Goal: Task Accomplishment & Management: Use online tool/utility

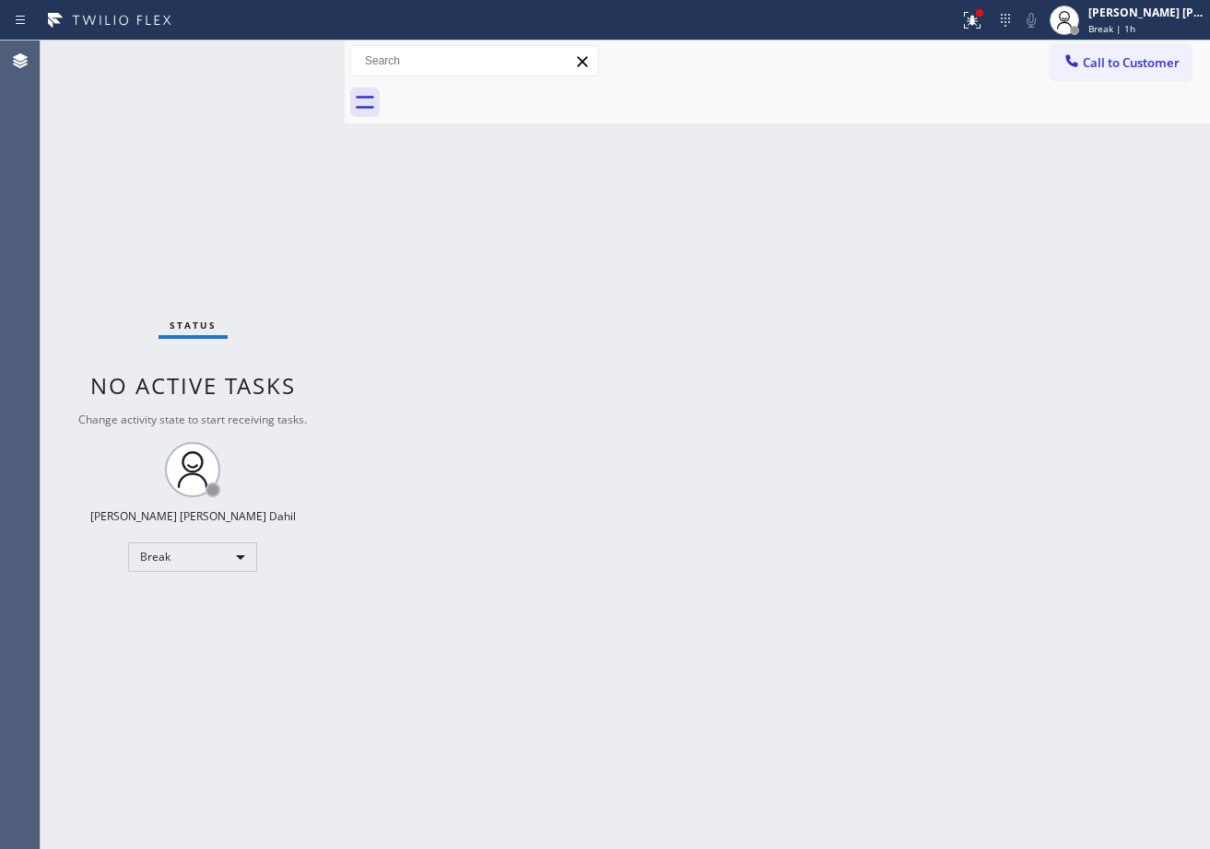
drag, startPoint x: 1128, startPoint y: 24, endPoint x: 1114, endPoint y: 58, distance: 36.8
click at [1128, 23] on span "Break | 1h" at bounding box center [1111, 28] width 47 height 13
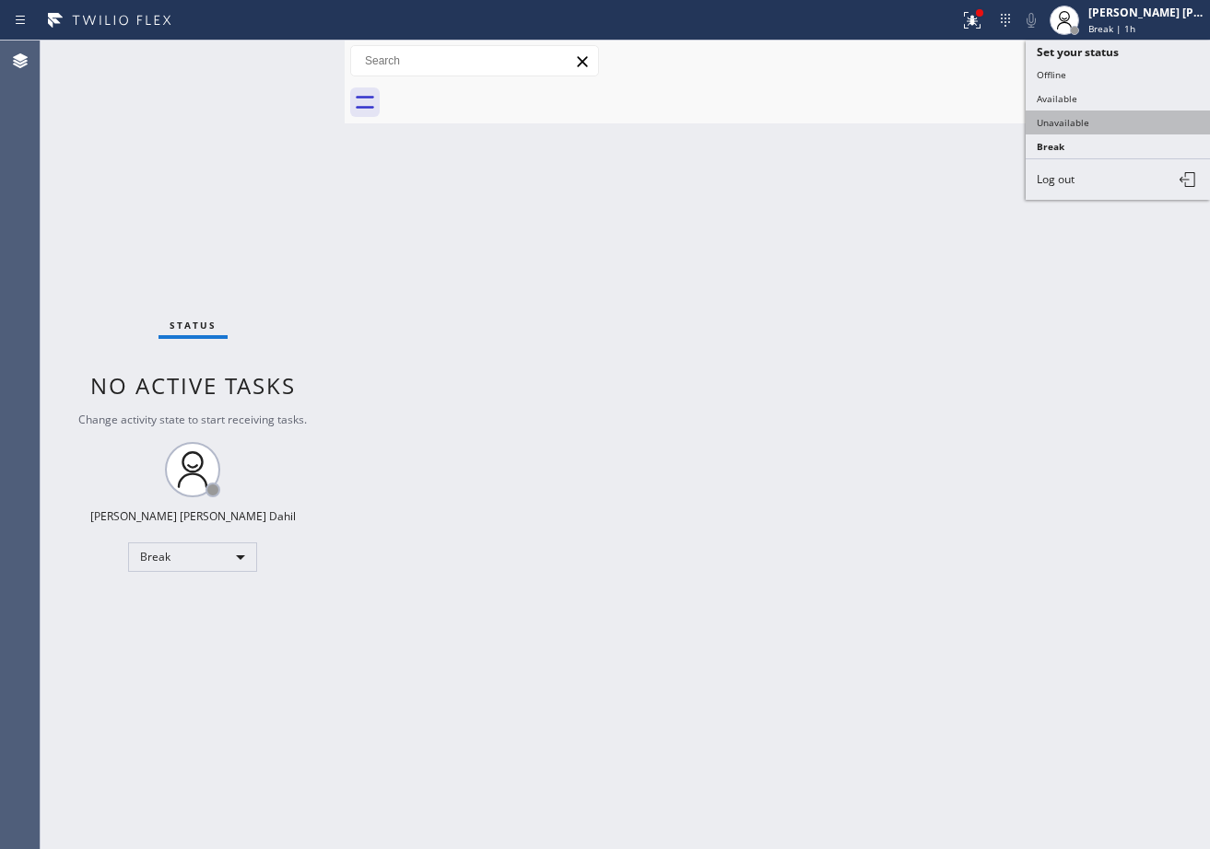
click at [1074, 118] on button "Unavailable" at bounding box center [1117, 123] width 184 height 24
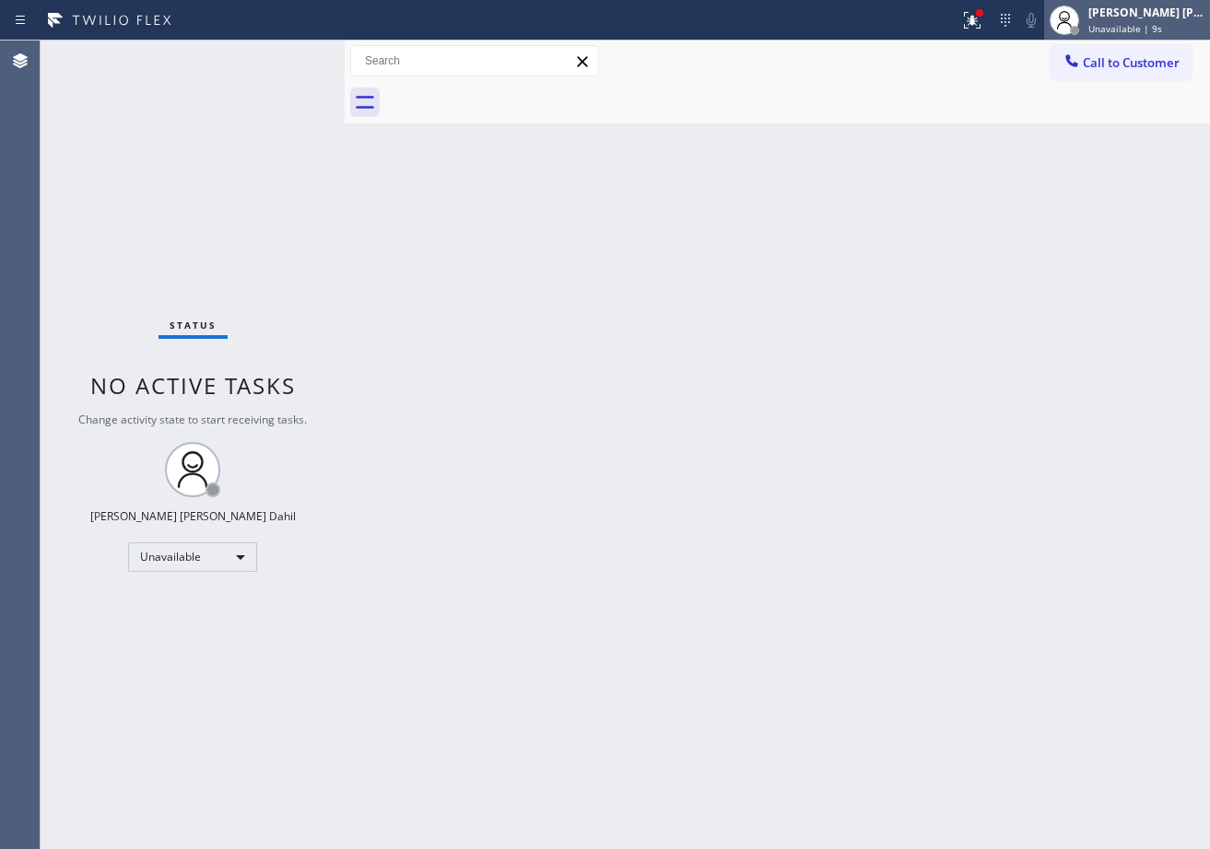
click at [1166, 12] on div "[PERSON_NAME] [PERSON_NAME] Dahil" at bounding box center [1146, 13] width 116 height 16
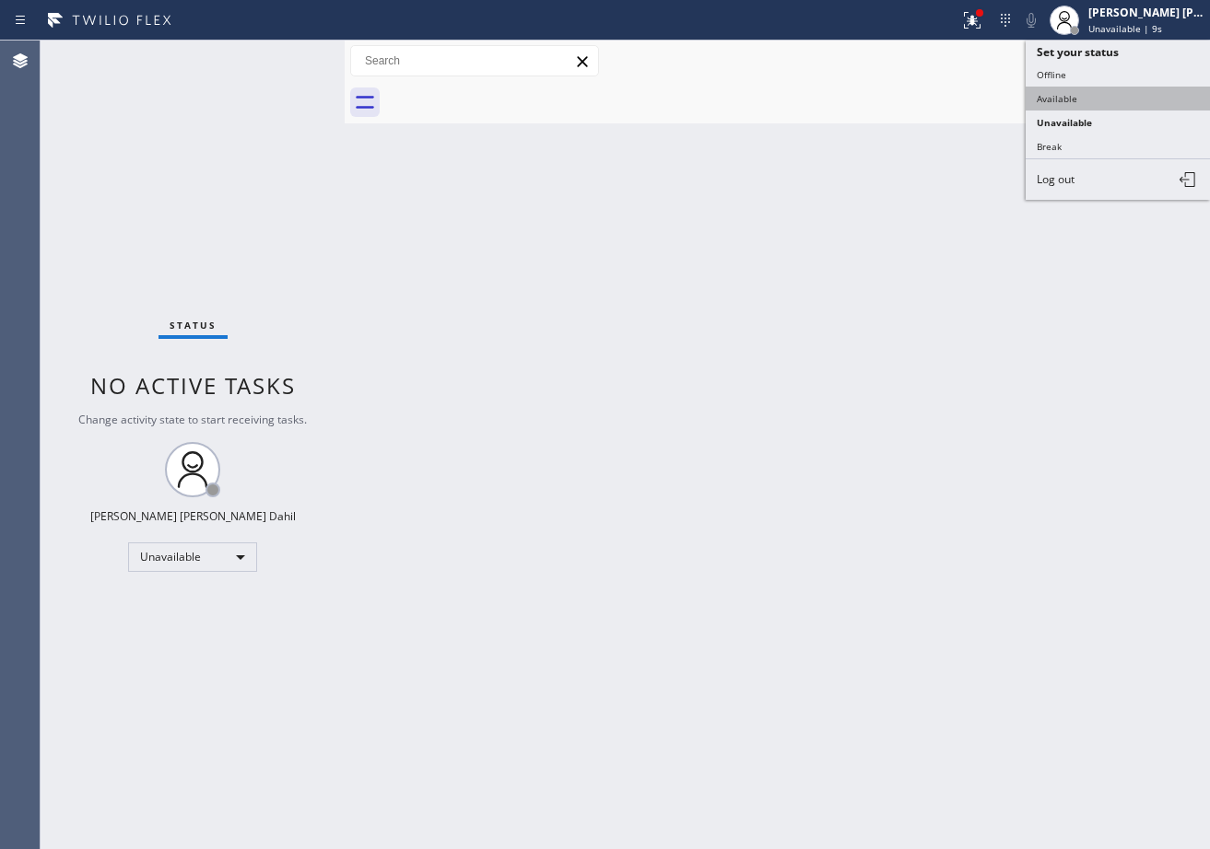
click at [1085, 95] on button "Available" at bounding box center [1117, 99] width 184 height 24
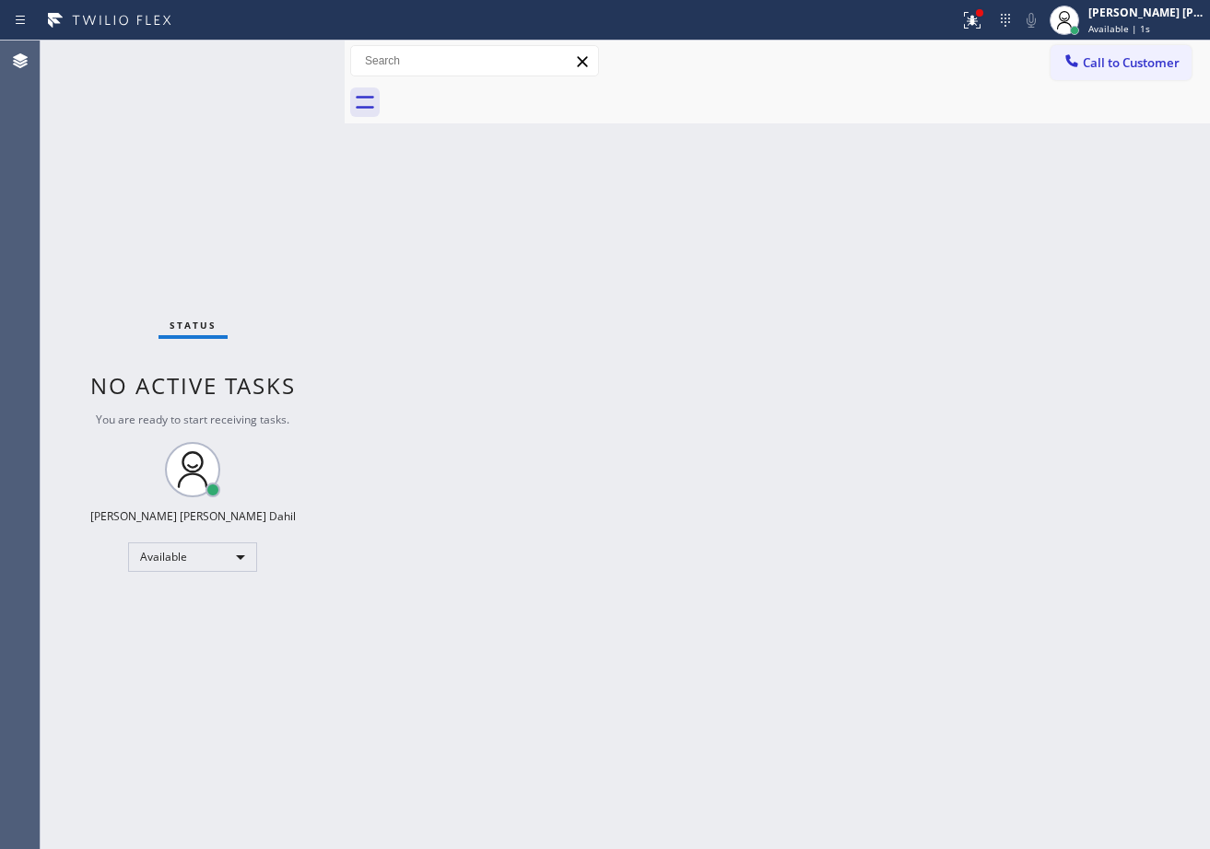
click at [943, 690] on div "Back to Dashboard Change Sender ID Customers Technicians Select a contact Outbo…" at bounding box center [777, 445] width 865 height 809
click at [973, 9] on div at bounding box center [972, 20] width 41 height 22
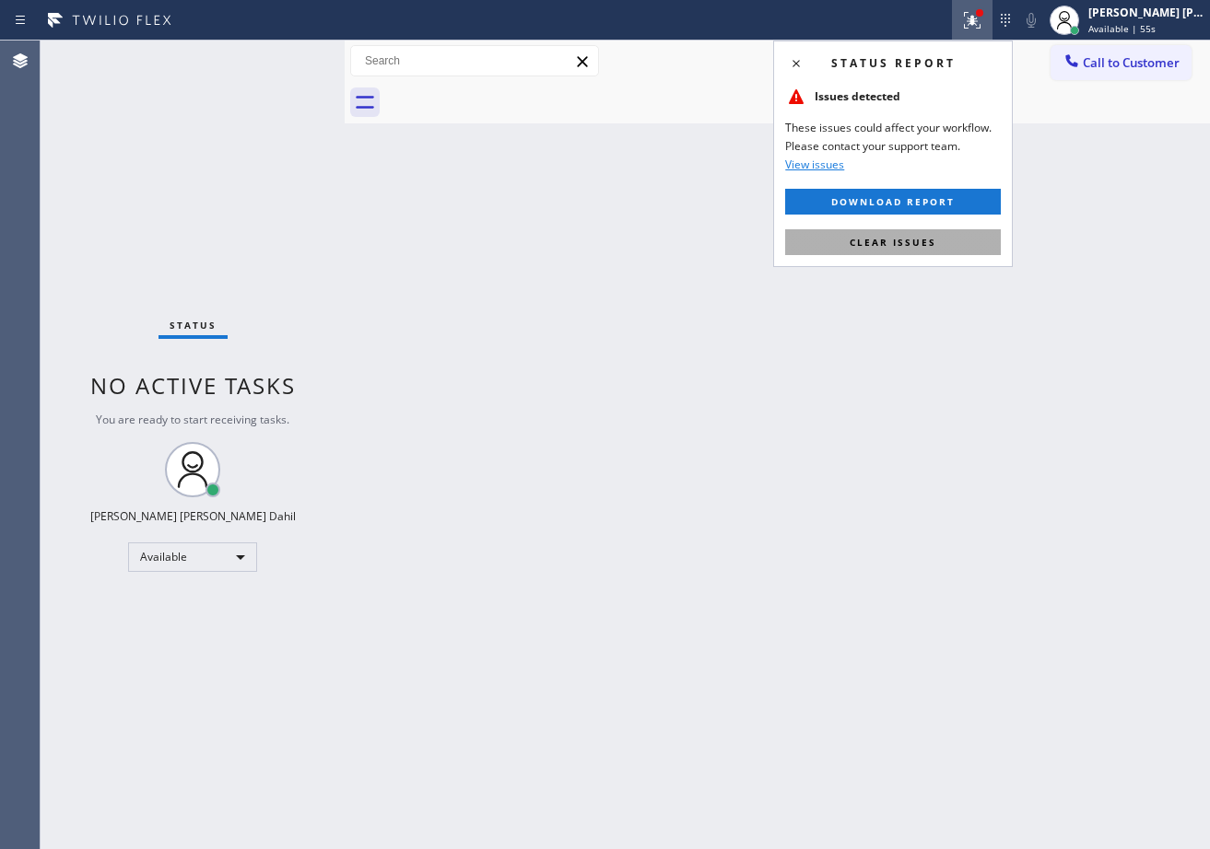
click at [966, 241] on button "Clear issues" at bounding box center [893, 242] width 216 height 26
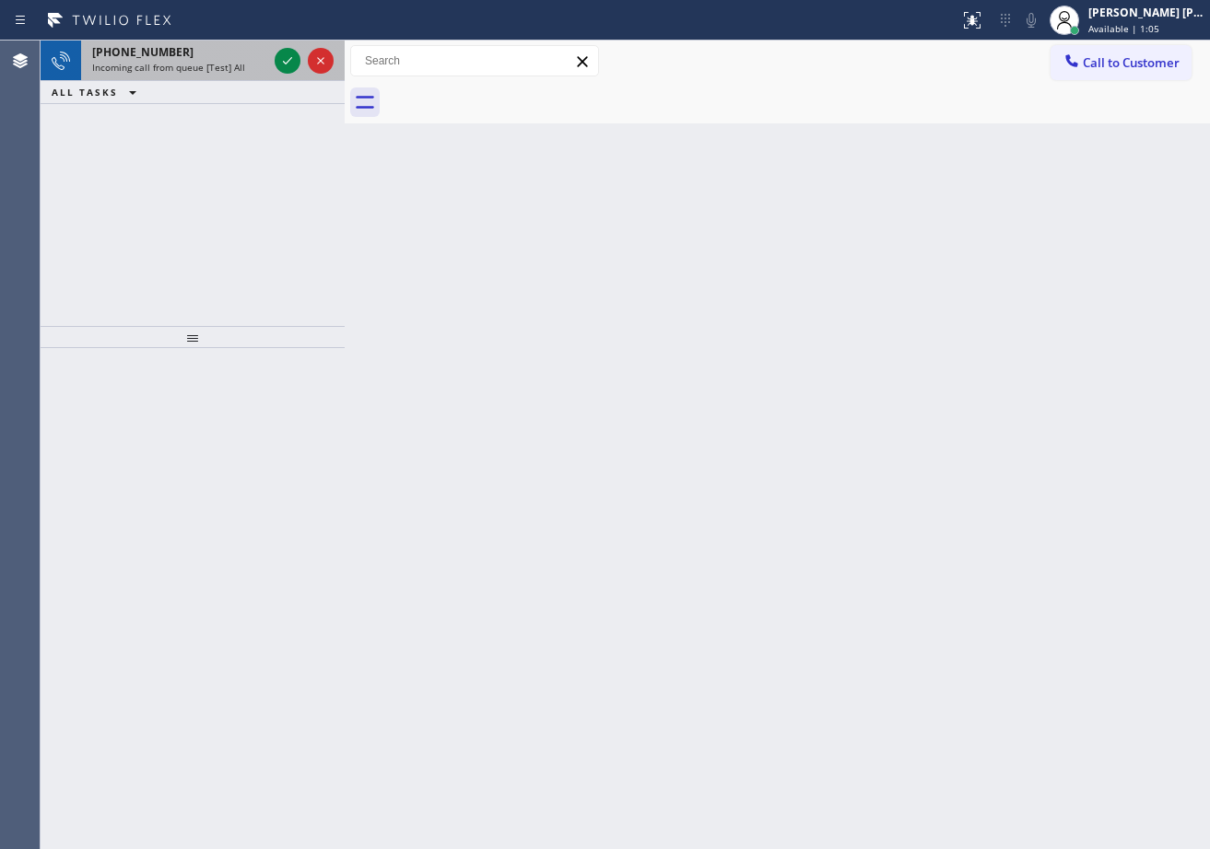
click at [229, 48] on div "[PHONE_NUMBER]" at bounding box center [179, 52] width 175 height 16
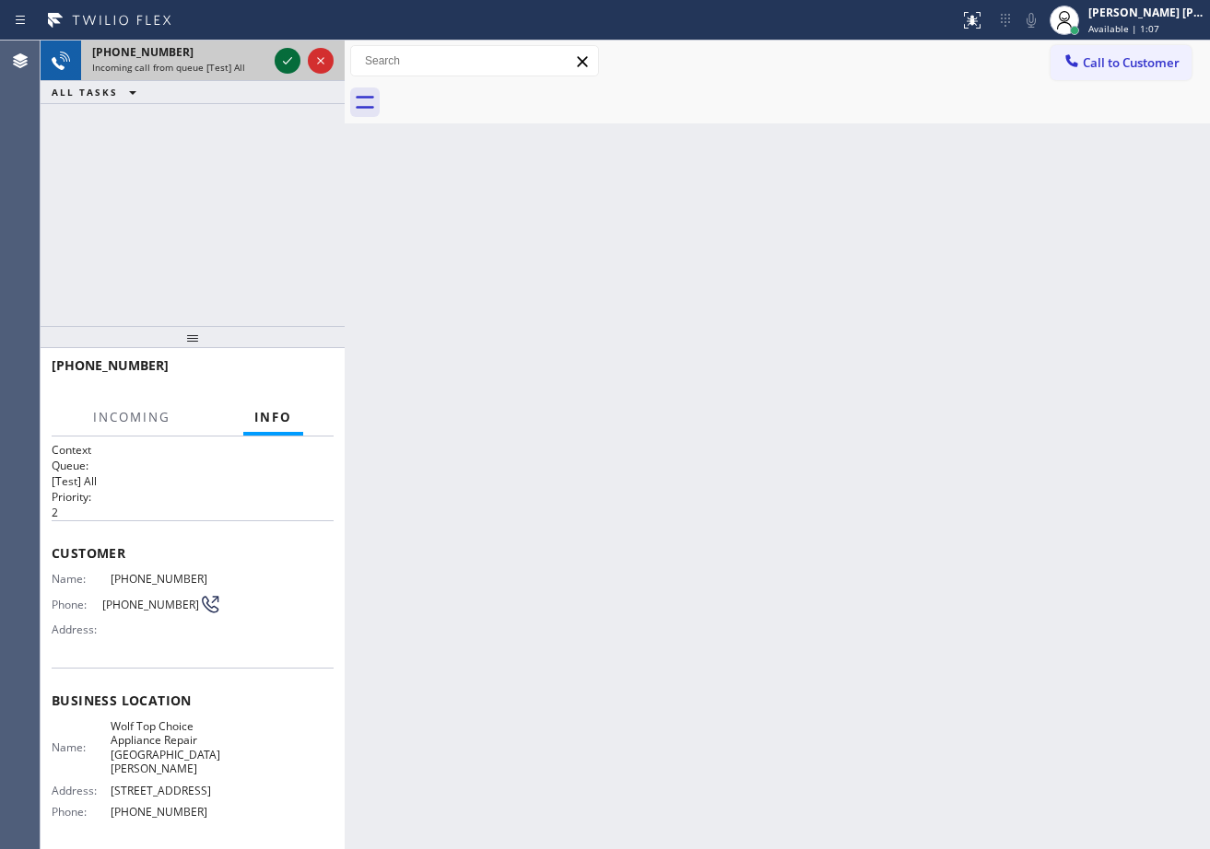
click at [276, 64] on icon at bounding box center [287, 61] width 22 height 22
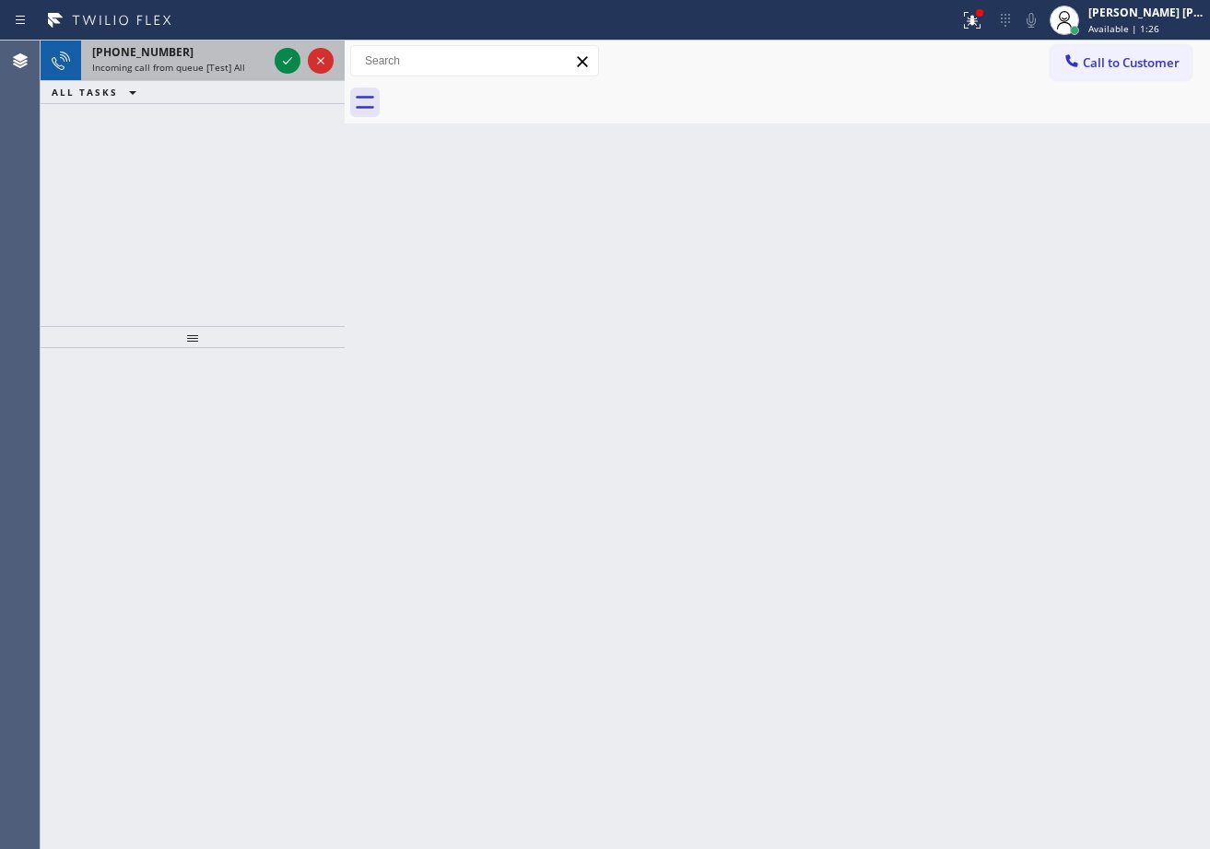
click at [193, 50] on div "[PHONE_NUMBER]" at bounding box center [179, 52] width 175 height 16
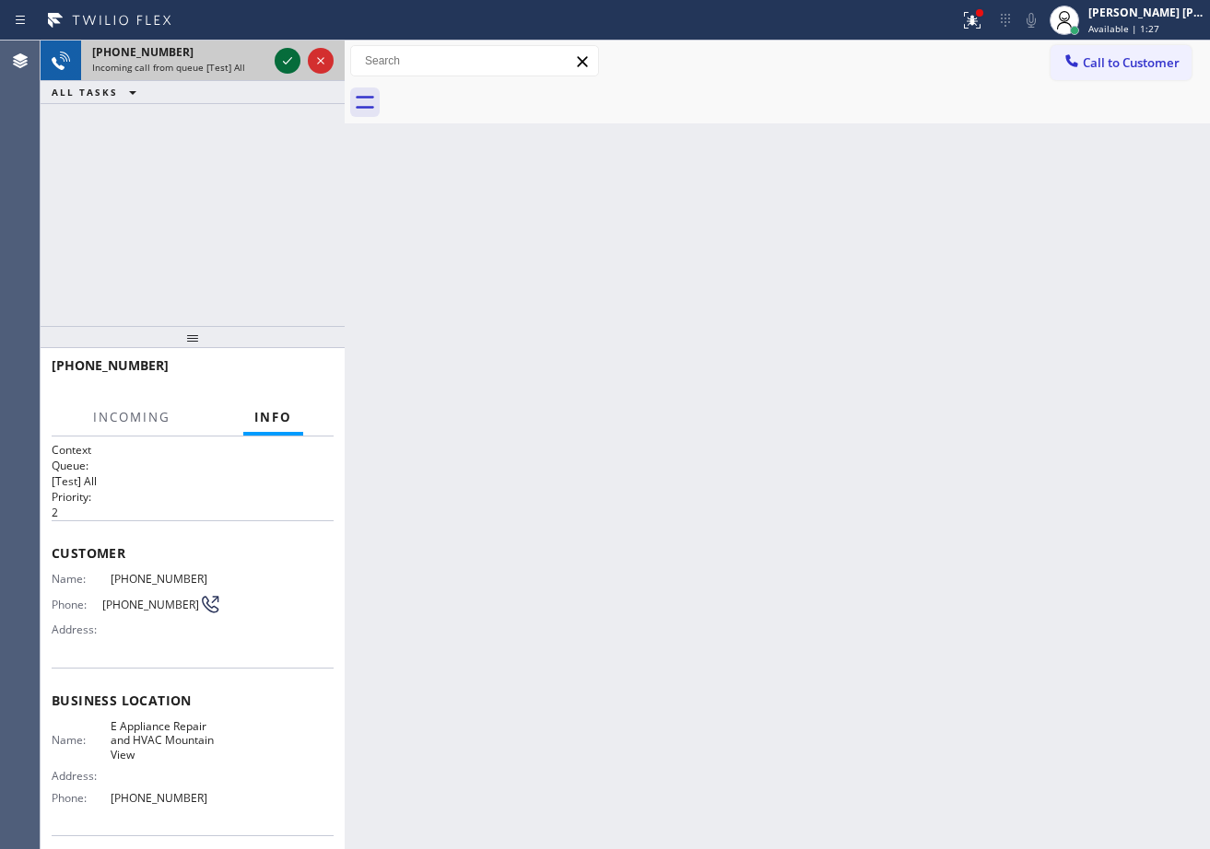
click at [283, 59] on icon at bounding box center [287, 61] width 22 height 22
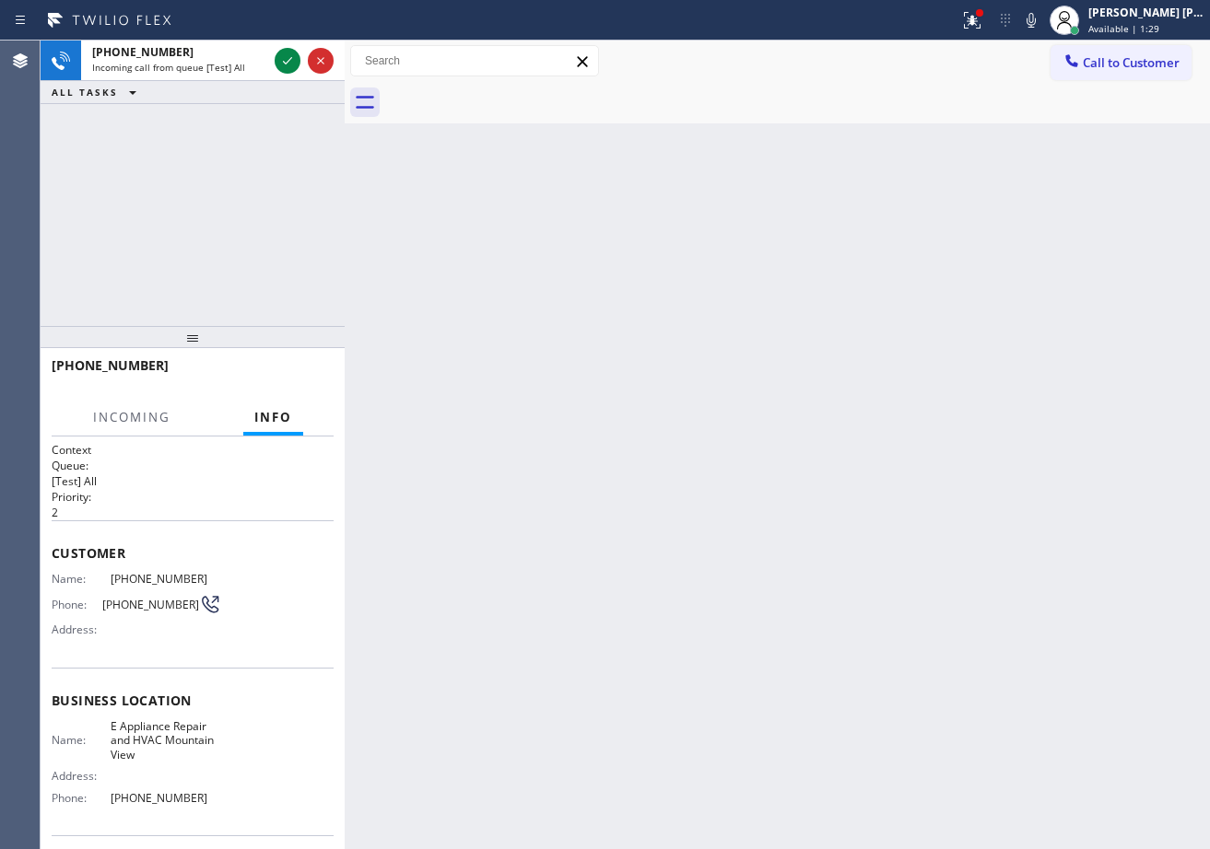
click at [983, 18] on icon at bounding box center [972, 20] width 22 height 22
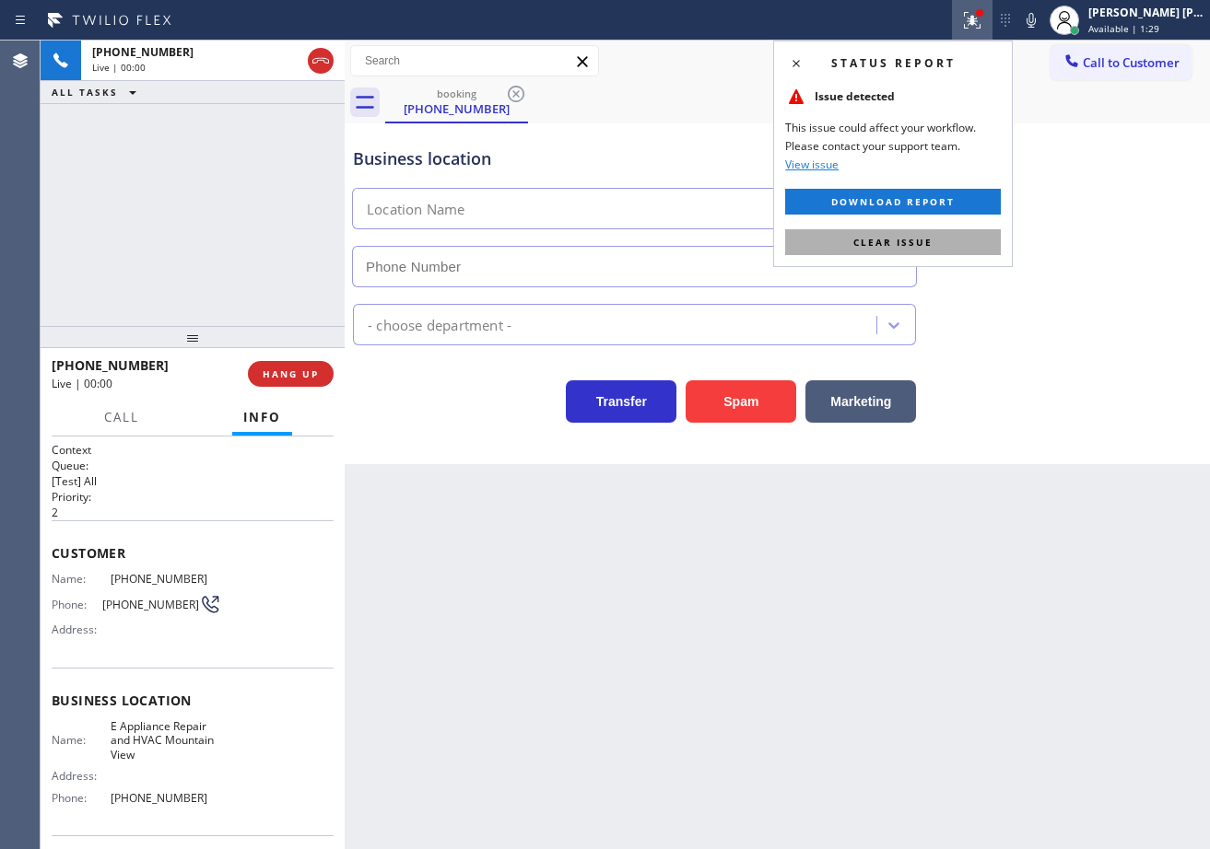
type input "[PHONE_NUMBER]"
click at [988, 229] on button "Clear issue" at bounding box center [893, 242] width 216 height 26
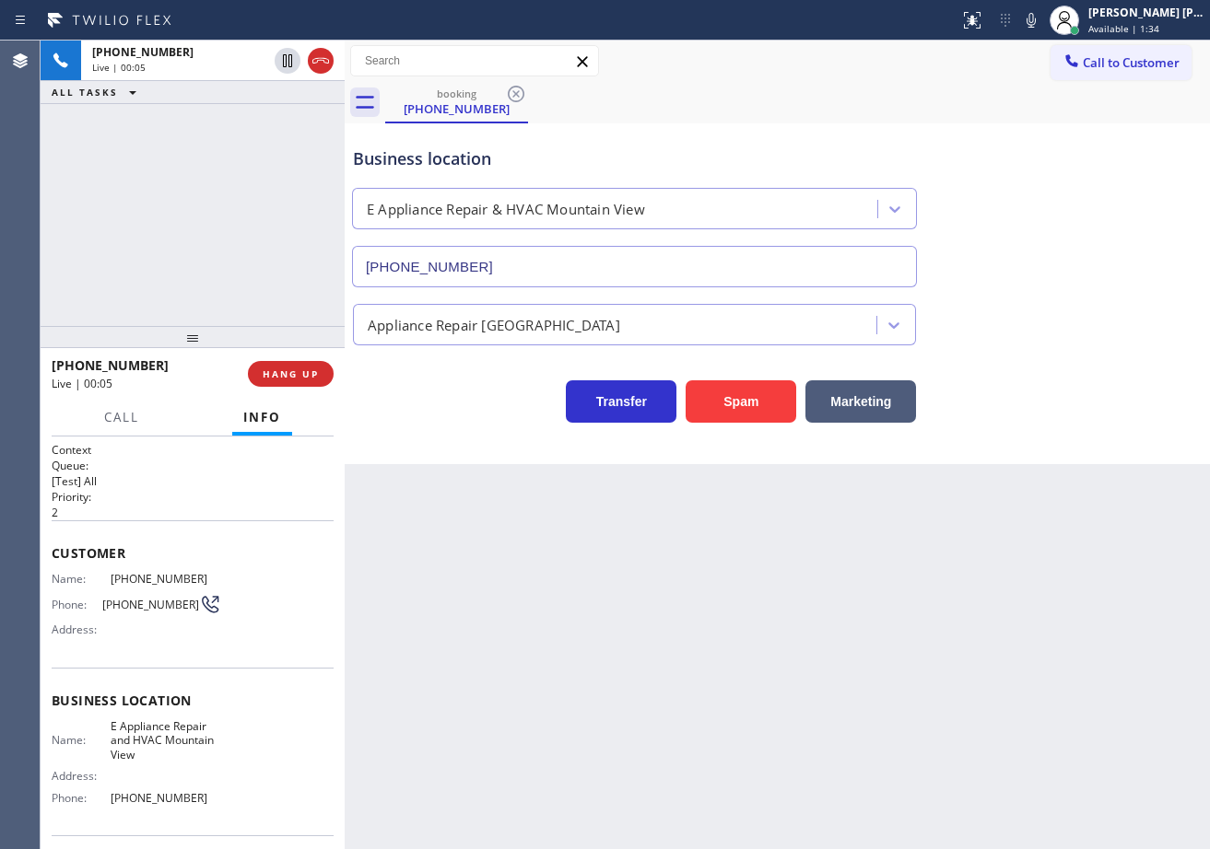
click at [1030, 712] on div "Back to Dashboard Change Sender ID Customers Technicians Select a contact Outbo…" at bounding box center [777, 445] width 865 height 809
click at [680, 693] on div "Back to Dashboard Change Sender ID Customers Technicians Select a contact Outbo…" at bounding box center [777, 445] width 865 height 809
click at [745, 604] on div "Back to Dashboard Change Sender ID Customers Technicians Select a contact Outbo…" at bounding box center [777, 445] width 865 height 809
click at [758, 399] on button "Spam" at bounding box center [740, 402] width 111 height 42
click at [758, 400] on button "Spam" at bounding box center [740, 402] width 111 height 42
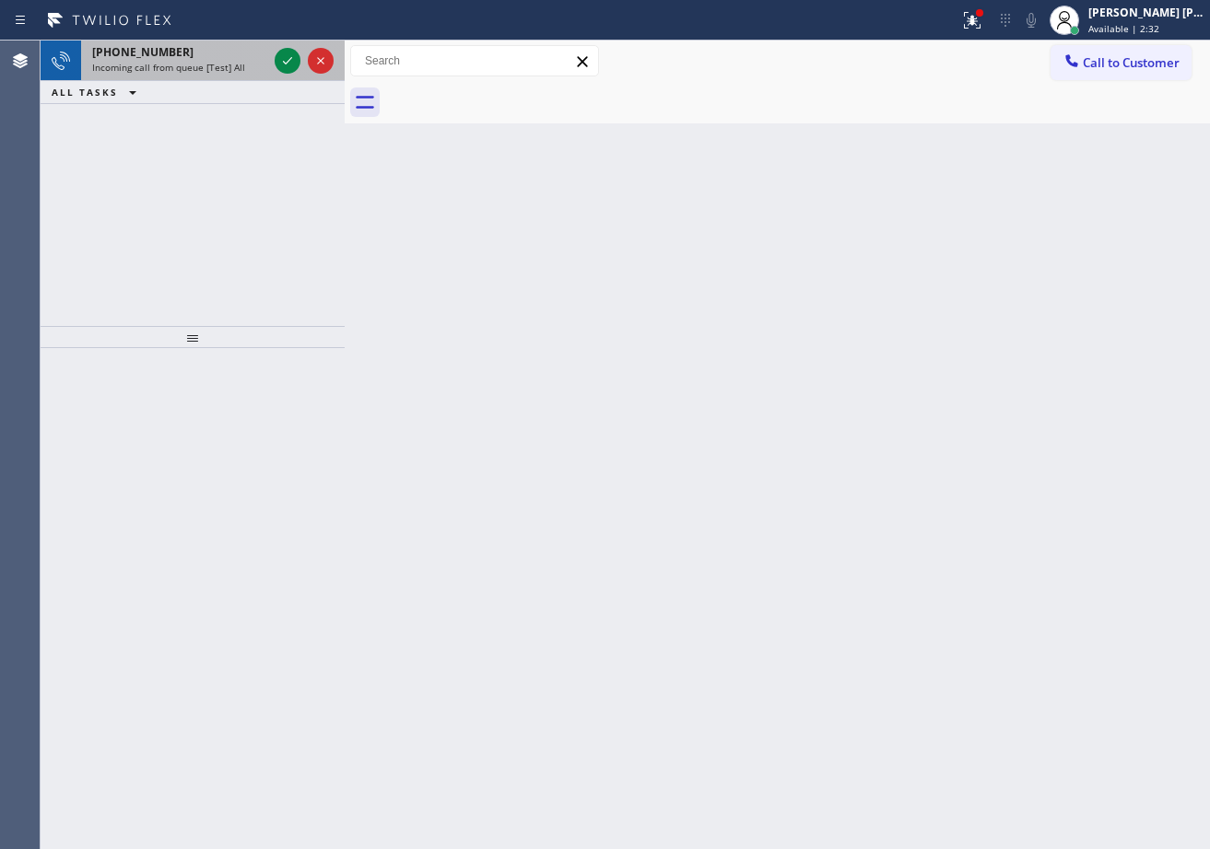
click at [270, 52] on div "[PHONE_NUMBER] Incoming call from queue [Test] All" at bounding box center [176, 61] width 190 height 41
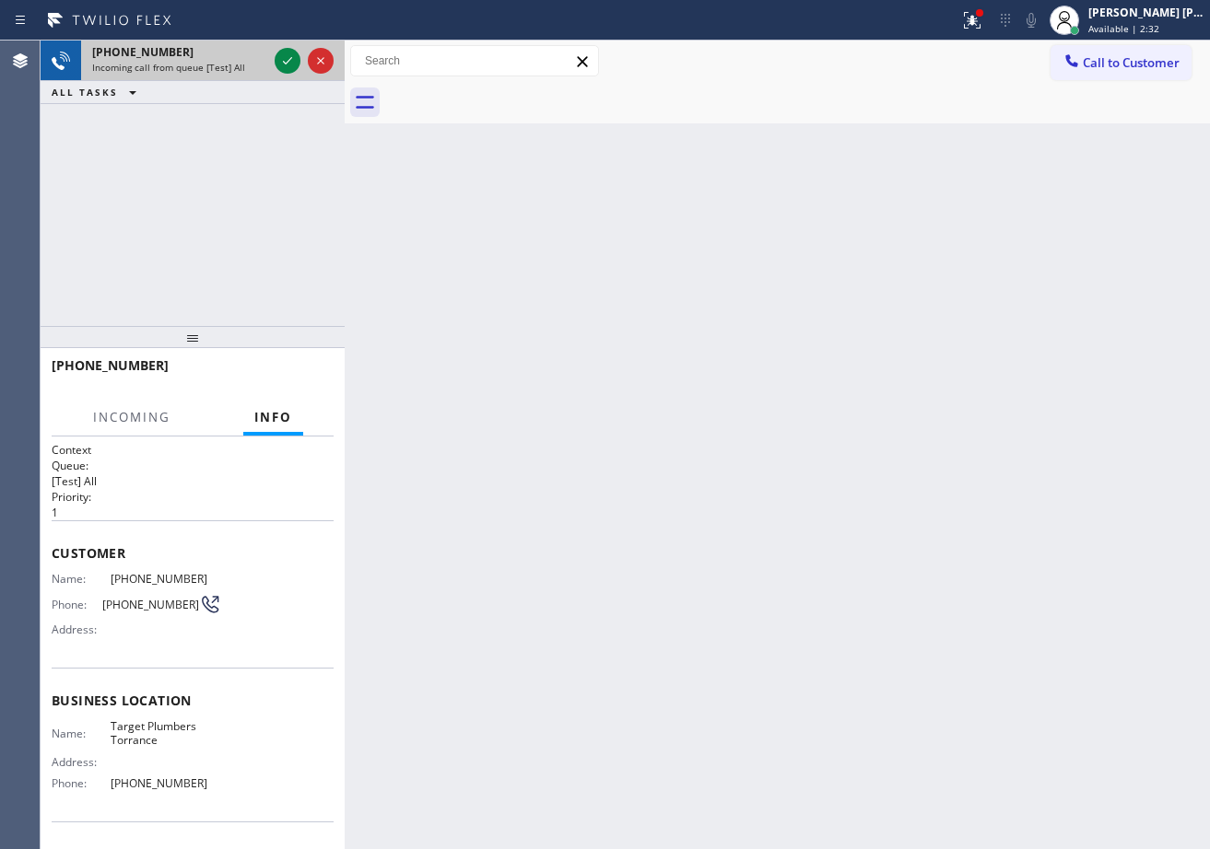
click at [270, 52] on div "[PHONE_NUMBER] Incoming call from queue [Test] All" at bounding box center [176, 61] width 190 height 41
click at [270, 54] on div "[PHONE_NUMBER] Incoming call from queue [Test] All" at bounding box center [176, 61] width 190 height 41
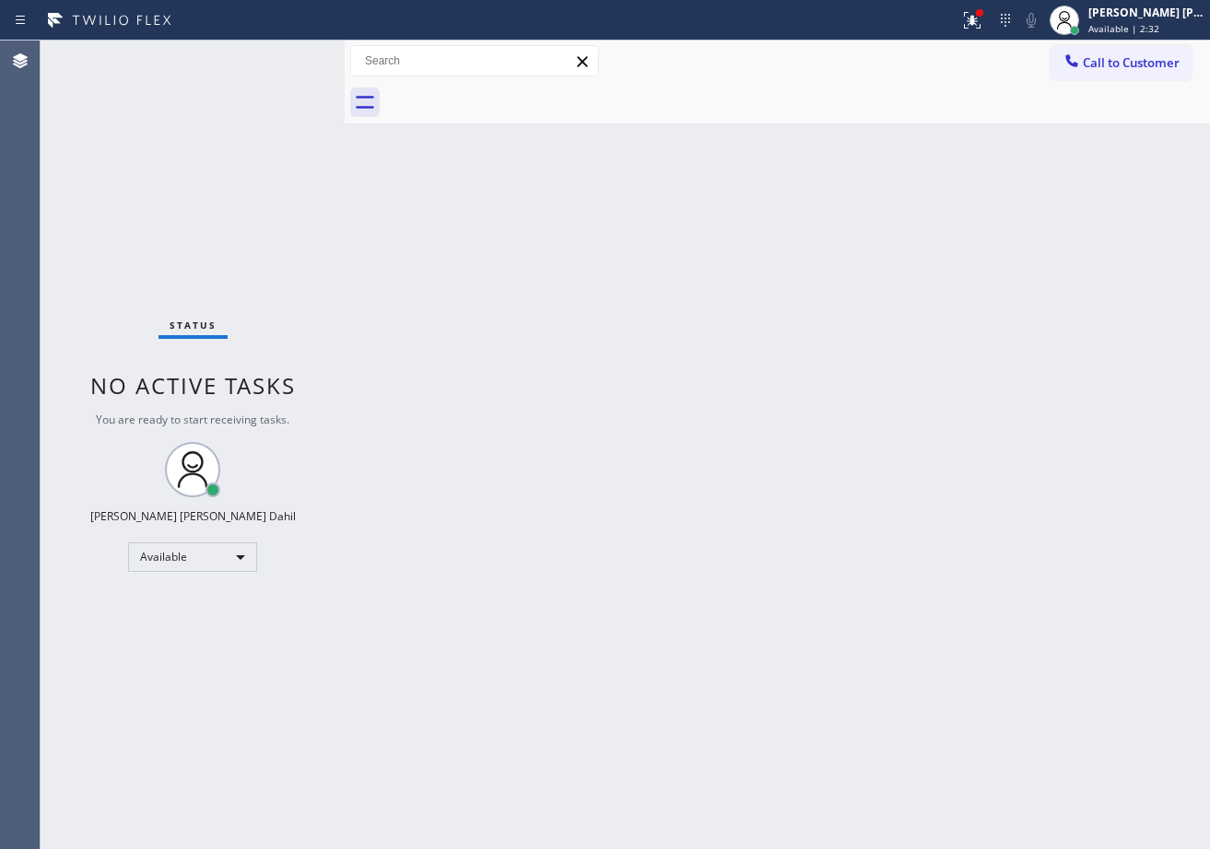
click at [274, 54] on div "Status No active tasks You are ready to start receiving tasks. [PERSON_NAME] [P…" at bounding box center [193, 445] width 304 height 809
drag, startPoint x: 945, startPoint y: 555, endPoint x: 1144, endPoint y: 800, distance: 315.7
click at [962, 559] on div "Back to Dashboard Change Sender ID Customers Technicians Select a contact Outbo…" at bounding box center [777, 445] width 865 height 809
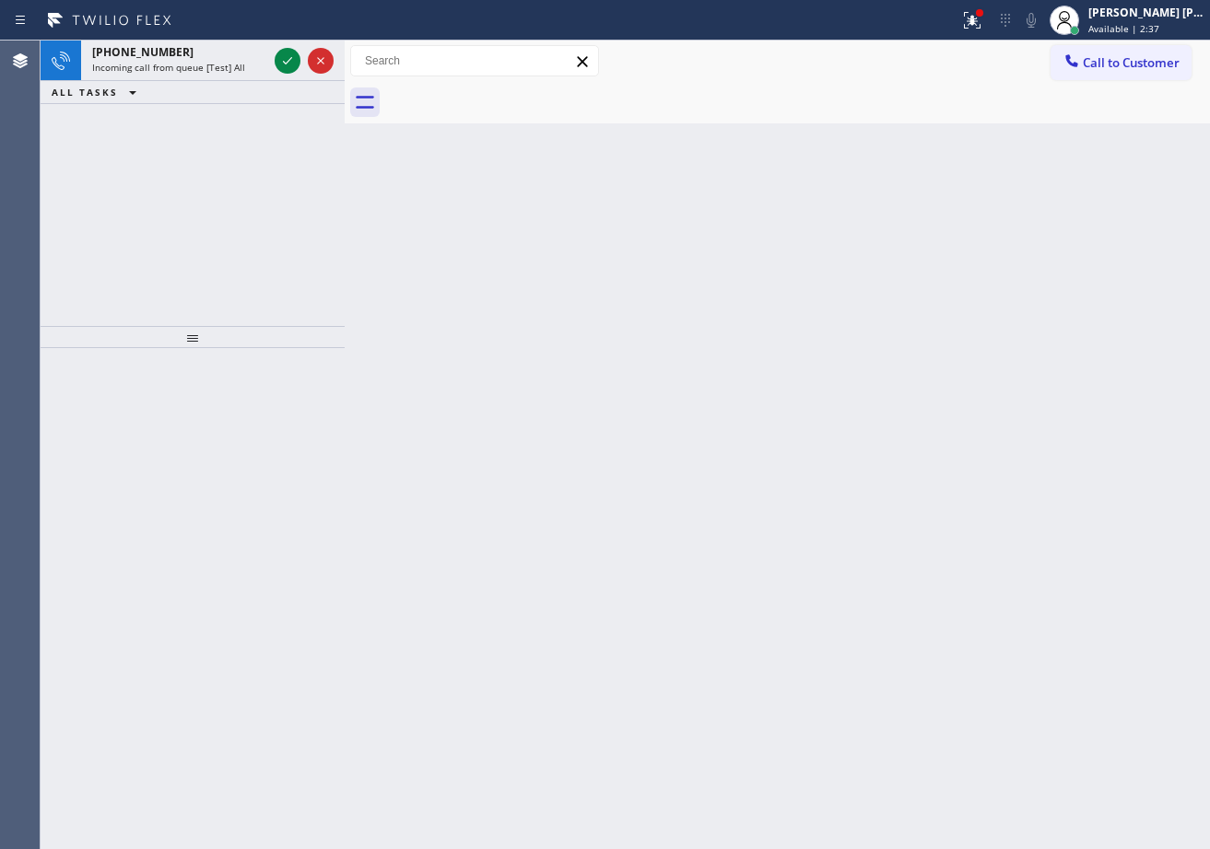
drag, startPoint x: 399, startPoint y: 462, endPoint x: 285, endPoint y: 327, distance: 176.5
click at [389, 455] on div "Back to Dashboard Change Sender ID Customers Technicians Select a contact Outbo…" at bounding box center [777, 445] width 865 height 809
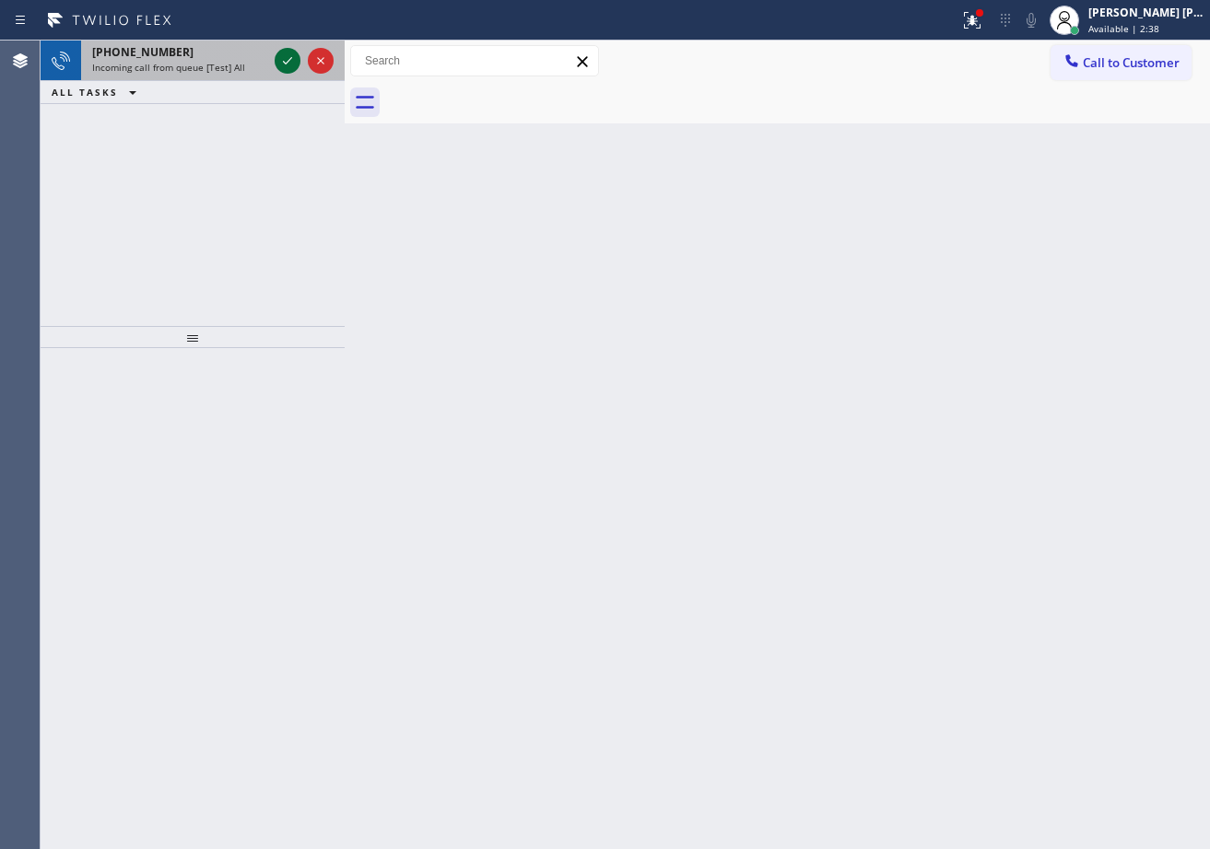
click at [270, 60] on div "[PHONE_NUMBER] Incoming call from queue [Test] All" at bounding box center [176, 61] width 190 height 41
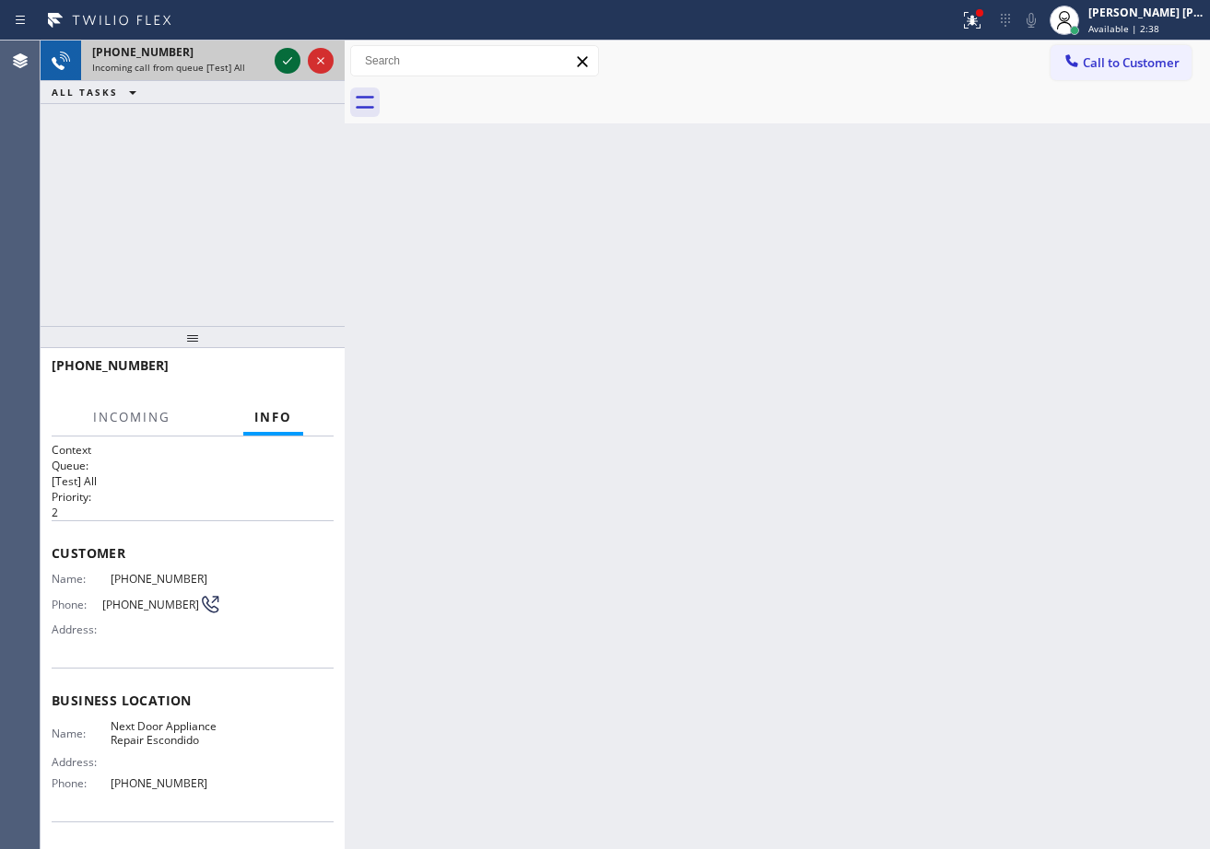
click at [283, 60] on icon at bounding box center [287, 61] width 22 height 22
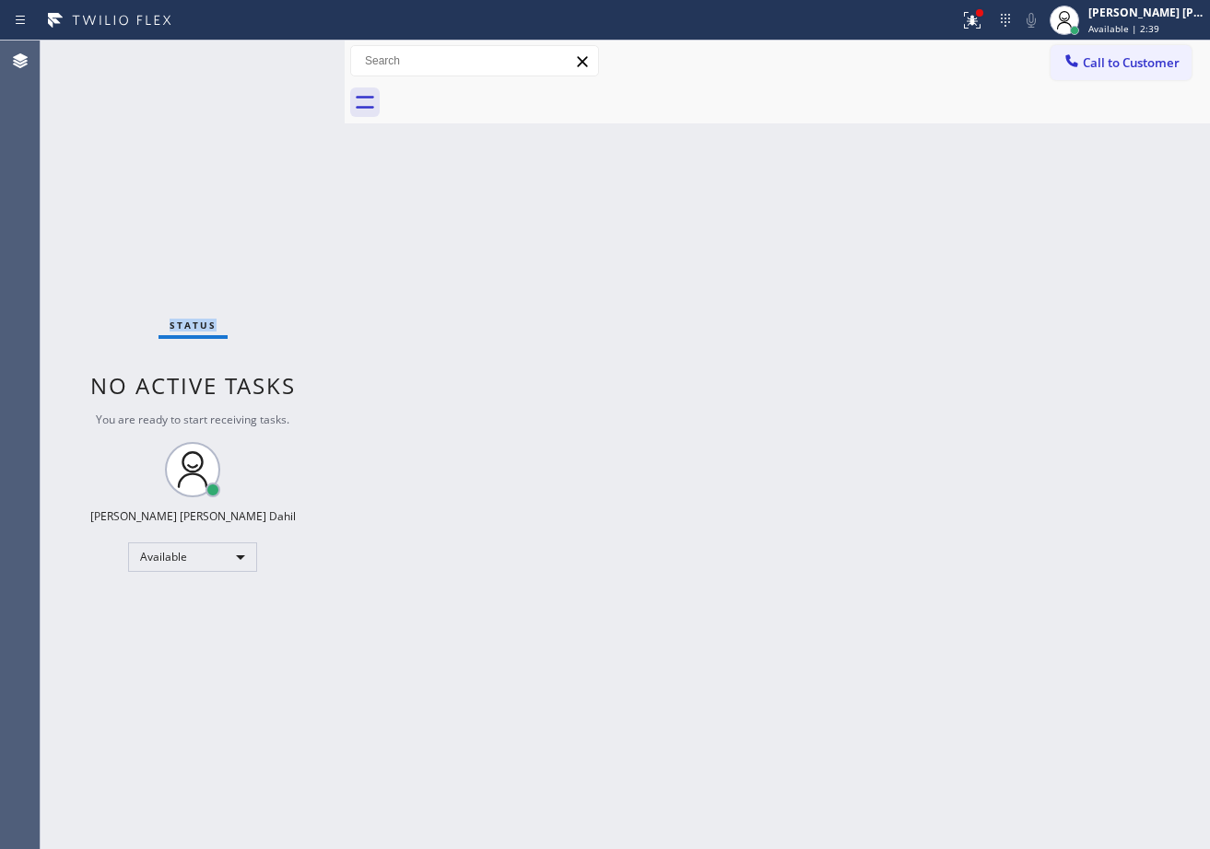
click at [283, 60] on div "Status No active tasks You are ready to start receiving tasks. [PERSON_NAME] [P…" at bounding box center [193, 445] width 304 height 809
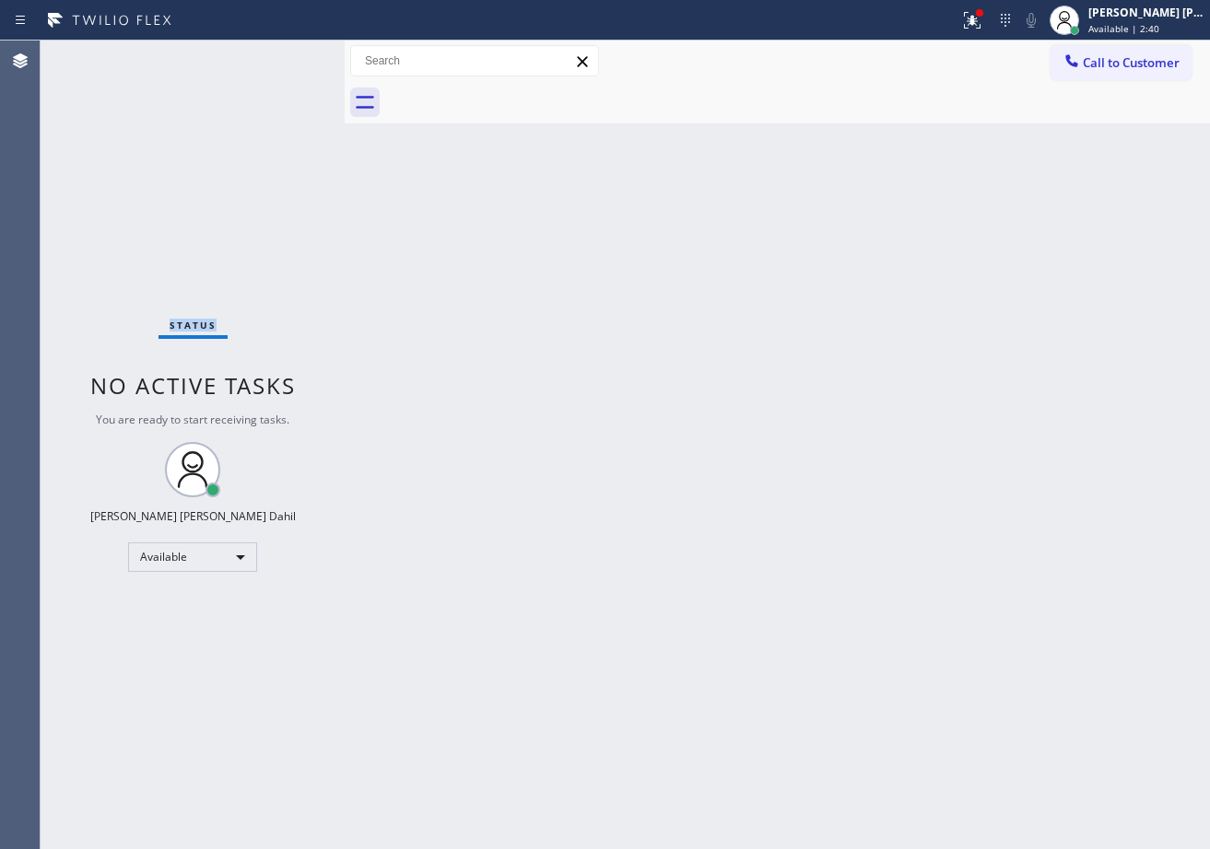
click at [283, 60] on div "Status No active tasks You are ready to start receiving tasks. [PERSON_NAME] [P…" at bounding box center [193, 445] width 304 height 809
drag, startPoint x: 993, startPoint y: 30, endPoint x: 994, endPoint y: 88, distance: 57.1
click at [992, 31] on button at bounding box center [972, 20] width 41 height 41
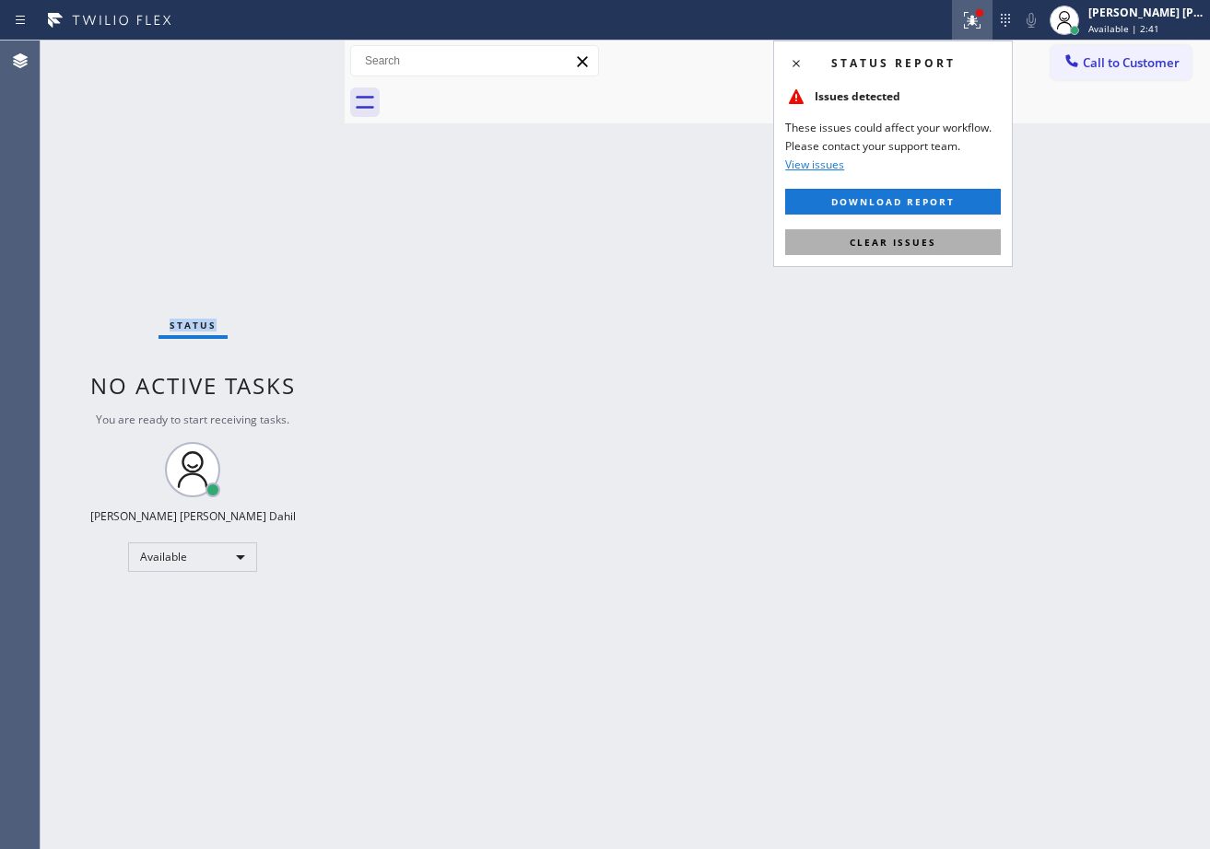
click at [931, 253] on button "Clear issues" at bounding box center [893, 242] width 216 height 26
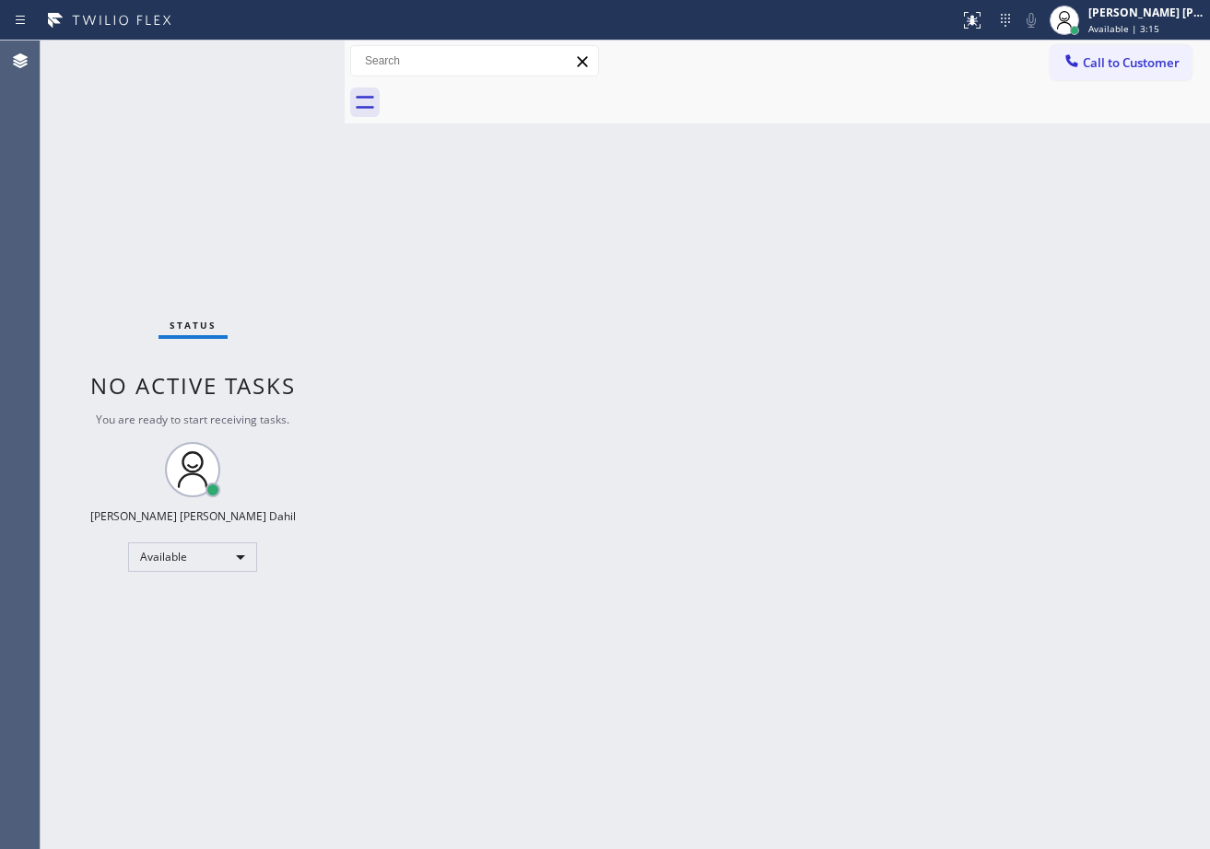
click at [261, 74] on div "Status No active tasks You are ready to start receiving tasks. [PERSON_NAME] [P…" at bounding box center [193, 445] width 304 height 809
click at [266, 74] on div "Status No active tasks You are ready to start receiving tasks. [PERSON_NAME] [P…" at bounding box center [193, 445] width 304 height 809
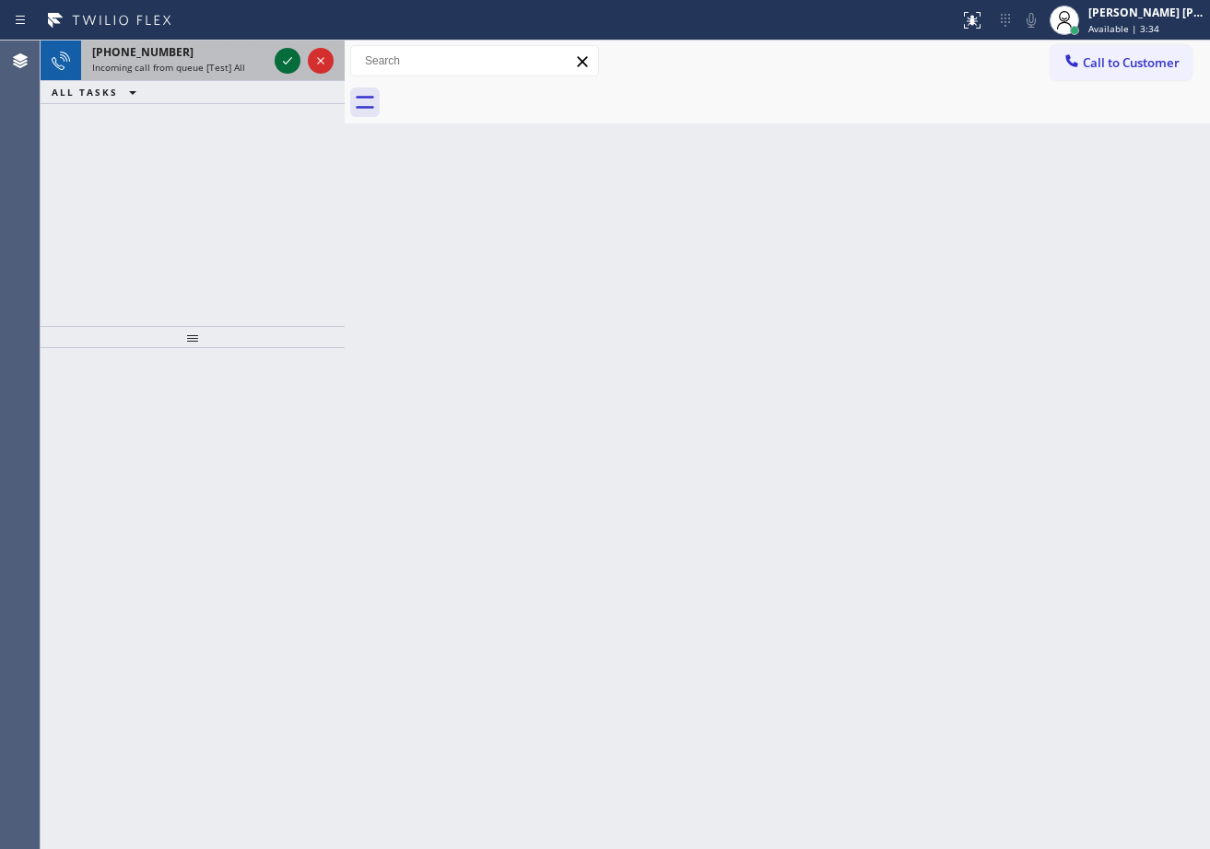
click at [288, 57] on icon at bounding box center [287, 61] width 22 height 22
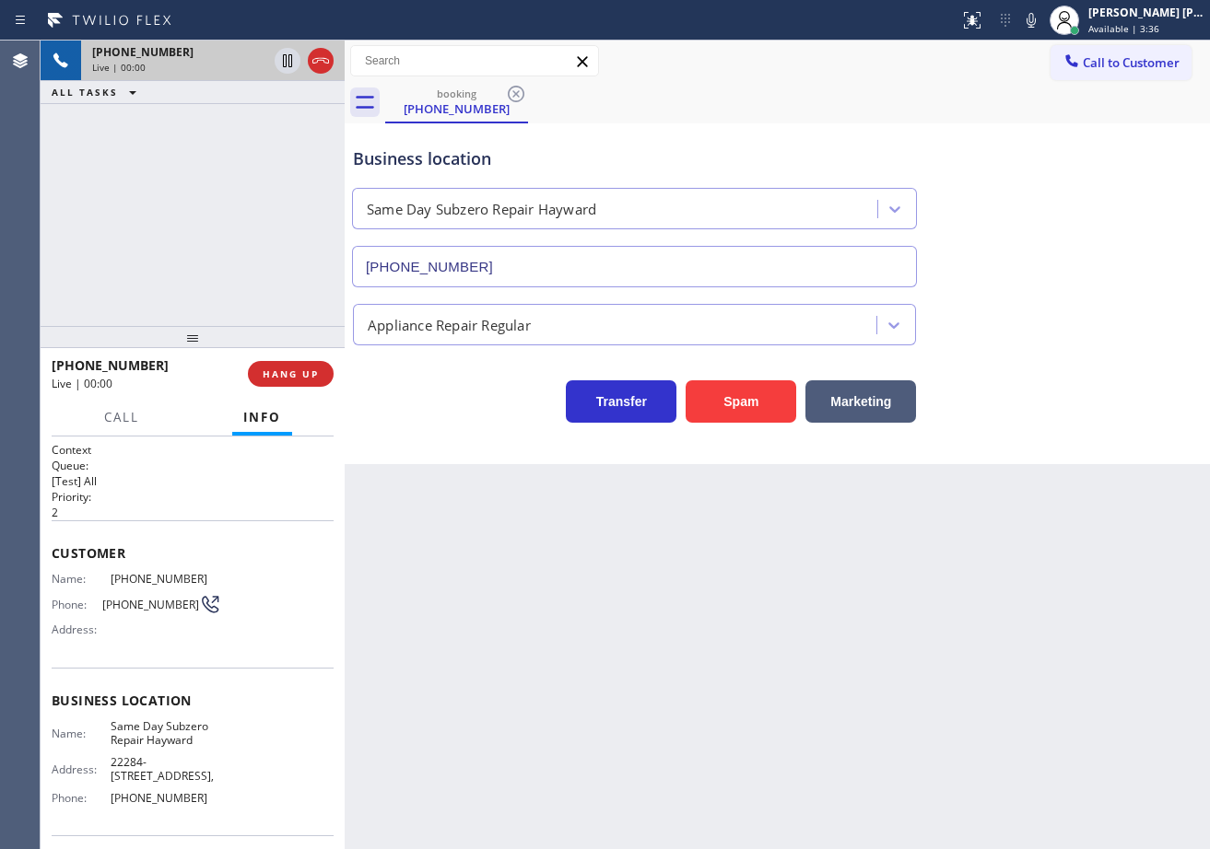
type input "[PHONE_NUMBER]"
click at [322, 380] on button "HANG UP" at bounding box center [291, 374] width 86 height 26
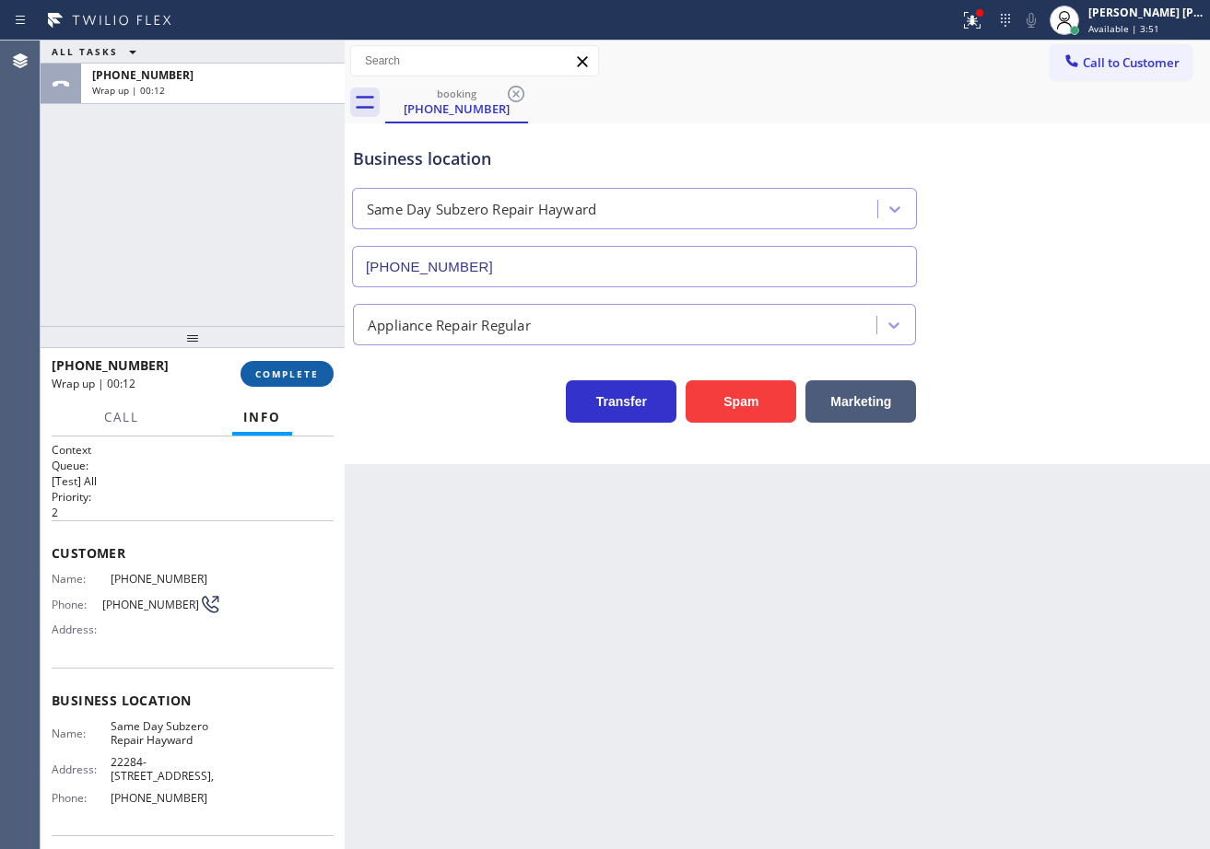
click at [301, 381] on button "COMPLETE" at bounding box center [286, 374] width 93 height 26
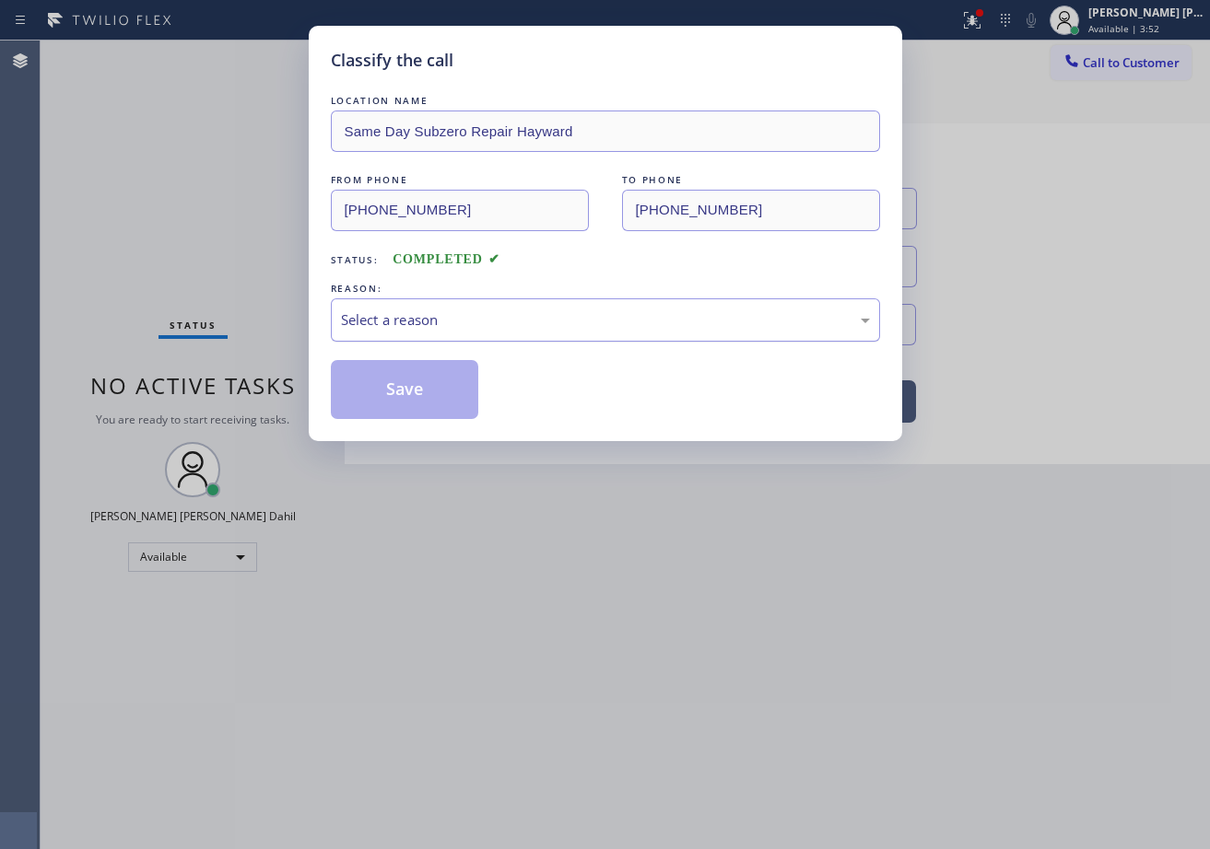
click at [483, 331] on div "Select a reason" at bounding box center [605, 320] width 549 height 43
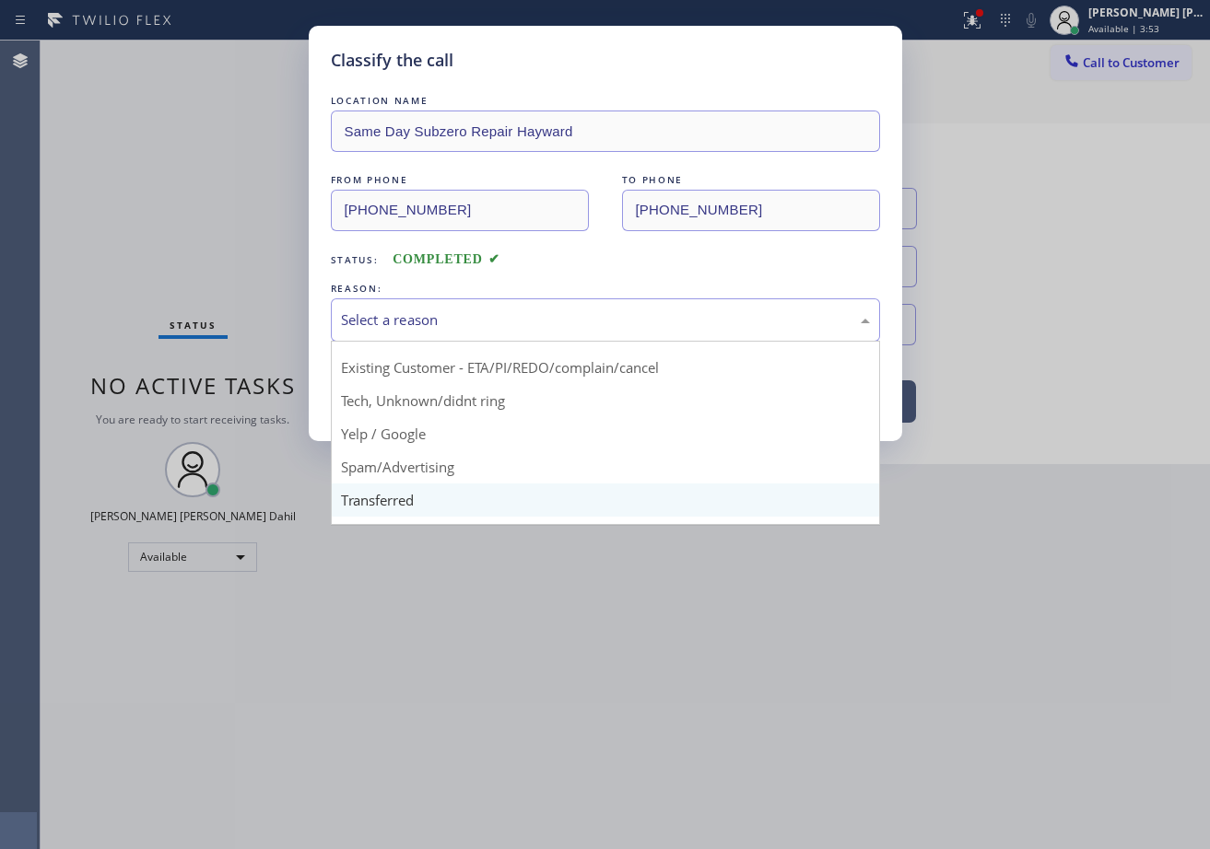
scroll to position [116, 0]
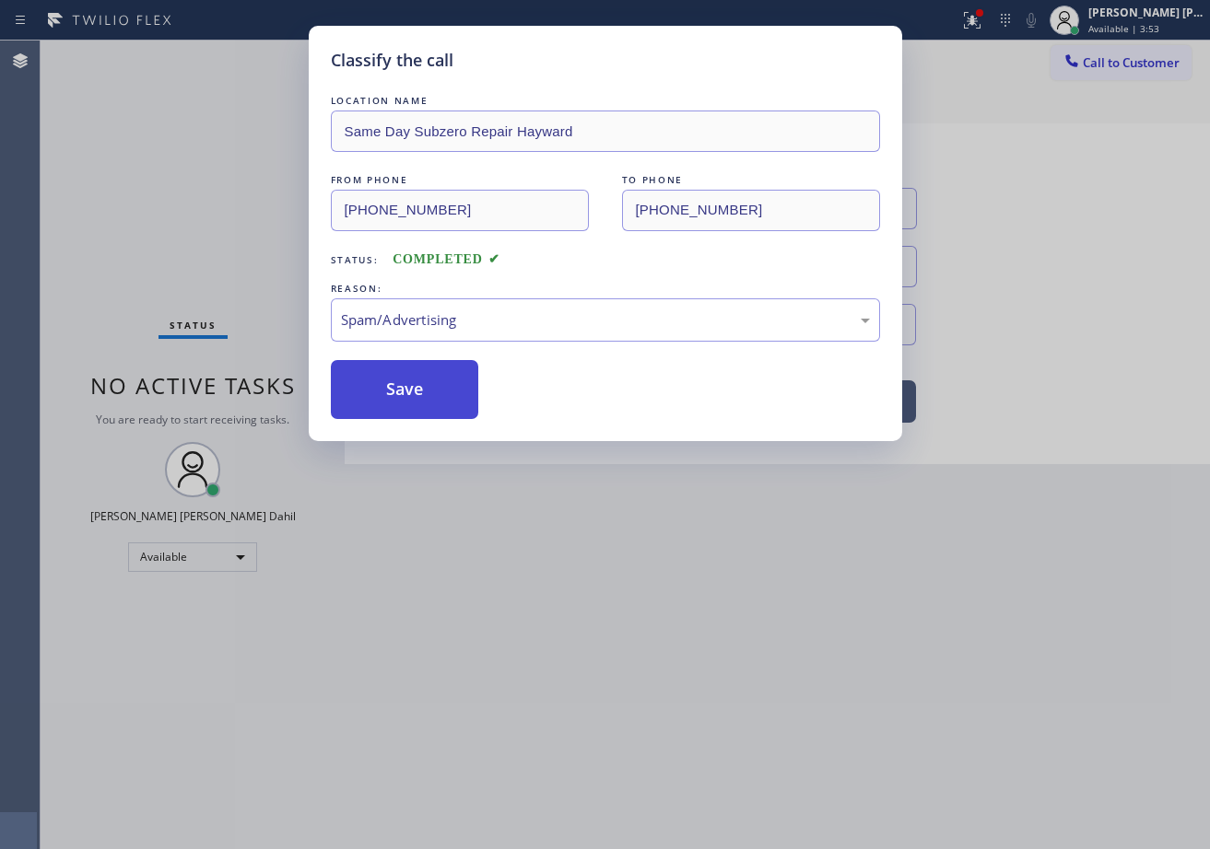
click at [368, 363] on button "Save" at bounding box center [405, 389] width 148 height 59
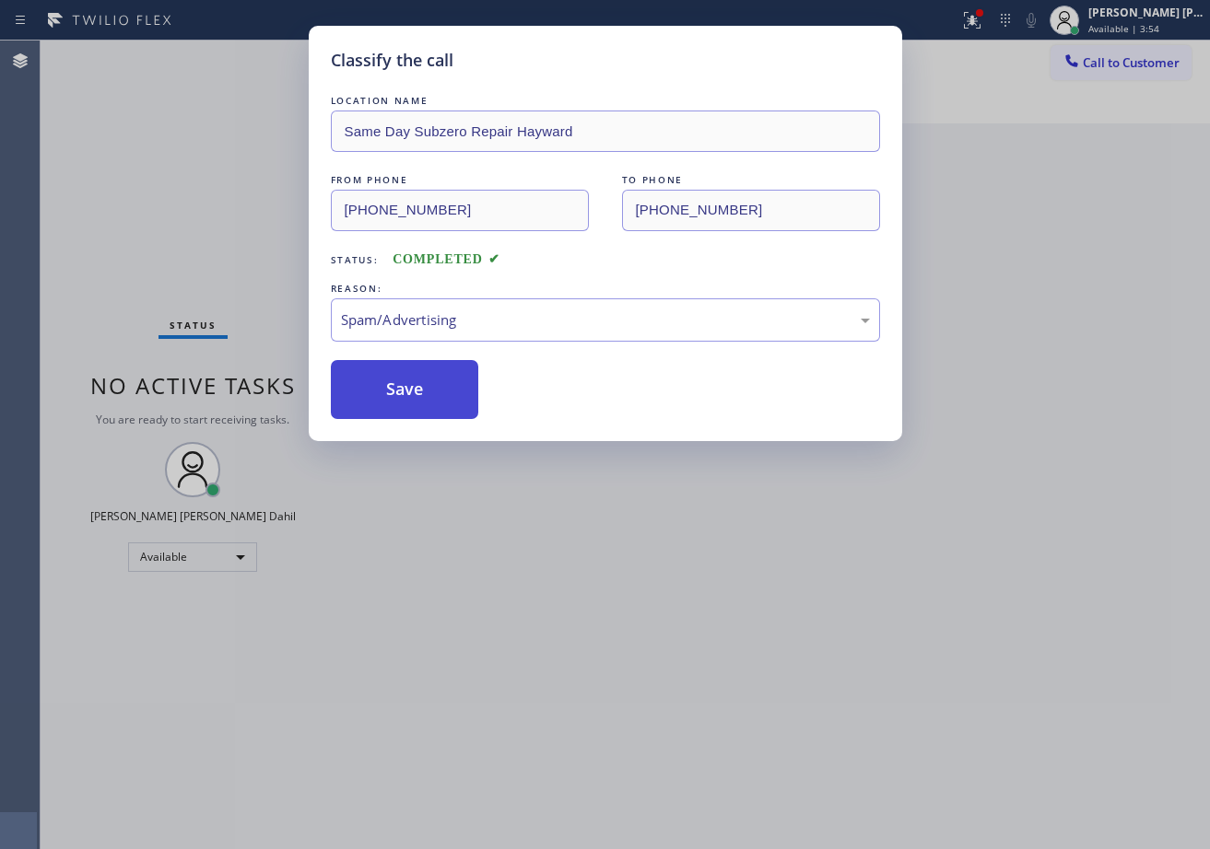
click at [380, 382] on button "Save" at bounding box center [405, 389] width 148 height 59
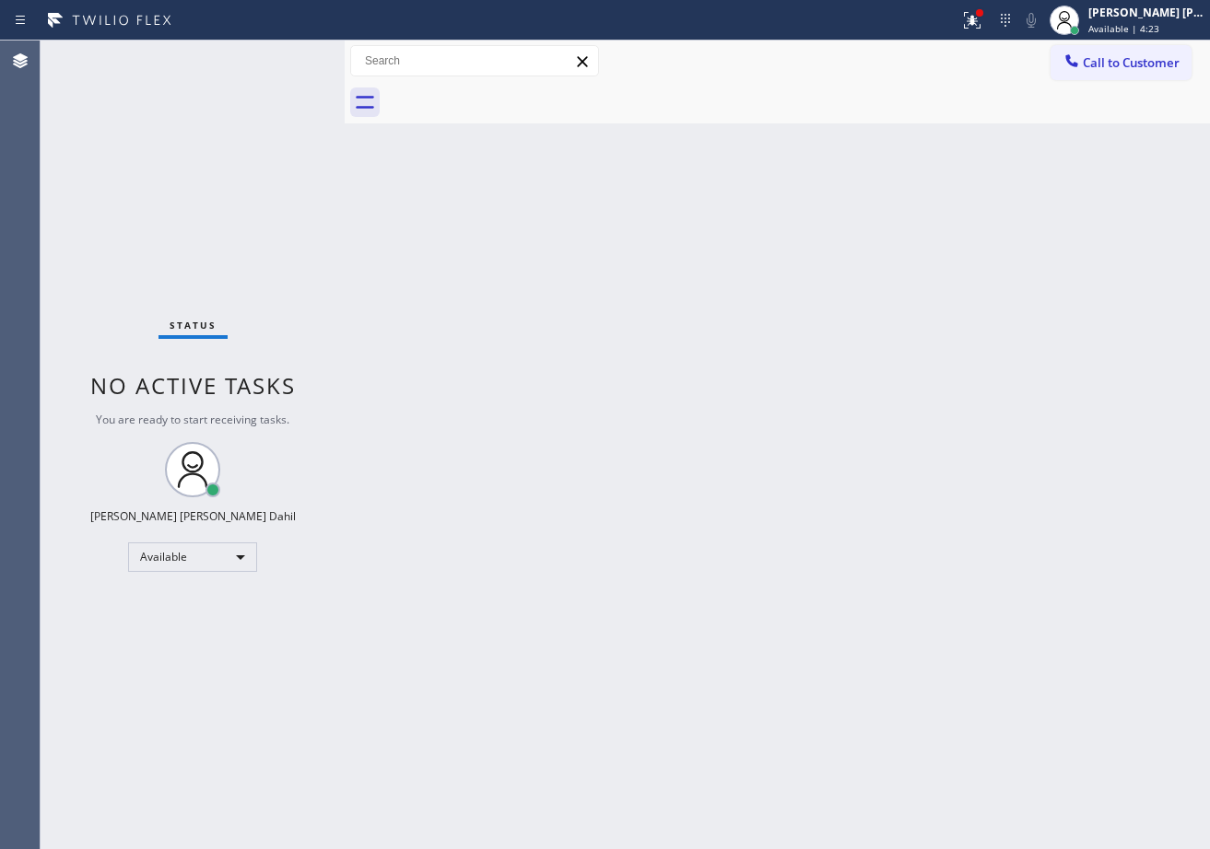
click at [381, 382] on div "Back to Dashboard Change Sender ID Customers Technicians Select a contact Outbo…" at bounding box center [777, 445] width 865 height 809
click at [992, 21] on div at bounding box center [972, 20] width 41 height 22
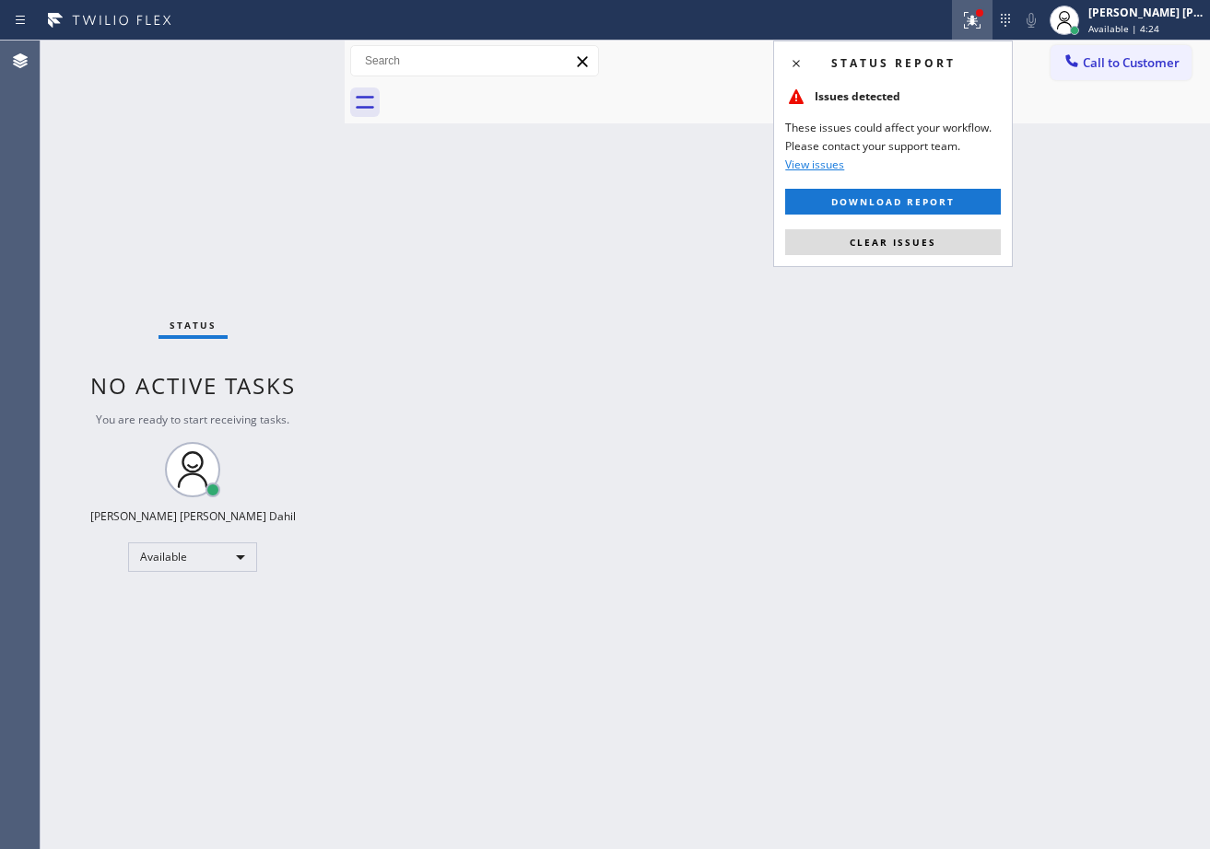
drag, startPoint x: 939, startPoint y: 244, endPoint x: 1036, endPoint y: 455, distance: 232.5
click at [938, 245] on button "Clear issues" at bounding box center [893, 242] width 216 height 26
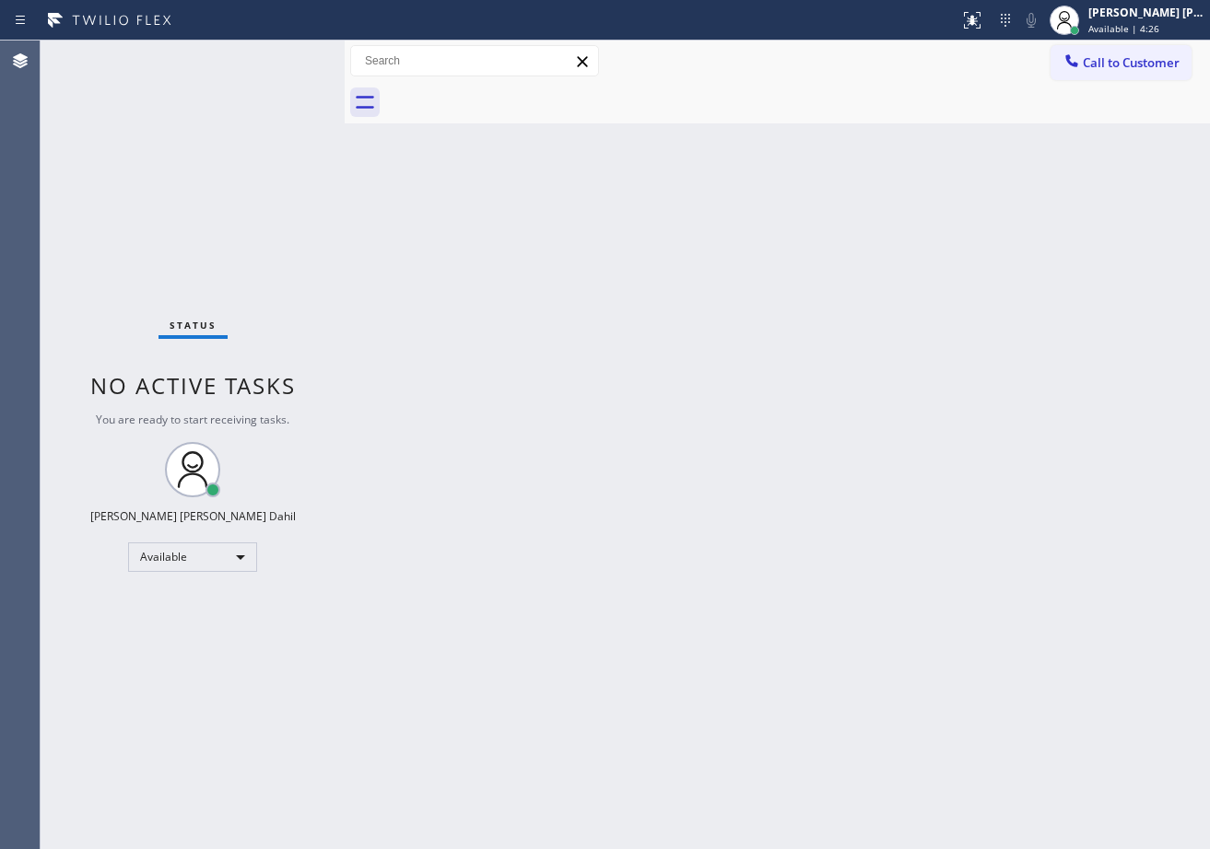
click at [878, 630] on div "Back to Dashboard Change Sender ID Customers Technicians Select a contact Outbo…" at bounding box center [777, 445] width 865 height 809
drag, startPoint x: 243, startPoint y: 69, endPoint x: 322, endPoint y: 132, distance: 100.3
click at [260, 82] on div "Status No active tasks You are ready to start receiving tasks. [PERSON_NAME] [P…" at bounding box center [193, 445] width 304 height 809
click at [1072, 664] on div "Back to Dashboard Change Sender ID Customers Technicians Select a contact Outbo…" at bounding box center [777, 445] width 865 height 809
click at [800, 689] on div "Back to Dashboard Change Sender ID Customers Technicians Select a contact Outbo…" at bounding box center [777, 445] width 865 height 809
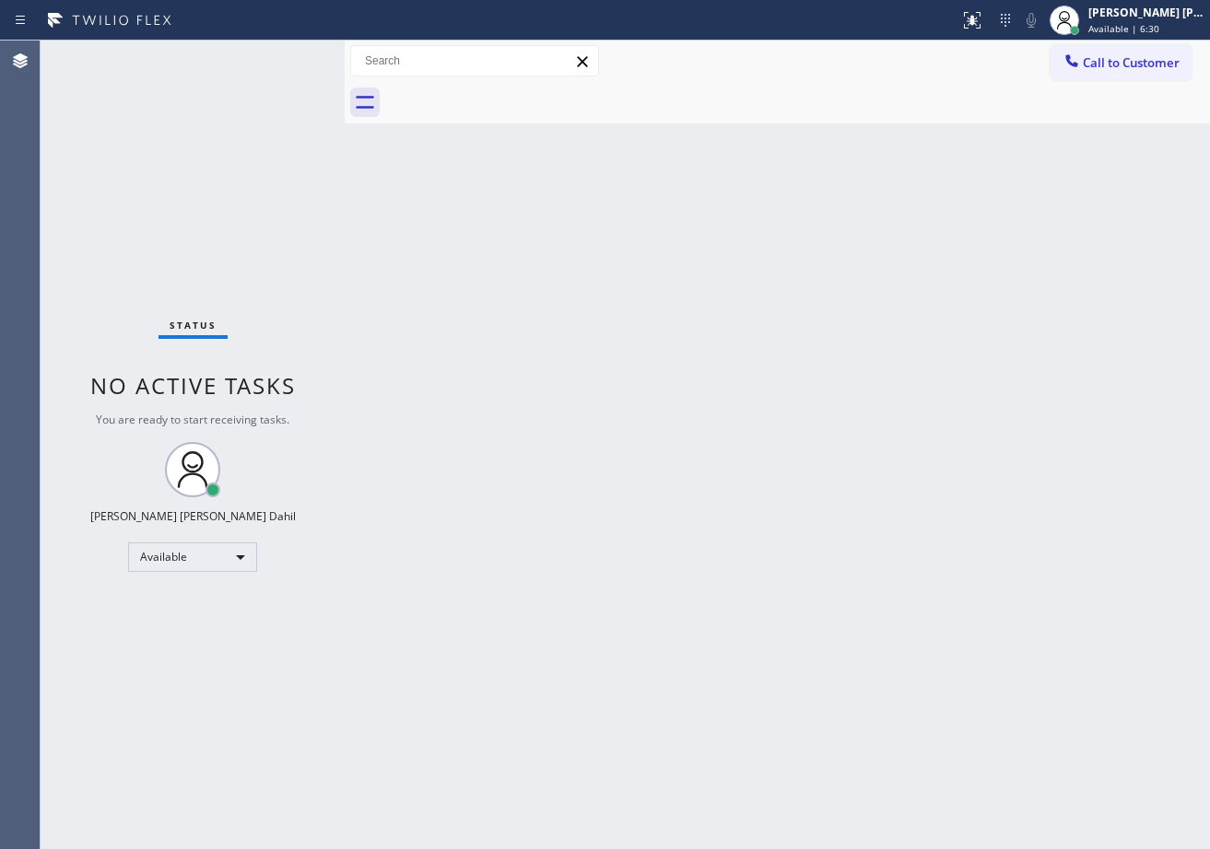
click at [597, 413] on div "Back to Dashboard Change Sender ID Customers Technicians Select a contact Outbo…" at bounding box center [777, 445] width 865 height 809
click at [1052, 158] on div "Back to Dashboard Change Sender ID Customers Technicians Select a contact Outbo…" at bounding box center [777, 445] width 865 height 809
click at [278, 71] on div "Status No active tasks You are ready to start receiving tasks. [PERSON_NAME] [P…" at bounding box center [193, 445] width 304 height 809
click at [278, 70] on div "Status No active tasks You are ready to start receiving tasks. [PERSON_NAME] [P…" at bounding box center [193, 445] width 304 height 809
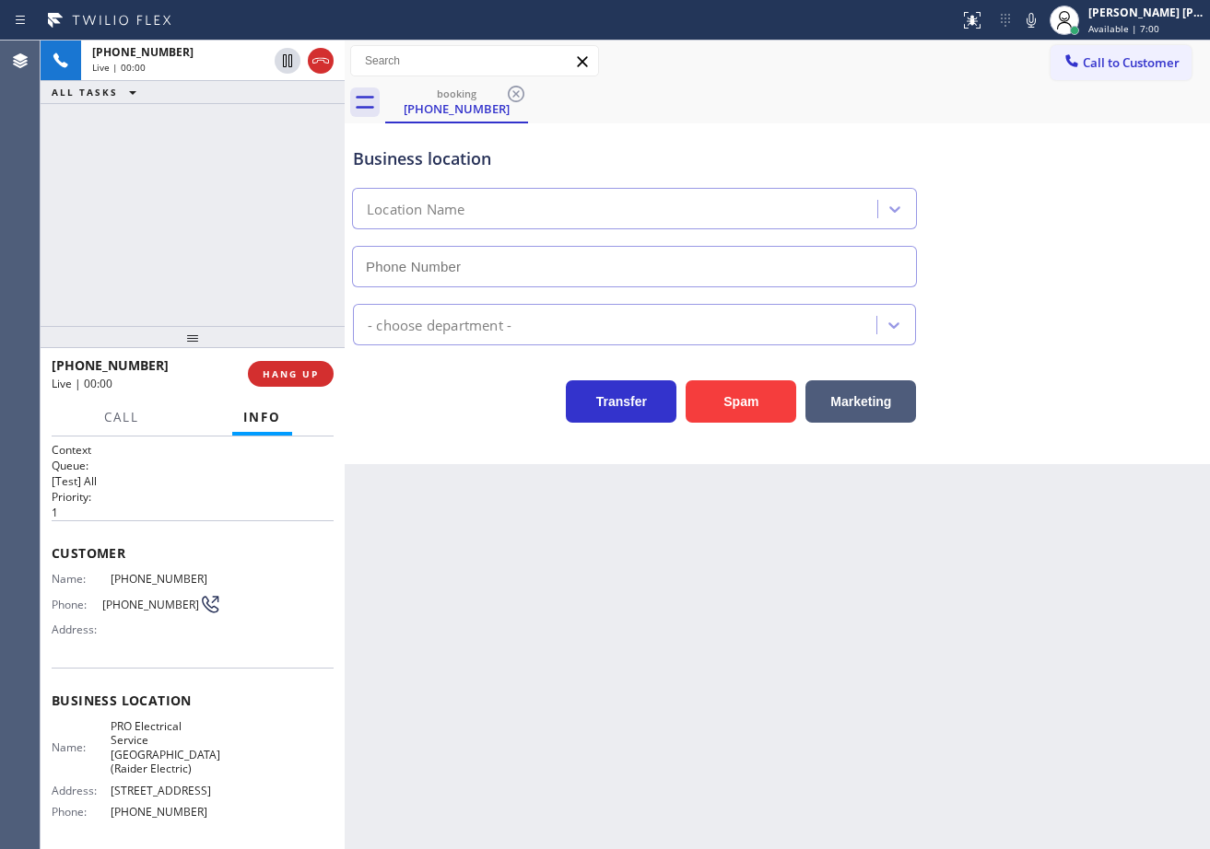
type input "[PHONE_NUMBER]"
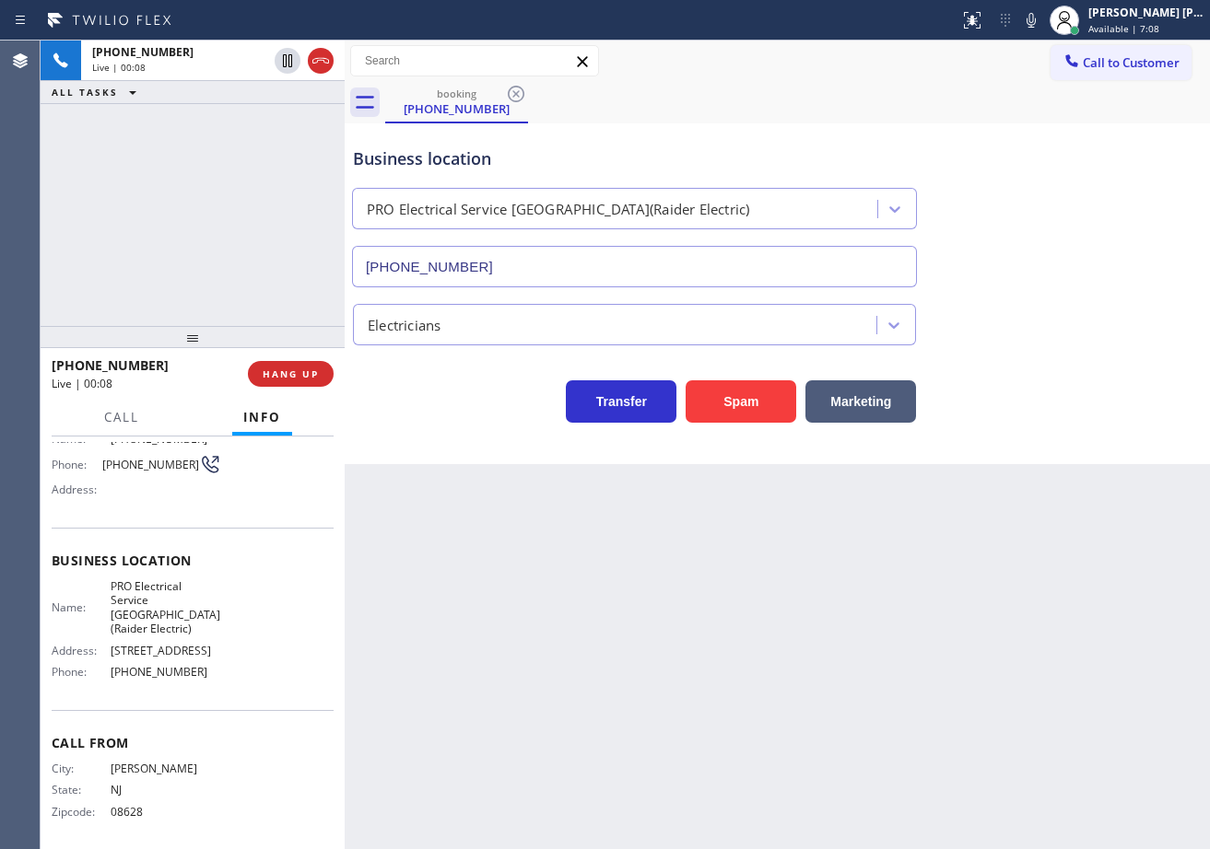
scroll to position [97, 0]
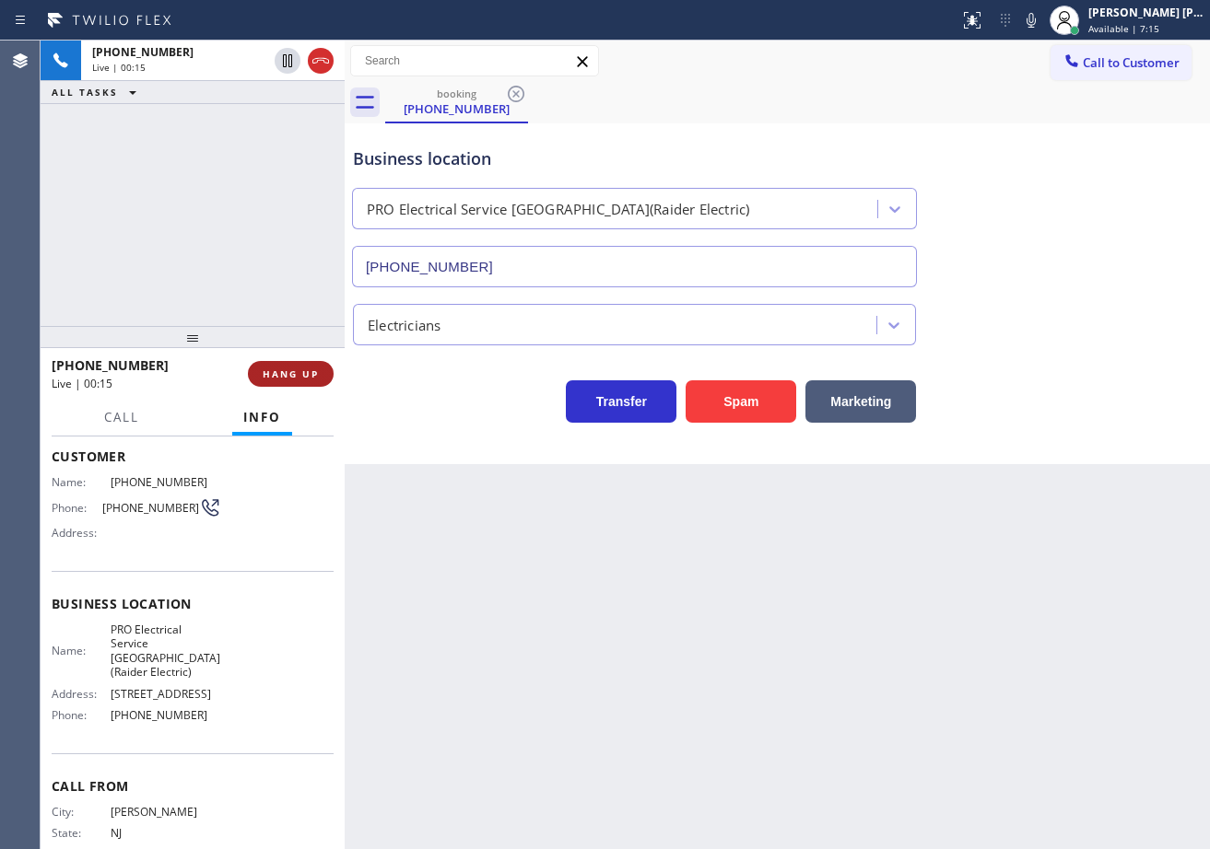
click at [276, 382] on button "HANG UP" at bounding box center [291, 374] width 86 height 26
click at [275, 381] on button "HANG UP" at bounding box center [291, 374] width 86 height 26
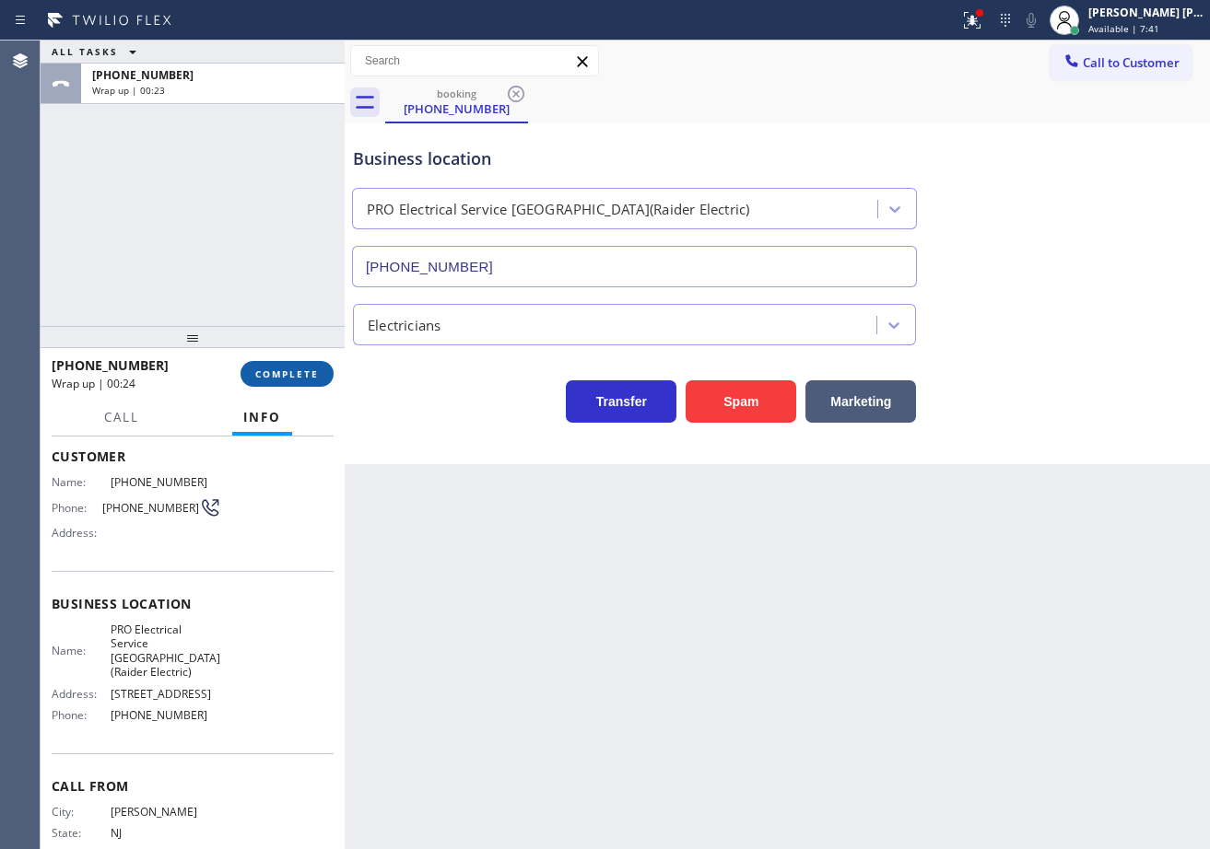
click at [320, 370] on button "COMPLETE" at bounding box center [286, 374] width 93 height 26
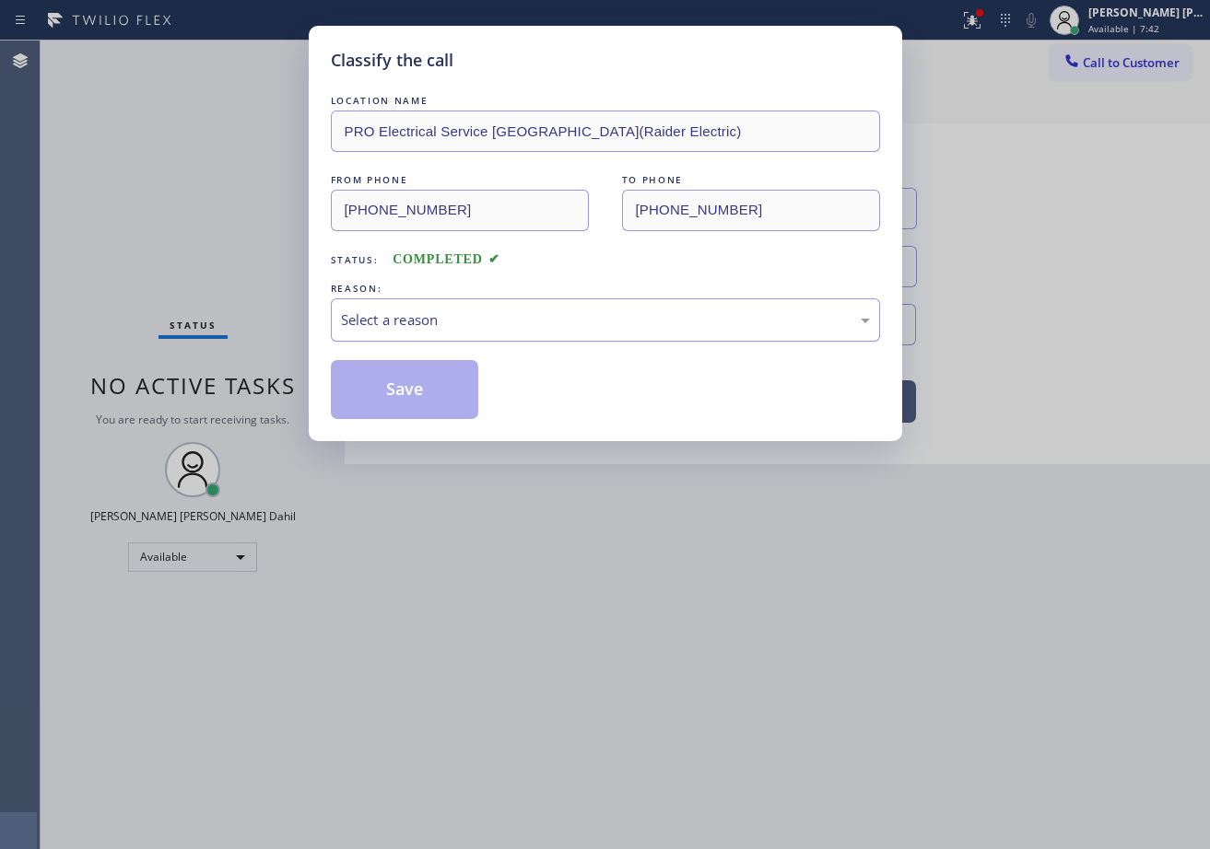
click at [403, 318] on div "Select a reason" at bounding box center [605, 320] width 529 height 21
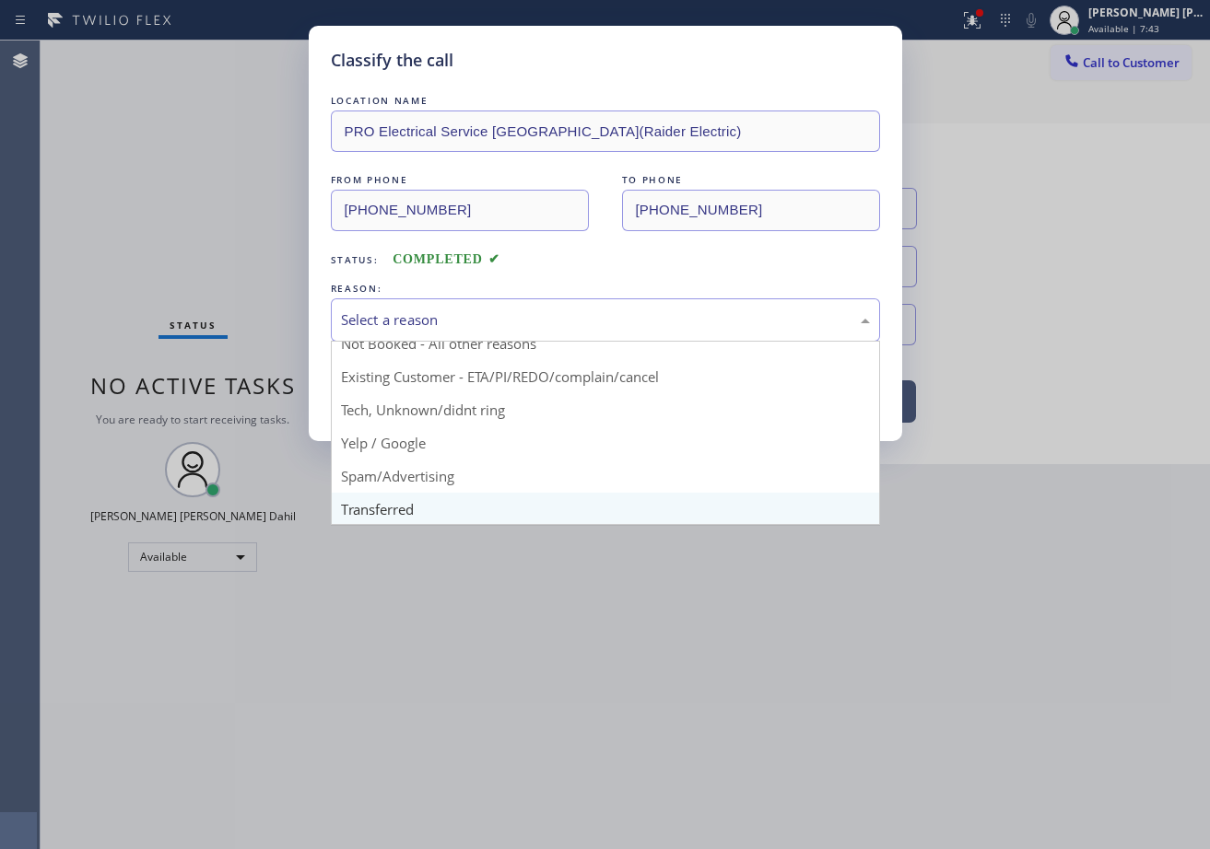
scroll to position [92, 0]
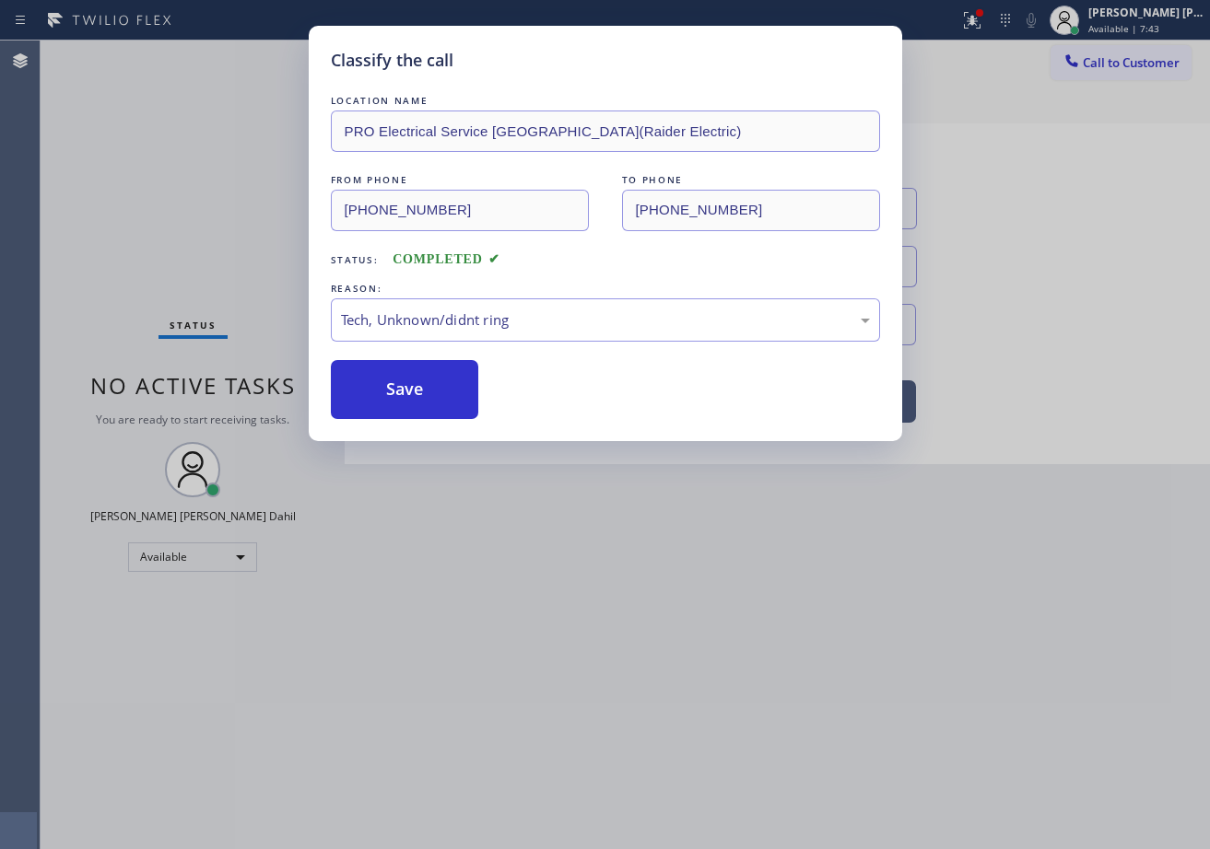
click at [447, 357] on div "LOCATION NAME PRO Electrical Service [GEOGRAPHIC_DATA](Raider Electric) FROM PH…" at bounding box center [605, 255] width 549 height 328
drag, startPoint x: 447, startPoint y: 357, endPoint x: 450, endPoint y: 369, distance: 12.3
click at [448, 359] on div "LOCATION NAME PRO Electrical Service [GEOGRAPHIC_DATA](Raider Electric) FROM PH…" at bounding box center [605, 255] width 549 height 328
click at [450, 369] on button "Save" at bounding box center [405, 389] width 148 height 59
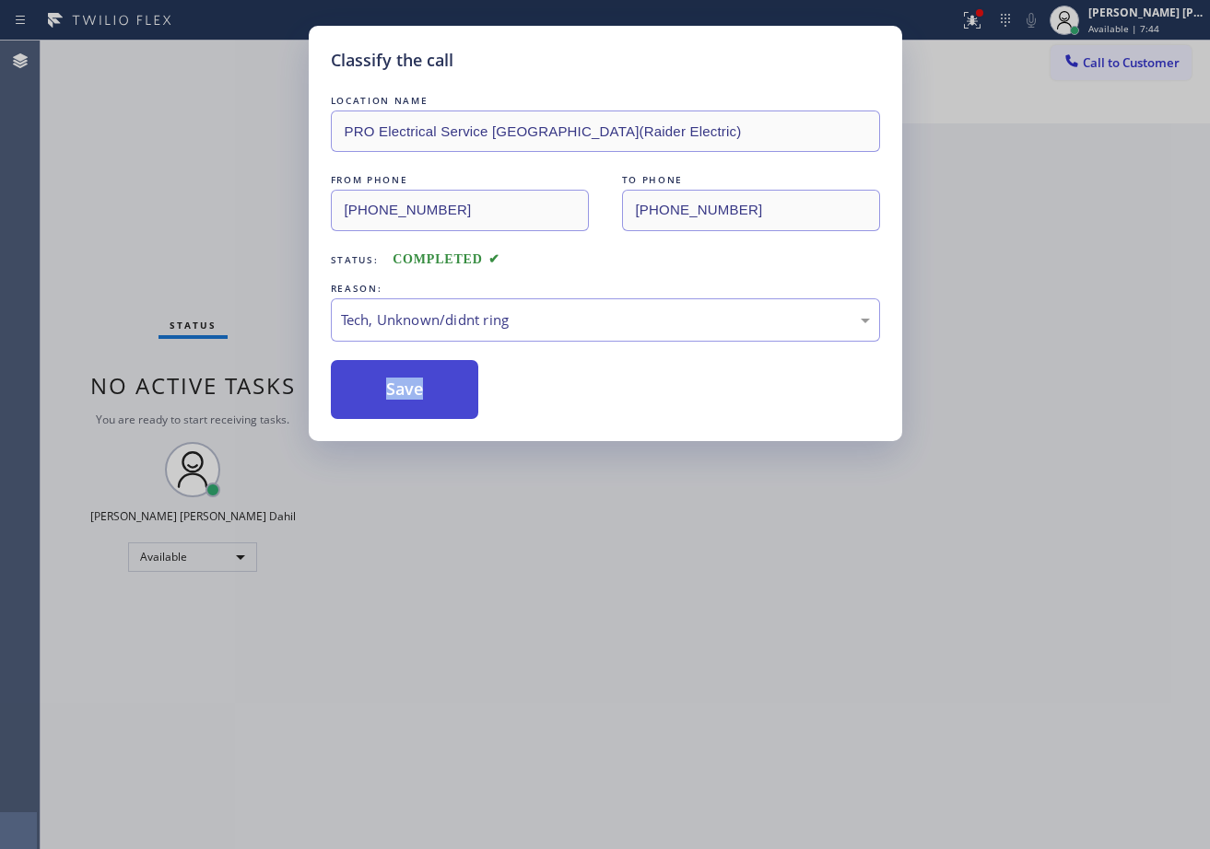
click at [450, 369] on button "Save" at bounding box center [405, 389] width 148 height 59
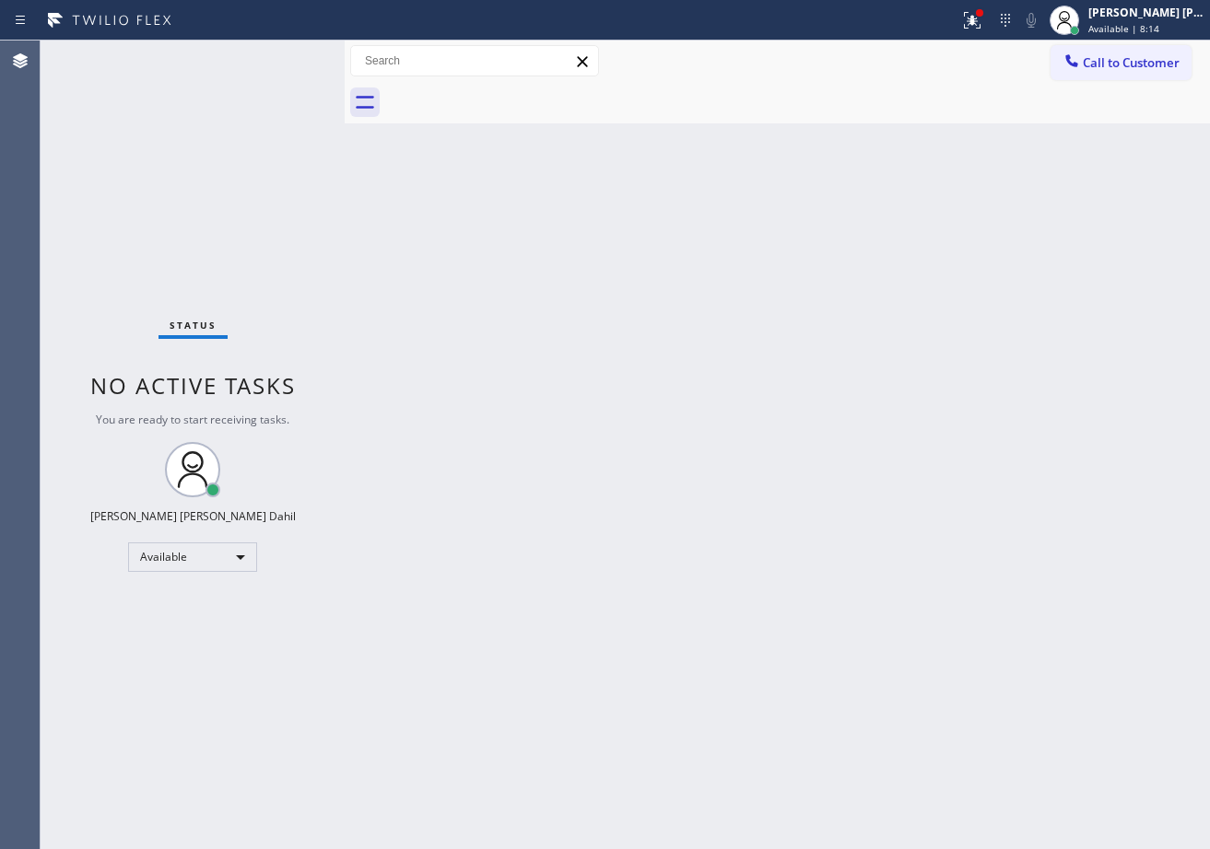
drag, startPoint x: 580, startPoint y: 318, endPoint x: 620, endPoint y: 276, distance: 57.3
click at [597, 307] on div "Back to Dashboard Change Sender ID Customers Technicians Select a contact Outbo…" at bounding box center [777, 445] width 865 height 809
click at [980, 23] on div at bounding box center [972, 20] width 41 height 22
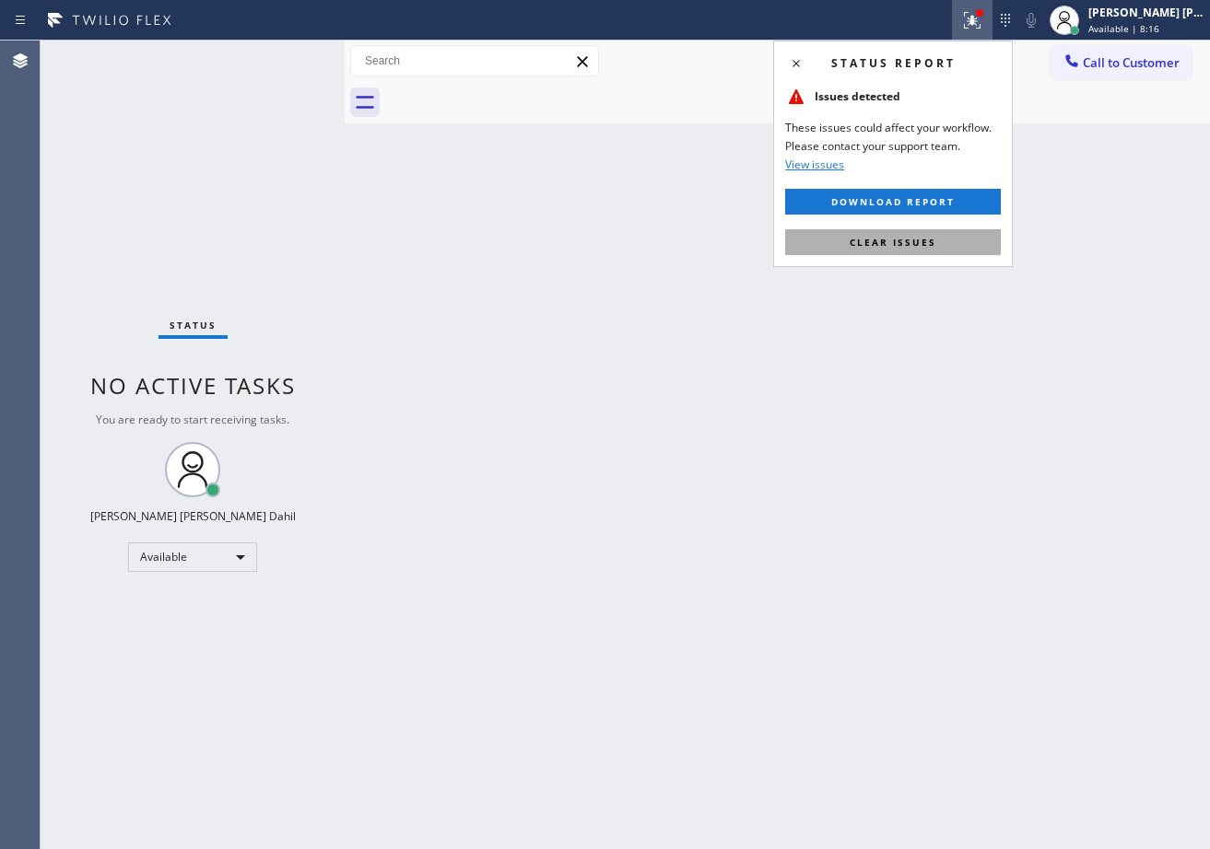
click at [884, 236] on span "Clear issues" at bounding box center [892, 242] width 87 height 13
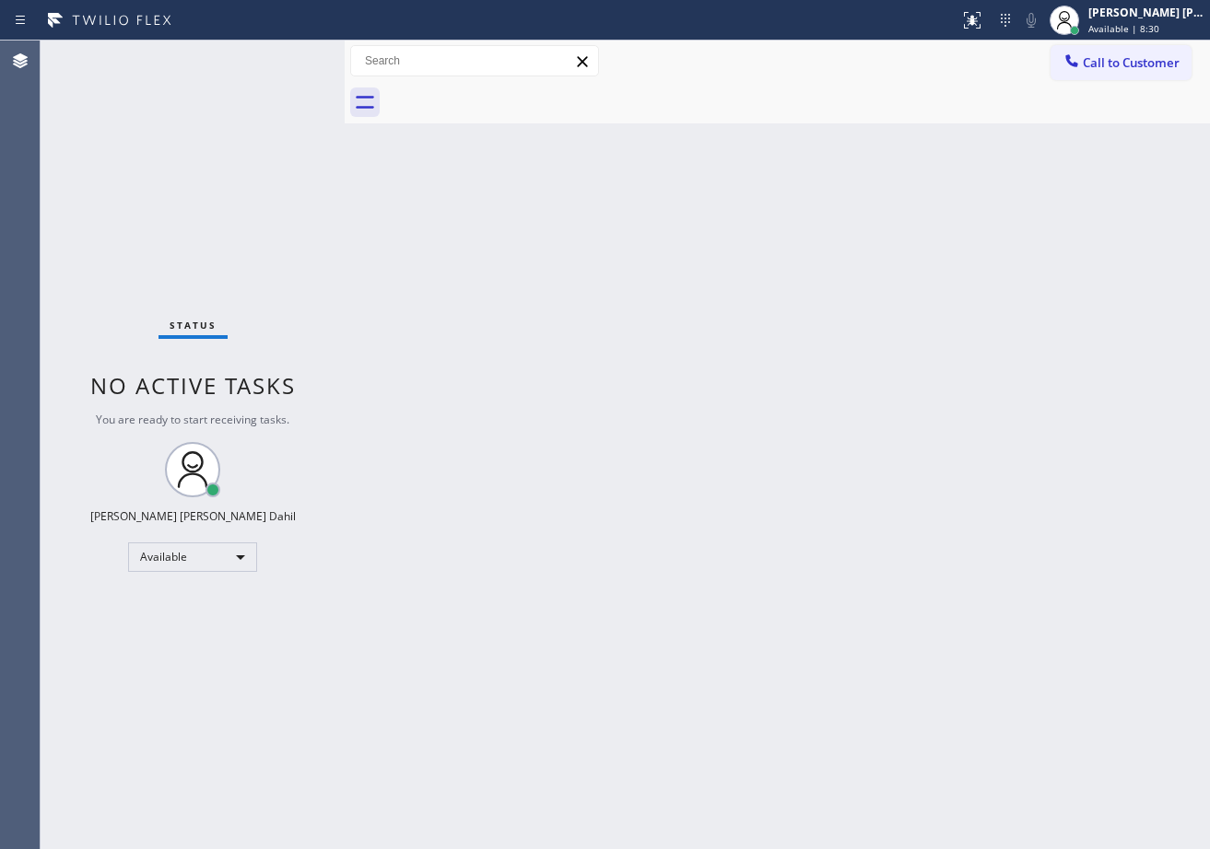
click at [275, 74] on div "Status No active tasks You are ready to start receiving tasks. [PERSON_NAME] [P…" at bounding box center [193, 445] width 304 height 809
click at [276, 63] on div "Status No active tasks You are ready to start receiving tasks. [PERSON_NAME] [P…" at bounding box center [193, 445] width 304 height 809
click at [276, 53] on div "Status No active tasks You are ready to start receiving tasks. [PERSON_NAME] [P…" at bounding box center [193, 445] width 304 height 809
click at [282, 65] on div "Status No active tasks You are ready to start receiving tasks. [PERSON_NAME] [P…" at bounding box center [193, 445] width 304 height 809
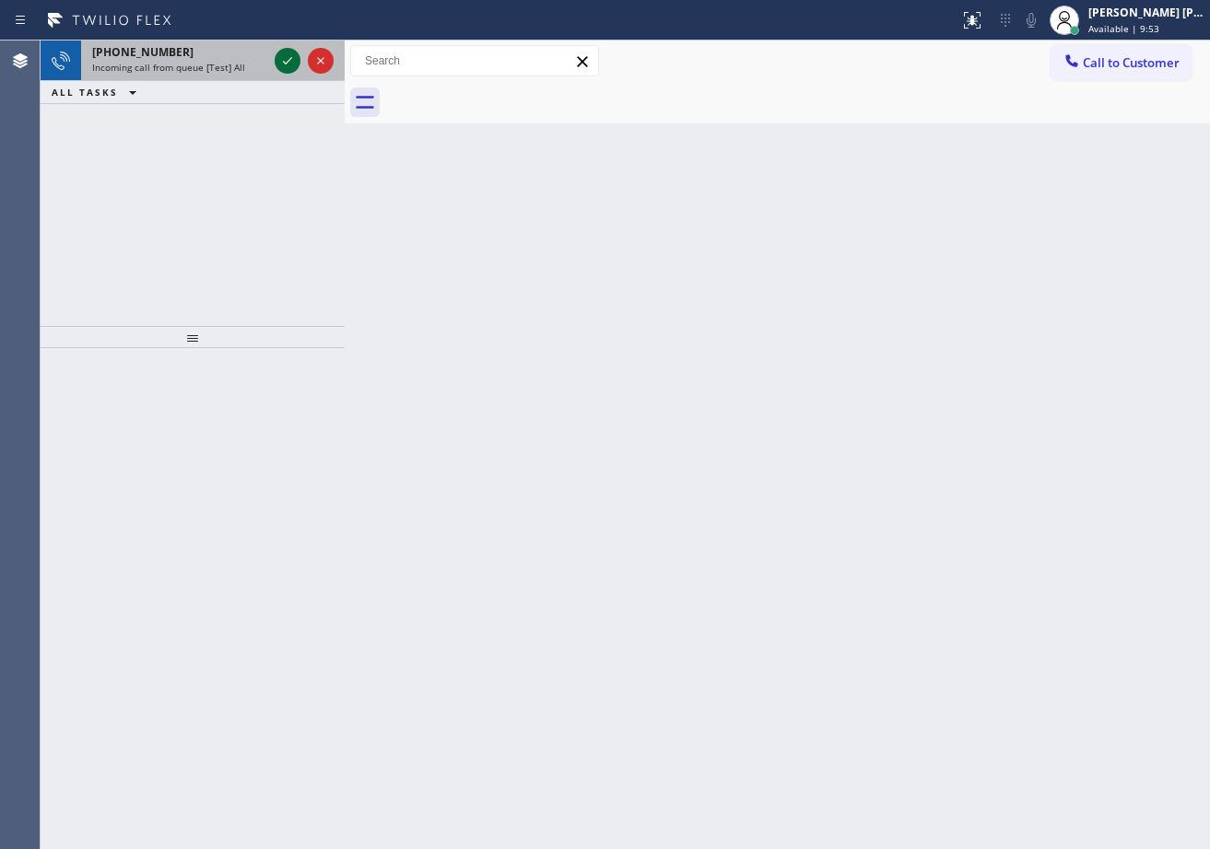
click at [278, 55] on icon at bounding box center [287, 61] width 22 height 22
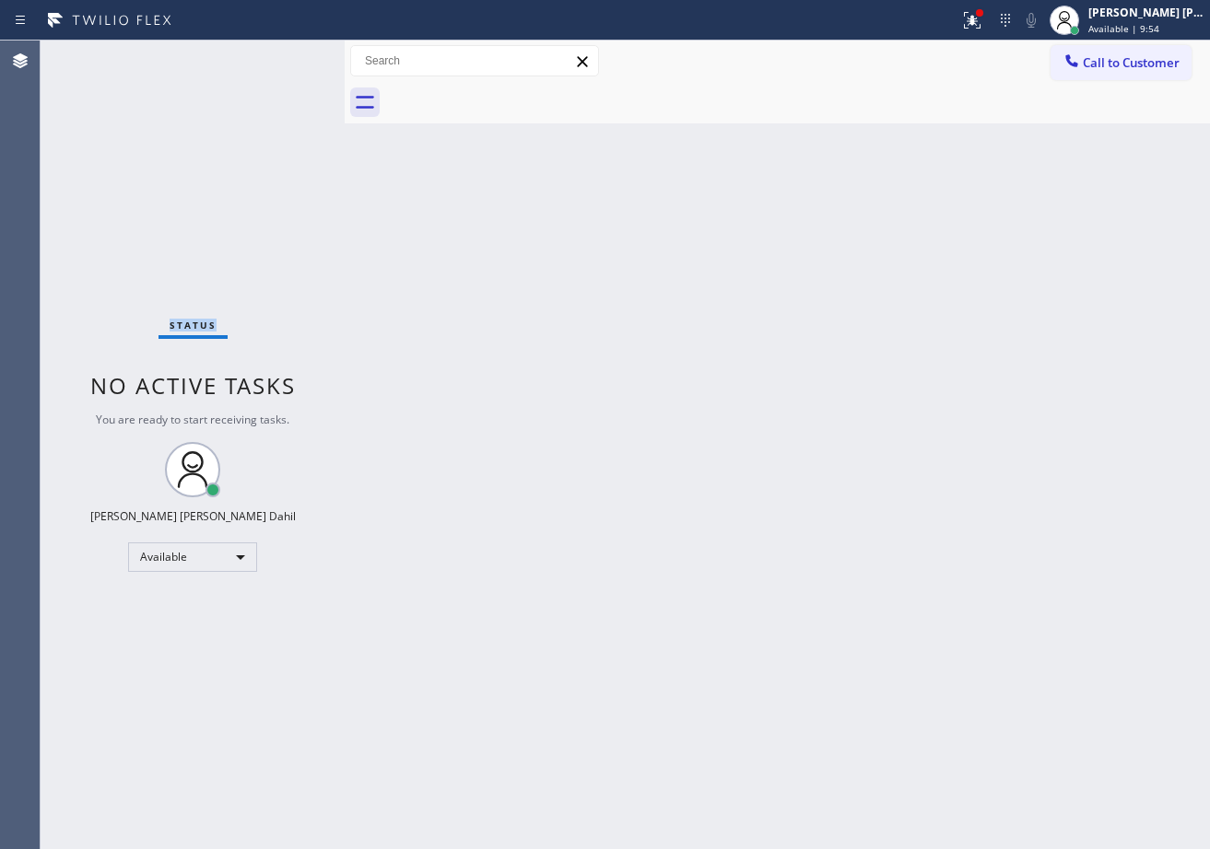
click at [278, 55] on div "Status No active tasks You are ready to start receiving tasks. [PERSON_NAME] [P…" at bounding box center [193, 445] width 304 height 809
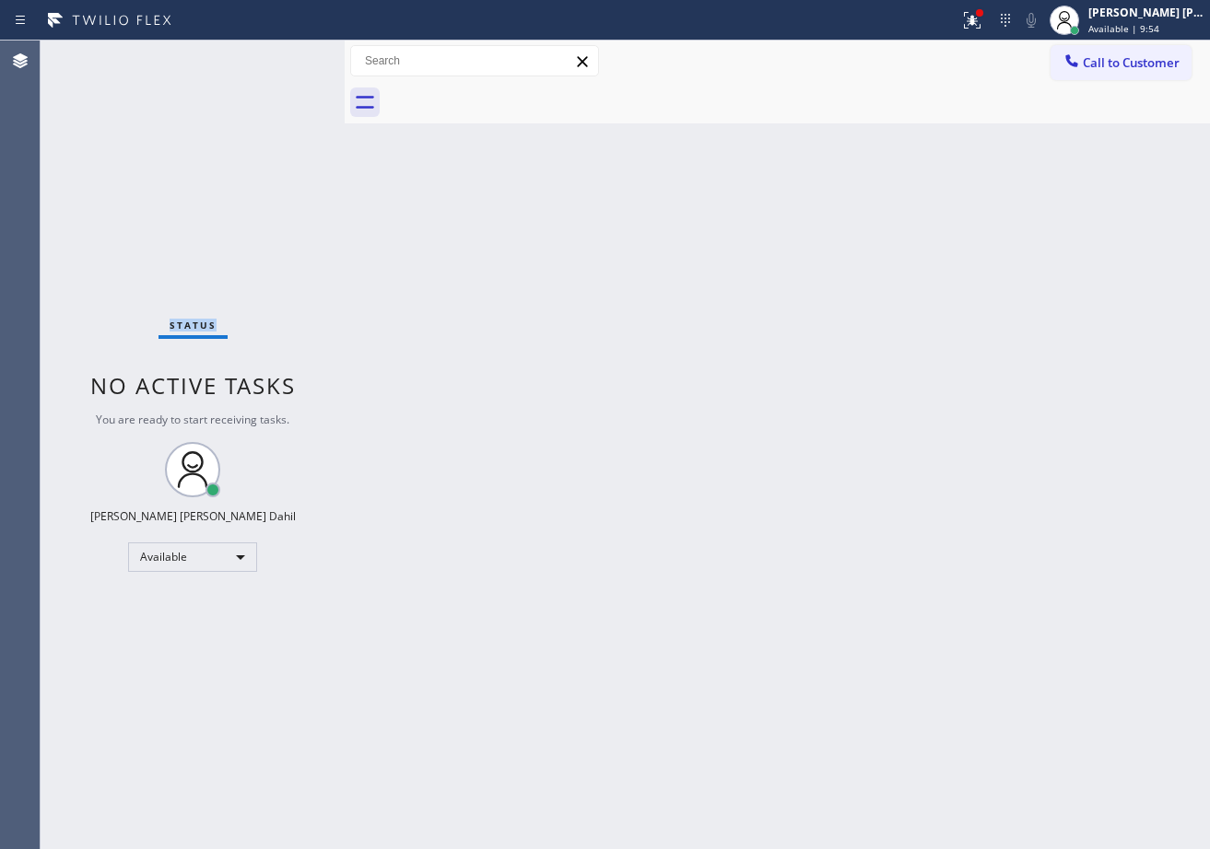
click at [278, 55] on div "Status No active tasks You are ready to start receiving tasks. [PERSON_NAME] [P…" at bounding box center [193, 445] width 304 height 809
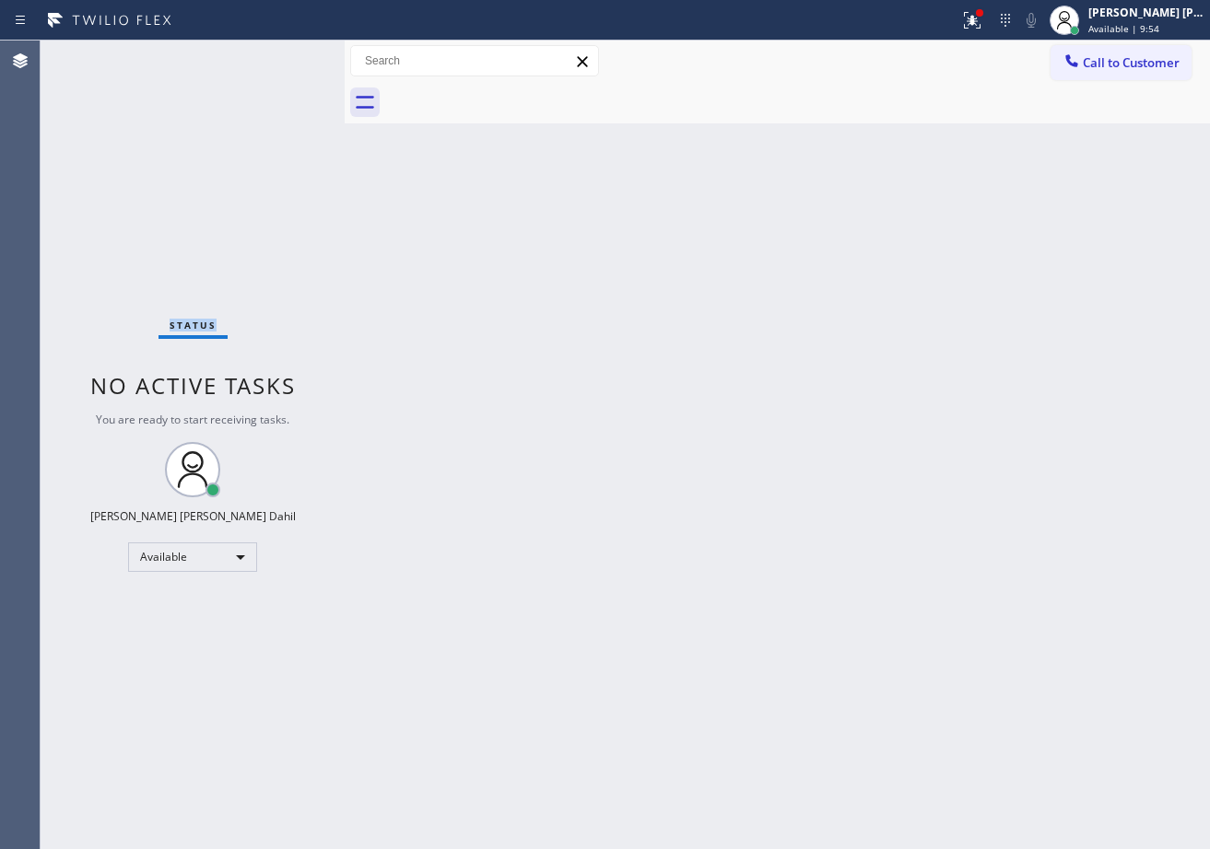
click at [278, 55] on div "Status No active tasks You are ready to start receiving tasks. [PERSON_NAME] [P…" at bounding box center [193, 445] width 304 height 809
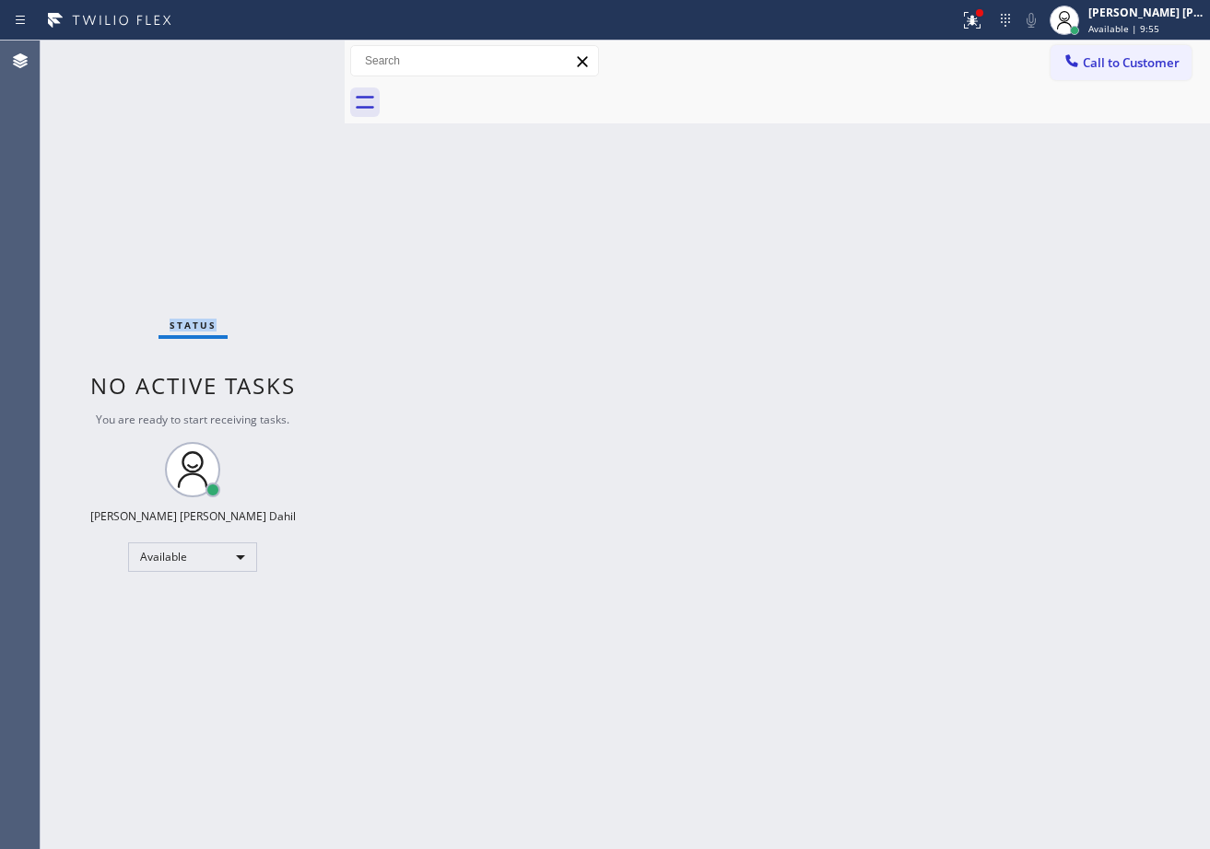
click at [278, 55] on div "Status No active tasks You are ready to start receiving tasks. [PERSON_NAME] [P…" at bounding box center [193, 445] width 304 height 809
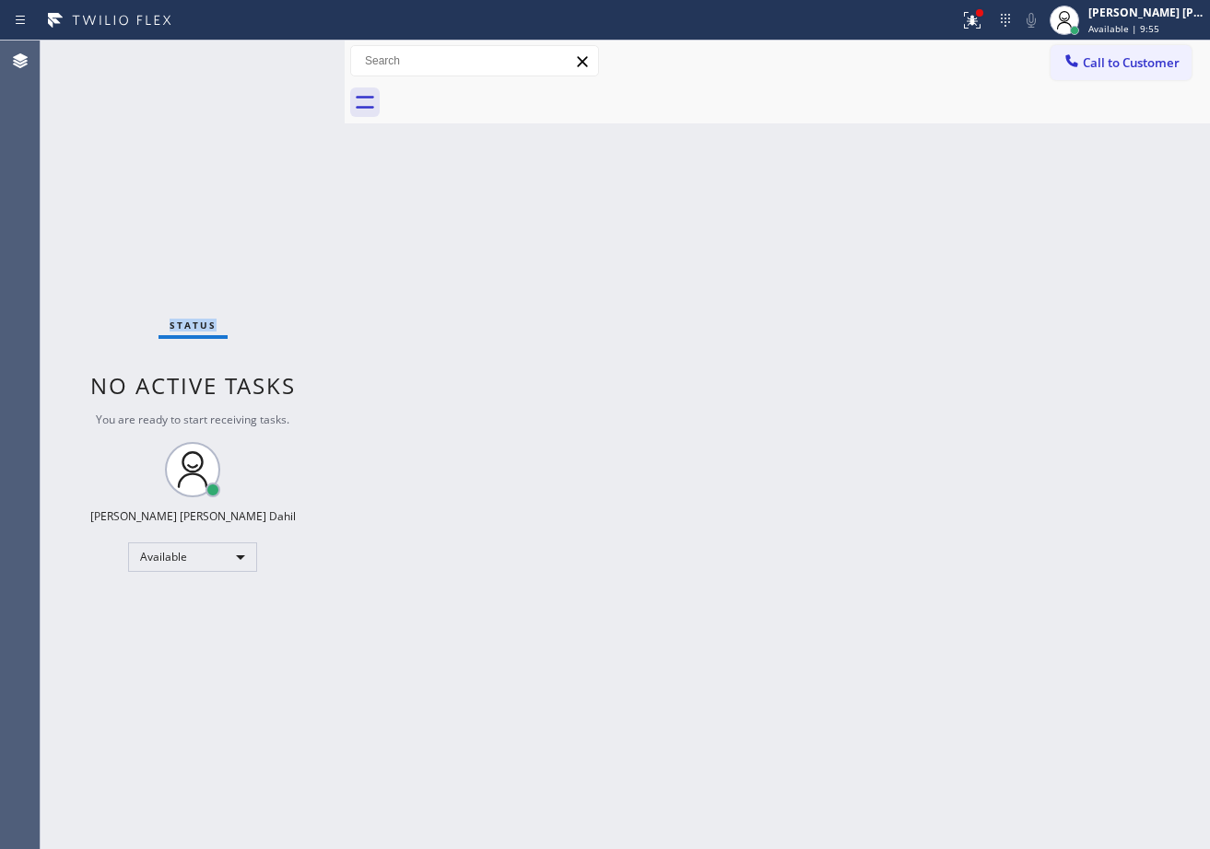
click at [278, 55] on div "Status No active tasks You are ready to start receiving tasks. [PERSON_NAME] [P…" at bounding box center [193, 445] width 304 height 809
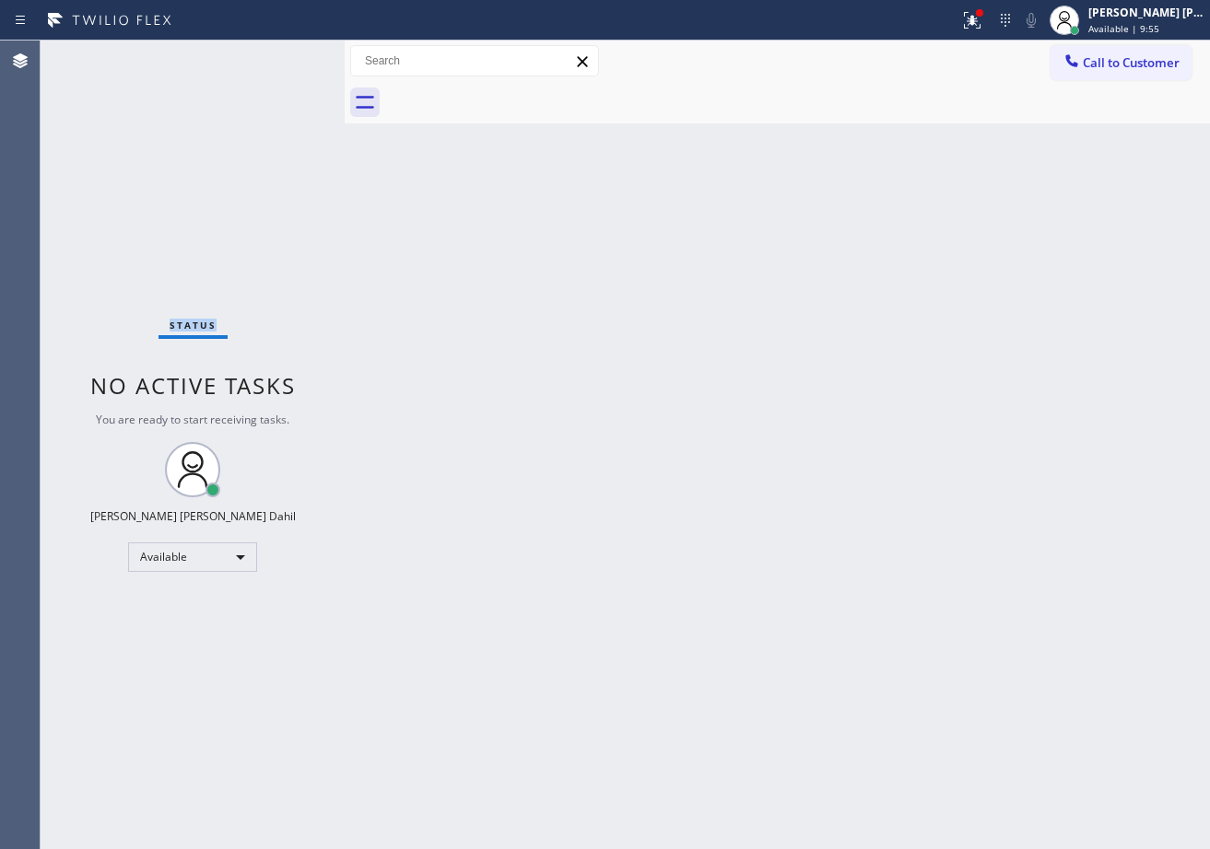
click at [278, 55] on div "Status No active tasks You are ready to start receiving tasks. [PERSON_NAME] [P…" at bounding box center [193, 445] width 304 height 809
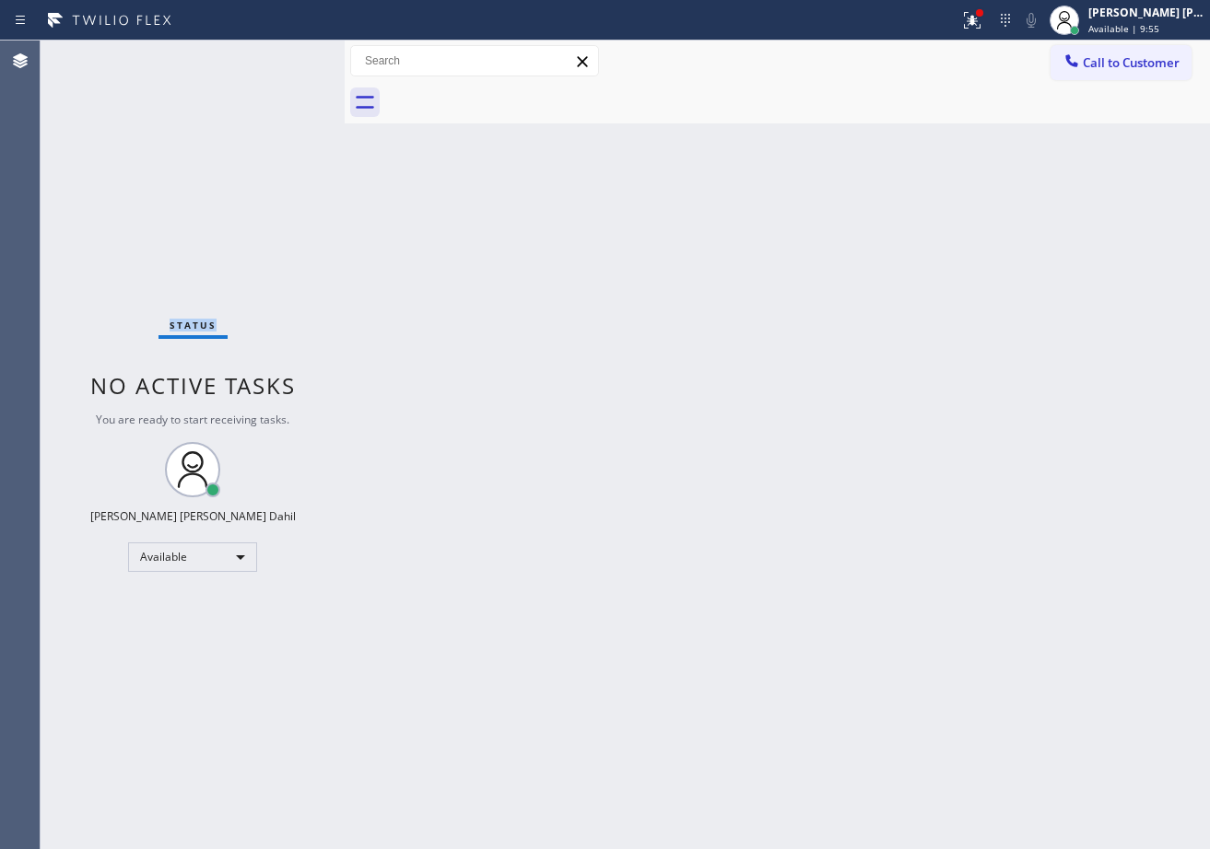
click at [278, 55] on div "Status No active tasks You are ready to start receiving tasks. [PERSON_NAME] [P…" at bounding box center [193, 445] width 304 height 809
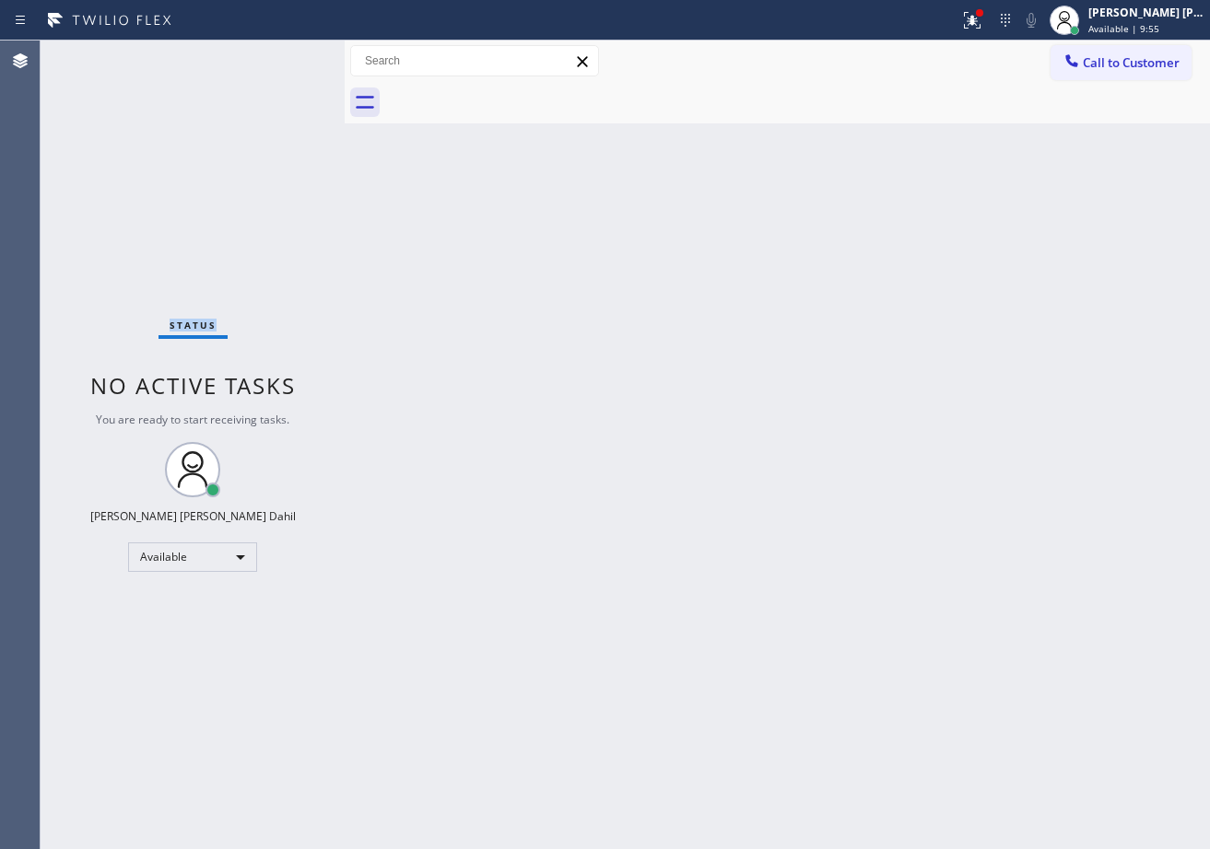
click at [278, 55] on div "Status No active tasks You are ready to start receiving tasks. [PERSON_NAME] [P…" at bounding box center [193, 445] width 304 height 809
click at [983, 29] on icon at bounding box center [972, 20] width 22 height 22
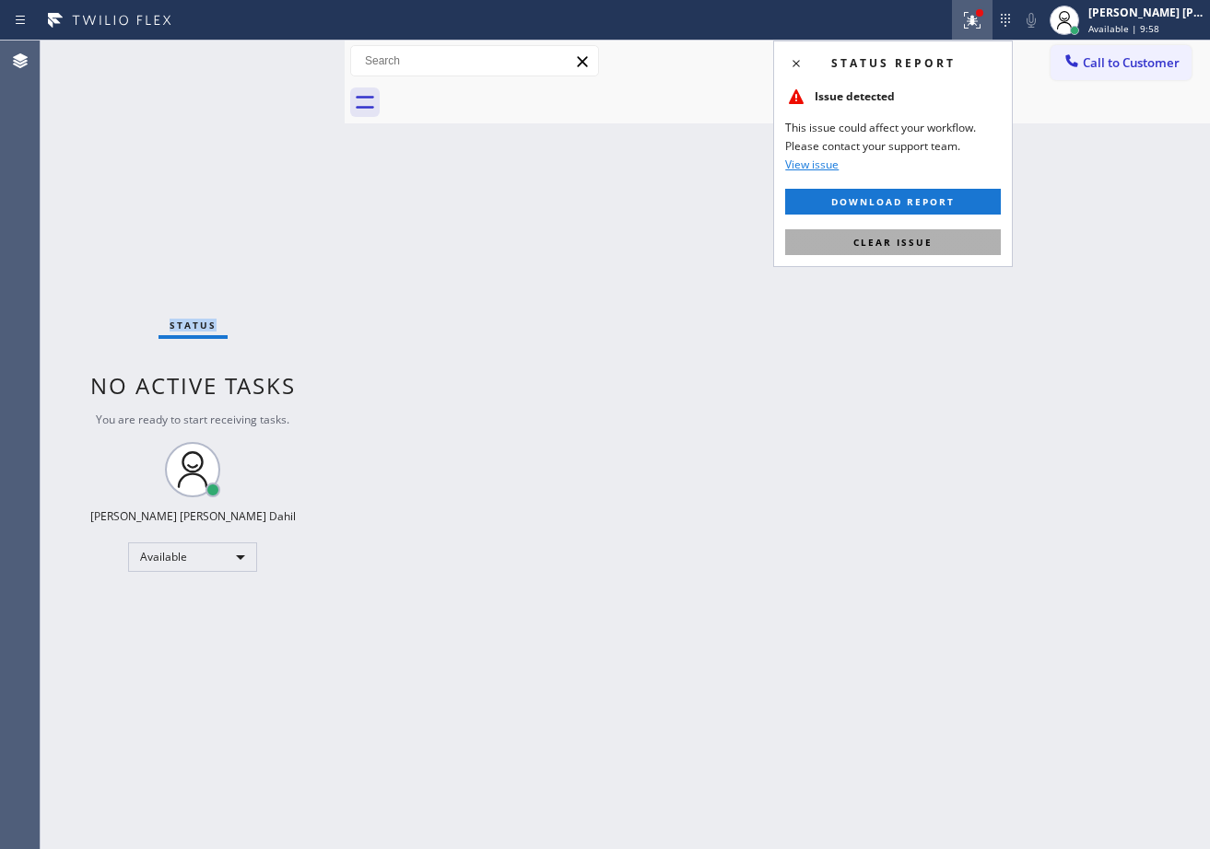
click at [931, 238] on button "Clear issue" at bounding box center [893, 242] width 216 height 26
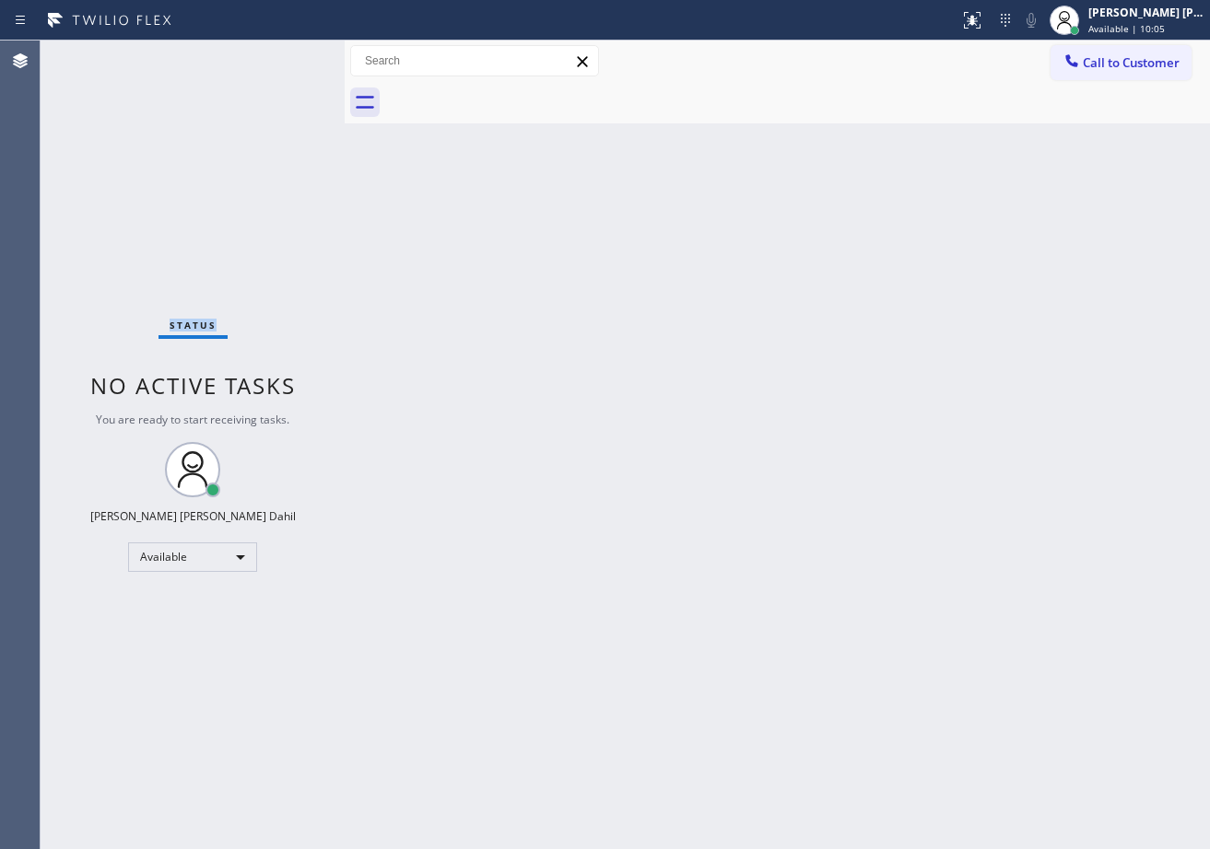
click at [929, 616] on div "Back to Dashboard Change Sender ID Customers Technicians Select a contact Outbo…" at bounding box center [777, 445] width 865 height 809
click at [543, 145] on div "Back to Dashboard Change Sender ID Customers Technicians Select a contact Outbo…" at bounding box center [777, 445] width 865 height 809
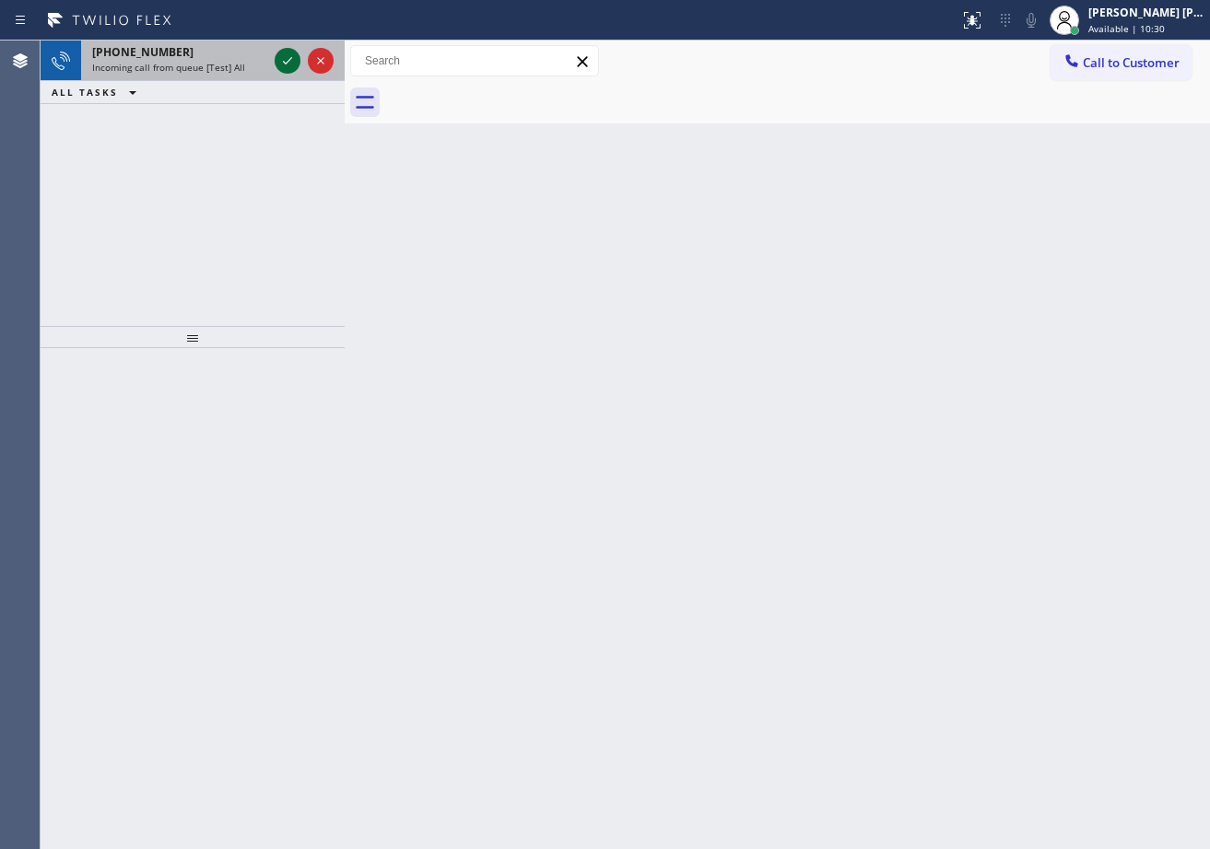
click at [278, 55] on icon at bounding box center [287, 61] width 22 height 22
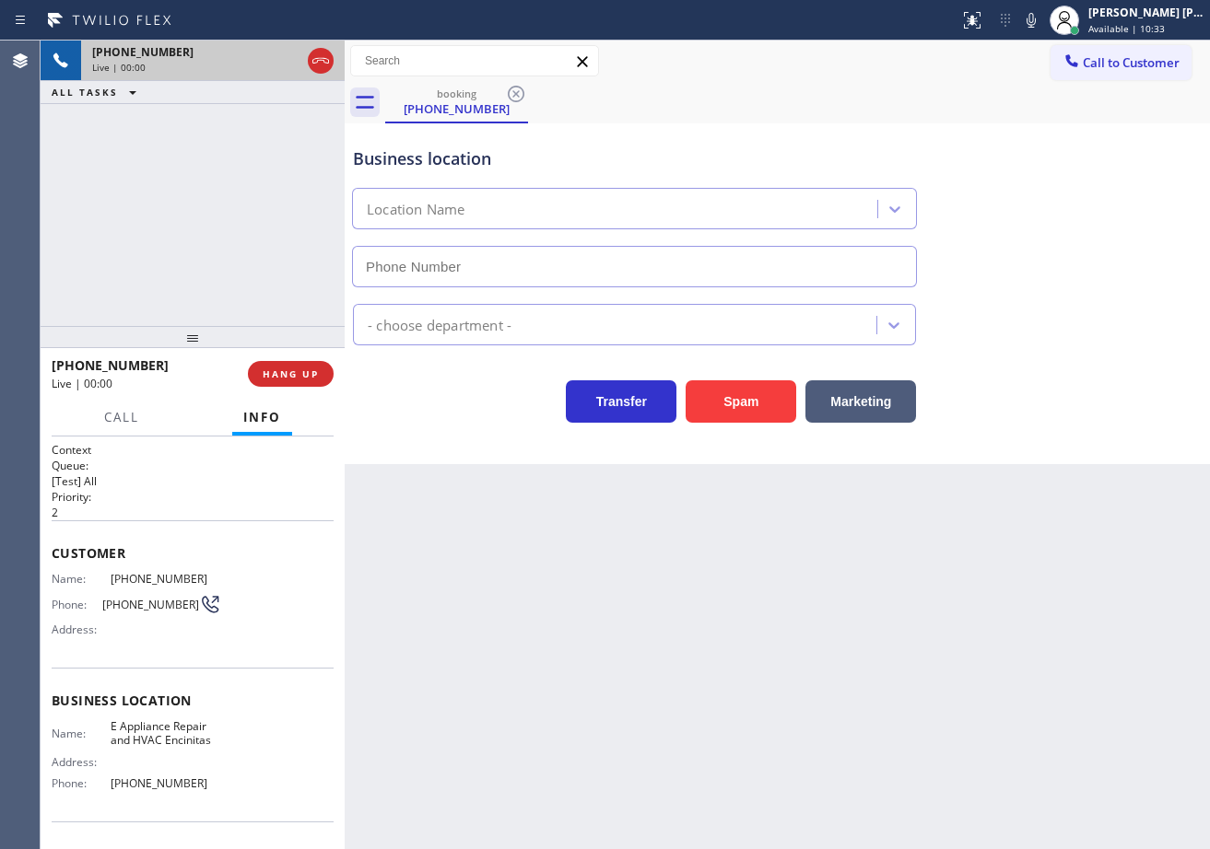
type input "[PHONE_NUMBER]"
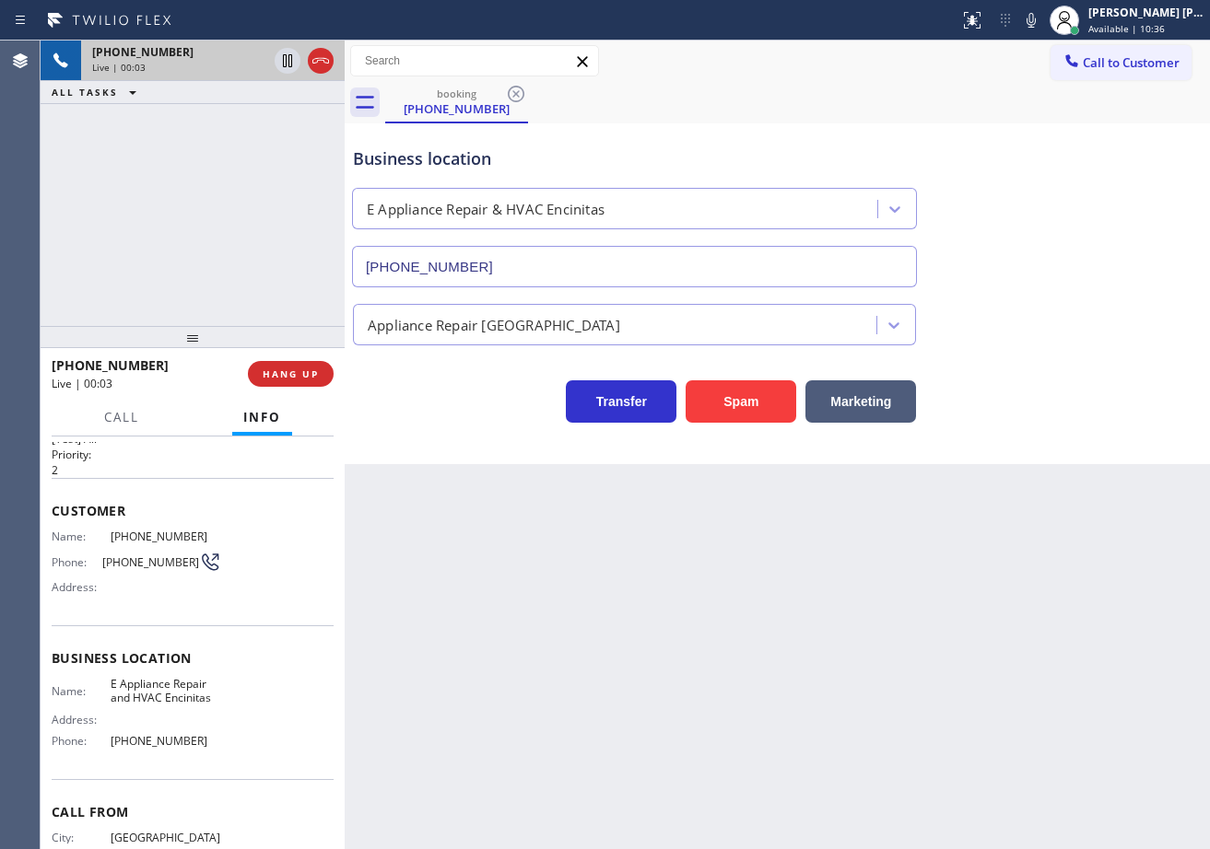
scroll to position [117, 0]
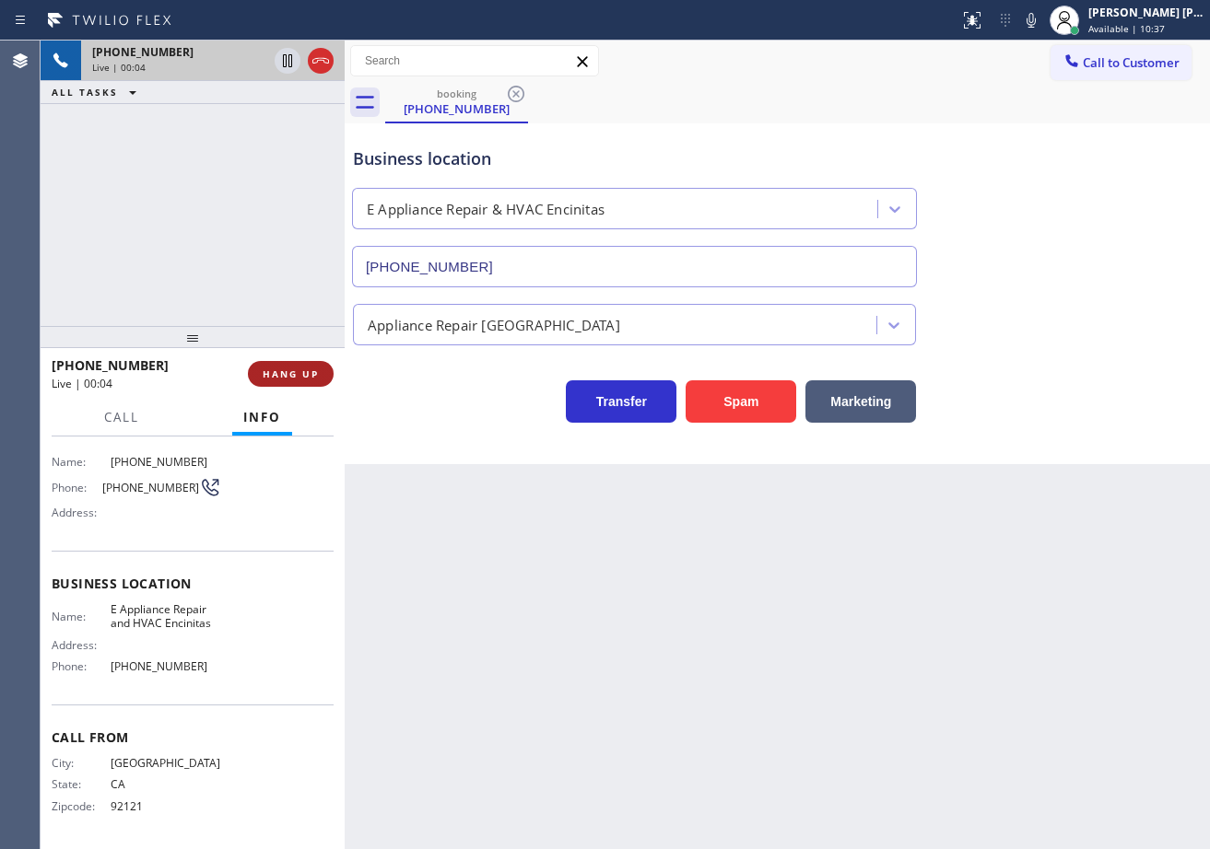
click at [299, 372] on span "HANG UP" at bounding box center [291, 374] width 56 height 13
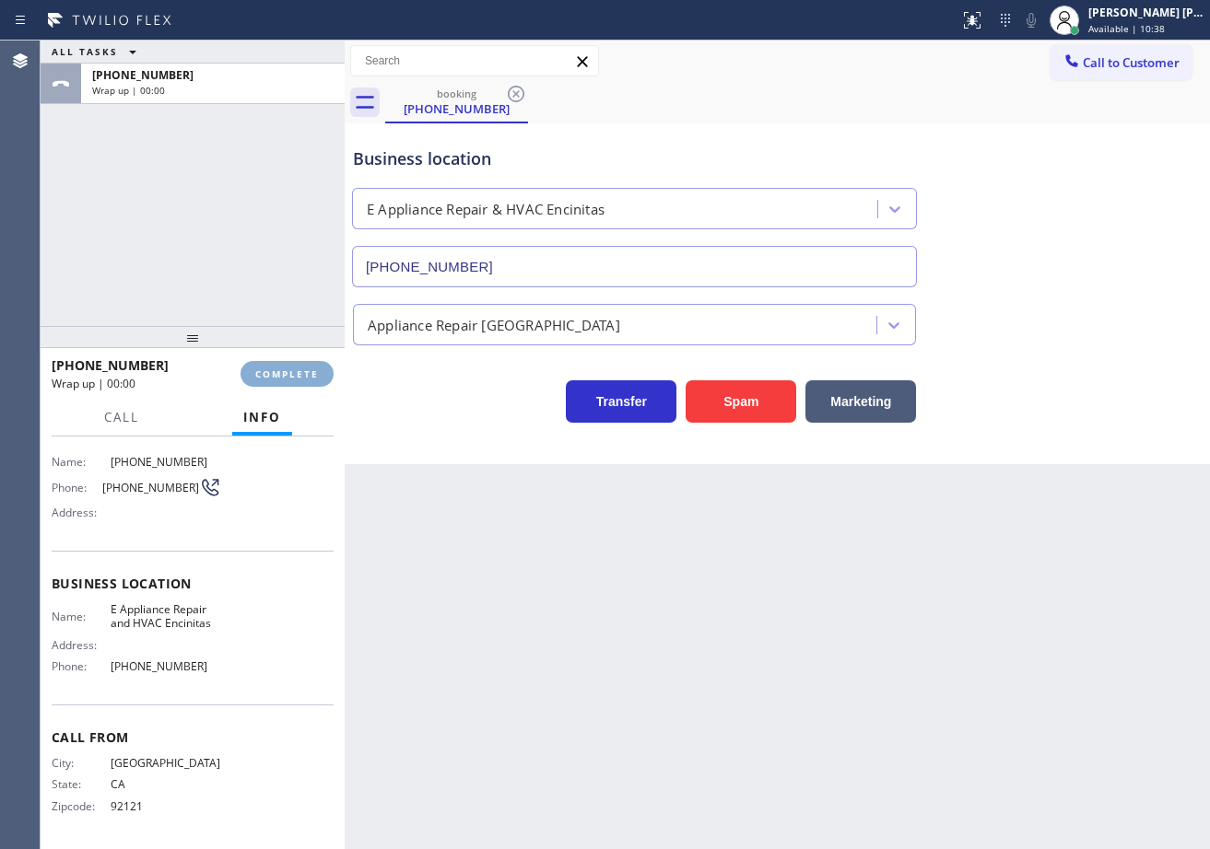
click at [299, 372] on span "COMPLETE" at bounding box center [287, 374] width 64 height 13
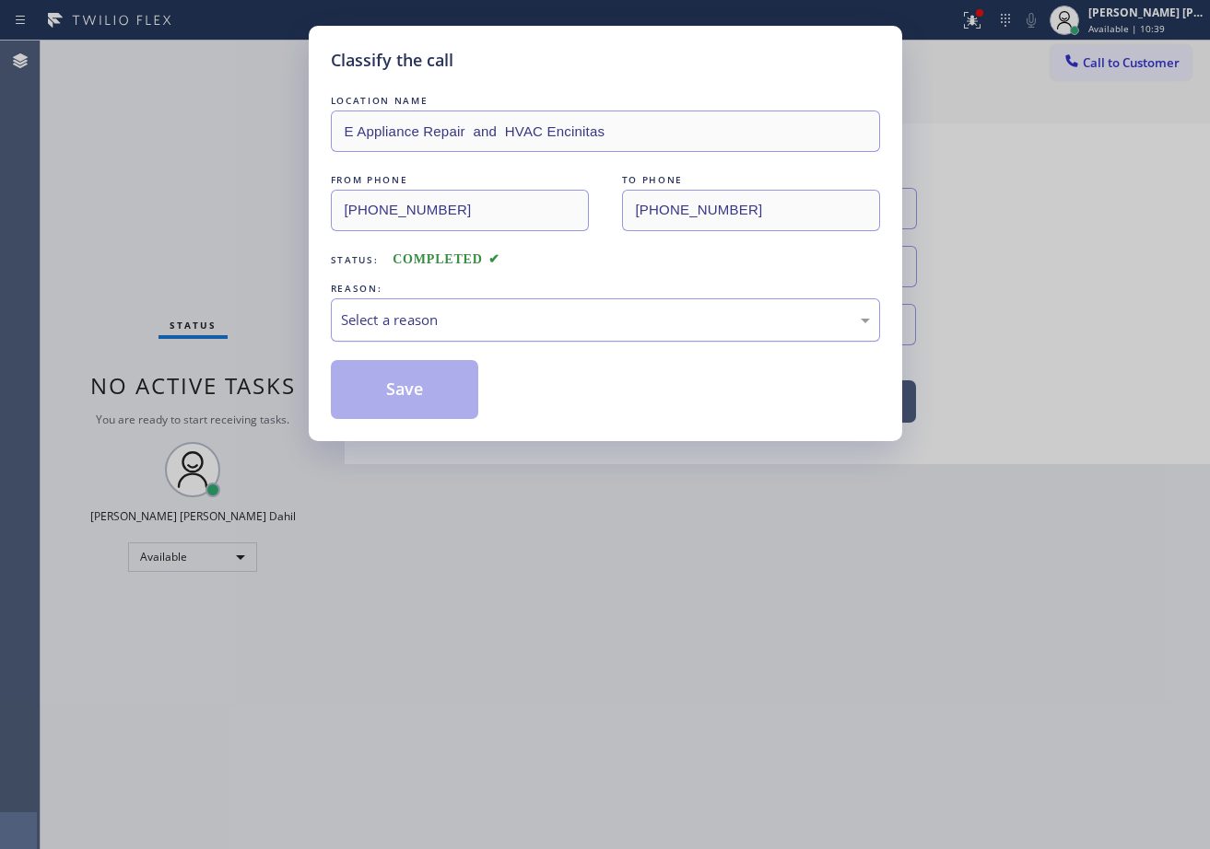
click at [515, 317] on div "Select a reason" at bounding box center [605, 320] width 529 height 21
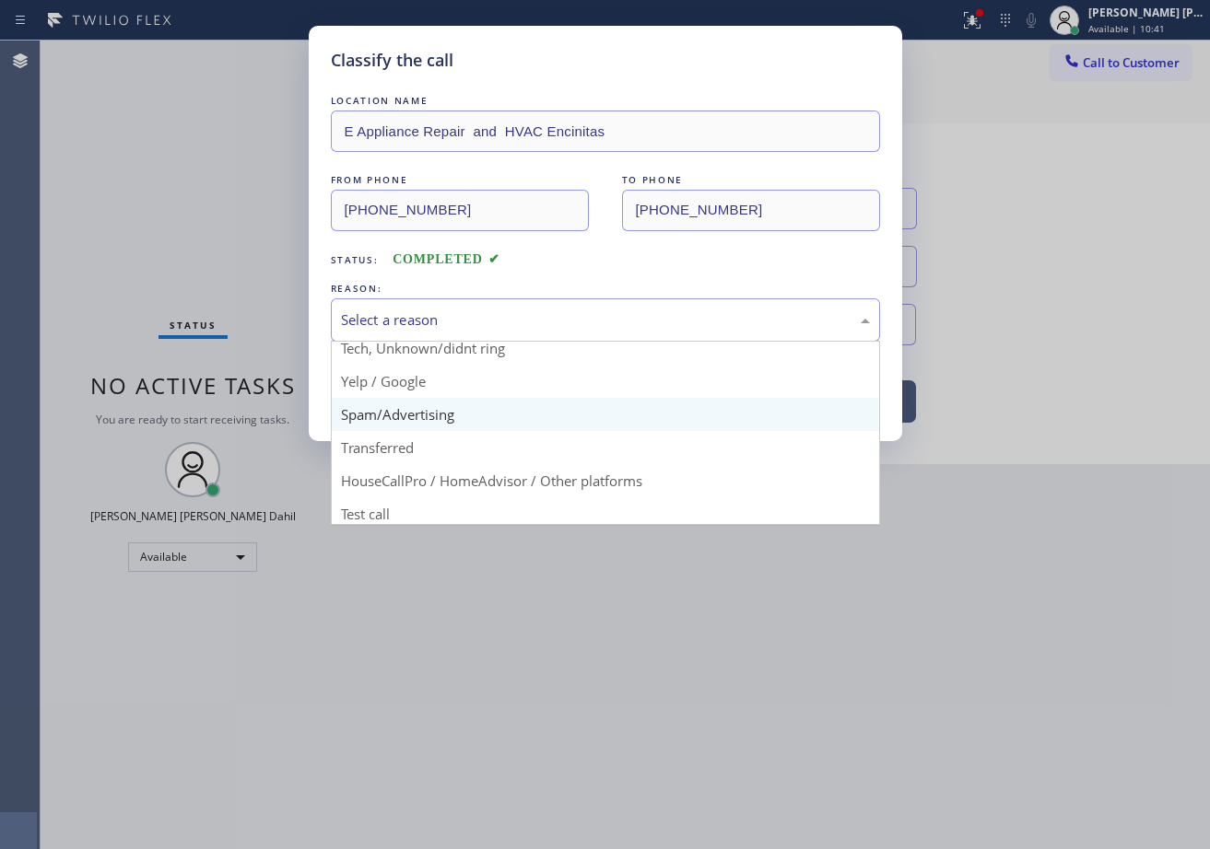
scroll to position [116, 0]
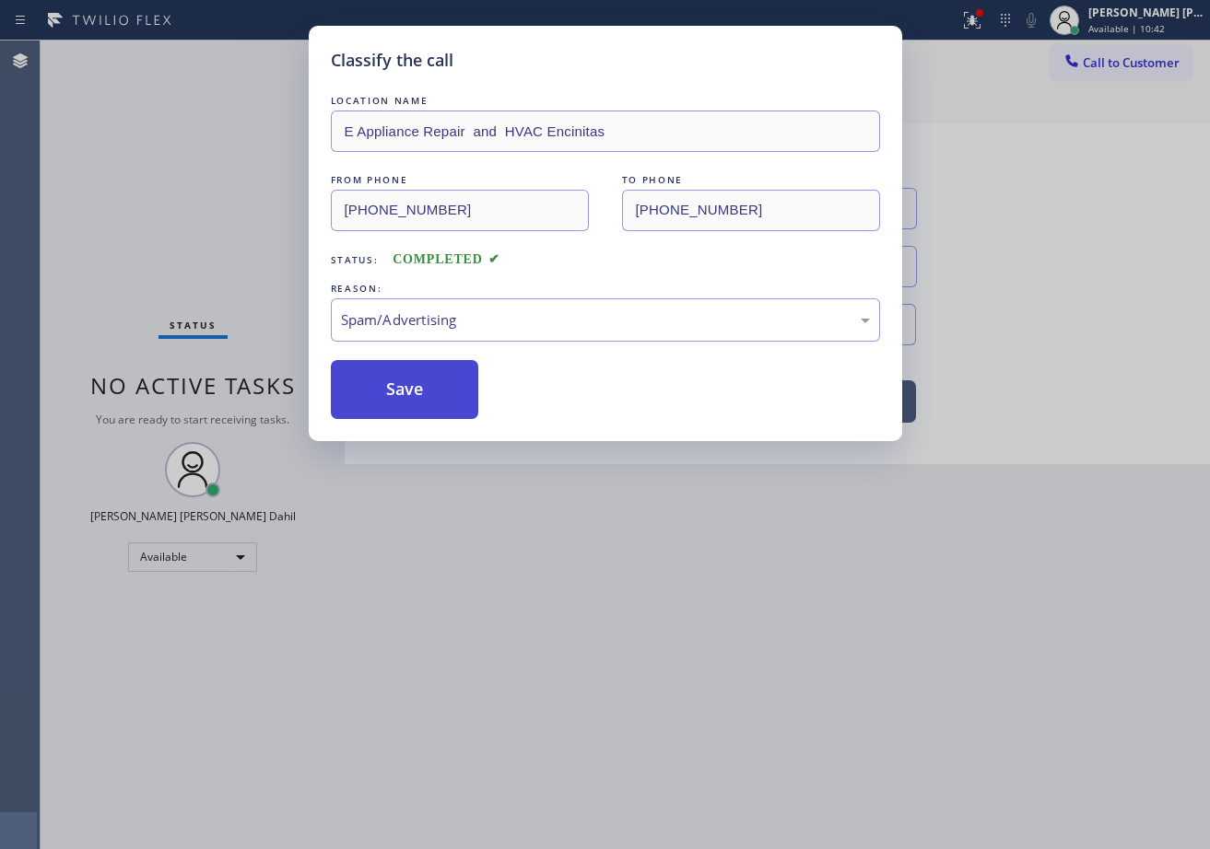
drag, startPoint x: 426, startPoint y: 378, endPoint x: 419, endPoint y: 389, distance: 12.8
click at [419, 389] on button "Save" at bounding box center [405, 389] width 148 height 59
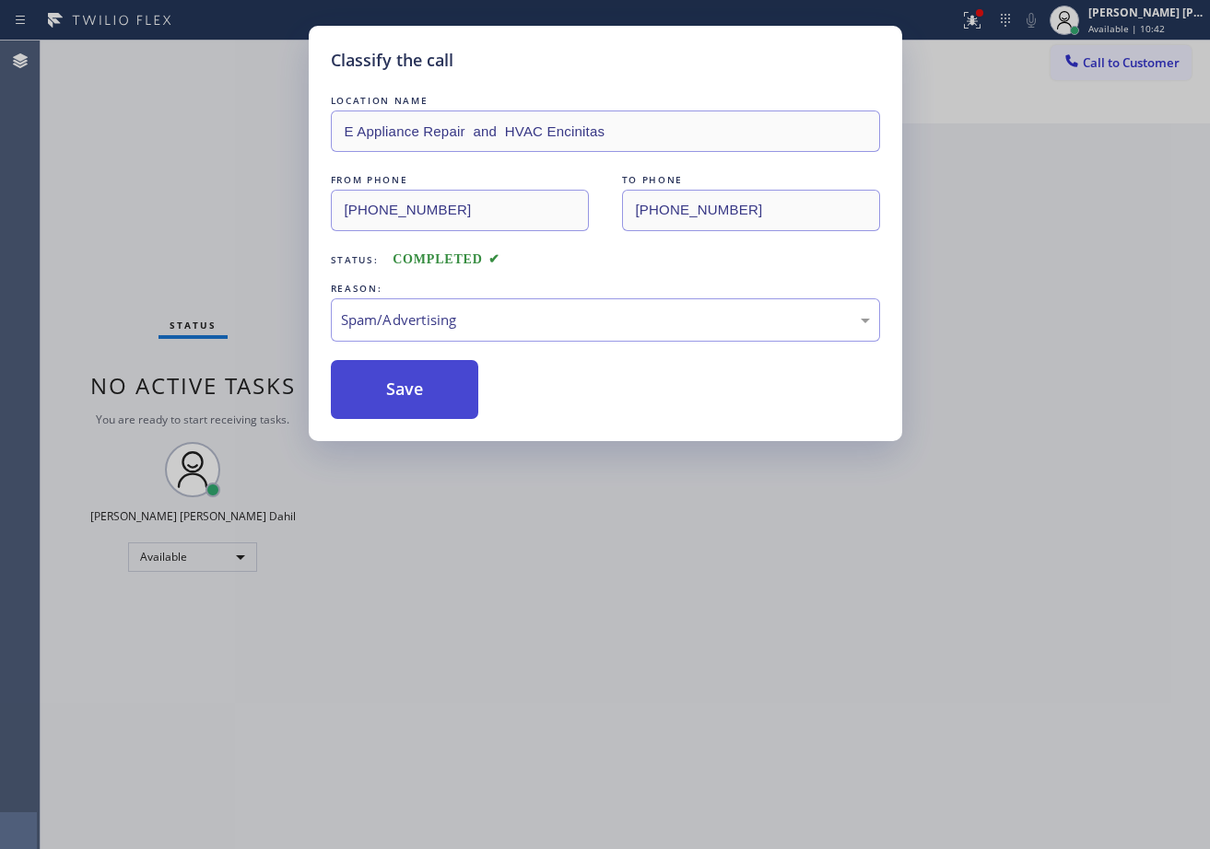
click at [419, 389] on button "Save" at bounding box center [405, 389] width 148 height 59
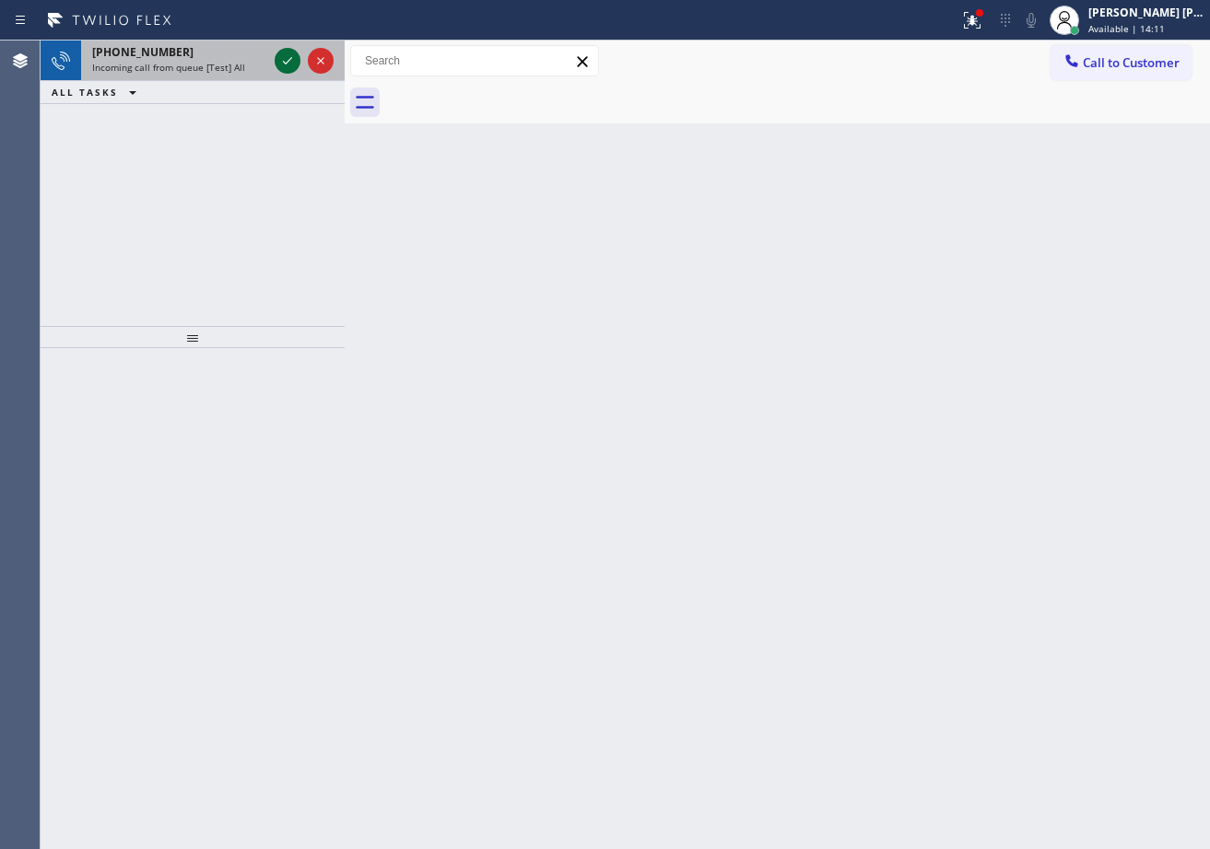
click at [278, 55] on icon at bounding box center [287, 61] width 22 height 22
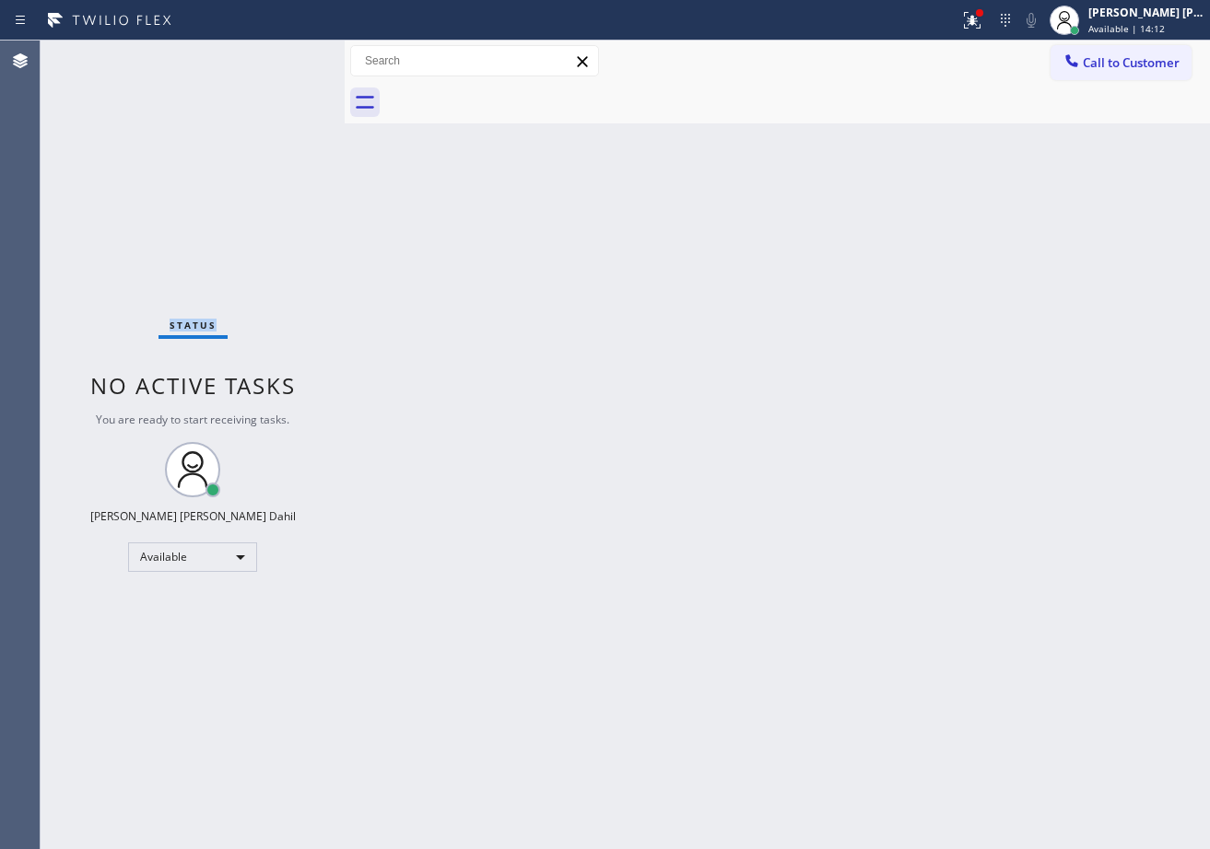
click at [278, 55] on div "Status No active tasks You are ready to start receiving tasks. [PERSON_NAME] [P…" at bounding box center [193, 445] width 304 height 809
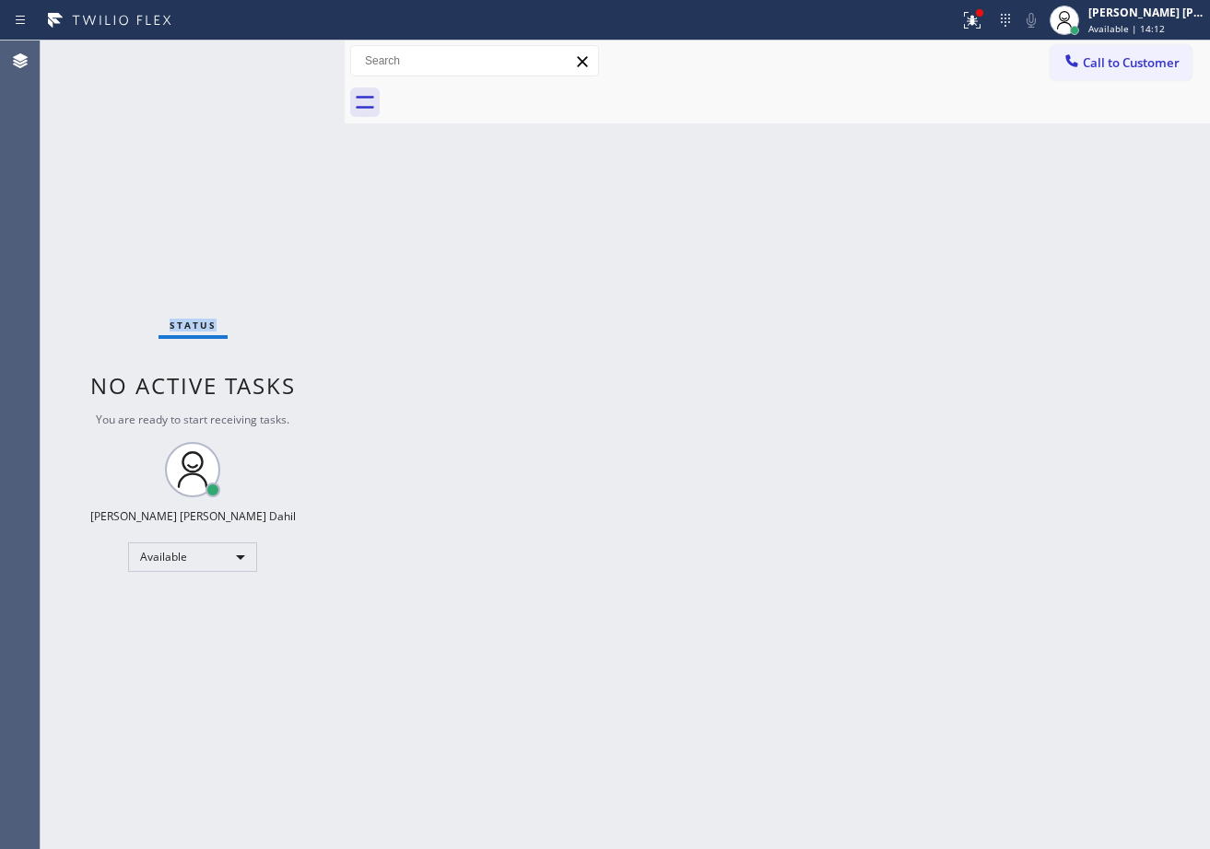
click at [278, 55] on div "Status No active tasks You are ready to start receiving tasks. [PERSON_NAME] [P…" at bounding box center [193, 445] width 304 height 809
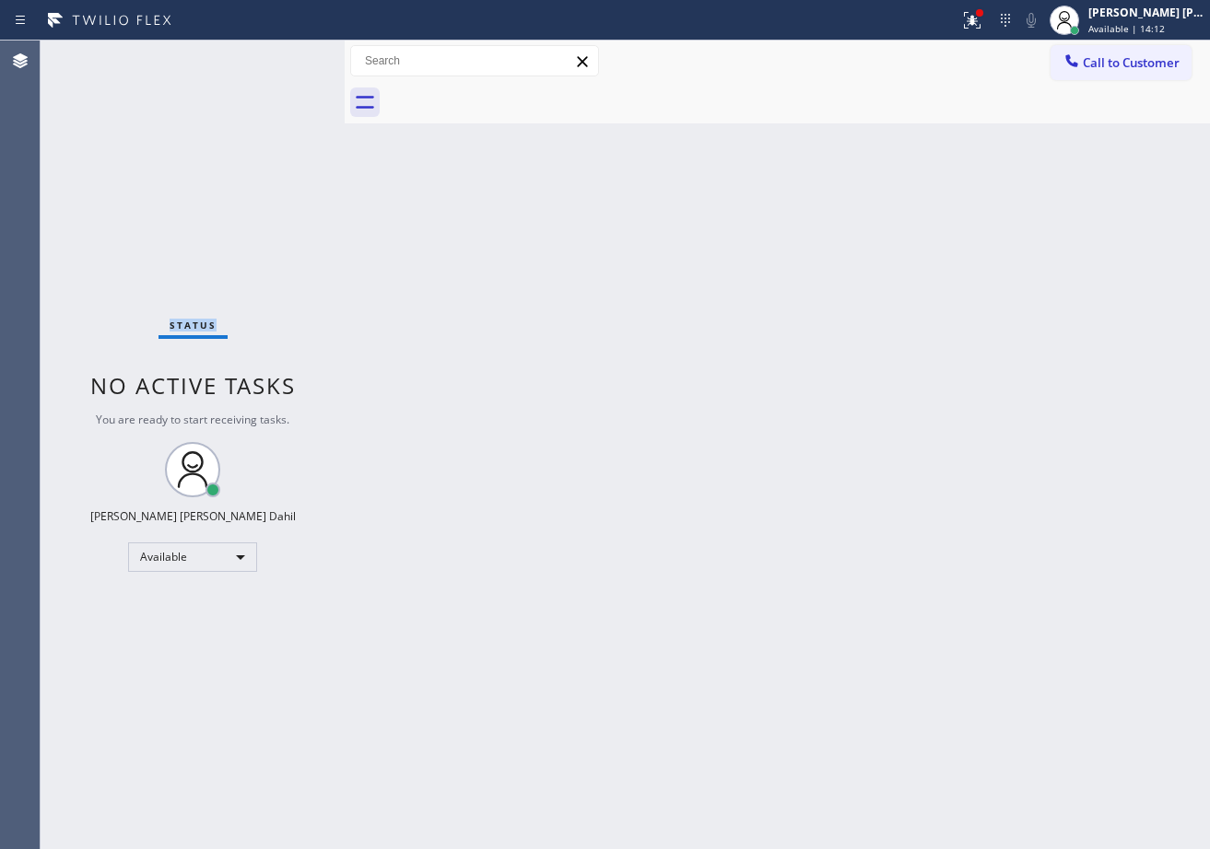
click at [278, 55] on div "Status No active tasks You are ready to start receiving tasks. [PERSON_NAME] [P…" at bounding box center [193, 445] width 304 height 809
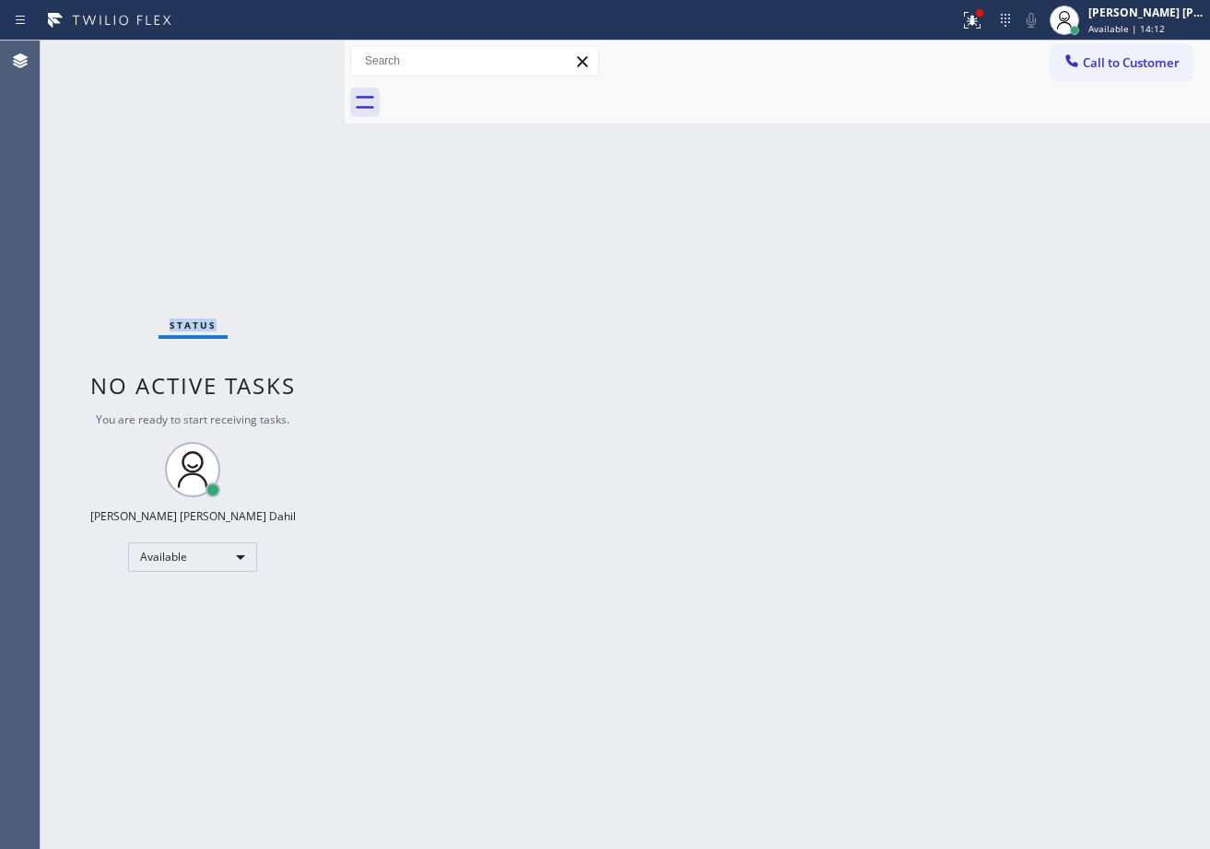
click at [278, 55] on div "Status No active tasks You are ready to start receiving tasks. [PERSON_NAME] [P…" at bounding box center [193, 445] width 304 height 809
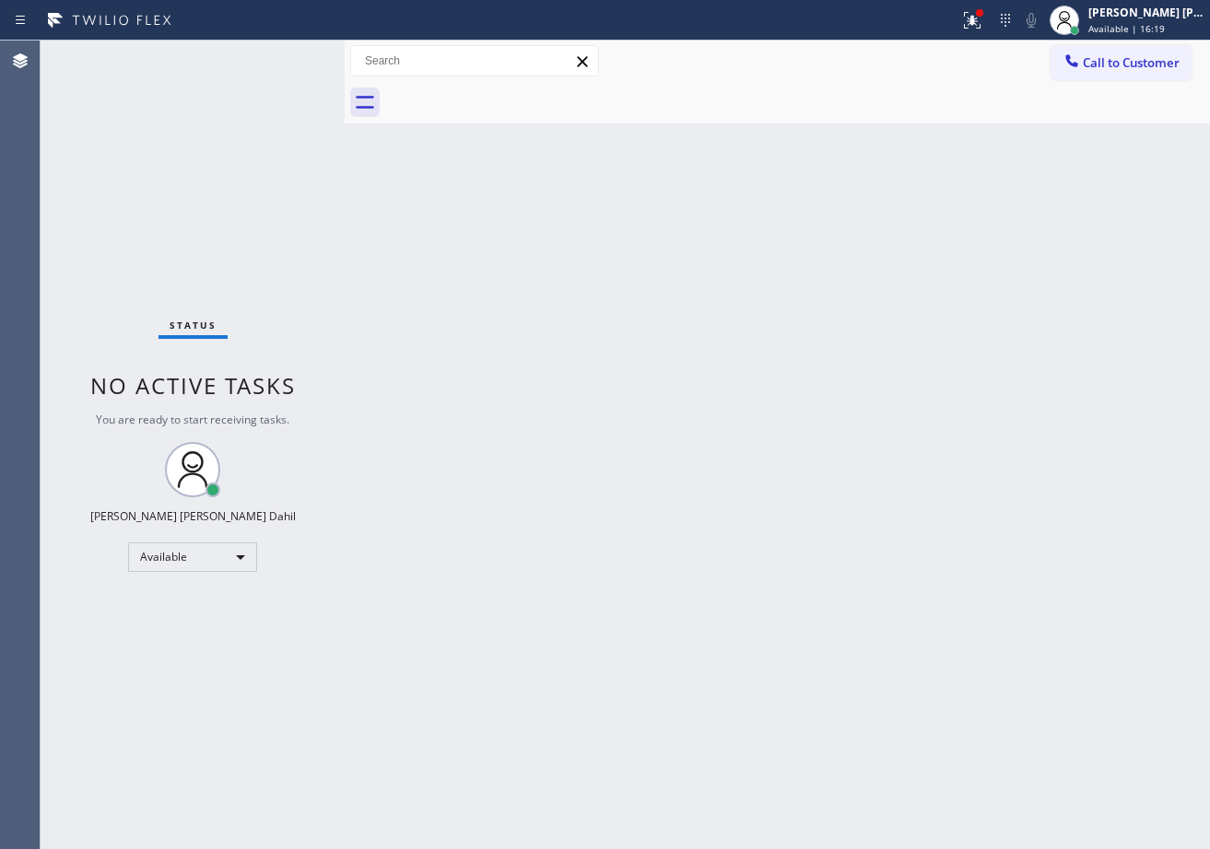
click at [278, 55] on div "Status No active tasks You are ready to start receiving tasks. [PERSON_NAME] [P…" at bounding box center [193, 445] width 304 height 809
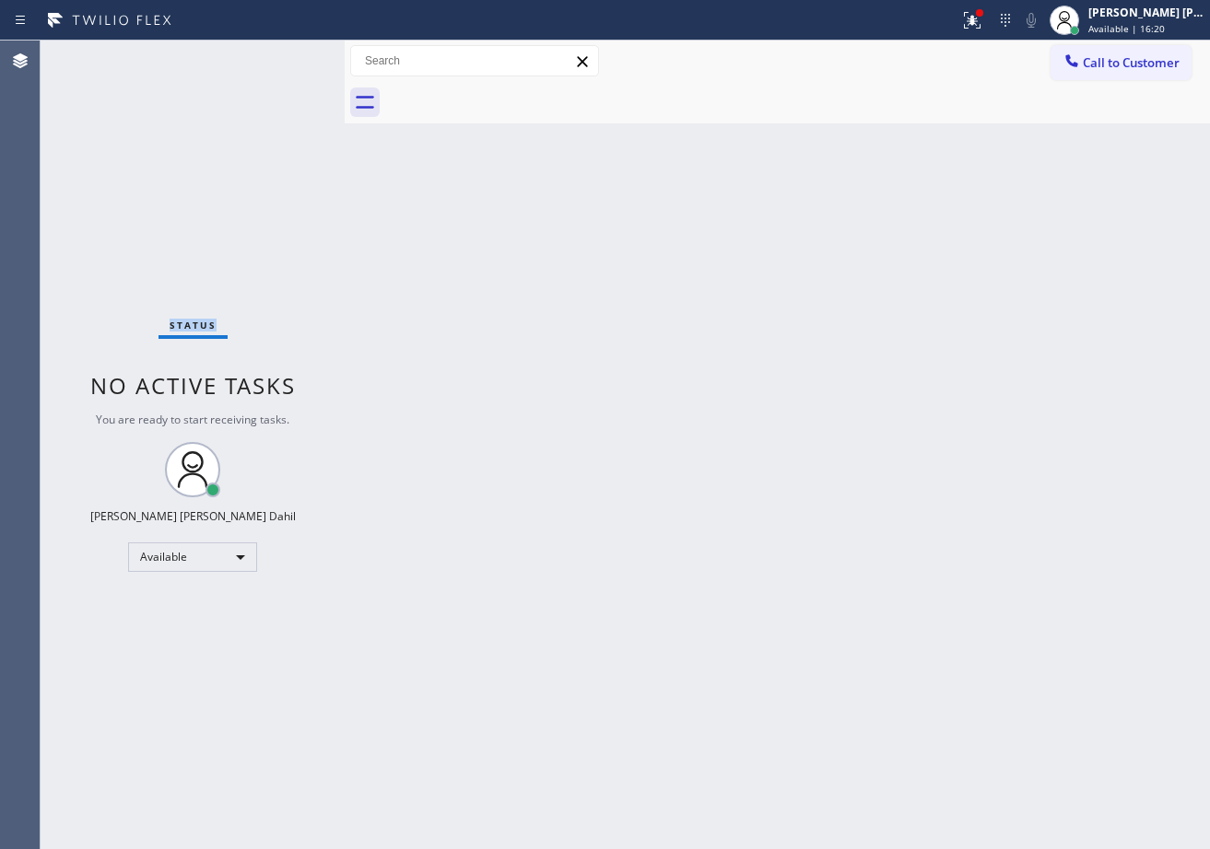
click at [278, 55] on div "Status No active tasks You are ready to start receiving tasks. [PERSON_NAME] [P…" at bounding box center [193, 445] width 304 height 809
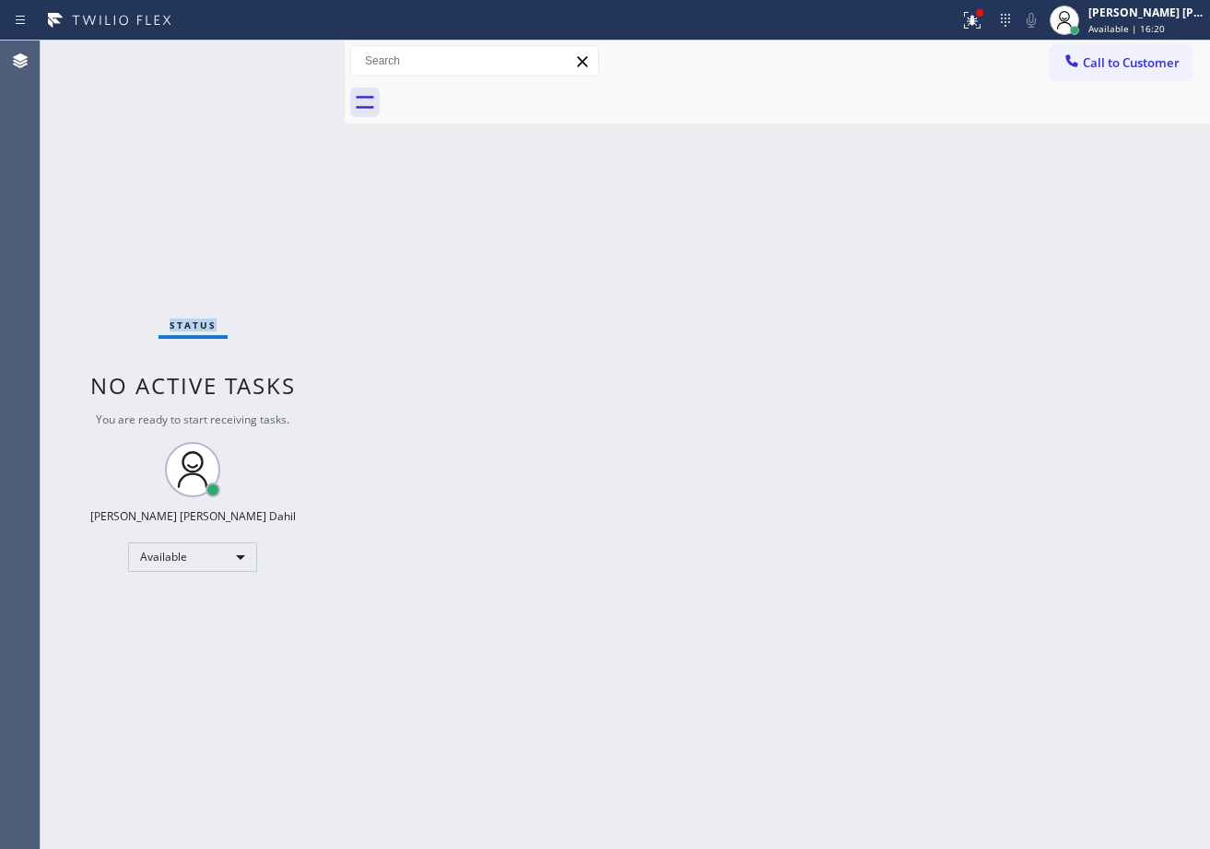
click at [278, 55] on div "Status No active tasks You are ready to start receiving tasks. [PERSON_NAME] [P…" at bounding box center [193, 445] width 304 height 809
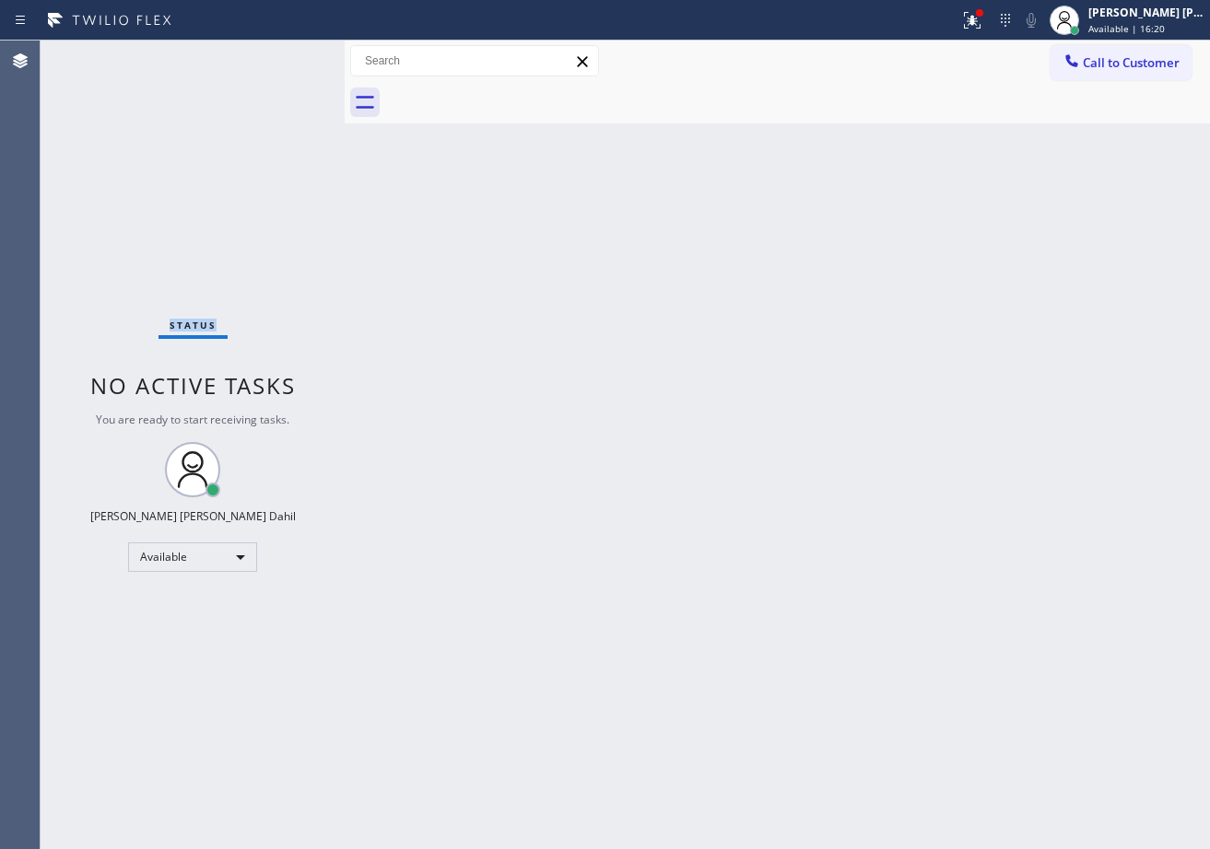
click at [278, 55] on div "Status No active tasks You are ready to start receiving tasks. [PERSON_NAME] [P…" at bounding box center [193, 445] width 304 height 809
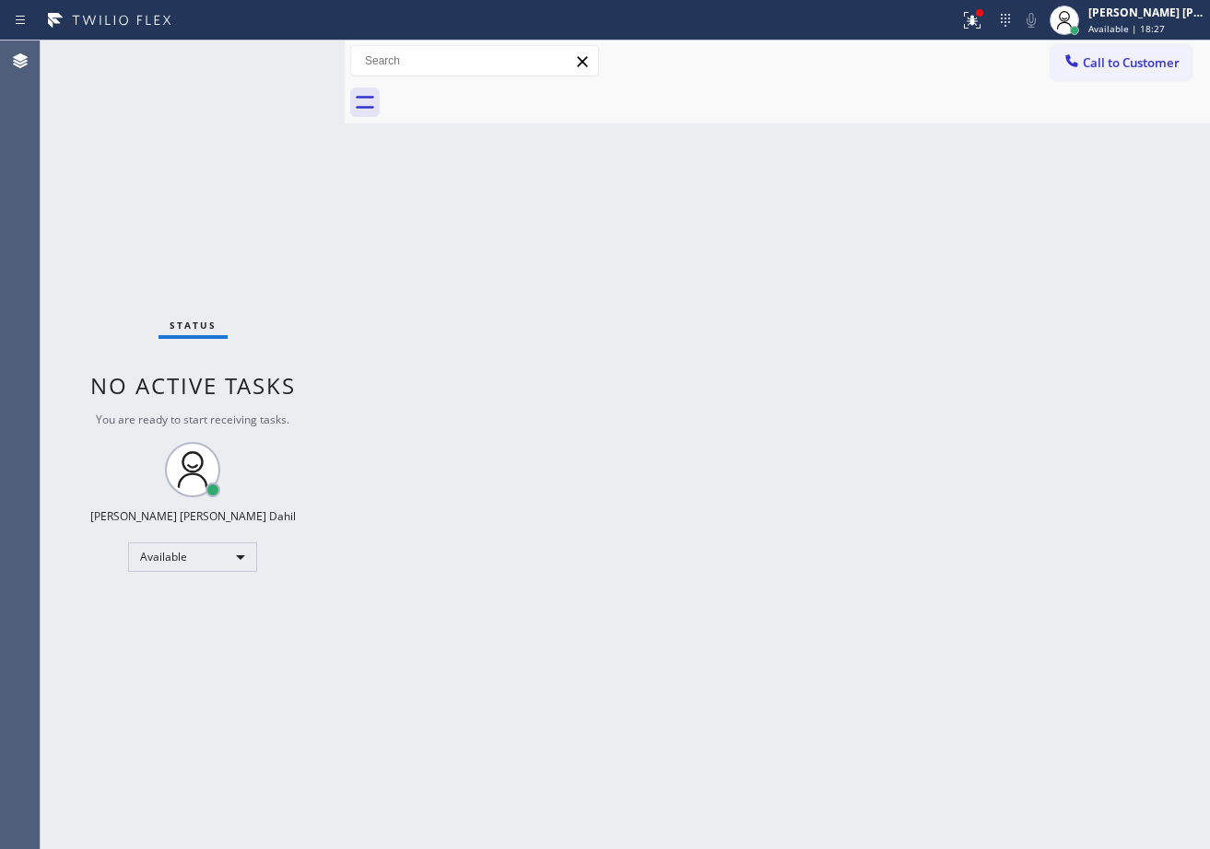
click at [278, 55] on div "Status No active tasks You are ready to start receiving tasks. [PERSON_NAME] [P…" at bounding box center [193, 445] width 304 height 809
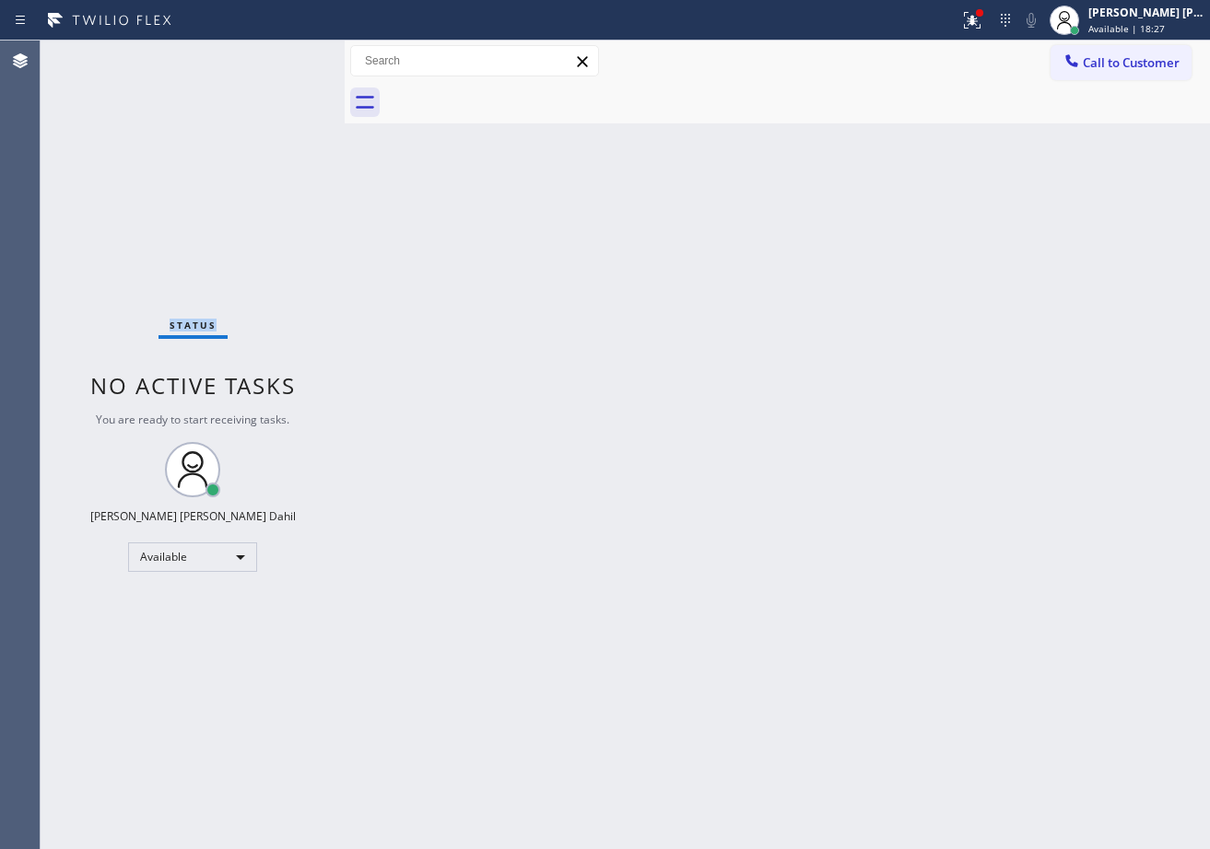
click at [278, 55] on div "Status No active tasks You are ready to start receiving tasks. [PERSON_NAME] [P…" at bounding box center [193, 445] width 304 height 809
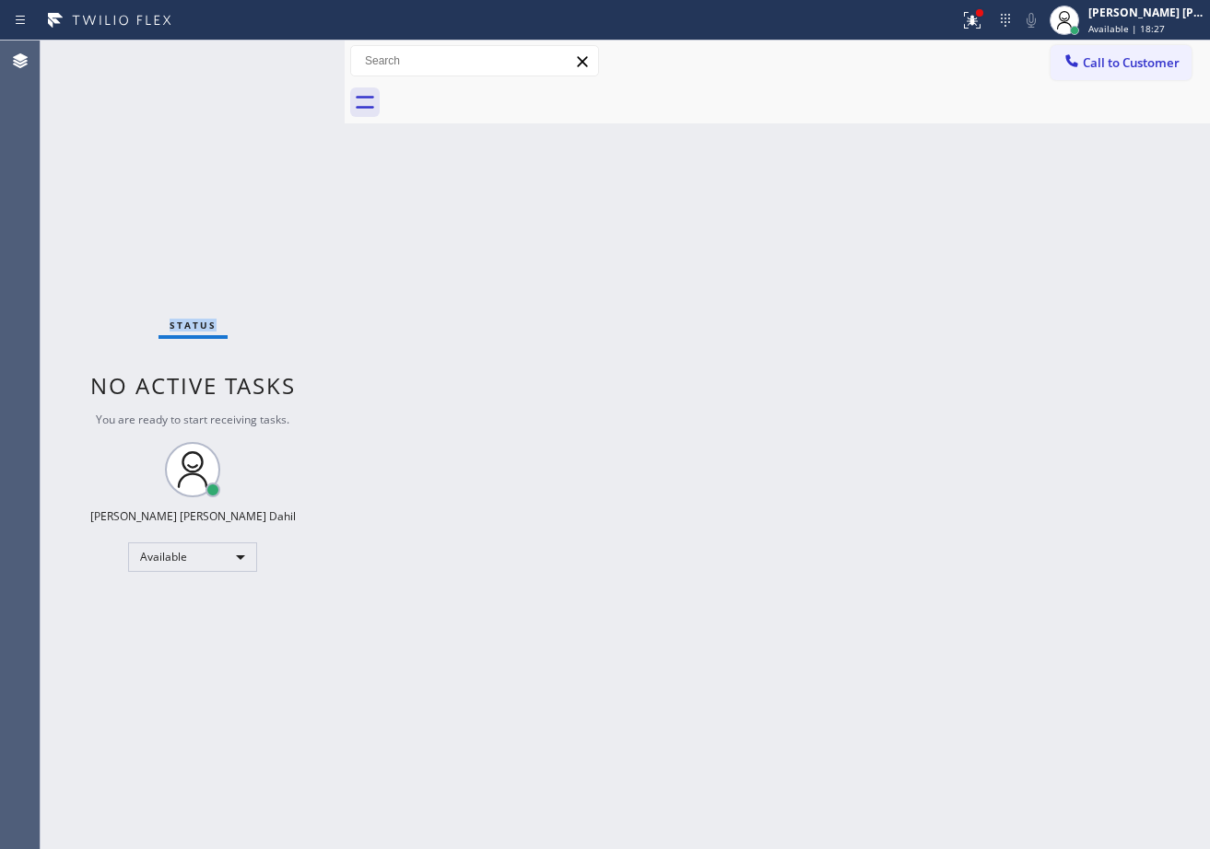
click at [278, 55] on div "Status No active tasks You are ready to start receiving tasks. [PERSON_NAME] [P…" at bounding box center [193, 445] width 304 height 809
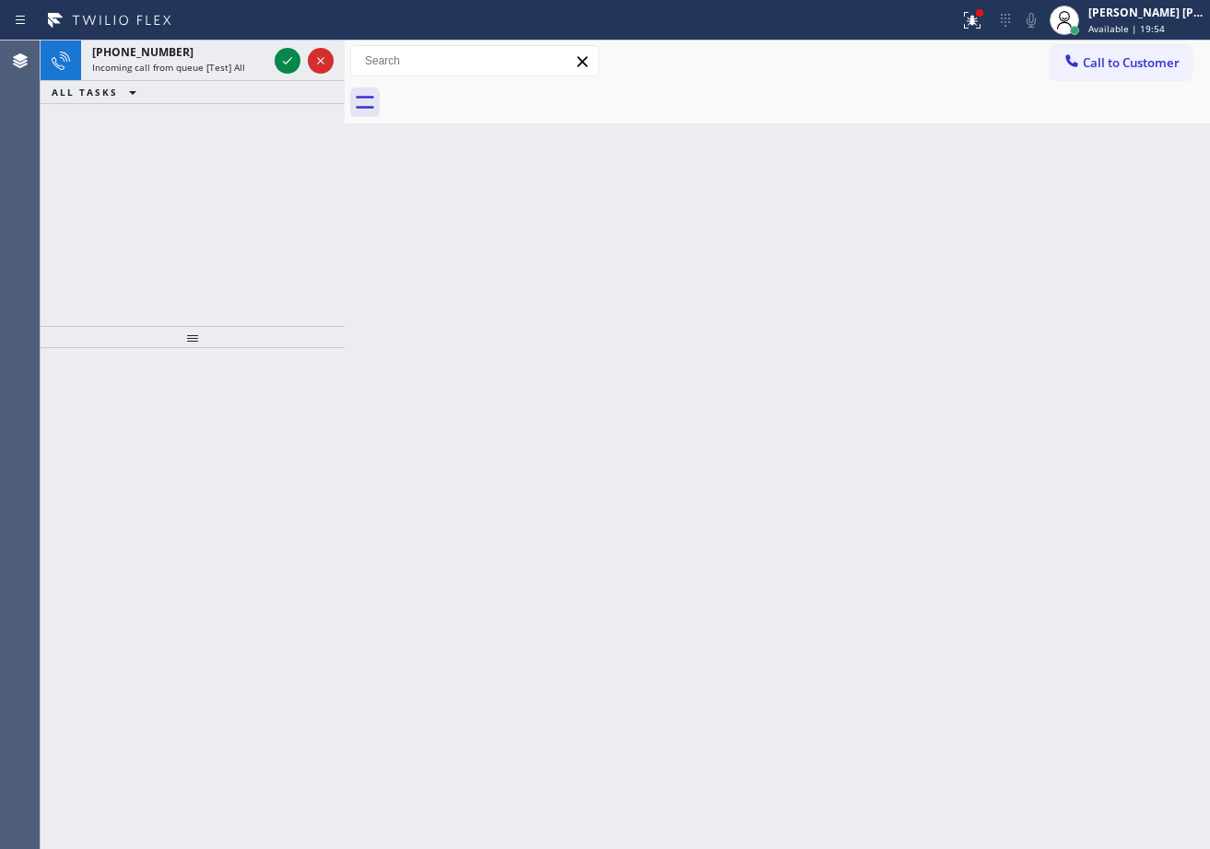
click at [278, 55] on icon at bounding box center [287, 61] width 22 height 22
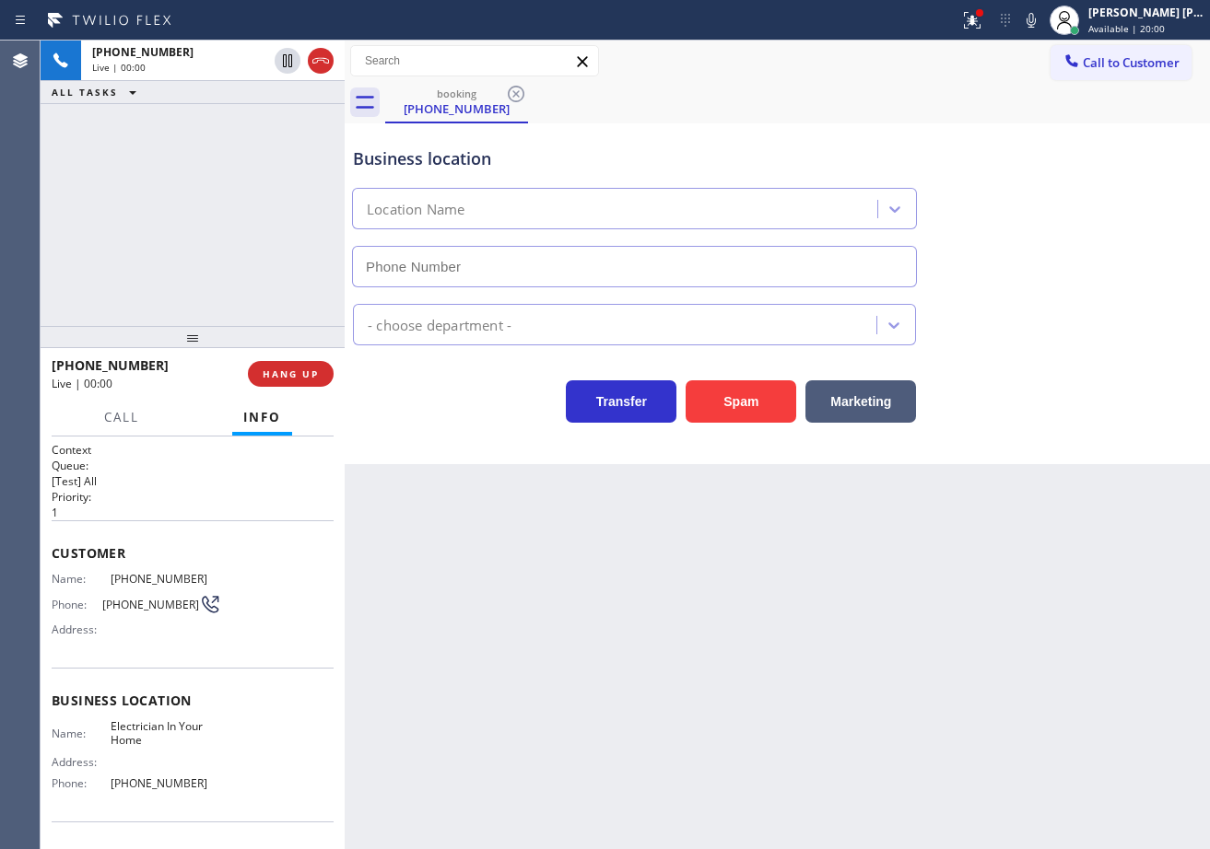
type input "[PHONE_NUMBER]"
click at [1036, 19] on icon at bounding box center [1030, 20] width 9 height 15
click at [1047, 199] on div "Business location Electrician In Your Home [PHONE_NUMBER]" at bounding box center [777, 204] width 856 height 167
drag, startPoint x: 1001, startPoint y: 32, endPoint x: 957, endPoint y: 246, distance: 218.3
click at [992, 33] on button at bounding box center [972, 20] width 41 height 41
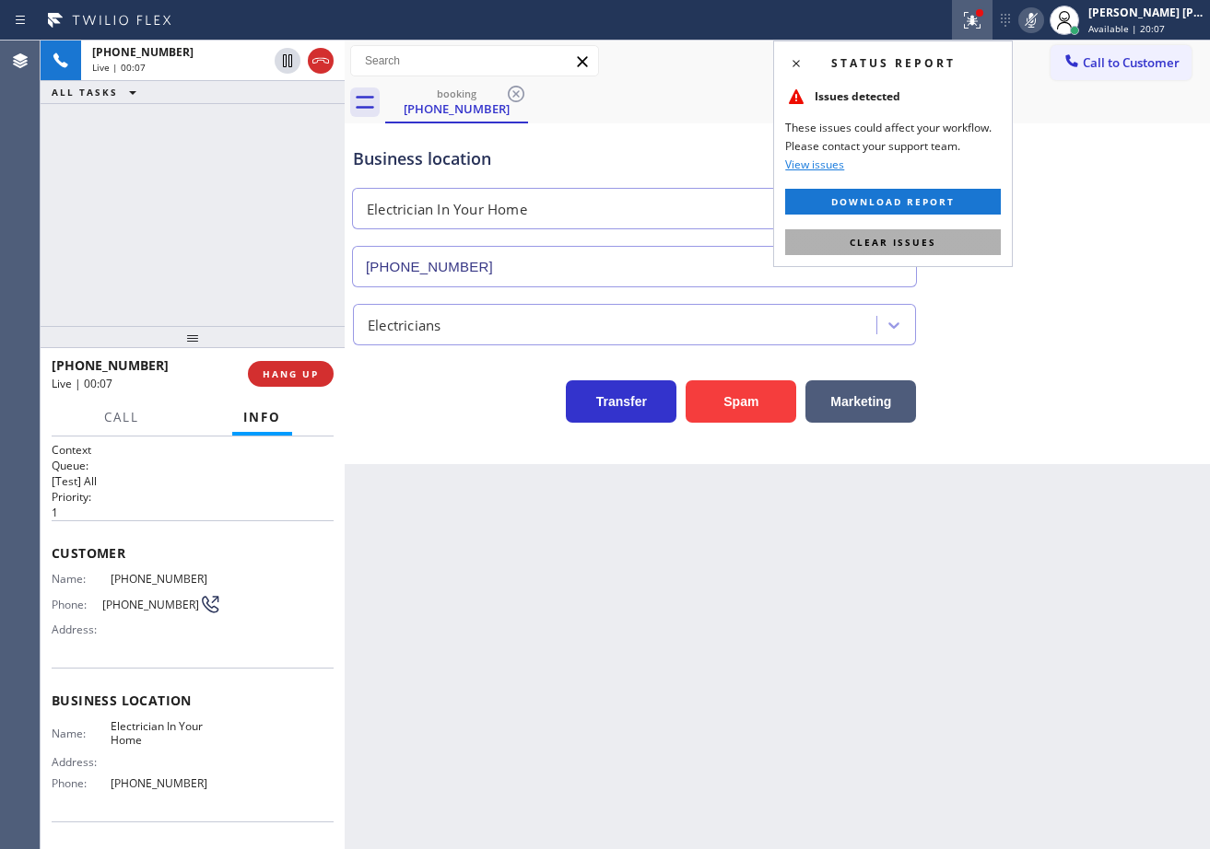
click at [960, 244] on button "Clear issues" at bounding box center [893, 242] width 216 height 26
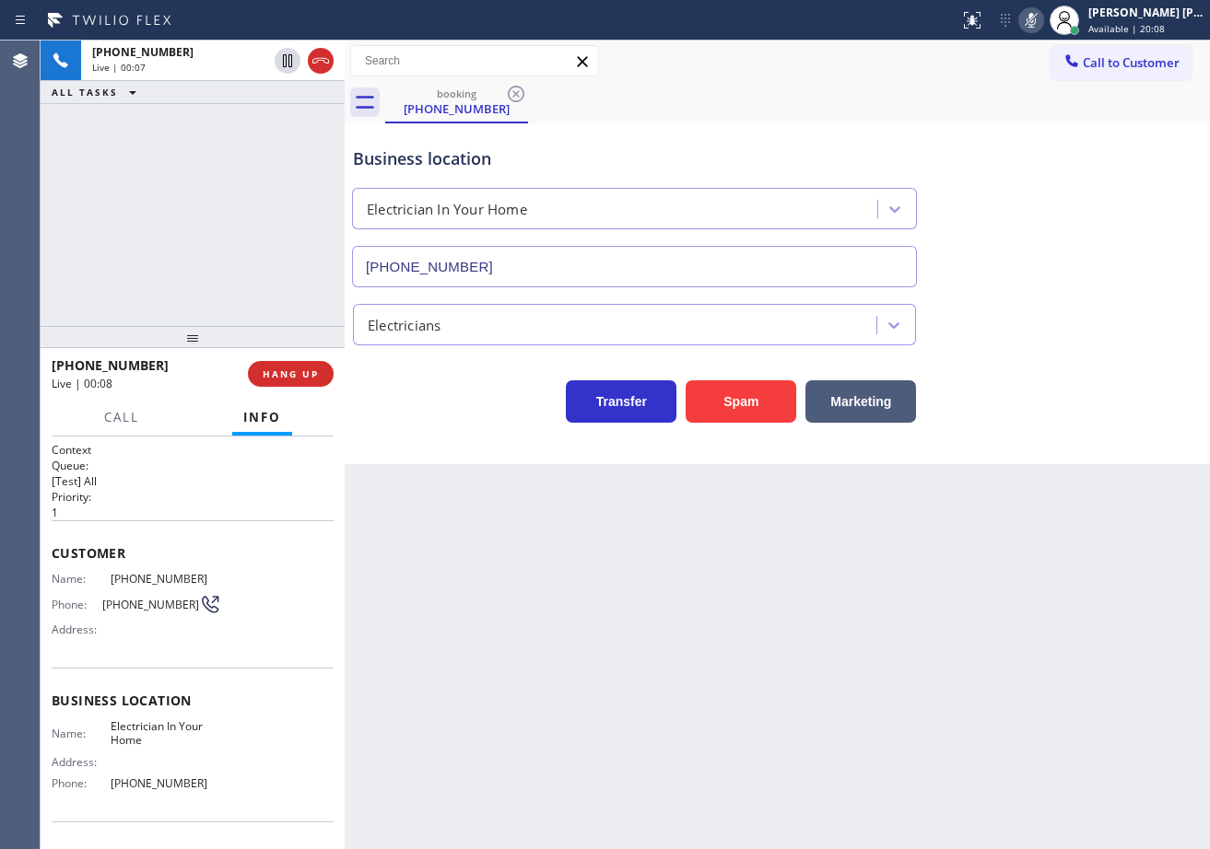
click at [1036, 17] on icon at bounding box center [1030, 20] width 9 height 15
click at [1112, 232] on div "Business location Electrician In Your Home [PHONE_NUMBER]" at bounding box center [777, 204] width 856 height 167
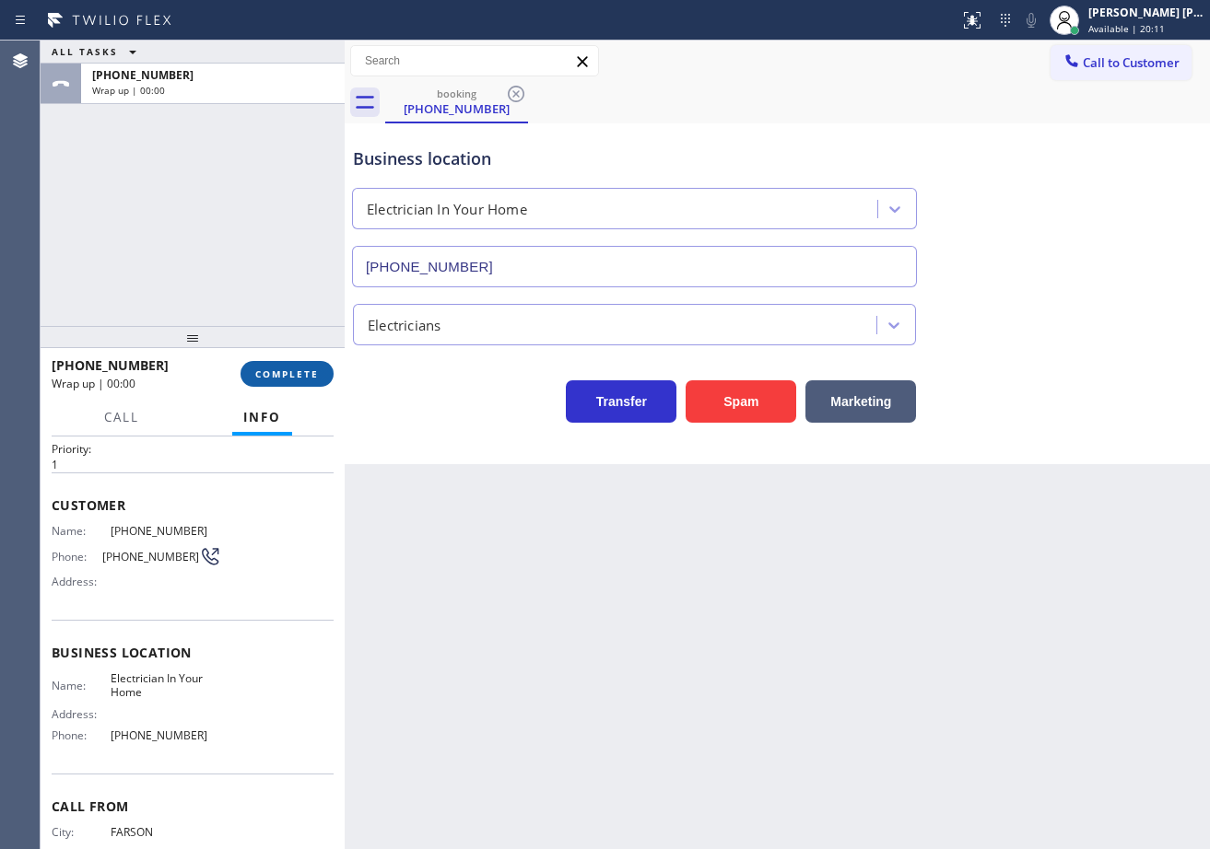
scroll to position [117, 0]
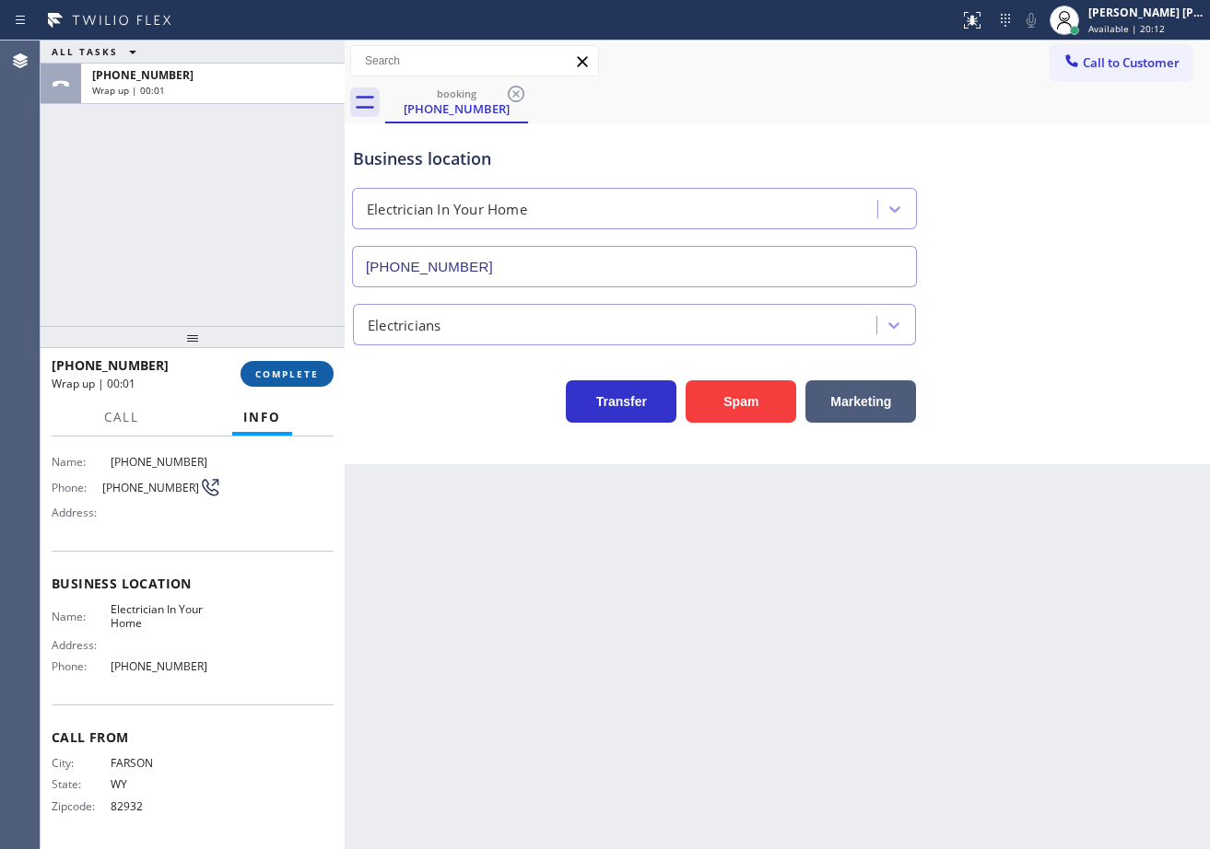
click at [291, 365] on button "COMPLETE" at bounding box center [286, 374] width 93 height 26
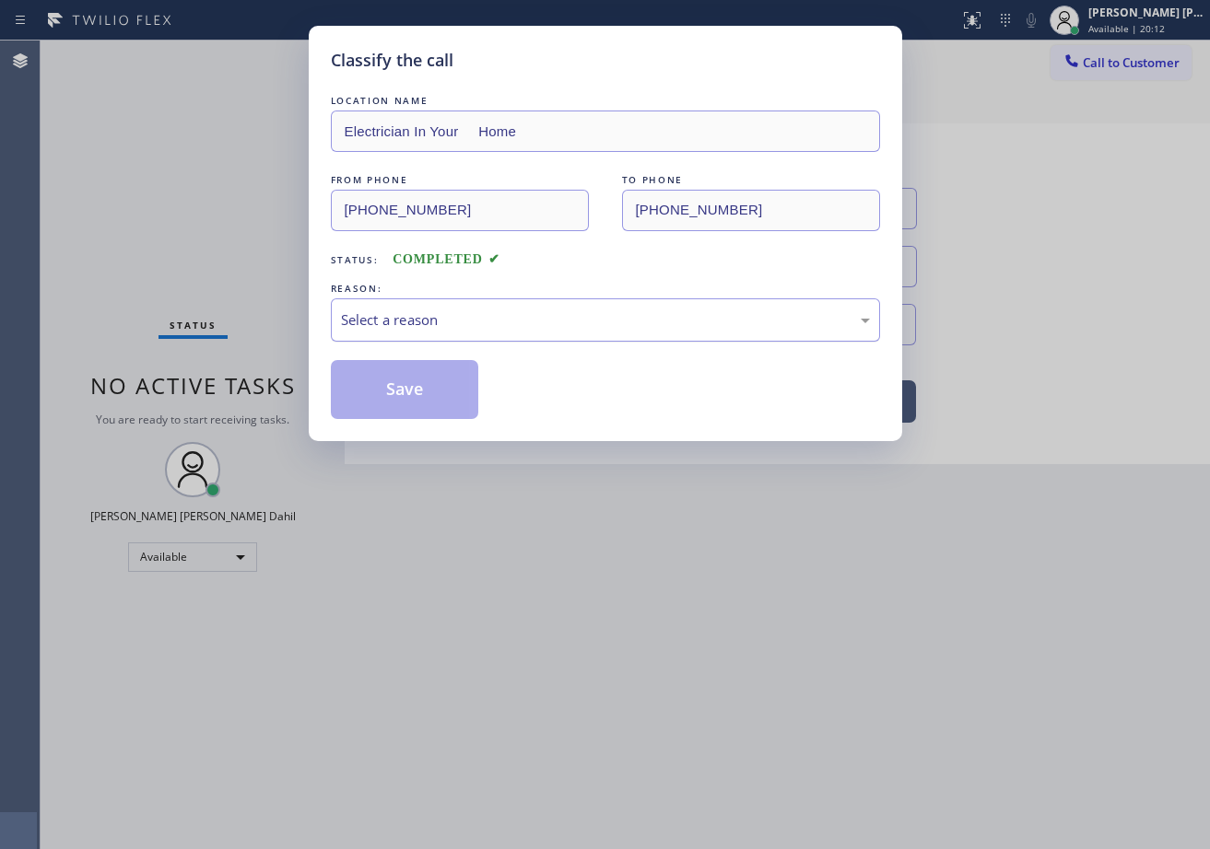
click at [417, 314] on div "Select a reason" at bounding box center [605, 320] width 529 height 21
click at [416, 427] on div "Classify the call LOCATION NAME Electrician In Your Home FROM PHONE [PHONE_NUMB…" at bounding box center [605, 234] width 593 height 416
click at [416, 413] on button "Save" at bounding box center [405, 389] width 148 height 59
drag, startPoint x: 416, startPoint y: 413, endPoint x: 545, endPoint y: 708, distance: 322.3
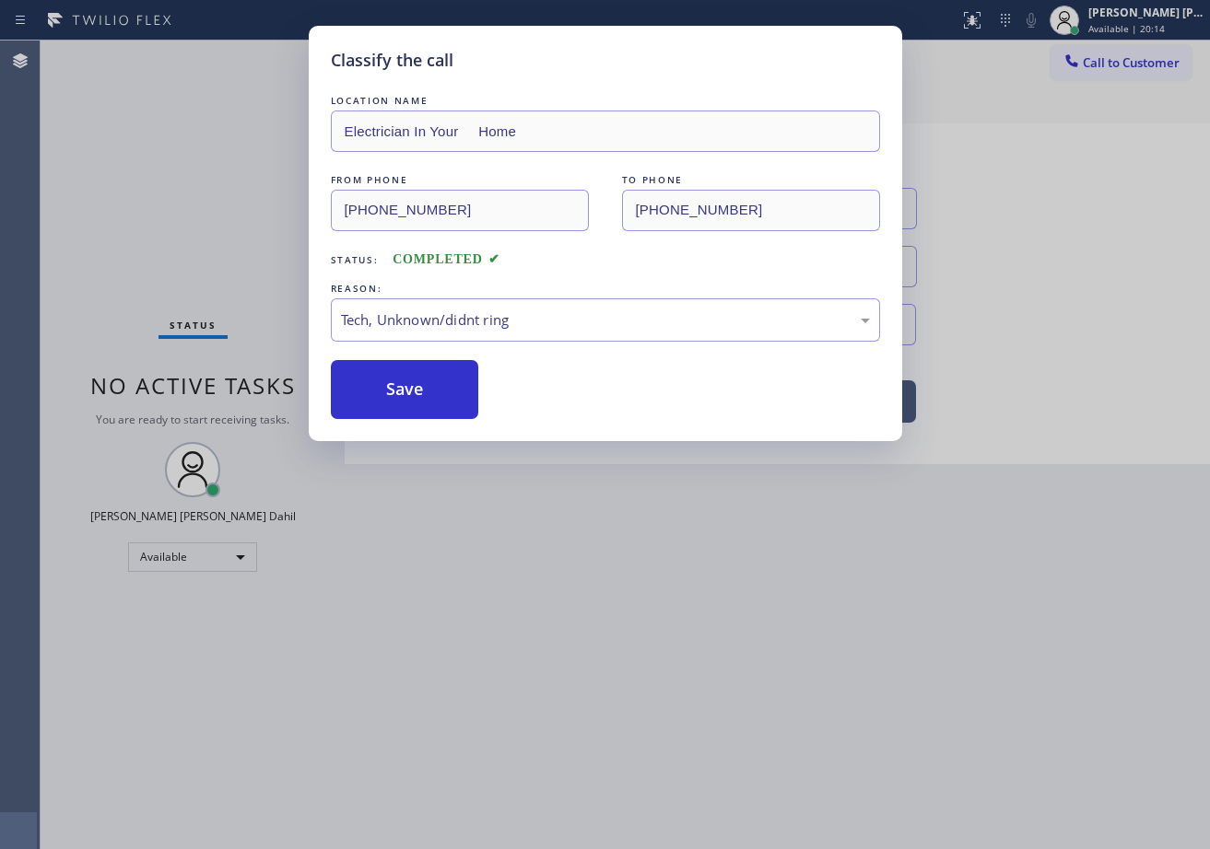
click at [416, 416] on button "Save" at bounding box center [405, 389] width 148 height 59
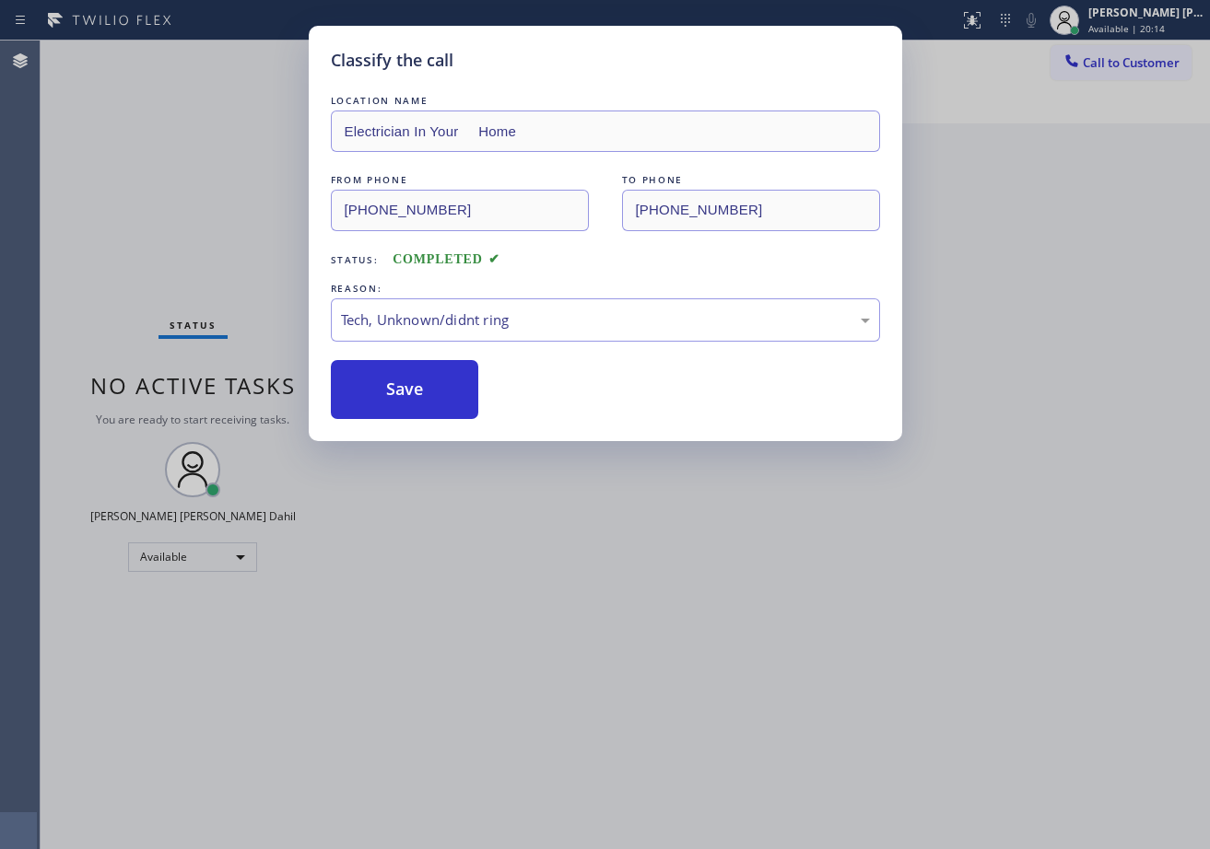
click at [567, 722] on div "Classify the call LOCATION NAME Electrician In Your Home FROM PHONE [PHONE_NUMB…" at bounding box center [605, 424] width 1210 height 849
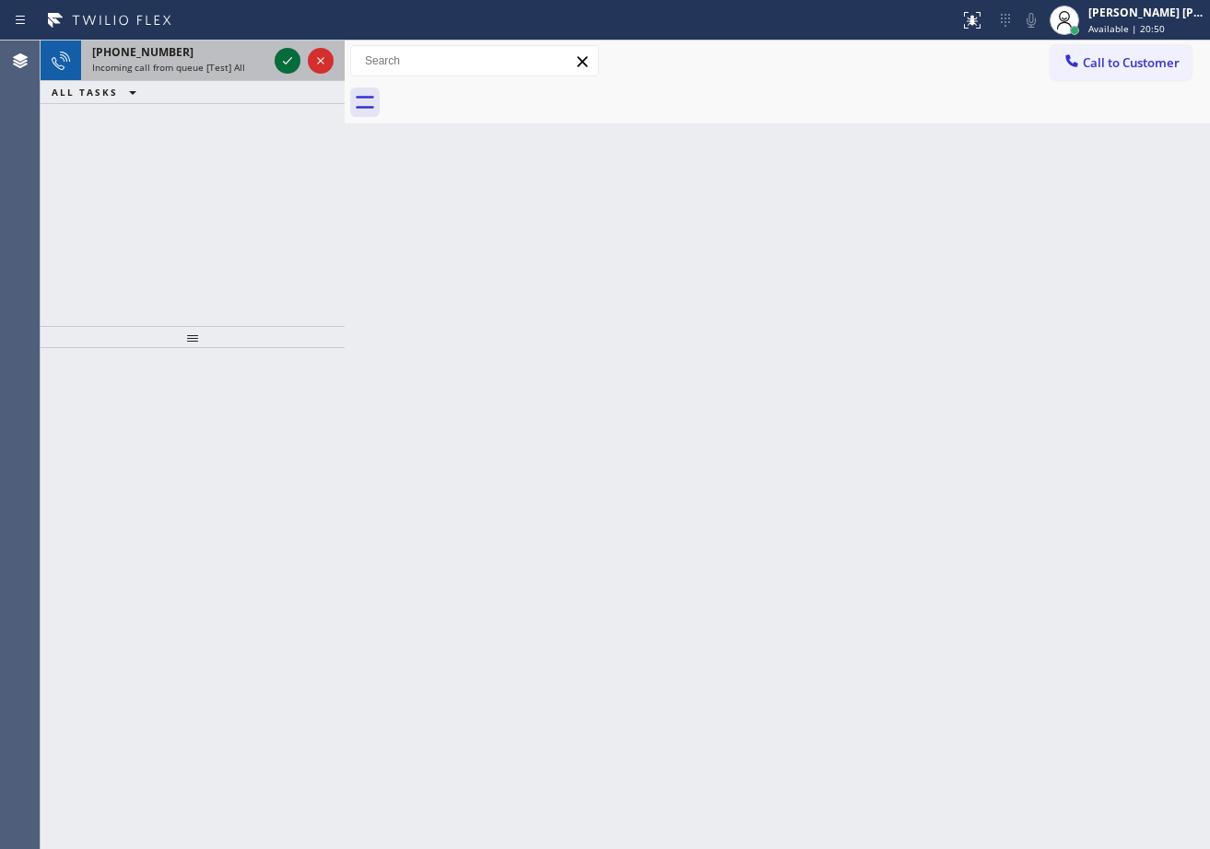
click at [278, 55] on icon at bounding box center [287, 61] width 22 height 22
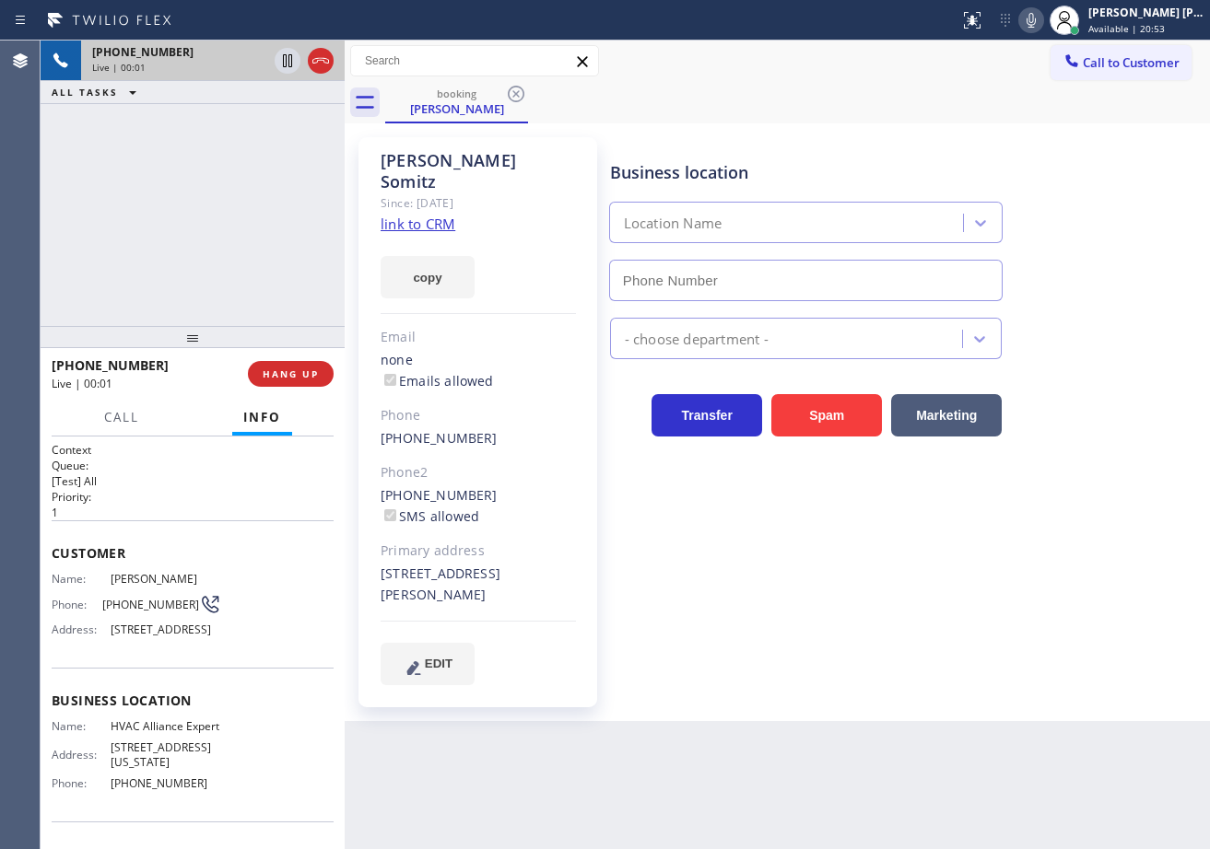
type input "[PHONE_NUMBER]"
click at [415, 215] on link "link to CRM" at bounding box center [418, 224] width 75 height 18
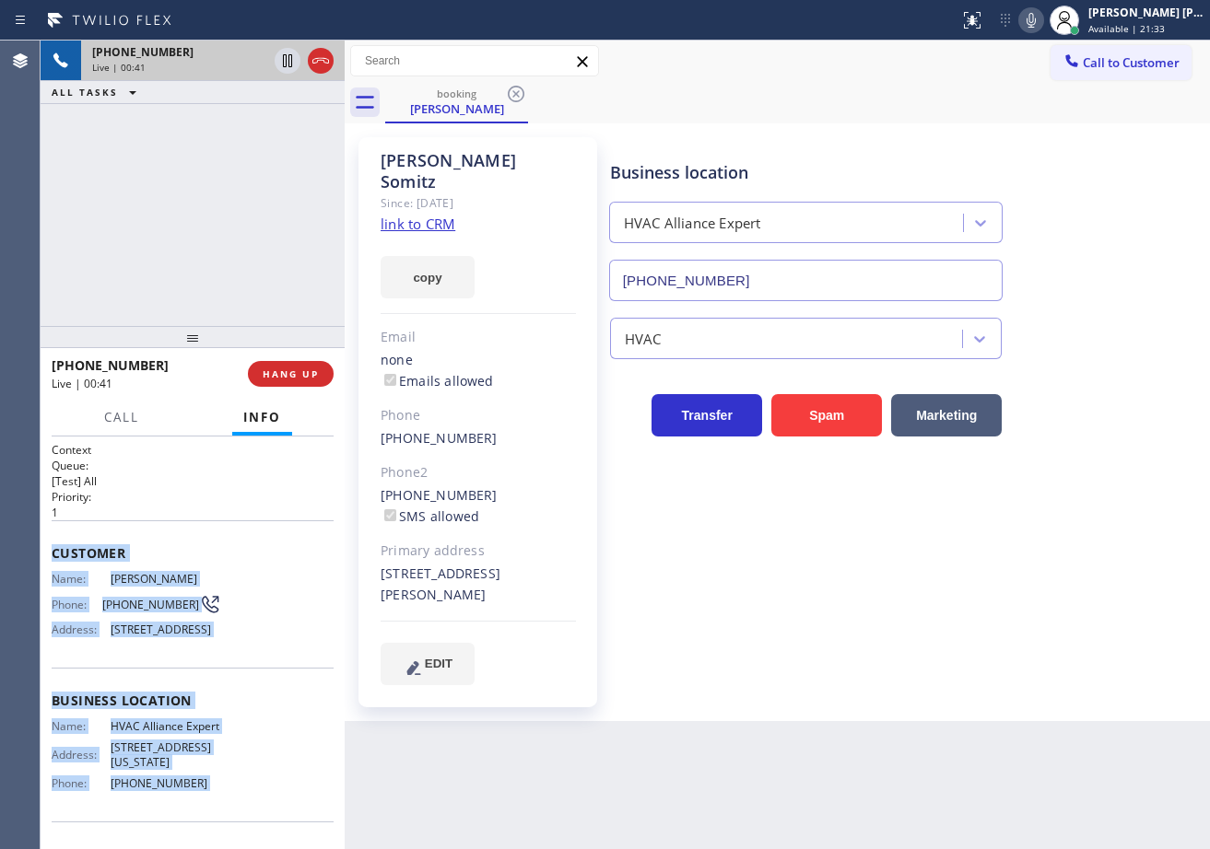
scroll to position [160, 0]
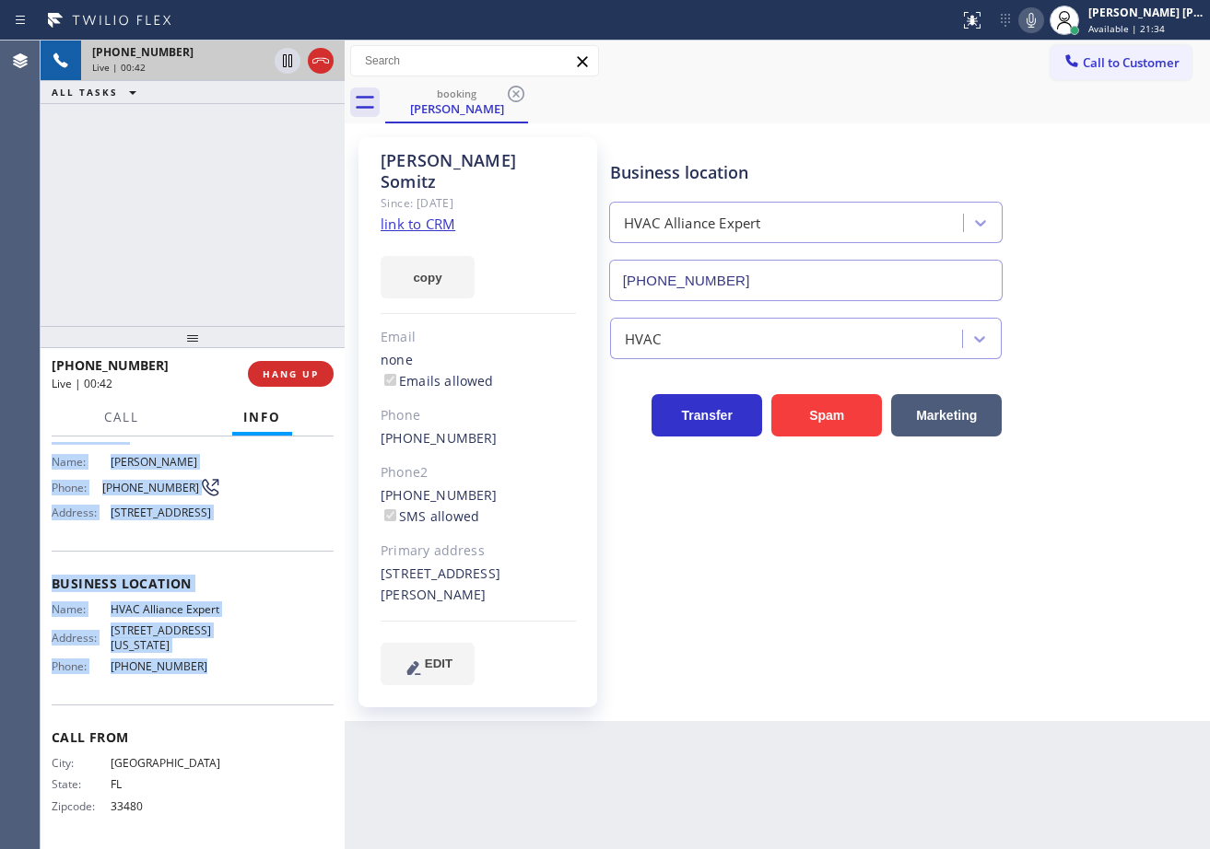
drag, startPoint x: 197, startPoint y: 840, endPoint x: 1028, endPoint y: 450, distance: 918.3
click at [234, 685] on div "Context Queue: [Test] All Priority: 1 Customer Name: [PERSON_NAME] Phone: [PHON…" at bounding box center [193, 584] width 282 height 519
click at [1042, 21] on icon at bounding box center [1031, 20] width 22 height 22
click at [288, 68] on icon at bounding box center [287, 61] width 22 height 22
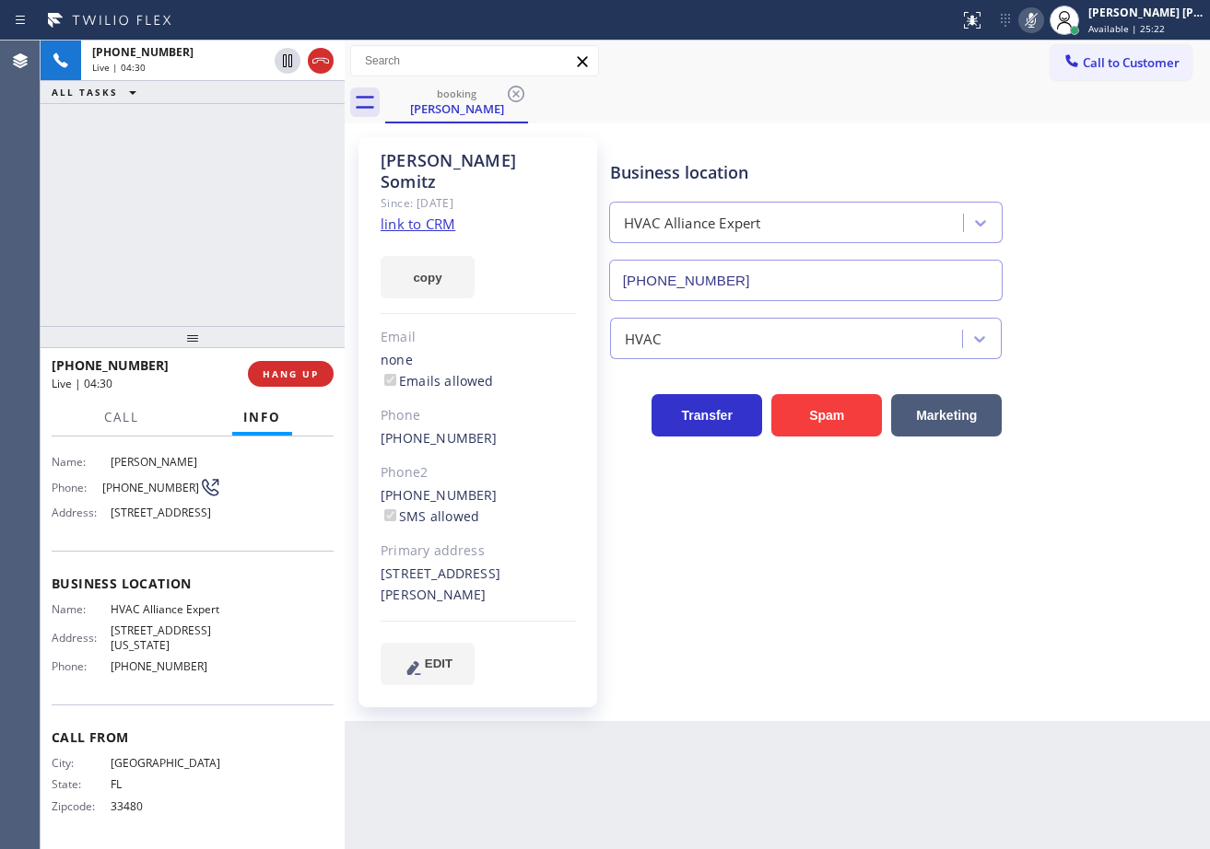
drag, startPoint x: 275, startPoint y: 109, endPoint x: 981, endPoint y: 244, distance: 719.5
click at [279, 111] on div "[PHONE_NUMBER] Live | 04:30 ALL TASKS ALL TASKS ACTIVE TASKS TASKS IN WRAP UP" at bounding box center [193, 184] width 304 height 286
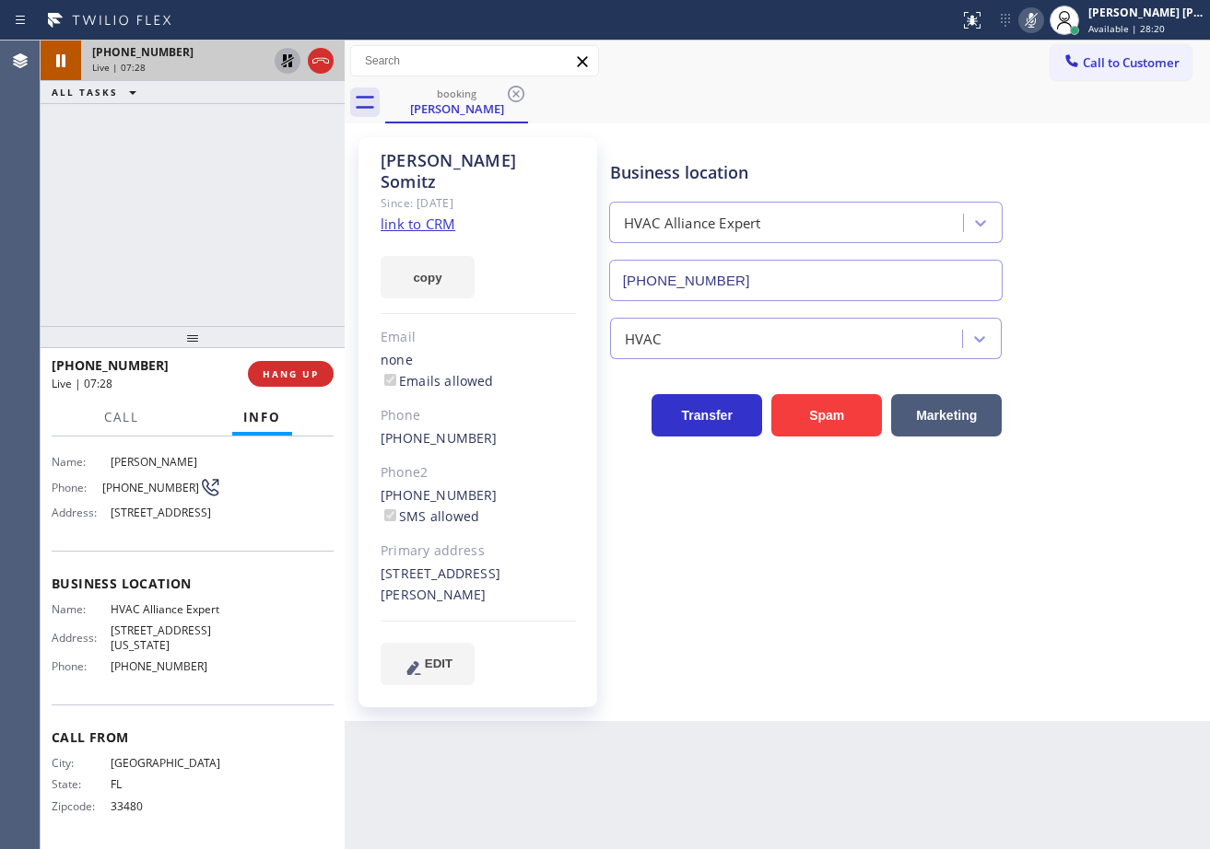
click at [280, 62] on icon at bounding box center [287, 61] width 22 height 22
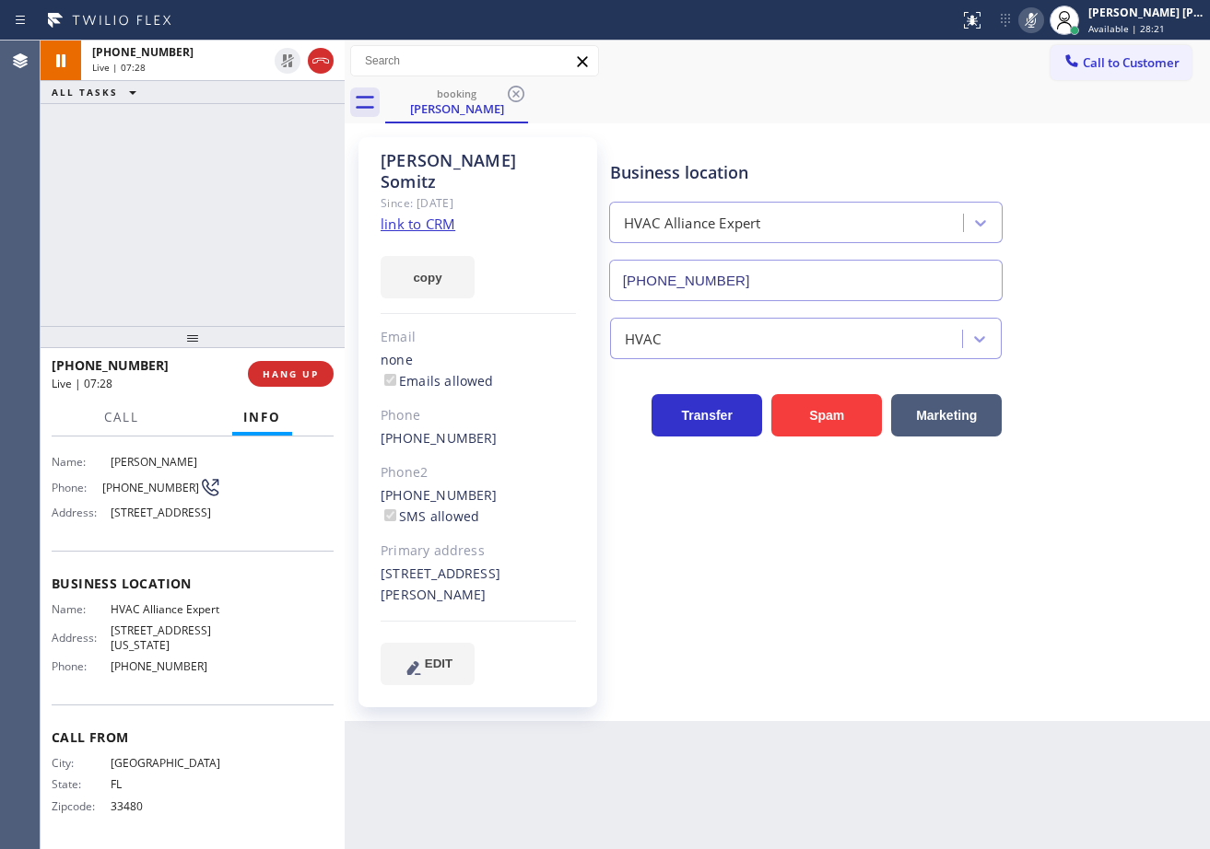
click at [1042, 20] on icon at bounding box center [1031, 20] width 22 height 22
click at [1044, 86] on div "booking [PERSON_NAME]" at bounding box center [797, 102] width 825 height 41
click at [919, 126] on div "[PERSON_NAME] Since: [DATE] link to CRM copy Email none Emails allowed Phone [P…" at bounding box center [777, 422] width 865 height 598
click at [774, 97] on div "booking [PERSON_NAME]" at bounding box center [797, 102] width 825 height 41
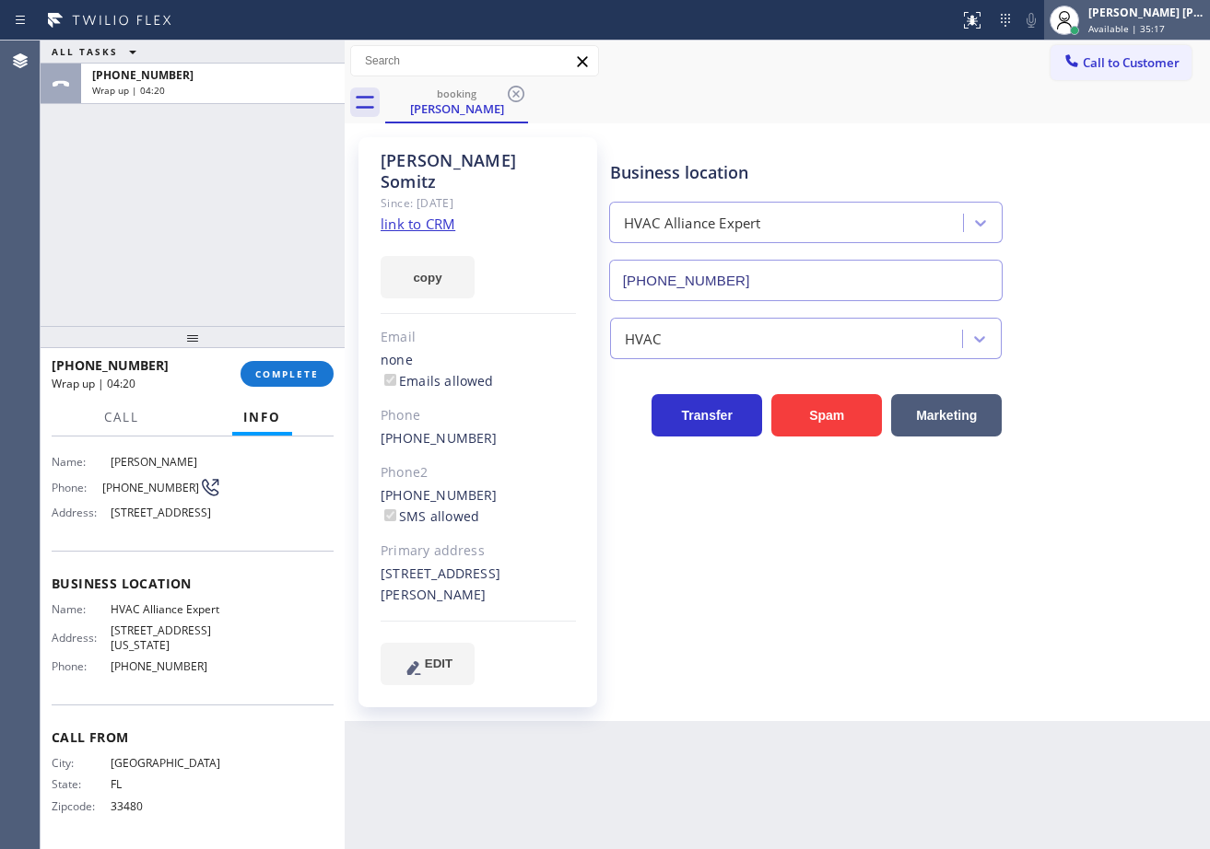
click at [1140, 36] on div "[PERSON_NAME] [PERSON_NAME] Dahil Available | 35:17" at bounding box center [1127, 20] width 166 height 41
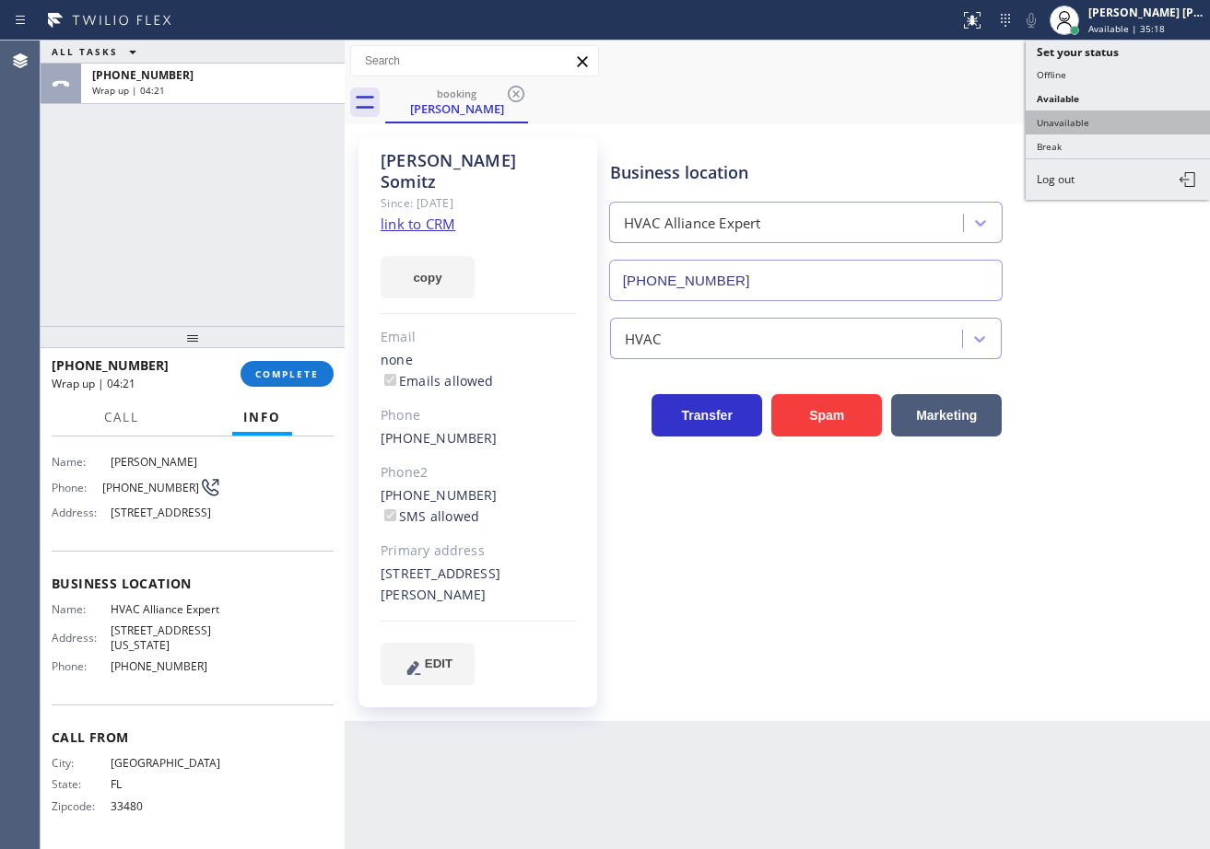
click at [1088, 123] on button "Unavailable" at bounding box center [1117, 123] width 184 height 24
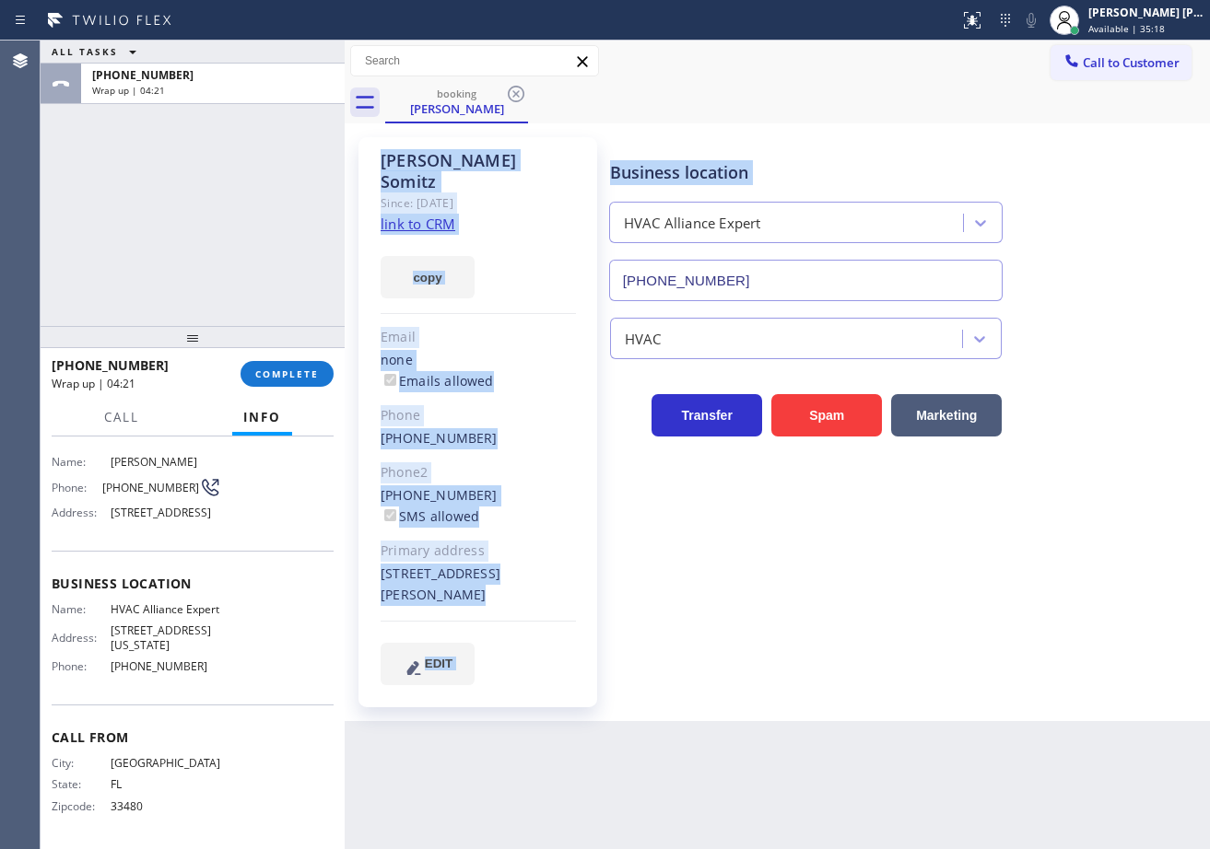
drag, startPoint x: 1088, startPoint y: 123, endPoint x: 699, endPoint y: 205, distance: 397.4
click at [1086, 124] on div "booking [PERSON_NAME] Call to Customer Outbound call Location Search location Y…" at bounding box center [777, 381] width 865 height 681
click at [279, 376] on span "COMPLETE" at bounding box center [287, 374] width 64 height 13
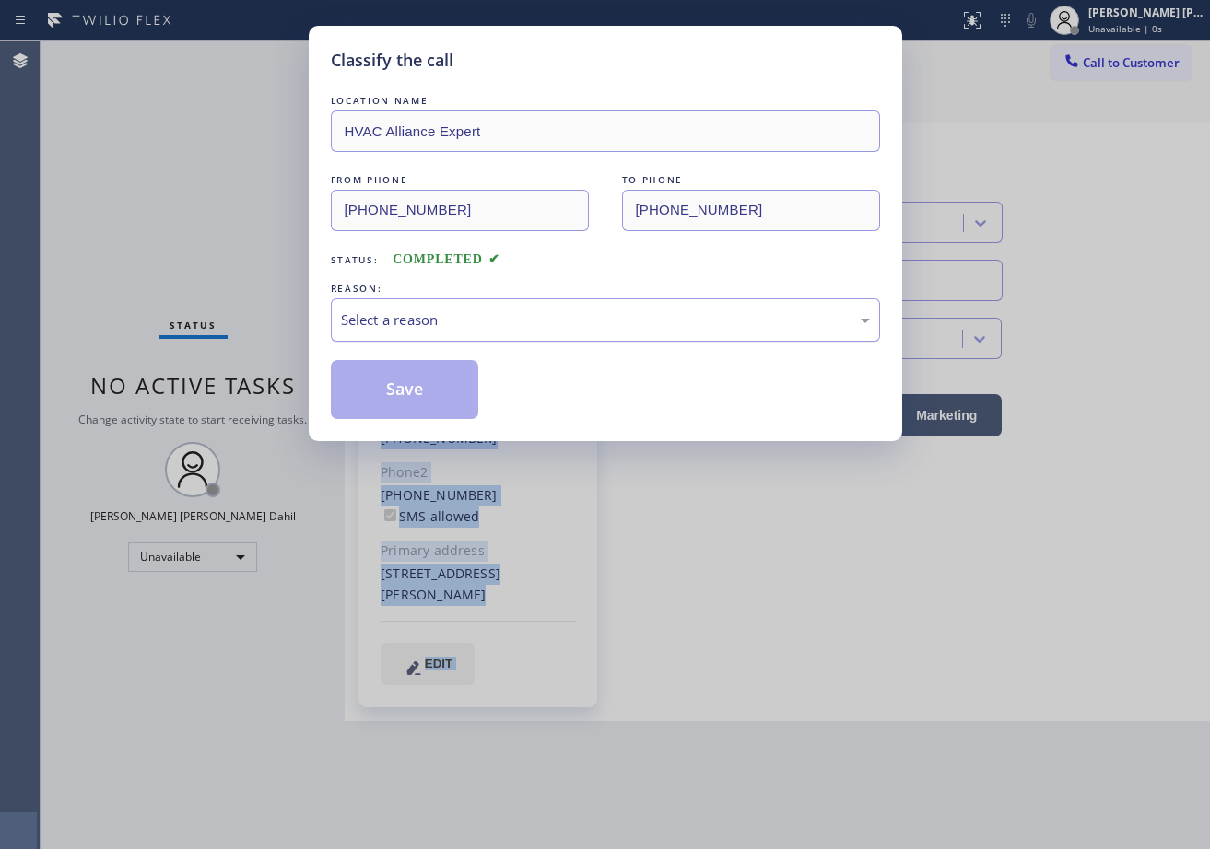
click at [442, 338] on div "Select a reason" at bounding box center [605, 320] width 549 height 43
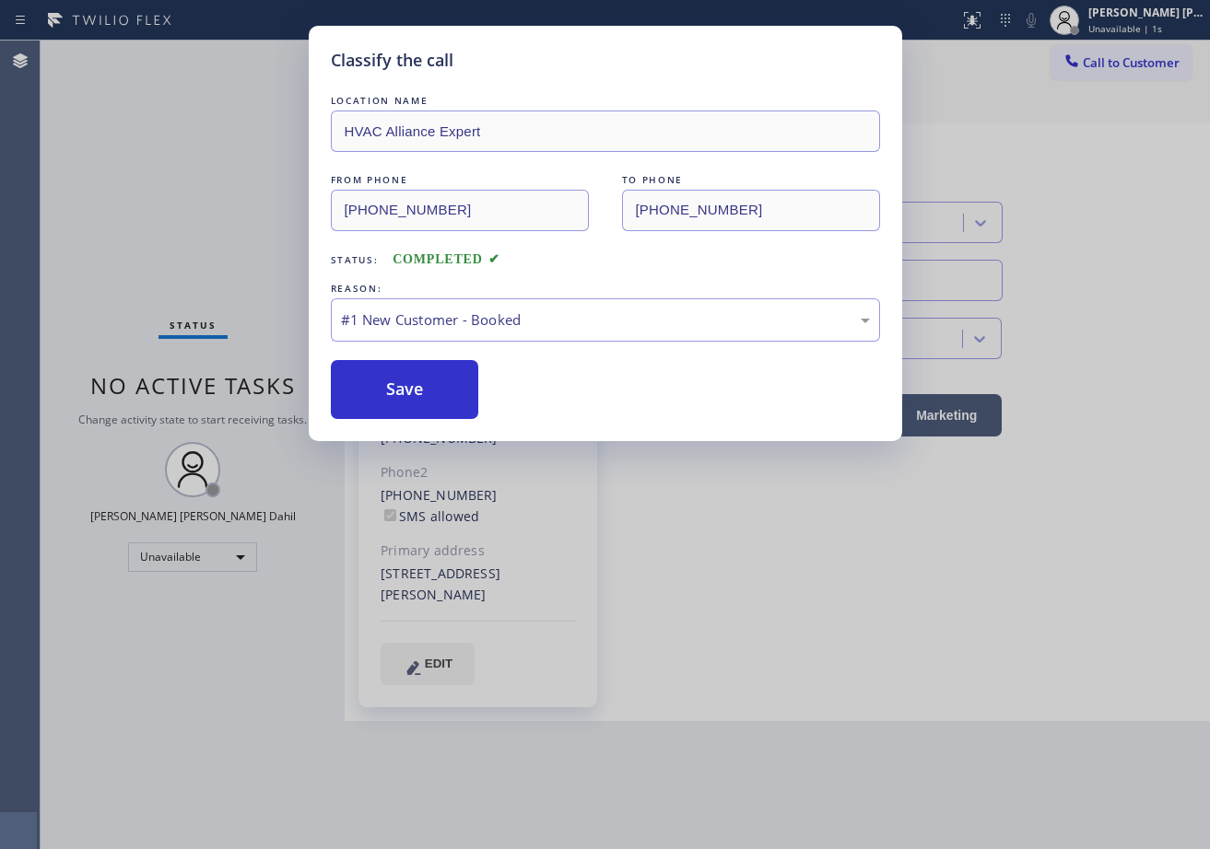
click at [398, 387] on button "Save" at bounding box center [405, 389] width 148 height 59
click at [398, 388] on button "Save" at bounding box center [405, 389] width 148 height 59
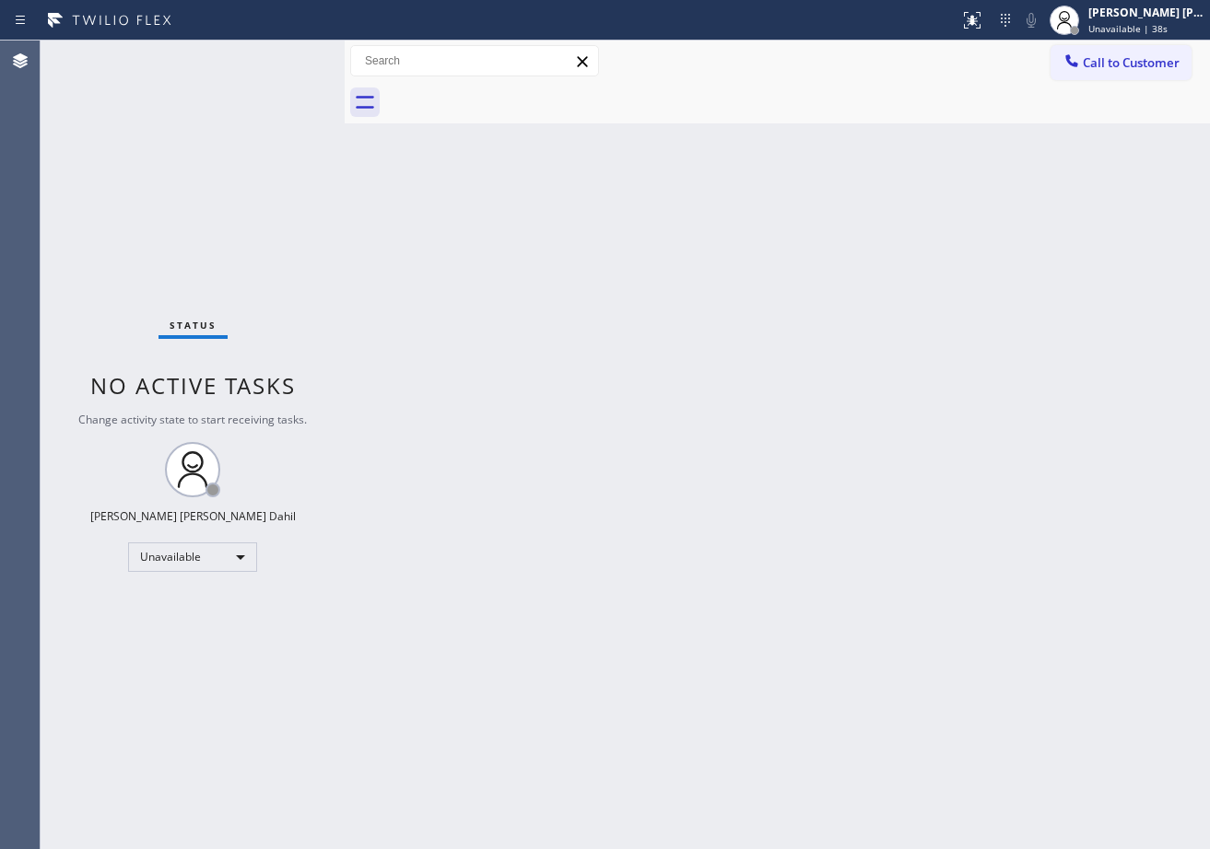
click at [1077, 51] on button "Call to Customer" at bounding box center [1120, 62] width 141 height 35
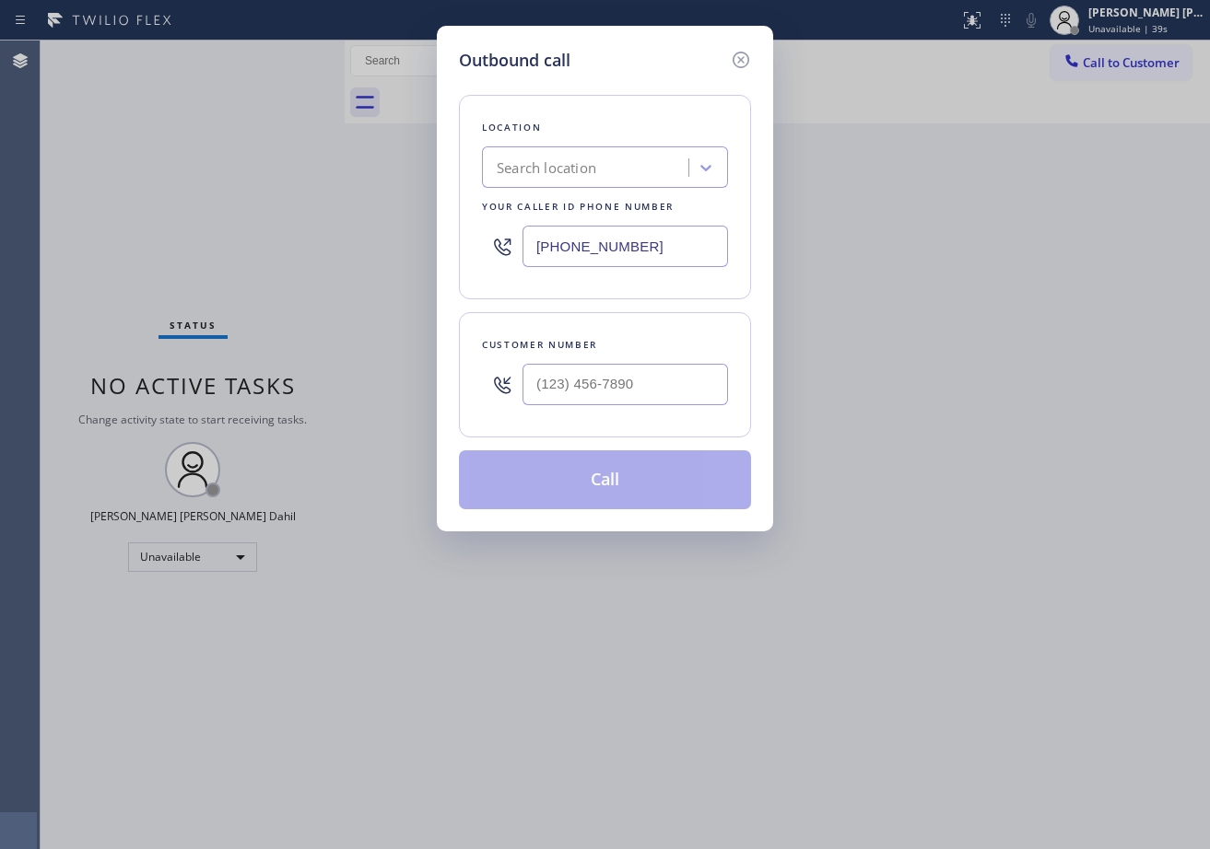
click at [591, 417] on div "Customer number" at bounding box center [605, 374] width 292 height 125
drag, startPoint x: 607, startPoint y: 390, endPoint x: 796, endPoint y: 395, distance: 189.0
click at [608, 390] on input "(___) ___-____" at bounding box center [624, 384] width 205 height 41
paste input "561) 283-9683"
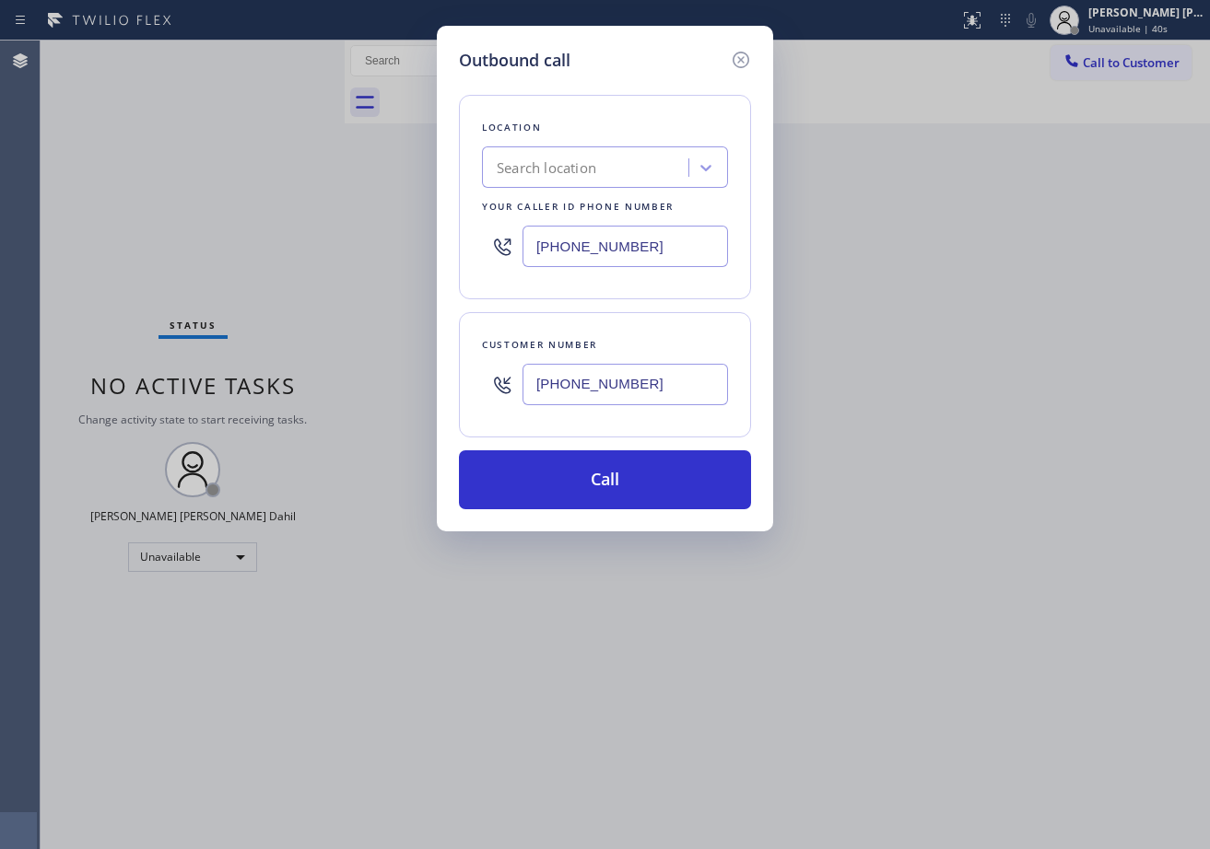
type input "[PHONE_NUMBER]"
click at [595, 233] on input "[PHONE_NUMBER]" at bounding box center [624, 246] width 205 height 41
paste input "855) 999-4417"
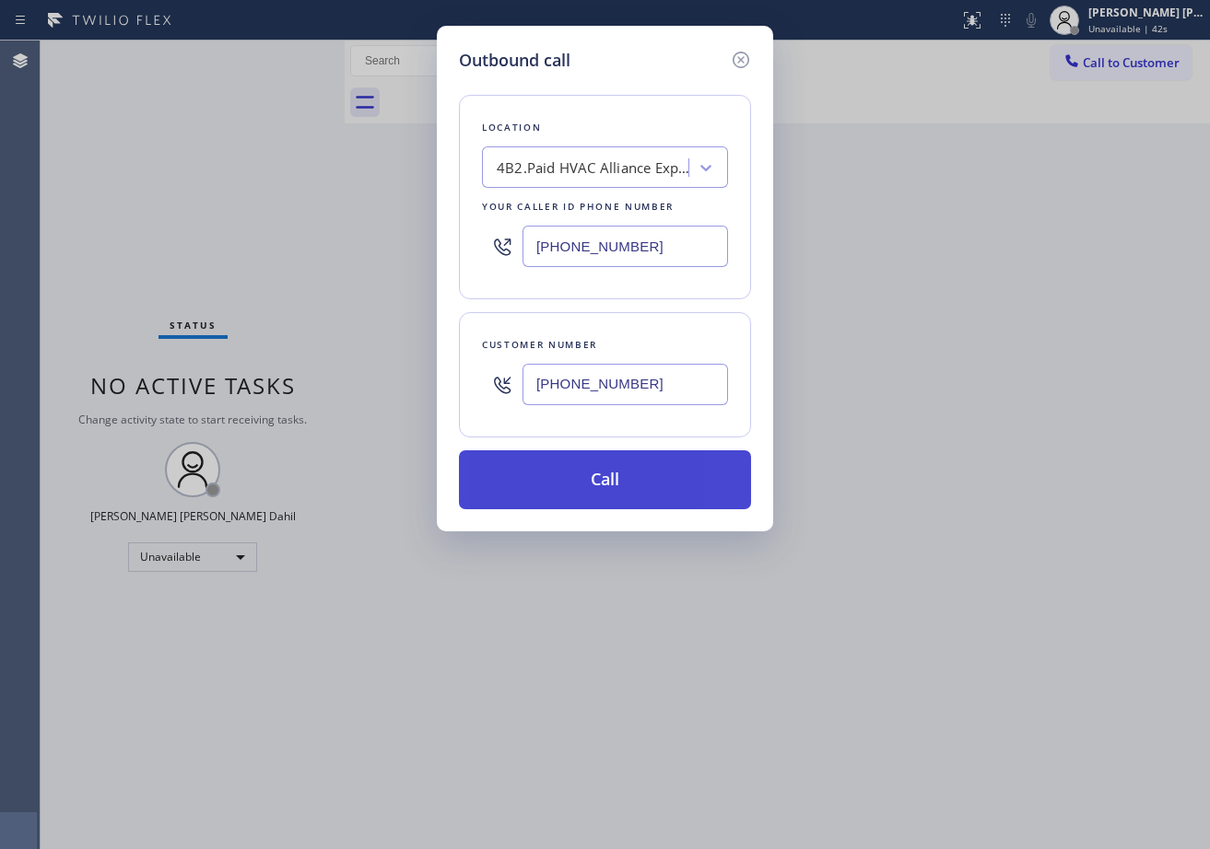
type input "[PHONE_NUMBER]"
click at [597, 472] on button "Call" at bounding box center [605, 480] width 292 height 59
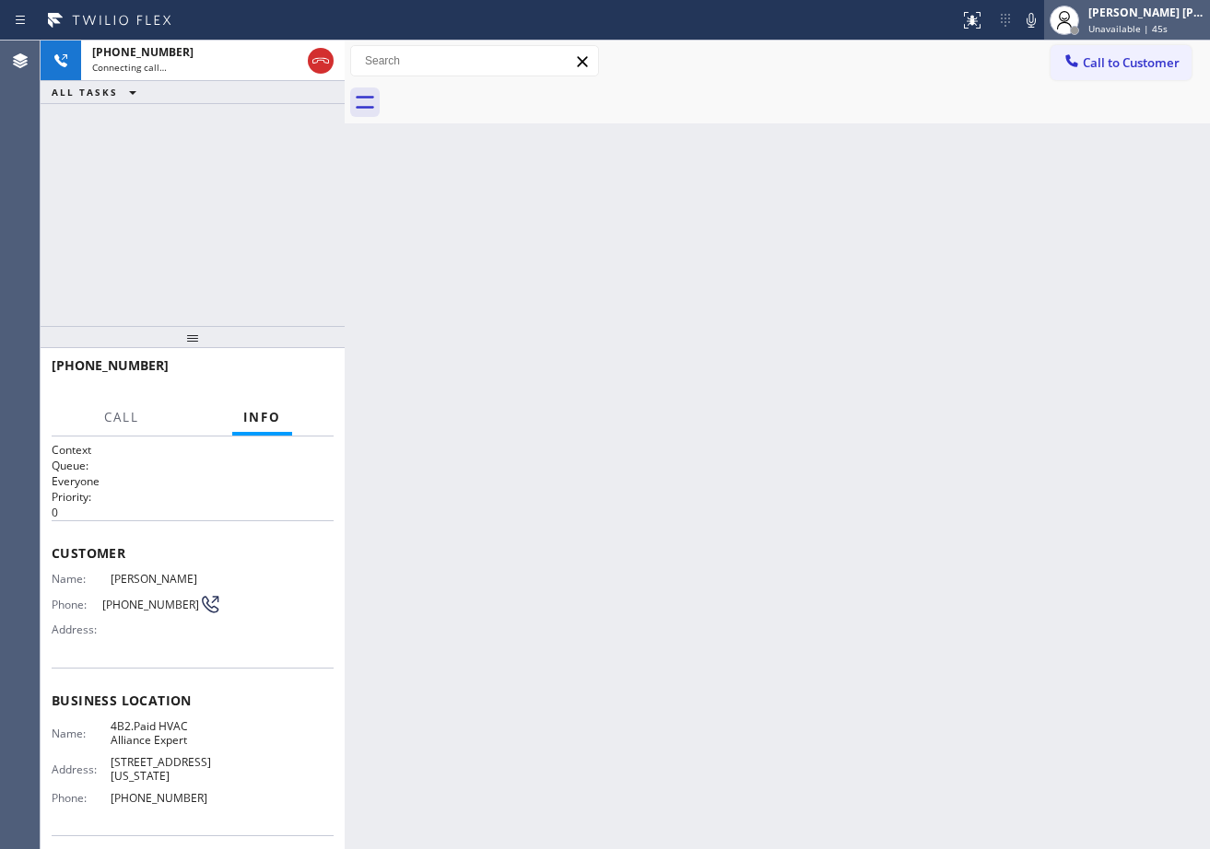
click at [1130, 27] on span "Unavailable | 45s" at bounding box center [1127, 28] width 79 height 13
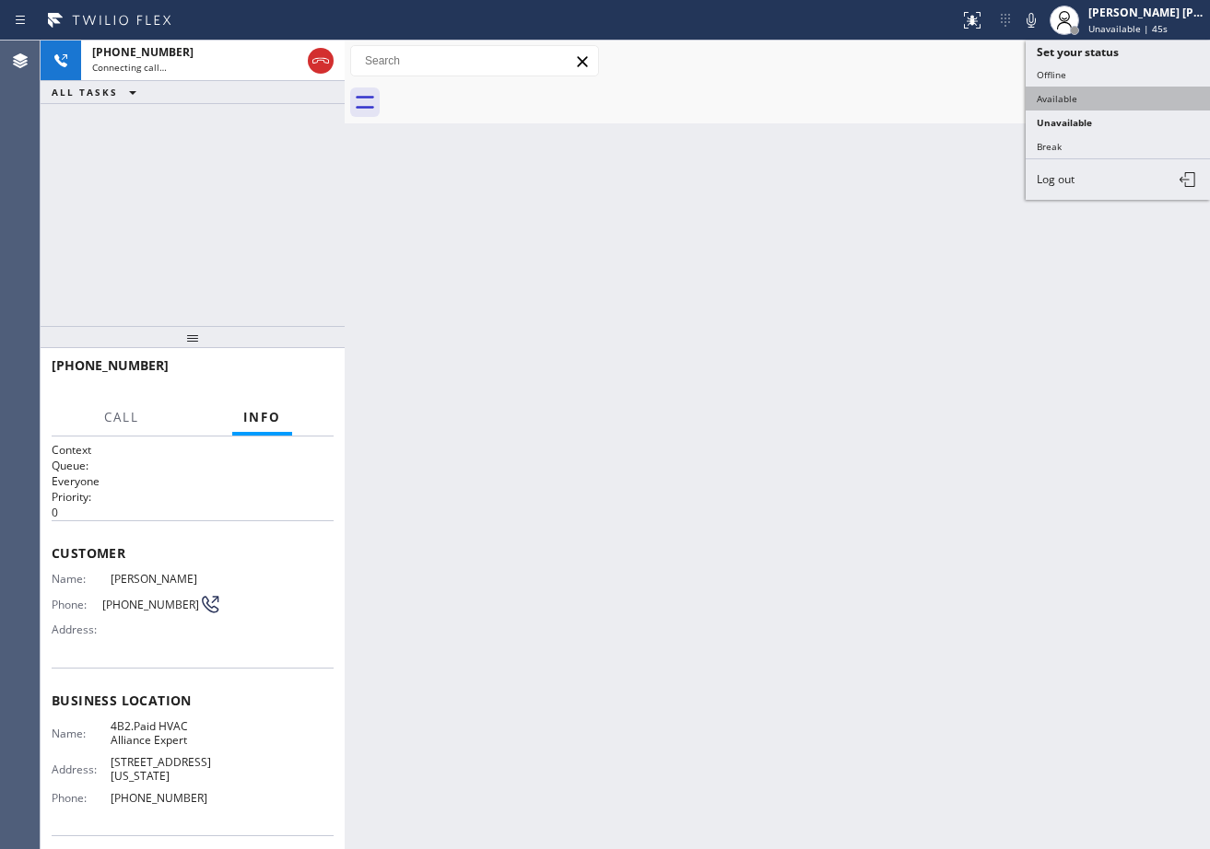
click at [1104, 96] on button "Available" at bounding box center [1117, 99] width 184 height 24
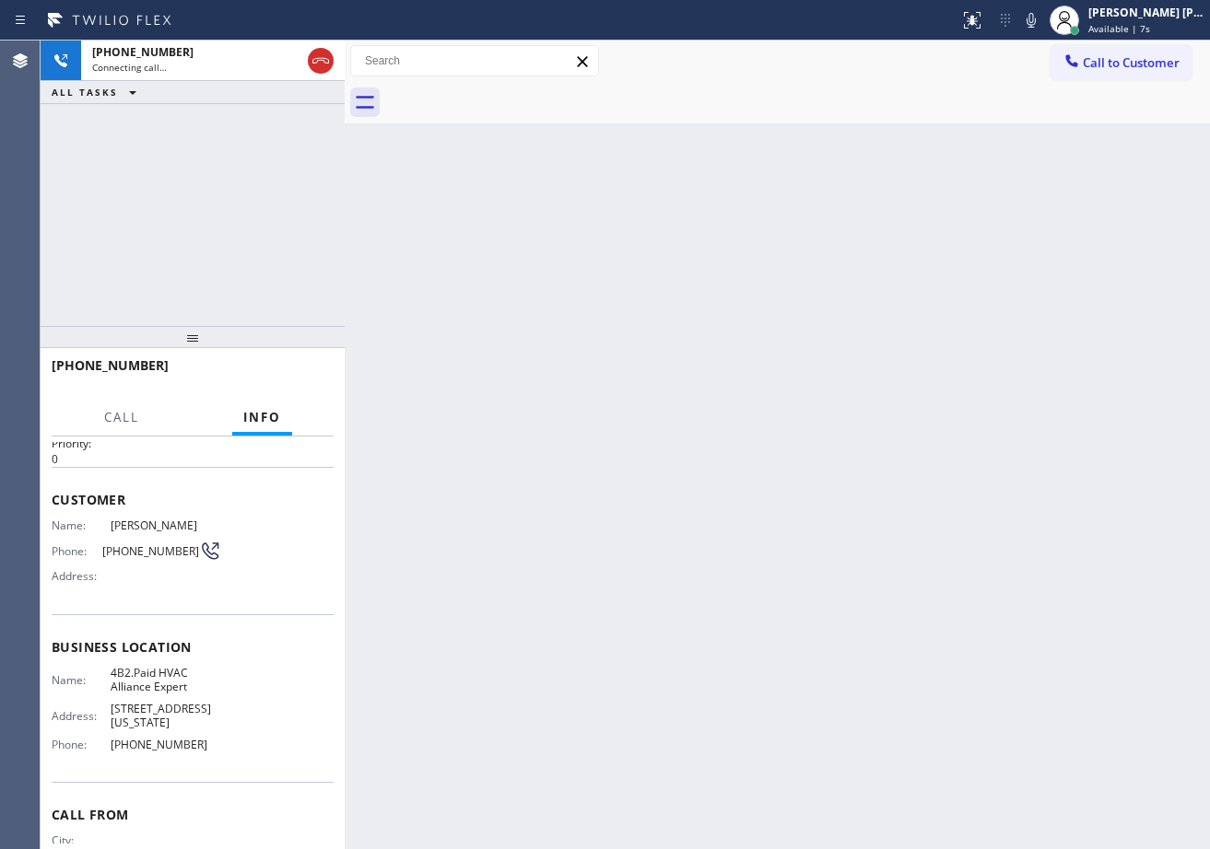
scroll to position [132, 0]
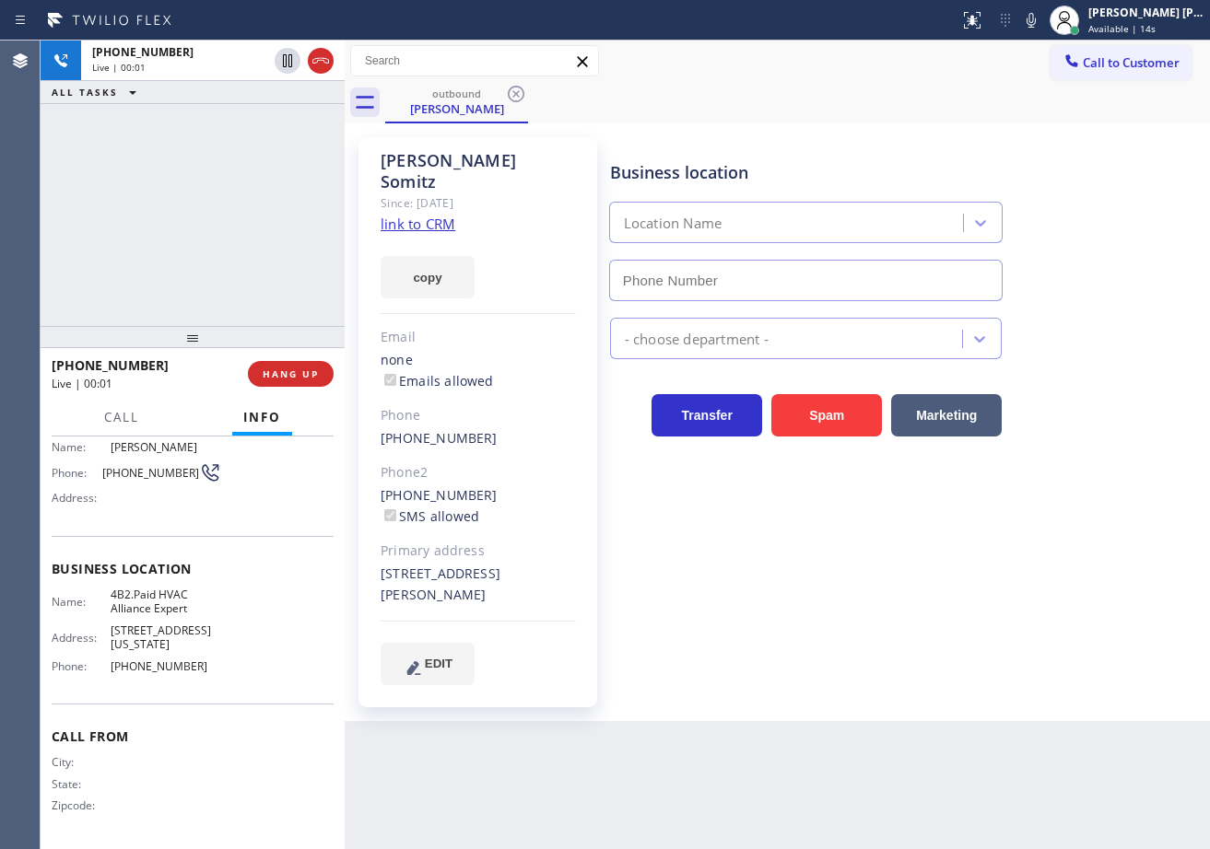
type input "[PHONE_NUMBER]"
click at [292, 374] on span "HANG UP" at bounding box center [291, 374] width 56 height 13
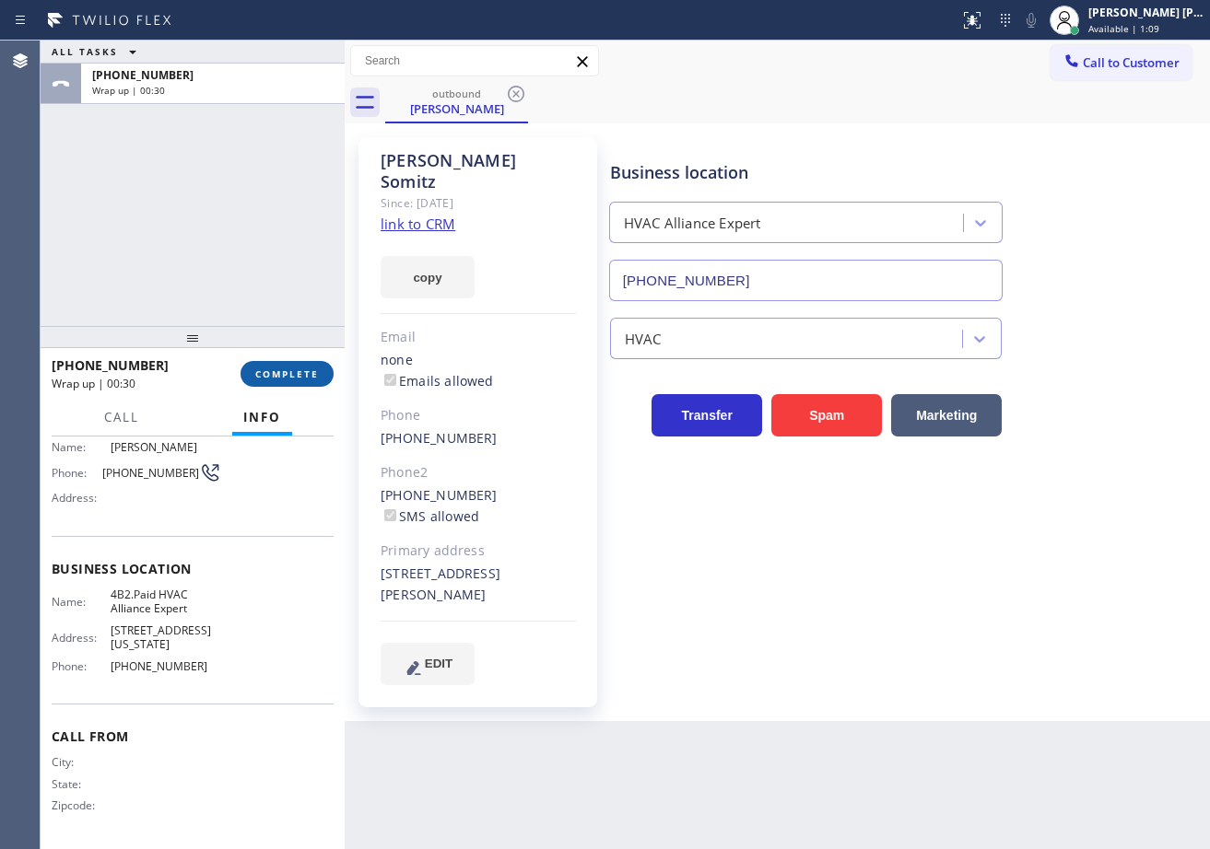
click at [290, 374] on span "COMPLETE" at bounding box center [287, 374] width 64 height 13
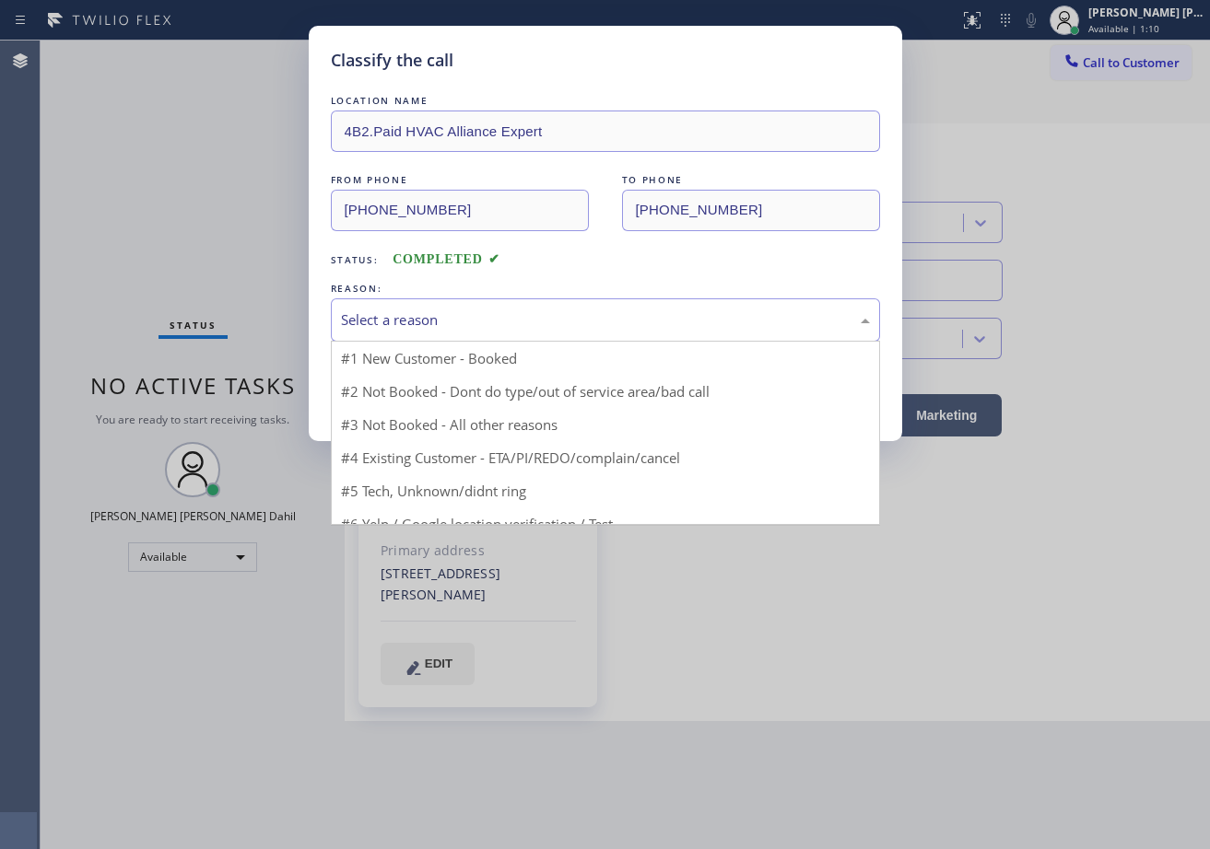
drag, startPoint x: 412, startPoint y: 319, endPoint x: 414, endPoint y: 335, distance: 16.7
click at [412, 321] on div "Select a reason" at bounding box center [605, 320] width 529 height 21
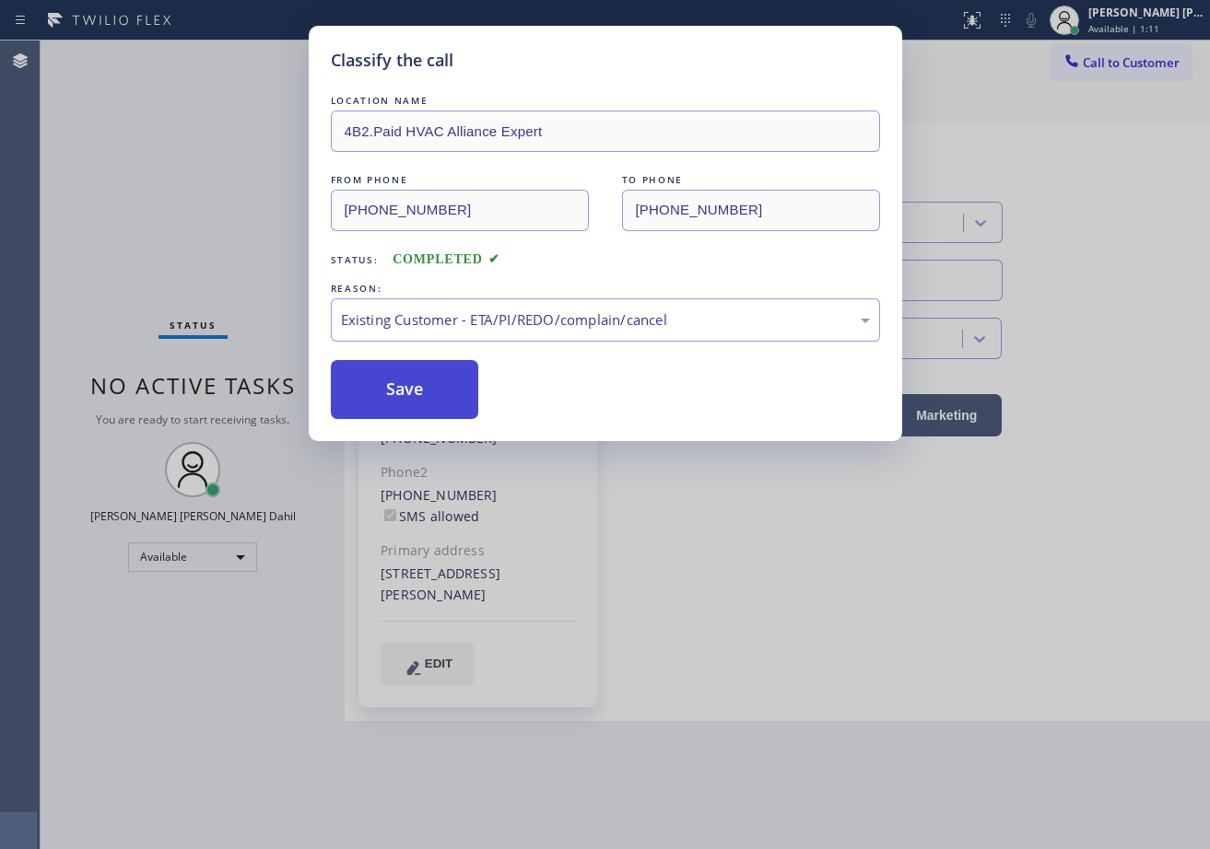
click at [392, 386] on button "Save" at bounding box center [405, 389] width 148 height 59
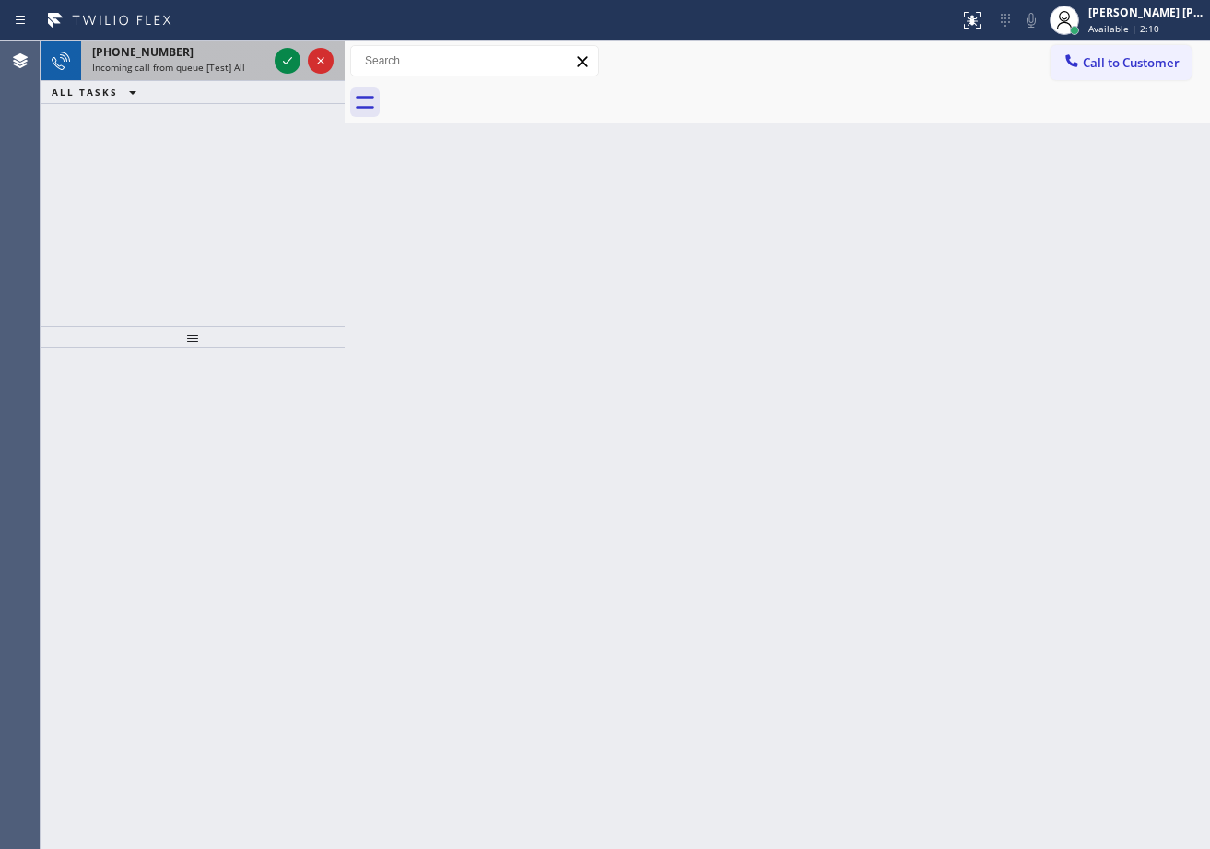
click at [188, 64] on span "Incoming call from queue [Test] All" at bounding box center [168, 67] width 153 height 13
click at [188, 65] on span "Incoming call from queue [Test] All" at bounding box center [168, 67] width 153 height 13
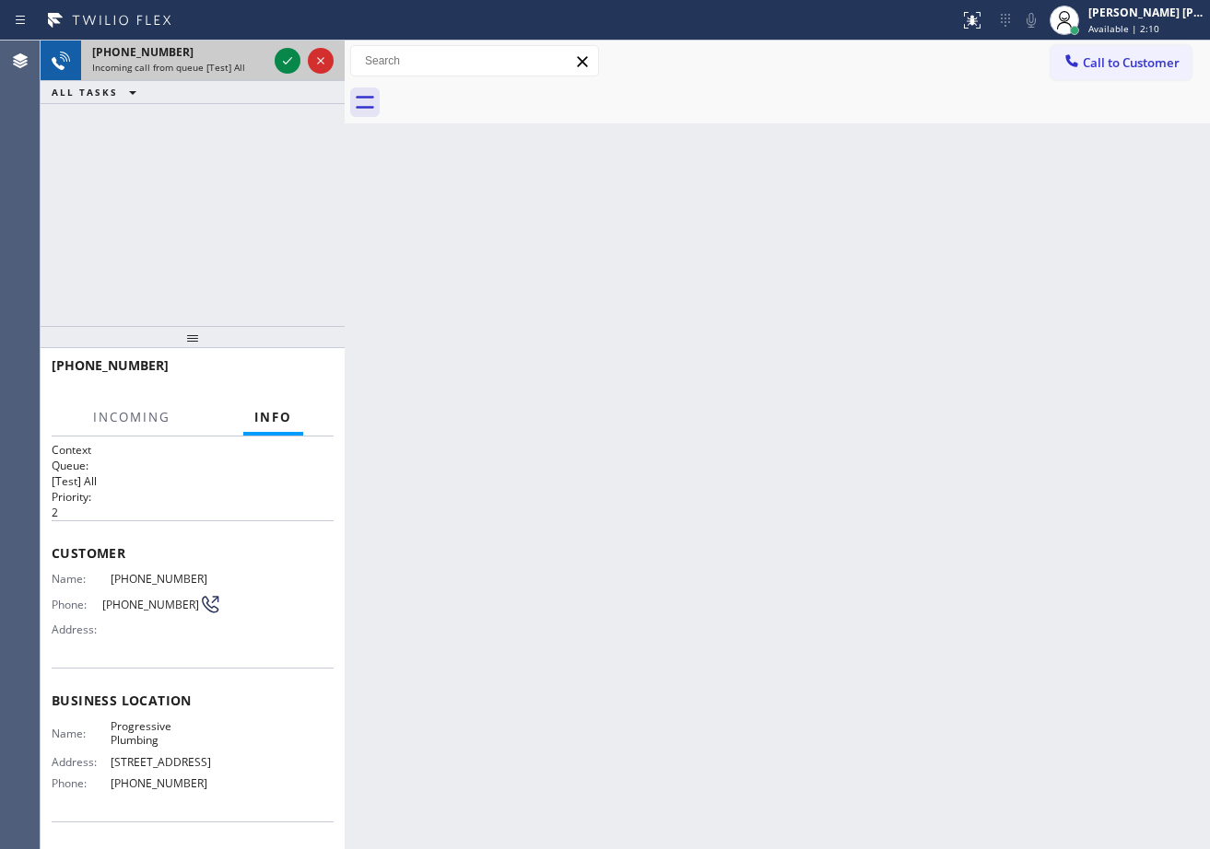
click at [188, 65] on span "Incoming call from queue [Test] All" at bounding box center [168, 67] width 153 height 13
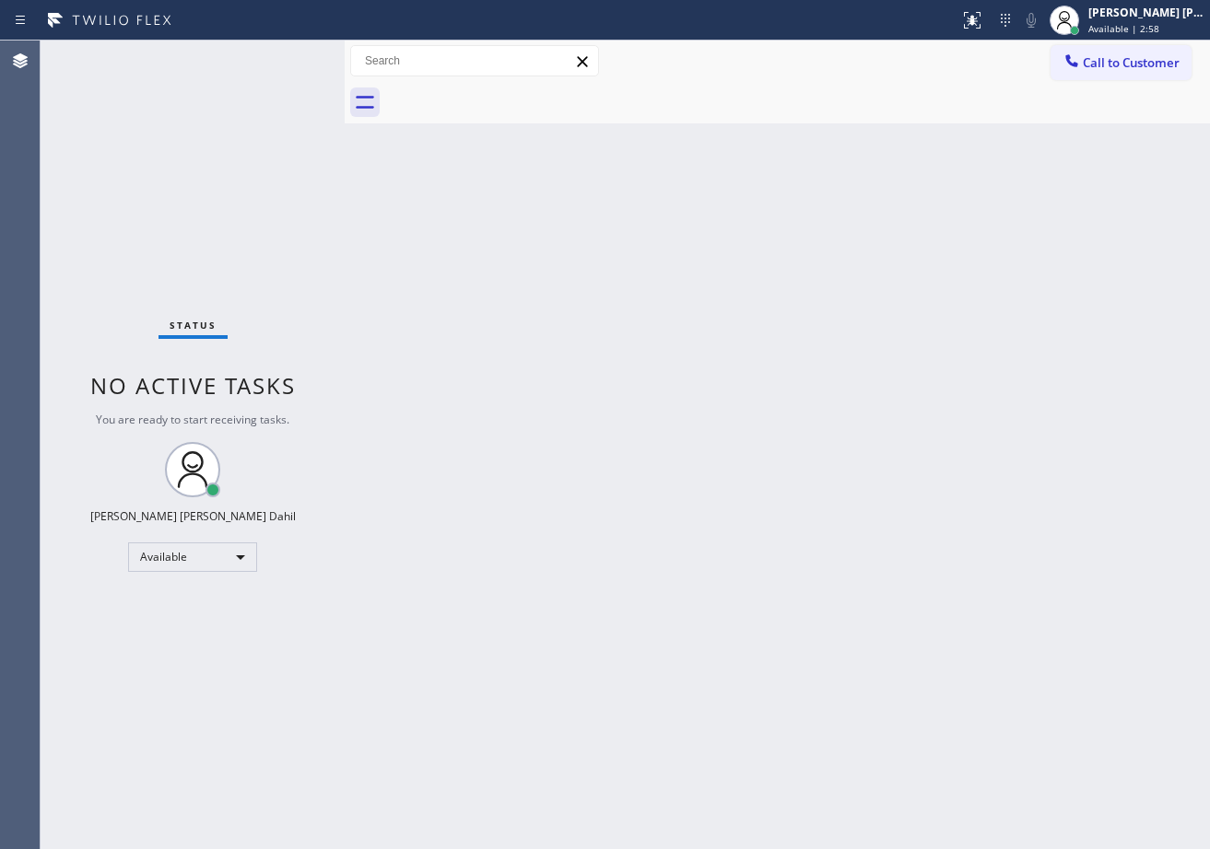
click at [1011, 322] on div "Back to Dashboard Change Sender ID Customers Technicians Select a contact Outbo…" at bounding box center [777, 445] width 865 height 809
click at [848, 645] on div "Back to Dashboard Change Sender ID Customers Technicians Select a contact Outbo…" at bounding box center [777, 445] width 865 height 809
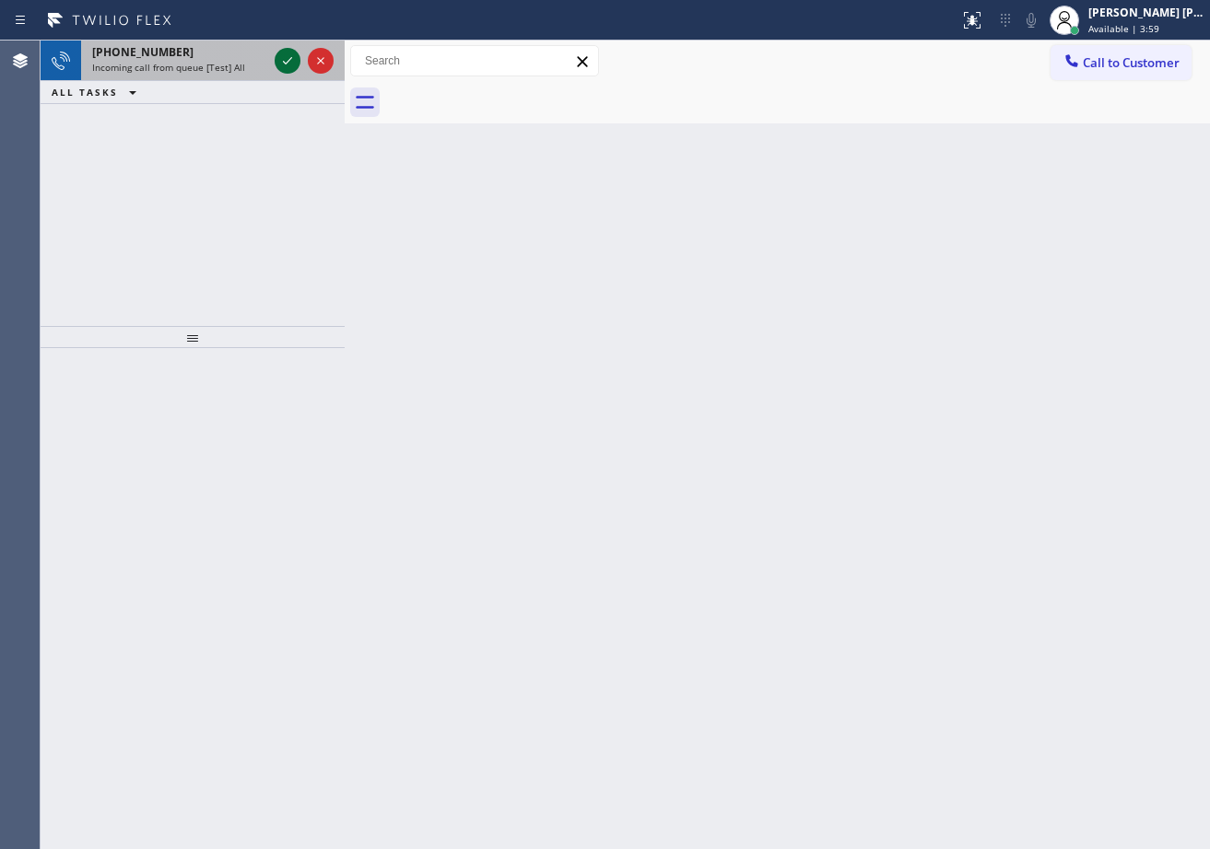
click at [283, 59] on icon at bounding box center [287, 61] width 22 height 22
click at [280, 54] on icon at bounding box center [287, 61] width 22 height 22
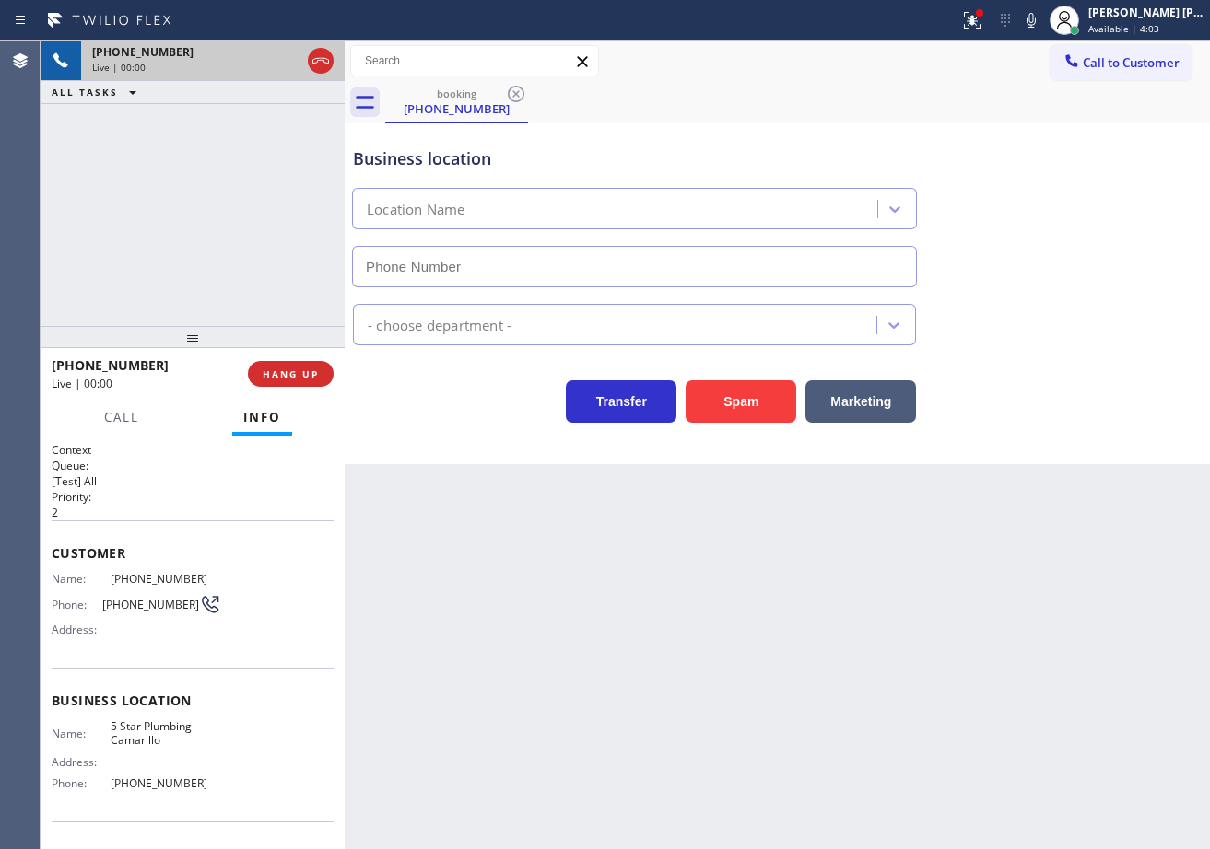
type input "[PHONE_NUMBER]"
click at [752, 397] on button "Spam" at bounding box center [740, 402] width 111 height 42
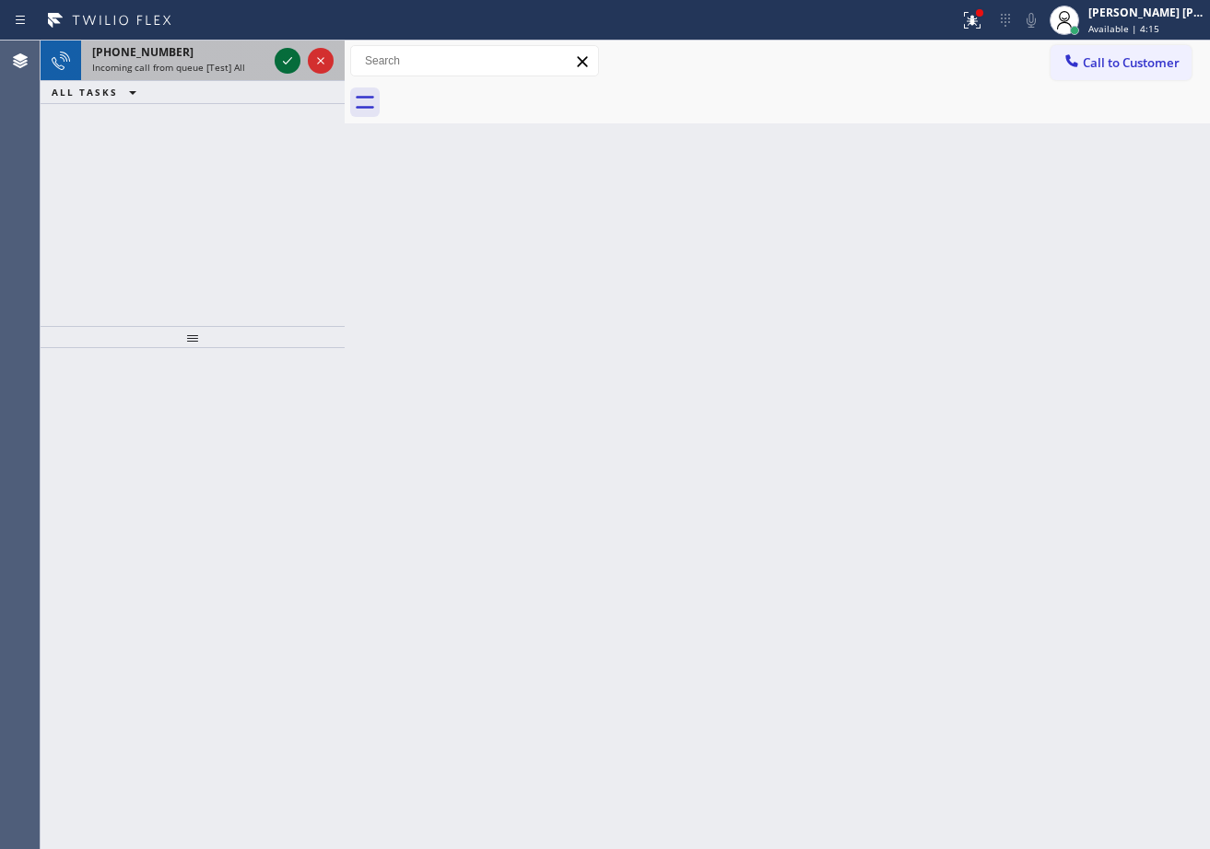
drag, startPoint x: 260, startPoint y: 56, endPoint x: 288, endPoint y: 56, distance: 28.6
click at [265, 56] on div "[PHONE_NUMBER]" at bounding box center [179, 52] width 175 height 16
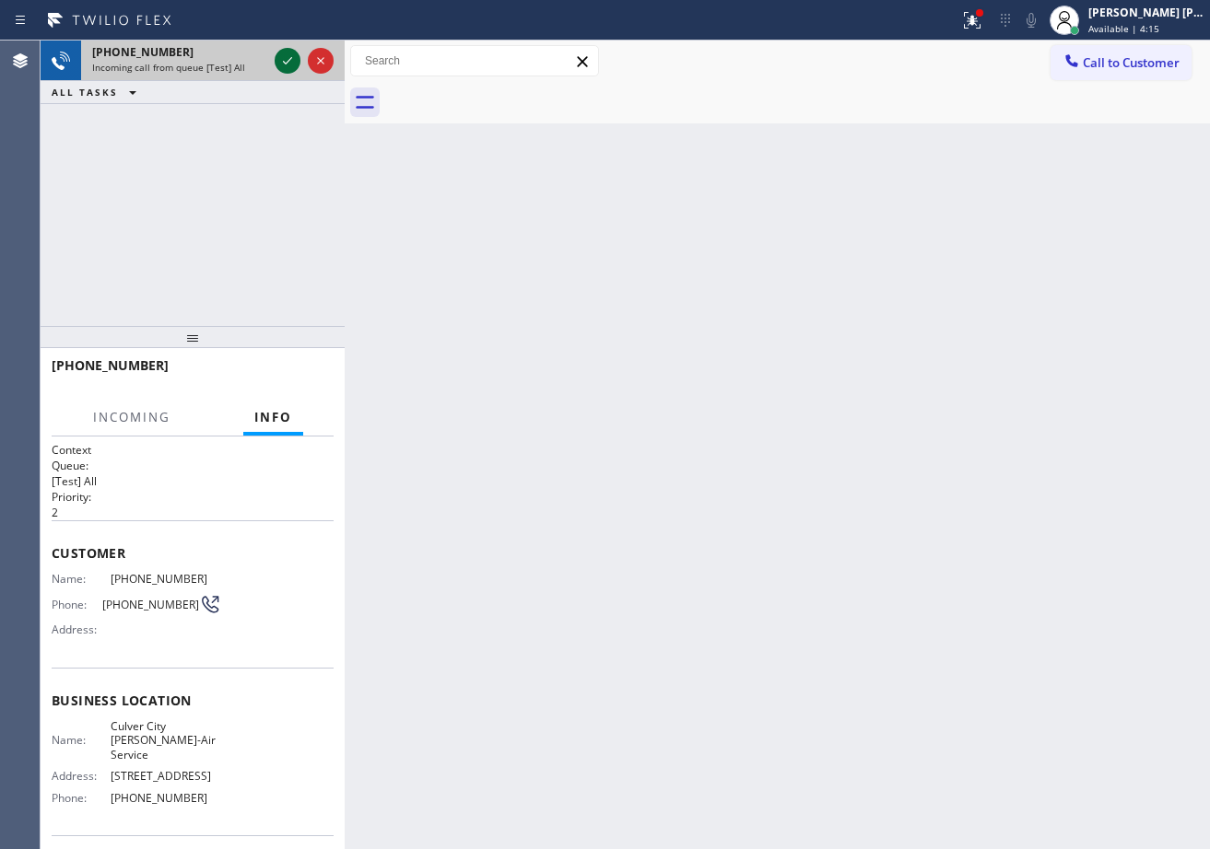
click at [285, 58] on icon at bounding box center [287, 61] width 22 height 22
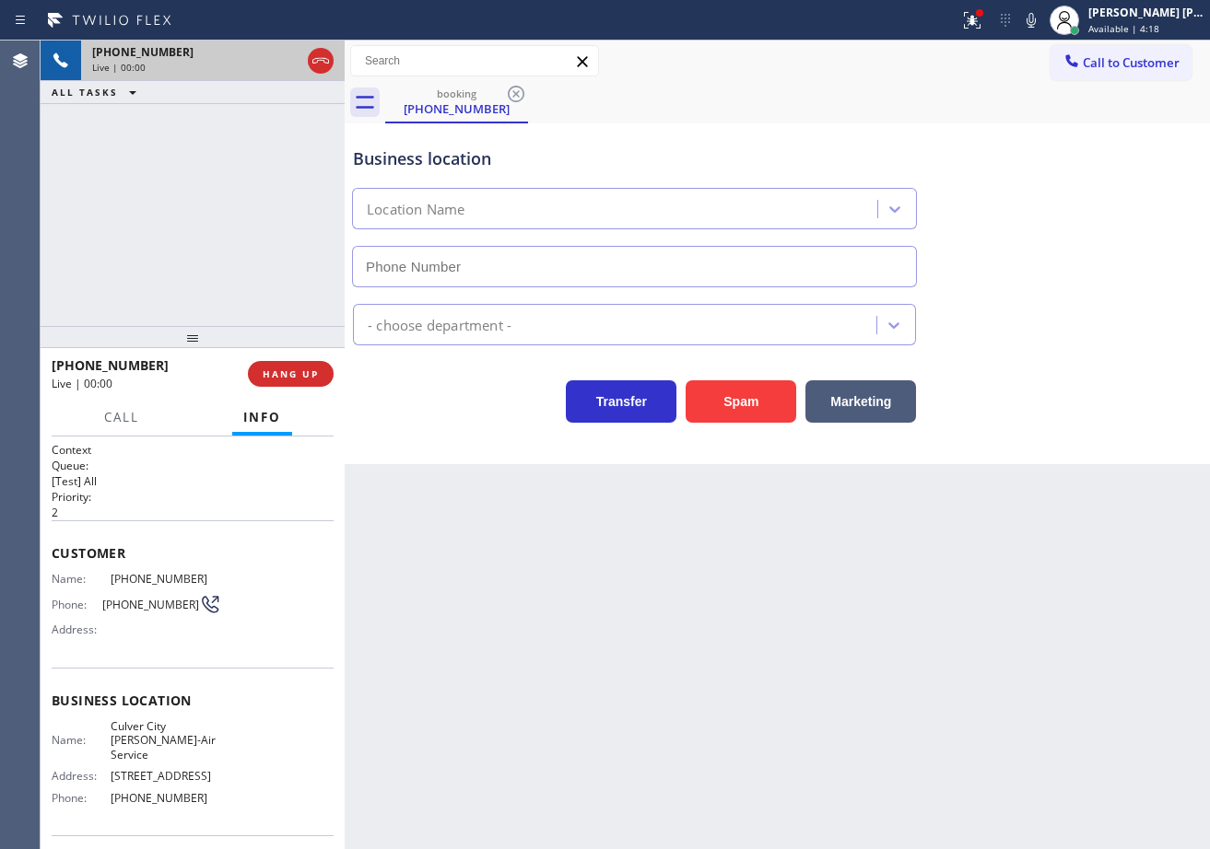
type input "[PHONE_NUMBER]"
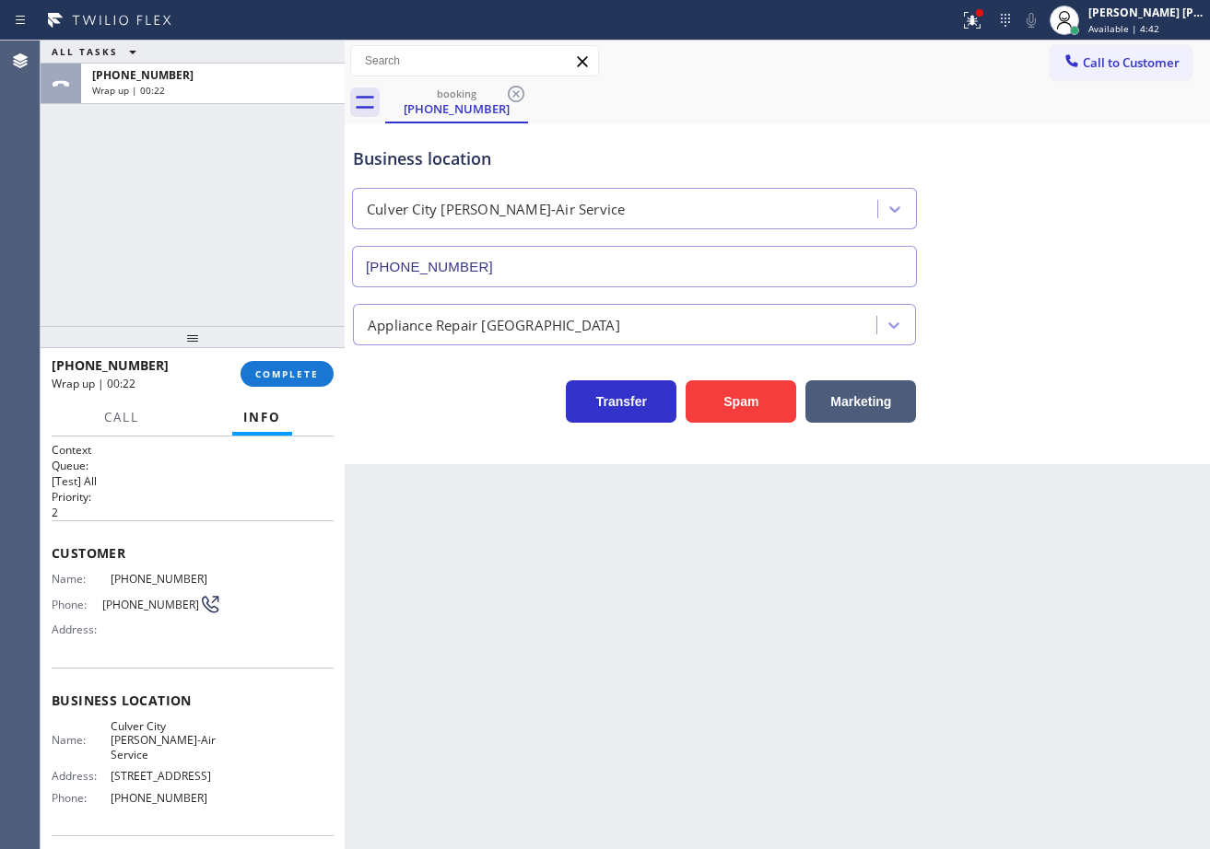
click at [182, 215] on div "ALL TASKS ALL TASKS ACTIVE TASKS TASKS IN WRAP UP [PHONE_NUMBER] Wrap up | 00:22" at bounding box center [193, 184] width 304 height 286
click at [263, 337] on div at bounding box center [193, 337] width 304 height 22
click at [279, 375] on span "COMPLETE" at bounding box center [287, 374] width 64 height 13
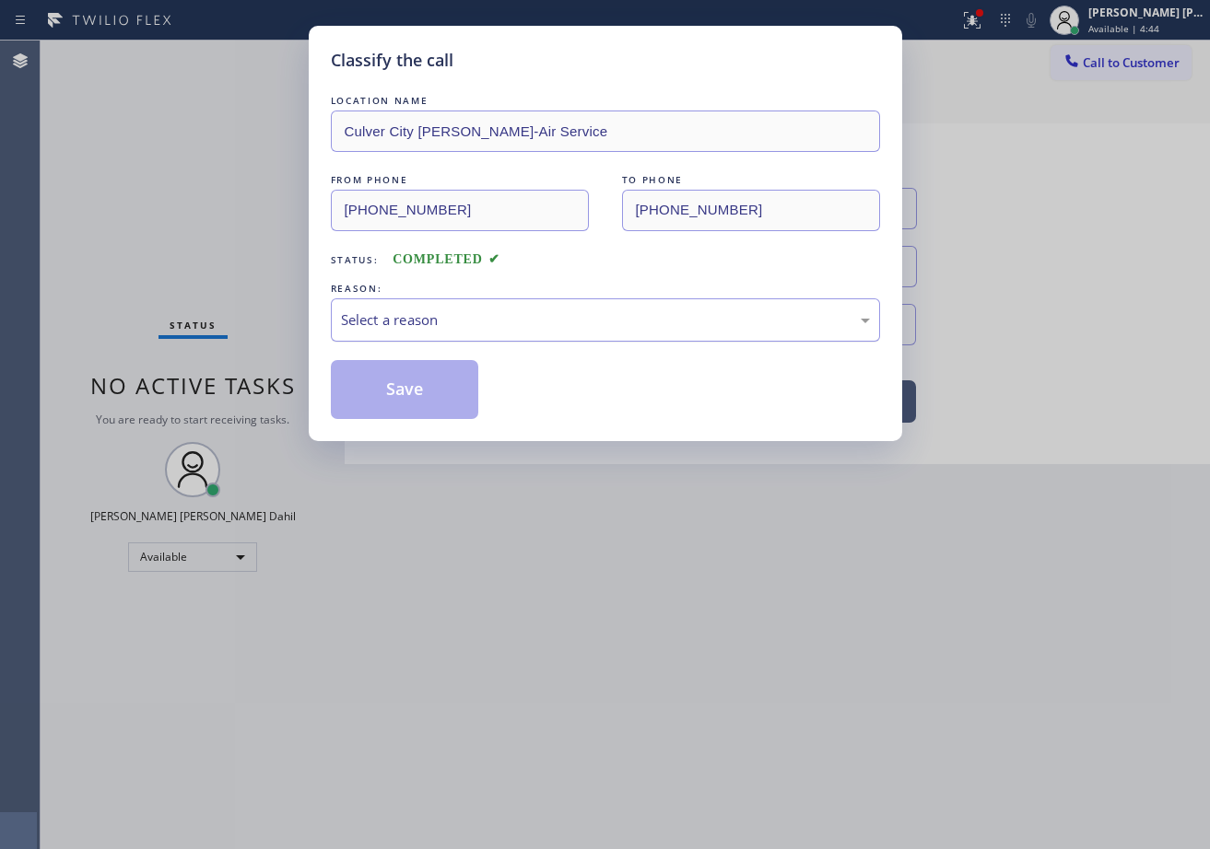
click at [406, 333] on div "Select a reason" at bounding box center [605, 320] width 549 height 43
click at [412, 403] on button "Save" at bounding box center [405, 389] width 148 height 59
click at [412, 398] on button "Save" at bounding box center [405, 389] width 148 height 59
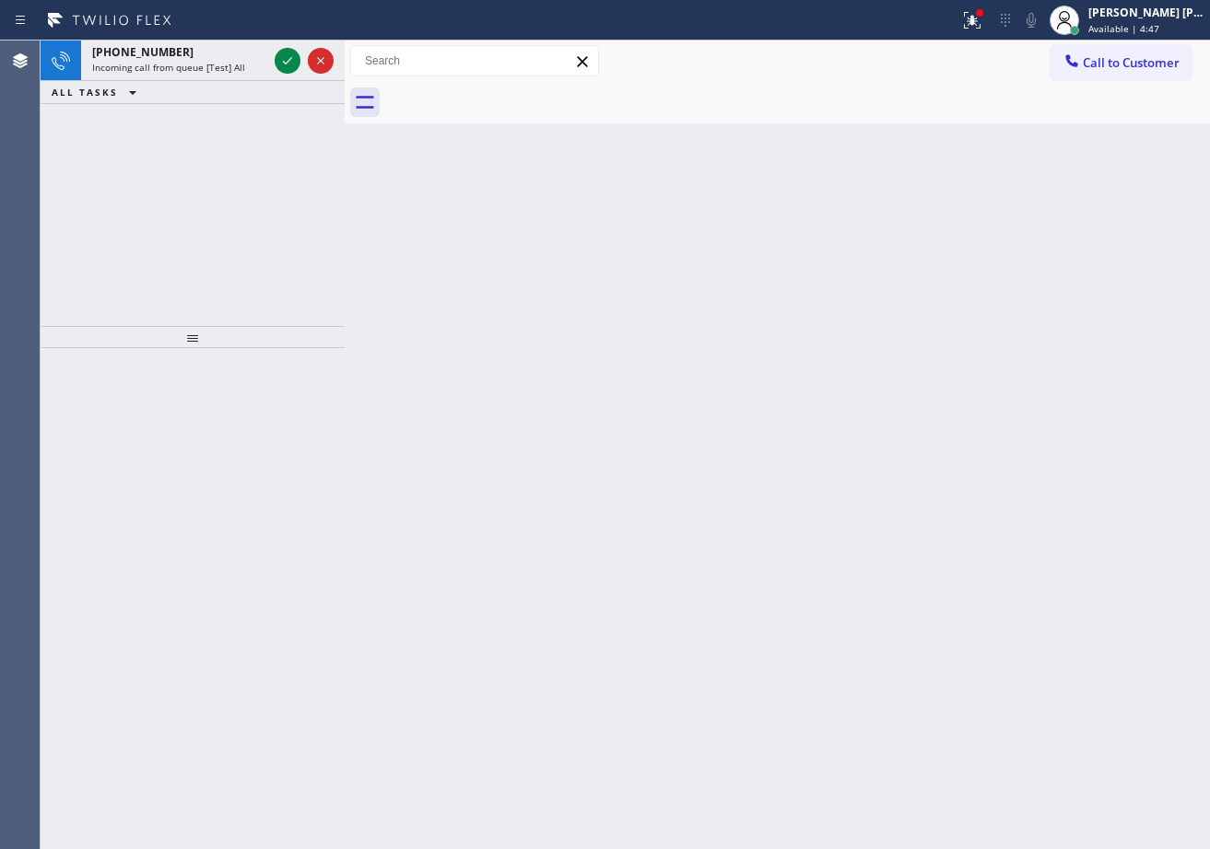
drag, startPoint x: 774, startPoint y: 526, endPoint x: 514, endPoint y: 304, distance: 341.8
click at [774, 525] on div "Back to Dashboard Change Sender ID Customers Technicians Select a contact Outbo…" at bounding box center [777, 445] width 865 height 809
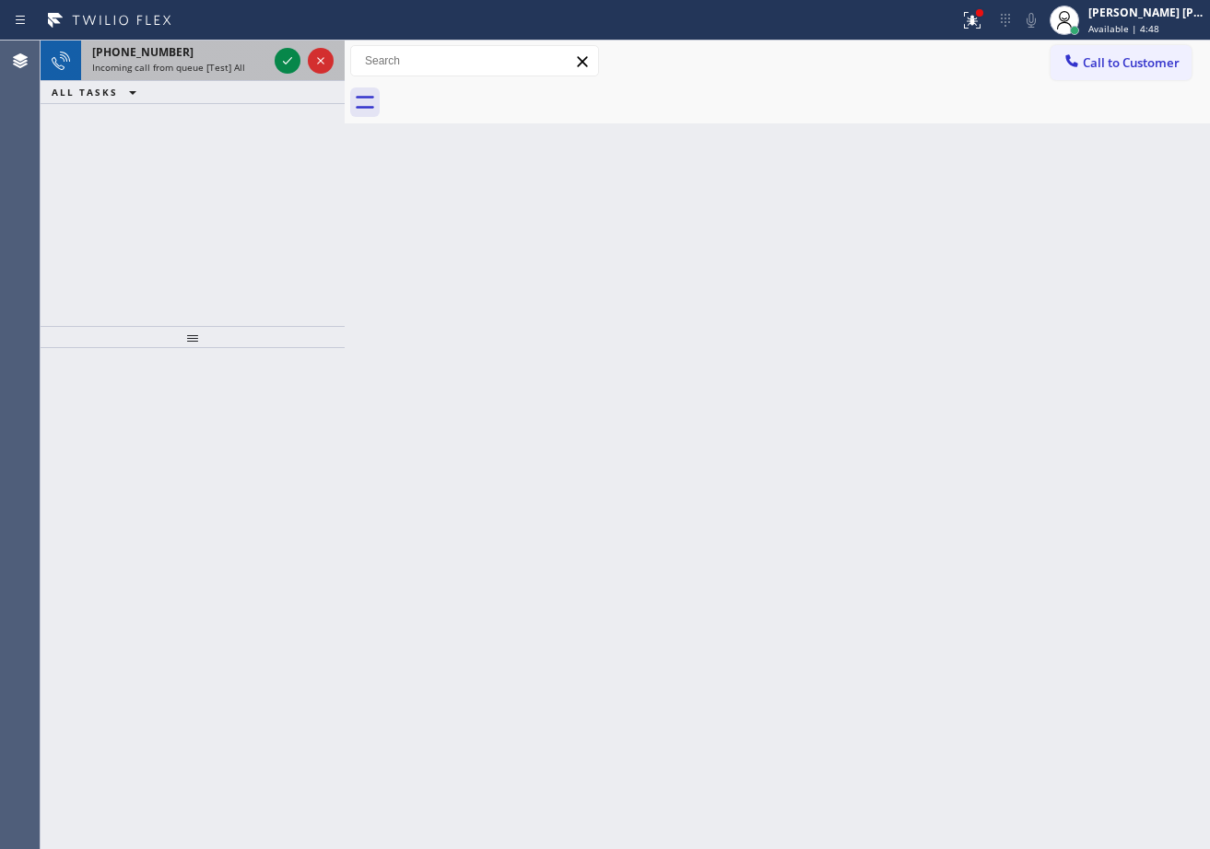
click at [242, 78] on div "[PHONE_NUMBER] Incoming call from queue [Test] All" at bounding box center [176, 61] width 190 height 41
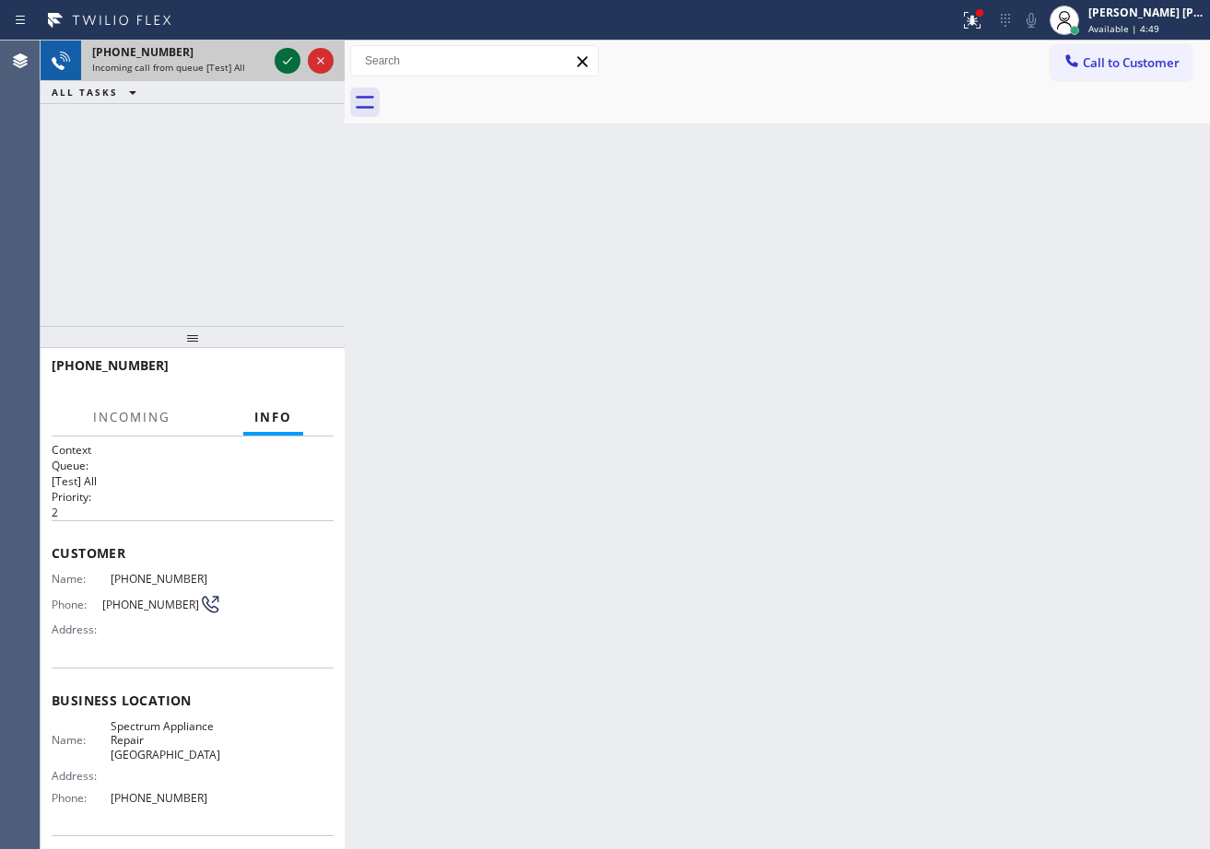
click at [282, 57] on icon at bounding box center [287, 61] width 22 height 22
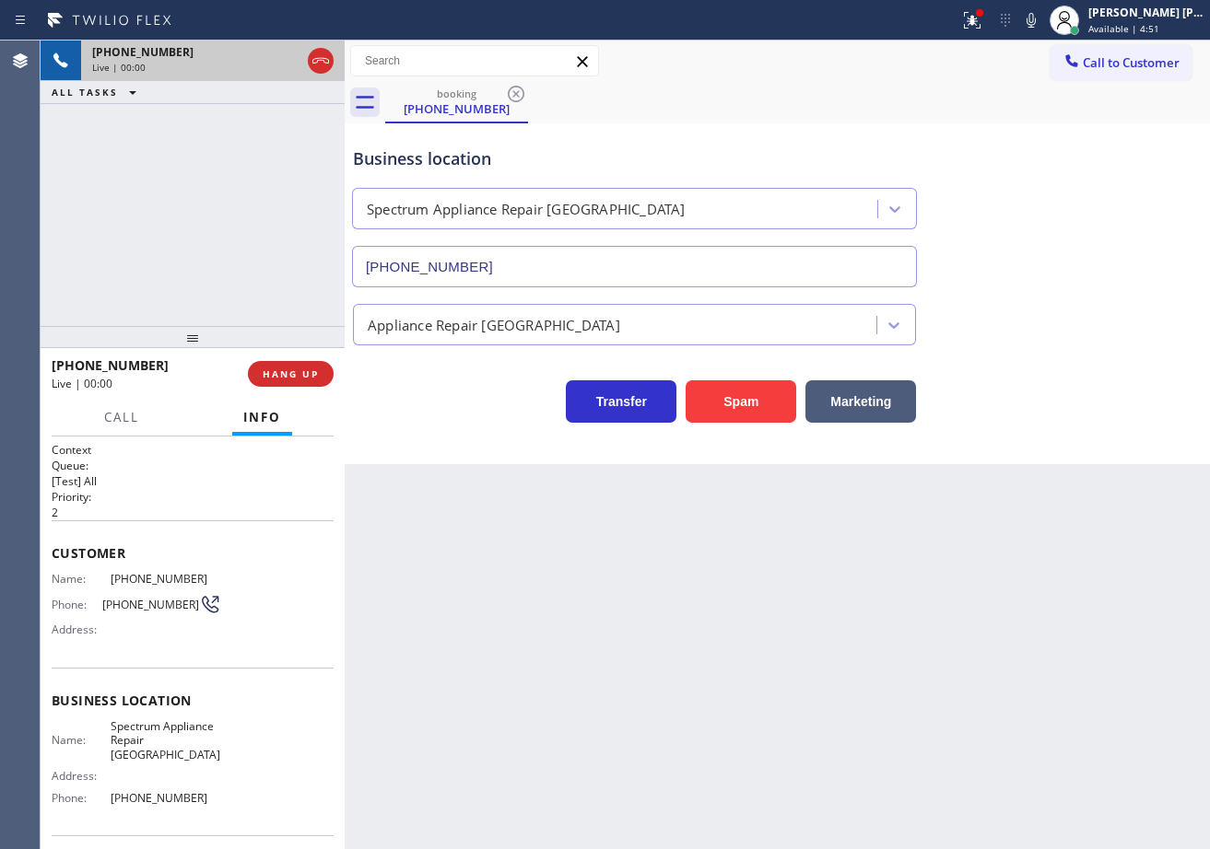
type input "[PHONE_NUMBER]"
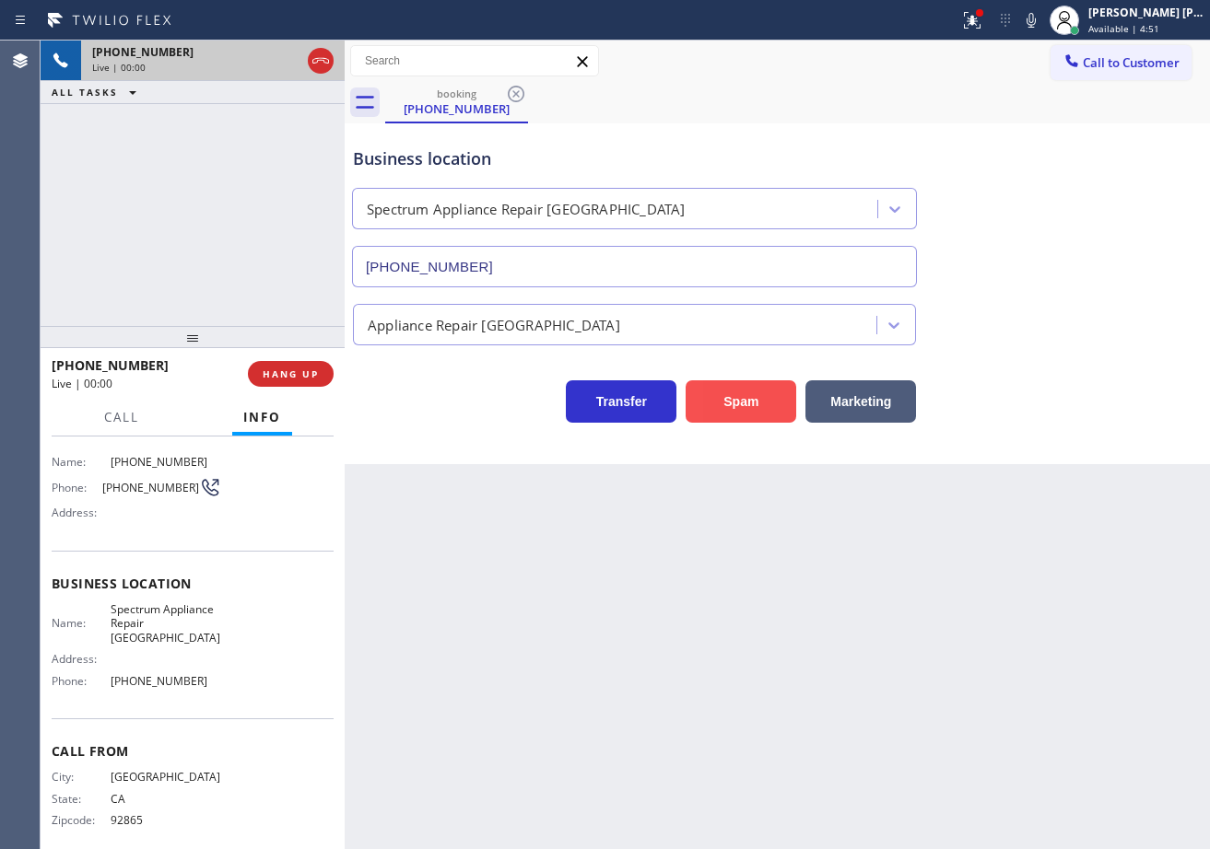
click at [751, 404] on button "Spam" at bounding box center [740, 402] width 111 height 42
click at [749, 404] on button "Spam" at bounding box center [740, 402] width 111 height 42
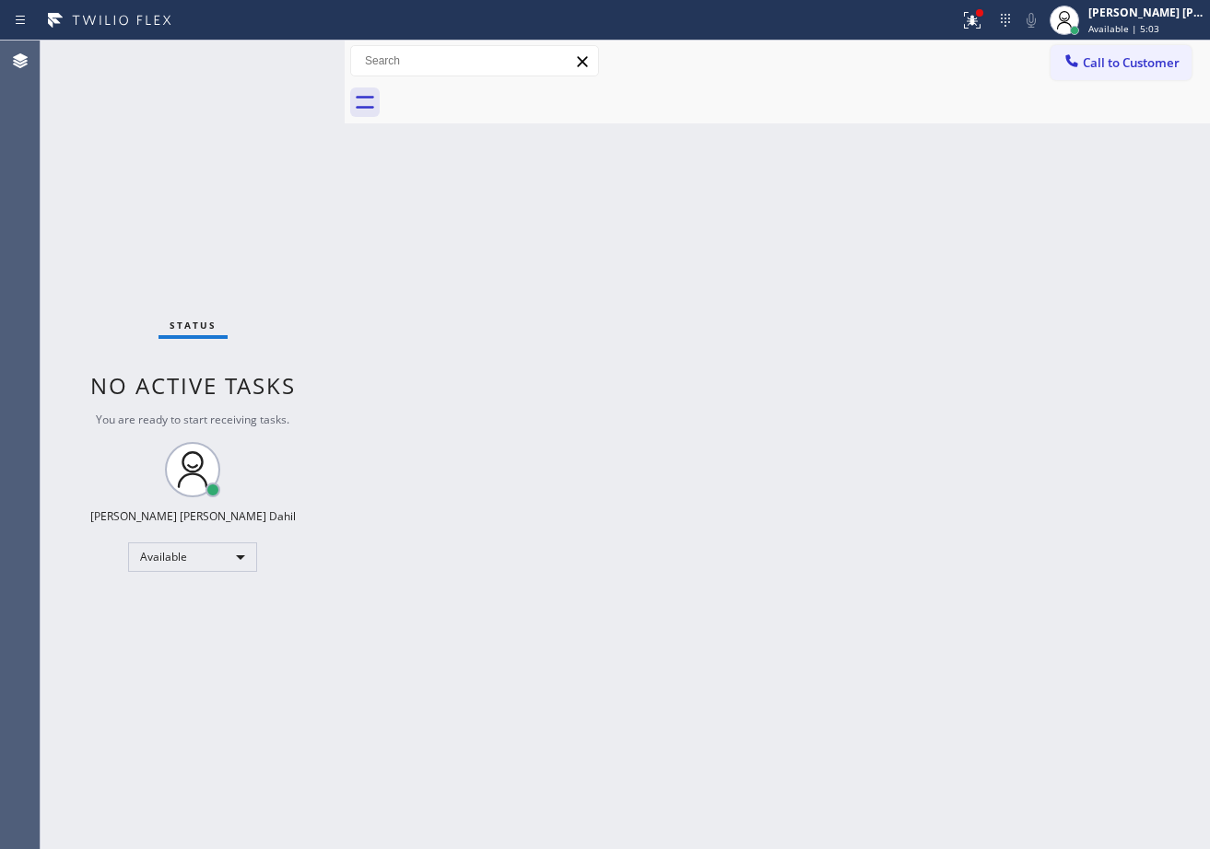
drag, startPoint x: 1038, startPoint y: 676, endPoint x: 1033, endPoint y: 718, distance: 41.8
click at [1033, 682] on div "Back to Dashboard Change Sender ID Customers Technicians Select a contact Outbo…" at bounding box center [777, 445] width 865 height 809
click at [276, 110] on div "Status No active tasks You are ready to start receiving tasks. [PERSON_NAME] [P…" at bounding box center [193, 445] width 304 height 809
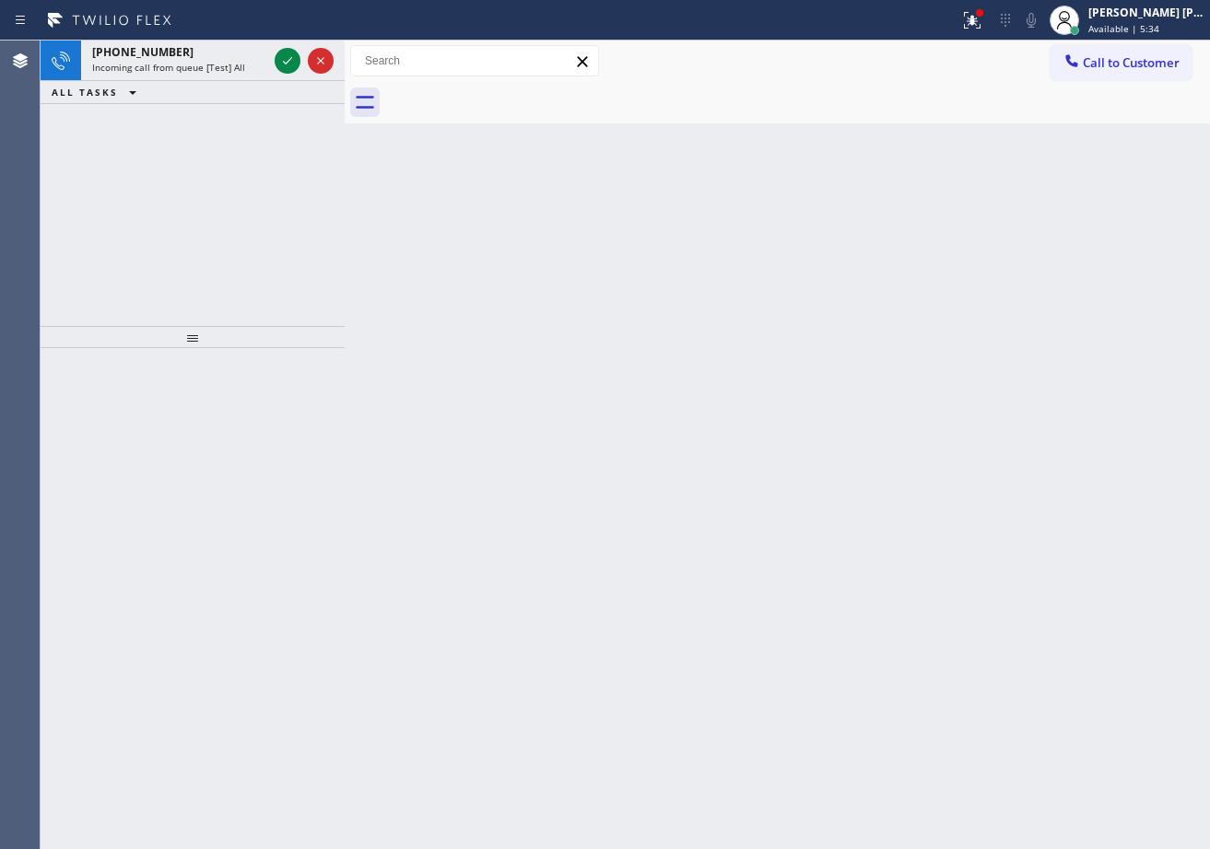
click at [280, 90] on div "ALL TASKS ALL TASKS ACTIVE TASKS TASKS IN WRAP UP" at bounding box center [193, 92] width 304 height 23
click at [485, 322] on div "Back to Dashboard Change Sender ID Customers Technicians Select a contact Outbo…" at bounding box center [777, 445] width 865 height 809
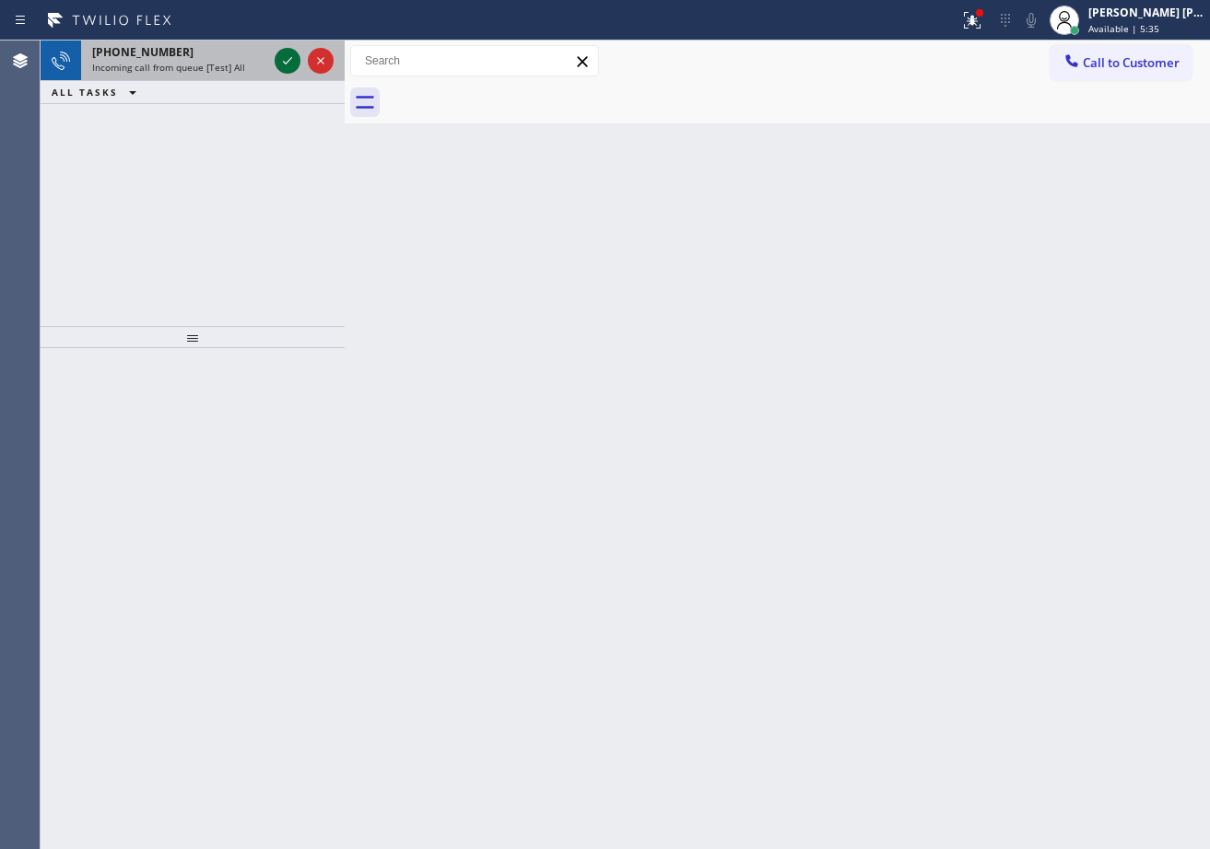
click at [285, 61] on icon at bounding box center [287, 61] width 22 height 22
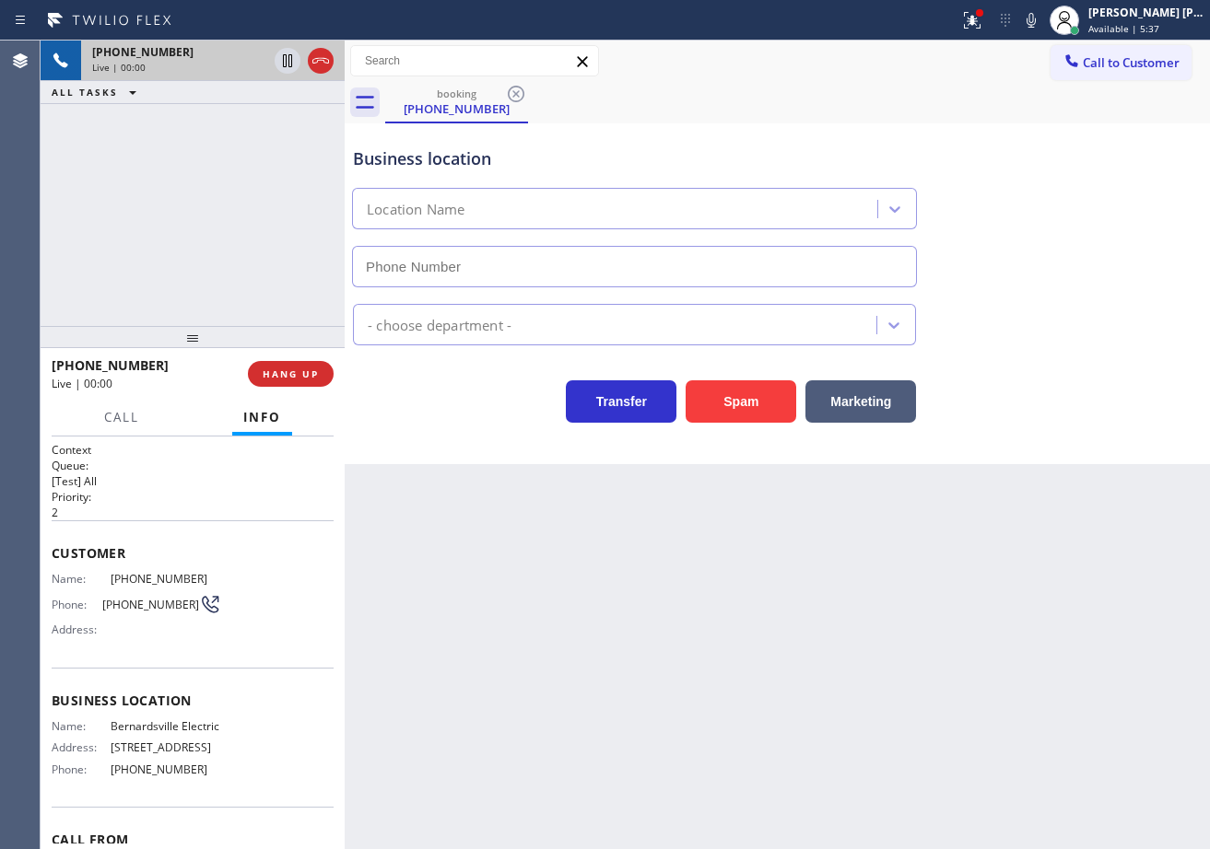
type input "[PHONE_NUMBER]"
click at [985, 18] on div at bounding box center [979, 12] width 11 height 11
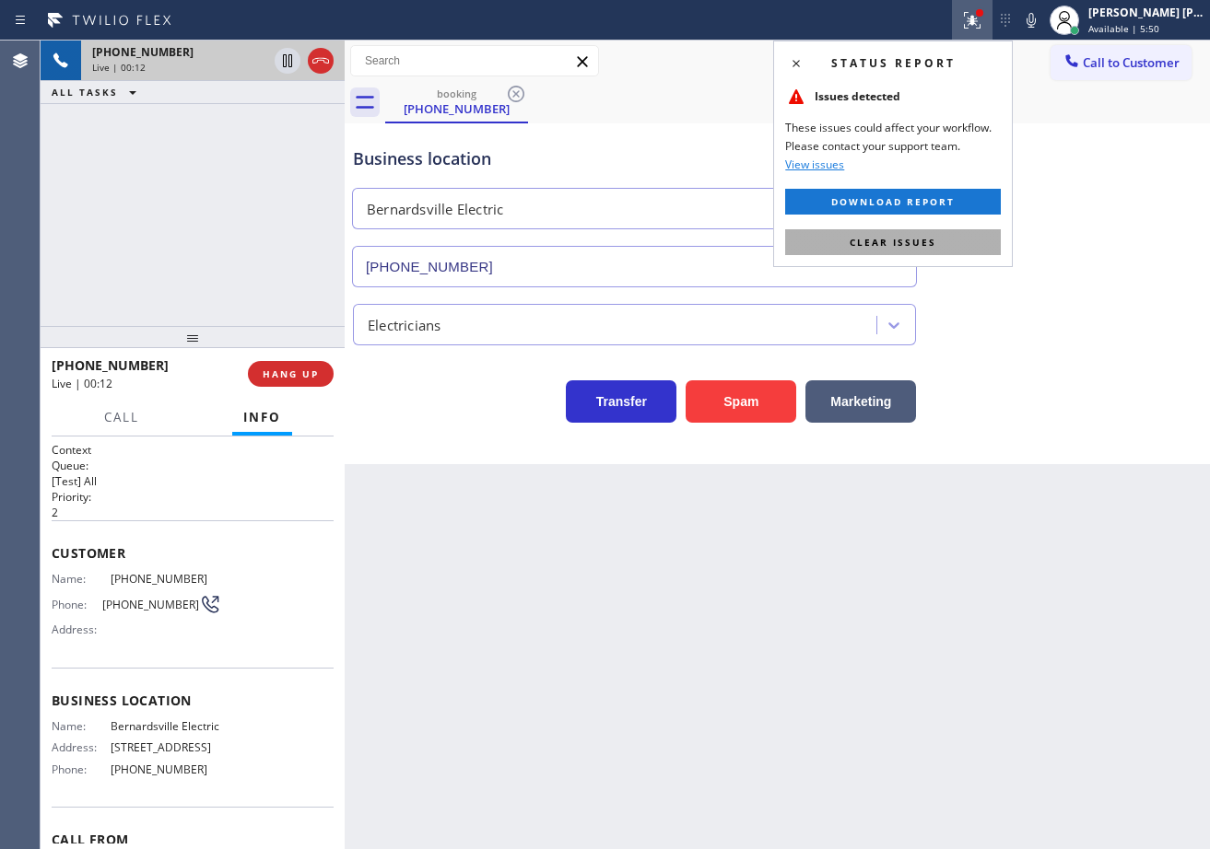
click at [978, 250] on button "Clear issues" at bounding box center [893, 242] width 216 height 26
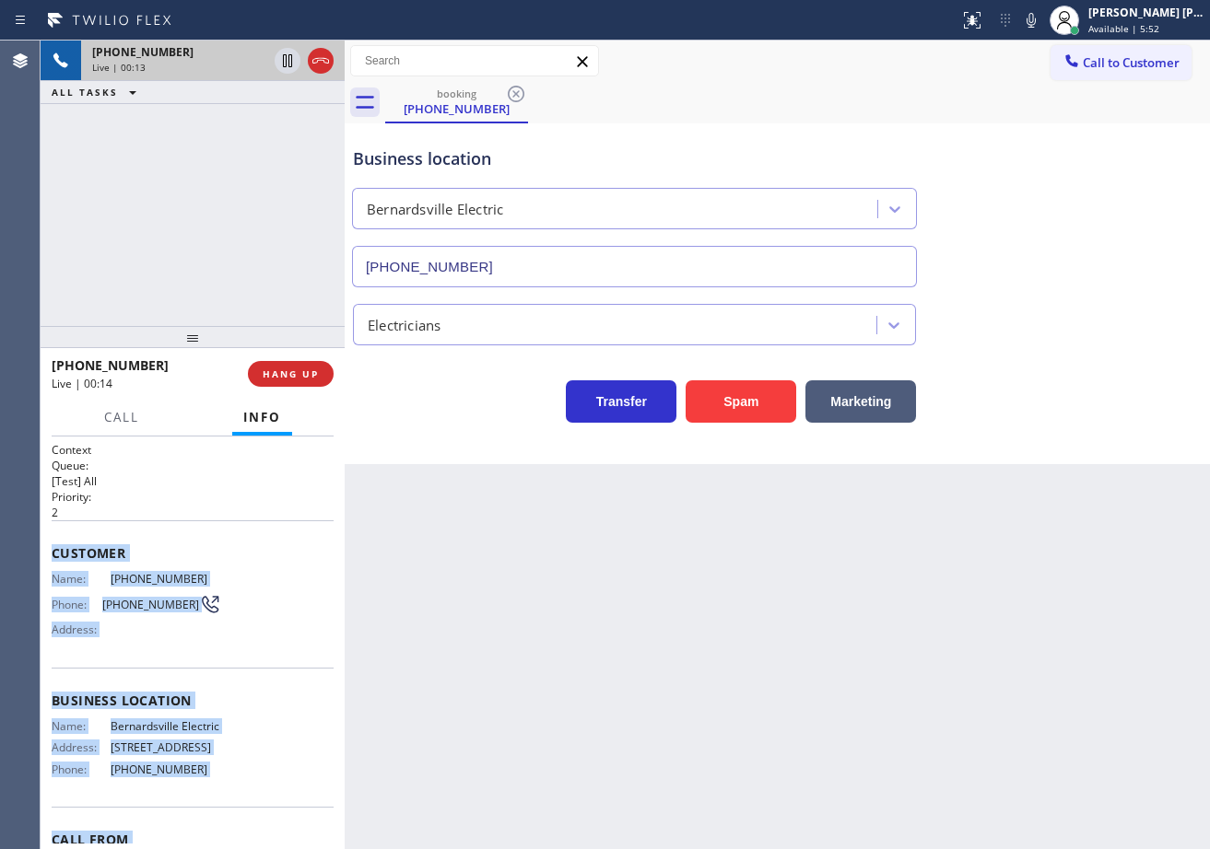
scroll to position [160, 0]
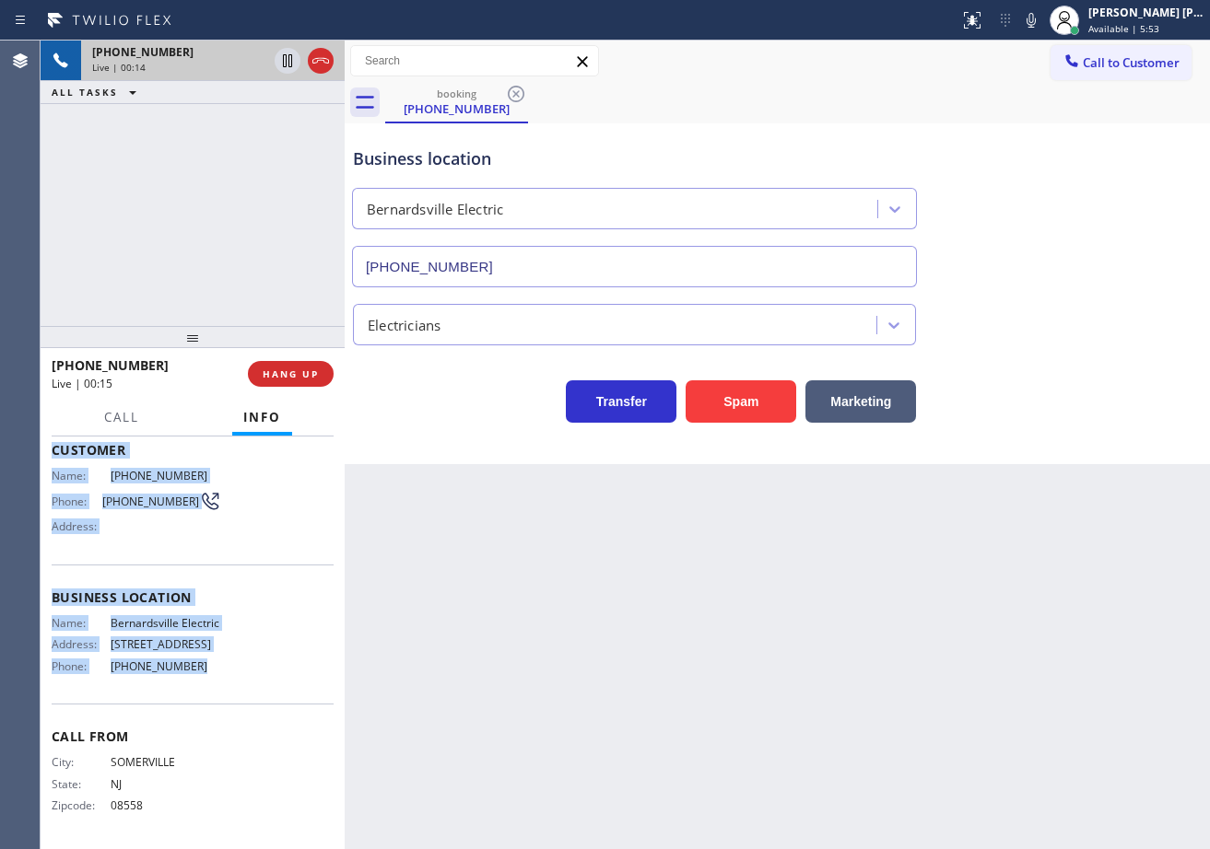
drag, startPoint x: 46, startPoint y: 546, endPoint x: 206, endPoint y: 687, distance: 213.5
click at [206, 687] on div "Context Queue: [Test] All Priority: 2 Customer Name: [PHONE_NUMBER] Phone: [PHO…" at bounding box center [193, 643] width 304 height 413
copy div "Customer Name: [PHONE_NUMBER] Phone: [PHONE_NUMBER] Address: Business location …"
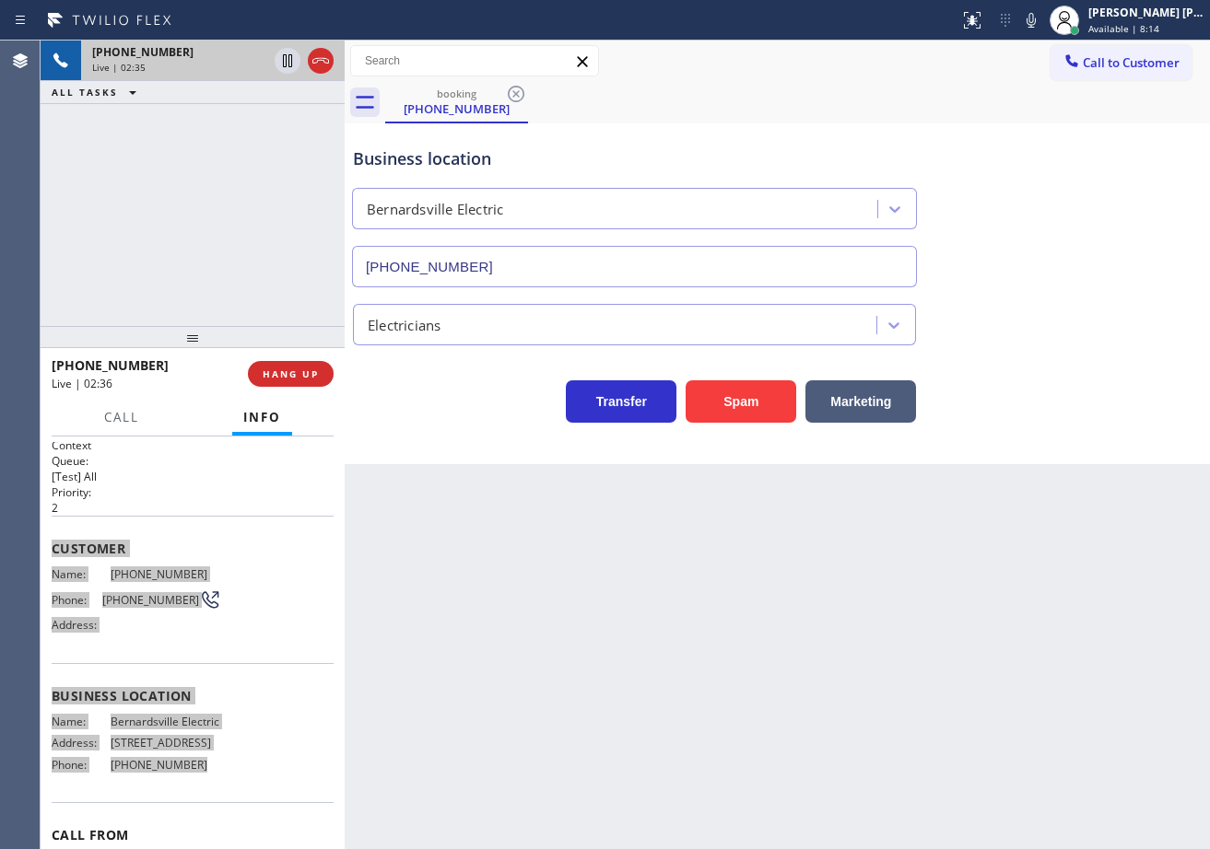
scroll to position [0, 0]
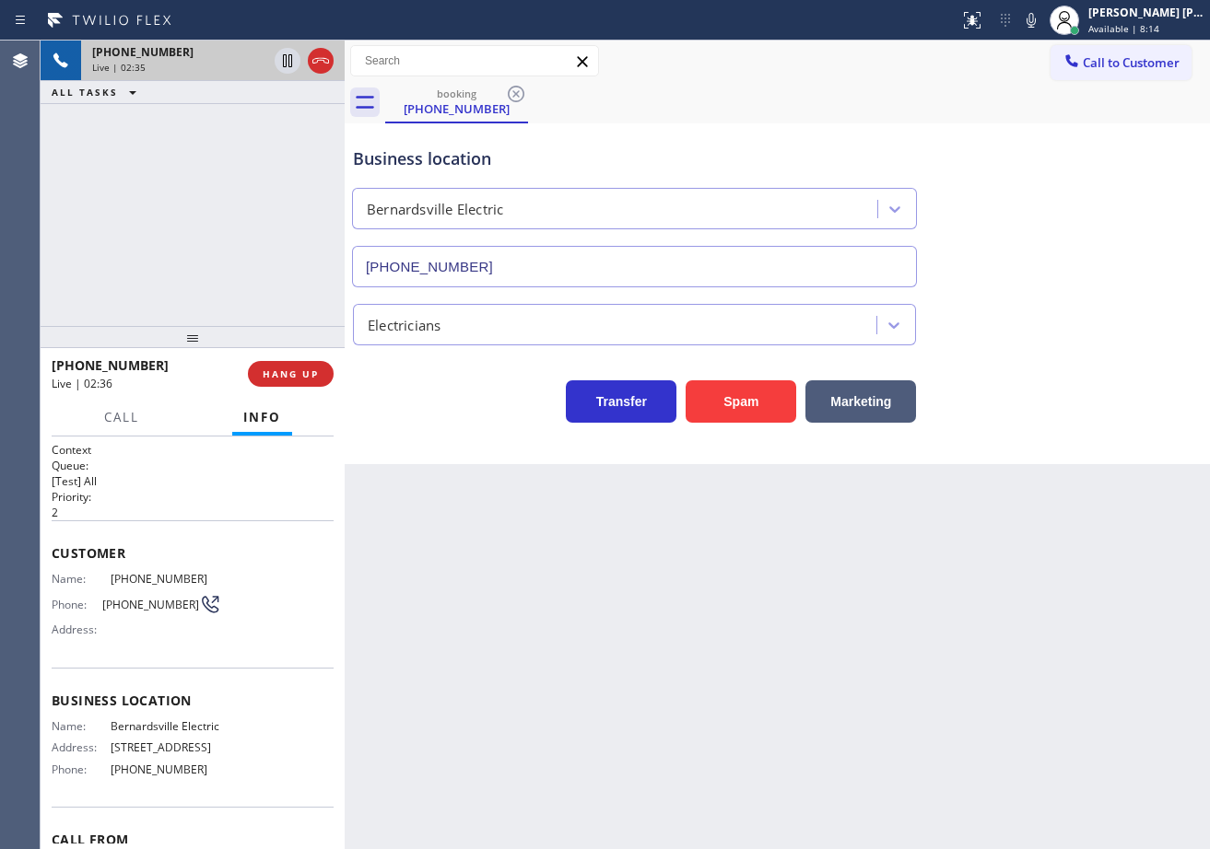
click at [610, 609] on div "Back to Dashboard Change Sender ID Customers Technicians Select a contact Outbo…" at bounding box center [777, 445] width 865 height 809
click at [979, 452] on div "Business location [GEOGRAPHIC_DATA] Electric [PHONE_NUMBER] Electricians Transf…" at bounding box center [777, 293] width 865 height 341
click at [981, 452] on div "Business location [GEOGRAPHIC_DATA] Electric [PHONE_NUMBER] Electricians Transf…" at bounding box center [777, 293] width 865 height 341
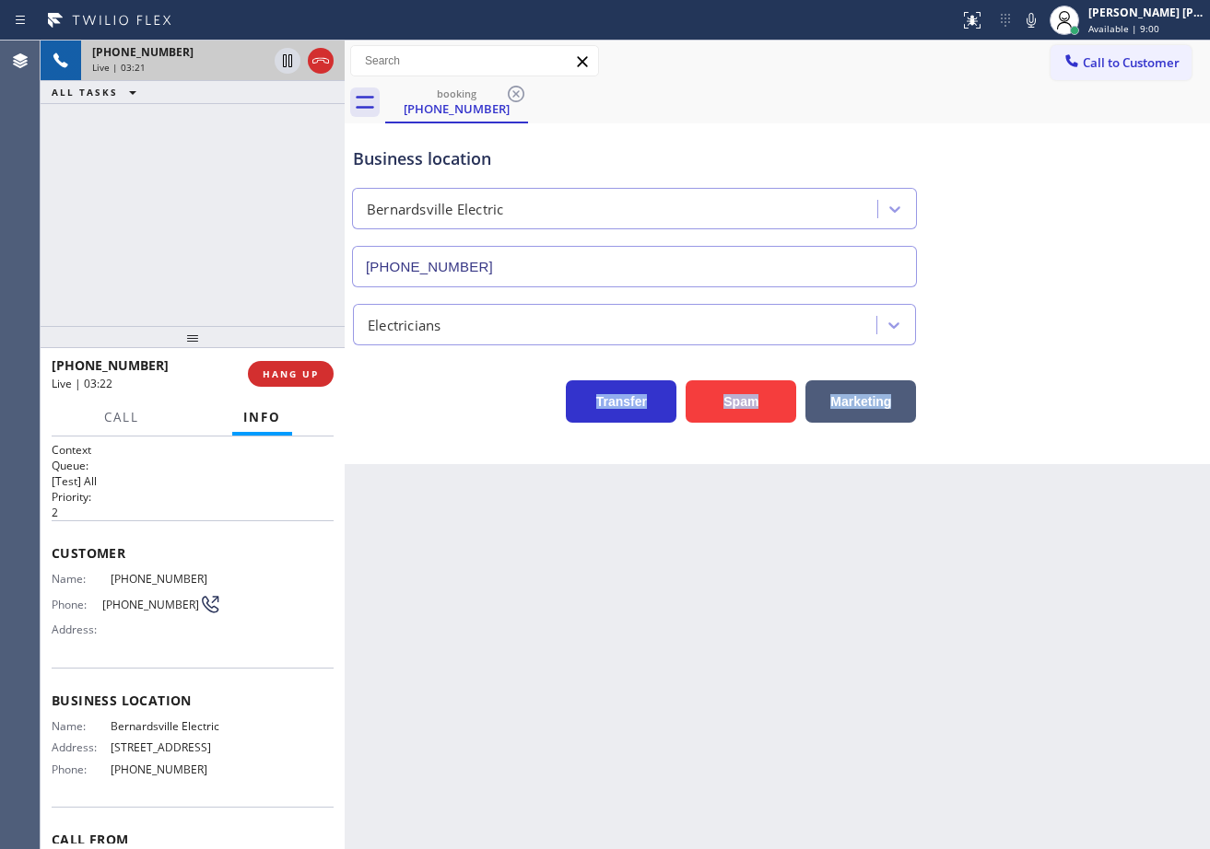
click at [981, 452] on div "Business location [GEOGRAPHIC_DATA] Electric [PHONE_NUMBER] Electricians Transf…" at bounding box center [777, 293] width 865 height 341
click at [1042, 27] on icon at bounding box center [1031, 20] width 22 height 22
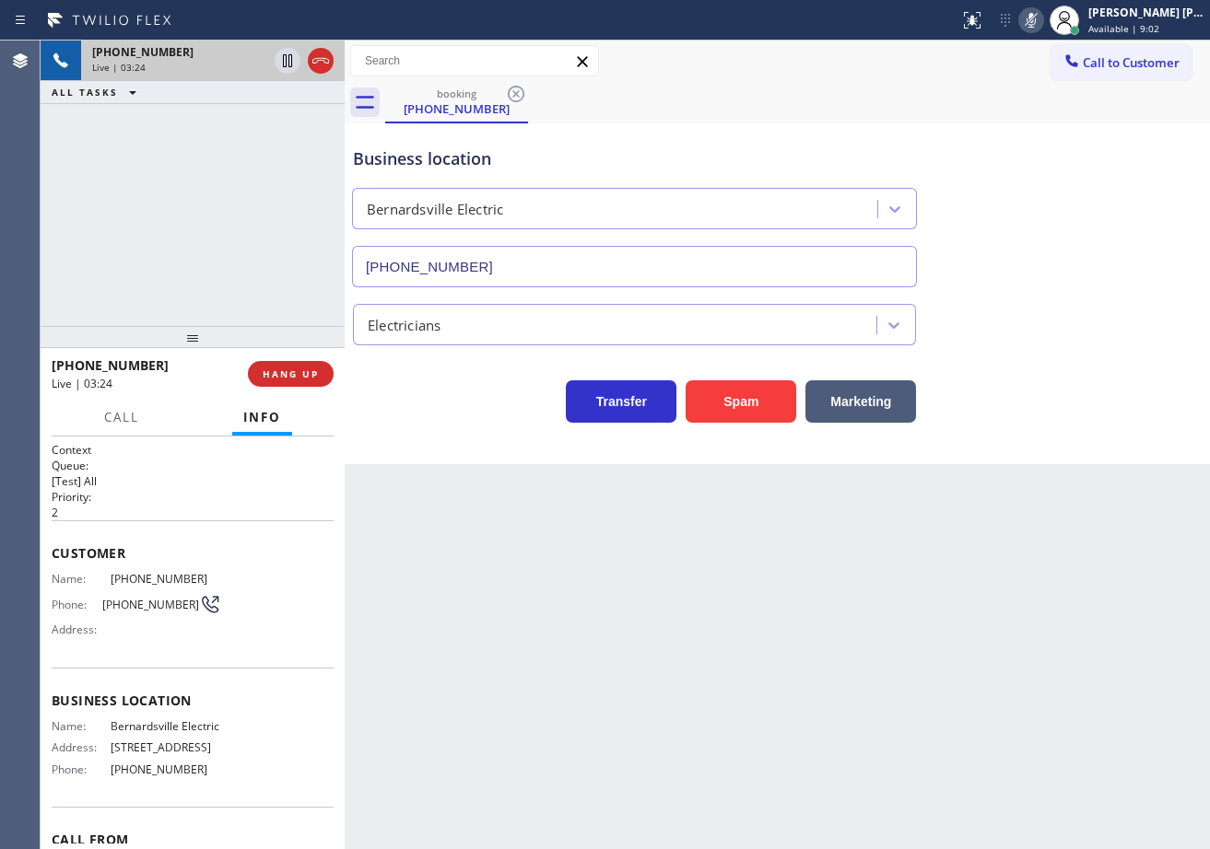
drag, startPoint x: 1046, startPoint y: 88, endPoint x: 577, endPoint y: 94, distance: 469.0
click at [1046, 88] on div "booking [PHONE_NUMBER]" at bounding box center [797, 102] width 825 height 41
click at [289, 64] on icon at bounding box center [287, 60] width 9 height 13
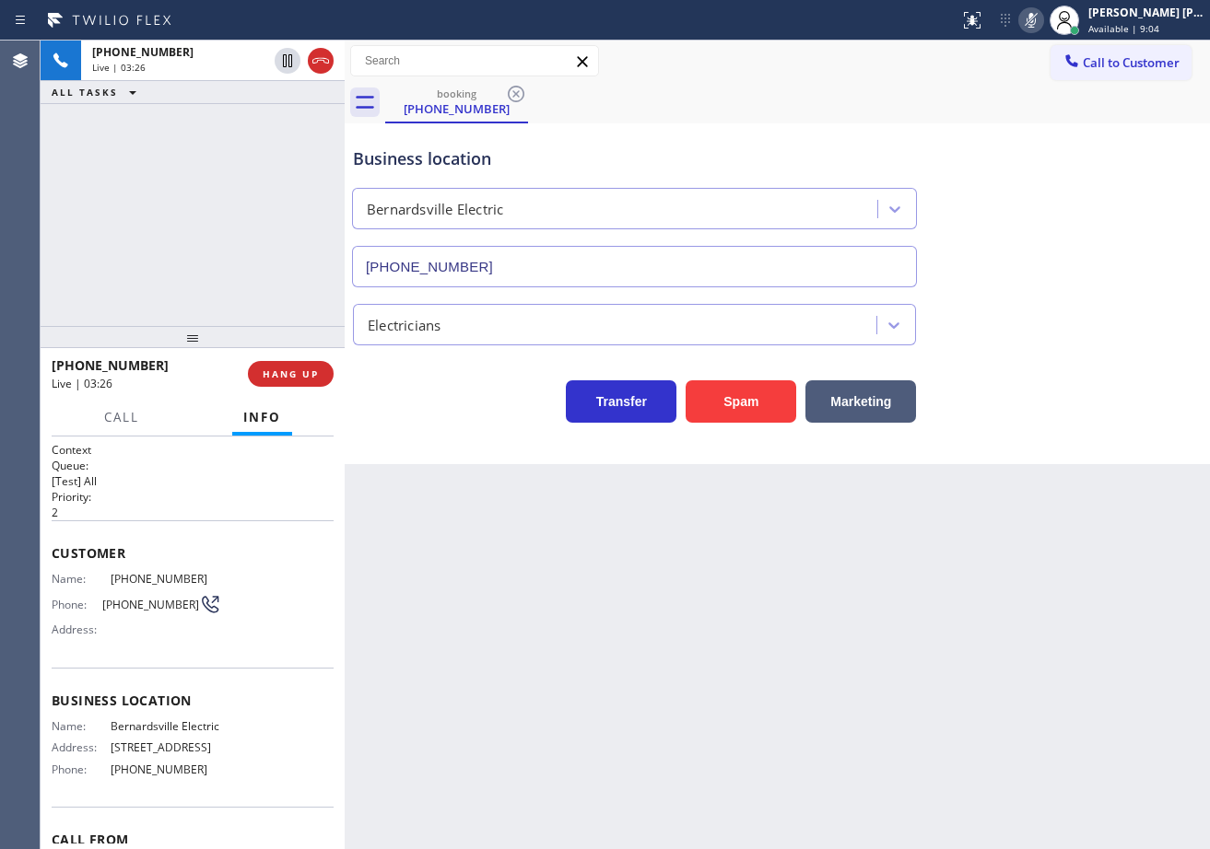
drag, startPoint x: 282, startPoint y: 107, endPoint x: 281, endPoint y: 133, distance: 25.8
click at [281, 107] on div "[PHONE_NUMBER] Live | 03:26 ALL TASKS ALL TASKS ACTIVE TASKS TASKS IN WRAP UP" at bounding box center [193, 184] width 304 height 286
drag, startPoint x: 845, startPoint y: 123, endPoint x: 1090, endPoint y: 49, distance: 255.9
click at [845, 123] on div "Business location [GEOGRAPHIC_DATA] Electric [PHONE_NUMBER]" at bounding box center [777, 204] width 856 height 167
click at [1042, 23] on icon at bounding box center [1031, 20] width 22 height 22
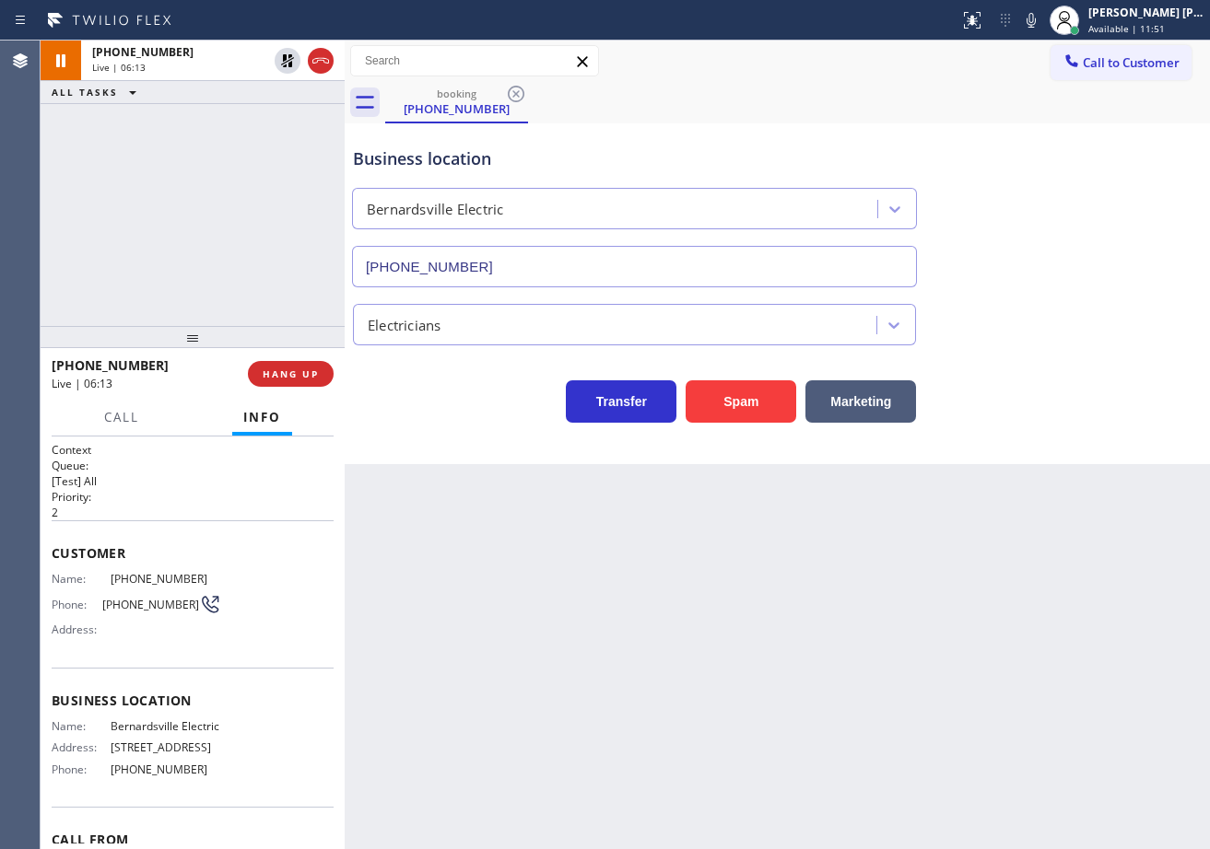
drag, startPoint x: 1004, startPoint y: 71, endPoint x: 971, endPoint y: 80, distance: 34.4
click at [987, 77] on div "Call to Customer Outbound call Location HVAC Alliance Expert Your caller id pho…" at bounding box center [777, 61] width 865 height 41
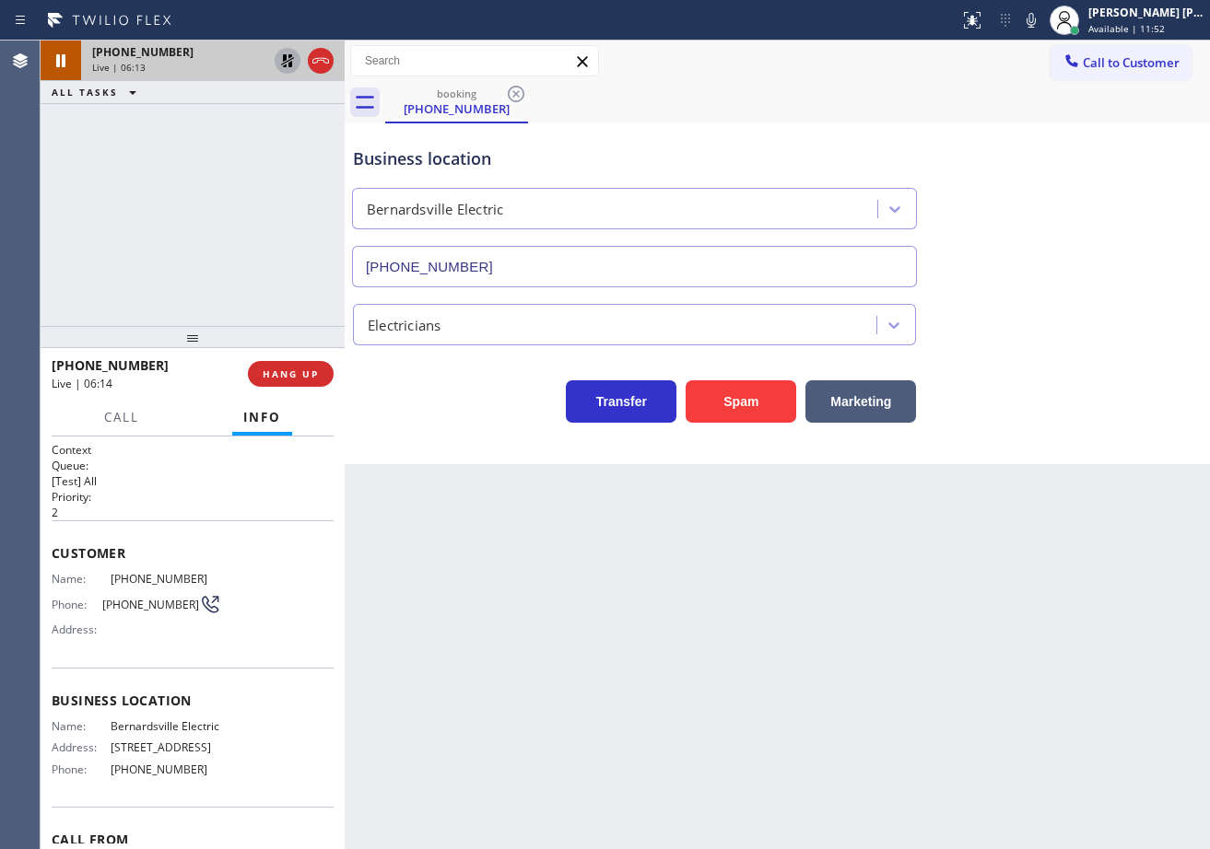
click at [281, 65] on icon at bounding box center [287, 61] width 22 height 22
click at [1057, 112] on div "booking [PHONE_NUMBER]" at bounding box center [797, 102] width 825 height 41
click at [1036, 27] on icon at bounding box center [1030, 20] width 9 height 15
click at [1074, 158] on div "Business location [GEOGRAPHIC_DATA] Electric [PHONE_NUMBER]" at bounding box center [777, 204] width 856 height 167
click at [283, 60] on icon at bounding box center [287, 60] width 9 height 13
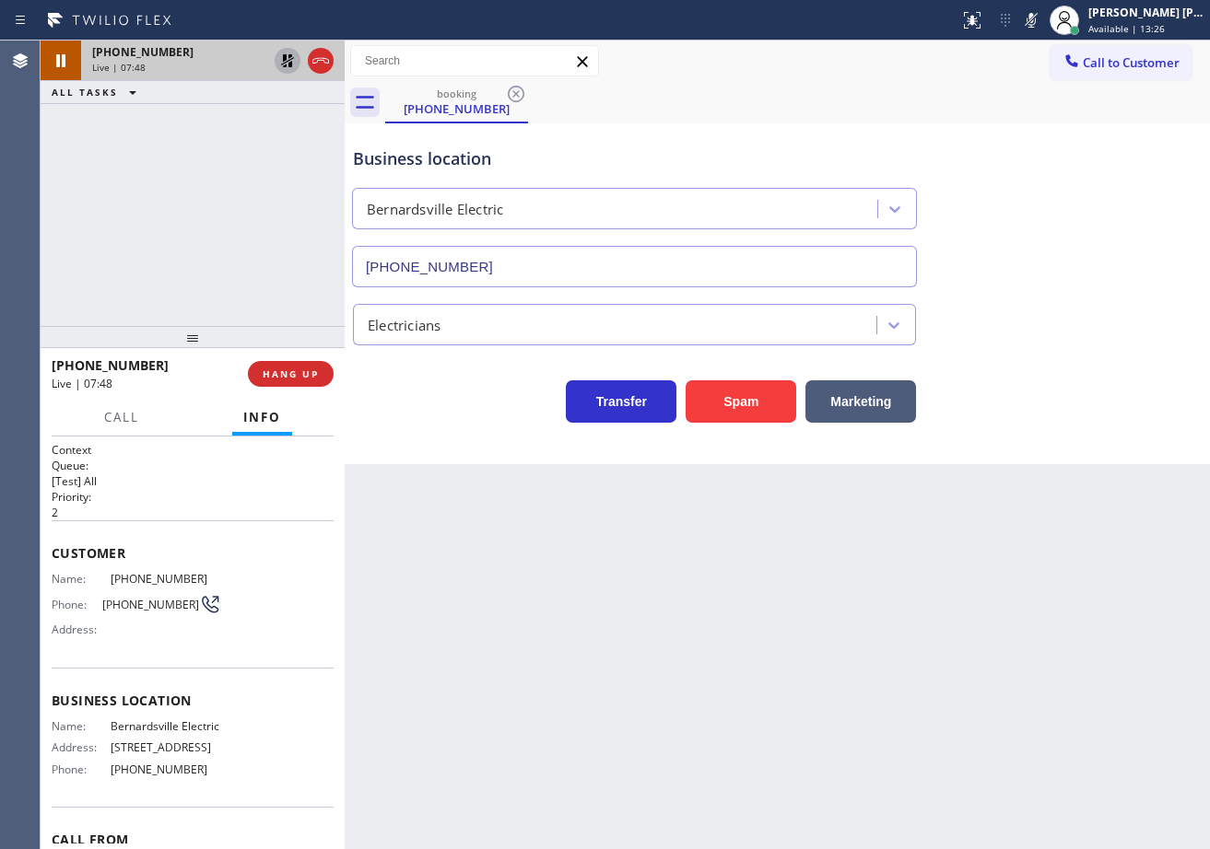
click at [1040, 137] on div "Business location [GEOGRAPHIC_DATA] Electric [PHONE_NUMBER]" at bounding box center [777, 204] width 856 height 167
click at [1036, 17] on icon at bounding box center [1030, 20] width 9 height 15
click at [1066, 89] on div "booking [PHONE_NUMBER]" at bounding box center [797, 102] width 825 height 41
click at [285, 63] on icon at bounding box center [287, 60] width 13 height 13
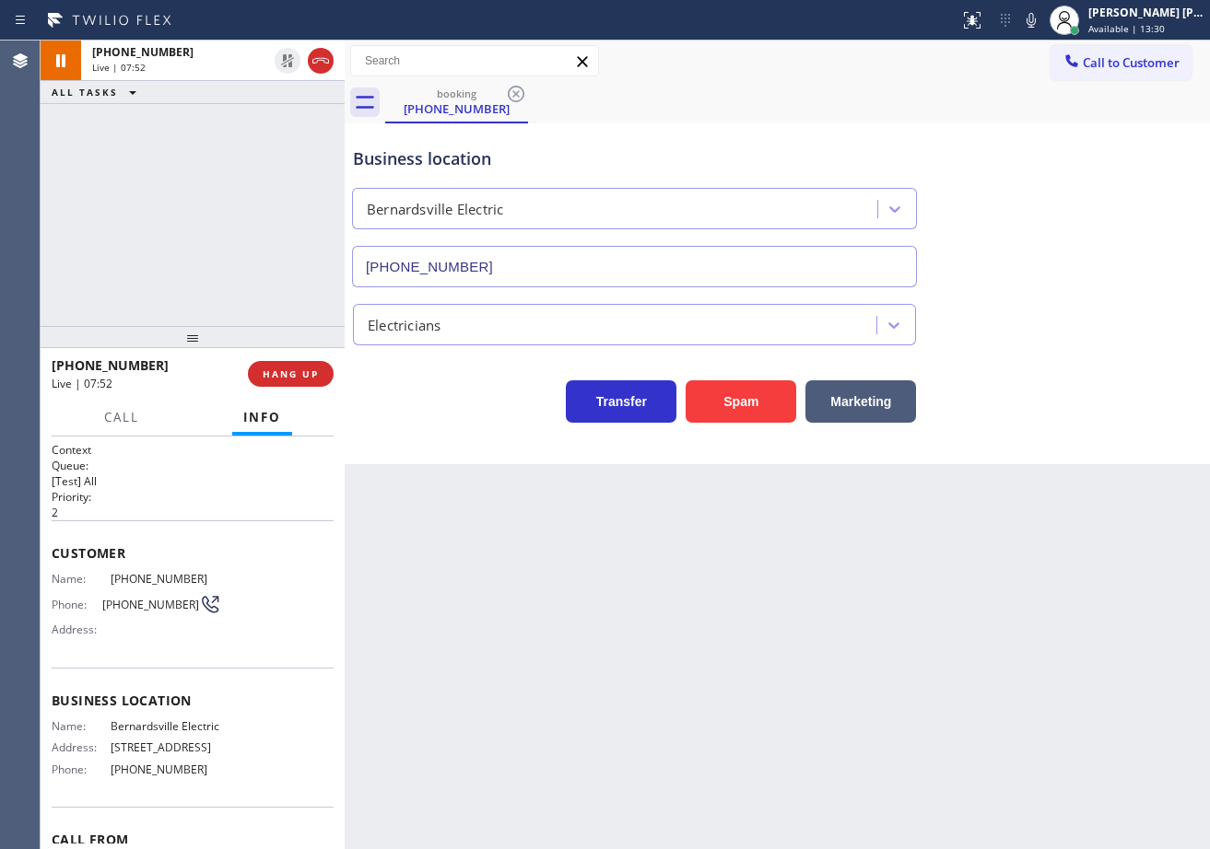
click at [228, 172] on div "[PHONE_NUMBER] Live | 07:52 ALL TASKS ALL TASKS ACTIVE TASKS TASKS IN WRAP UP" at bounding box center [193, 184] width 304 height 286
drag, startPoint x: 1046, startPoint y: 26, endPoint x: 1050, endPoint y: 59, distance: 33.5
click at [1042, 26] on icon at bounding box center [1031, 20] width 22 height 22
click at [1060, 180] on div "Business location [GEOGRAPHIC_DATA] Electric [PHONE_NUMBER]" at bounding box center [777, 204] width 856 height 167
click at [1036, 25] on icon at bounding box center [1030, 20] width 9 height 15
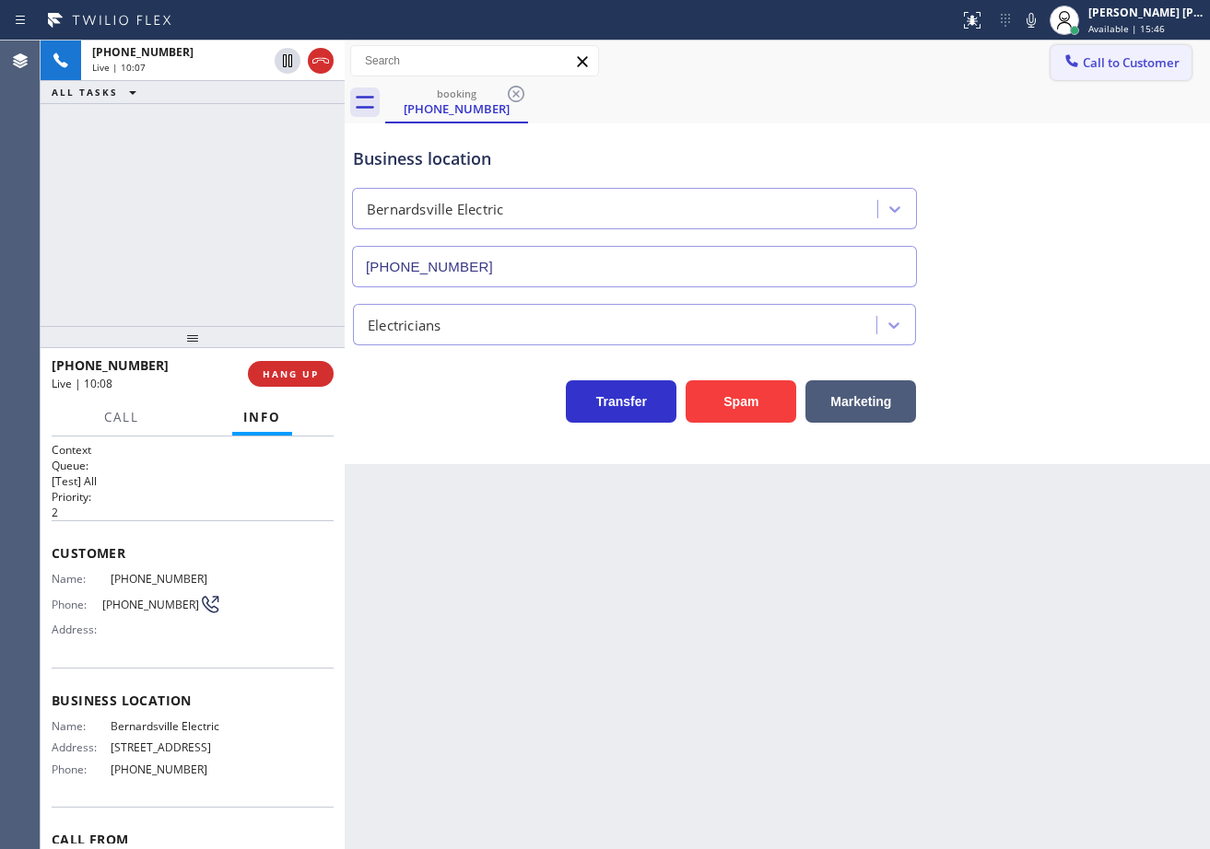
drag, startPoint x: 1052, startPoint y: 23, endPoint x: 1053, endPoint y: 77, distance: 54.4
click at [1042, 23] on icon at bounding box center [1031, 20] width 22 height 22
click at [1083, 169] on div "Business location [GEOGRAPHIC_DATA] Electric [PHONE_NUMBER]" at bounding box center [777, 204] width 856 height 167
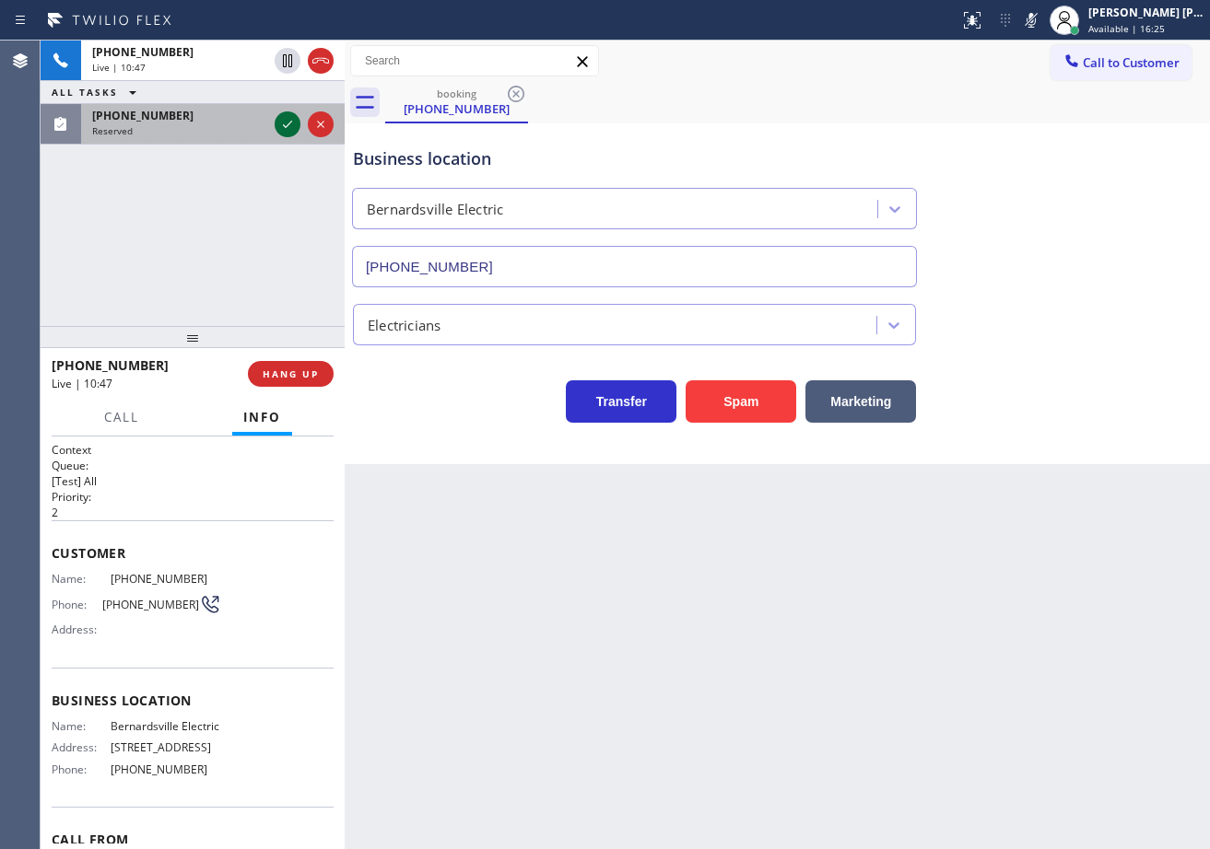
click at [276, 130] on icon at bounding box center [287, 124] width 22 height 22
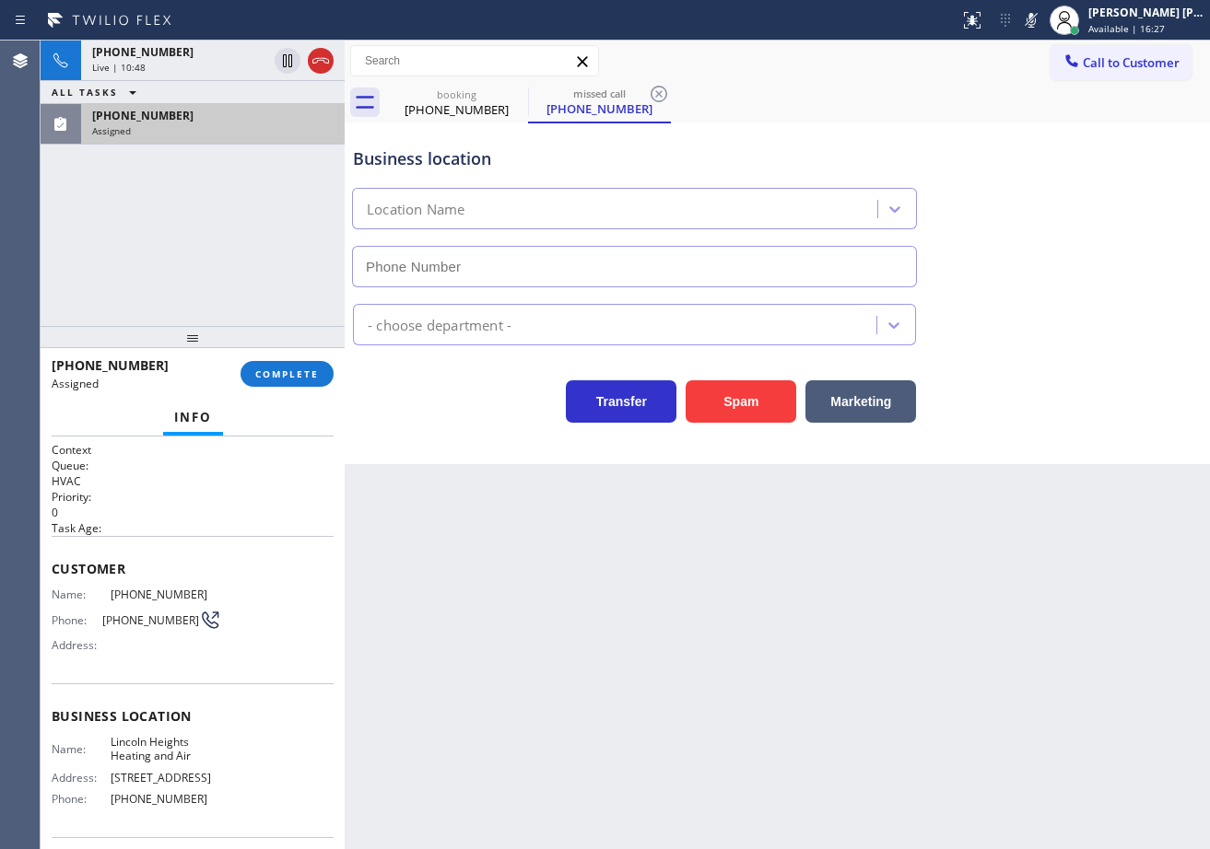
type input "[PHONE_NUMBER]"
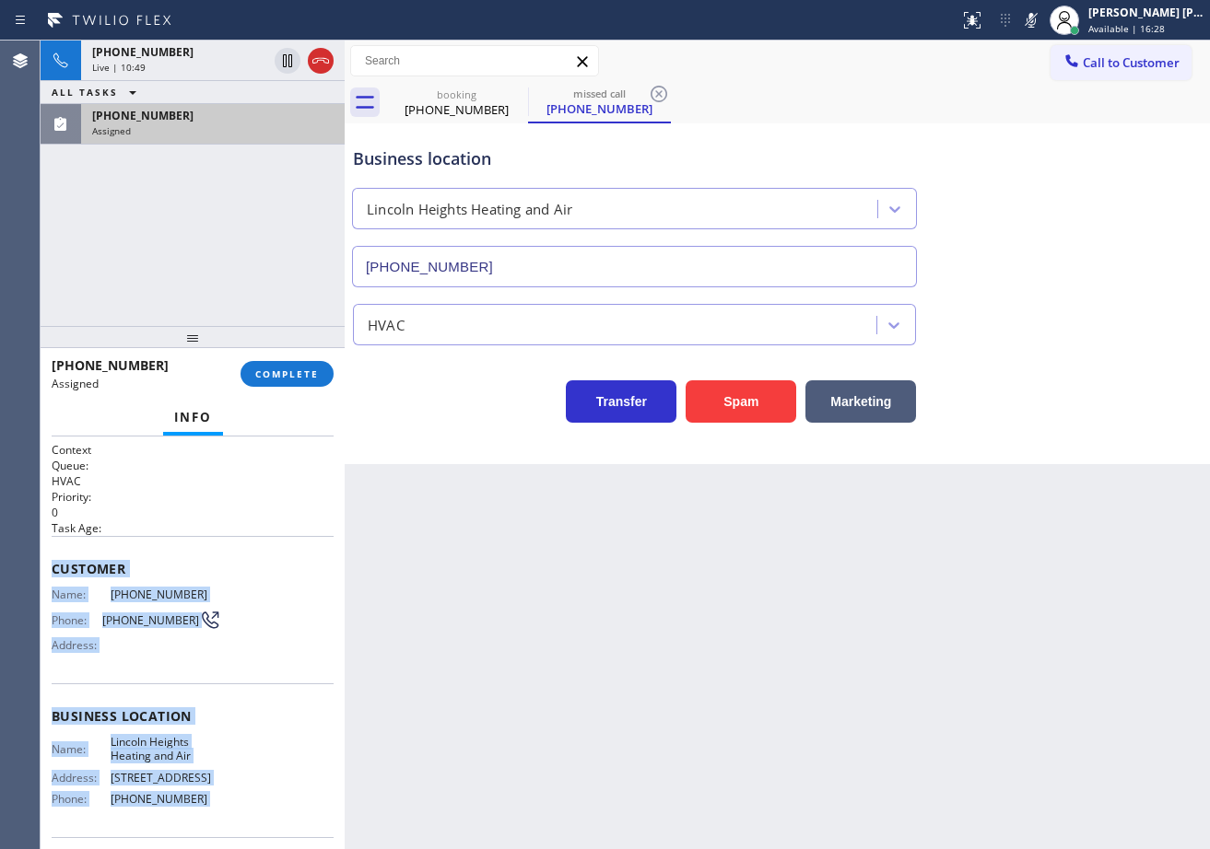
scroll to position [147, 0]
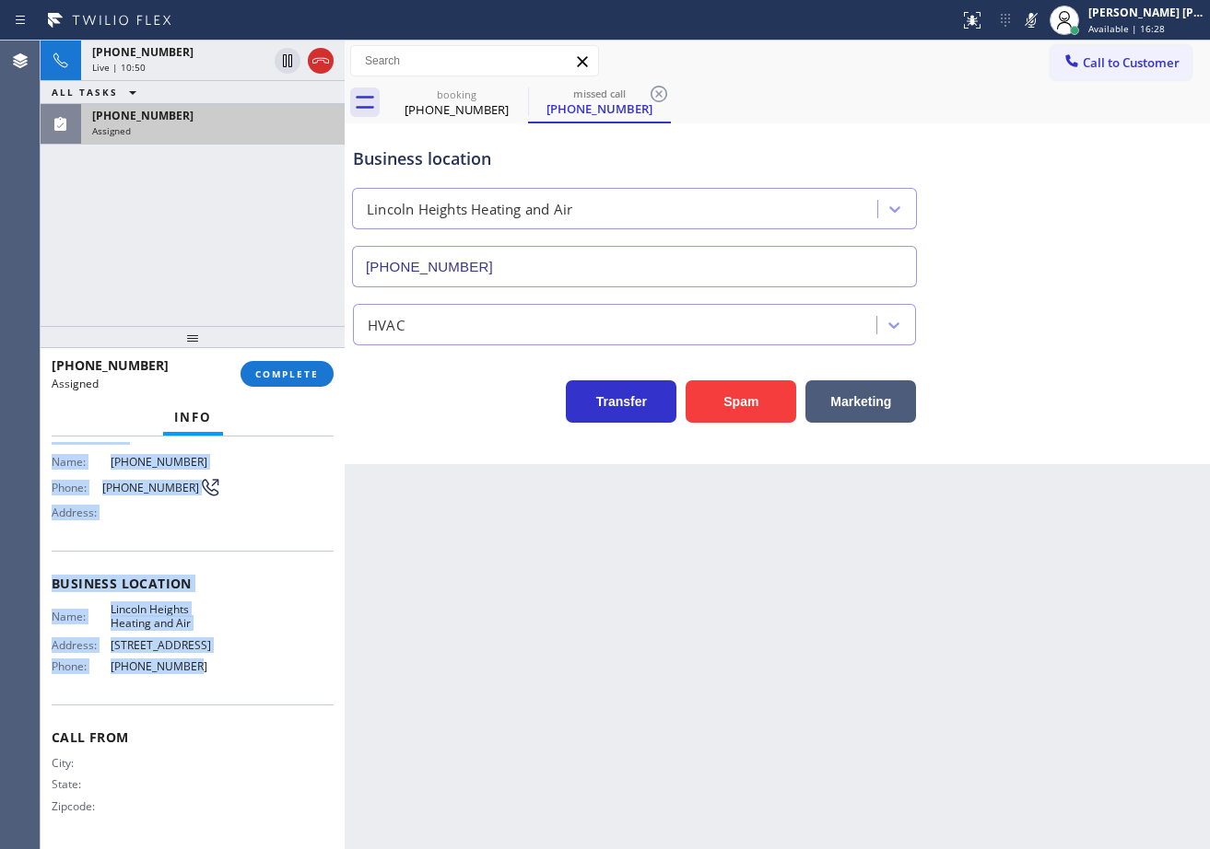
drag, startPoint x: 53, startPoint y: 568, endPoint x: 207, endPoint y: 663, distance: 180.8
click at [181, 675] on div "Context Queue: HVAC Priority: 0 Task Age: Customer Name: [PHONE_NUMBER] Phone: …" at bounding box center [193, 577] width 282 height 534
copy div "Customer Name: [PHONE_NUMBER] Phone: [PHONE_NUMBER] Address: Business location …"
click at [265, 370] on span "COMPLETE" at bounding box center [287, 374] width 64 height 13
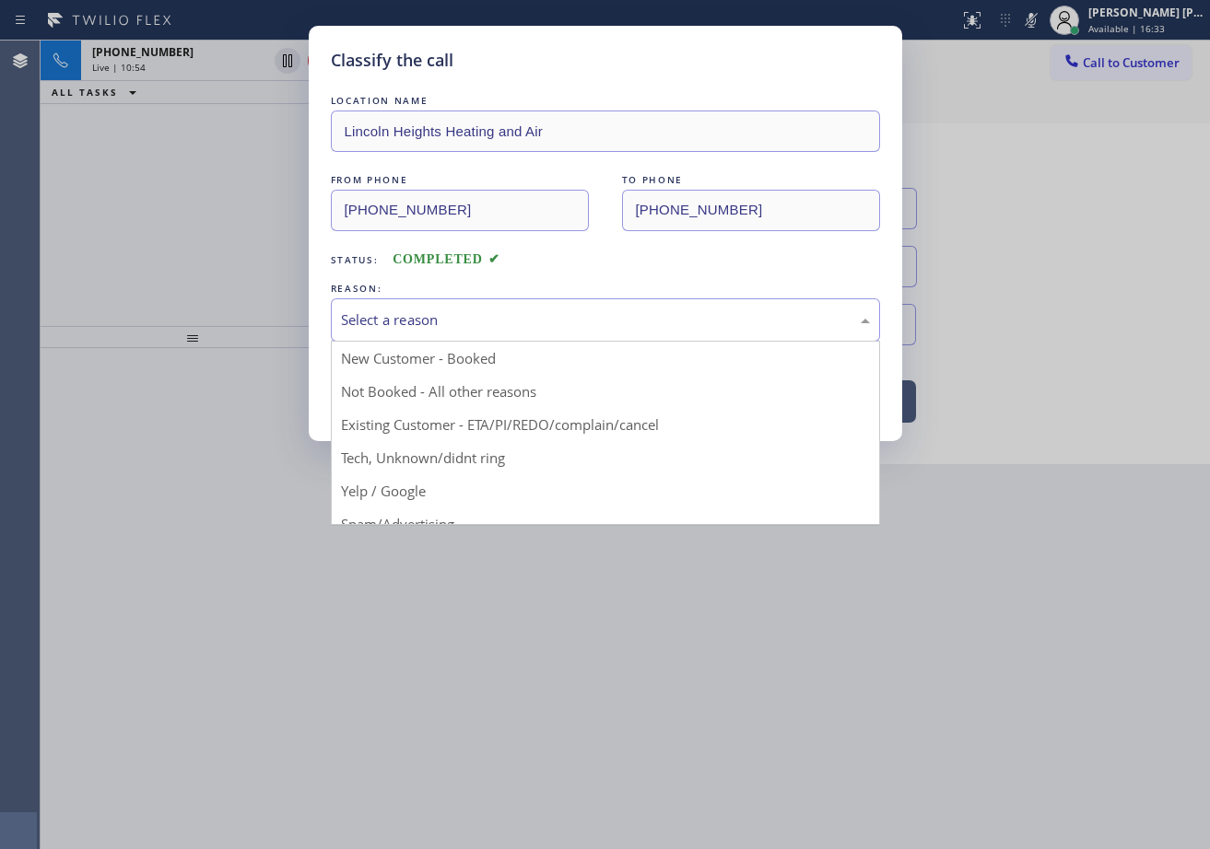
click at [363, 325] on div "Select a reason" at bounding box center [605, 320] width 529 height 21
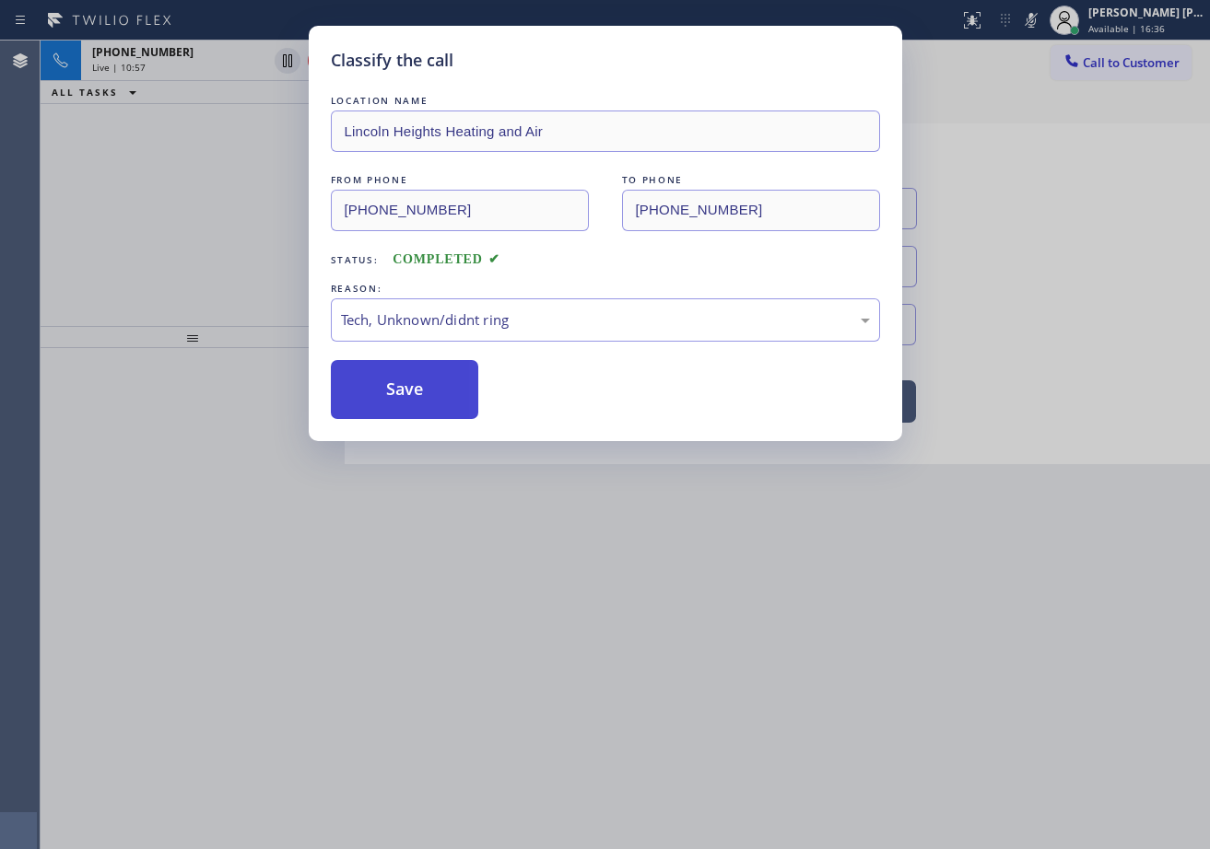
click at [445, 410] on button "Save" at bounding box center [405, 389] width 148 height 59
click at [441, 406] on button "Save" at bounding box center [405, 389] width 148 height 59
click at [441, 405] on button "Save" at bounding box center [405, 389] width 148 height 59
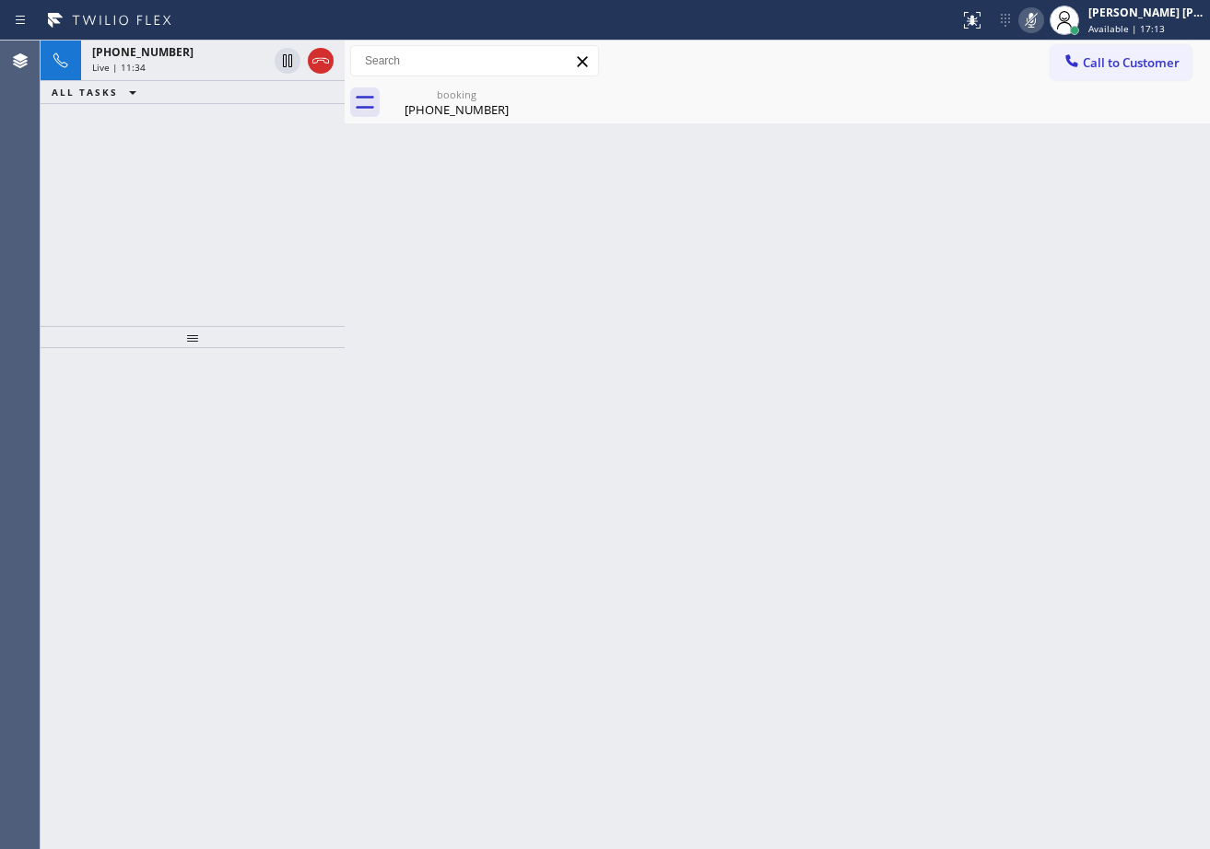
click at [1037, 17] on rect at bounding box center [1031, 18] width 13 height 13
click at [460, 102] on div "[PHONE_NUMBER]" at bounding box center [456, 109] width 139 height 17
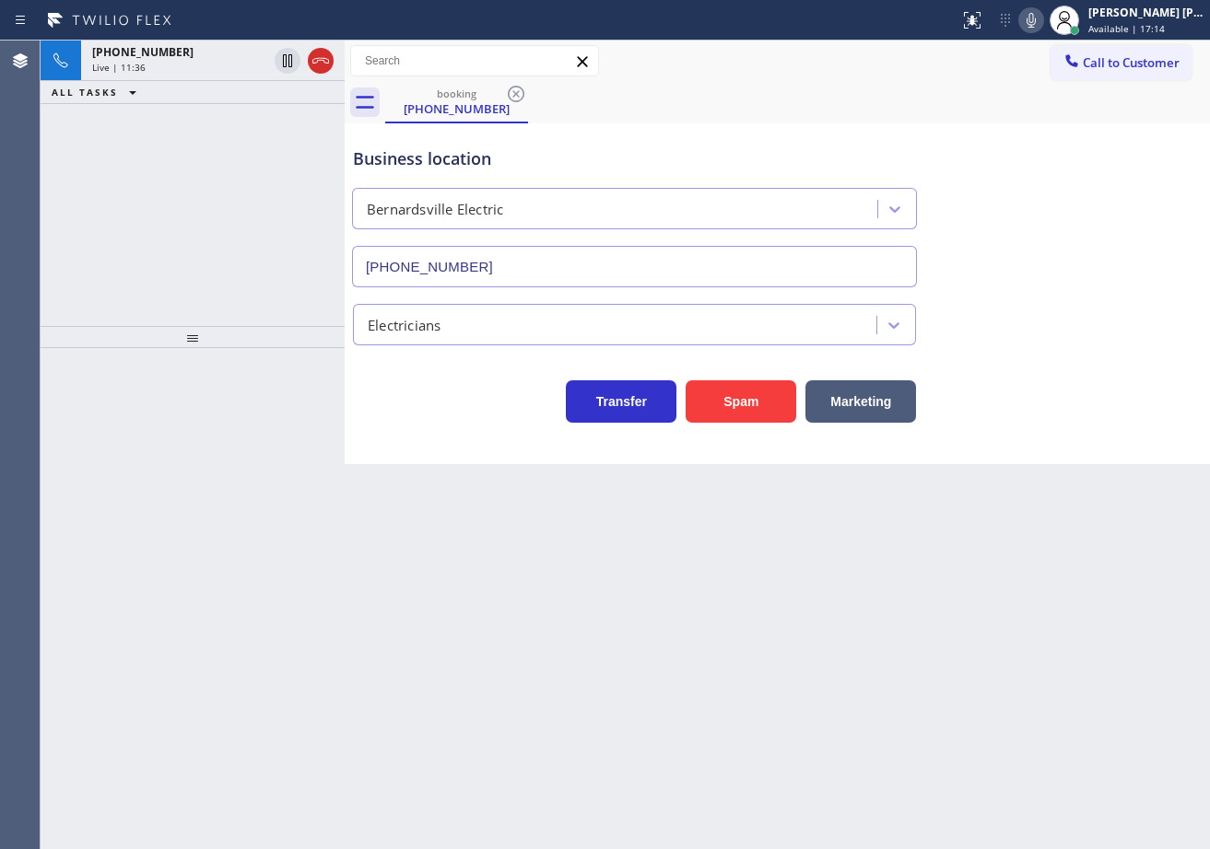
click at [236, 62] on div "Live | 11:36" at bounding box center [179, 67] width 175 height 13
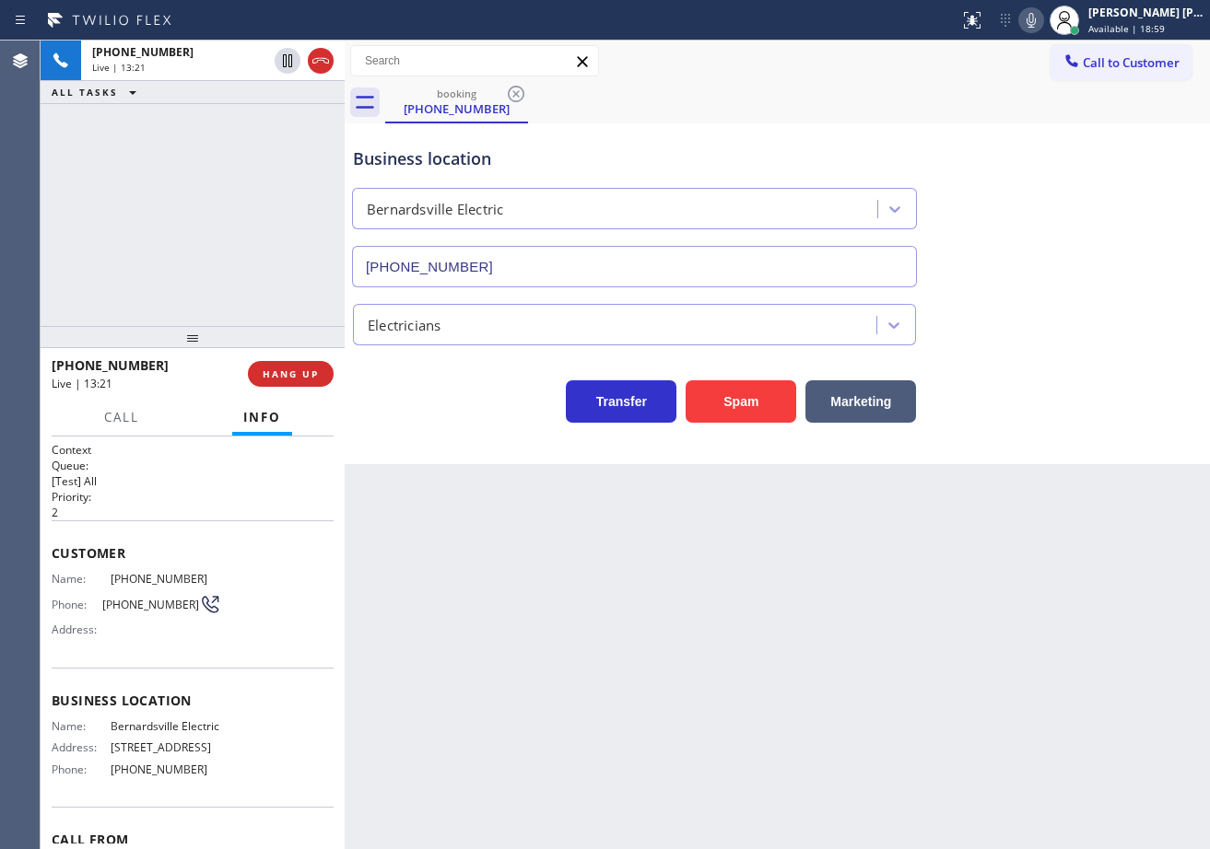
click at [1036, 22] on icon at bounding box center [1030, 20] width 9 height 15
click at [1043, 166] on div "Business location [GEOGRAPHIC_DATA] Electric [PHONE_NUMBER]" at bounding box center [777, 204] width 856 height 167
click at [1036, 21] on icon at bounding box center [1030, 20] width 9 height 15
click at [1042, 20] on icon at bounding box center [1031, 20] width 22 height 22
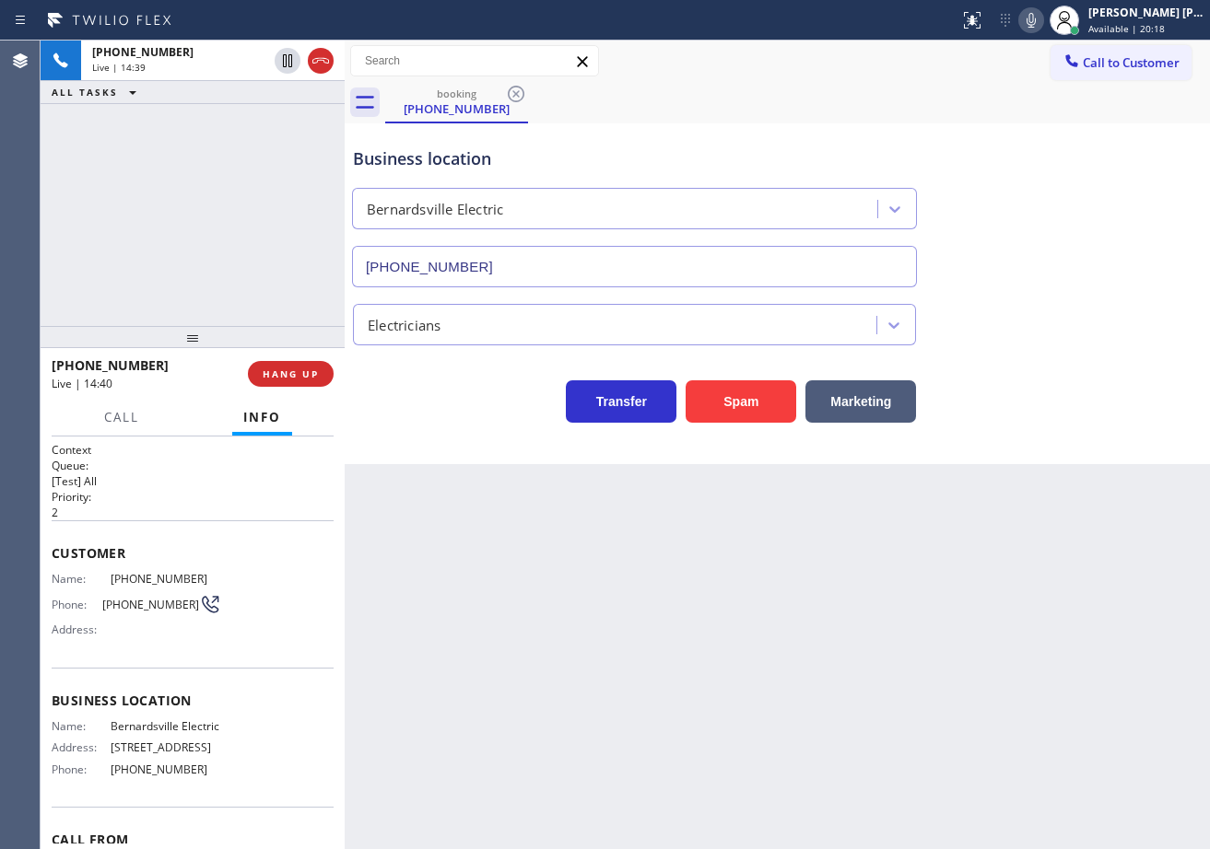
click at [1062, 112] on div "booking [PHONE_NUMBER]" at bounding box center [797, 102] width 825 height 41
click at [1065, 161] on div "Business location [GEOGRAPHIC_DATA] Electric [PHONE_NUMBER]" at bounding box center [777, 204] width 856 height 167
drag, startPoint x: 1050, startPoint y: 24, endPoint x: 1081, endPoint y: 110, distance: 90.9
click at [1036, 24] on icon at bounding box center [1030, 20] width 9 height 15
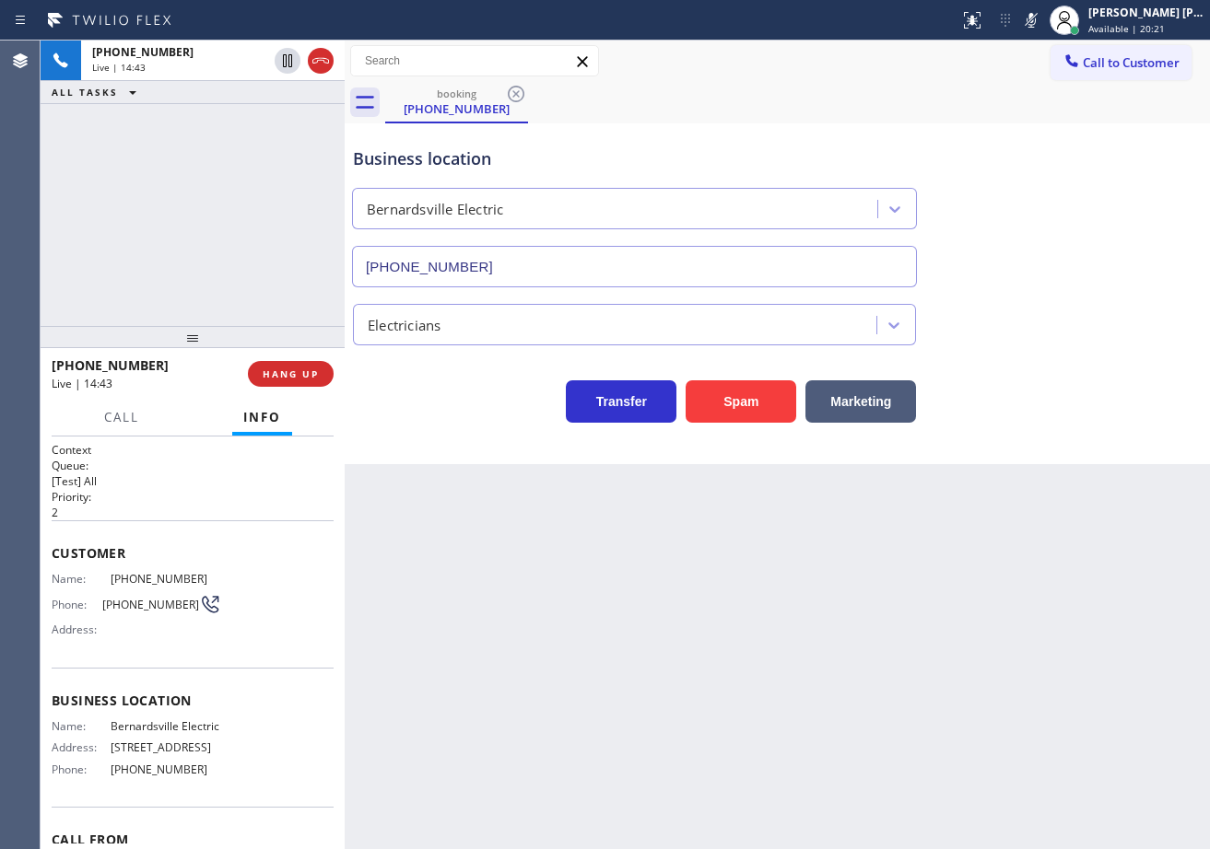
click at [1115, 427] on div "Business location [GEOGRAPHIC_DATA] Electric [PHONE_NUMBER] Electricians Transf…" at bounding box center [777, 293] width 865 height 341
click at [1036, 21] on icon at bounding box center [1030, 20] width 9 height 15
click at [1036, 15] on icon at bounding box center [1030, 20] width 9 height 15
click at [1042, 22] on icon at bounding box center [1031, 20] width 22 height 22
click at [1036, 21] on icon at bounding box center [1030, 20] width 9 height 15
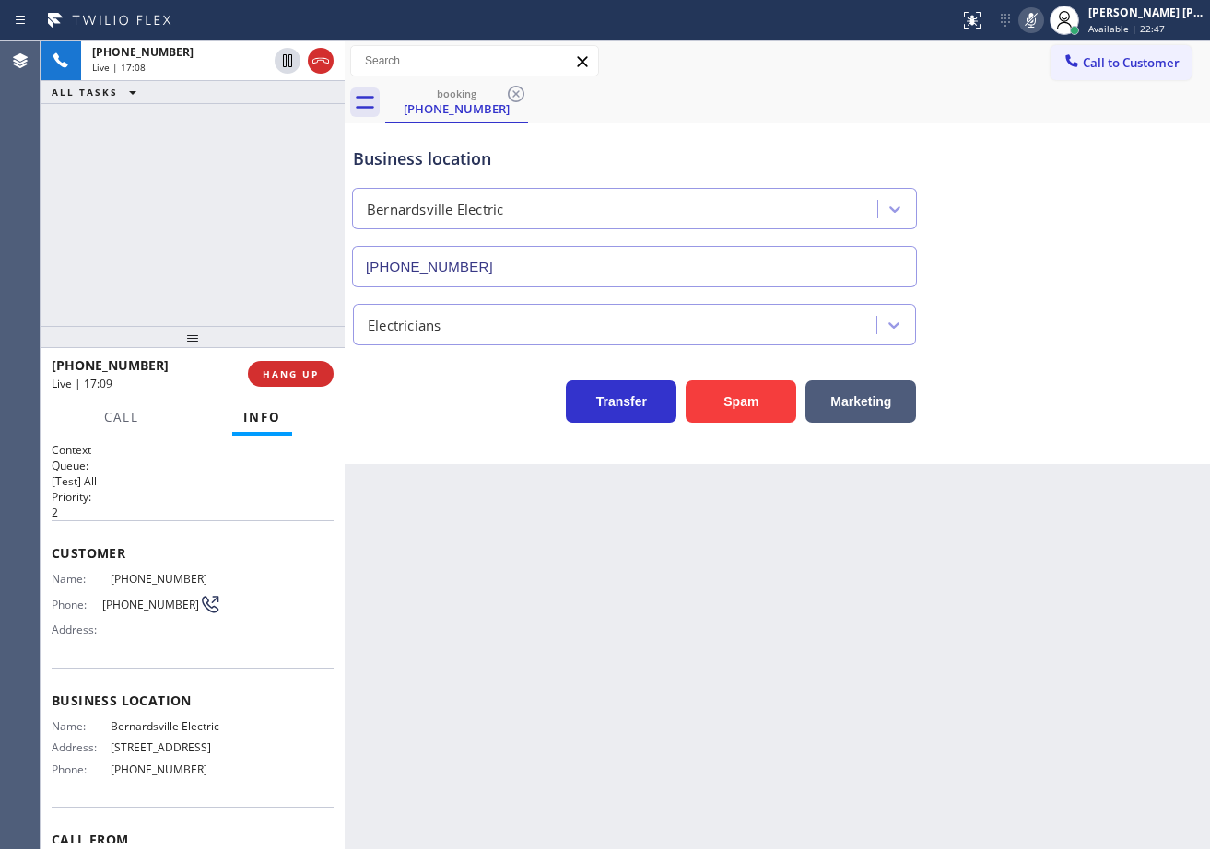
click at [1037, 20] on rect at bounding box center [1031, 18] width 13 height 13
click at [1042, 24] on icon at bounding box center [1031, 20] width 22 height 22
click at [1042, 18] on icon at bounding box center [1031, 20] width 22 height 22
click at [1042, 17] on icon at bounding box center [1031, 20] width 22 height 22
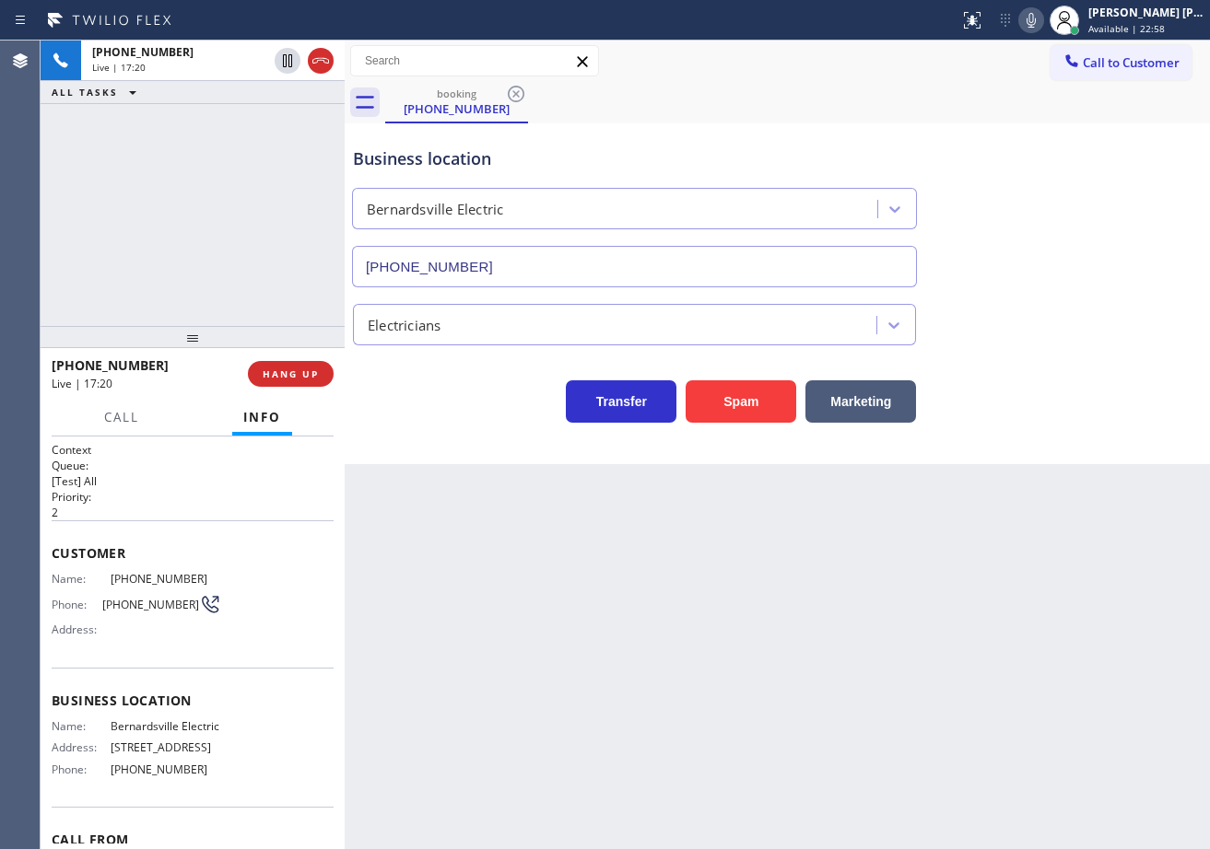
click at [1148, 764] on div "Back to Dashboard Change Sender ID Customers Technicians Select a contact Outbo…" at bounding box center [777, 445] width 865 height 809
click at [1042, 29] on icon at bounding box center [1031, 20] width 22 height 22
click at [1042, 23] on icon at bounding box center [1031, 20] width 22 height 22
drag, startPoint x: 1055, startPoint y: 18, endPoint x: 1068, endPoint y: 85, distance: 67.6
click at [1042, 18] on icon at bounding box center [1031, 20] width 22 height 22
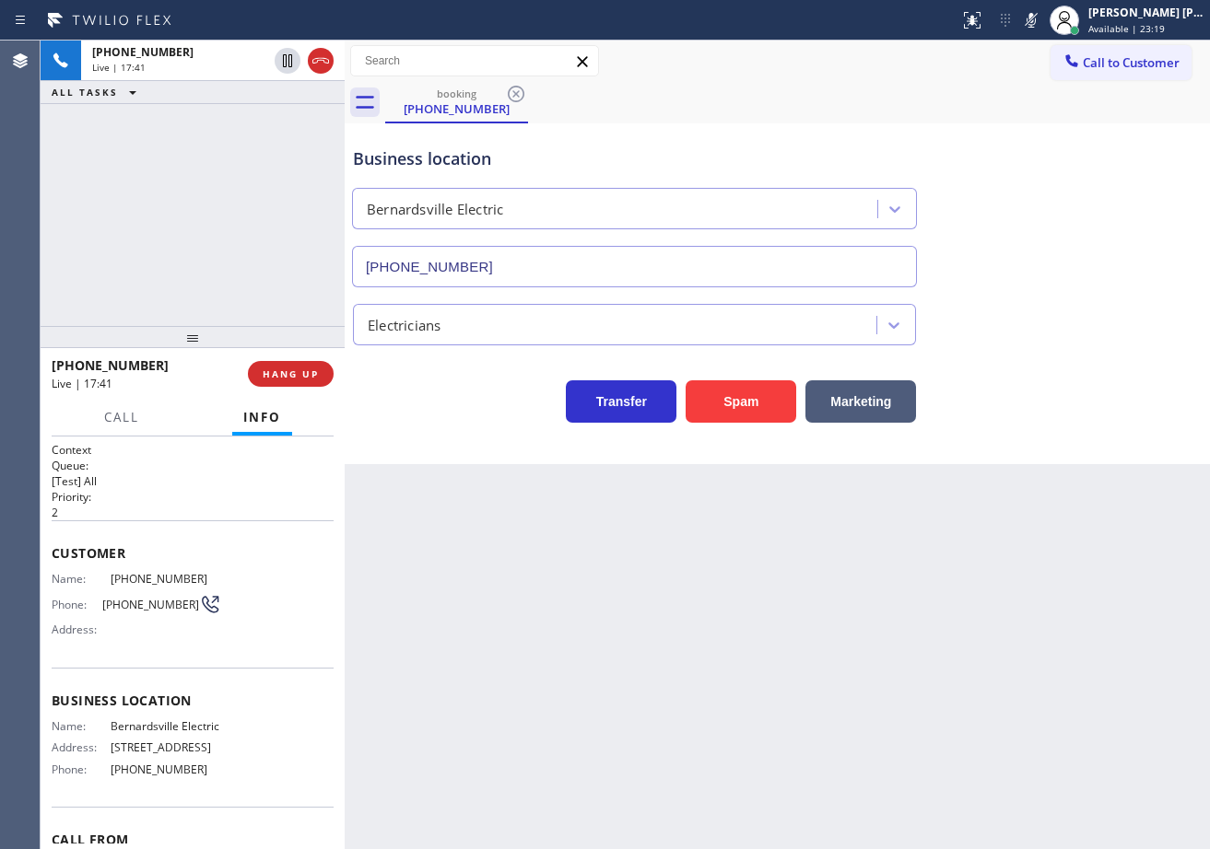
click at [1090, 170] on div "Business location [GEOGRAPHIC_DATA] Electric [PHONE_NUMBER]" at bounding box center [777, 204] width 856 height 167
drag, startPoint x: 1045, startPoint y: 20, endPoint x: 1035, endPoint y: 66, distance: 47.2
click at [1042, 20] on icon at bounding box center [1031, 20] width 22 height 22
click at [1031, 103] on div "booking [PHONE_NUMBER]" at bounding box center [797, 102] width 825 height 41
click at [1042, 23] on icon at bounding box center [1031, 20] width 22 height 22
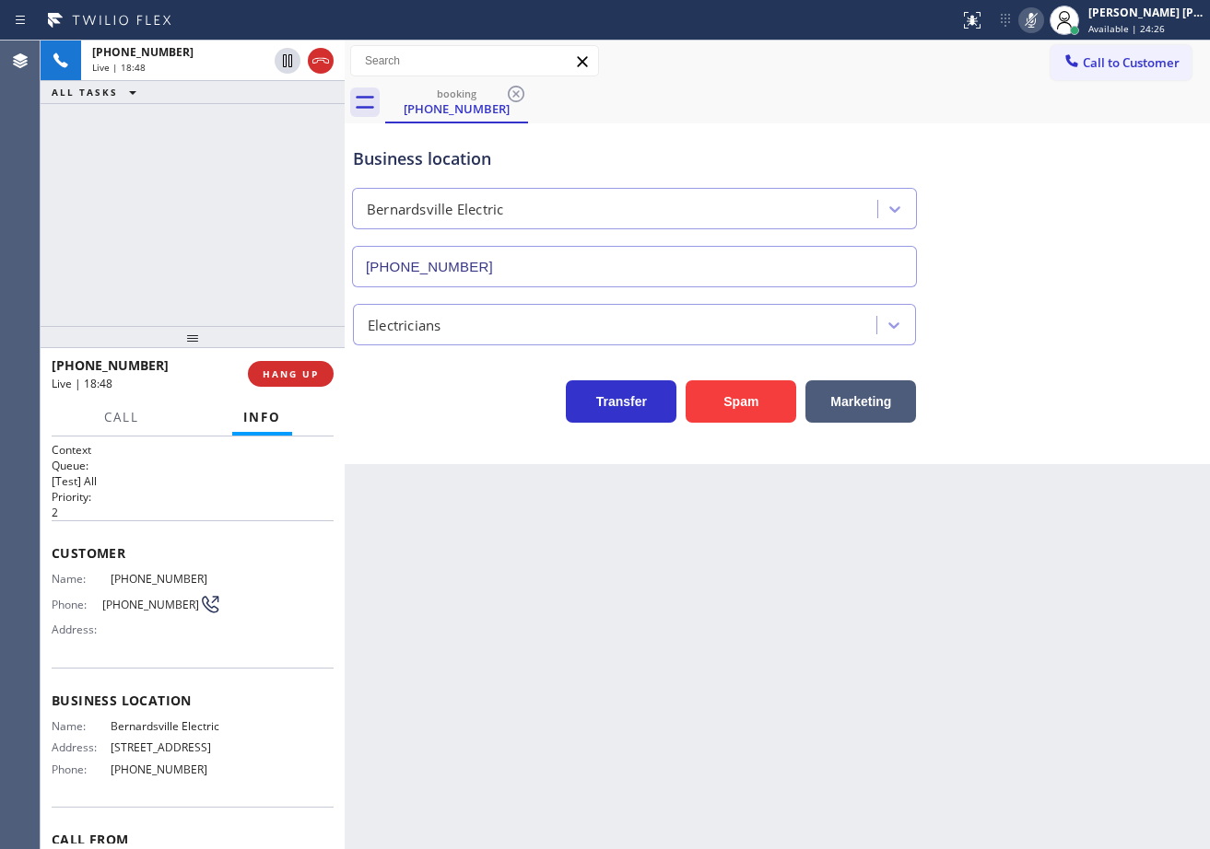
click at [1036, 22] on icon at bounding box center [1030, 20] width 9 height 15
click at [1042, 26] on icon at bounding box center [1031, 20] width 22 height 22
click at [1042, 23] on icon at bounding box center [1031, 20] width 22 height 22
click at [204, 160] on div "[PHONE_NUMBER] Live | 21:12 ALL TASKS ALL TASKS ACTIVE TASKS TASKS IN WRAP UP […" at bounding box center [193, 184] width 304 height 286
click at [209, 160] on div "[PHONE_NUMBER] Live | 21:12 ALL TASKS ALL TASKS ACTIVE TASKS TASKS IN WRAP UP […" at bounding box center [193, 184] width 304 height 286
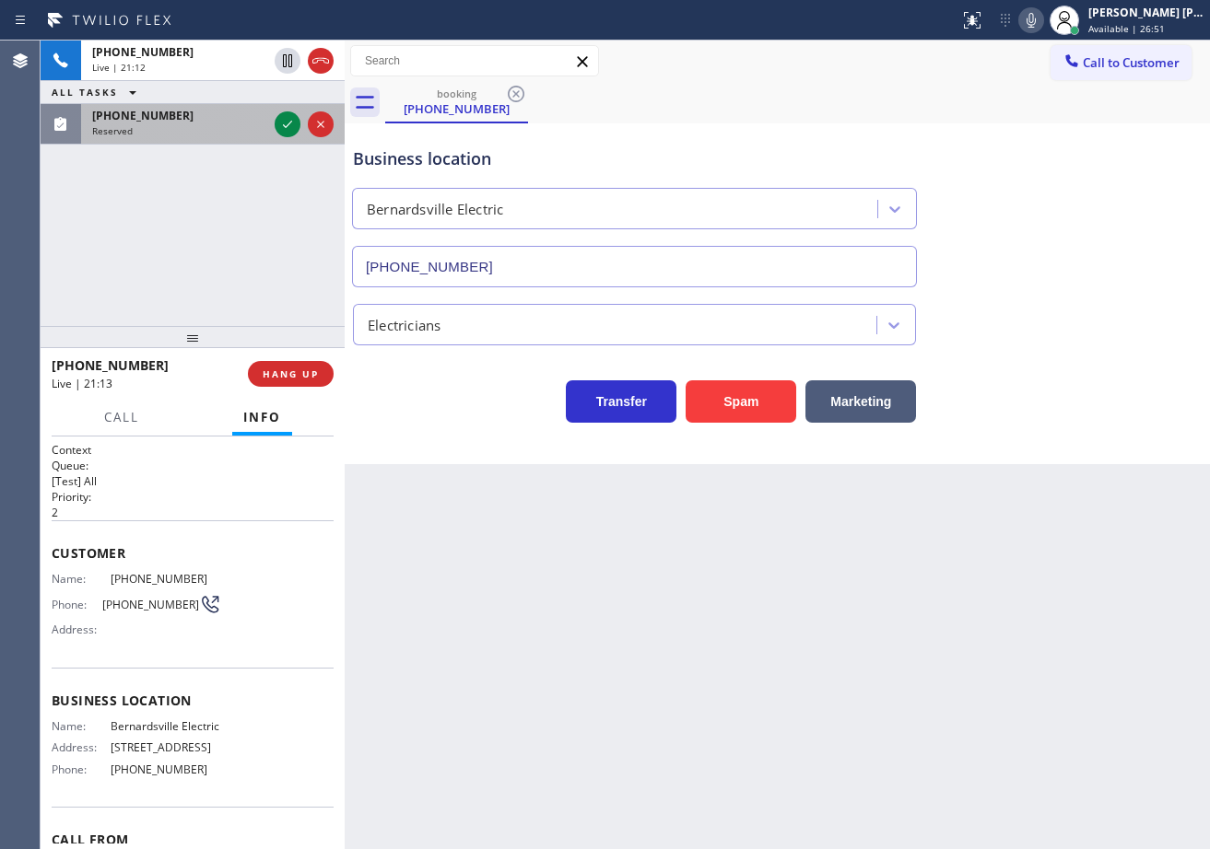
click at [237, 134] on div "Reserved" at bounding box center [179, 130] width 175 height 13
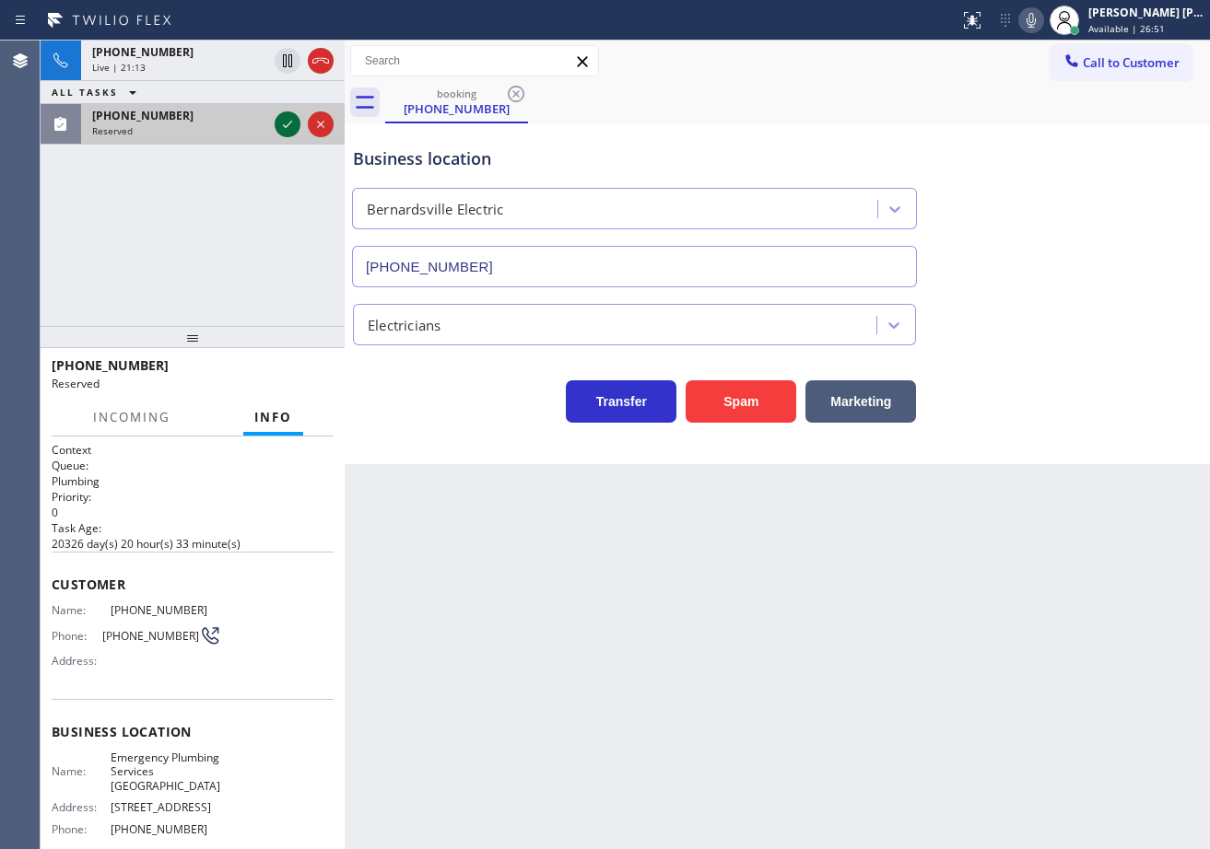
drag, startPoint x: 237, startPoint y: 134, endPoint x: 283, endPoint y: 127, distance: 46.5
click at [238, 134] on div "Reserved" at bounding box center [179, 130] width 175 height 13
click at [289, 123] on icon at bounding box center [287, 124] width 9 height 7
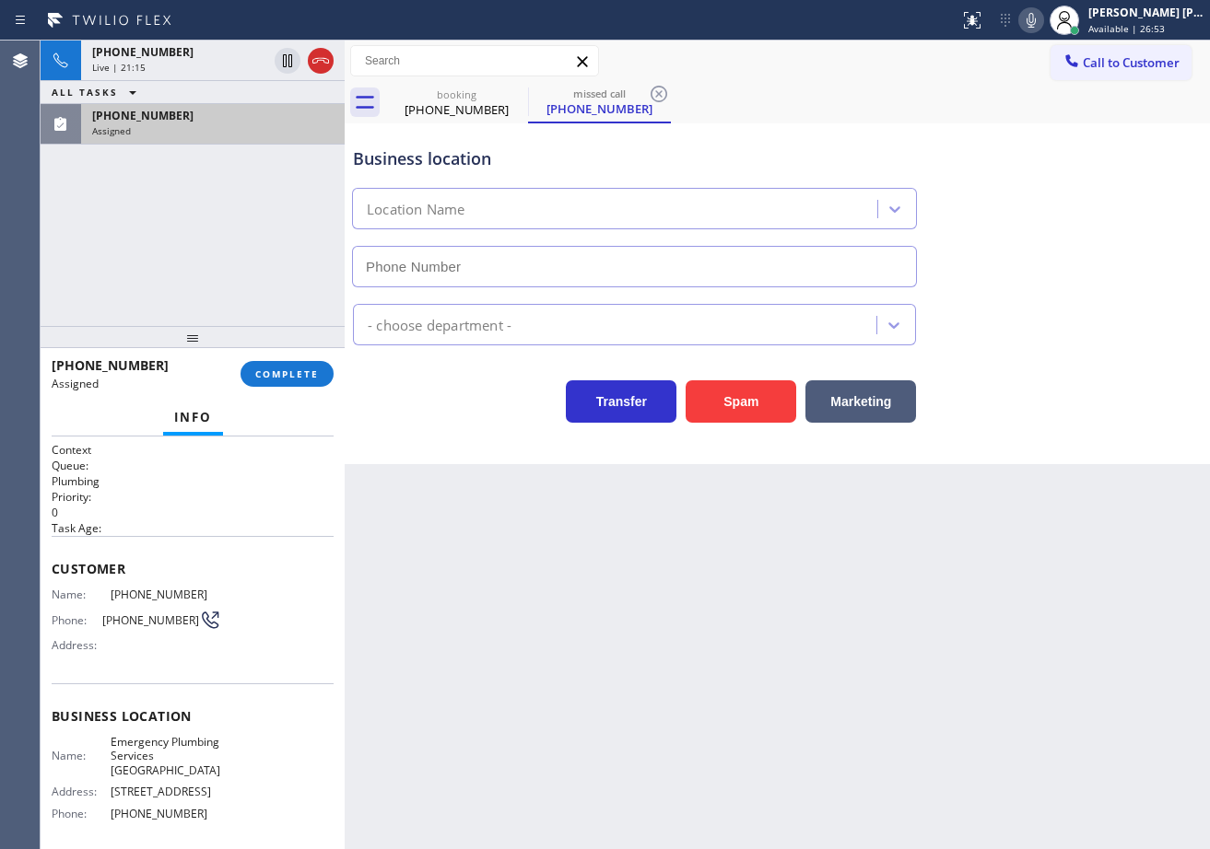
scroll to position [161, 0]
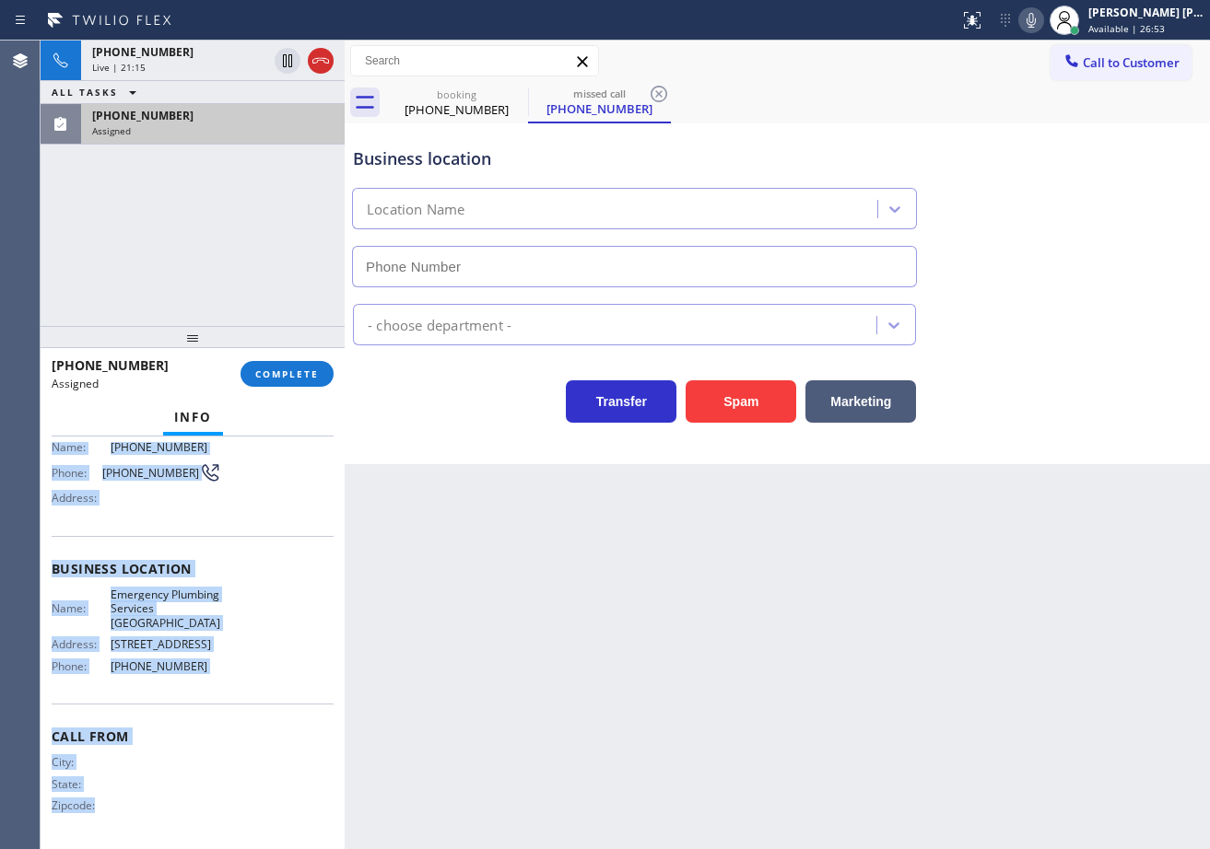
type input "[PHONE_NUMBER]"
drag, startPoint x: 50, startPoint y: 563, endPoint x: 281, endPoint y: 464, distance: 251.4
click at [225, 669] on div "Context Queue: Plumbing Priority: 0 Task Age: Customer Name: [PHONE_NUMBER] Pho…" at bounding box center [193, 643] width 304 height 413
copy div "Customer Name: [PHONE_NUMBER] Phone: [PHONE_NUMBER] Address: Business location …"
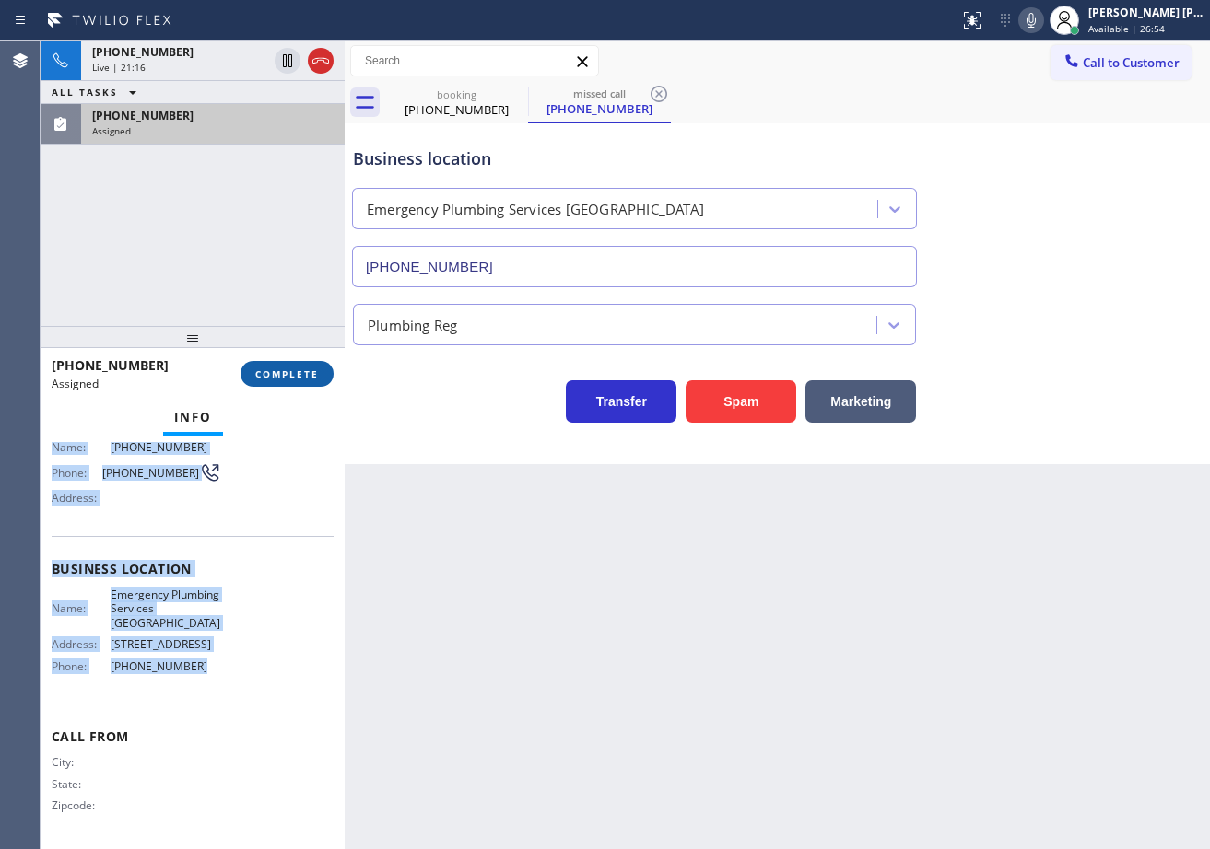
click at [304, 375] on span "COMPLETE" at bounding box center [287, 374] width 64 height 13
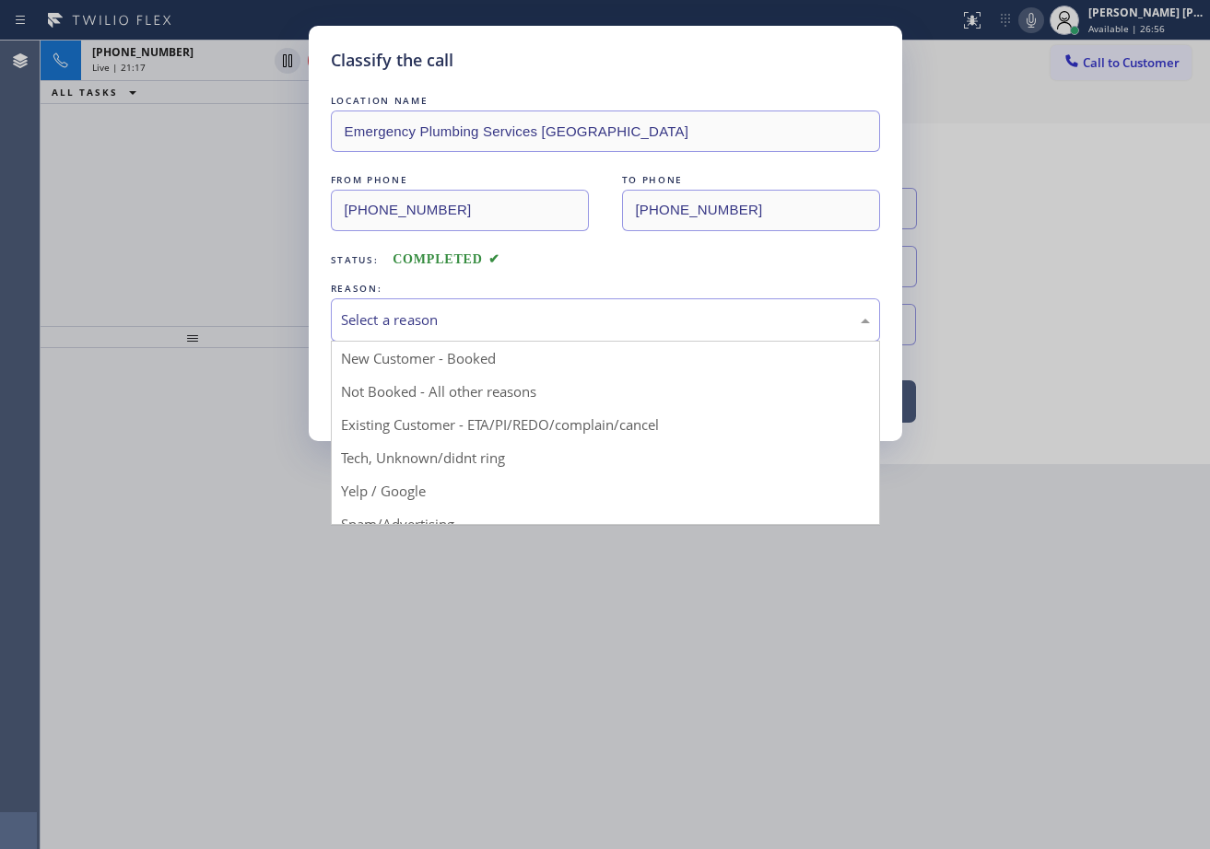
click at [435, 321] on div "Select a reason" at bounding box center [605, 320] width 529 height 21
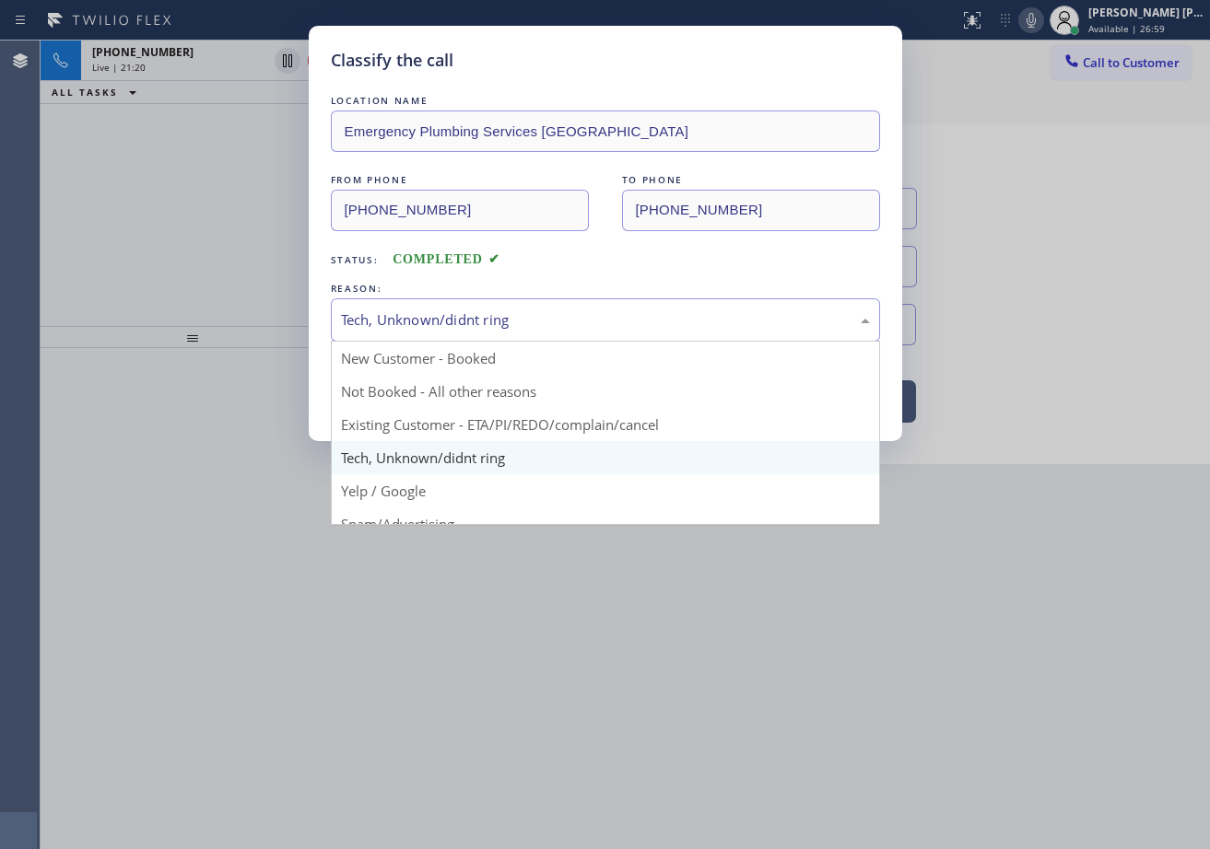
click at [495, 311] on div "Tech, Unknown/didnt ring" at bounding box center [605, 320] width 529 height 21
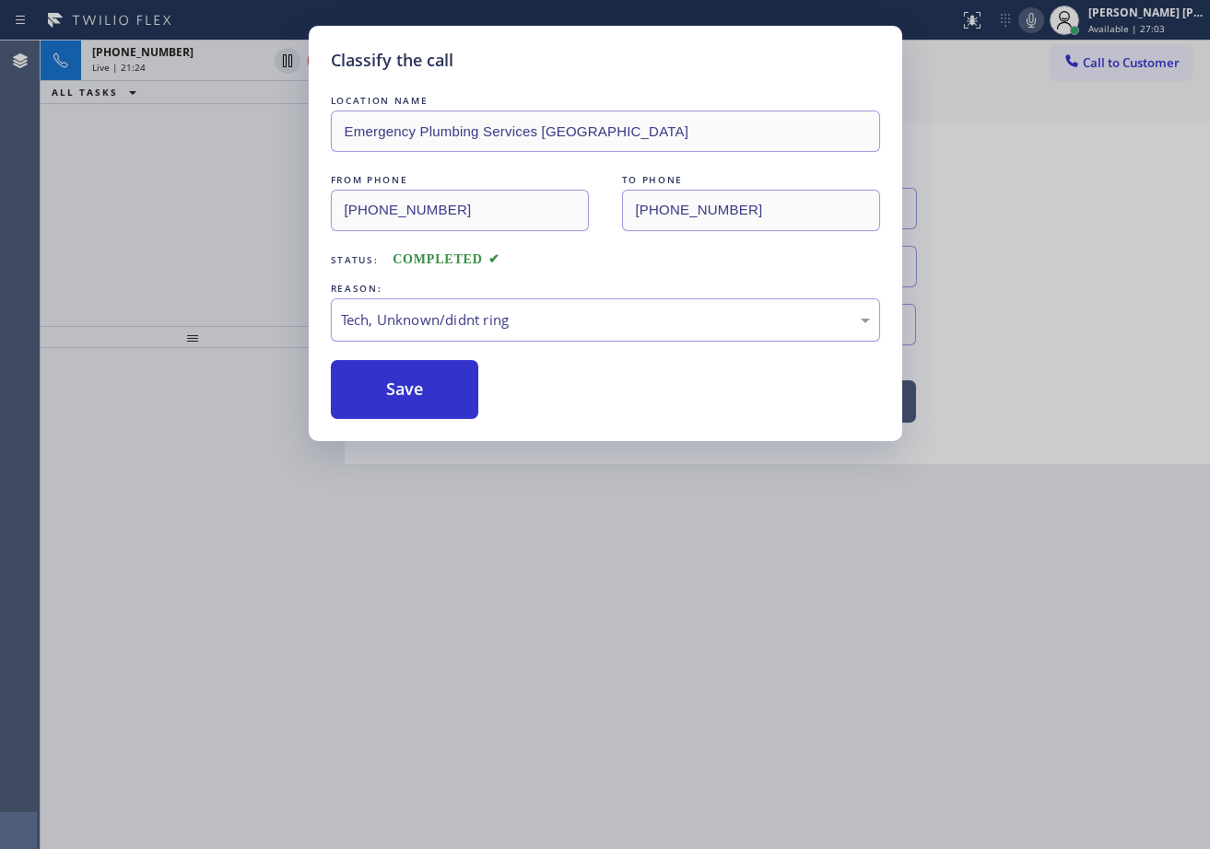
click at [465, 328] on div "Tech, Unknown/didnt ring" at bounding box center [605, 320] width 529 height 21
drag, startPoint x: 420, startPoint y: 461, endPoint x: 426, endPoint y: 409, distance: 51.9
click at [426, 399] on button "Save" at bounding box center [405, 389] width 148 height 59
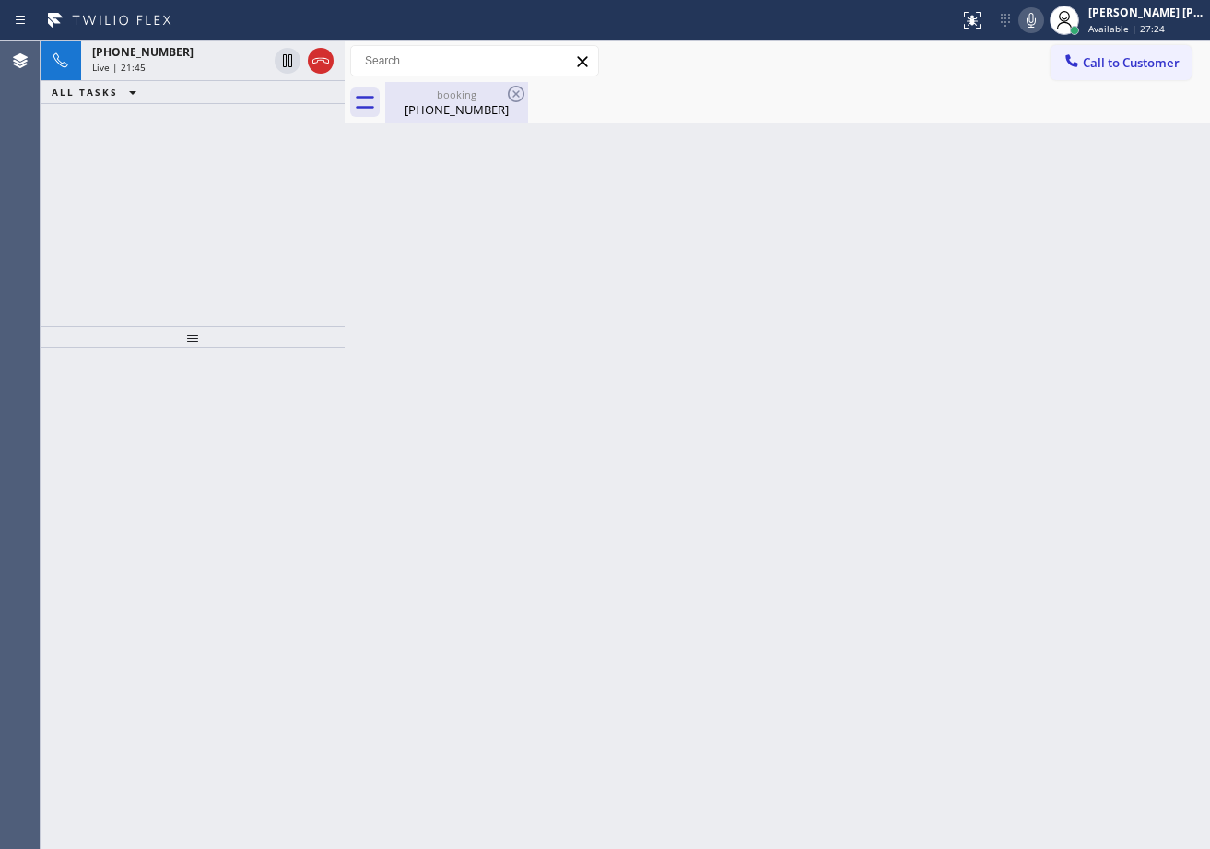
click at [428, 106] on div "[PHONE_NUMBER]" at bounding box center [456, 109] width 139 height 17
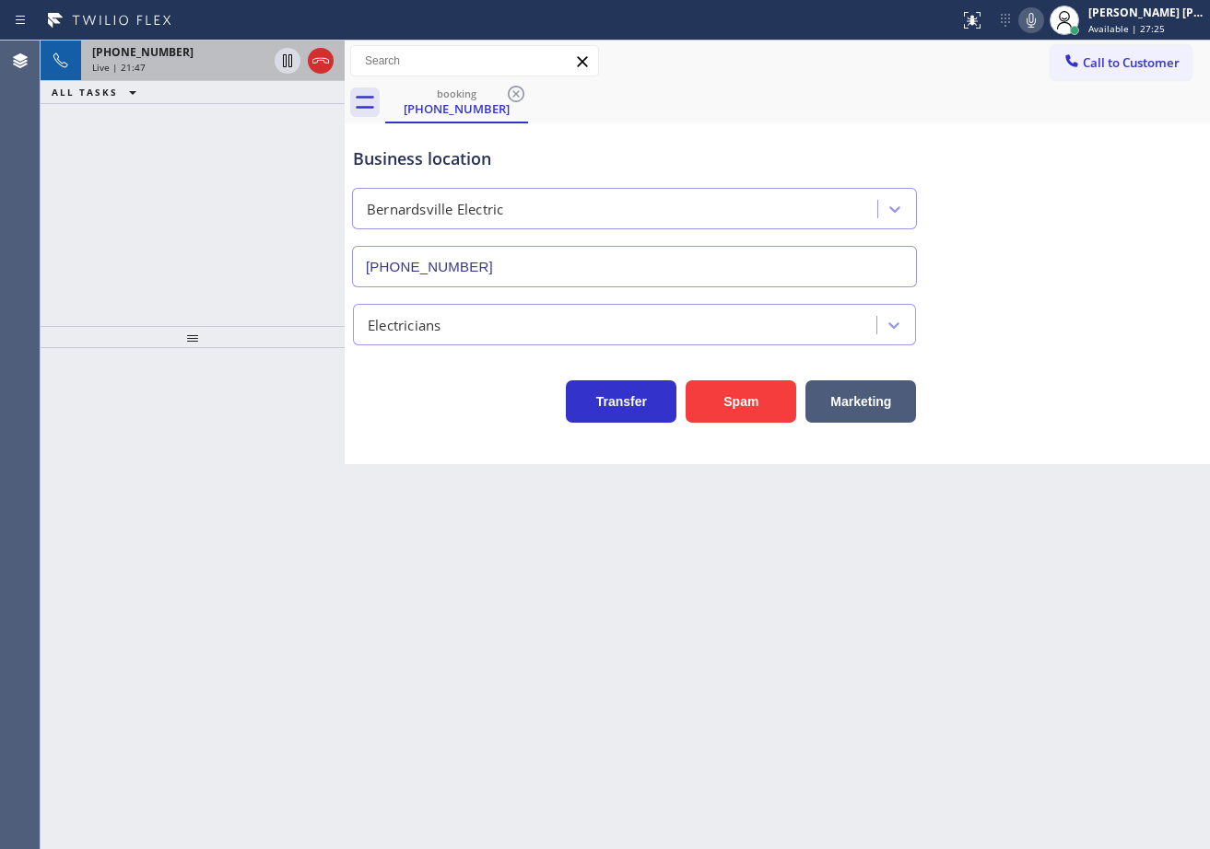
click at [238, 71] on div "Live | 21:47" at bounding box center [179, 67] width 175 height 13
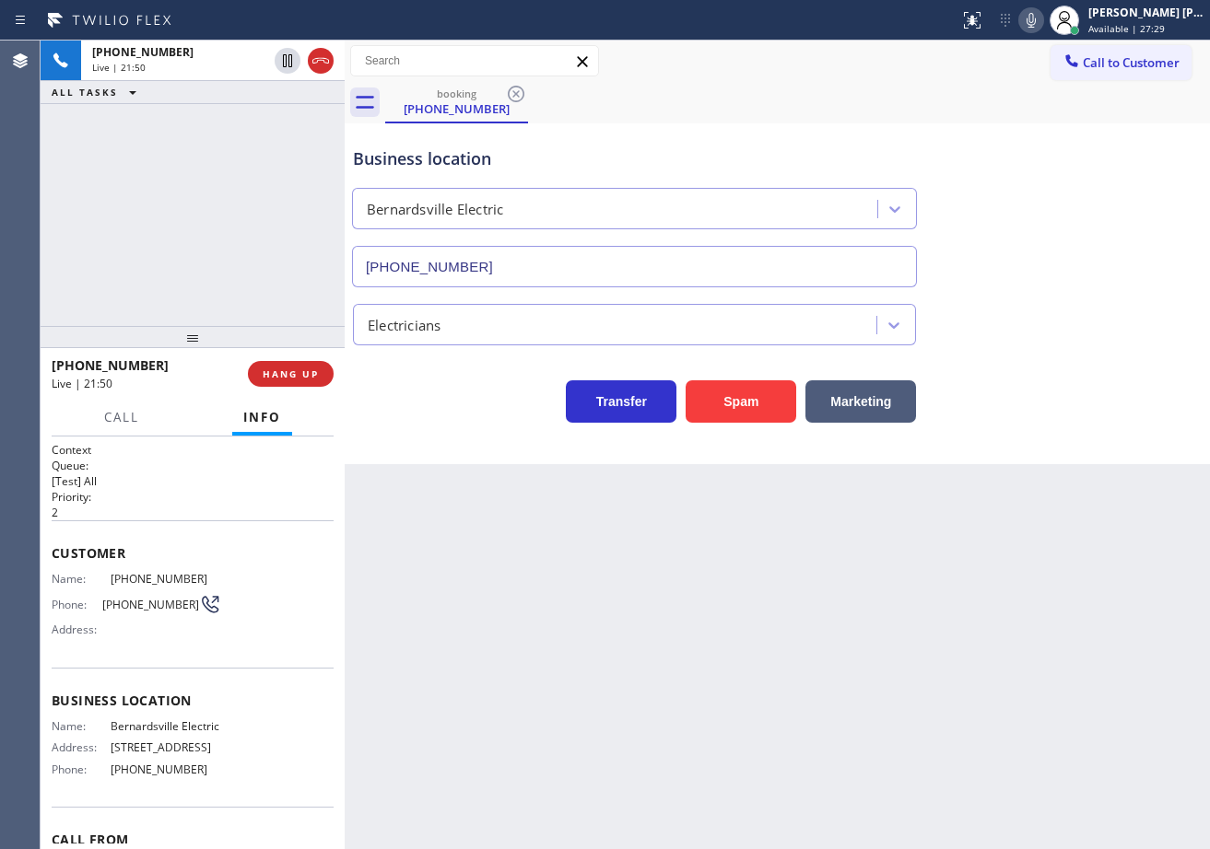
click at [1071, 345] on div "Transfer Spam Marketing" at bounding box center [777, 383] width 856 height 77
click at [1072, 346] on div "Transfer Spam Marketing" at bounding box center [777, 383] width 856 height 77
drag, startPoint x: 322, startPoint y: 57, endPoint x: 322, endPoint y: 17, distance: 40.5
click at [322, 57] on icon at bounding box center [321, 61] width 22 height 22
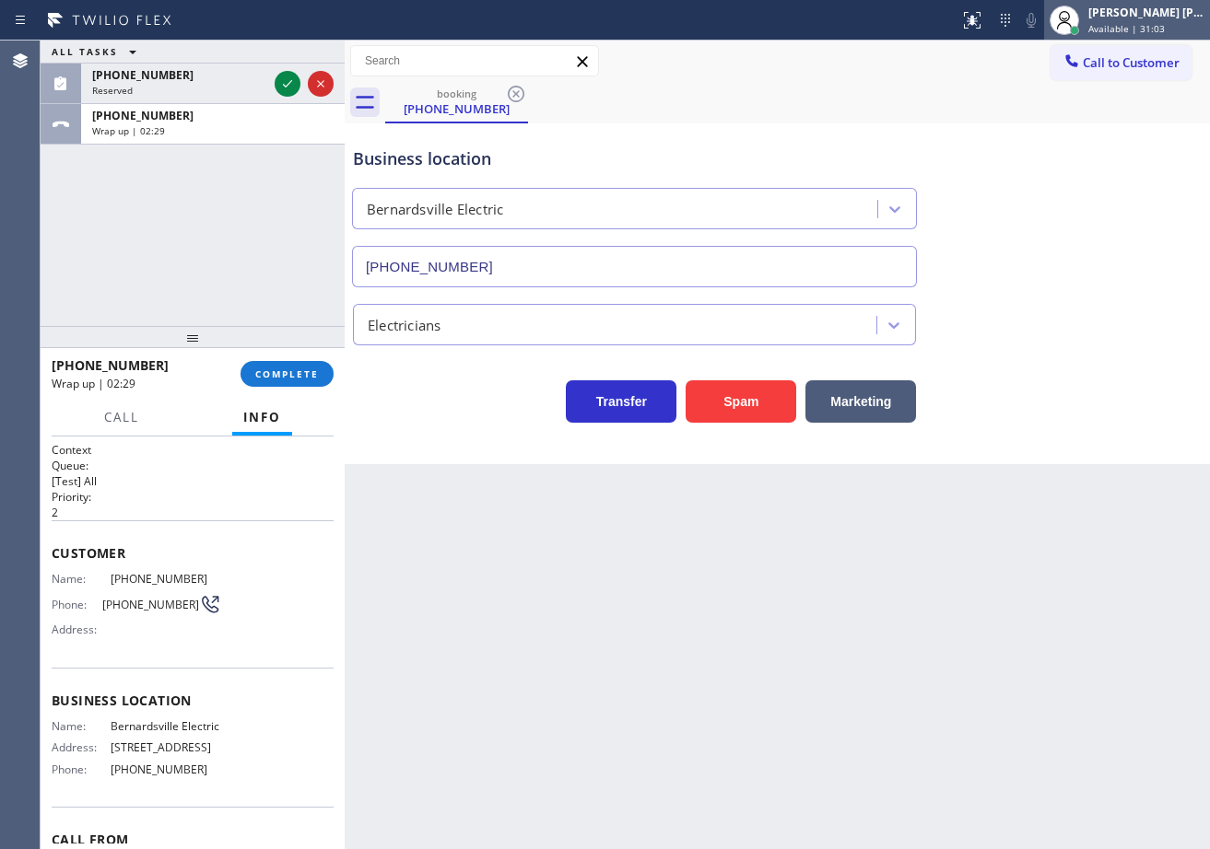
click at [1075, 15] on icon at bounding box center [1064, 20] width 22 height 22
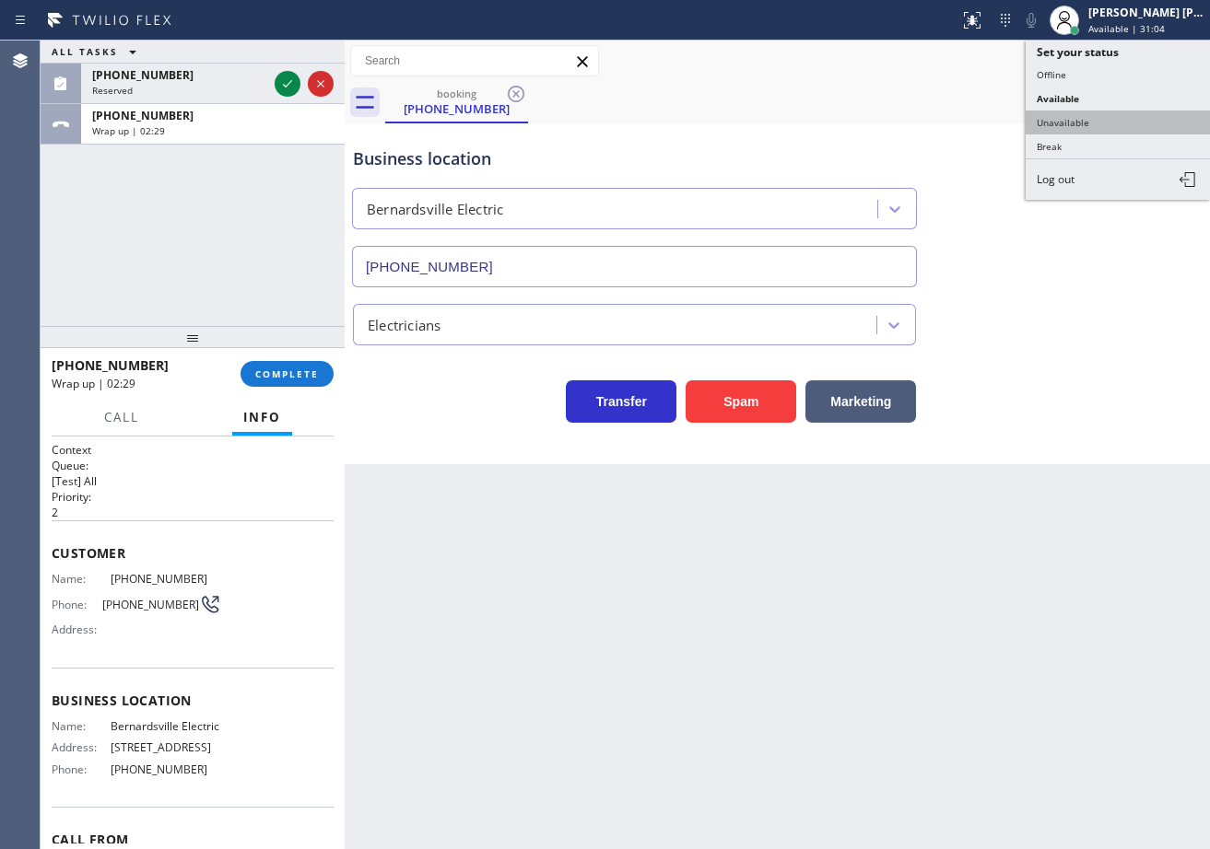
click at [1068, 123] on button "Unavailable" at bounding box center [1117, 123] width 184 height 24
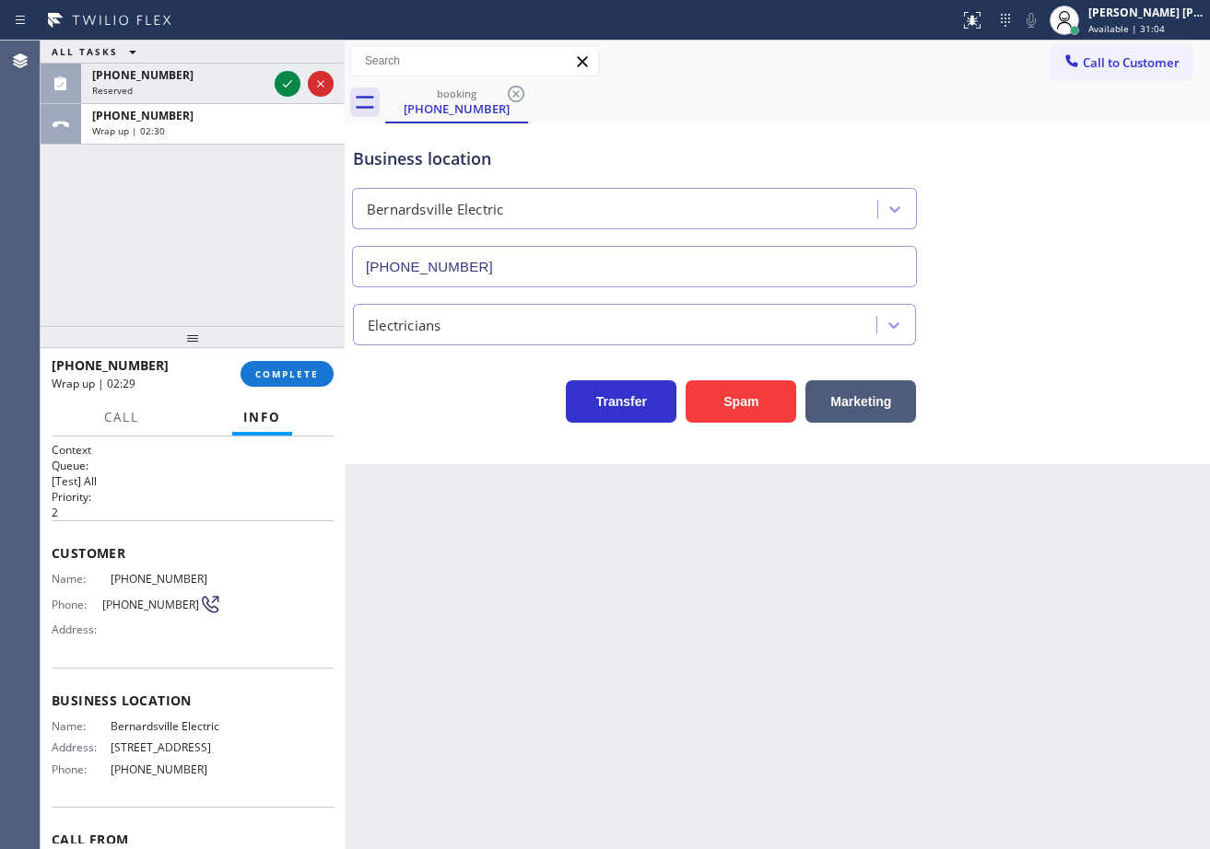
click at [1068, 123] on div "Business location [GEOGRAPHIC_DATA] Electric [PHONE_NUMBER]" at bounding box center [777, 204] width 856 height 167
click at [300, 365] on button "COMPLETE" at bounding box center [286, 374] width 93 height 26
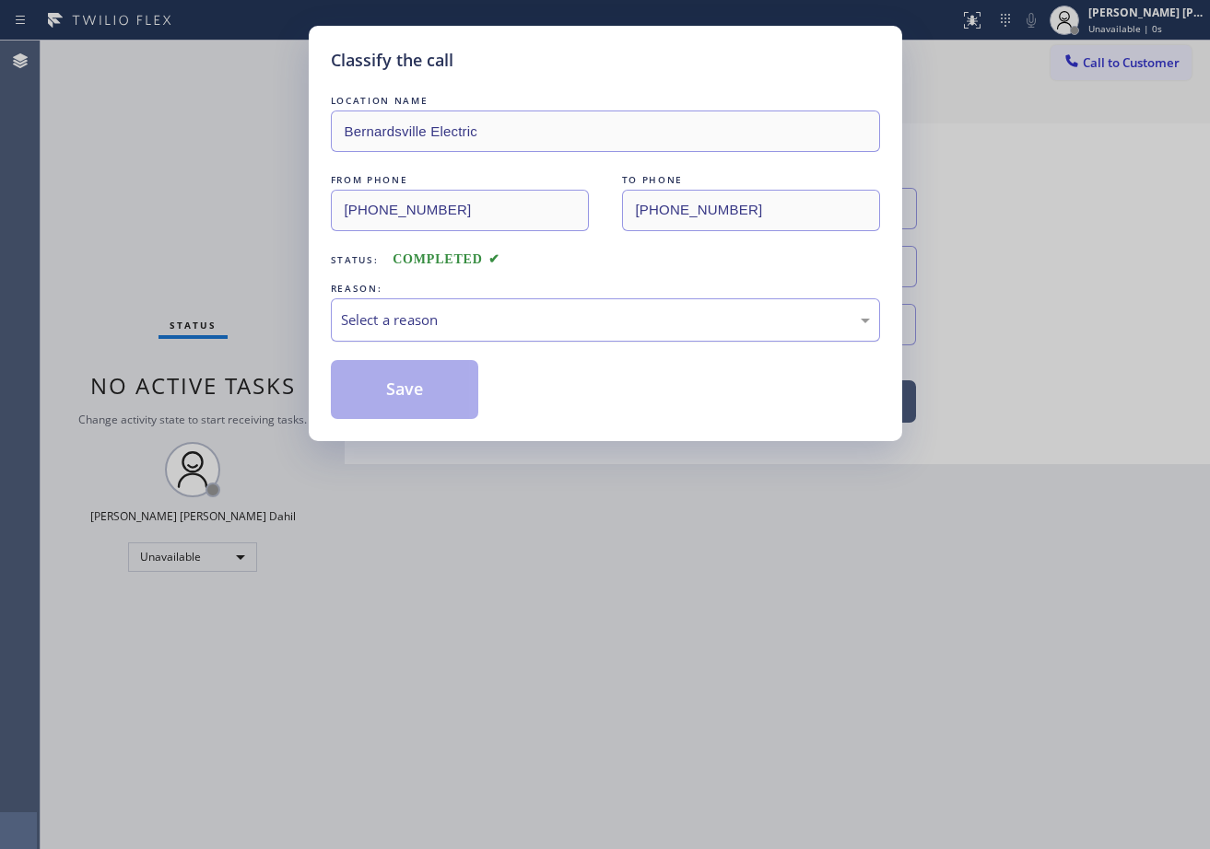
click at [389, 328] on div "Select a reason" at bounding box center [605, 320] width 529 height 21
click at [390, 388] on button "Save" at bounding box center [405, 389] width 148 height 59
click at [391, 385] on button "Save" at bounding box center [405, 389] width 148 height 59
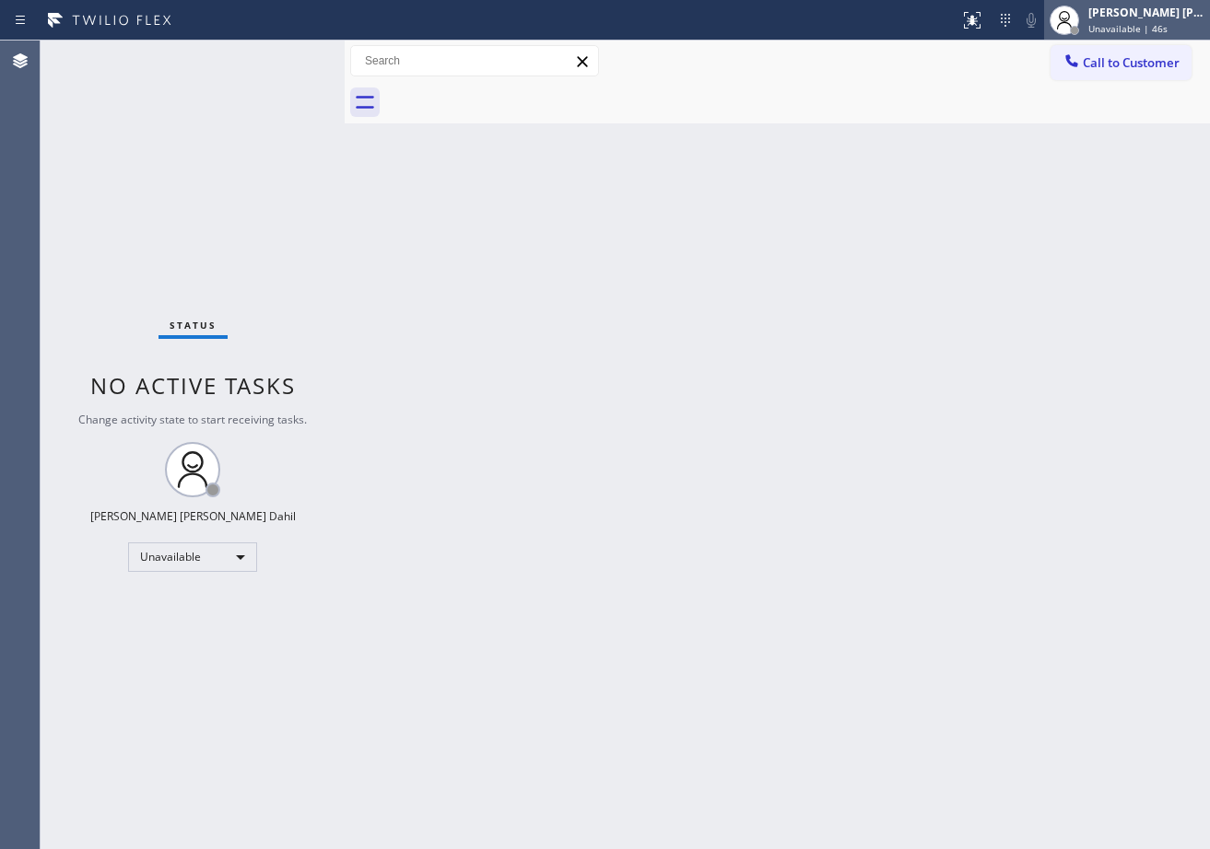
click at [1139, 25] on span "Unavailable | 46s" at bounding box center [1127, 28] width 79 height 13
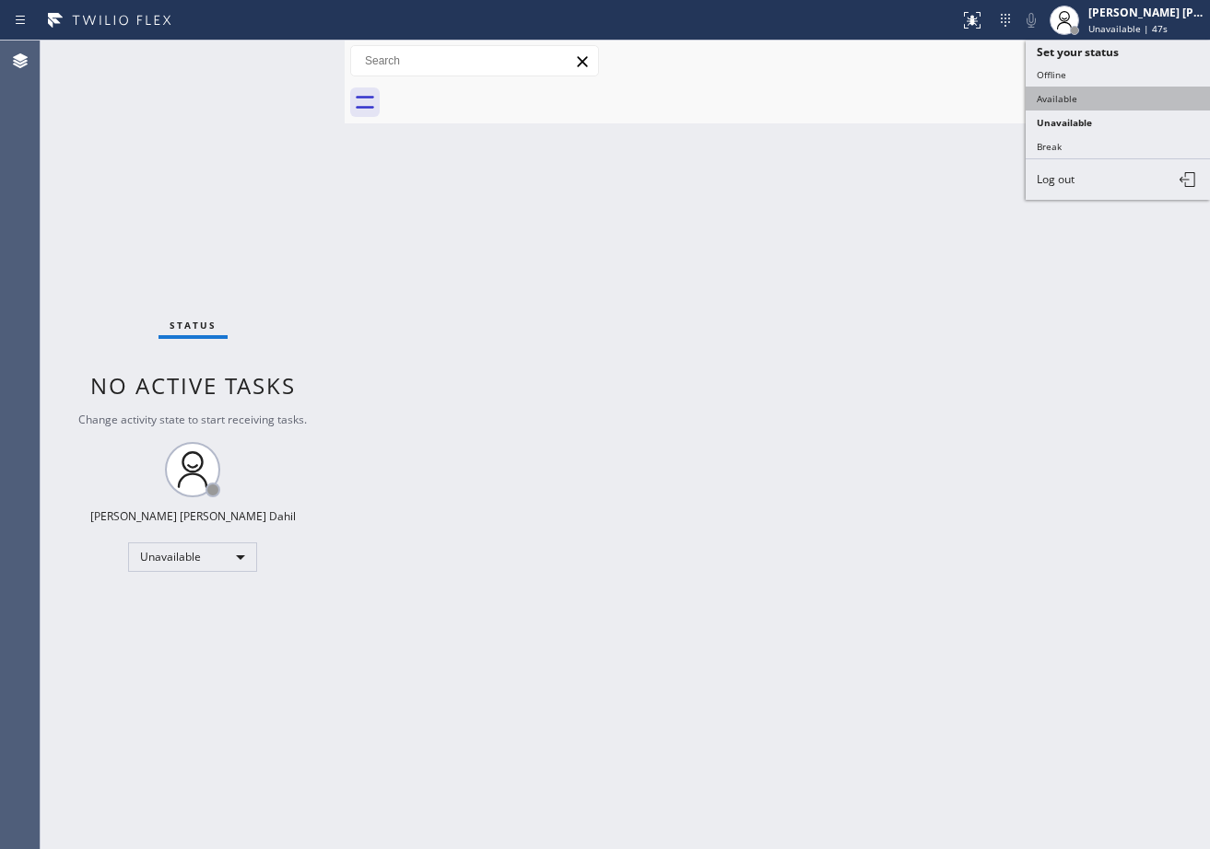
click at [1097, 106] on button "Available" at bounding box center [1117, 99] width 184 height 24
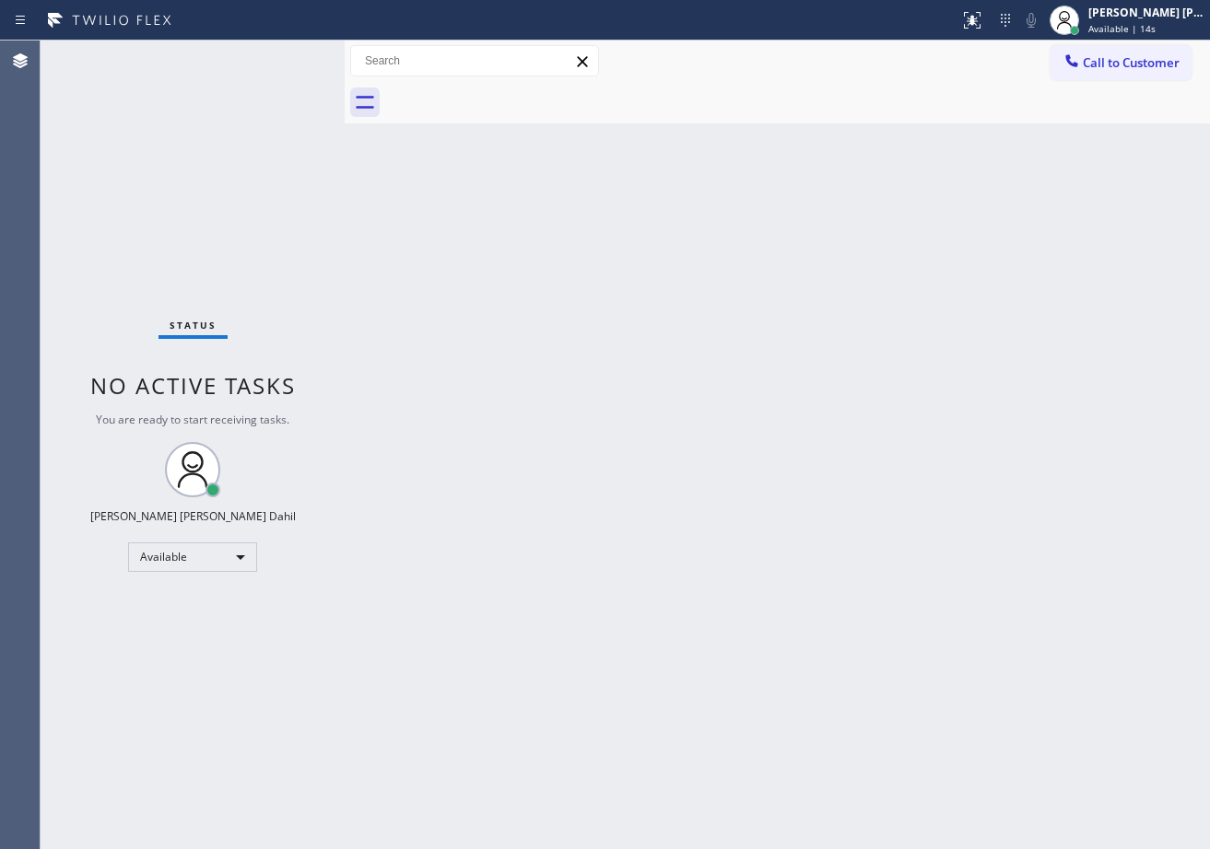
drag, startPoint x: 799, startPoint y: 781, endPoint x: 192, endPoint y: 70, distance: 935.2
click at [194, 68] on div "Status No active tasks You are ready to start receiving tasks. [PERSON_NAME] [P…" at bounding box center [193, 445] width 304 height 809
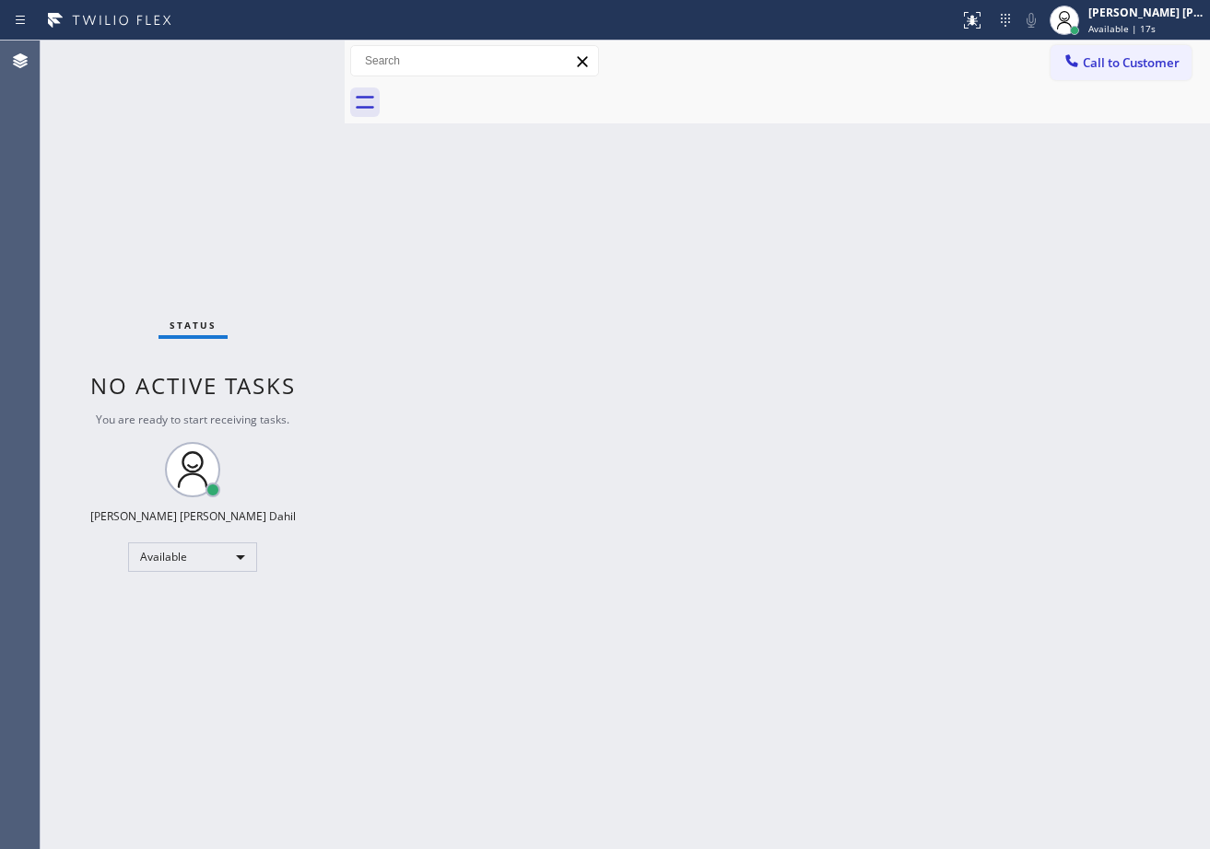
click at [951, 690] on div "Back to Dashboard Change Sender ID Customers Technicians Select a contact Outbo…" at bounding box center [777, 445] width 865 height 809
click at [732, 346] on div "Back to Dashboard Change Sender ID Customers Technicians Select a contact Outbo…" at bounding box center [777, 445] width 865 height 809
click at [733, 345] on div "Back to Dashboard Change Sender ID Customers Technicians Select a contact Outbo…" at bounding box center [777, 445] width 865 height 809
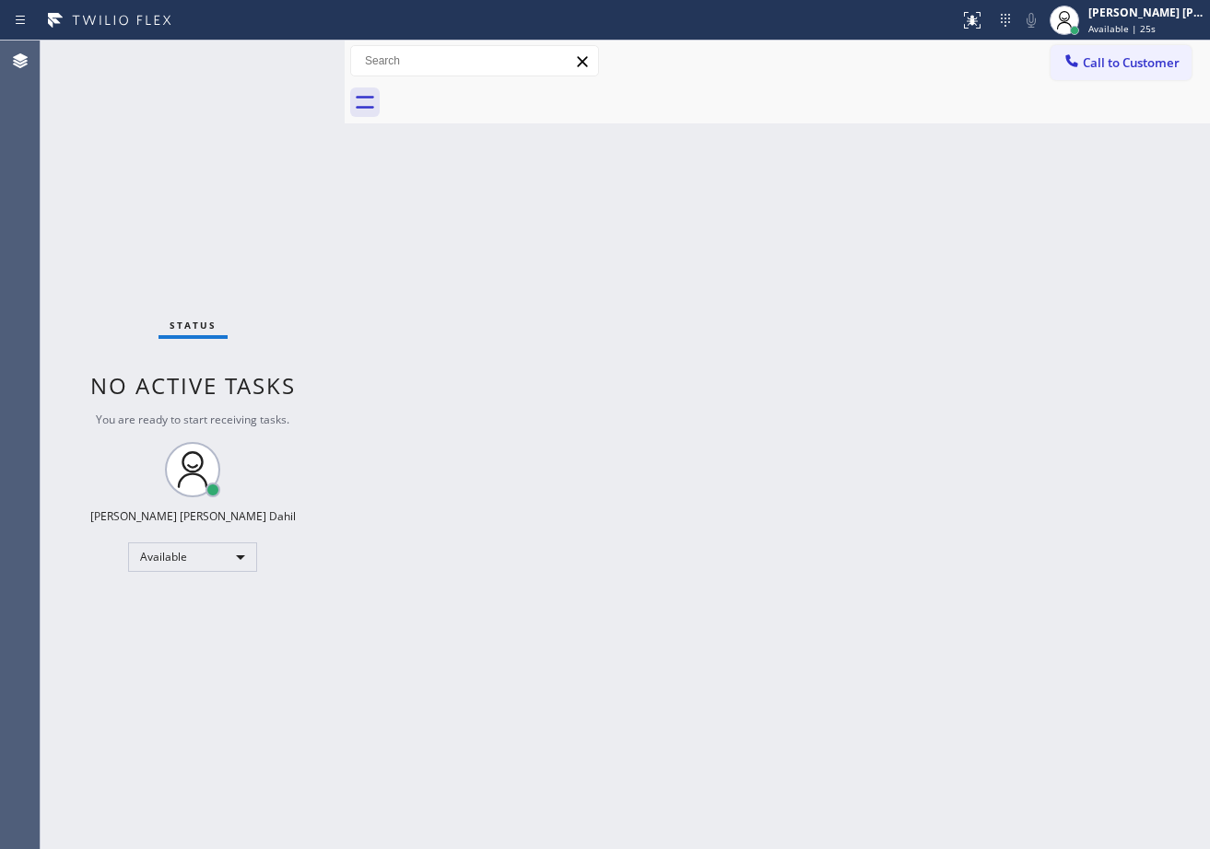
click at [764, 326] on div "Back to Dashboard Change Sender ID Customers Technicians Select a contact Outbo…" at bounding box center [777, 445] width 865 height 809
click at [875, 605] on div "Back to Dashboard Change Sender ID Customers Technicians Select a contact Outbo…" at bounding box center [777, 445] width 865 height 809
click at [488, 661] on div "Back to Dashboard Change Sender ID Customers Technicians Select a contact Outbo…" at bounding box center [777, 445] width 865 height 809
drag, startPoint x: 812, startPoint y: 510, endPoint x: 826, endPoint y: 544, distance: 36.3
click at [830, 524] on div "Back to Dashboard Change Sender ID Customers Technicians Select a contact Outbo…" at bounding box center [777, 445] width 865 height 809
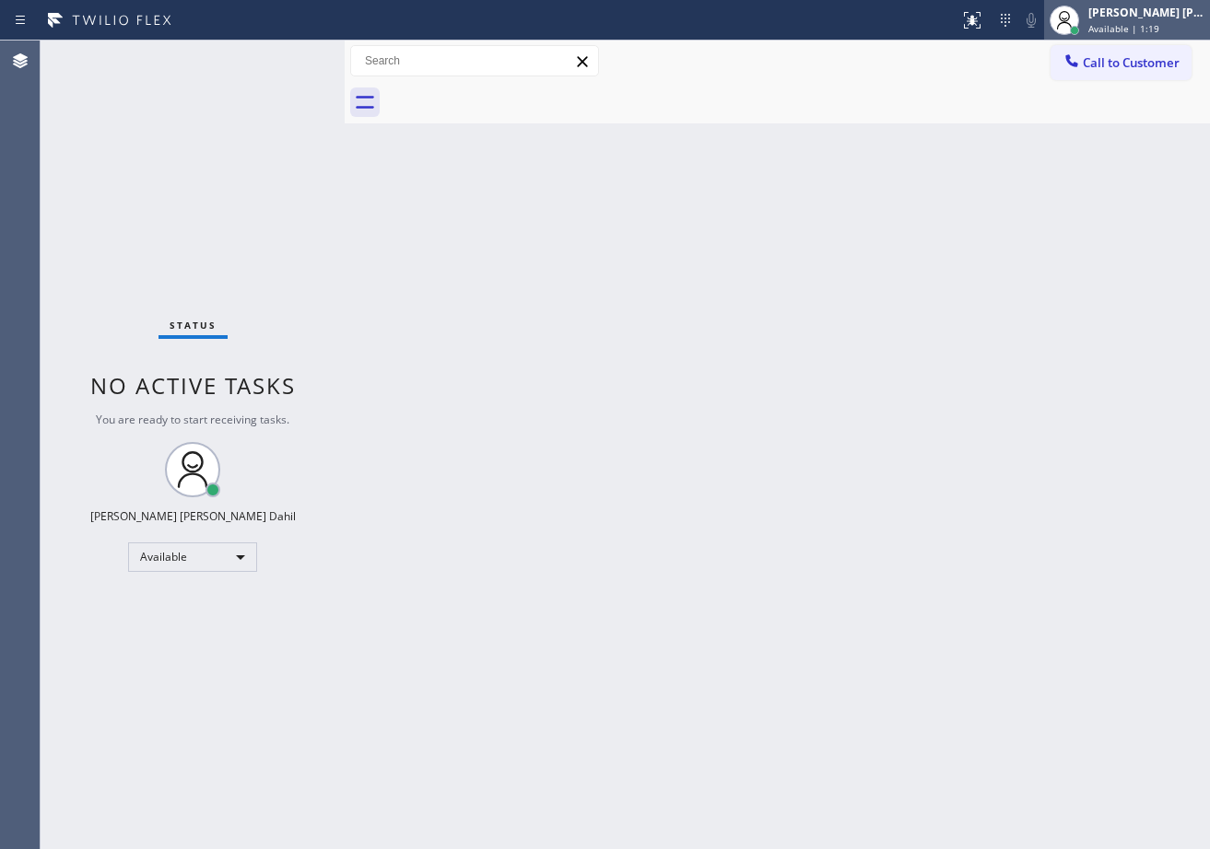
click at [1111, 19] on div "[PERSON_NAME] [PERSON_NAME] Dahil" at bounding box center [1146, 13] width 116 height 16
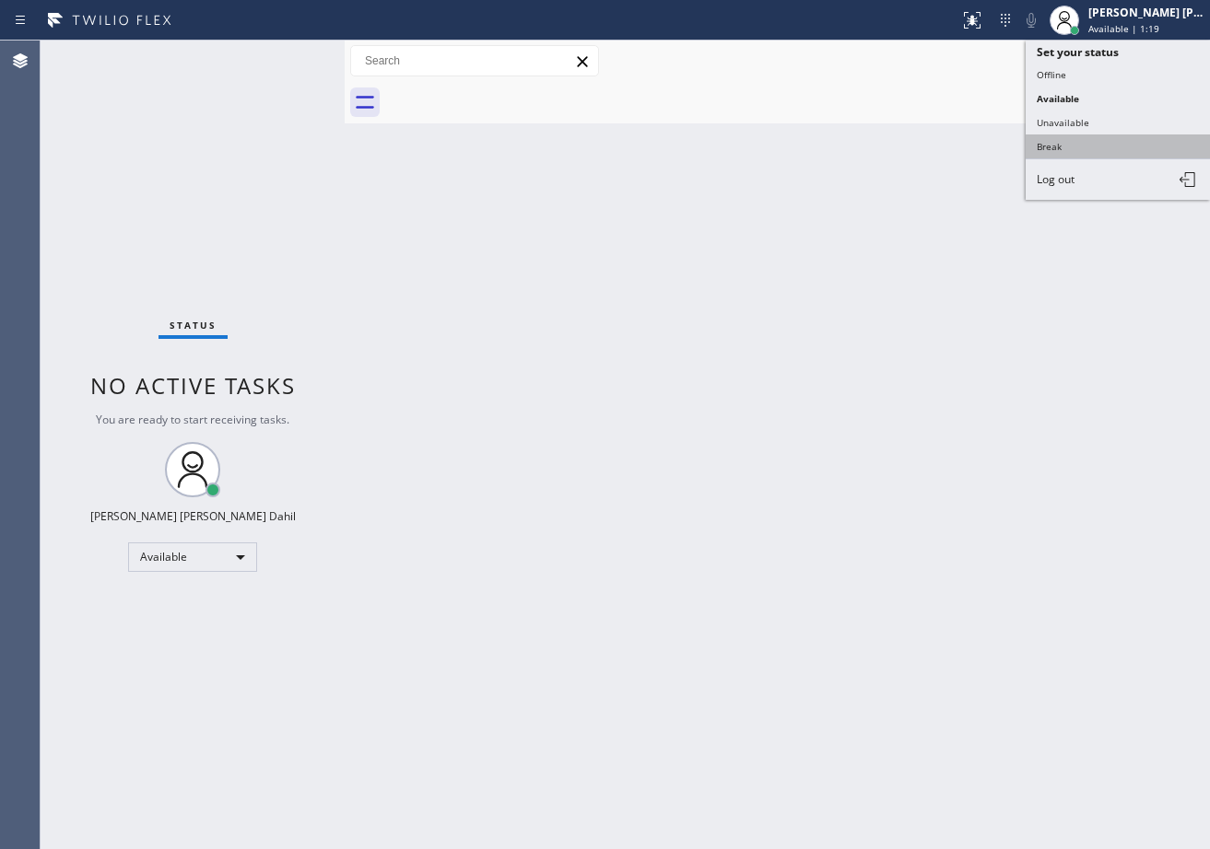
click at [1064, 146] on button "Break" at bounding box center [1117, 147] width 184 height 24
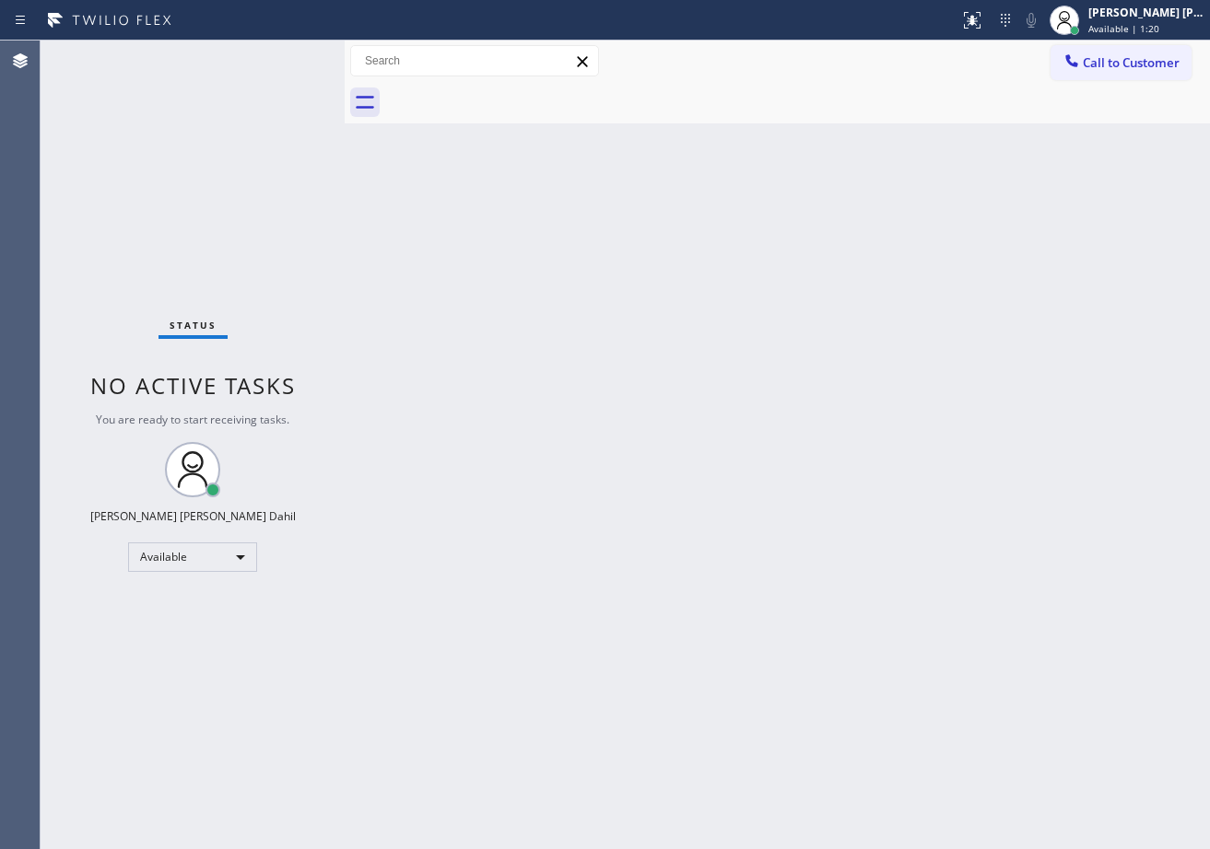
click at [1058, 162] on div "Back to Dashboard Change Sender ID Customers Technicians Select a contact Outbo…" at bounding box center [777, 445] width 865 height 809
drag, startPoint x: 1170, startPoint y: 15, endPoint x: 1083, endPoint y: 96, distance: 119.3
click at [1167, 15] on div "[PERSON_NAME] [PERSON_NAME] Dahil" at bounding box center [1146, 13] width 116 height 16
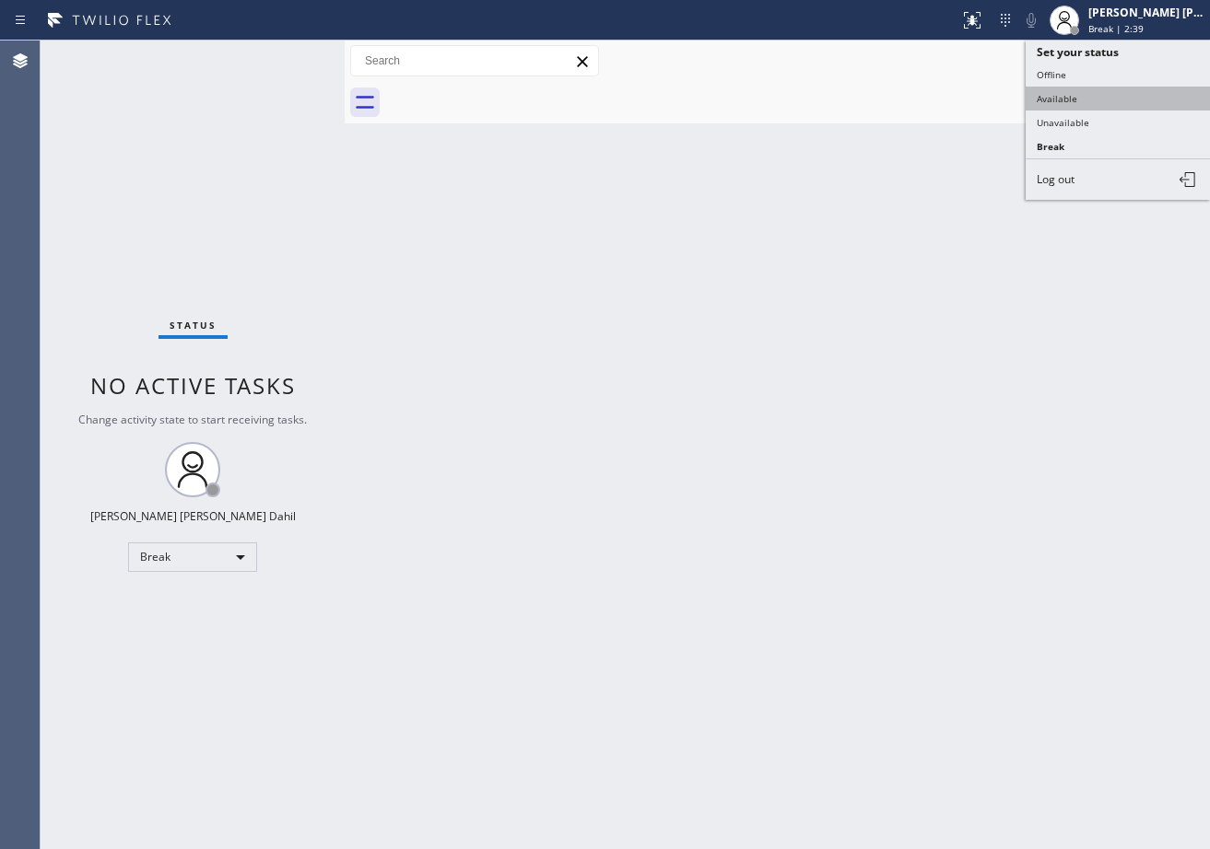
click at [1061, 99] on button "Available" at bounding box center [1117, 99] width 184 height 24
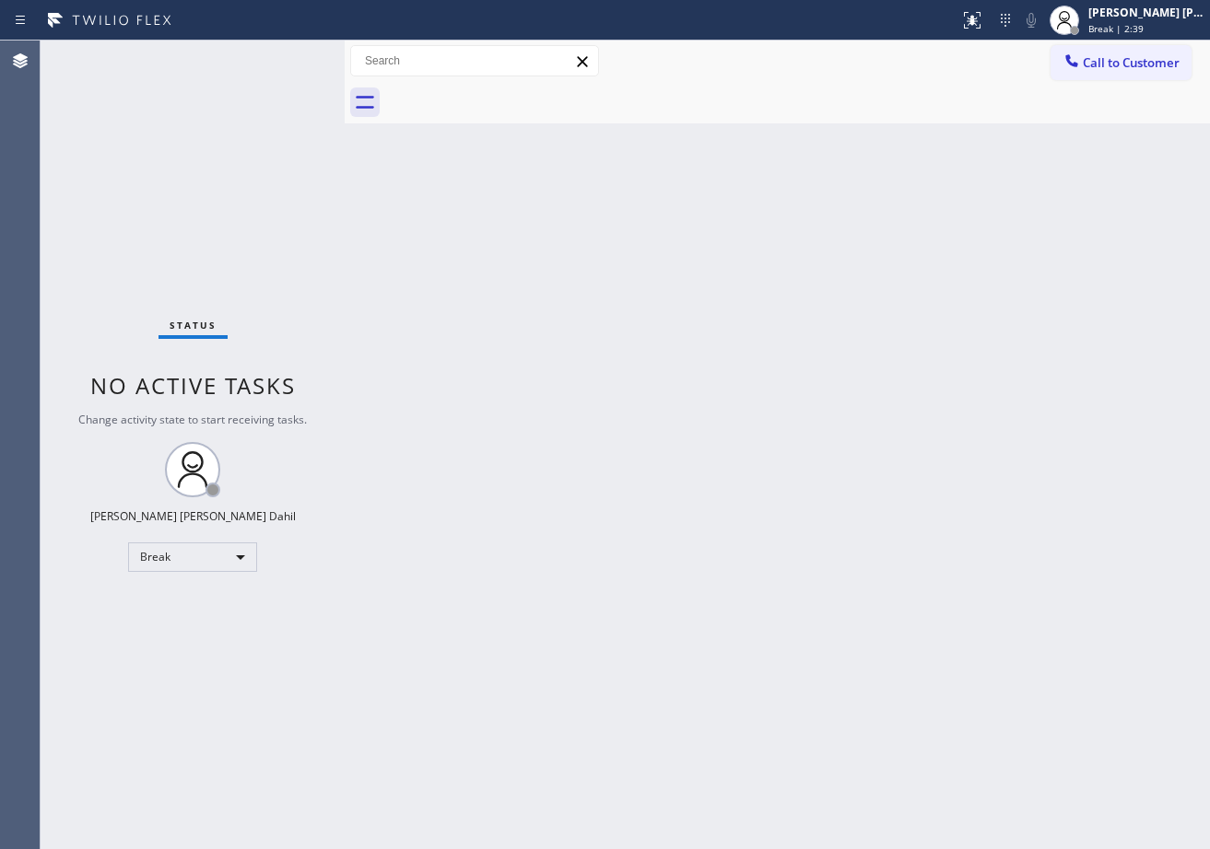
click at [951, 222] on div "Back to Dashboard Change Sender ID Customers Technicians Select a contact Outbo…" at bounding box center [777, 445] width 865 height 809
drag, startPoint x: 716, startPoint y: 334, endPoint x: 709, endPoint y: 322, distance: 13.6
click at [716, 328] on div "Back to Dashboard Change Sender ID Customers Technicians Select a contact Outbo…" at bounding box center [777, 445] width 865 height 809
click at [513, 386] on div "Back to Dashboard Change Sender ID Customers Technicians Select a contact Outbo…" at bounding box center [777, 445] width 865 height 809
click at [699, 415] on div "Back to Dashboard Change Sender ID Customers Technicians Select a contact Outbo…" at bounding box center [777, 445] width 865 height 809
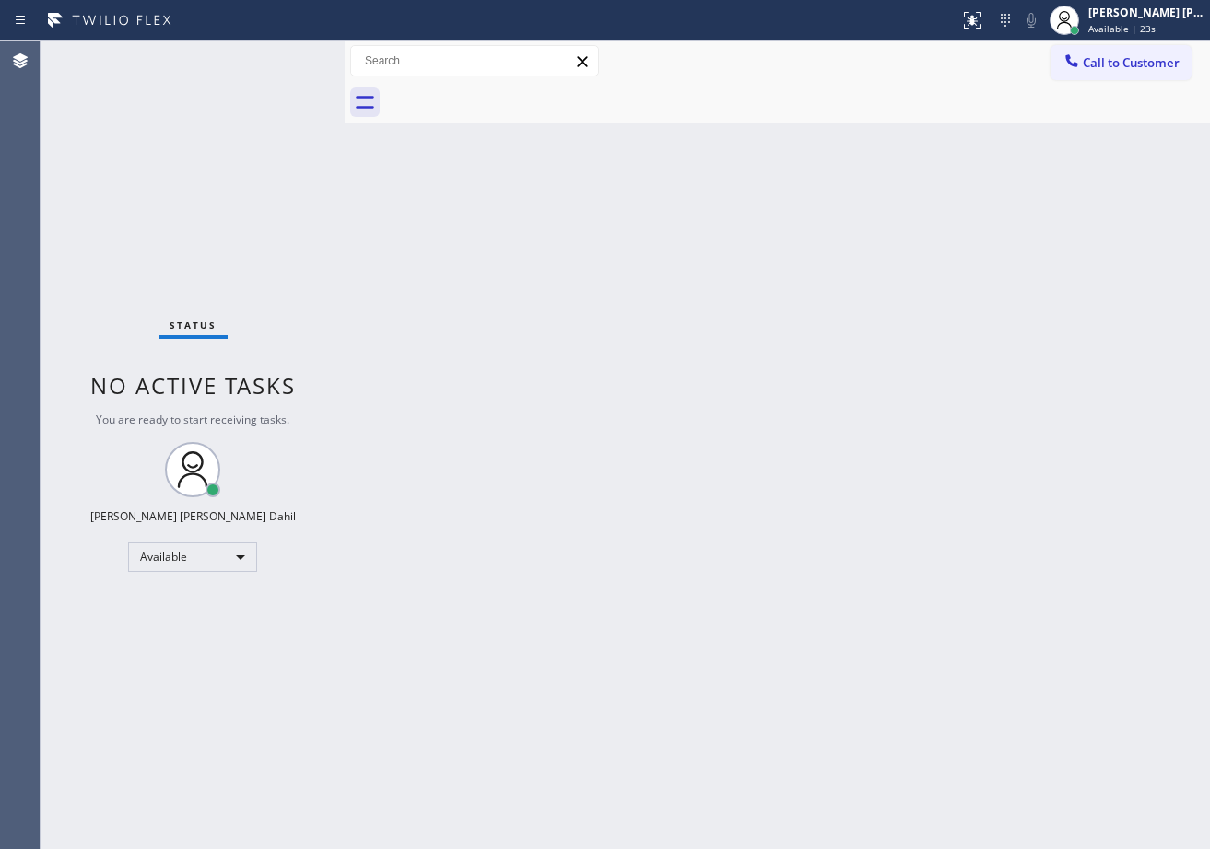
click at [487, 477] on div "Back to Dashboard Change Sender ID Customers Technicians Select a contact Outbo…" at bounding box center [777, 445] width 865 height 809
click at [231, 98] on div "Status No active tasks You are ready to start receiving tasks. [PERSON_NAME] [P…" at bounding box center [193, 445] width 304 height 809
click at [1027, 632] on div "Back to Dashboard Change Sender ID Customers Technicians Select a contact Outbo…" at bounding box center [777, 445] width 865 height 809
drag, startPoint x: 268, startPoint y: 67, endPoint x: 282, endPoint y: 74, distance: 15.3
click at [268, 67] on div "Status No active tasks You are ready to start receiving tasks. [PERSON_NAME] [P…" at bounding box center [193, 445] width 304 height 809
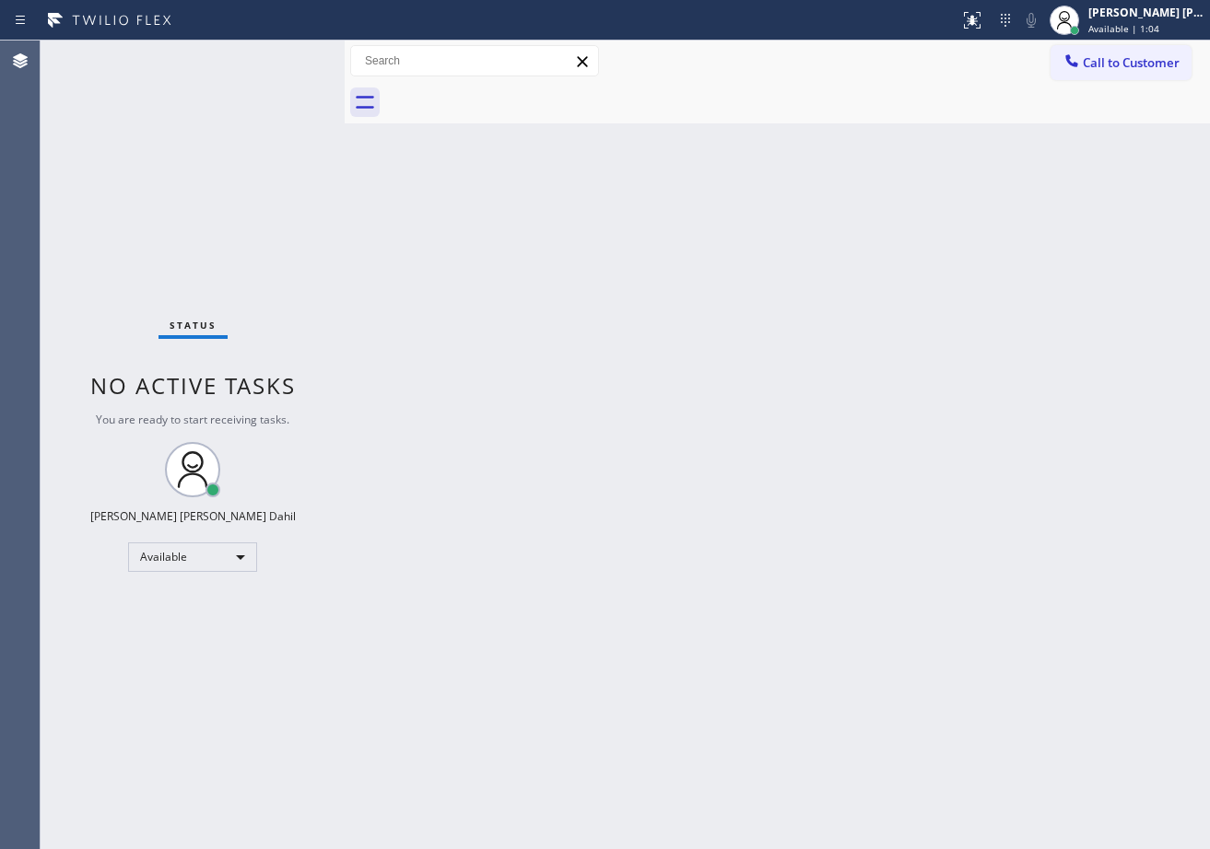
drag, startPoint x: 614, startPoint y: 725, endPoint x: 639, endPoint y: 837, distance: 114.4
click at [627, 744] on div "Back to Dashboard Change Sender ID Customers Technicians Select a contact Outbo…" at bounding box center [777, 445] width 865 height 809
click at [303, 136] on div "Status No active tasks You are ready to start receiving tasks. [PERSON_NAME] [P…" at bounding box center [193, 445] width 304 height 809
click at [293, 83] on div "Status No active tasks You are ready to start receiving tasks. [PERSON_NAME] [P…" at bounding box center [193, 445] width 304 height 809
click at [290, 68] on div "Status No active tasks You are ready to start receiving tasks. [PERSON_NAME] [P…" at bounding box center [193, 445] width 304 height 809
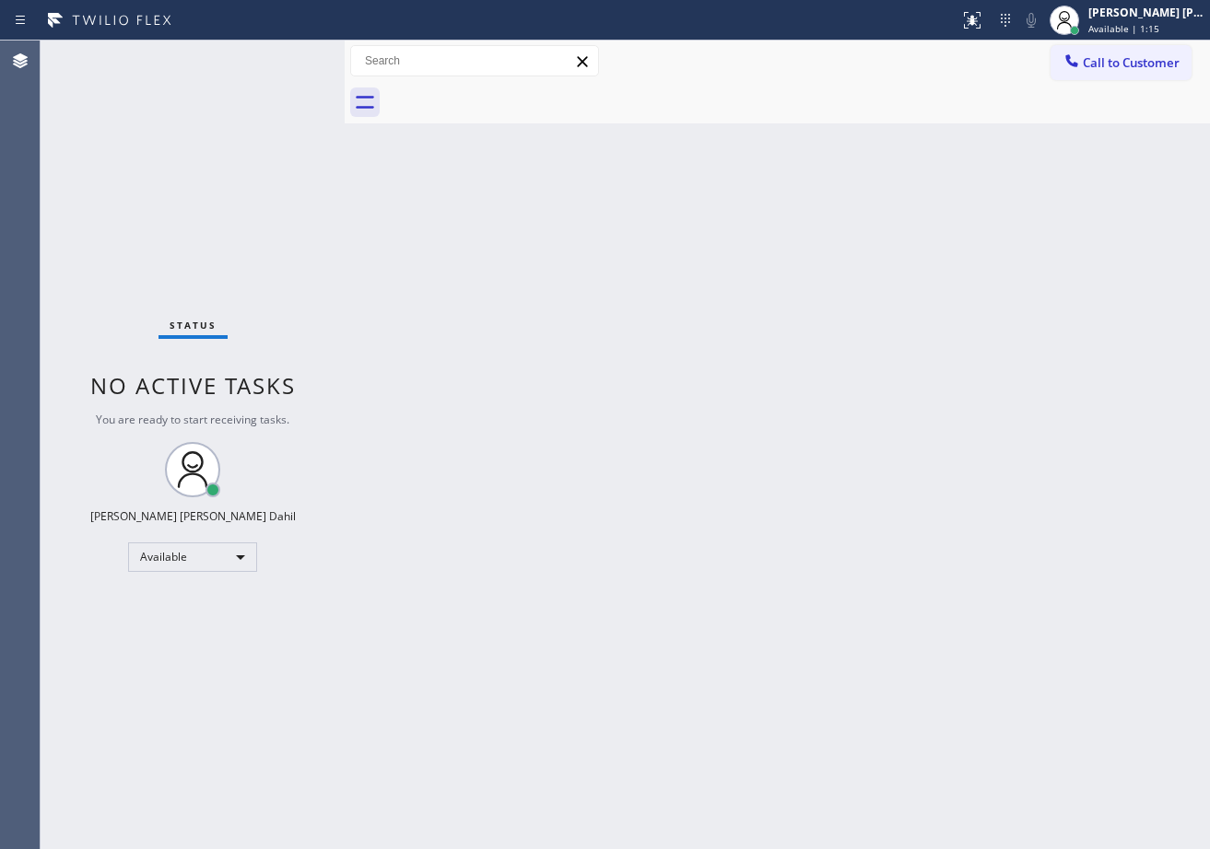
click at [291, 60] on div "Status No active tasks You are ready to start receiving tasks. [PERSON_NAME] [P…" at bounding box center [193, 445] width 304 height 809
click at [799, 576] on div "Back to Dashboard Change Sender ID Customers Technicians Select a contact Outbo…" at bounding box center [777, 445] width 865 height 809
click at [1060, 703] on div "Back to Dashboard Change Sender ID Customers Technicians Select a contact Outbo…" at bounding box center [777, 445] width 865 height 809
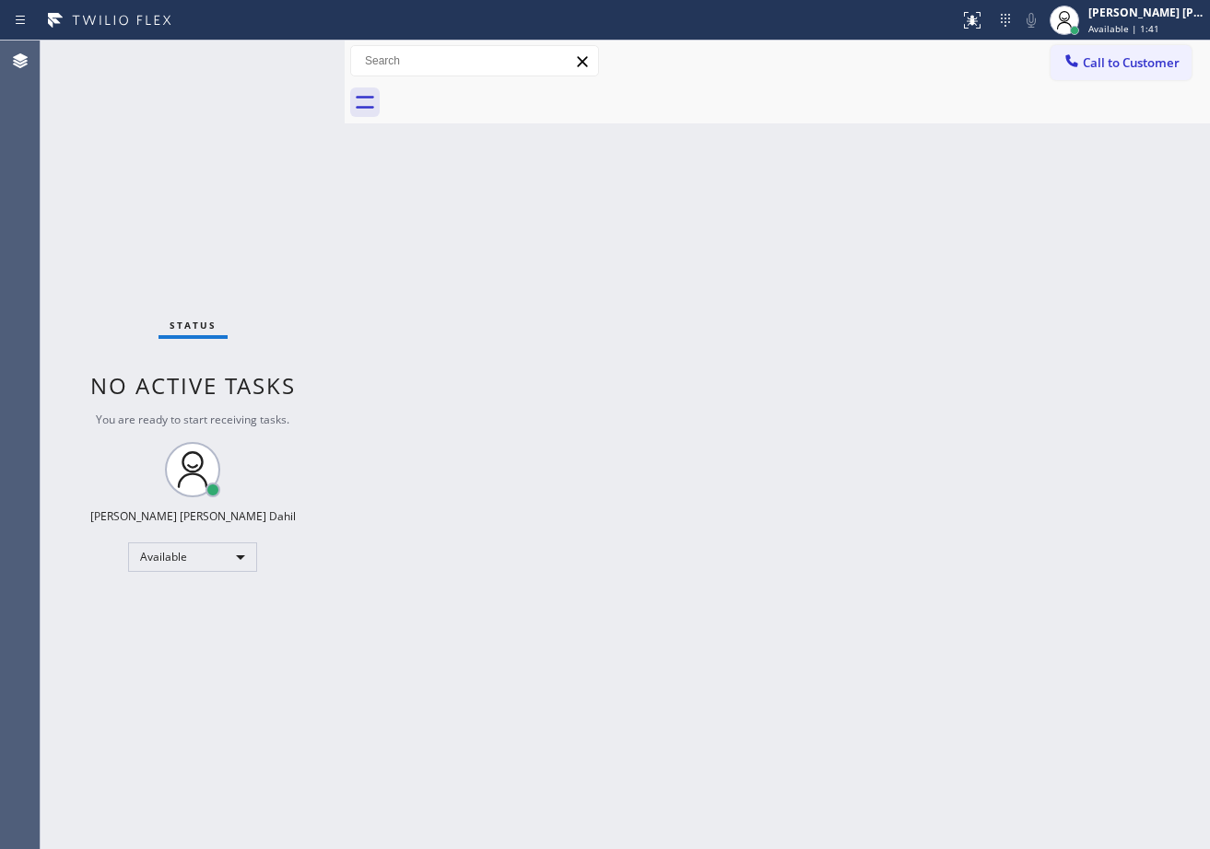
click at [303, 110] on div "Status No active tasks You are ready to start receiving tasks. [PERSON_NAME] [P…" at bounding box center [193, 445] width 304 height 809
click at [284, 65] on div "Status No active tasks You are ready to start receiving tasks. [PERSON_NAME] [P…" at bounding box center [193, 445] width 304 height 809
click at [296, 60] on div "Status No active tasks You are ready to start receiving tasks. [PERSON_NAME] [P…" at bounding box center [193, 445] width 304 height 809
click at [297, 54] on div "Status No active tasks You are ready to start receiving tasks. [PERSON_NAME] [P…" at bounding box center [193, 445] width 304 height 809
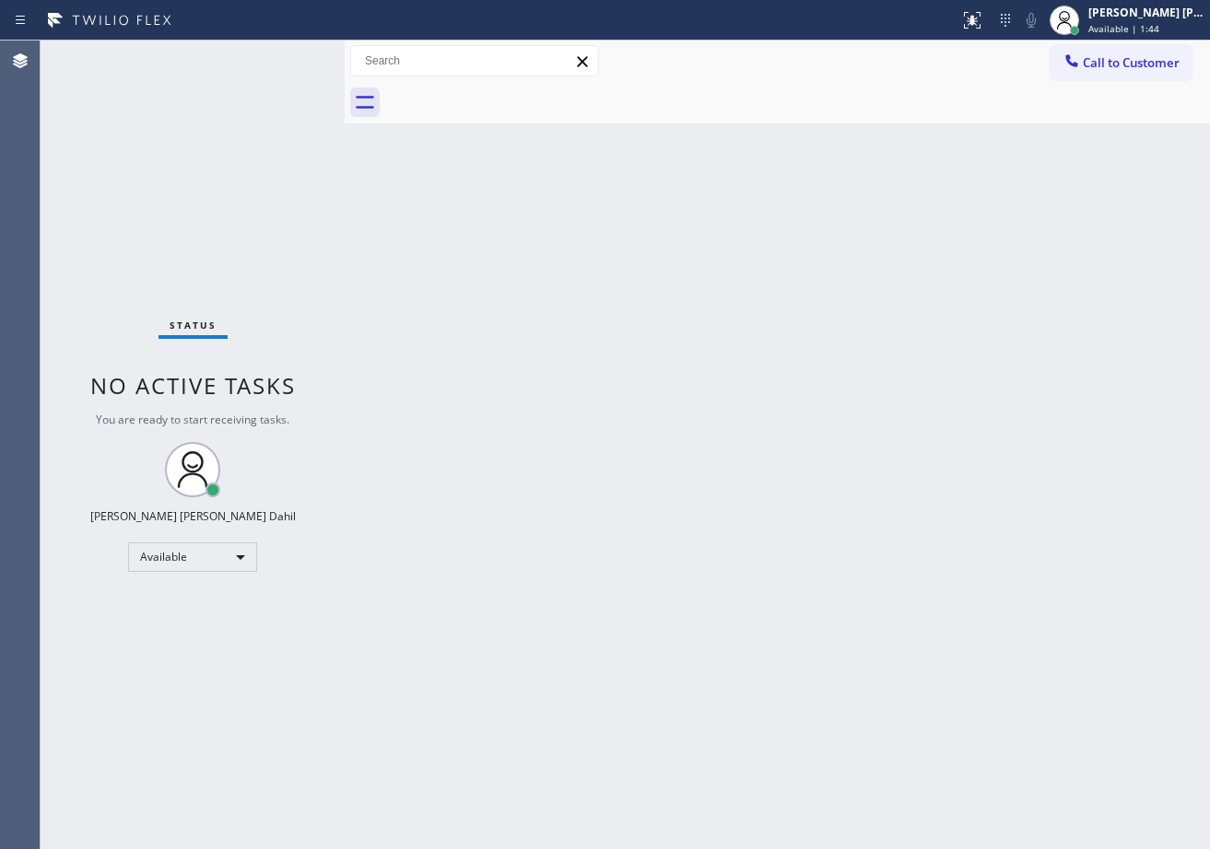
click at [293, 54] on div "Status No active tasks You are ready to start receiving tasks. [PERSON_NAME] [P…" at bounding box center [193, 445] width 304 height 809
drag, startPoint x: 790, startPoint y: 595, endPoint x: 978, endPoint y: 567, distance: 190.1
click at [793, 591] on div "Back to Dashboard Change Sender ID Customers Technicians Select a contact Outbo…" at bounding box center [777, 445] width 865 height 809
click at [891, 546] on div "Back to Dashboard Change Sender ID Customers Technicians Select a contact Outbo…" at bounding box center [777, 445] width 865 height 809
click at [755, 573] on div "Back to Dashboard Change Sender ID Customers Technicians Select a contact Outbo…" at bounding box center [777, 445] width 865 height 809
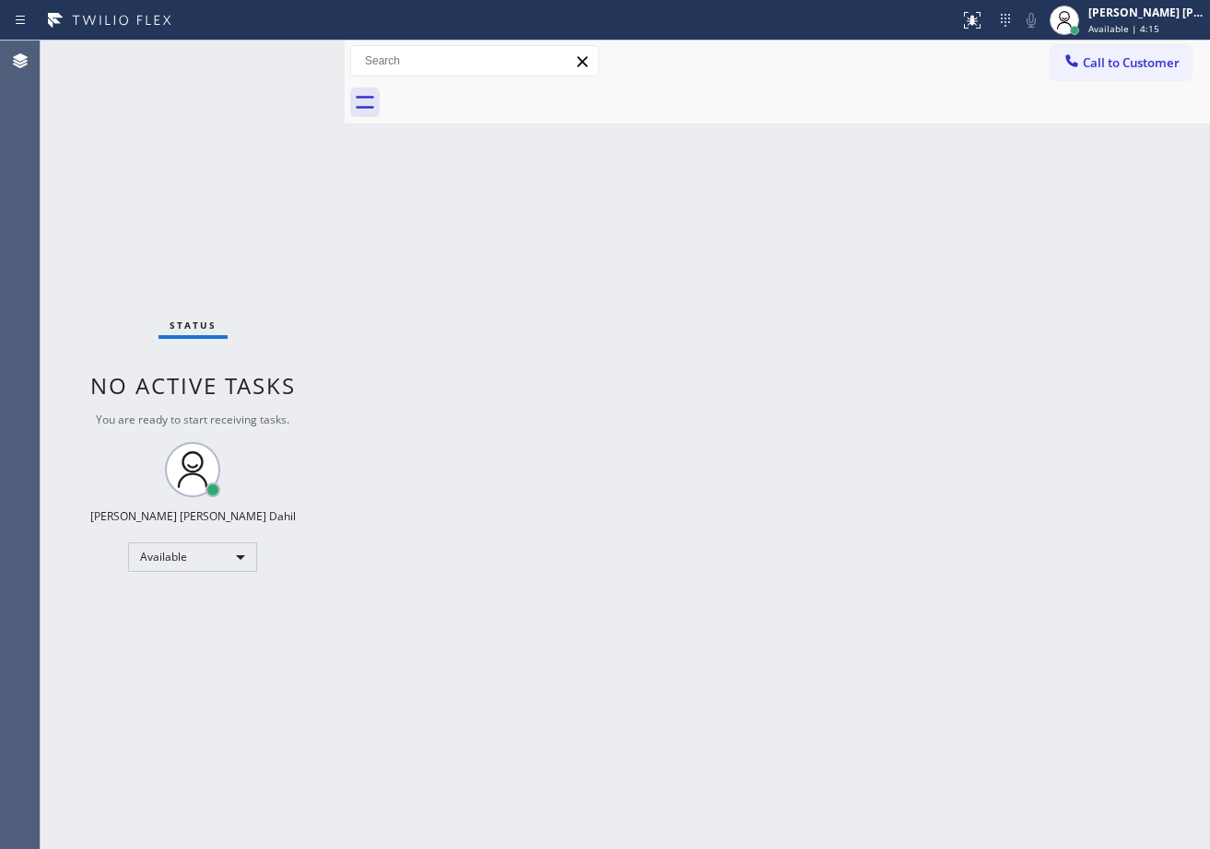
click at [580, 537] on div "Back to Dashboard Change Sender ID Customers Technicians Select a contact Outbo…" at bounding box center [777, 445] width 865 height 809
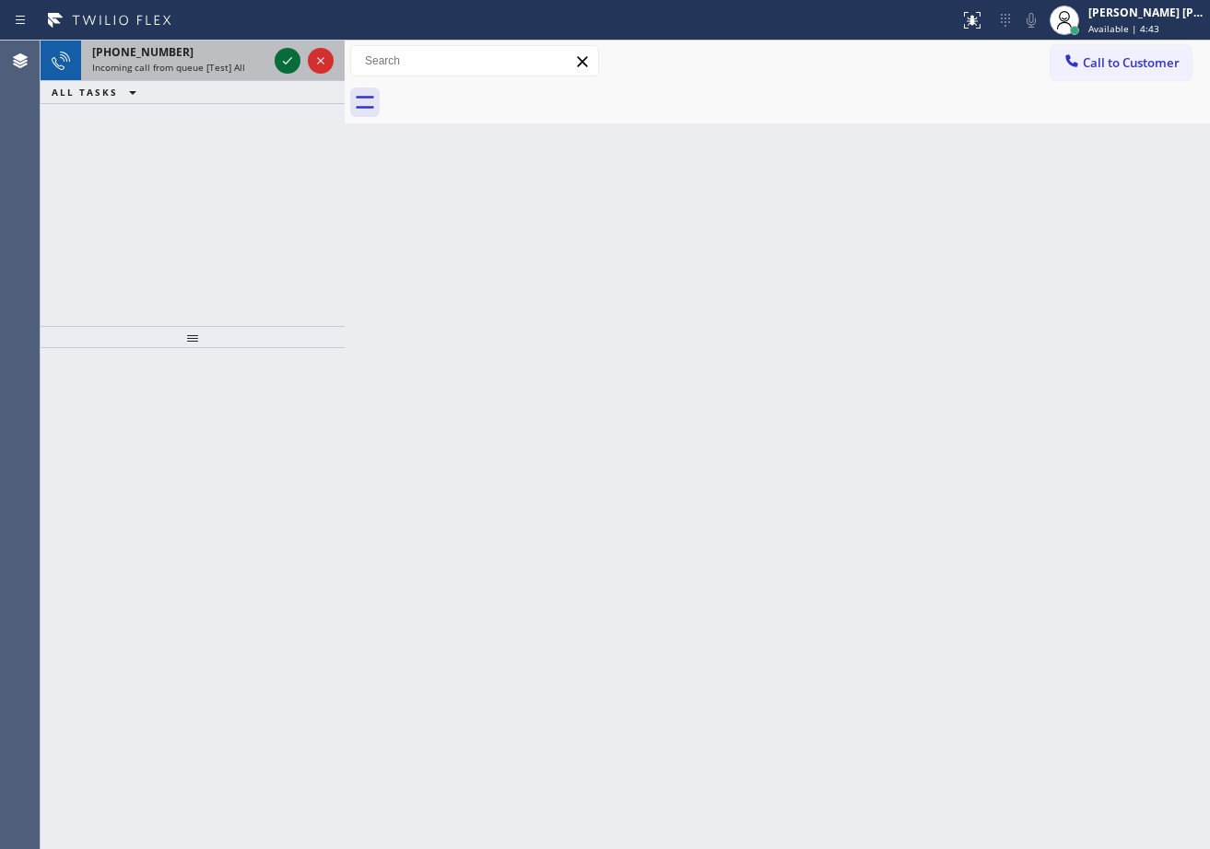
click at [278, 55] on icon at bounding box center [287, 61] width 22 height 22
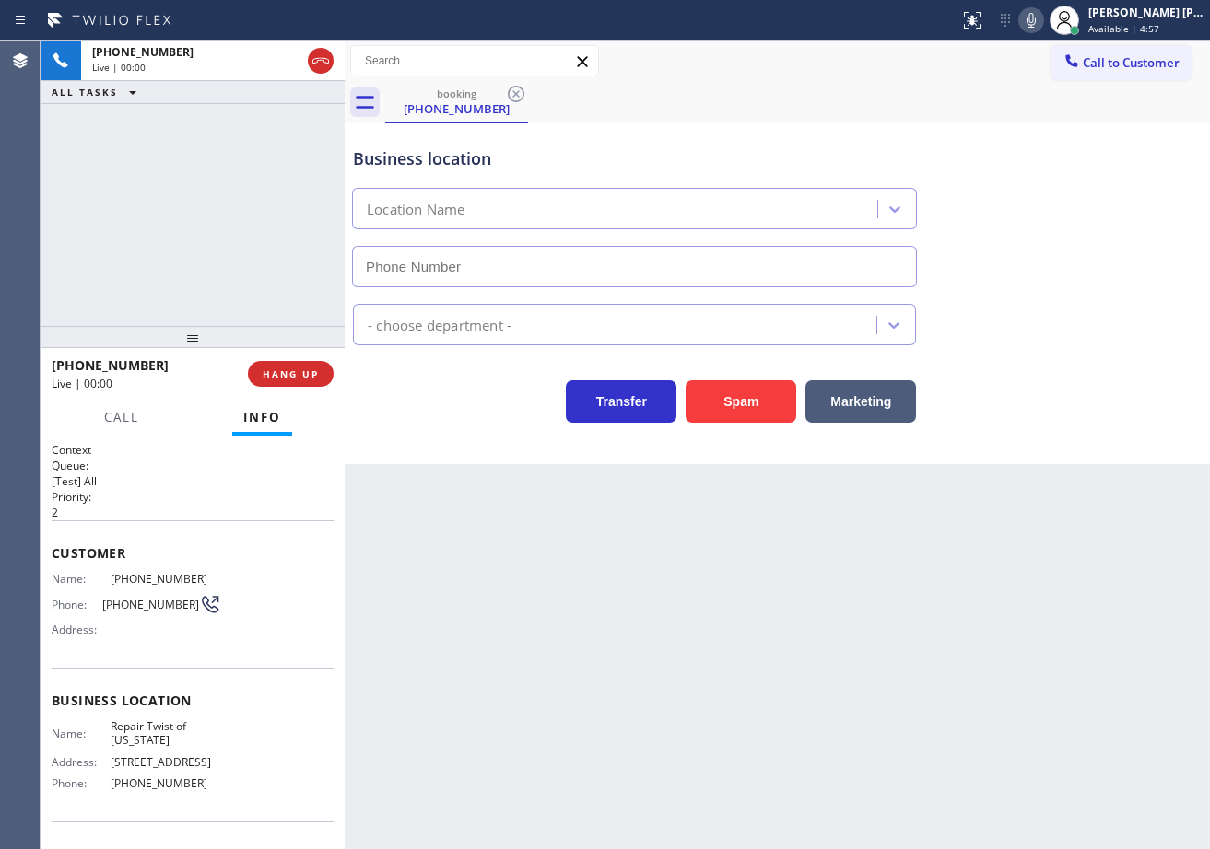
type input "[PHONE_NUMBER]"
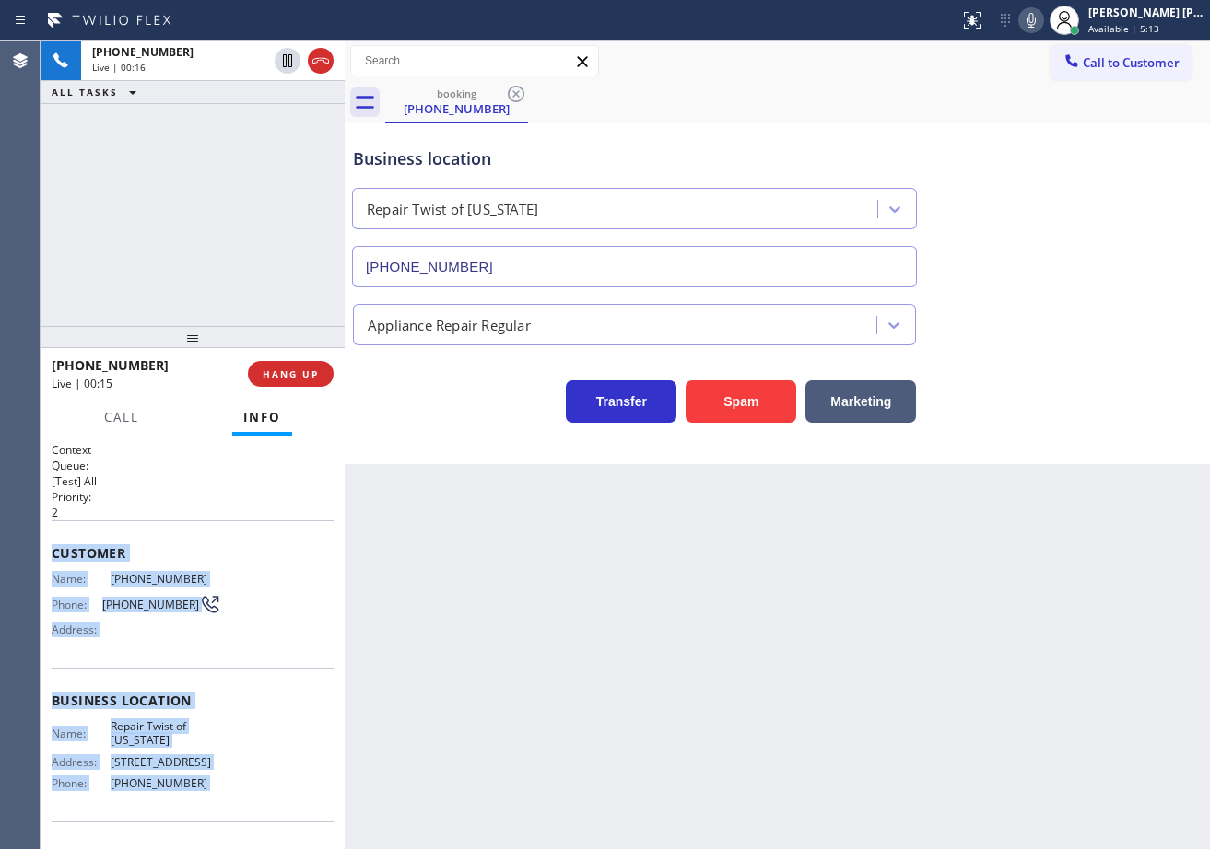
scroll to position [146, 0]
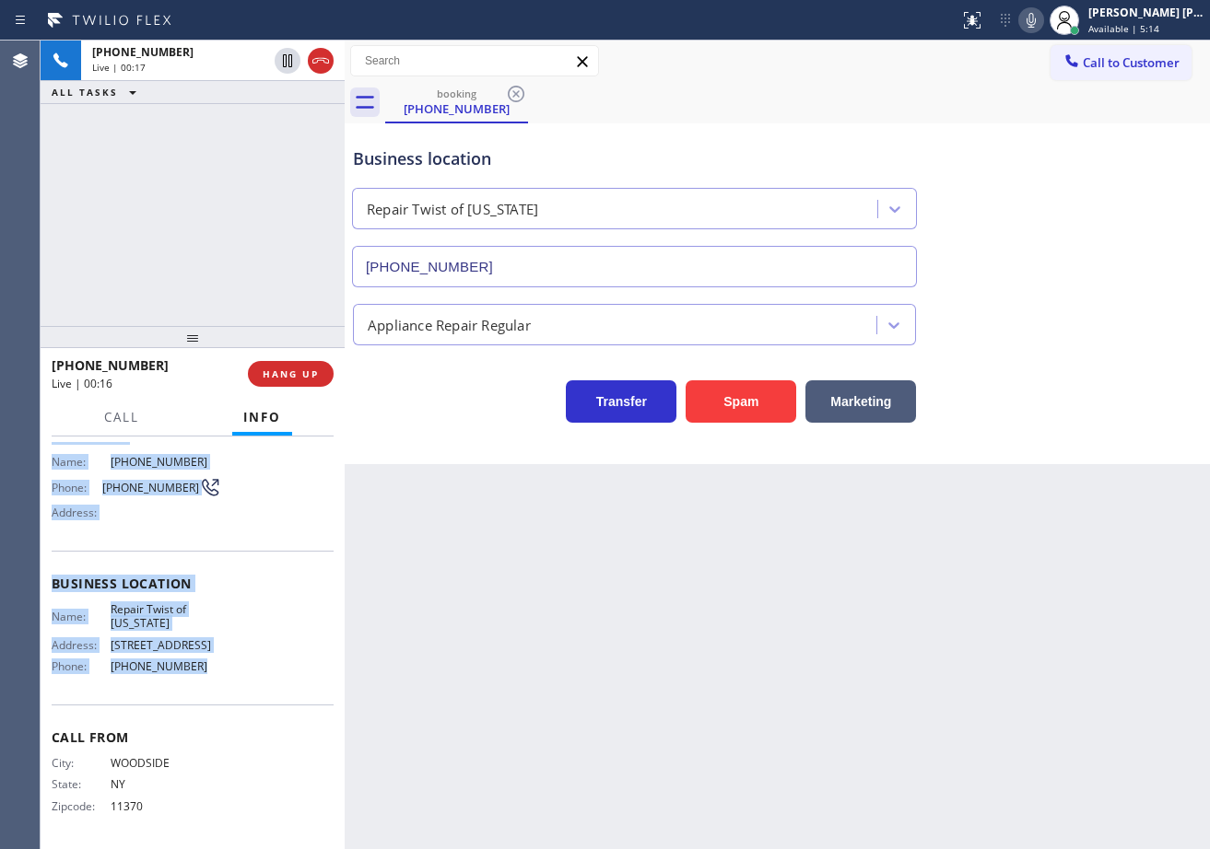
drag, startPoint x: 51, startPoint y: 550, endPoint x: 872, endPoint y: 537, distance: 821.0
click at [219, 689] on div "Context Queue: [Test] All Priority: 2 Customer Name: [PHONE_NUMBER] Phone: [PHO…" at bounding box center [193, 643] width 304 height 413
copy div "Customer Name: [PHONE_NUMBER] Phone: [PHONE_NUMBER] Address: Business location …"
click at [1036, 13] on icon at bounding box center [1030, 20] width 9 height 15
click at [1042, 23] on icon at bounding box center [1031, 20] width 22 height 22
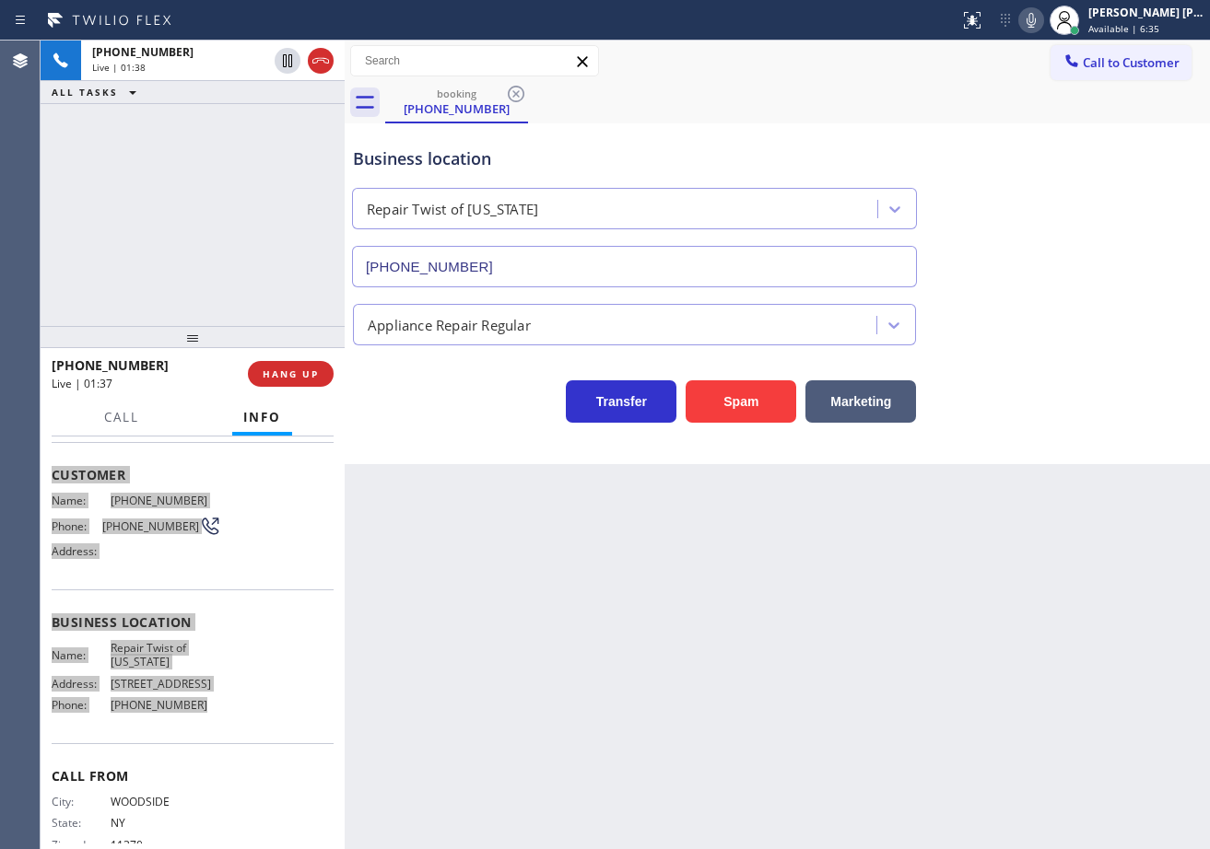
scroll to position [0, 0]
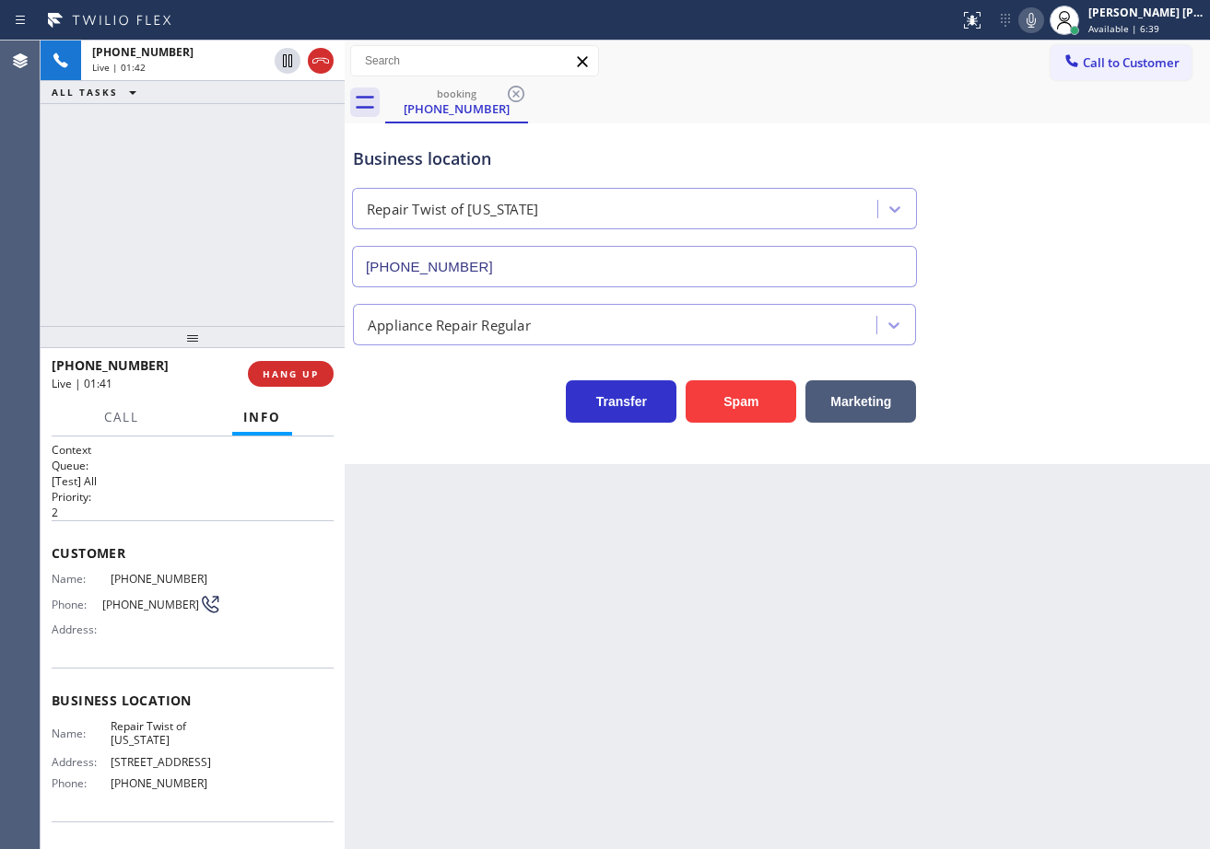
click at [1071, 235] on div "Business location Repair Twist of [US_STATE] [PHONE_NUMBER]" at bounding box center [777, 204] width 856 height 167
click at [1104, 275] on div "Business location Repair Twist of [US_STATE] [PHONE_NUMBER]" at bounding box center [777, 204] width 856 height 167
drag, startPoint x: 1104, startPoint y: 275, endPoint x: 1101, endPoint y: 243, distance: 31.4
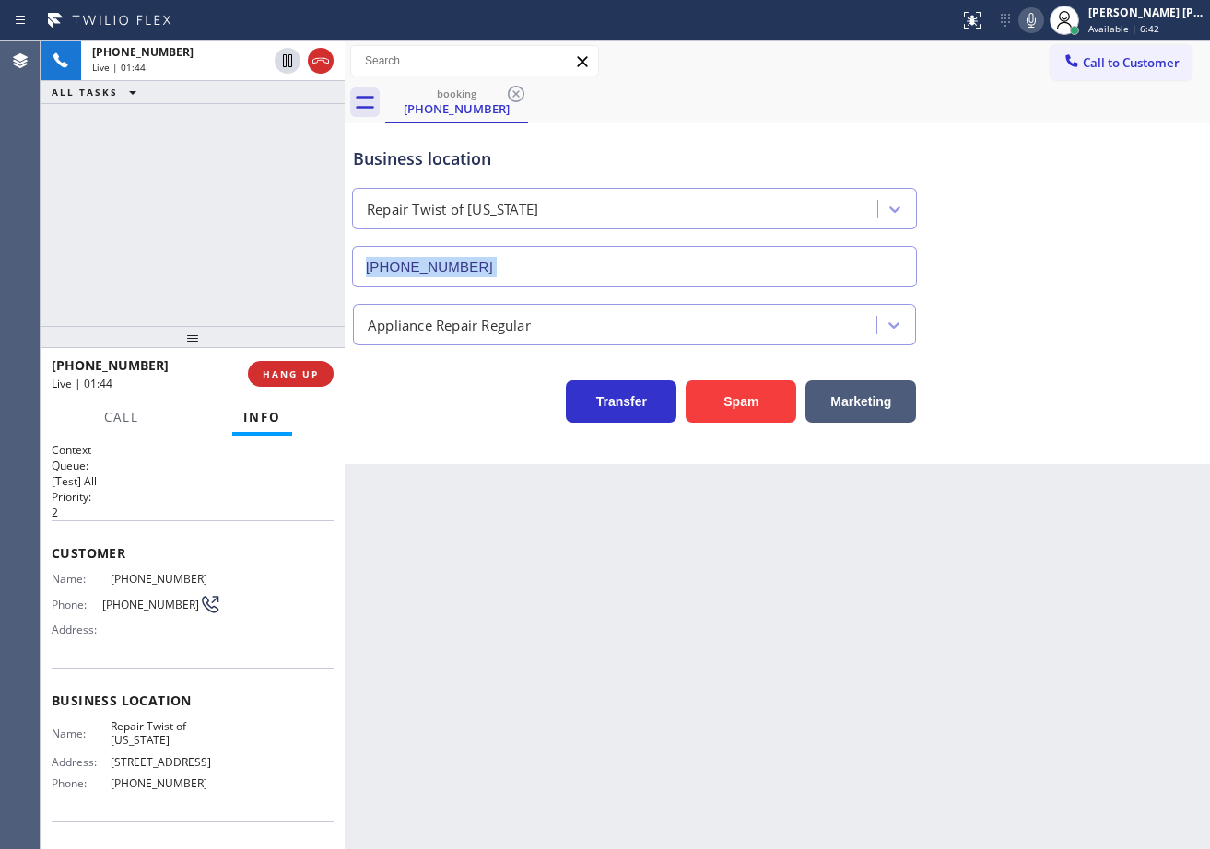
click at [1104, 253] on div "Business location Repair Twist of [US_STATE] [PHONE_NUMBER]" at bounding box center [777, 204] width 856 height 167
click at [1099, 230] on div "Business location Repair Twist of [US_STATE] [PHONE_NUMBER]" at bounding box center [777, 204] width 856 height 167
click at [1099, 209] on div "Business location Repair Twist of [US_STATE] [PHONE_NUMBER]" at bounding box center [777, 204] width 856 height 167
click at [1042, 29] on icon at bounding box center [1031, 20] width 22 height 22
drag, startPoint x: 1068, startPoint y: 93, endPoint x: 896, endPoint y: 126, distance: 175.5
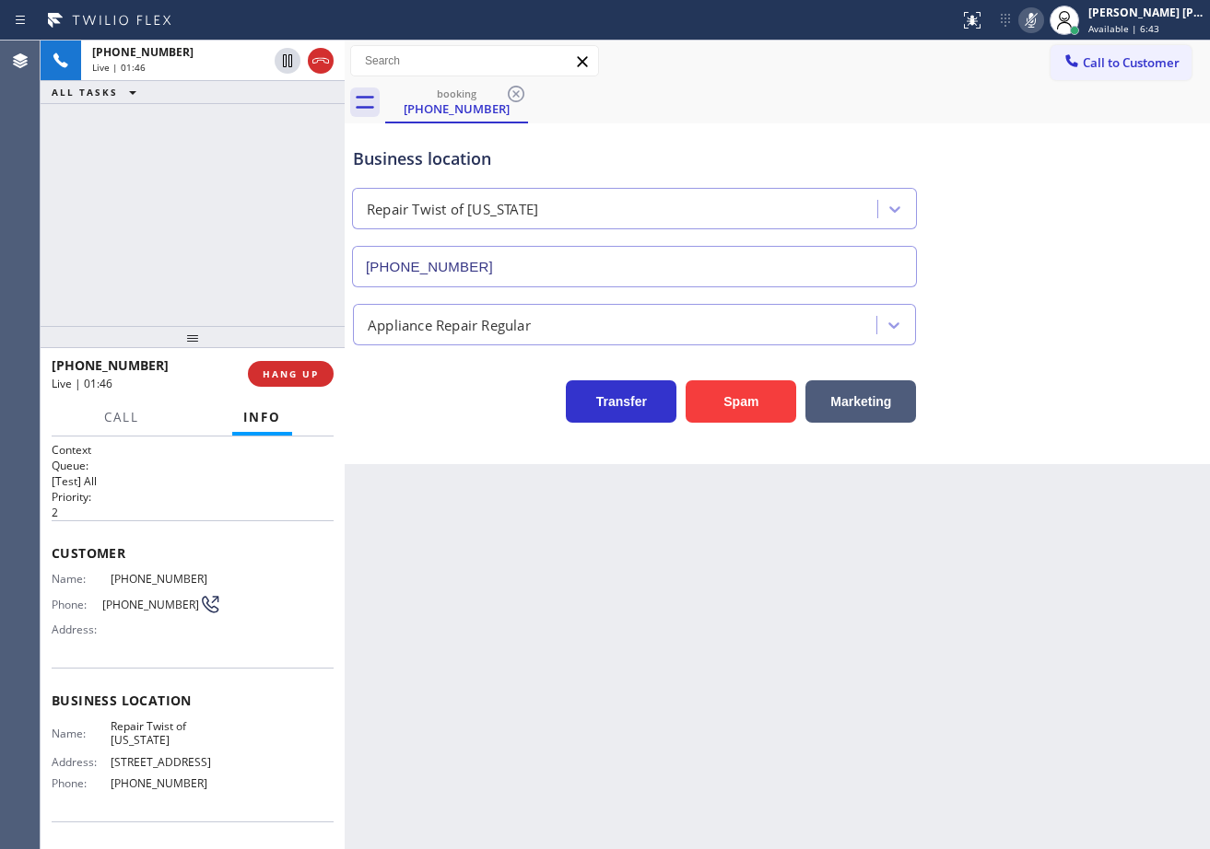
click at [1068, 94] on div "booking [PHONE_NUMBER]" at bounding box center [797, 102] width 825 height 41
click at [287, 60] on icon at bounding box center [287, 60] width 9 height 13
drag, startPoint x: 276, startPoint y: 89, endPoint x: 1005, endPoint y: 310, distance: 761.6
click at [283, 103] on div "ALL TASKS ALL TASKS ACTIVE TASKS TASKS IN WRAP UP" at bounding box center [193, 92] width 304 height 23
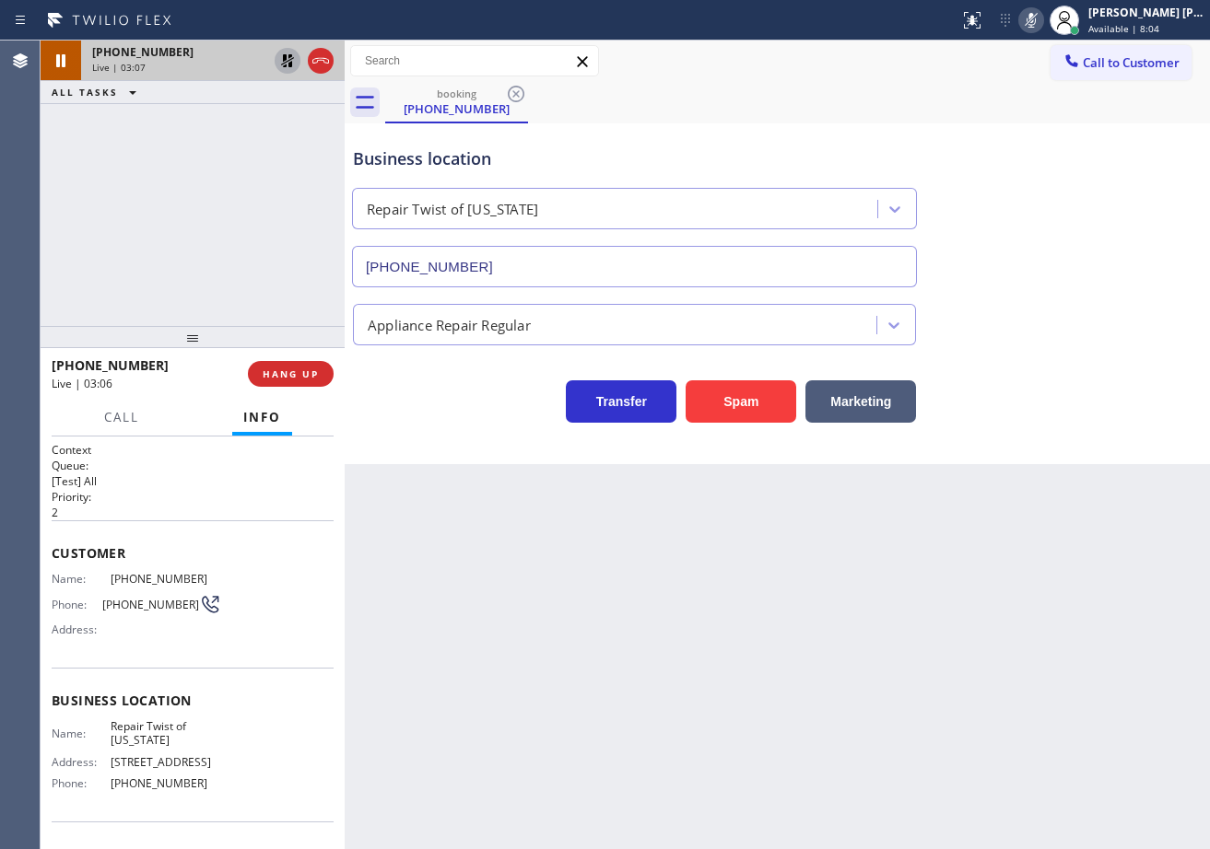
click at [292, 64] on icon at bounding box center [287, 60] width 13 height 13
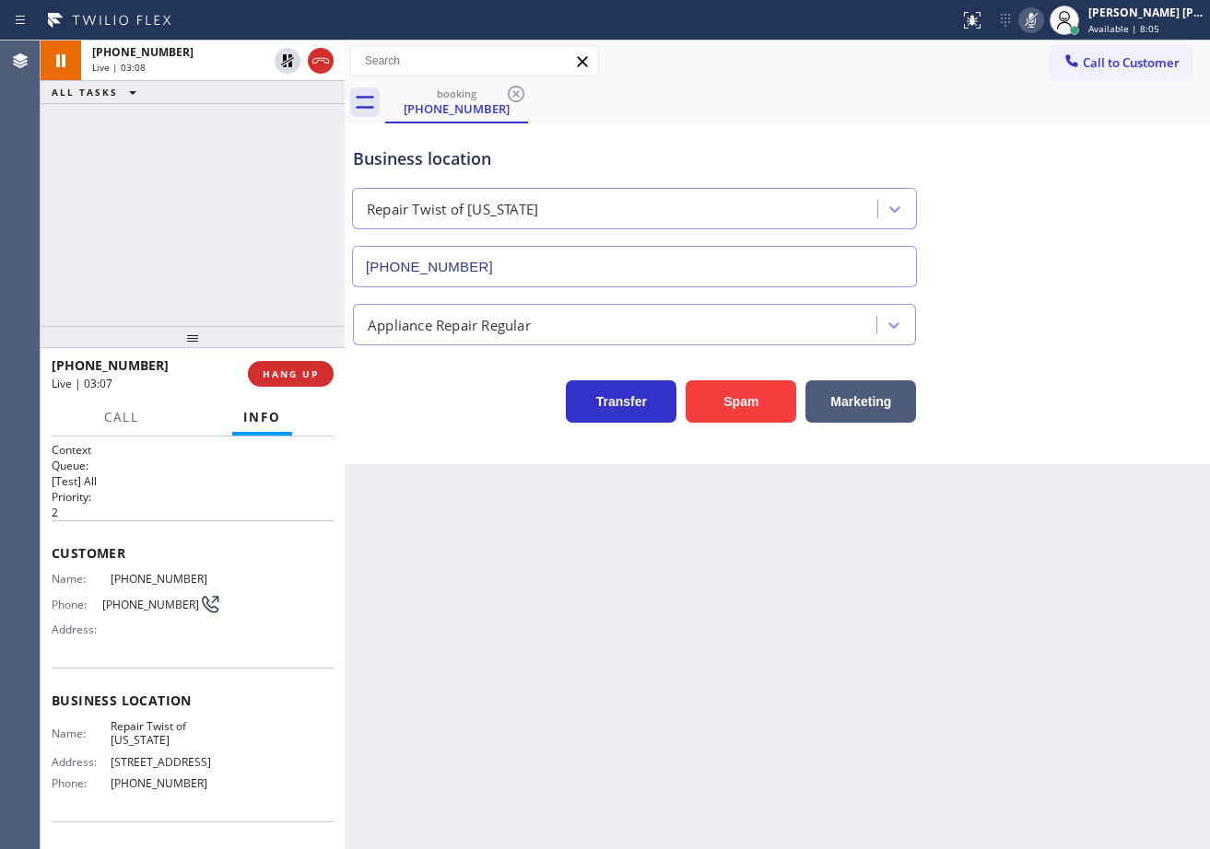
click at [1042, 18] on icon at bounding box center [1031, 20] width 22 height 22
click at [1056, 149] on div "booking [PHONE_NUMBER] Call to Customer Outbound call Location HVAC Alliance Ex…" at bounding box center [777, 253] width 865 height 424
drag, startPoint x: 1053, startPoint y: 28, endPoint x: 1034, endPoint y: 91, distance: 66.5
click at [1042, 28] on icon at bounding box center [1031, 20] width 22 height 22
click at [1032, 109] on div "booking [PHONE_NUMBER]" at bounding box center [797, 102] width 825 height 41
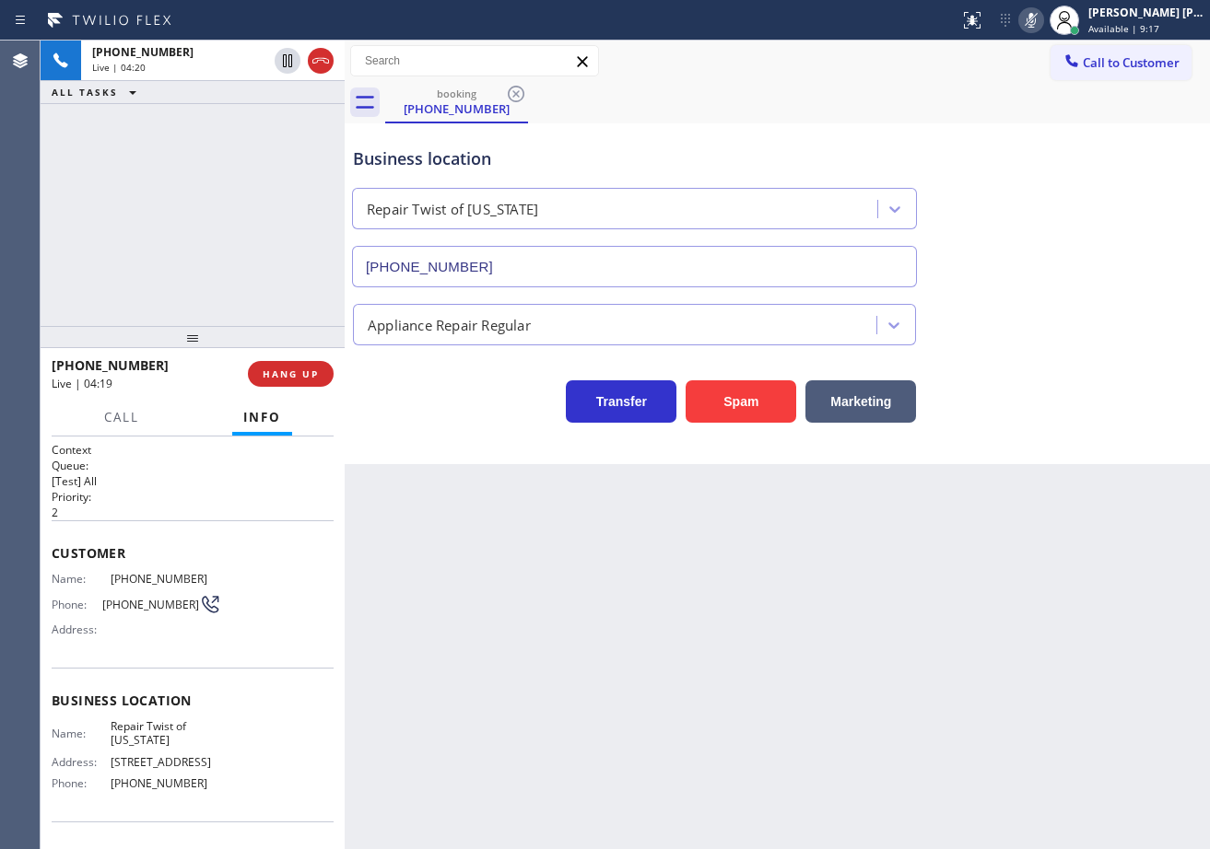
click at [1042, 21] on icon at bounding box center [1031, 20] width 22 height 22
drag, startPoint x: 1034, startPoint y: 127, endPoint x: 1032, endPoint y: 226, distance: 98.6
click at [1032, 128] on div "Business location Repair Twist of [US_STATE] [PHONE_NUMBER]" at bounding box center [777, 204] width 856 height 167
click at [1042, 15] on icon at bounding box center [1031, 20] width 22 height 22
click at [1069, 141] on div "Business location Repair Twist of [US_STATE] [PHONE_NUMBER]" at bounding box center [777, 204] width 856 height 167
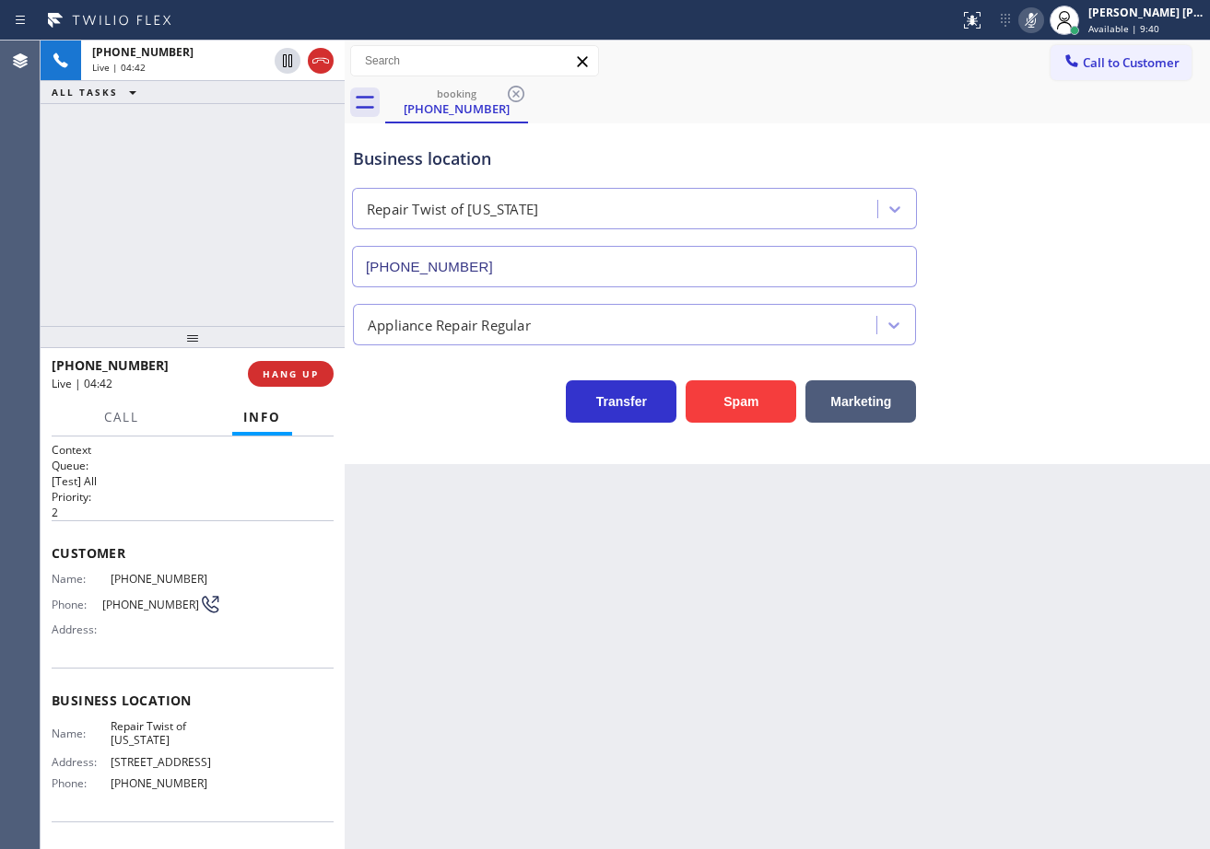
click at [1036, 20] on icon at bounding box center [1030, 20] width 9 height 15
click at [1103, 198] on div "Business location Repair Twist of [US_STATE] [PHONE_NUMBER]" at bounding box center [777, 204] width 856 height 167
click at [1032, 271] on div "Business location Repair Twist of [US_STATE] [PHONE_NUMBER]" at bounding box center [777, 204] width 856 height 167
click at [1034, 271] on div "Business location Repair Twist of [US_STATE] [PHONE_NUMBER]" at bounding box center [777, 204] width 856 height 167
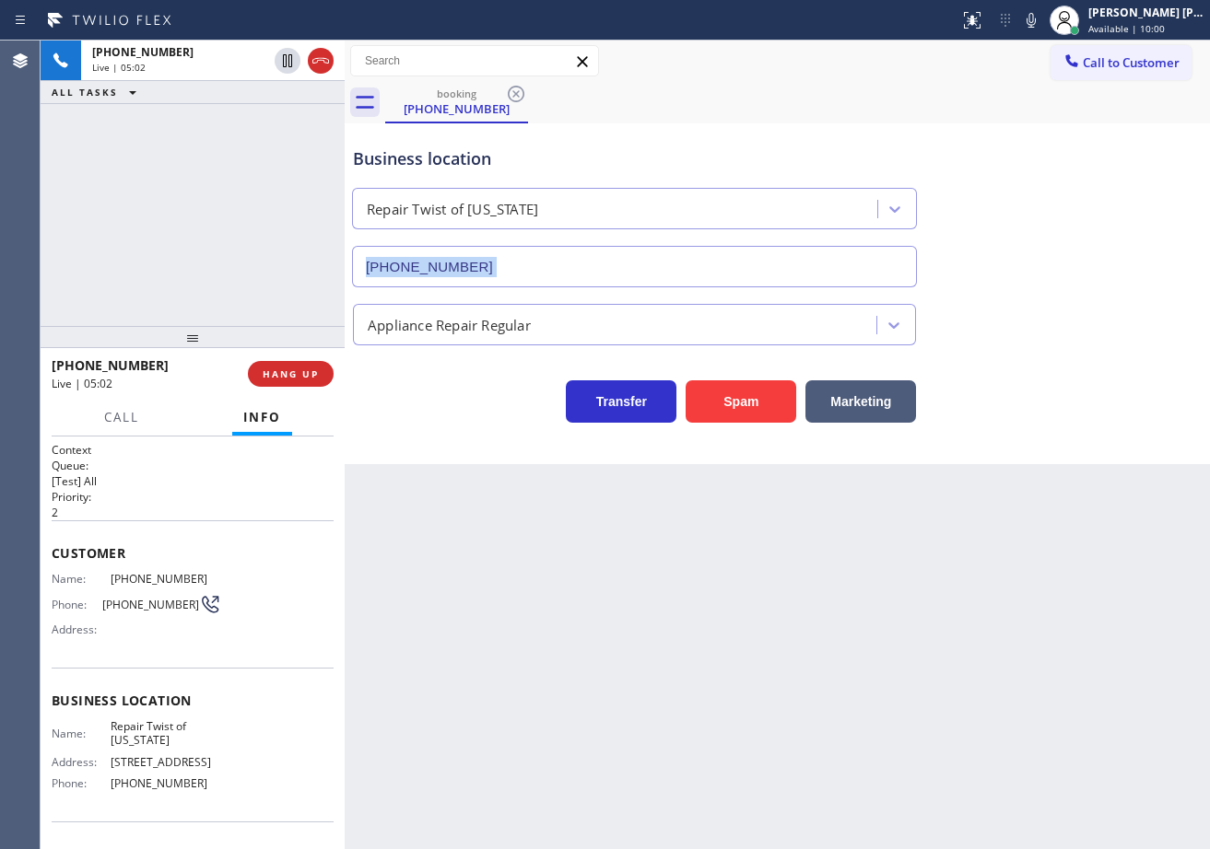
click at [1037, 271] on div "Business location Repair Twist of [US_STATE] [PHONE_NUMBER]" at bounding box center [777, 204] width 856 height 167
click at [1039, 271] on div "Business location Repair Twist of [US_STATE] [PHONE_NUMBER]" at bounding box center [777, 204] width 856 height 167
click at [1055, 295] on div "Appliance Repair Regular" at bounding box center [777, 316] width 856 height 58
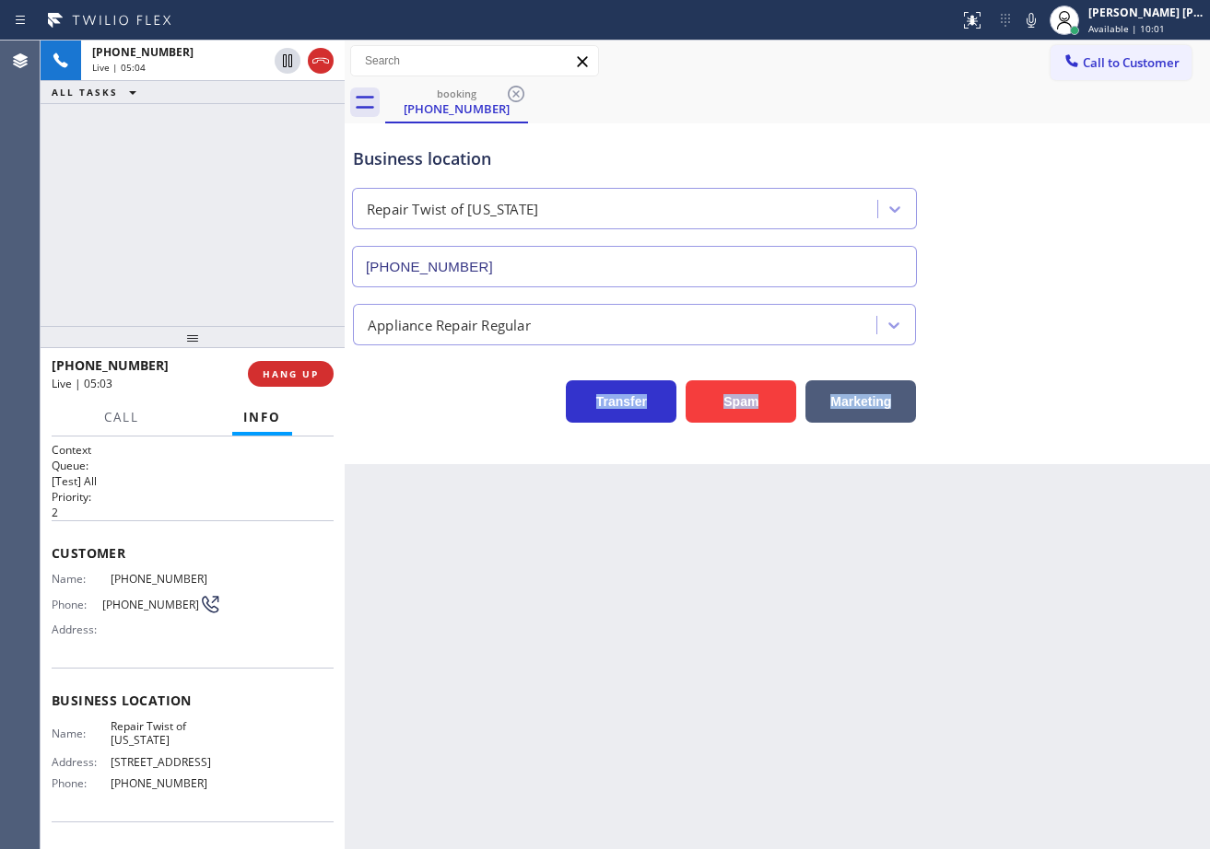
click at [1055, 295] on div "Appliance Repair Regular" at bounding box center [777, 316] width 856 height 58
click at [1055, 299] on div "Appliance Repair Regular" at bounding box center [777, 321] width 856 height 49
click at [1055, 302] on div "Appliance Repair Regular" at bounding box center [777, 321] width 856 height 49
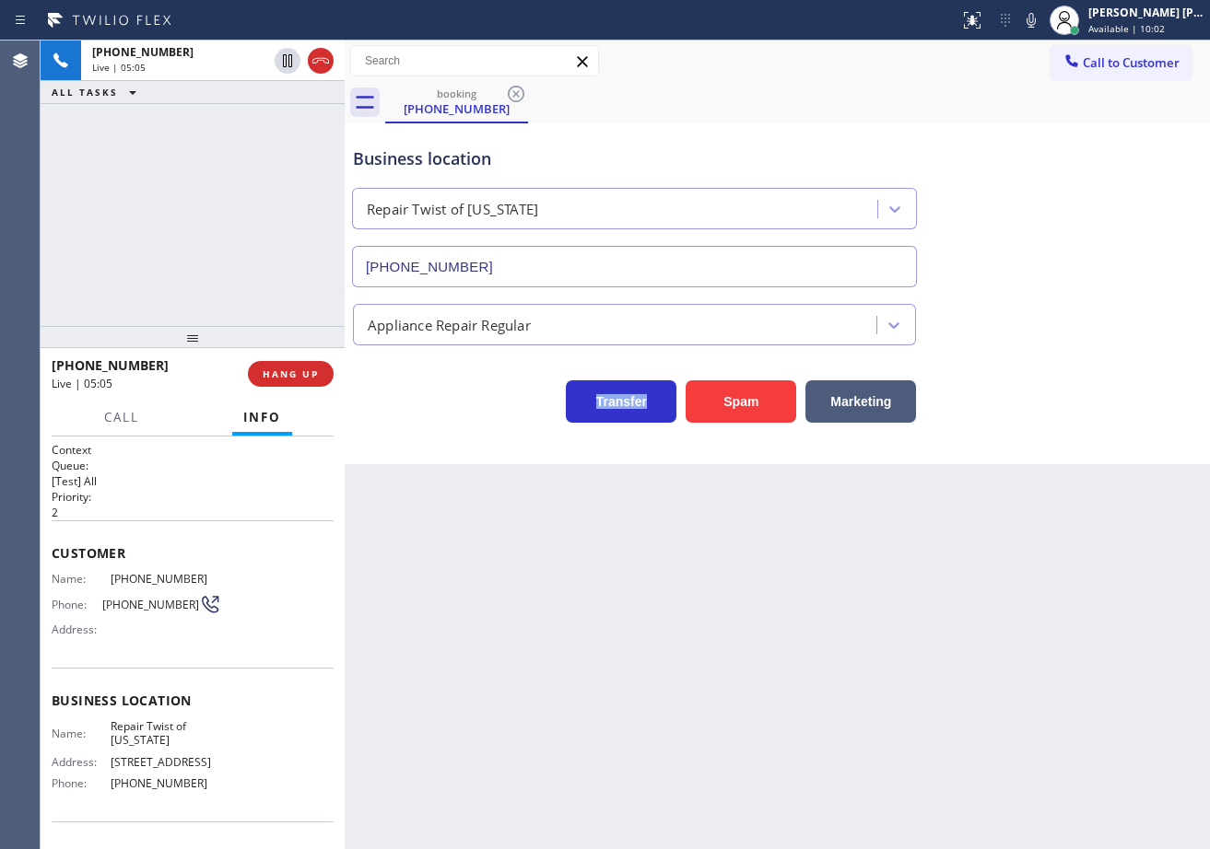
click at [1055, 302] on div "Appliance Repair Regular" at bounding box center [777, 321] width 856 height 49
click at [1052, 217] on div "Business location Repair Twist of [US_STATE] [PHONE_NUMBER]" at bounding box center [777, 204] width 856 height 167
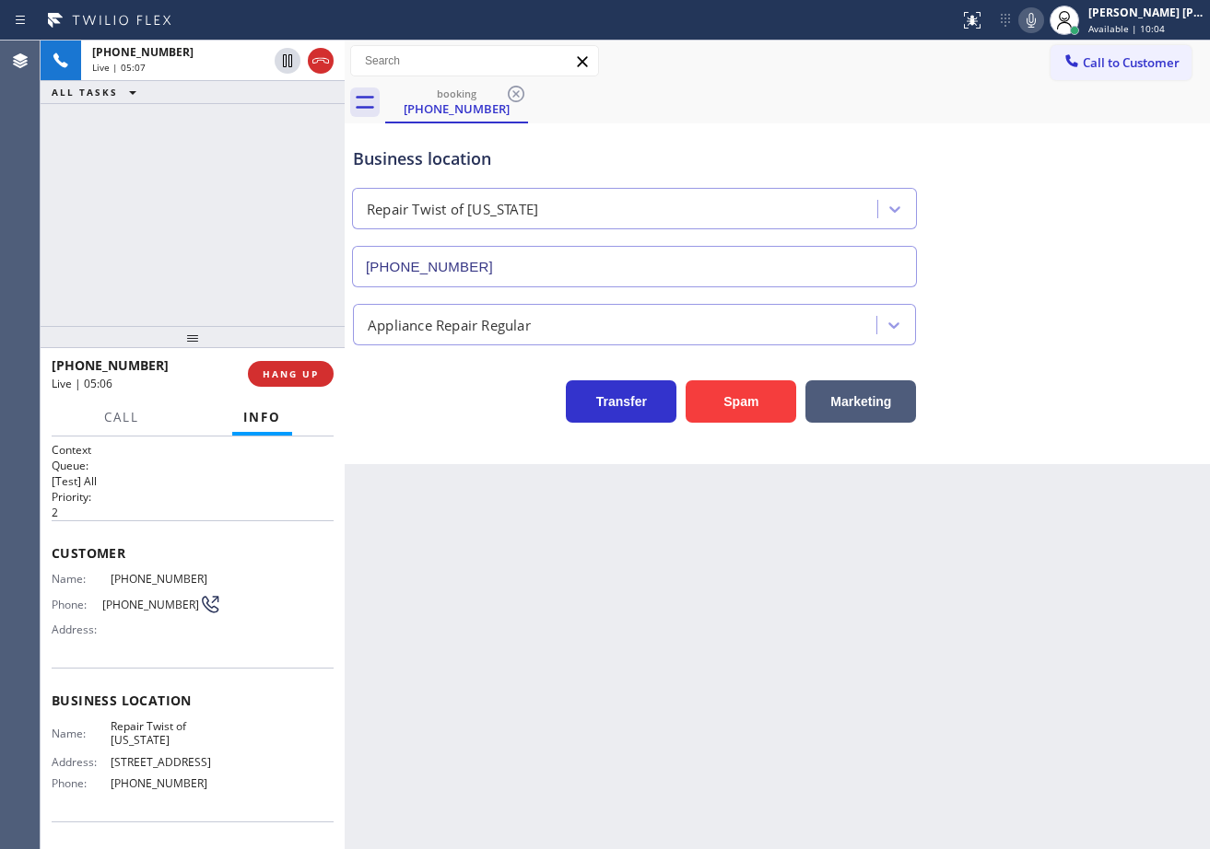
drag, startPoint x: 1050, startPoint y: 26, endPoint x: 1051, endPoint y: 53, distance: 26.7
click at [1042, 26] on icon at bounding box center [1031, 20] width 22 height 22
click at [1075, 180] on div "Business location Repair Twist of [US_STATE] [PHONE_NUMBER]" at bounding box center [777, 204] width 856 height 167
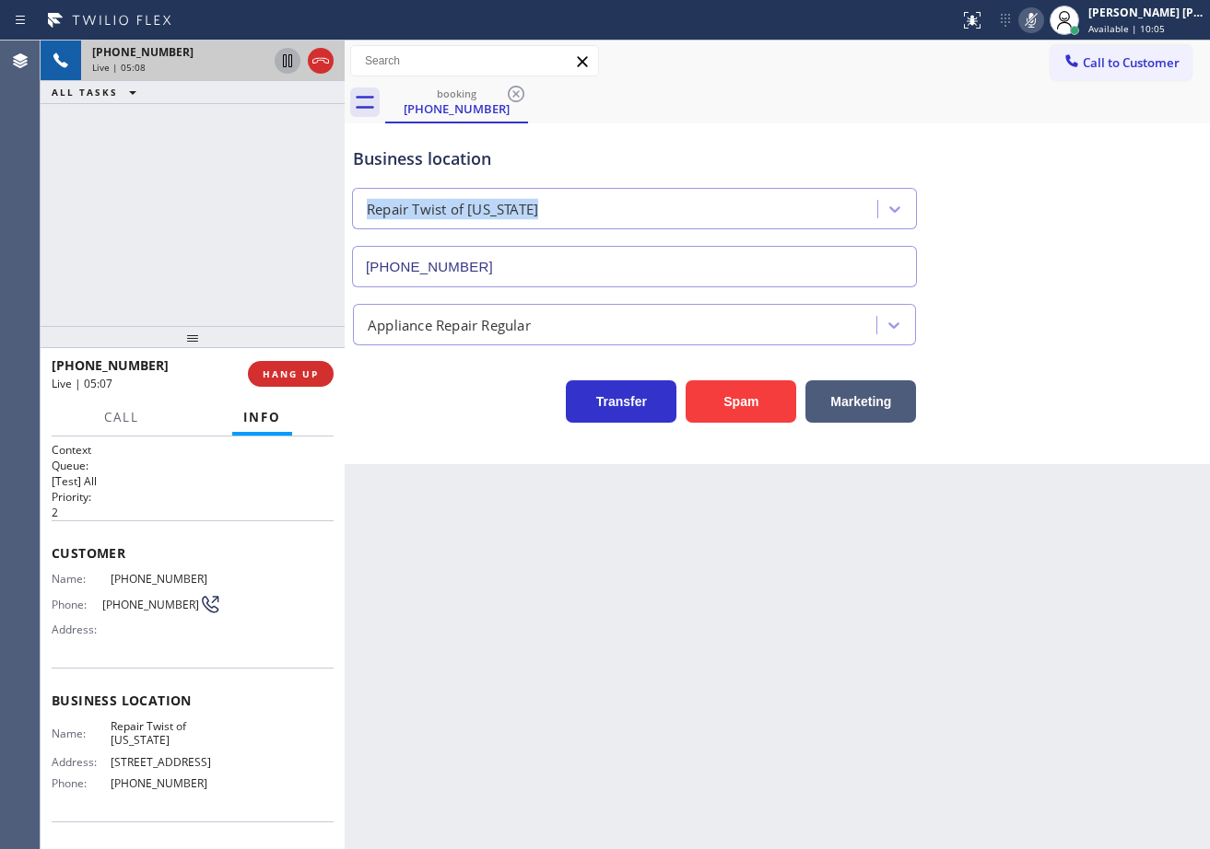
click at [288, 65] on icon at bounding box center [287, 60] width 9 height 13
click at [287, 57] on icon at bounding box center [287, 60] width 13 height 13
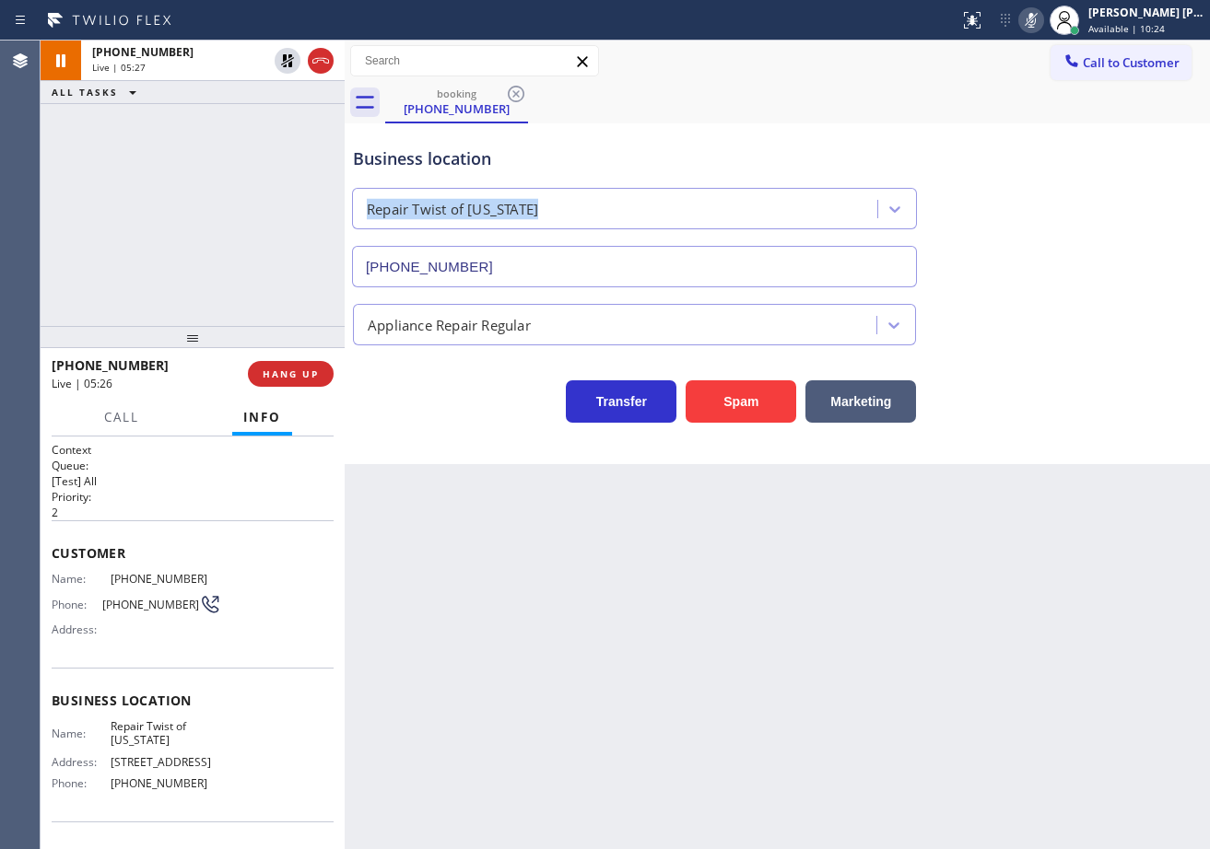
click at [1037, 20] on rect at bounding box center [1031, 18] width 13 height 13
click at [1042, 28] on icon at bounding box center [1031, 20] width 22 height 22
click at [1042, 17] on icon at bounding box center [1031, 20] width 22 height 22
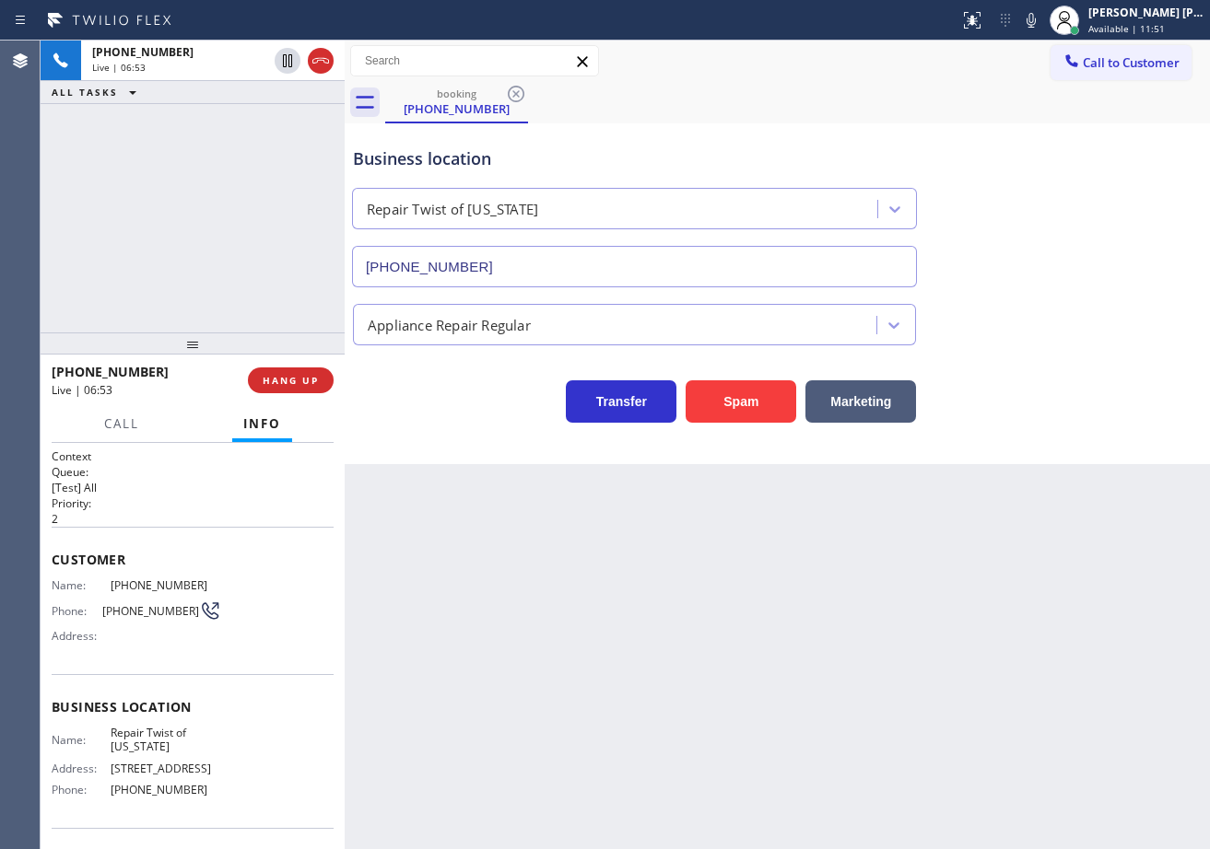
click at [196, 345] on div at bounding box center [193, 344] width 304 height 22
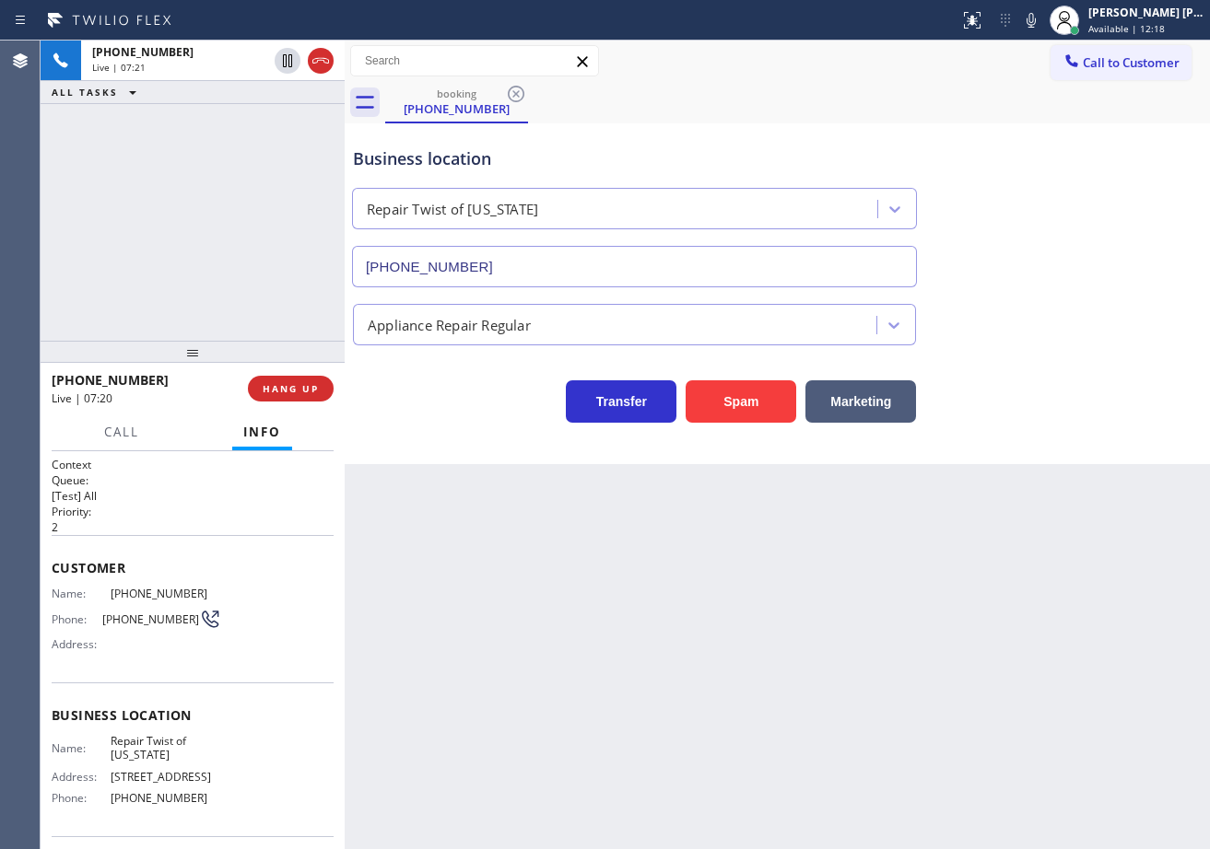
drag, startPoint x: 195, startPoint y: 357, endPoint x: 227, endPoint y: 354, distance: 31.5
click at [227, 354] on div at bounding box center [193, 352] width 304 height 22
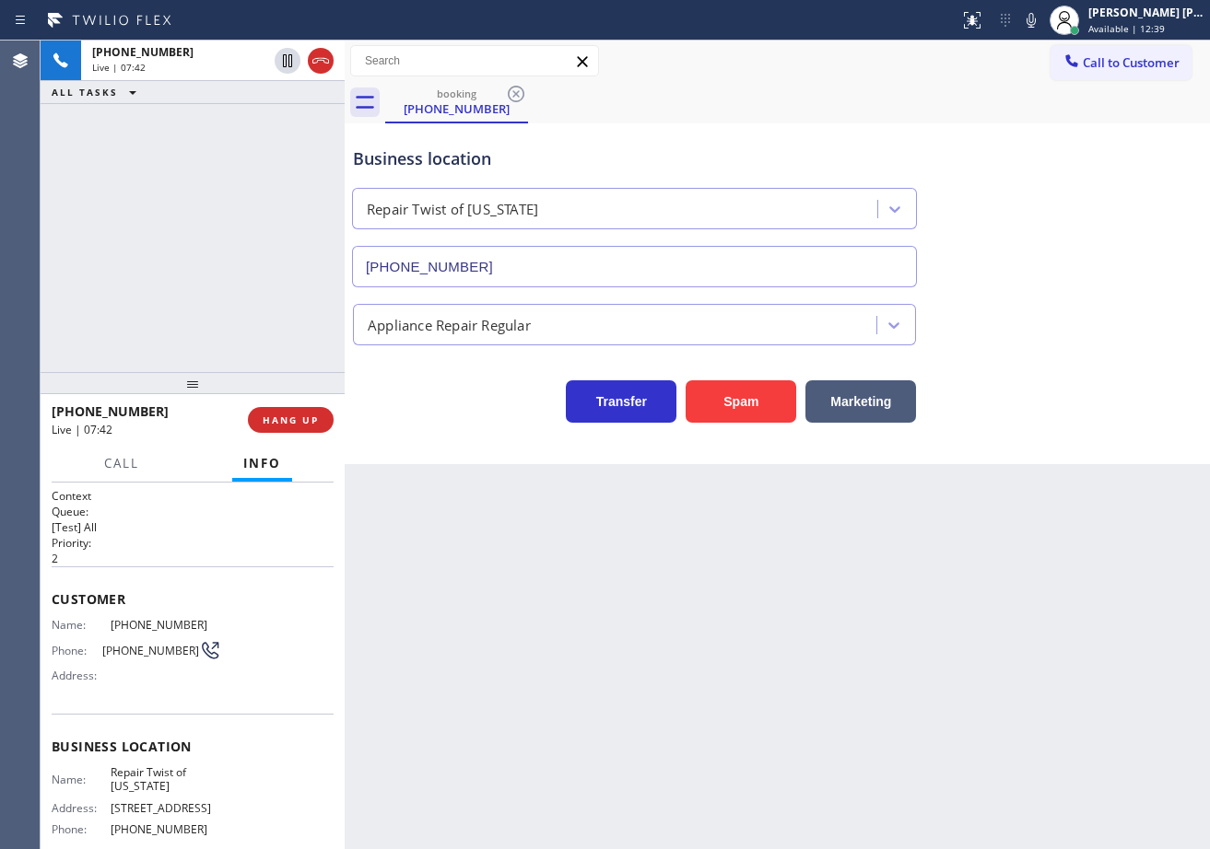
click at [191, 388] on div at bounding box center [193, 383] width 304 height 22
click at [191, 121] on div "[PHONE_NUMBER] Live | 07:46 ALL TASKS ALL TASKS ACTIVE TASKS TASKS IN WRAP UP" at bounding box center [193, 208] width 304 height 334
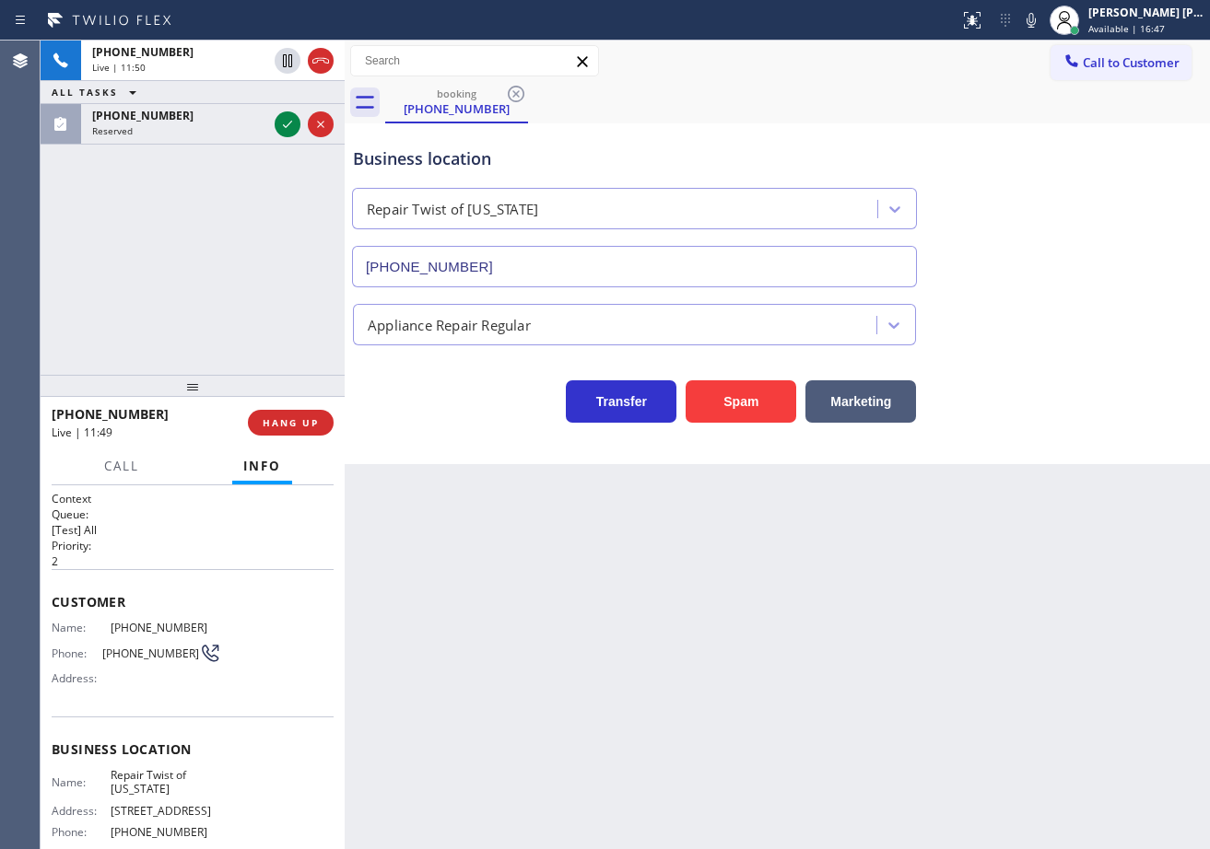
drag, startPoint x: 217, startPoint y: 179, endPoint x: 223, endPoint y: 166, distance: 14.4
click at [219, 176] on div "[PHONE_NUMBER] Live | 11:50 ALL TASKS ALL TASKS ACTIVE TASKS TASKS IN WRAP UP […" at bounding box center [193, 208] width 304 height 334
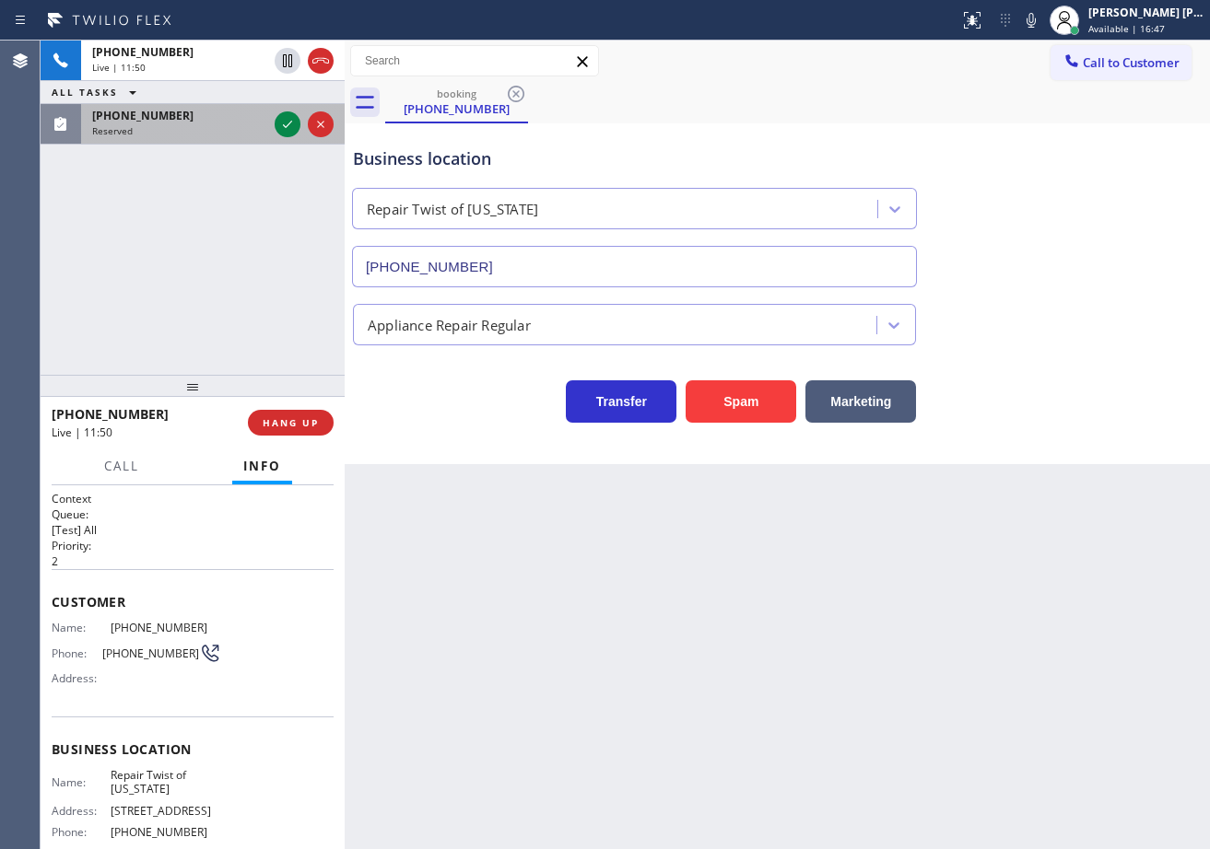
click at [242, 123] on div "[PHONE_NUMBER]" at bounding box center [179, 116] width 175 height 16
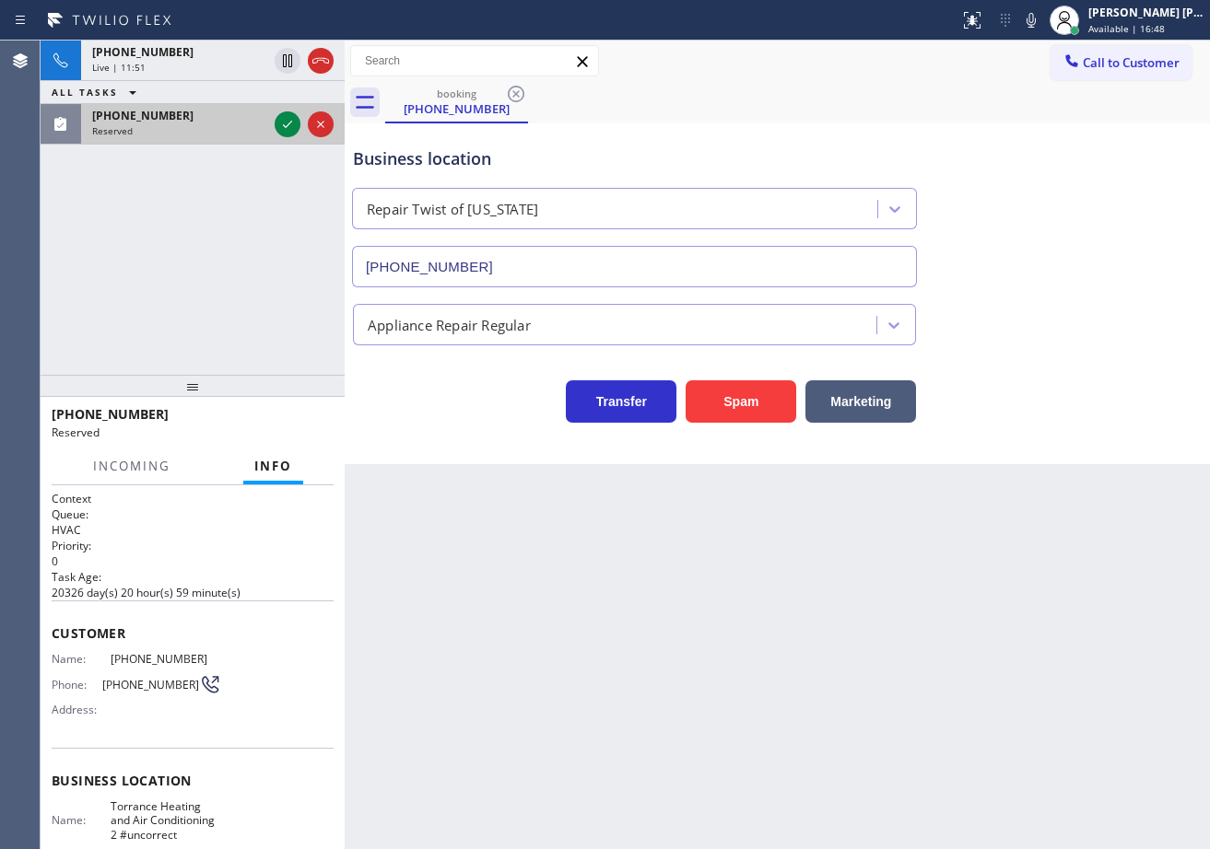
click at [242, 123] on div "[PHONE_NUMBER]" at bounding box center [179, 116] width 175 height 16
click at [289, 119] on icon at bounding box center [287, 124] width 22 height 22
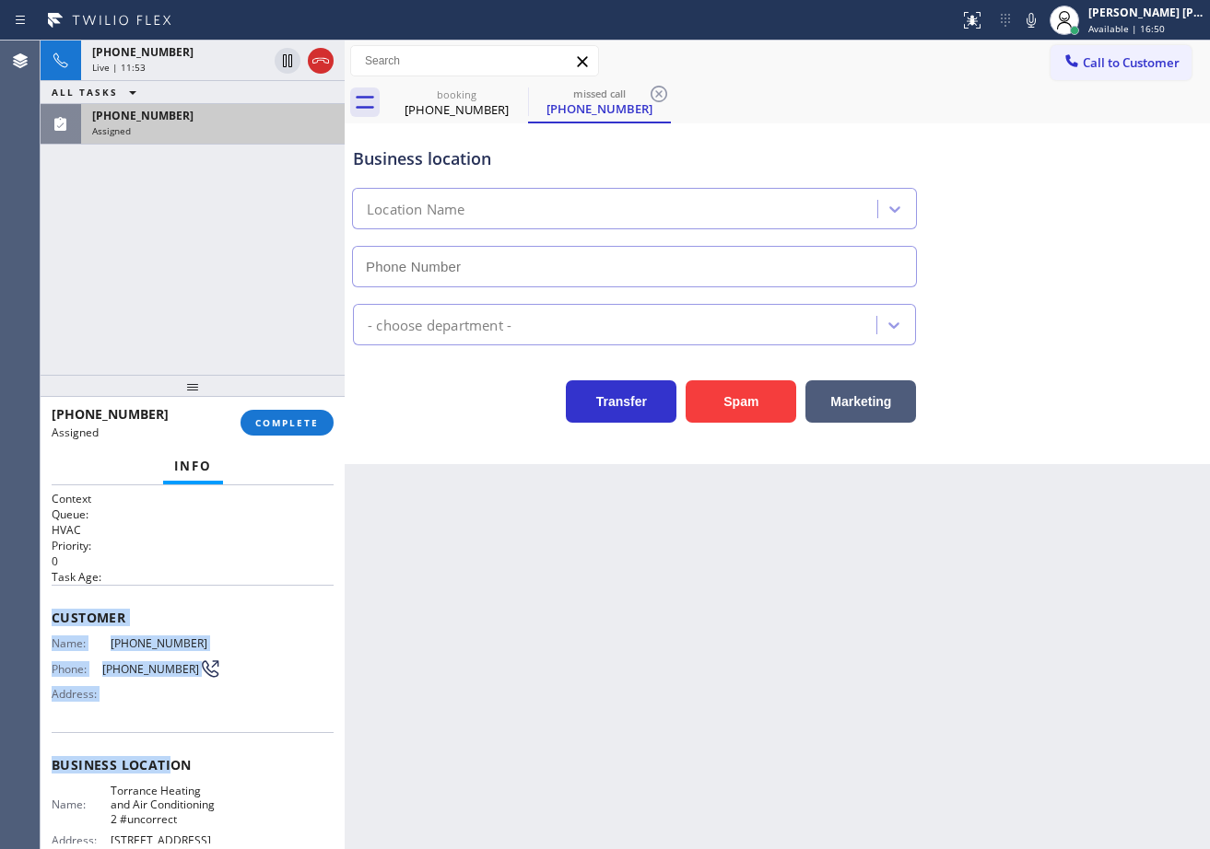
type input "[PHONE_NUMBER]"
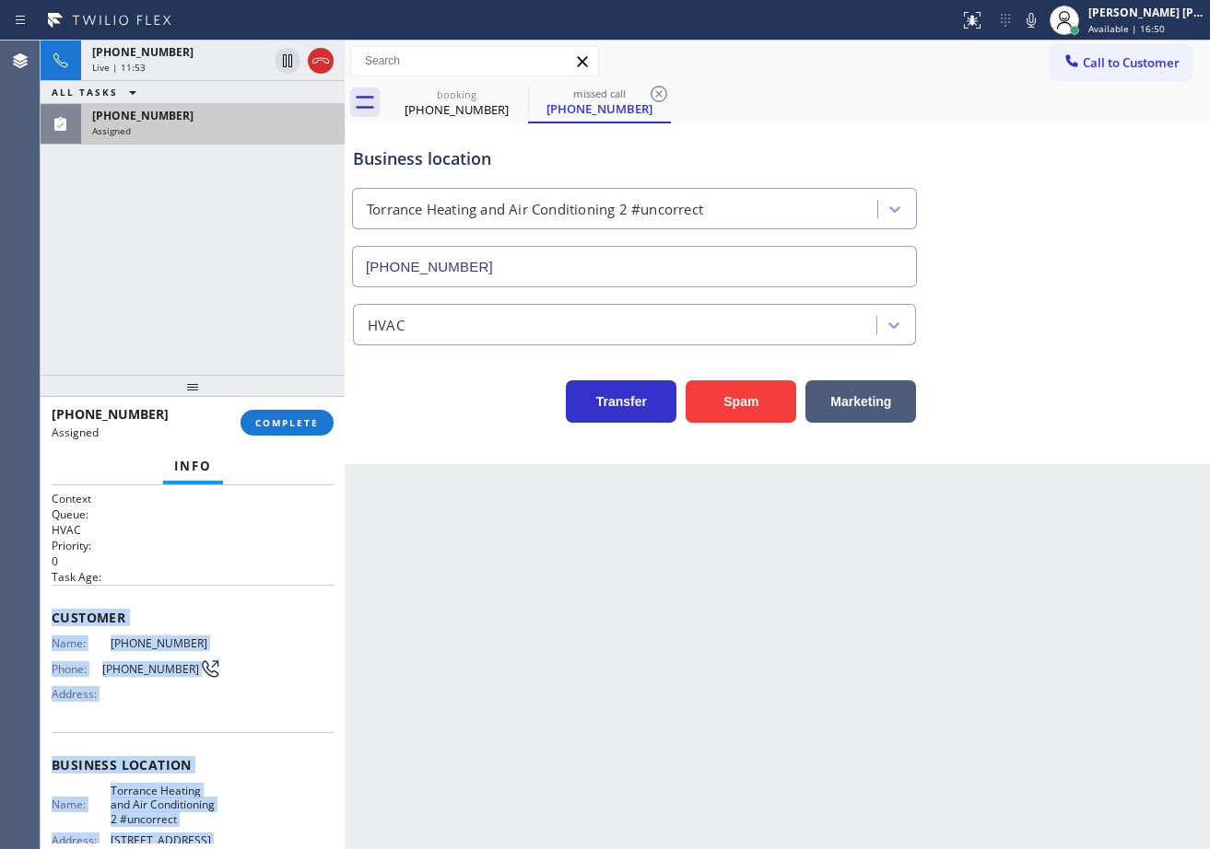
scroll to position [210, 0]
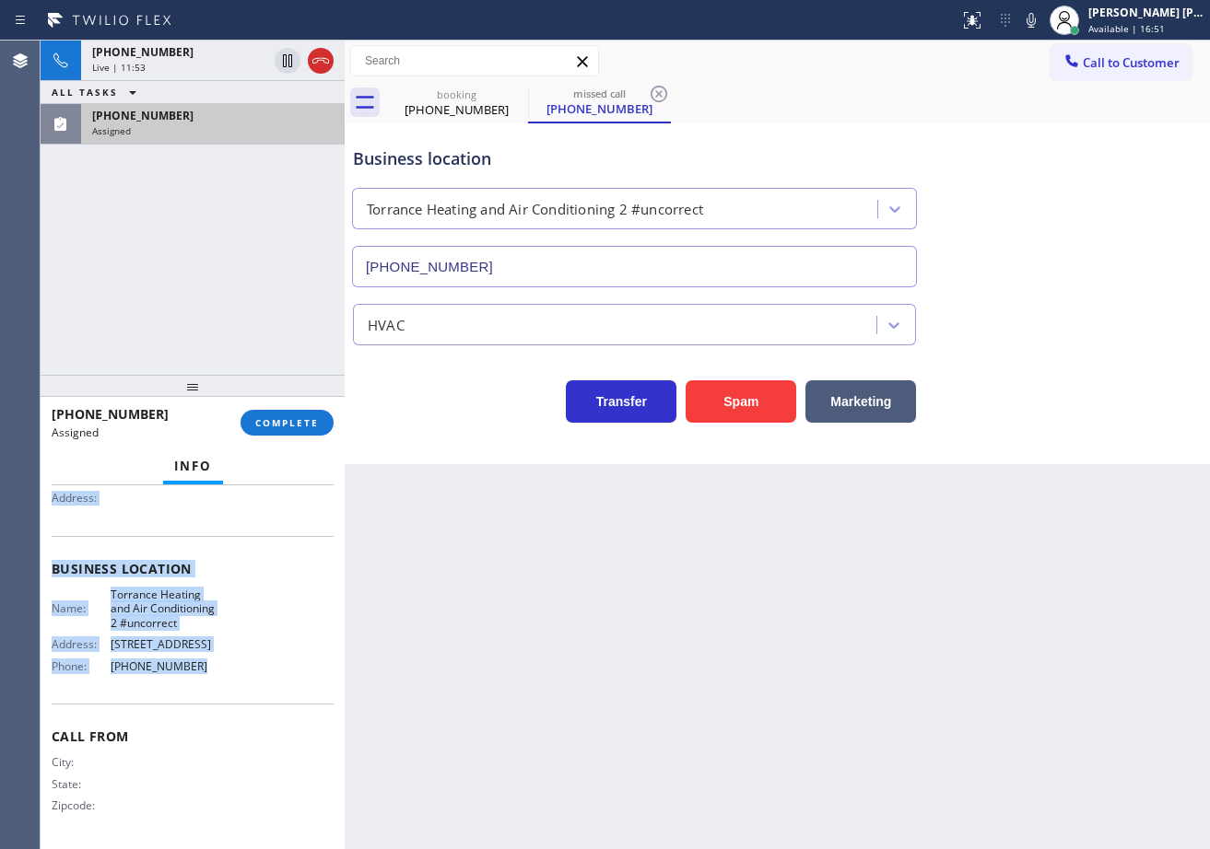
drag, startPoint x: 49, startPoint y: 615, endPoint x: 222, endPoint y: 679, distance: 184.8
click at [222, 679] on div "Context Queue: HVAC Priority: 0 Task Age: Customer Name: [PHONE_NUMBER] Phone: …" at bounding box center [193, 668] width 304 height 364
copy div "Customer Name: [PHONE_NUMBER] Phone: [PHONE_NUMBER] Address: Business location …"
click at [299, 427] on span "COMPLETE" at bounding box center [287, 422] width 64 height 13
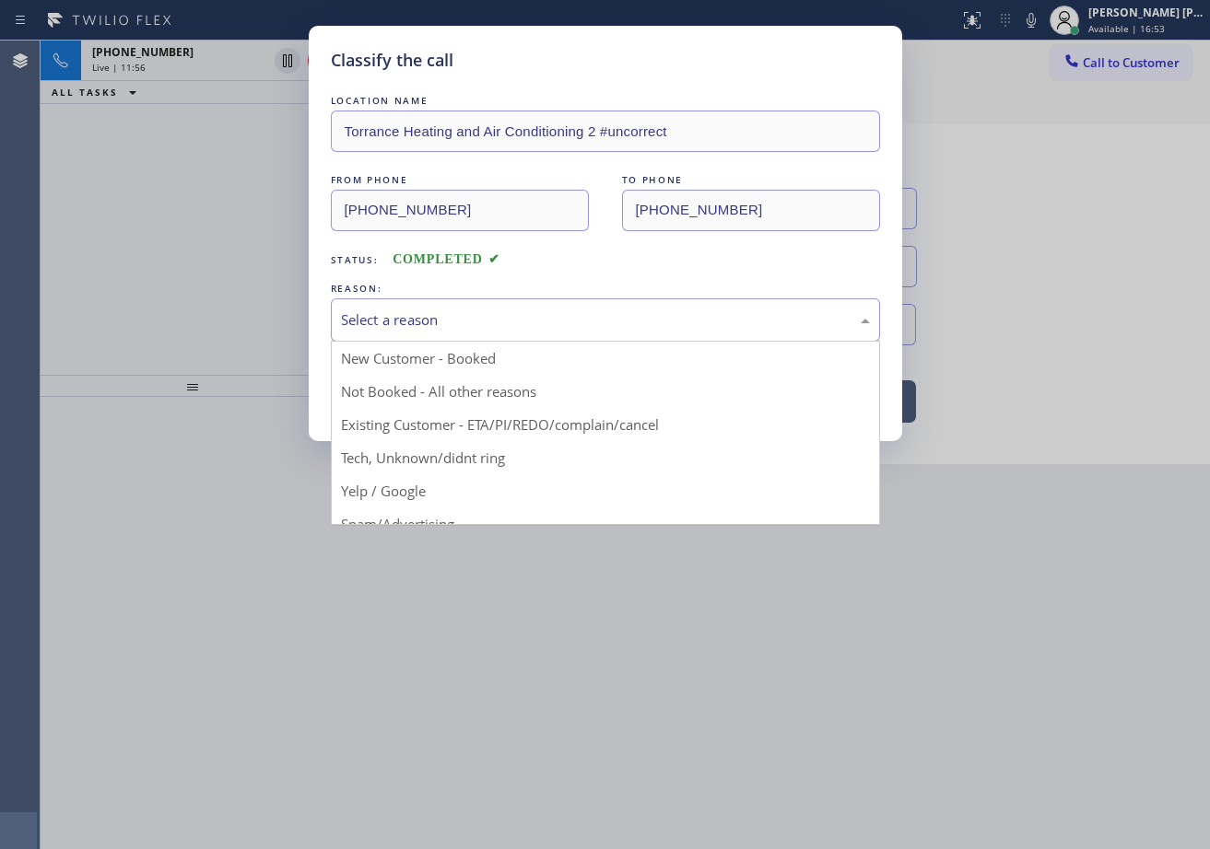
click at [389, 327] on div "Select a reason" at bounding box center [605, 320] width 529 height 21
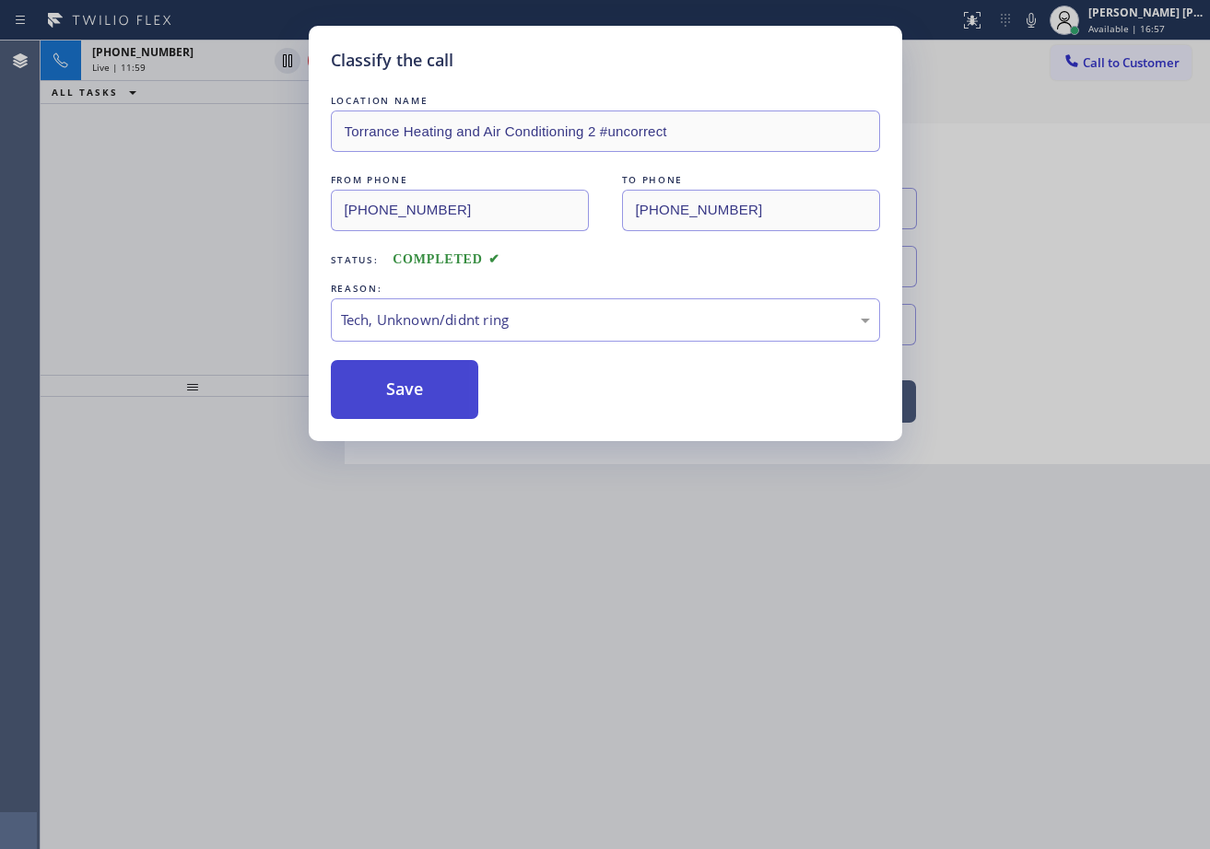
click at [407, 386] on button "Save" at bounding box center [405, 389] width 148 height 59
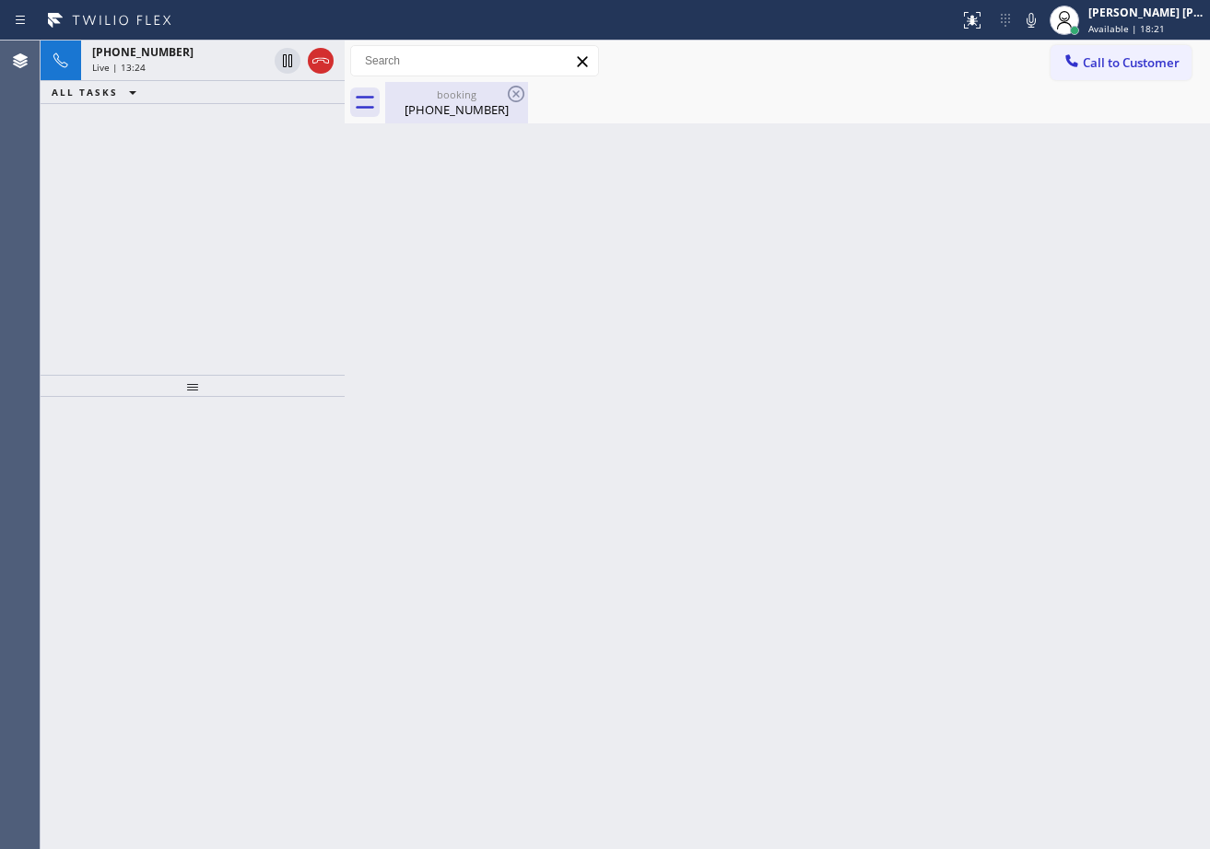
click at [442, 110] on div "[PHONE_NUMBER]" at bounding box center [456, 109] width 139 height 17
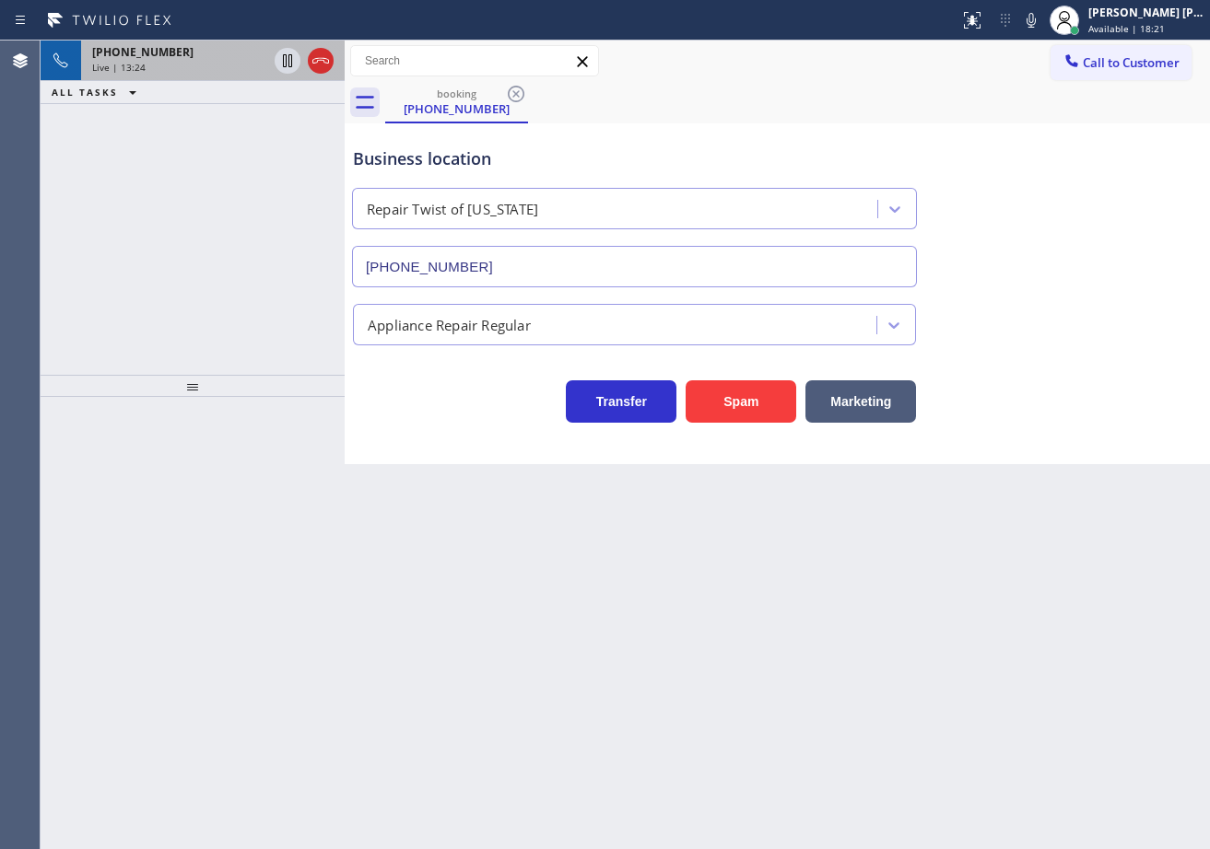
click at [234, 42] on div "[PHONE_NUMBER] Live | 13:24" at bounding box center [176, 61] width 190 height 41
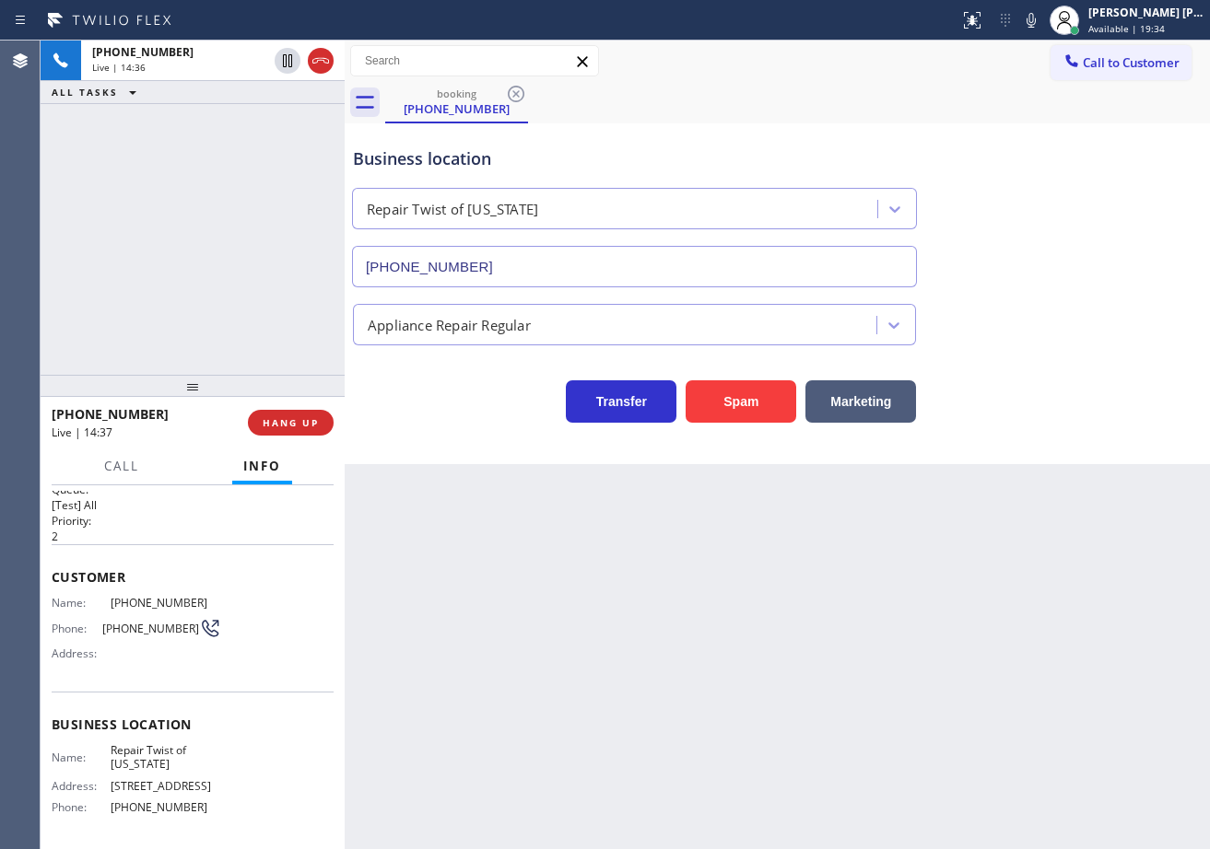
scroll to position [102, 0]
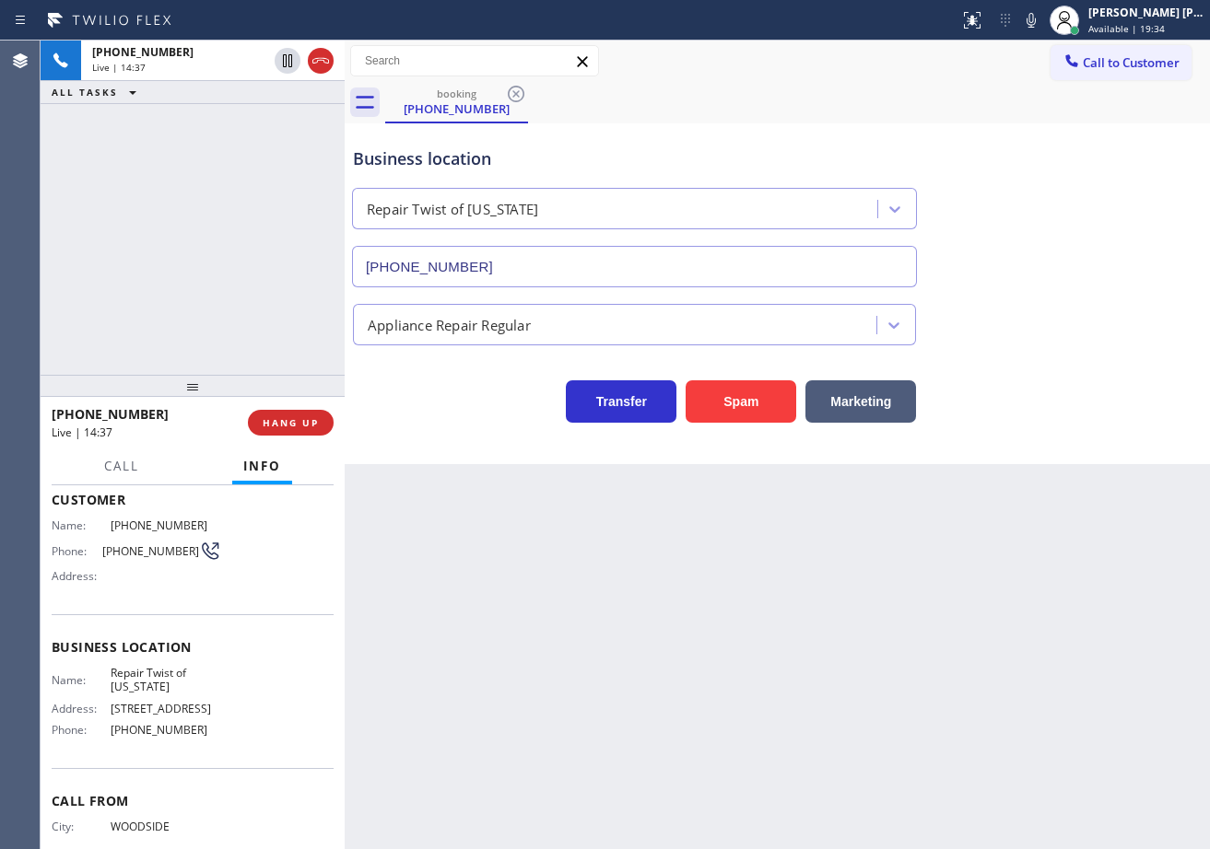
drag, startPoint x: 111, startPoint y: 168, endPoint x: 182, endPoint y: 20, distance: 163.2
click at [111, 168] on div "[PHONE_NUMBER] Live | 14:37 ALL TASKS ALL TASKS ACTIVE TASKS TASKS IN WRAP UP" at bounding box center [193, 208] width 304 height 334
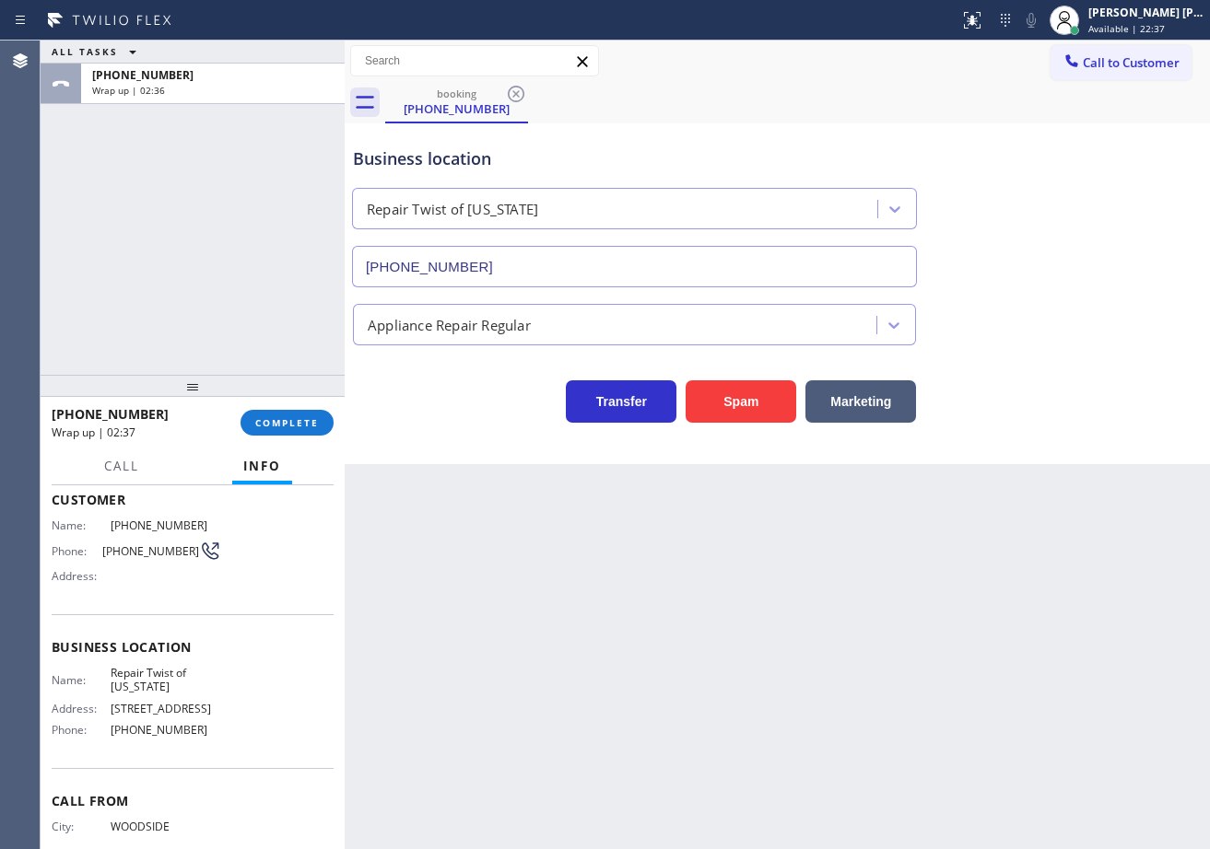
drag, startPoint x: 1138, startPoint y: 25, endPoint x: 1130, endPoint y: 72, distance: 47.7
click at [1138, 24] on span "Available | 22:37" at bounding box center [1126, 28] width 76 height 13
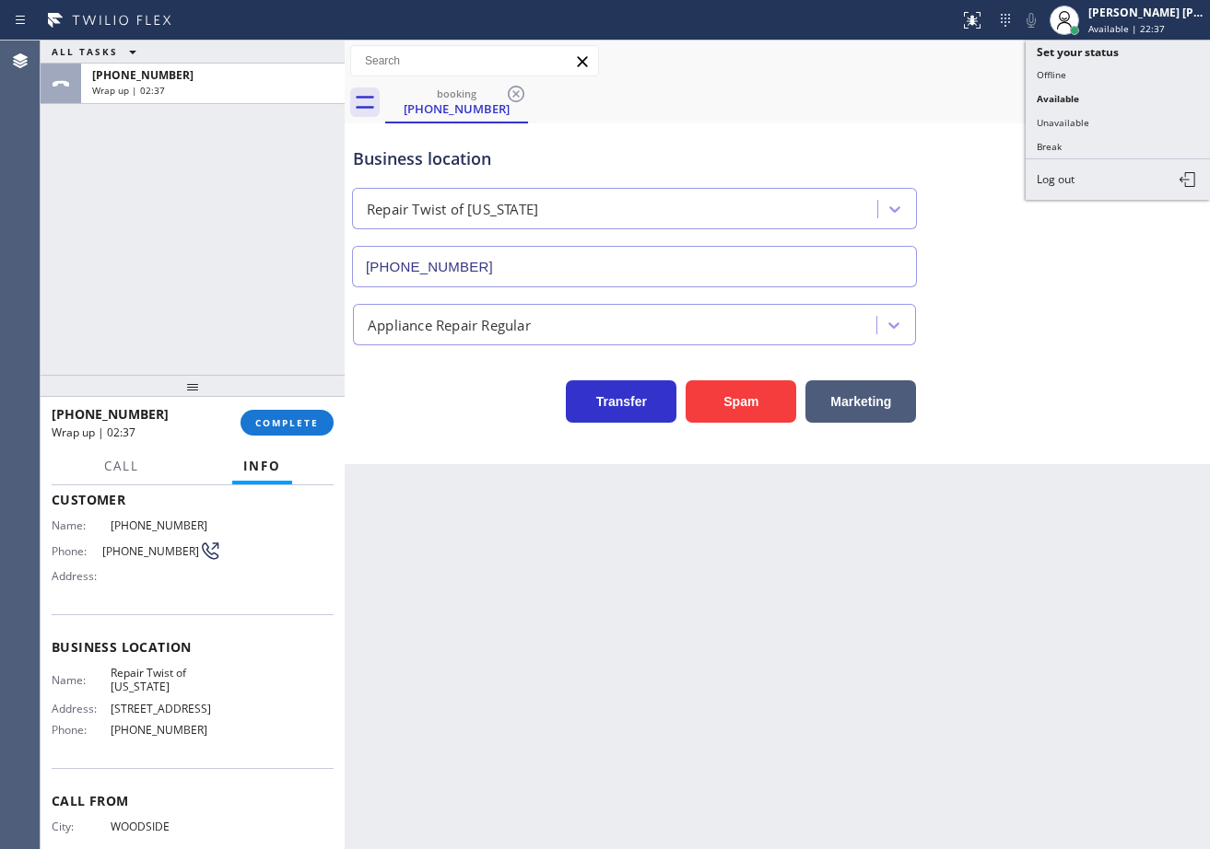
click at [1100, 126] on button "Unavailable" at bounding box center [1117, 123] width 184 height 24
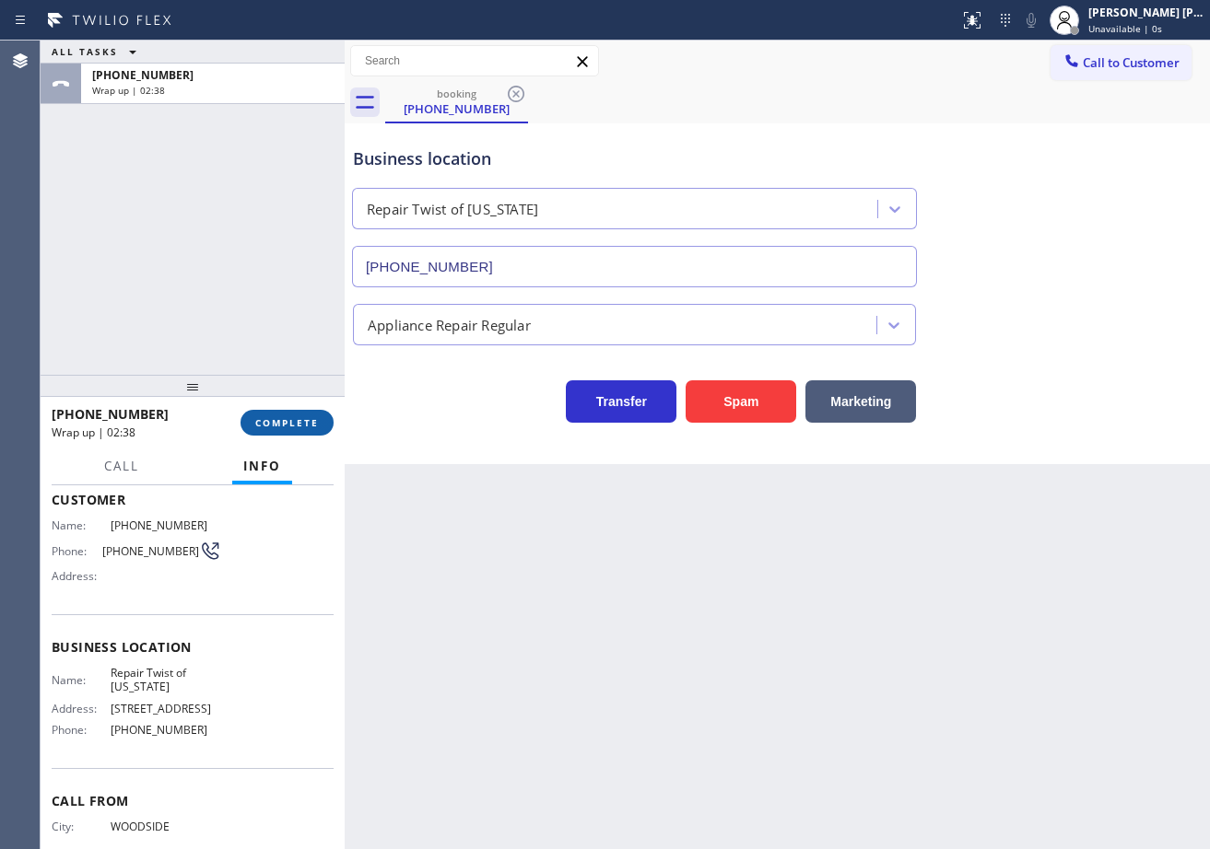
click at [304, 424] on span "COMPLETE" at bounding box center [287, 422] width 64 height 13
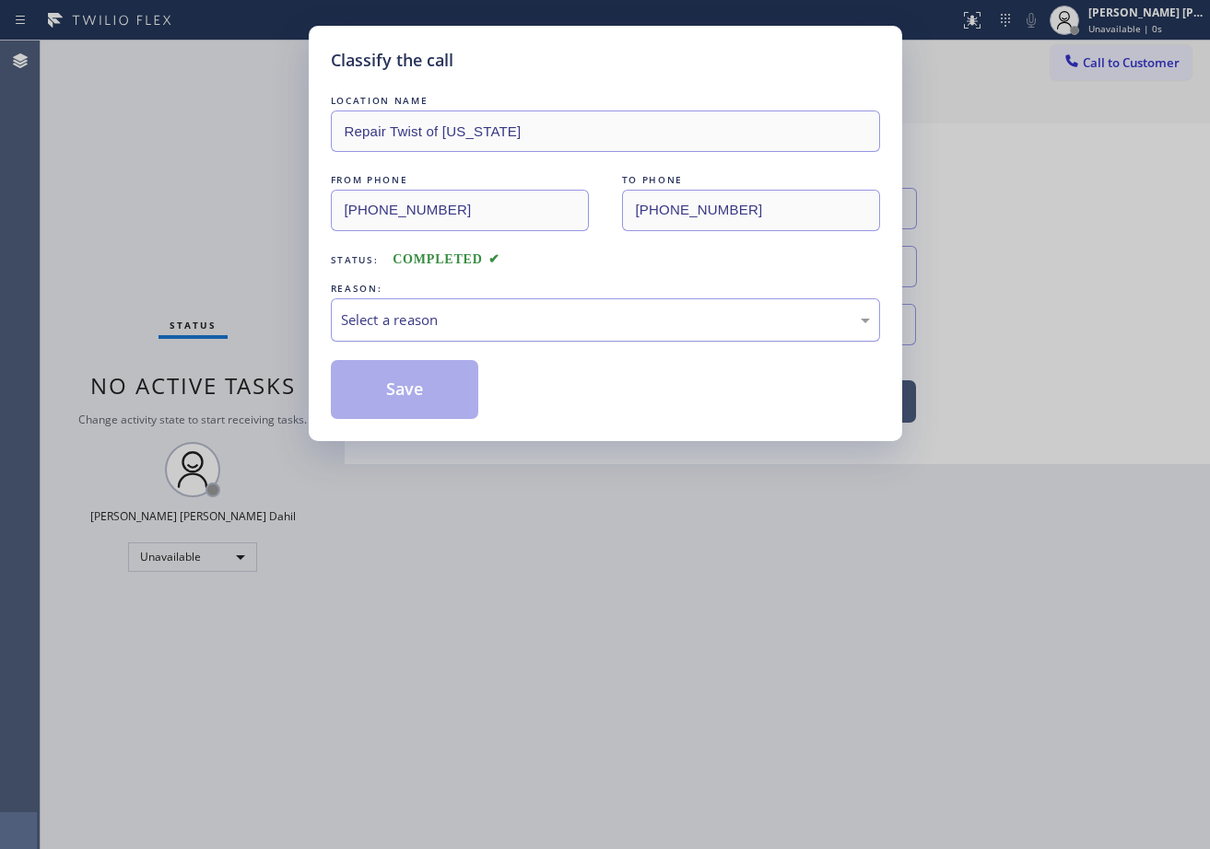
click at [445, 333] on div "Select a reason" at bounding box center [605, 320] width 549 height 43
click at [416, 391] on button "Save" at bounding box center [405, 389] width 148 height 59
click at [416, 392] on button "Save" at bounding box center [405, 389] width 148 height 59
click at [415, 392] on button "Save" at bounding box center [405, 389] width 148 height 59
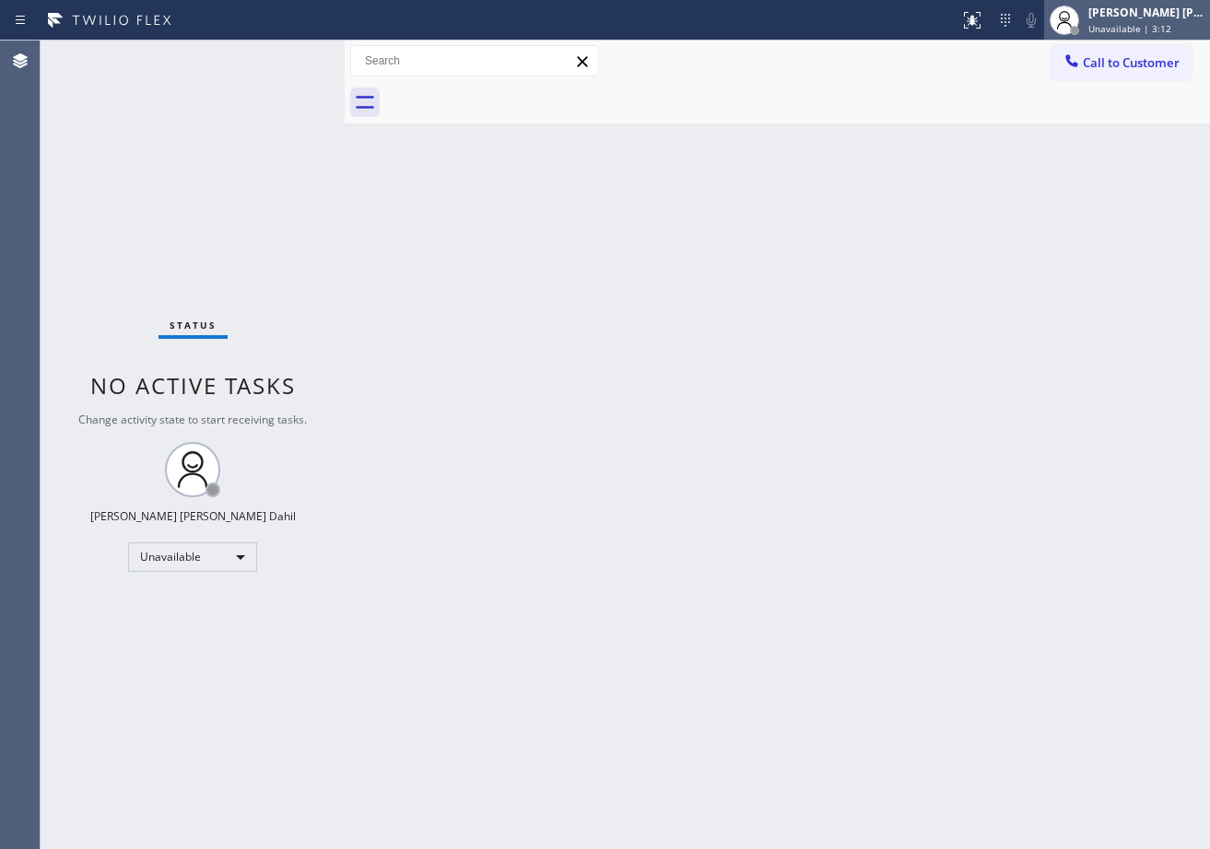
click at [1140, 26] on span "Unavailable | 3:12" at bounding box center [1129, 28] width 83 height 13
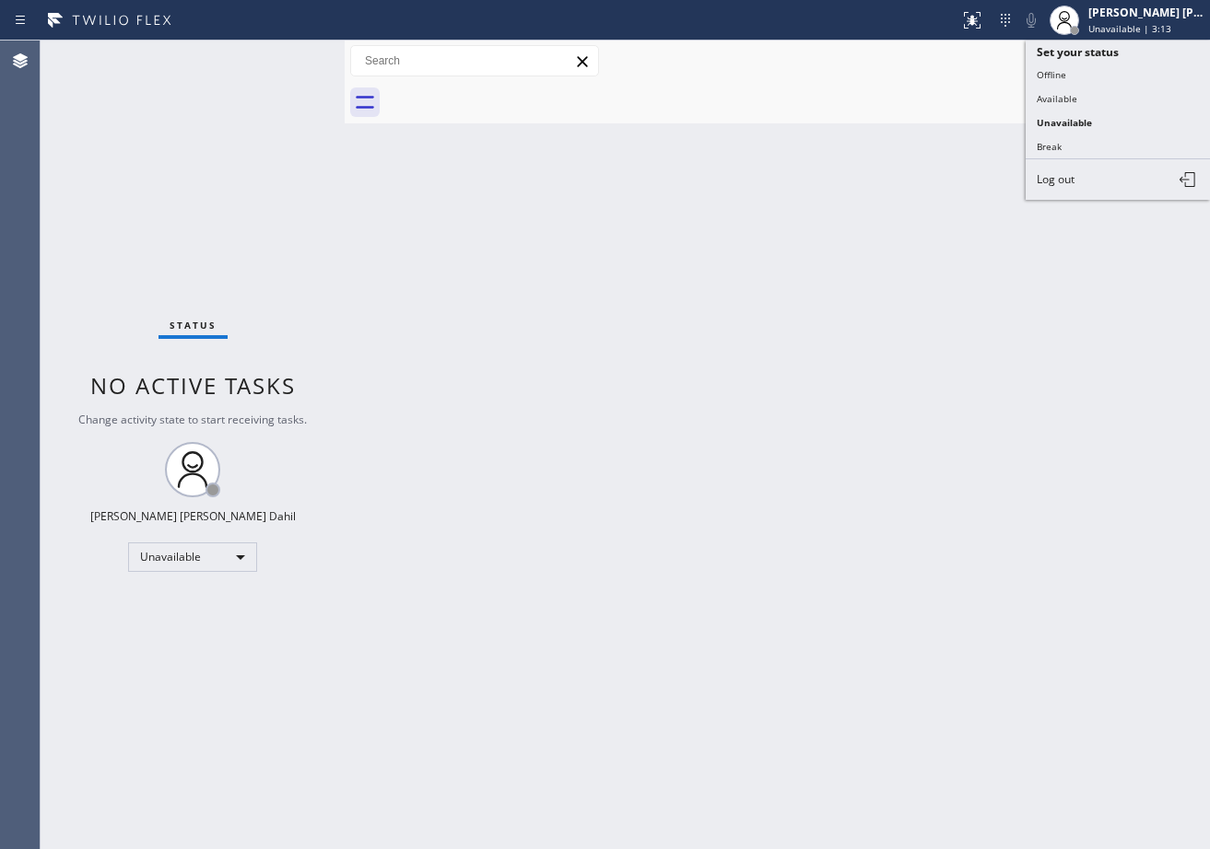
drag, startPoint x: 1091, startPoint y: 106, endPoint x: 1059, endPoint y: 254, distance: 151.8
click at [1088, 106] on button "Available" at bounding box center [1117, 99] width 184 height 24
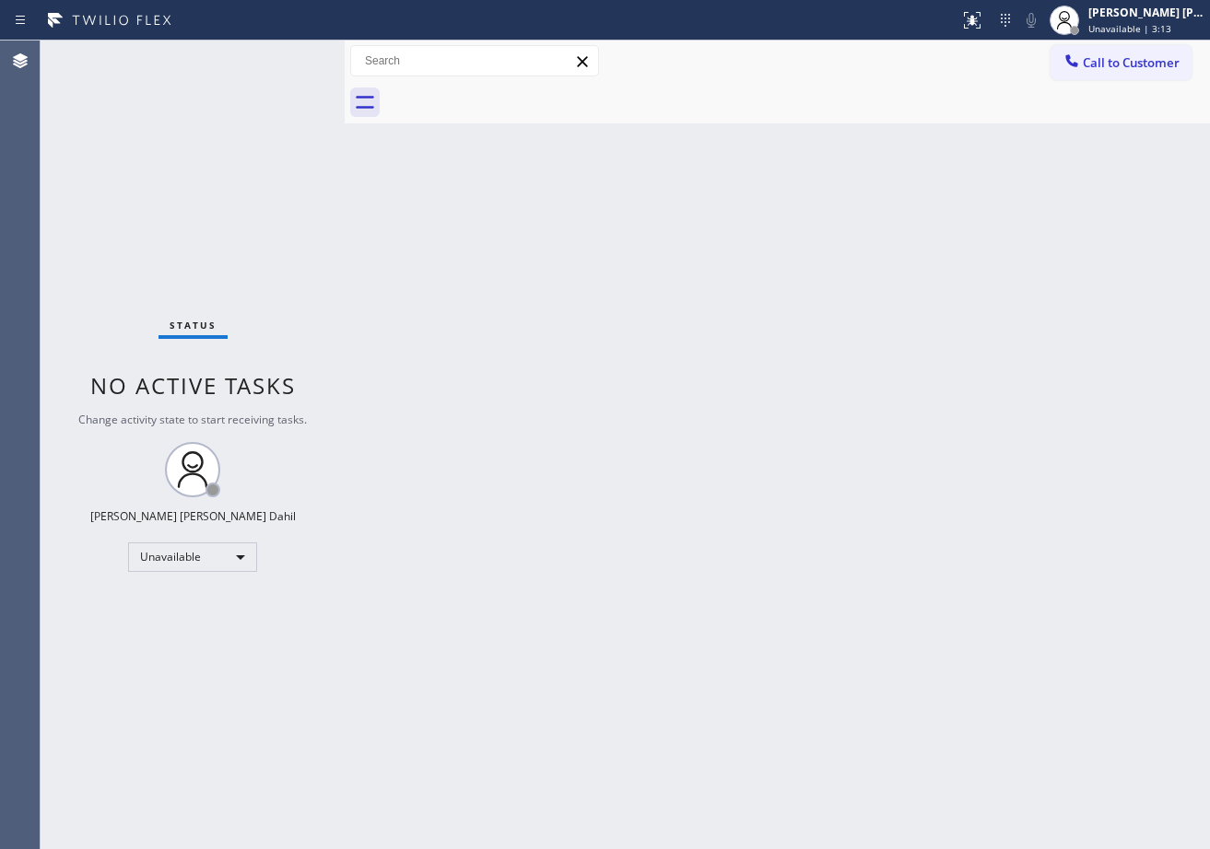
click at [1028, 485] on div "Back to Dashboard Change Sender ID Customers Technicians Select a contact Outbo…" at bounding box center [777, 445] width 865 height 809
click at [788, 580] on div "Back to Dashboard Change Sender ID Customers Technicians Select a contact Outbo…" at bounding box center [777, 445] width 865 height 809
drag, startPoint x: 1137, startPoint y: 720, endPoint x: 1118, endPoint y: 755, distance: 38.8
click at [1134, 728] on div "Back to Dashboard Change Sender ID Customers Technicians Select a contact Outbo…" at bounding box center [777, 445] width 865 height 809
click at [321, 88] on div "Status No active tasks You are ready to start receiving tasks. [PERSON_NAME] [P…" at bounding box center [193, 445] width 304 height 809
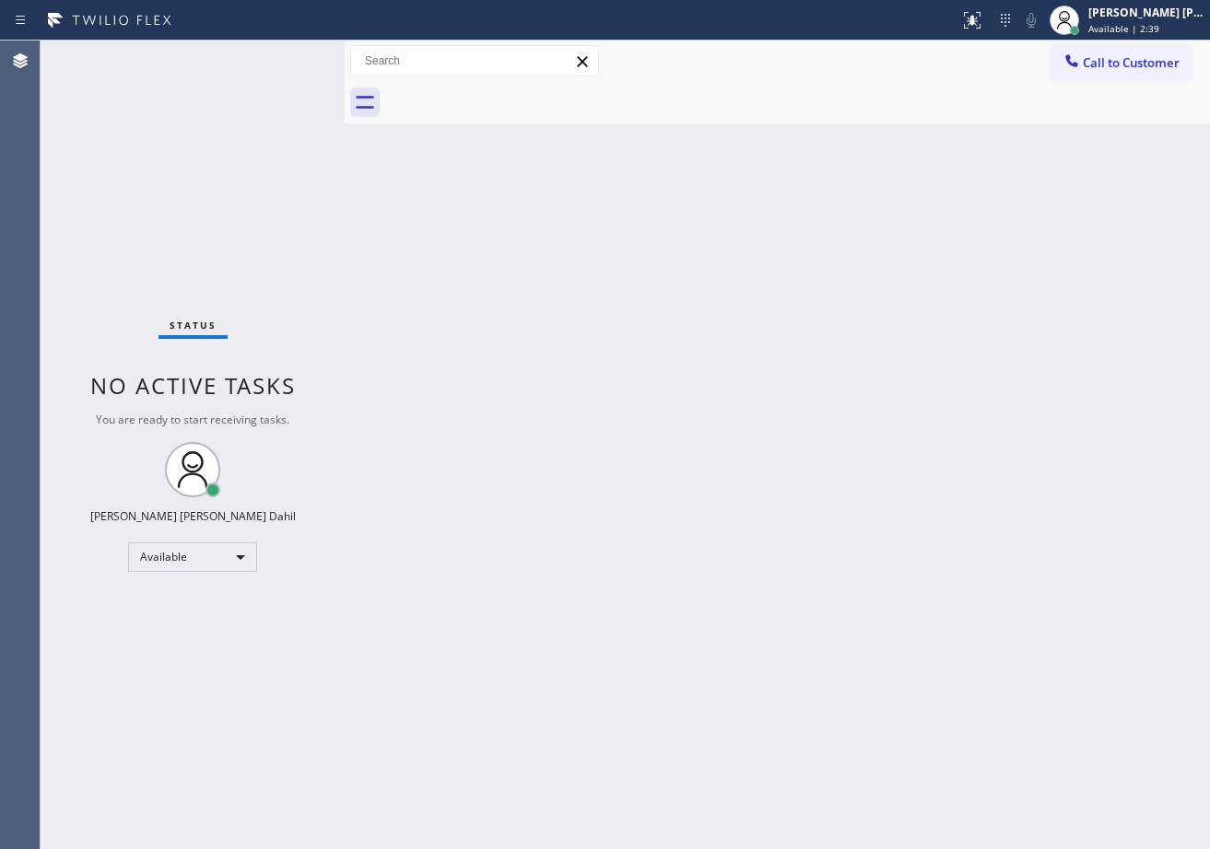
click at [568, 450] on div "Back to Dashboard Change Sender ID Customers Technicians Select a contact Outbo…" at bounding box center [777, 445] width 865 height 809
click at [284, 44] on div "Status No active tasks You are ready to start receiving tasks. [PERSON_NAME] [P…" at bounding box center [193, 445] width 304 height 809
click at [712, 404] on div "Back to Dashboard Change Sender ID Customers Technicians Select a contact Outbo…" at bounding box center [777, 445] width 865 height 809
click at [553, 196] on div "Back to Dashboard Change Sender ID Customers Technicians Select a contact Outbo…" at bounding box center [777, 445] width 865 height 809
click at [416, 148] on div "Back to Dashboard Change Sender ID Customers Technicians Select a contact Outbo…" at bounding box center [777, 445] width 865 height 809
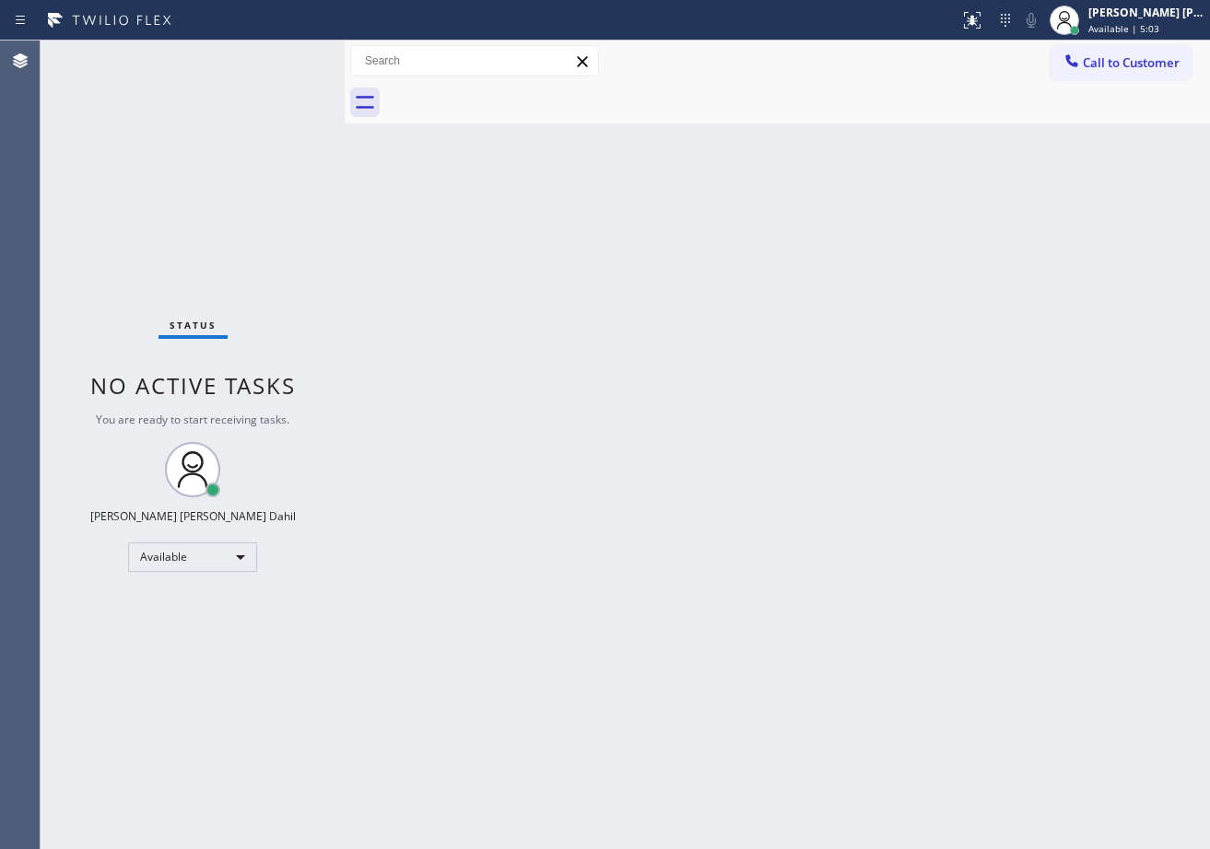
click at [668, 528] on div "Back to Dashboard Change Sender ID Customers Technicians Select a contact Outbo…" at bounding box center [777, 445] width 865 height 809
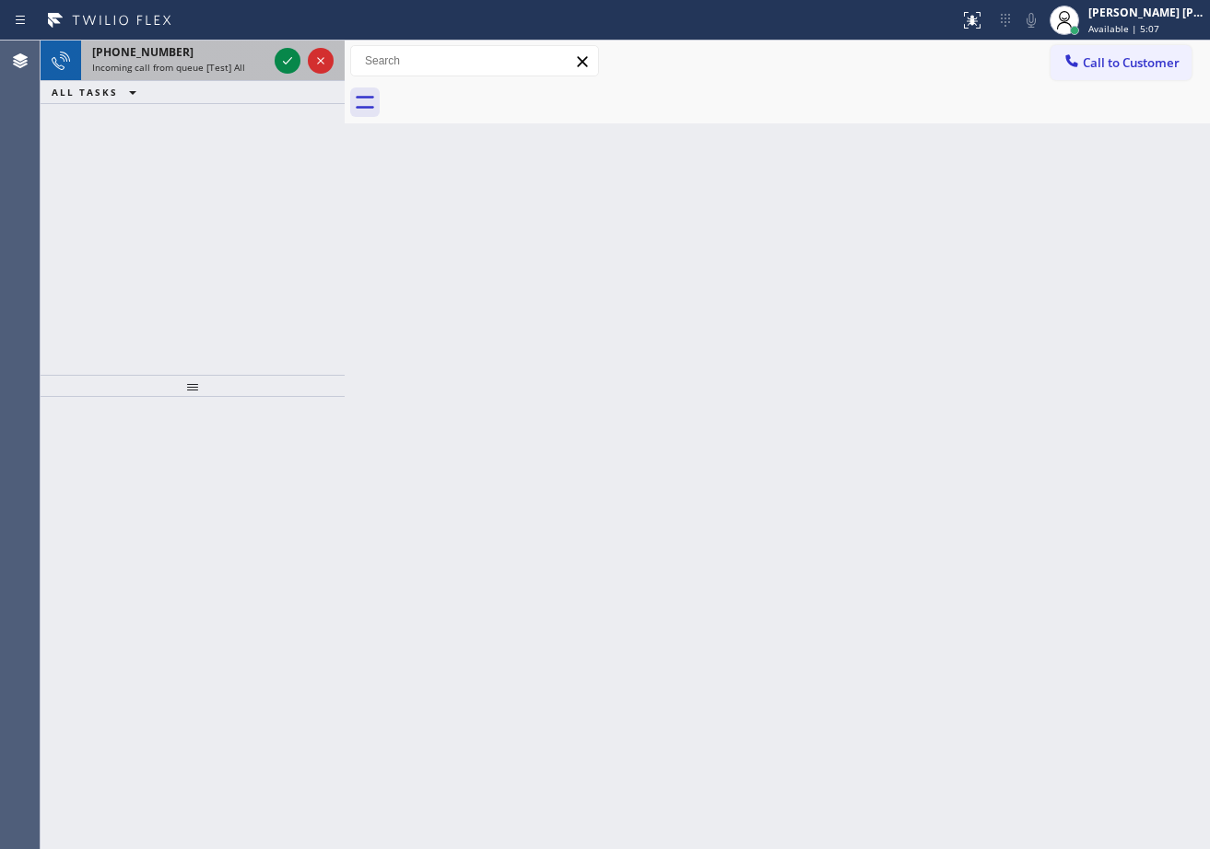
click at [244, 63] on div "Incoming call from queue [Test] All" at bounding box center [179, 67] width 175 height 13
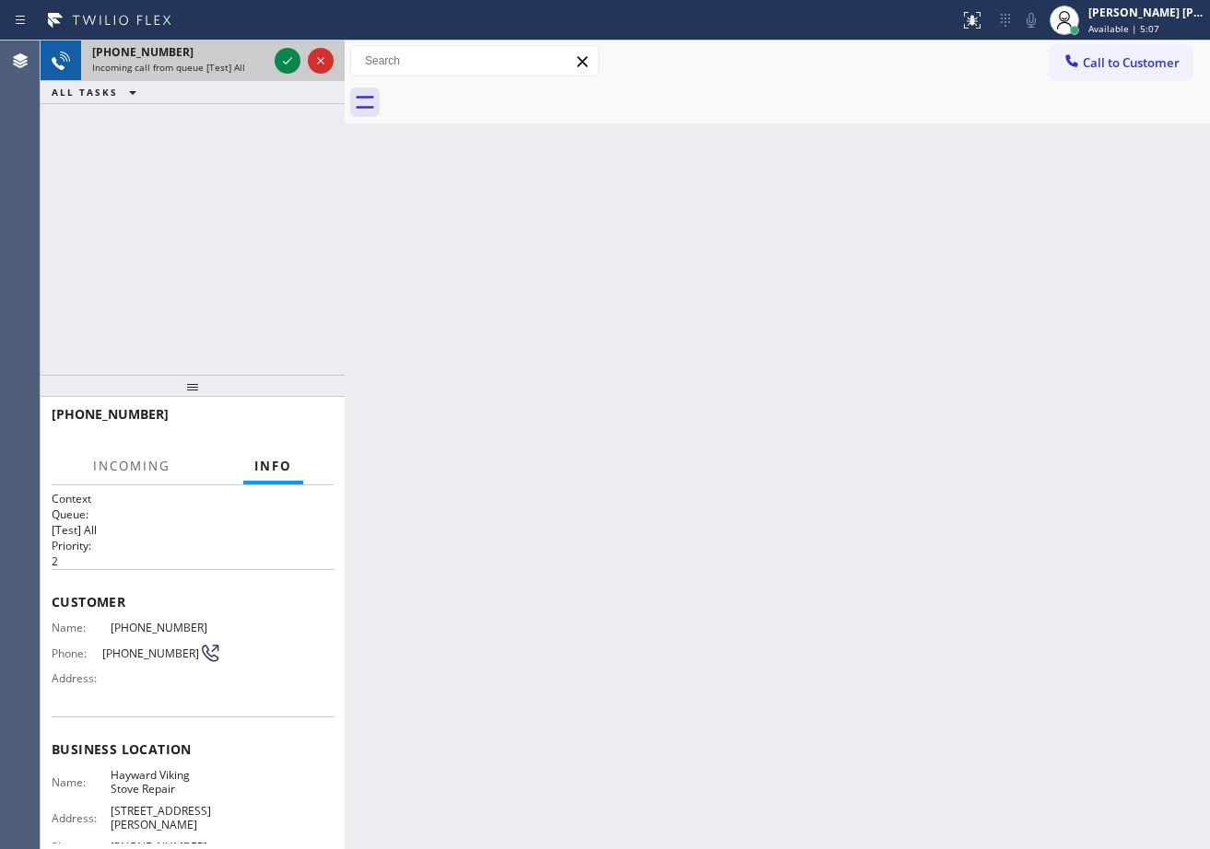
click at [245, 59] on div "[PHONE_NUMBER]" at bounding box center [179, 52] width 175 height 16
click at [246, 59] on div "[PHONE_NUMBER]" at bounding box center [179, 52] width 175 height 16
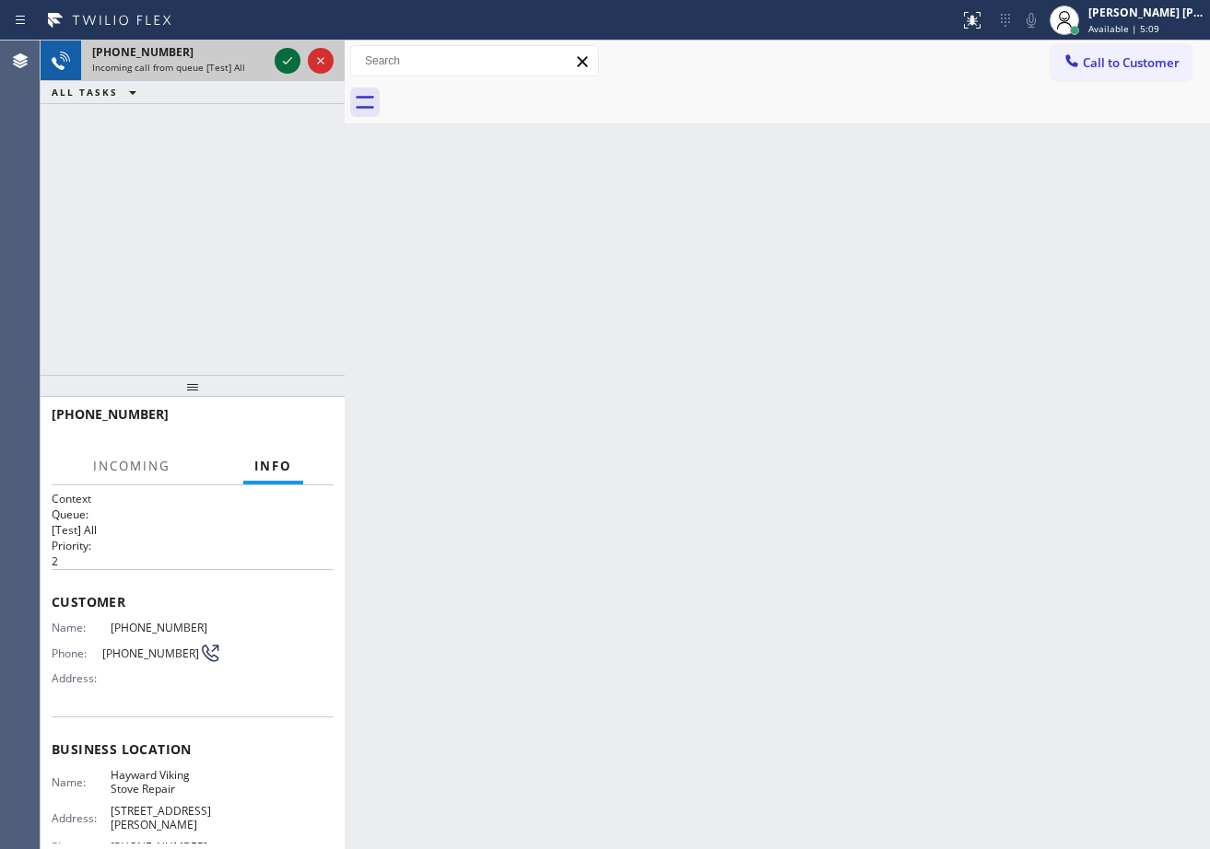
click at [282, 59] on icon at bounding box center [287, 61] width 22 height 22
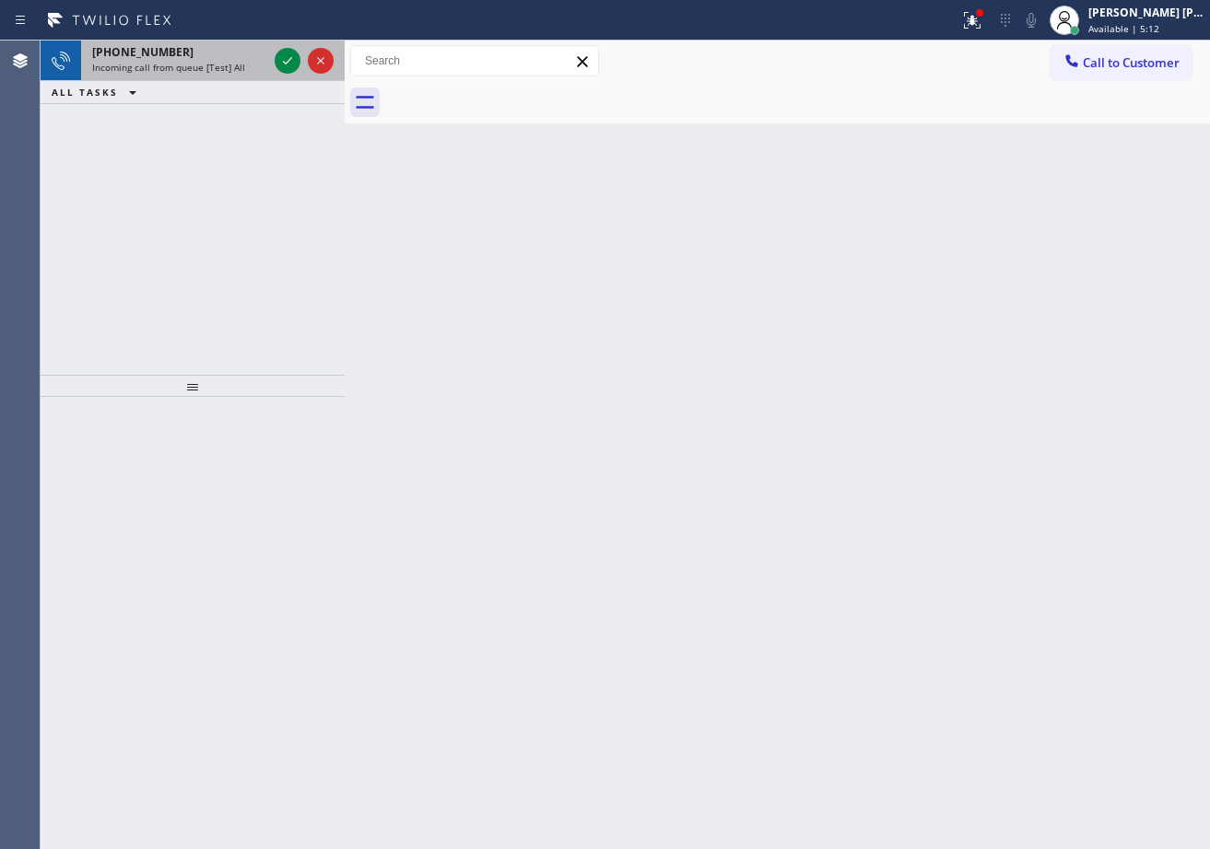
click at [216, 64] on span "Incoming call from queue [Test] All" at bounding box center [168, 67] width 153 height 13
click at [218, 64] on span "Incoming call from queue [Test] All" at bounding box center [168, 67] width 153 height 13
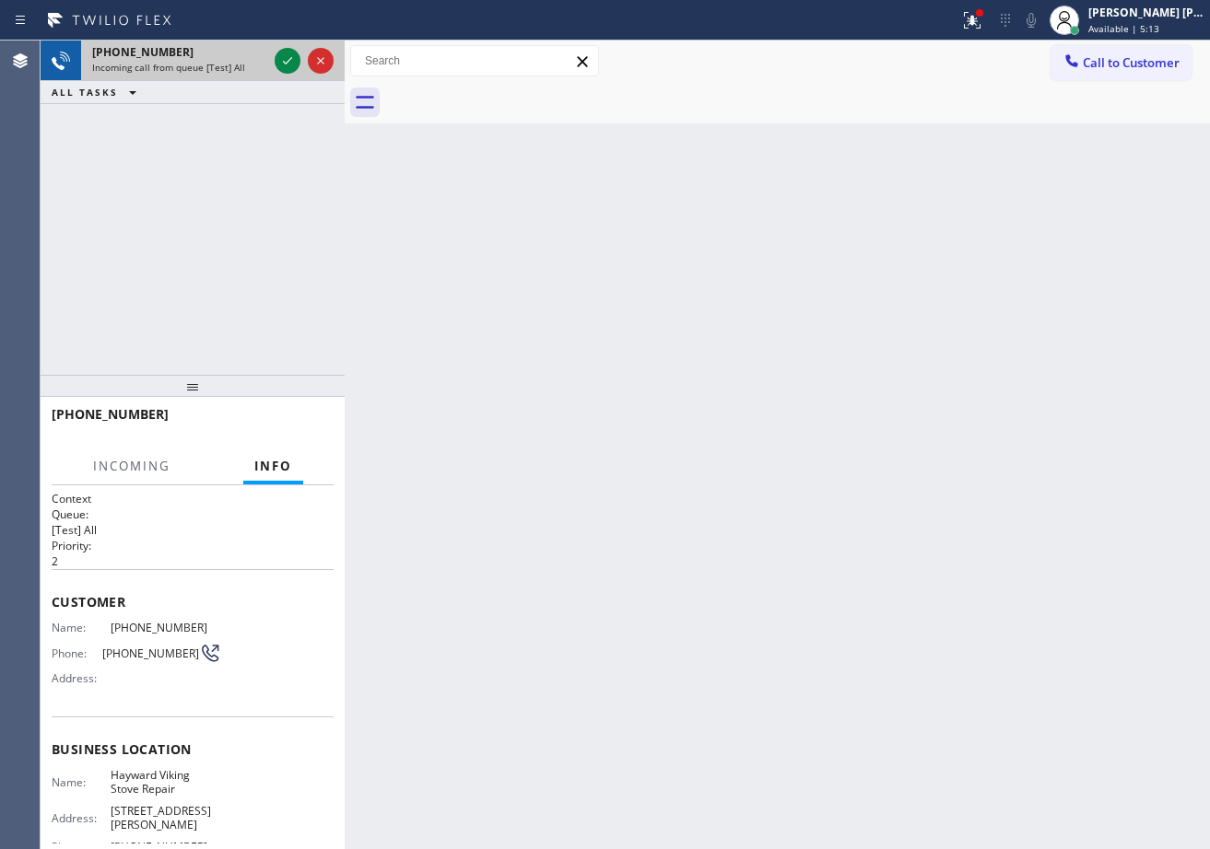
click at [218, 64] on span "Incoming call from queue [Test] All" at bounding box center [168, 67] width 153 height 13
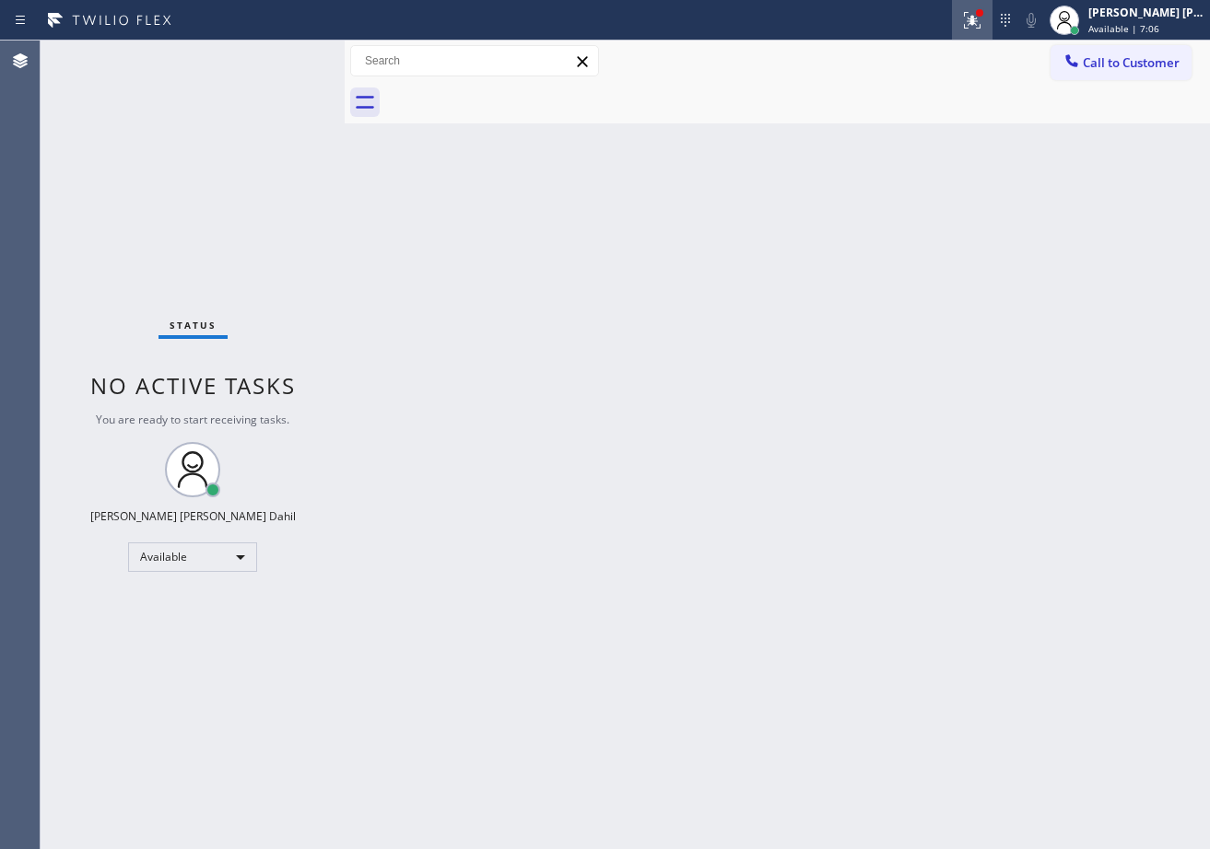
click at [992, 27] on div at bounding box center [972, 20] width 41 height 22
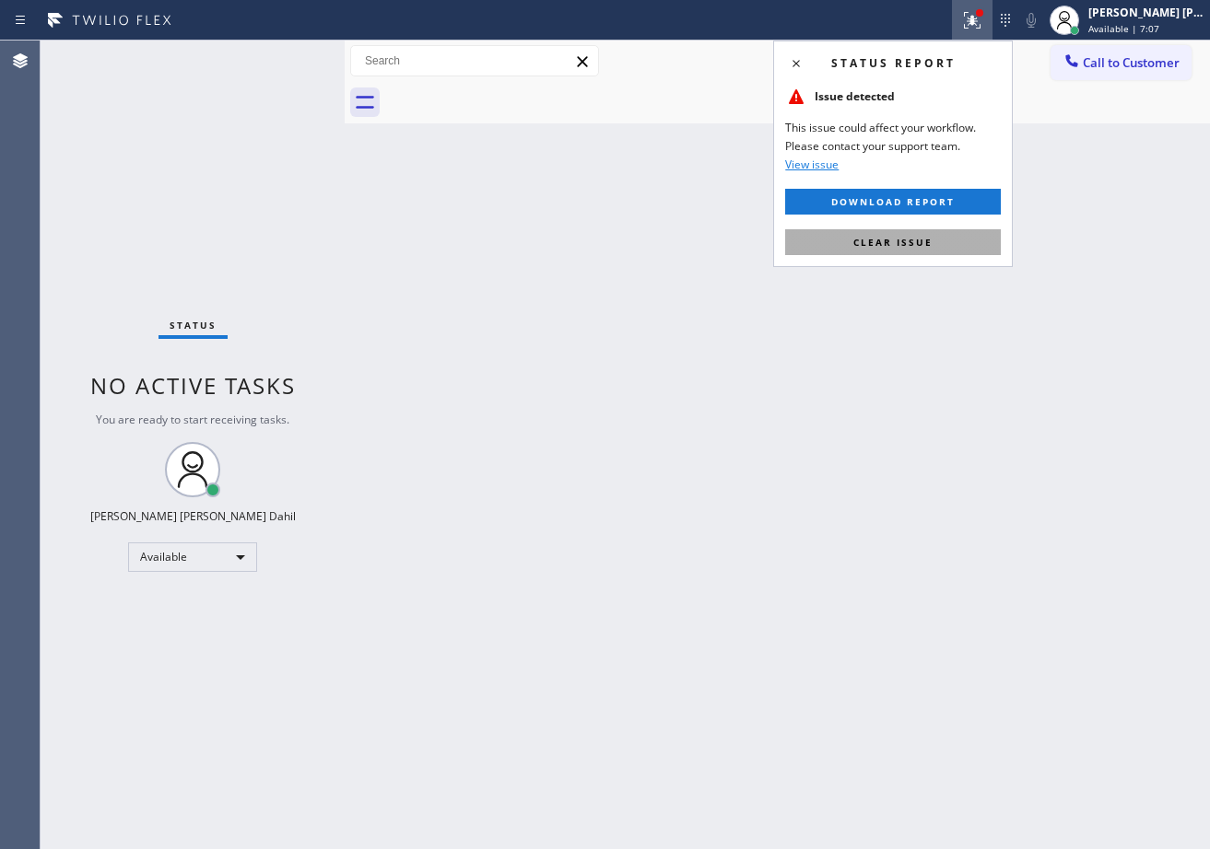
drag, startPoint x: 881, startPoint y: 249, endPoint x: 873, endPoint y: 284, distance: 35.8
click at [881, 250] on button "Clear issue" at bounding box center [893, 242] width 216 height 26
drag, startPoint x: 873, startPoint y: 284, endPoint x: 834, endPoint y: 319, distance: 52.9
click at [872, 285] on div "Back to Dashboard Change Sender ID Customers Technicians Select a contact Outbo…" at bounding box center [777, 445] width 865 height 809
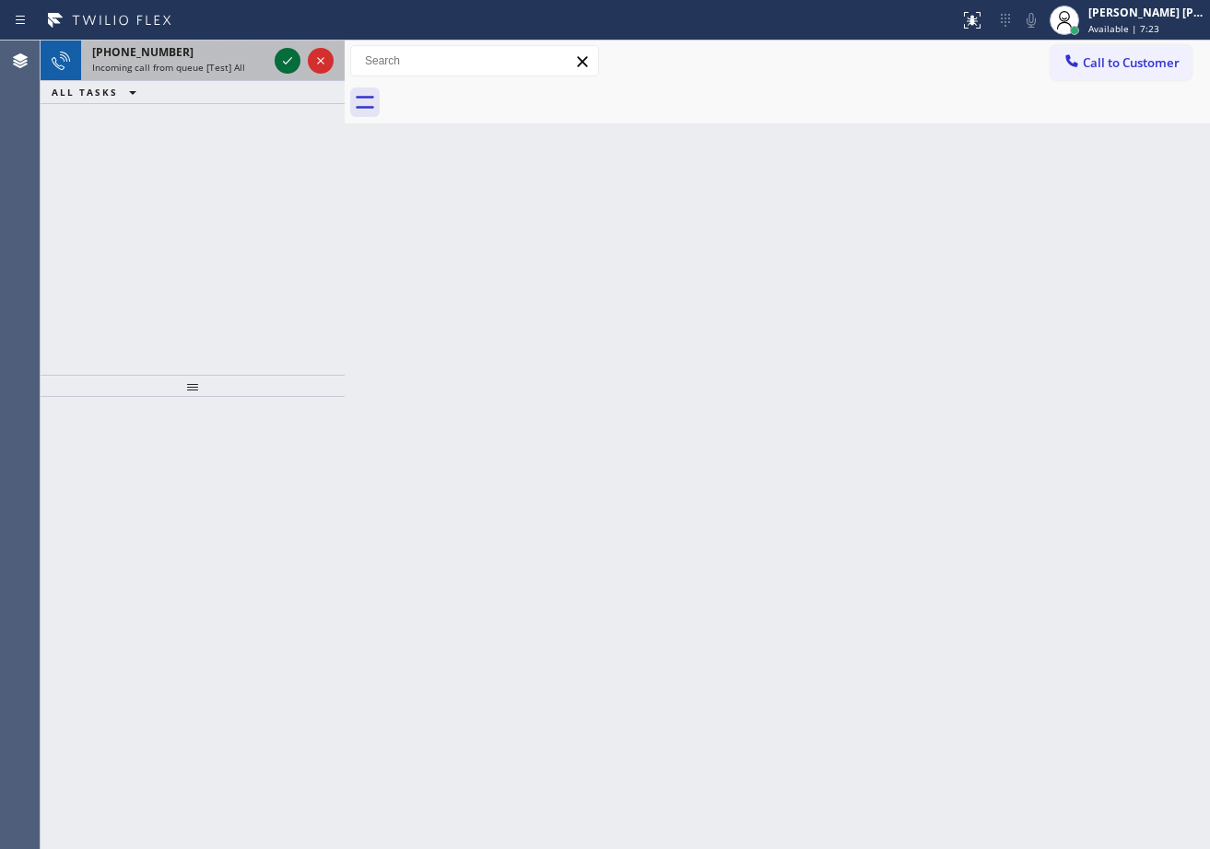
click at [278, 55] on icon at bounding box center [287, 61] width 22 height 22
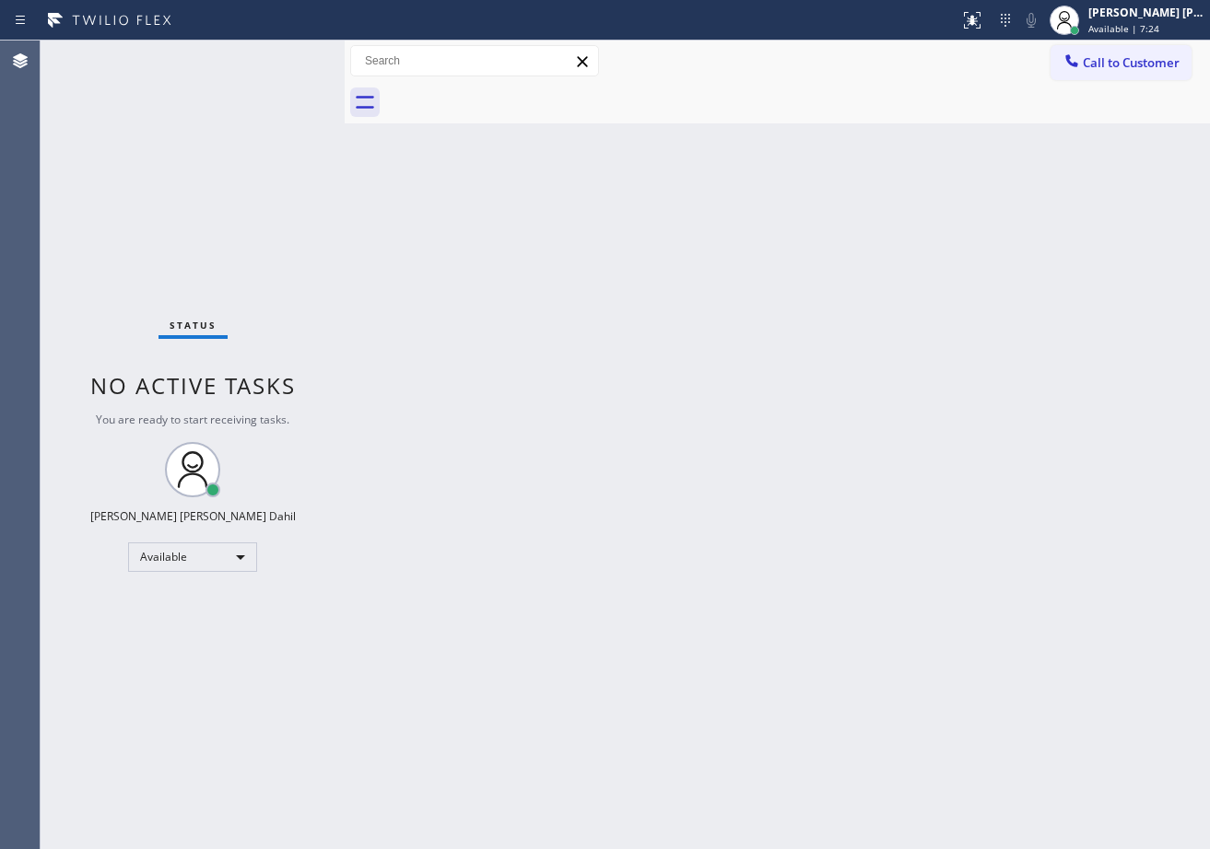
click at [278, 55] on div "Status No active tasks You are ready to start receiving tasks. [PERSON_NAME] [P…" at bounding box center [193, 445] width 304 height 809
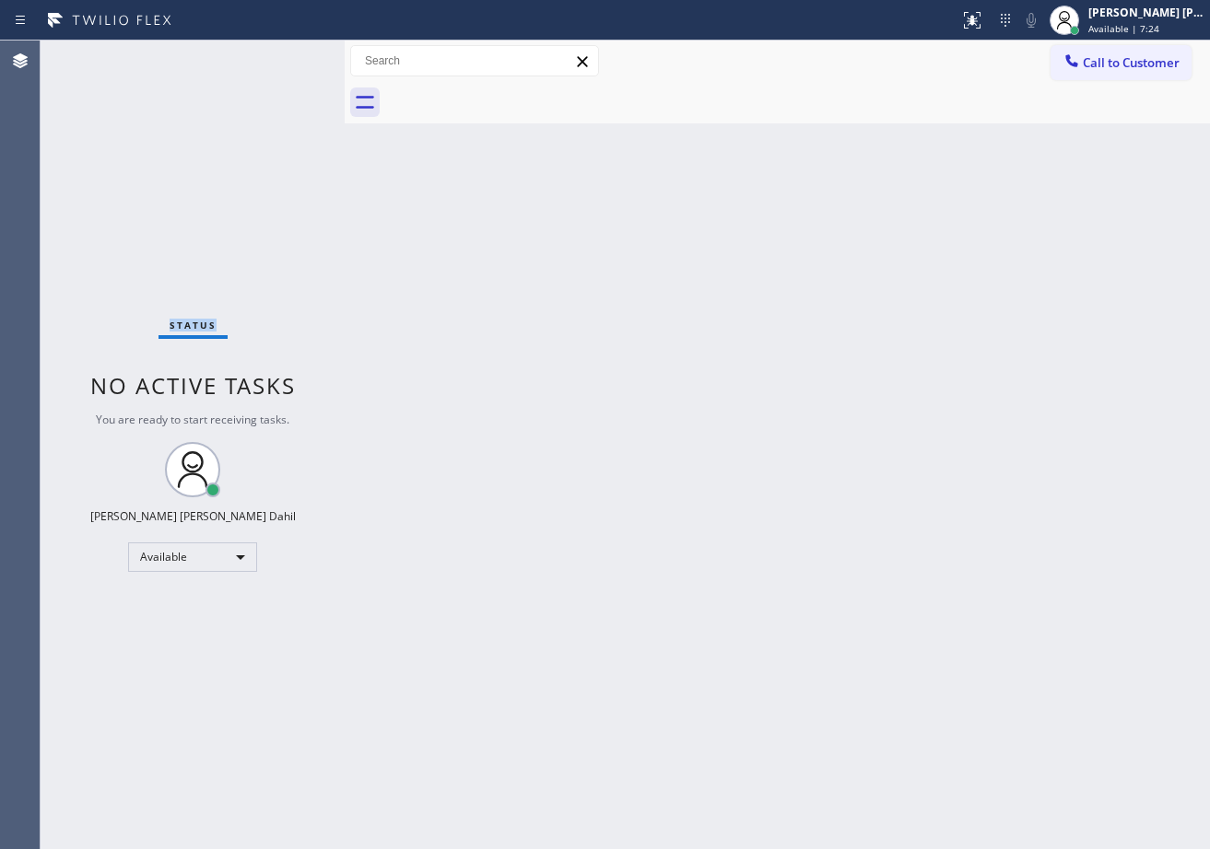
click at [278, 55] on div "Status No active tasks You are ready to start receiving tasks. [PERSON_NAME] [P…" at bounding box center [193, 445] width 304 height 809
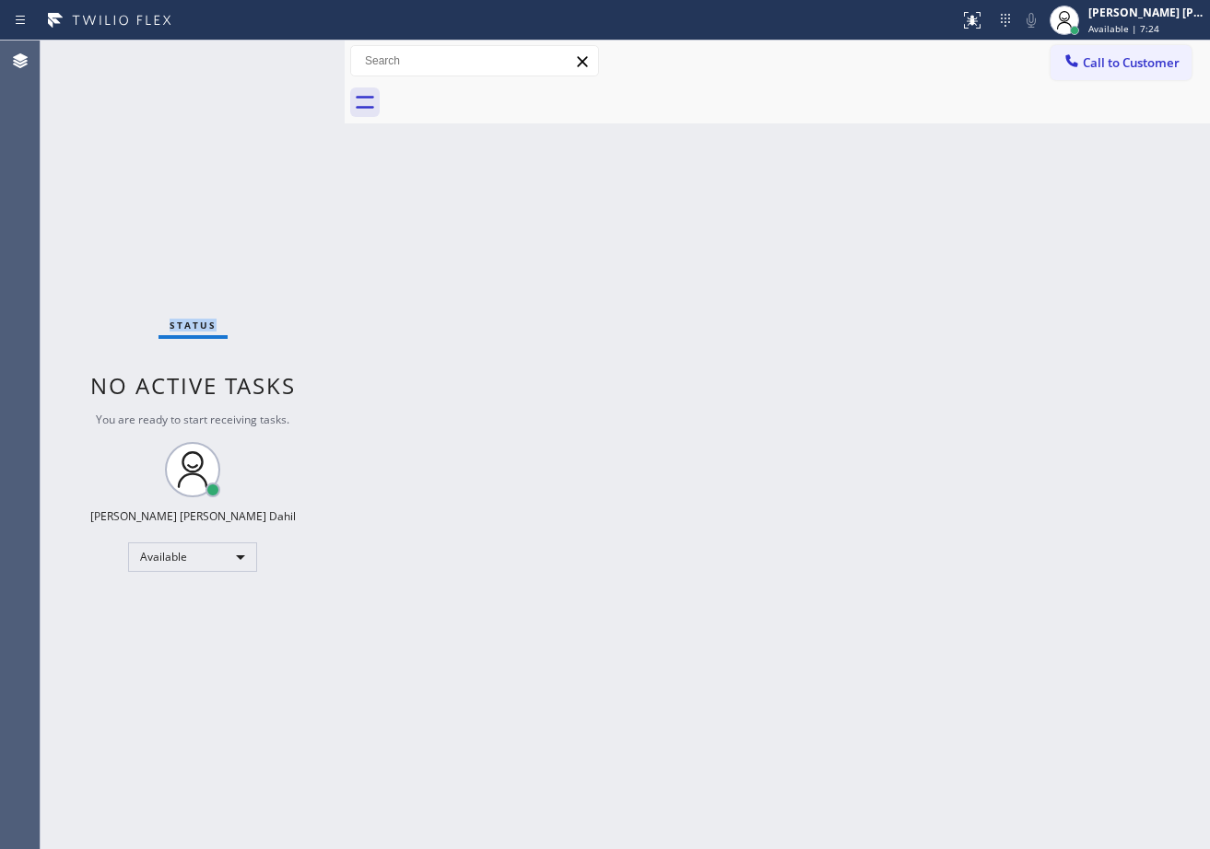
click at [278, 55] on div "Status No active tasks You are ready to start receiving tasks. [PERSON_NAME] [P…" at bounding box center [193, 445] width 304 height 809
drag, startPoint x: 281, startPoint y: 113, endPoint x: 453, endPoint y: 189, distance: 188.1
click at [281, 112] on div "Status No active tasks You are ready to start receiving tasks. [PERSON_NAME] [P…" at bounding box center [193, 445] width 304 height 809
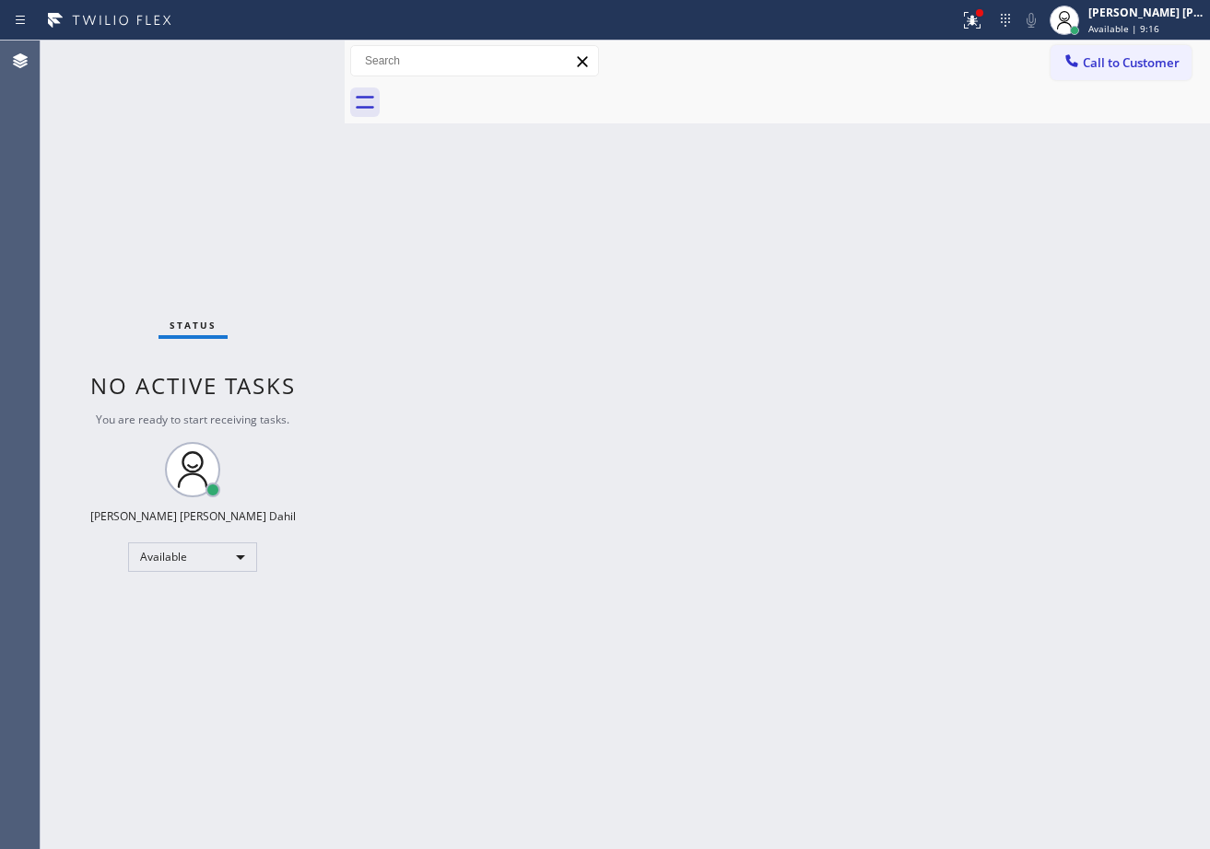
click at [712, 649] on div "Back to Dashboard Change Sender ID Customers Technicians Select a contact Outbo…" at bounding box center [777, 445] width 865 height 809
click at [885, 612] on div "Back to Dashboard Change Sender ID Customers Technicians Select a contact Outbo…" at bounding box center [777, 445] width 865 height 809
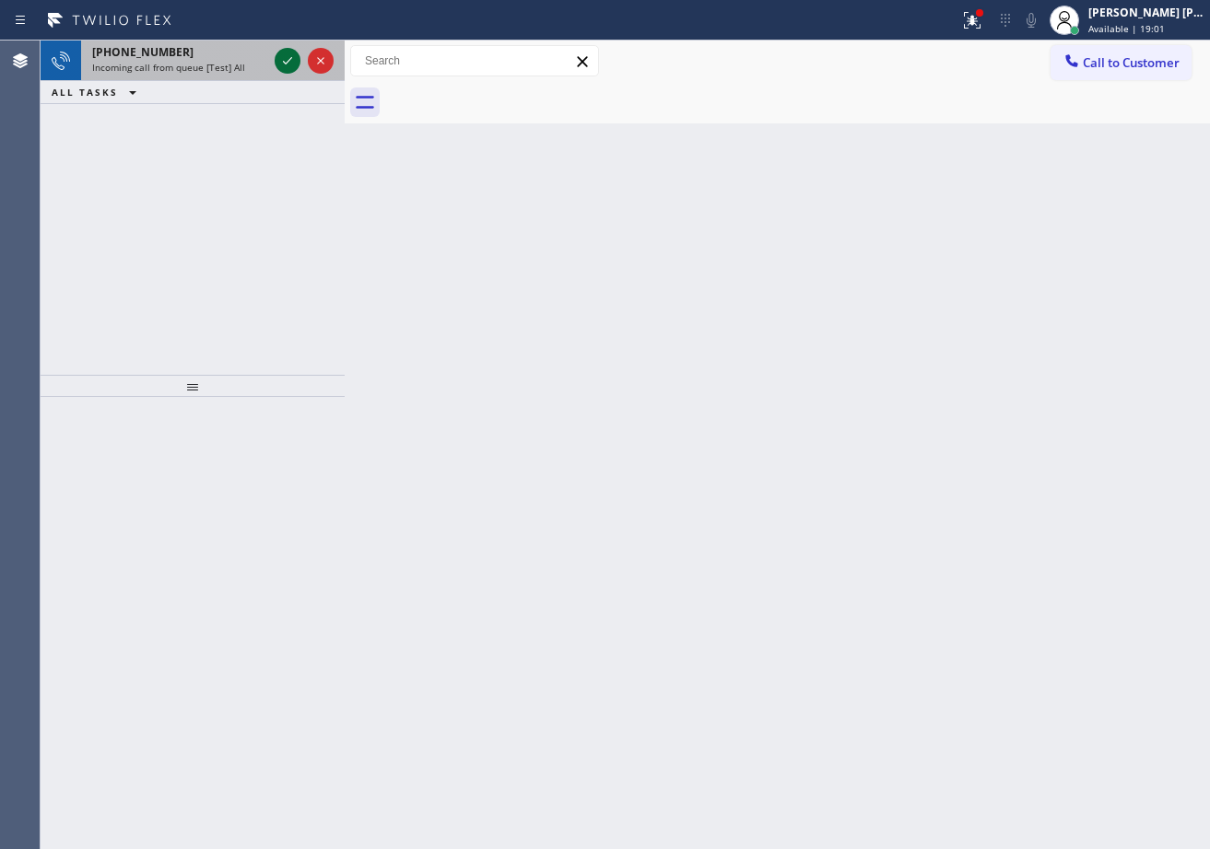
click at [278, 55] on icon at bounding box center [287, 61] width 22 height 22
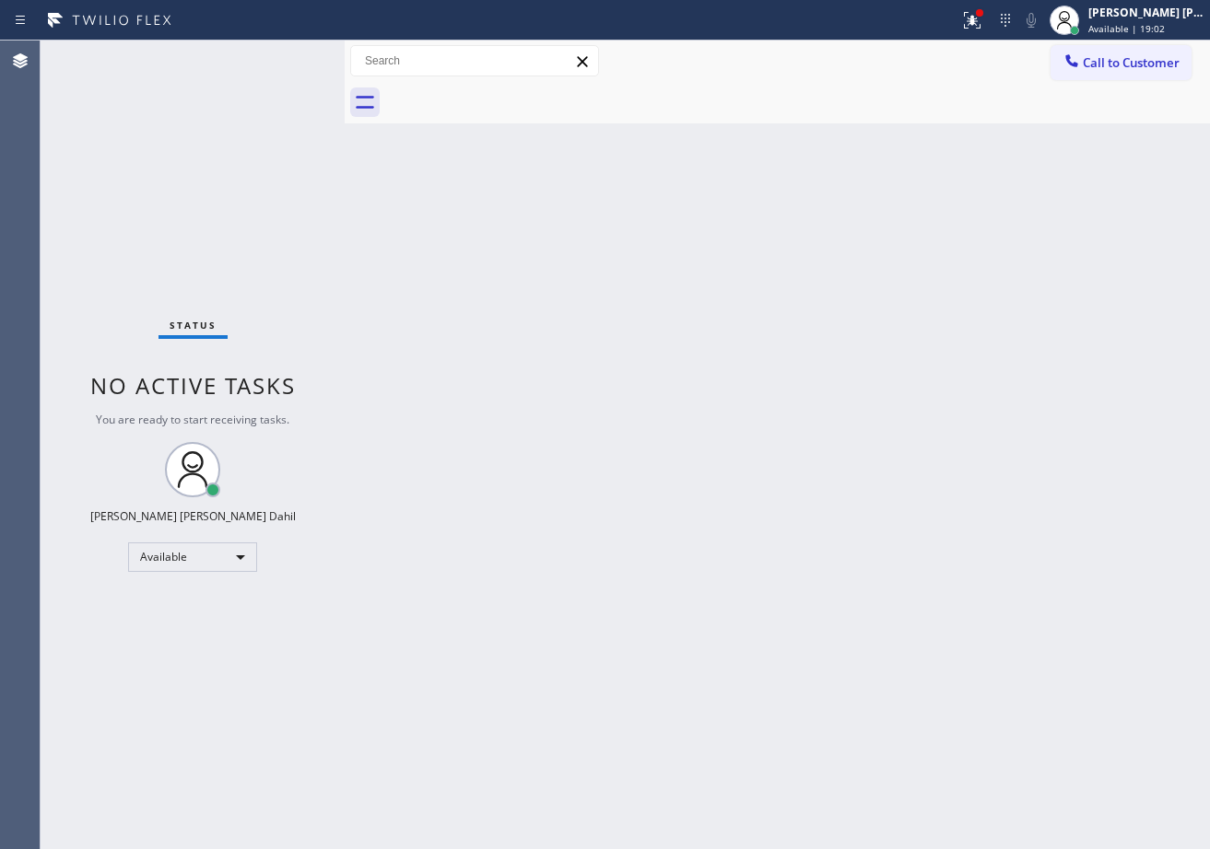
click at [278, 55] on div "Status No active tasks You are ready to start receiving tasks. [PERSON_NAME] [P…" at bounding box center [193, 445] width 304 height 809
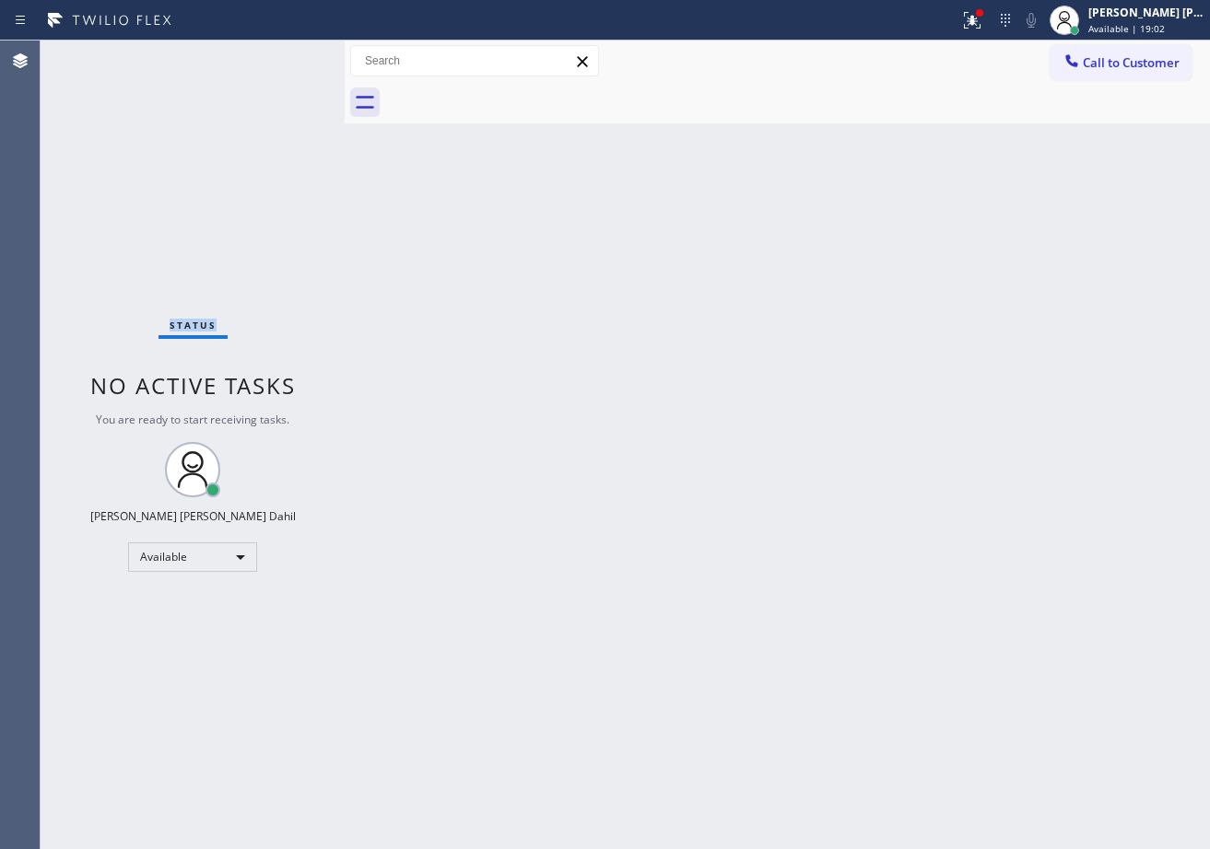
click at [278, 55] on div "Status No active tasks You are ready to start receiving tasks. [PERSON_NAME] [P…" at bounding box center [193, 445] width 304 height 809
click at [1148, 19] on div "[PERSON_NAME] [PERSON_NAME] Dahil" at bounding box center [1146, 13] width 116 height 16
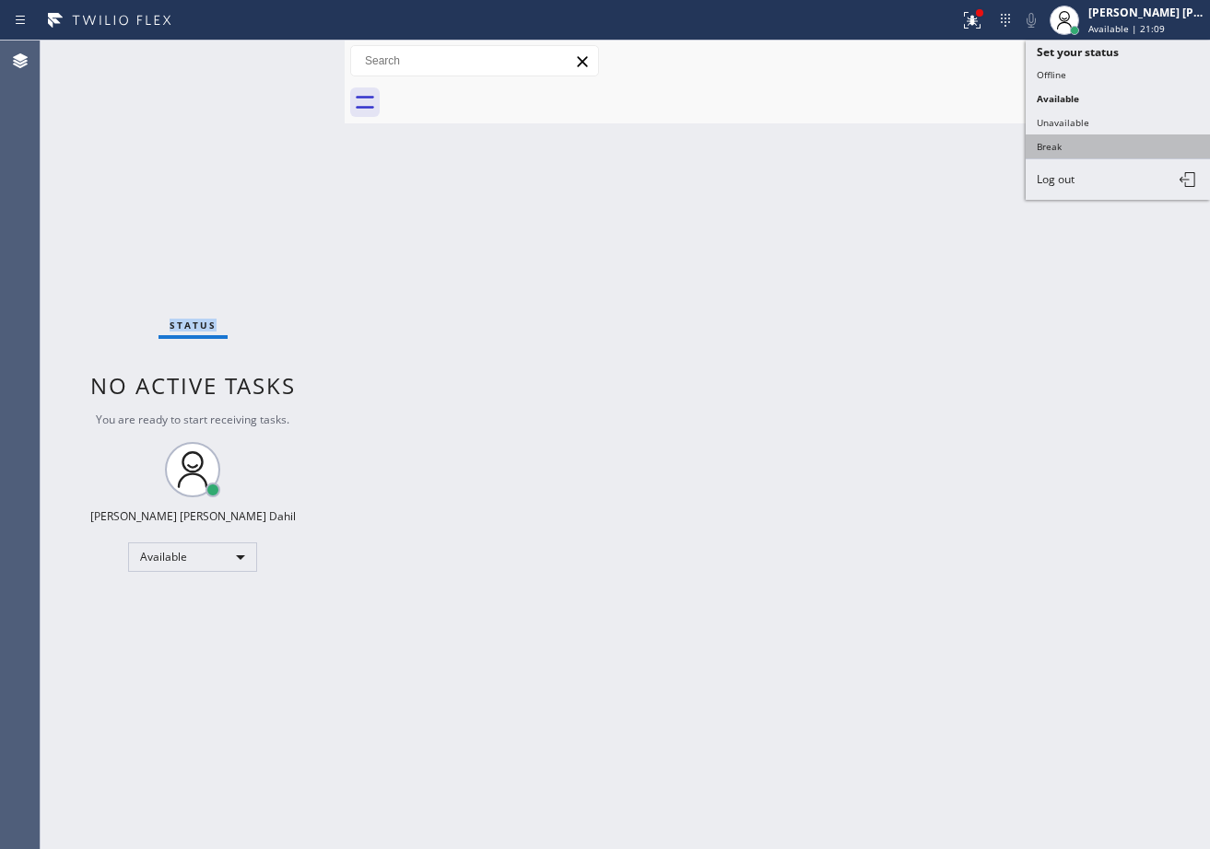
click at [1124, 143] on button "Break" at bounding box center [1117, 147] width 184 height 24
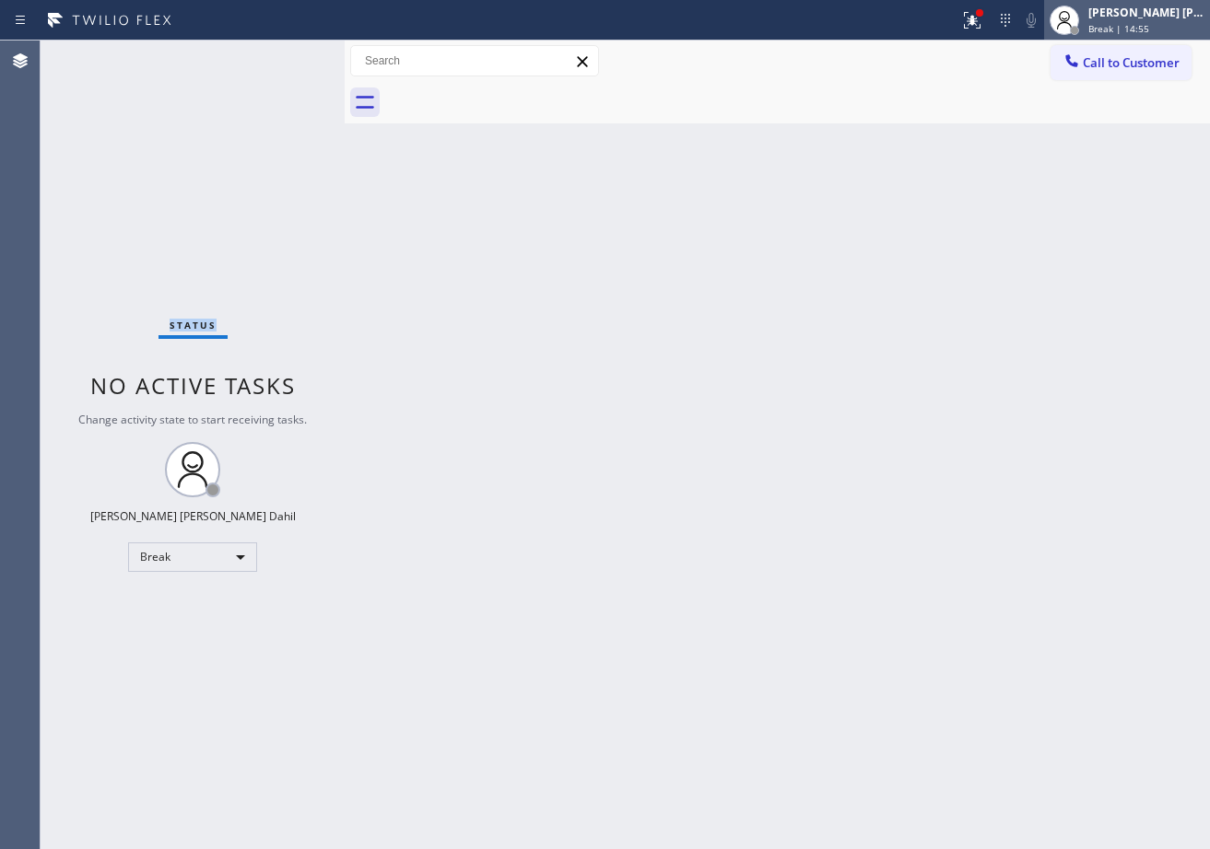
click at [1134, 30] on span "Break | 14:55" at bounding box center [1118, 28] width 61 height 13
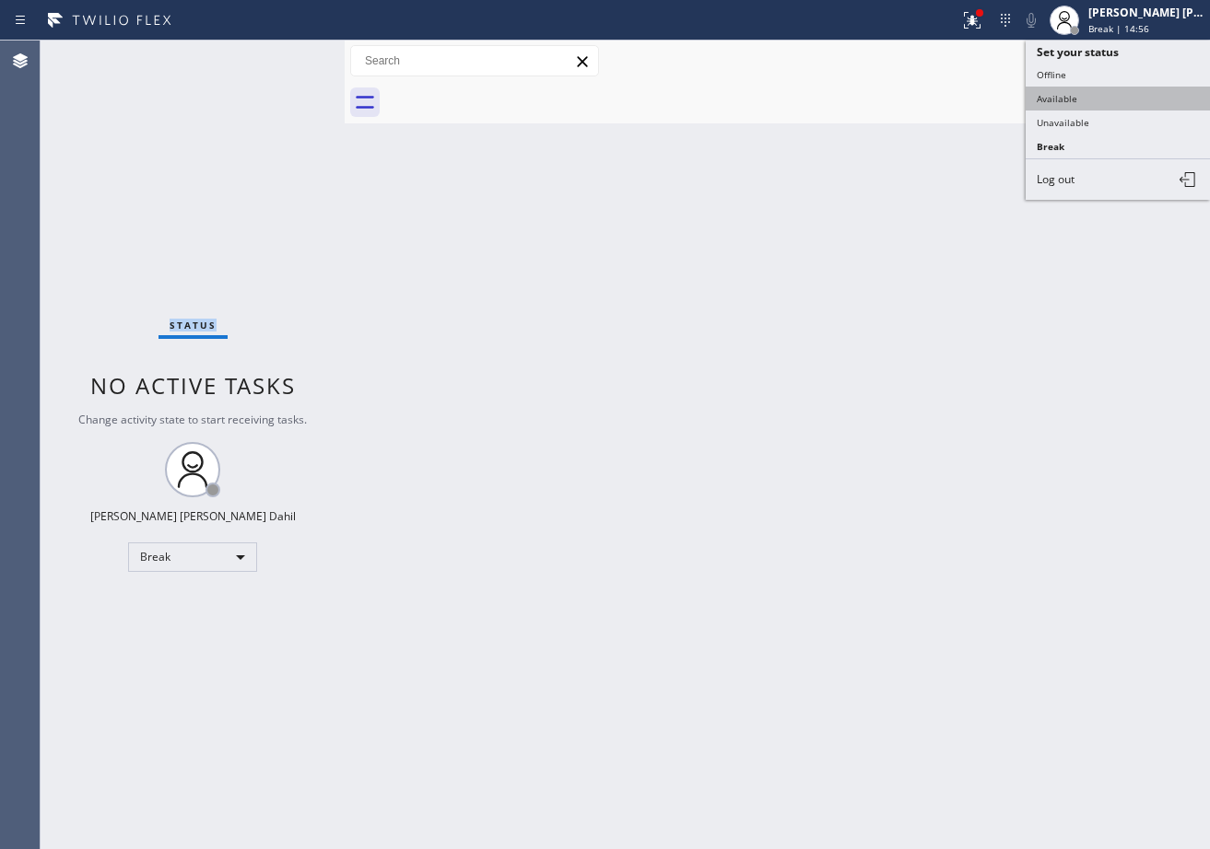
click at [1061, 97] on button "Available" at bounding box center [1117, 99] width 184 height 24
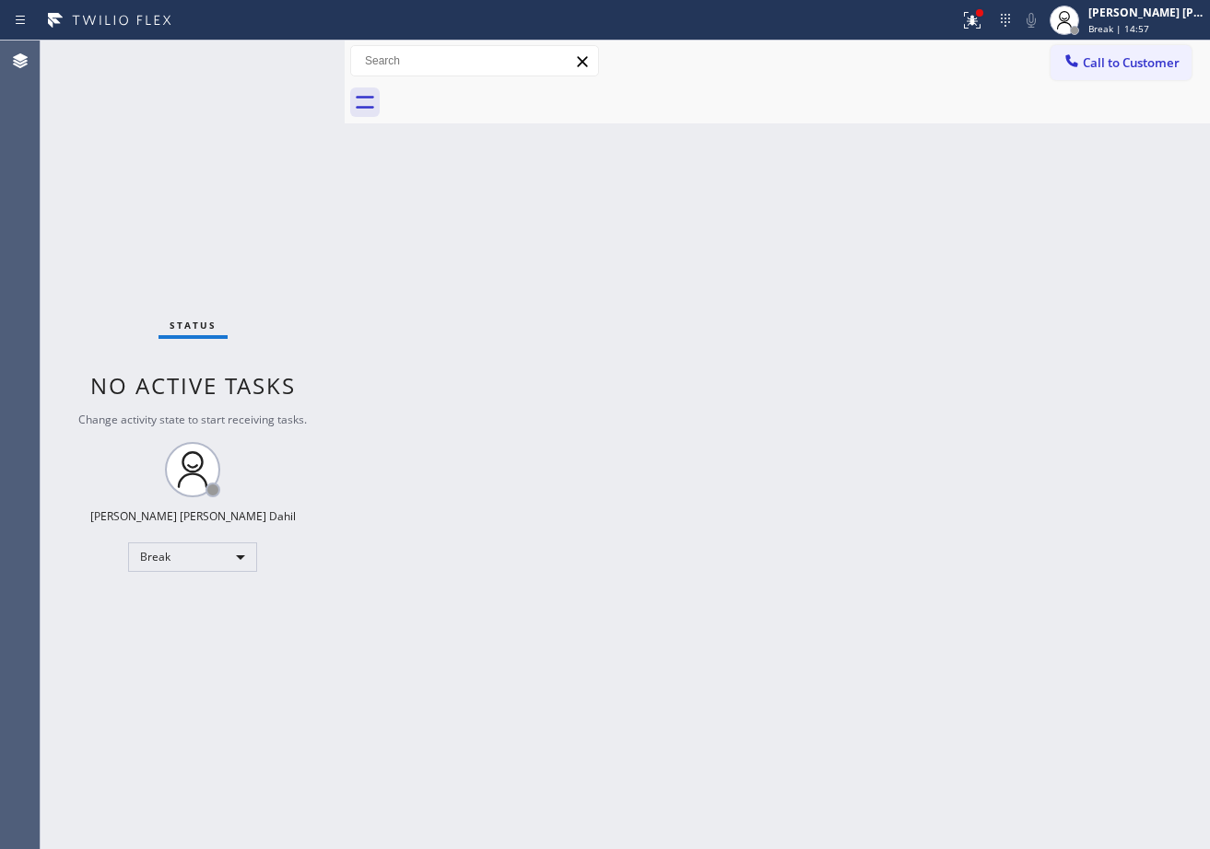
click at [952, 16] on div at bounding box center [479, 20] width 944 height 29
click at [983, 22] on icon at bounding box center [972, 20] width 22 height 22
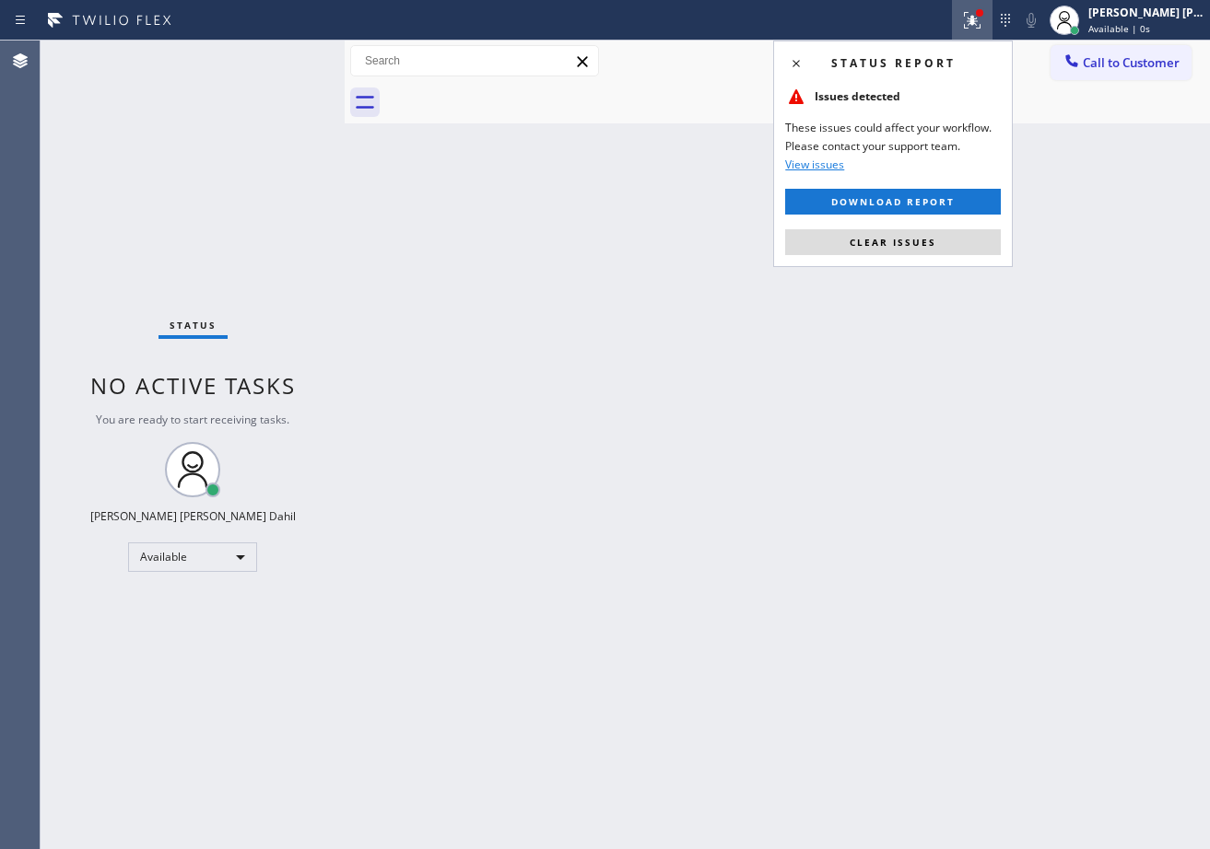
click at [910, 244] on span "Clear issues" at bounding box center [892, 242] width 87 height 13
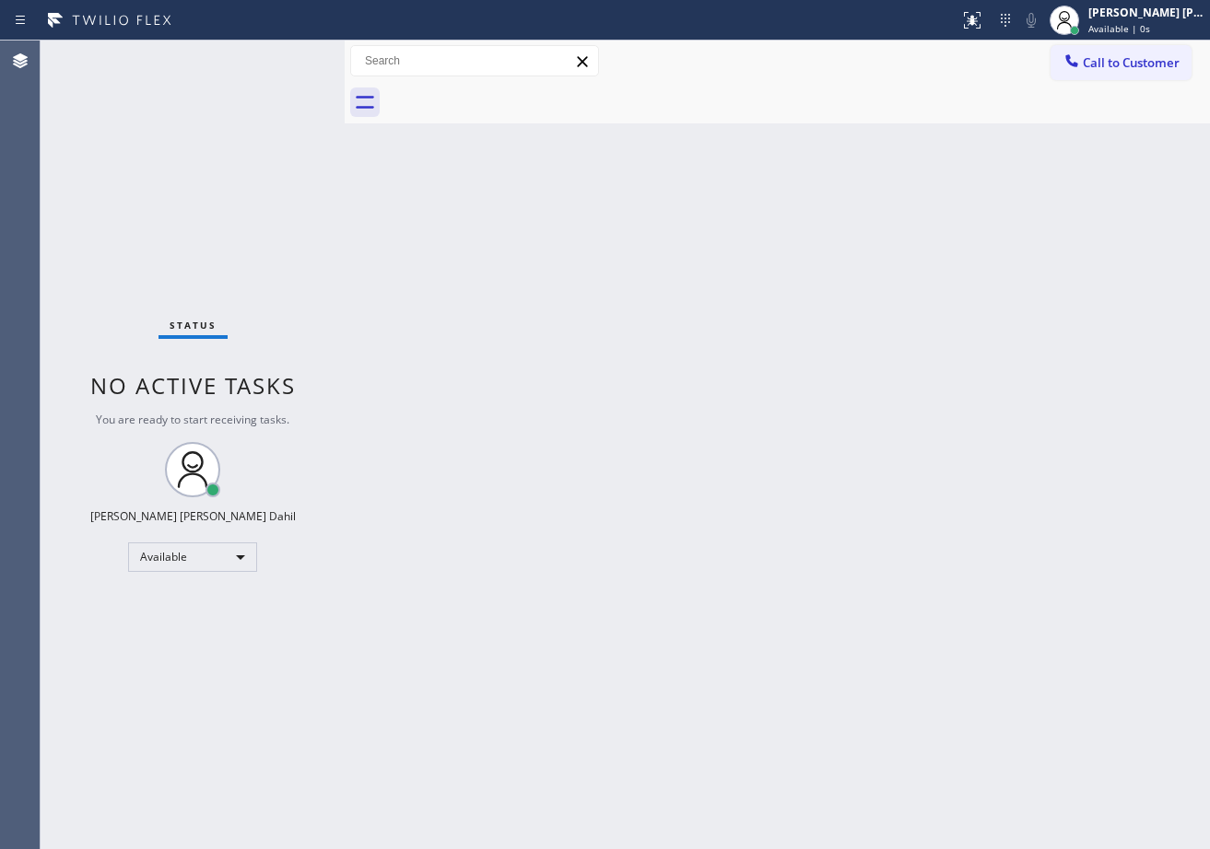
drag, startPoint x: 908, startPoint y: 244, endPoint x: 890, endPoint y: 232, distance: 22.0
click at [904, 245] on div "Back to Dashboard Change Sender ID Customers Technicians Select a contact Outbo…" at bounding box center [777, 445] width 865 height 809
click at [1022, 646] on div "Back to Dashboard Change Sender ID Customers Technicians Select a contact Outbo…" at bounding box center [777, 445] width 865 height 809
click at [278, 55] on div "Status No active tasks You are ready to start receiving tasks. [PERSON_NAME] [P…" at bounding box center [193, 445] width 304 height 809
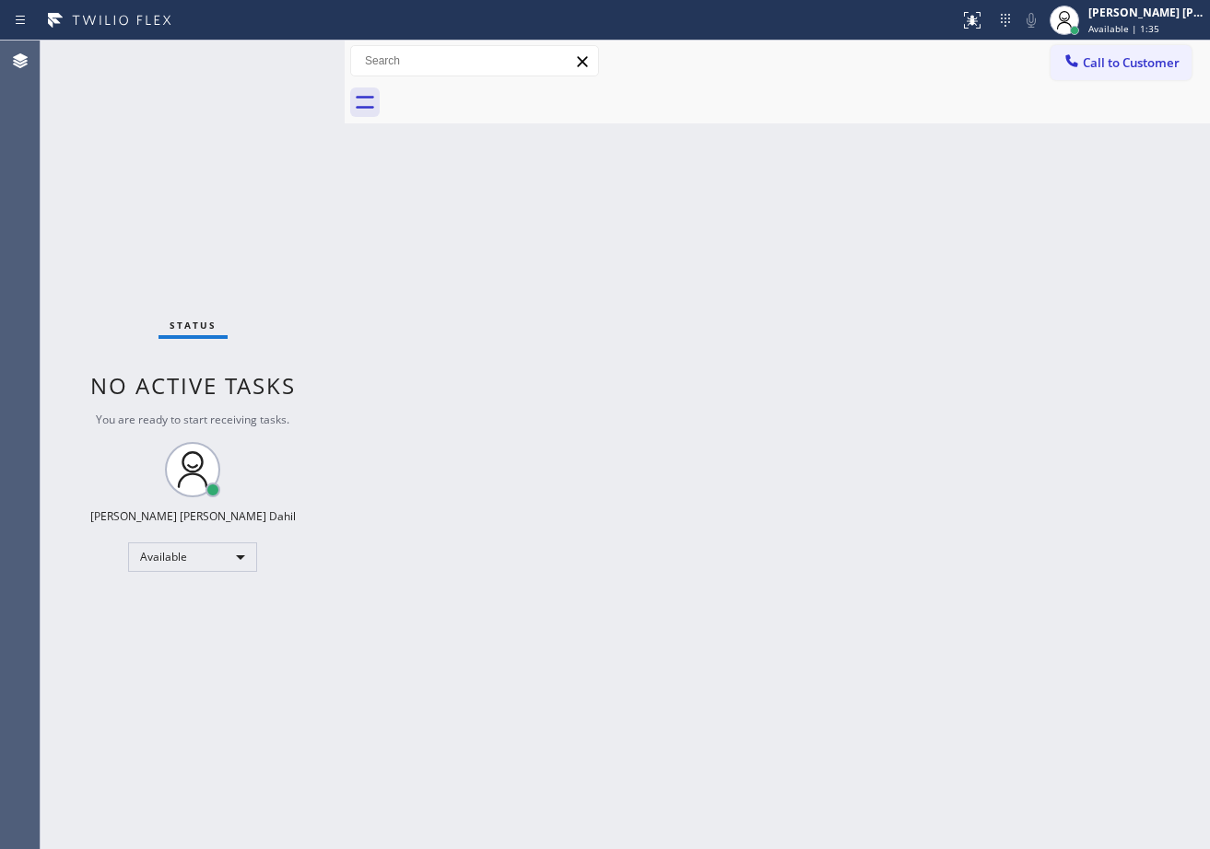
click at [278, 55] on div "Status No active tasks You are ready to start receiving tasks. [PERSON_NAME] [P…" at bounding box center [193, 445] width 304 height 809
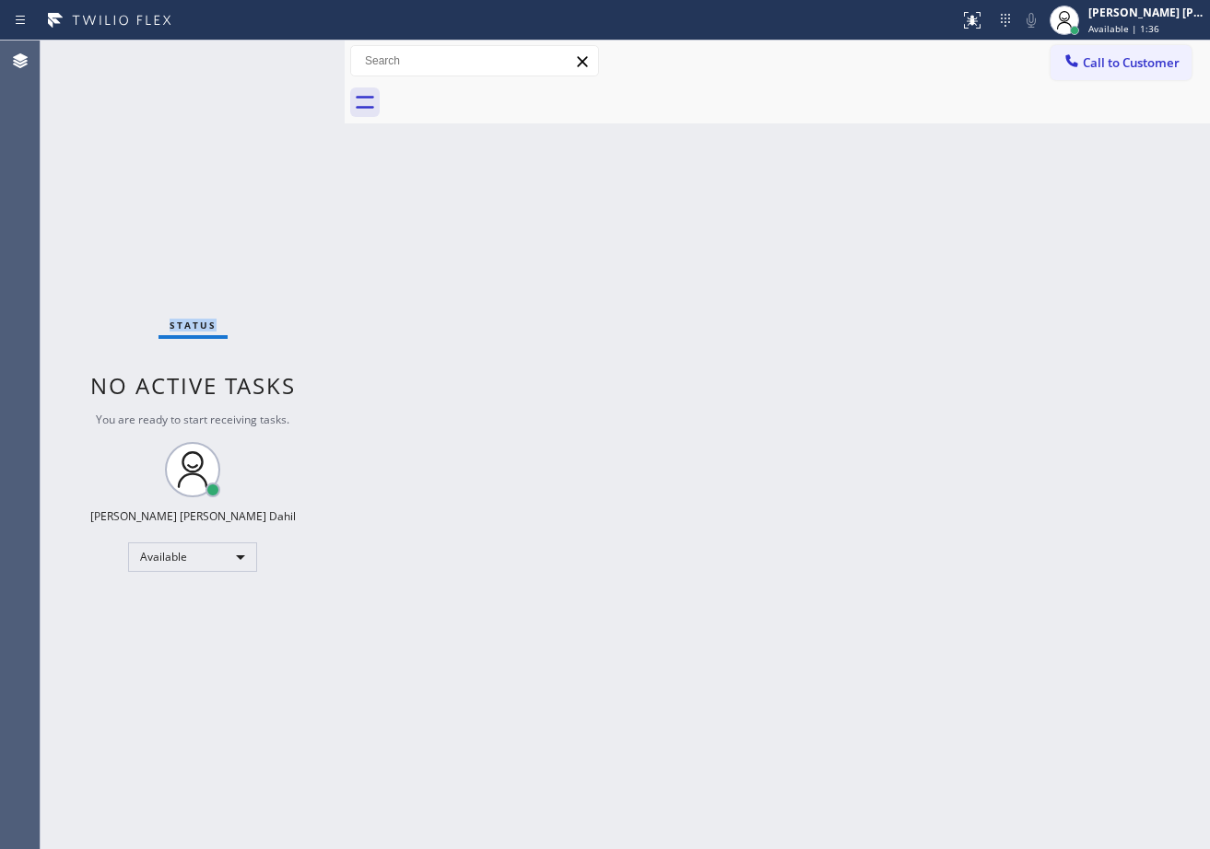
click at [278, 55] on div "Status No active tasks You are ready to start receiving tasks. [PERSON_NAME] [P…" at bounding box center [193, 445] width 304 height 809
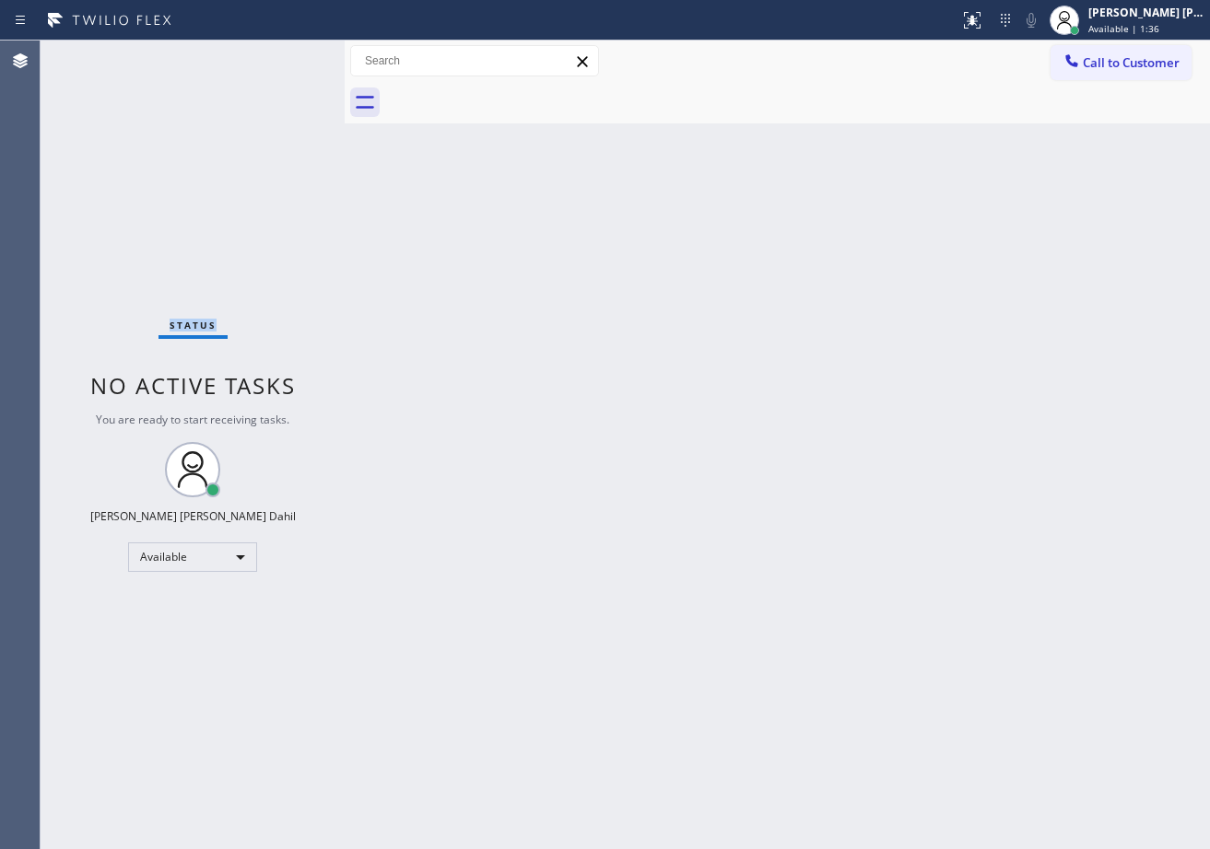
click at [278, 55] on div "Status No active tasks You are ready to start receiving tasks. [PERSON_NAME] [P…" at bounding box center [193, 445] width 304 height 809
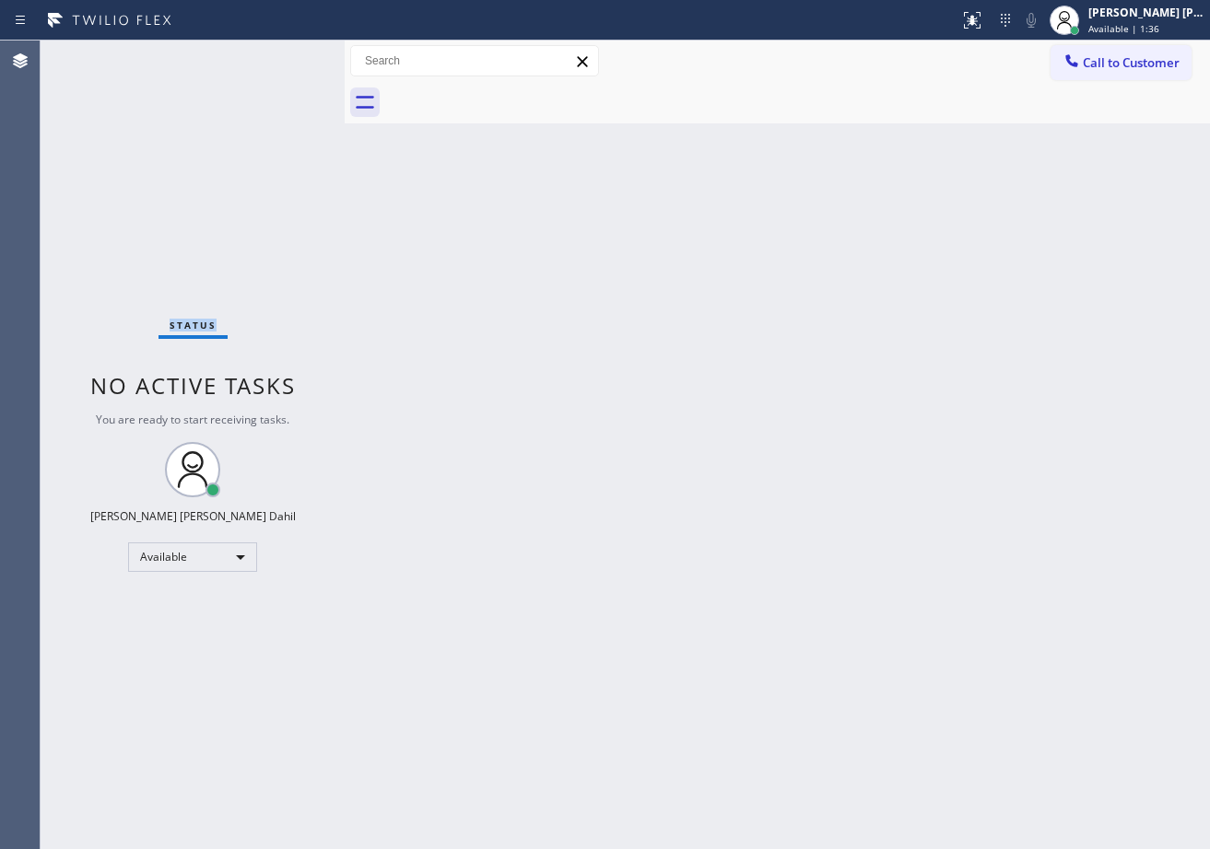
click at [278, 55] on div "Status No active tasks You are ready to start receiving tasks. [PERSON_NAME] [P…" at bounding box center [193, 445] width 304 height 809
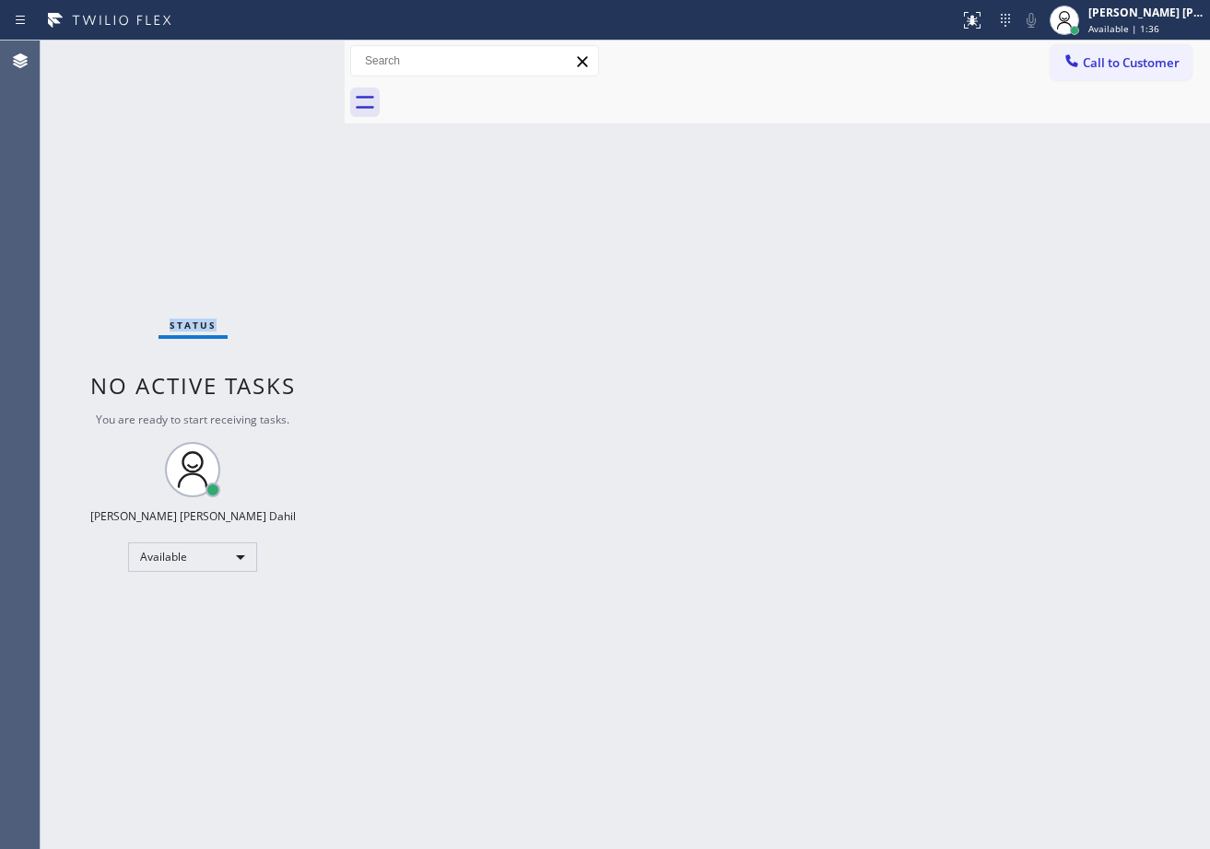
click at [278, 55] on div "Status No active tasks You are ready to start receiving tasks. [PERSON_NAME] [P…" at bounding box center [193, 445] width 304 height 809
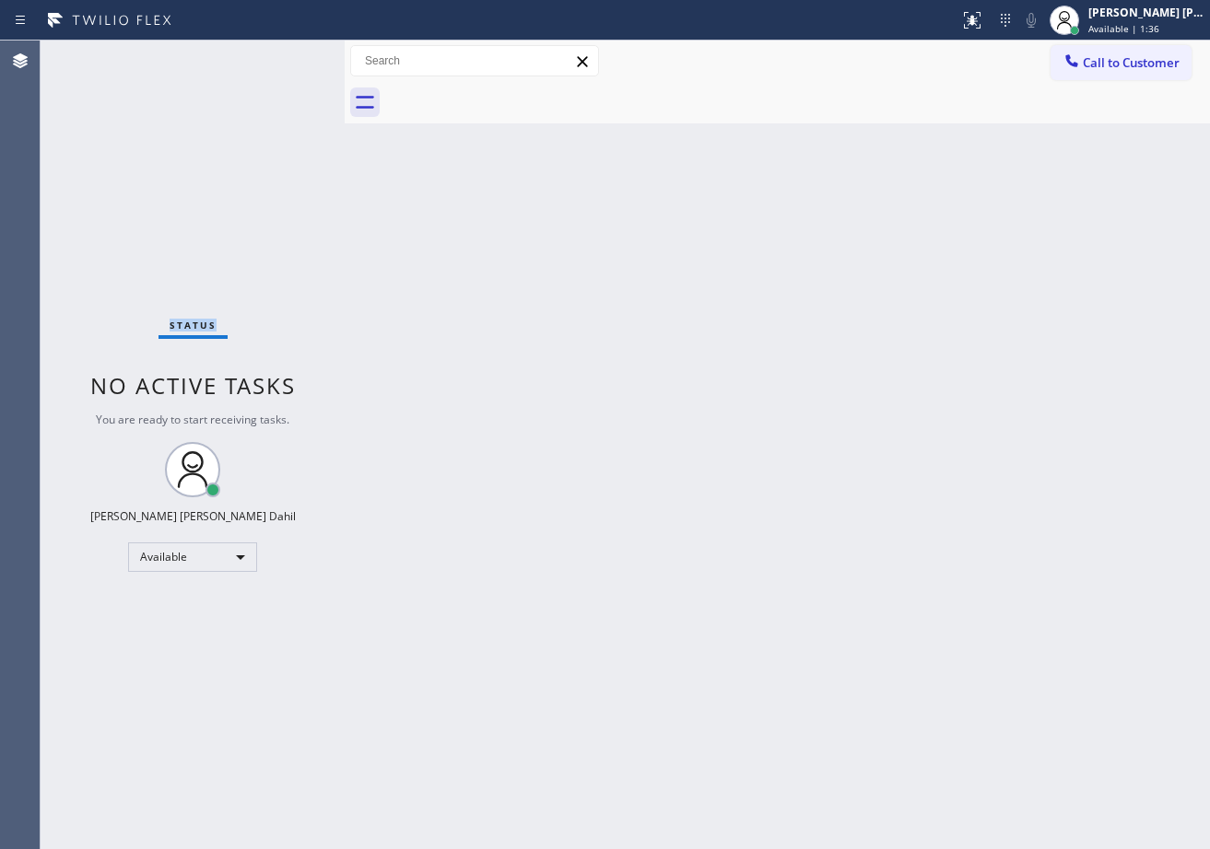
click at [278, 55] on div "Status No active tasks You are ready to start receiving tasks. [PERSON_NAME] [P…" at bounding box center [193, 445] width 304 height 809
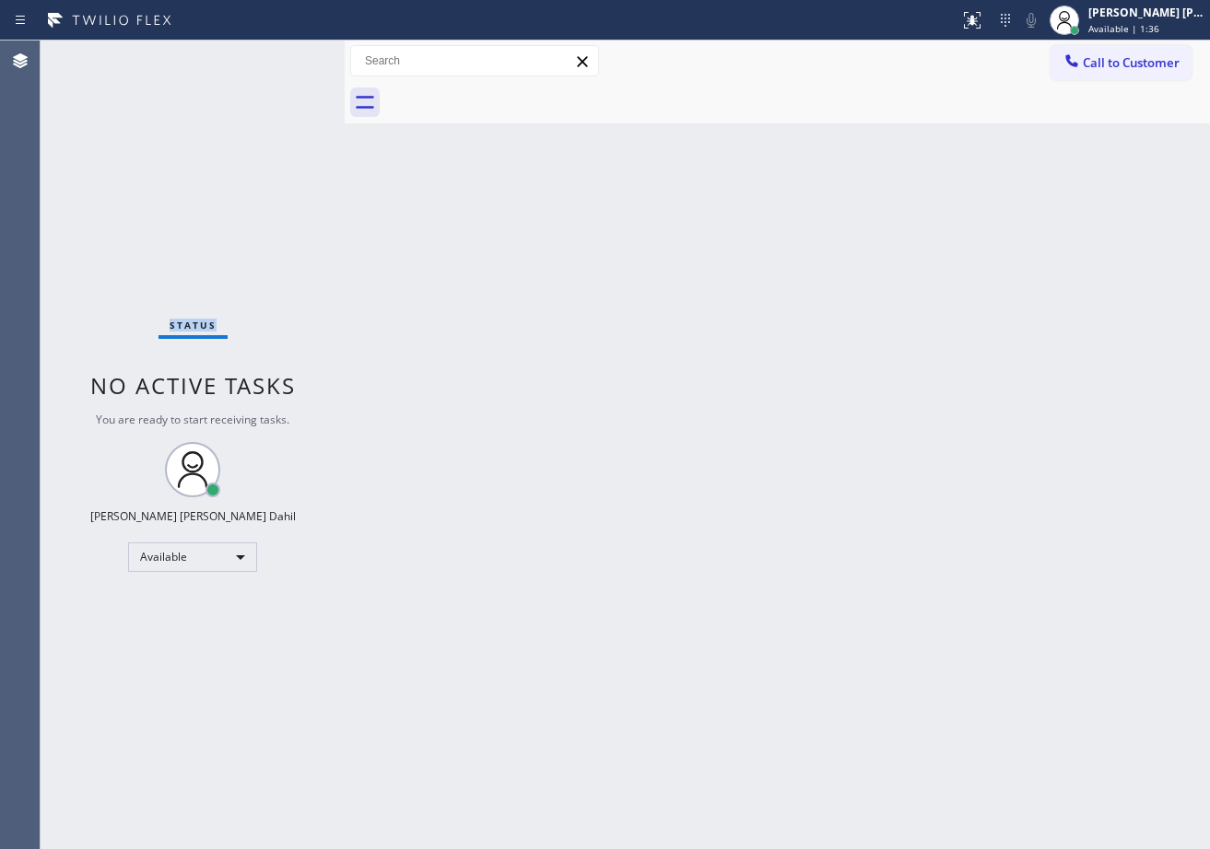
click at [278, 55] on div "Status No active tasks You are ready to start receiving tasks. [PERSON_NAME] [P…" at bounding box center [193, 445] width 304 height 809
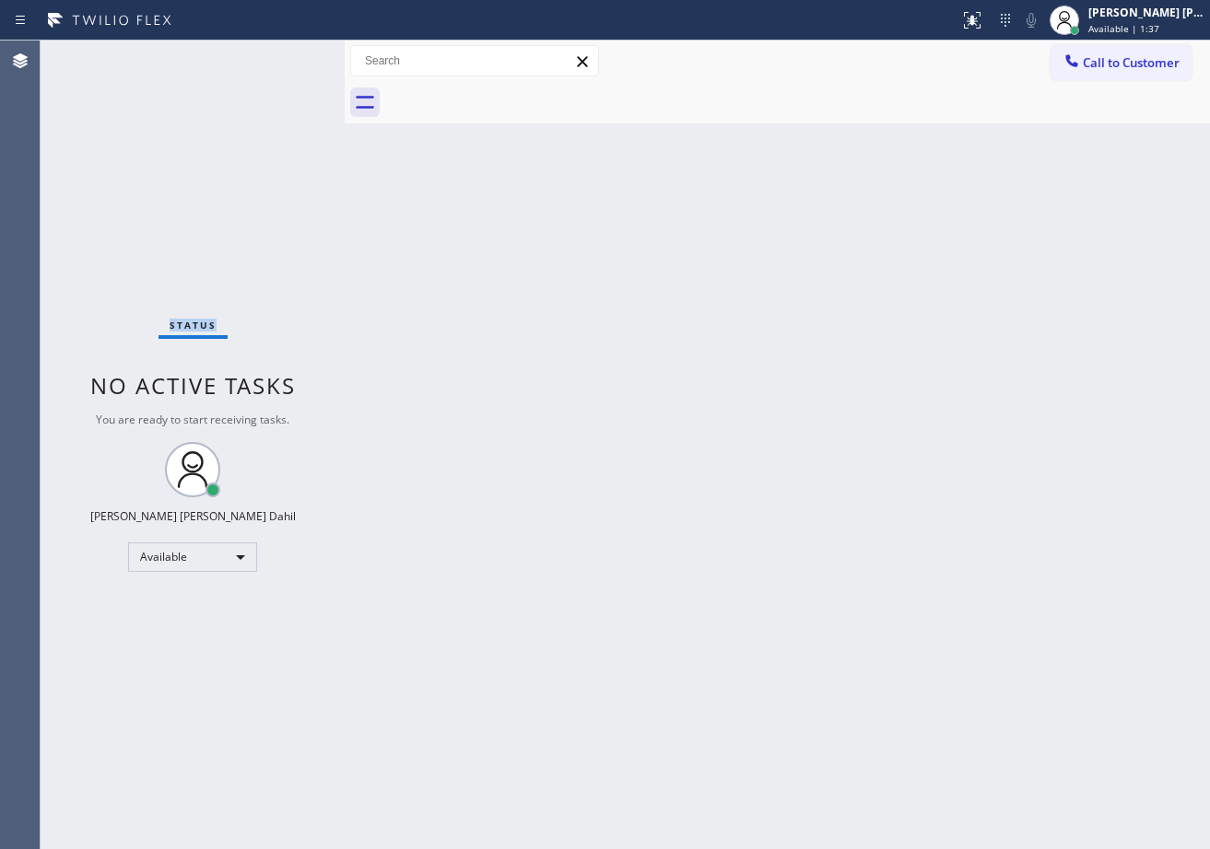
click at [278, 55] on div "Status No active tasks You are ready to start receiving tasks. [PERSON_NAME] [P…" at bounding box center [193, 445] width 304 height 809
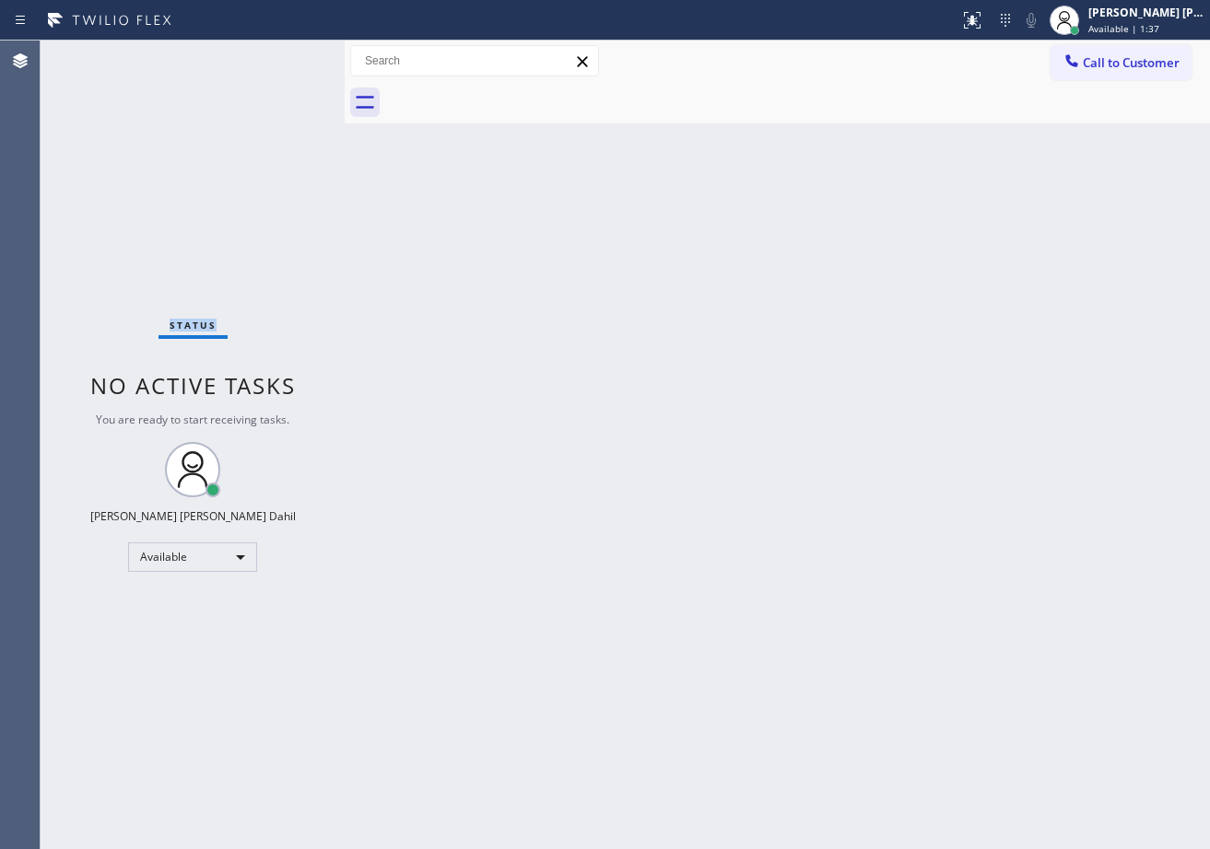
click at [278, 55] on div "Status No active tasks You are ready to start receiving tasks. [PERSON_NAME] [P…" at bounding box center [193, 445] width 304 height 809
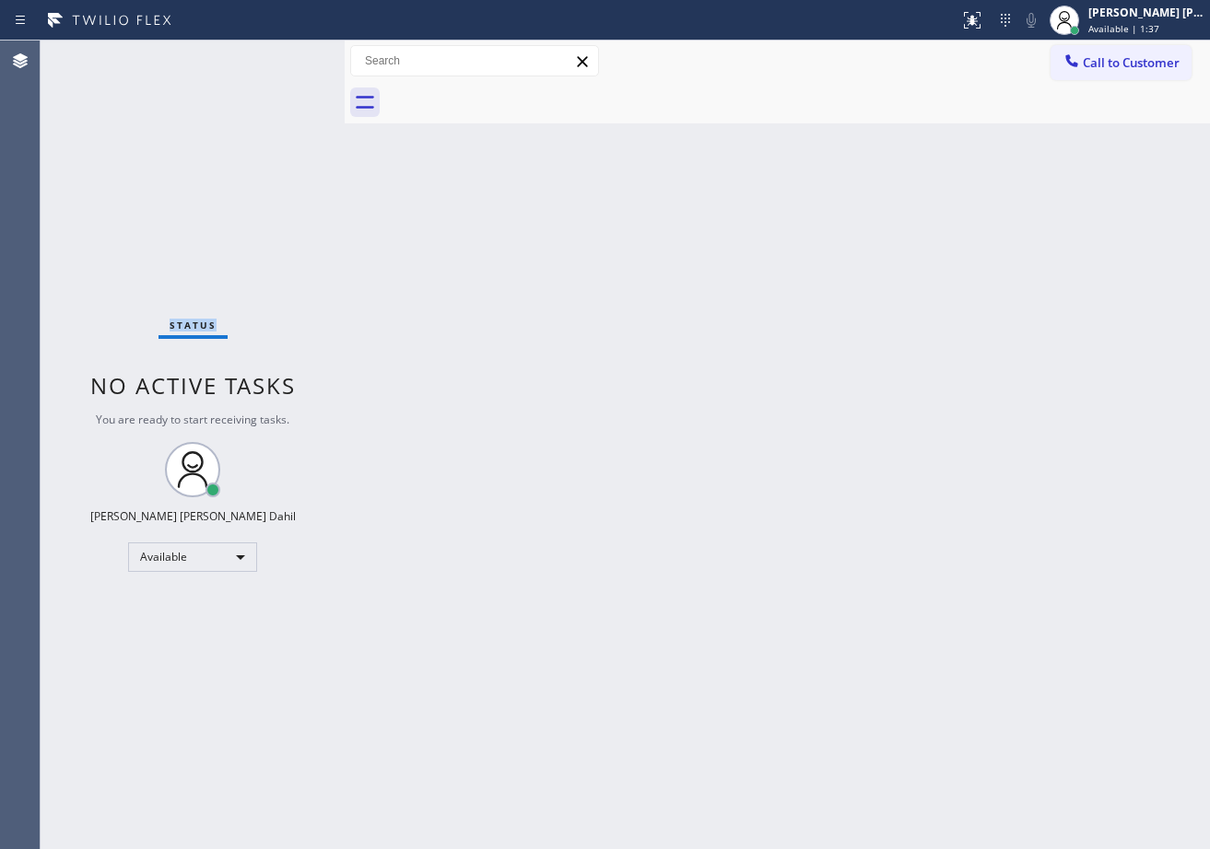
click at [278, 55] on div "Status No active tasks You are ready to start receiving tasks. [PERSON_NAME] [P…" at bounding box center [193, 445] width 304 height 809
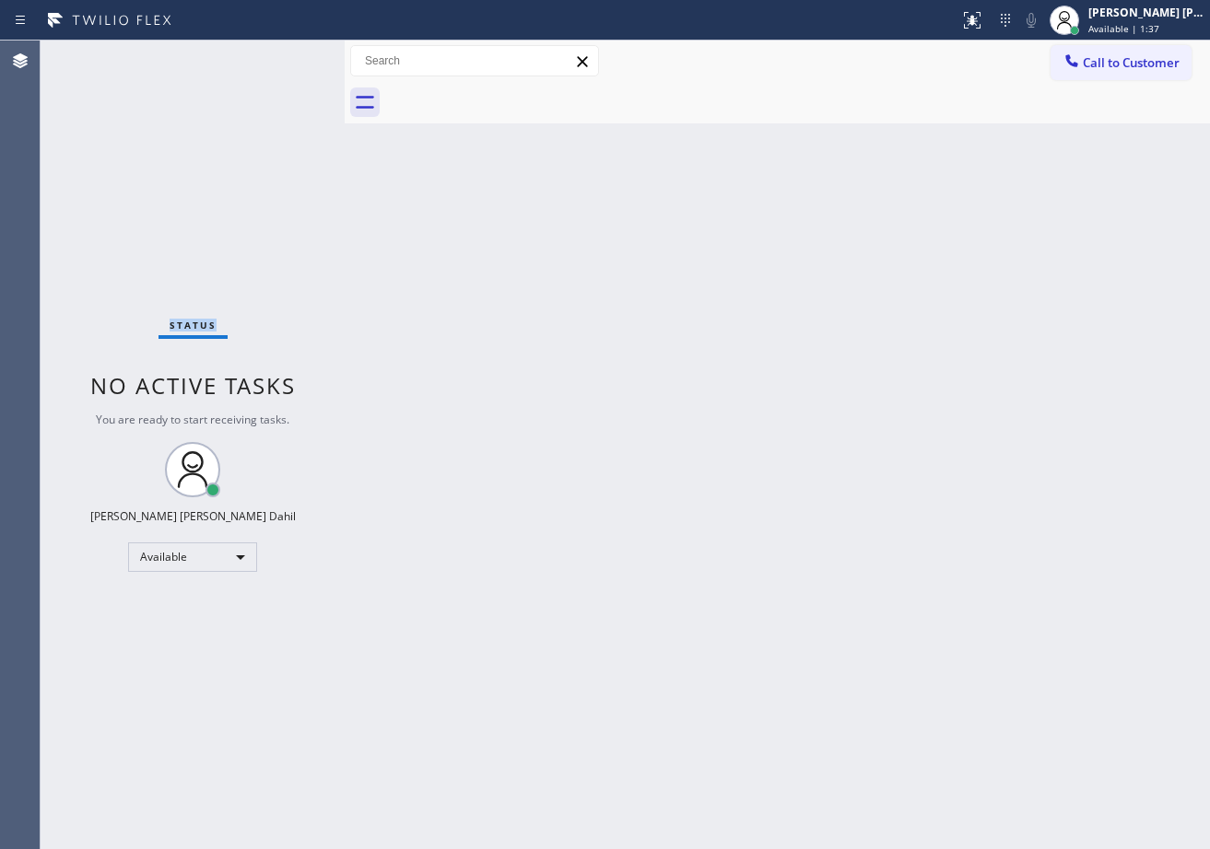
click at [278, 55] on div "Status No active tasks You are ready to start receiving tasks. [PERSON_NAME] [P…" at bounding box center [193, 445] width 304 height 809
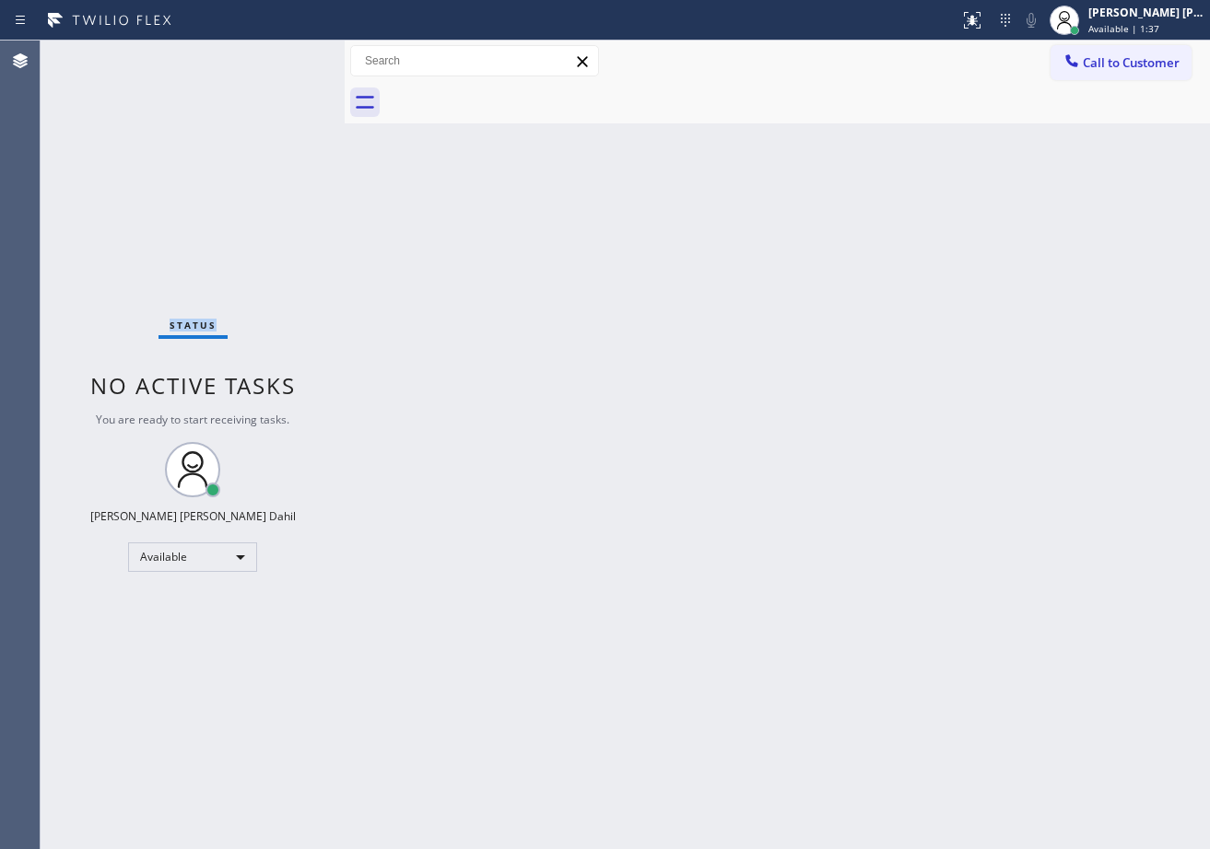
click at [278, 55] on div "Status No active tasks You are ready to start receiving tasks. [PERSON_NAME] [P…" at bounding box center [193, 445] width 304 height 809
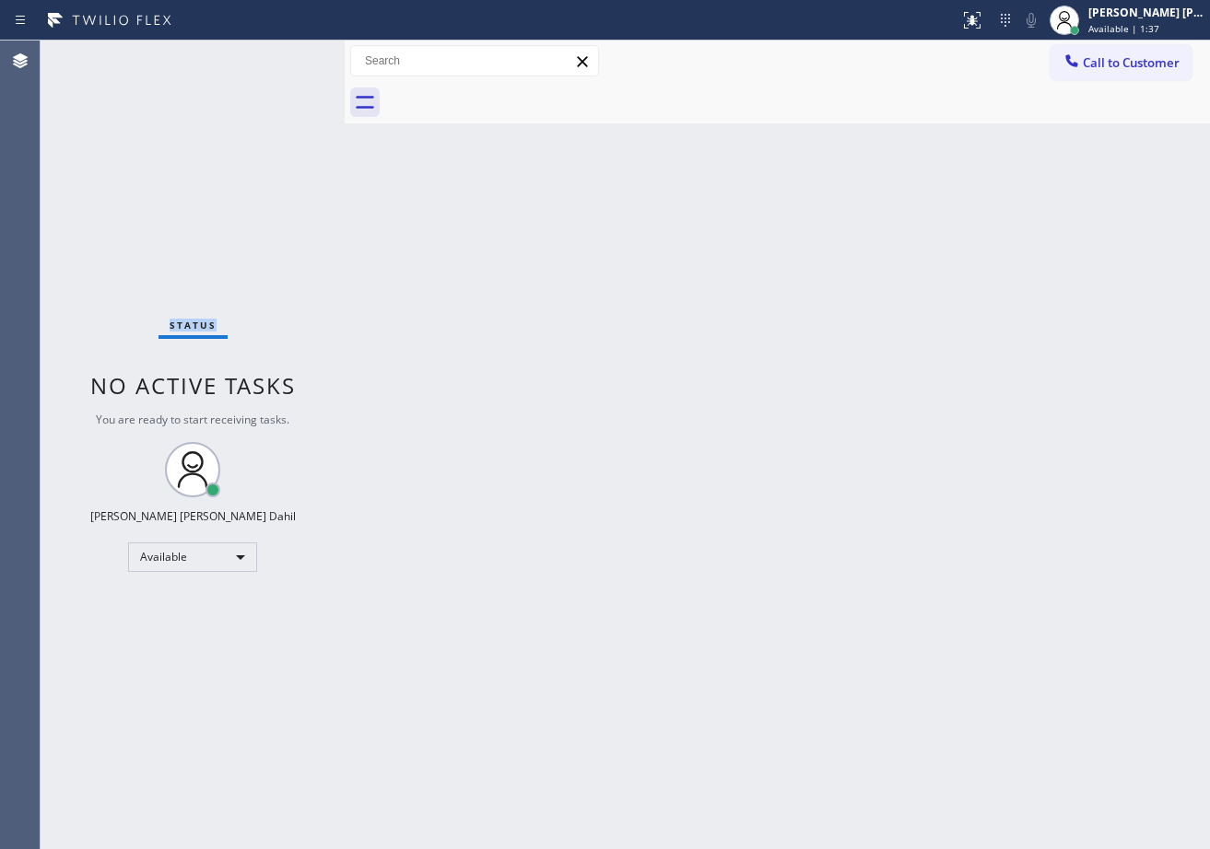
click at [278, 55] on div "Status No active tasks You are ready to start receiving tasks. [PERSON_NAME] [P…" at bounding box center [193, 445] width 304 height 809
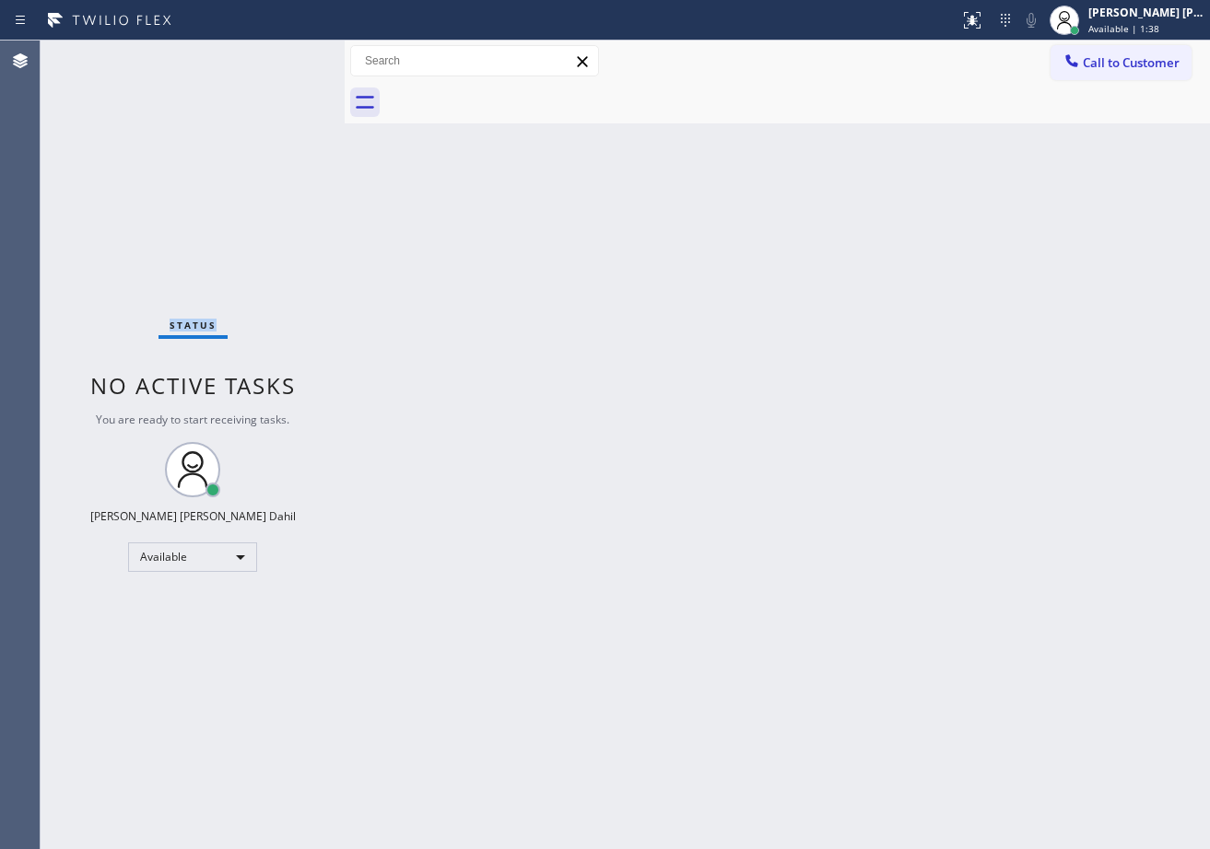
click at [278, 55] on div "Status No active tasks You are ready to start receiving tasks. [PERSON_NAME] [P…" at bounding box center [193, 445] width 304 height 809
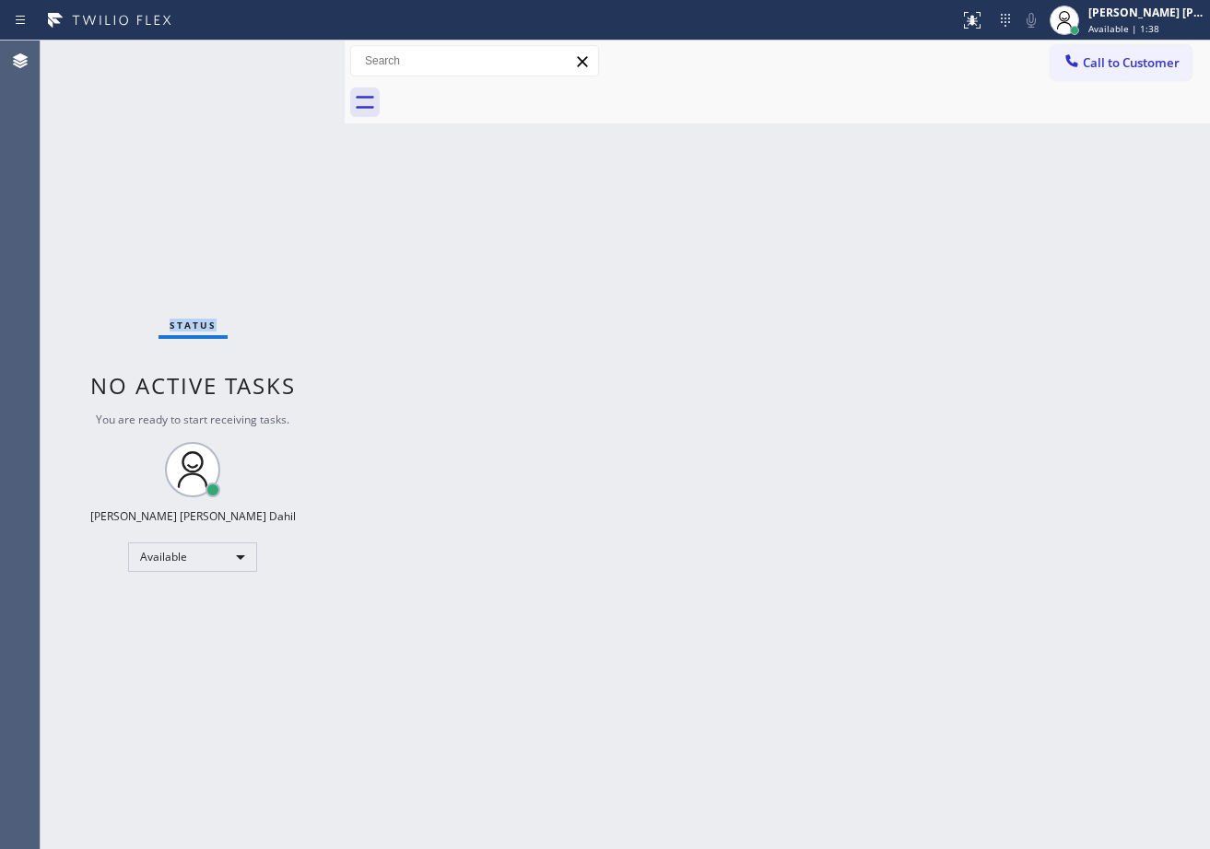
click at [278, 55] on div "Status No active tasks You are ready to start receiving tasks. [PERSON_NAME] [P…" at bounding box center [193, 445] width 304 height 809
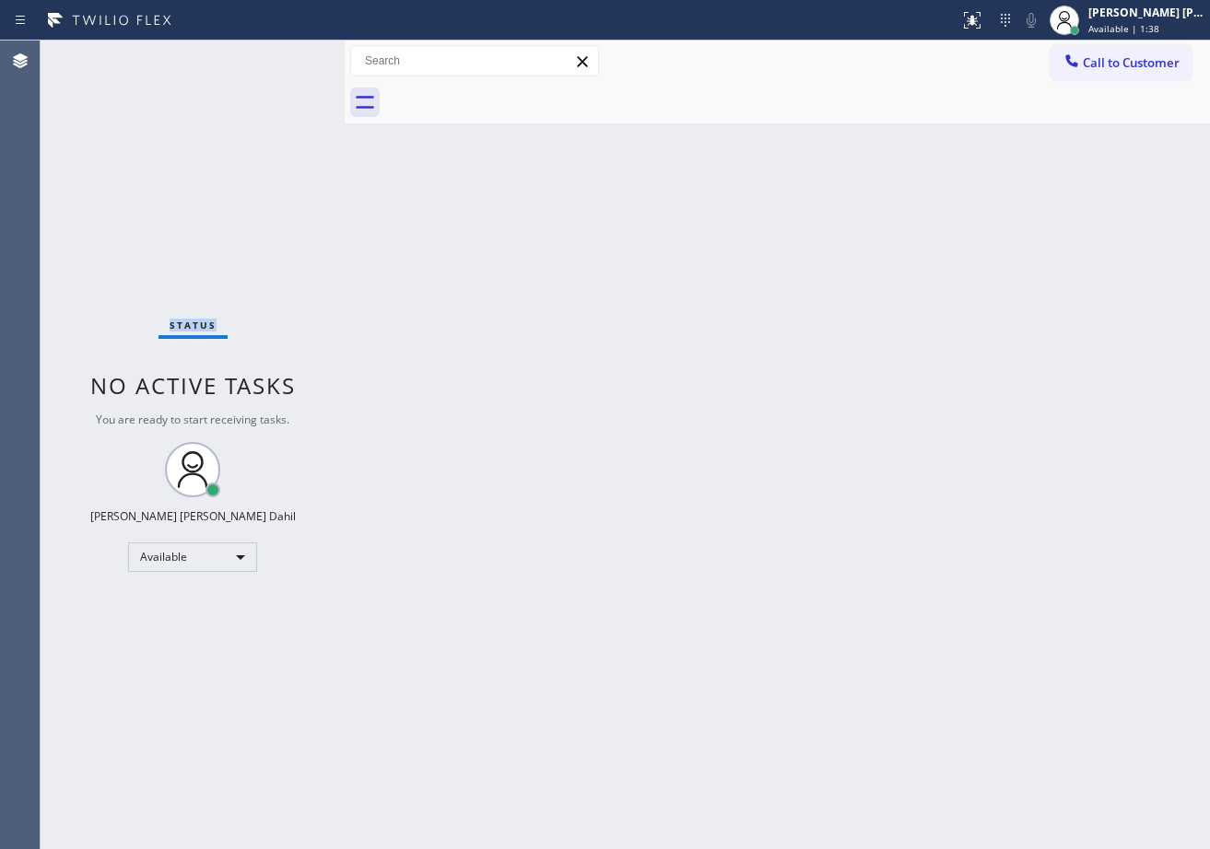
click at [278, 55] on div "Status No active tasks You are ready to start receiving tasks. [PERSON_NAME] [P…" at bounding box center [193, 445] width 304 height 809
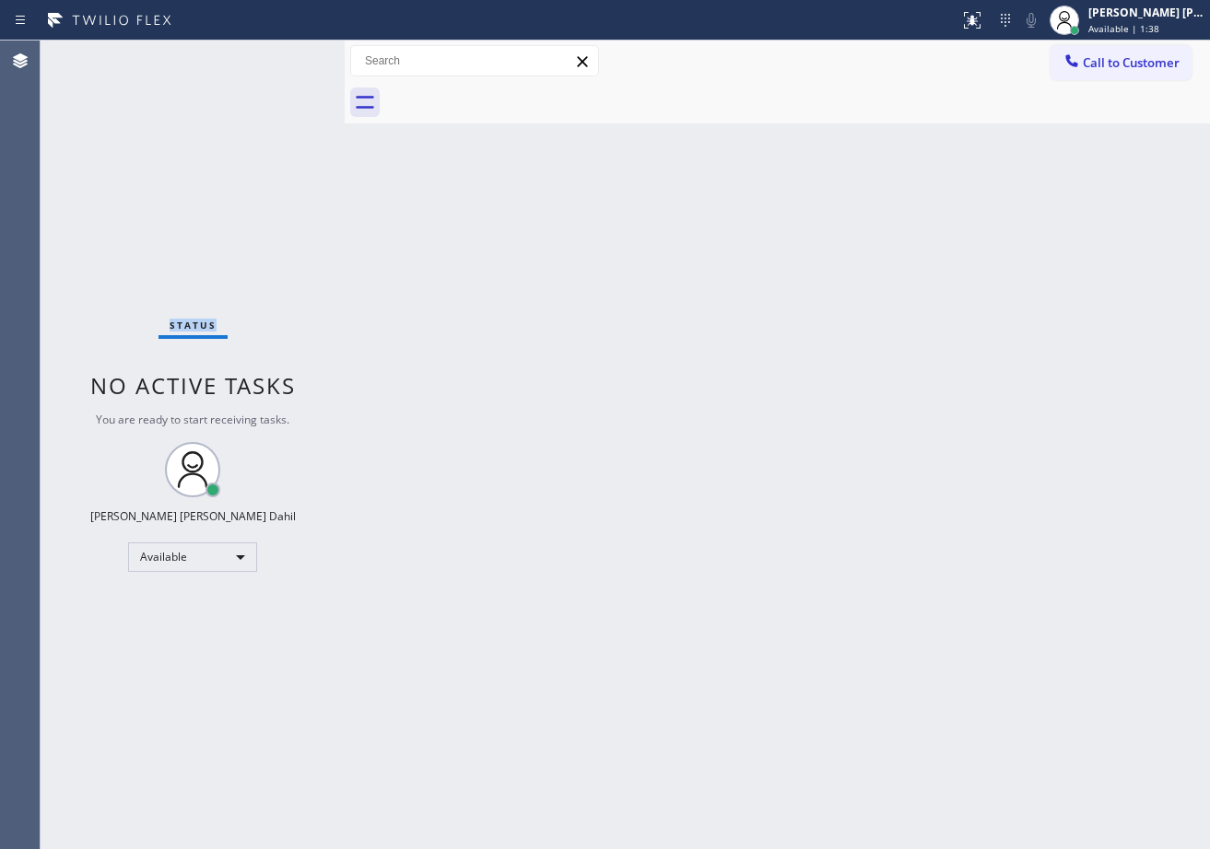
click at [278, 55] on div "Status No active tasks You are ready to start receiving tasks. [PERSON_NAME] [P…" at bounding box center [193, 445] width 304 height 809
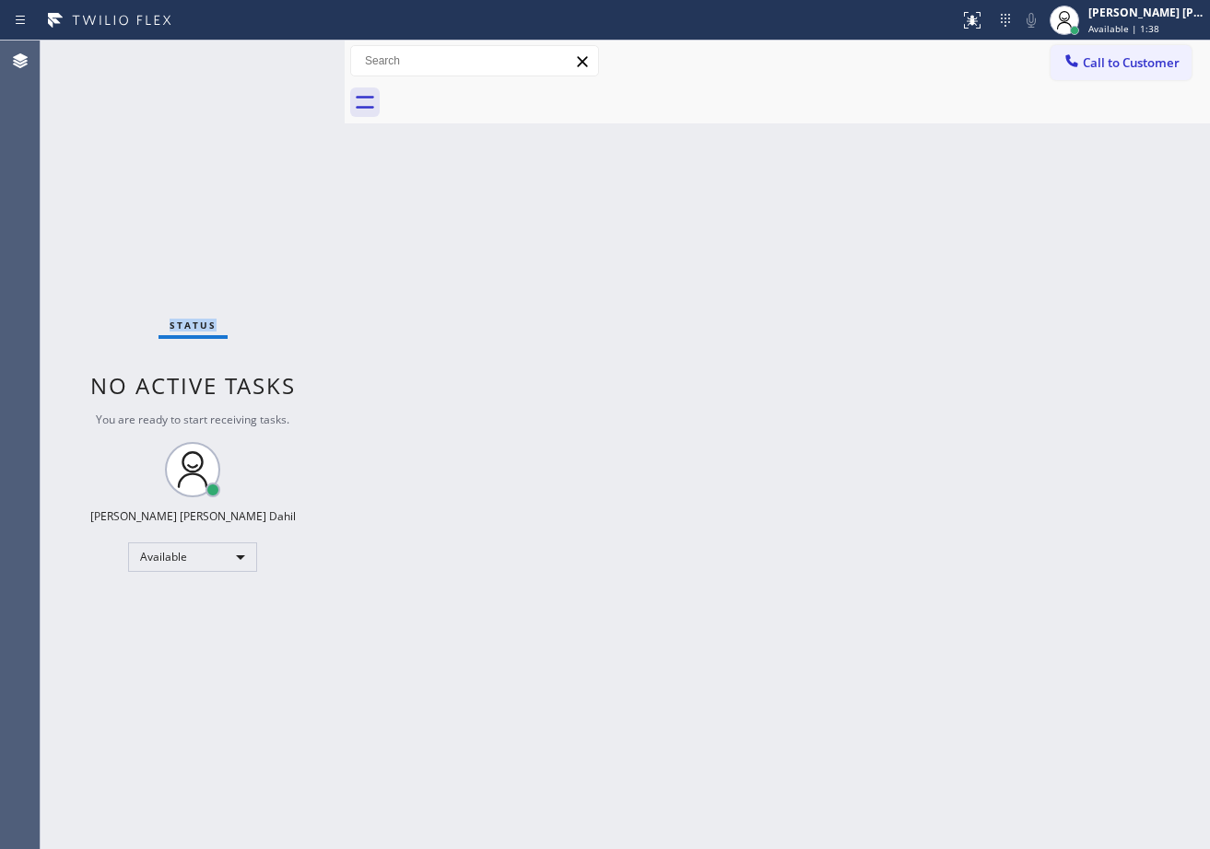
click at [278, 55] on div "Status No active tasks You are ready to start receiving tasks. [PERSON_NAME] [P…" at bounding box center [193, 445] width 304 height 809
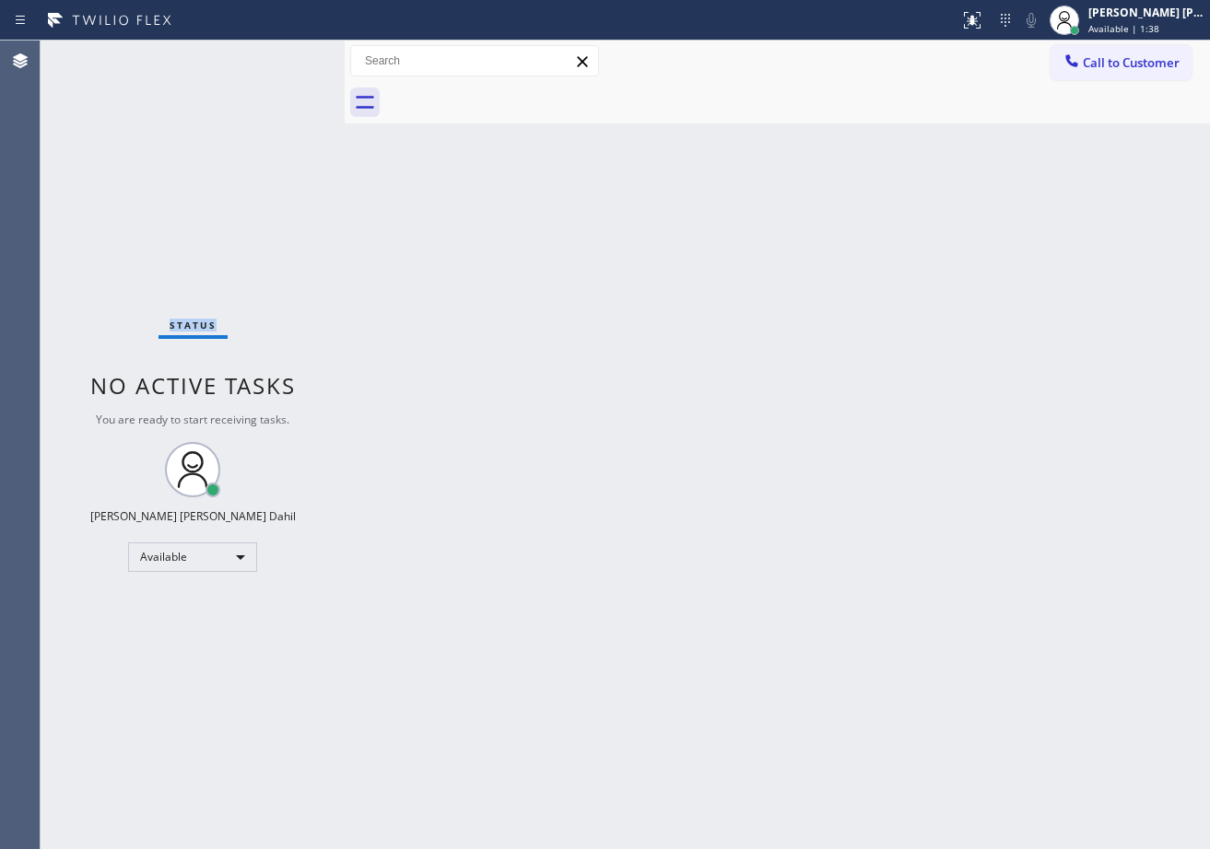
click at [278, 55] on div "Status No active tasks You are ready to start receiving tasks. [PERSON_NAME] [P…" at bounding box center [193, 445] width 304 height 809
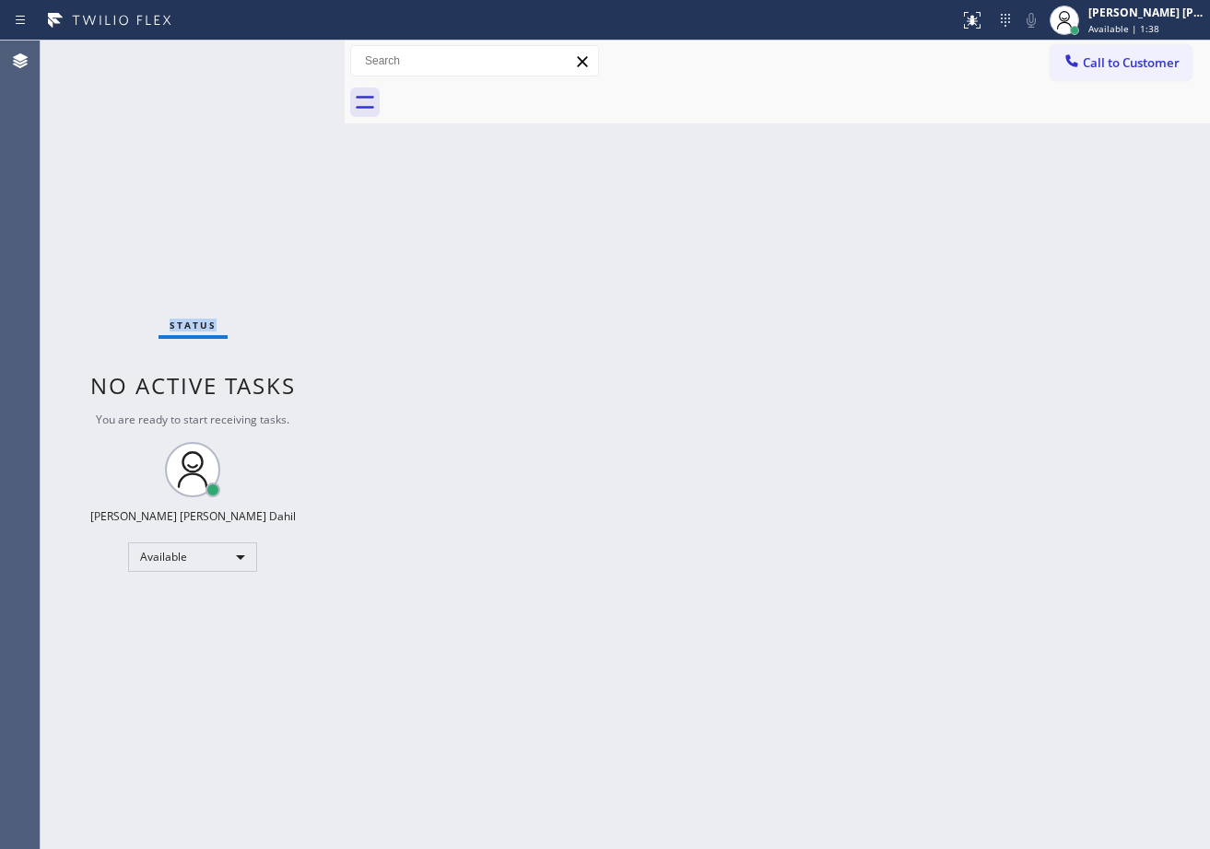
click at [278, 55] on div "Status No active tasks You are ready to start receiving tasks. [PERSON_NAME] [P…" at bounding box center [193, 445] width 304 height 809
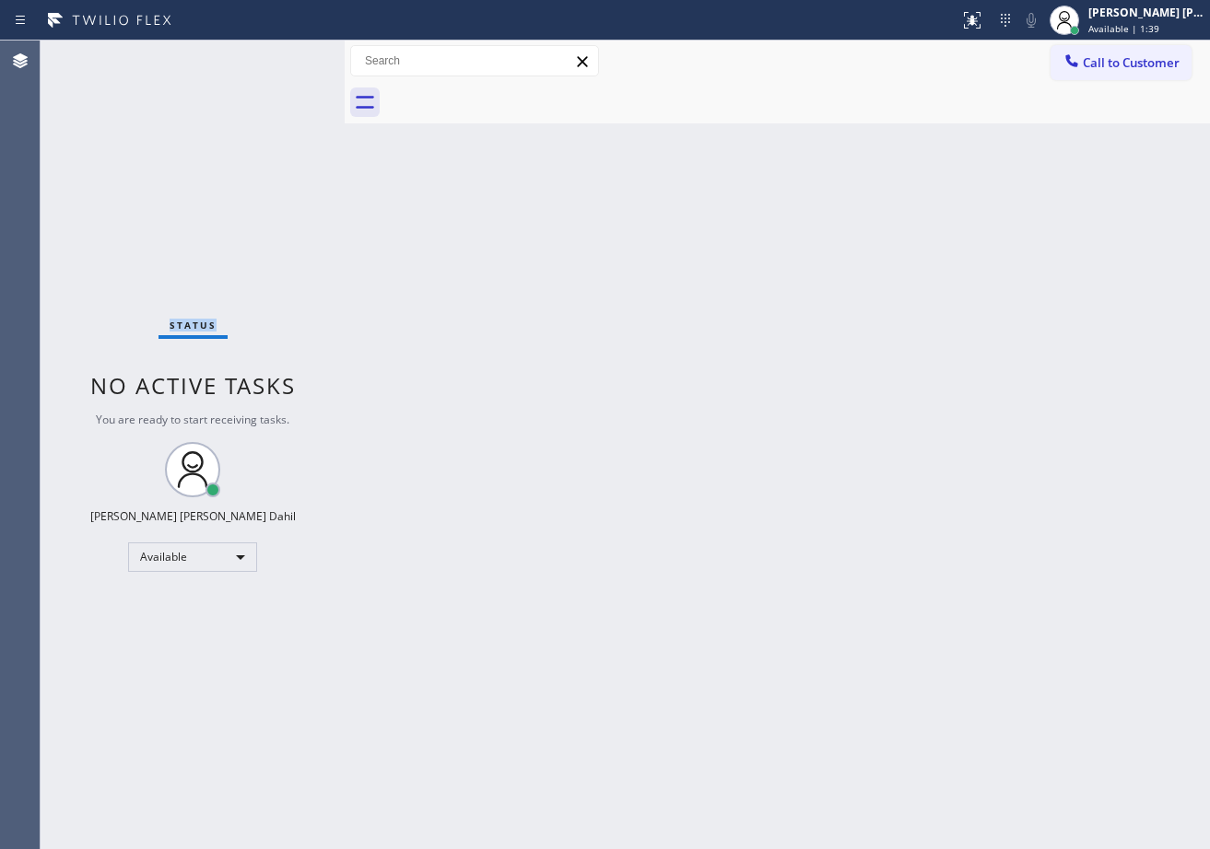
click at [278, 55] on div "Status No active tasks You are ready to start receiving tasks. [PERSON_NAME] [P…" at bounding box center [193, 445] width 304 height 809
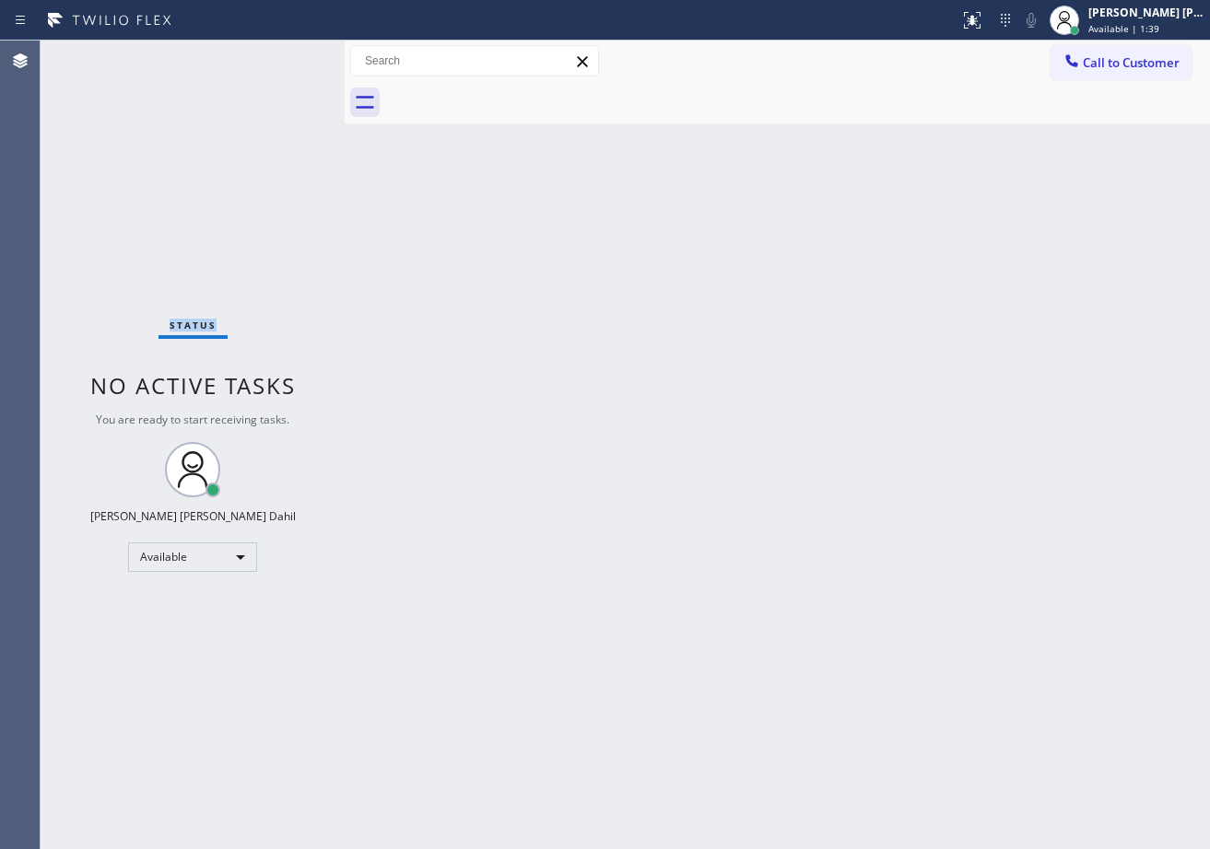
click at [278, 55] on div "Status No active tasks You are ready to start receiving tasks. [PERSON_NAME] [P…" at bounding box center [193, 445] width 304 height 809
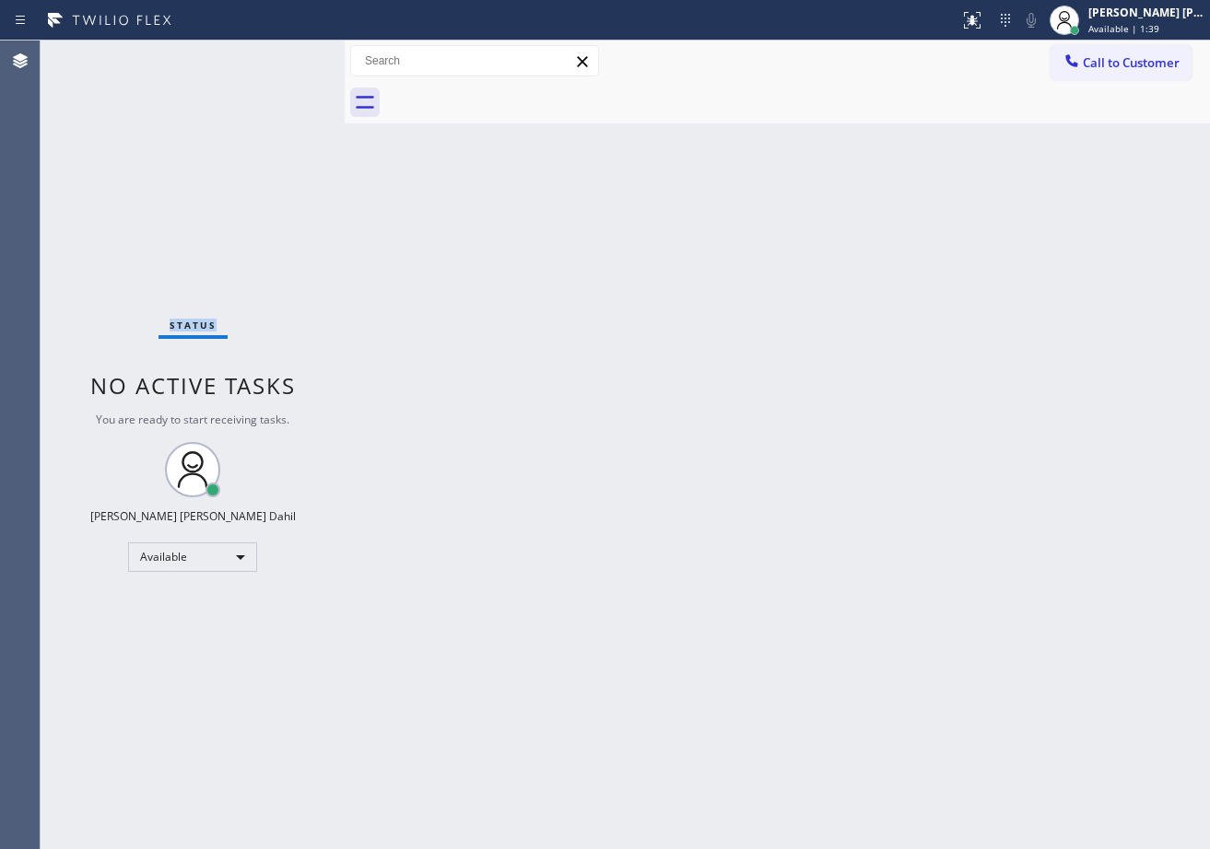
click at [278, 55] on div "Status No active tasks You are ready to start receiving tasks. [PERSON_NAME] [P…" at bounding box center [193, 445] width 304 height 809
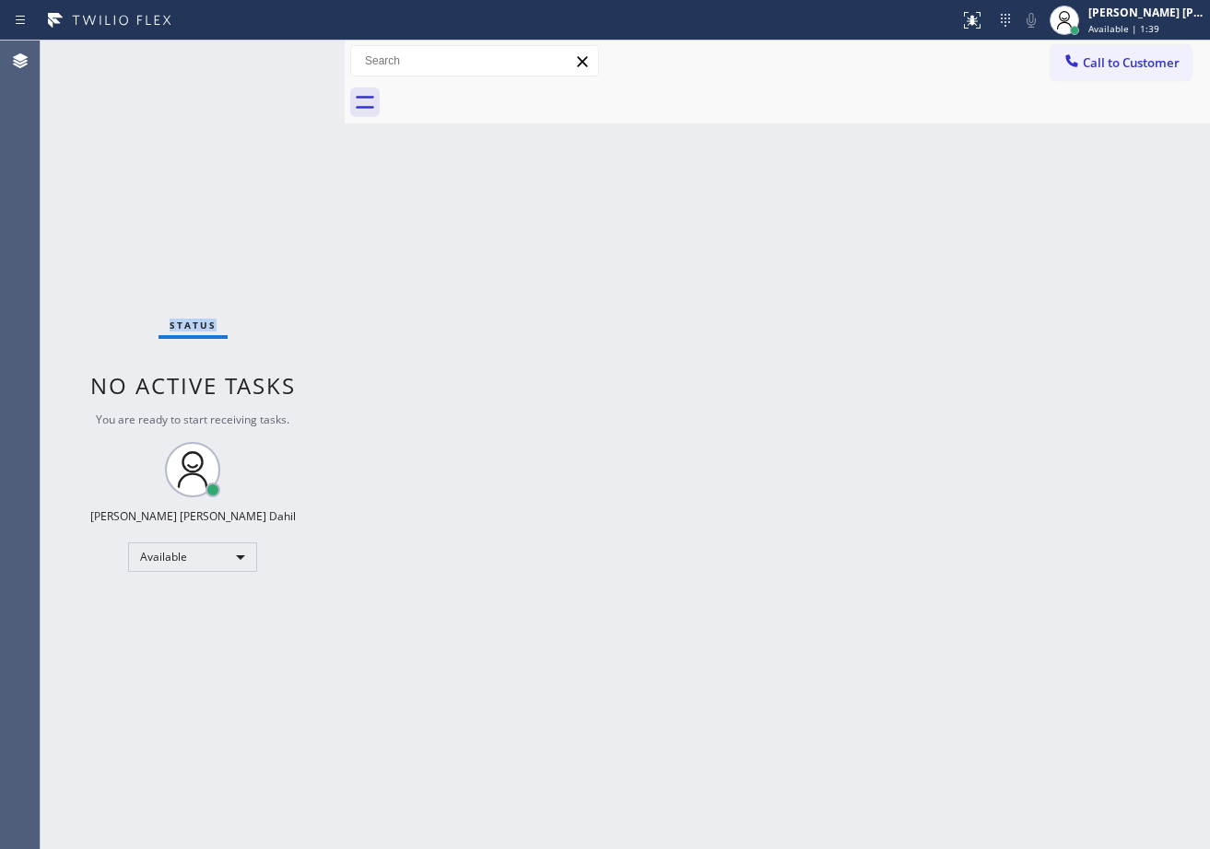
click at [278, 55] on div "Status No active tasks You are ready to start receiving tasks. [PERSON_NAME] [P…" at bounding box center [193, 445] width 304 height 809
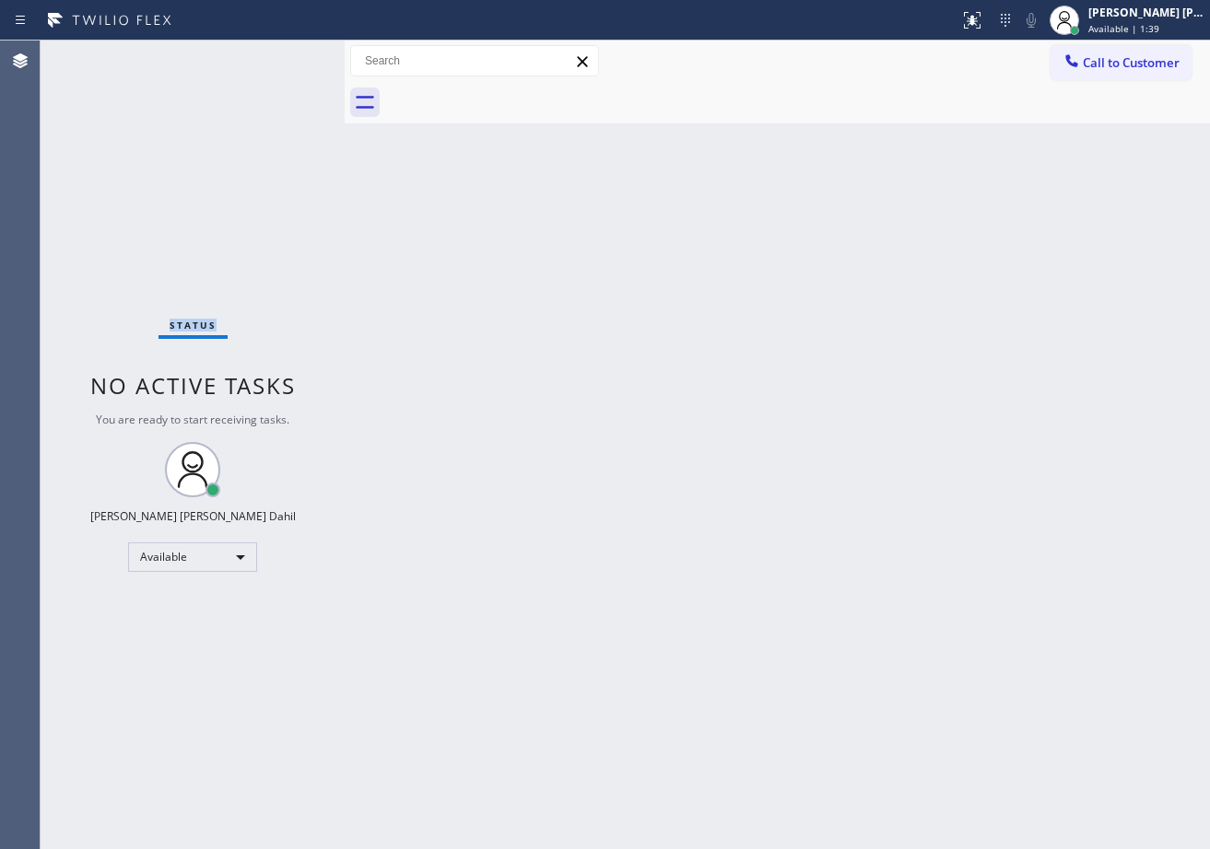
click at [278, 55] on div "Status No active tasks You are ready to start receiving tasks. [PERSON_NAME] [P…" at bounding box center [193, 445] width 304 height 809
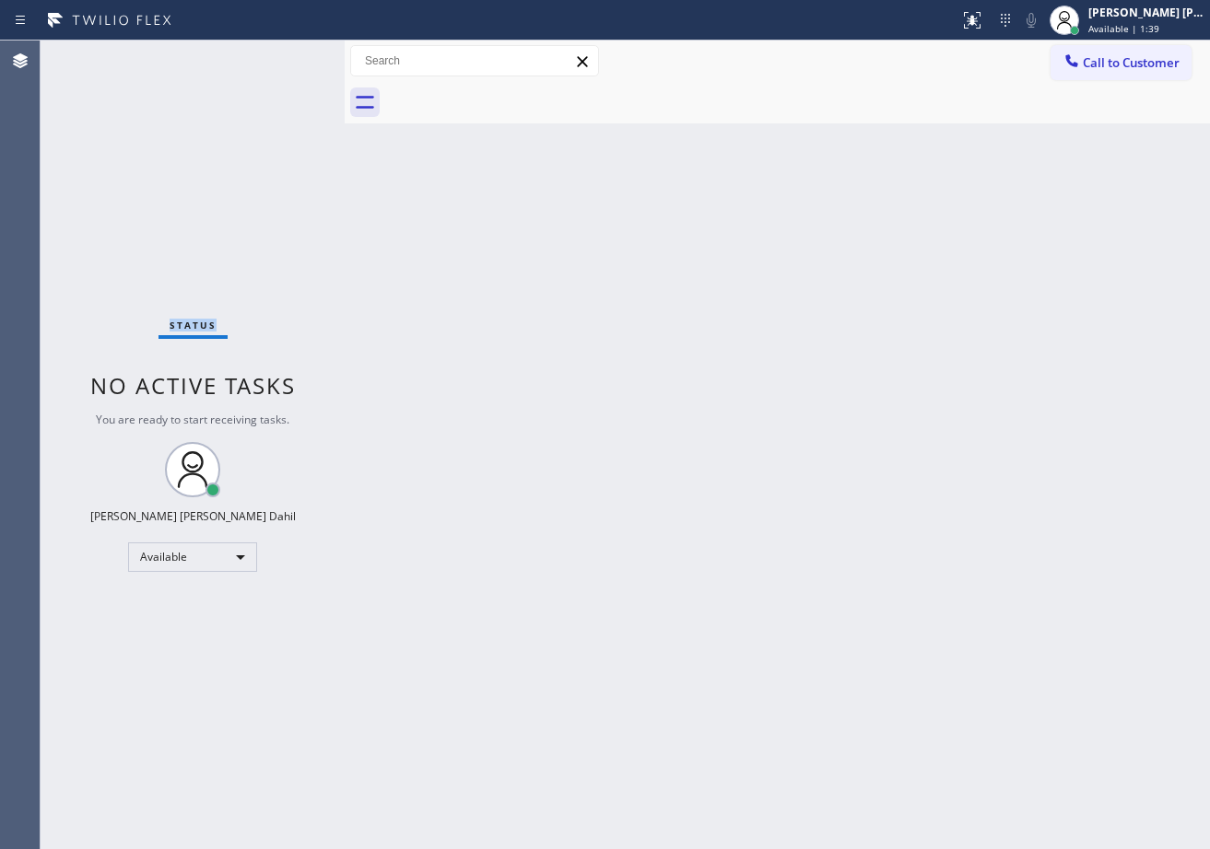
click at [278, 55] on div "Status No active tasks You are ready to start receiving tasks. [PERSON_NAME] [P…" at bounding box center [193, 445] width 304 height 809
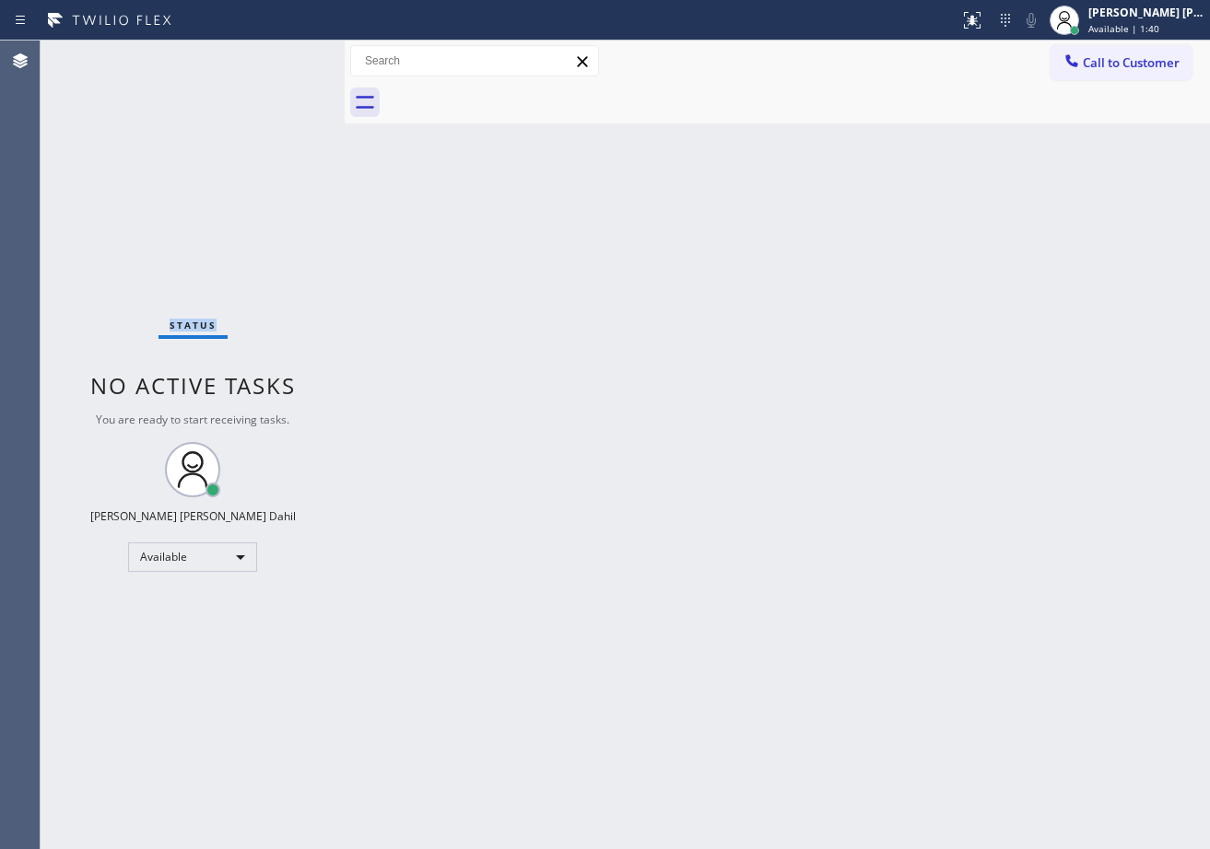
click at [278, 55] on div "Status No active tasks You are ready to start receiving tasks. [PERSON_NAME] [P…" at bounding box center [193, 445] width 304 height 809
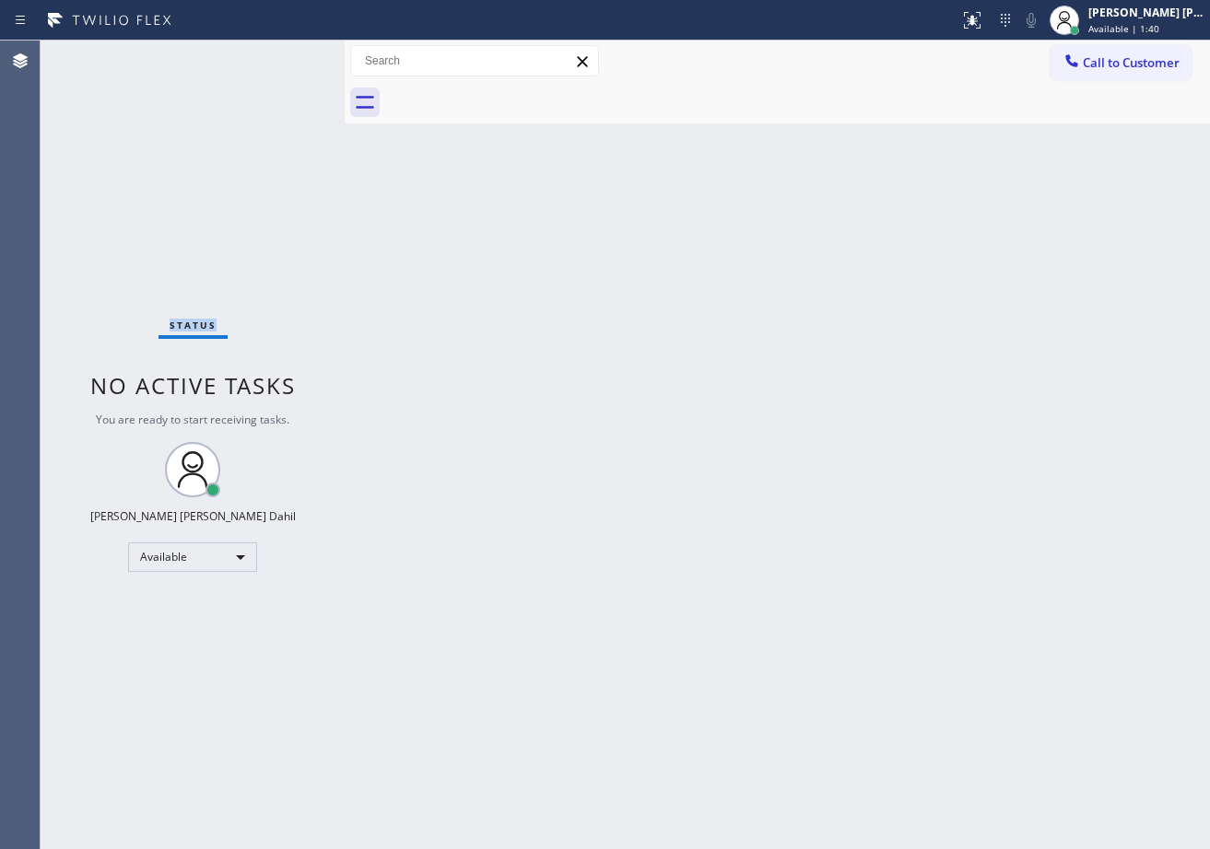
click at [278, 55] on div "Status No active tasks You are ready to start receiving tasks. [PERSON_NAME] [P…" at bounding box center [193, 445] width 304 height 809
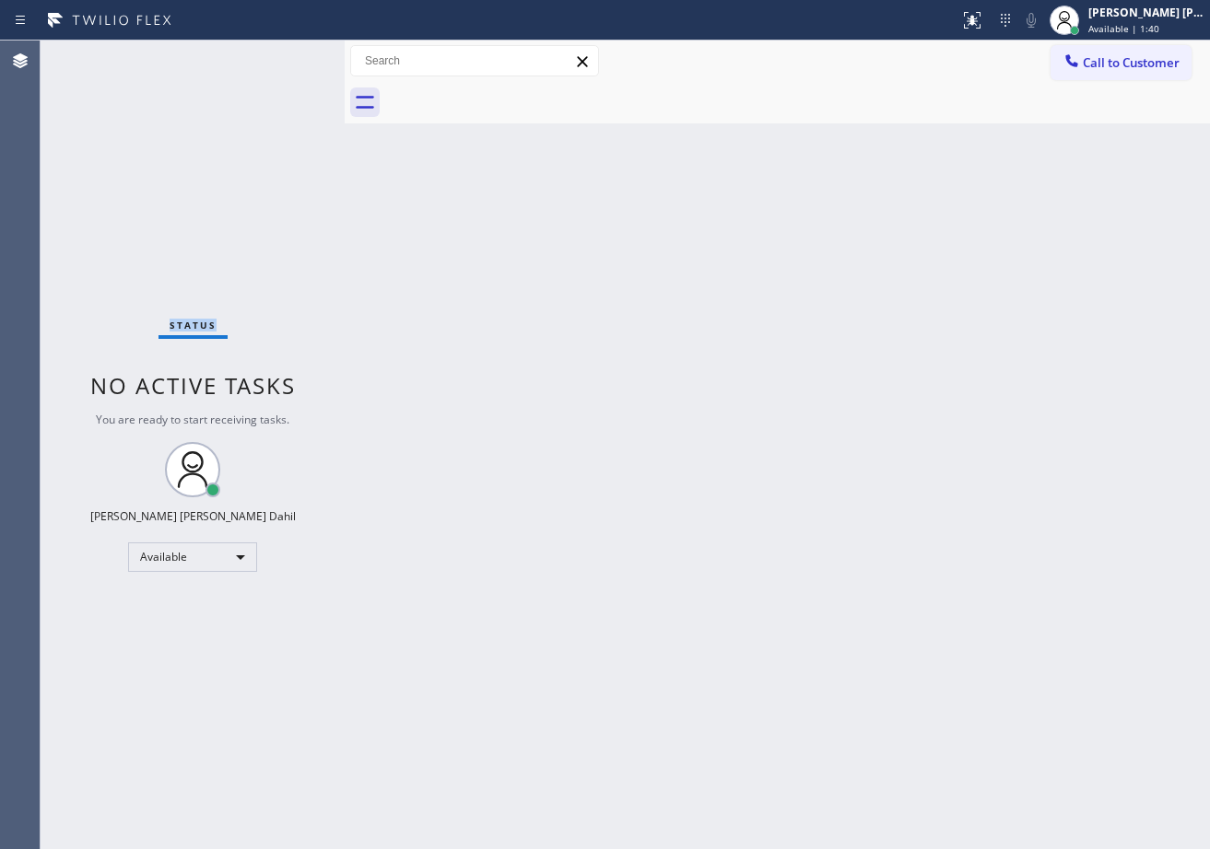
click at [278, 55] on div "Status No active tasks You are ready to start receiving tasks. [PERSON_NAME] [P…" at bounding box center [193, 445] width 304 height 809
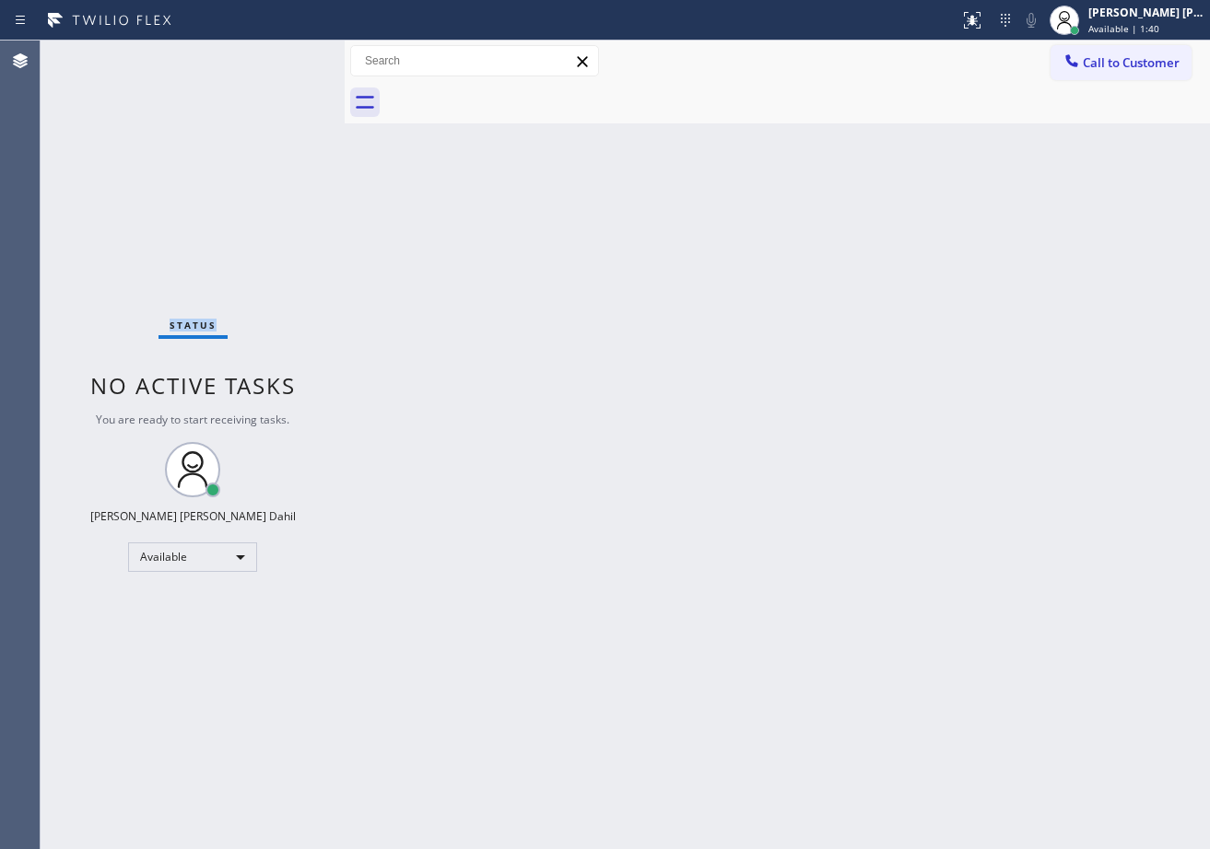
click at [278, 55] on div "Status No active tasks You are ready to start receiving tasks. [PERSON_NAME] [P…" at bounding box center [193, 445] width 304 height 809
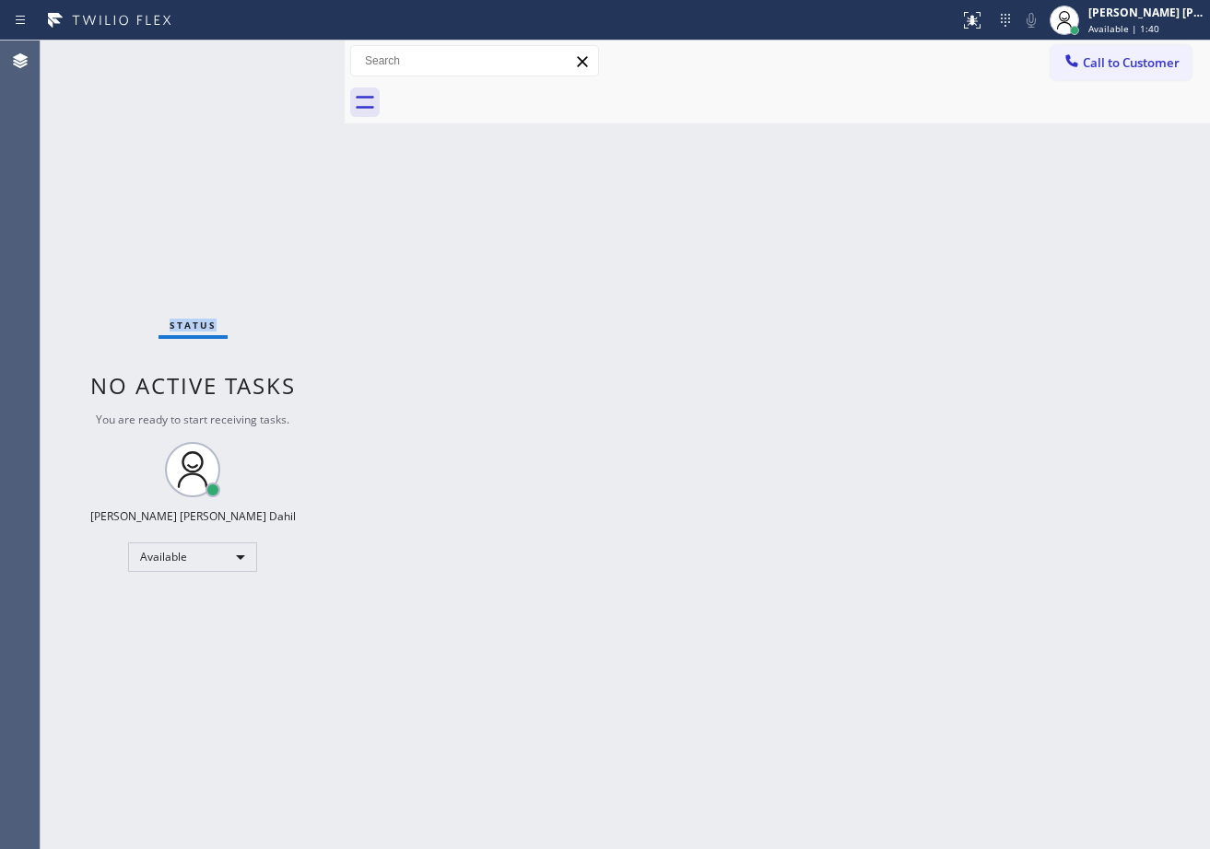
click at [278, 55] on div "Status No active tasks You are ready to start receiving tasks. [PERSON_NAME] [P…" at bounding box center [193, 445] width 304 height 809
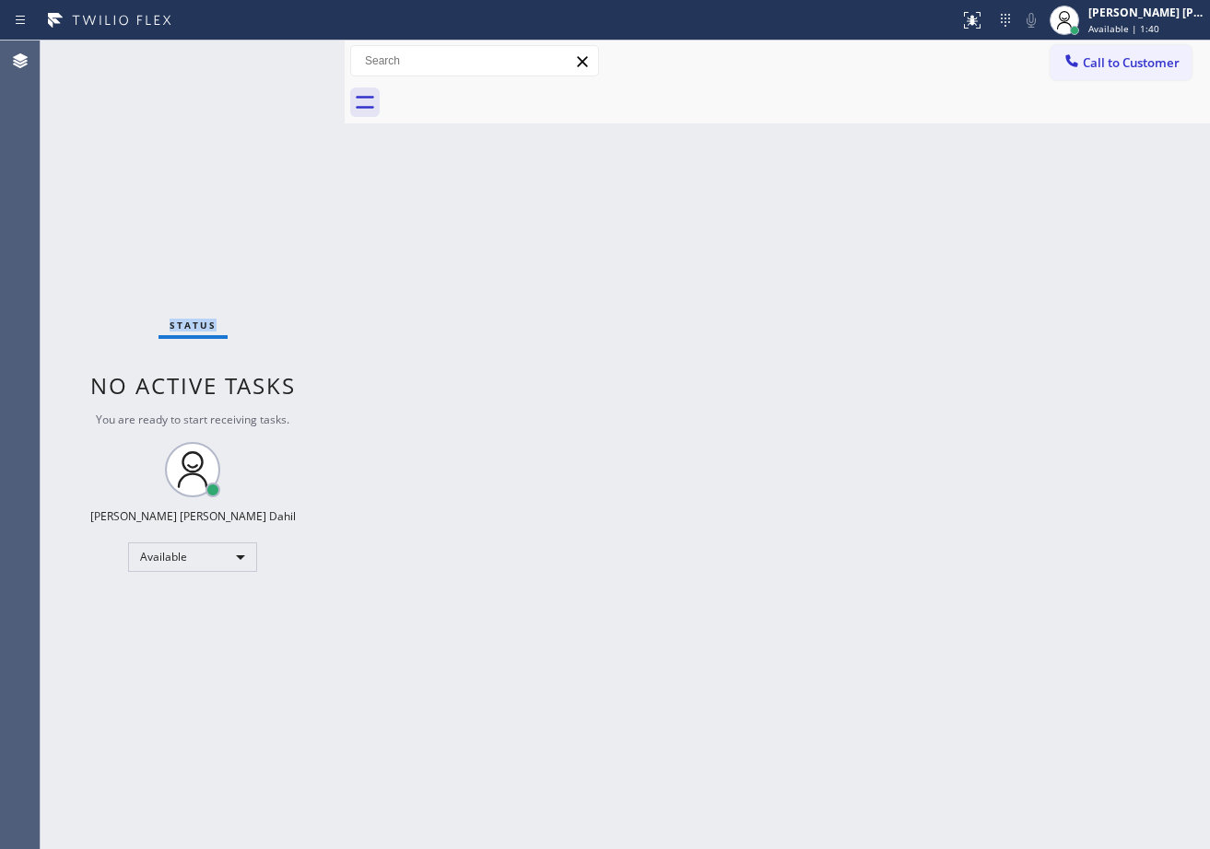
click at [278, 55] on div "Status No active tasks You are ready to start receiving tasks. [PERSON_NAME] [P…" at bounding box center [193, 445] width 304 height 809
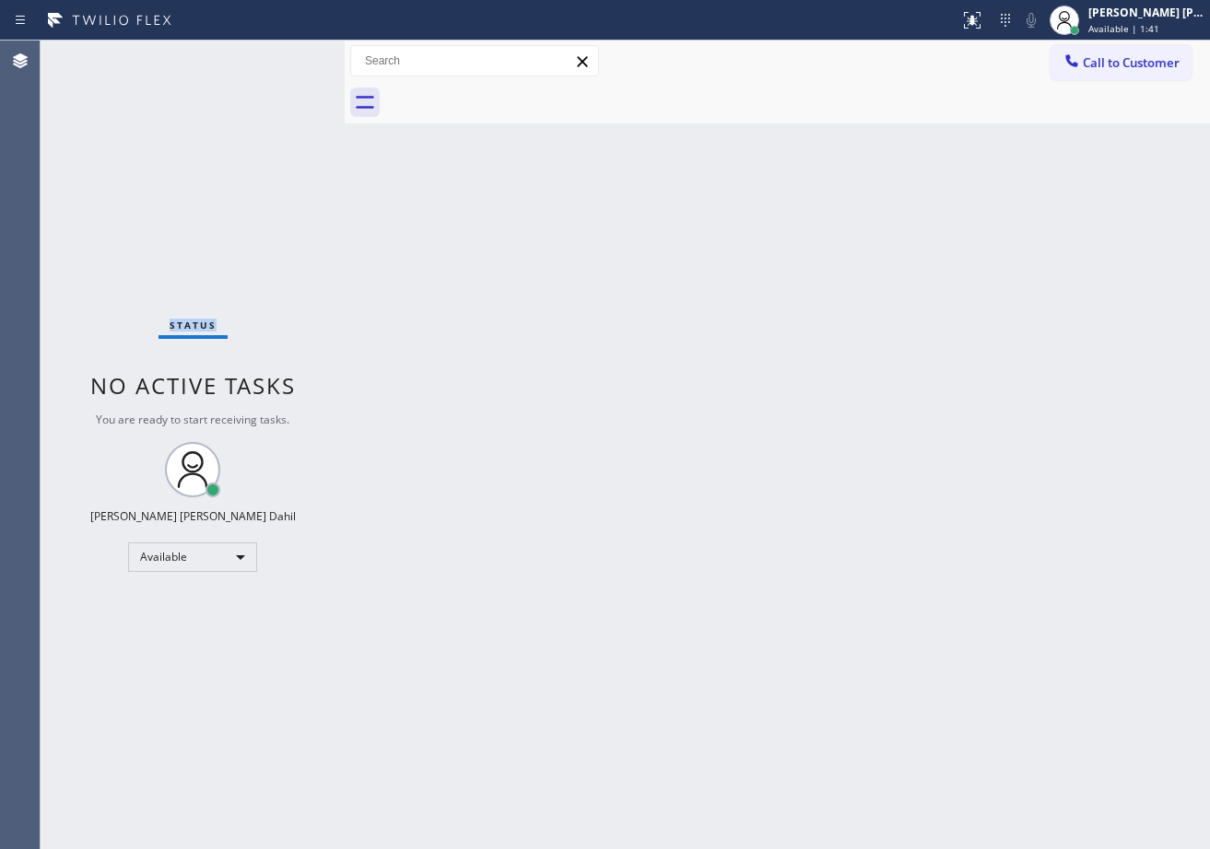
click at [278, 55] on div "Status No active tasks You are ready to start receiving tasks. [PERSON_NAME] [P…" at bounding box center [193, 445] width 304 height 809
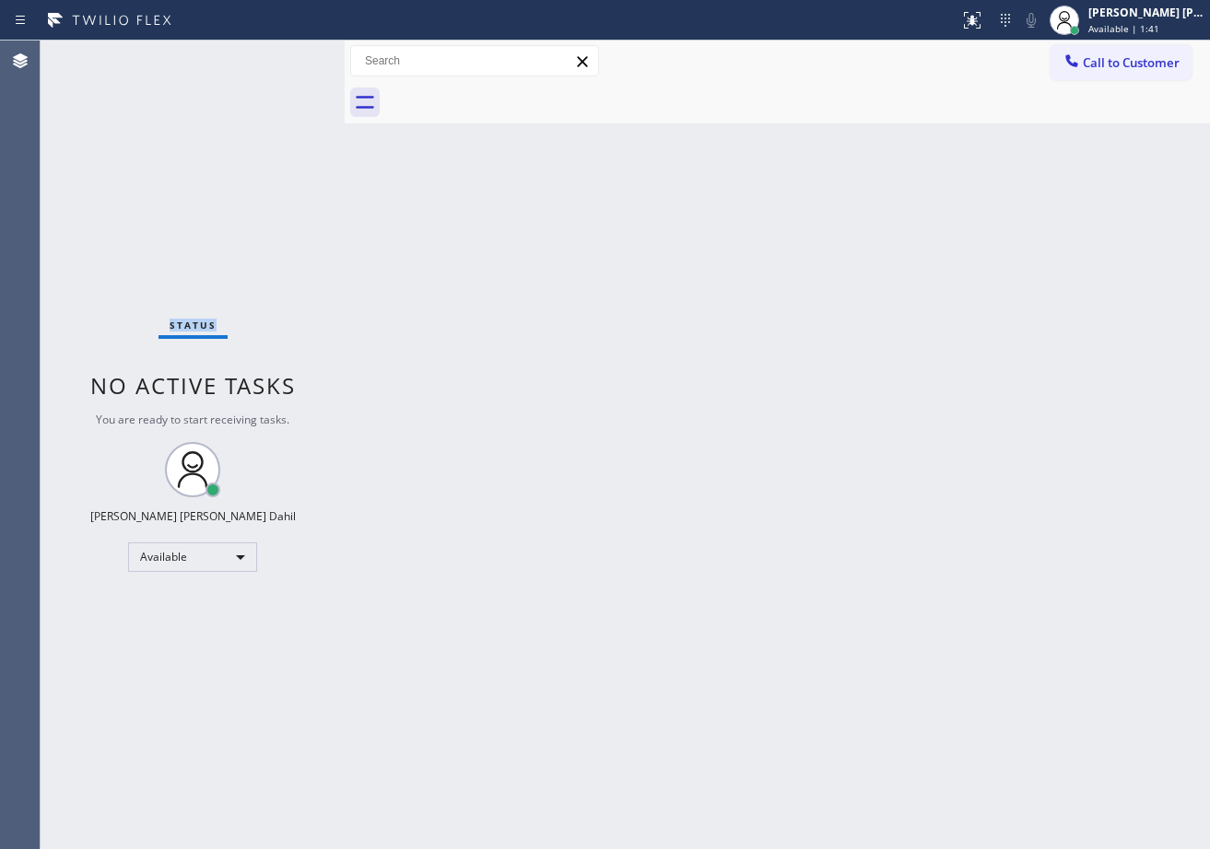
click at [278, 55] on div "Status No active tasks You are ready to start receiving tasks. [PERSON_NAME] [P…" at bounding box center [193, 445] width 304 height 809
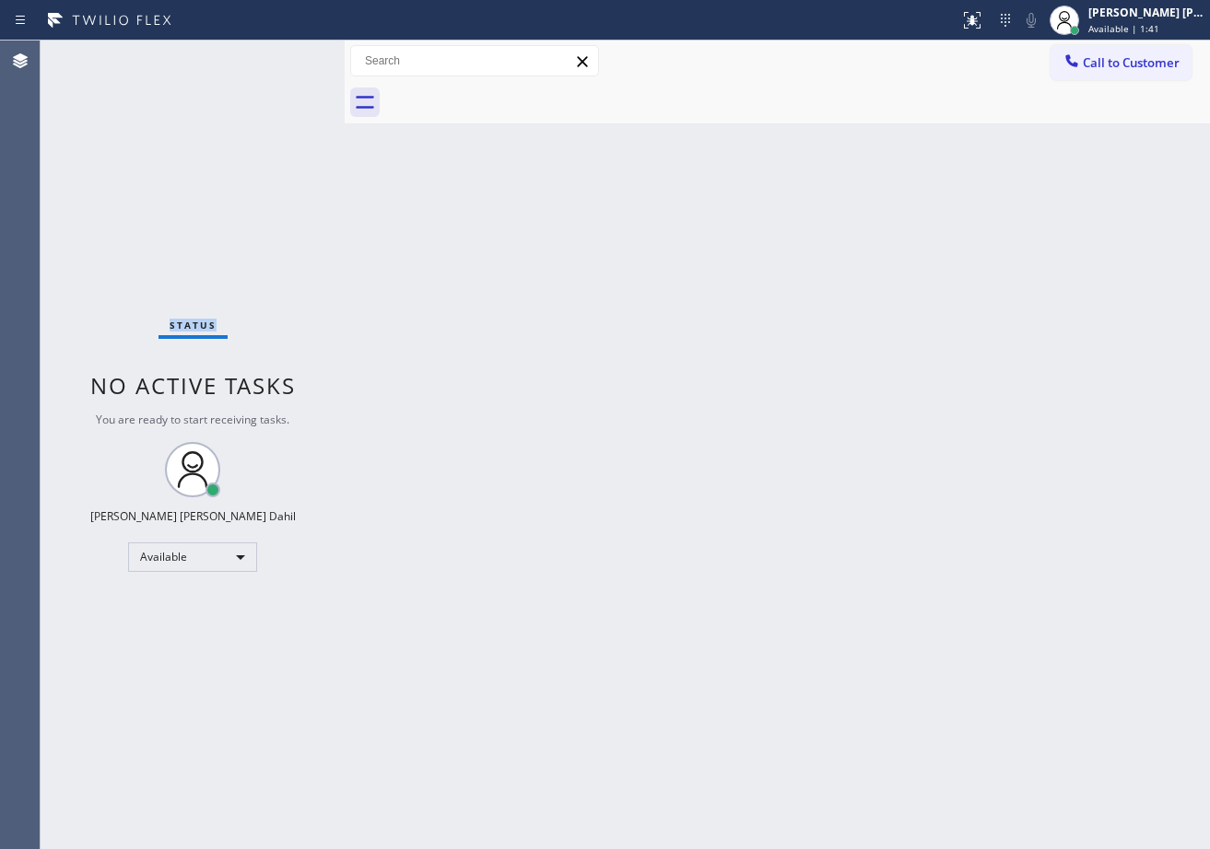
click at [278, 55] on div "Status No active tasks You are ready to start receiving tasks. [PERSON_NAME] [P…" at bounding box center [193, 445] width 304 height 809
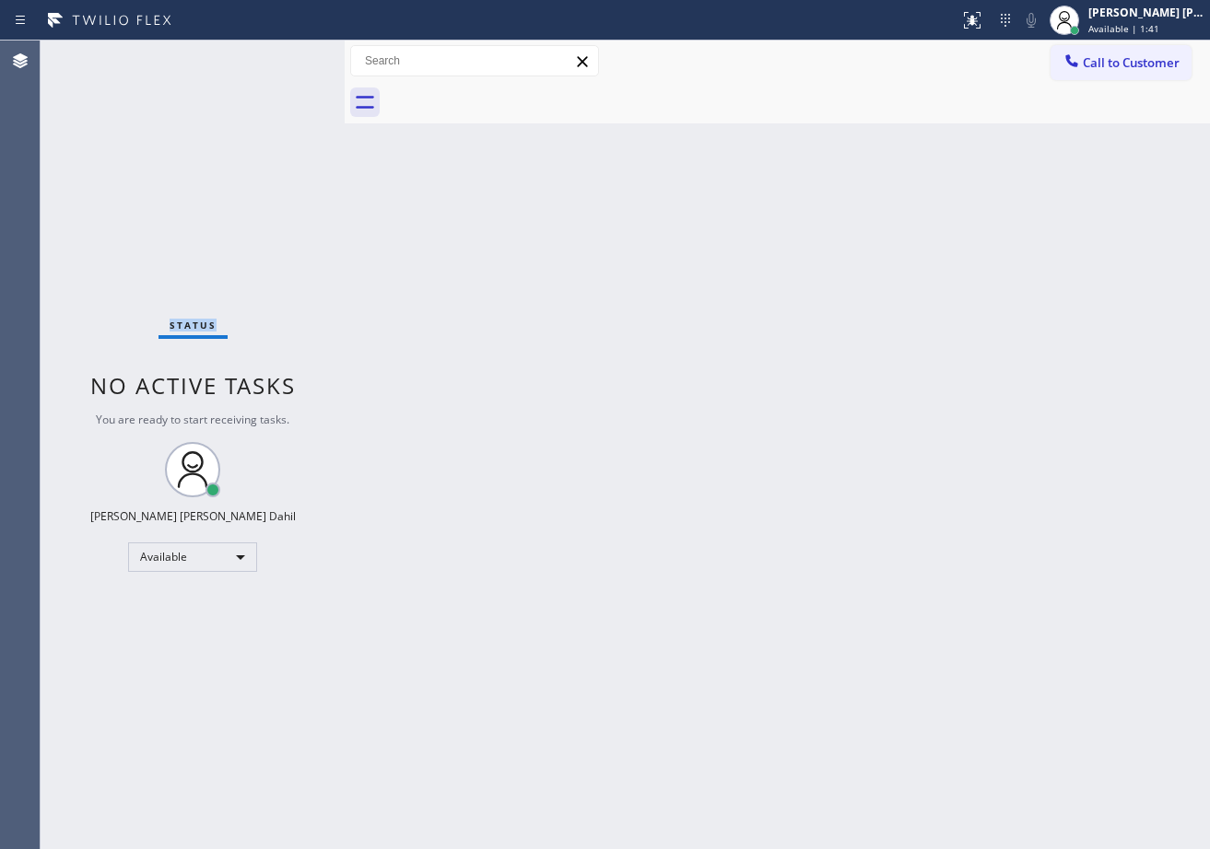
click at [278, 55] on div "Status No active tasks You are ready to start receiving tasks. [PERSON_NAME] [P…" at bounding box center [193, 445] width 304 height 809
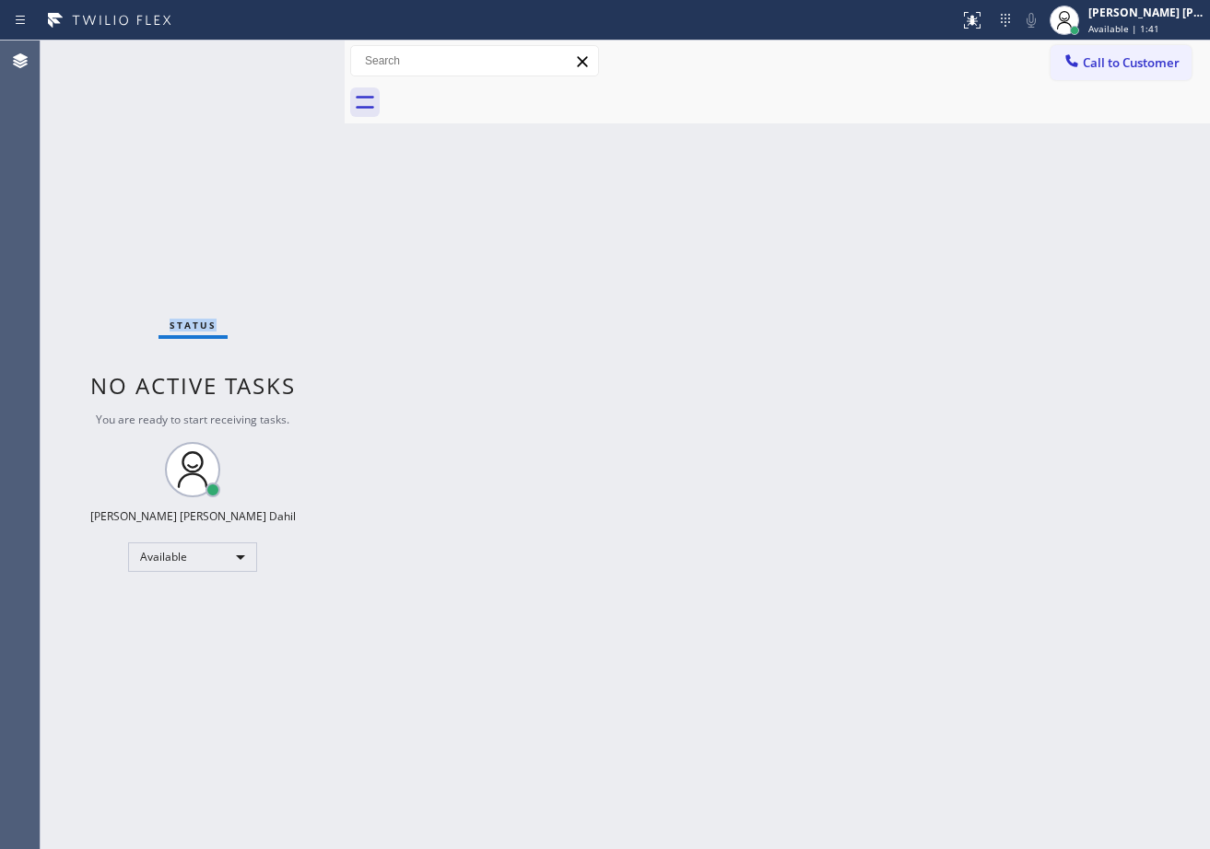
click at [278, 55] on div "Status No active tasks You are ready to start receiving tasks. [PERSON_NAME] [P…" at bounding box center [193, 445] width 304 height 809
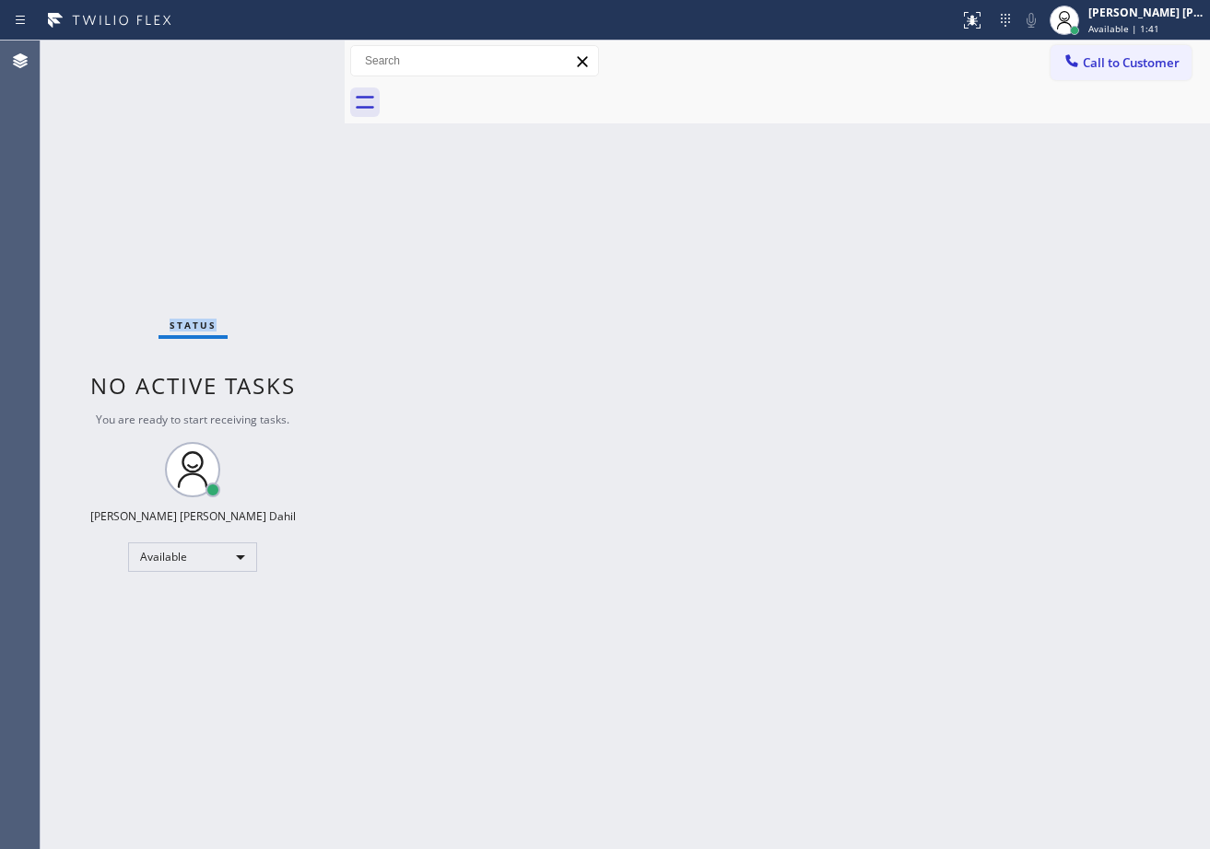
click at [278, 55] on div "Status No active tasks You are ready to start receiving tasks. [PERSON_NAME] [P…" at bounding box center [193, 445] width 304 height 809
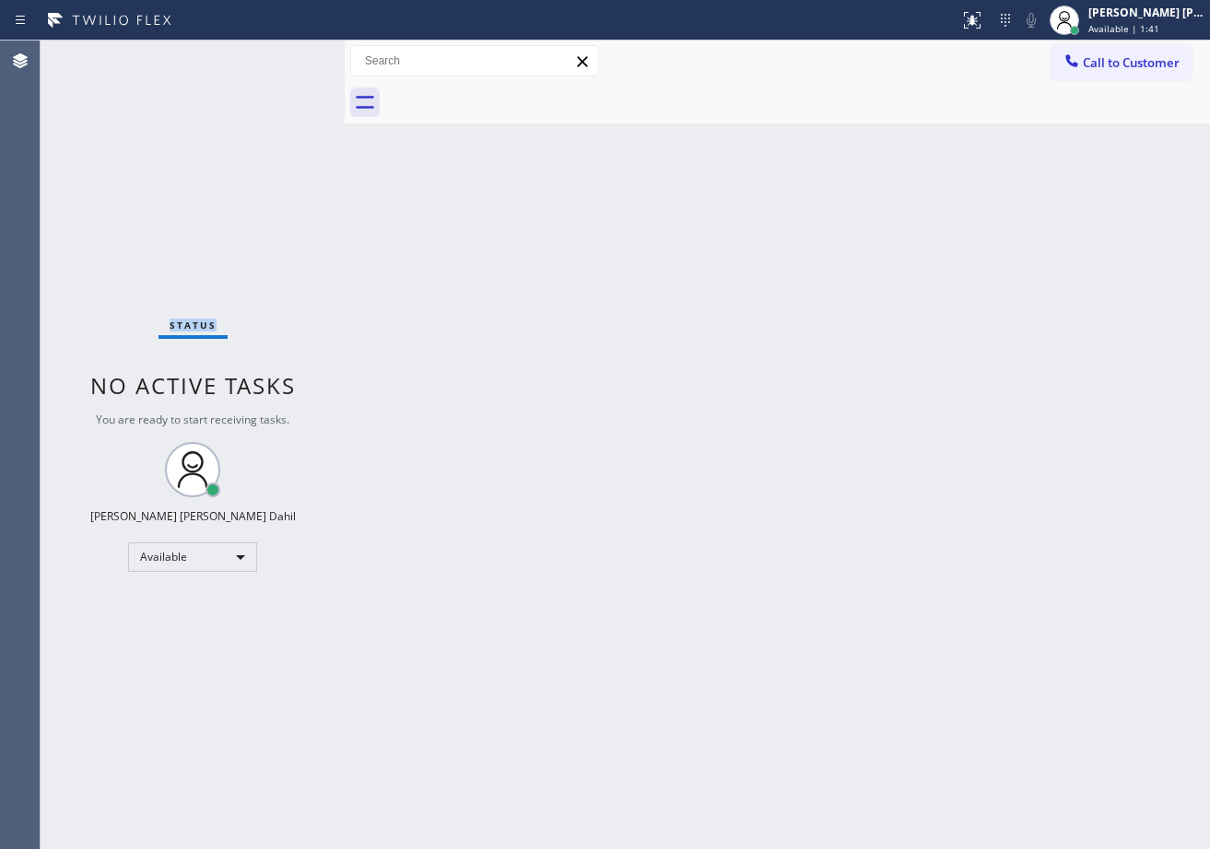
click at [278, 55] on div "Status No active tasks You are ready to start receiving tasks. [PERSON_NAME] [P…" at bounding box center [193, 445] width 304 height 809
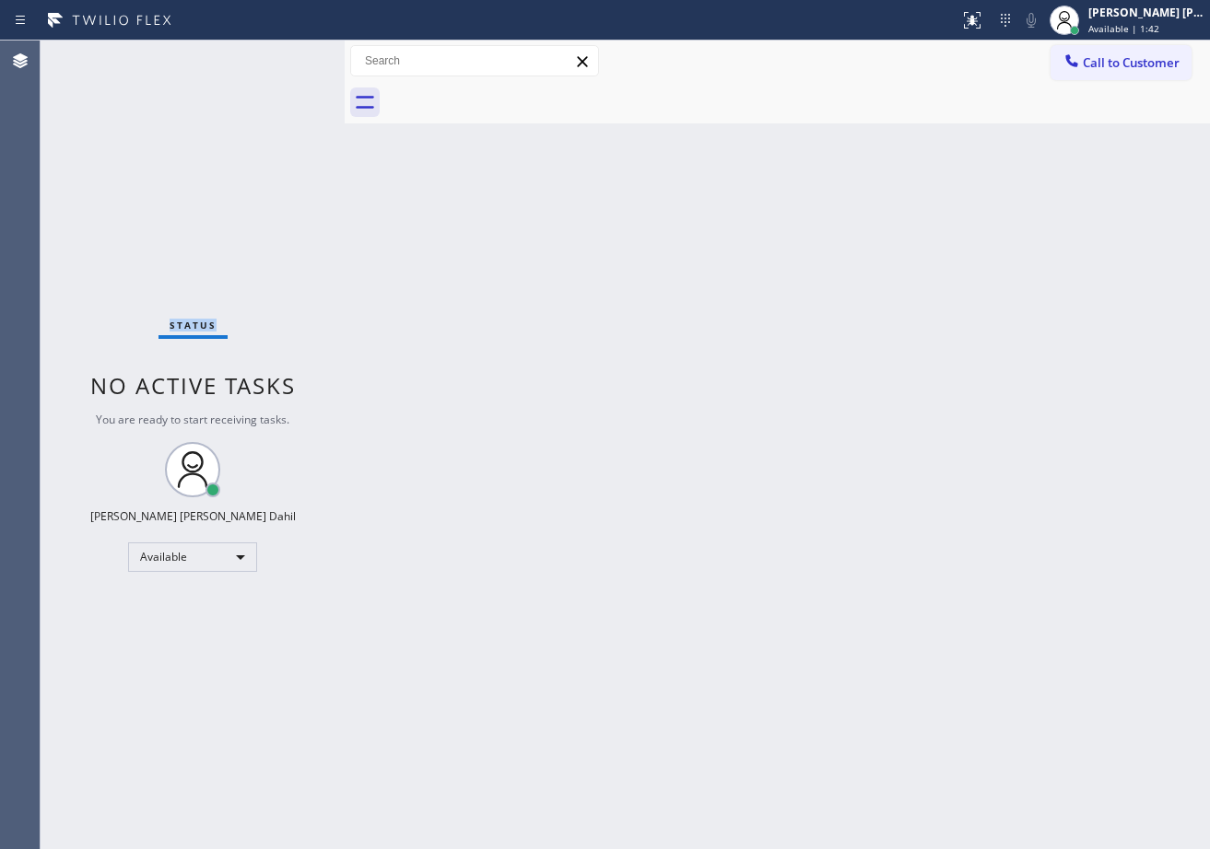
click at [278, 55] on div "Status No active tasks You are ready to start receiving tasks. [PERSON_NAME] [P…" at bounding box center [193, 445] width 304 height 809
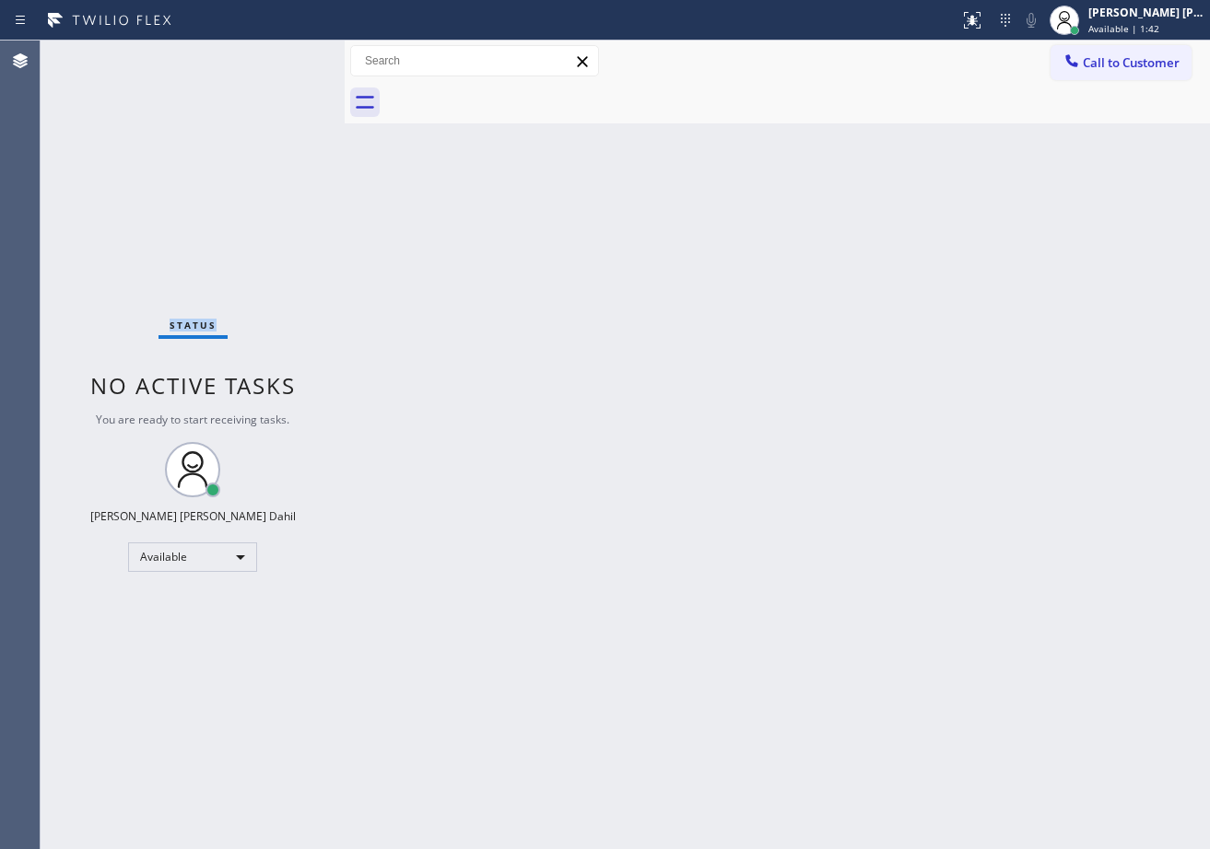
click at [278, 55] on div "Status No active tasks You are ready to start receiving tasks. [PERSON_NAME] [P…" at bounding box center [193, 445] width 304 height 809
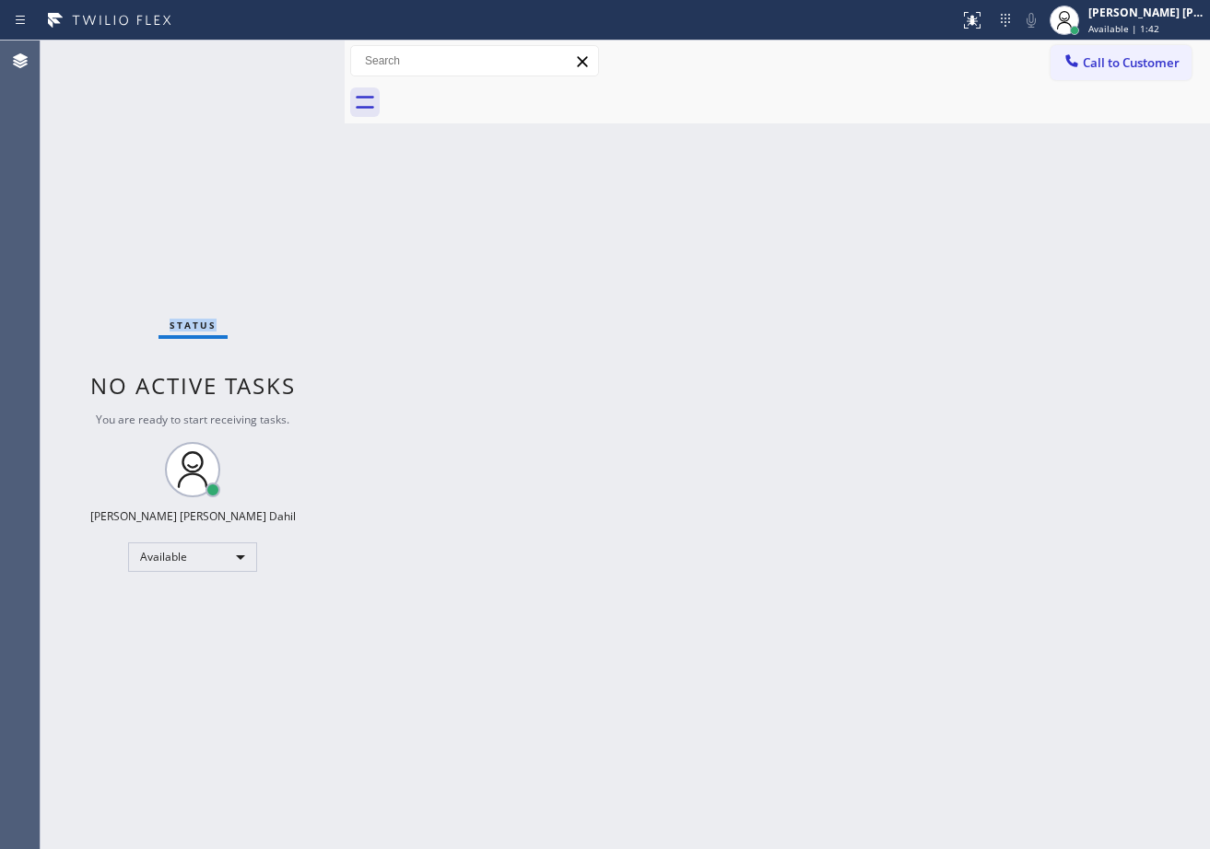
click at [278, 55] on div "Status No active tasks You are ready to start receiving tasks. [PERSON_NAME] [P…" at bounding box center [193, 445] width 304 height 809
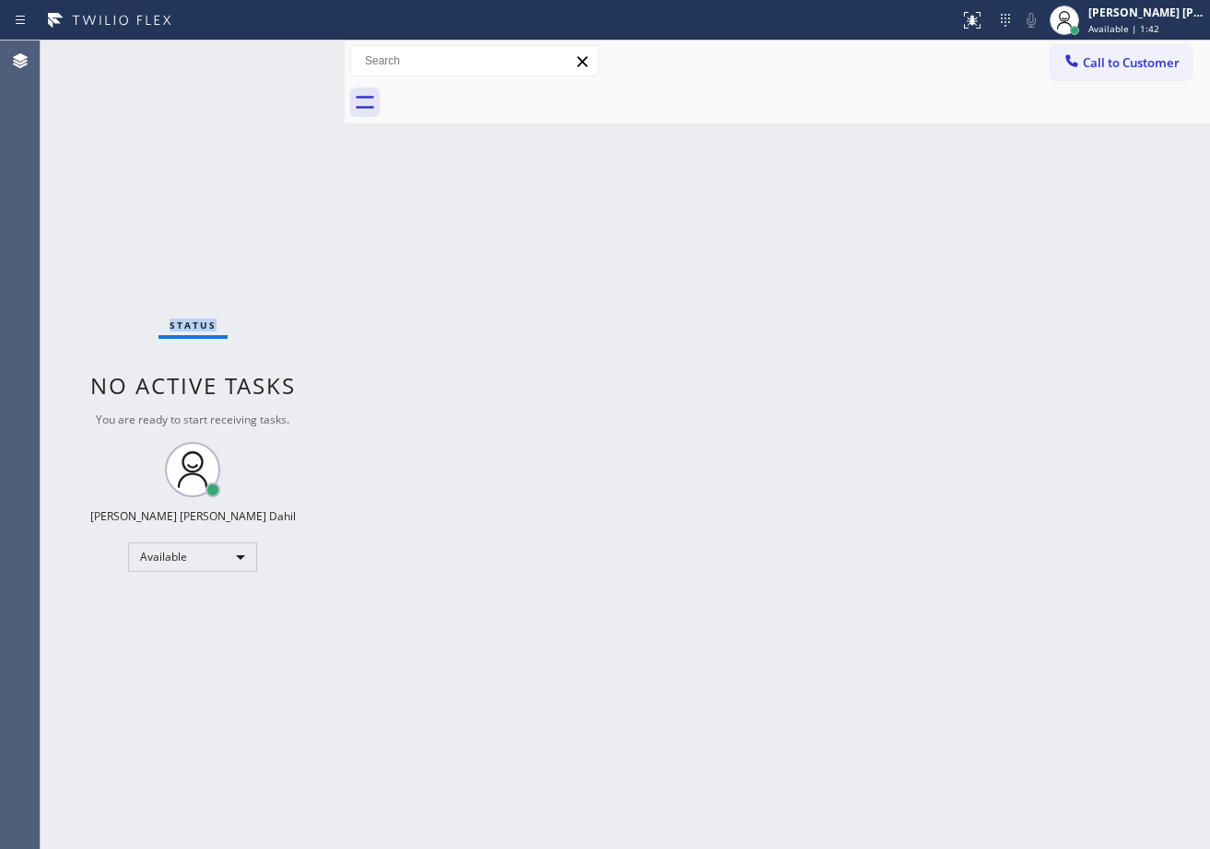
click at [278, 55] on div "Status No active tasks You are ready to start receiving tasks. [PERSON_NAME] [P…" at bounding box center [193, 445] width 304 height 809
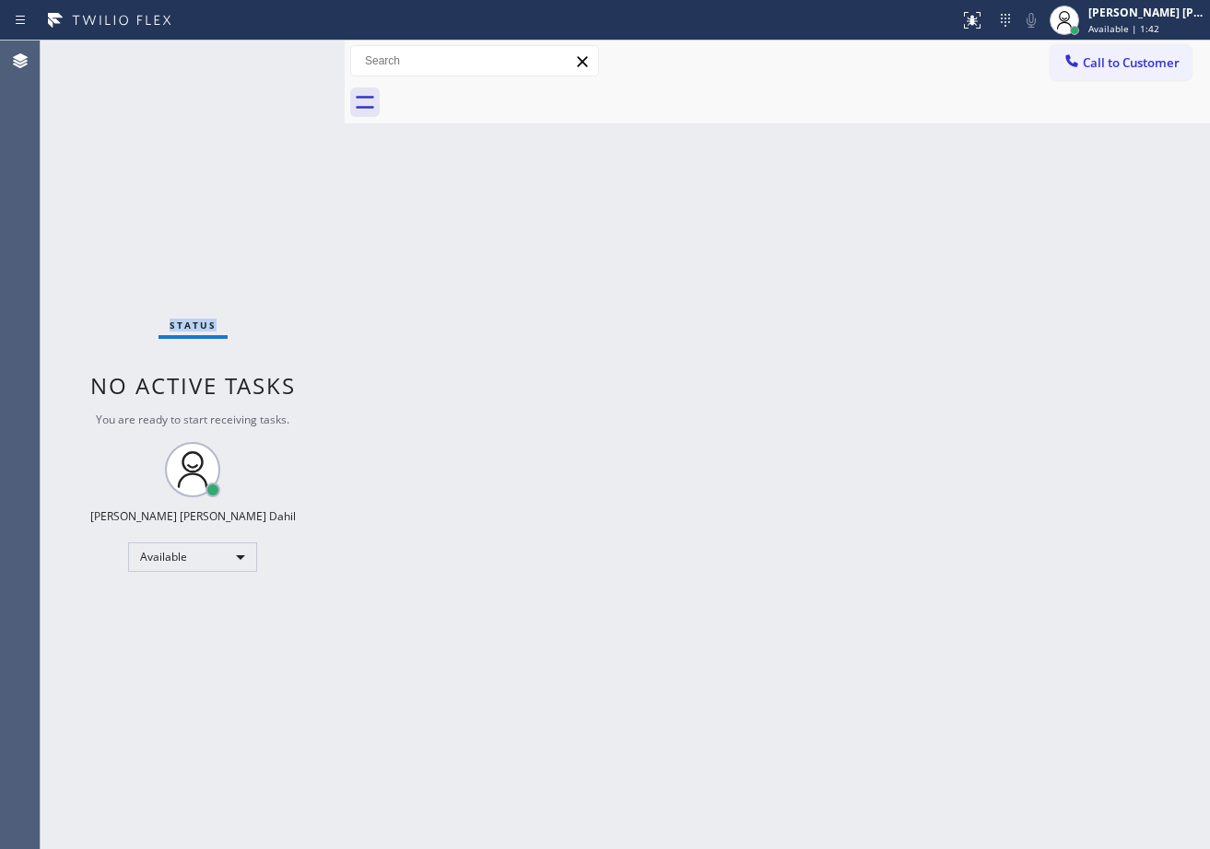
click at [278, 55] on div "Status No active tasks You are ready to start receiving tasks. [PERSON_NAME] [P…" at bounding box center [193, 445] width 304 height 809
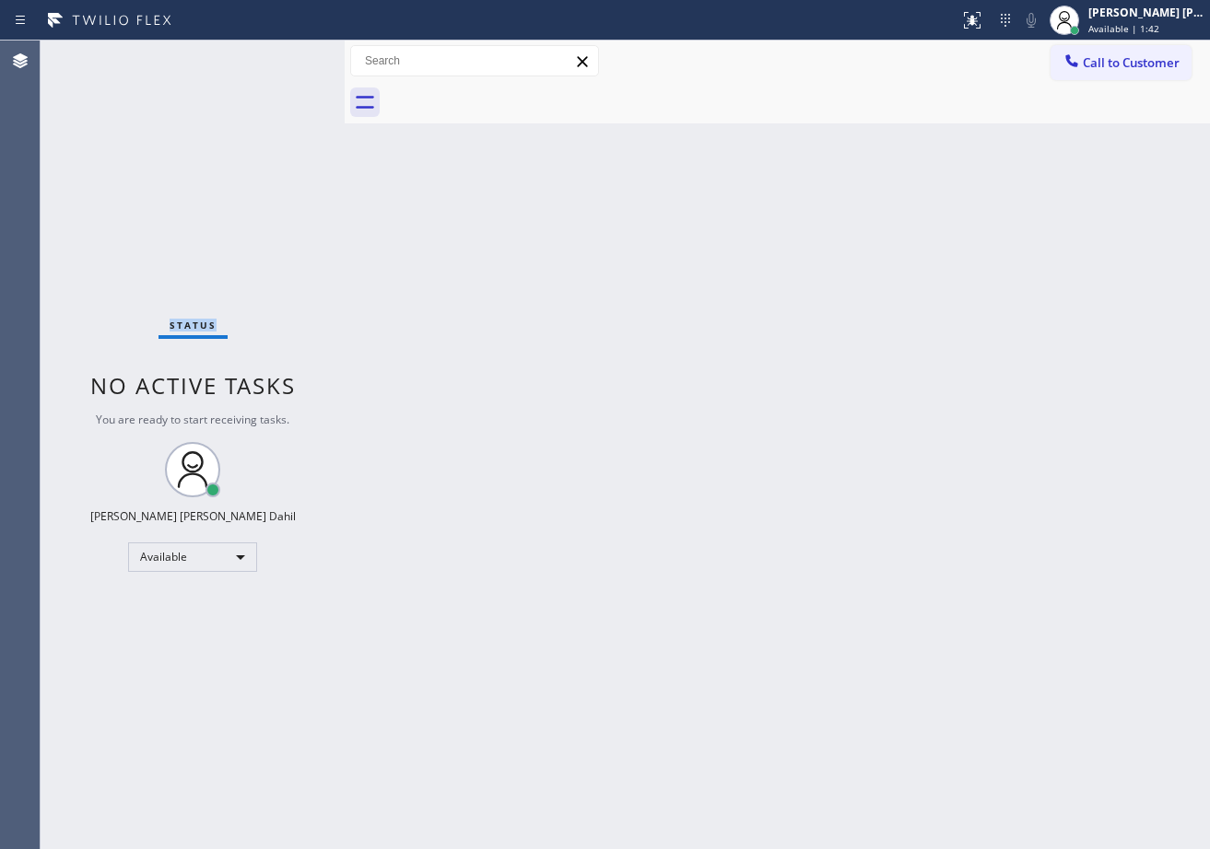
click at [278, 55] on div "Status No active tasks You are ready to start receiving tasks. [PERSON_NAME] [P…" at bounding box center [193, 445] width 304 height 809
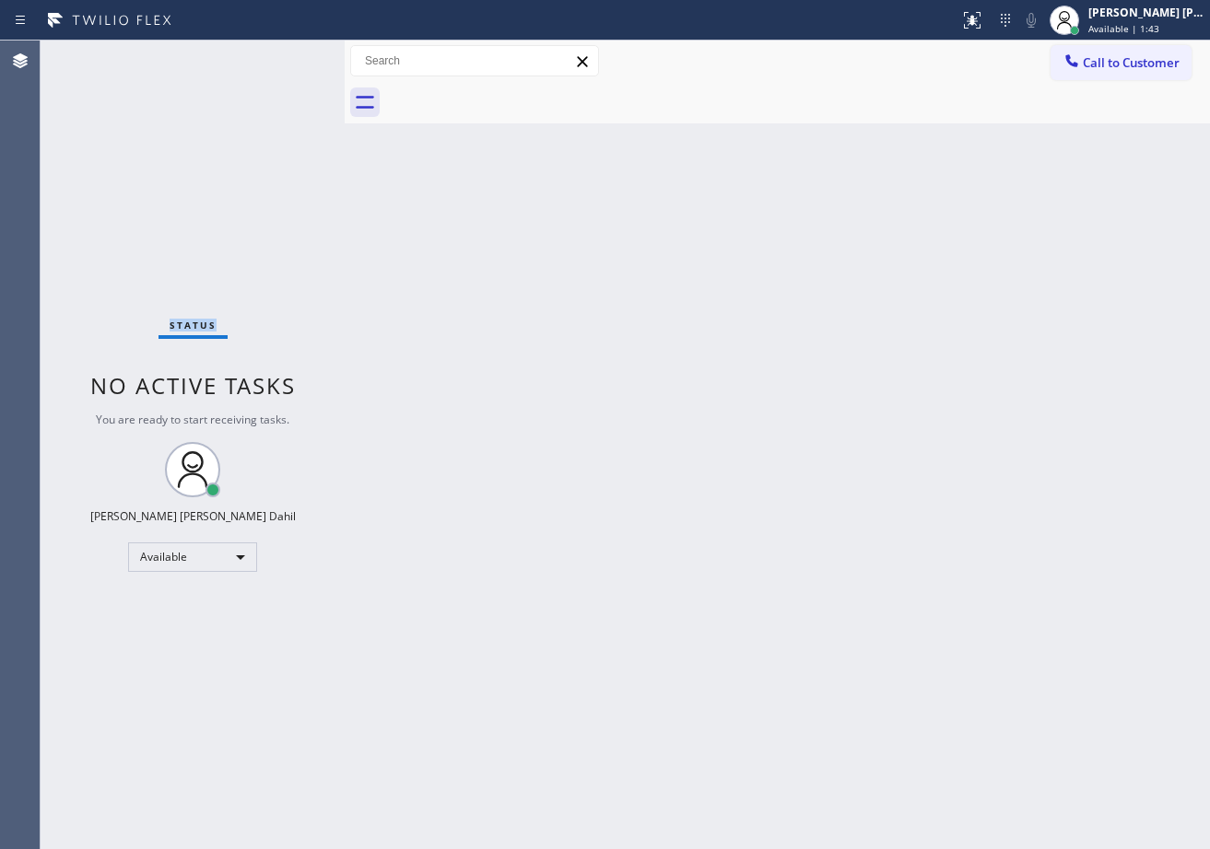
click at [278, 55] on div "Status No active tasks You are ready to start receiving tasks. [PERSON_NAME] [P…" at bounding box center [193, 445] width 304 height 809
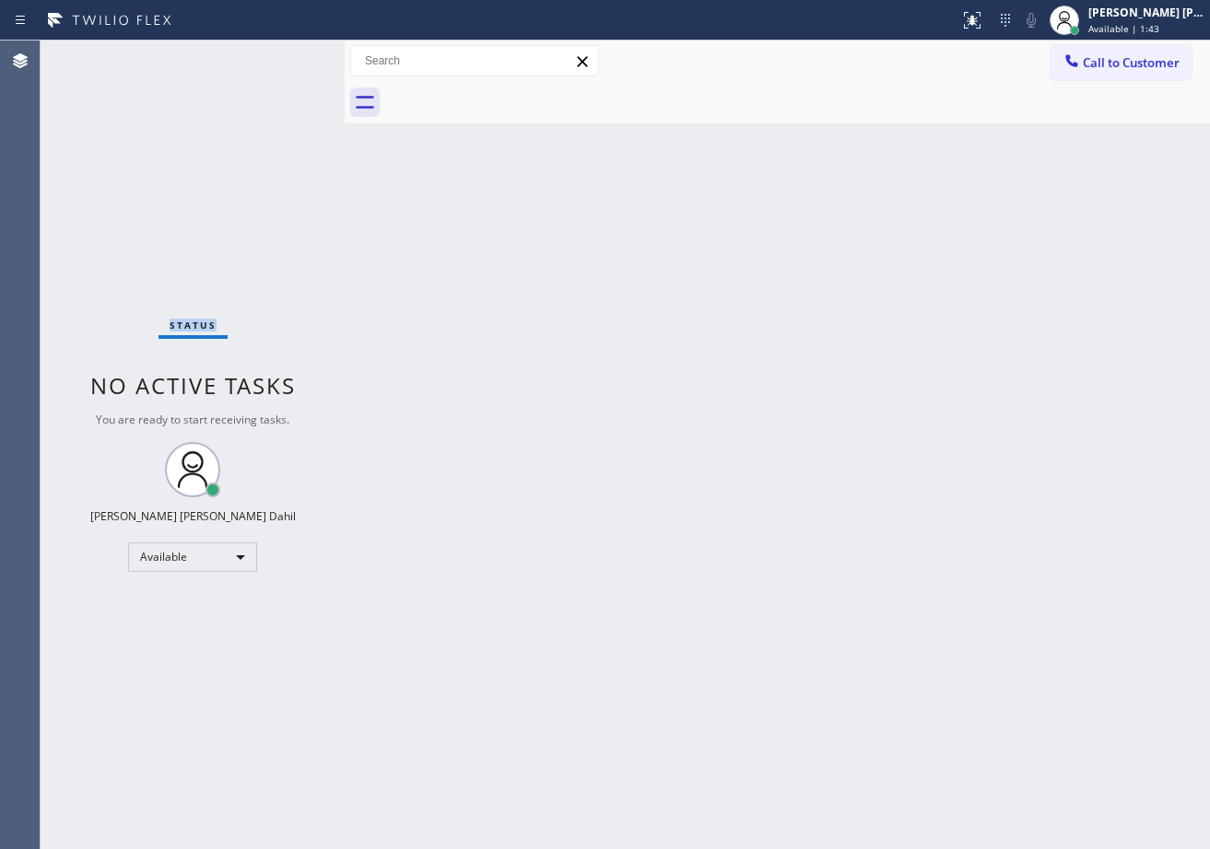
click at [278, 55] on div "Status No active tasks You are ready to start receiving tasks. [PERSON_NAME] [P…" at bounding box center [193, 445] width 304 height 809
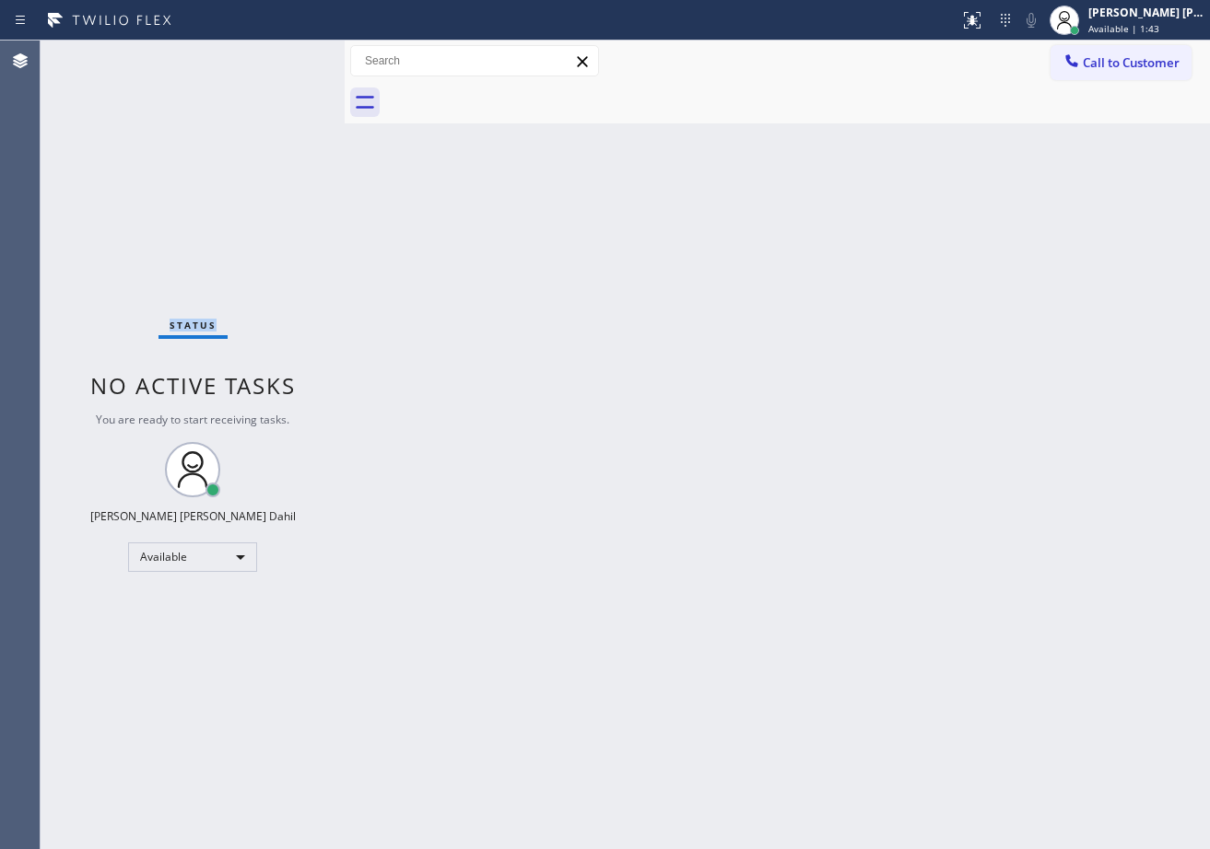
click at [278, 55] on div "Status No active tasks You are ready to start receiving tasks. [PERSON_NAME] [P…" at bounding box center [193, 445] width 304 height 809
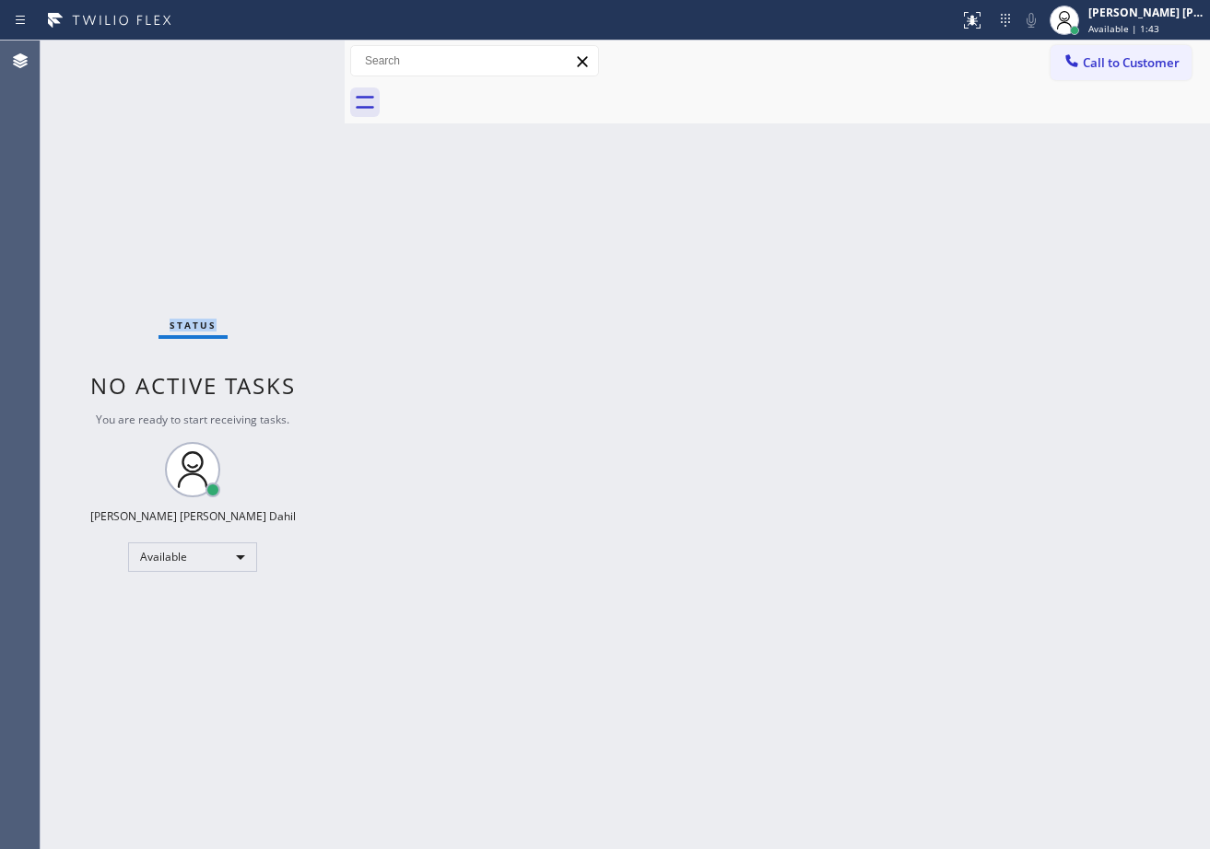
click at [278, 55] on div "Status No active tasks You are ready to start receiving tasks. [PERSON_NAME] [P…" at bounding box center [193, 445] width 304 height 809
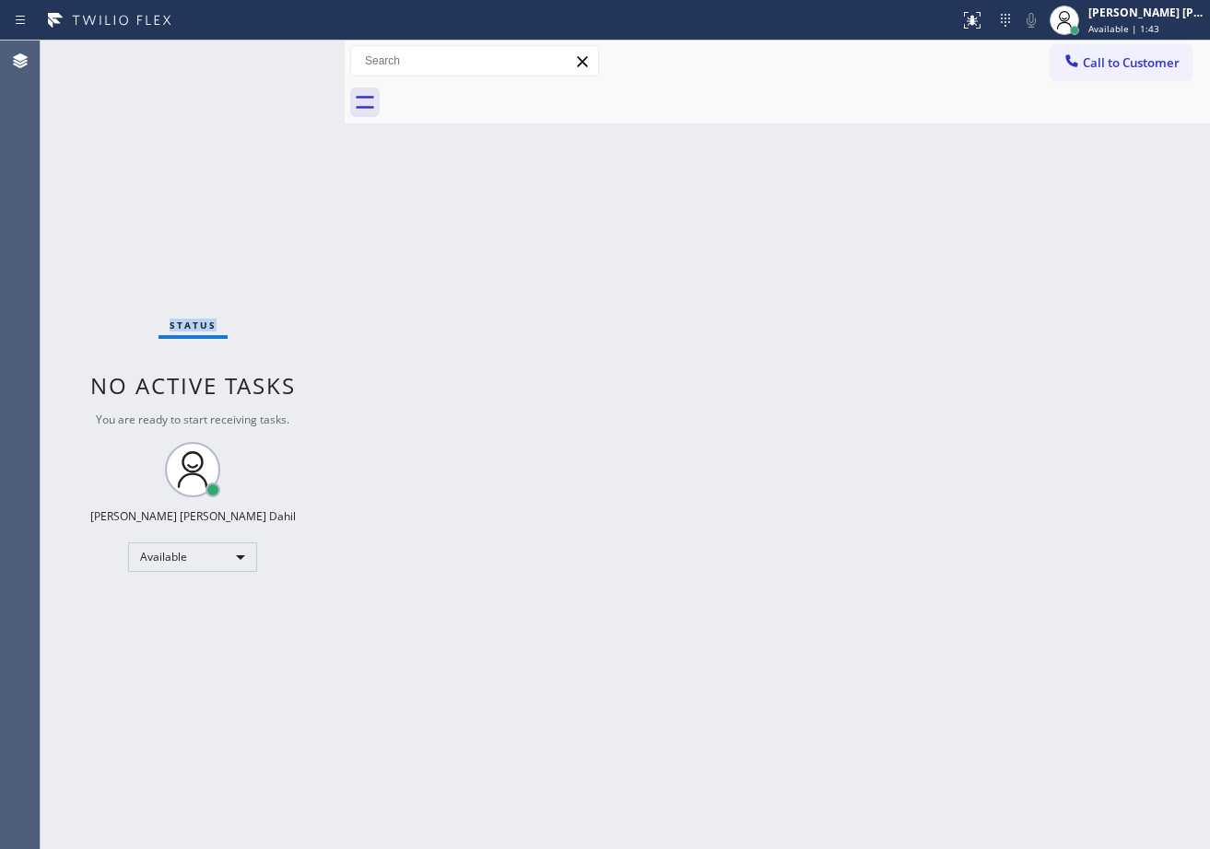
click at [278, 55] on div "Status No active tasks You are ready to start receiving tasks. [PERSON_NAME] [P…" at bounding box center [193, 445] width 304 height 809
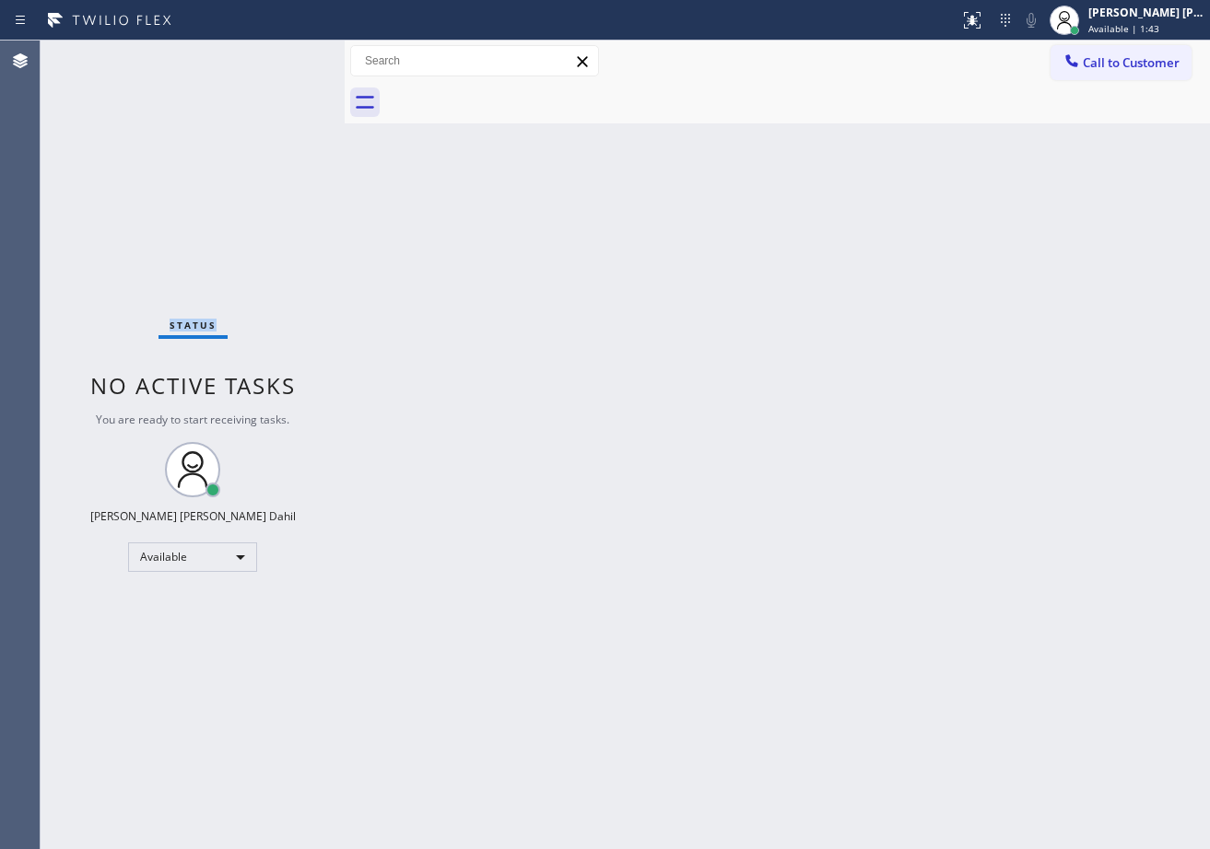
click at [278, 55] on div "Status No active tasks You are ready to start receiving tasks. [PERSON_NAME] [P…" at bounding box center [193, 445] width 304 height 809
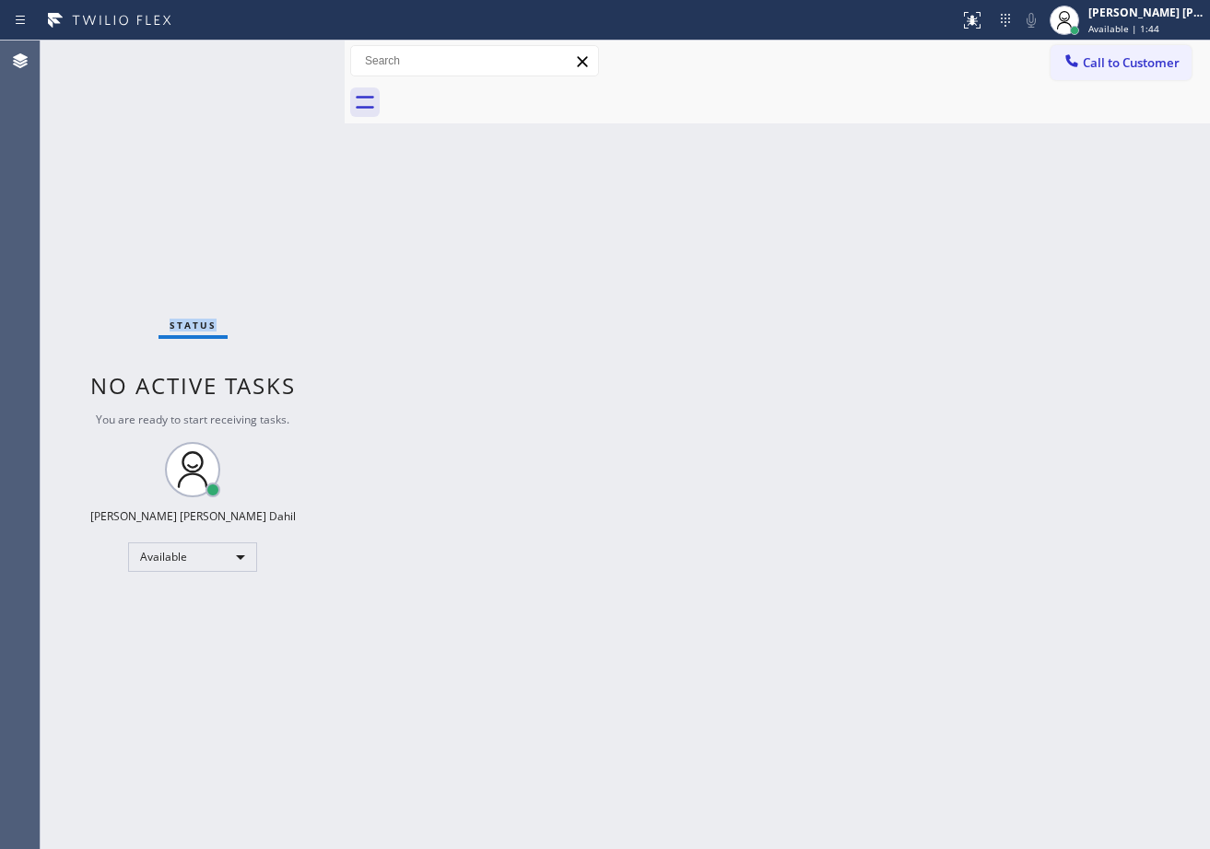
click at [278, 55] on div "Status No active tasks You are ready to start receiving tasks. [PERSON_NAME] [P…" at bounding box center [193, 445] width 304 height 809
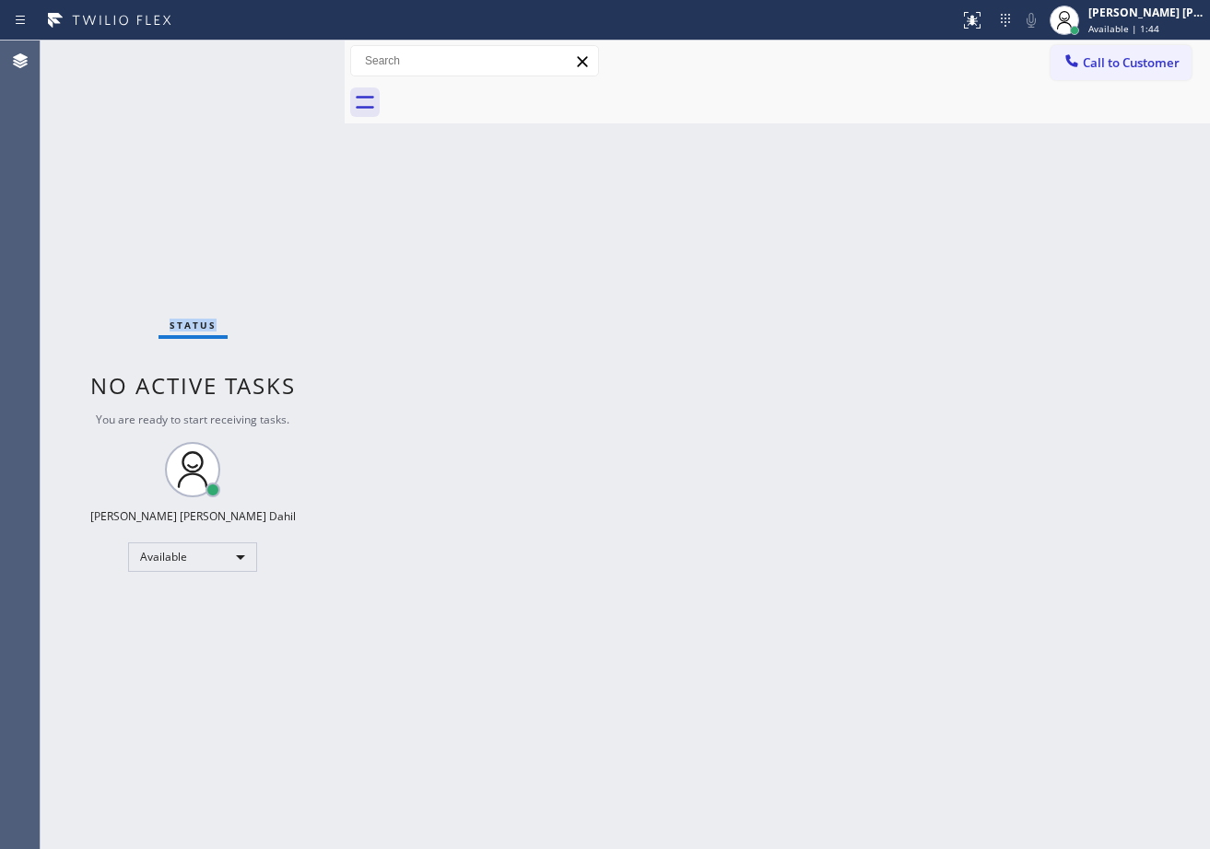
click at [278, 55] on div "Status No active tasks You are ready to start receiving tasks. [PERSON_NAME] [P…" at bounding box center [193, 445] width 304 height 809
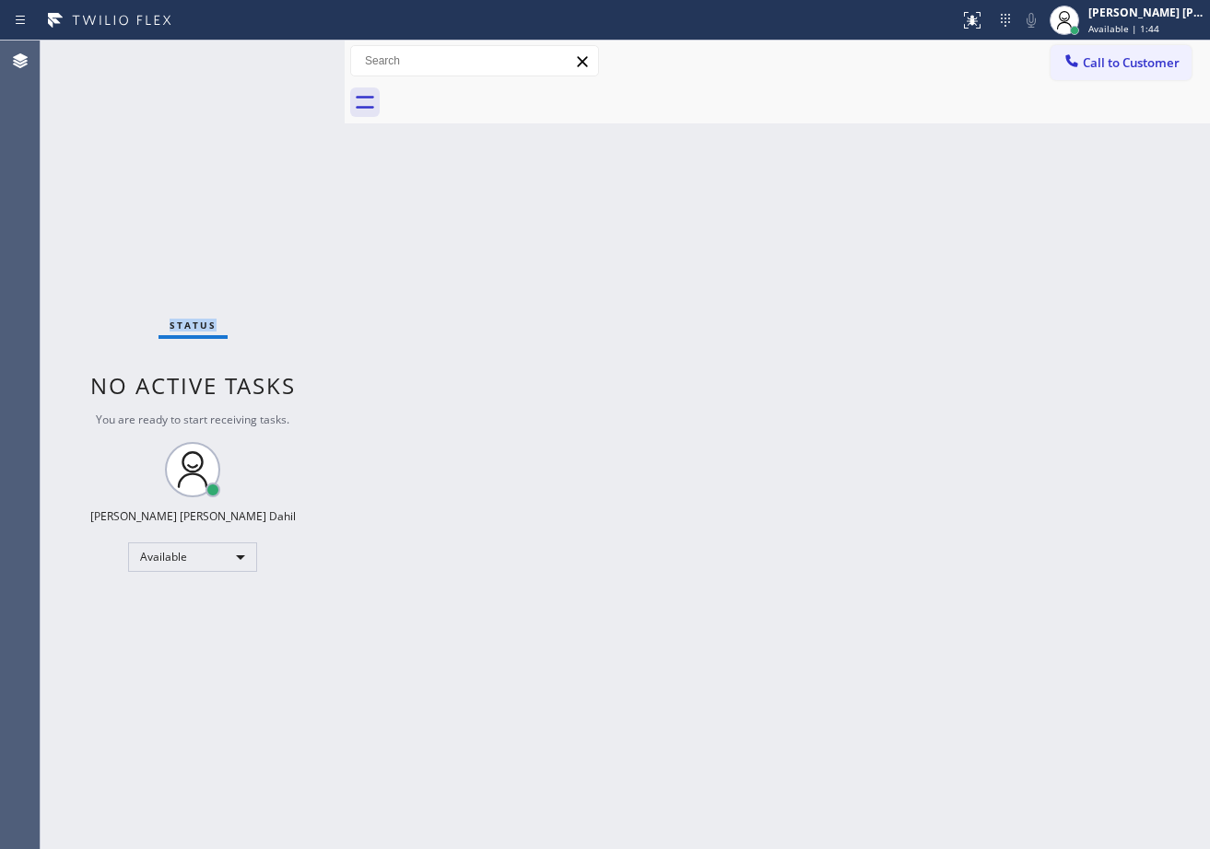
click at [278, 55] on div "Status No active tasks You are ready to start receiving tasks. [PERSON_NAME] [P…" at bounding box center [193, 445] width 304 height 809
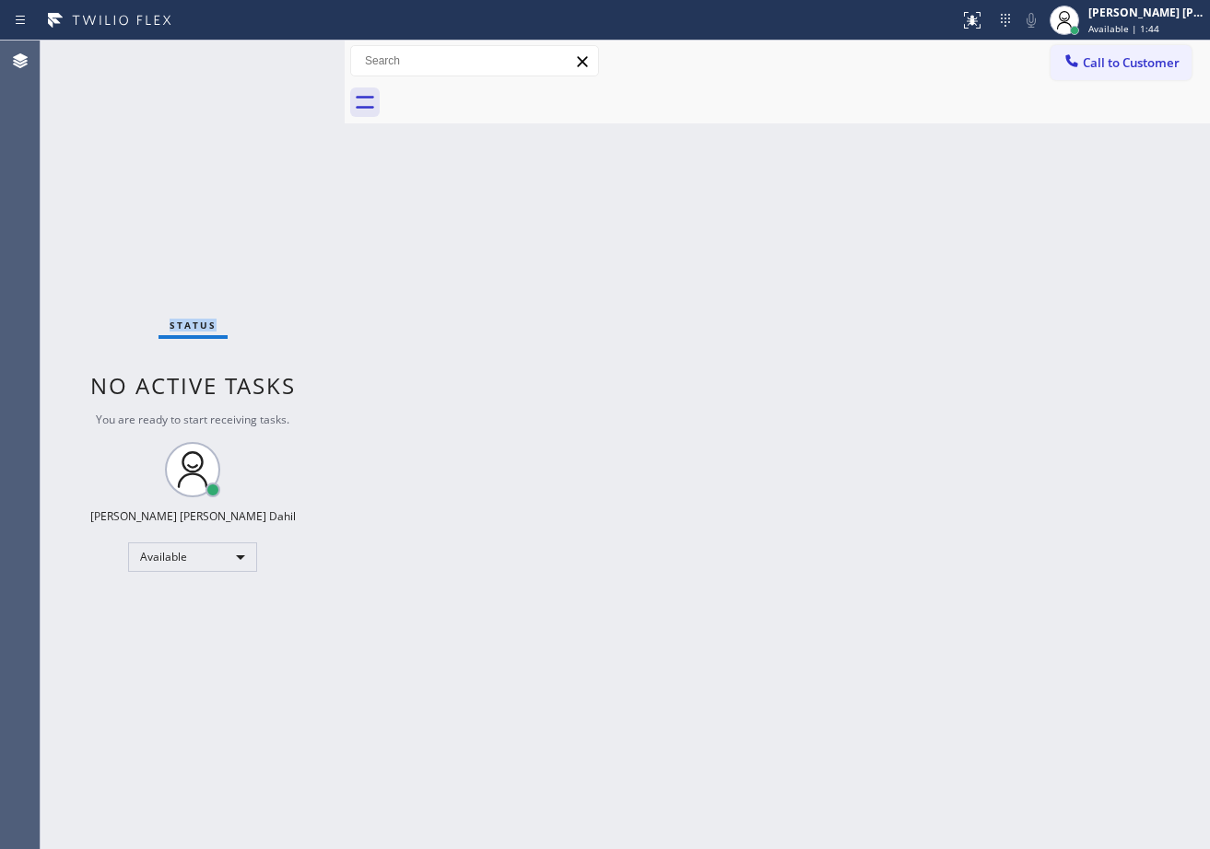
click at [278, 55] on div "Status No active tasks You are ready to start receiving tasks. [PERSON_NAME] [P…" at bounding box center [193, 445] width 304 height 809
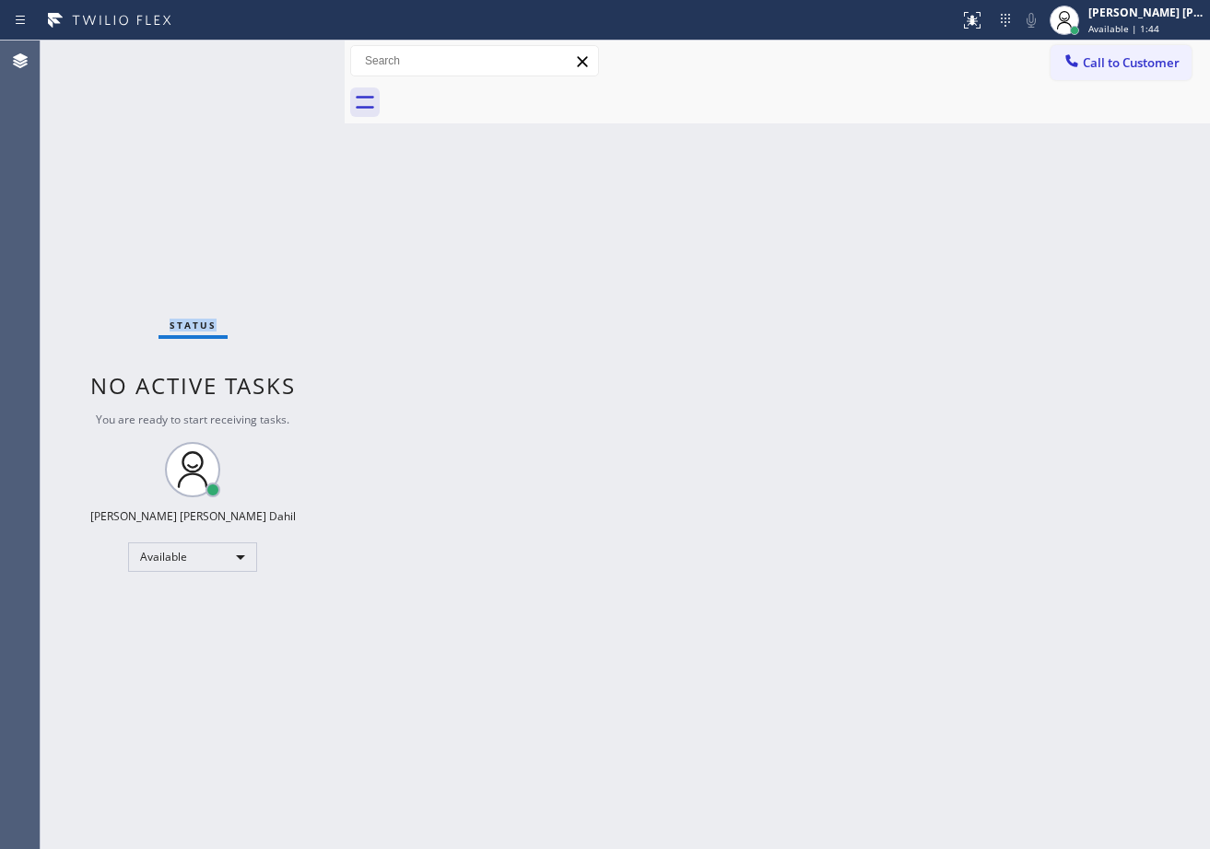
click at [278, 55] on div "Status No active tasks You are ready to start receiving tasks. [PERSON_NAME] [P…" at bounding box center [193, 445] width 304 height 809
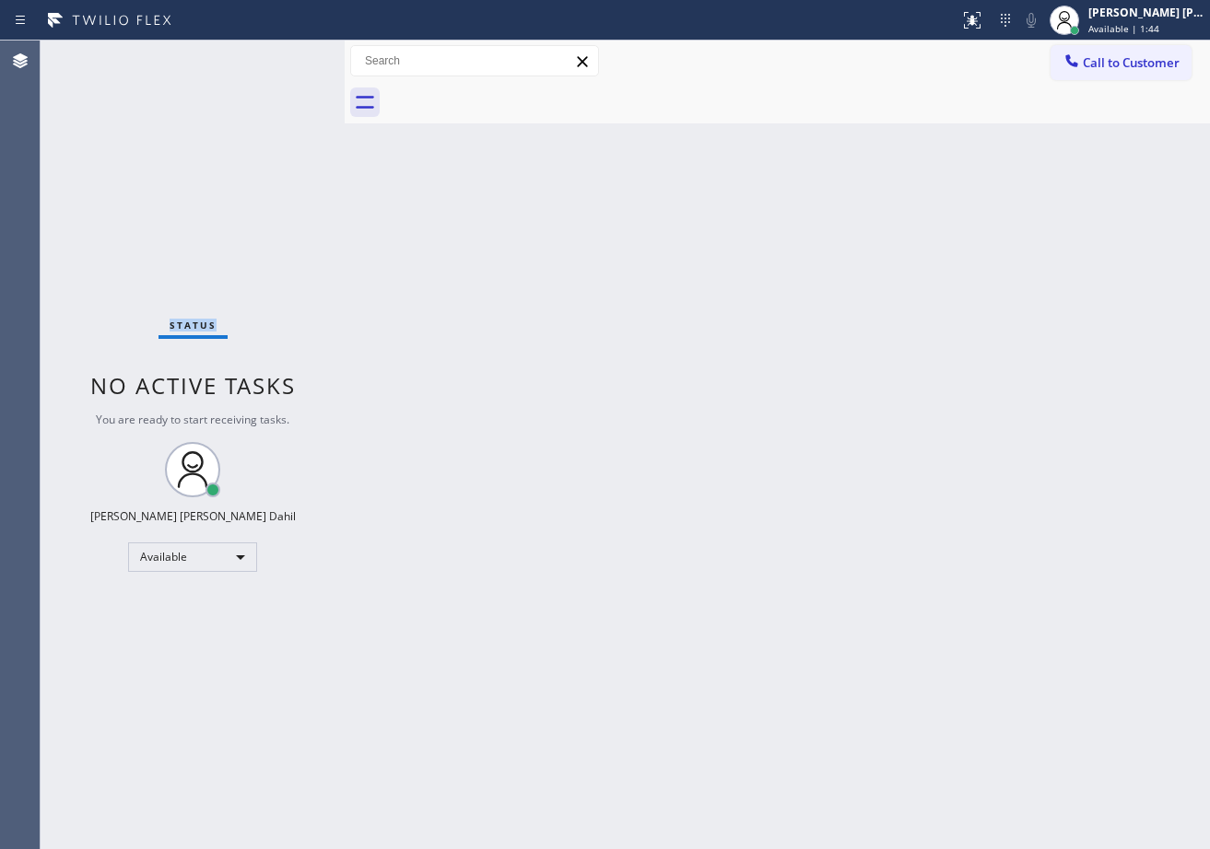
click at [278, 55] on div "Status No active tasks You are ready to start receiving tasks. [PERSON_NAME] [P…" at bounding box center [193, 445] width 304 height 809
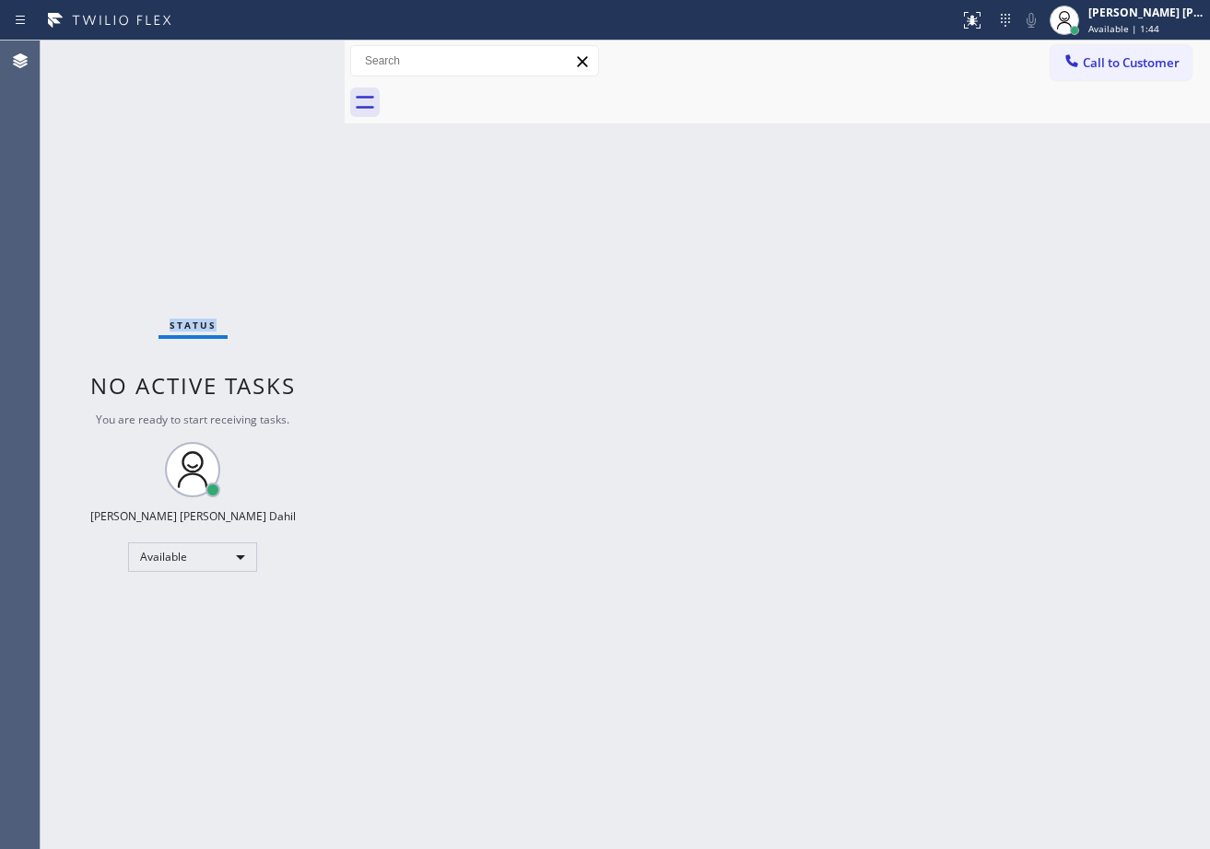
click at [278, 55] on div "Status No active tasks You are ready to start receiving tasks. [PERSON_NAME] [P…" at bounding box center [193, 445] width 304 height 809
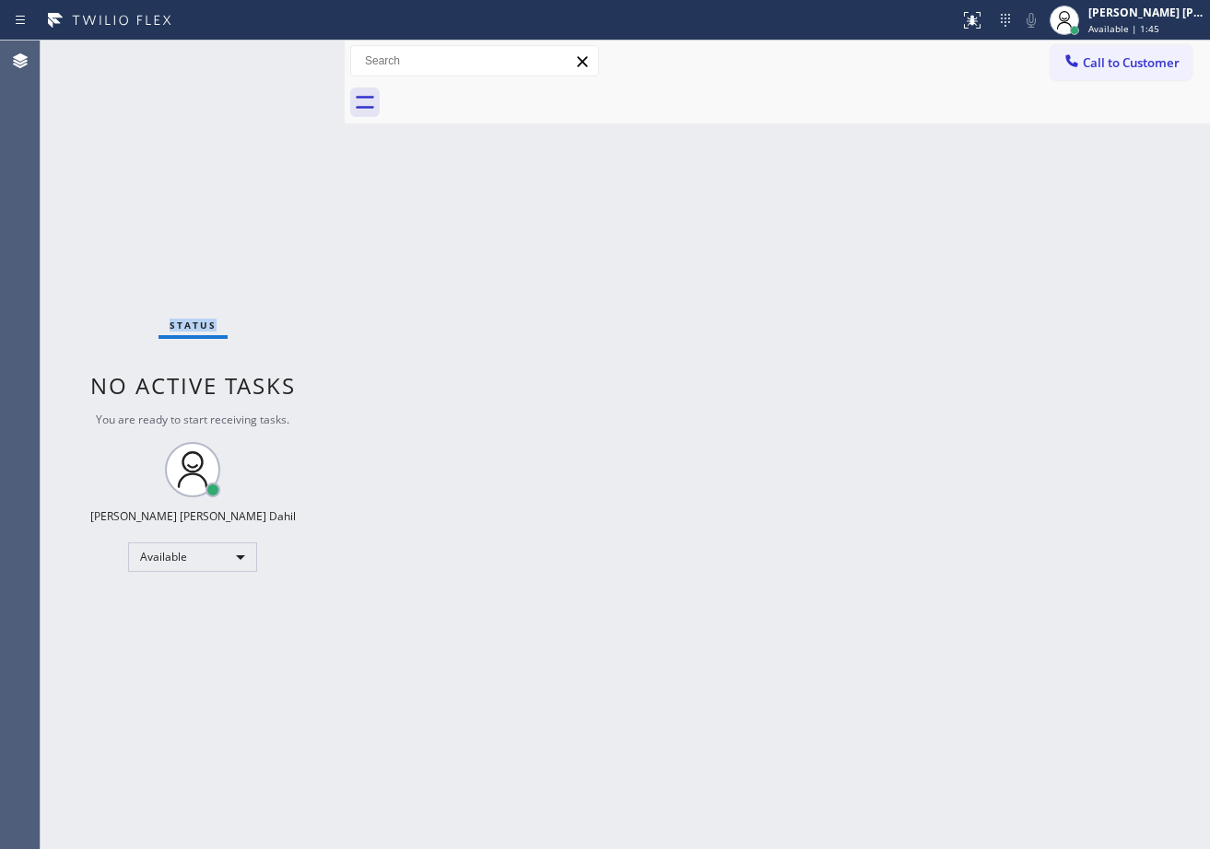
click at [278, 55] on div "Status No active tasks You are ready to start receiving tasks. [PERSON_NAME] [P…" at bounding box center [193, 445] width 304 height 809
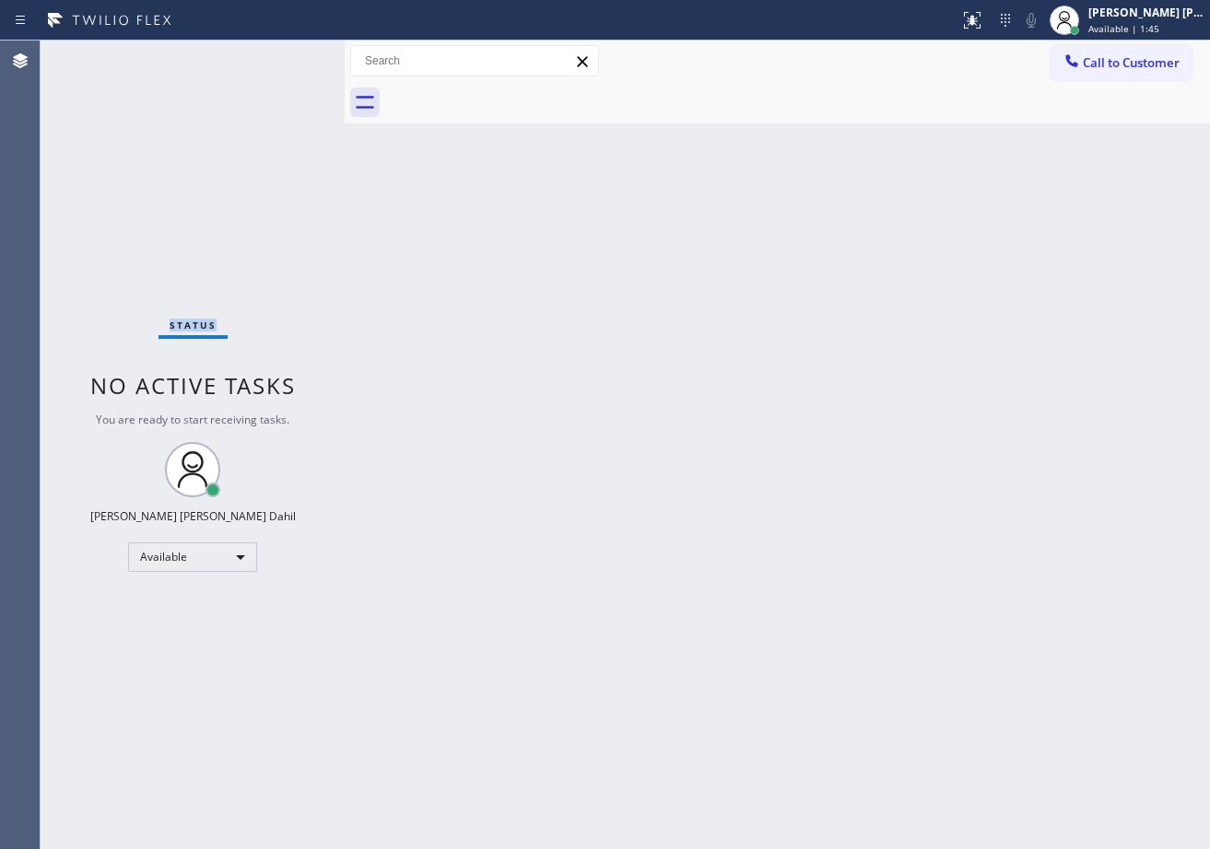
click at [278, 55] on div "Status No active tasks You are ready to start receiving tasks. [PERSON_NAME] [P…" at bounding box center [193, 445] width 304 height 809
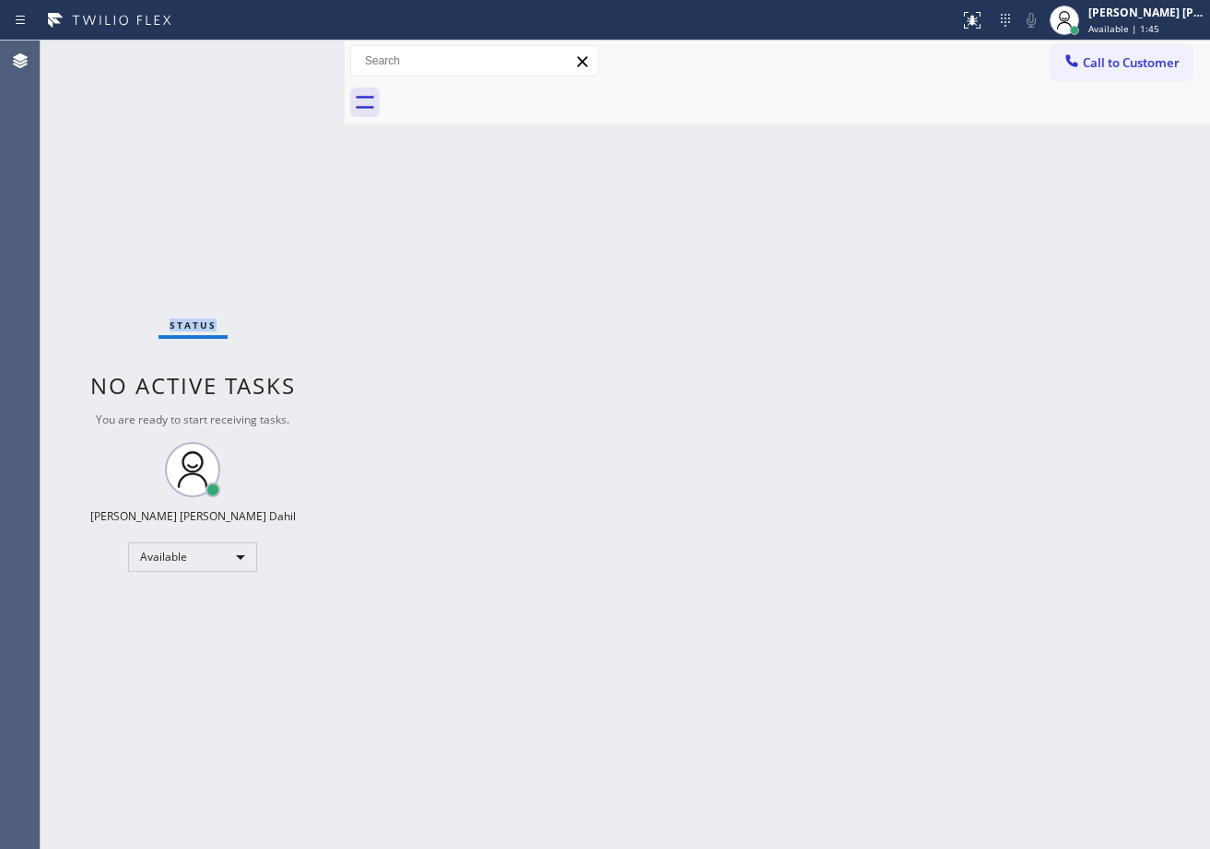
click at [278, 55] on div "Status No active tasks You are ready to start receiving tasks. [PERSON_NAME] [P…" at bounding box center [193, 445] width 304 height 809
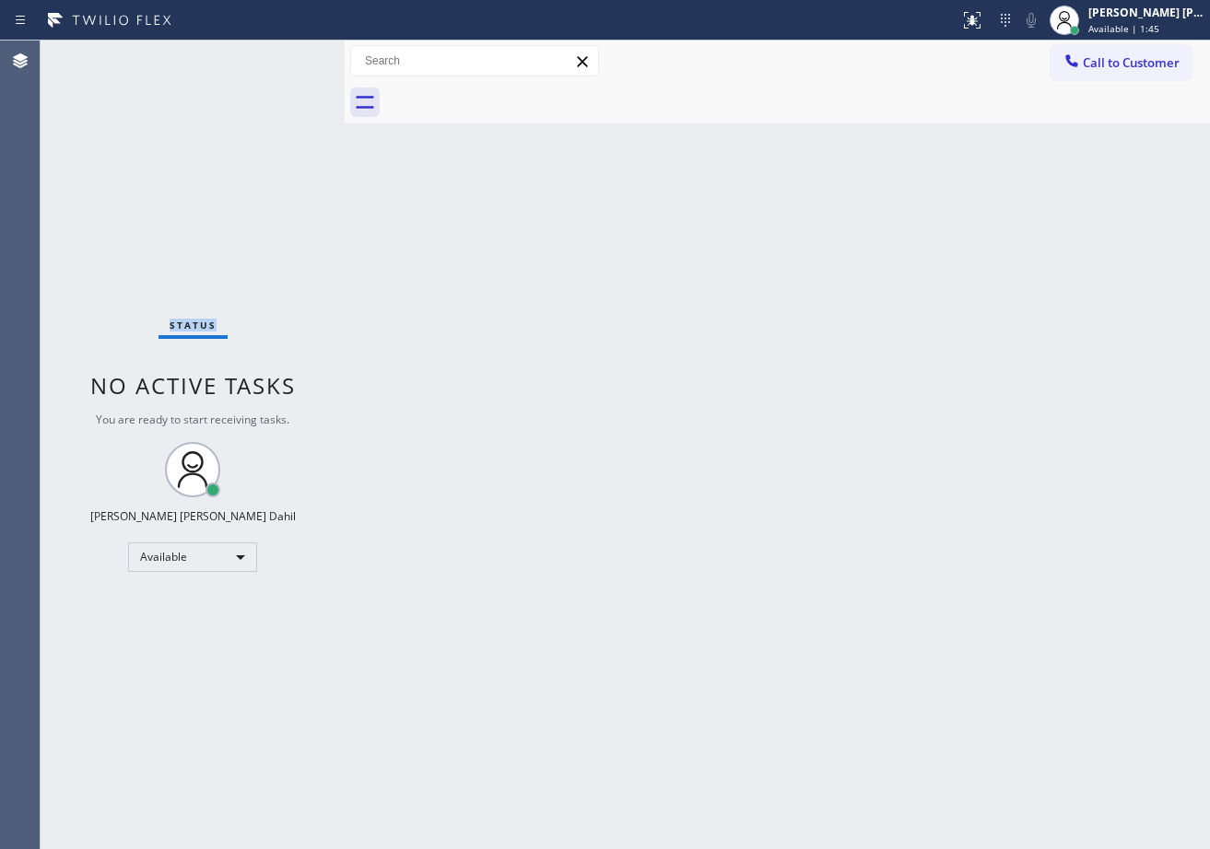
click at [278, 55] on div "Status No active tasks You are ready to start receiving tasks. [PERSON_NAME] [P…" at bounding box center [193, 445] width 304 height 809
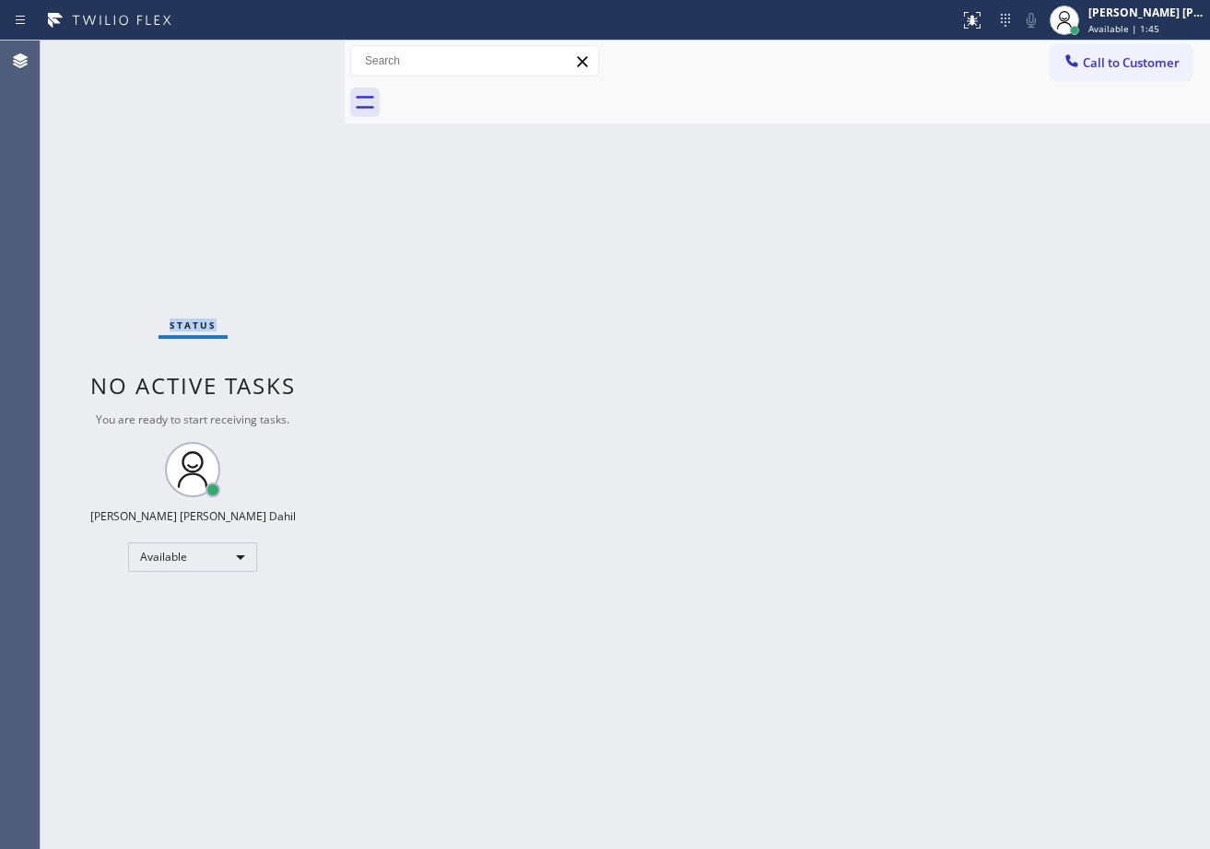
click at [278, 55] on div "Status No active tasks You are ready to start receiving tasks. [PERSON_NAME] [P…" at bounding box center [193, 445] width 304 height 809
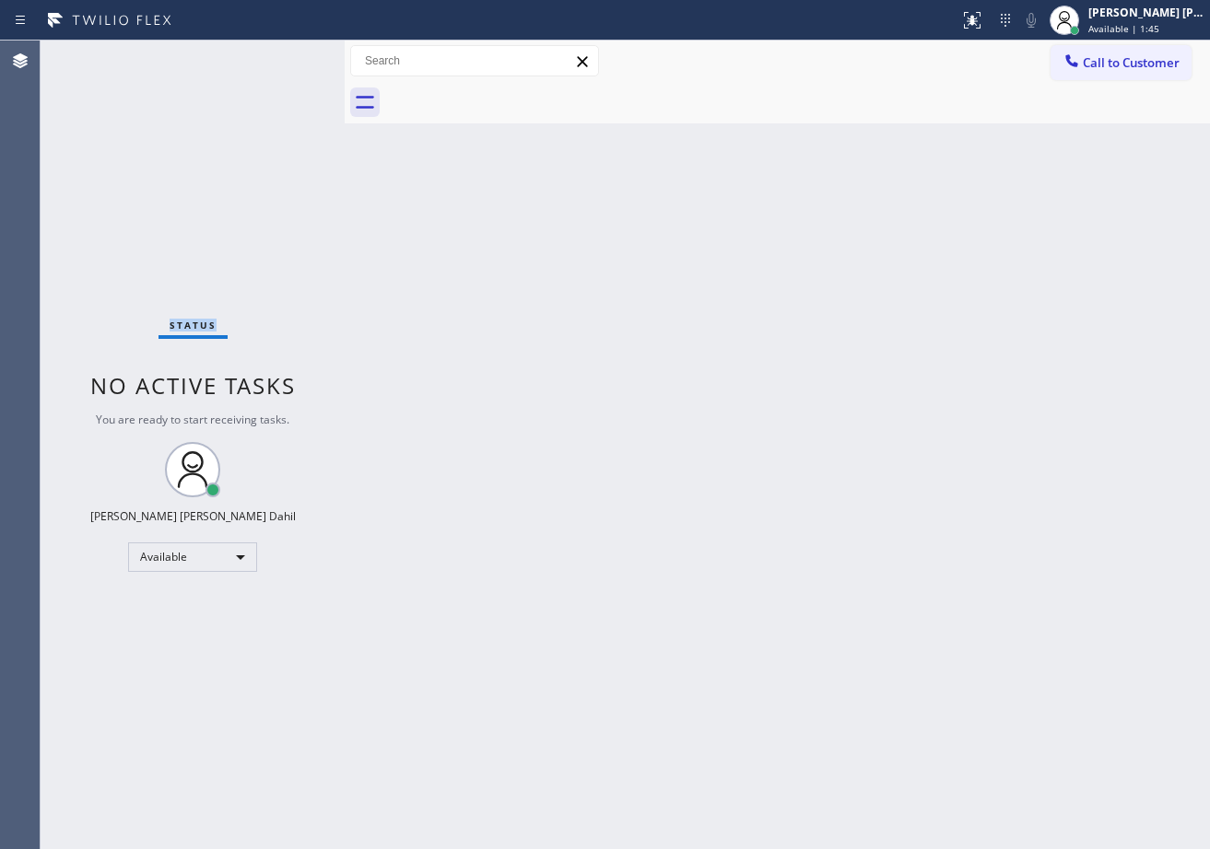
click at [278, 55] on div "Status No active tasks You are ready to start receiving tasks. [PERSON_NAME] [P…" at bounding box center [193, 445] width 304 height 809
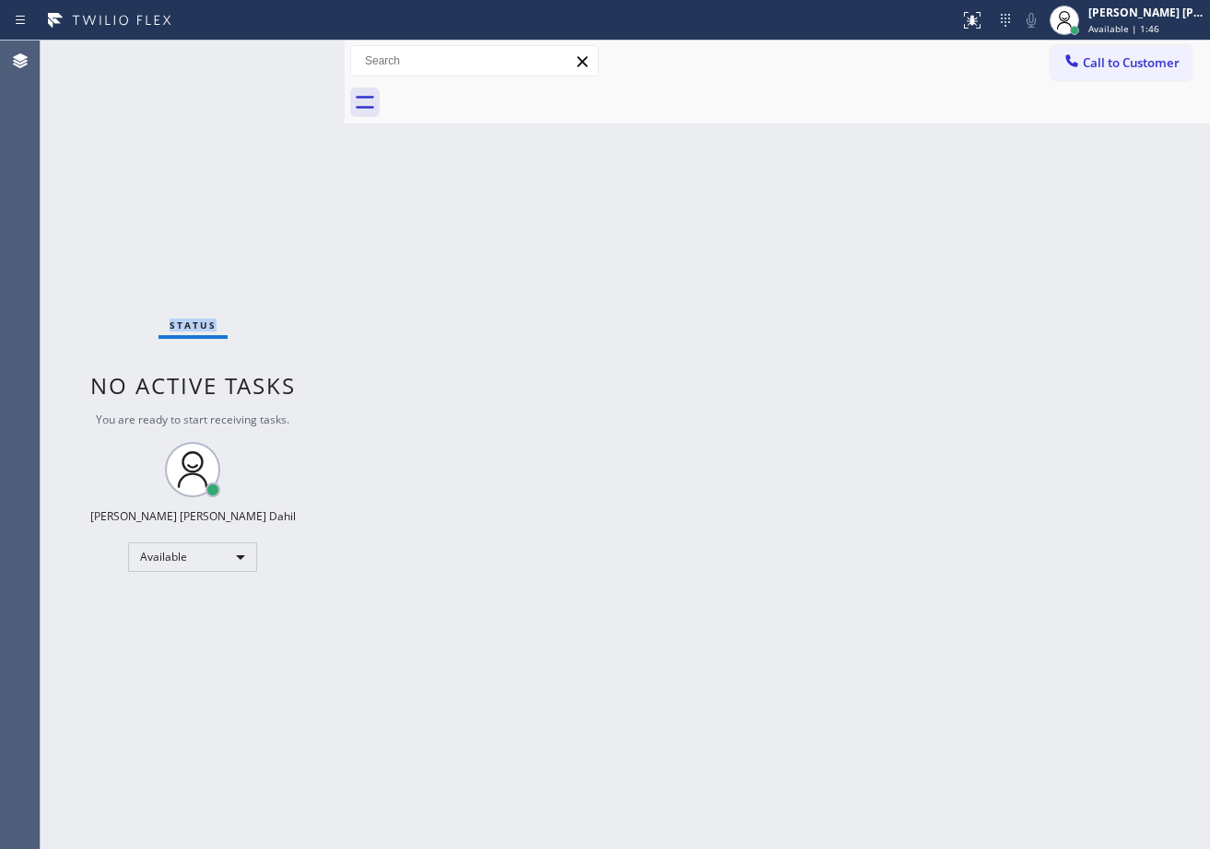
click at [278, 55] on div "Status No active tasks You are ready to start receiving tasks. [PERSON_NAME] [P…" at bounding box center [193, 445] width 304 height 809
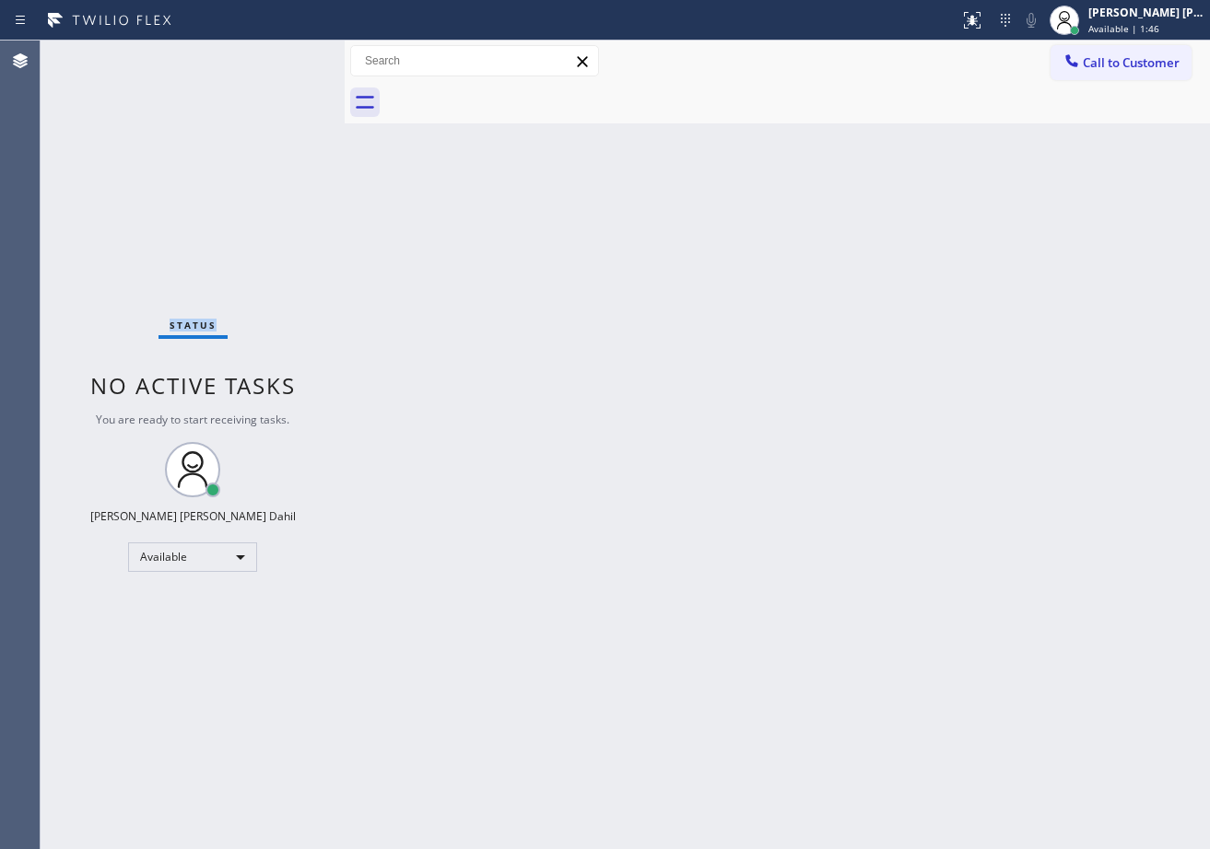
click at [278, 55] on div "Status No active tasks You are ready to start receiving tasks. [PERSON_NAME] [P…" at bounding box center [193, 445] width 304 height 809
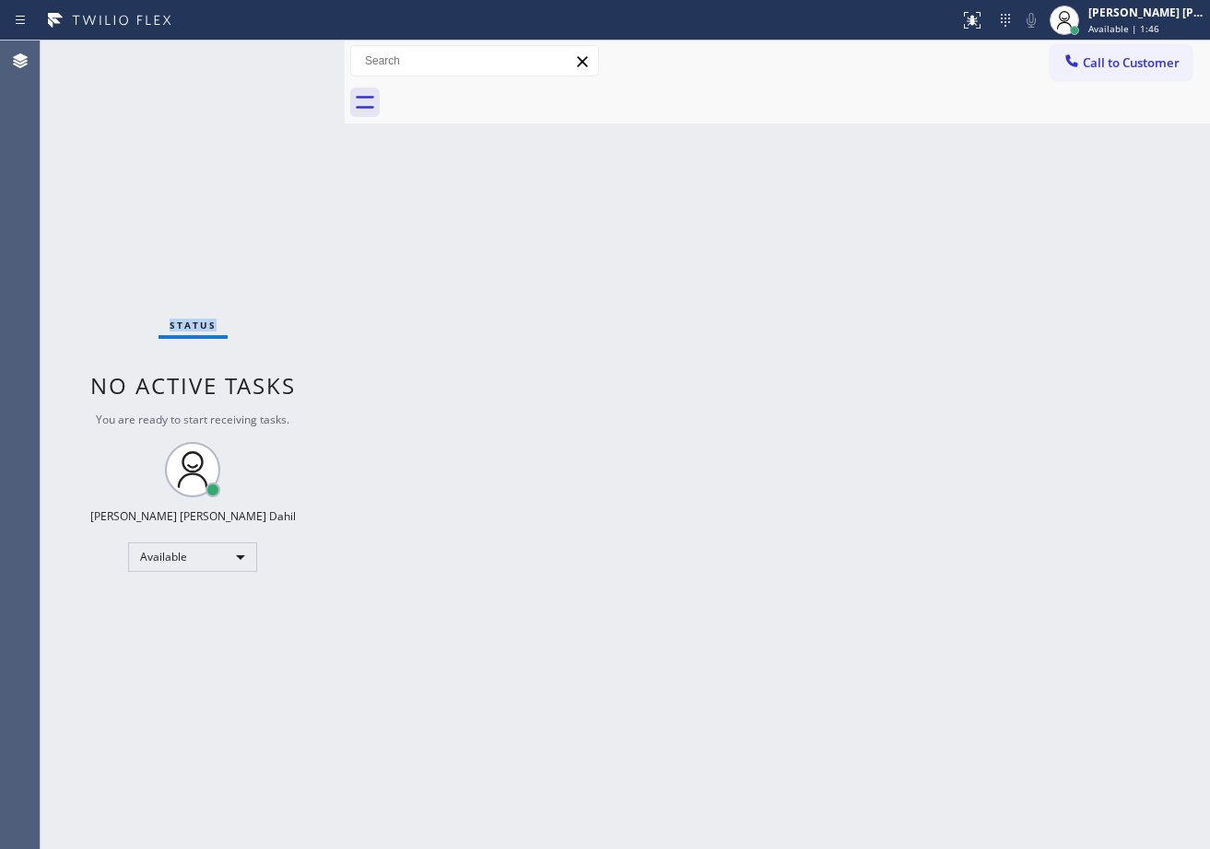
click at [278, 55] on div "Status No active tasks You are ready to start receiving tasks. [PERSON_NAME] [P…" at bounding box center [193, 445] width 304 height 809
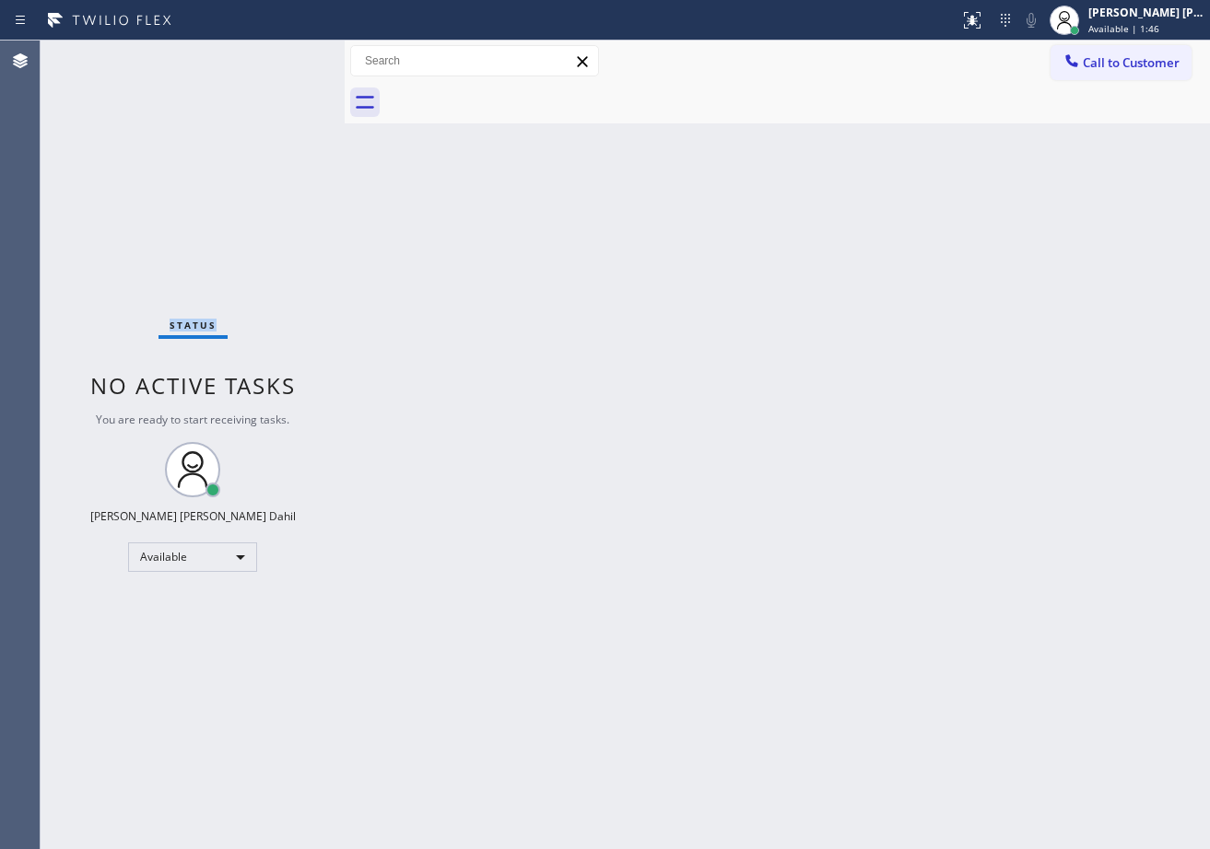
click at [278, 55] on div "Status No active tasks You are ready to start receiving tasks. [PERSON_NAME] [P…" at bounding box center [193, 445] width 304 height 809
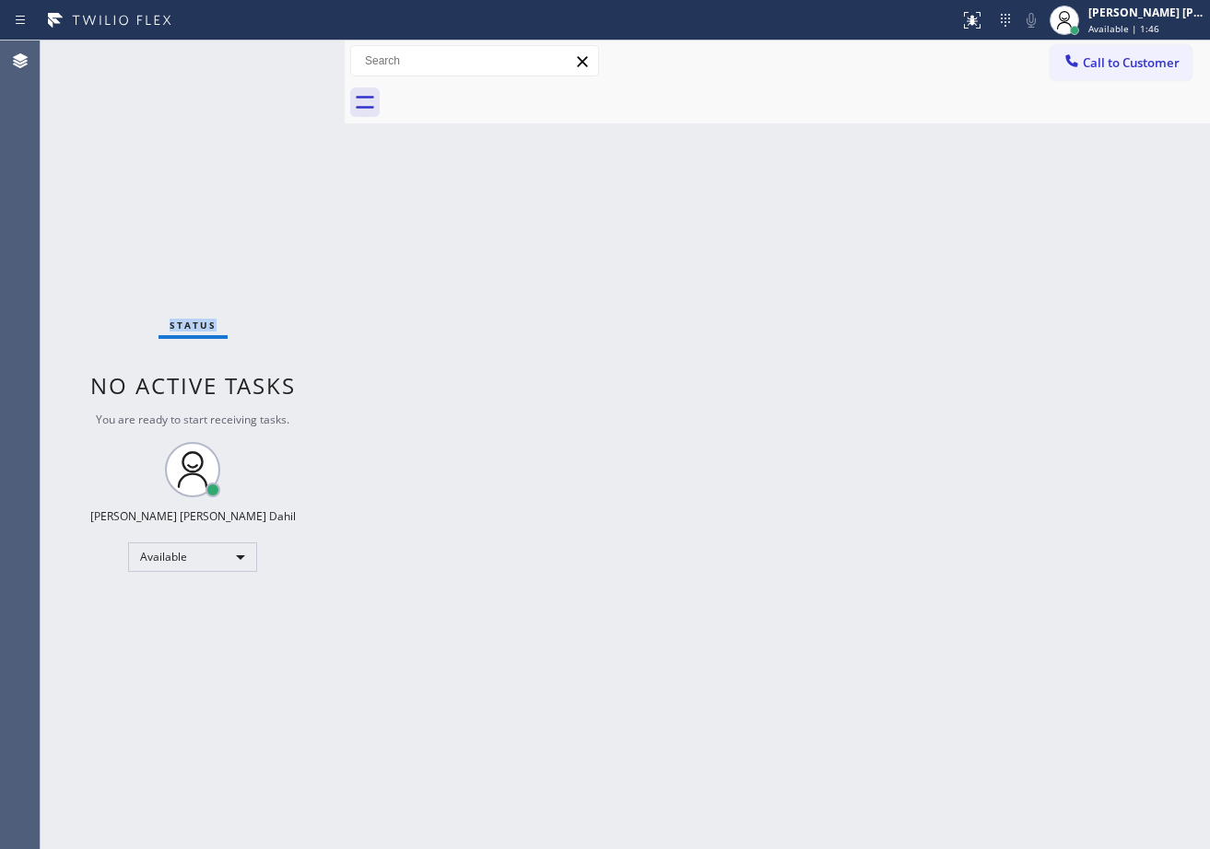
click at [278, 55] on div "Status No active tasks You are ready to start receiving tasks. [PERSON_NAME] [P…" at bounding box center [193, 445] width 304 height 809
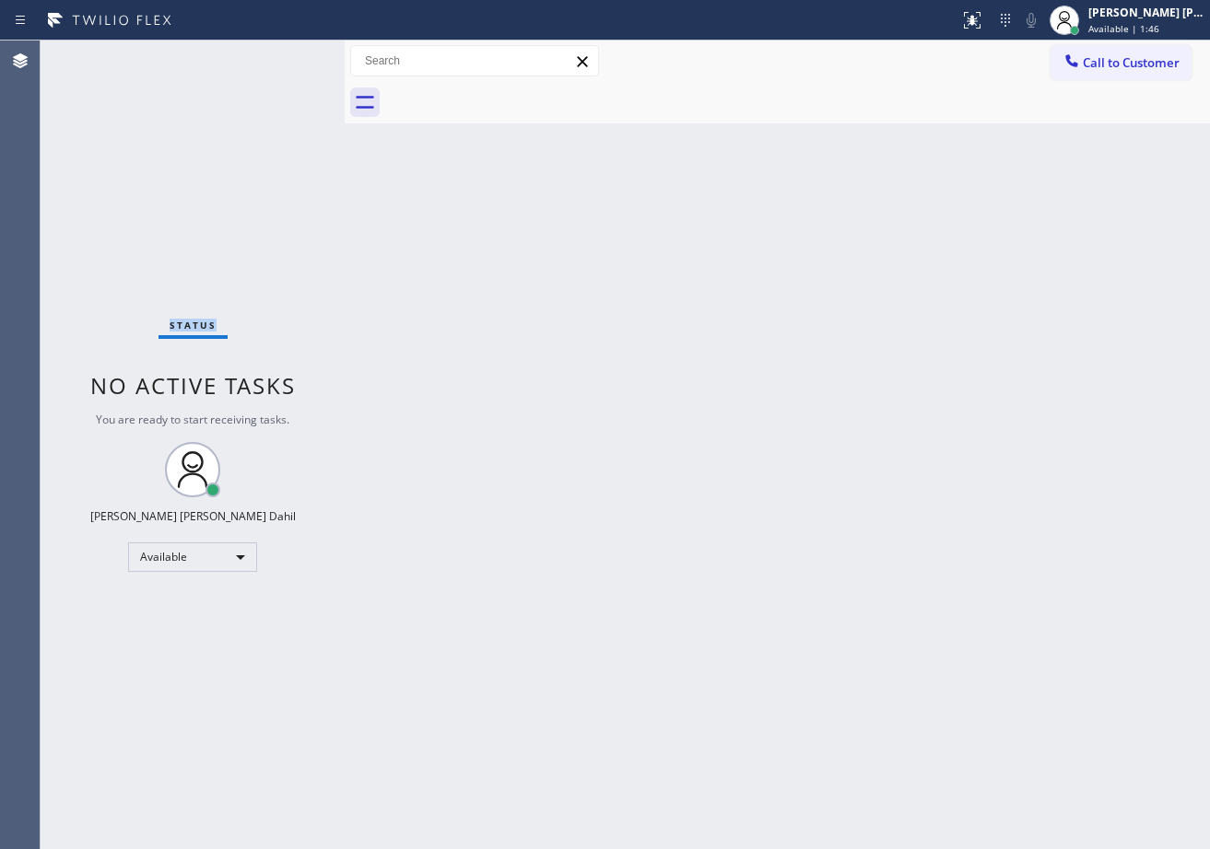
click at [278, 55] on div "Status No active tasks You are ready to start receiving tasks. [PERSON_NAME] [P…" at bounding box center [193, 445] width 304 height 809
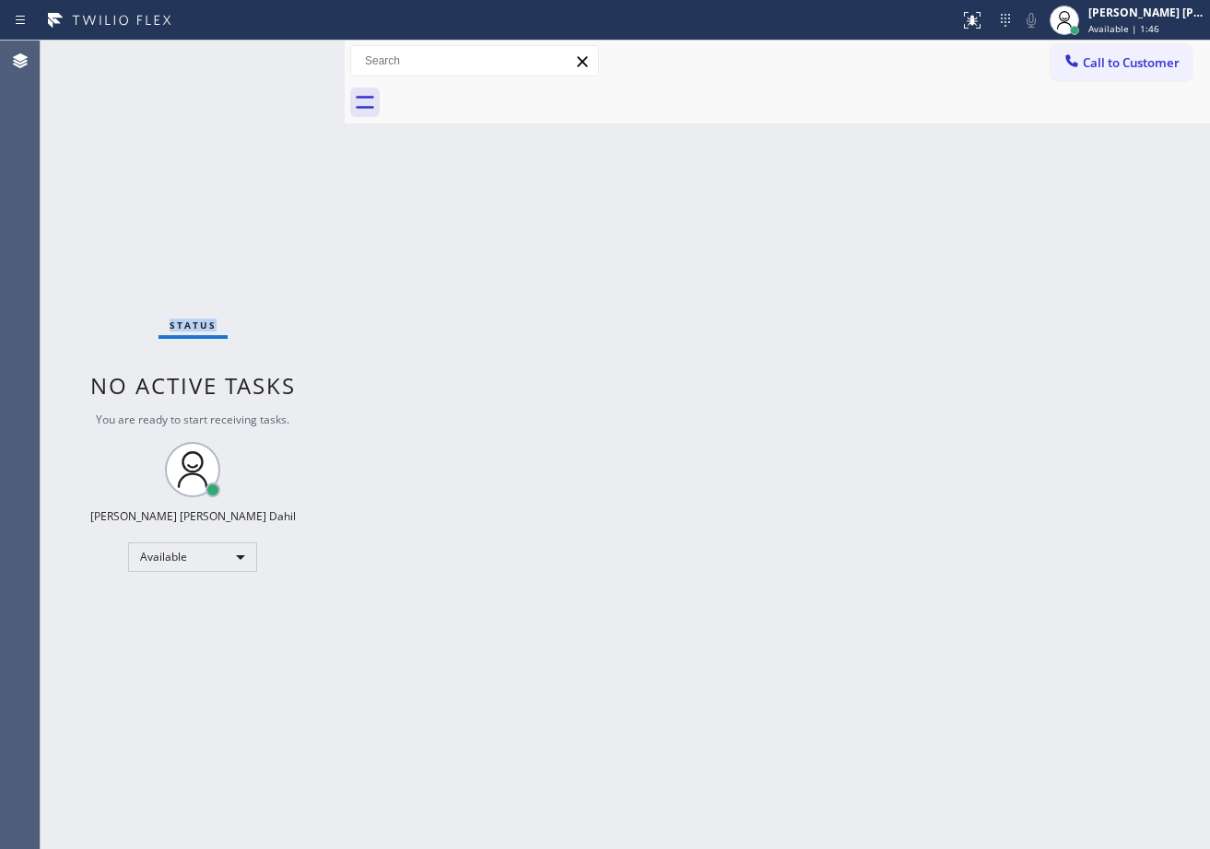
click at [278, 55] on div "Status No active tasks You are ready to start receiving tasks. [PERSON_NAME] [P…" at bounding box center [193, 445] width 304 height 809
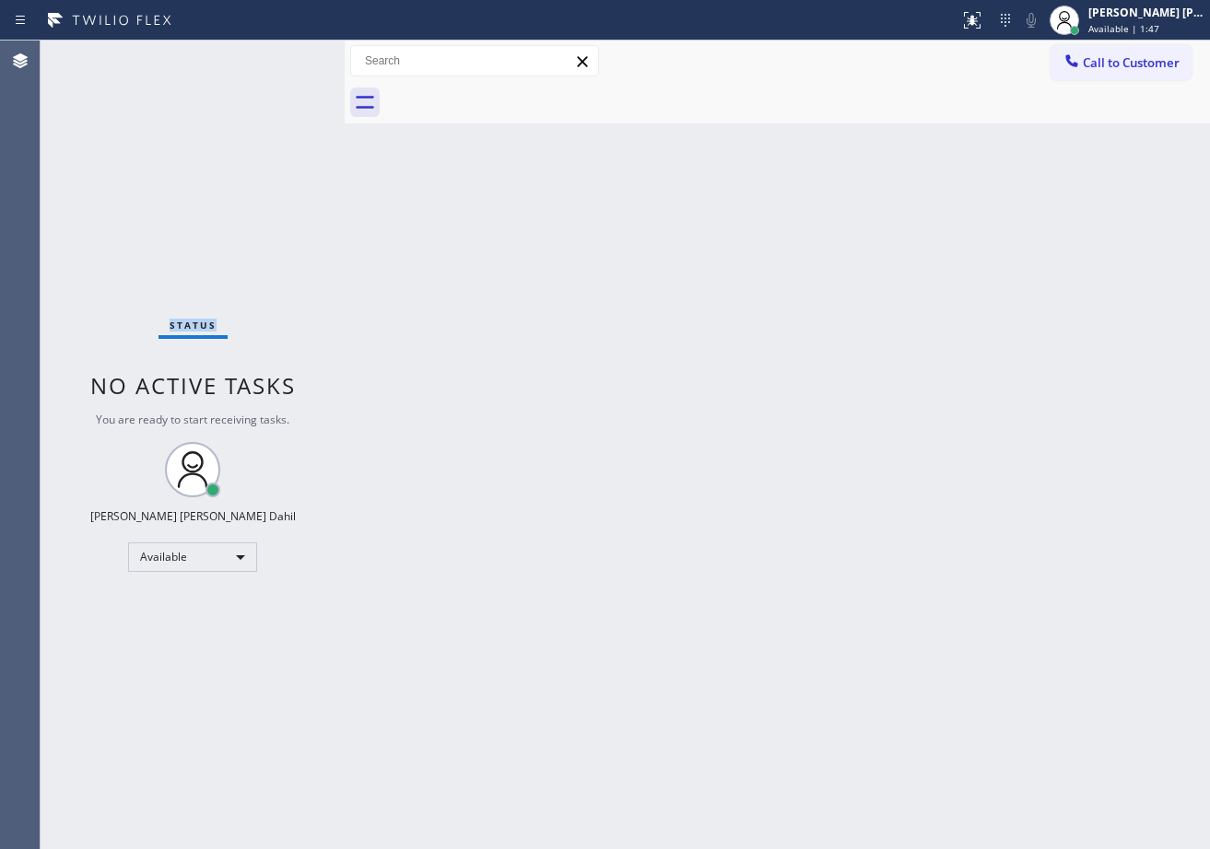
click at [278, 55] on div "Status No active tasks You are ready to start receiving tasks. [PERSON_NAME] [P…" at bounding box center [193, 445] width 304 height 809
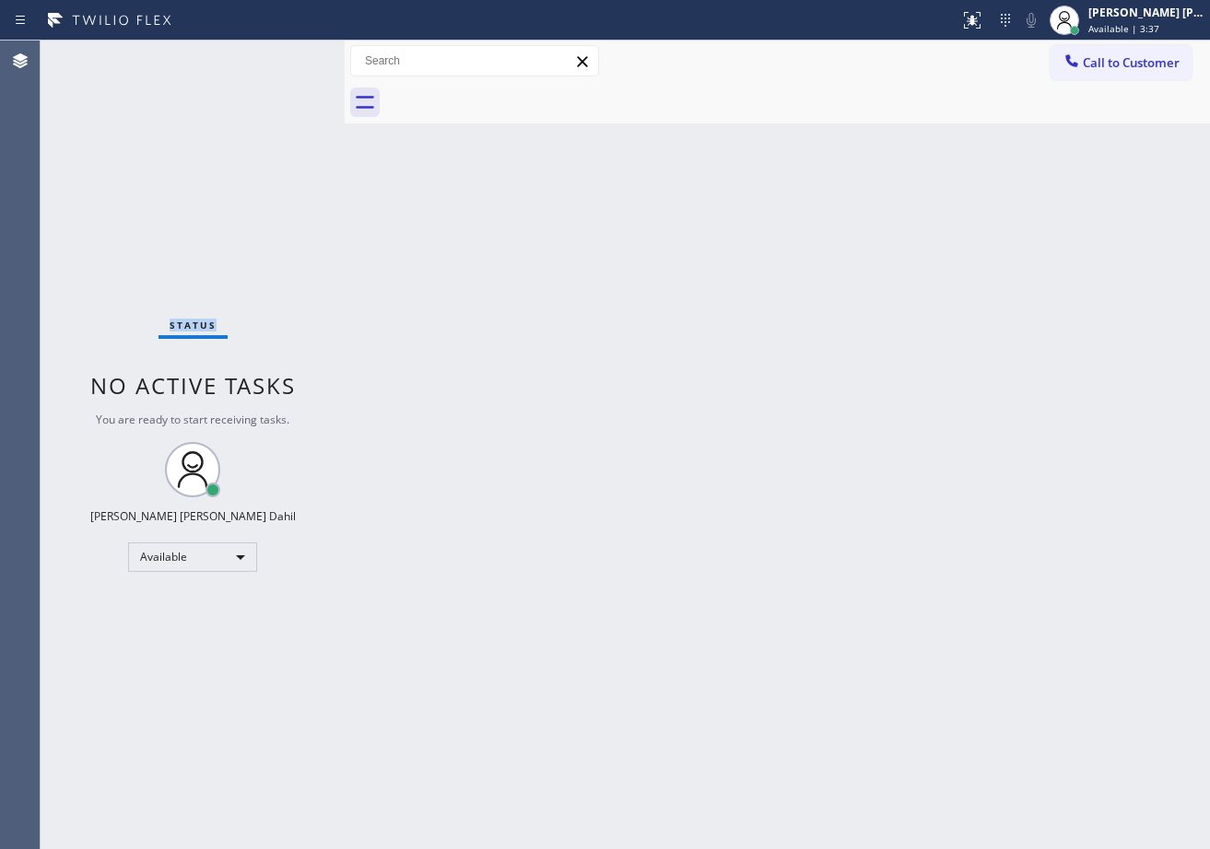
click at [278, 55] on div "Status No active tasks You are ready to start receiving tasks. [PERSON_NAME] [P…" at bounding box center [193, 445] width 304 height 809
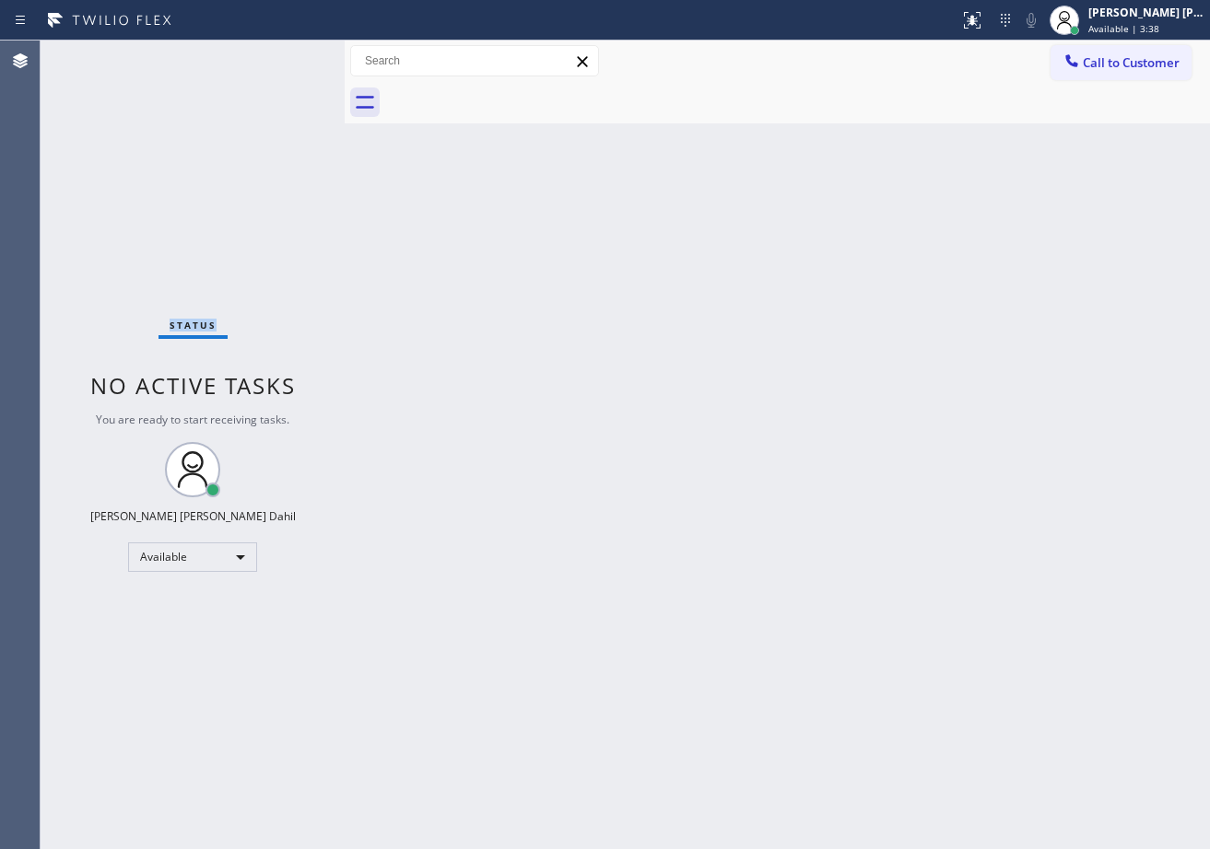
click at [278, 55] on div "Status No active tasks You are ready to start receiving tasks. [PERSON_NAME] [P…" at bounding box center [193, 445] width 304 height 809
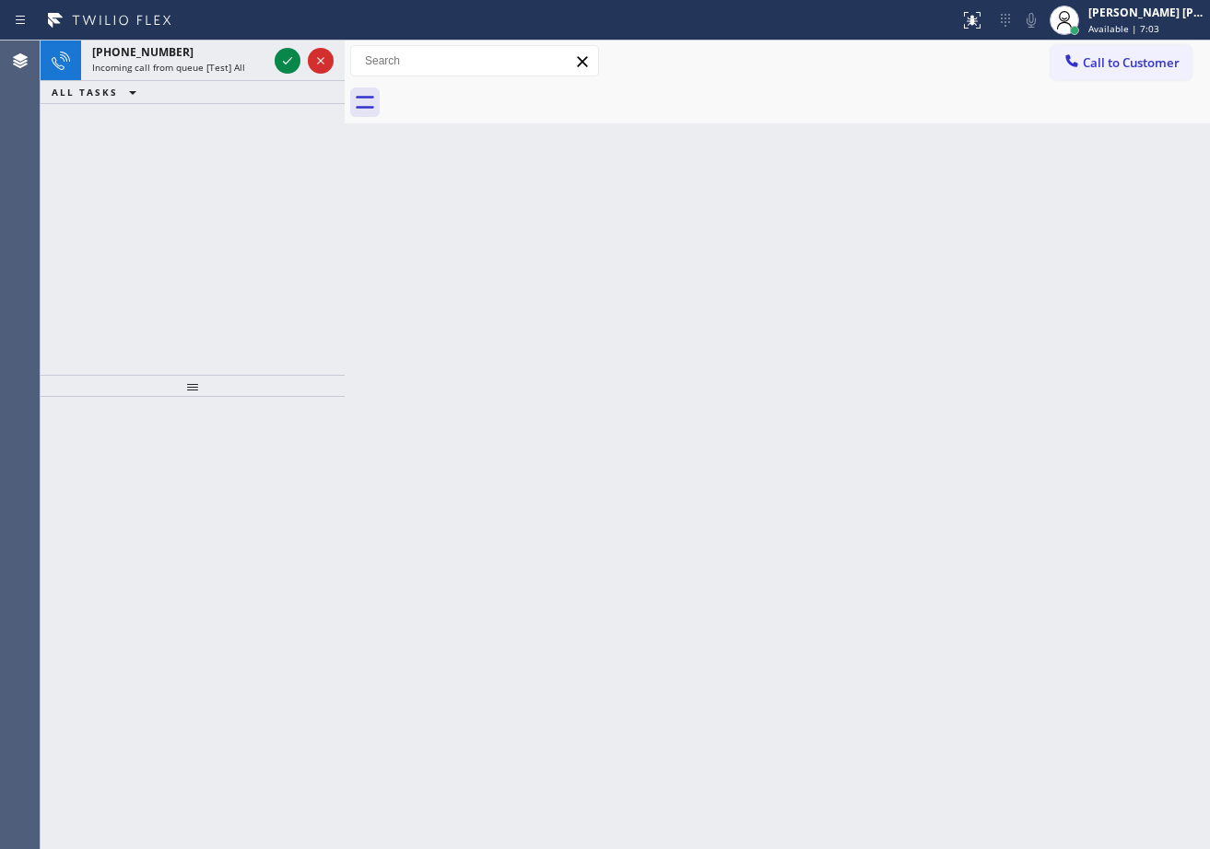
click at [278, 55] on icon at bounding box center [287, 61] width 22 height 22
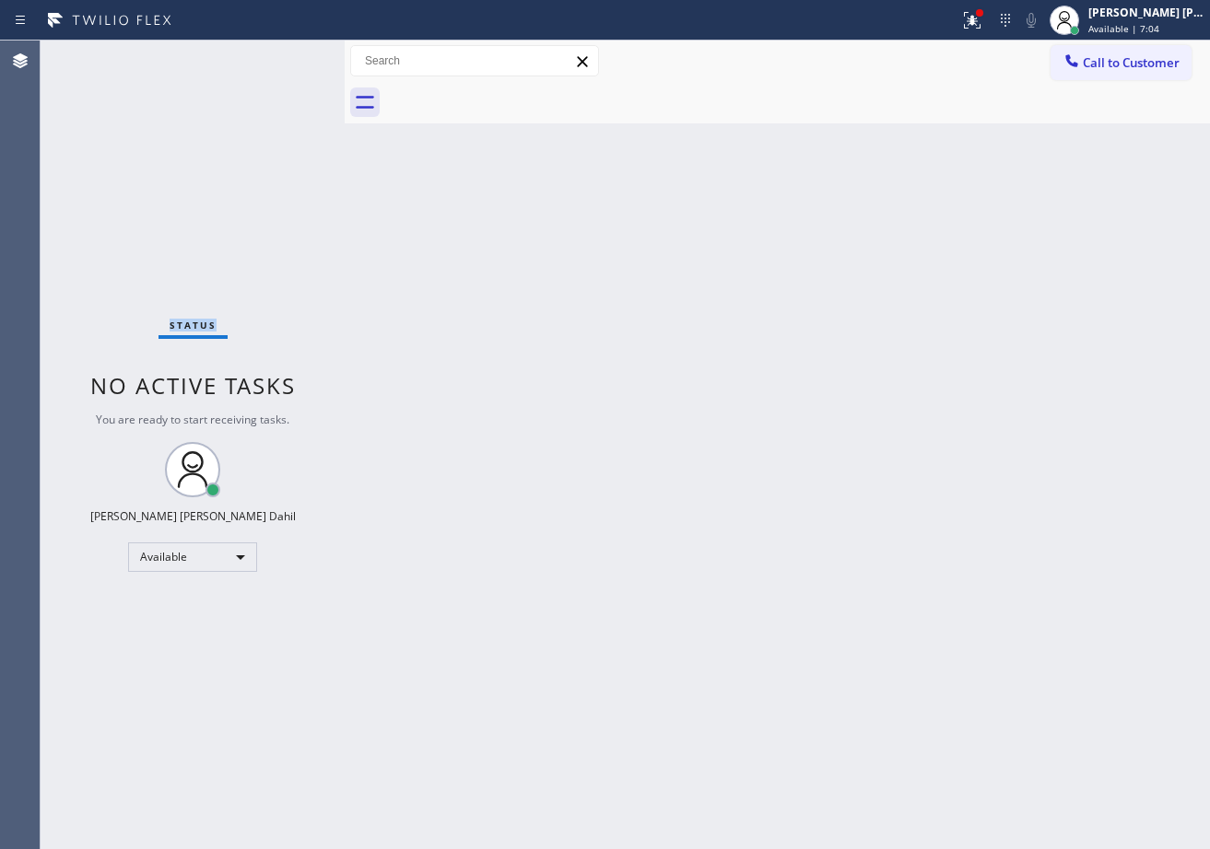
click at [278, 55] on div "Status No active tasks You are ready to start receiving tasks. [PERSON_NAME] [P…" at bounding box center [193, 445] width 304 height 809
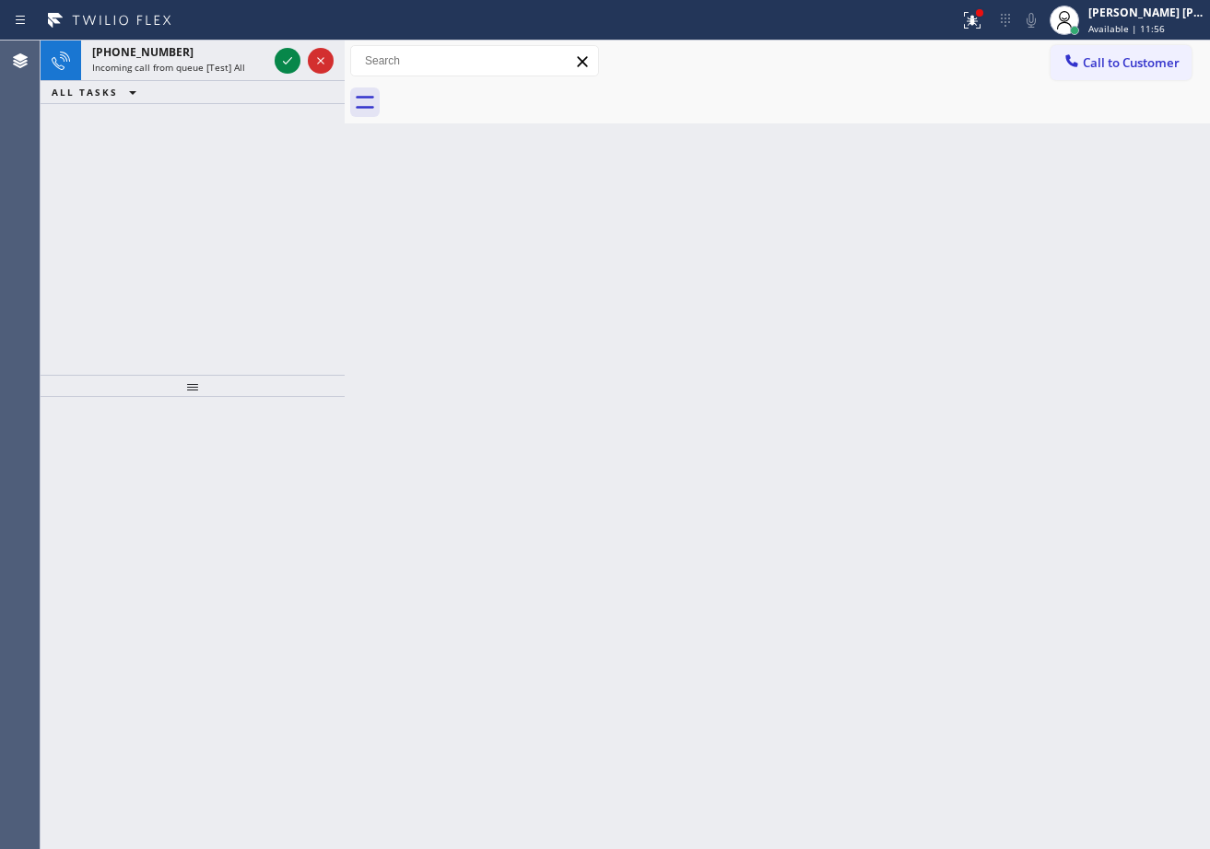
click at [278, 55] on icon at bounding box center [287, 61] width 22 height 22
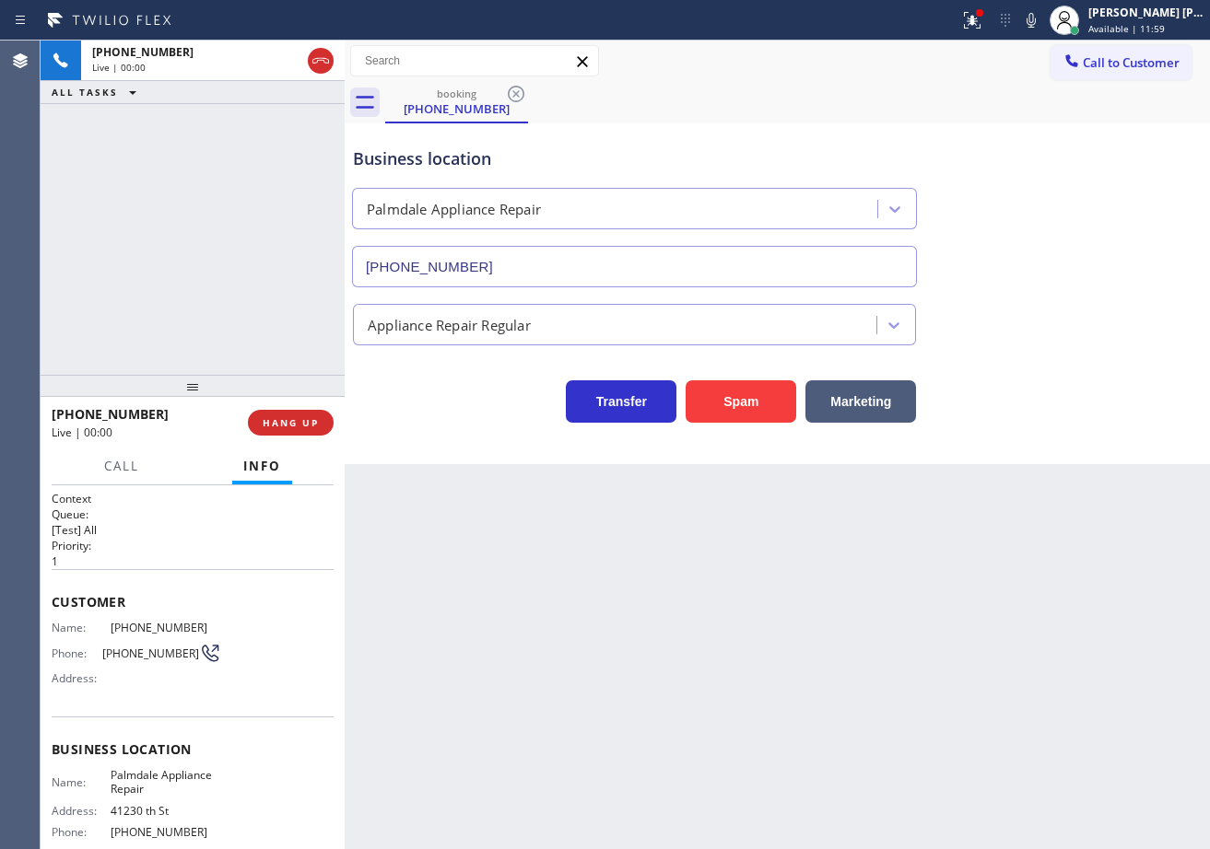
type input "[PHONE_NUMBER]"
click at [937, 604] on div "Back to Dashboard Change Sender ID Customers Technicians Select a contact Outbo…" at bounding box center [777, 445] width 865 height 809
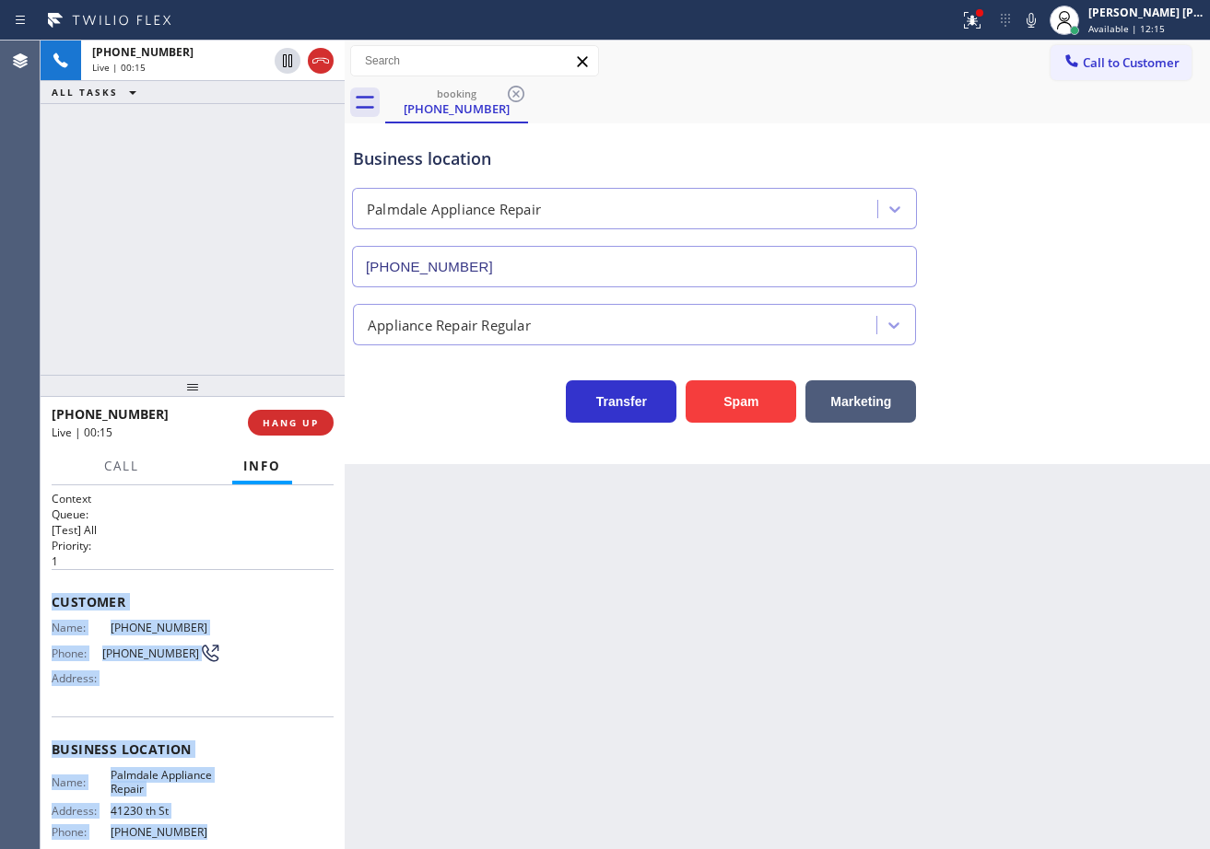
scroll to position [166, 0]
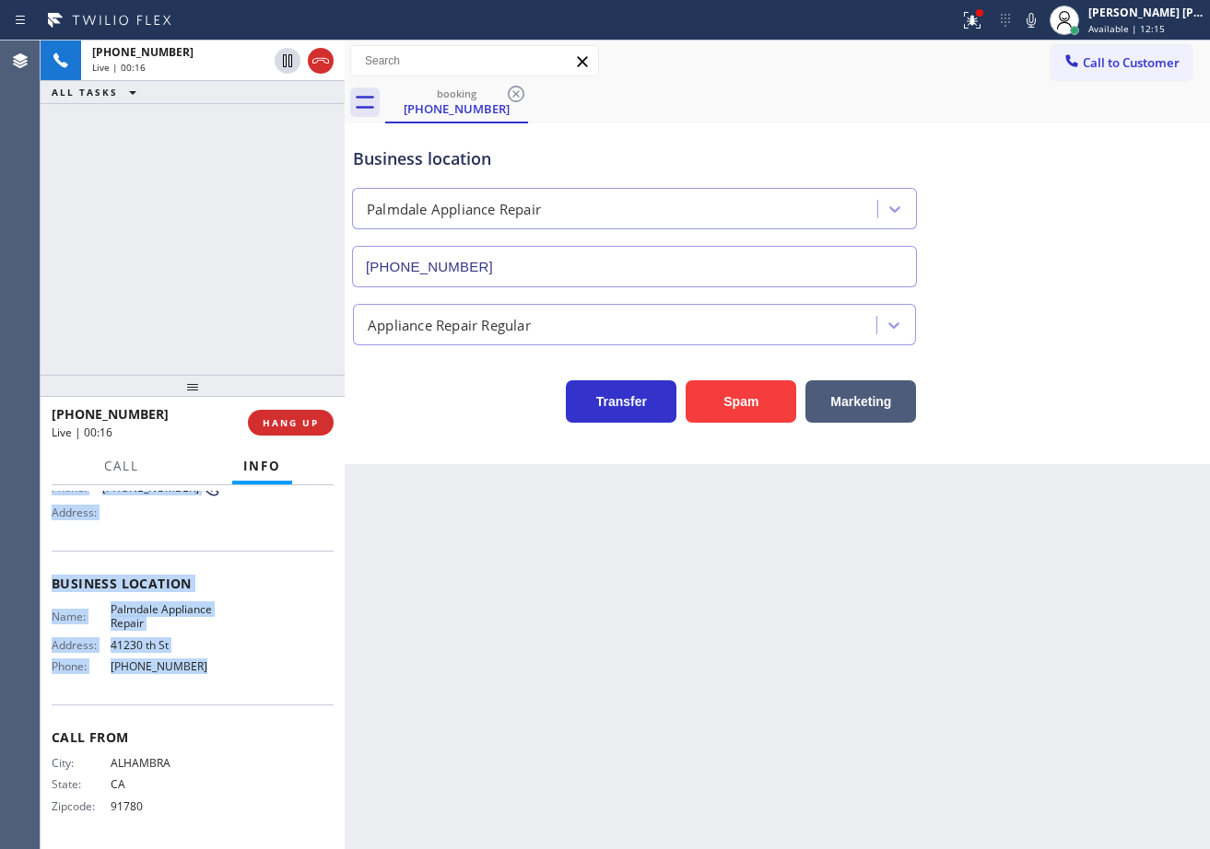
drag, startPoint x: 89, startPoint y: 642, endPoint x: 275, endPoint y: 660, distance: 186.0
click at [232, 674] on div "Context Queue: [Test] All Priority: 1 Customer Name: [PHONE_NUMBER] Phone: [PHO…" at bounding box center [193, 668] width 304 height 364
copy div "Customer Name: [PHONE_NUMBER] Phone: [PHONE_NUMBER] Address: Business location …"
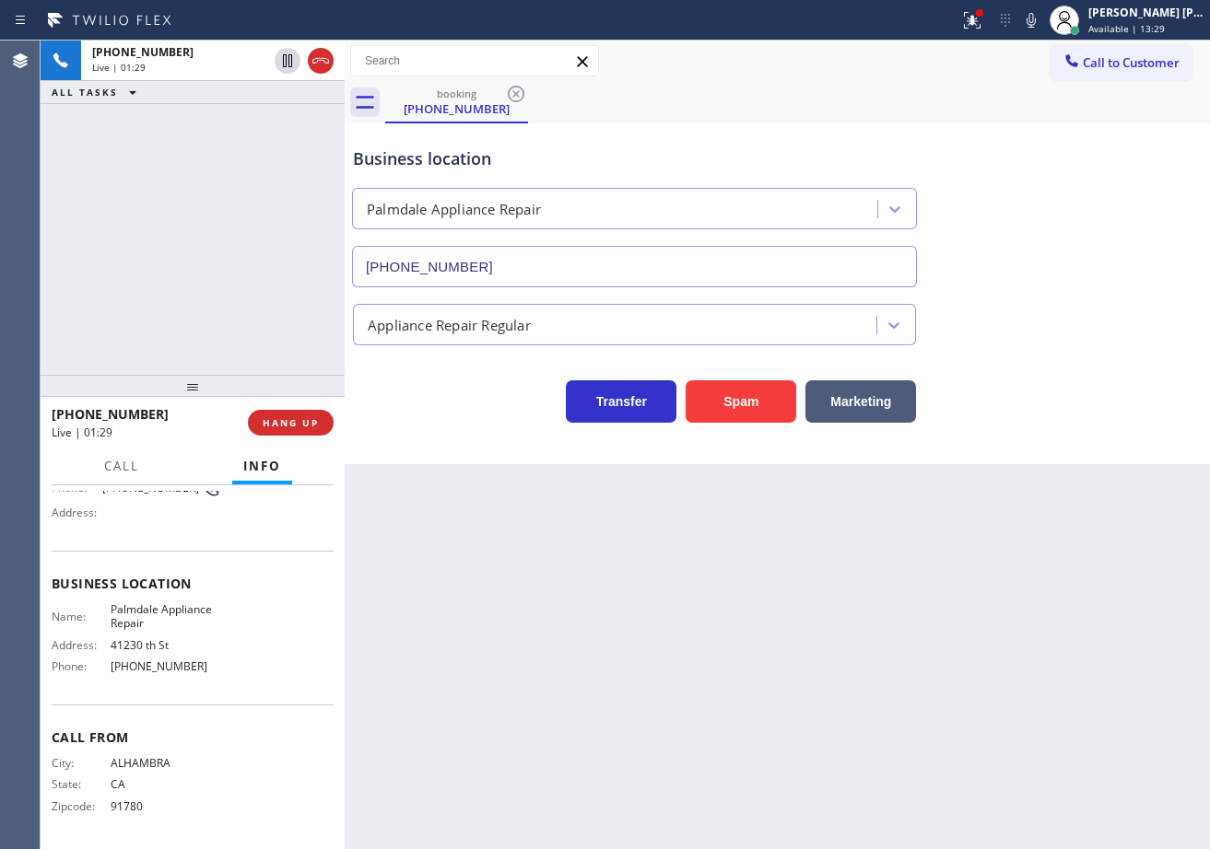
click at [1066, 367] on div "Transfer Spam Marketing" at bounding box center [777, 393] width 856 height 59
click at [1060, 282] on div "Business location [GEOGRAPHIC_DATA] Appliance Repair [PHONE_NUMBER]" at bounding box center [777, 204] width 856 height 167
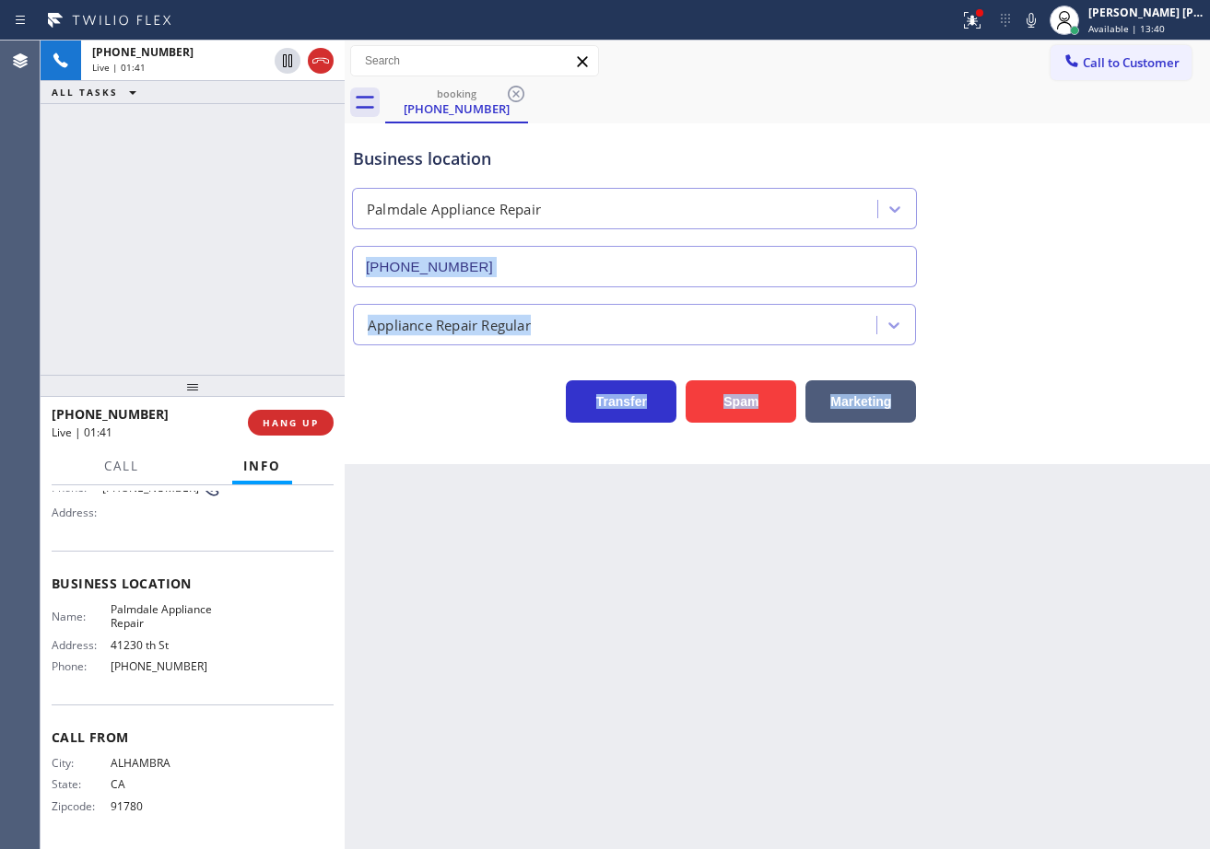
click at [1062, 302] on div "Business location [GEOGRAPHIC_DATA] Appliance Repair [PHONE_NUMBER] Appliance R…" at bounding box center [777, 275] width 856 height 295
click at [1064, 333] on div "Appliance Repair Regular" at bounding box center [777, 321] width 856 height 49
click at [1038, 506] on div "Back to Dashboard Change Sender ID Customers Technicians Select a contact Outbo…" at bounding box center [777, 445] width 865 height 809
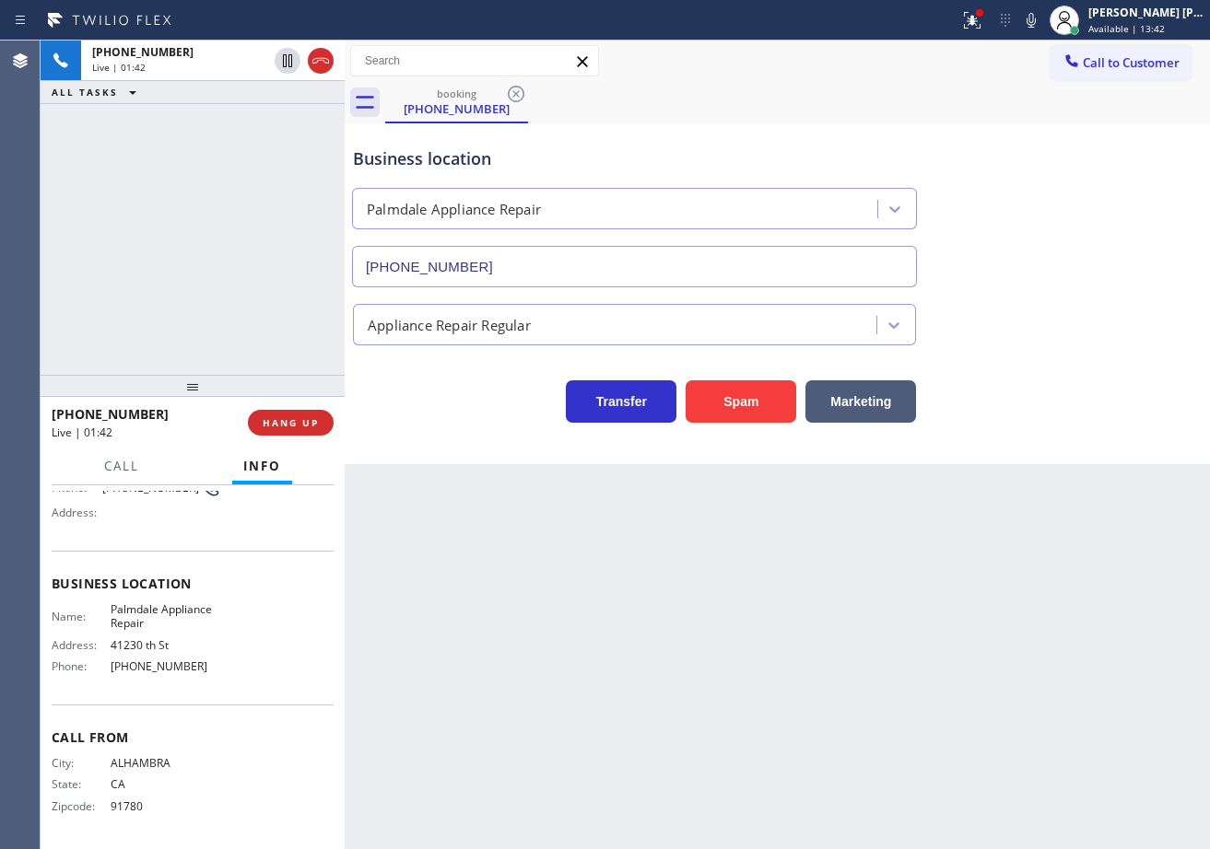
click at [1038, 513] on div "Back to Dashboard Change Sender ID Customers Technicians Select a contact Outbo…" at bounding box center [777, 445] width 865 height 809
click at [1049, 495] on div "Back to Dashboard Change Sender ID Customers Technicians Select a contact Outbo…" at bounding box center [777, 445] width 865 height 809
click at [1038, 182] on div "Business location [GEOGRAPHIC_DATA] Appliance Repair [PHONE_NUMBER]" at bounding box center [777, 204] width 856 height 167
drag, startPoint x: 1046, startPoint y: 27, endPoint x: 1073, endPoint y: 111, distance: 89.2
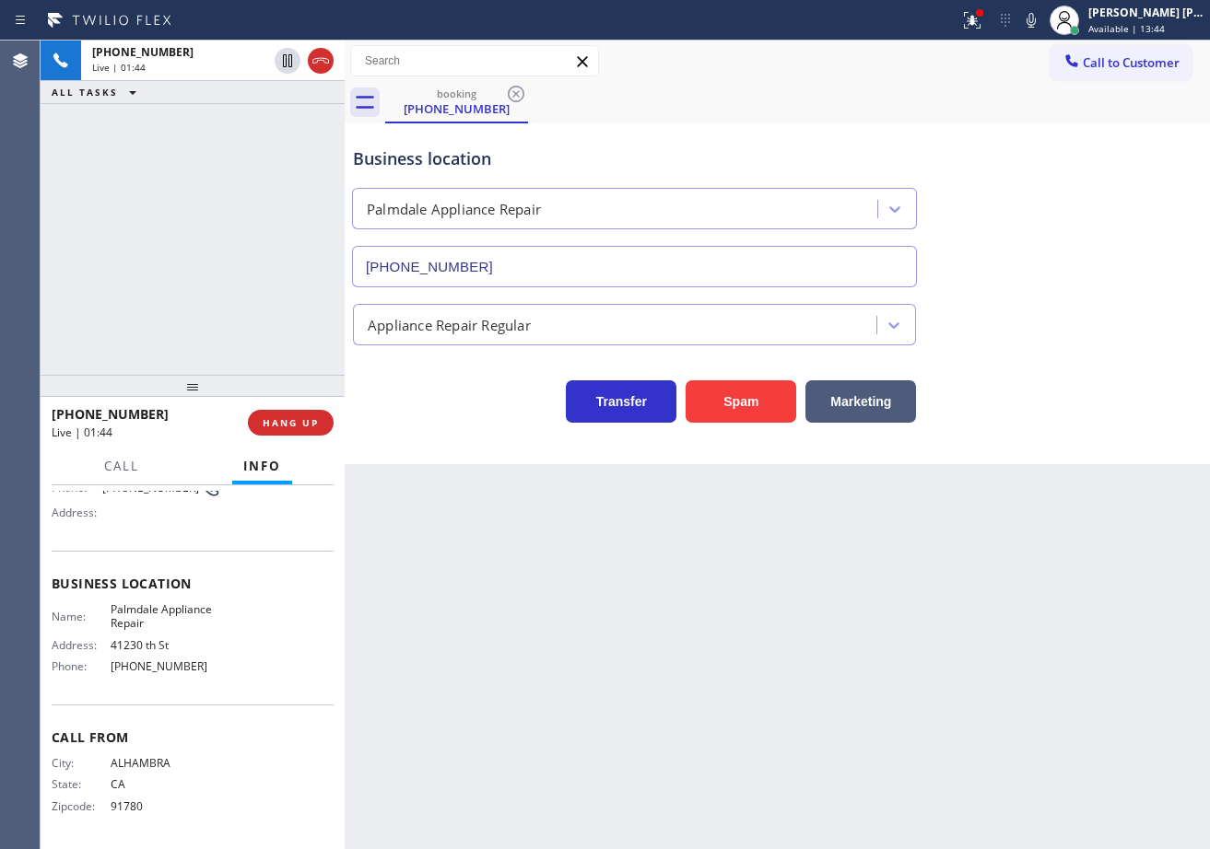
click at [1042, 27] on icon at bounding box center [1031, 20] width 22 height 22
click at [1074, 113] on div "booking [PHONE_NUMBER]" at bounding box center [797, 102] width 825 height 41
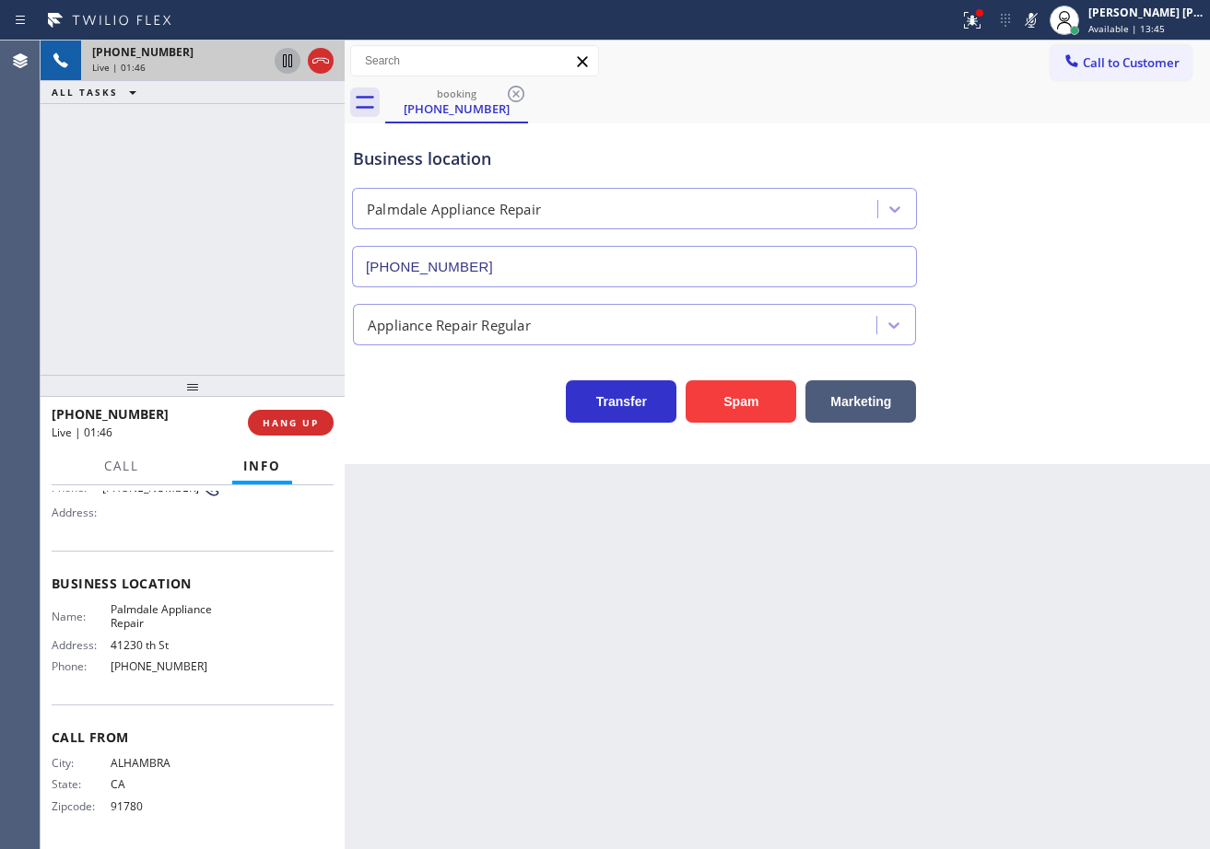
click at [280, 53] on icon at bounding box center [287, 61] width 22 height 22
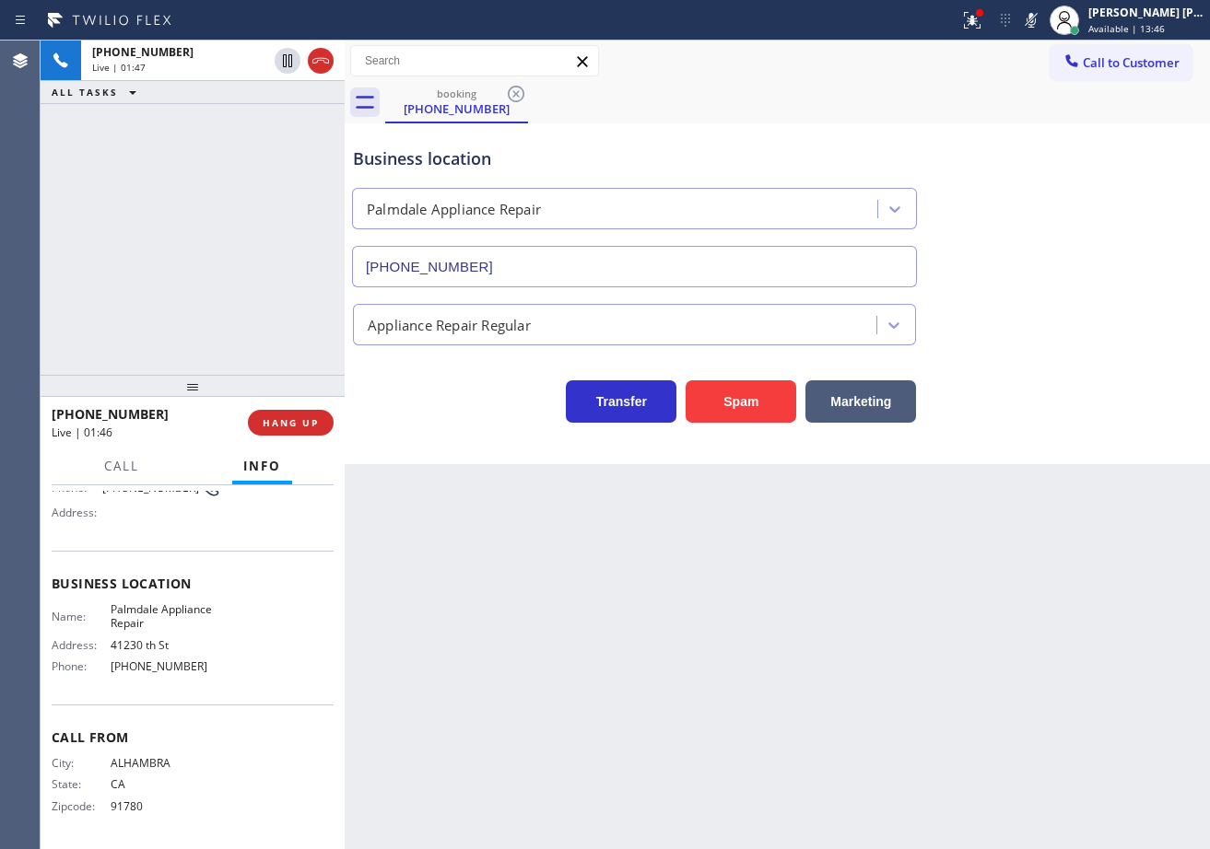
drag, startPoint x: 248, startPoint y: 131, endPoint x: 1099, endPoint y: 346, distance: 878.2
click at [301, 144] on div "[PHONE_NUMBER] Live | 01:47 ALL TASKS ALL TASKS ACTIVE TASKS TASKS IN WRAP UP" at bounding box center [193, 208] width 304 height 334
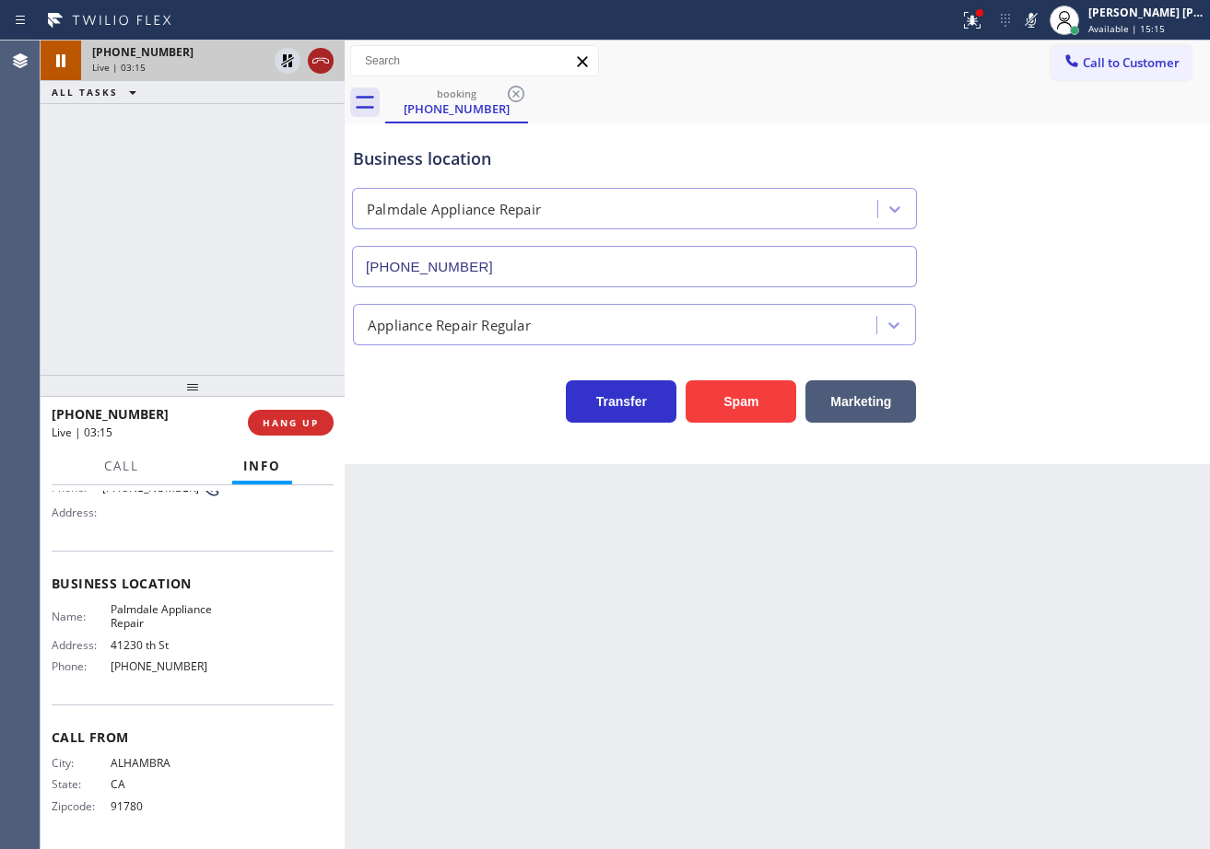
drag, startPoint x: 289, startPoint y: 61, endPoint x: 310, endPoint y: 59, distance: 21.3
click at [289, 60] on icon at bounding box center [287, 61] width 22 height 22
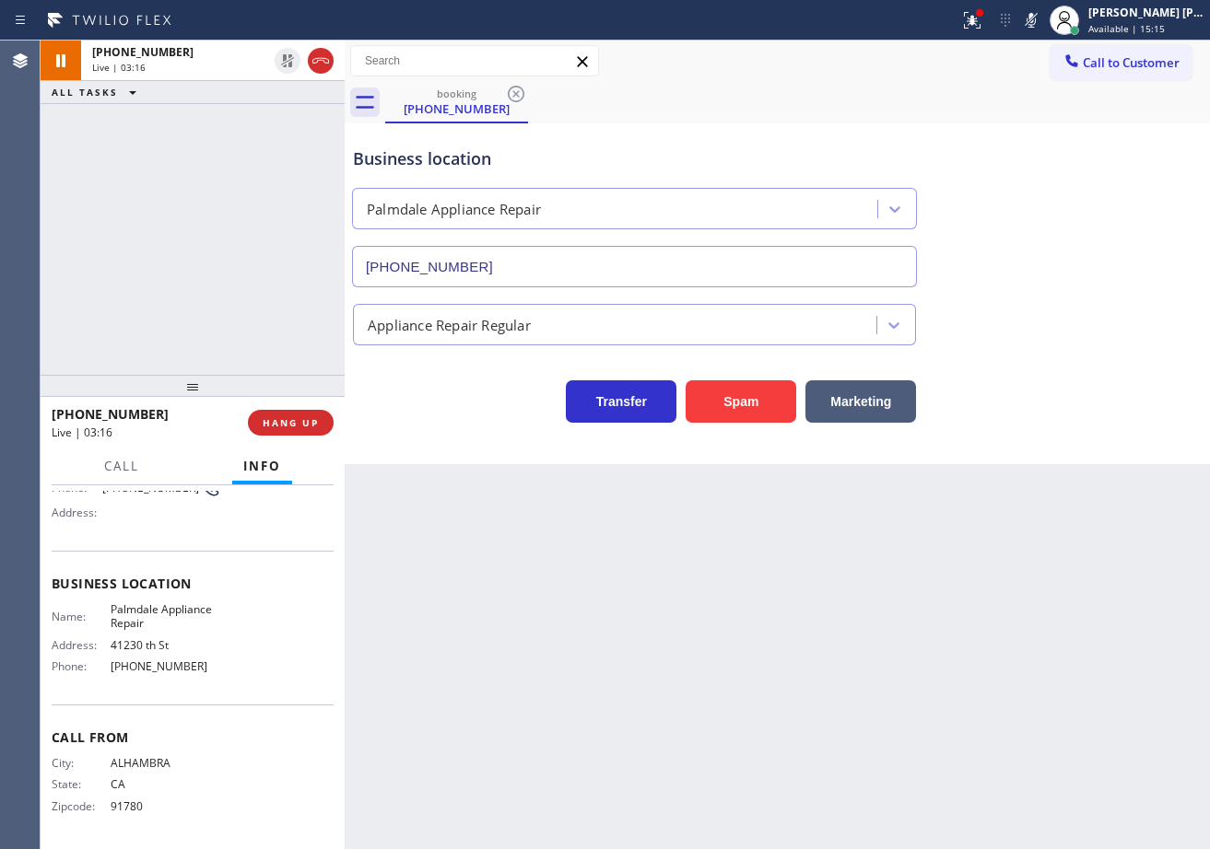
drag, startPoint x: 1051, startPoint y: 22, endPoint x: 1049, endPoint y: 91, distance: 69.1
click at [1042, 23] on icon at bounding box center [1031, 20] width 22 height 22
drag, startPoint x: 1096, startPoint y: 232, endPoint x: 1099, endPoint y: 245, distance: 13.2
click at [1099, 238] on div "Business location [GEOGRAPHIC_DATA] Appliance Repair [PHONE_NUMBER]" at bounding box center [777, 204] width 856 height 167
click at [325, 225] on div "[PHONE_NUMBER] Live | 05:10 ALL TASKS ALL TASKS ACTIVE TASKS TASKS IN WRAP UP" at bounding box center [193, 208] width 304 height 334
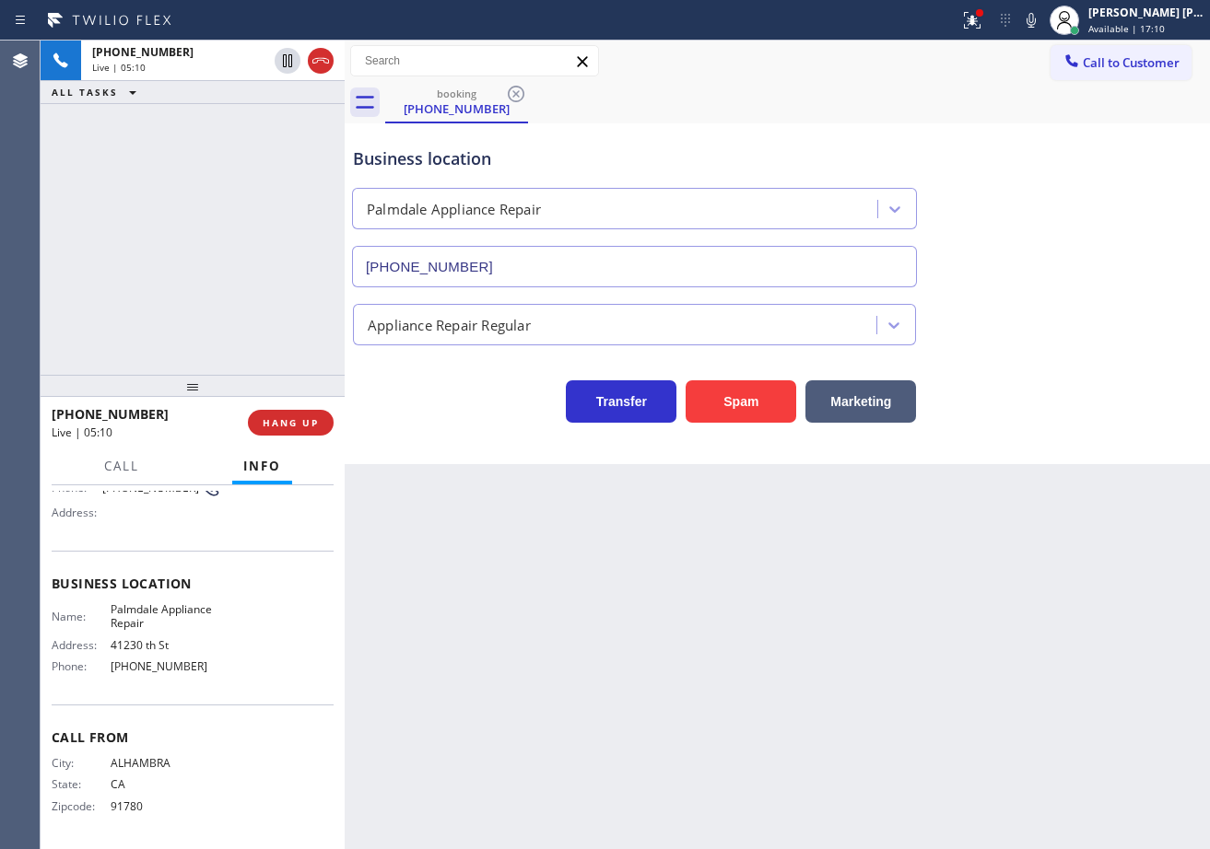
click at [293, 210] on div "[PHONE_NUMBER] Live | 05:10 ALL TASKS ALL TASKS ACTIVE TASKS TASKS IN WRAP UP" at bounding box center [193, 208] width 304 height 334
click at [293, 210] on div "[PHONE_NUMBER] Live | 05:11 ALL TASKS ALL TASKS ACTIVE TASKS TASKS IN WRAP UP" at bounding box center [193, 208] width 304 height 334
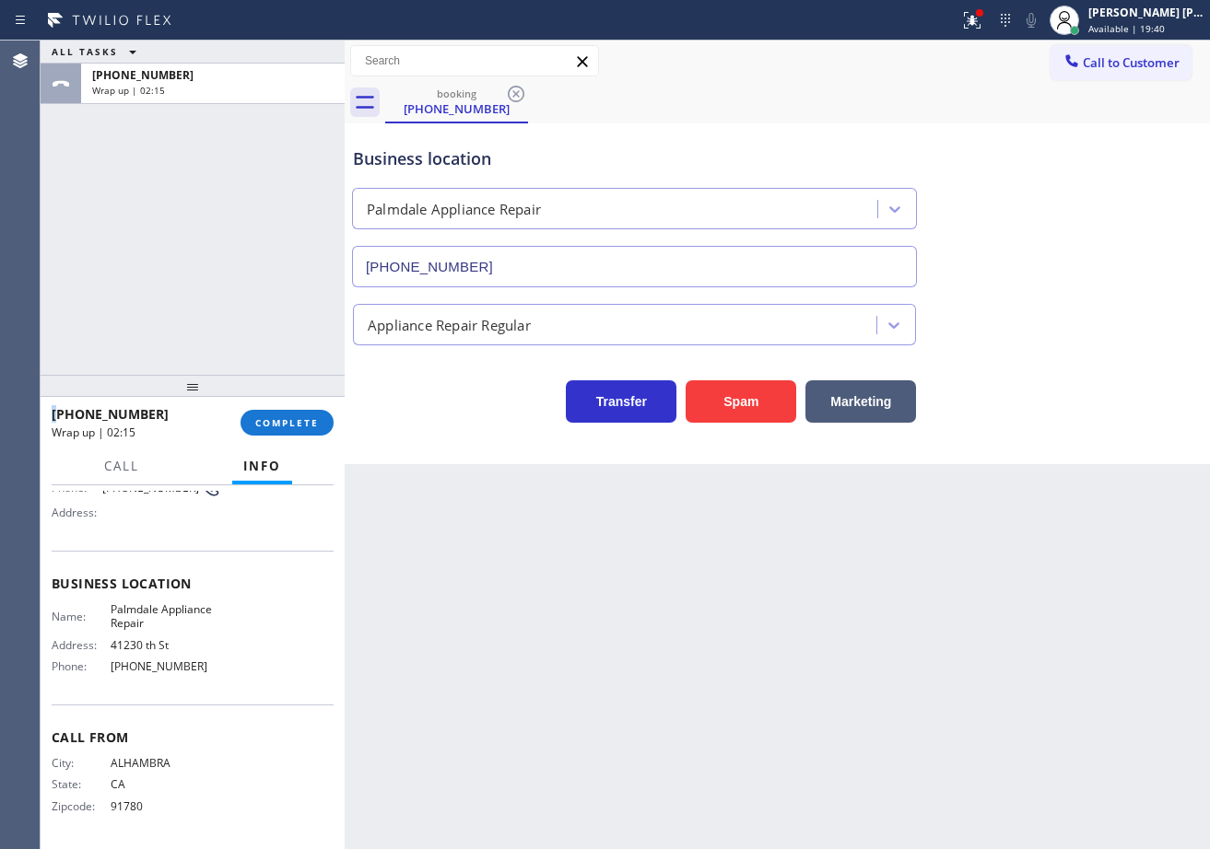
click at [200, 265] on div "ALL TASKS ALL TASKS ACTIVE TASKS TASKS IN WRAP UP [PHONE_NUMBER] Wrap up | 02:15" at bounding box center [193, 208] width 304 height 334
click at [304, 429] on span "COMPLETE" at bounding box center [287, 422] width 64 height 13
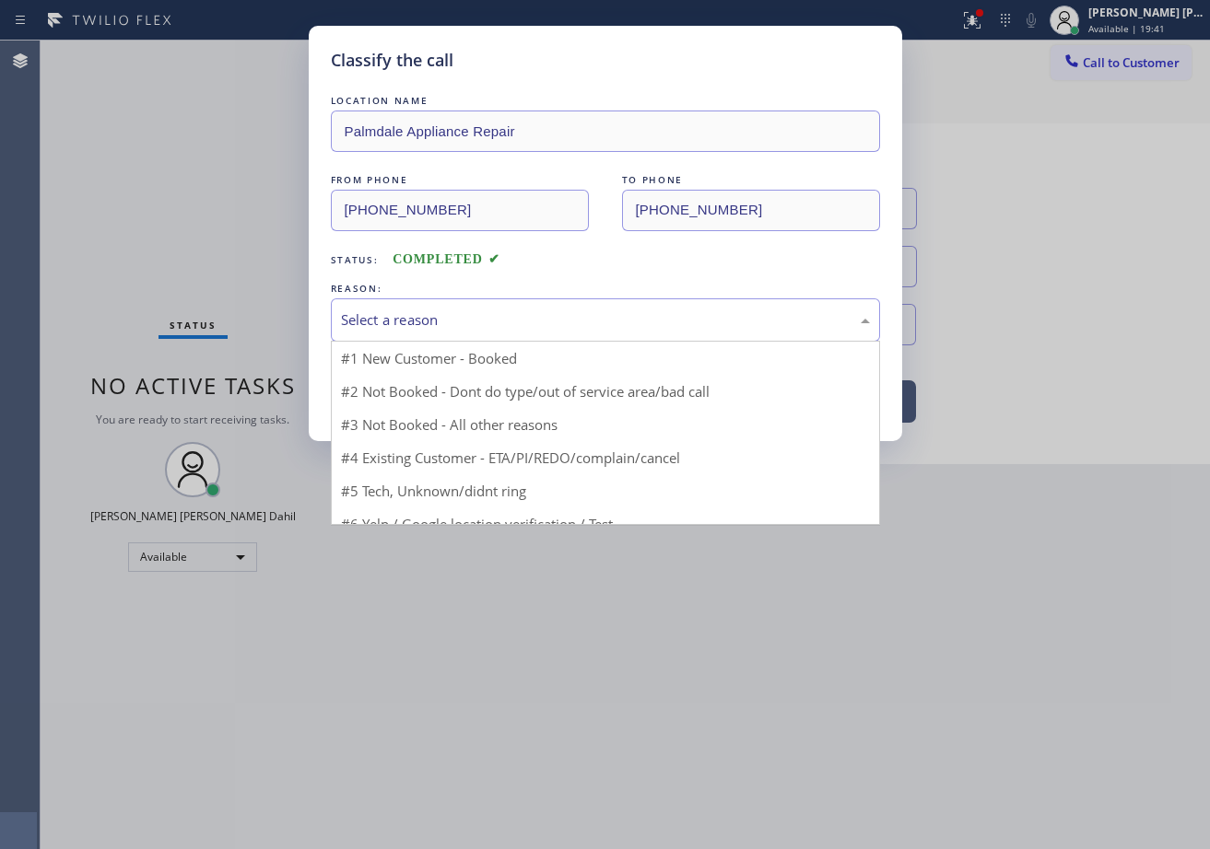
click at [462, 338] on div "Select a reason" at bounding box center [605, 320] width 549 height 43
click at [415, 391] on button "Save" at bounding box center [405, 389] width 148 height 59
click at [415, 390] on button "Save" at bounding box center [405, 389] width 148 height 59
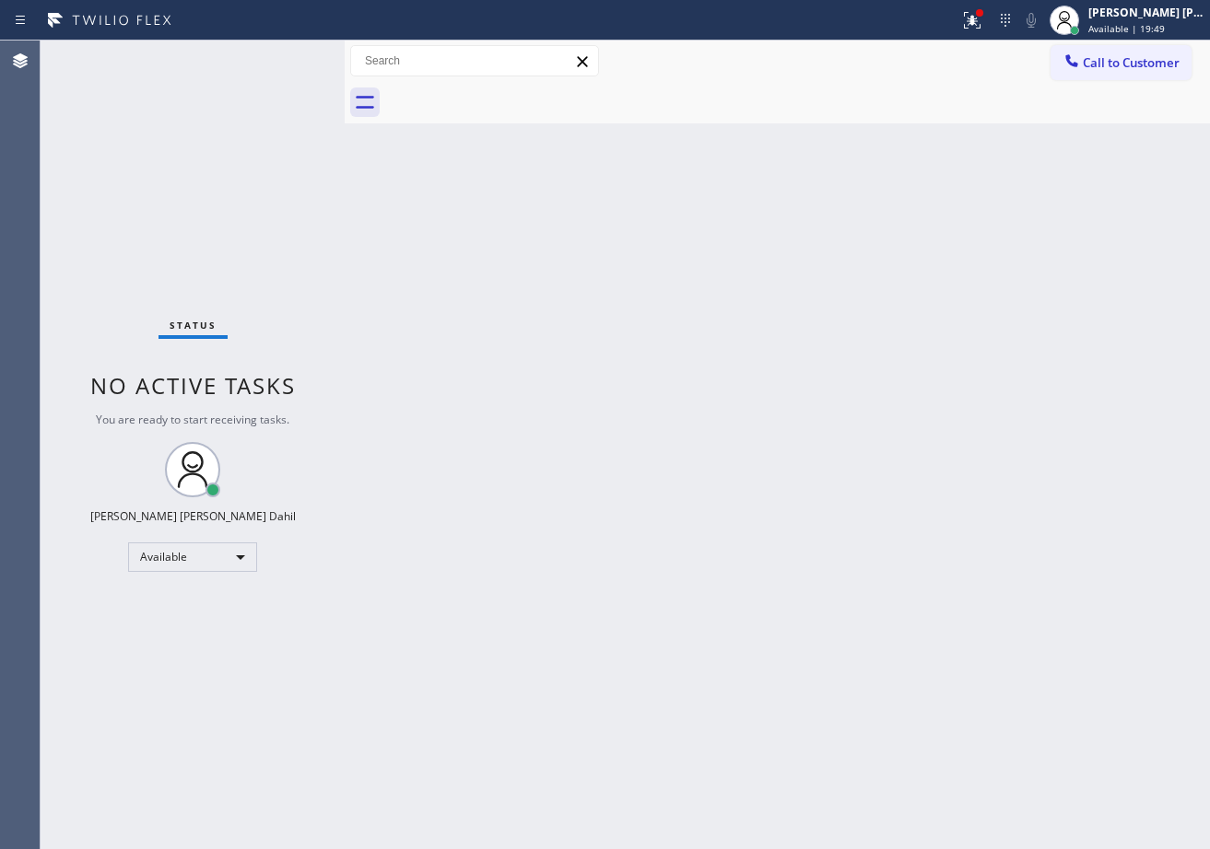
click at [980, 18] on icon at bounding box center [972, 20] width 17 height 17
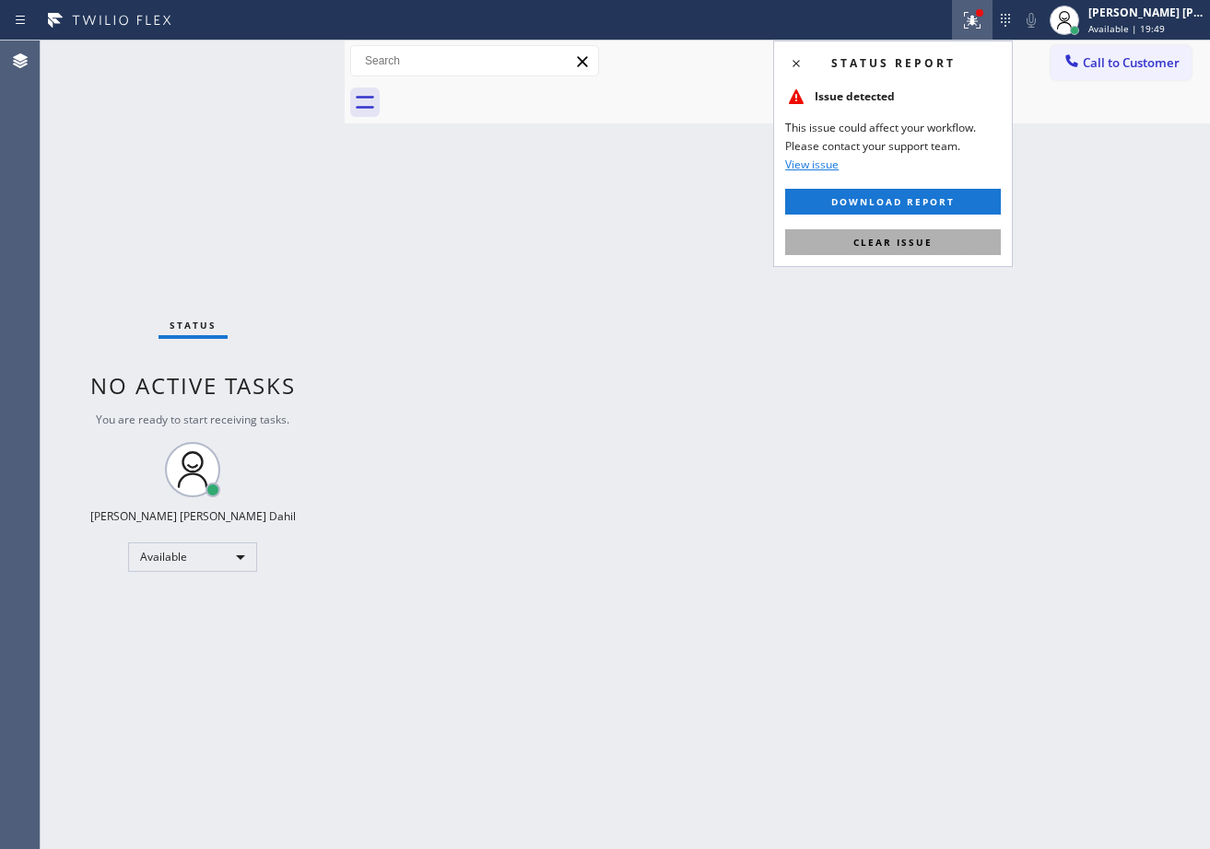
click at [904, 253] on button "Clear issue" at bounding box center [893, 242] width 216 height 26
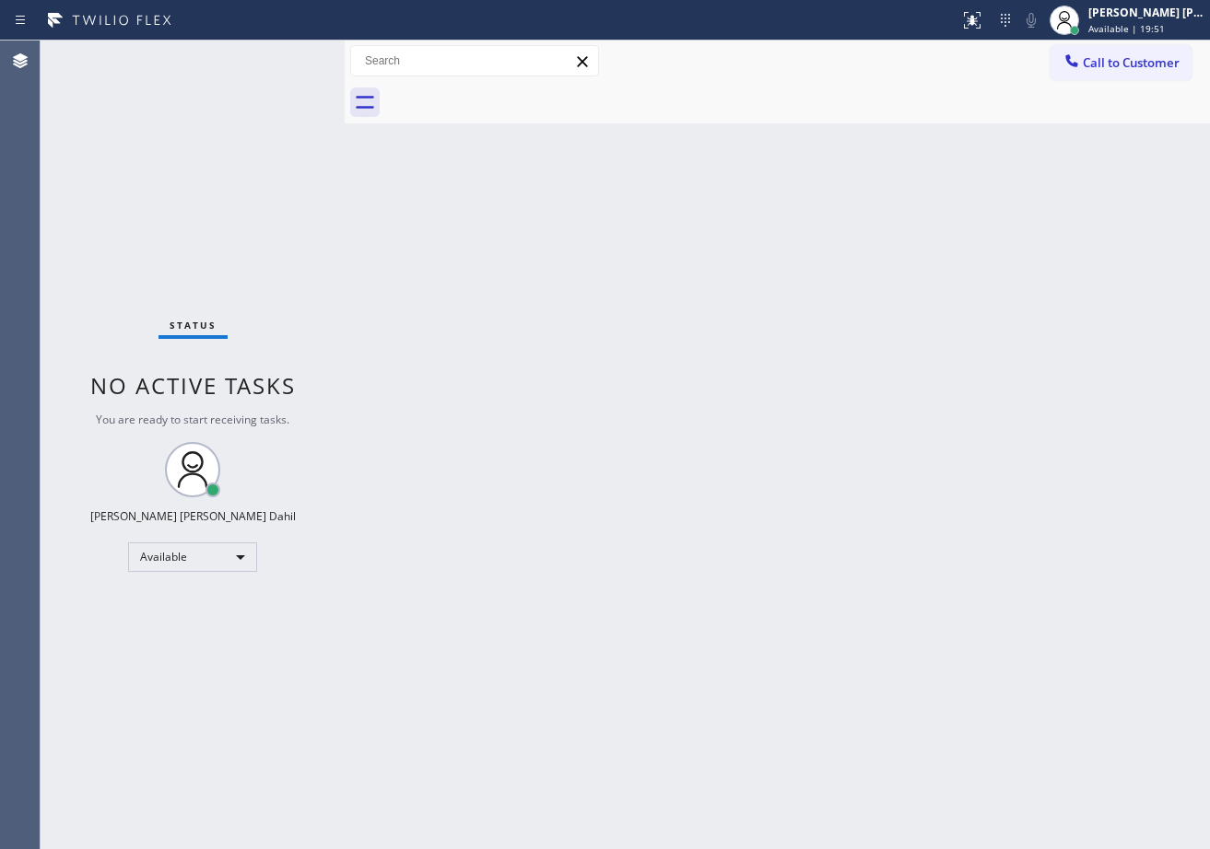
drag, startPoint x: 944, startPoint y: 686, endPoint x: 949, endPoint y: 698, distance: 12.8
click at [947, 688] on div "Back to Dashboard Change Sender ID Customers Technicians Select a contact Outbo…" at bounding box center [777, 445] width 865 height 809
click at [858, 131] on div "Back to Dashboard Change Sender ID Customers Technicians Select a contact Outbo…" at bounding box center [777, 445] width 865 height 809
click at [1030, 749] on div "Back to Dashboard Change Sender ID Customers Technicians Select a contact Outbo…" at bounding box center [777, 445] width 865 height 809
drag, startPoint x: 254, startPoint y: 73, endPoint x: 283, endPoint y: 68, distance: 28.9
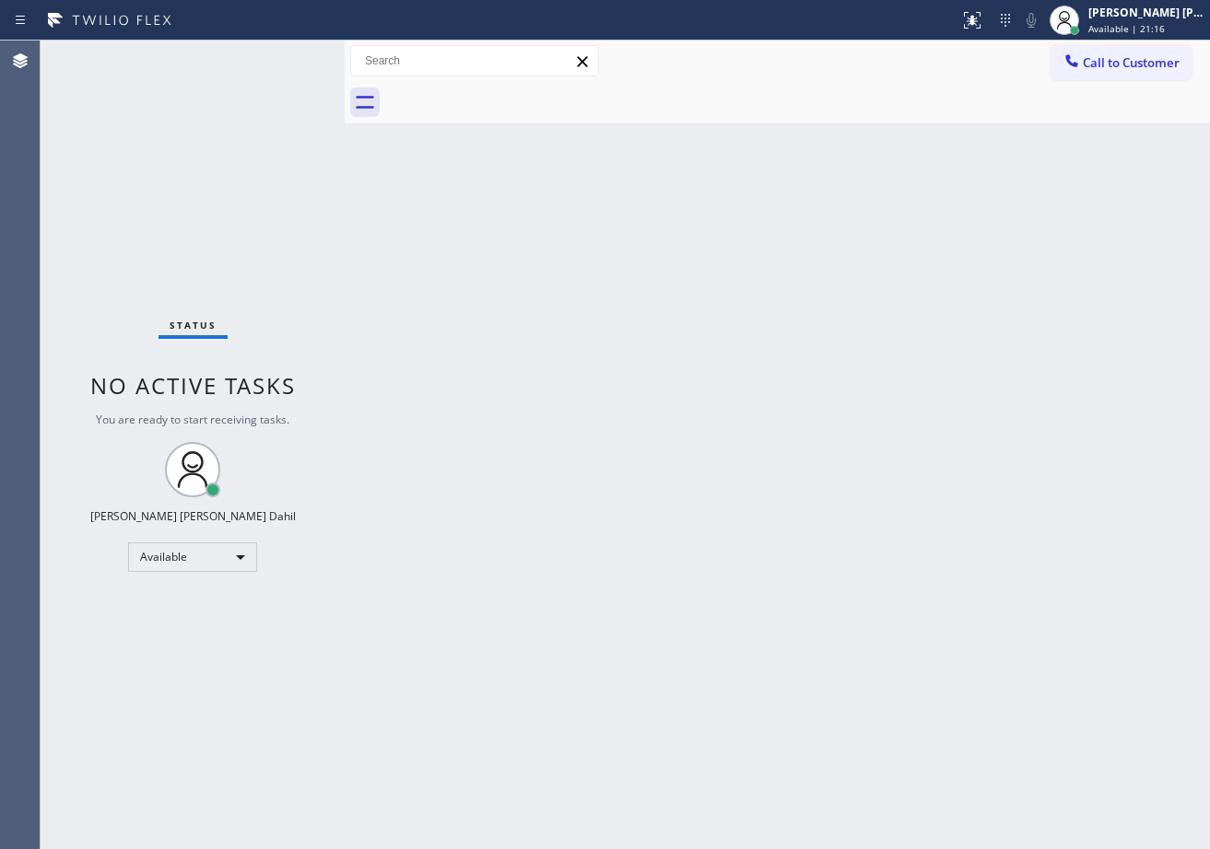
click at [264, 73] on div "Status No active tasks You are ready to start receiving tasks. [PERSON_NAME] [P…" at bounding box center [193, 445] width 304 height 809
click at [287, 59] on div "Status No active tasks You are ready to start receiving tasks. [PERSON_NAME] [P…" at bounding box center [193, 445] width 304 height 809
click at [275, 63] on div "Status No active tasks You are ready to start receiving tasks. [PERSON_NAME] [P…" at bounding box center [193, 445] width 304 height 809
click at [290, 61] on div "Status No active tasks You are ready to start receiving tasks. [PERSON_NAME] [P…" at bounding box center [193, 445] width 304 height 809
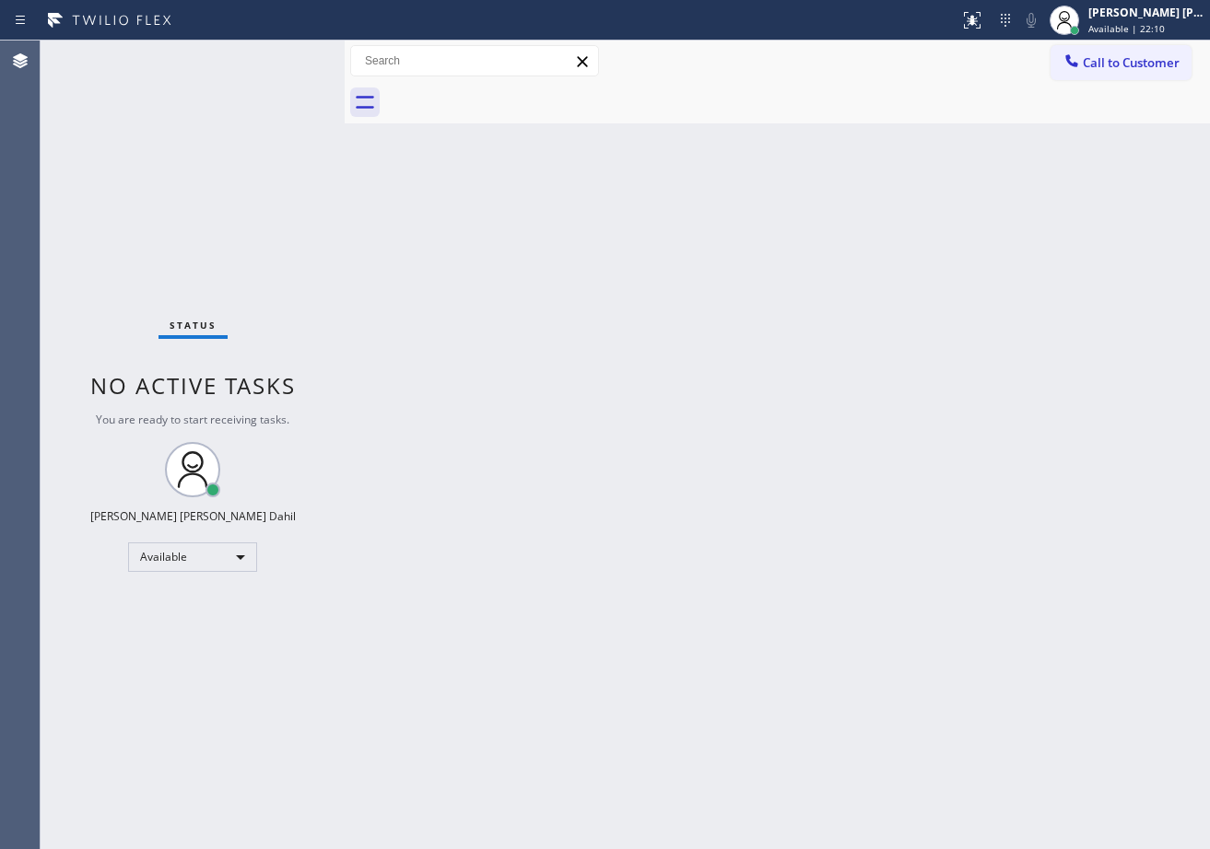
click at [284, 59] on div "Status No active tasks You are ready to start receiving tasks. [PERSON_NAME] [P…" at bounding box center [193, 445] width 304 height 809
click at [291, 60] on div "Status No active tasks You are ready to start receiving tasks. [PERSON_NAME] [P…" at bounding box center [193, 445] width 304 height 809
click at [282, 66] on div "Status No active tasks You are ready to start receiving tasks. [PERSON_NAME] [P…" at bounding box center [193, 445] width 304 height 809
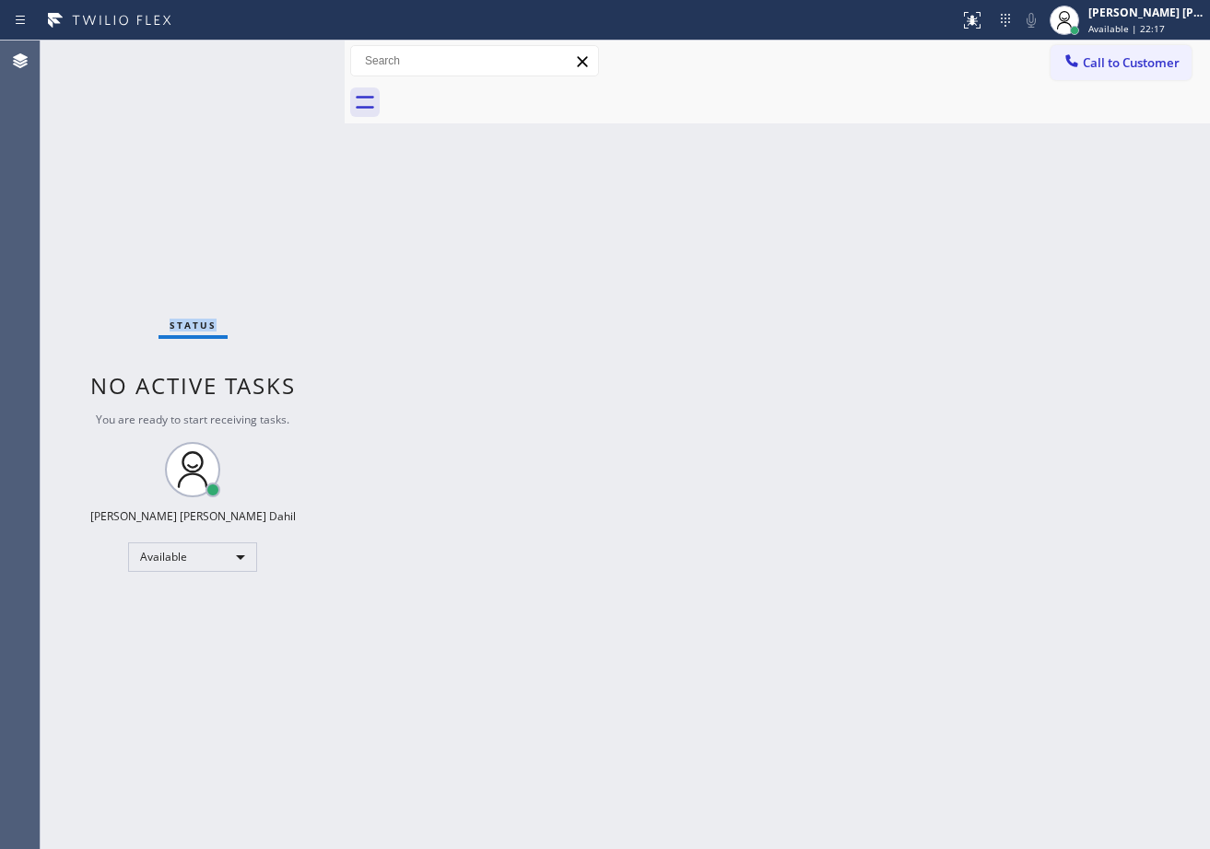
click at [282, 66] on div "Status No active tasks You are ready to start receiving tasks. [PERSON_NAME] [P…" at bounding box center [193, 445] width 304 height 809
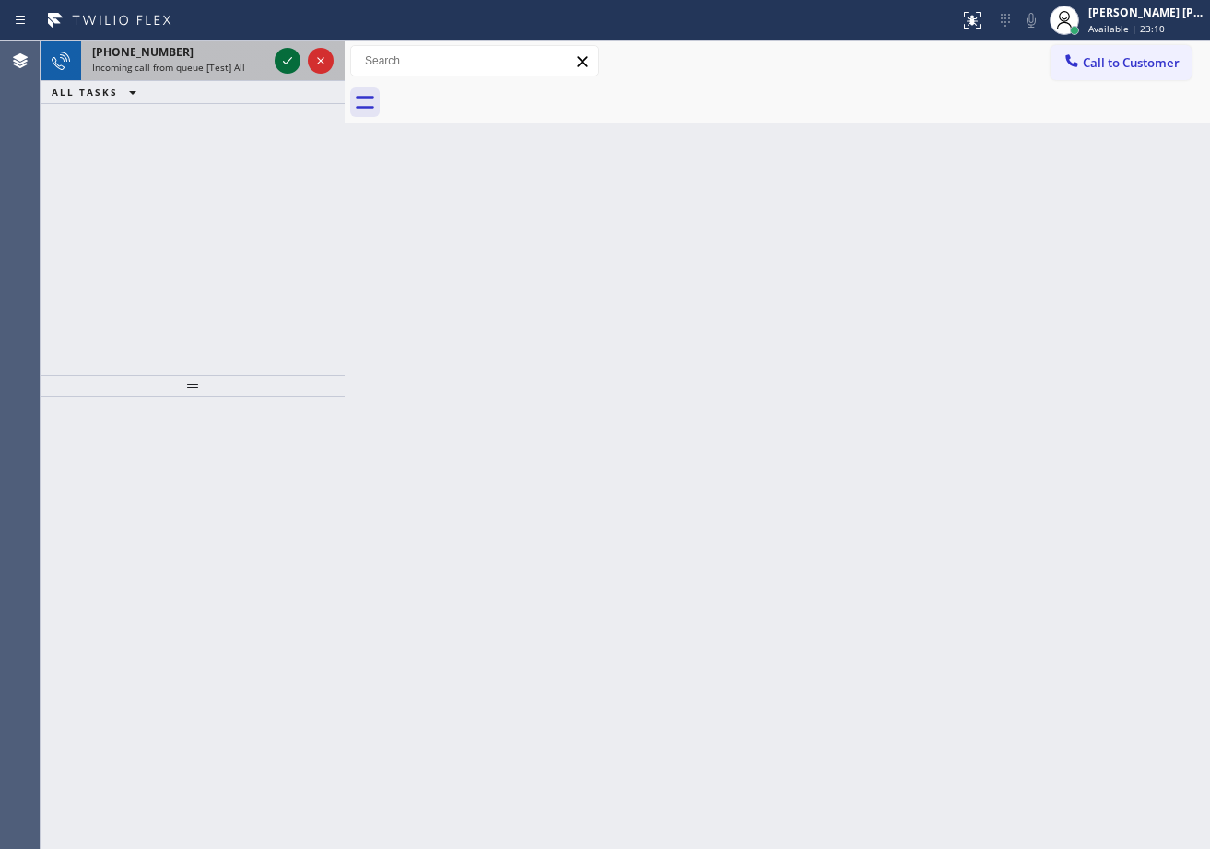
click at [282, 66] on icon at bounding box center [287, 61] width 22 height 22
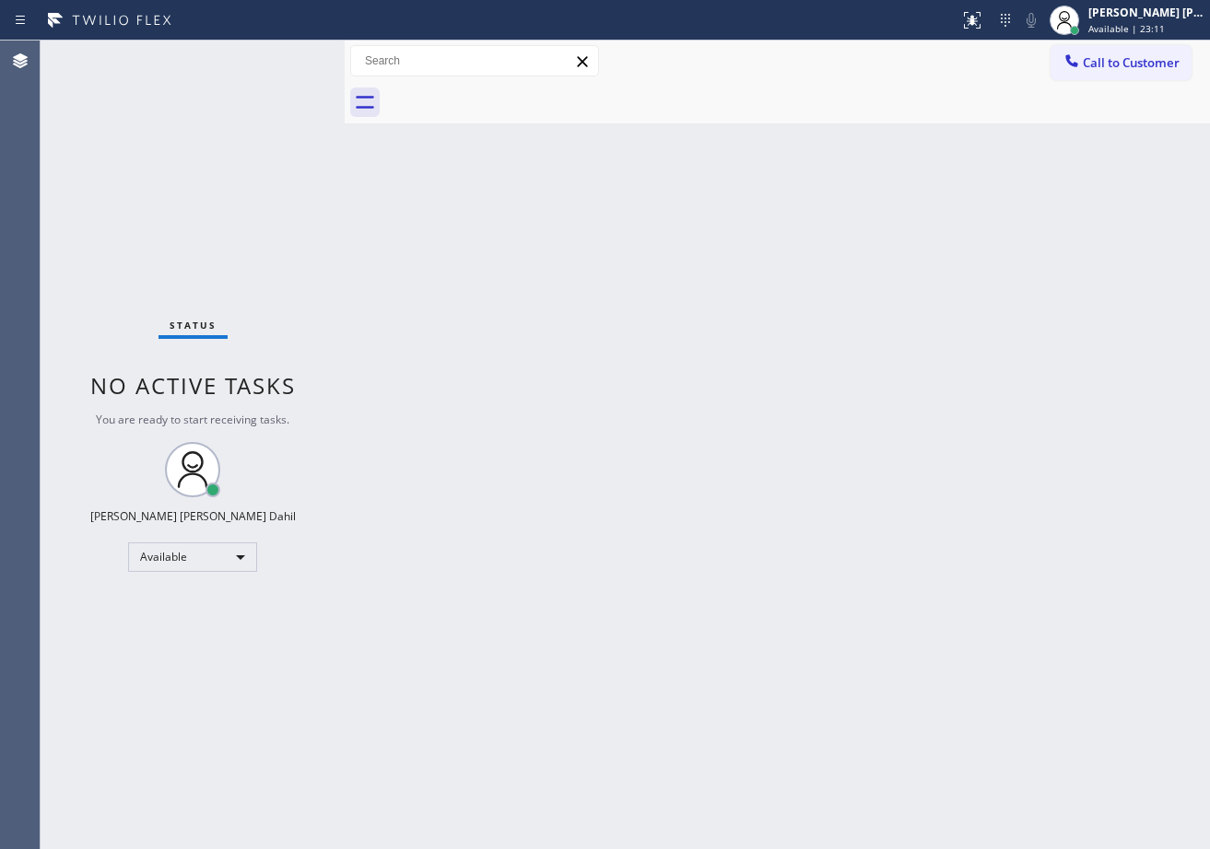
click at [282, 66] on div "Status No active tasks You are ready to start receiving tasks. [PERSON_NAME] [P…" at bounding box center [193, 445] width 304 height 809
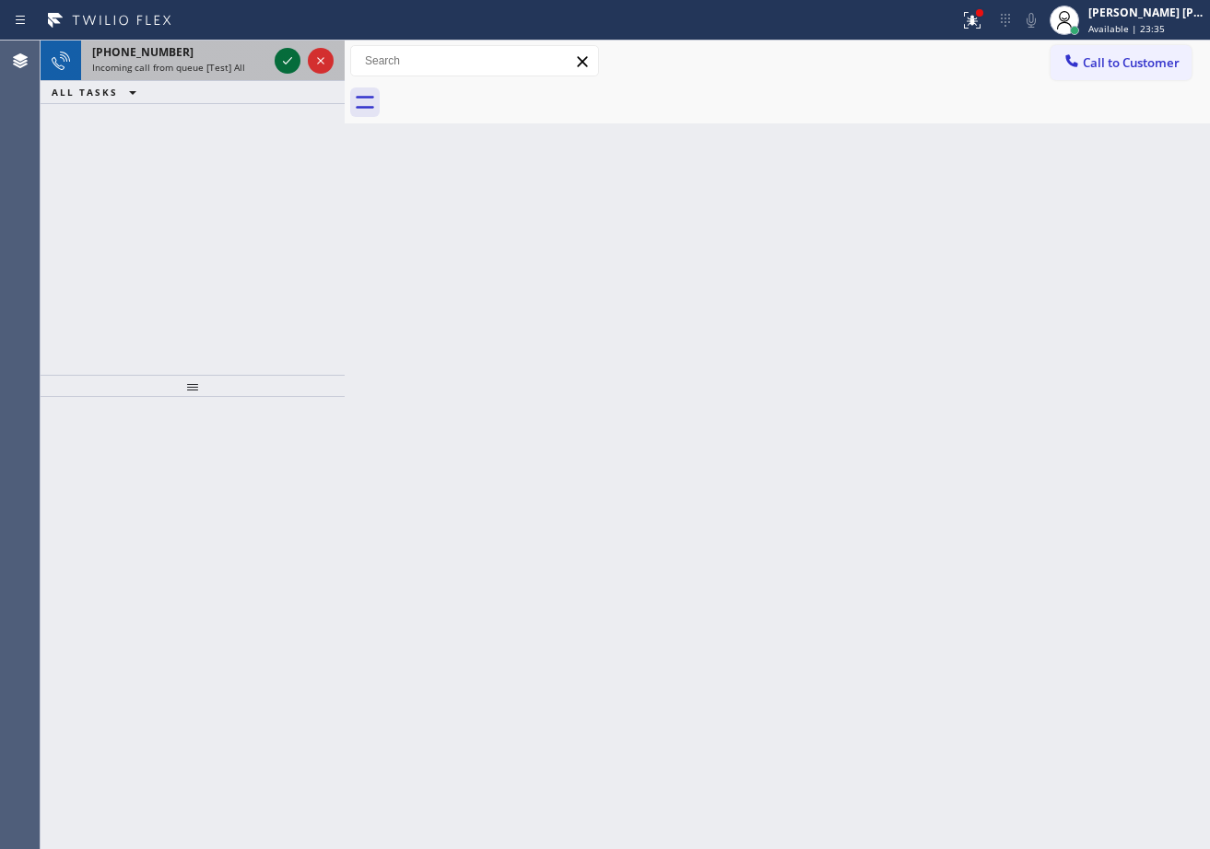
click at [282, 66] on icon at bounding box center [287, 61] width 22 height 22
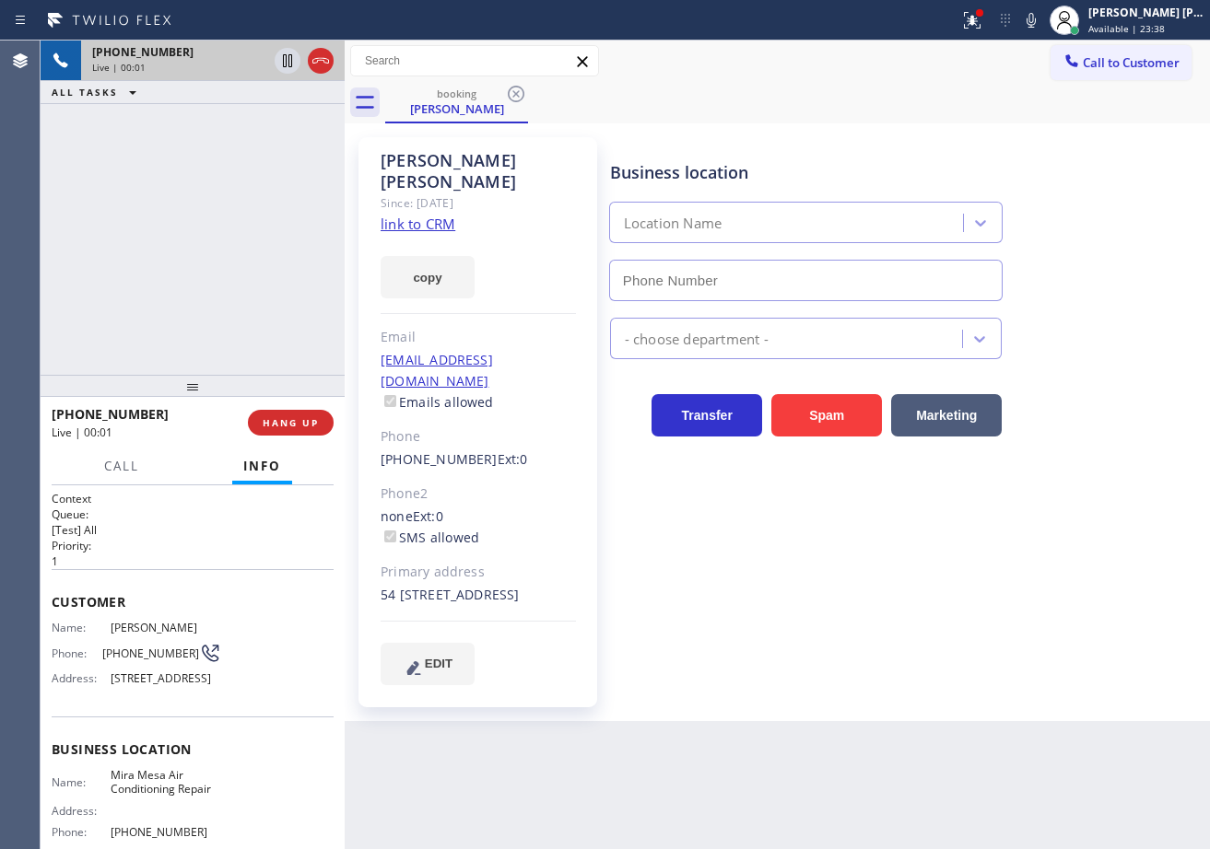
type input "[PHONE_NUMBER]"
click at [983, 29] on icon at bounding box center [972, 20] width 22 height 22
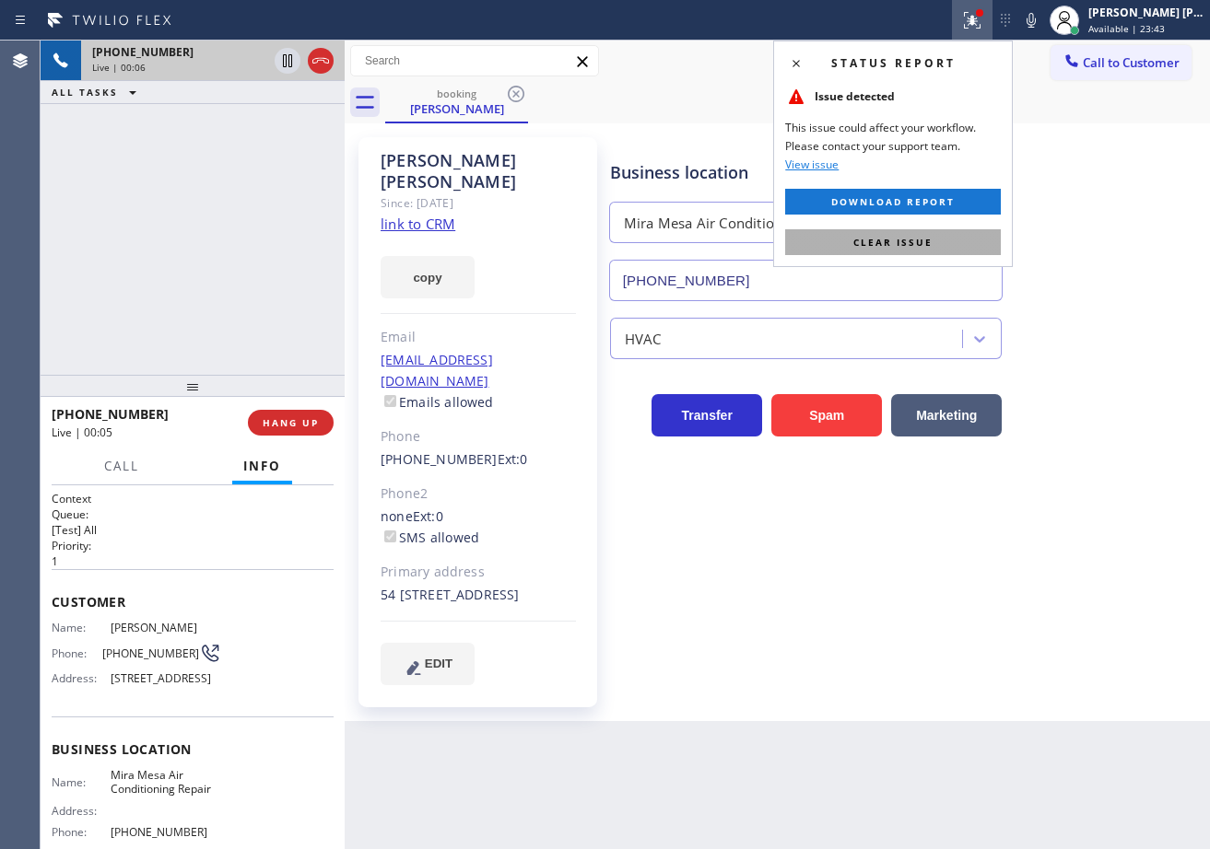
click at [951, 238] on button "Clear issue" at bounding box center [893, 242] width 216 height 26
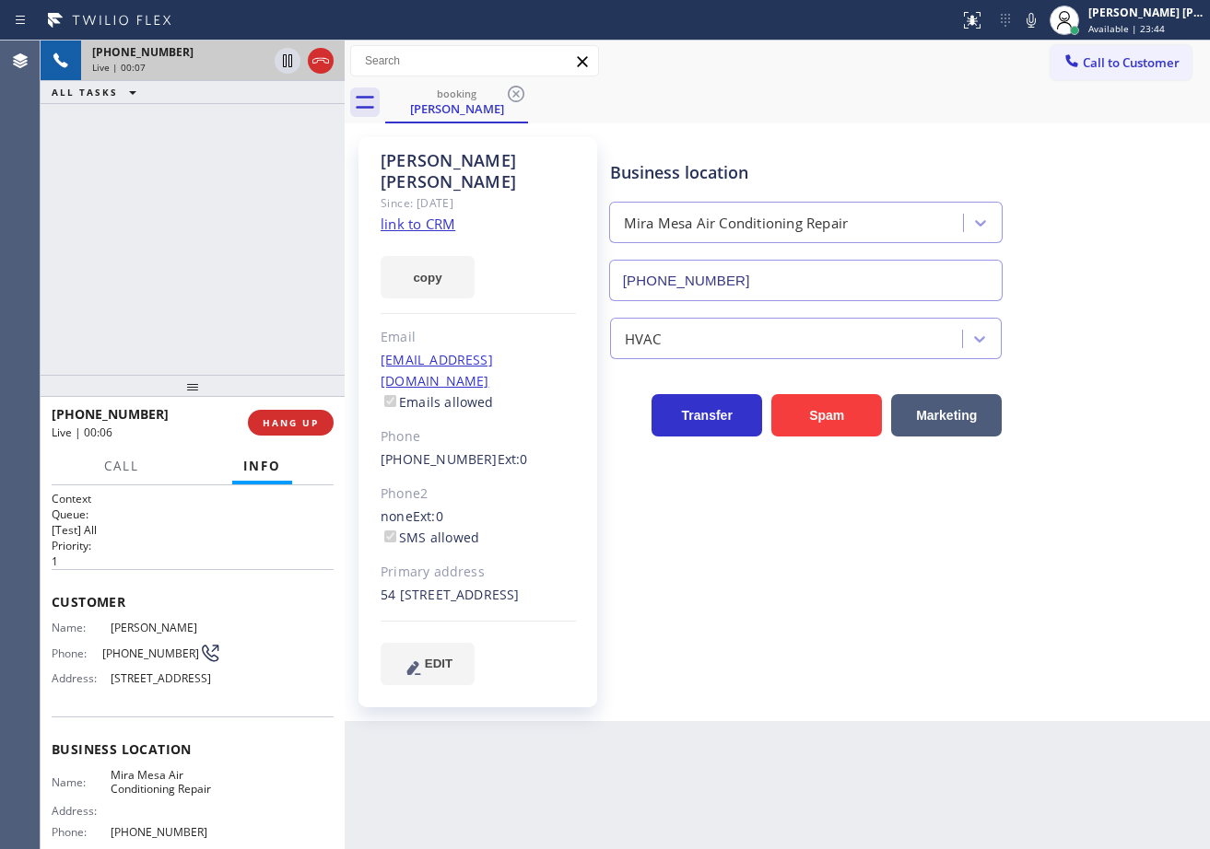
click at [420, 215] on link "link to CRM" at bounding box center [418, 224] width 75 height 18
drag, startPoint x: 255, startPoint y: 146, endPoint x: 233, endPoint y: 135, distance: 24.7
click at [252, 146] on div "[PHONE_NUMBER] Live | 00:32 ALL TASKS ALL TASKS ACTIVE TASKS TASKS IN WRAP UP" at bounding box center [193, 208] width 304 height 334
click at [232, 135] on div "[PHONE_NUMBER] Live | 00:32 ALL TASKS ALL TASKS ACTIVE TASKS TASKS IN WRAP UP" at bounding box center [193, 208] width 304 height 334
click at [231, 135] on div "[PHONE_NUMBER] Live | 00:32 ALL TASKS ALL TASKS ACTIVE TASKS TASKS IN WRAP UP" at bounding box center [193, 208] width 304 height 334
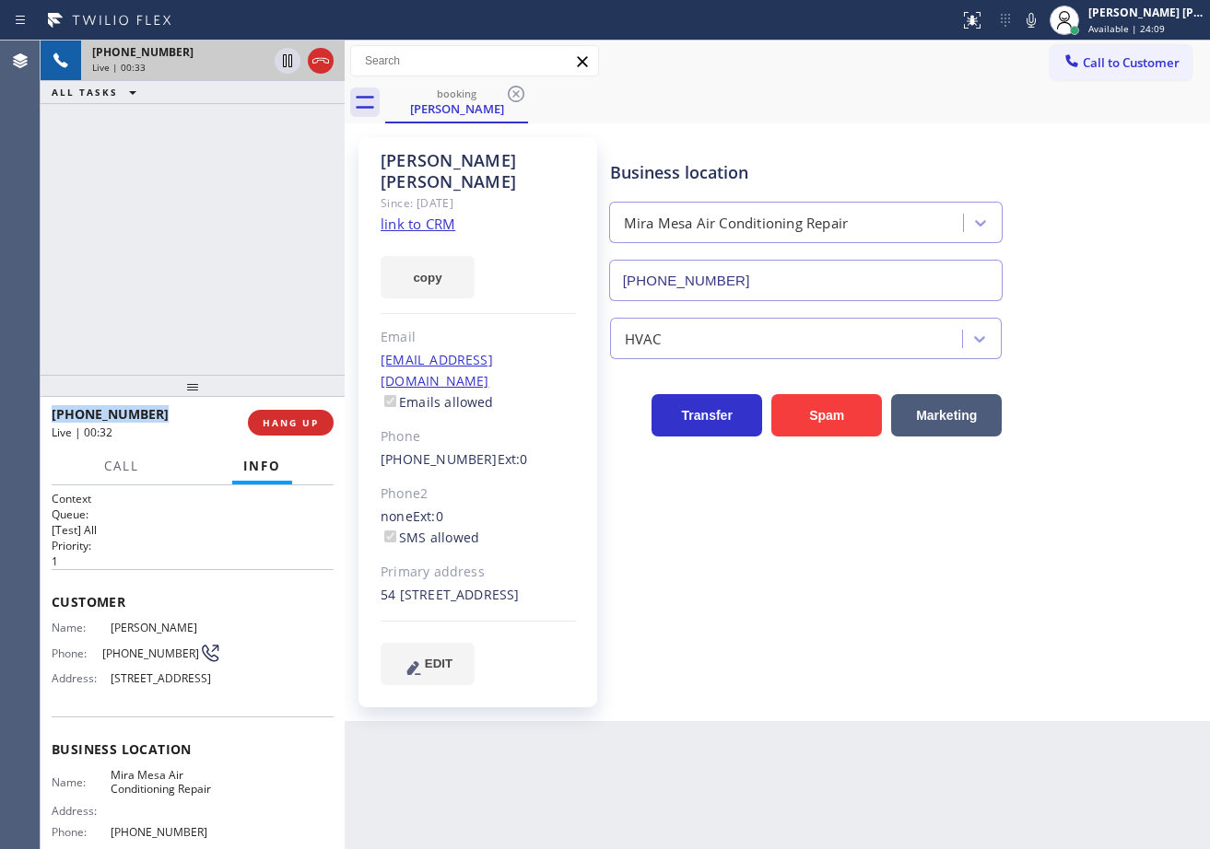
click at [231, 135] on div "[PHONE_NUMBER] Live | 00:33 ALL TASKS ALL TASKS ACTIVE TASKS TASKS IN WRAP UP" at bounding box center [193, 208] width 304 height 334
click at [825, 103] on div "booking [PERSON_NAME]" at bounding box center [797, 102] width 825 height 41
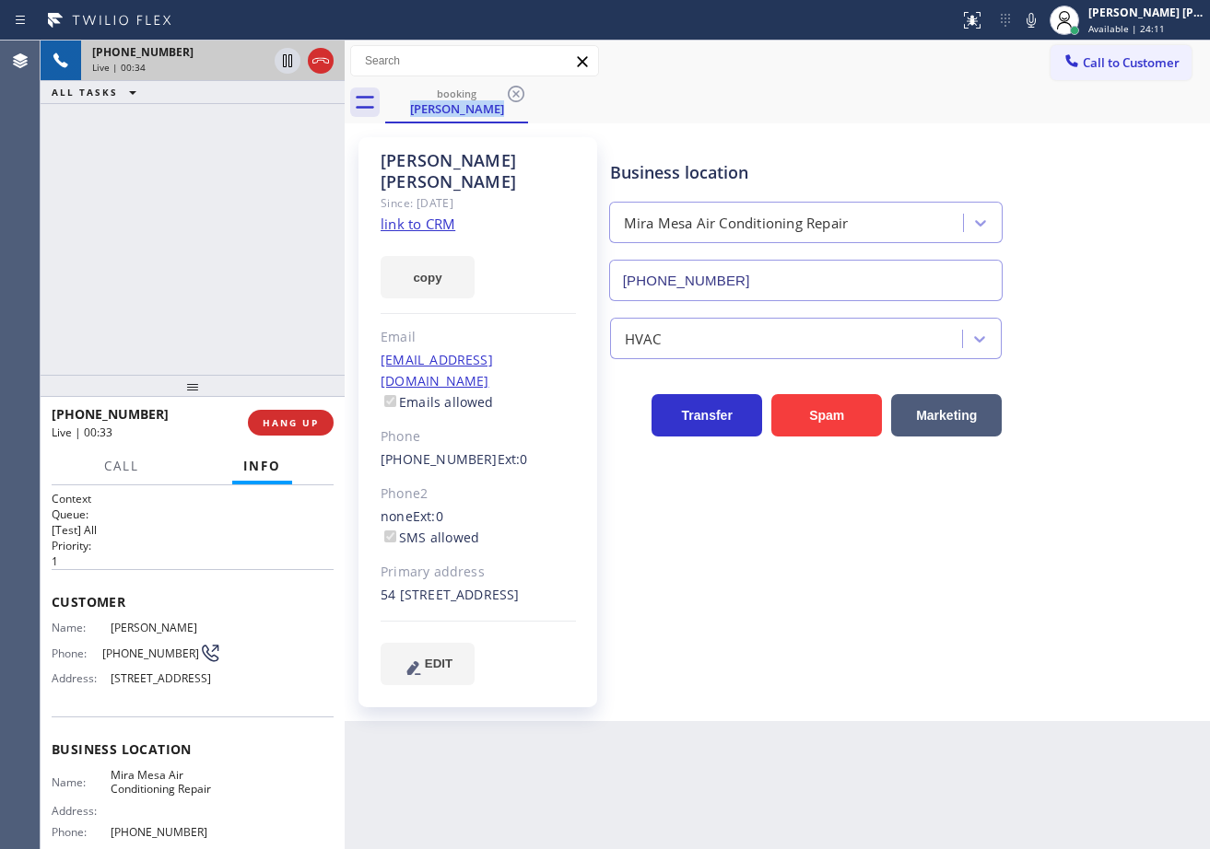
click at [824, 103] on div "booking [PERSON_NAME]" at bounding box center [797, 102] width 825 height 41
drag, startPoint x: 1054, startPoint y: 24, endPoint x: 1040, endPoint y: 76, distance: 54.3
click at [1042, 29] on icon at bounding box center [1031, 20] width 22 height 22
click at [1037, 121] on div "booking [PERSON_NAME]" at bounding box center [797, 102] width 825 height 41
click at [255, 166] on div "[PHONE_NUMBER] Live | 00:36 ALL TASKS ALL TASKS ACTIVE TASKS TASKS IN WRAP UP" at bounding box center [193, 208] width 304 height 334
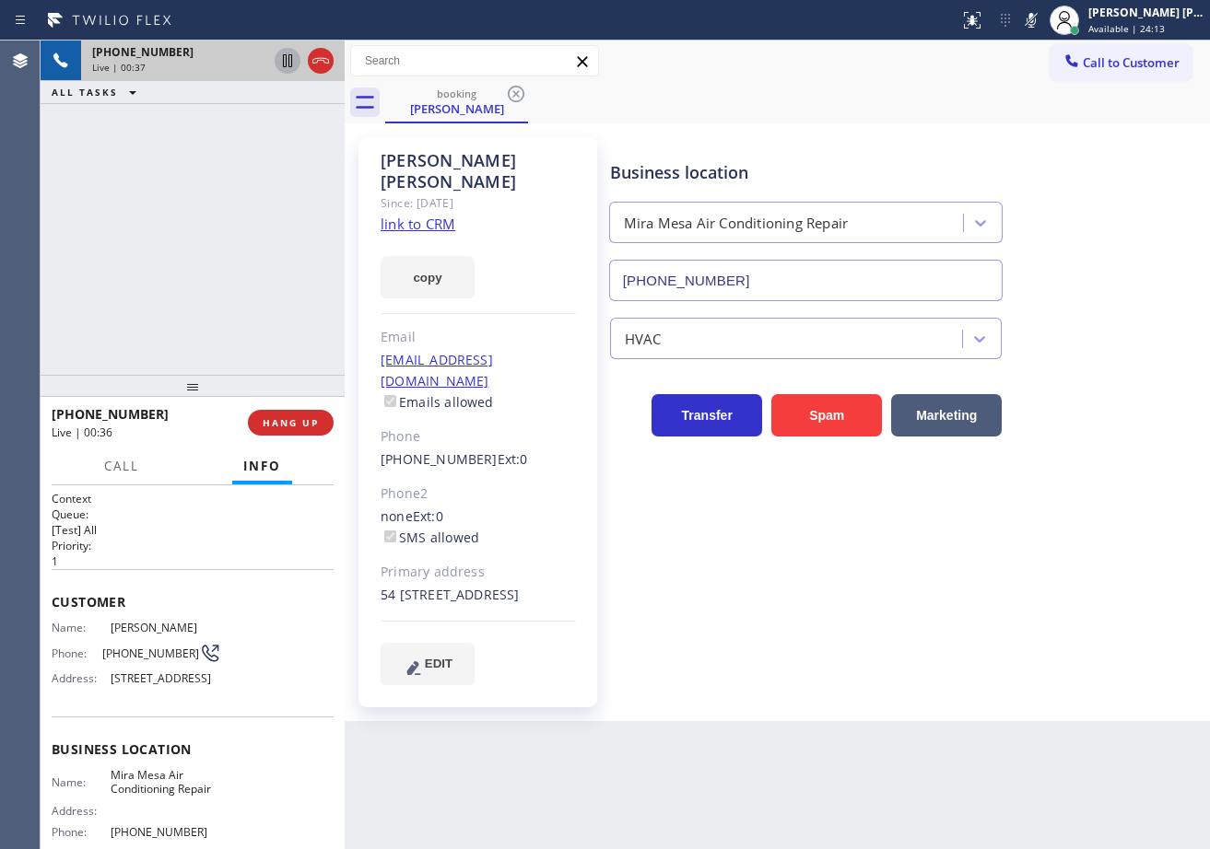
click at [291, 65] on icon at bounding box center [287, 60] width 9 height 13
click at [117, 474] on span "Call" at bounding box center [121, 466] width 35 height 17
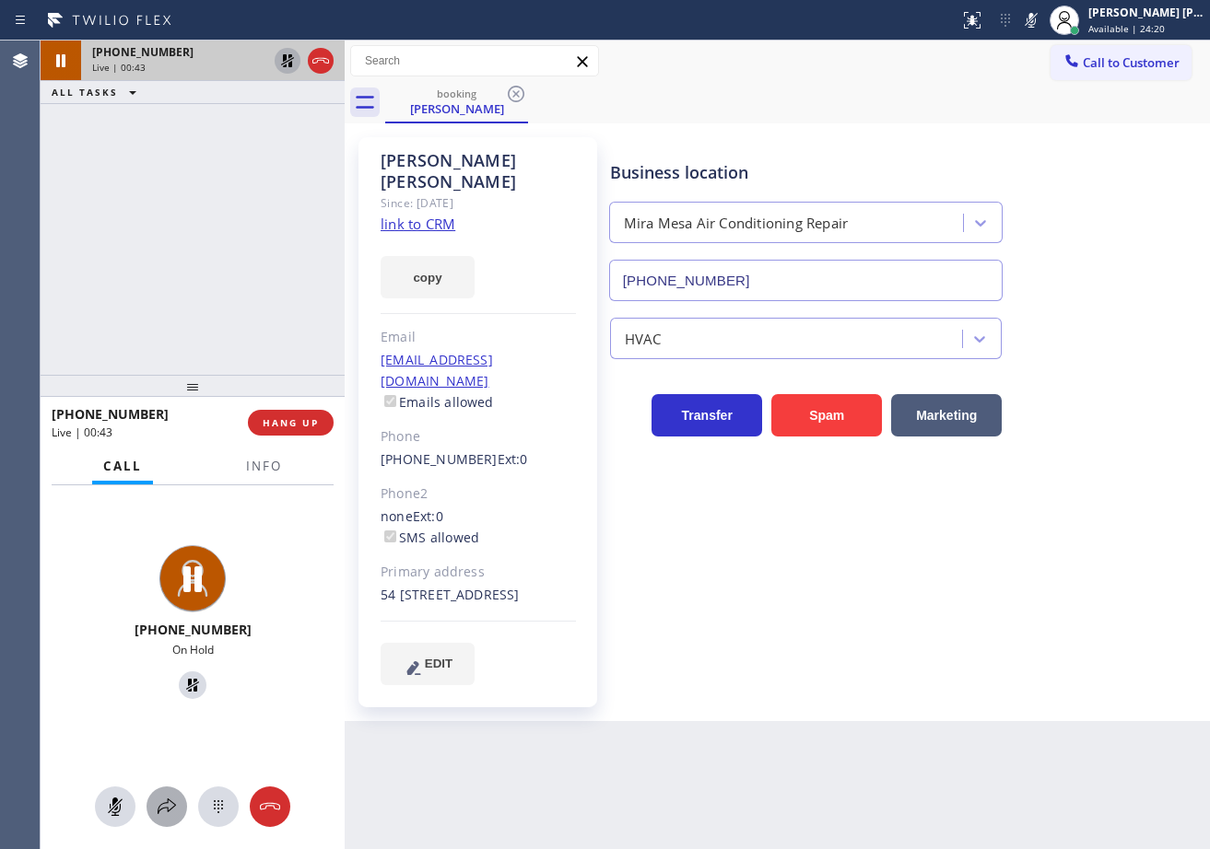
click at [170, 804] on icon at bounding box center [167, 807] width 22 height 22
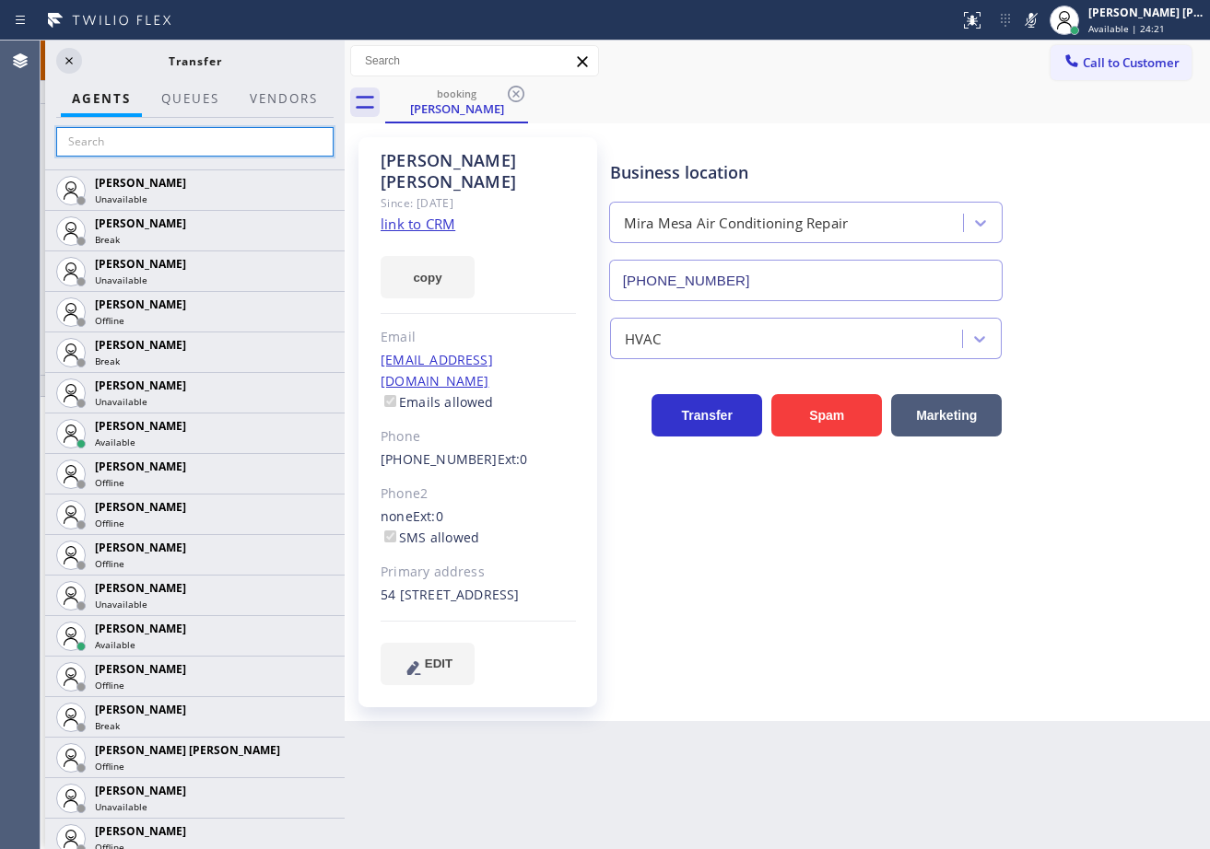
click at [240, 138] on input "text" at bounding box center [194, 141] width 277 height 29
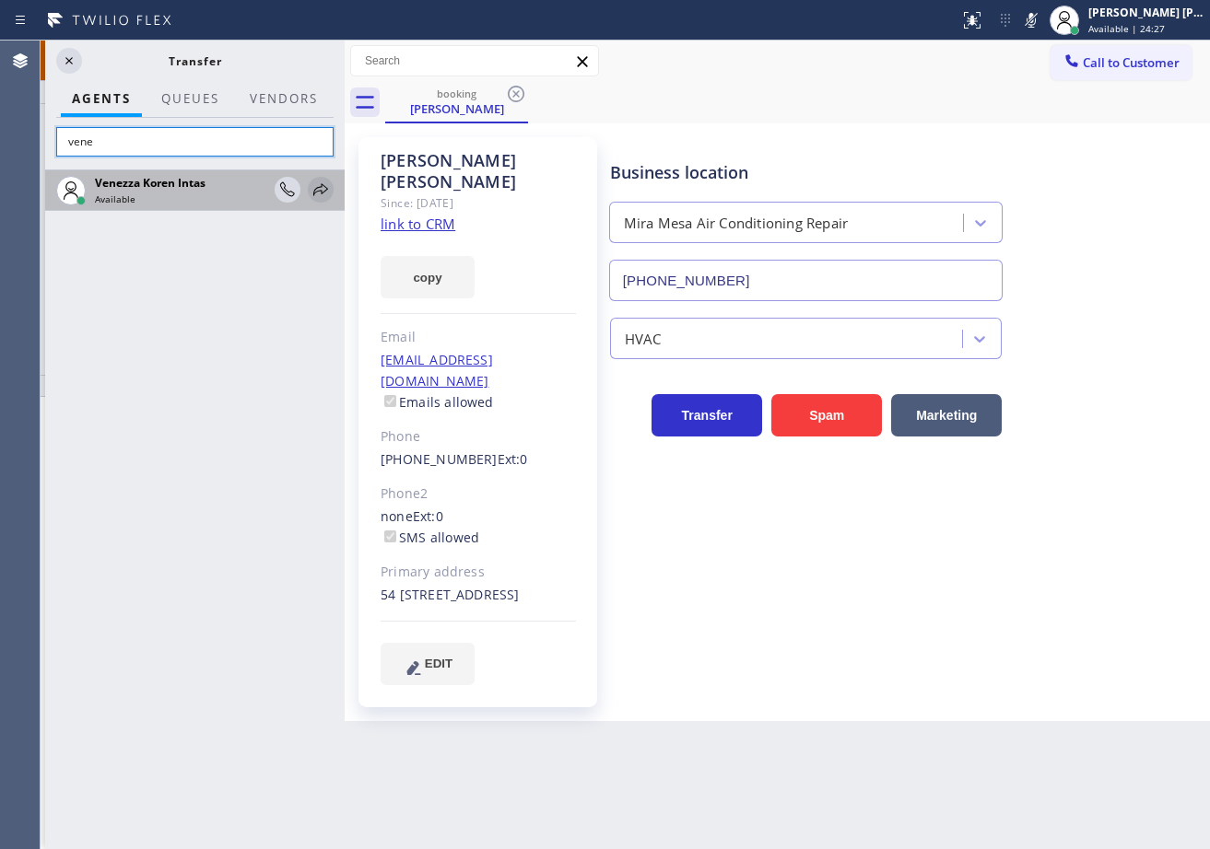
type input "vene"
click at [324, 190] on icon at bounding box center [321, 190] width 22 height 22
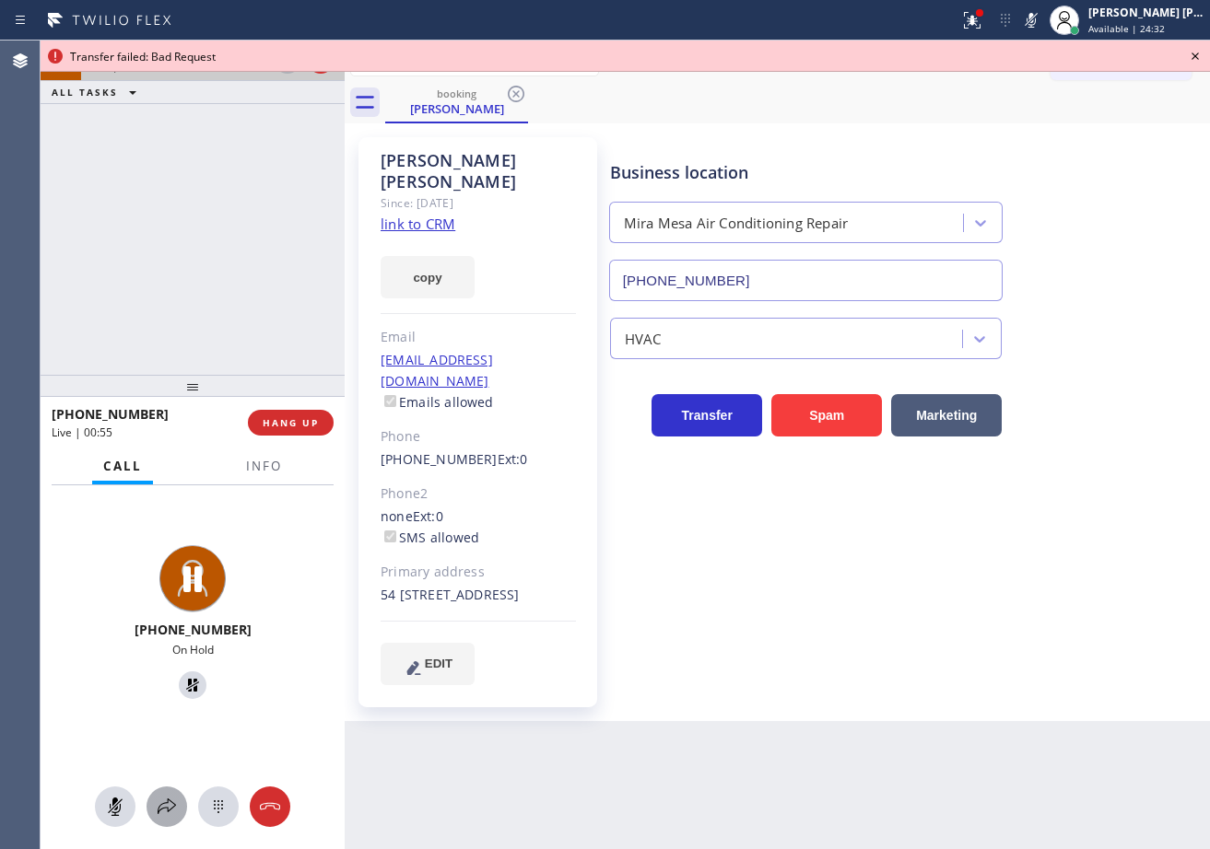
click at [169, 807] on icon at bounding box center [167, 807] width 22 height 22
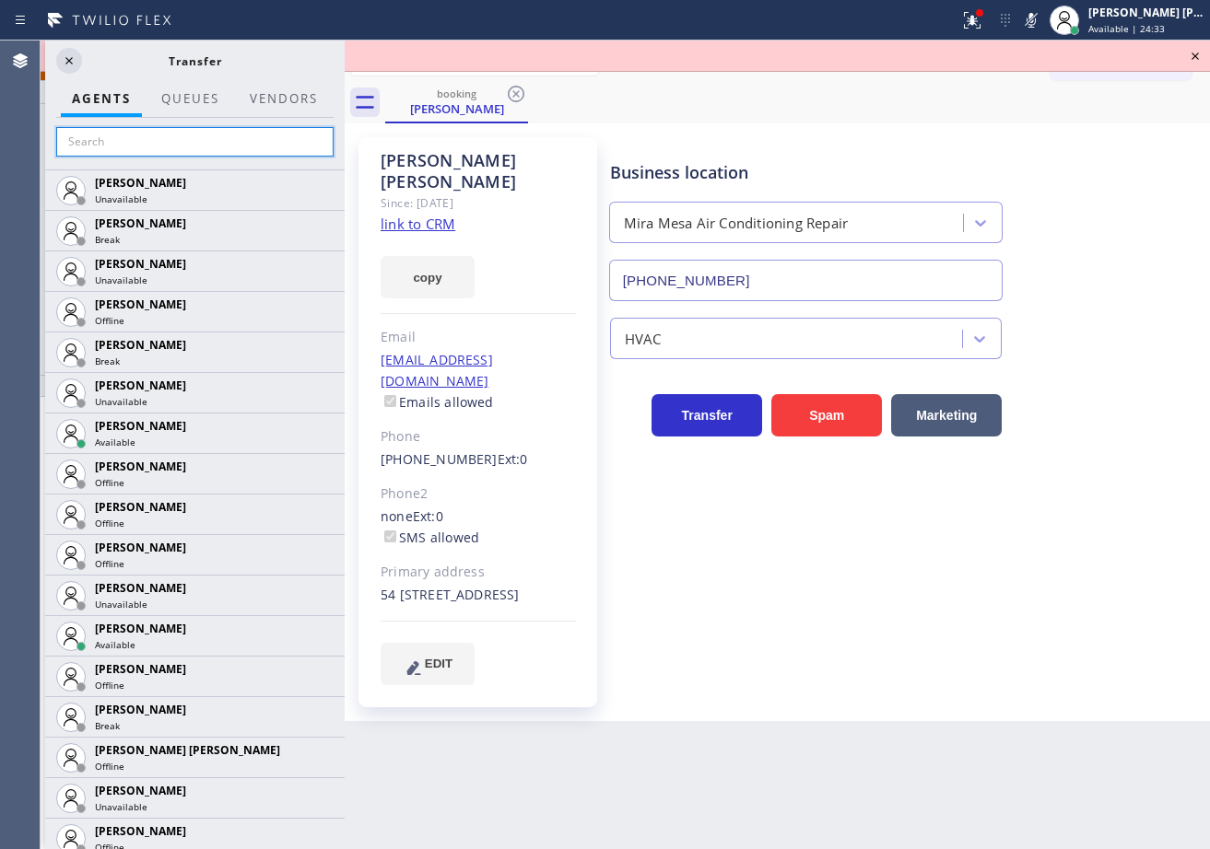
click at [207, 153] on input "text" at bounding box center [194, 141] width 277 height 29
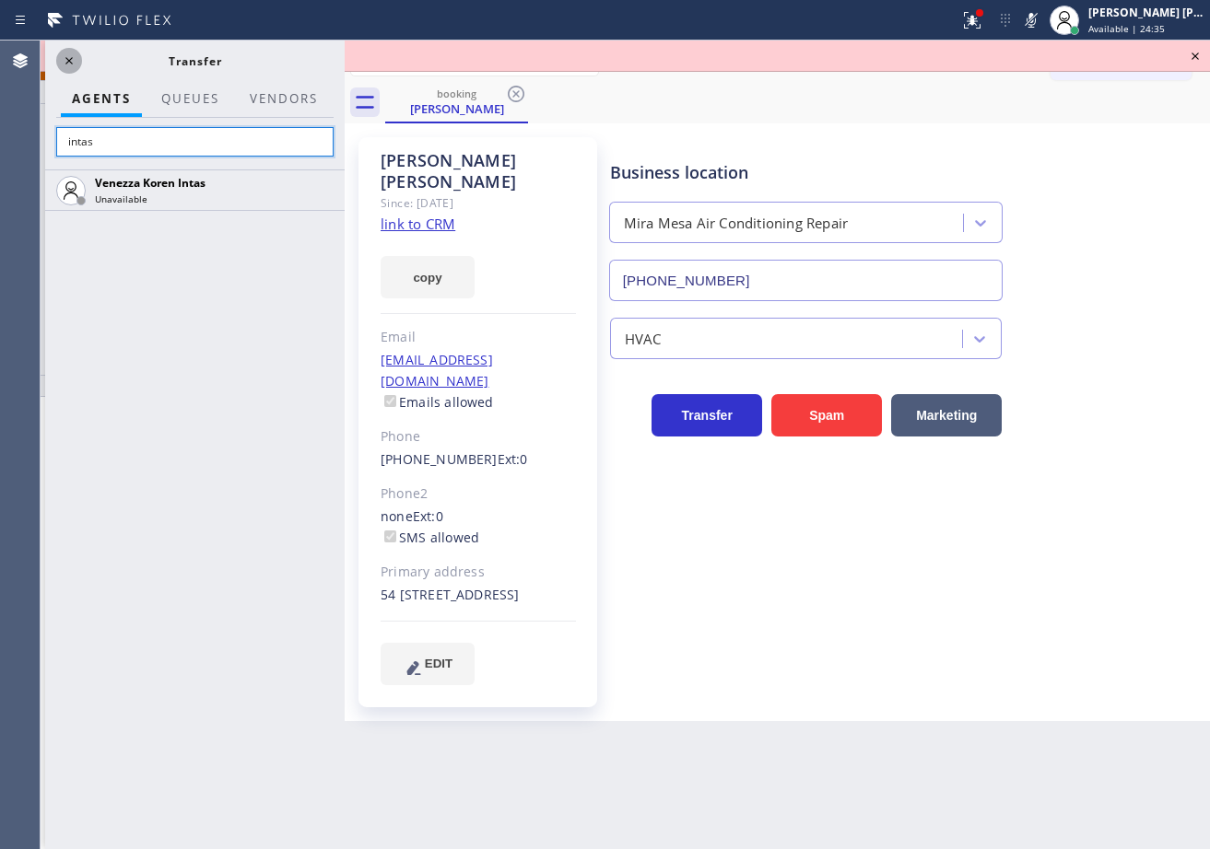
type input "intas"
click at [59, 63] on icon at bounding box center [69, 61] width 22 height 22
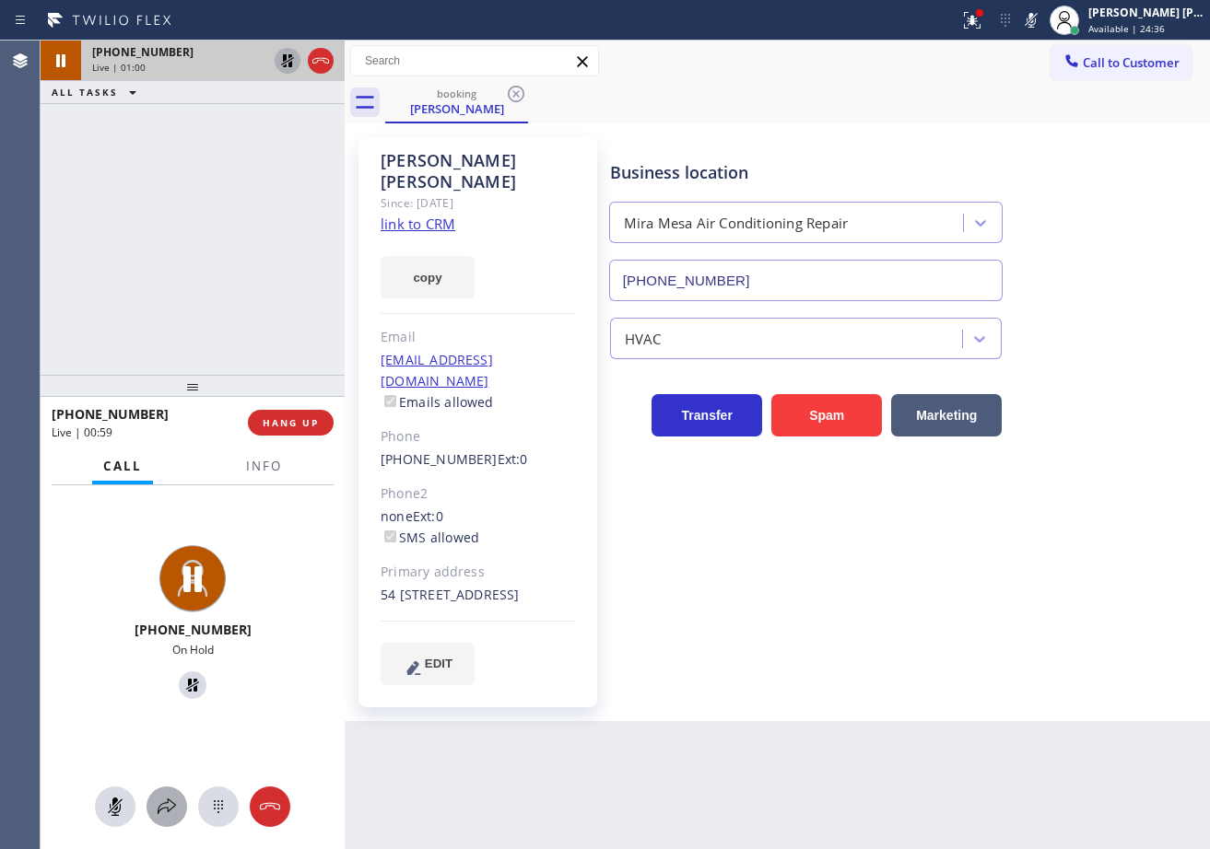
click at [153, 806] on div at bounding box center [166, 807] width 41 height 22
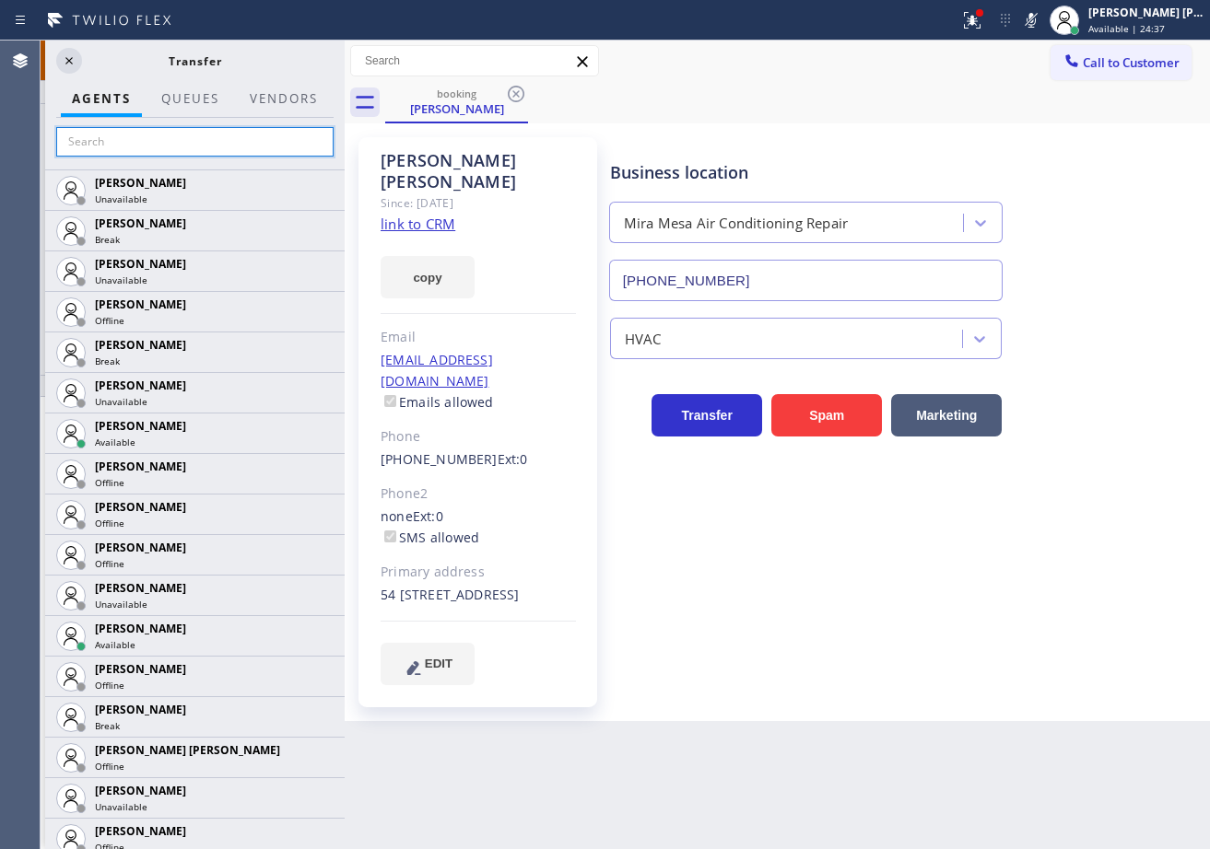
click at [159, 140] on input "text" at bounding box center [194, 141] width 277 height 29
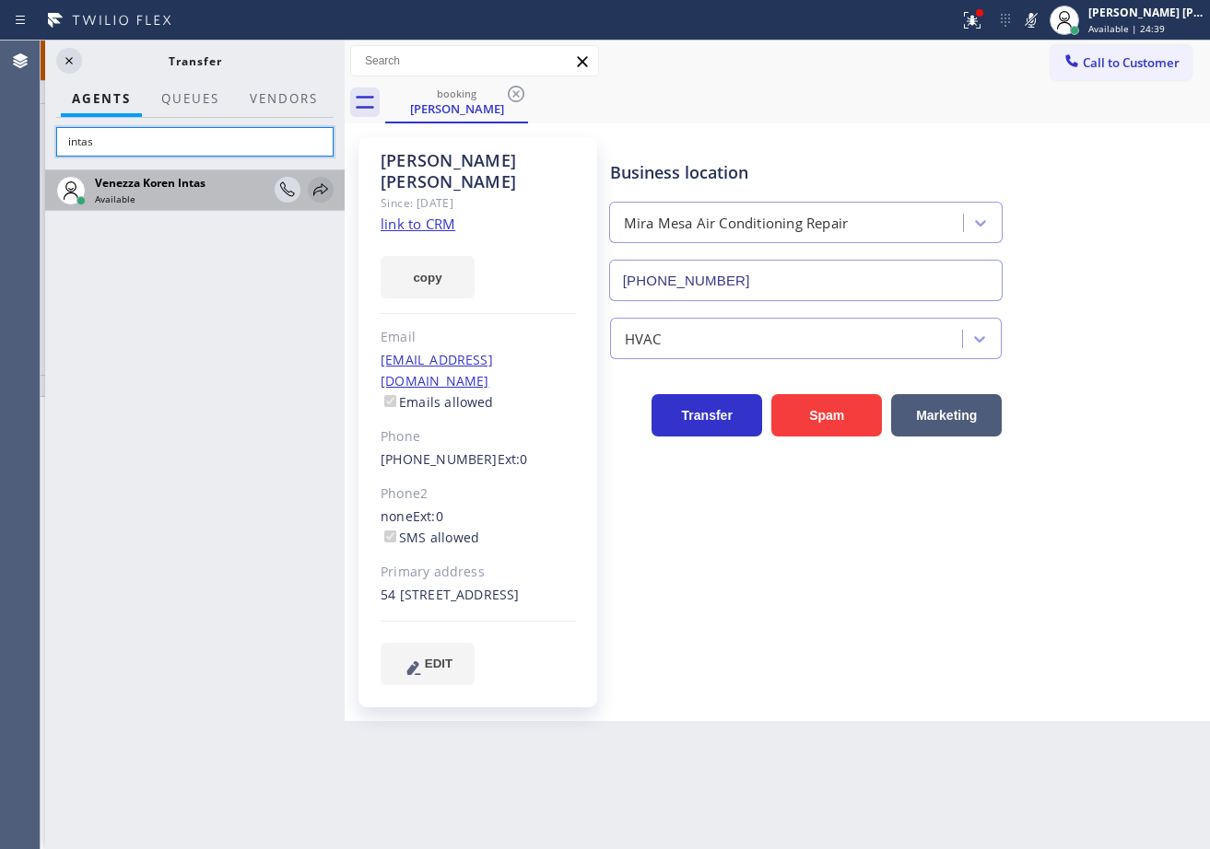
type input "intas"
click at [322, 187] on icon at bounding box center [321, 190] width 22 height 22
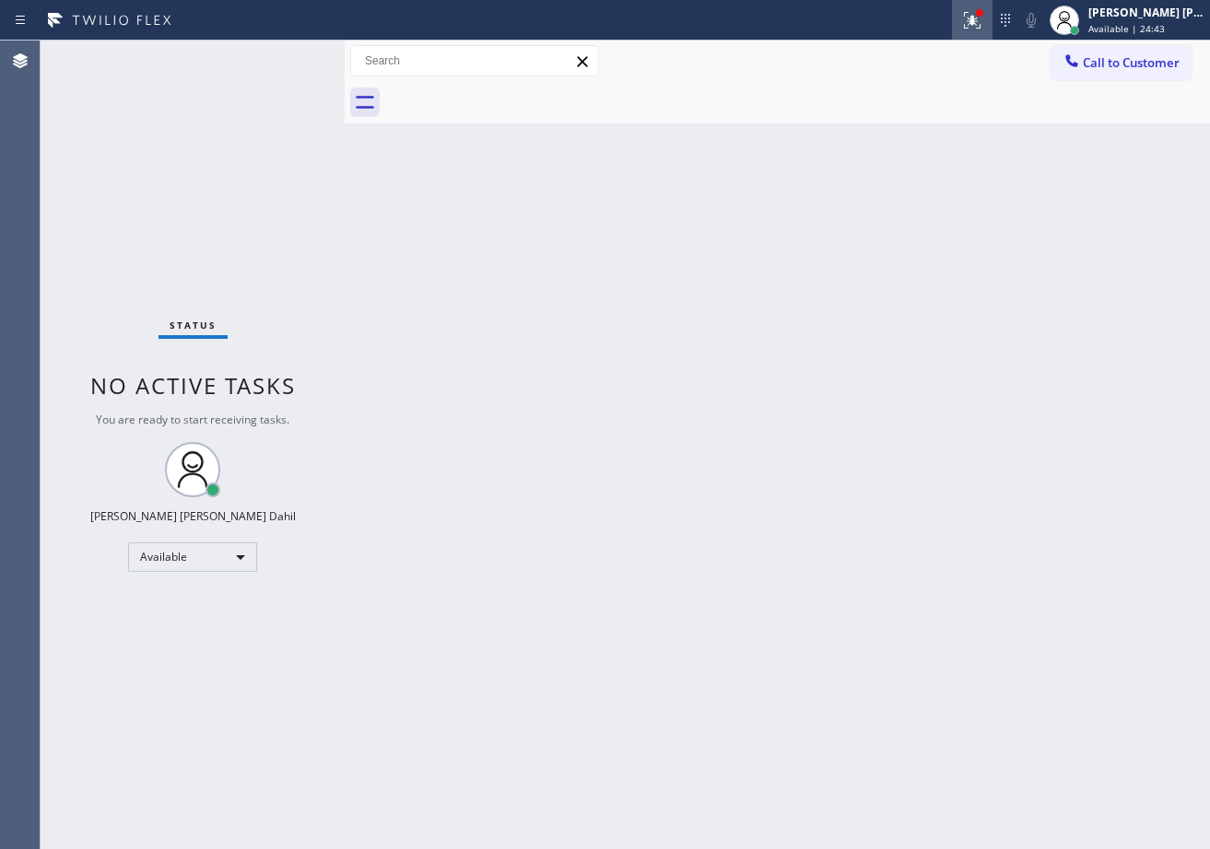
click at [992, 25] on div at bounding box center [972, 20] width 41 height 22
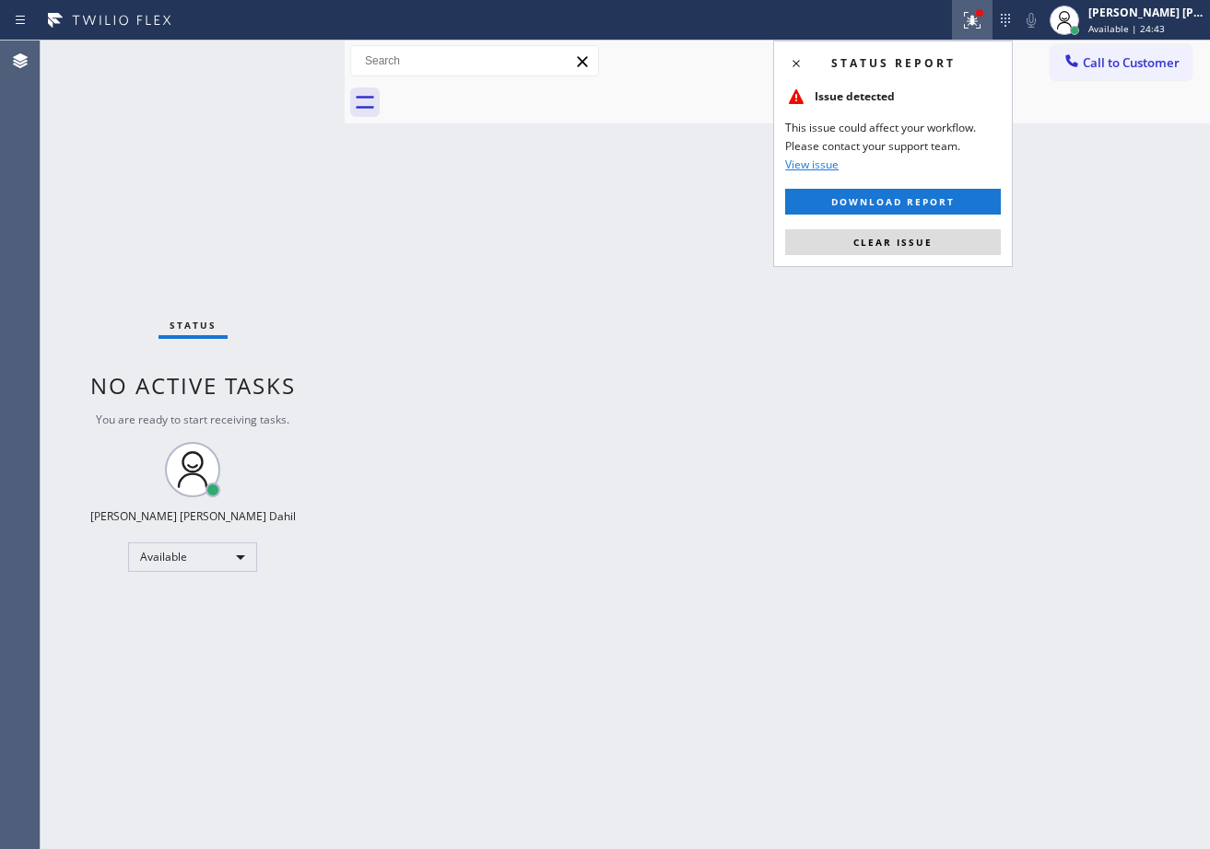
click at [934, 242] on button "Clear issue" at bounding box center [893, 242] width 216 height 26
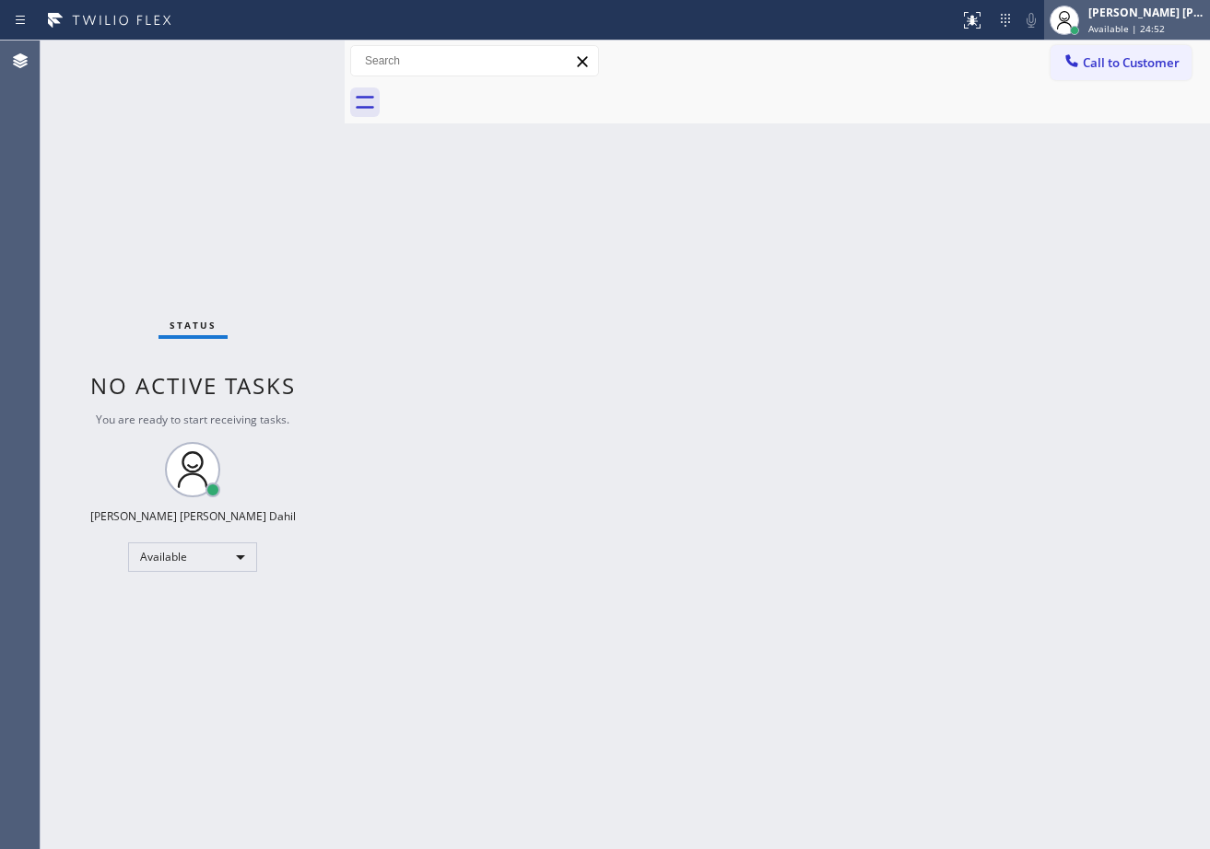
click at [1125, 24] on span "Available | 24:52" at bounding box center [1126, 28] width 76 height 13
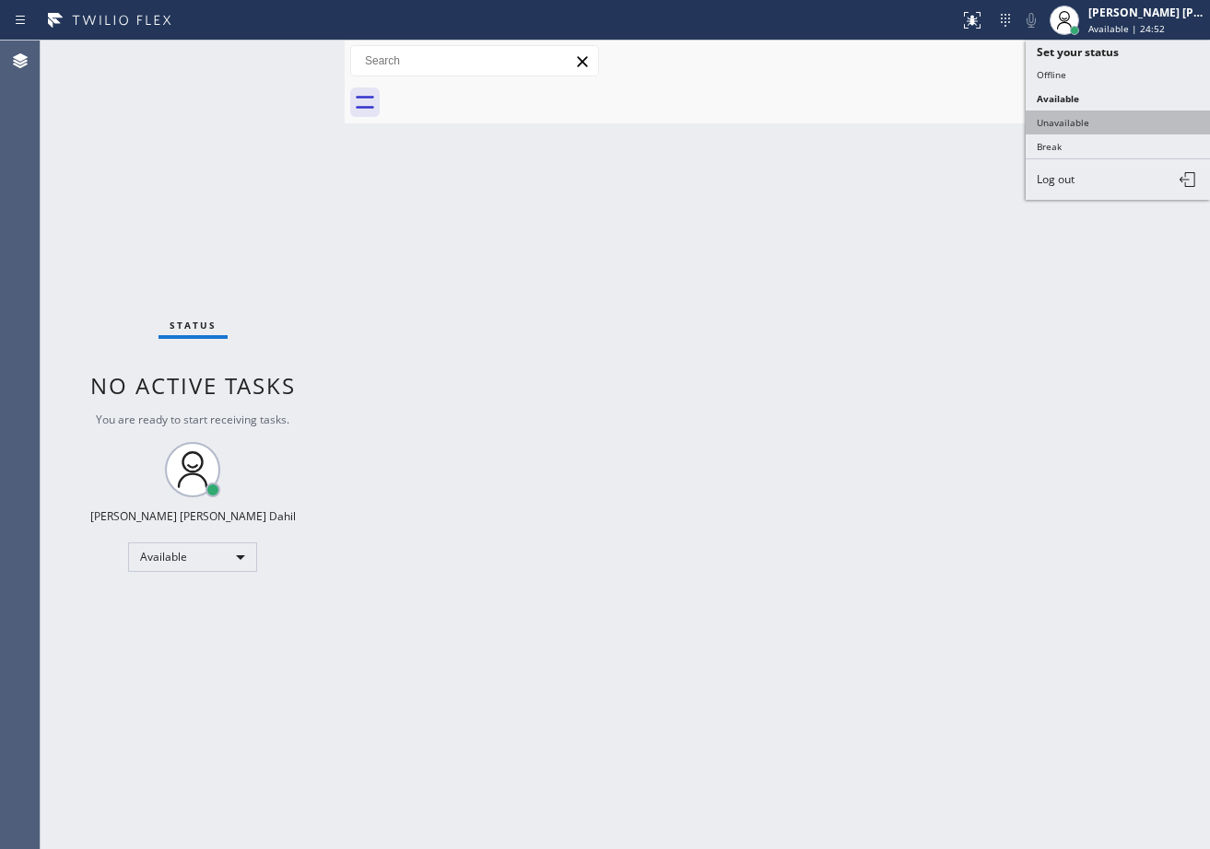
click at [1107, 125] on button "Unavailable" at bounding box center [1117, 123] width 184 height 24
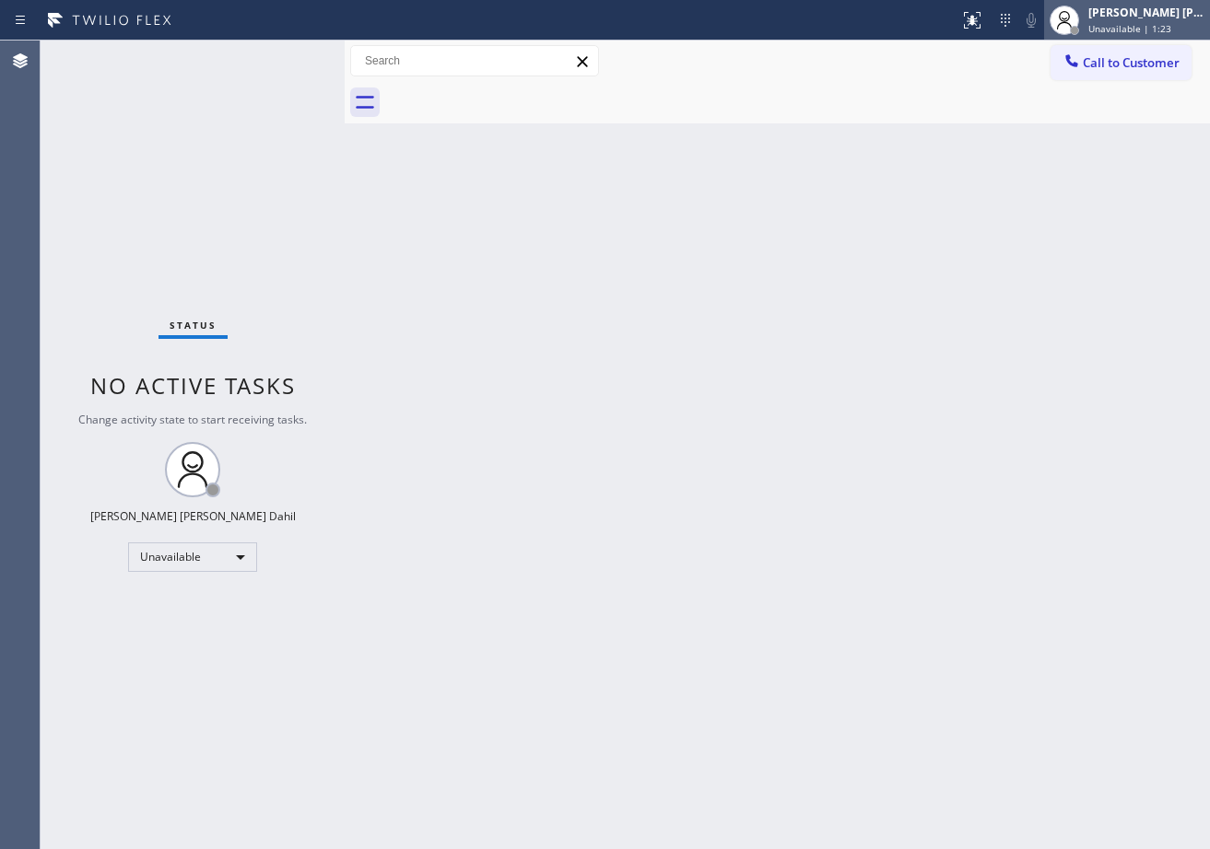
click at [1150, 32] on span "Unavailable | 1:23" at bounding box center [1129, 28] width 83 height 13
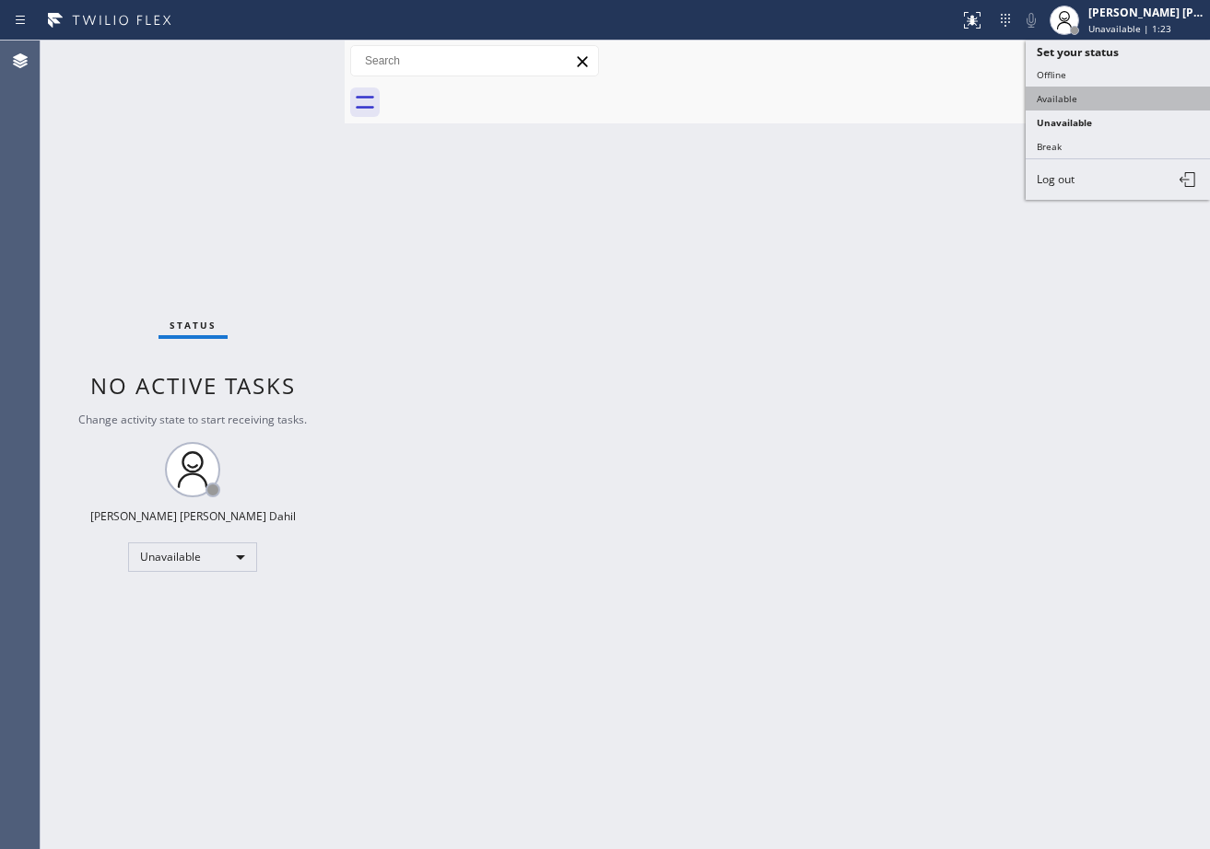
click at [1072, 94] on button "Available" at bounding box center [1117, 99] width 184 height 24
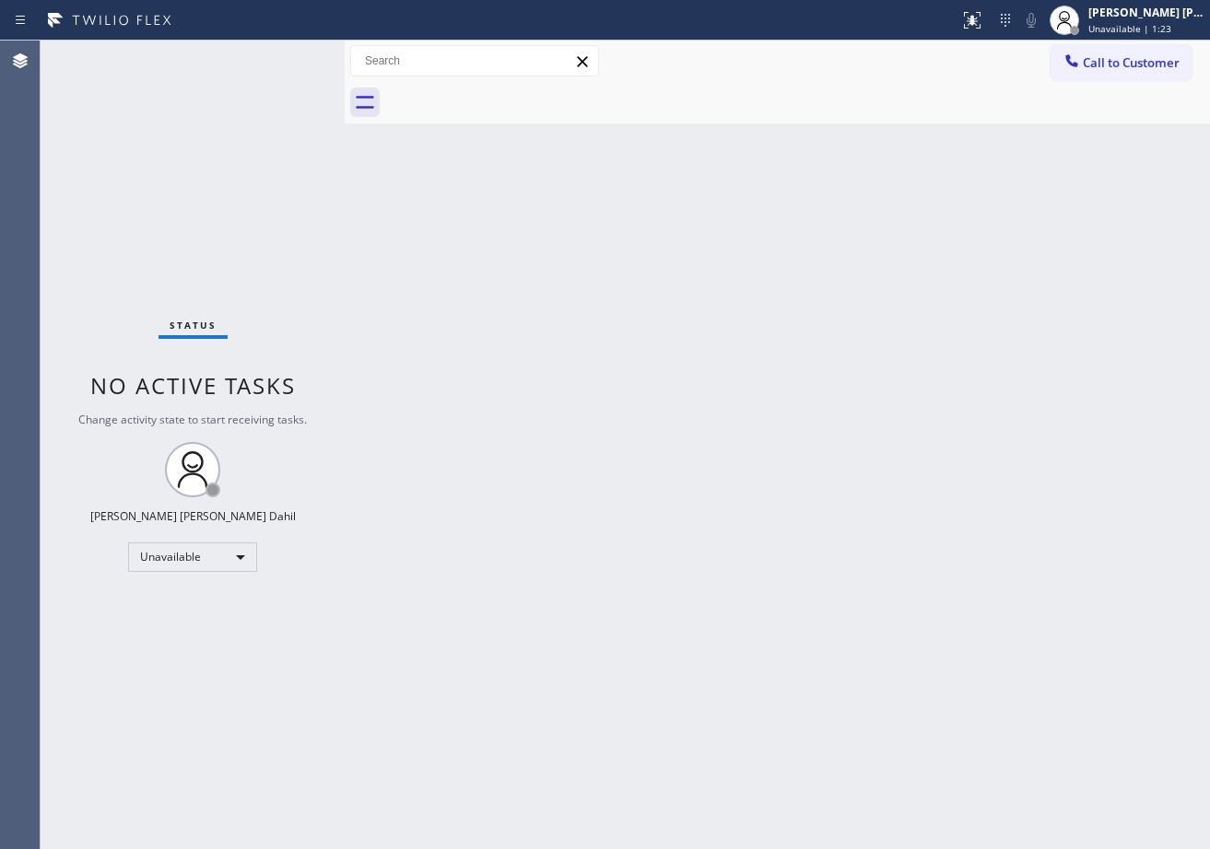
drag, startPoint x: 1001, startPoint y: 322, endPoint x: 952, endPoint y: 758, distance: 438.6
click at [1001, 345] on div "Back to Dashboard Change Sender ID Customers Technicians Select a contact Outbo…" at bounding box center [777, 445] width 865 height 809
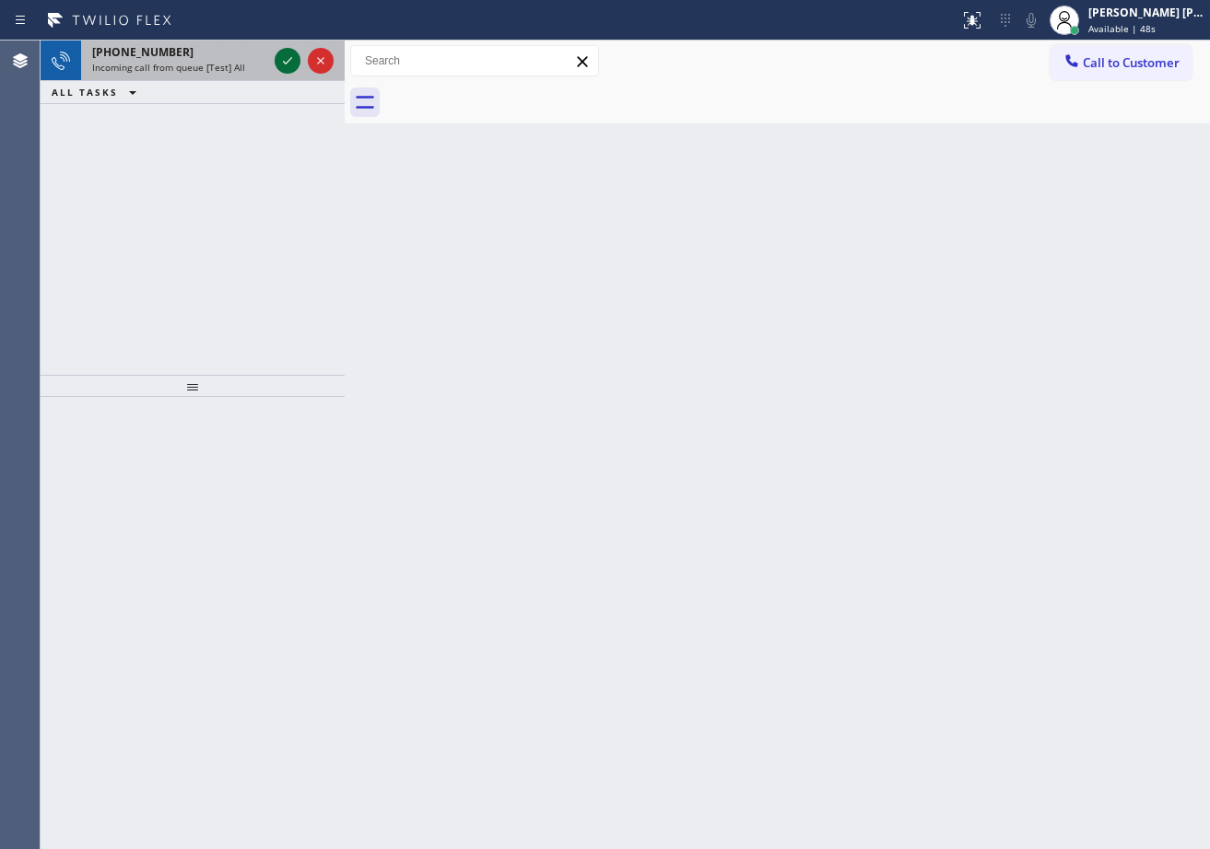
click at [278, 55] on icon at bounding box center [287, 61] width 22 height 22
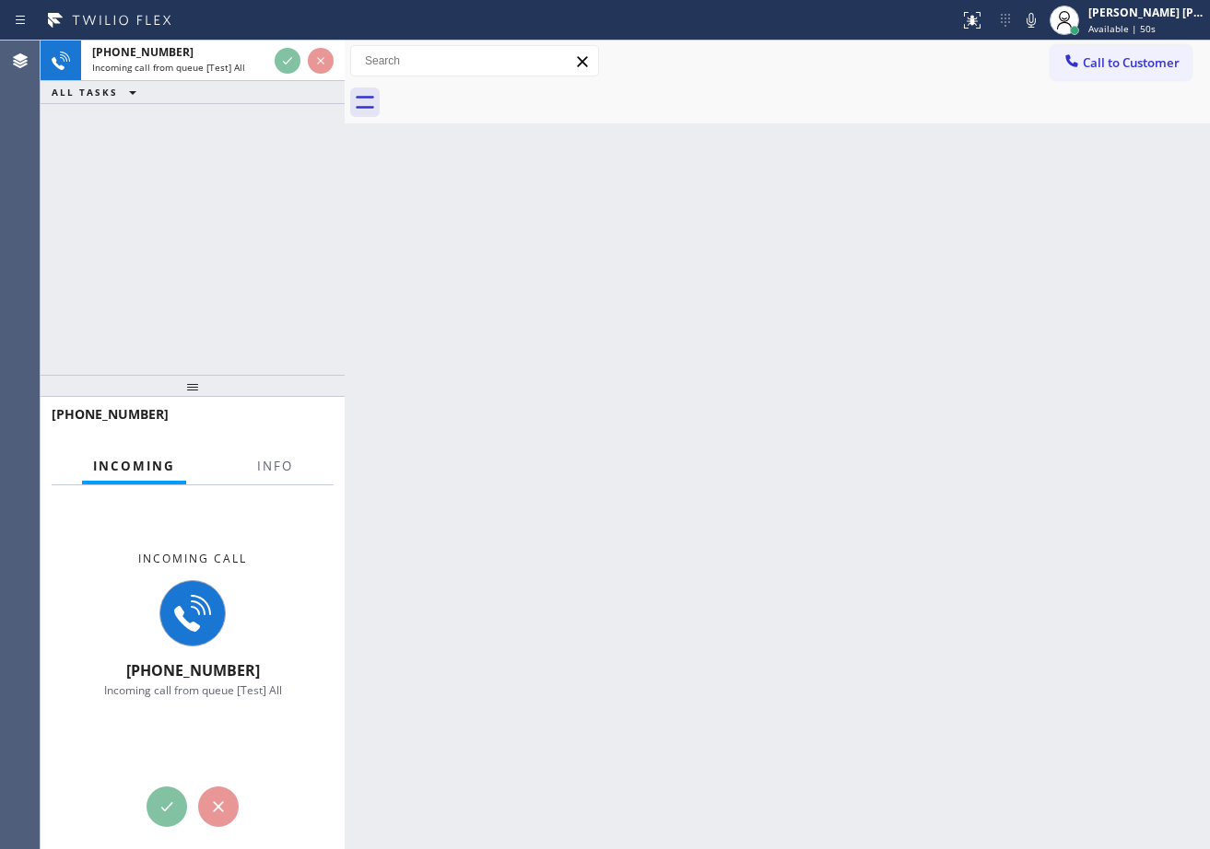
click at [242, 475] on div "Incoming Info" at bounding box center [193, 467] width 282 height 37
click at [253, 468] on button "Info" at bounding box center [275, 467] width 58 height 36
click at [257, 468] on span "Info" at bounding box center [275, 466] width 36 height 17
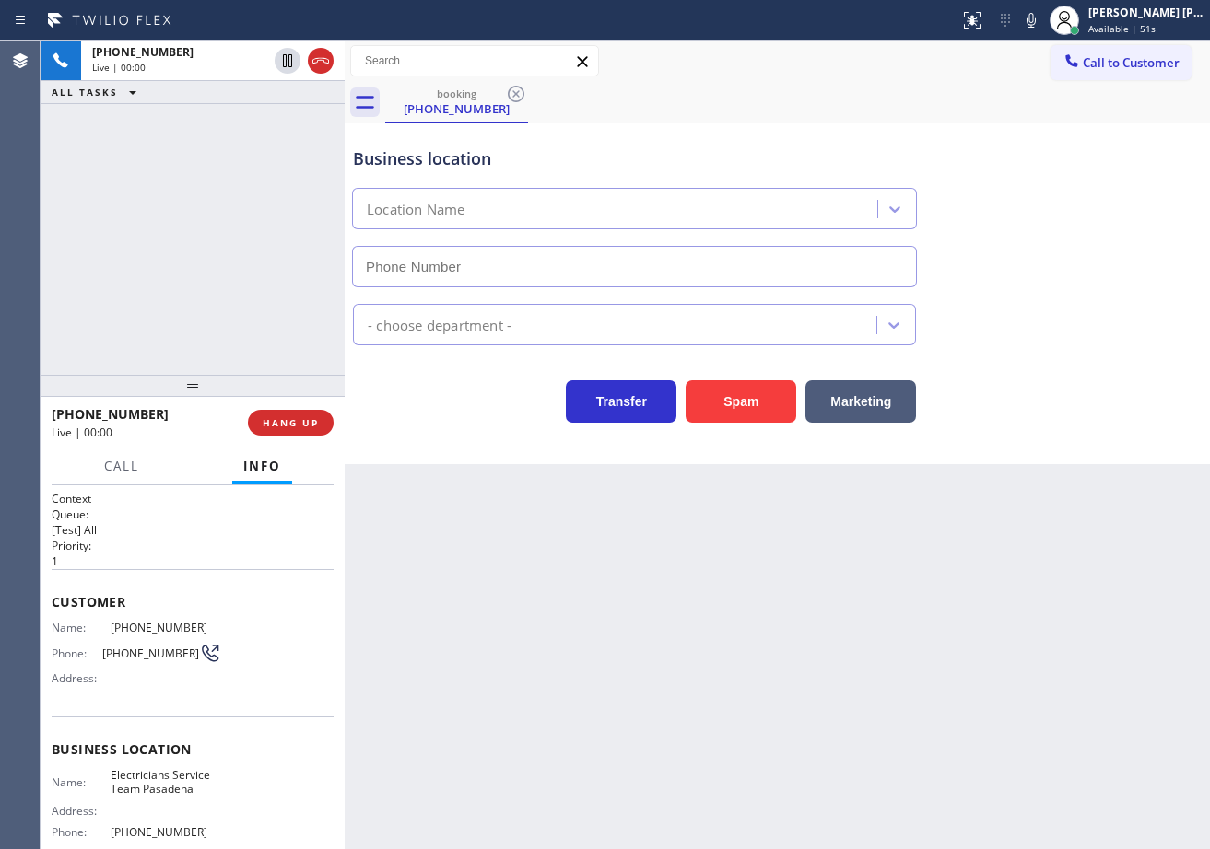
click at [257, 468] on span "Info" at bounding box center [262, 466] width 38 height 17
type input "[PHONE_NUMBER]"
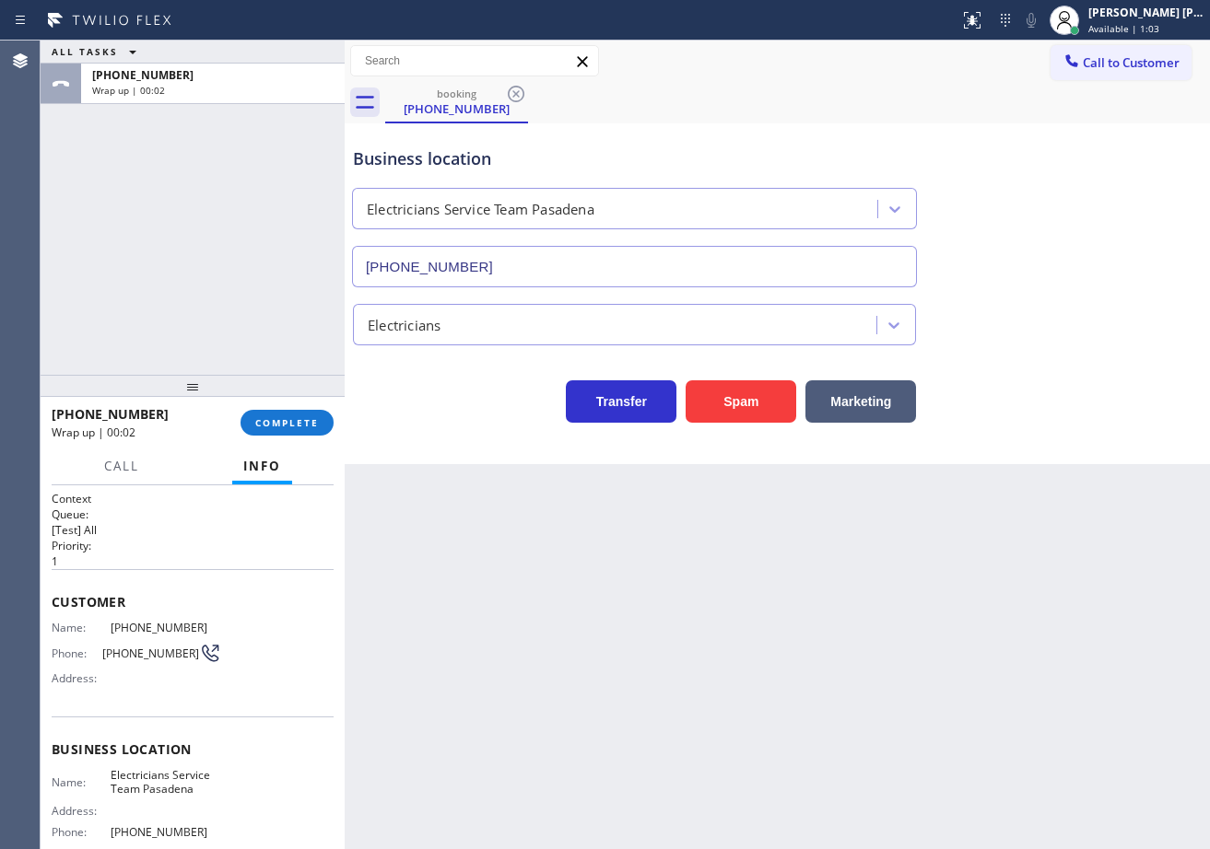
click at [285, 381] on div at bounding box center [193, 386] width 304 height 22
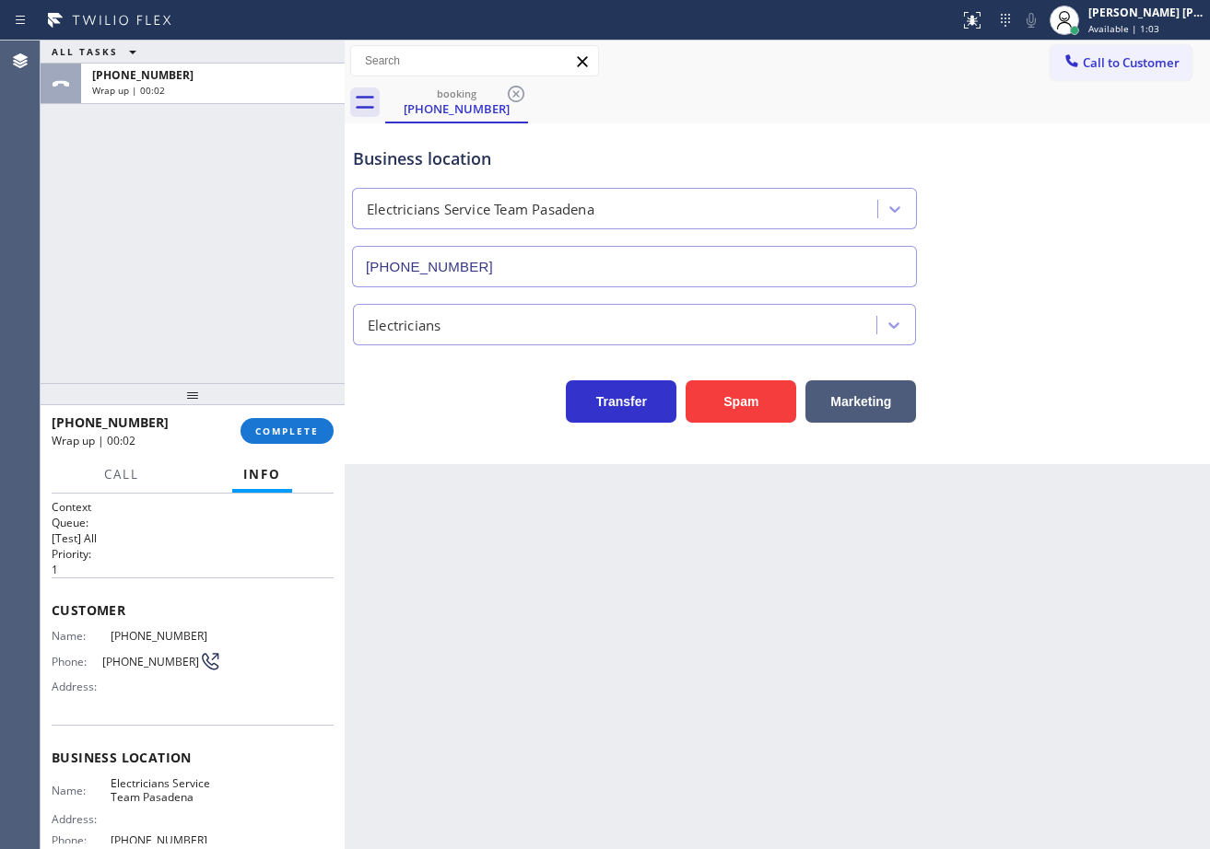
click at [294, 416] on div "[PHONE_NUMBER] Wrap up | 00:02 COMPLETE" at bounding box center [193, 431] width 282 height 48
click at [294, 418] on div "[PHONE_NUMBER] Wrap up | 00:02 COMPLETE" at bounding box center [193, 431] width 282 height 48
click at [293, 419] on button "COMPLETE" at bounding box center [286, 431] width 93 height 26
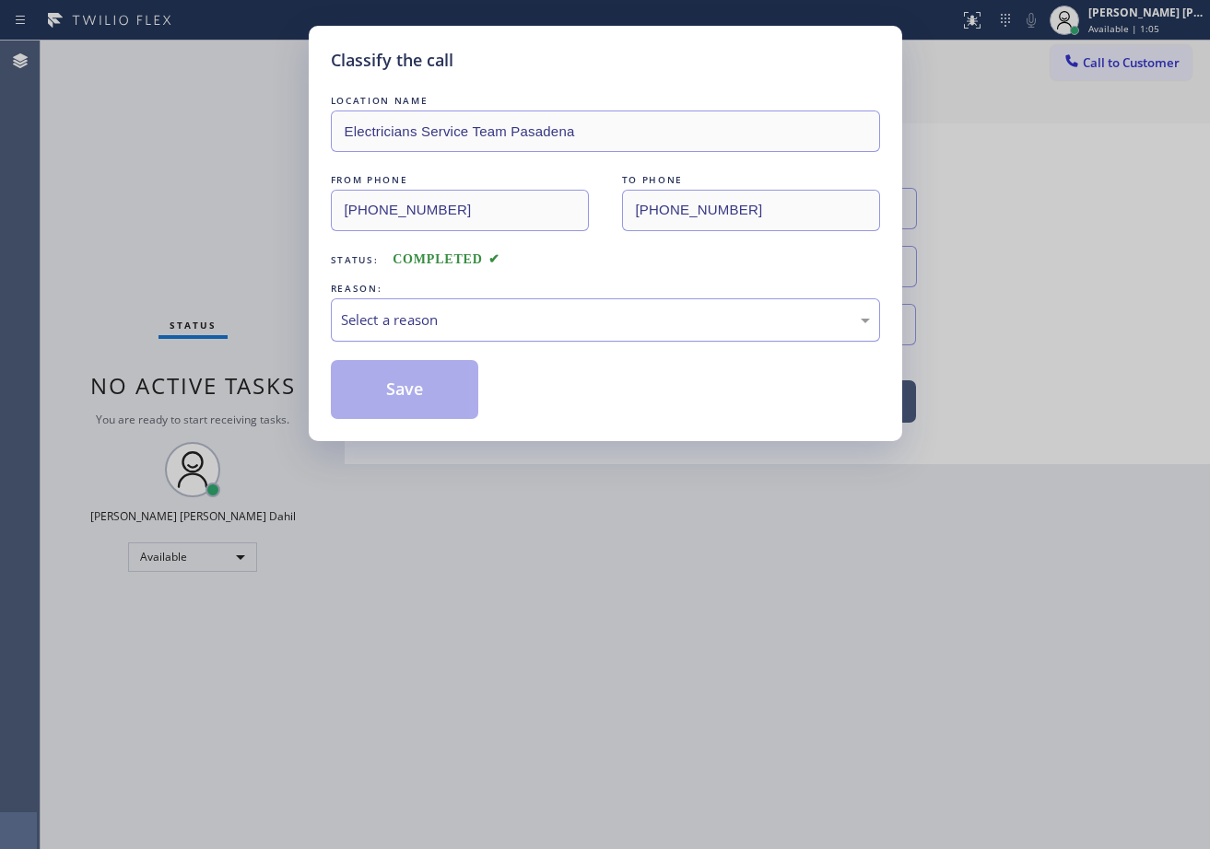
click at [385, 311] on div "Select a reason" at bounding box center [605, 320] width 529 height 21
click at [409, 403] on button "Save" at bounding box center [405, 389] width 148 height 59
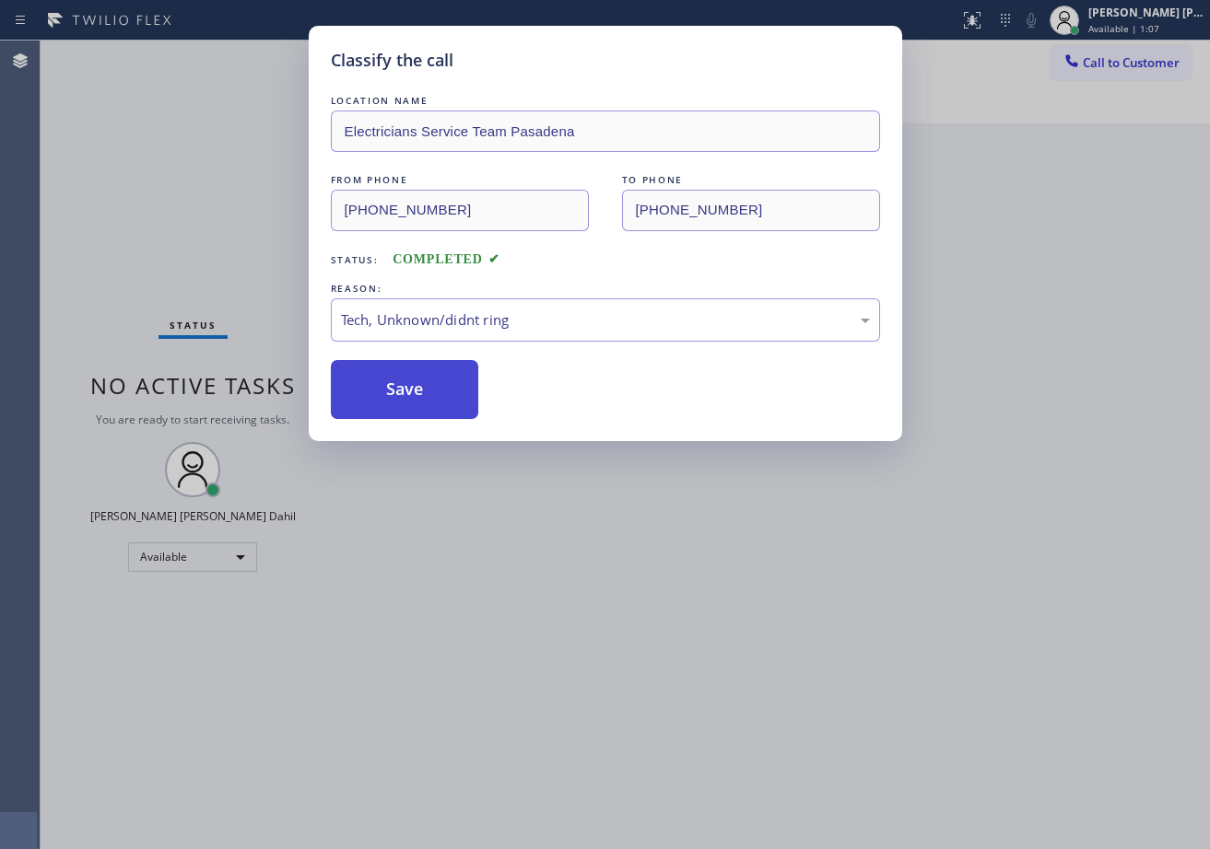
click at [409, 403] on button "Save" at bounding box center [405, 389] width 148 height 59
drag, startPoint x: 409, startPoint y: 403, endPoint x: 471, endPoint y: 452, distance: 79.3
click at [410, 407] on button "Save" at bounding box center [405, 389] width 148 height 59
click at [736, 528] on div "Classify the call LOCATION NAME Electricians Service Team Pasadena FROM PHONE […" at bounding box center [605, 424] width 1210 height 849
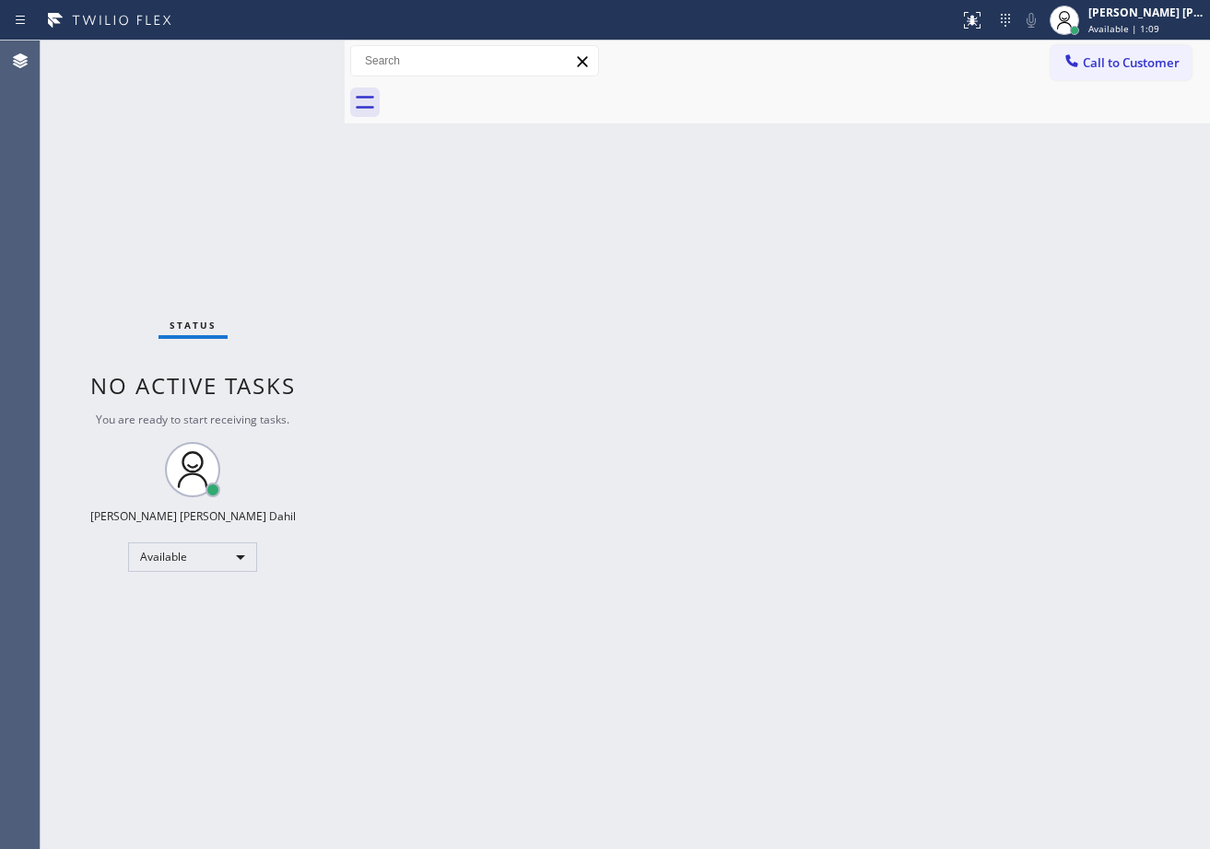
click at [363, 268] on div "Back to Dashboard Change Sender ID Customers Technicians Select a contact Outbo…" at bounding box center [777, 445] width 865 height 809
drag, startPoint x: 364, startPoint y: 268, endPoint x: 365, endPoint y: 257, distance: 11.1
click at [365, 267] on div "Back to Dashboard Change Sender ID Customers Technicians Select a contact Outbo…" at bounding box center [777, 445] width 865 height 809
click at [365, 257] on div "Back to Dashboard Change Sender ID Customers Technicians Select a contact Outbo…" at bounding box center [777, 445] width 865 height 809
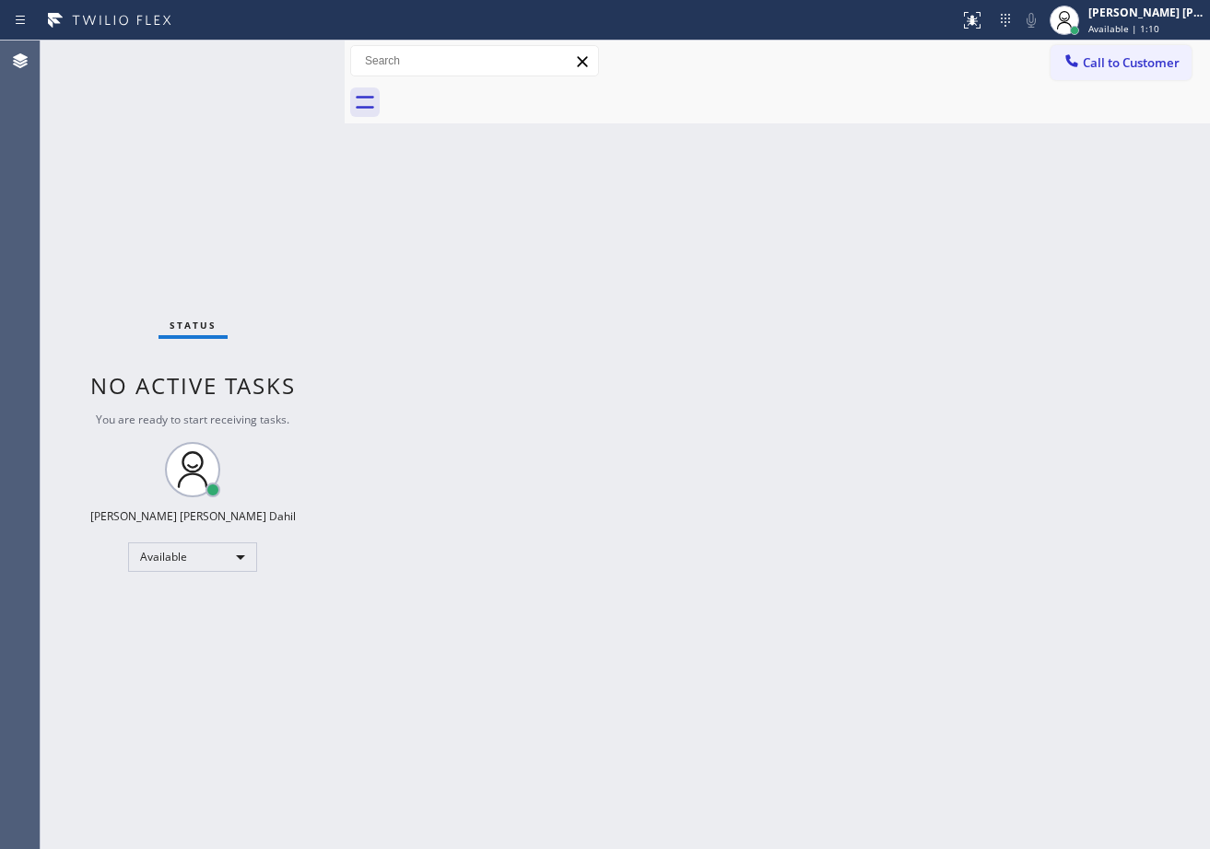
click at [365, 257] on div "Back to Dashboard Change Sender ID Customers Technicians Select a contact Outbo…" at bounding box center [777, 445] width 865 height 809
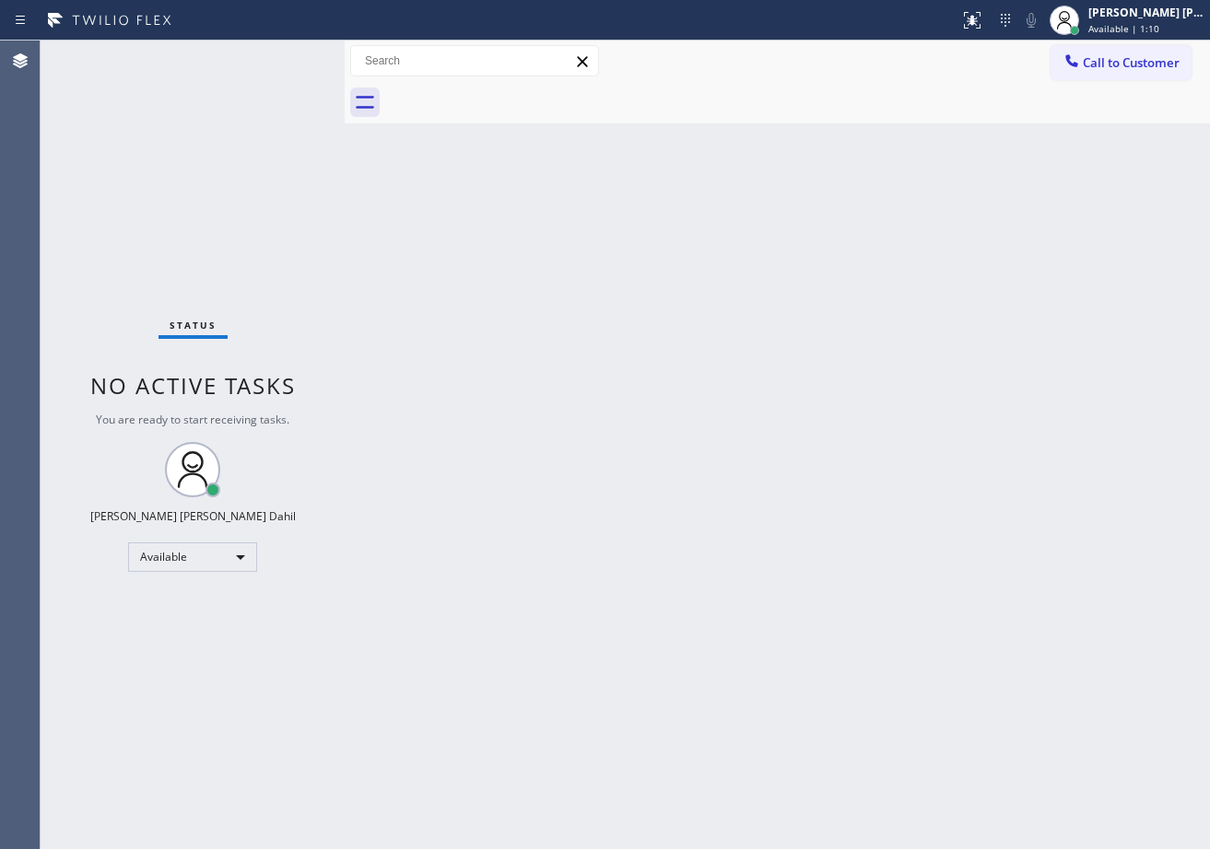
click at [365, 257] on div "Back to Dashboard Change Sender ID Customers Technicians Select a contact Outbo…" at bounding box center [777, 445] width 865 height 809
drag, startPoint x: 365, startPoint y: 257, endPoint x: 636, endPoint y: 280, distance: 271.8
click at [373, 255] on div "Back to Dashboard Change Sender ID Customers Technicians Select a contact Outbo…" at bounding box center [777, 445] width 865 height 809
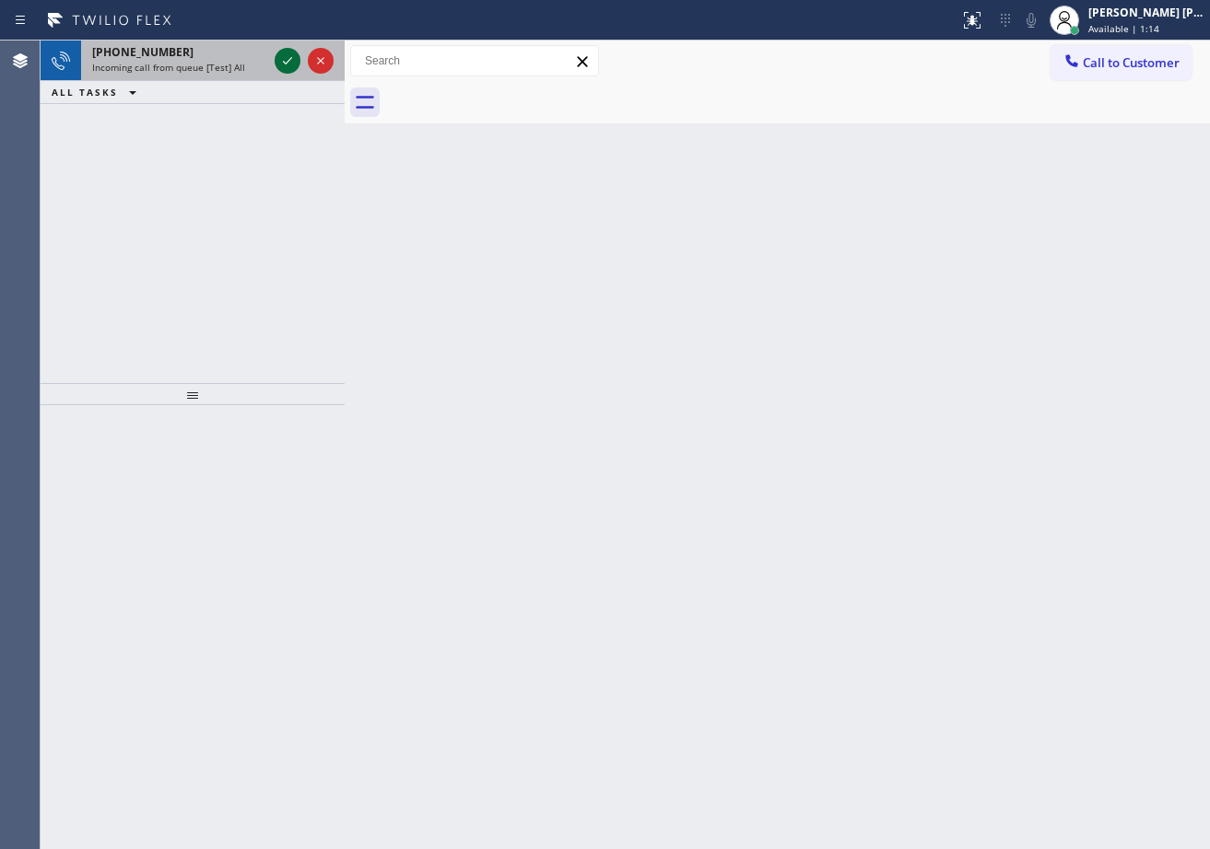
click at [278, 55] on icon at bounding box center [287, 61] width 22 height 22
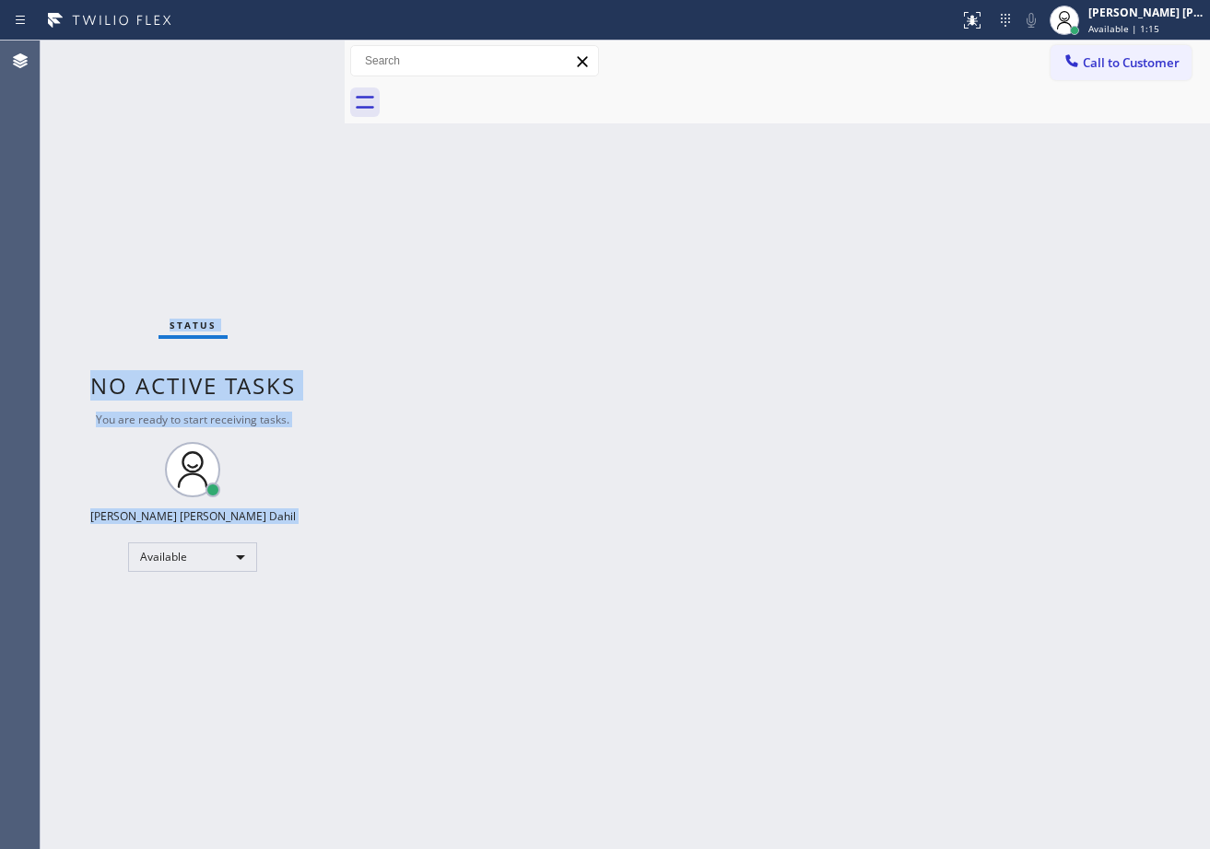
click at [278, 55] on div "Status No active tasks You are ready to start receiving tasks. [PERSON_NAME] [P…" at bounding box center [193, 445] width 304 height 809
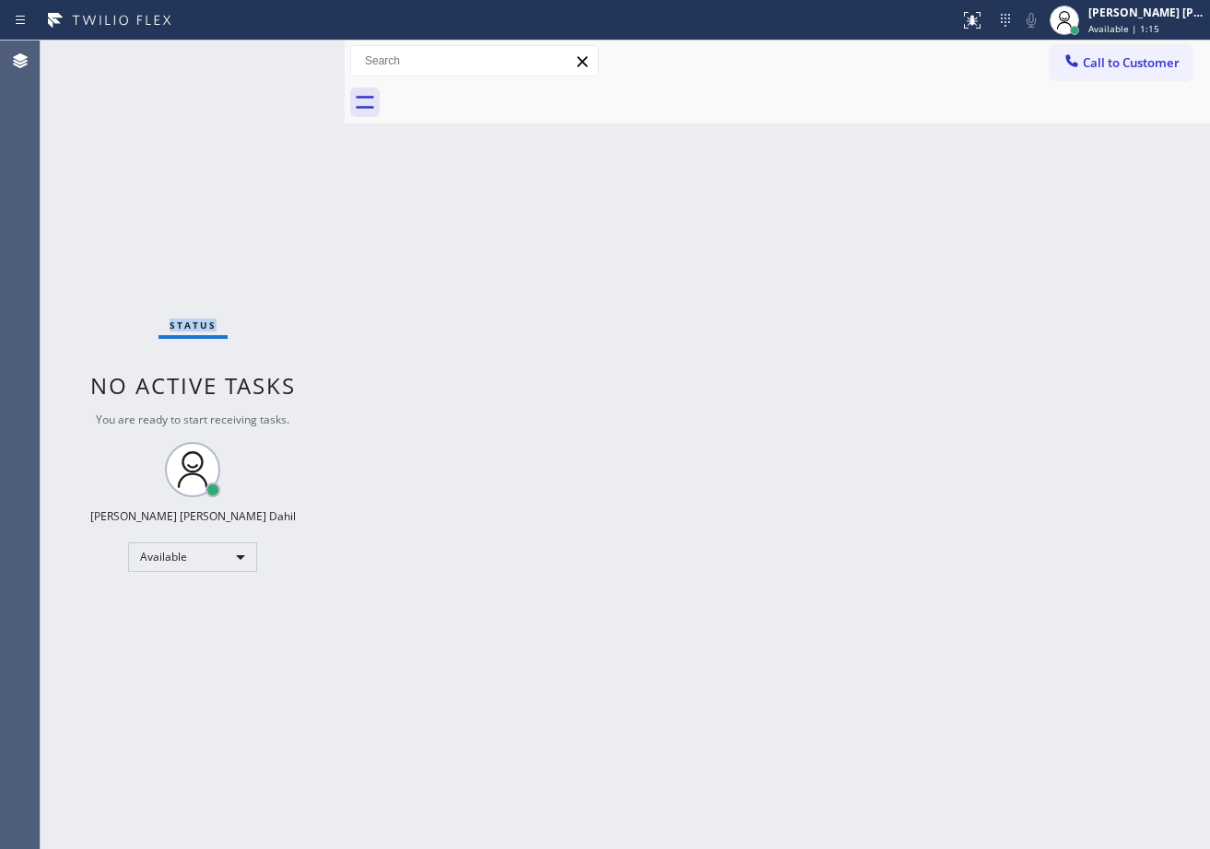
click at [278, 55] on div "Status No active tasks You are ready to start receiving tasks. [PERSON_NAME] [P…" at bounding box center [193, 445] width 304 height 809
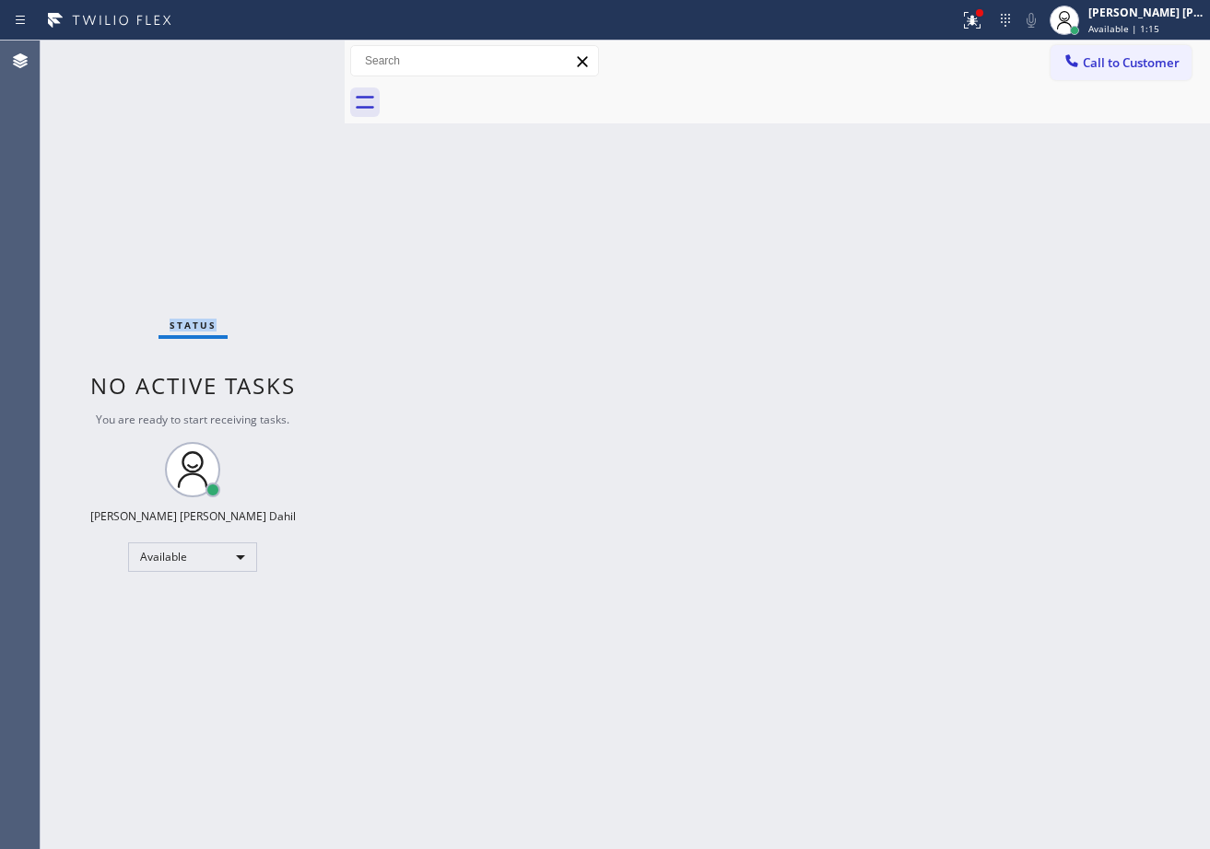
click at [278, 55] on div "Status No active tasks You are ready to start receiving tasks. [PERSON_NAME] [P…" at bounding box center [193, 445] width 304 height 809
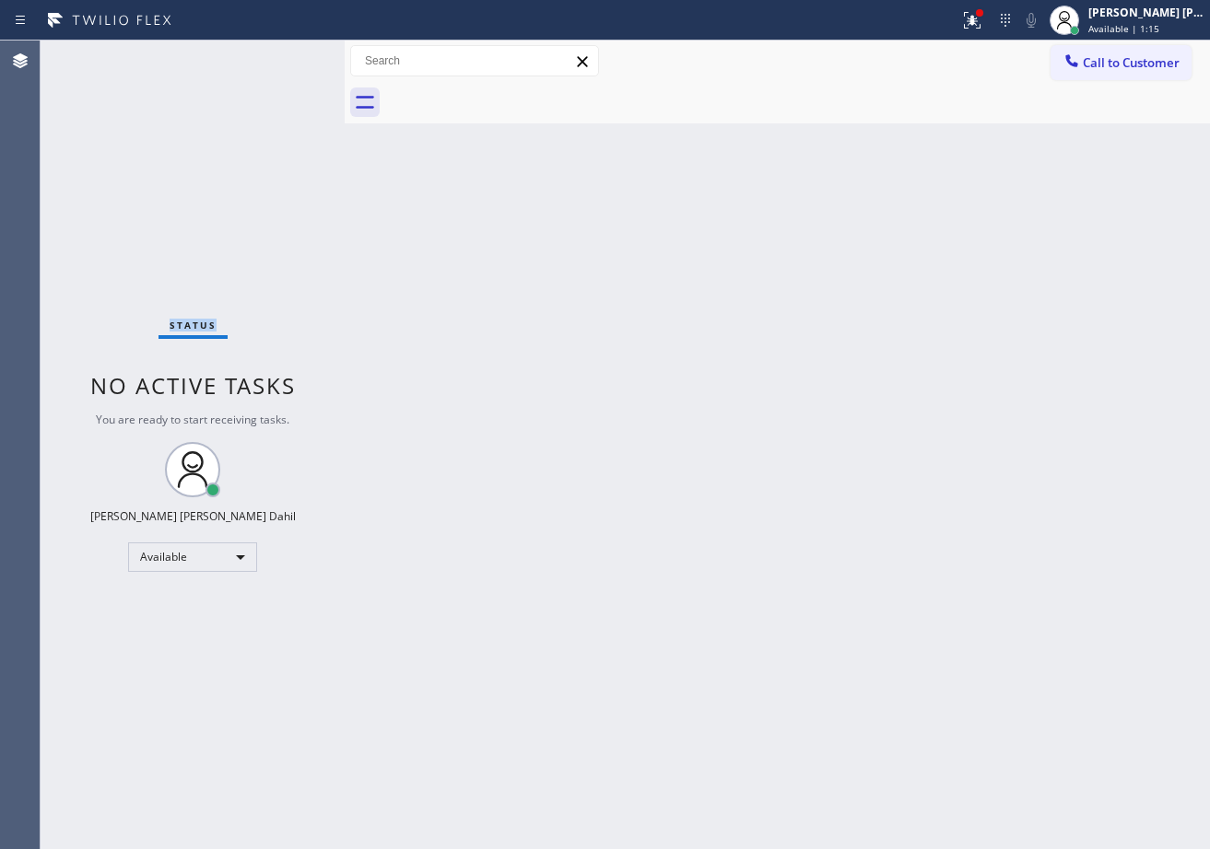
click at [278, 55] on div "Status No active tasks You are ready to start receiving tasks. [PERSON_NAME] [P…" at bounding box center [193, 445] width 304 height 809
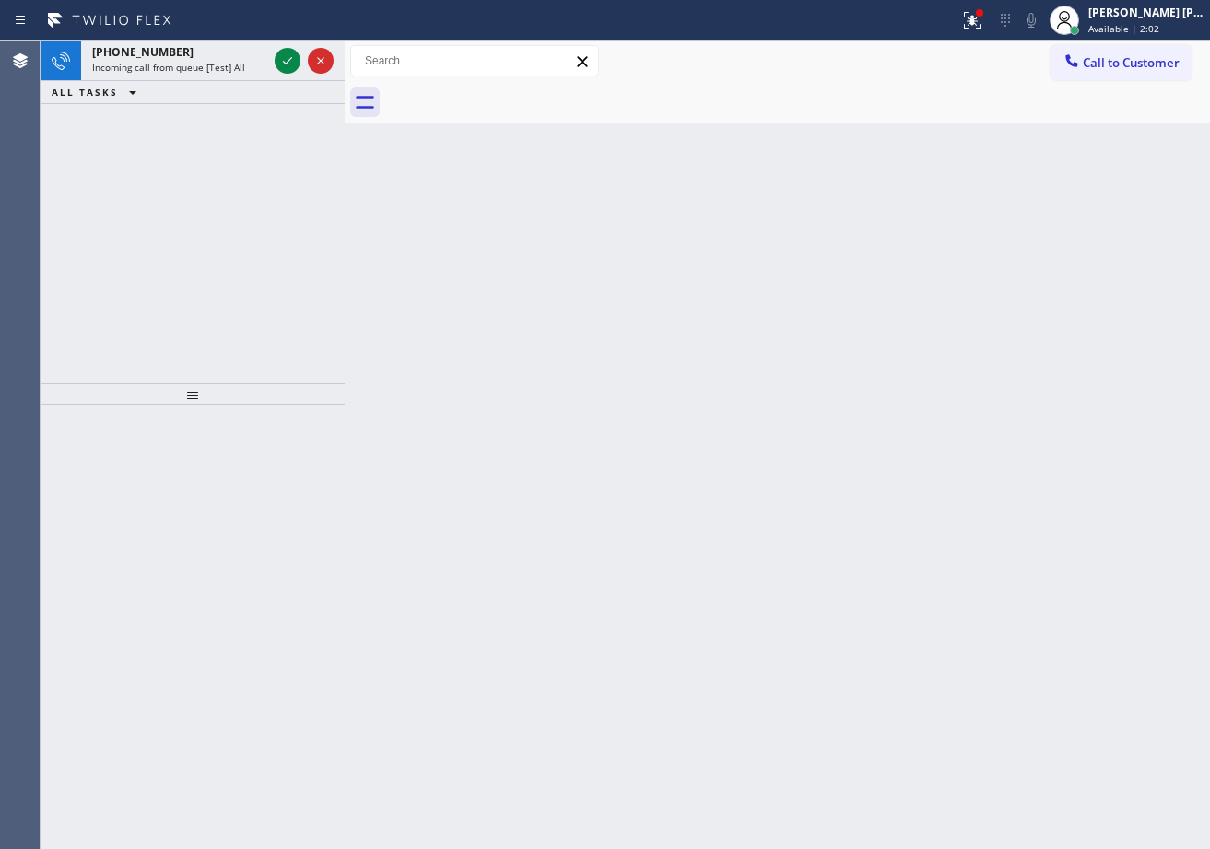
click at [278, 55] on icon at bounding box center [287, 61] width 22 height 22
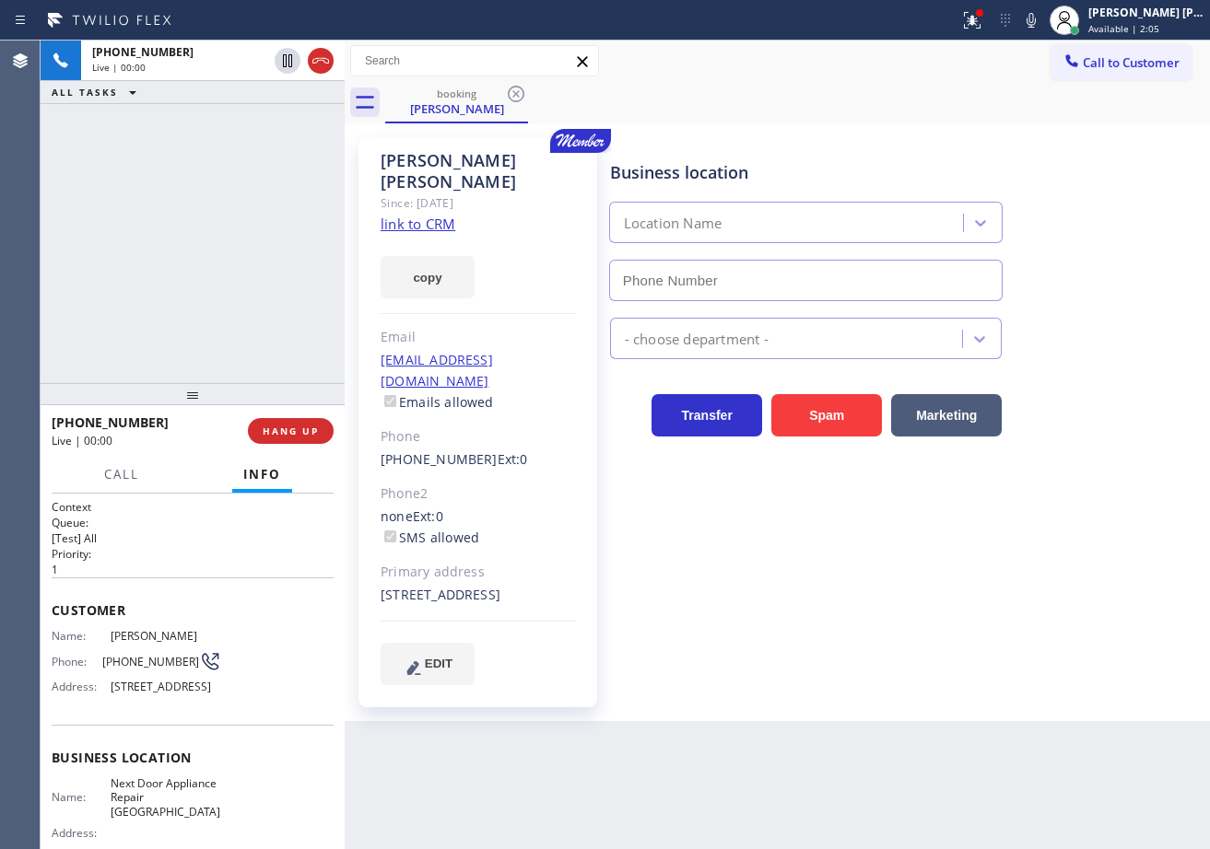
type input "[PHONE_NUMBER]"
click at [428, 215] on link "link to CRM" at bounding box center [418, 224] width 75 height 18
drag, startPoint x: 991, startPoint y: 15, endPoint x: 989, endPoint y: 147, distance: 132.7
click at [983, 16] on icon at bounding box center [972, 20] width 22 height 22
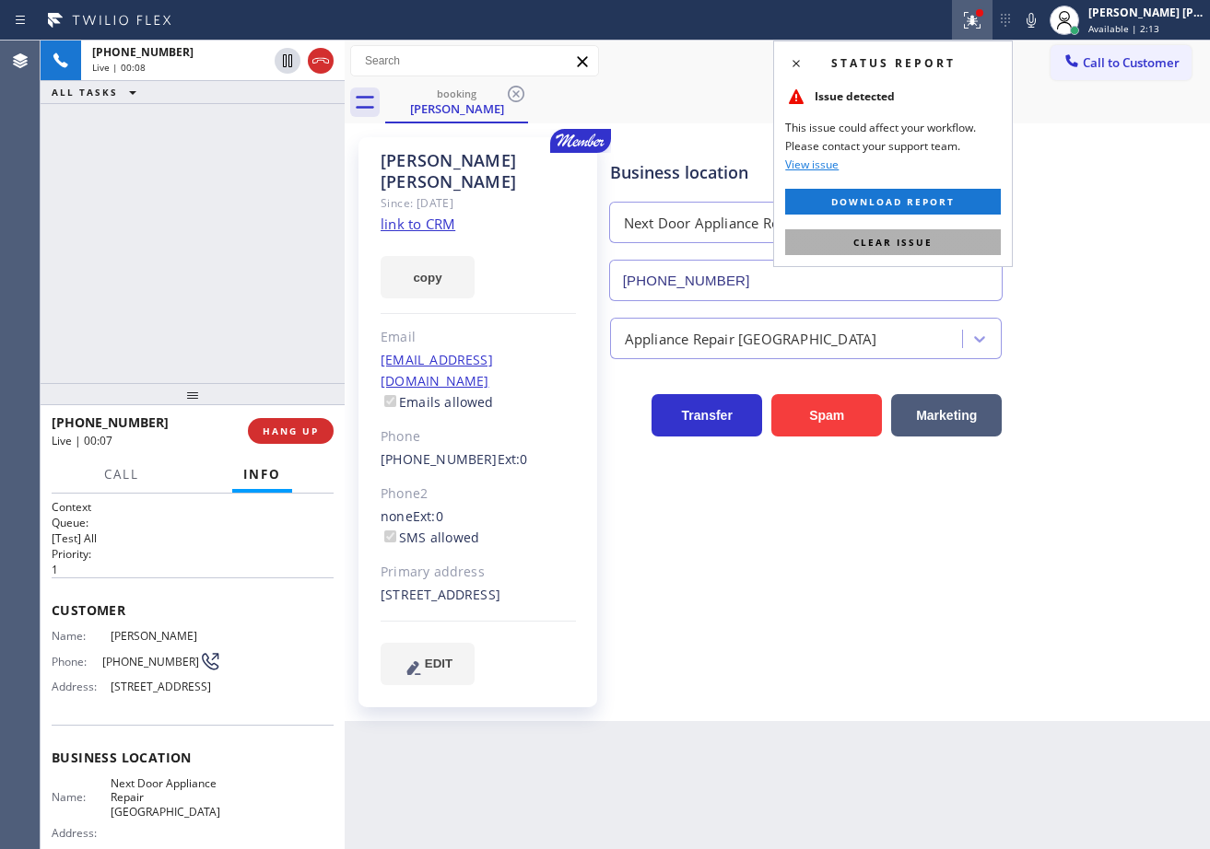
click at [950, 244] on button "Clear issue" at bounding box center [893, 242] width 216 height 26
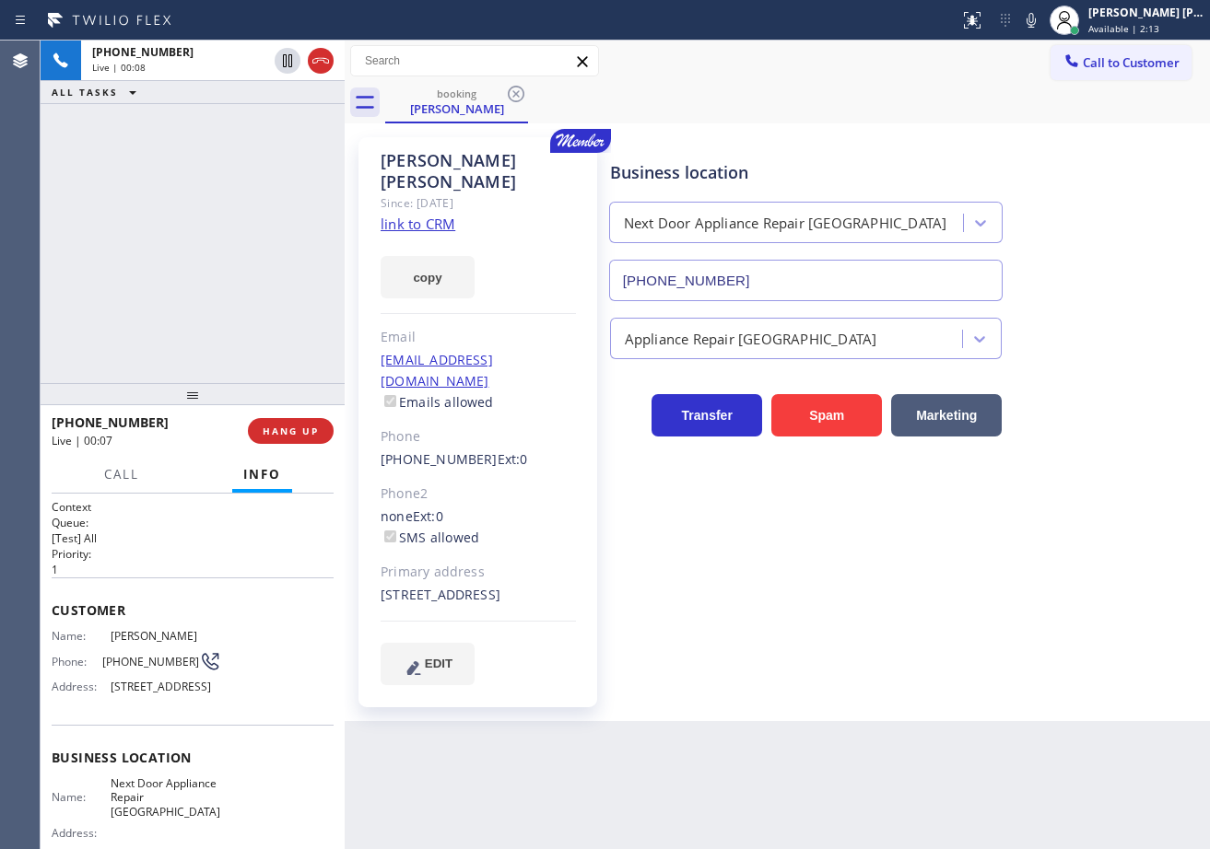
click at [949, 182] on div "Business location" at bounding box center [806, 172] width 392 height 25
click at [237, 211] on div "[PHONE_NUMBER] Live | 01:25 ALL TASKS ALL TASKS ACTIVE TASKS TASKS IN WRAP UP" at bounding box center [193, 212] width 304 height 343
drag, startPoint x: 263, startPoint y: 343, endPoint x: 266, endPoint y: 421, distance: 78.4
click at [272, 365] on div "[PHONE_NUMBER] Live | 01:26 ALL TASKS ALL TASKS ACTIVE TASKS TASKS IN WRAP UP" at bounding box center [193, 212] width 304 height 343
click at [270, 436] on span "HANG UP" at bounding box center [291, 431] width 56 height 13
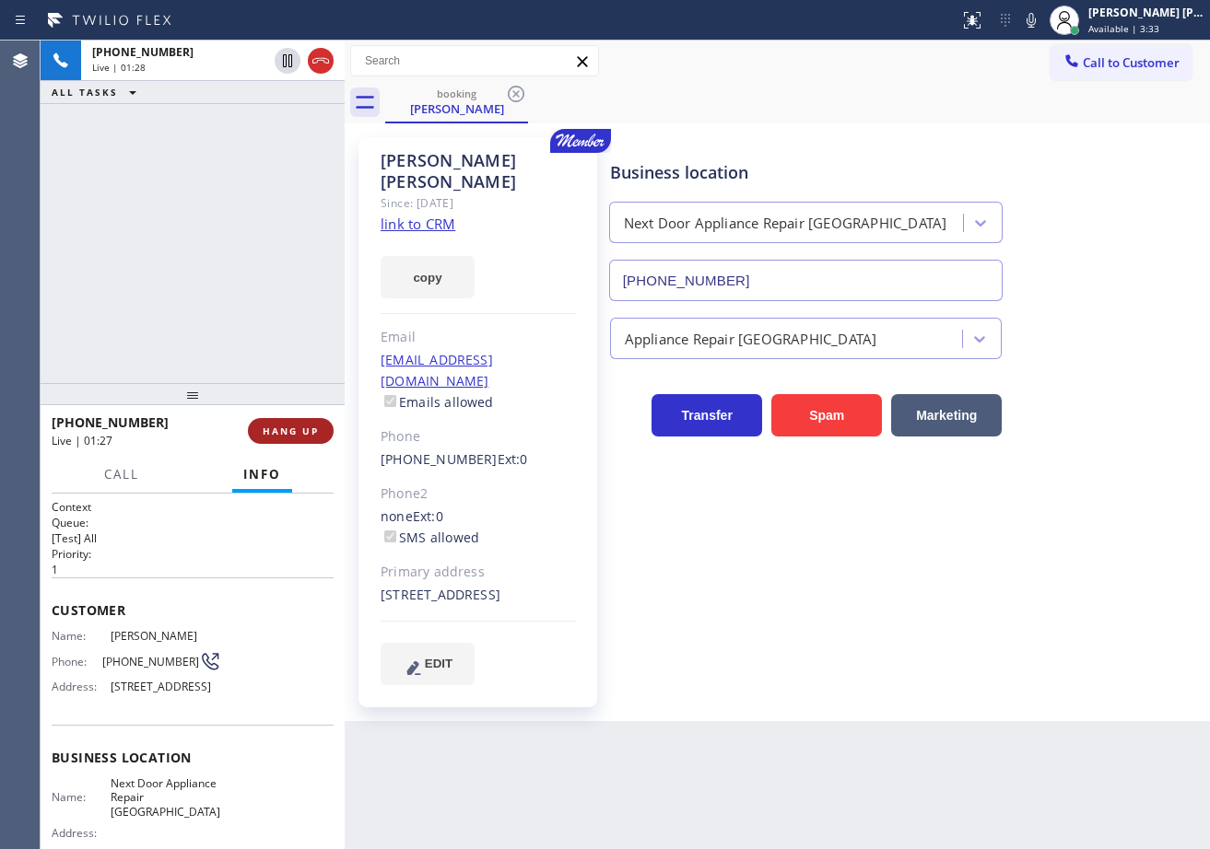
click at [270, 436] on span "HANG UP" at bounding box center [291, 431] width 56 height 13
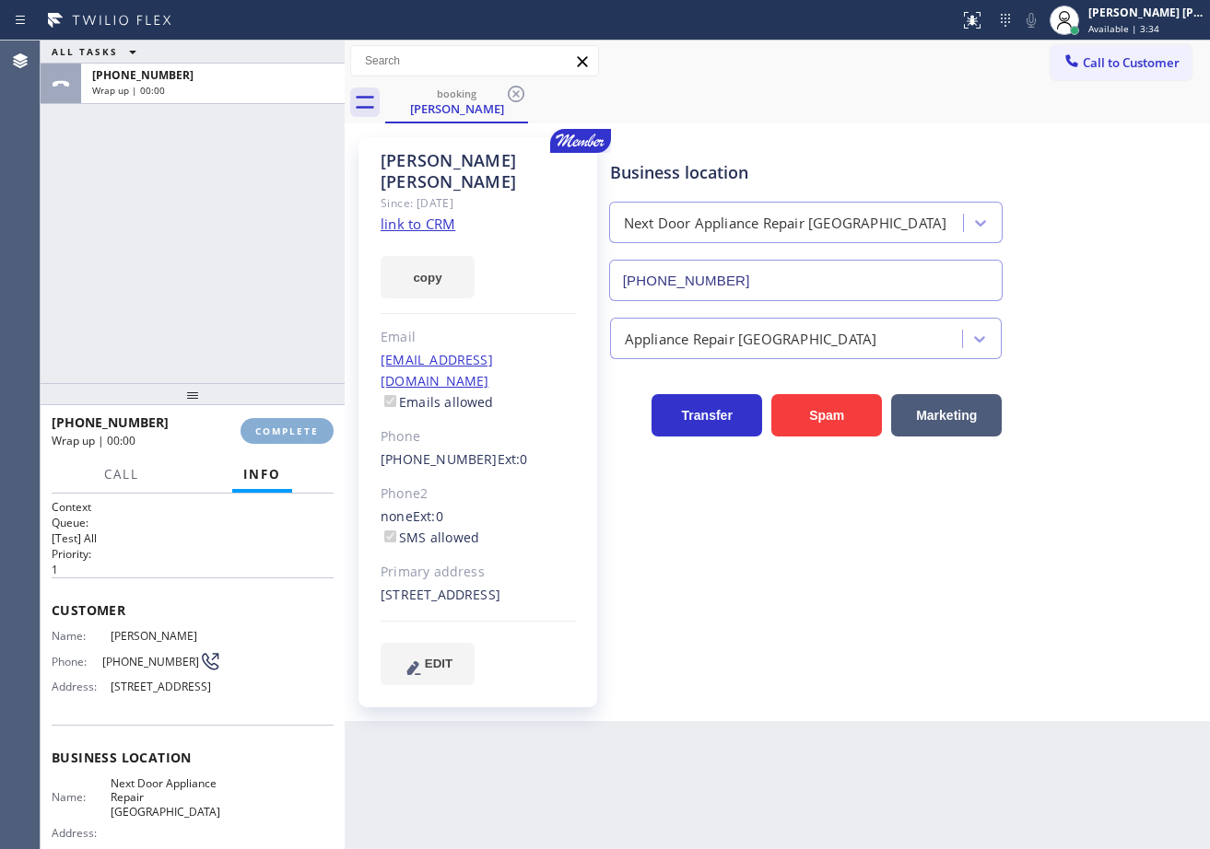
click at [273, 439] on button "COMPLETE" at bounding box center [286, 431] width 93 height 26
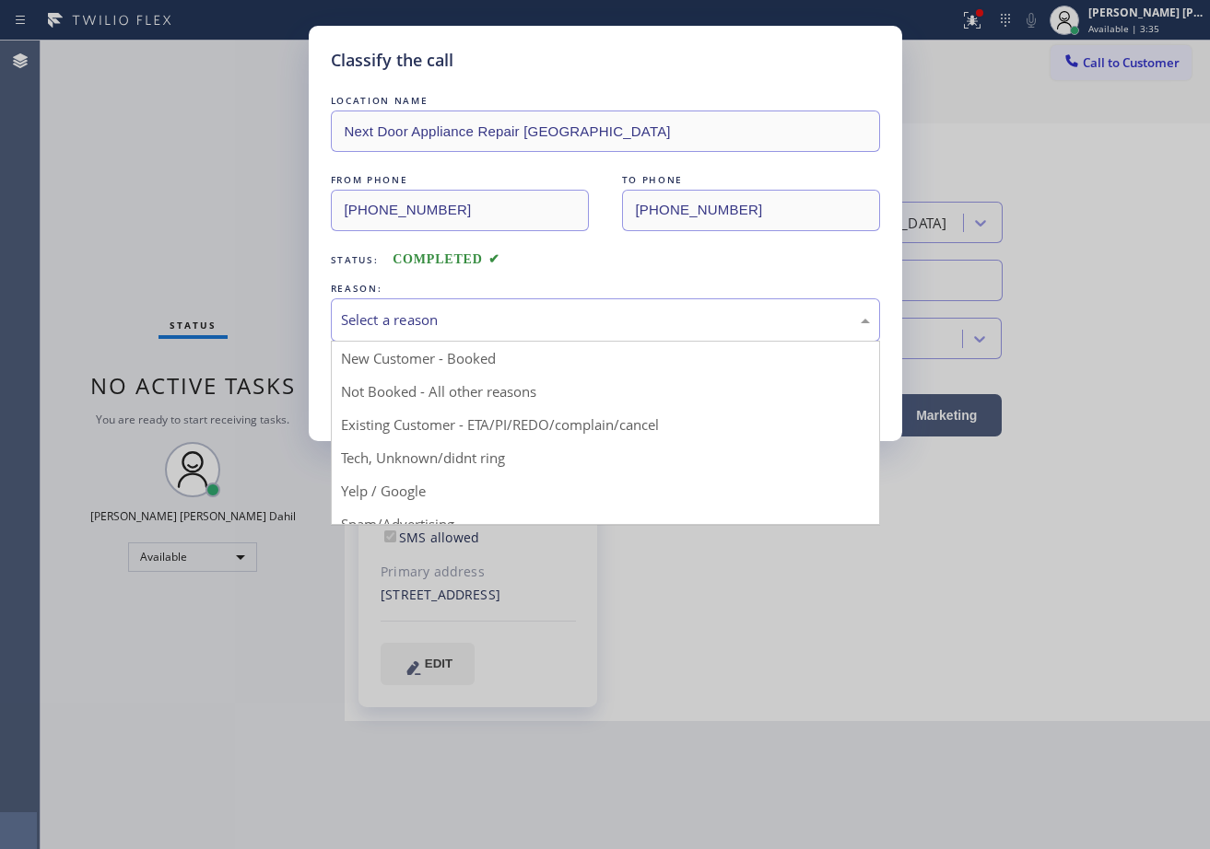
click at [491, 330] on div "Select a reason" at bounding box center [605, 320] width 529 height 21
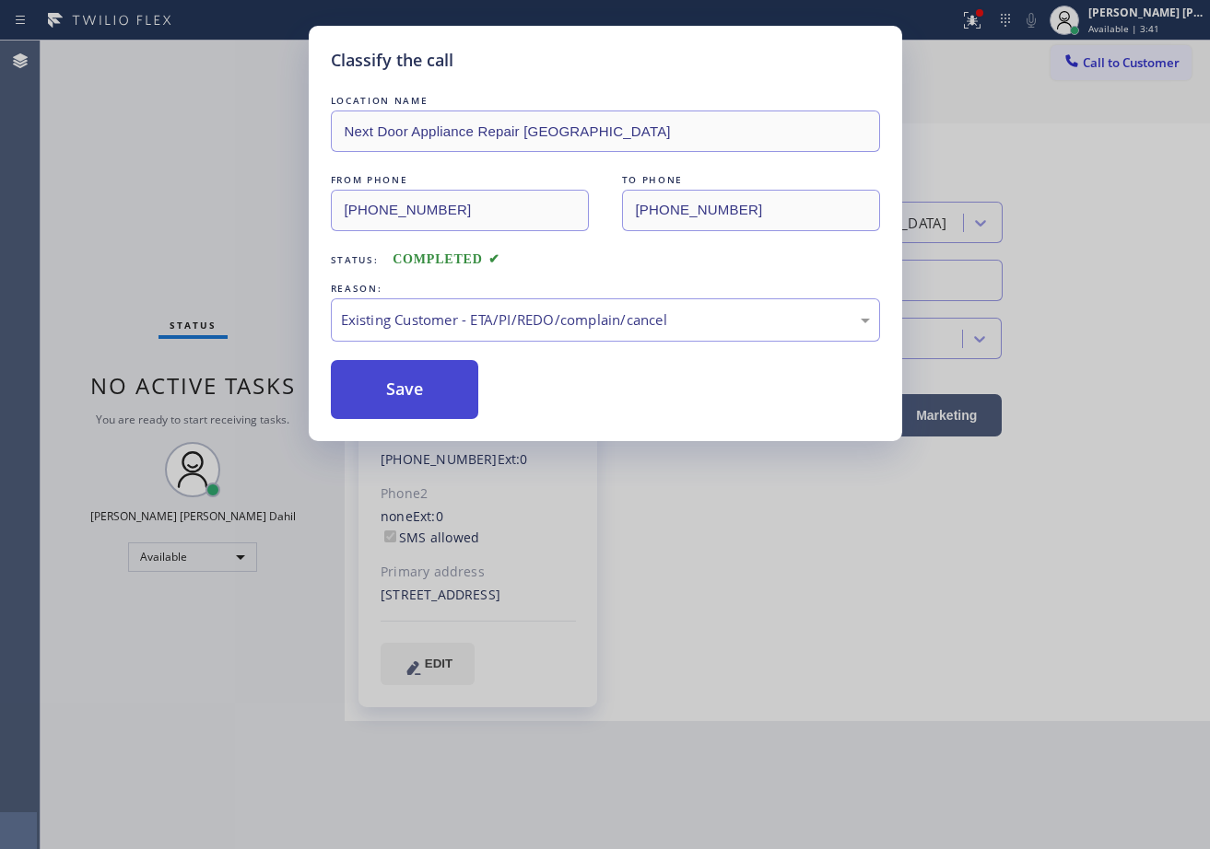
click at [427, 392] on button "Save" at bounding box center [405, 389] width 148 height 59
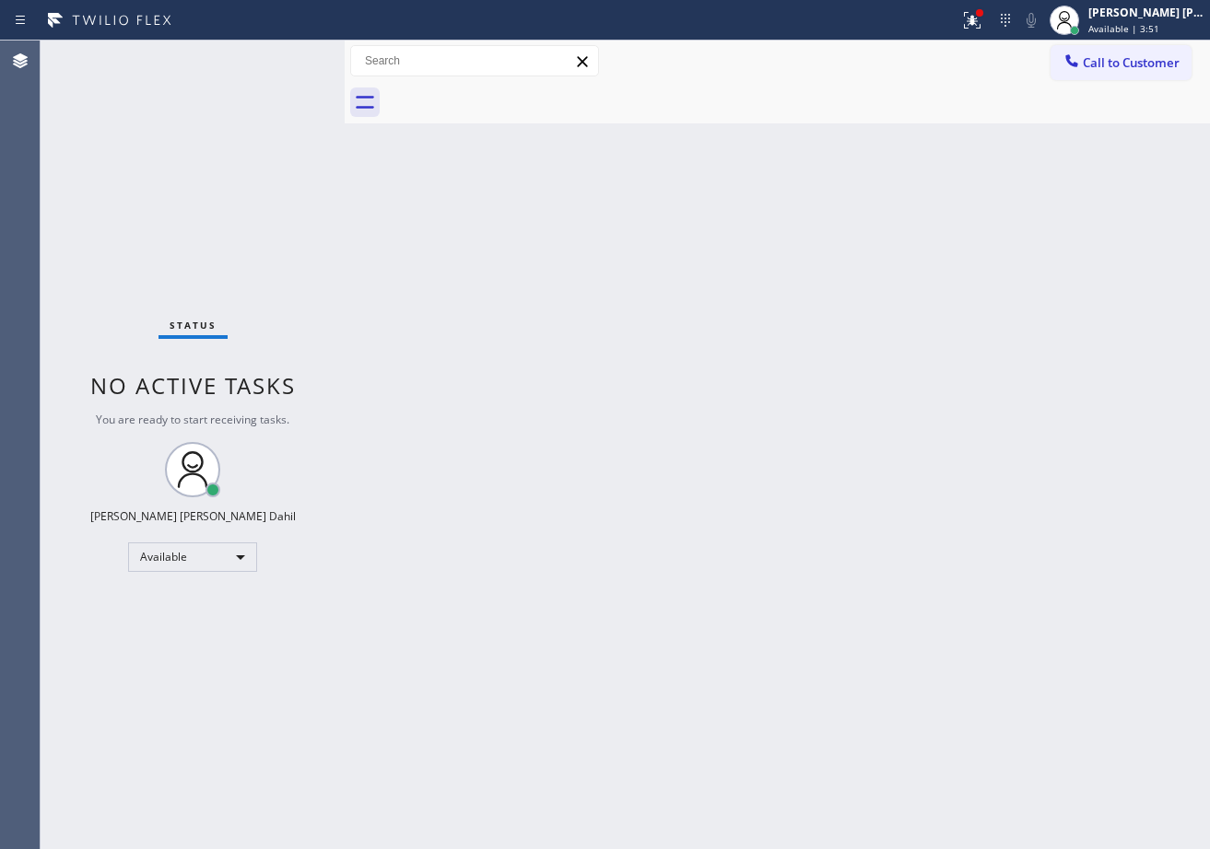
click at [968, 35] on div "Status report Issues detected These issues could affect your workflow. Please c…" at bounding box center [605, 20] width 1210 height 41
click at [983, 26] on icon at bounding box center [972, 20] width 22 height 22
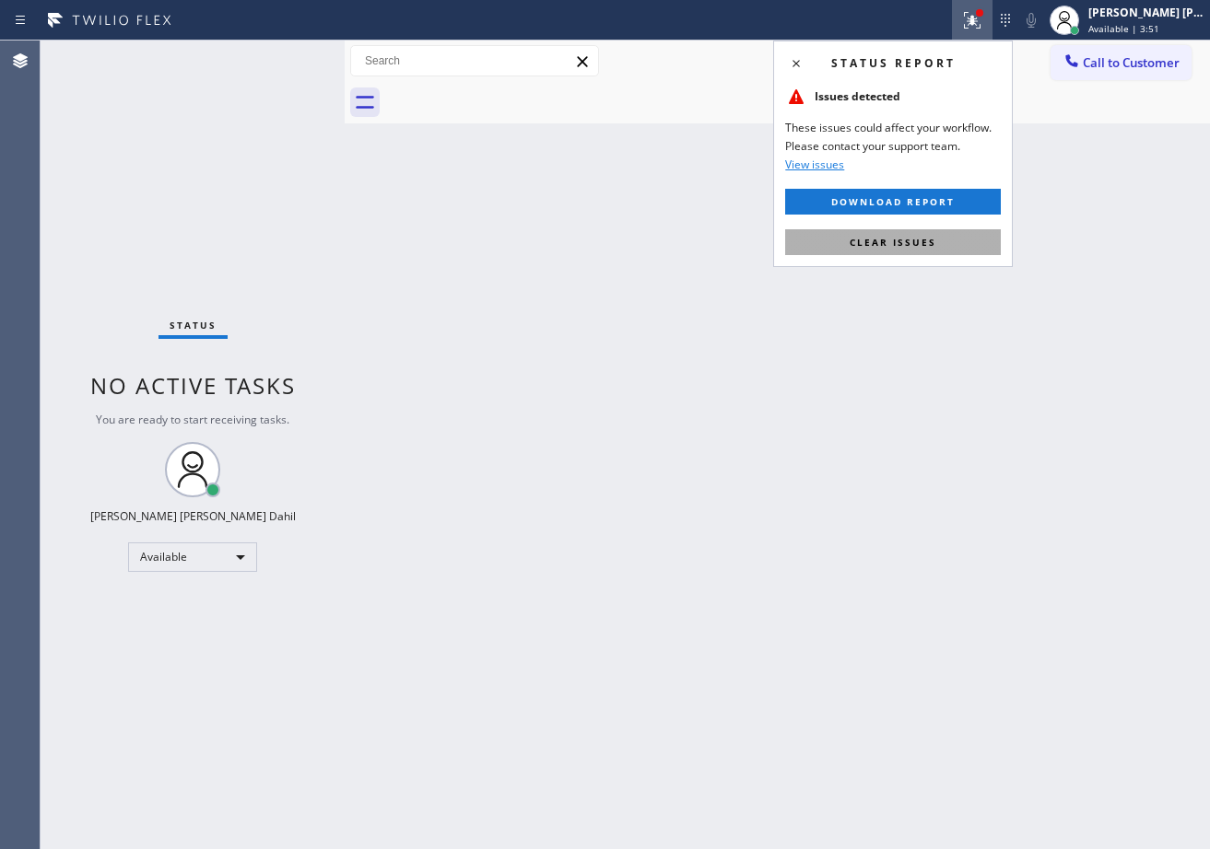
click at [957, 240] on button "Clear issues" at bounding box center [893, 242] width 216 height 26
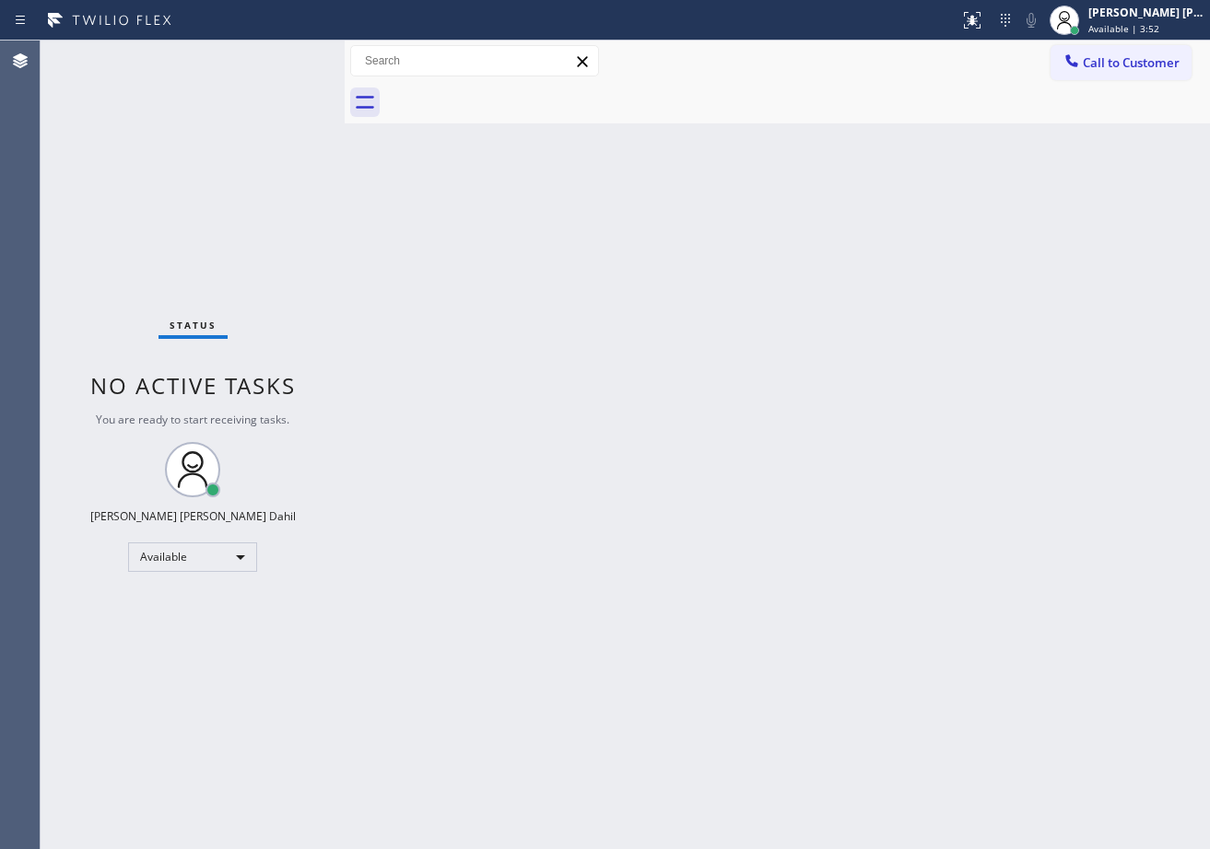
click at [957, 240] on div "Back to Dashboard Change Sender ID Customers Technicians Select a contact Outbo…" at bounding box center [777, 445] width 865 height 809
click at [278, 55] on div "Status No active tasks You are ready to start receiving tasks. [PERSON_NAME] [P…" at bounding box center [193, 445] width 304 height 809
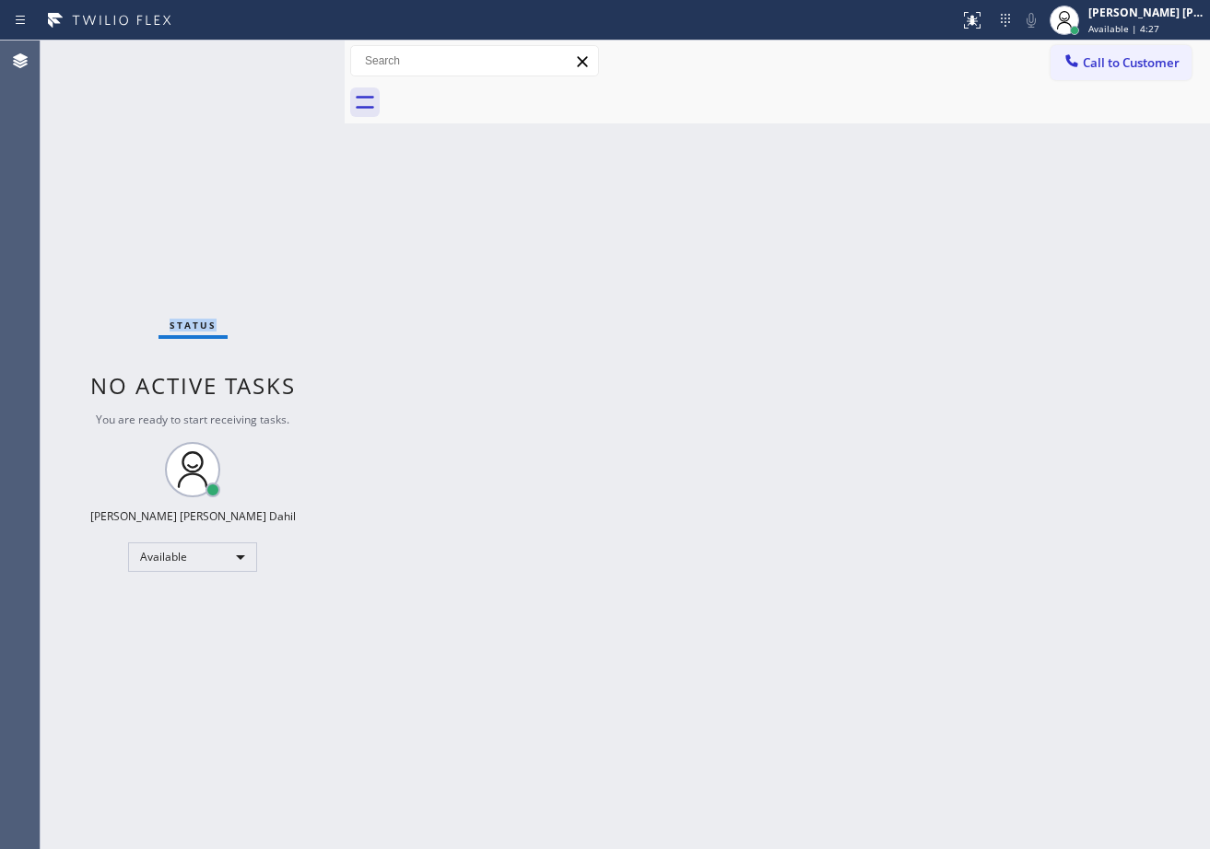
click at [278, 55] on div "Status No active tasks You are ready to start receiving tasks. [PERSON_NAME] [P…" at bounding box center [193, 445] width 304 height 809
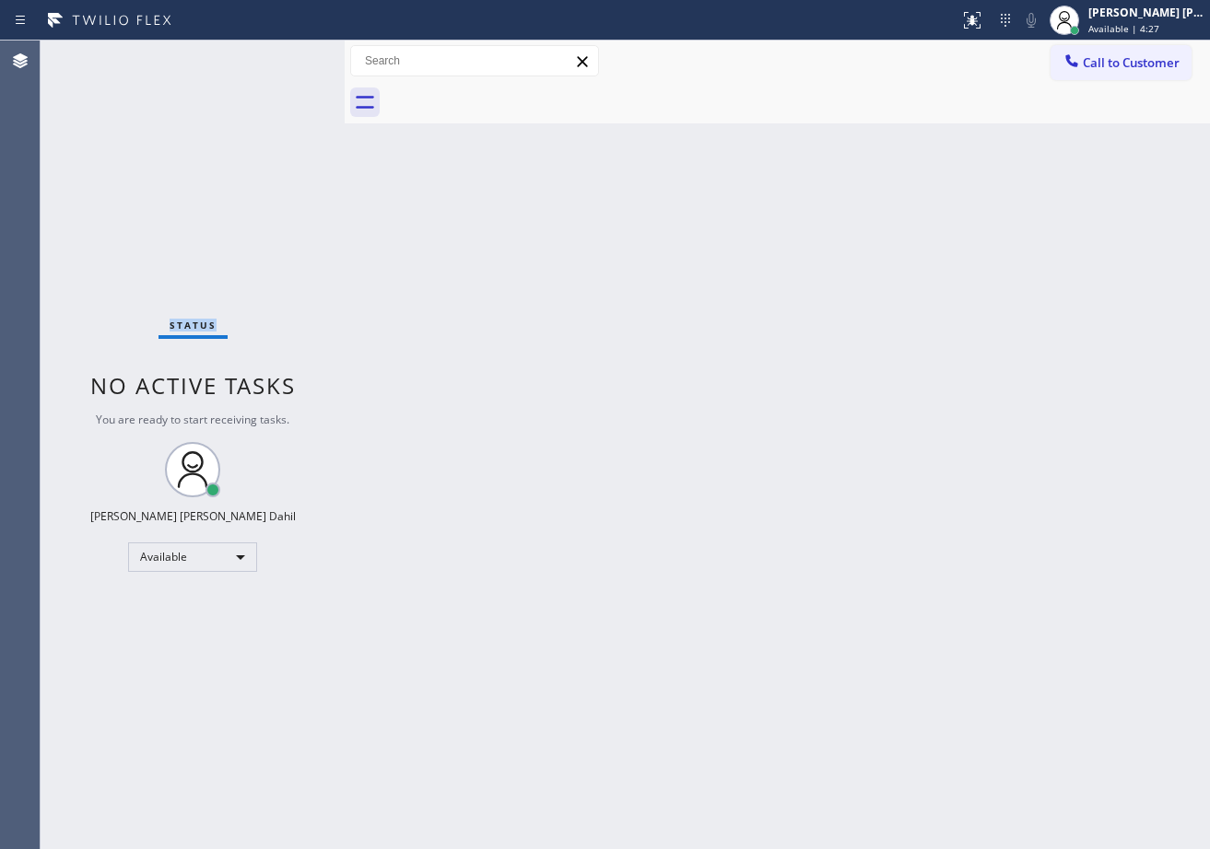
click at [278, 55] on div "Status No active tasks You are ready to start receiving tasks. [PERSON_NAME] [P…" at bounding box center [193, 445] width 304 height 809
click at [698, 361] on div "Back to Dashboard Change Sender ID Customers Technicians Select a contact Outbo…" at bounding box center [777, 445] width 865 height 809
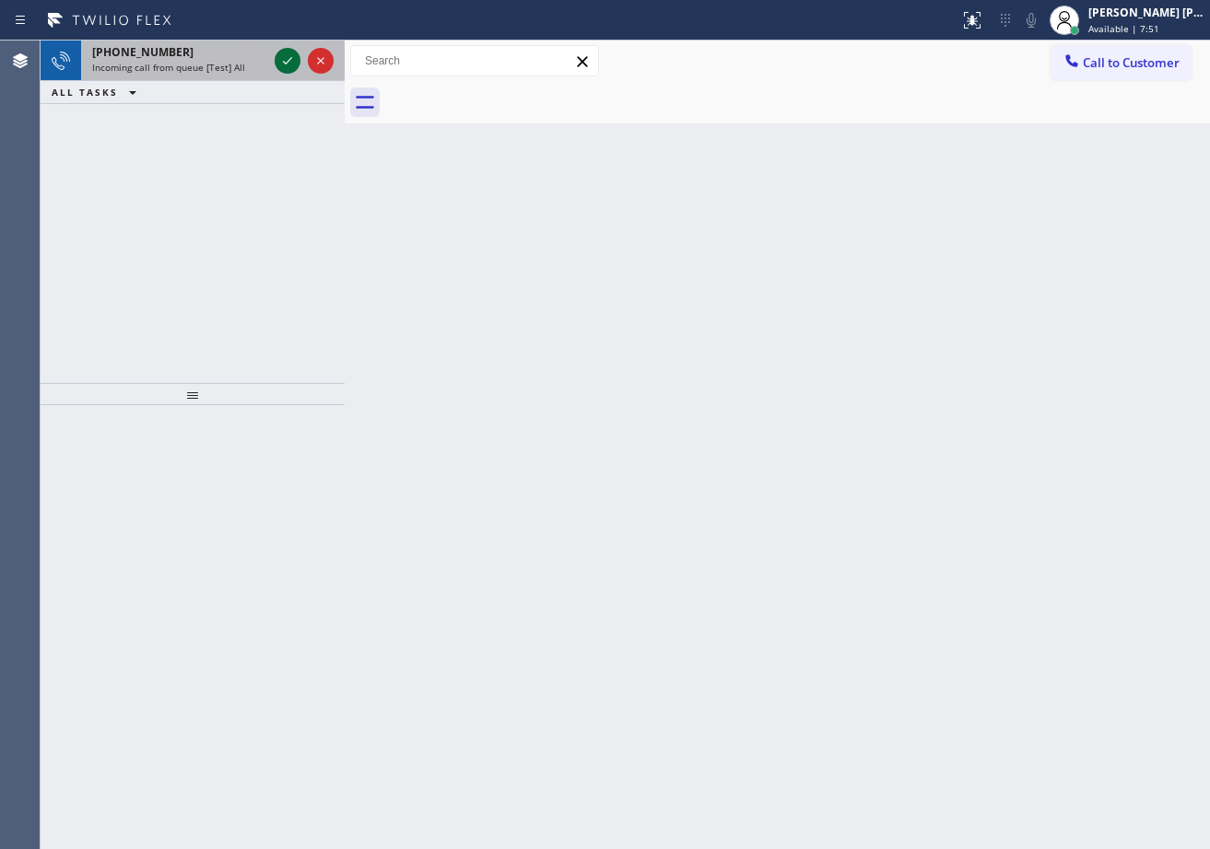
click at [278, 55] on icon at bounding box center [287, 61] width 22 height 22
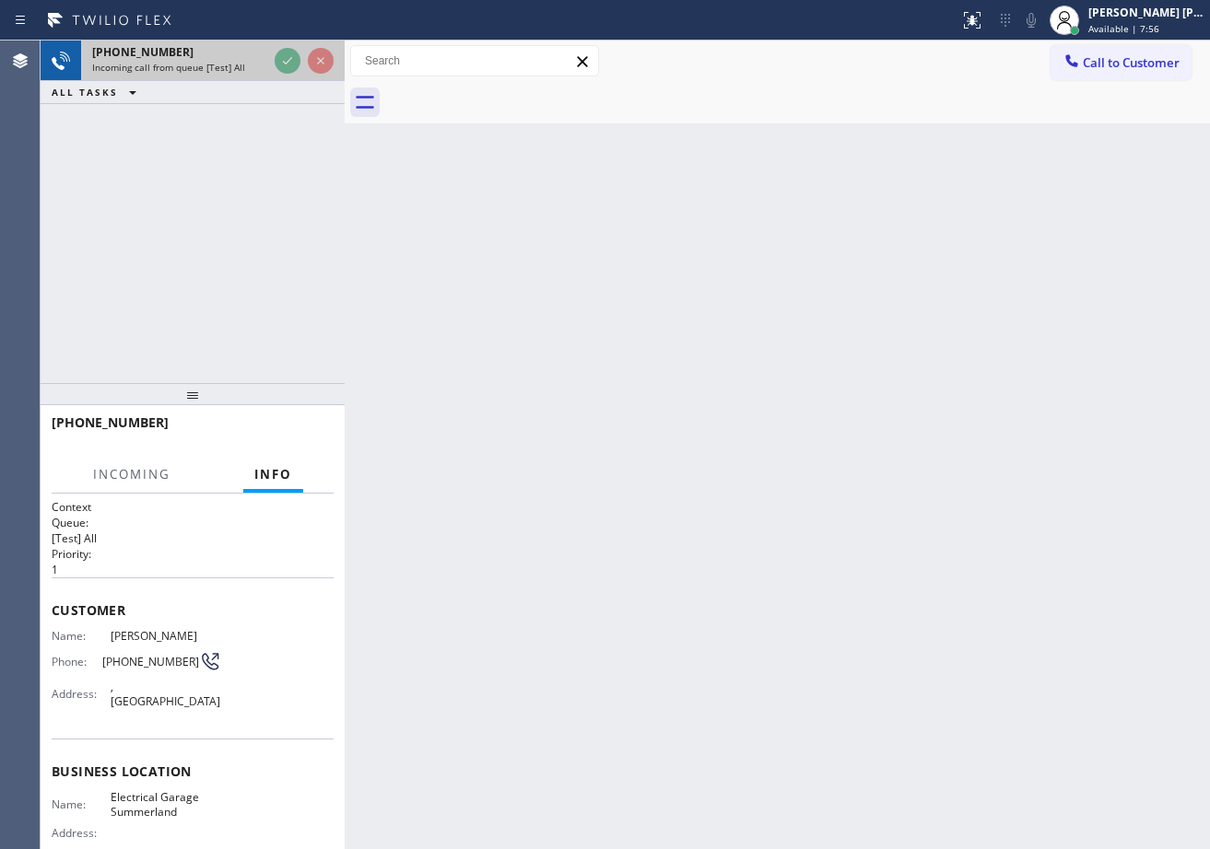
click at [278, 55] on icon at bounding box center [287, 61] width 22 height 22
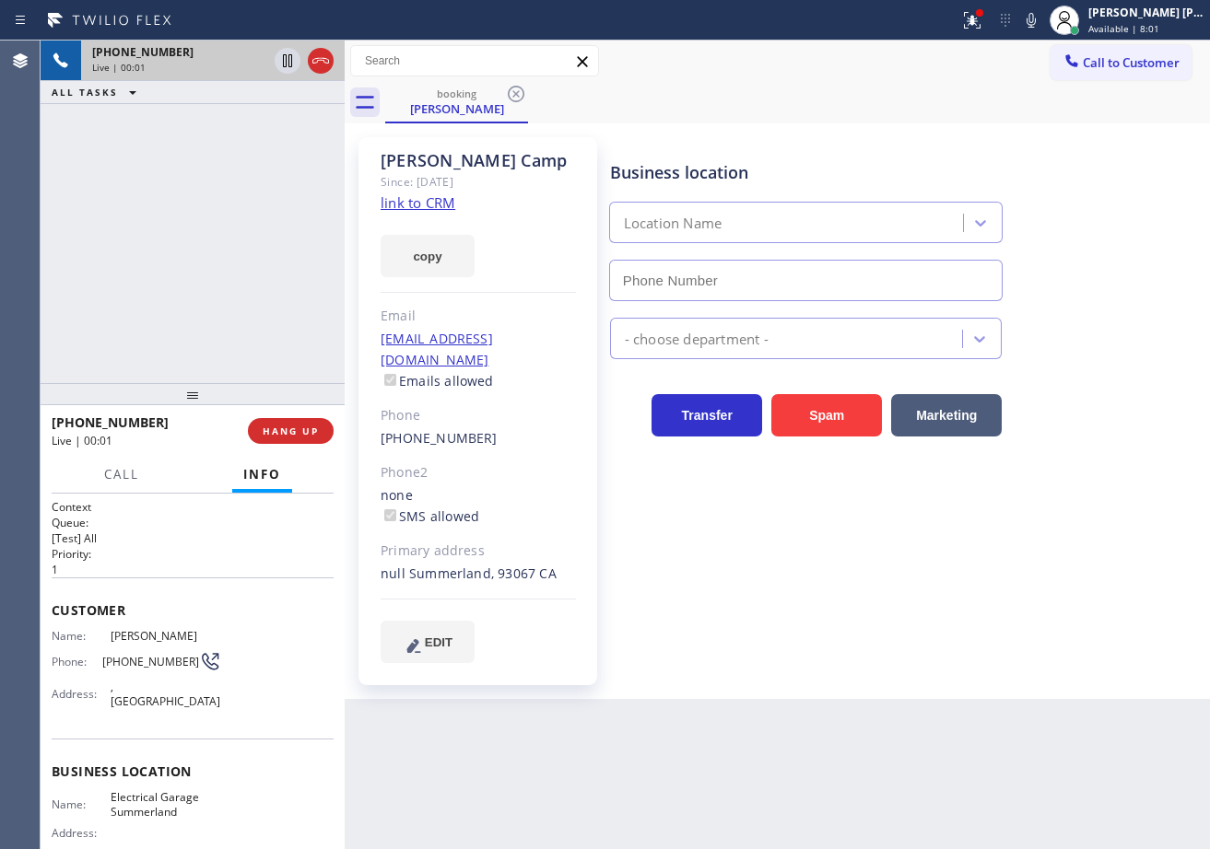
type input "[PHONE_NUMBER]"
click at [399, 205] on link "link to CRM" at bounding box center [418, 202] width 75 height 18
drag, startPoint x: 243, startPoint y: 216, endPoint x: 269, endPoint y: 147, distance: 72.9
click at [250, 206] on div "[PHONE_NUMBER] Live | 00:34 ALL TASKS ALL TASKS ACTIVE TASKS TASKS IN WRAP UP" at bounding box center [193, 212] width 304 height 343
click at [284, 56] on icon at bounding box center [287, 60] width 9 height 13
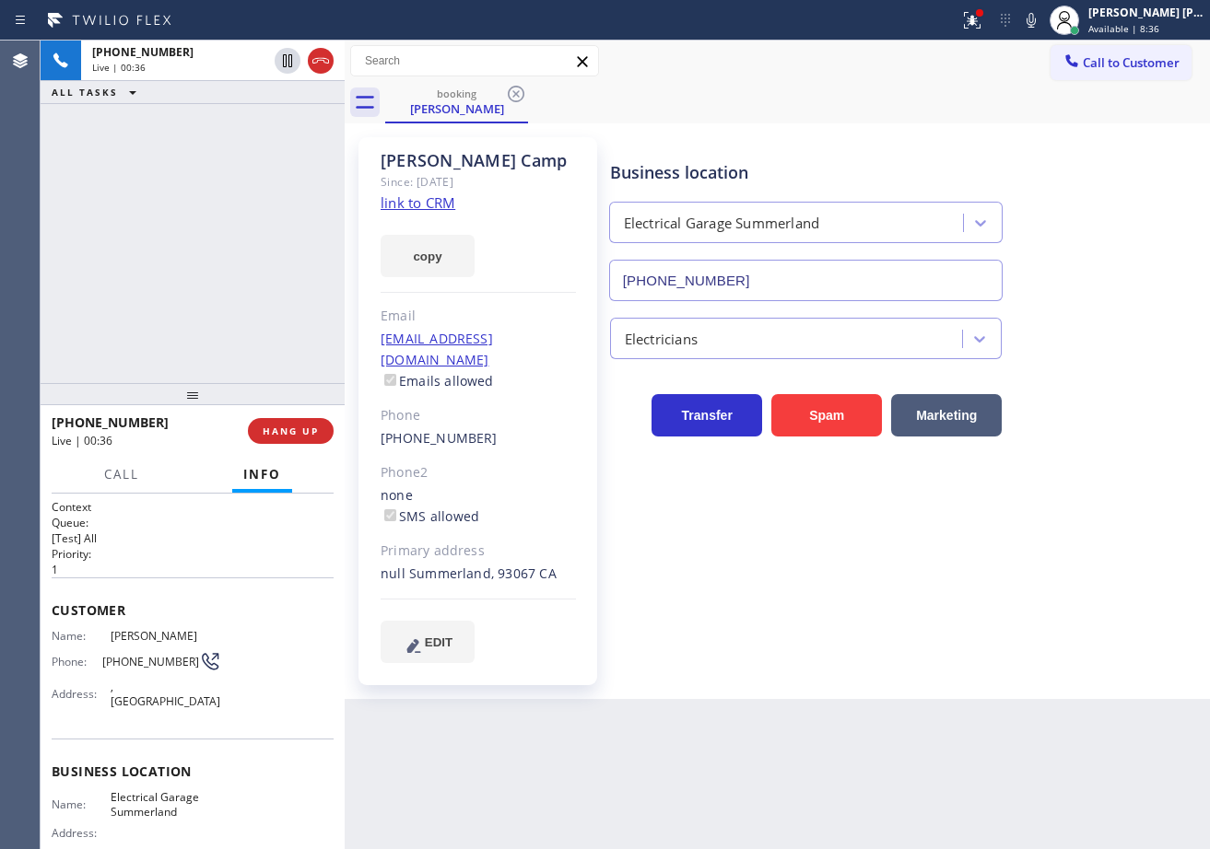
click at [1042, 20] on icon at bounding box center [1031, 20] width 22 height 22
click at [1009, 70] on div "Call to Customer Outbound call Location HVAC Alliance Expert Your caller id pho…" at bounding box center [777, 61] width 865 height 32
click at [107, 476] on span "Call" at bounding box center [121, 474] width 35 height 17
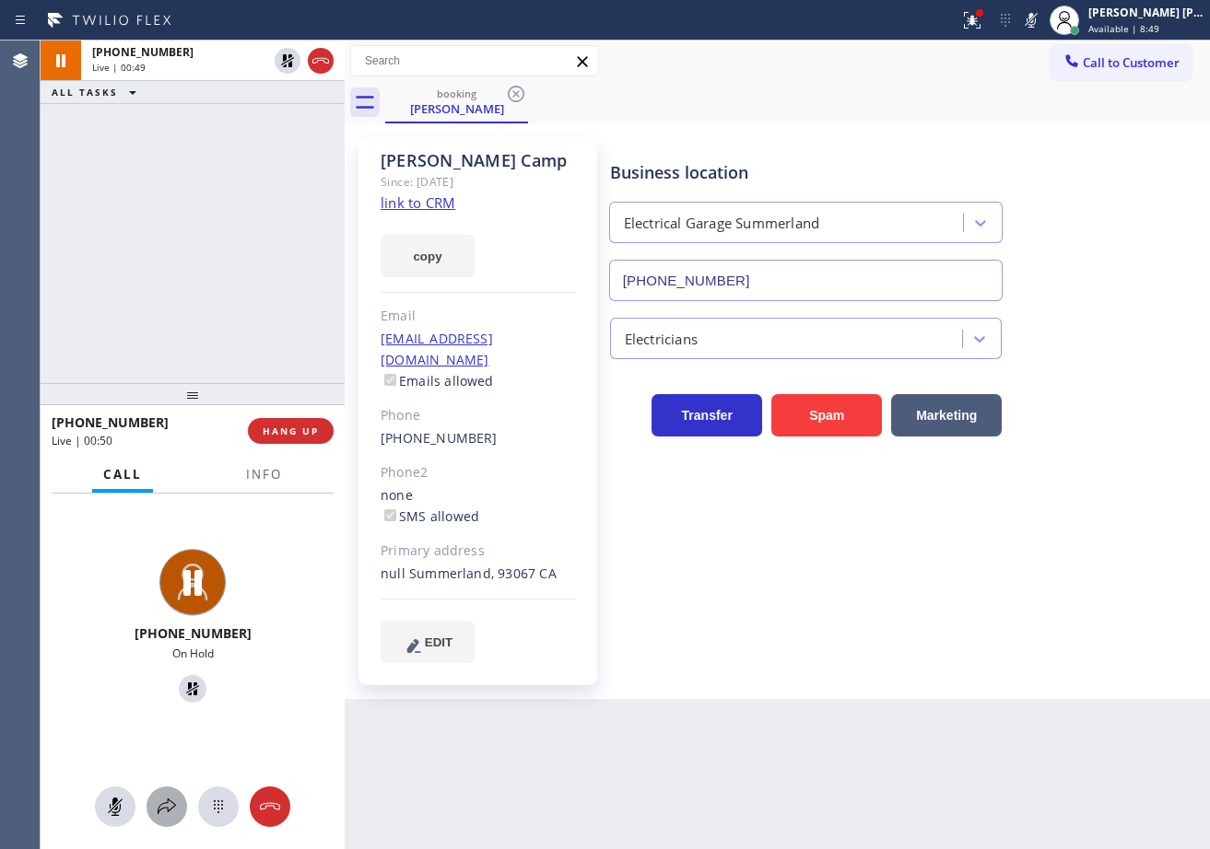
click at [163, 803] on icon at bounding box center [167, 807] width 22 height 22
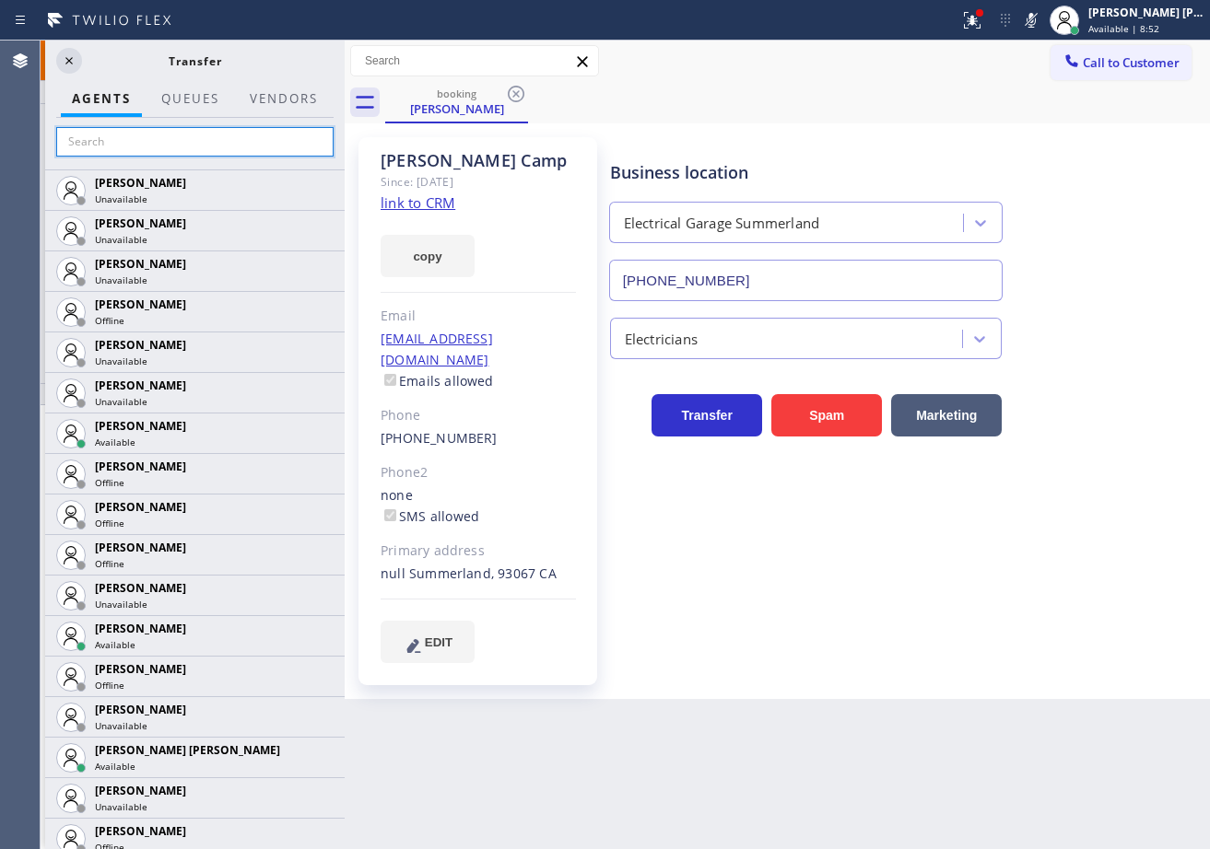
click at [202, 148] on input "text" at bounding box center [194, 141] width 277 height 29
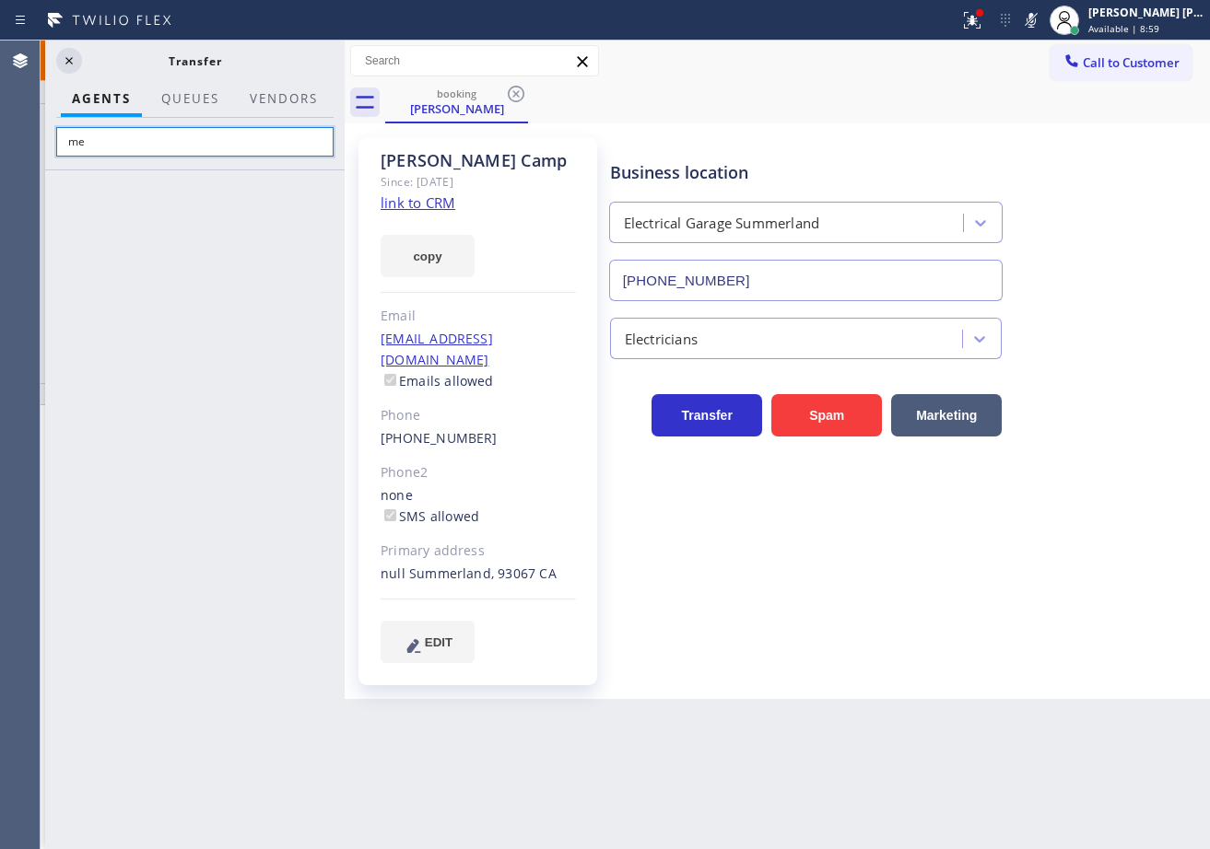
type input "meg"
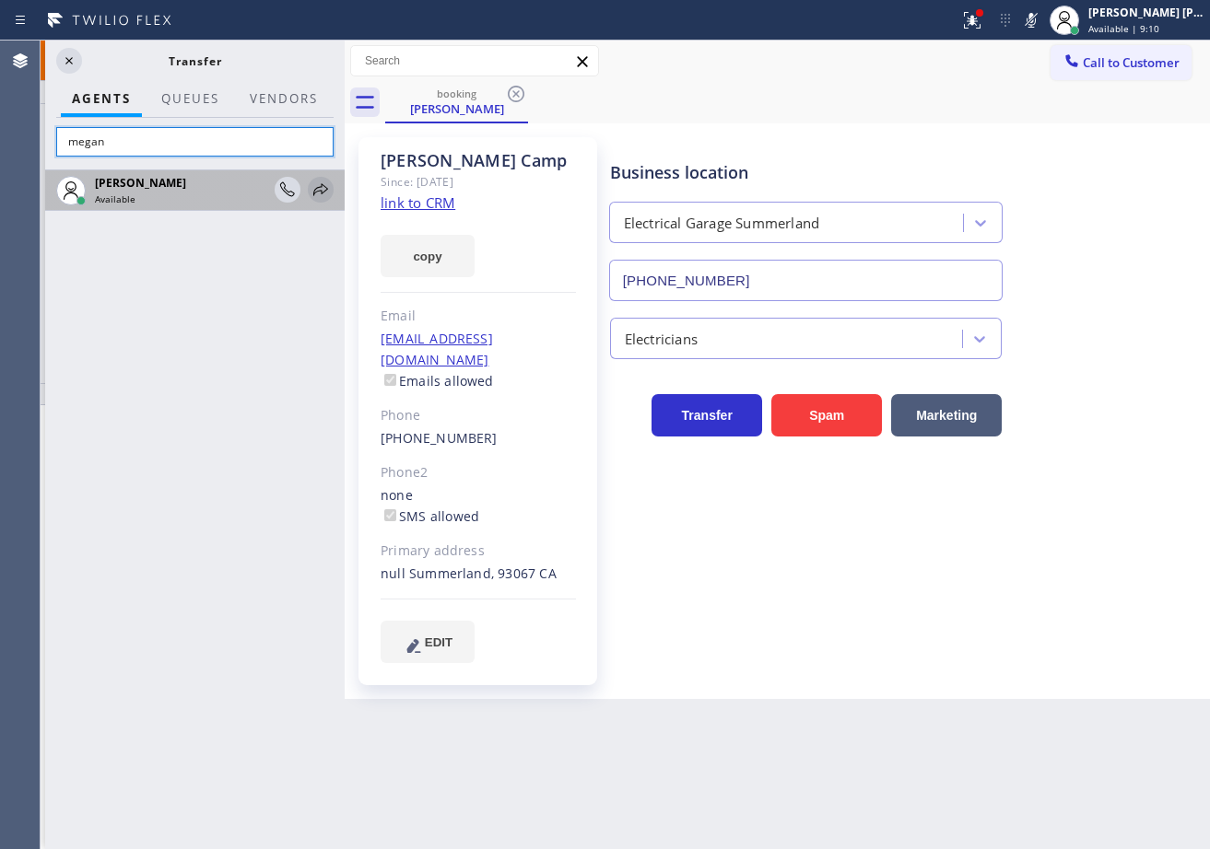
type input "megan"
click at [319, 188] on icon at bounding box center [320, 189] width 15 height 12
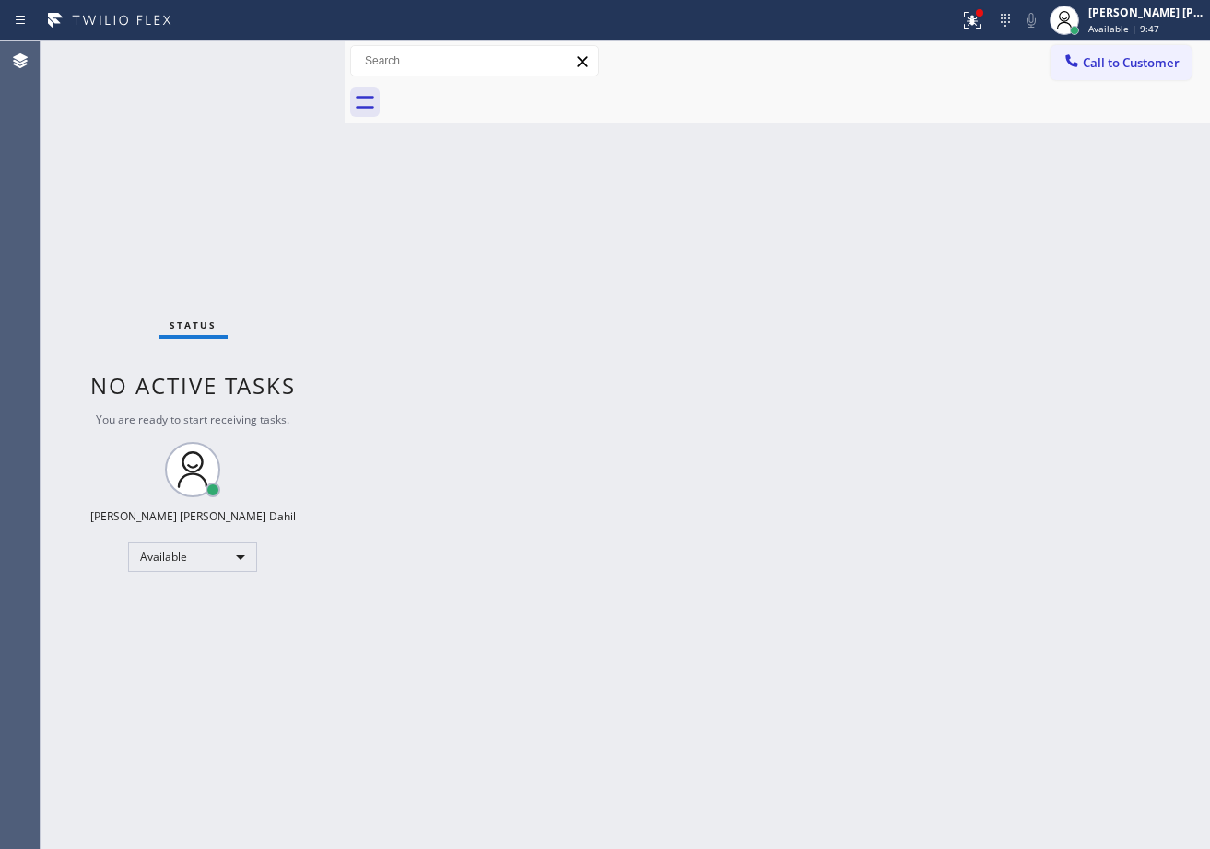
click at [245, 66] on div "Status No active tasks You are ready to start receiving tasks. [PERSON_NAME] [P…" at bounding box center [193, 445] width 304 height 809
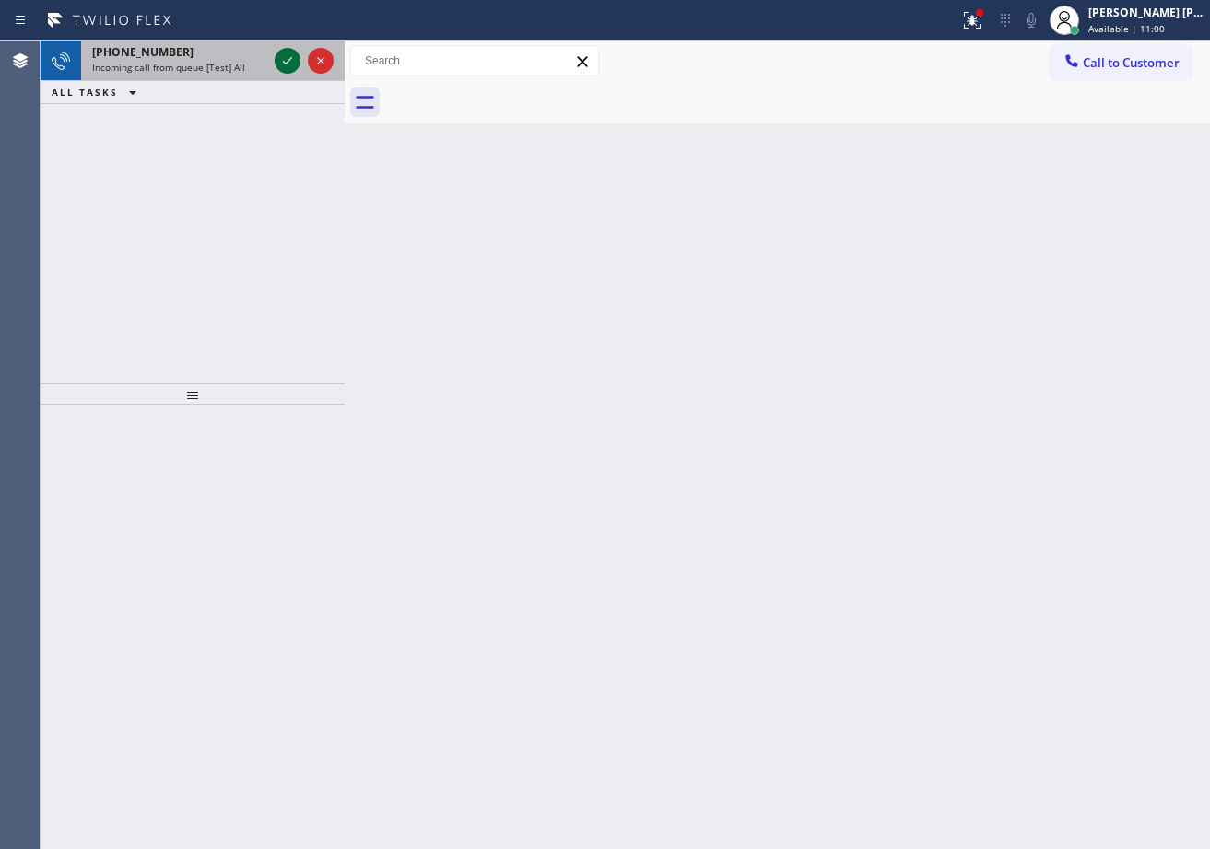
click at [278, 55] on icon at bounding box center [287, 61] width 22 height 22
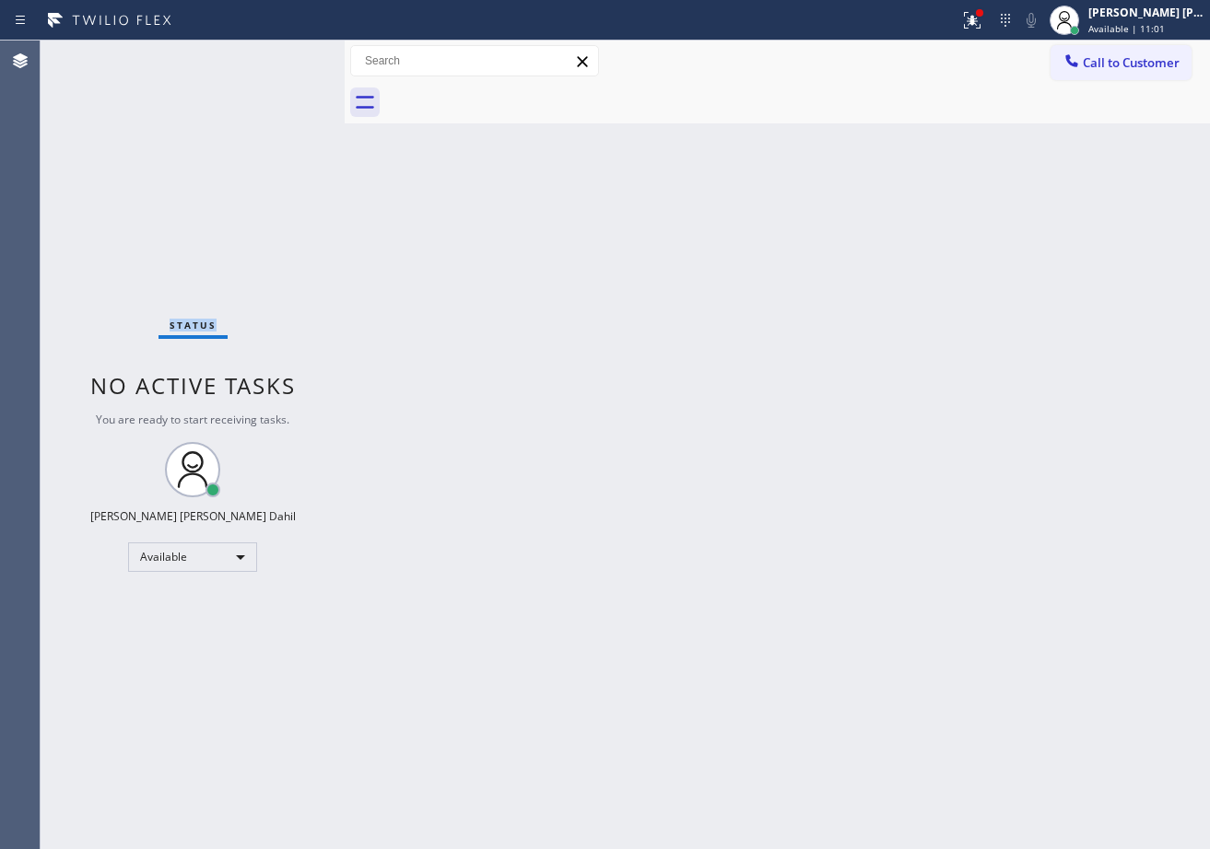
click at [278, 55] on div "Status No active tasks You are ready to start receiving tasks. [PERSON_NAME] [P…" at bounding box center [193, 445] width 304 height 809
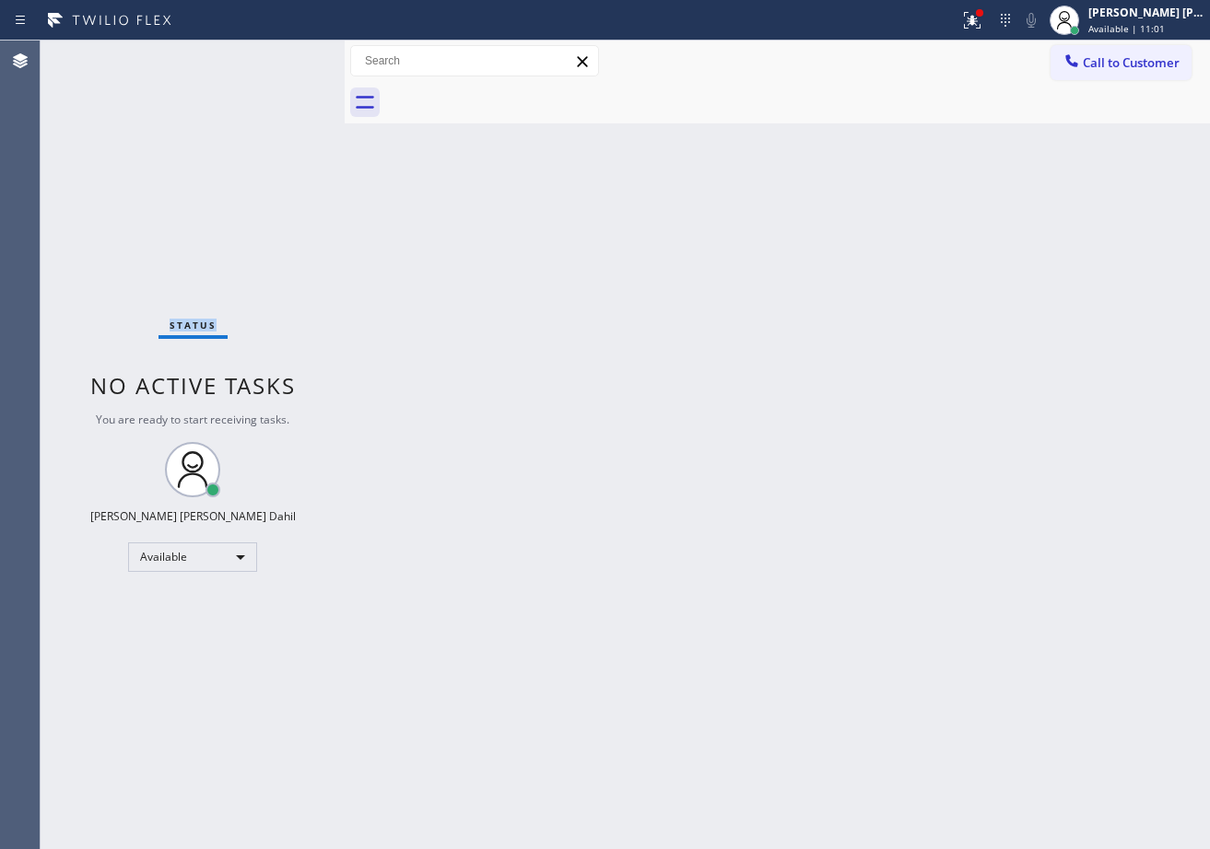
click at [278, 55] on div "Status No active tasks You are ready to start receiving tasks. [PERSON_NAME] [P…" at bounding box center [193, 445] width 304 height 809
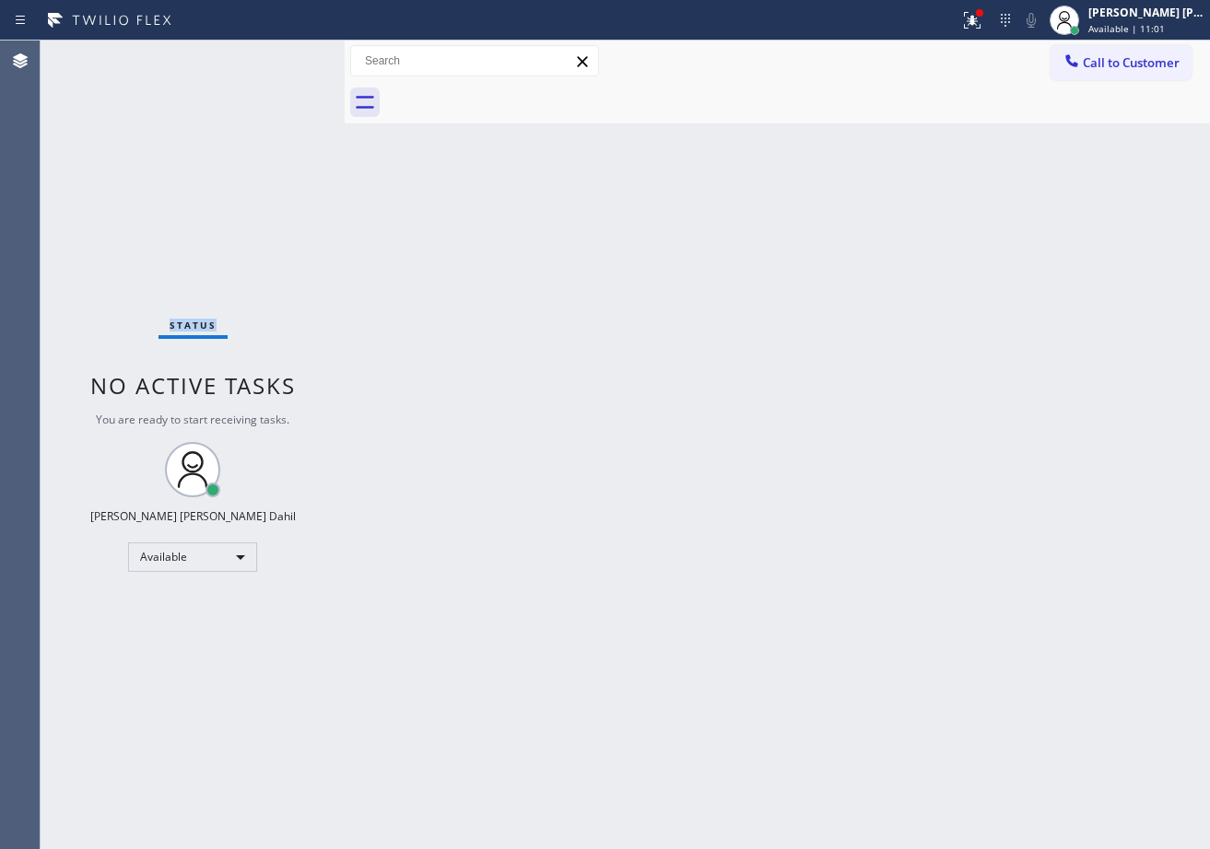
click at [278, 55] on div "Status No active tasks You are ready to start receiving tasks. [PERSON_NAME] [P…" at bounding box center [193, 445] width 304 height 809
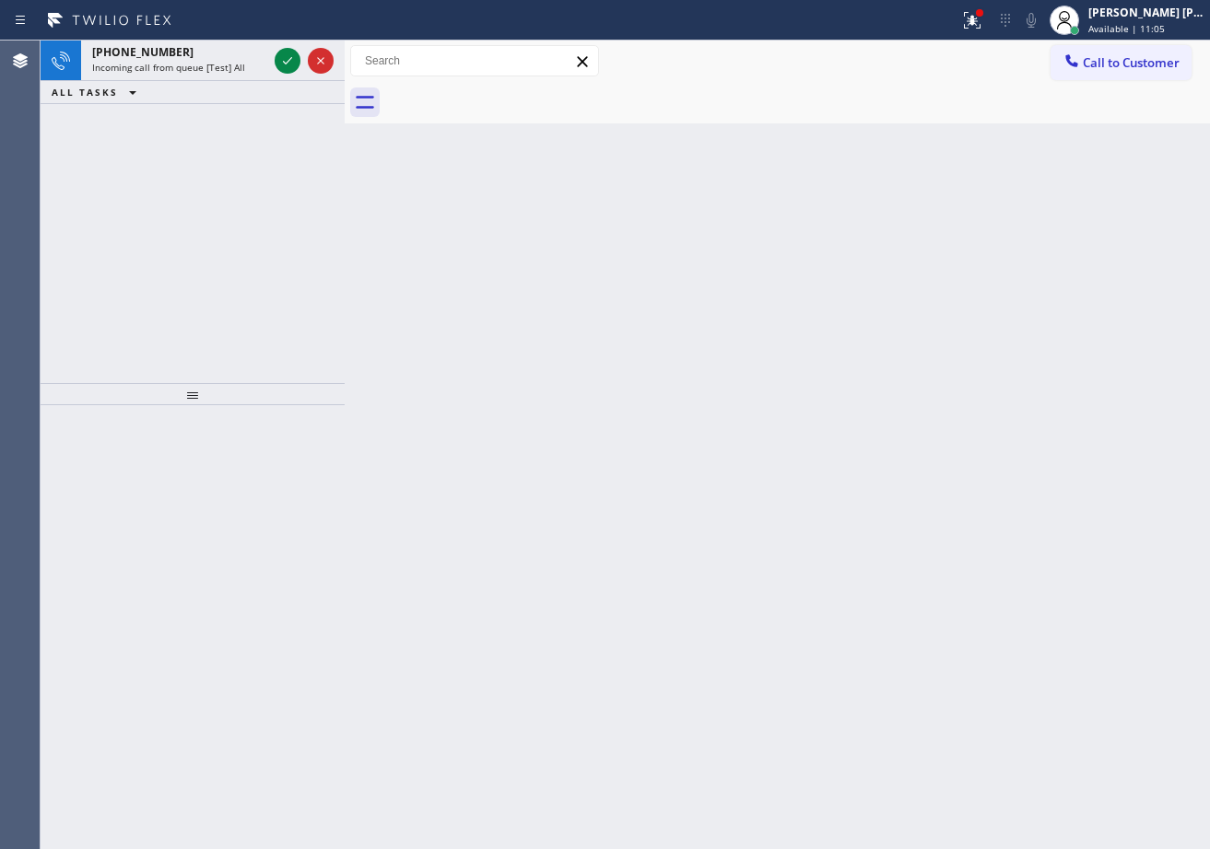
click at [278, 55] on icon at bounding box center [287, 61] width 22 height 22
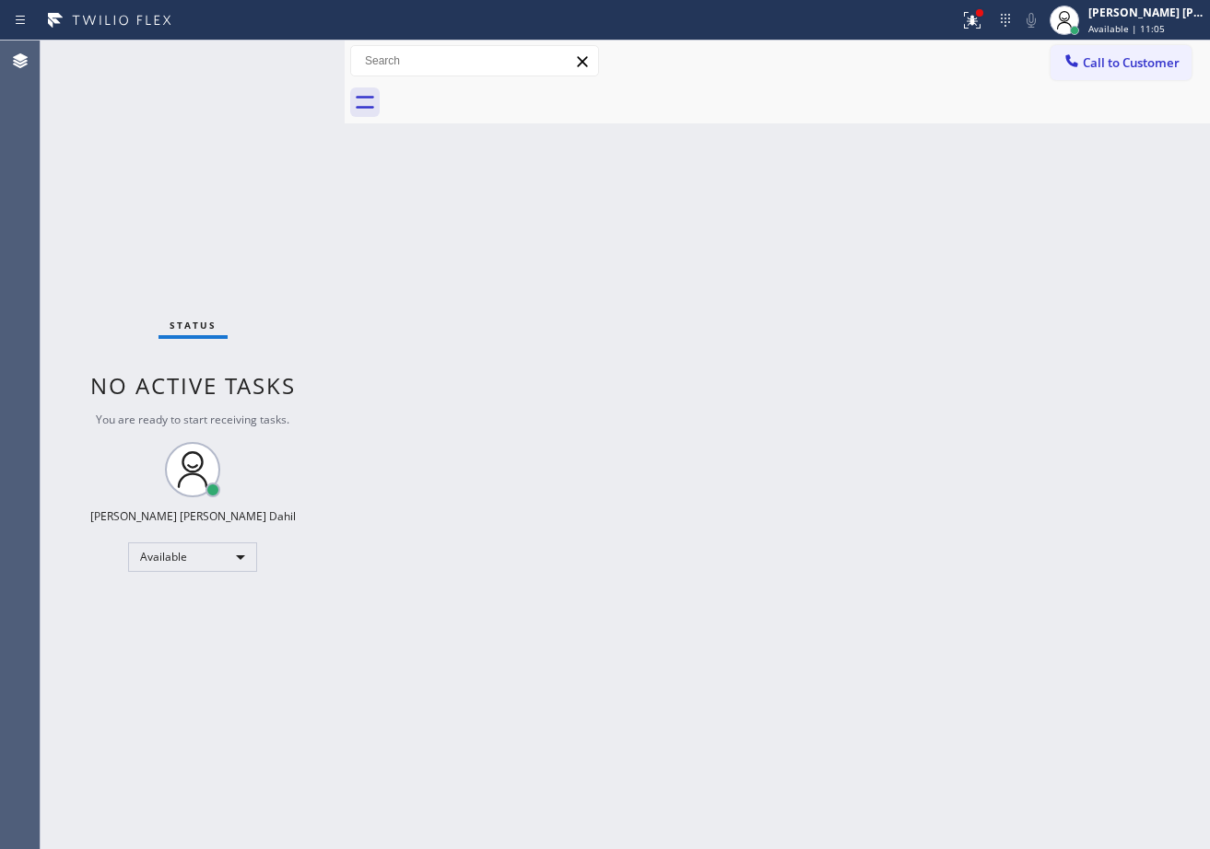
click at [278, 55] on div "Status No active tasks You are ready to start receiving tasks. [PERSON_NAME] [P…" at bounding box center [193, 445] width 304 height 809
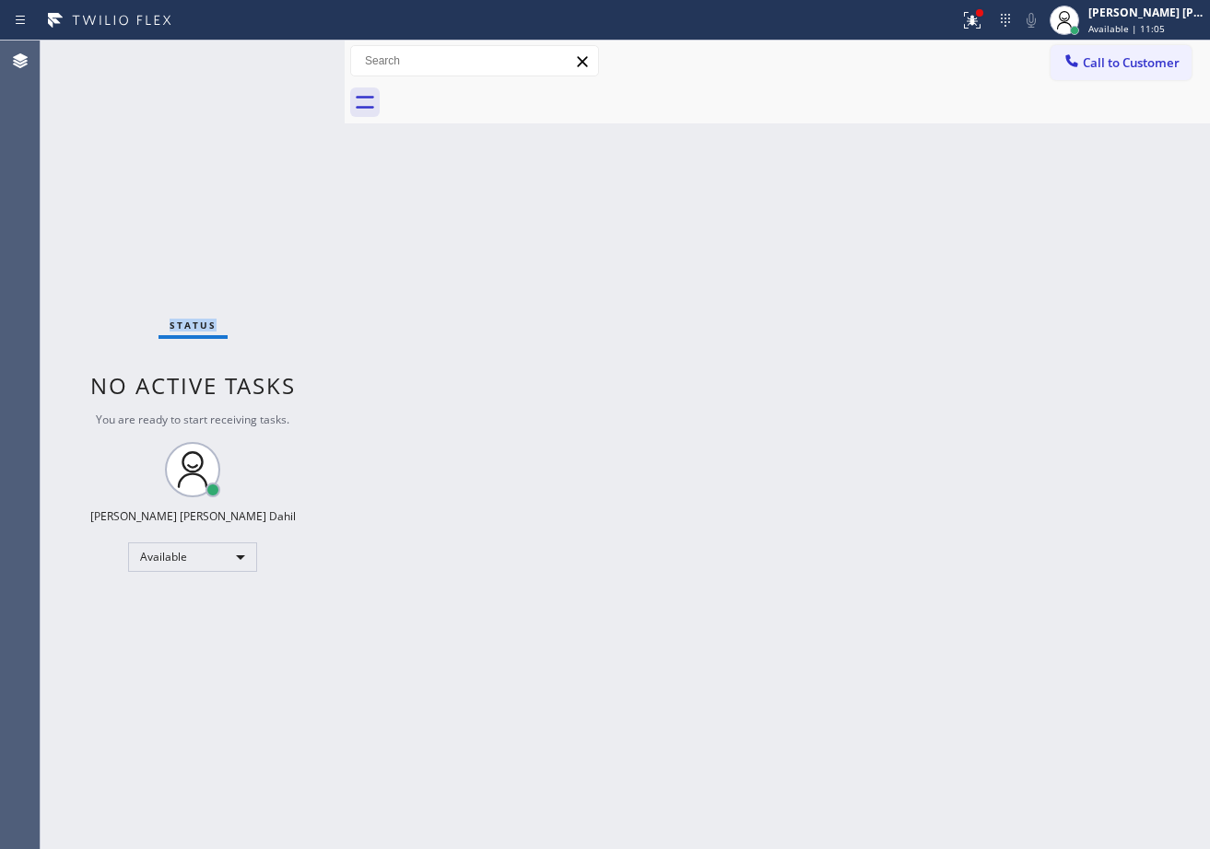
click at [278, 55] on div "Status No active tasks You are ready to start receiving tasks. [PERSON_NAME] [P…" at bounding box center [193, 445] width 304 height 809
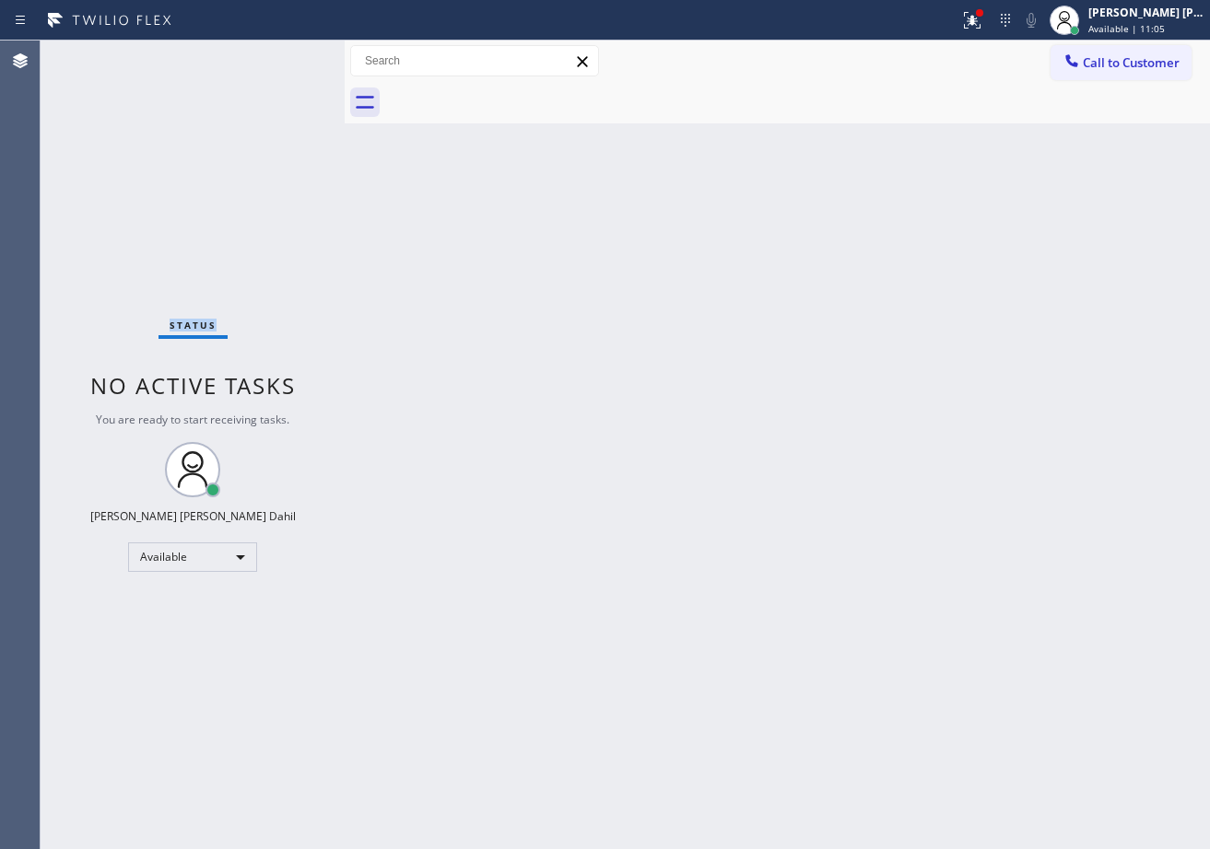
click at [278, 55] on div "Status No active tasks You are ready to start receiving tasks. [PERSON_NAME] [P…" at bounding box center [193, 445] width 304 height 809
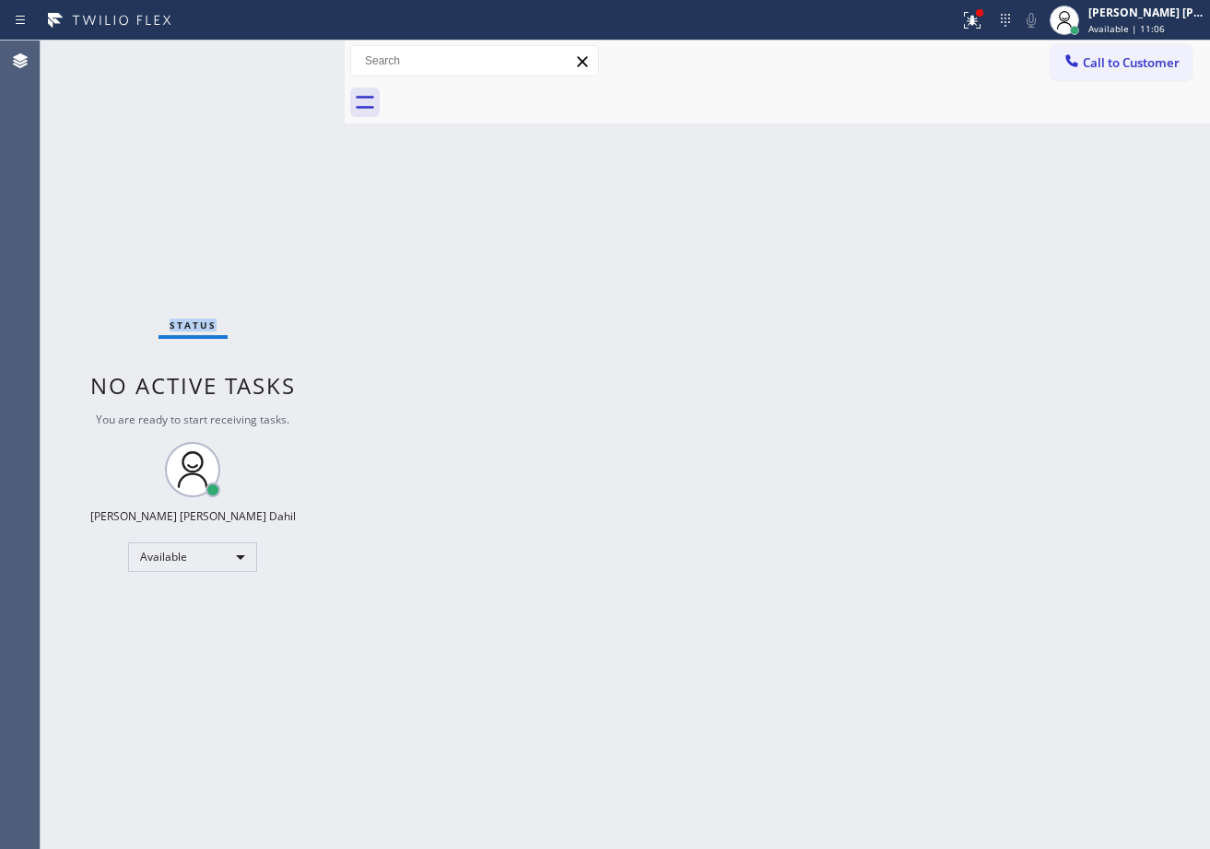
click at [278, 55] on div "Status No active tasks You are ready to start receiving tasks. [PERSON_NAME] [P…" at bounding box center [193, 445] width 304 height 809
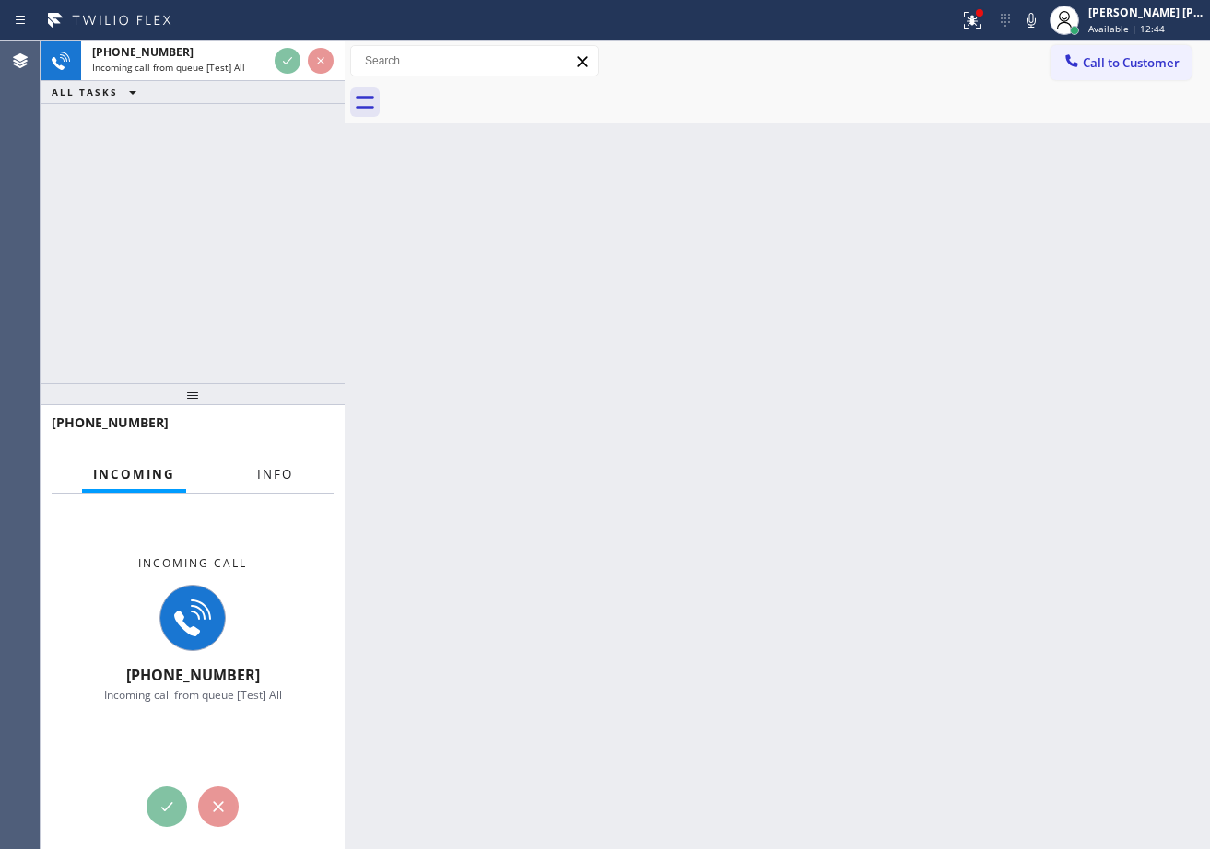
click at [255, 471] on button "Info" at bounding box center [275, 475] width 58 height 36
click at [257, 471] on span "Info" at bounding box center [275, 474] width 36 height 17
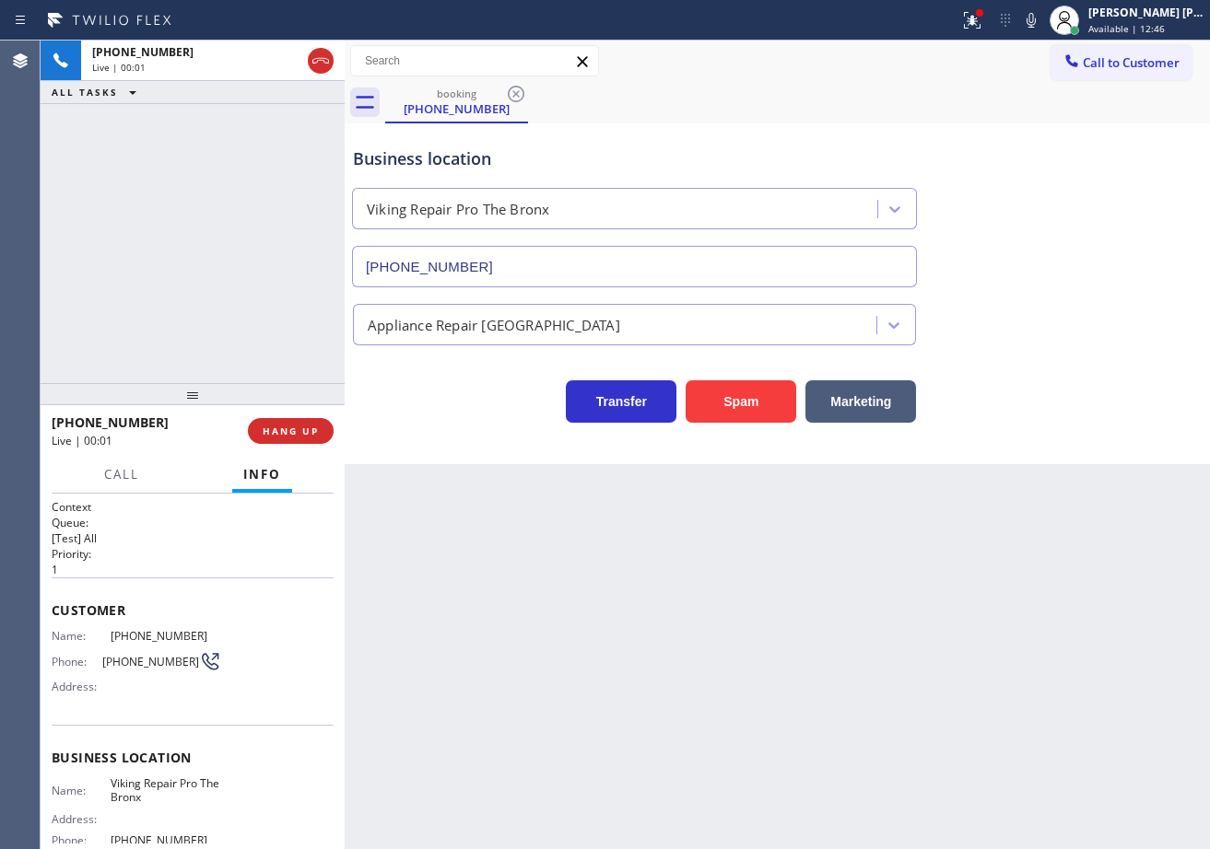
type input "[PHONE_NUMBER]"
click at [298, 425] on span "HANG UP" at bounding box center [291, 431] width 56 height 13
drag, startPoint x: 298, startPoint y: 428, endPoint x: 310, endPoint y: 439, distance: 16.4
click at [310, 439] on button "HANG UP" at bounding box center [291, 431] width 86 height 26
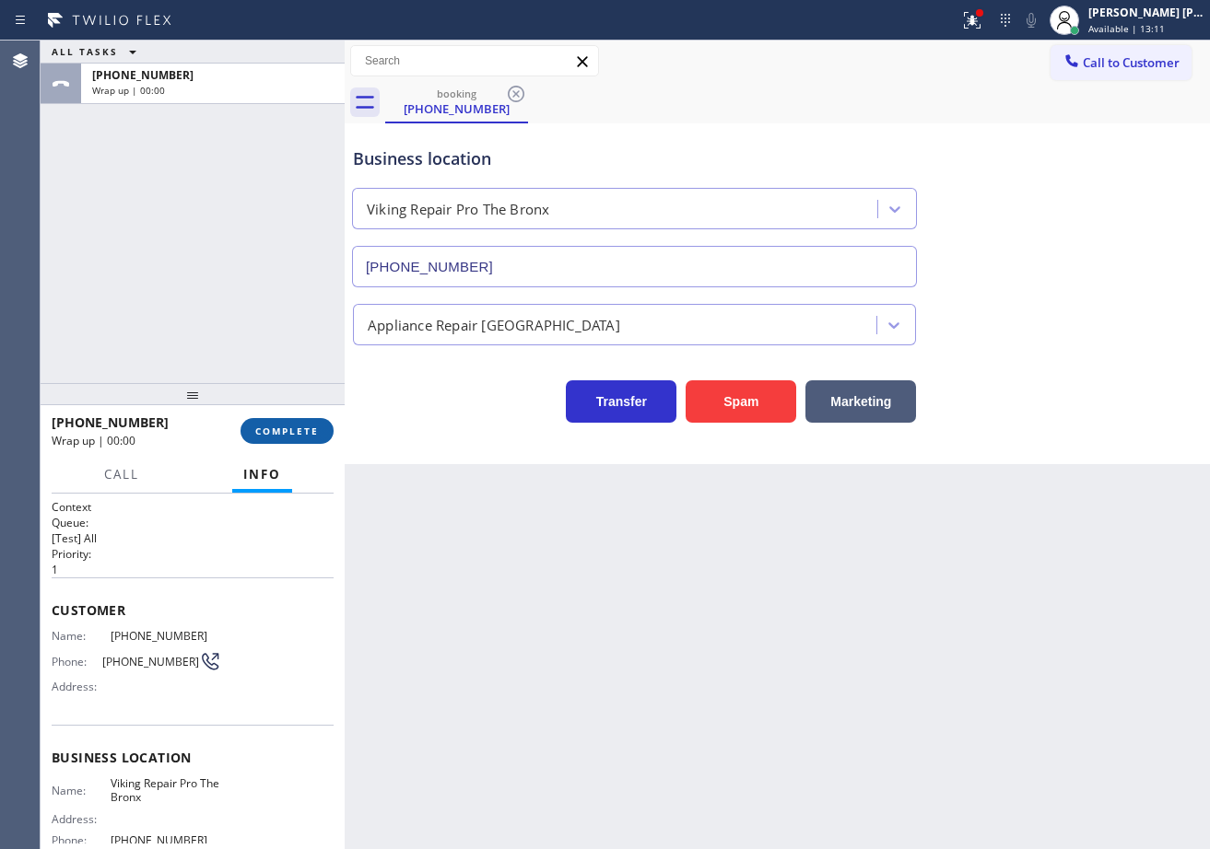
click at [310, 439] on button "COMPLETE" at bounding box center [286, 431] width 93 height 26
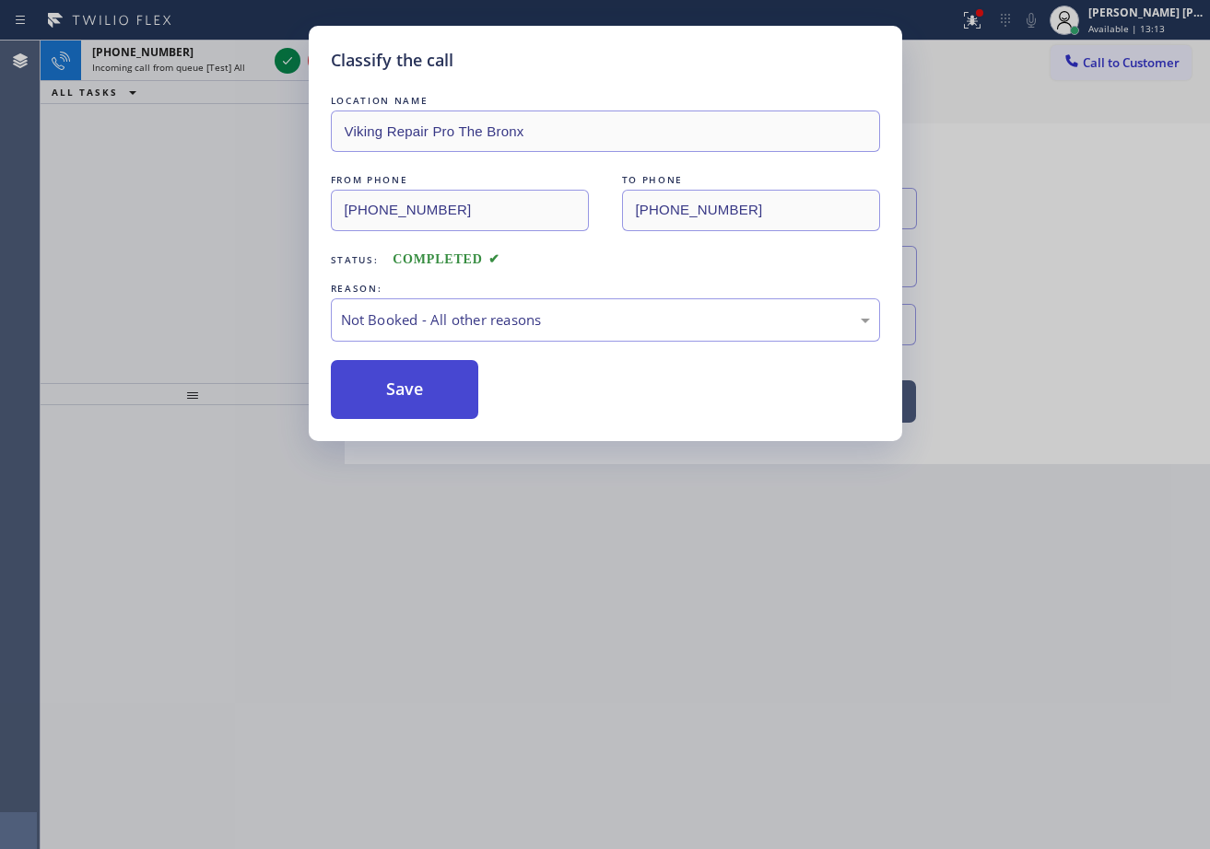
click at [411, 375] on button "Save" at bounding box center [405, 389] width 148 height 59
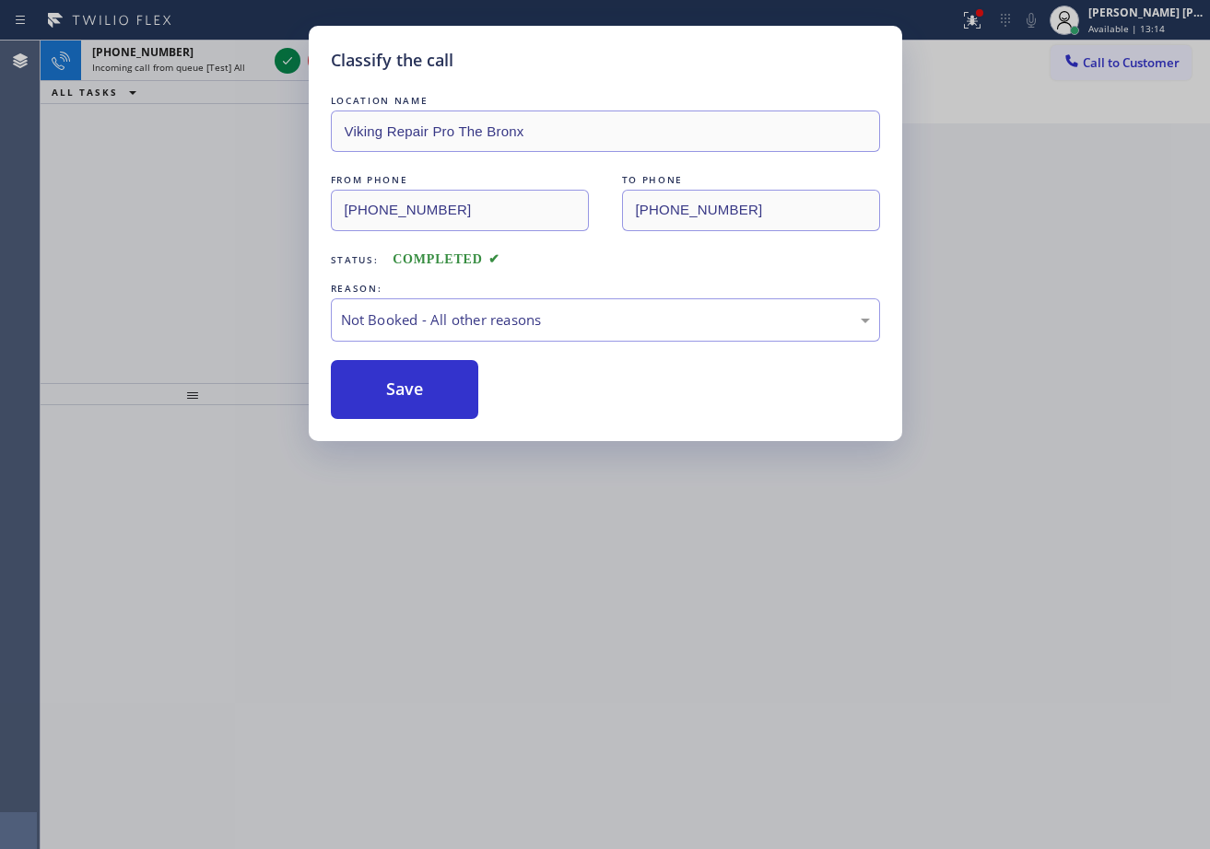
click at [220, 102] on div "Classify the call LOCATION NAME Viking Repair Pro The Bronx FROM PHONE [PHONE_N…" at bounding box center [605, 424] width 1210 height 849
click at [260, 54] on div "Classify the call LOCATION NAME Viking Repair Pro The Bronx FROM PHONE [PHONE_N…" at bounding box center [605, 424] width 1210 height 849
click at [261, 54] on div "Classify the call LOCATION NAME Viking Repair Pro The Bronx FROM PHONE [PHONE_N…" at bounding box center [605, 424] width 1210 height 849
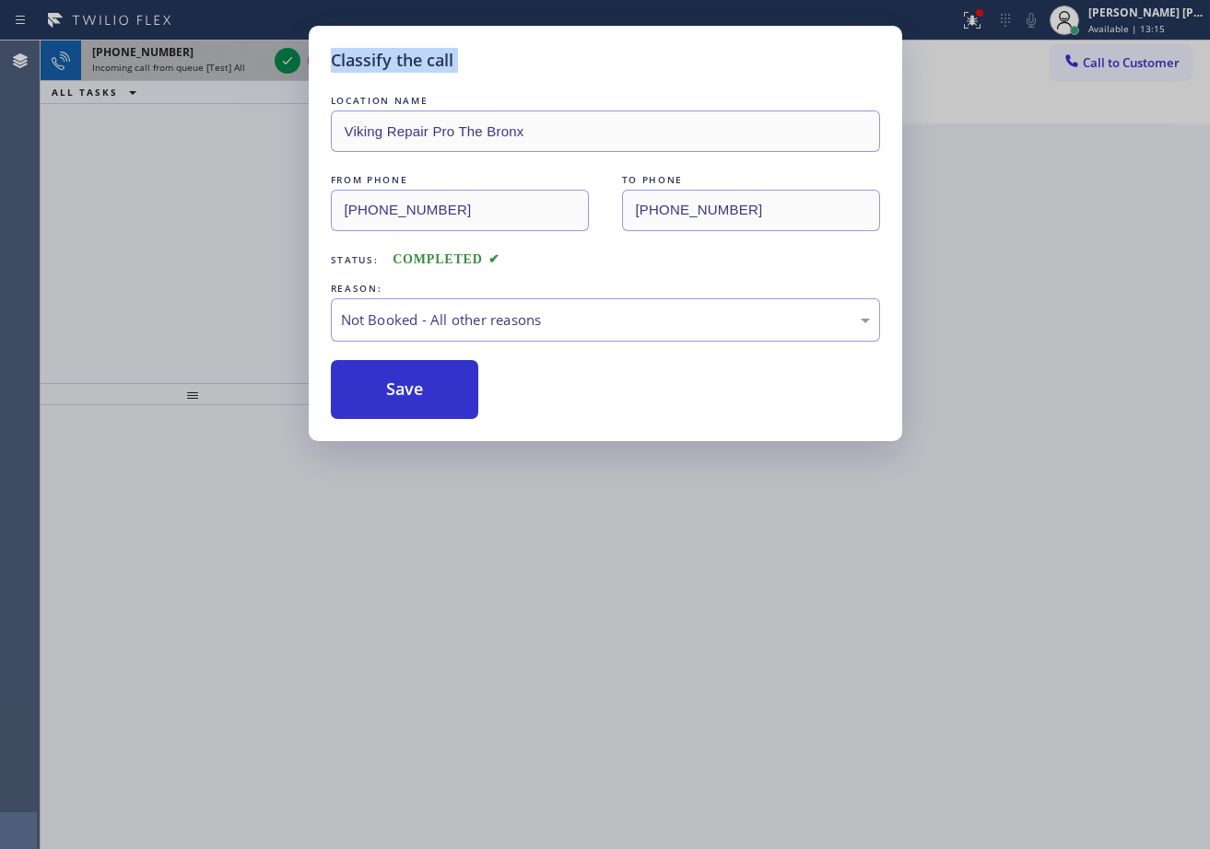
click at [263, 54] on div "[PHONE_NUMBER]" at bounding box center [179, 52] width 175 height 16
click at [263, 55] on div "[PHONE_NUMBER]" at bounding box center [179, 52] width 175 height 16
click at [264, 55] on div "[PHONE_NUMBER]" at bounding box center [179, 52] width 175 height 16
click at [268, 55] on div "[PHONE_NUMBER] Incoming call from queue [Test] All" at bounding box center [176, 61] width 190 height 41
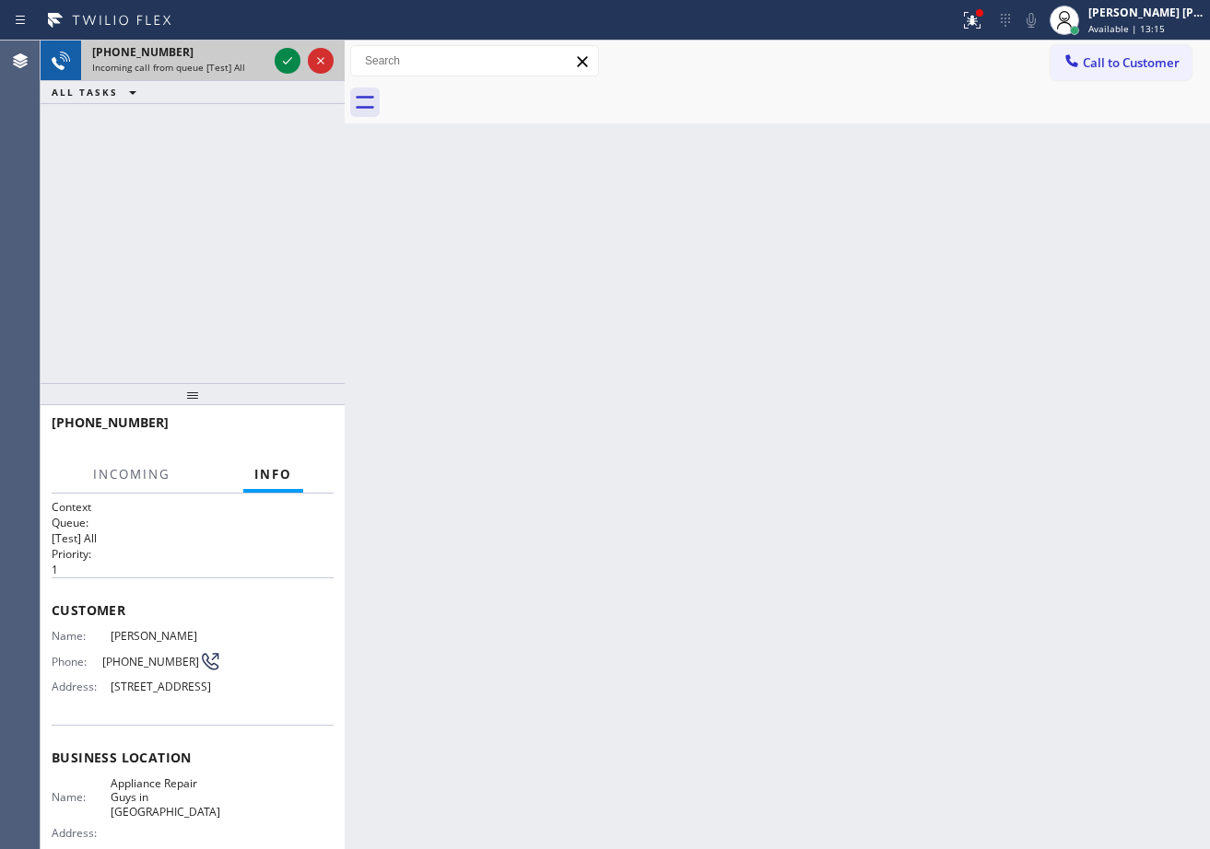
click at [269, 55] on div "[PHONE_NUMBER] Incoming call from queue [Test] All" at bounding box center [176, 61] width 190 height 41
click at [271, 56] on div "[PHONE_NUMBER] Incoming call from queue [Test] All" at bounding box center [193, 61] width 304 height 41
click at [272, 56] on div at bounding box center [304, 61] width 66 height 41
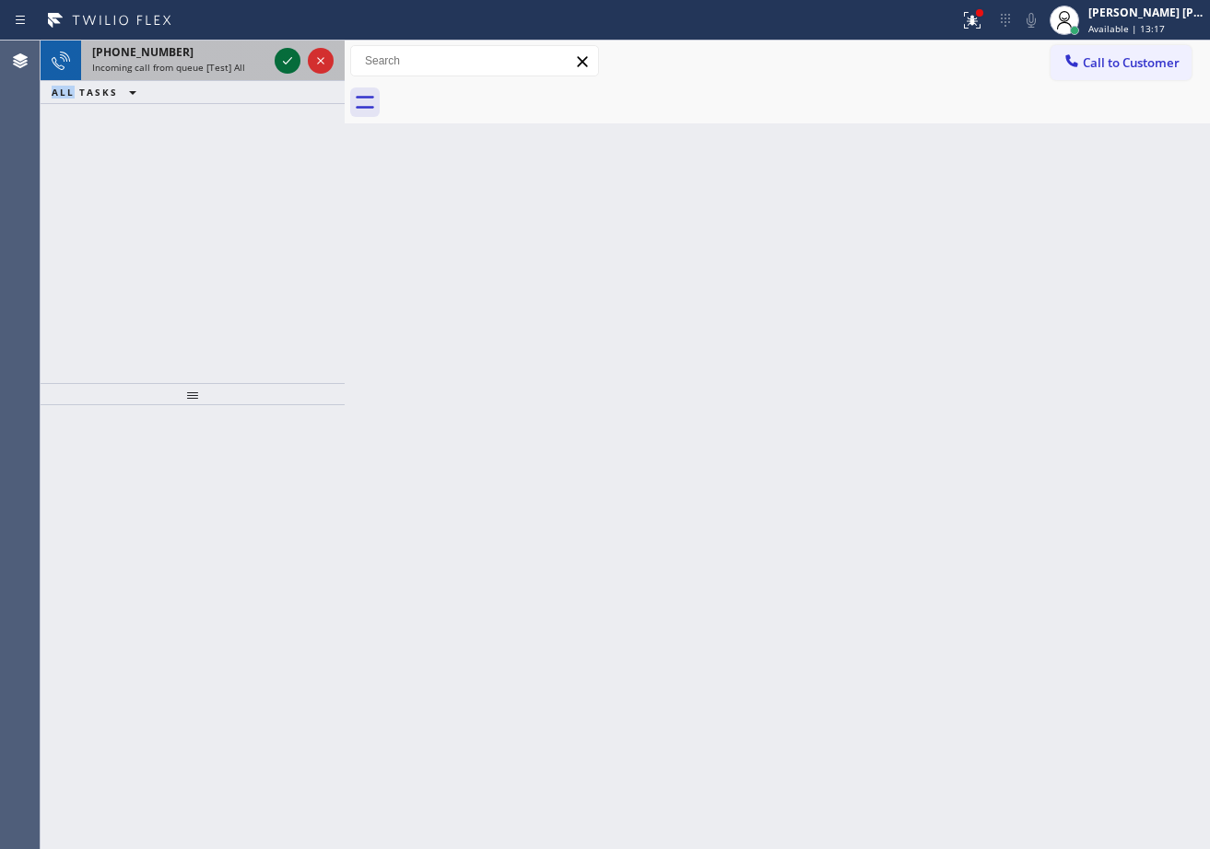
click at [281, 55] on icon at bounding box center [287, 61] width 22 height 22
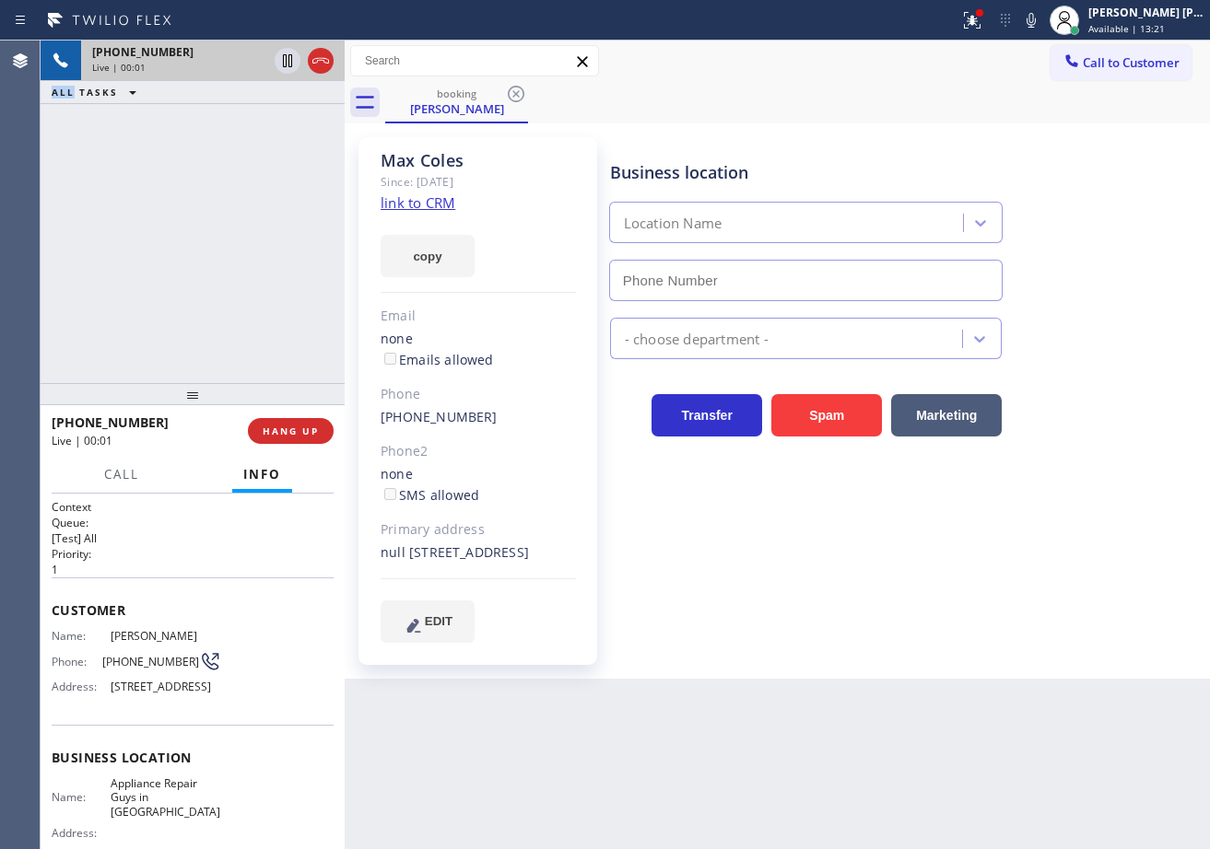
type input "[PHONE_NUMBER]"
click at [862, 86] on div "booking [PERSON_NAME]" at bounding box center [797, 102] width 825 height 41
click at [399, 206] on link "link to CRM" at bounding box center [418, 202] width 75 height 18
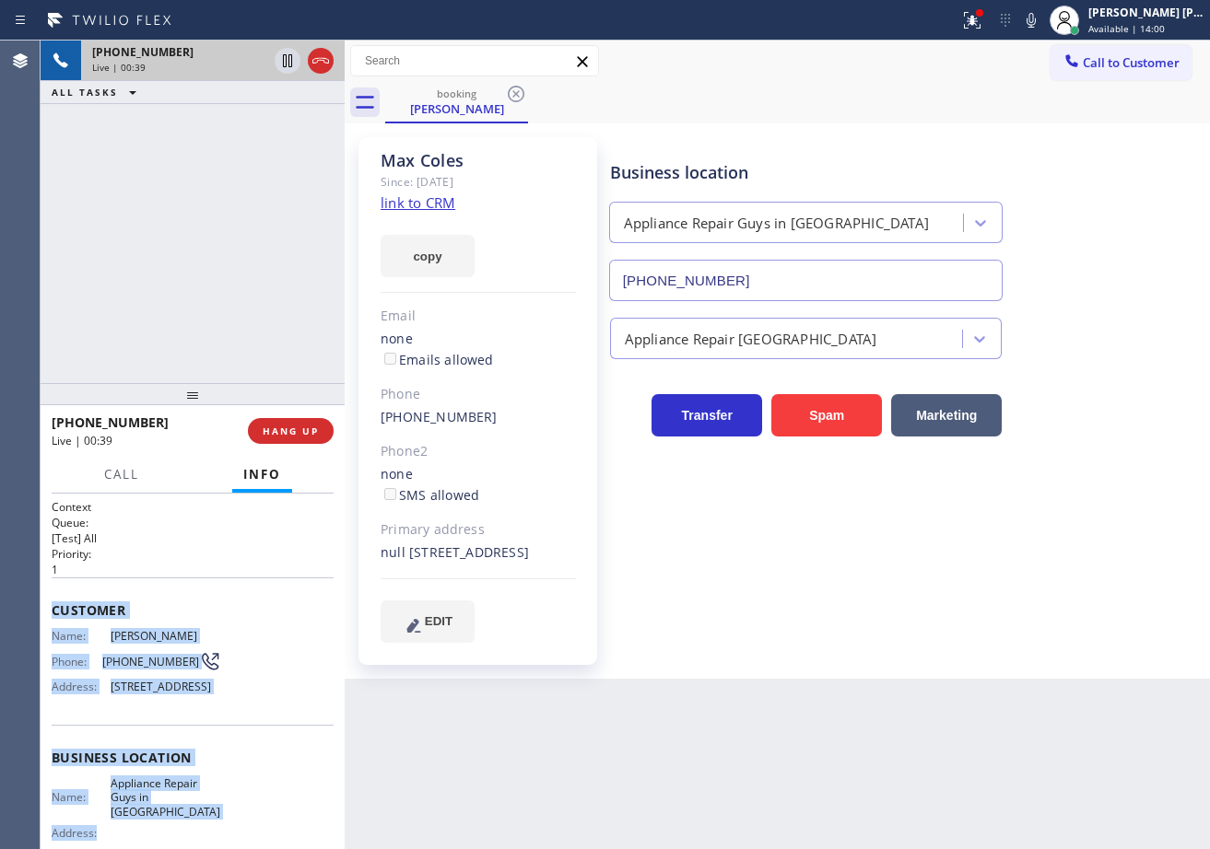
scroll to position [203, 0]
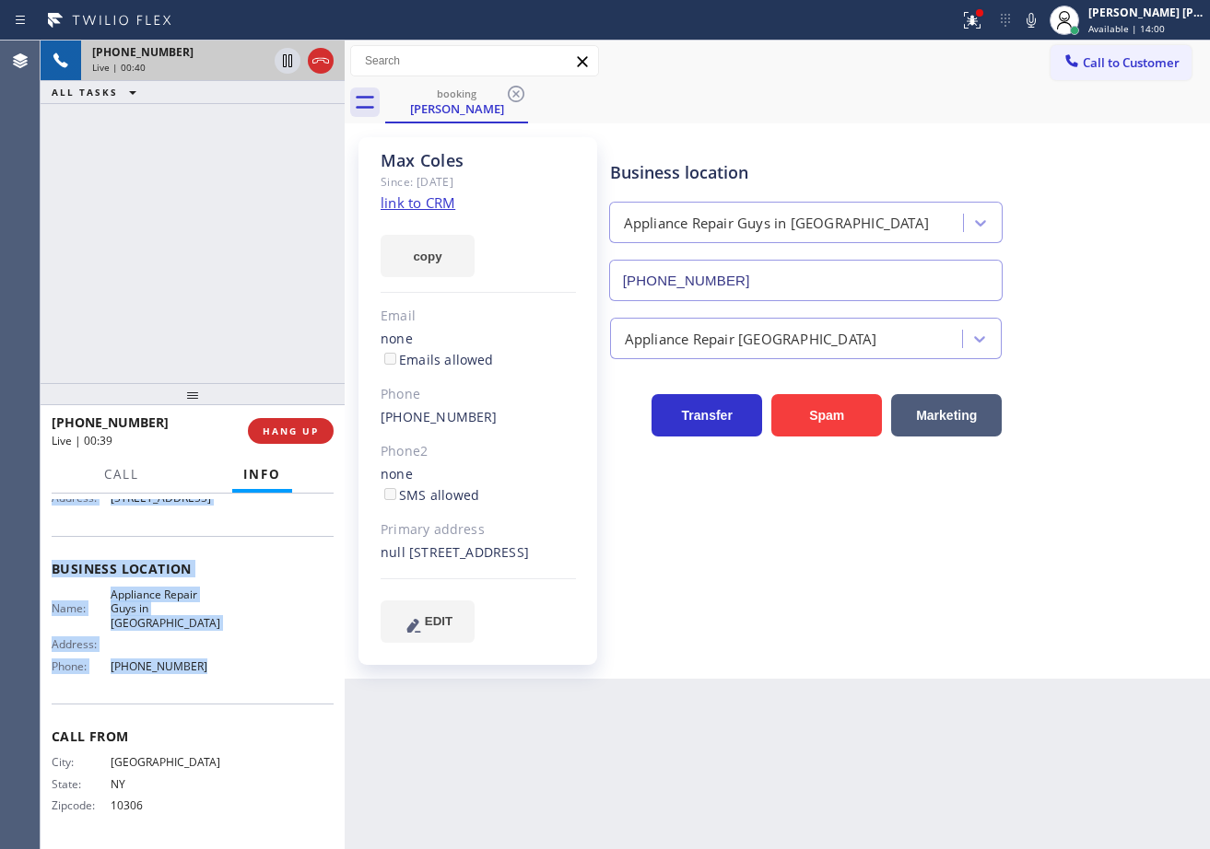
drag, startPoint x: 79, startPoint y: 623, endPoint x: 211, endPoint y: 625, distance: 131.8
click at [200, 678] on div "Context Queue: [Test] All Priority: 1 Customer Name: [PERSON_NAME] Phone: [PHON…" at bounding box center [193, 672] width 304 height 356
copy div "Customer Name: [PERSON_NAME] Phone: [PHONE_NUMBER] Address: [STREET_ADDRESS] Bu…"
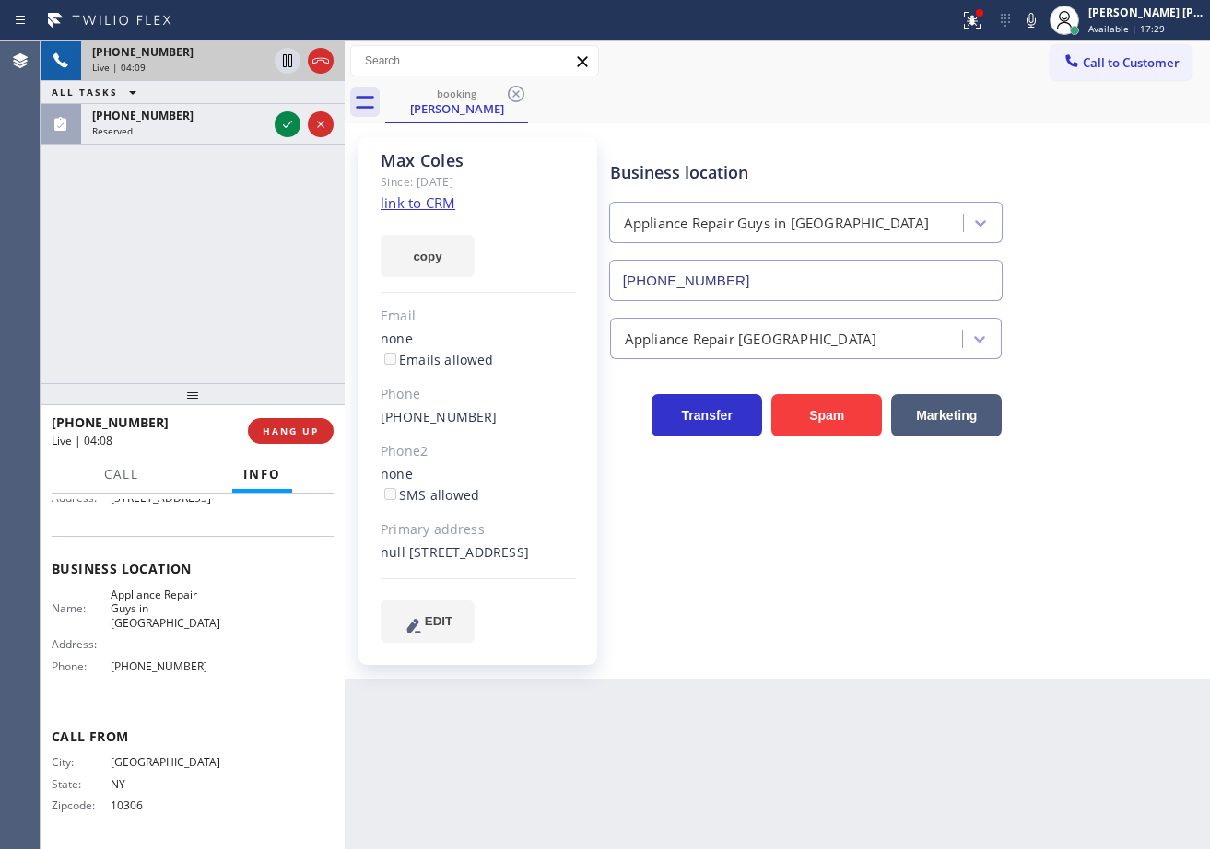
click at [280, 210] on div "[PHONE_NUMBER] Live | 04:09 ALL TASKS ALL TASKS ACTIVE TASKS TASKS IN WRAP UP […" at bounding box center [193, 212] width 304 height 343
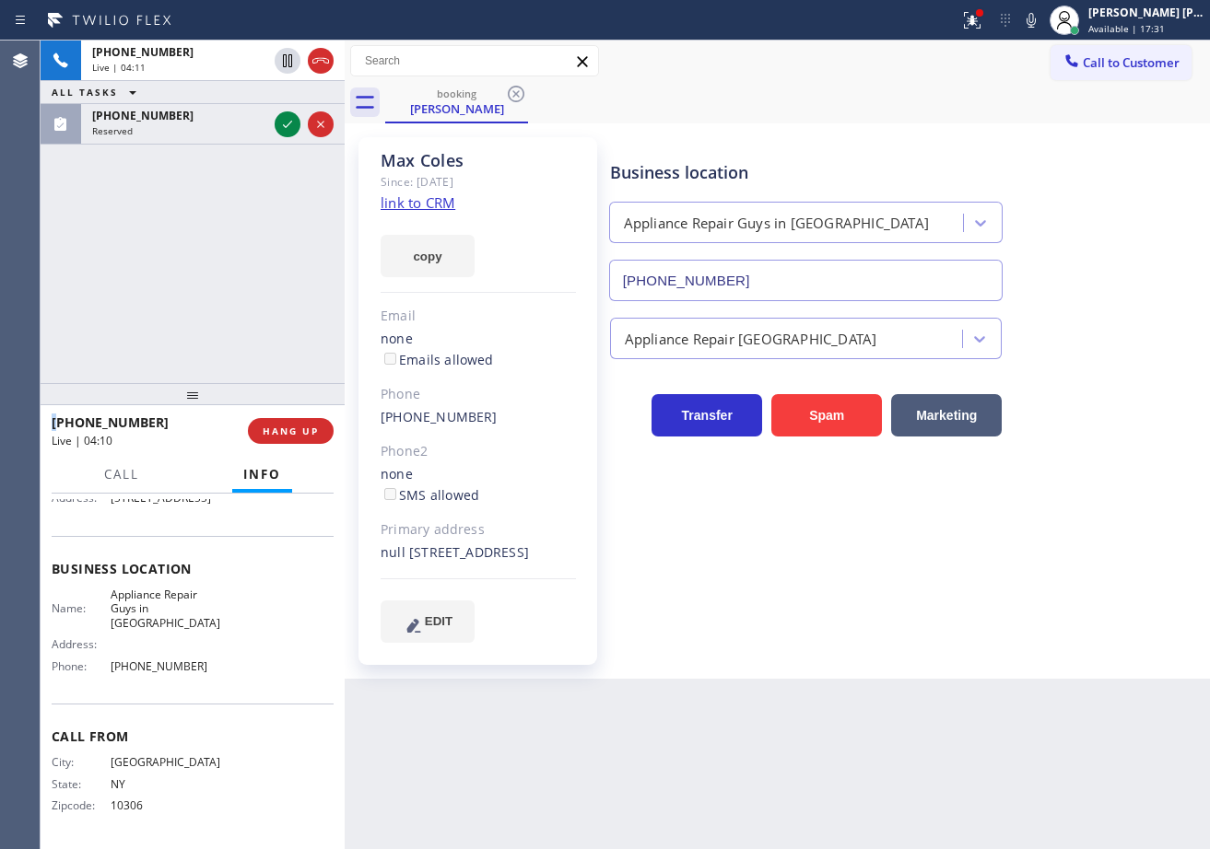
drag, startPoint x: 287, startPoint y: 63, endPoint x: 682, endPoint y: 56, distance: 395.3
click at [287, 63] on icon at bounding box center [287, 60] width 9 height 13
click at [1042, 22] on icon at bounding box center [1031, 20] width 22 height 22
click at [1032, 64] on div "Call to Customer Outbound call Location HVAC Alliance Expert Your caller id pho…" at bounding box center [777, 61] width 865 height 32
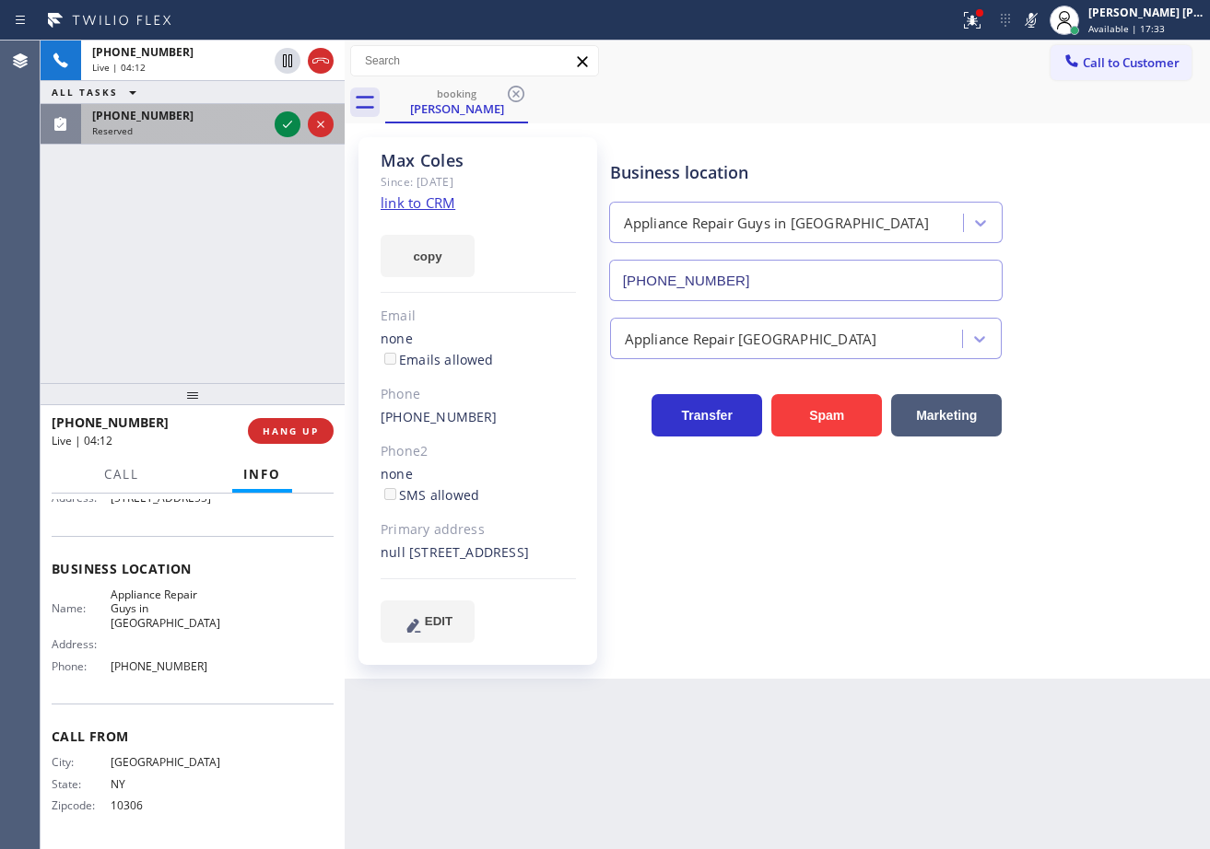
click at [259, 129] on div "Reserved" at bounding box center [179, 130] width 175 height 13
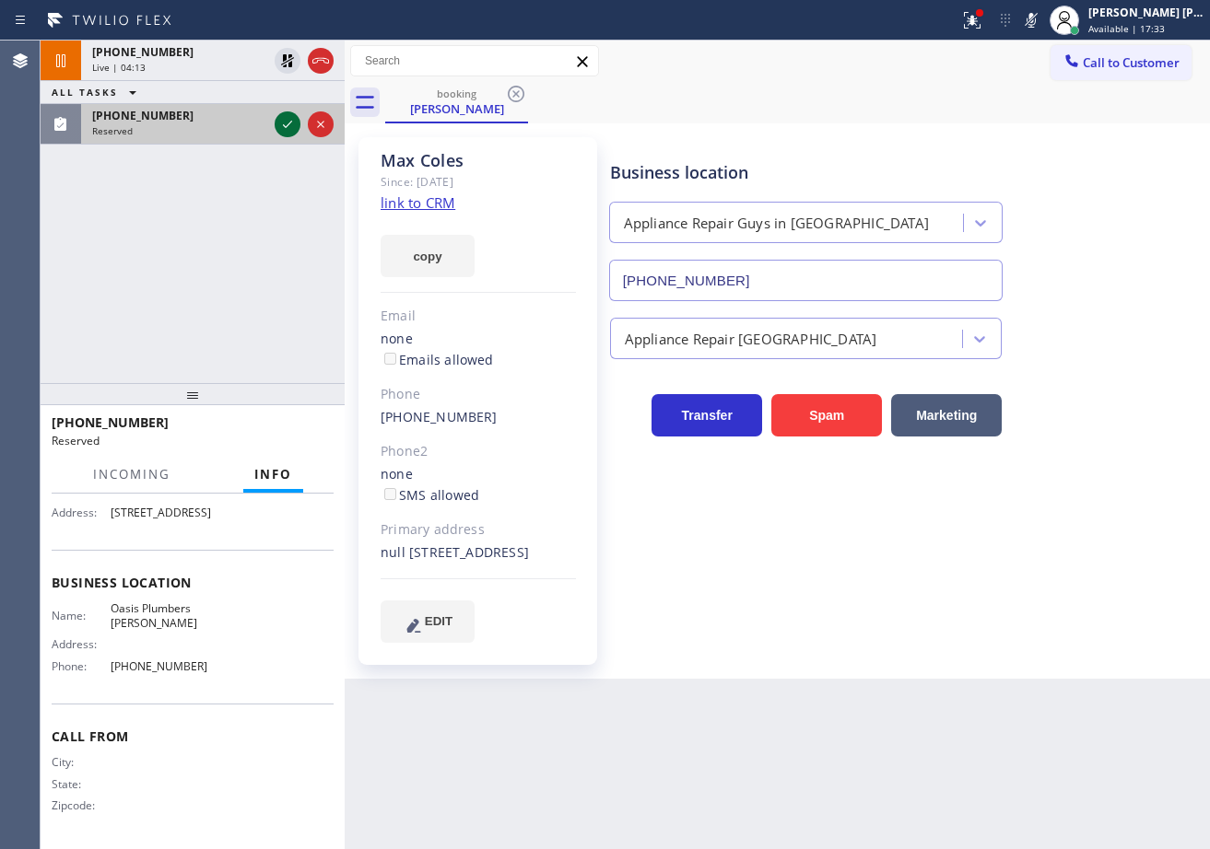
click at [284, 125] on icon at bounding box center [287, 124] width 9 height 7
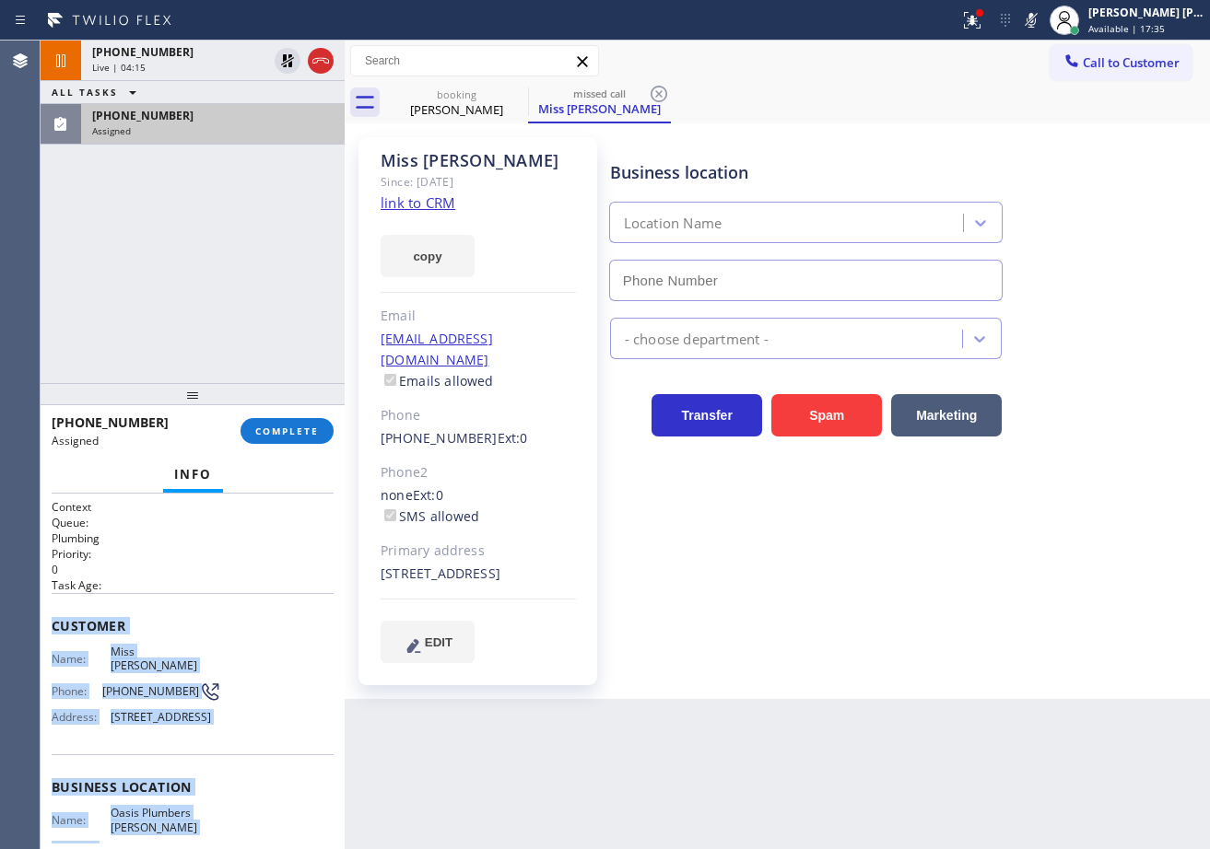
scroll to position [218, 0]
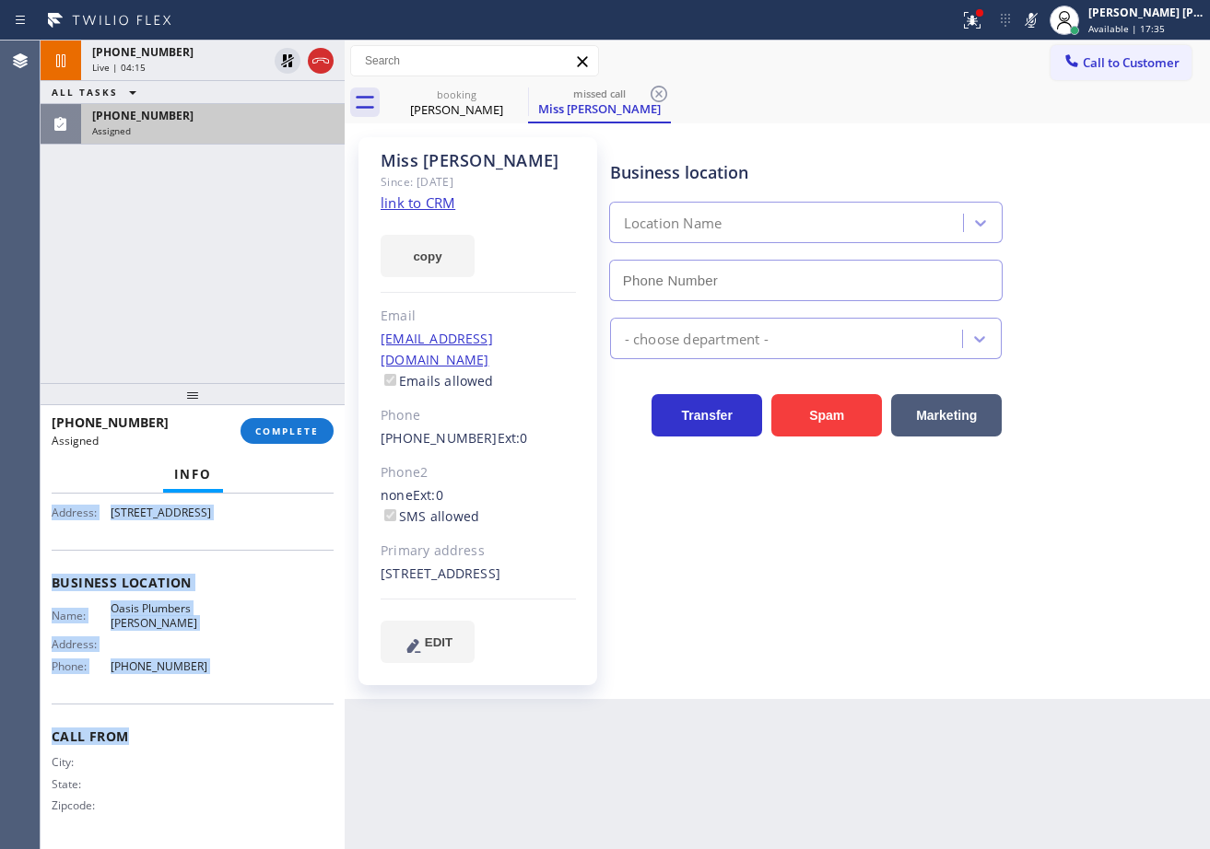
type input "[PHONE_NUMBER]"
drag, startPoint x: 67, startPoint y: 637, endPoint x: 267, endPoint y: 694, distance: 207.9
click at [267, 694] on div "Context Queue: Plumbing Priority: 0 Task Age: Customer Name: Miss [PERSON_NAME]…" at bounding box center [193, 672] width 304 height 356
click at [289, 423] on button "COMPLETE" at bounding box center [286, 431] width 93 height 26
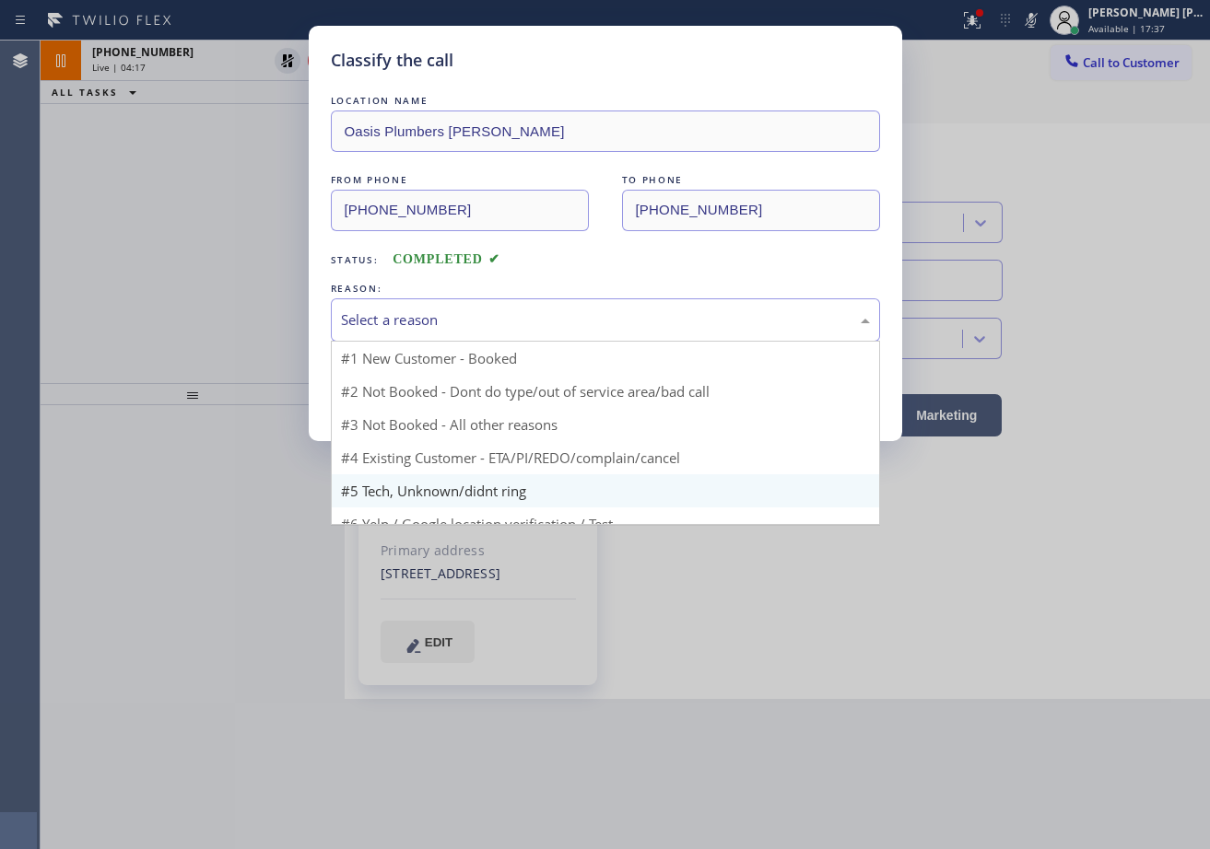
drag, startPoint x: 458, startPoint y: 318, endPoint x: 468, endPoint y: 460, distance: 142.2
click at [458, 323] on div "Select a reason" at bounding box center [605, 320] width 529 height 21
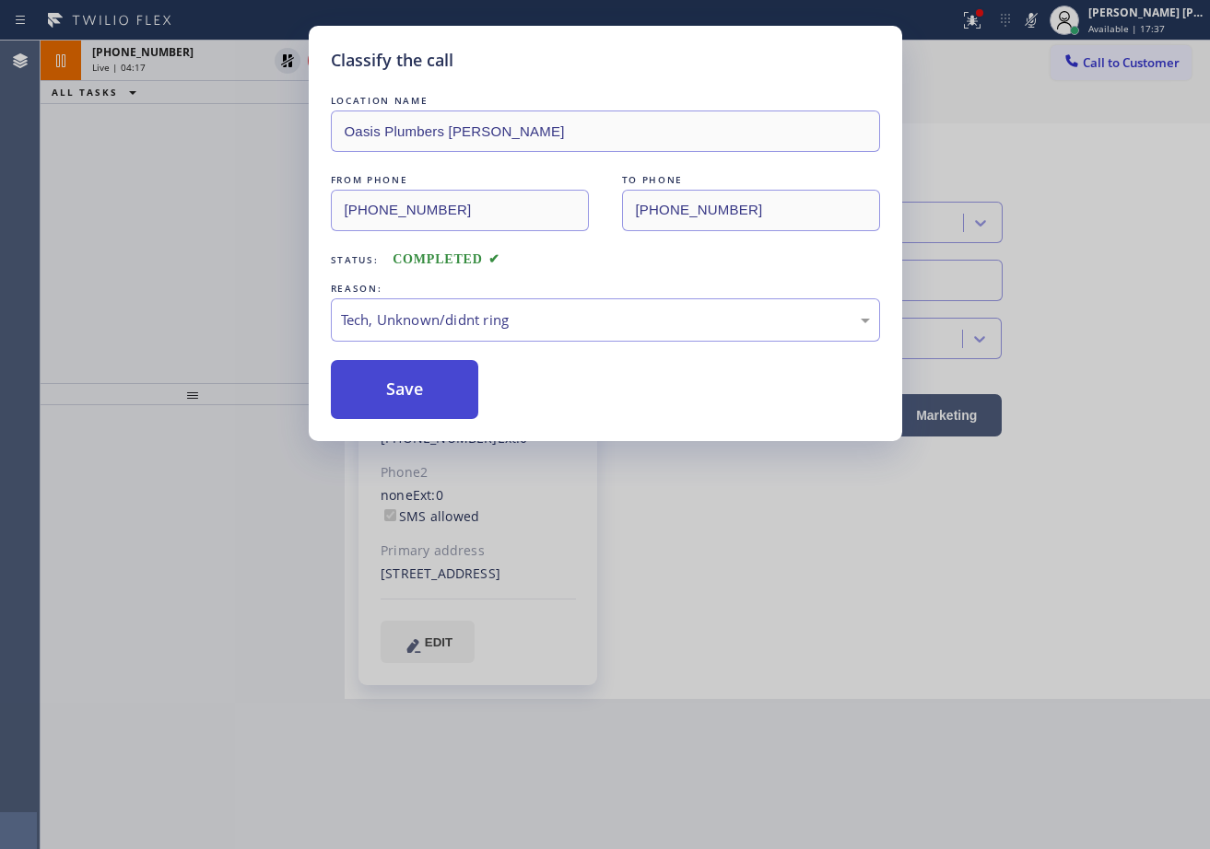
drag, startPoint x: 465, startPoint y: 459, endPoint x: 411, endPoint y: 404, distance: 77.5
click at [406, 403] on button "Save" at bounding box center [405, 389] width 148 height 59
click at [404, 401] on button "Save" at bounding box center [405, 389] width 148 height 59
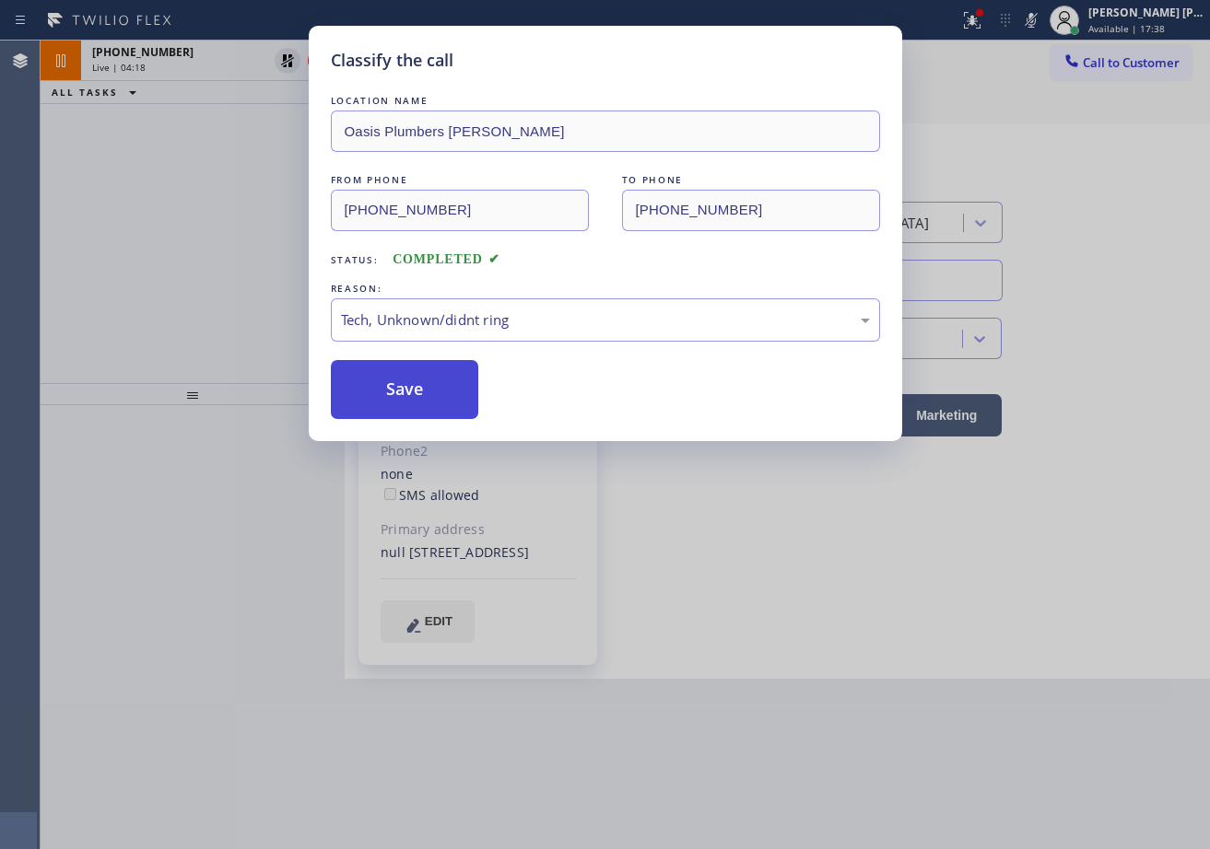
click at [404, 401] on button "Save" at bounding box center [405, 389] width 148 height 59
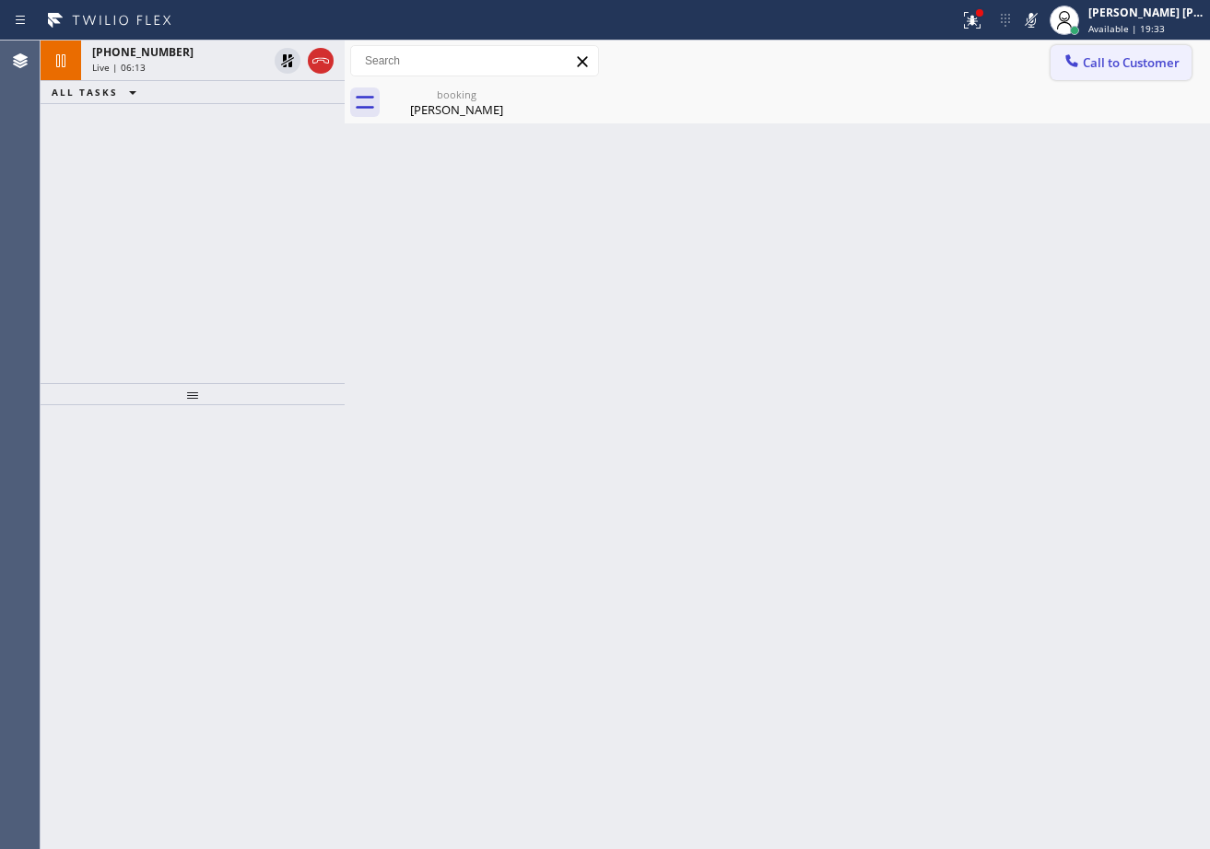
click at [283, 60] on icon at bounding box center [287, 60] width 13 height 13
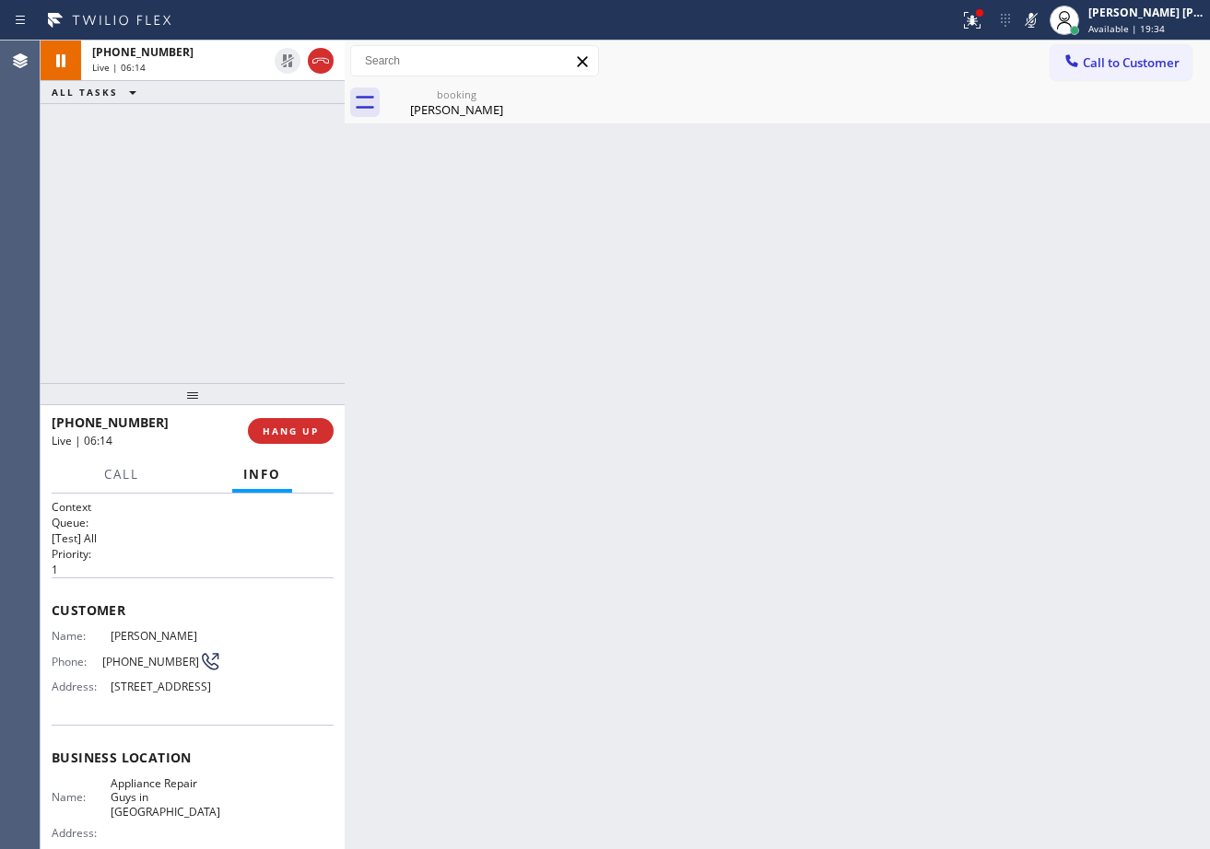
drag, startPoint x: 1048, startPoint y: 15, endPoint x: 1046, endPoint y: 39, distance: 24.1
click at [1042, 16] on icon at bounding box center [1031, 20] width 22 height 22
click at [983, 18] on icon at bounding box center [972, 20] width 22 height 22
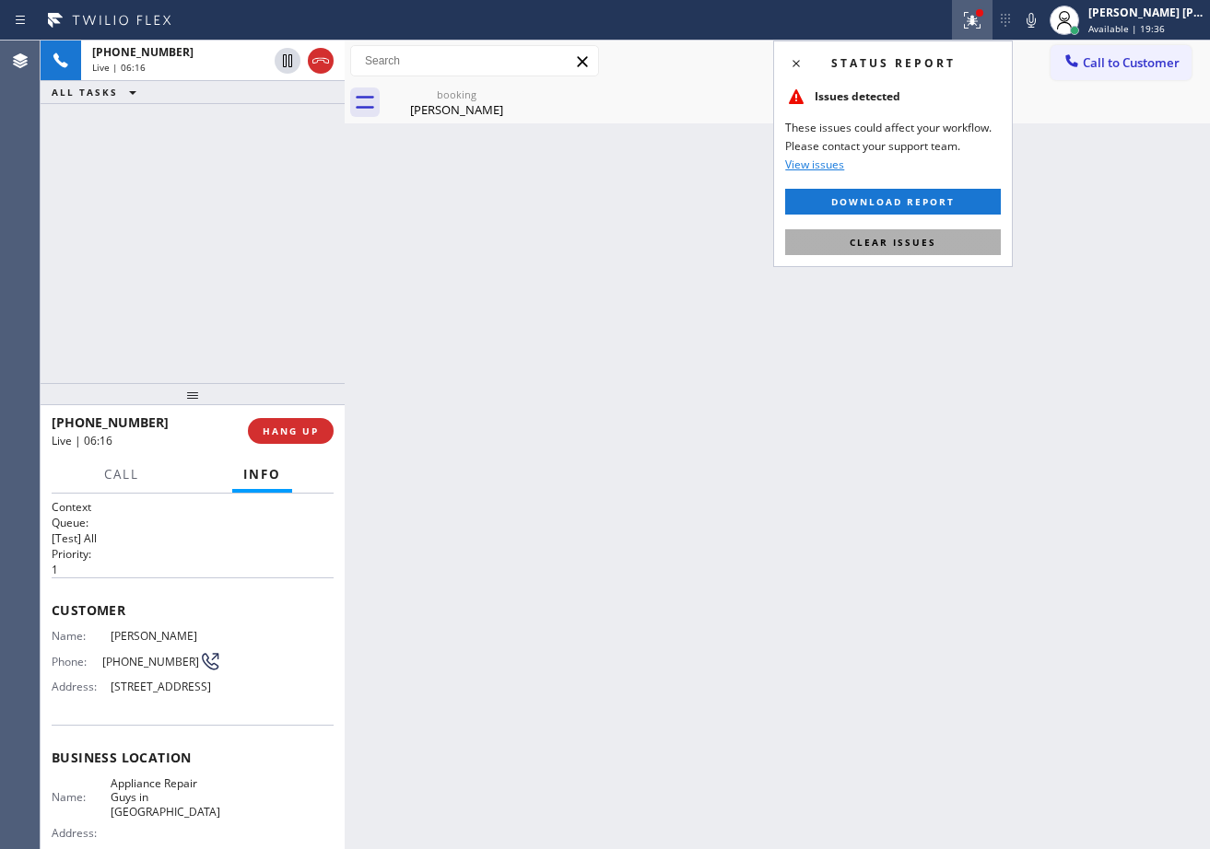
click at [907, 242] on span "Clear issues" at bounding box center [892, 242] width 87 height 13
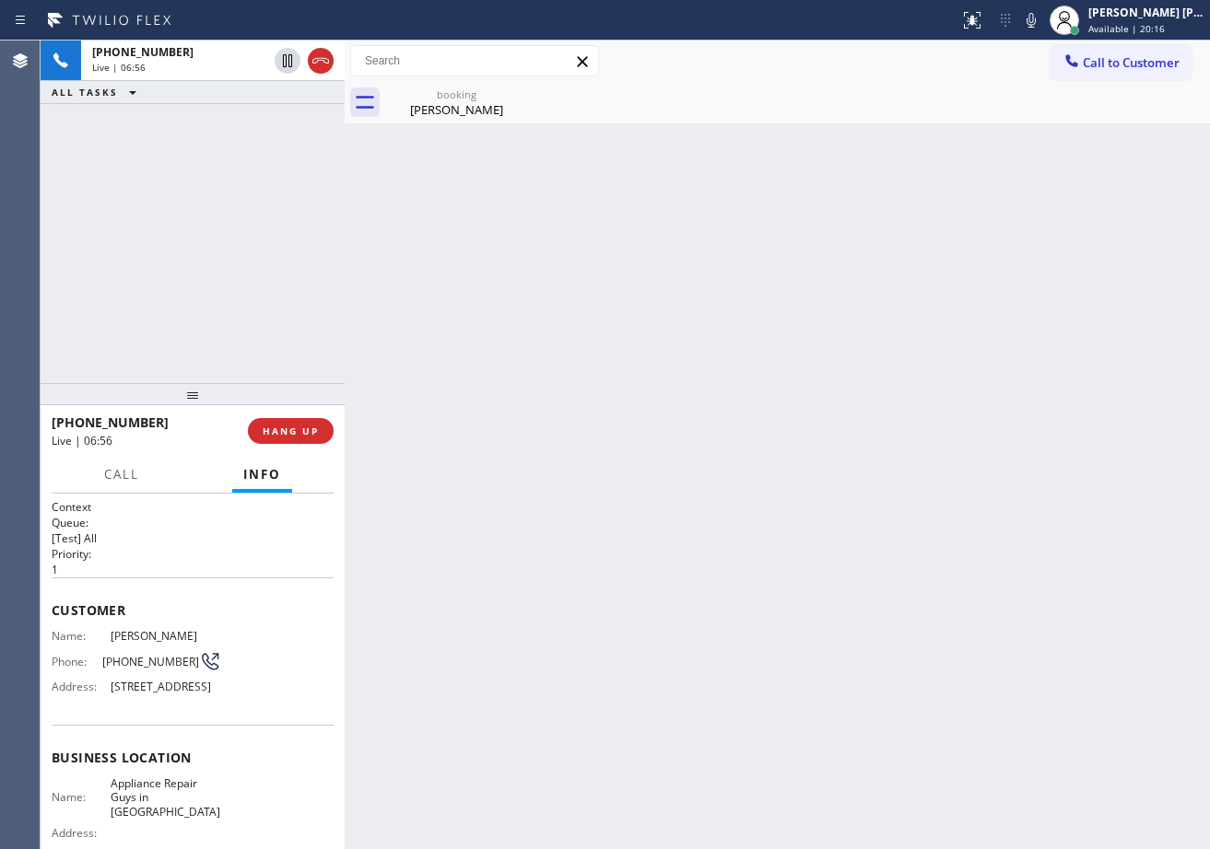
click at [285, 232] on div "[PHONE_NUMBER] Live | 06:56 ALL TASKS ALL TASKS ACTIVE TASKS TASKS IN WRAP UP" at bounding box center [193, 212] width 304 height 343
click at [1042, 23] on icon at bounding box center [1031, 20] width 22 height 22
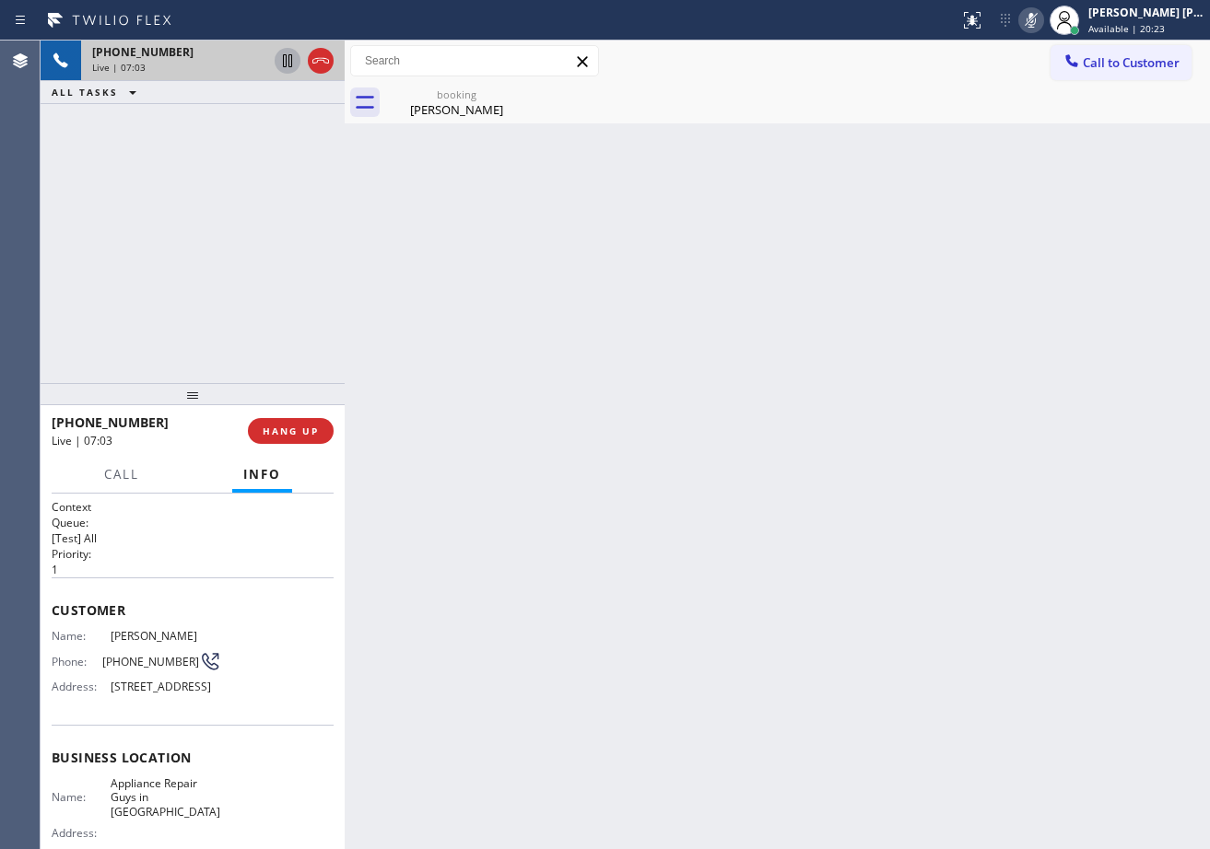
click at [283, 59] on icon at bounding box center [287, 60] width 9 height 13
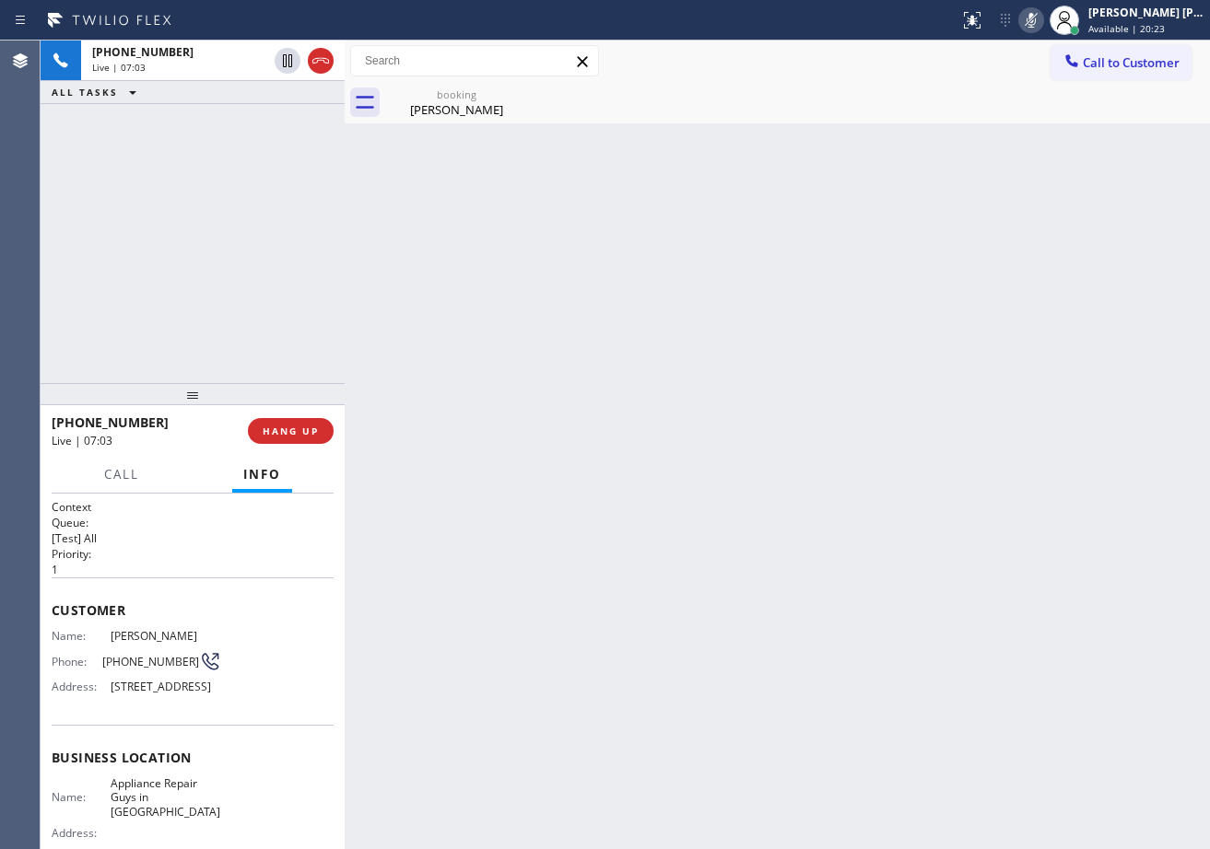
drag, startPoint x: 247, startPoint y: 129, endPoint x: 333, endPoint y: 175, distance: 97.3
click at [258, 136] on div "[PHONE_NUMBER] Live | 07:03 ALL TASKS ALL TASKS ACTIVE TASKS TASKS IN WRAP UP" at bounding box center [193, 212] width 304 height 343
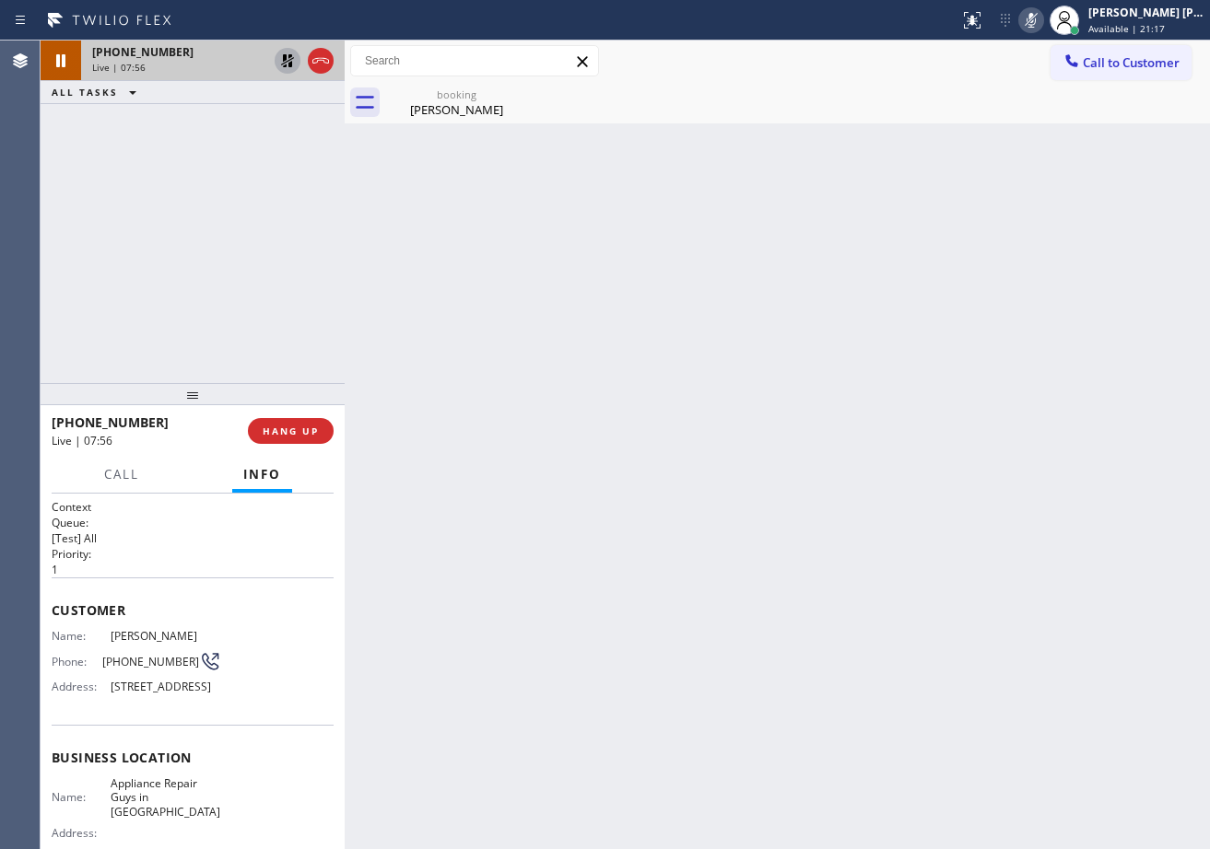
click at [287, 63] on icon at bounding box center [287, 61] width 22 height 22
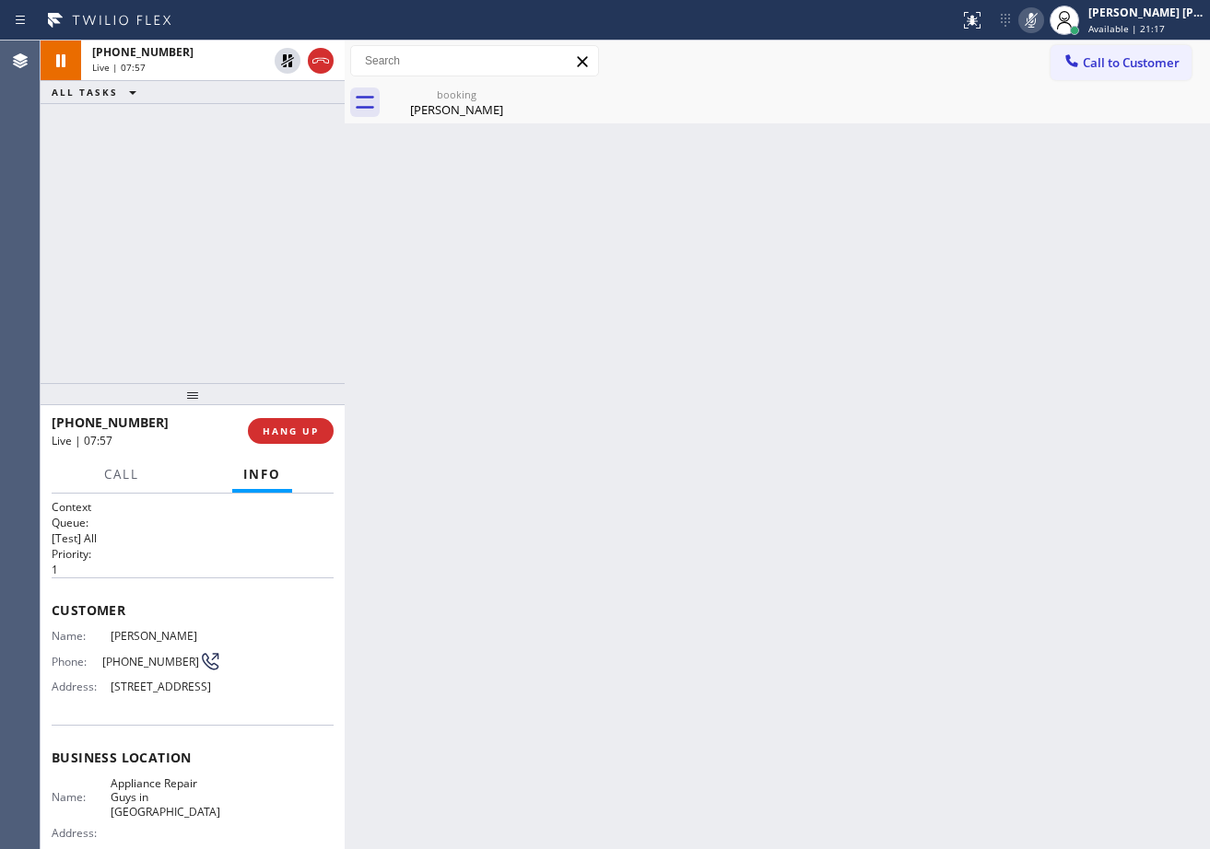
click at [1036, 25] on icon at bounding box center [1030, 20] width 9 height 15
click at [1044, 240] on div "Back to Dashboard Change Sender ID Customers Technicians Select a contact Outbo…" at bounding box center [777, 445] width 865 height 809
click at [473, 110] on div "[PERSON_NAME]" at bounding box center [456, 109] width 139 height 17
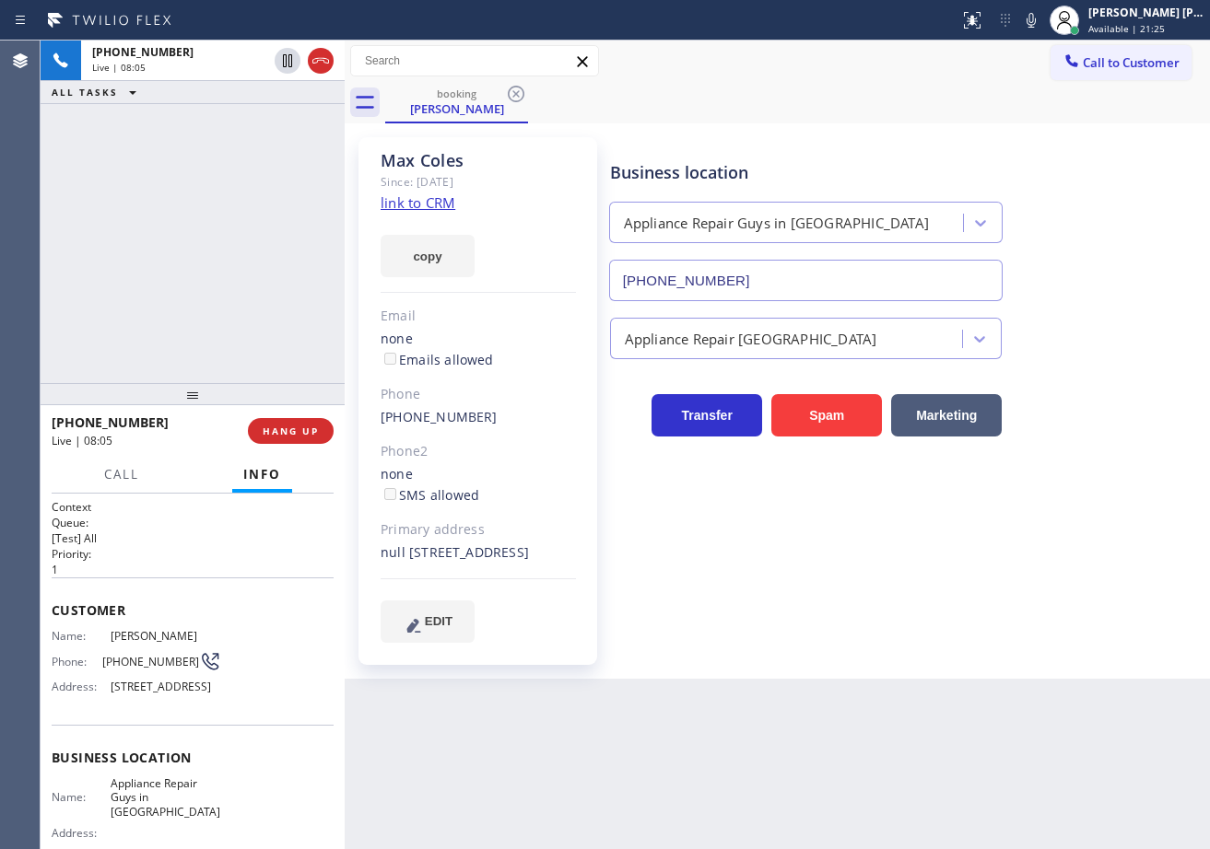
click at [948, 115] on div "booking [PERSON_NAME]" at bounding box center [797, 102] width 825 height 41
click at [258, 193] on div "[PHONE_NUMBER] Live | 08:49 ALL TASKS ALL TASKS ACTIVE TASKS TASKS IN WRAP UP" at bounding box center [193, 212] width 304 height 343
drag, startPoint x: 1099, startPoint y: 351, endPoint x: 1100, endPoint y: 385, distance: 34.1
click at [1100, 376] on div "Business location Appliance Repair Guys in [GEOGRAPHIC_DATA] [PHONE_NUMBER] App…" at bounding box center [905, 390] width 599 height 496
click at [1090, 451] on div "Business location Appliance Repair Guys in [GEOGRAPHIC_DATA] [PHONE_NUMBER] App…" at bounding box center [905, 390] width 599 height 496
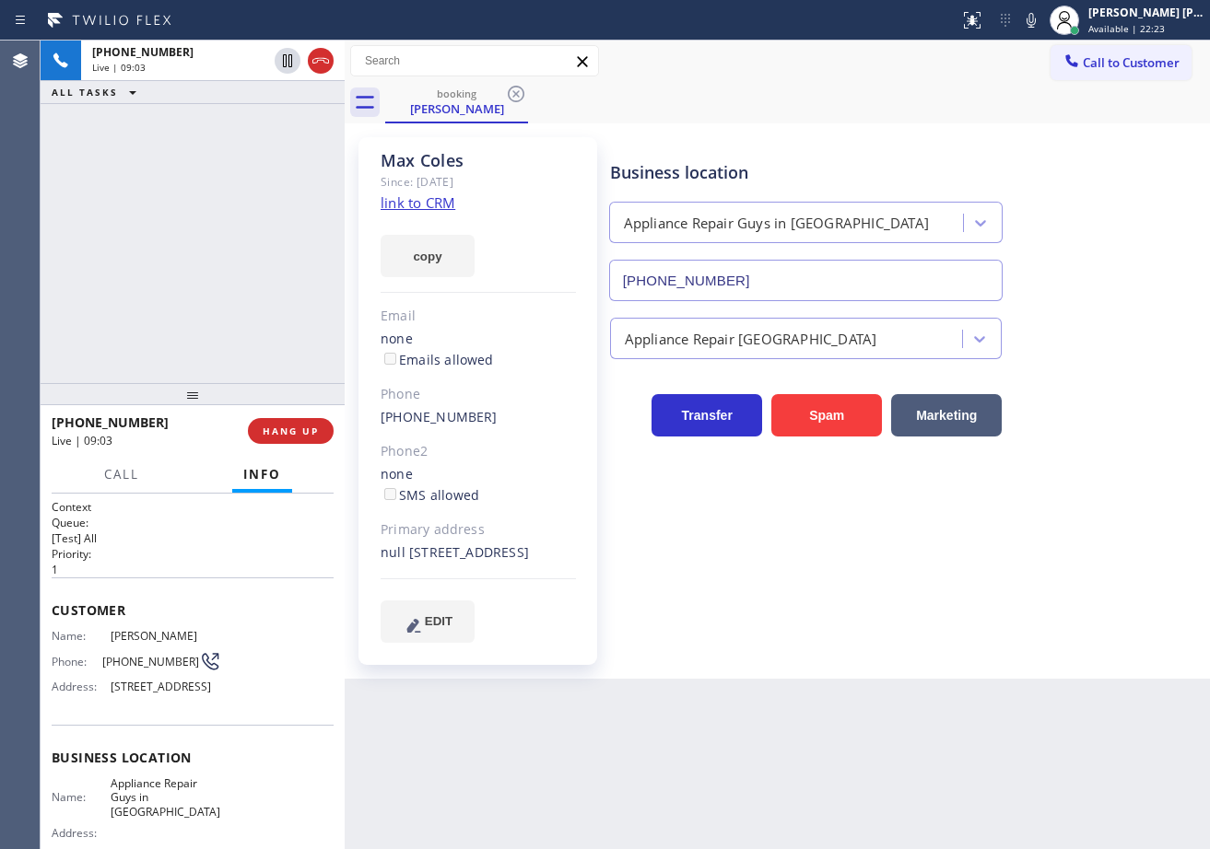
click at [1092, 470] on div "Business location Appliance Repair Guys in [GEOGRAPHIC_DATA] [PHONE_NUMBER] App…" at bounding box center [905, 390] width 599 height 496
click at [1092, 474] on div "Business location Appliance Repair Guys in [GEOGRAPHIC_DATA] [PHONE_NUMBER] App…" at bounding box center [905, 390] width 599 height 496
click at [1092, 481] on div "Business location Appliance Repair Guys in [GEOGRAPHIC_DATA] [PHONE_NUMBER] App…" at bounding box center [905, 390] width 599 height 496
drag, startPoint x: 1092, startPoint y: 482, endPoint x: 1074, endPoint y: 609, distance: 128.3
click at [1092, 486] on div "Business location Appliance Repair Guys in [GEOGRAPHIC_DATA] [PHONE_NUMBER] App…" at bounding box center [905, 390] width 599 height 496
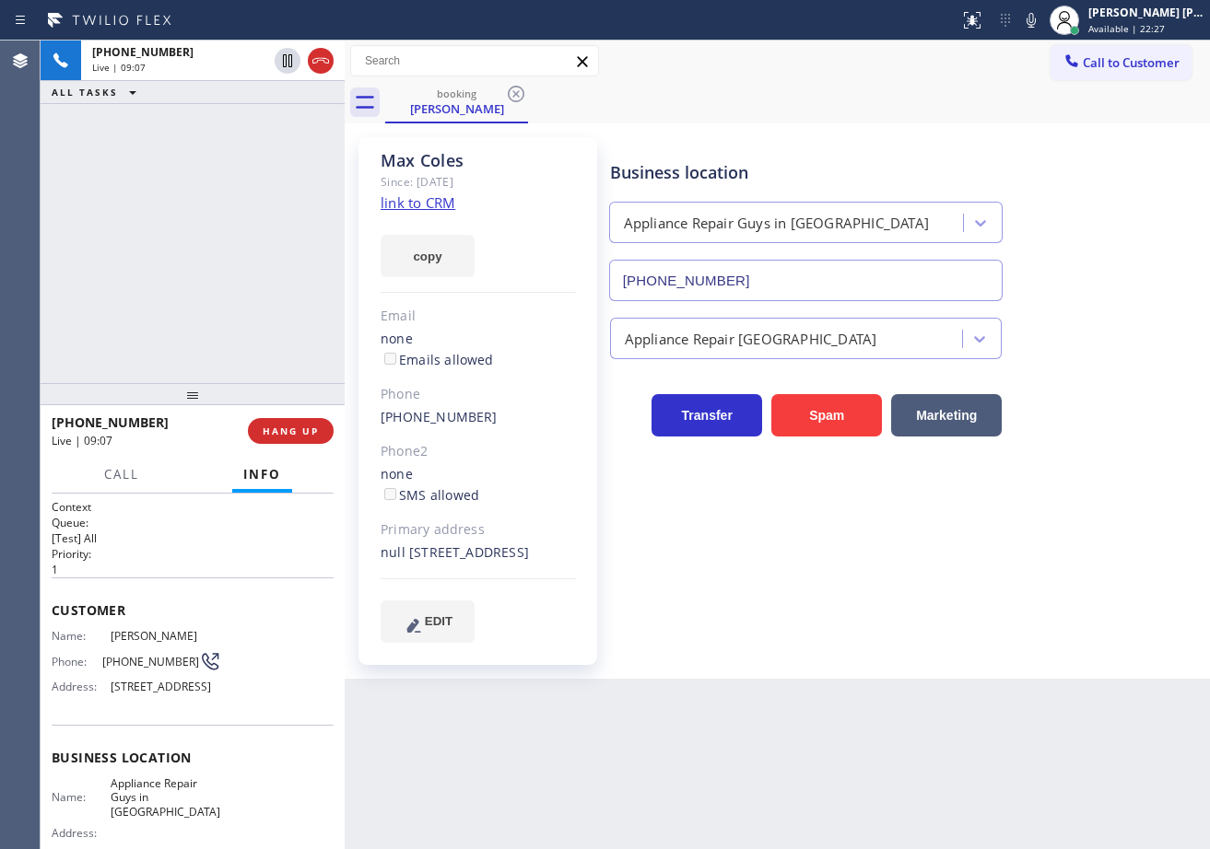
click at [792, 600] on div "Business location Appliance Repair Guys in [GEOGRAPHIC_DATA] [PHONE_NUMBER] App…" at bounding box center [905, 390] width 599 height 496
click at [186, 296] on div "[PHONE_NUMBER] Live | 09:47 ALL TASKS ALL TASKS ACTIVE TASKS TASKS IN WRAP UP" at bounding box center [193, 212] width 304 height 343
click at [95, 474] on button "Call" at bounding box center [121, 475] width 57 height 36
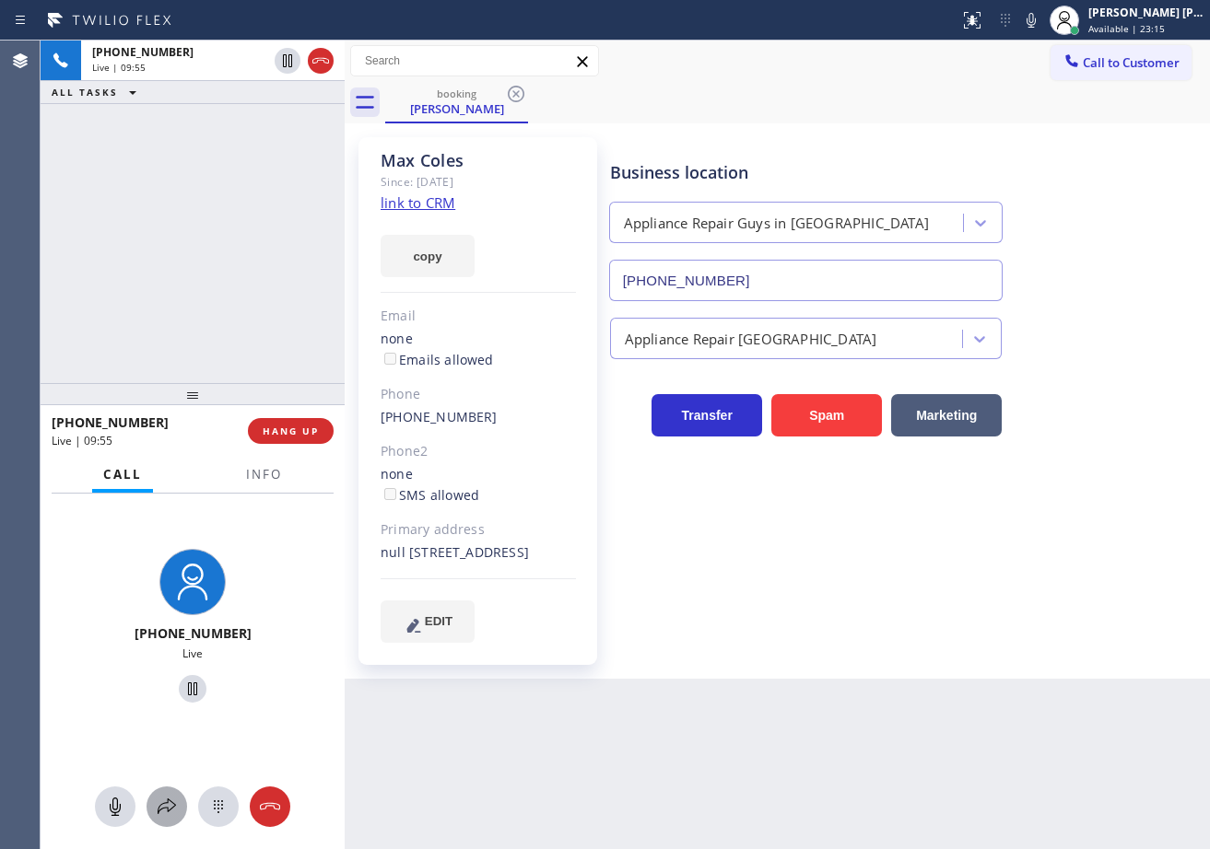
click at [153, 814] on div at bounding box center [166, 807] width 41 height 22
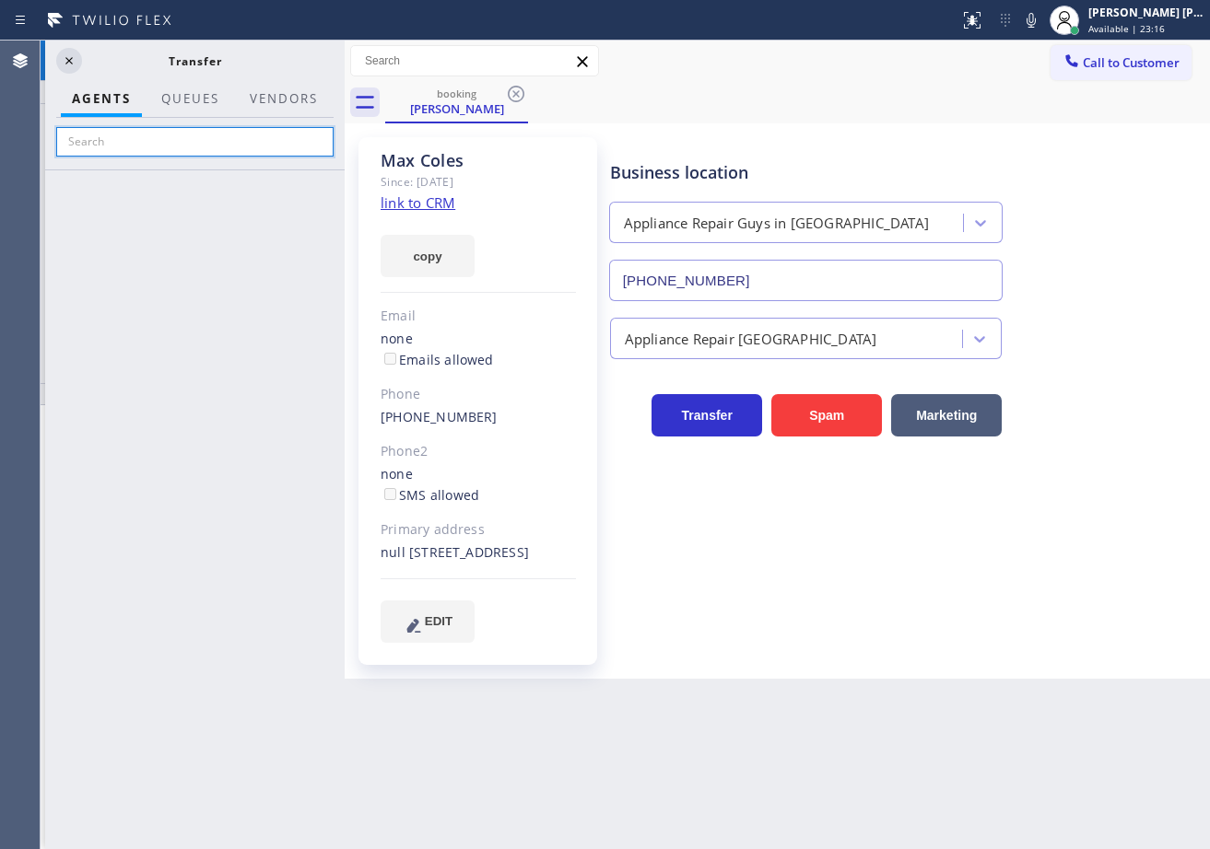
click at [190, 149] on input "text" at bounding box center [194, 141] width 277 height 29
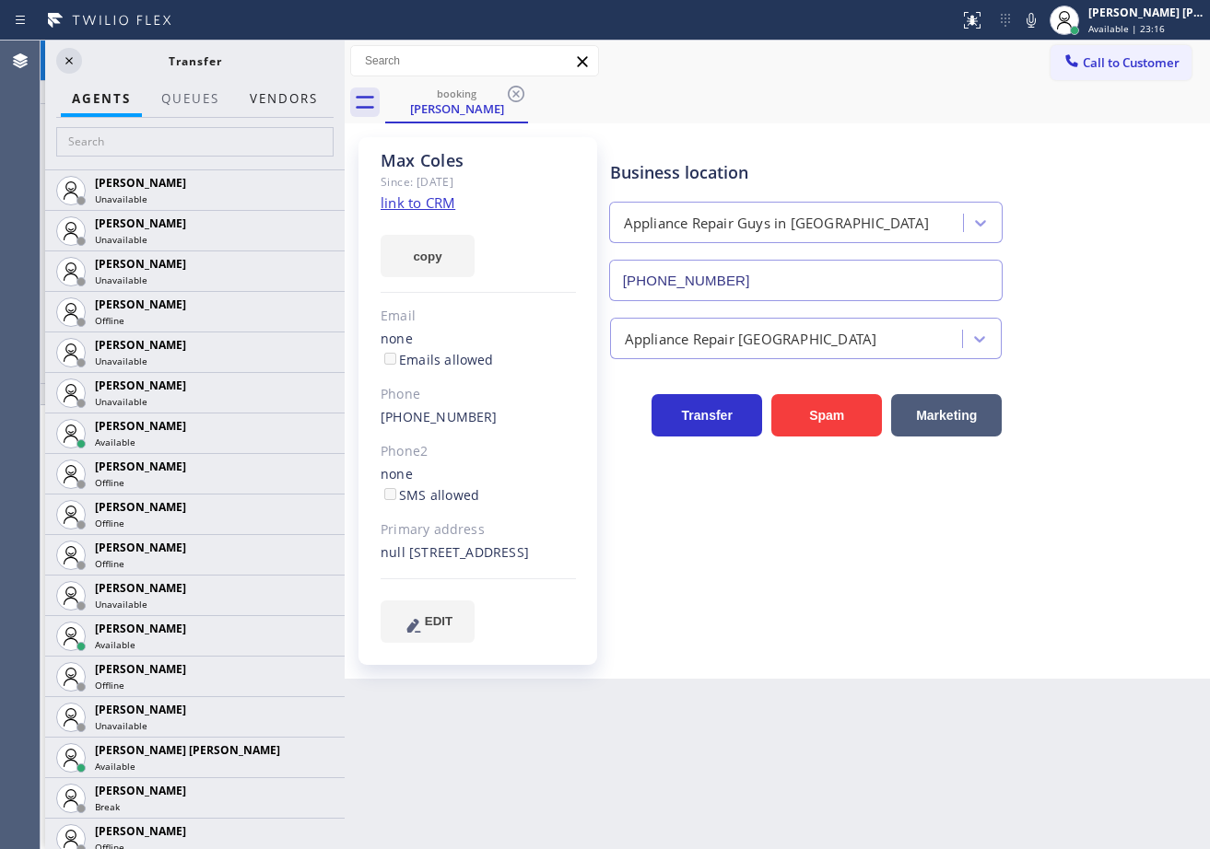
click at [297, 90] on button "Vendors" at bounding box center [284, 99] width 90 height 36
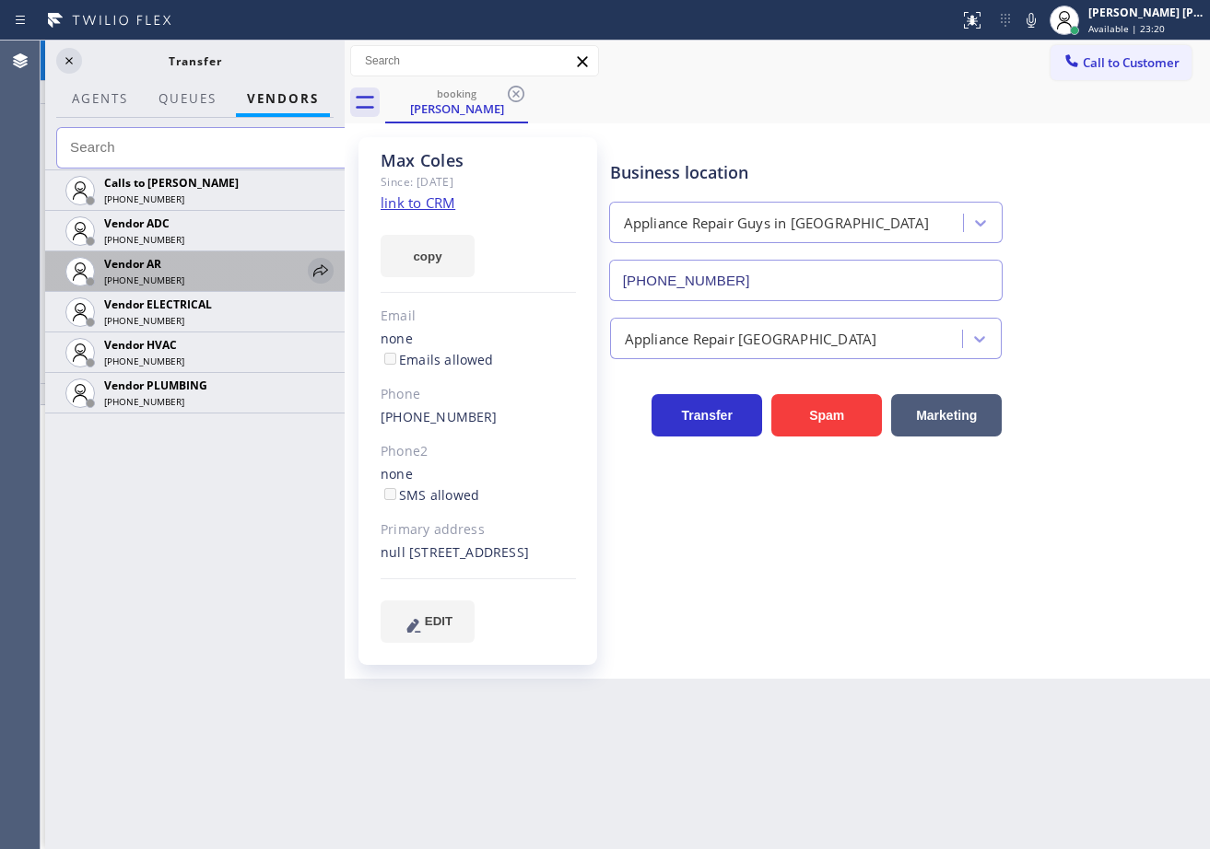
click at [328, 275] on icon at bounding box center [321, 271] width 22 height 22
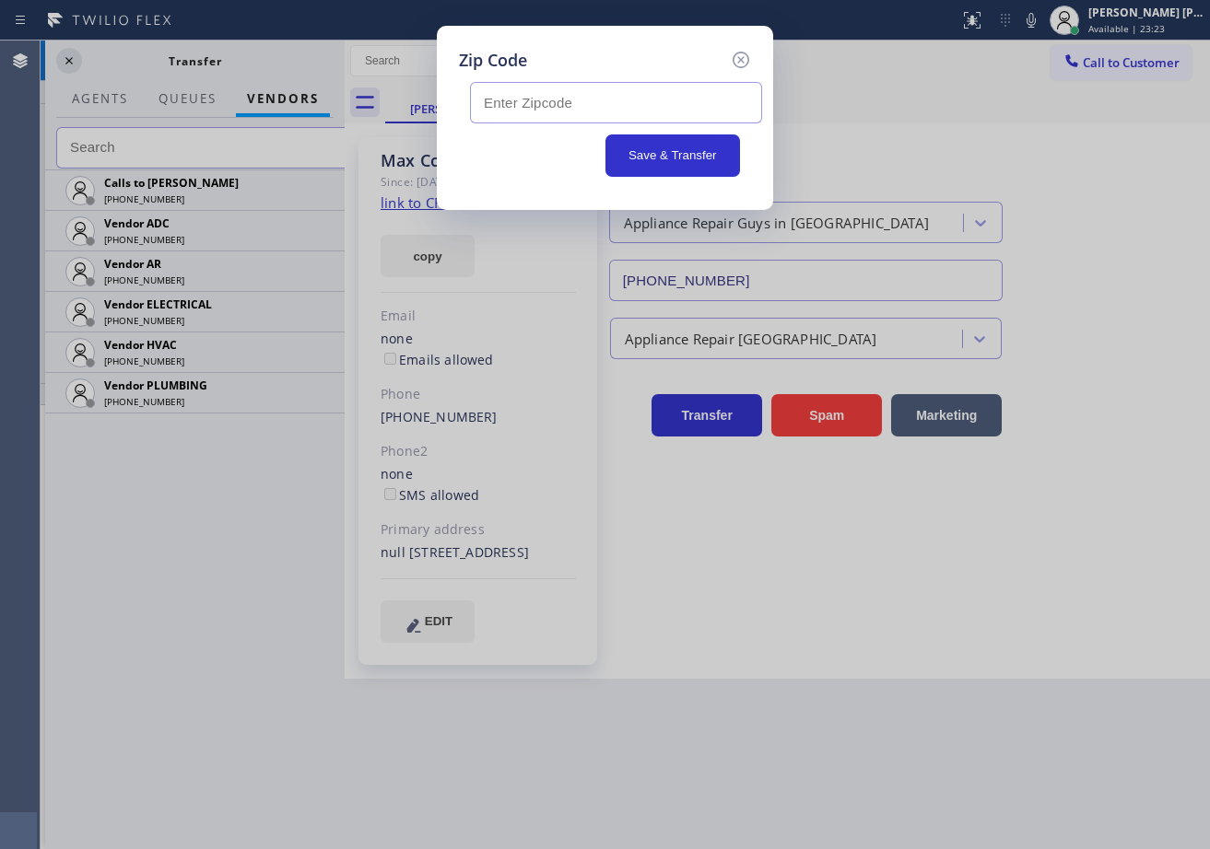
click at [537, 113] on input "text" at bounding box center [616, 102] width 292 height 41
type input "90046"
click at [649, 166] on button "Save & Transfer" at bounding box center [672, 156] width 135 height 42
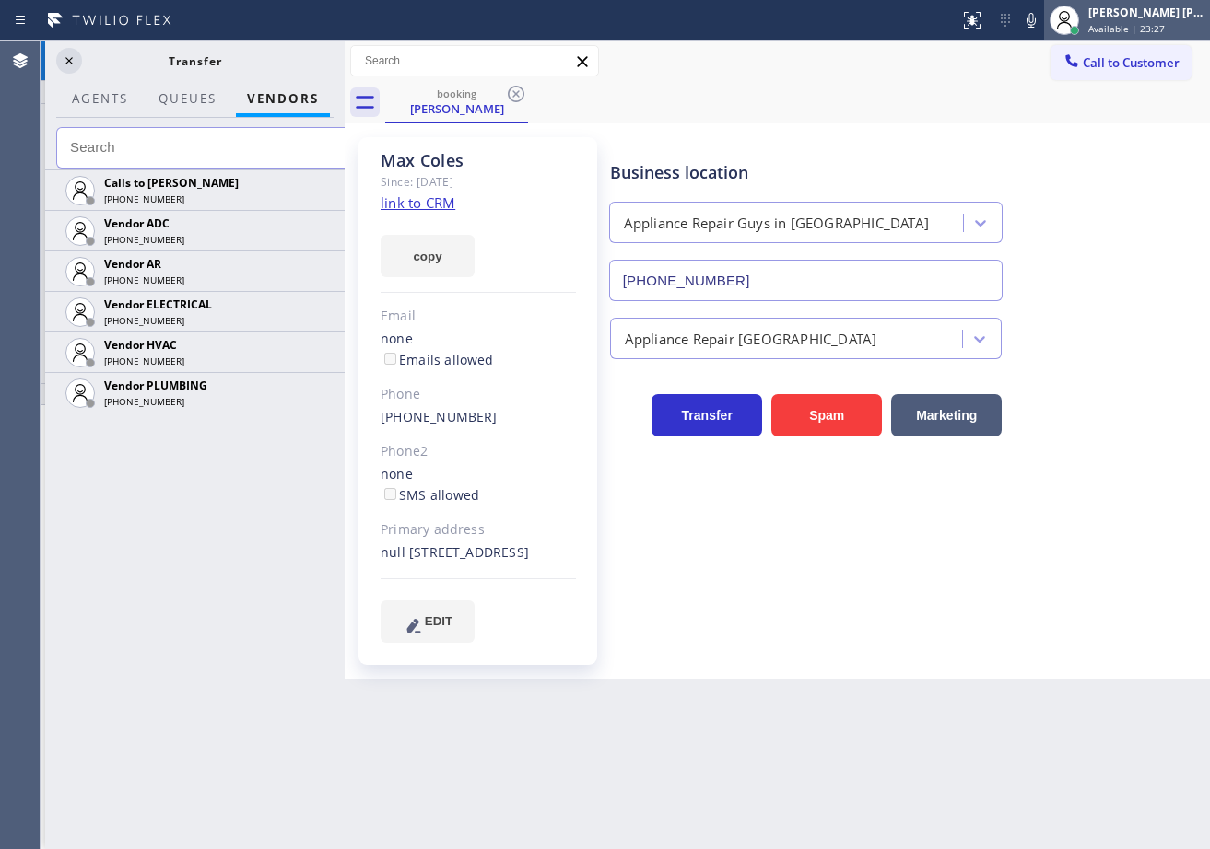
click at [1132, 30] on span "Available | 23:27" at bounding box center [1126, 28] width 76 height 13
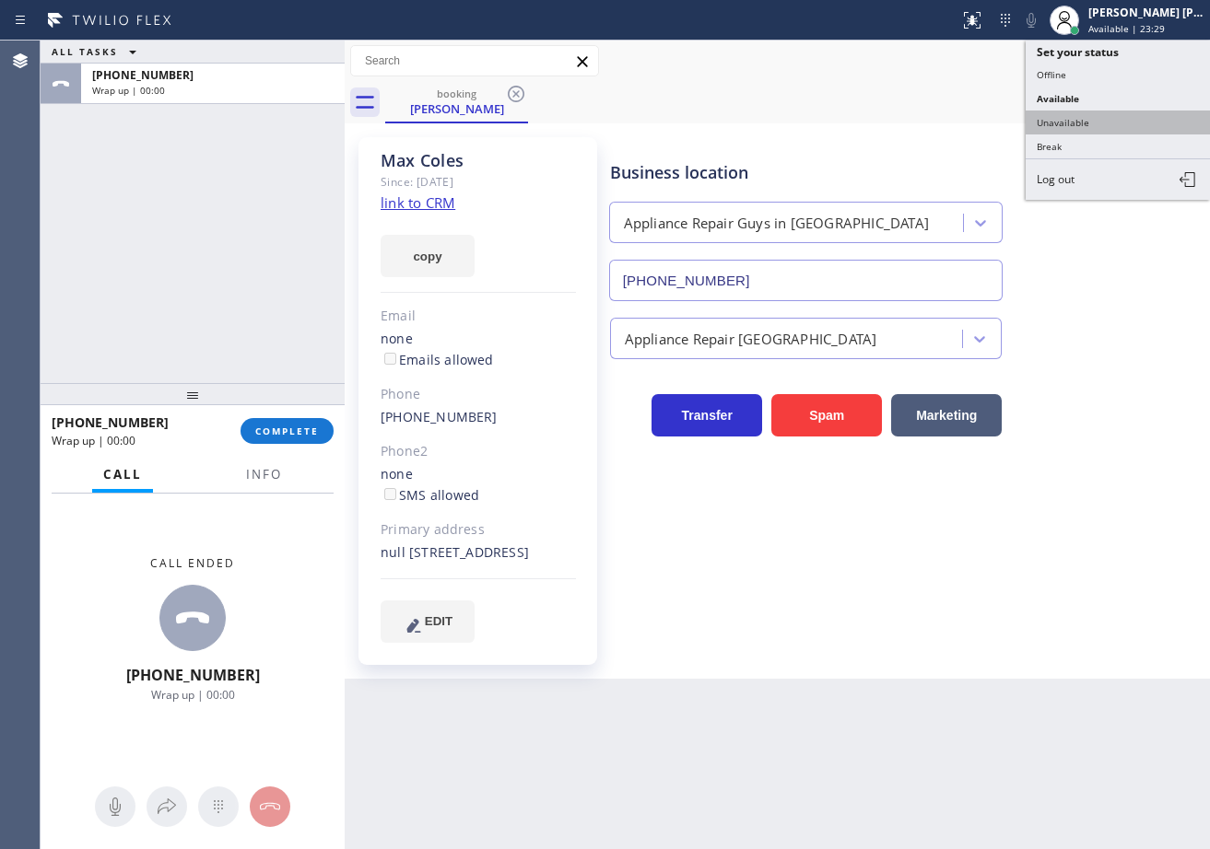
click at [1114, 121] on button "Unavailable" at bounding box center [1117, 123] width 184 height 24
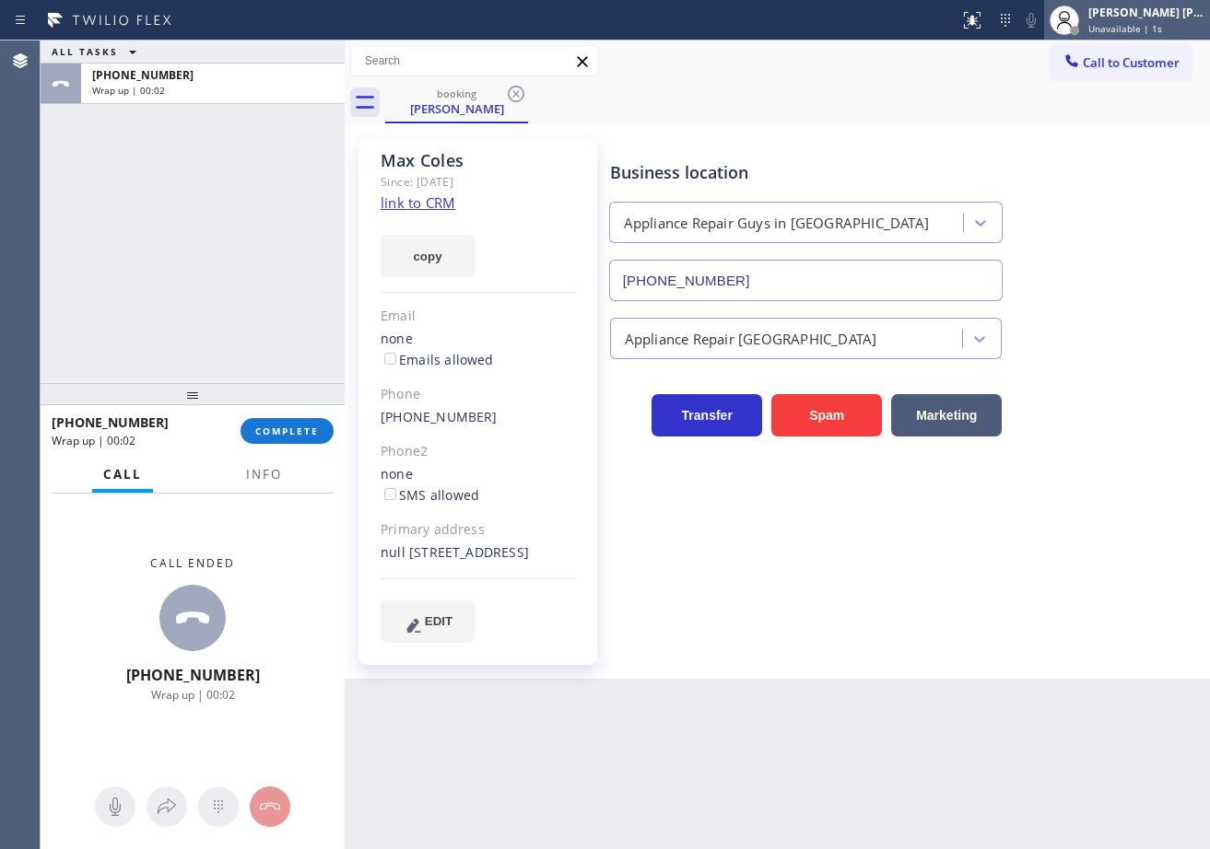
click at [1152, 29] on span "Unavailable | 1s" at bounding box center [1125, 28] width 74 height 13
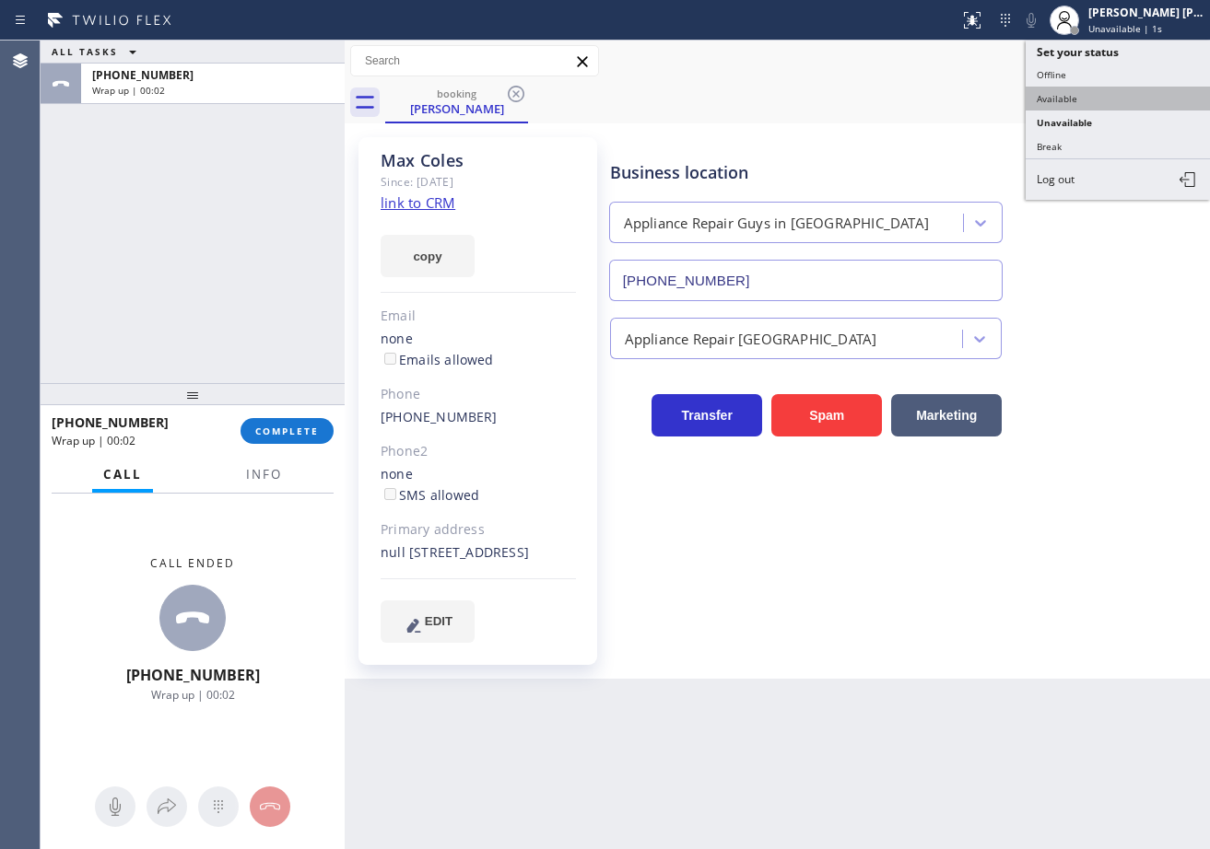
click at [1108, 96] on button "Available" at bounding box center [1117, 99] width 184 height 24
click at [1098, 100] on div "booking [PERSON_NAME]" at bounding box center [797, 102] width 825 height 41
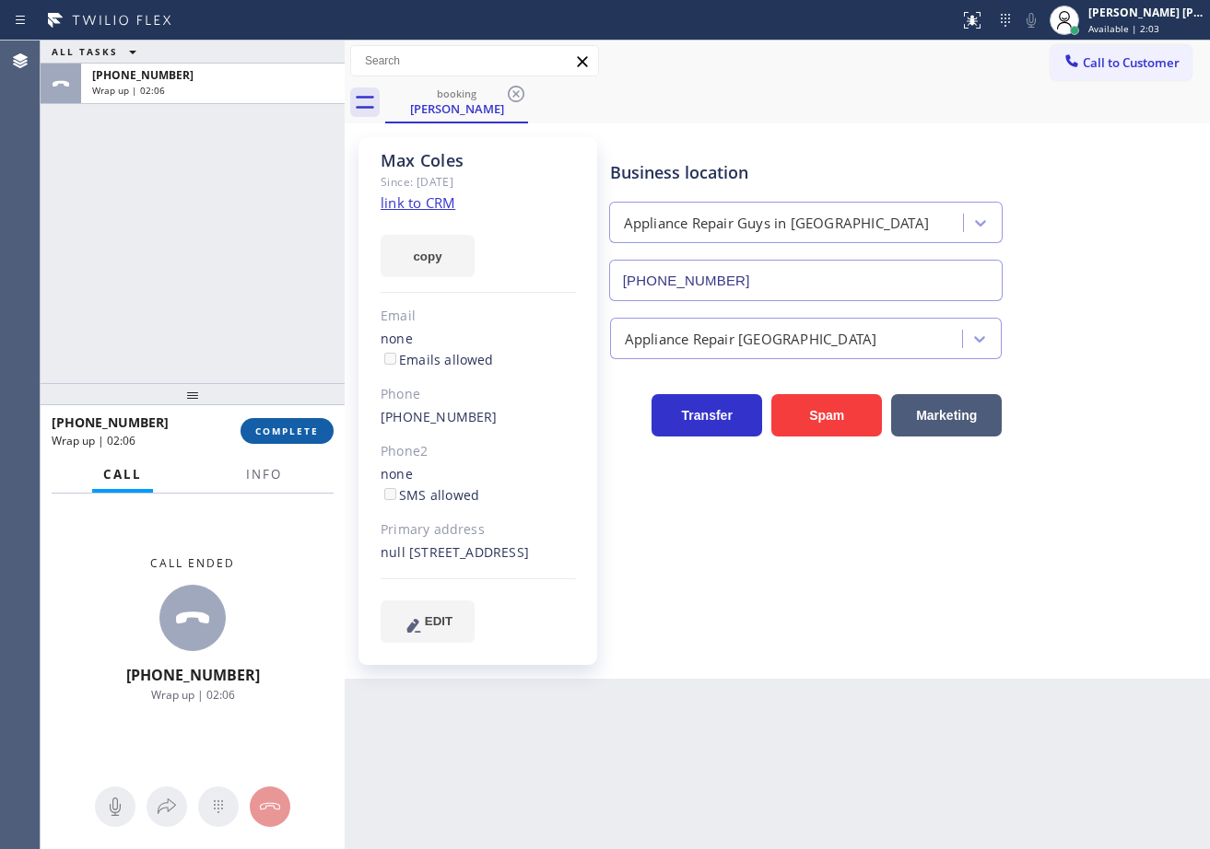
click at [289, 430] on span "COMPLETE" at bounding box center [287, 431] width 64 height 13
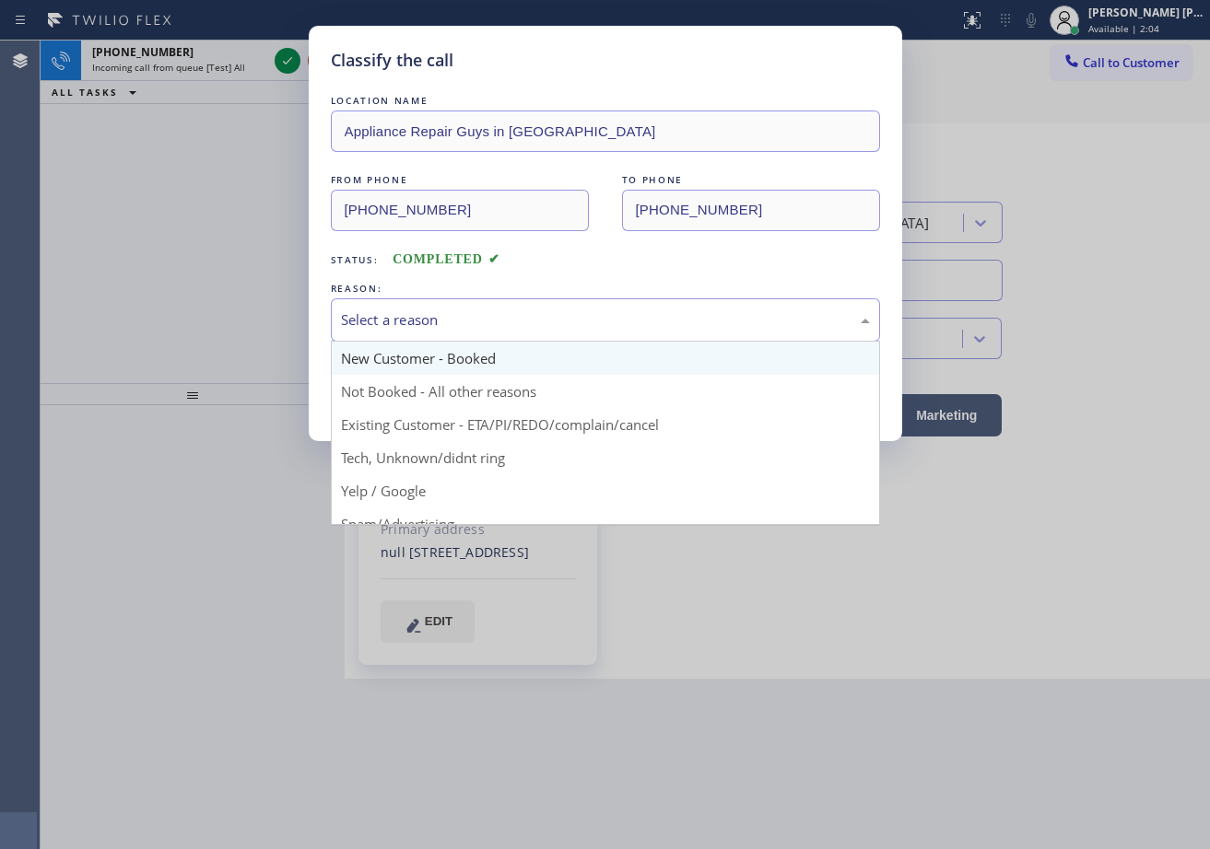
click at [444, 339] on div "Select a reason" at bounding box center [605, 320] width 549 height 43
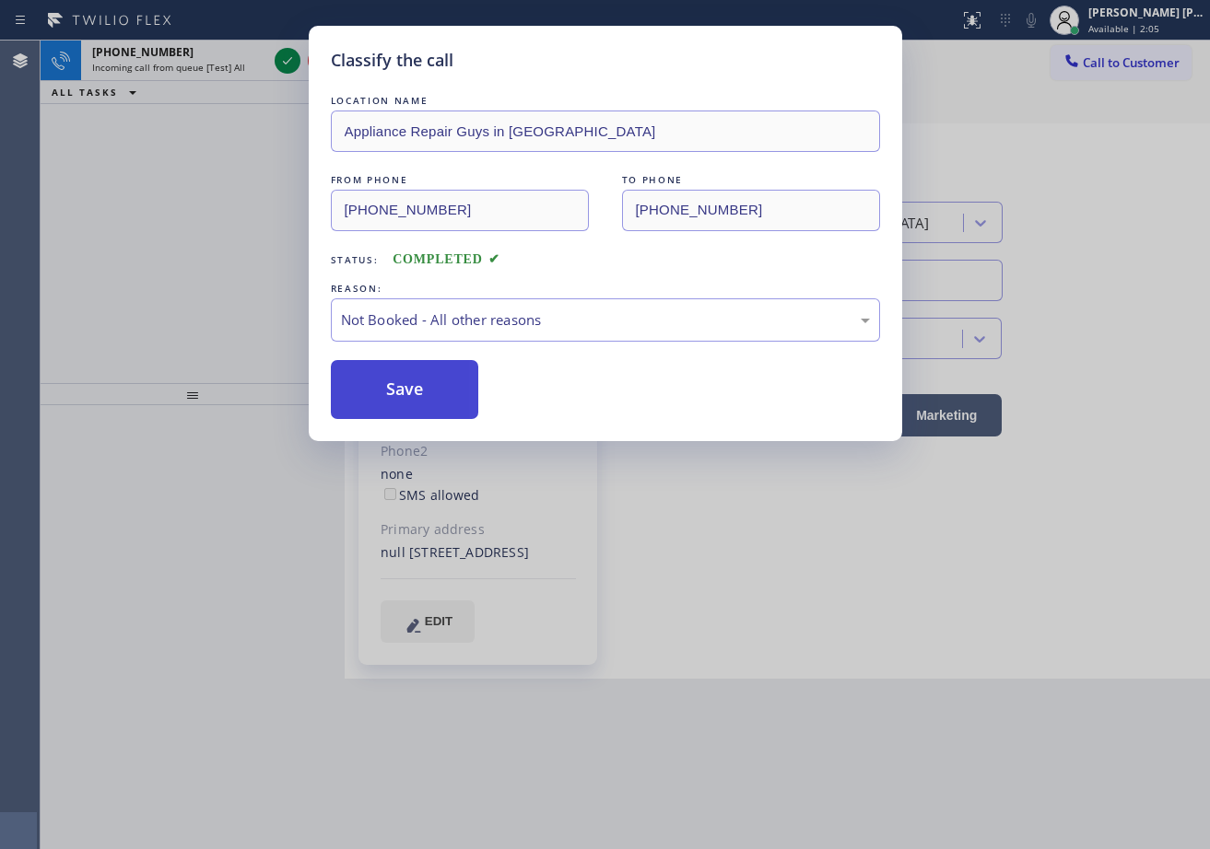
click at [388, 391] on button "Save" at bounding box center [405, 389] width 148 height 59
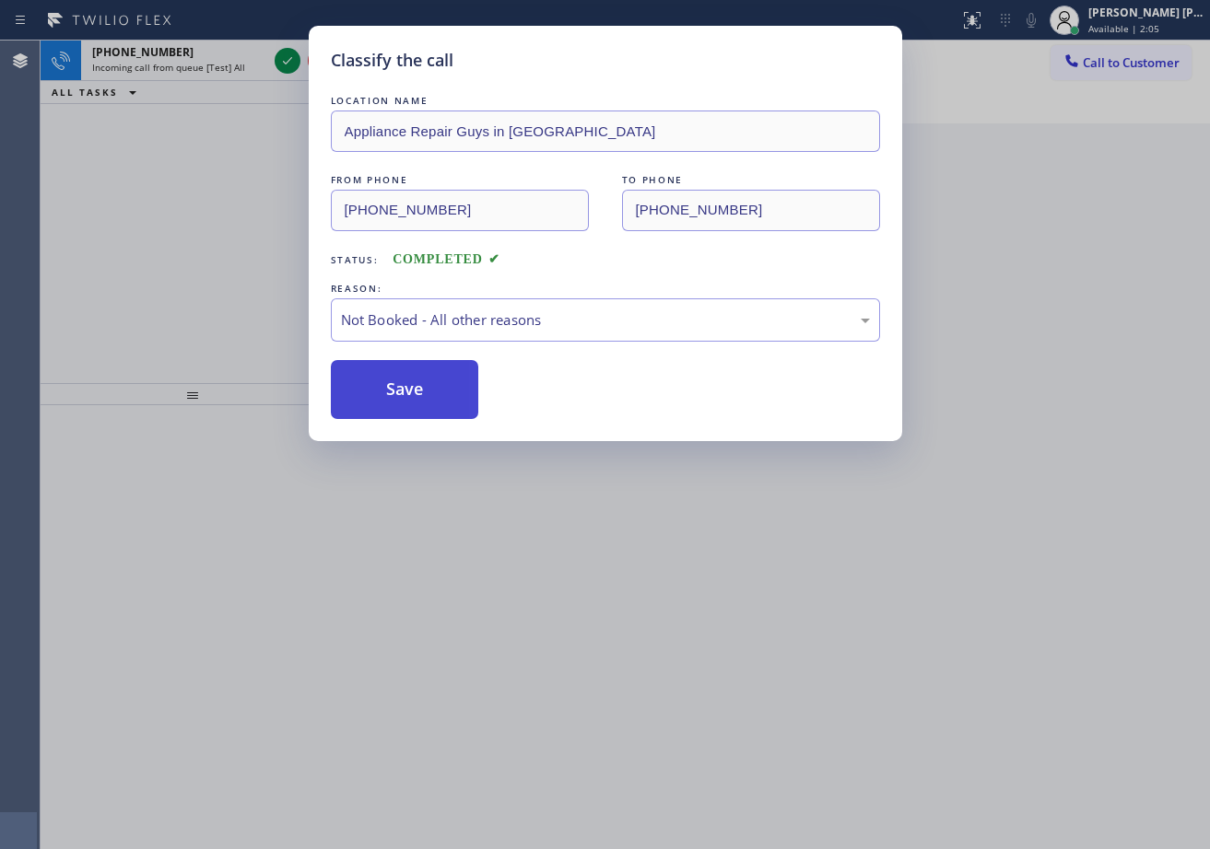
click at [388, 391] on button "Save" at bounding box center [405, 389] width 148 height 59
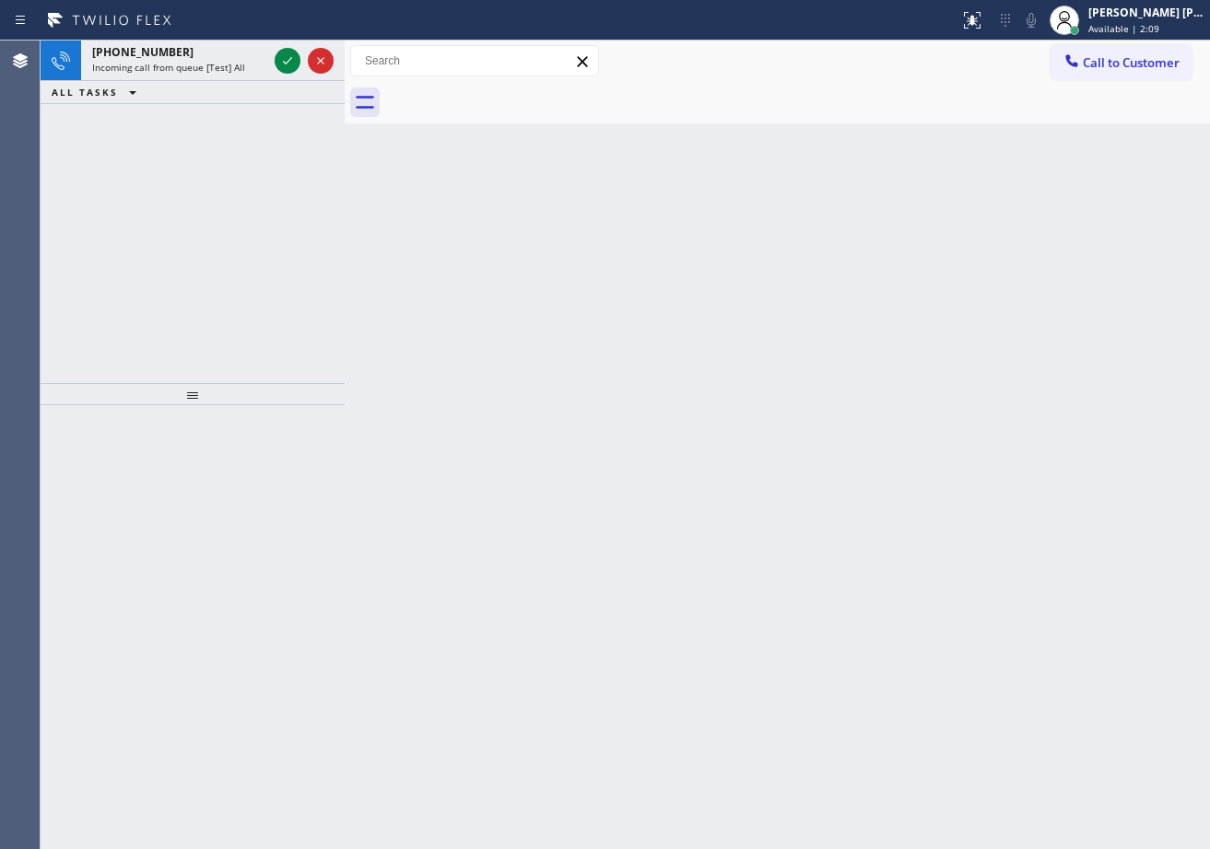
click at [249, 66] on div "Incoming call from queue [Test] All" at bounding box center [179, 67] width 175 height 13
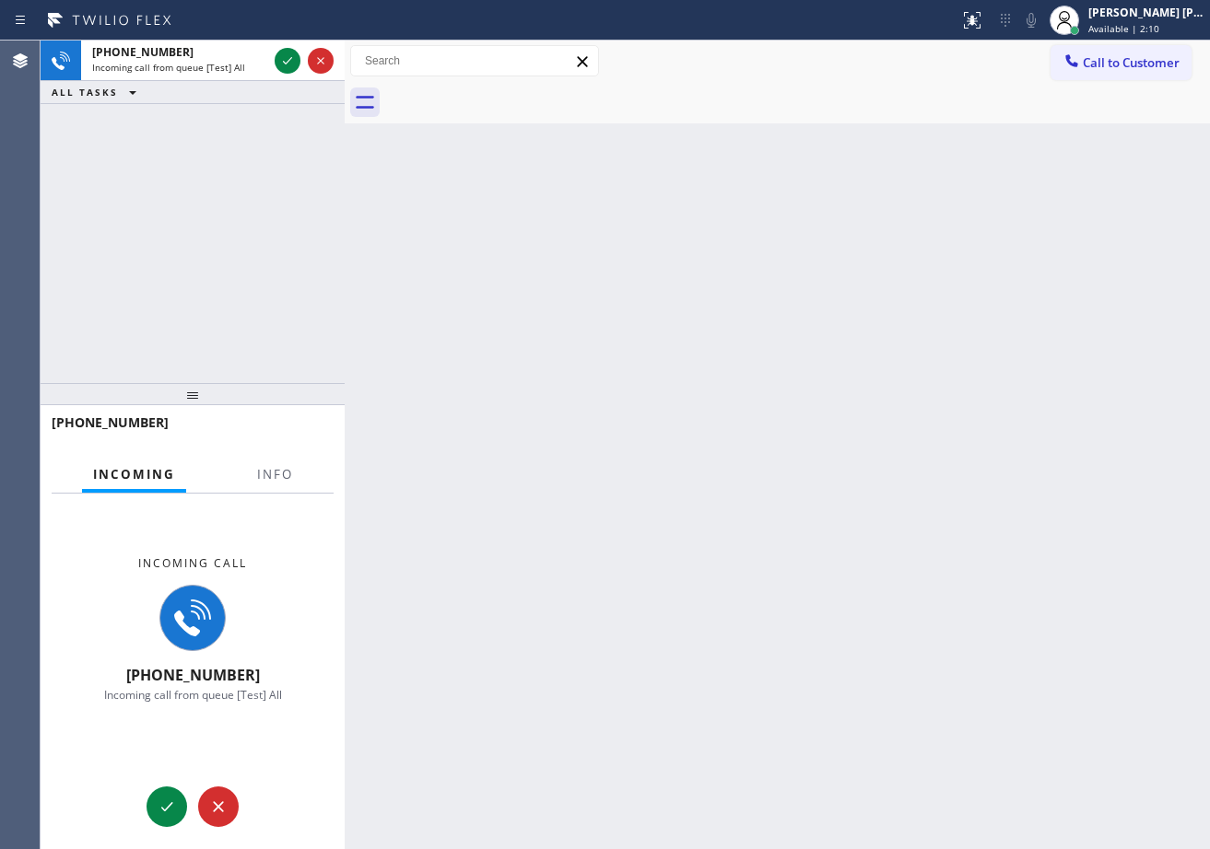
click at [263, 491] on div at bounding box center [275, 491] width 58 height 4
click at [271, 481] on span "Info" at bounding box center [275, 474] width 36 height 17
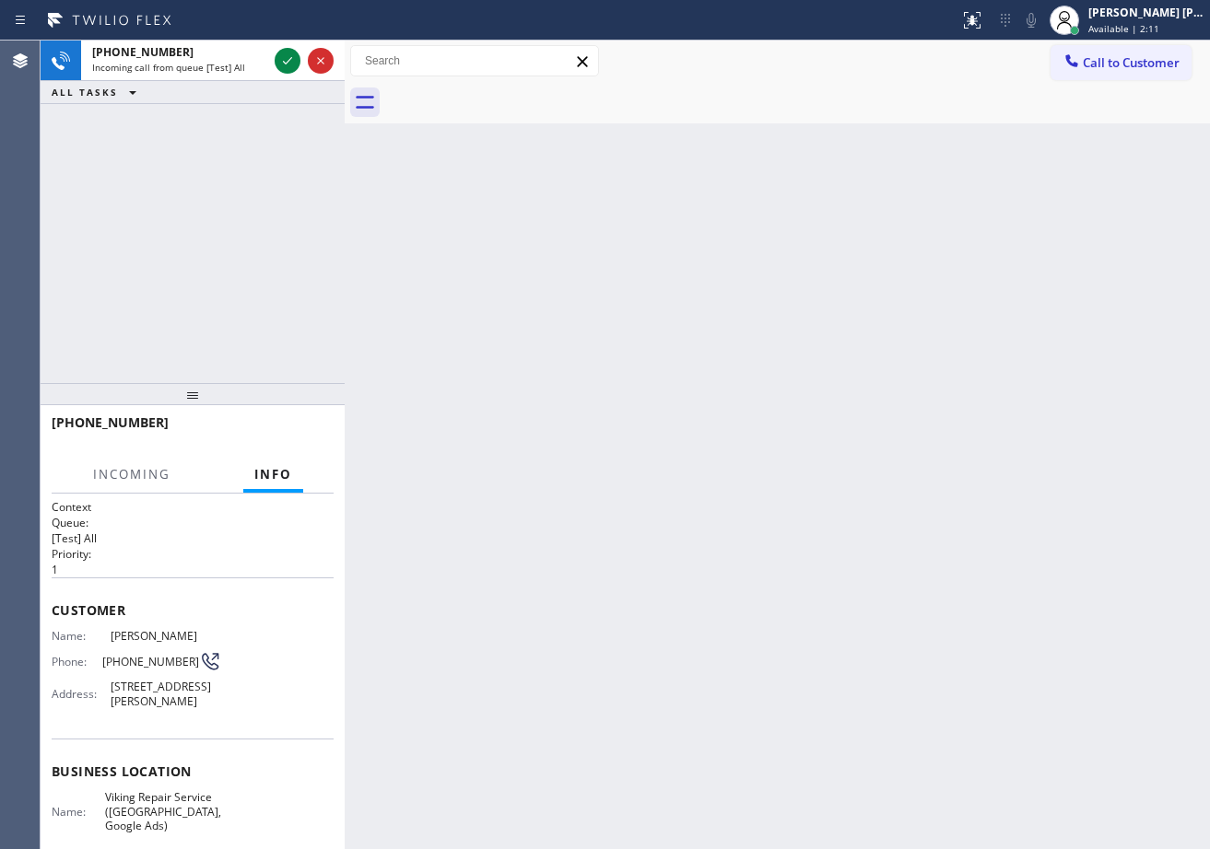
click at [271, 479] on span "Info" at bounding box center [273, 474] width 38 height 17
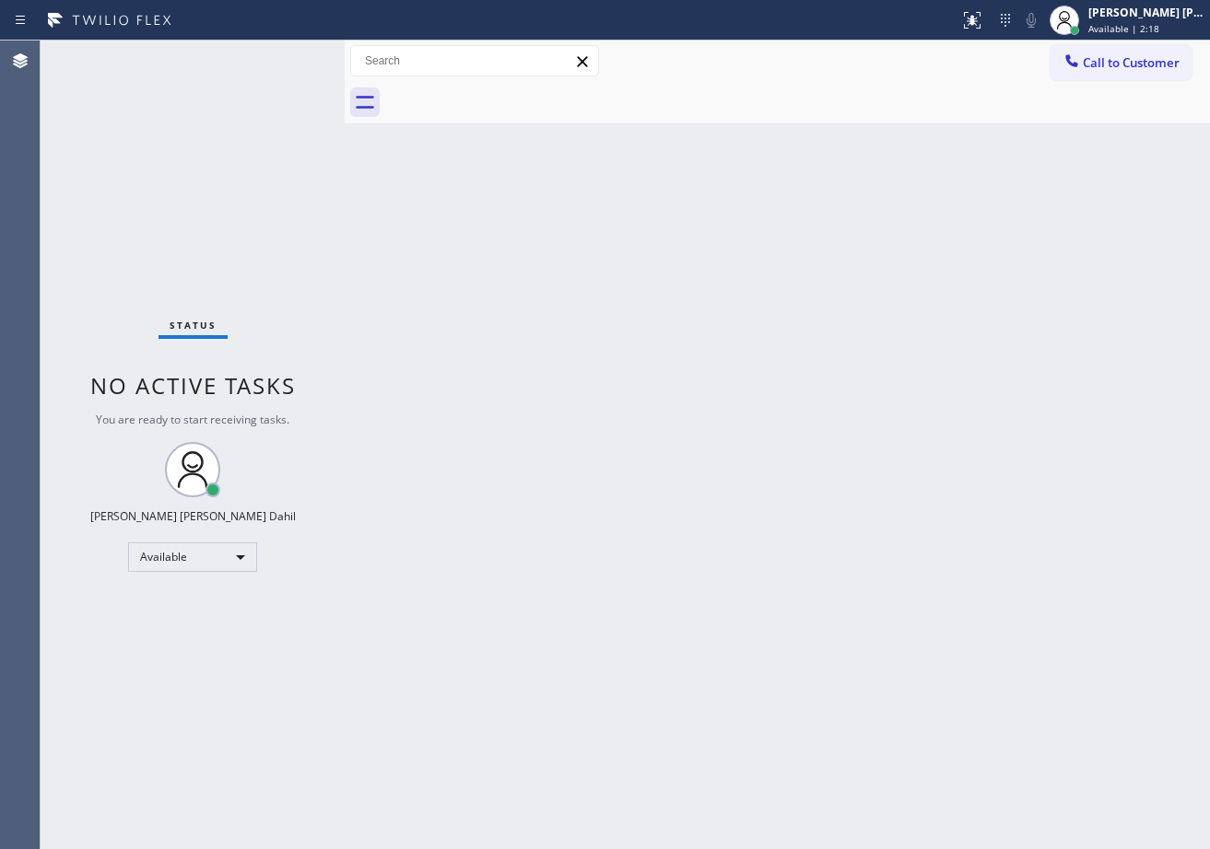
click at [695, 449] on div "Back to Dashboard Change Sender ID Customers Technicians Select a contact Outbo…" at bounding box center [777, 445] width 865 height 809
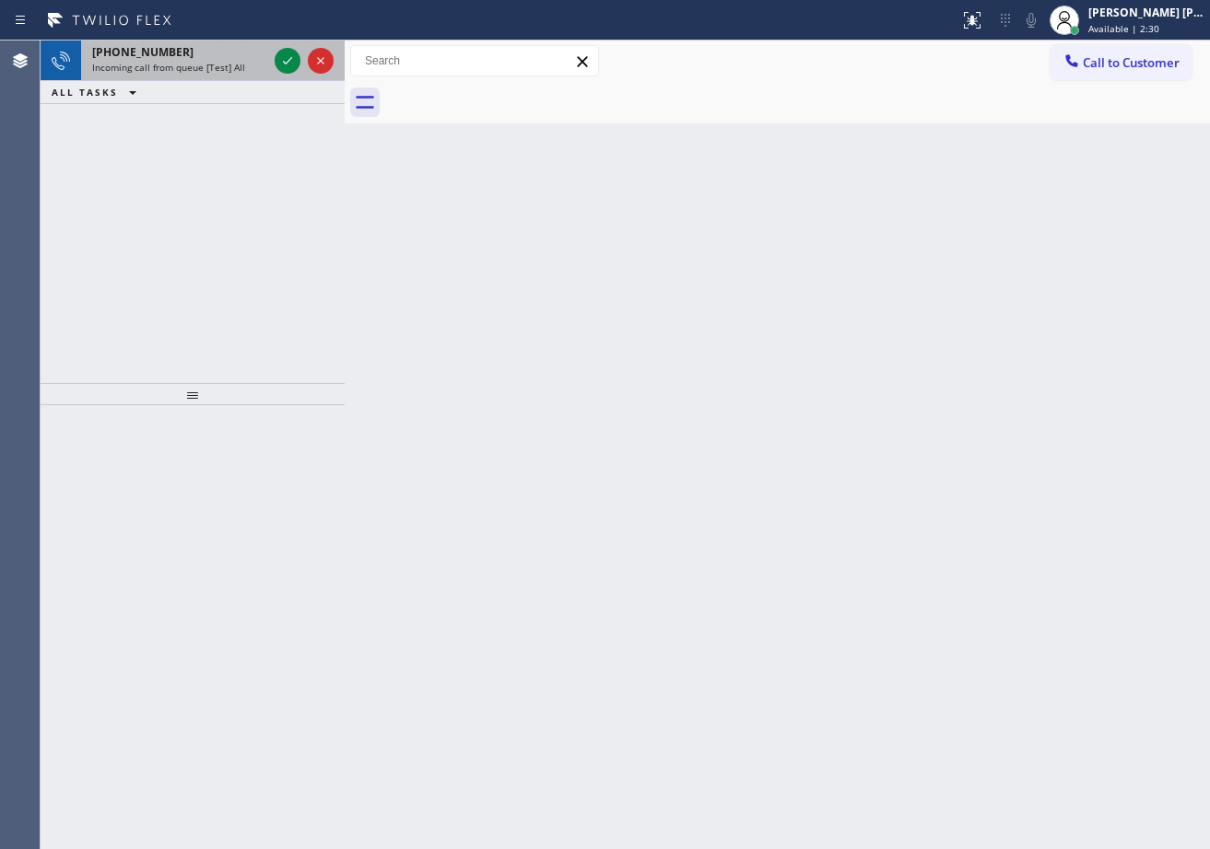
click at [240, 68] on span "Incoming call from queue [Test] All" at bounding box center [168, 67] width 153 height 13
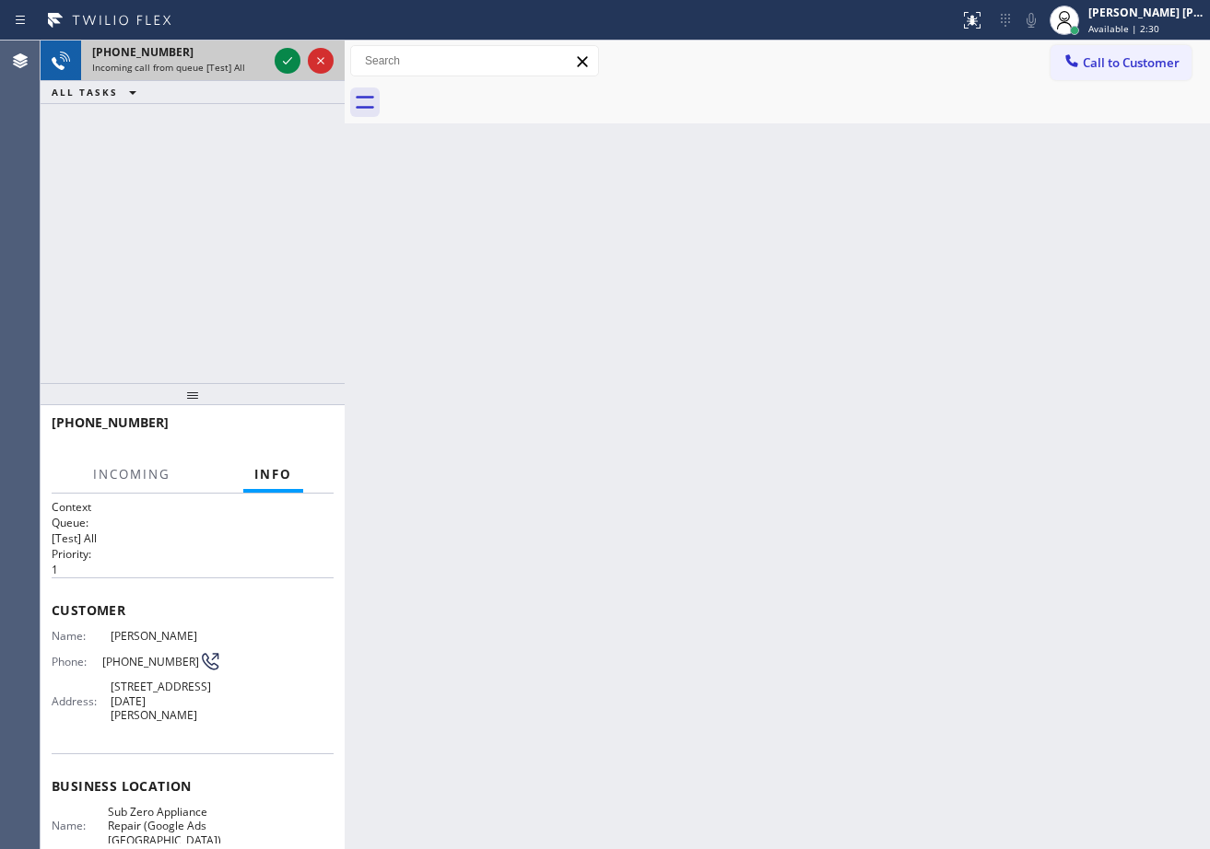
click at [240, 68] on span "Incoming call from queue [Test] All" at bounding box center [168, 67] width 153 height 13
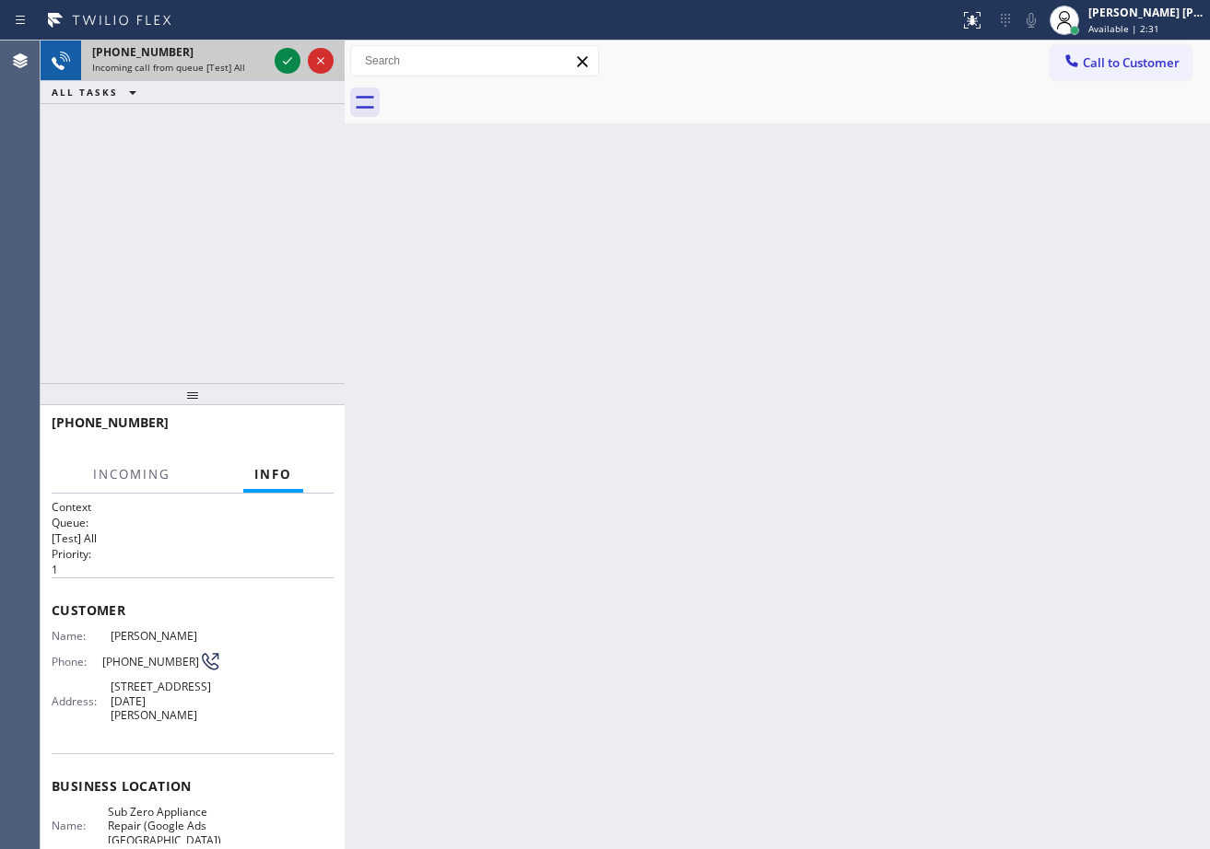
click at [238, 68] on span "Incoming call from queue [Test] All" at bounding box center [168, 67] width 153 height 13
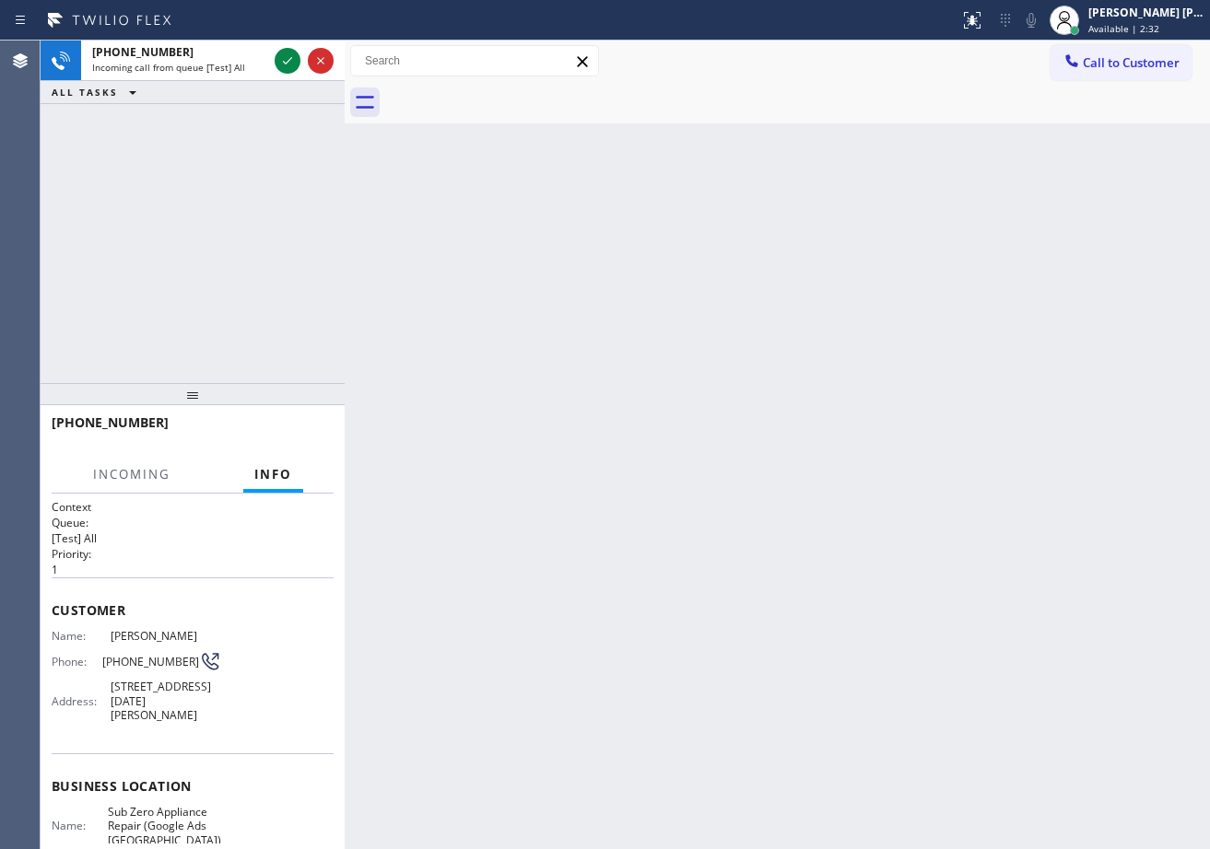
click at [238, 68] on span "Incoming call from queue [Test] All" at bounding box center [168, 67] width 153 height 13
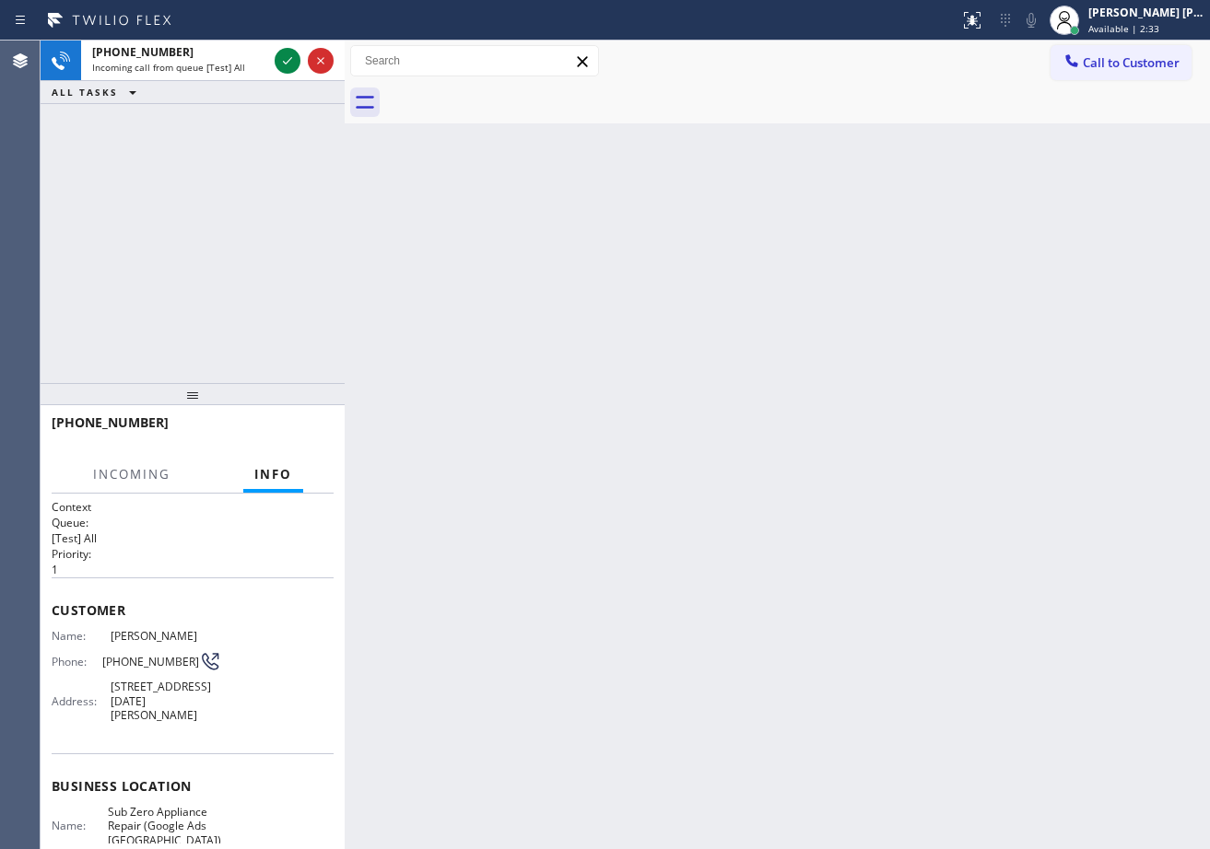
click at [238, 68] on span "Incoming call from queue [Test] All" at bounding box center [168, 67] width 153 height 13
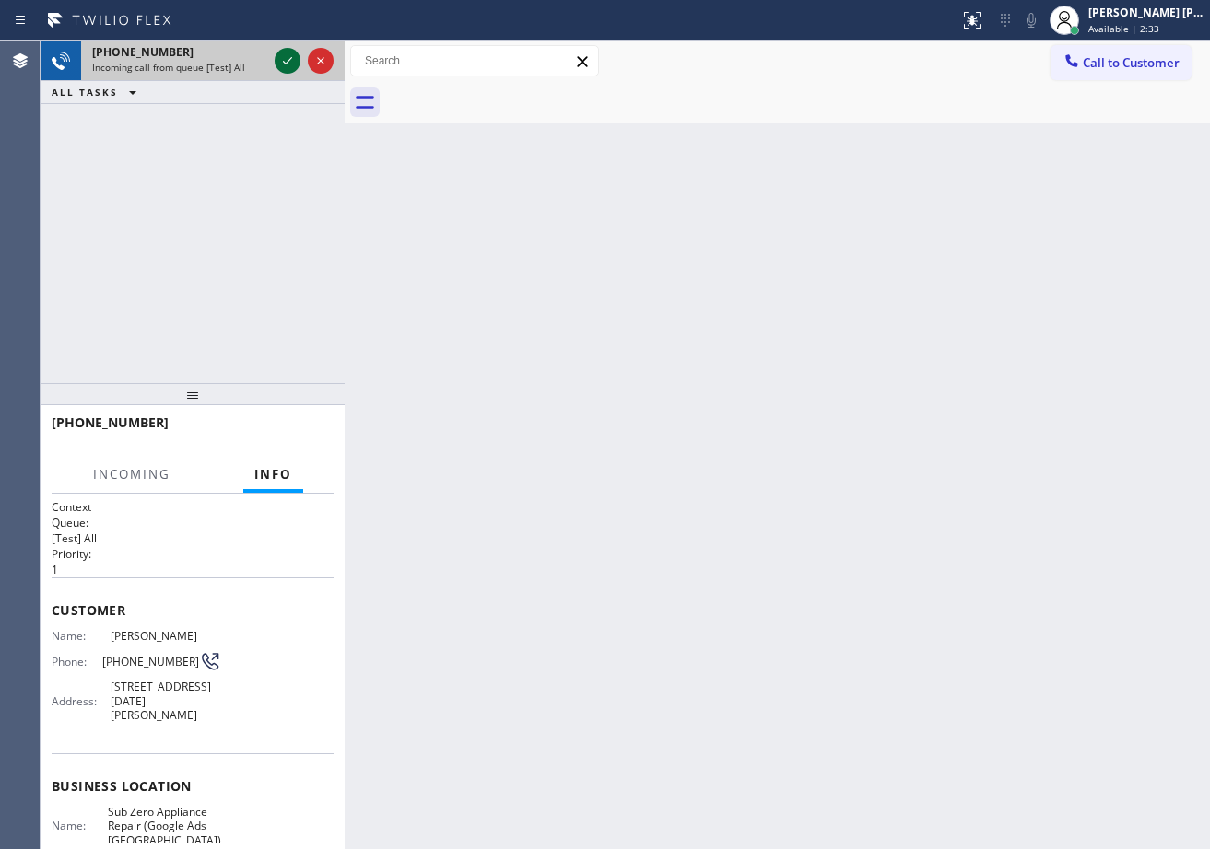
click at [278, 55] on icon at bounding box center [287, 61] width 22 height 22
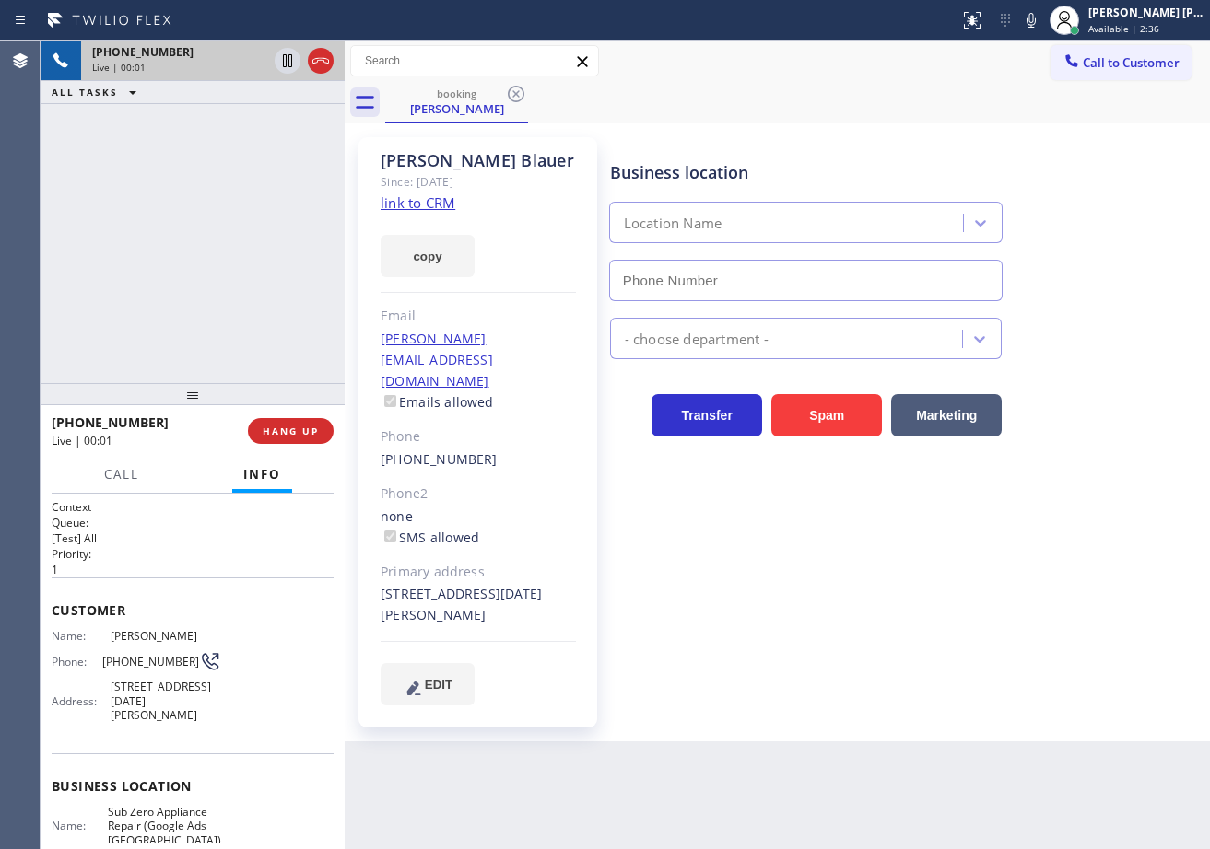
type input "(619) 566-3442"
click at [414, 202] on link "link to CRM" at bounding box center [418, 202] width 75 height 18
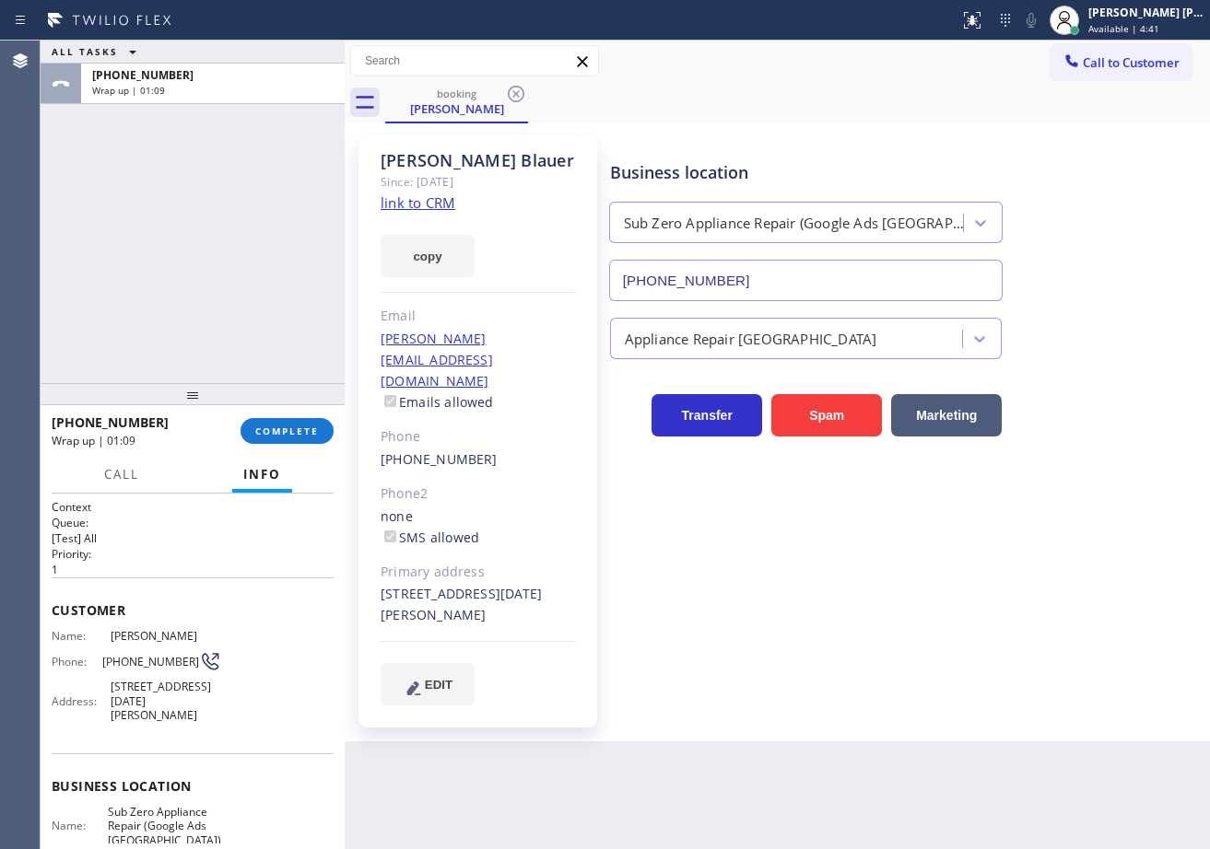
click at [194, 138] on div "ALL TASKS ALL TASKS ACTIVE TASKS TASKS IN WRAP UP +17608462675 Wrap up | 01:09" at bounding box center [193, 212] width 304 height 343
click at [275, 422] on button "COMPLETE" at bounding box center [286, 431] width 93 height 26
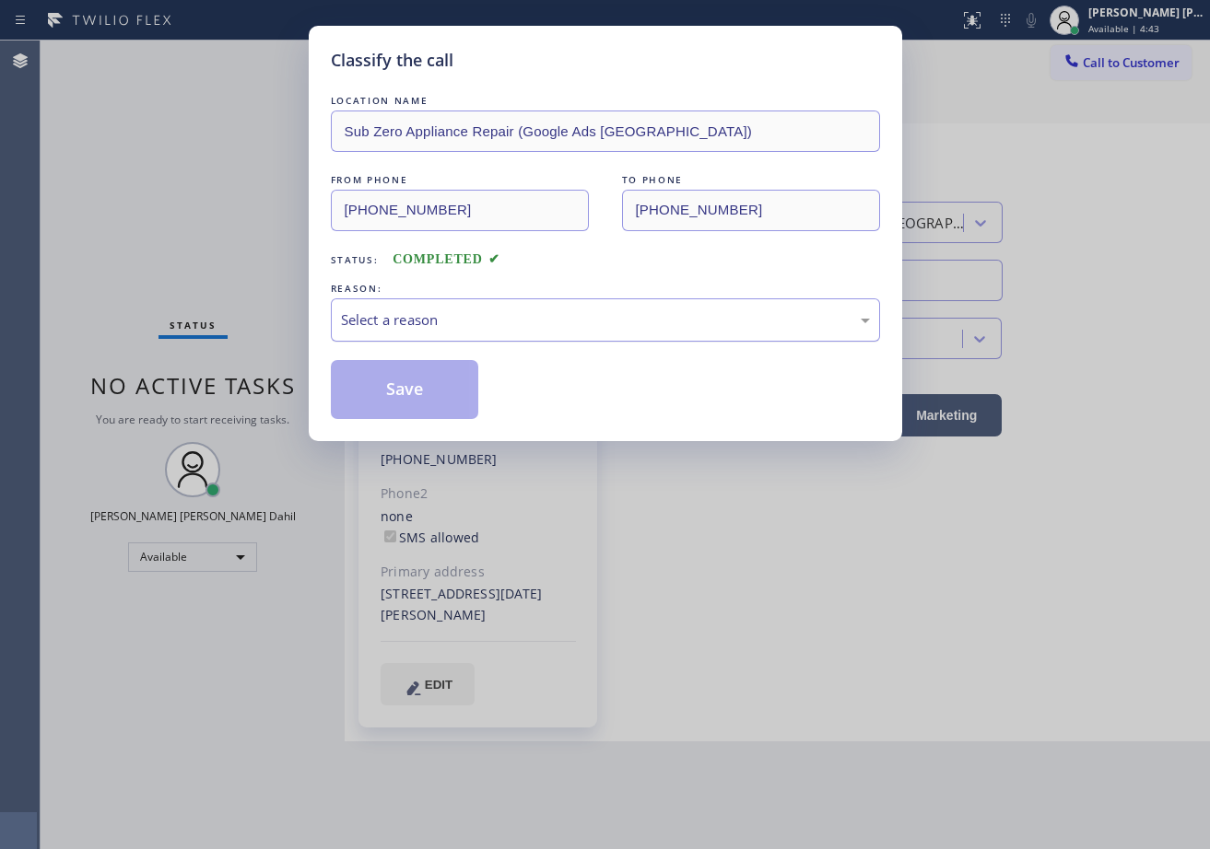
click at [450, 316] on div "Select a reason" at bounding box center [605, 320] width 529 height 21
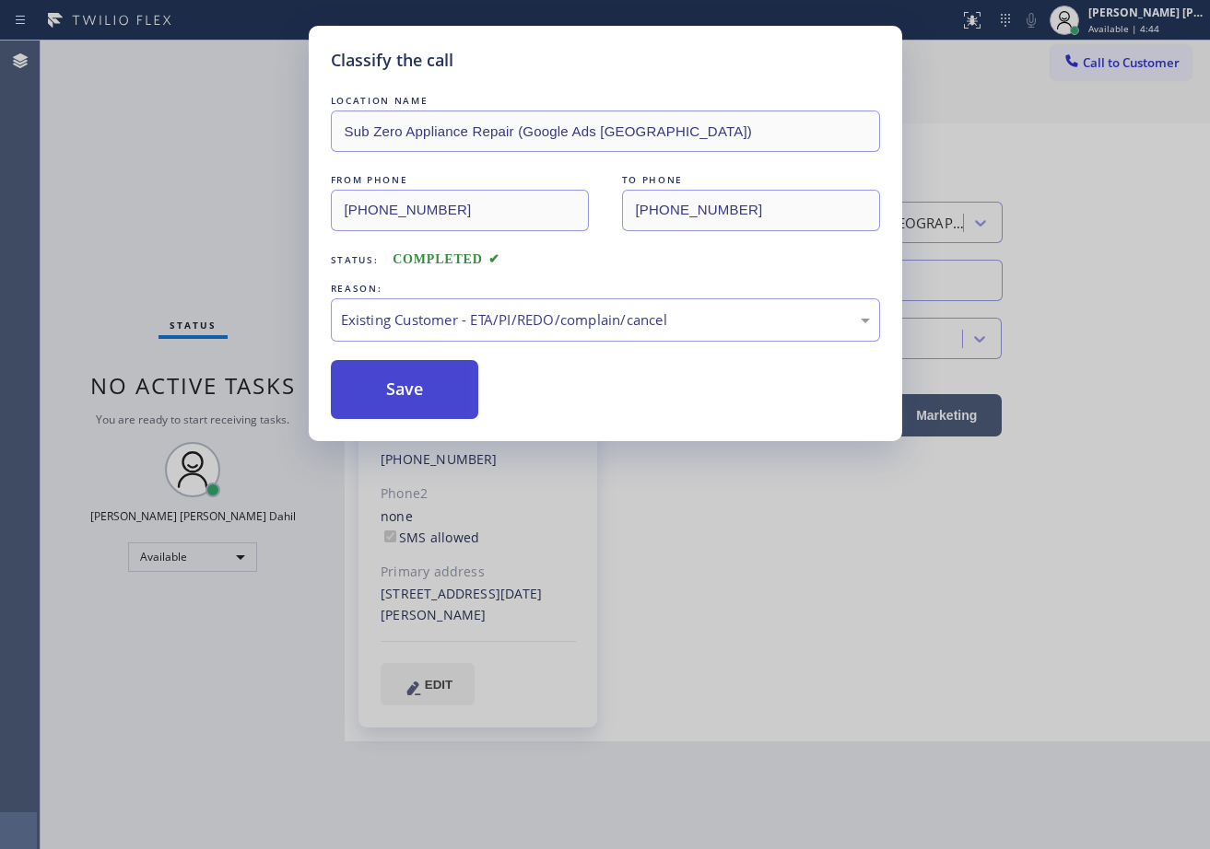
click at [387, 372] on button "Save" at bounding box center [405, 389] width 148 height 59
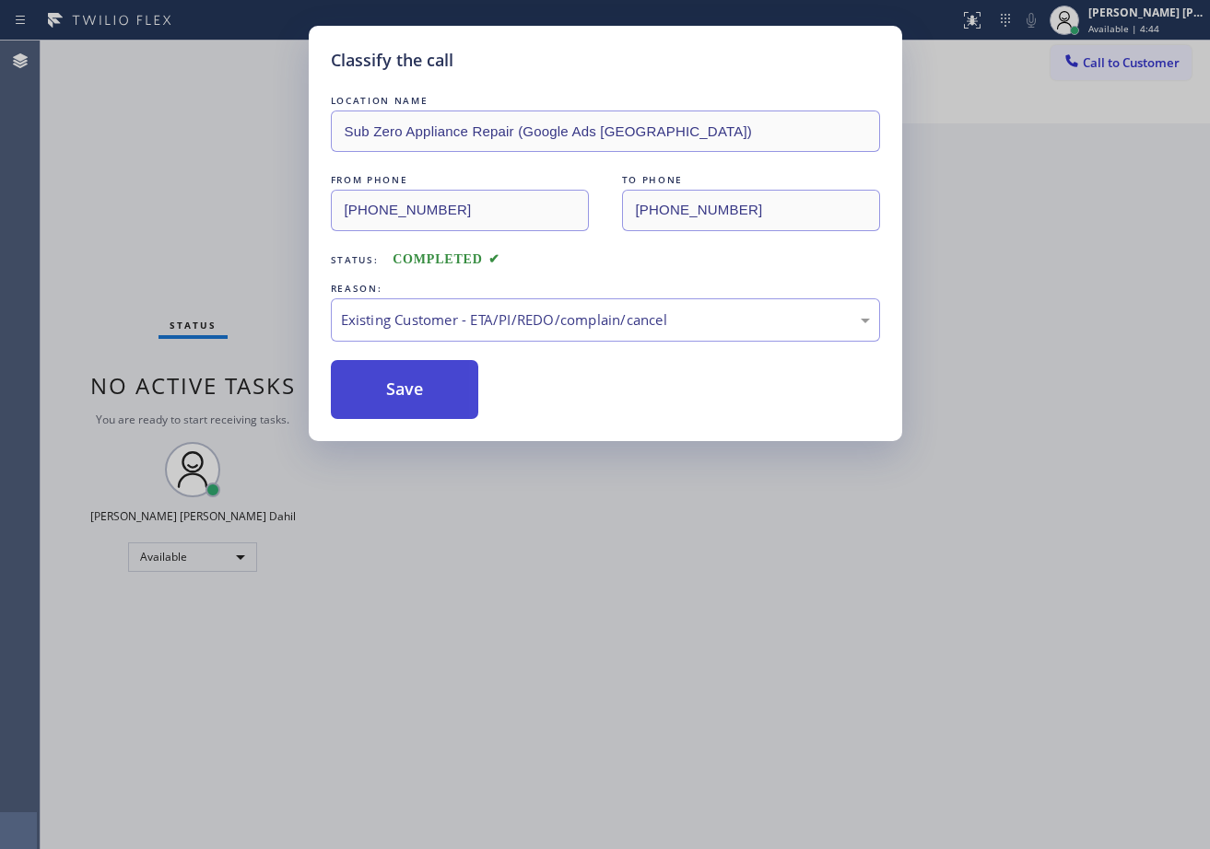
click at [387, 372] on button "Save" at bounding box center [405, 389] width 148 height 59
drag, startPoint x: 616, startPoint y: 632, endPoint x: 874, endPoint y: 491, distance: 294.0
click at [616, 633] on div "Classify the call LOCATION NAME Sub Zero Appliance Repair (Google Ads San Diego…" at bounding box center [605, 424] width 1210 height 849
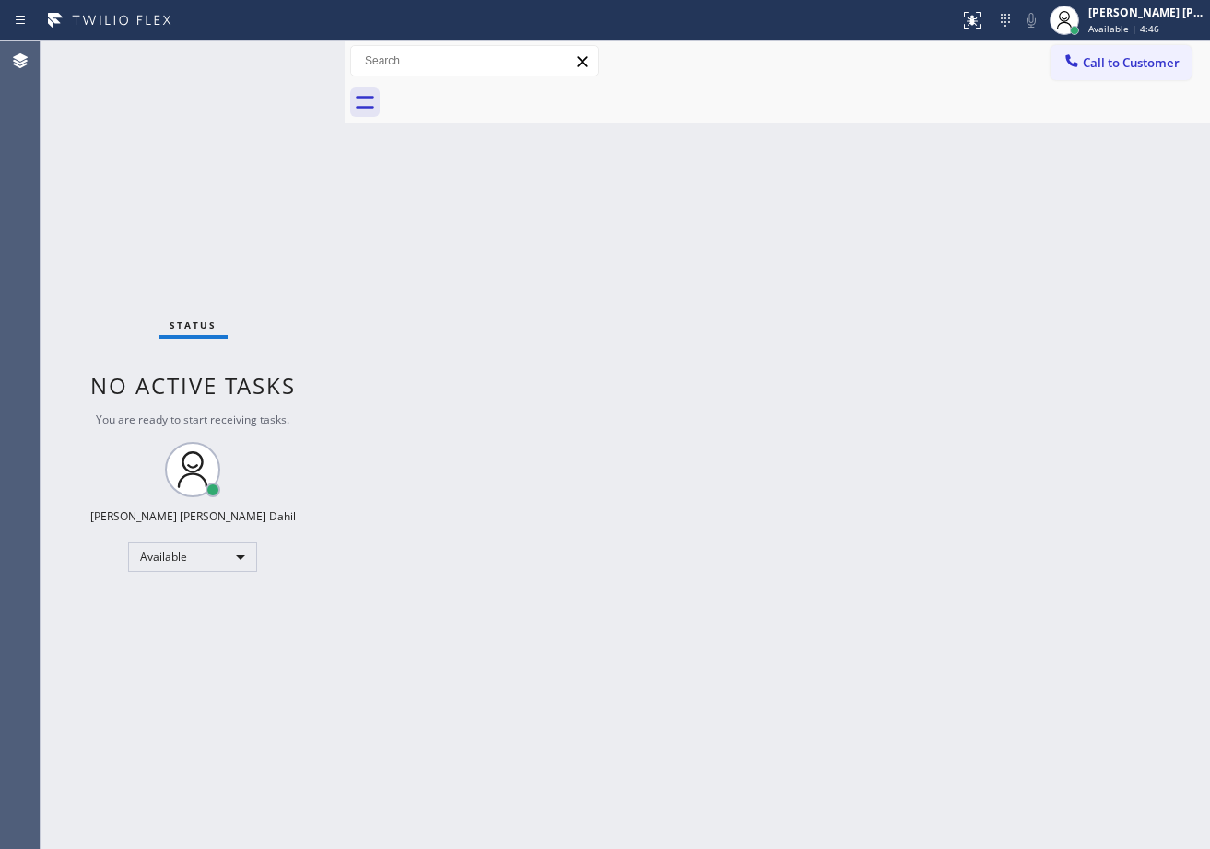
click at [999, 674] on div "Back to Dashboard Change Sender ID Customers Technicians Select a contact Outbo…" at bounding box center [777, 445] width 865 height 809
drag, startPoint x: 985, startPoint y: 110, endPoint x: 1021, endPoint y: 78, distance: 47.7
click at [1003, 92] on div at bounding box center [797, 102] width 825 height 41
click at [644, 485] on div "Back to Dashboard Change Sender ID Customers Technicians Select a contact Outbo…" at bounding box center [777, 445] width 865 height 809
click at [223, 83] on div "Status No active tasks You are ready to start receiving tasks. [PERSON_NAME] [P…" at bounding box center [193, 445] width 304 height 809
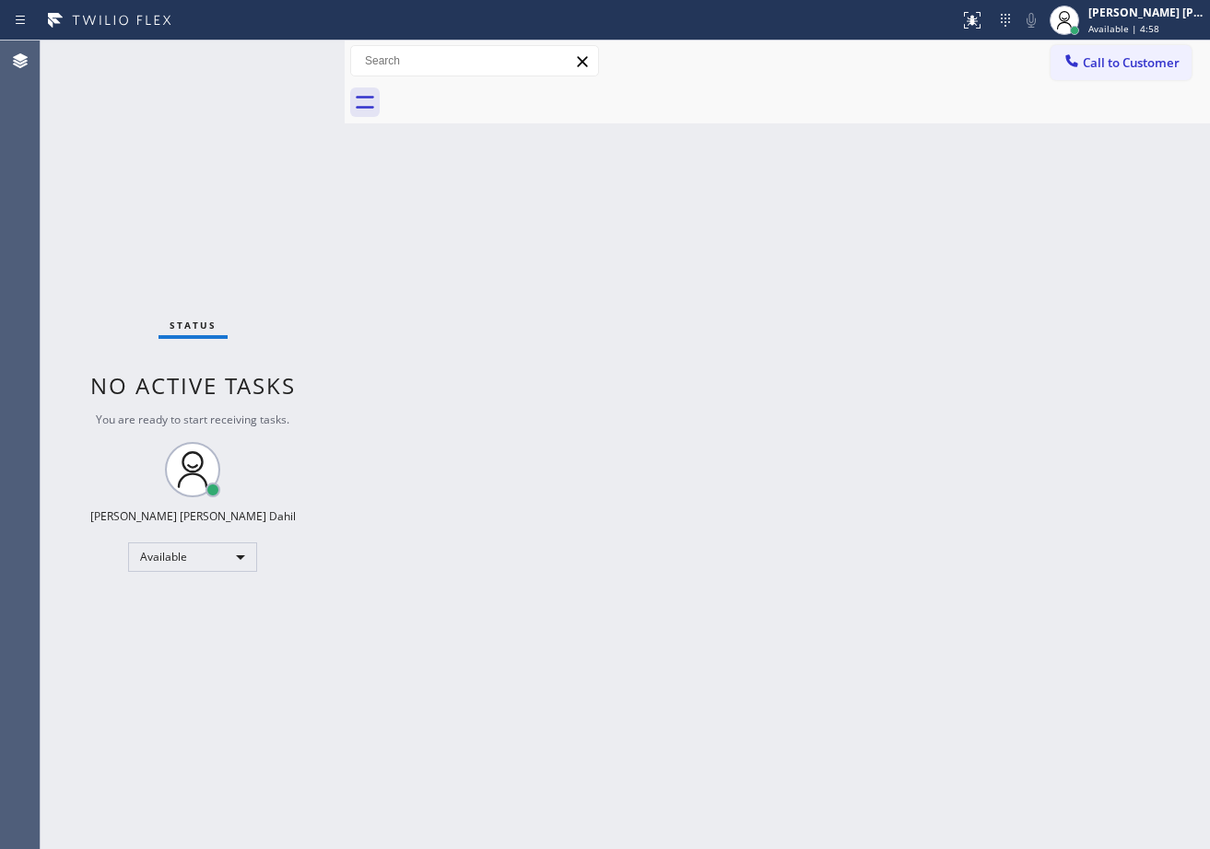
drag, startPoint x: 245, startPoint y: 69, endPoint x: 255, endPoint y: 69, distance: 10.1
click at [247, 69] on div "Status No active tasks You are ready to start receiving tasks. [PERSON_NAME] [P…" at bounding box center [193, 445] width 304 height 809
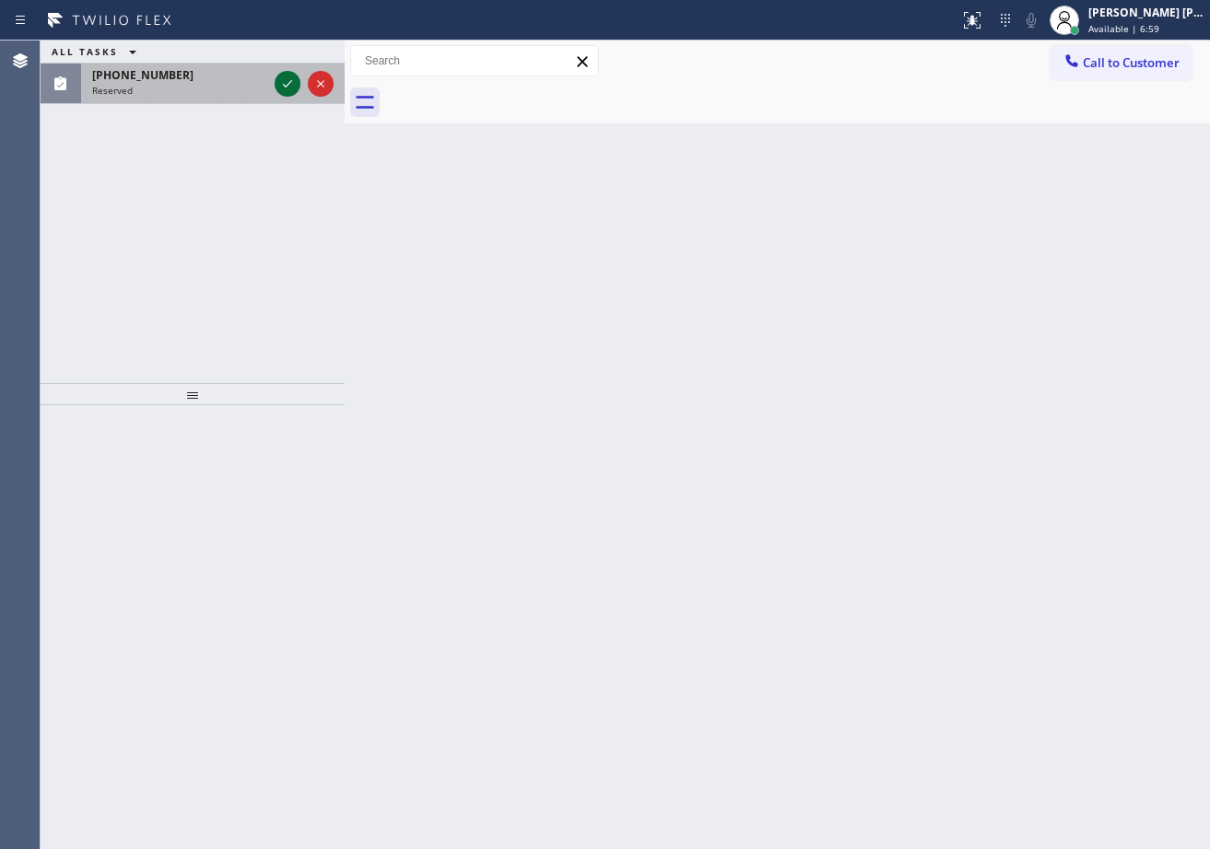
drag, startPoint x: 259, startPoint y: 89, endPoint x: 276, endPoint y: 84, distance: 18.4
click at [259, 89] on div "Reserved" at bounding box center [179, 90] width 175 height 13
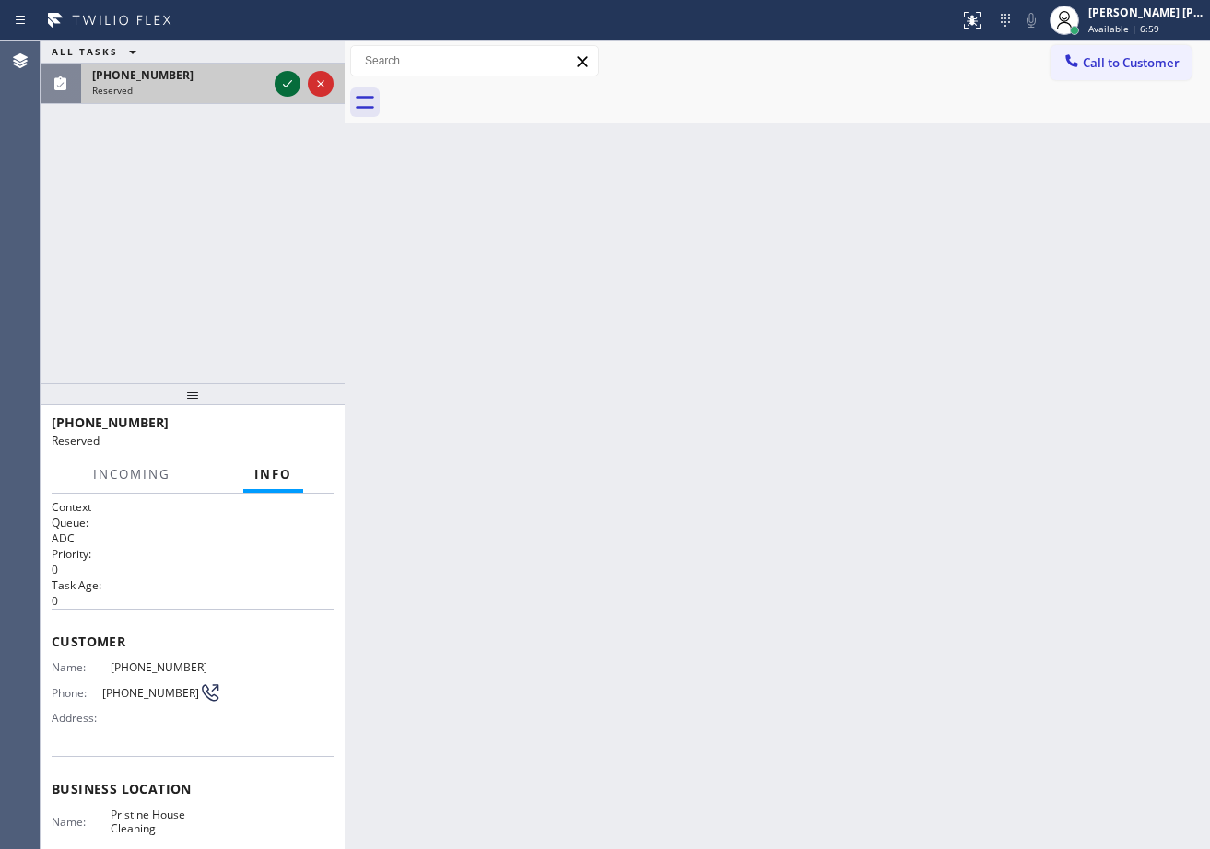
click at [276, 84] on icon at bounding box center [287, 84] width 22 height 22
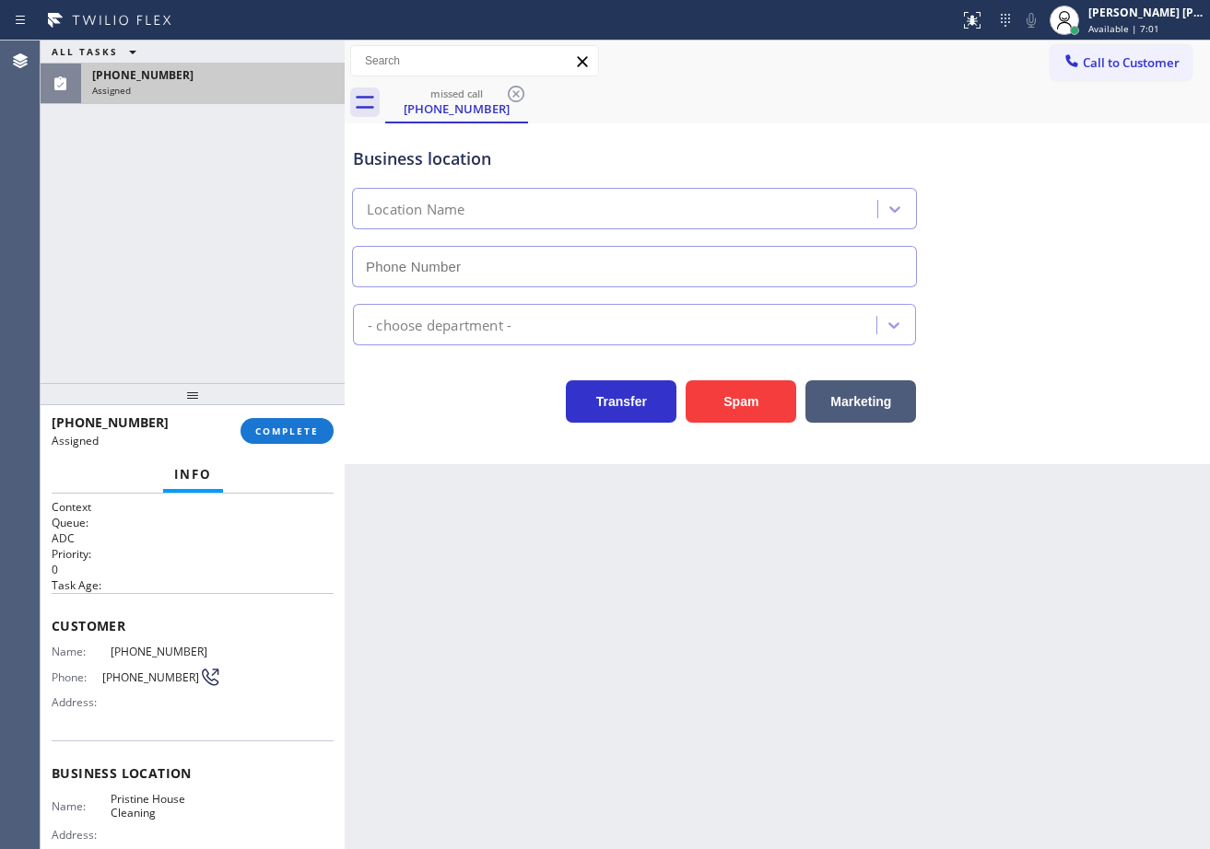
type input "[PHONE_NUMBER]"
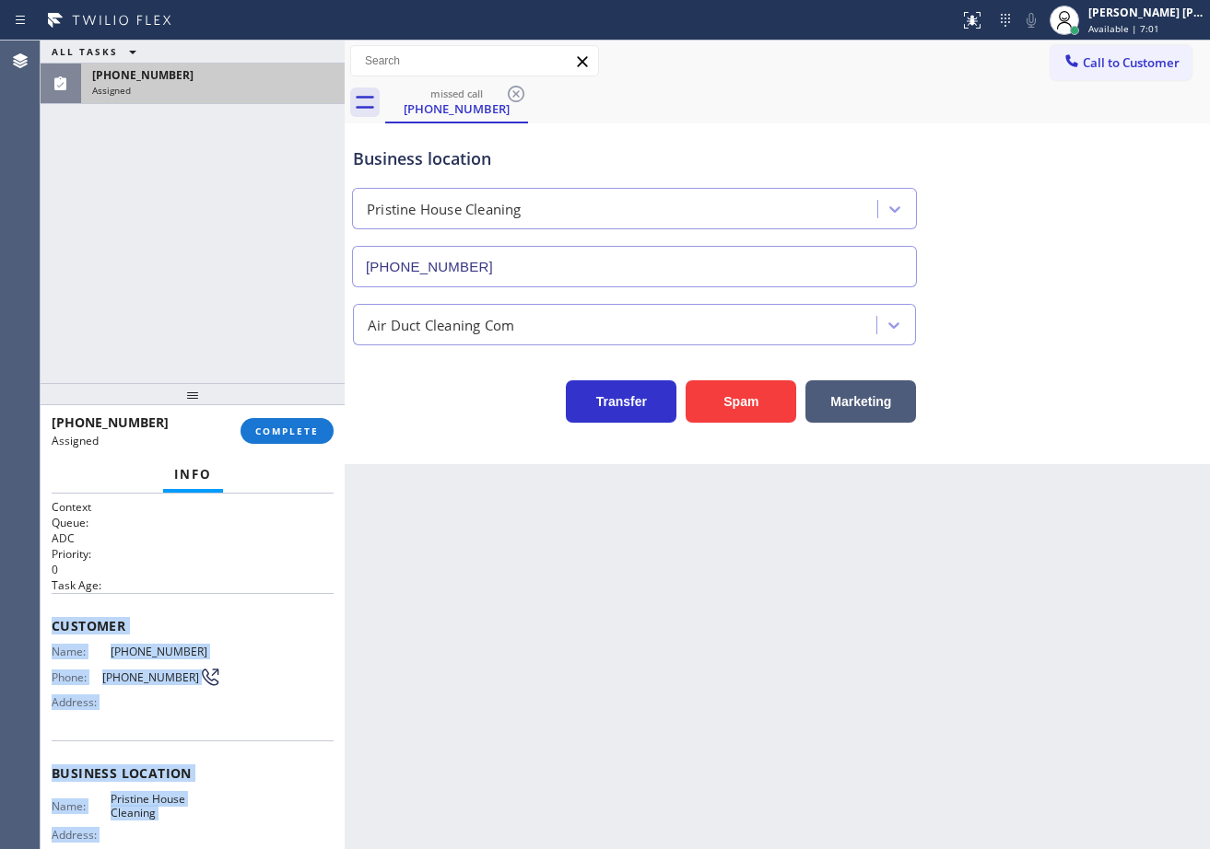
scroll to position [190, 0]
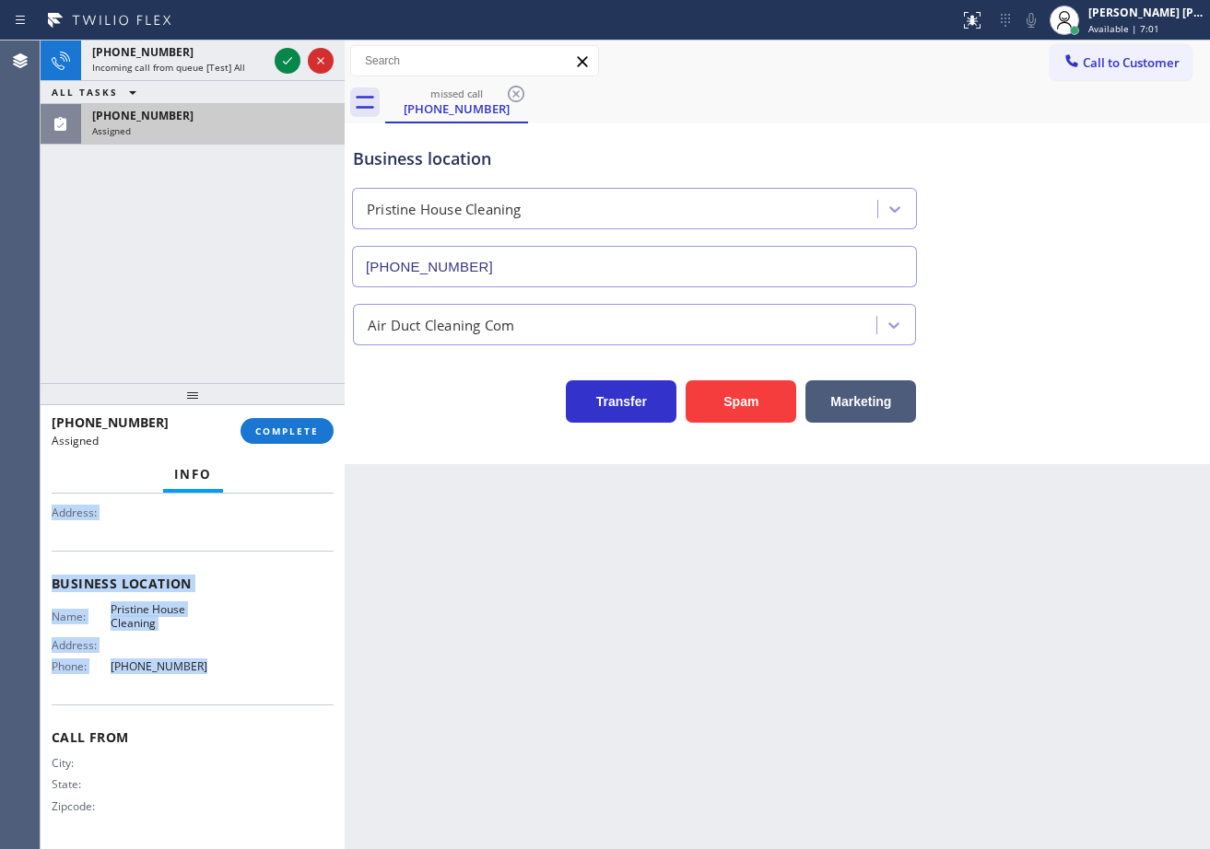
drag, startPoint x: 57, startPoint y: 634, endPoint x: 276, endPoint y: 550, distance: 234.8
click at [225, 674] on div "Context Queue: ADC Priority: 0 Task Age: Customer Name: (626) 437-5877 Phone: (…" at bounding box center [193, 672] width 304 height 356
copy div "Customer Name: (626) 437-5877 Phone: (626) 437-5877 Address: Business location …"
click at [298, 437] on span "COMPLETE" at bounding box center [287, 431] width 64 height 13
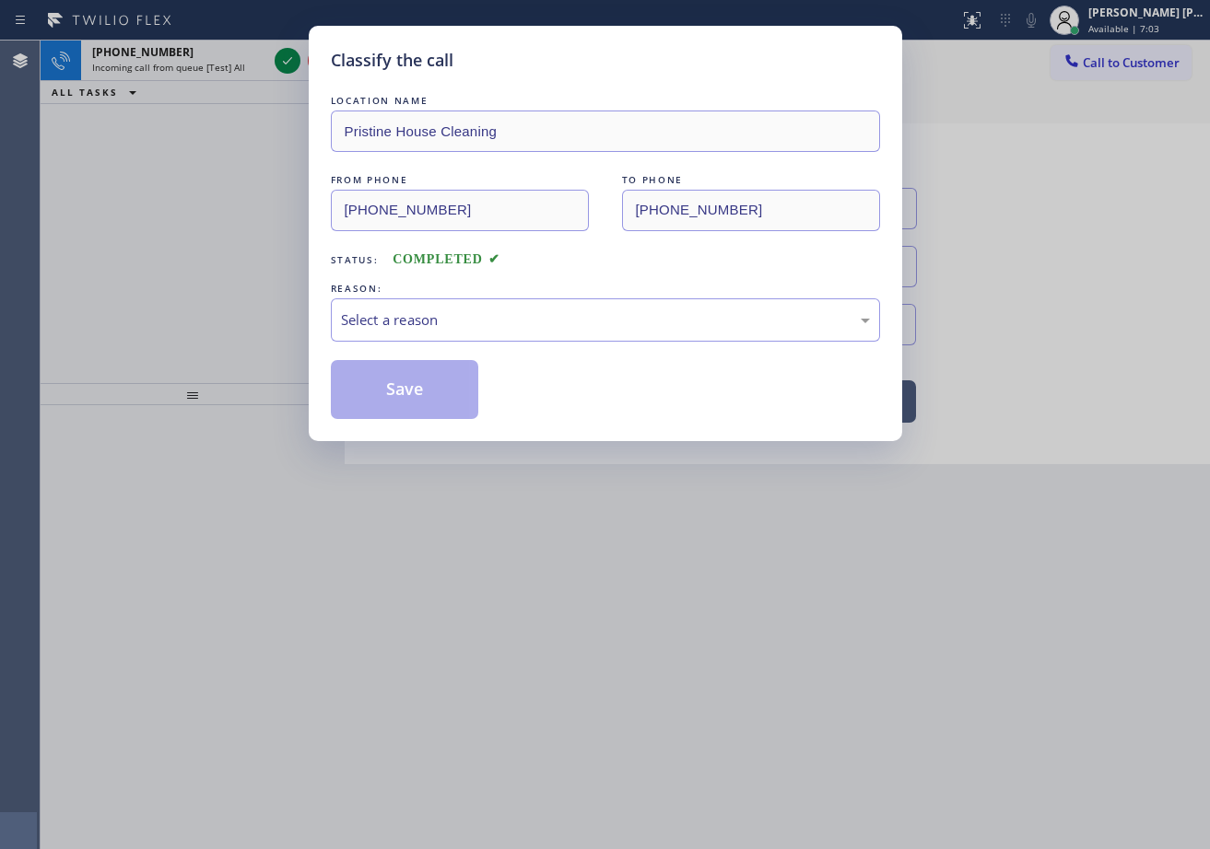
click at [393, 346] on div "LOCATION NAME Pristine House Cleaning FROM PHONE (626) 437-5877 TO PHONE (626) …" at bounding box center [605, 255] width 549 height 328
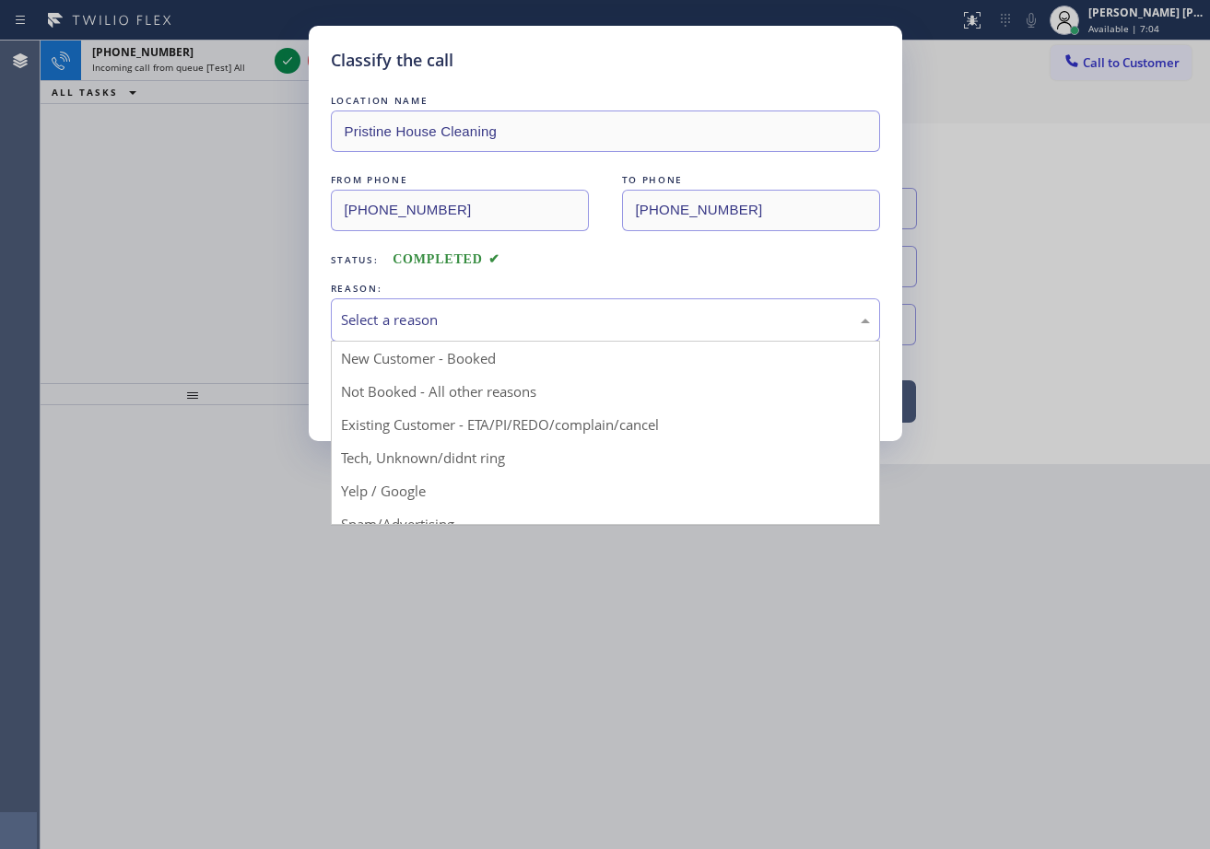
click at [411, 322] on div "Select a reason" at bounding box center [605, 320] width 529 height 21
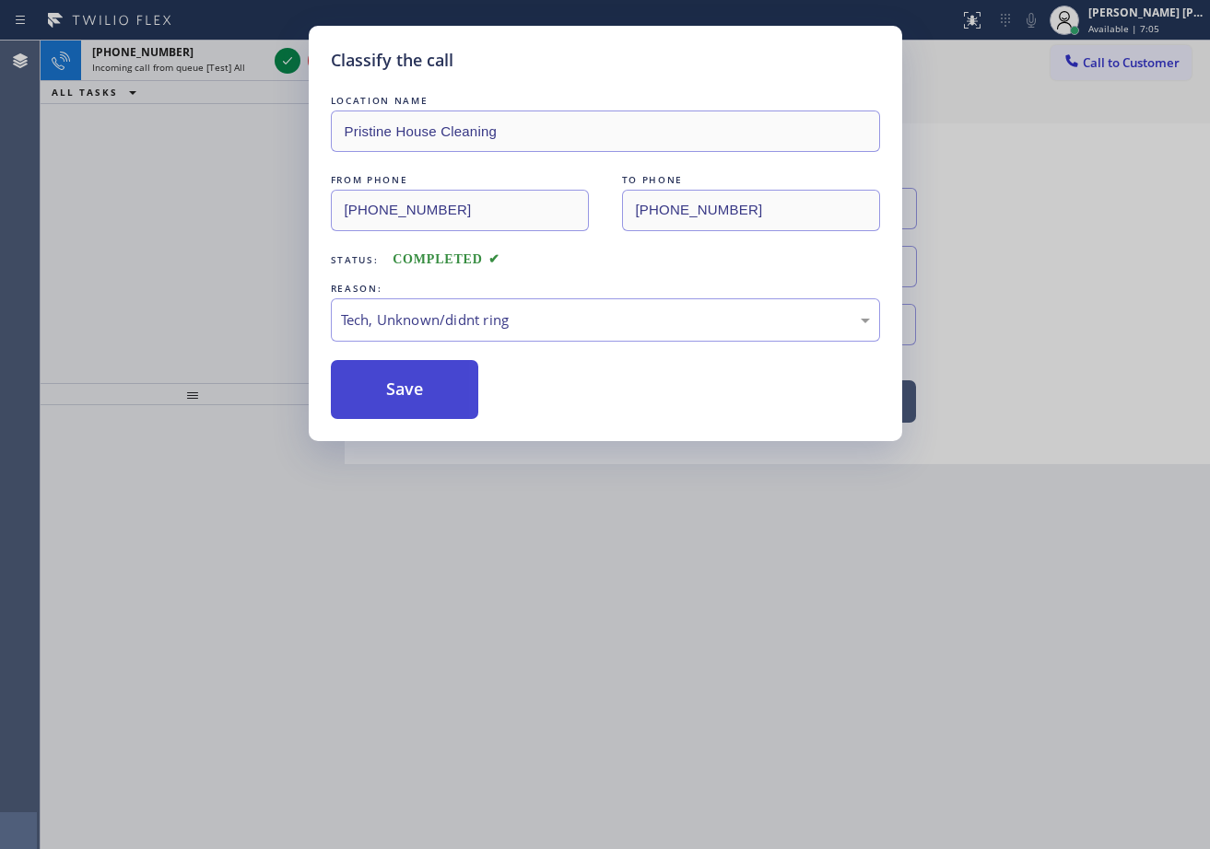
click at [422, 386] on button "Save" at bounding box center [405, 389] width 148 height 59
click at [422, 385] on button "Save" at bounding box center [405, 389] width 148 height 59
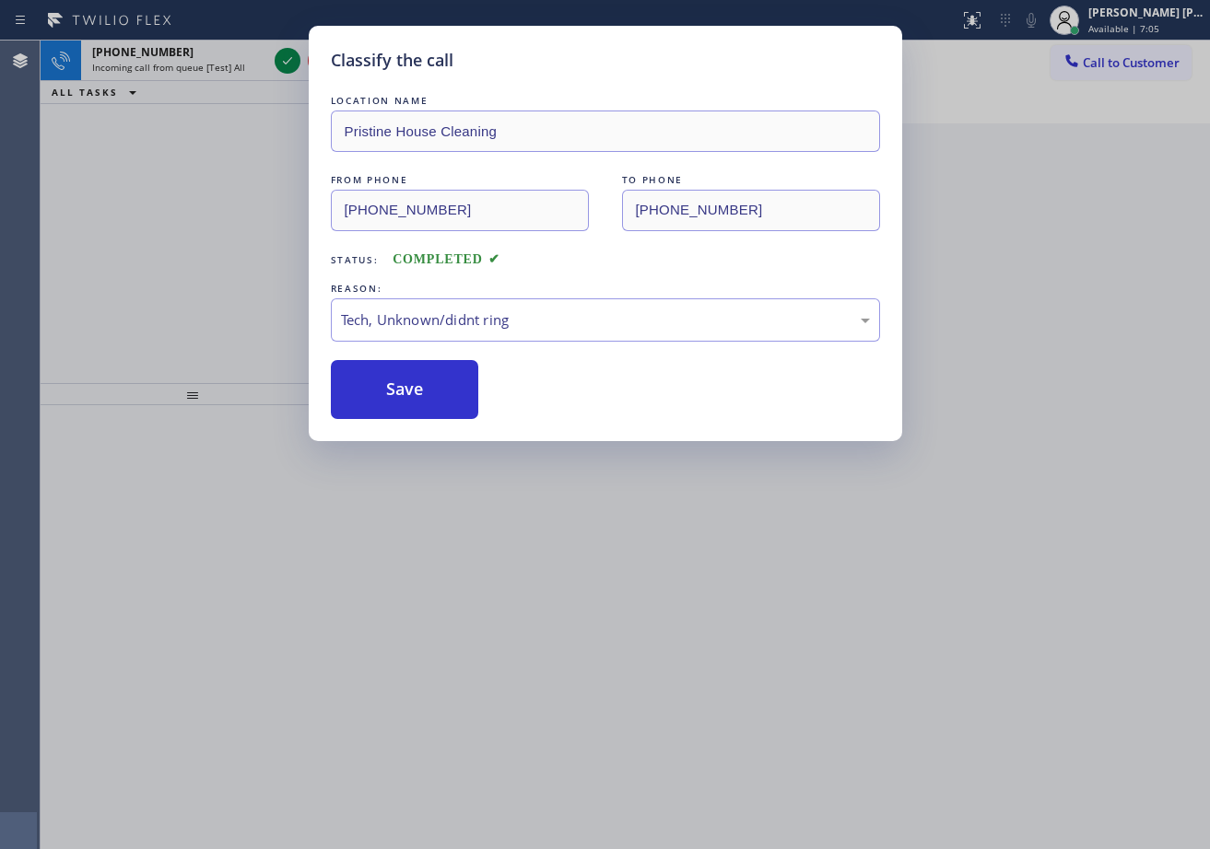
click at [286, 55] on div "Classify the call LOCATION NAME Pristine House Cleaning FROM PHONE (626) 437-58…" at bounding box center [605, 424] width 1210 height 849
click at [286, 55] on icon at bounding box center [287, 61] width 22 height 22
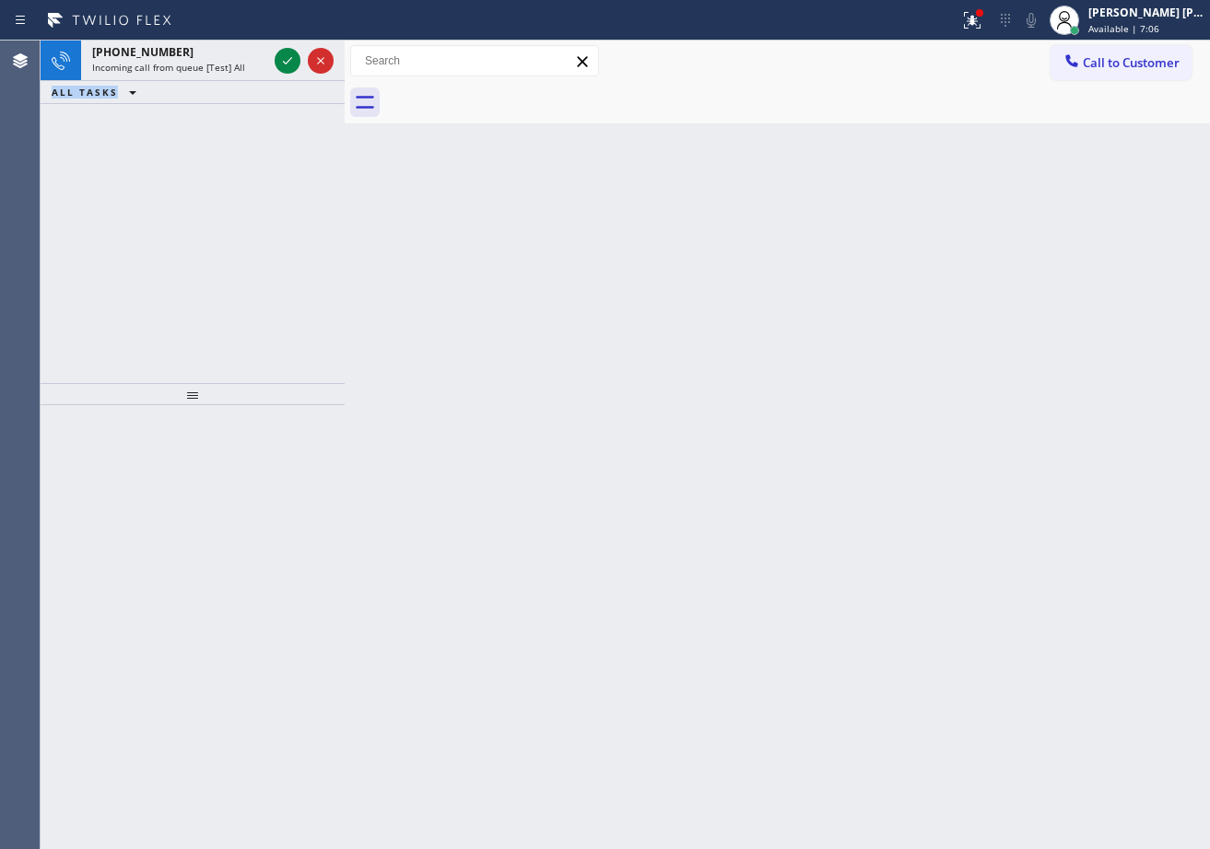
click at [286, 55] on icon at bounding box center [287, 61] width 22 height 22
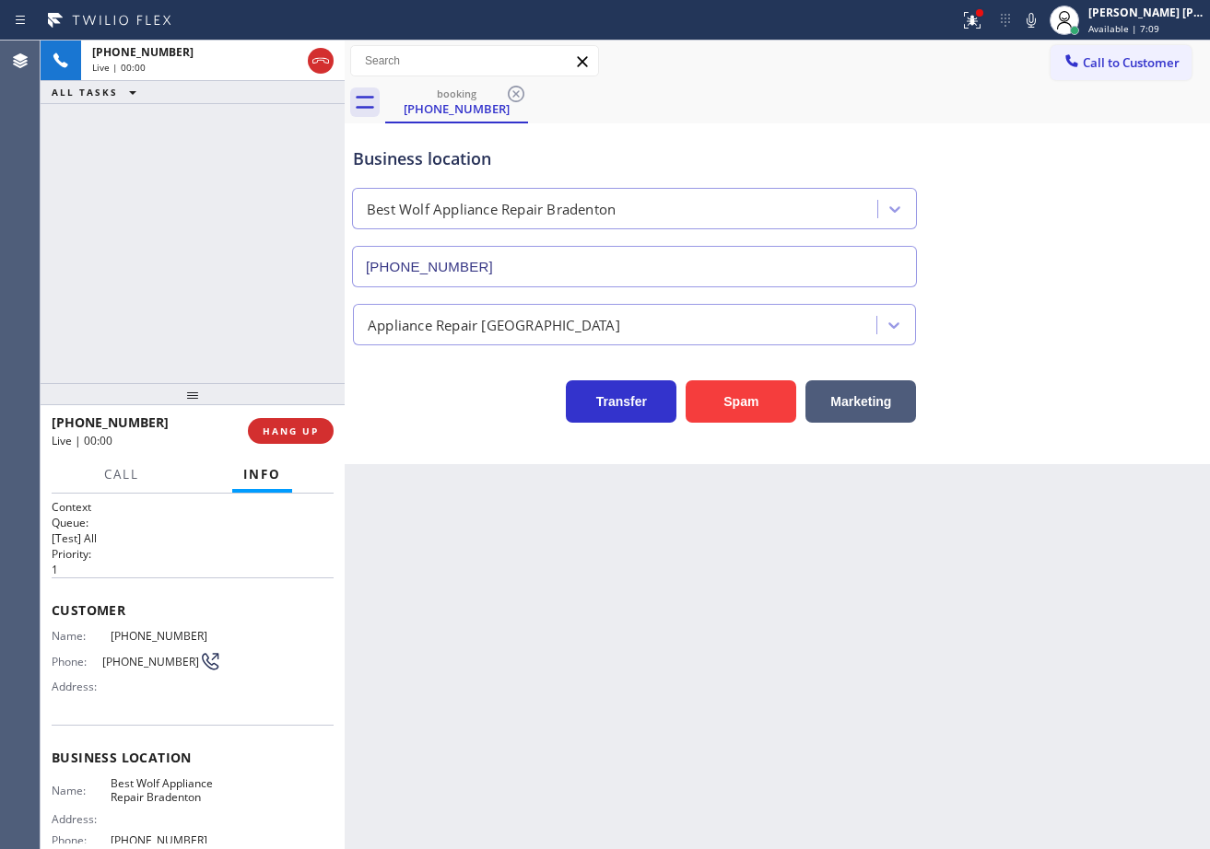
type input "(941) 267-0070"
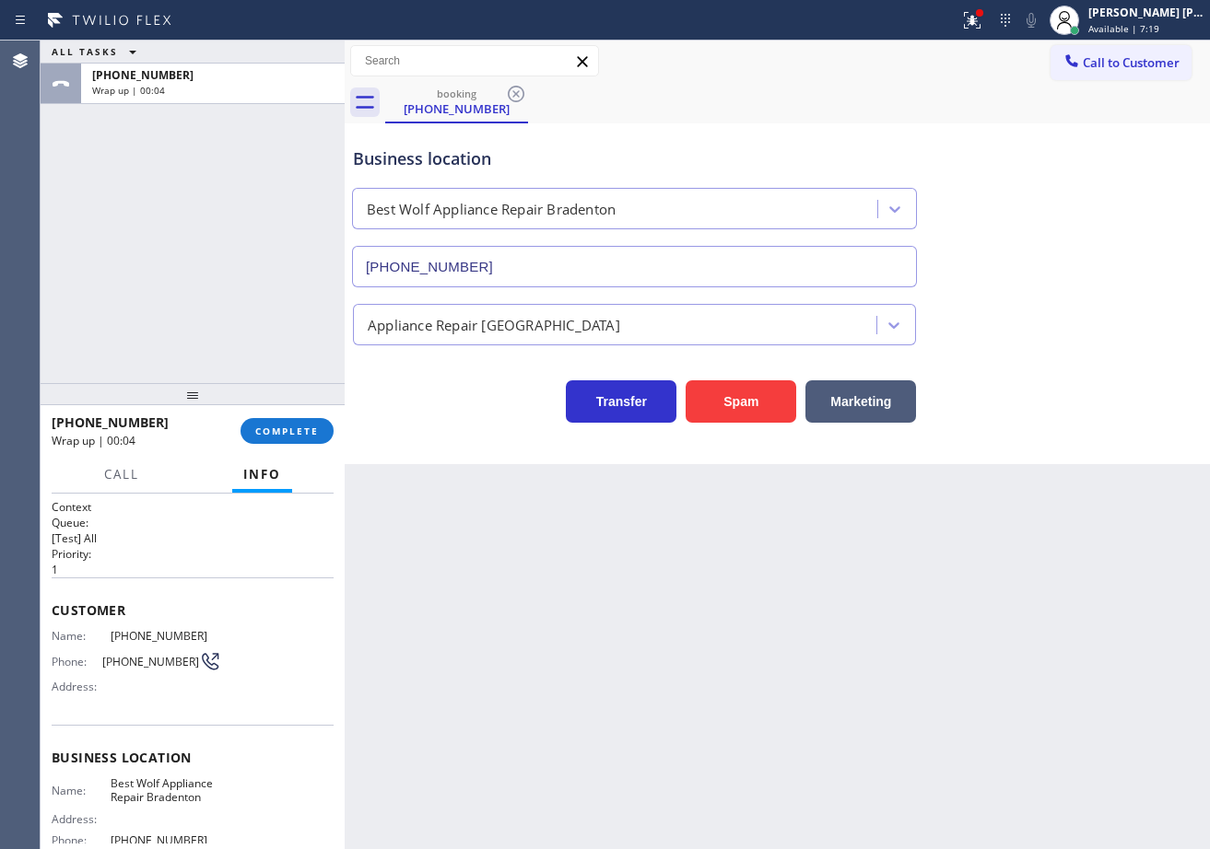
click at [181, 325] on div "ALL TASKS ALL TASKS ACTIVE TASKS TASKS IN WRAP UP +18082551392 Wrap up | 00:04" at bounding box center [193, 212] width 304 height 343
click at [253, 423] on button "COMPLETE" at bounding box center [286, 431] width 93 height 26
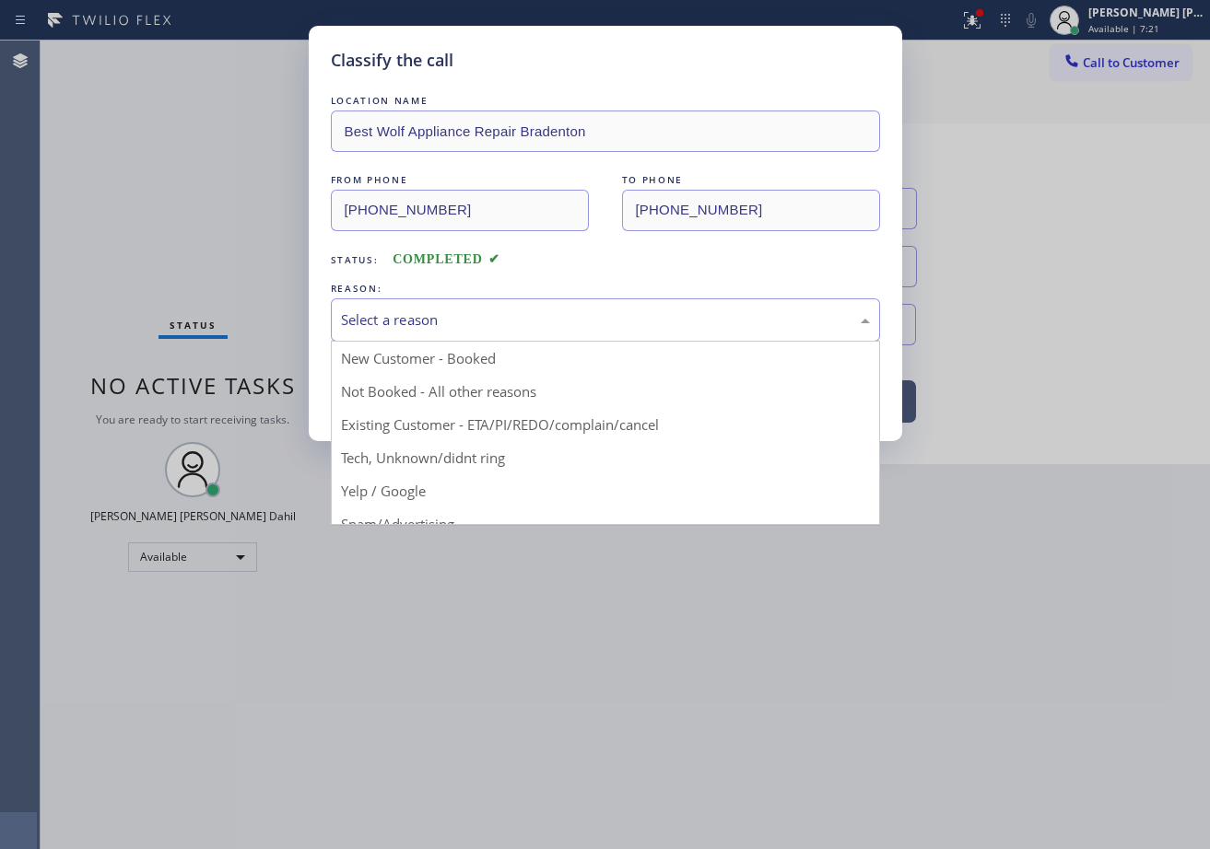
click at [438, 326] on div "Select a reason" at bounding box center [605, 320] width 529 height 21
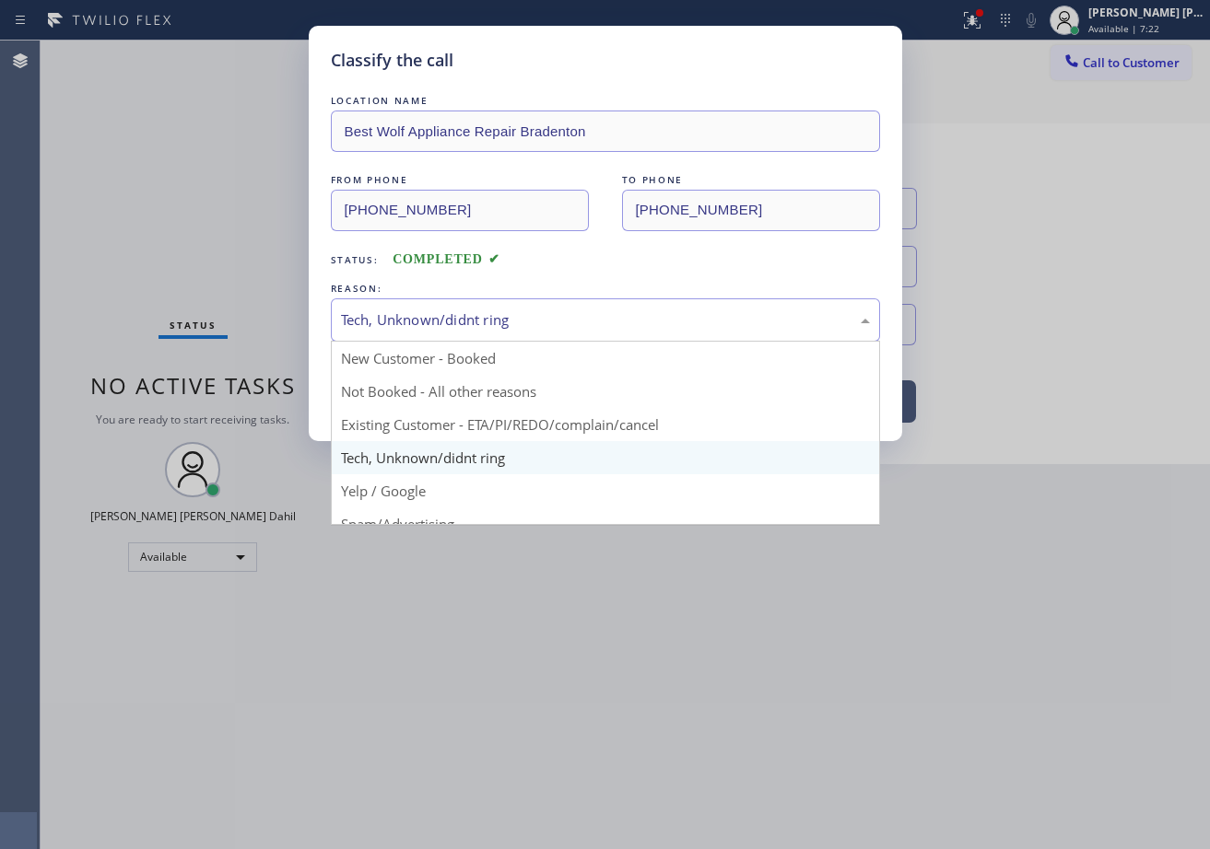
click at [426, 332] on div "Tech, Unknown/didnt ring" at bounding box center [605, 320] width 549 height 43
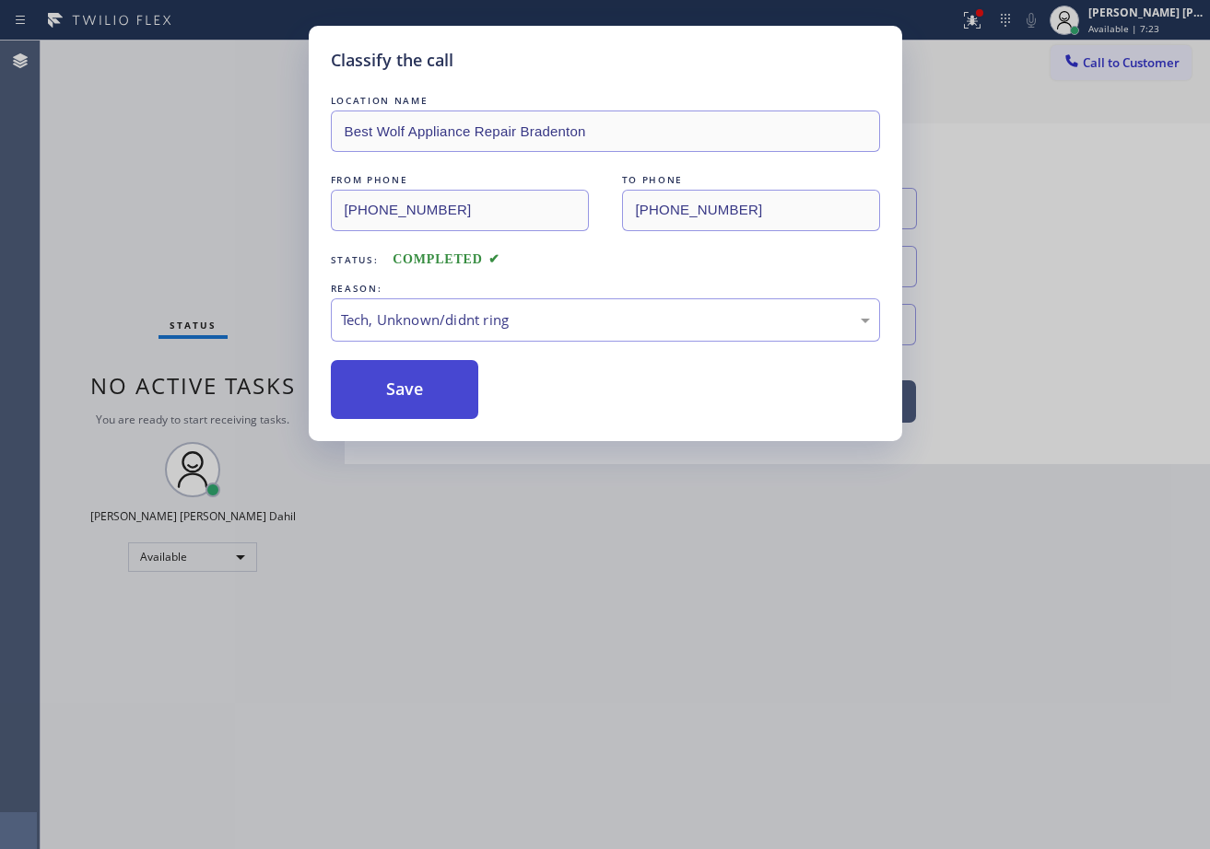
click at [434, 417] on button "Save" at bounding box center [405, 389] width 148 height 59
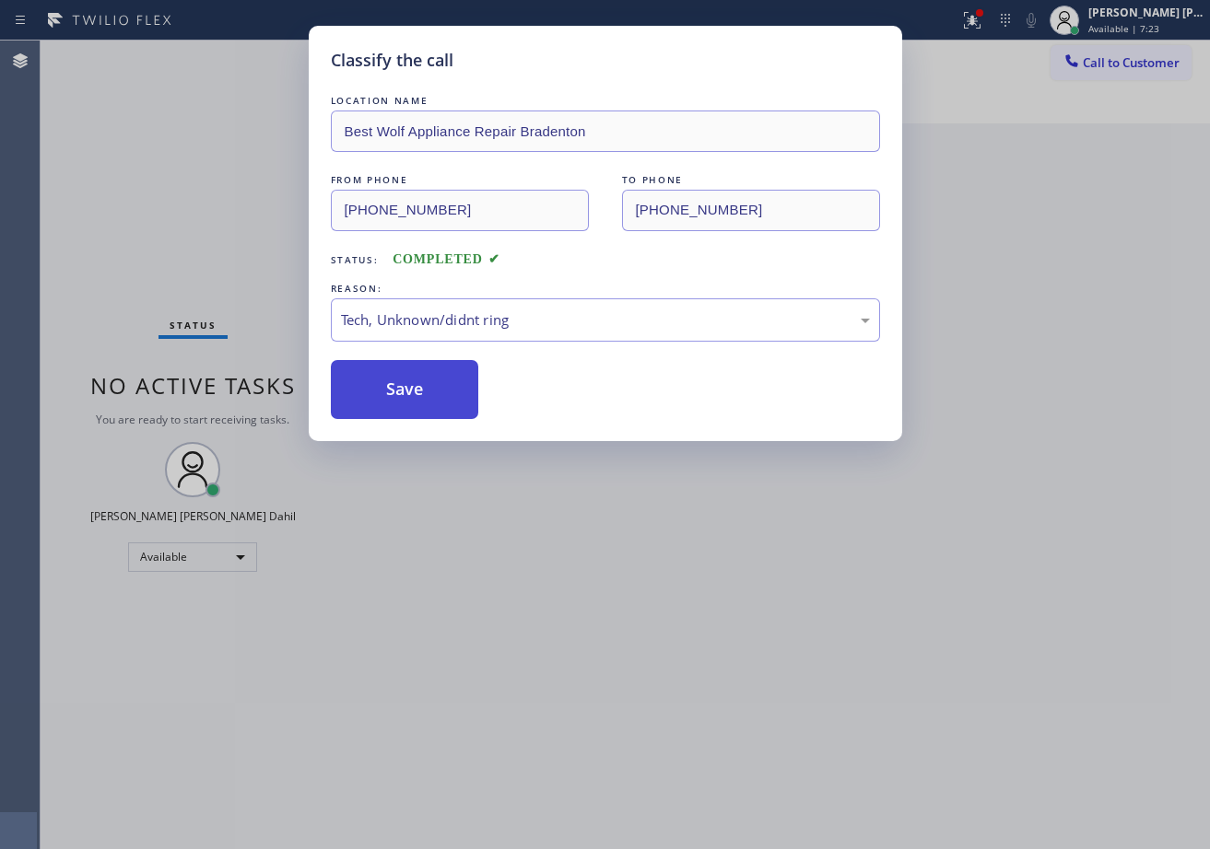
click at [434, 414] on button "Save" at bounding box center [405, 389] width 148 height 59
click at [433, 407] on button "Save" at bounding box center [405, 389] width 148 height 59
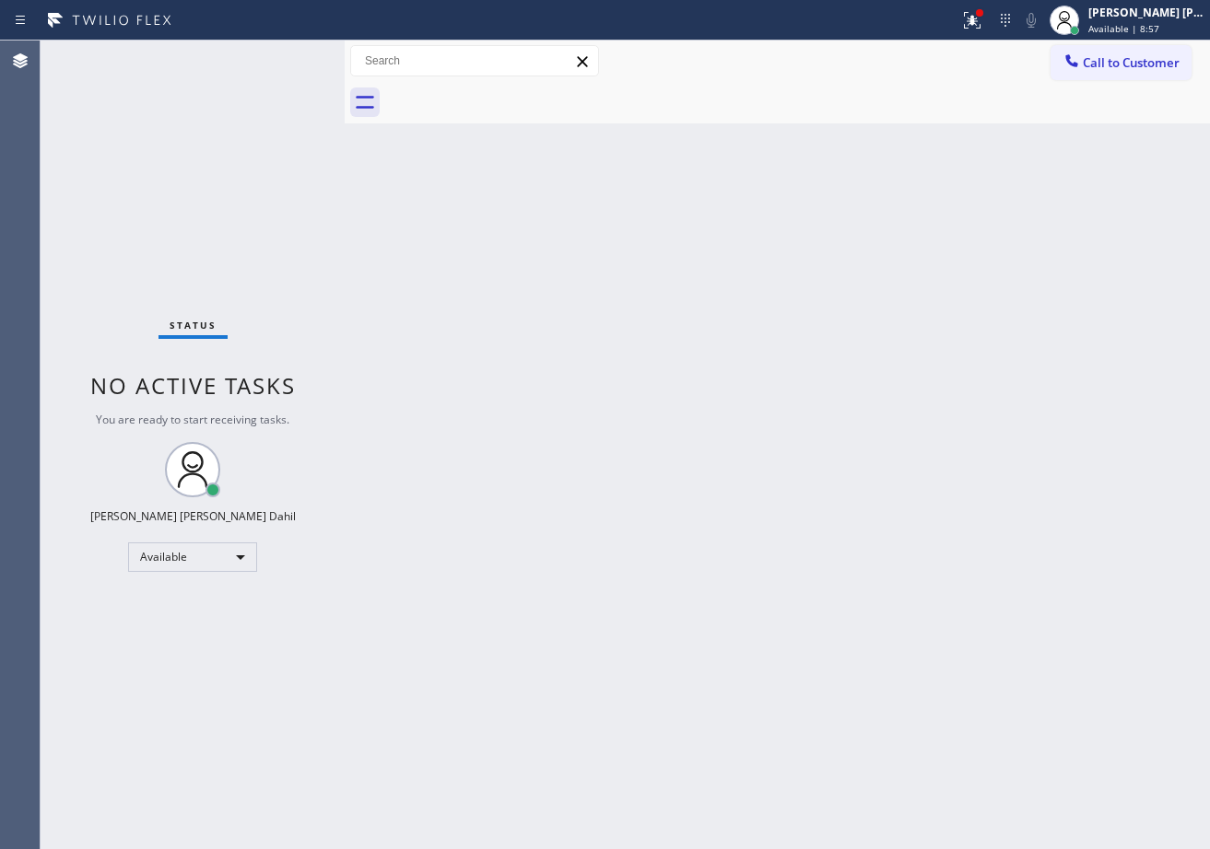
drag, startPoint x: 919, startPoint y: 373, endPoint x: 897, endPoint y: 202, distance: 172.8
click at [922, 344] on div "Back to Dashboard Change Sender ID Customers Technicians Select a contact Outbo…" at bounding box center [777, 445] width 865 height 809
click at [976, 14] on div at bounding box center [972, 20] width 41 height 22
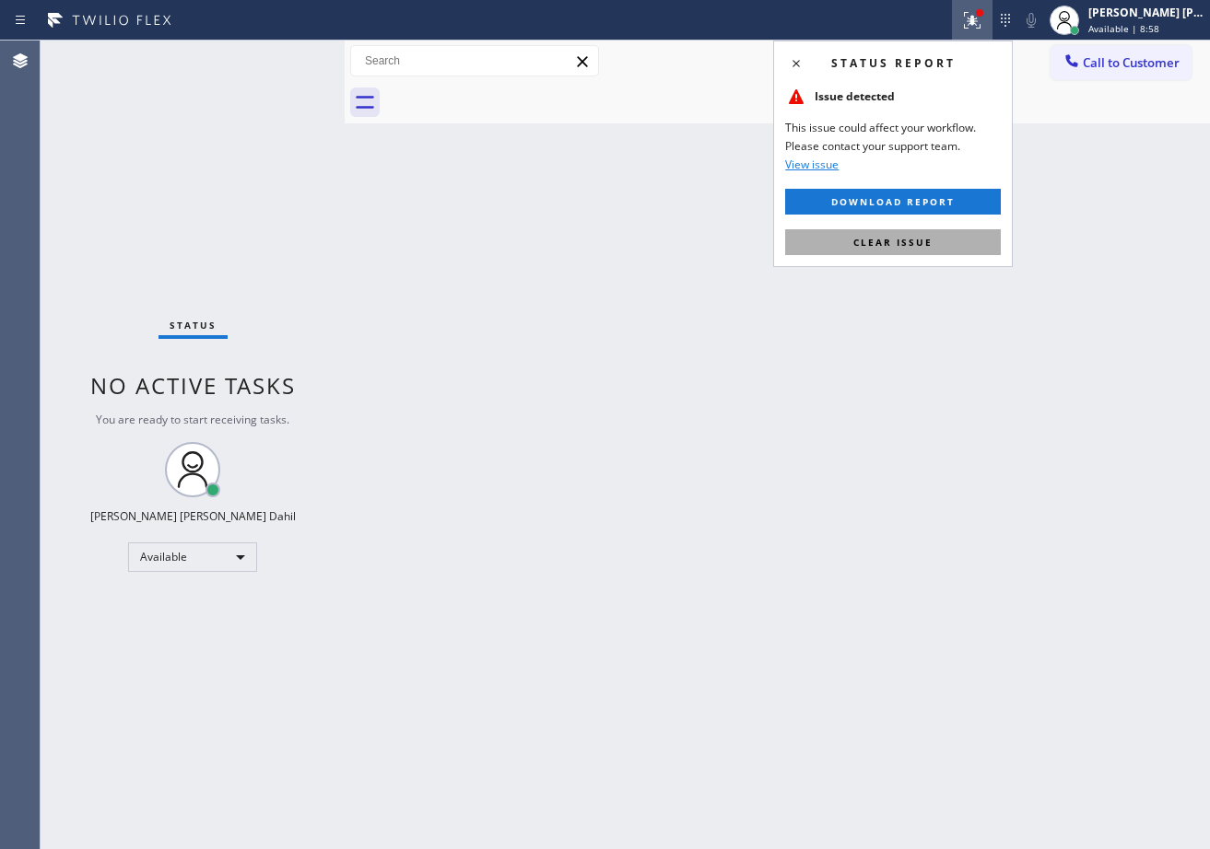
click at [902, 252] on button "Clear issue" at bounding box center [893, 242] width 216 height 26
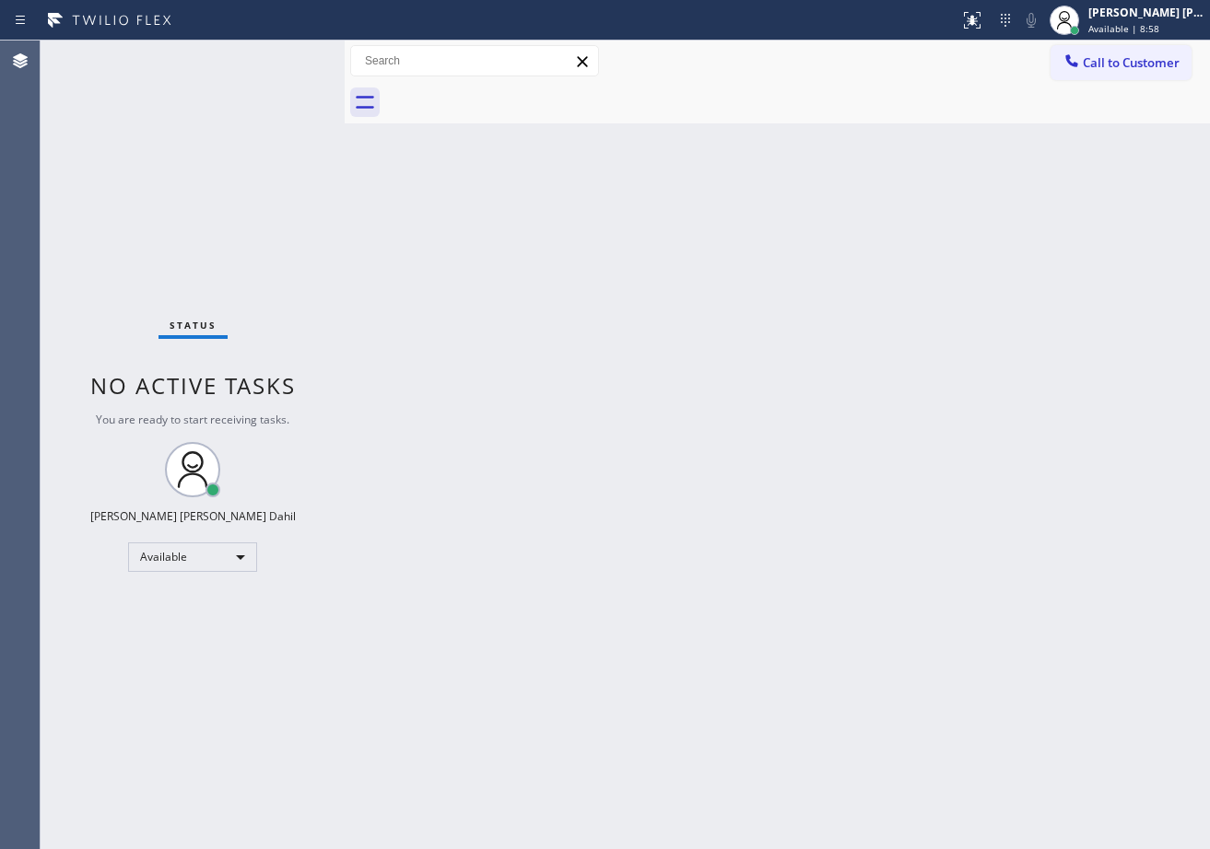
click at [900, 252] on div "Back to Dashboard Change Sender ID Customers Technicians Select a contact Outbo…" at bounding box center [777, 445] width 865 height 809
drag, startPoint x: 1121, startPoint y: 555, endPoint x: 1090, endPoint y: 642, distance: 93.0
click at [1120, 555] on div "Back to Dashboard Change Sender ID Customers Technicians Select a contact Outbo…" at bounding box center [777, 445] width 865 height 809
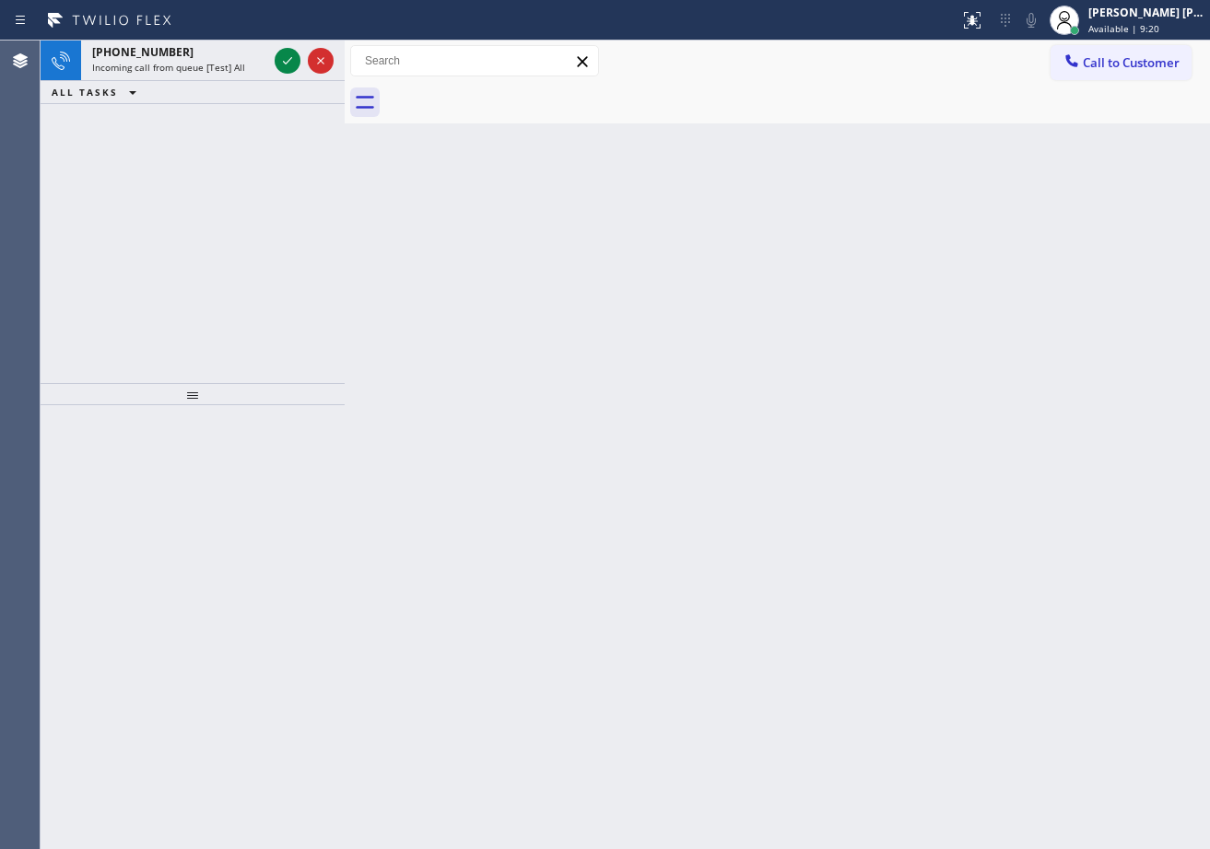
click at [238, 92] on div "ALL TASKS ALL TASKS ACTIVE TASKS TASKS IN WRAP UP" at bounding box center [193, 92] width 304 height 23
click at [252, 83] on div "ALL TASKS ALL TASKS ACTIVE TASKS TASKS IN WRAP UP" at bounding box center [193, 92] width 304 height 23
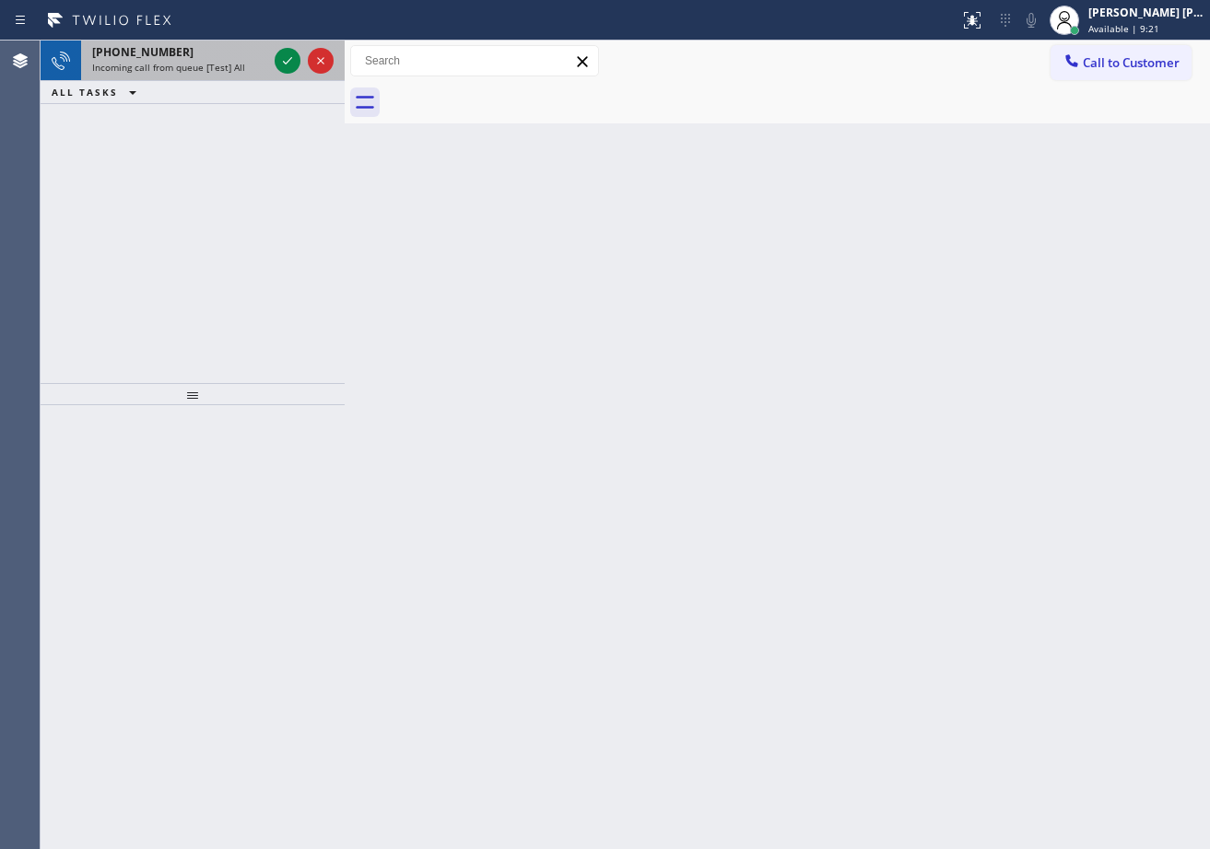
click at [256, 76] on div "+13102006268 Incoming call from queue [Test] All" at bounding box center [176, 61] width 190 height 41
click at [258, 73] on div "Incoming call from queue [Test] All" at bounding box center [179, 67] width 175 height 13
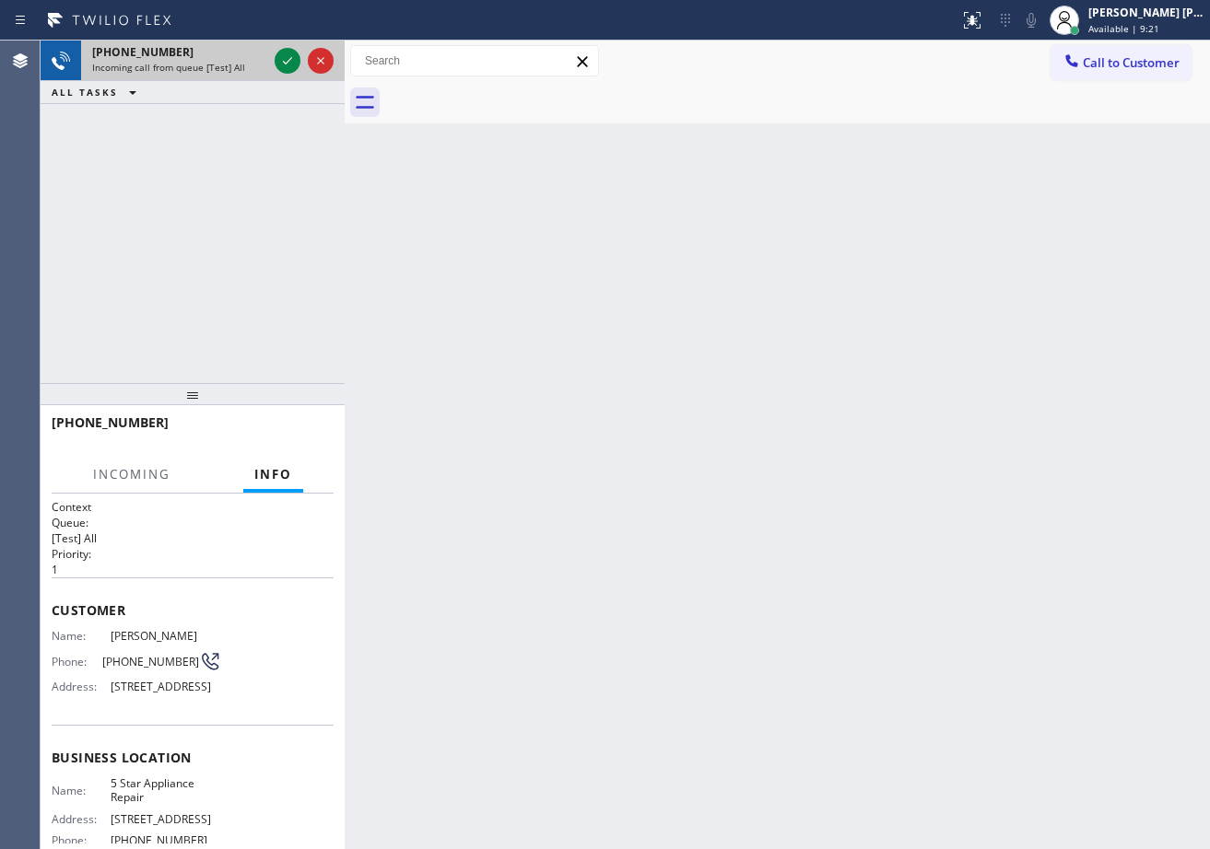
click at [258, 73] on div "Incoming call from queue [Test] All" at bounding box center [179, 67] width 175 height 13
click at [286, 63] on icon at bounding box center [287, 61] width 22 height 22
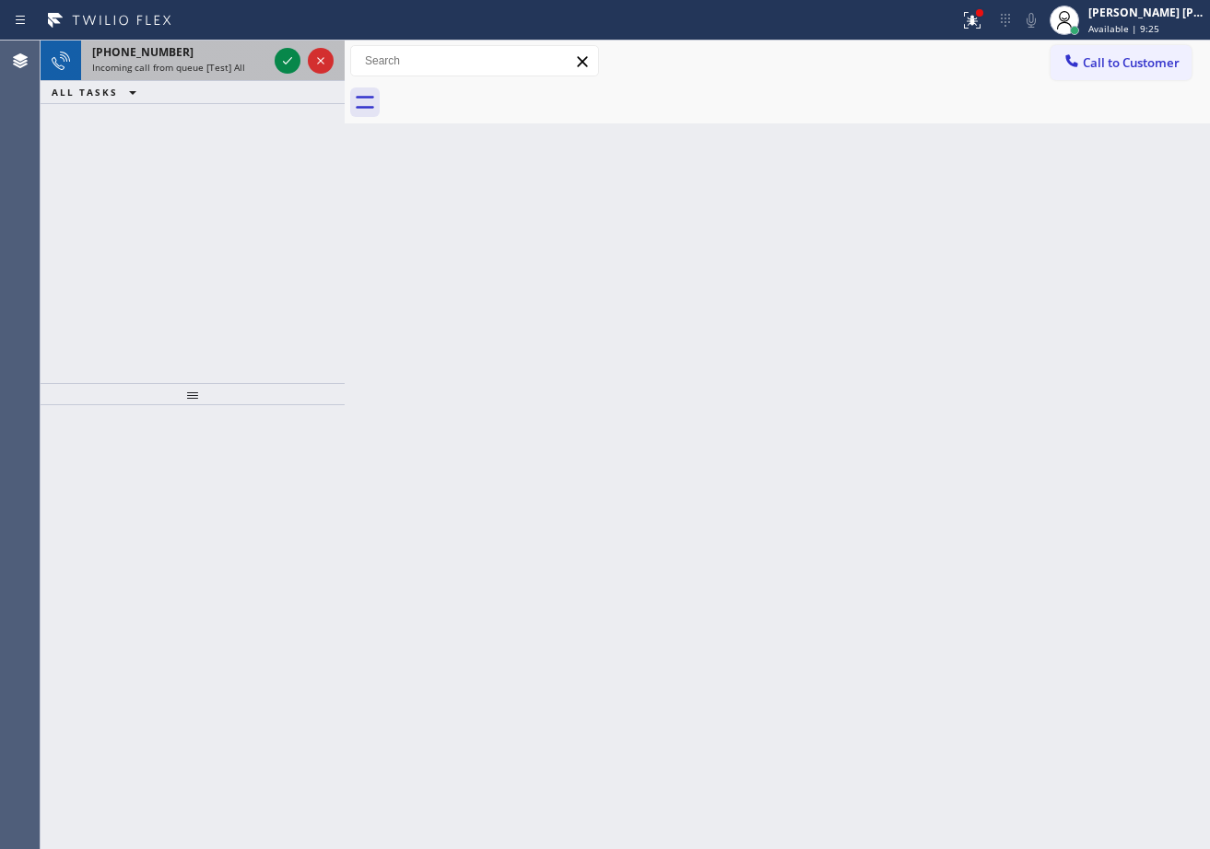
click at [242, 80] on div "+16264349670 Incoming call from queue [Test] All ALL TASKS ALL TASKS ACTIVE TAS…" at bounding box center [193, 73] width 304 height 64
click at [248, 73] on div "+16264349670 Incoming call from queue [Test] All" at bounding box center [176, 61] width 190 height 41
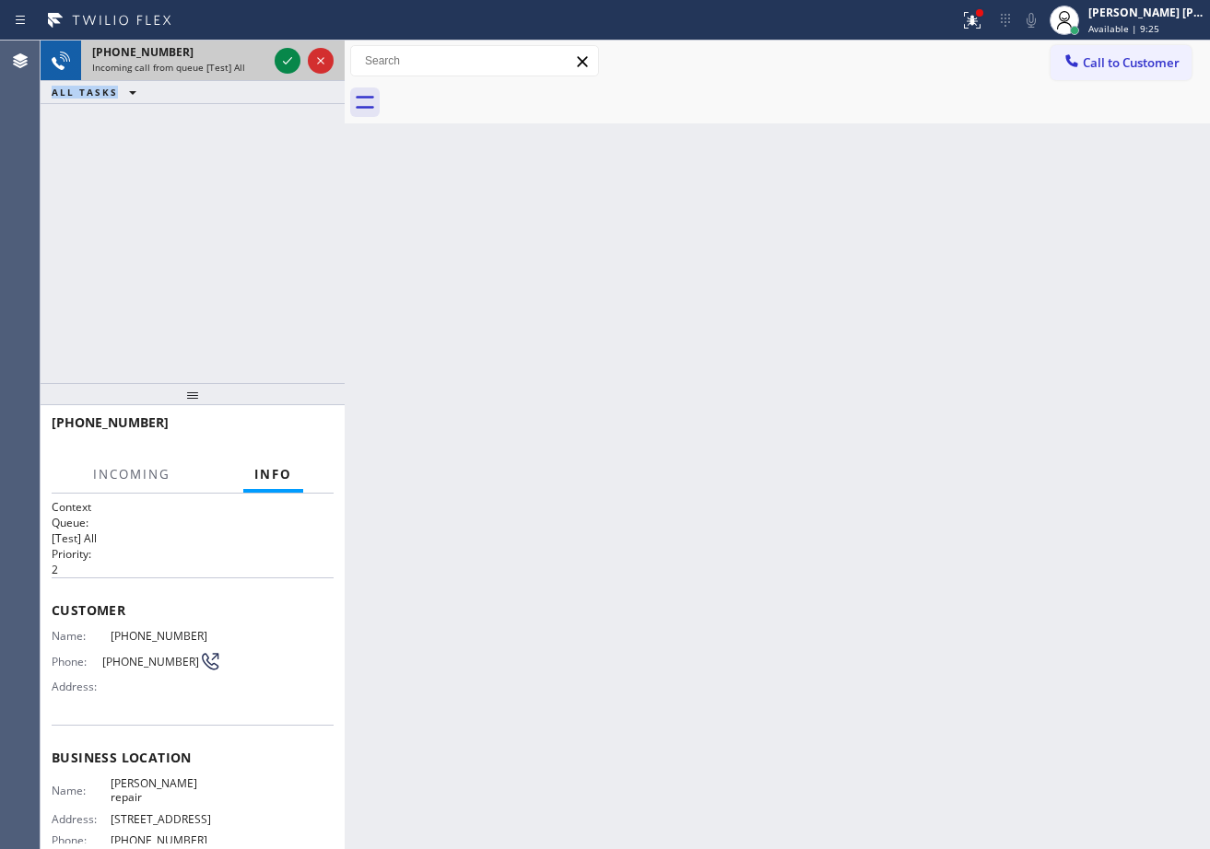
click at [248, 72] on div "Incoming call from queue [Test] All" at bounding box center [179, 67] width 175 height 13
click at [270, 57] on div "+16264349670 Incoming call from queue [Test] All" at bounding box center [176, 61] width 190 height 41
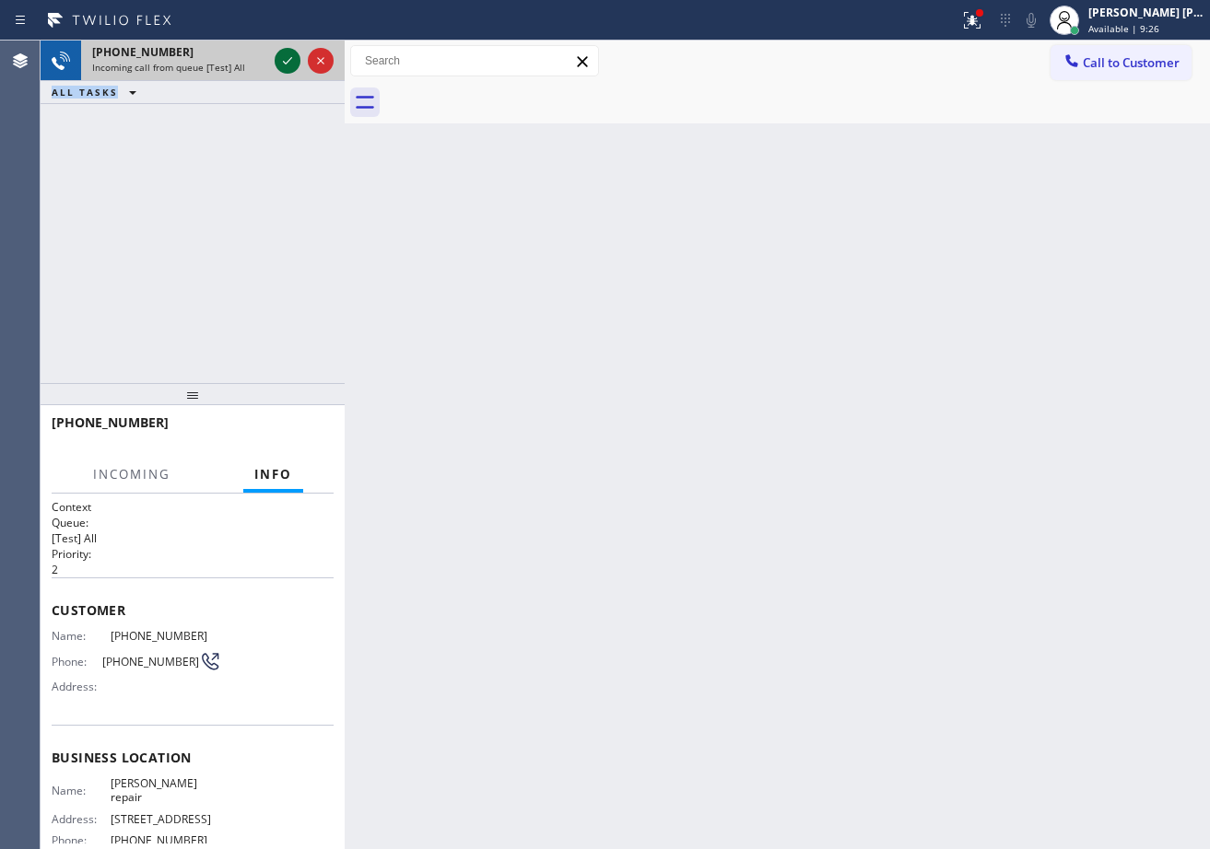
click at [274, 57] on div at bounding box center [304, 61] width 66 height 41
click at [278, 58] on icon at bounding box center [287, 61] width 22 height 22
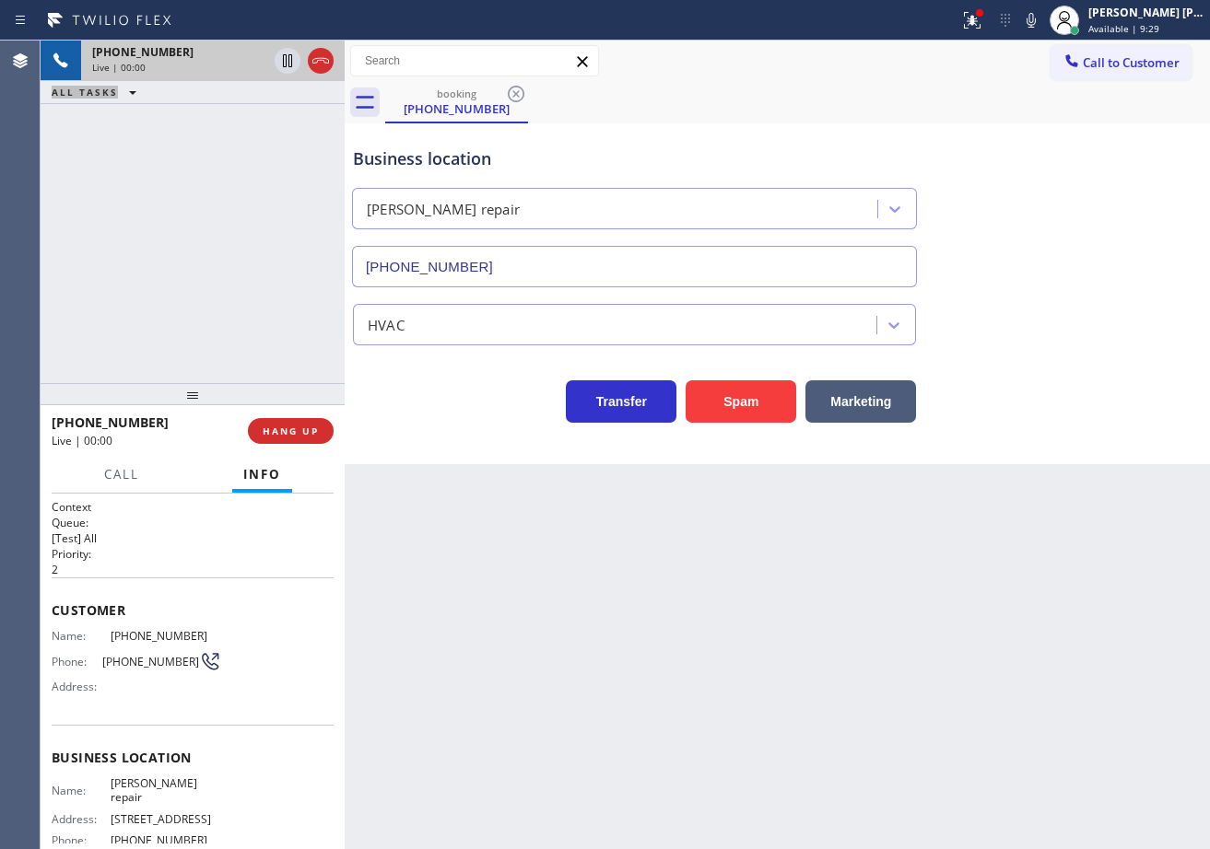
type input "(626) 470-6107"
click at [199, 267] on div "+16264349670 Live | 00:10 ALL TASKS ALL TASKS ACTIVE TASKS TASKS IN WRAP UP" at bounding box center [193, 212] width 304 height 343
click at [712, 714] on div "Back to Dashboard Change Sender ID Customers Technicians Select a contact Outbo…" at bounding box center [777, 445] width 865 height 809
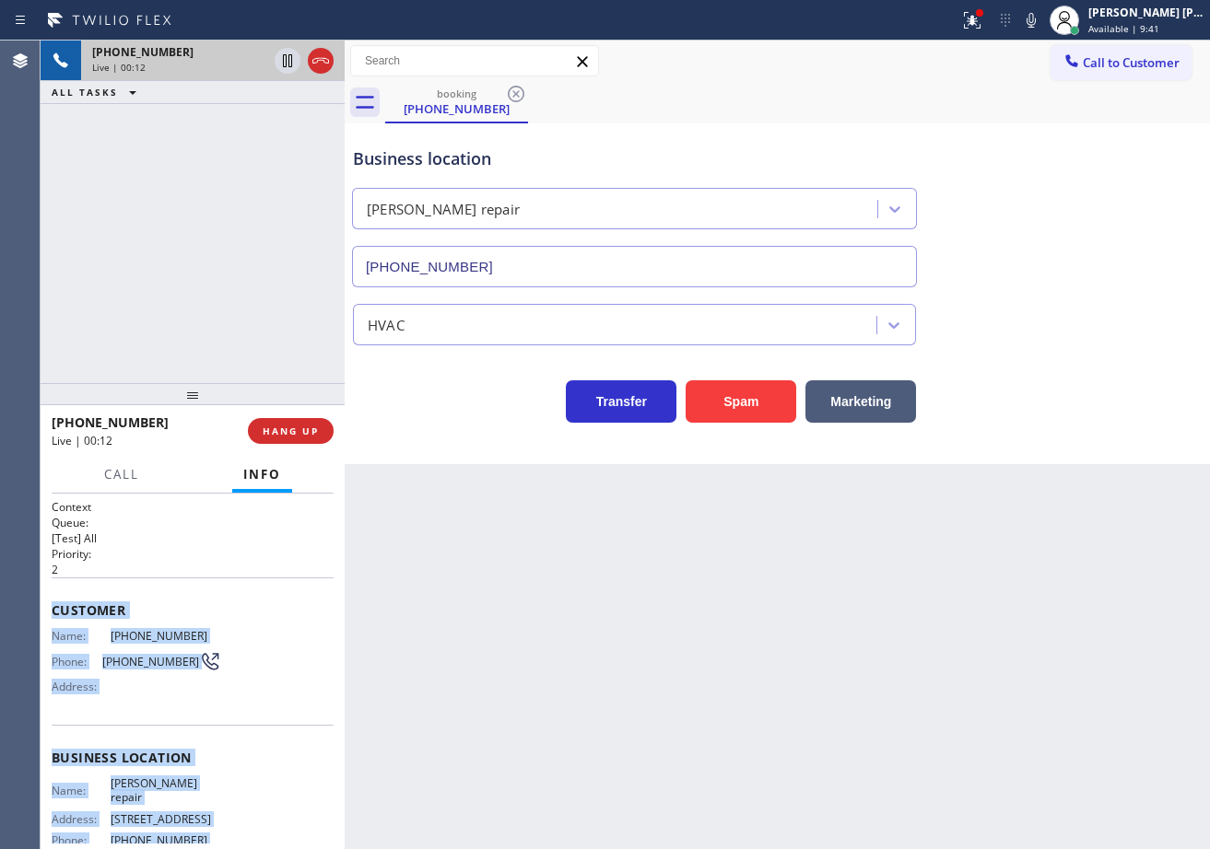
scroll to position [160, 0]
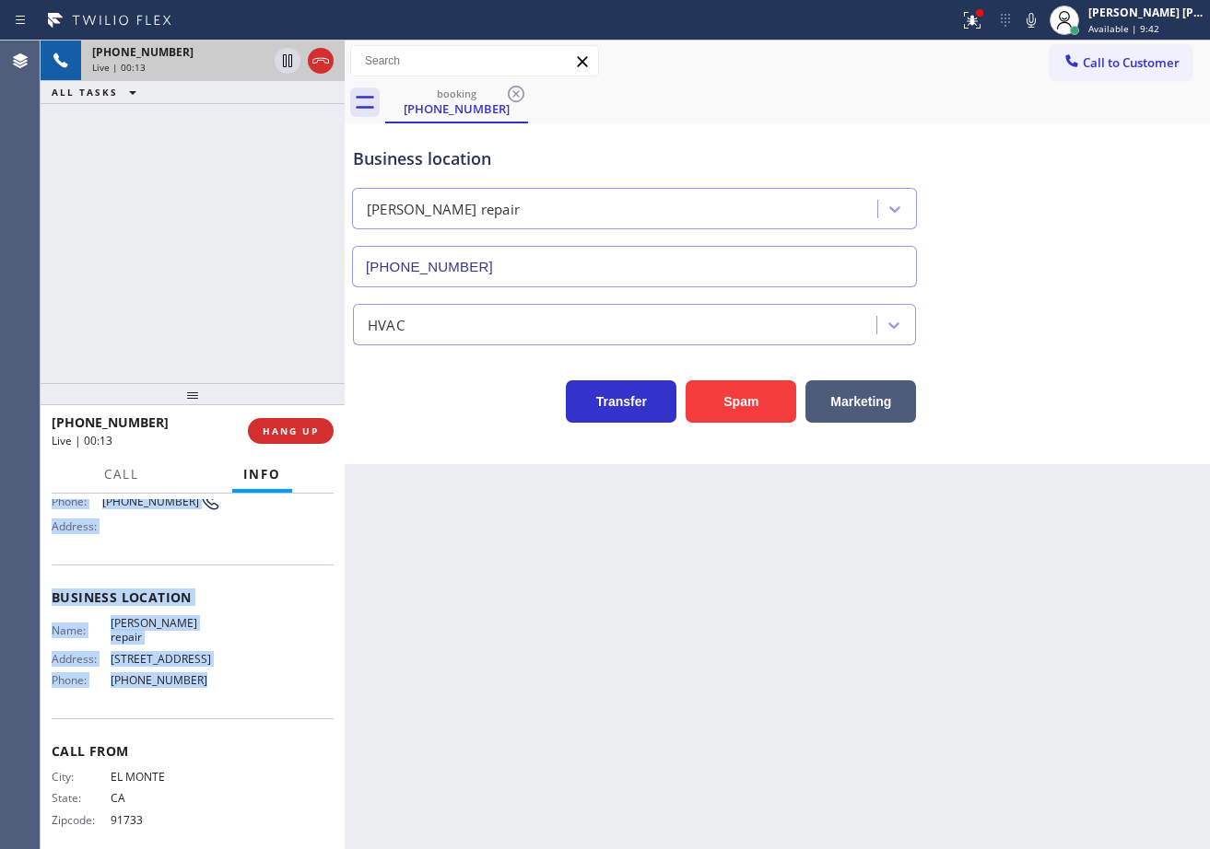
drag, startPoint x: 50, startPoint y: 602, endPoint x: 233, endPoint y: 687, distance: 202.4
click at [233, 687] on div "Context Queue: [Test] All Priority: 2 Customer Name: (626) 434-9670 Phone: (626…" at bounding box center [193, 672] width 304 height 356
copy div "Customer Name: (626) 434-9670 Phone: (626) 434-9670 Address: Business location …"
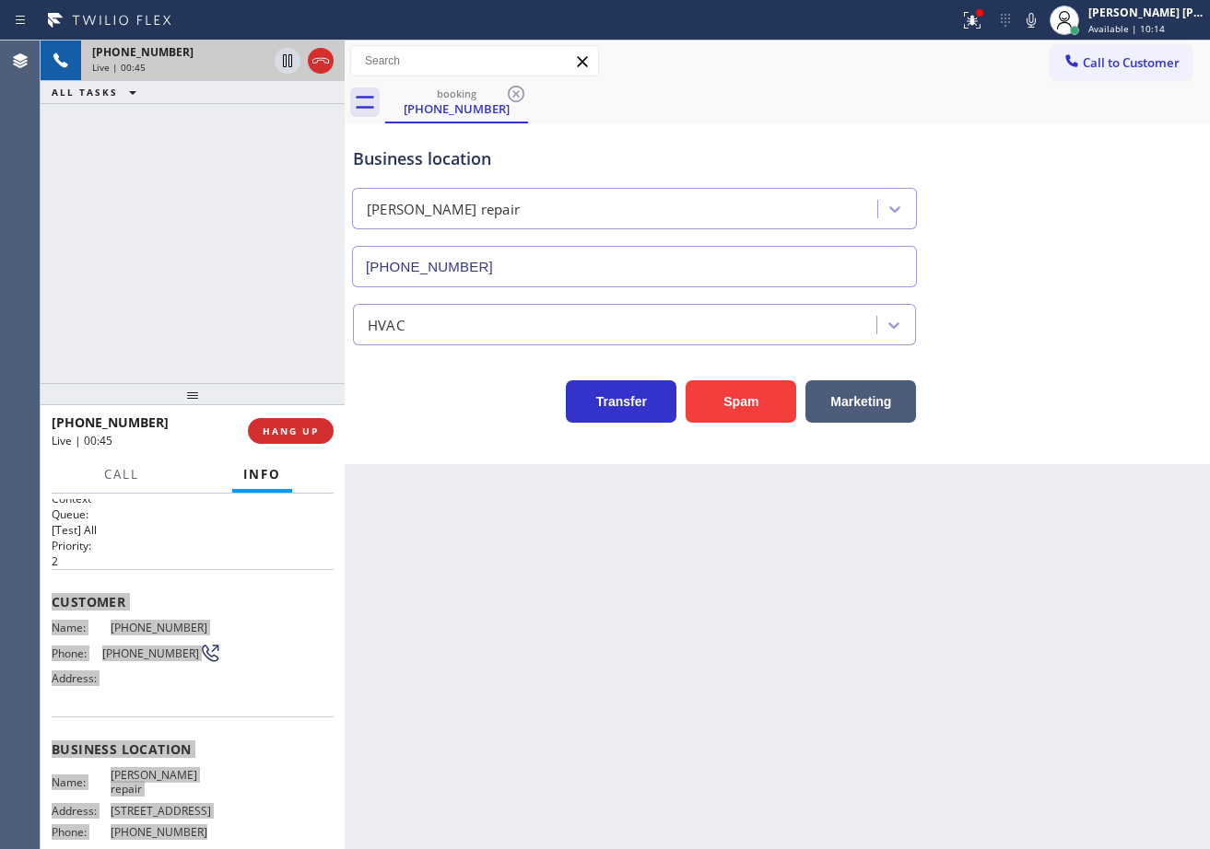
scroll to position [0, 0]
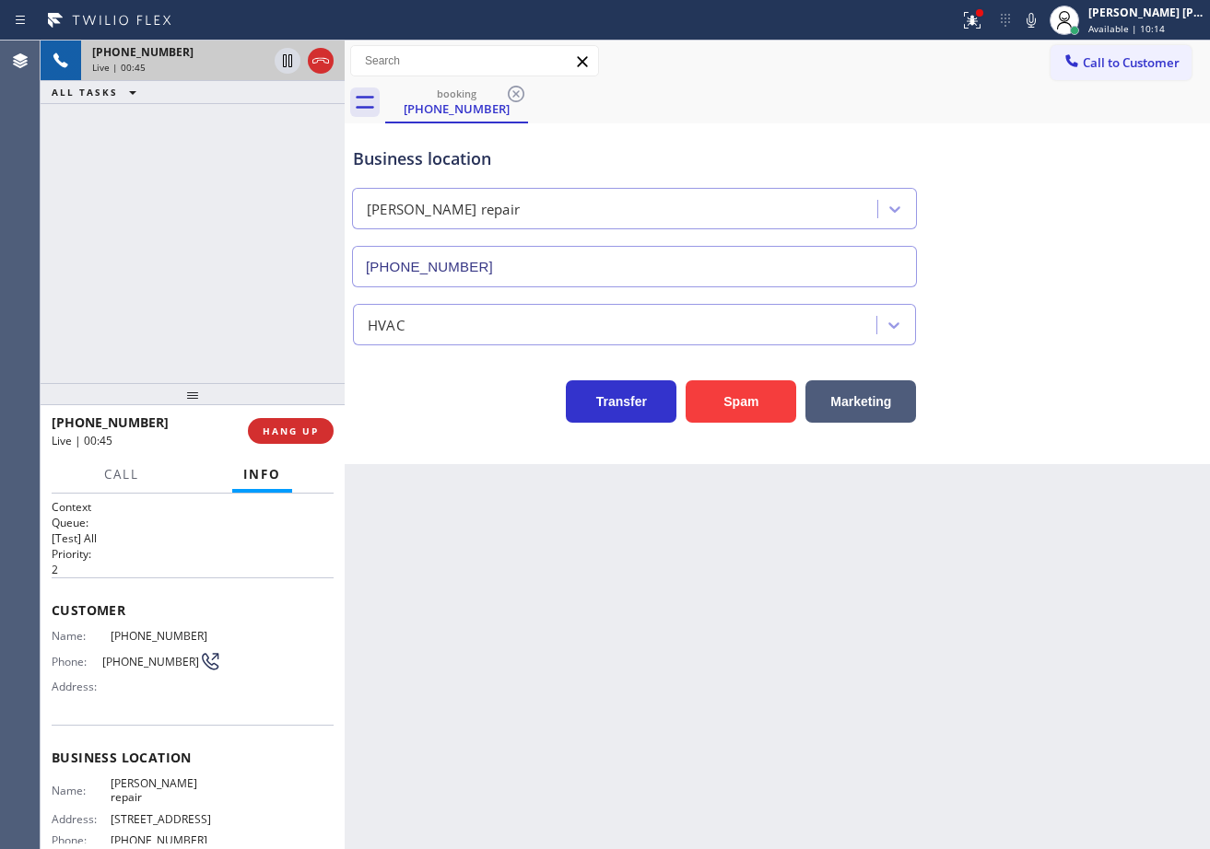
click at [274, 326] on div "+16264349670 Live | 00:45 ALL TASKS ALL TASKS ACTIVE TASKS TASKS IN WRAP UP" at bounding box center [193, 212] width 304 height 343
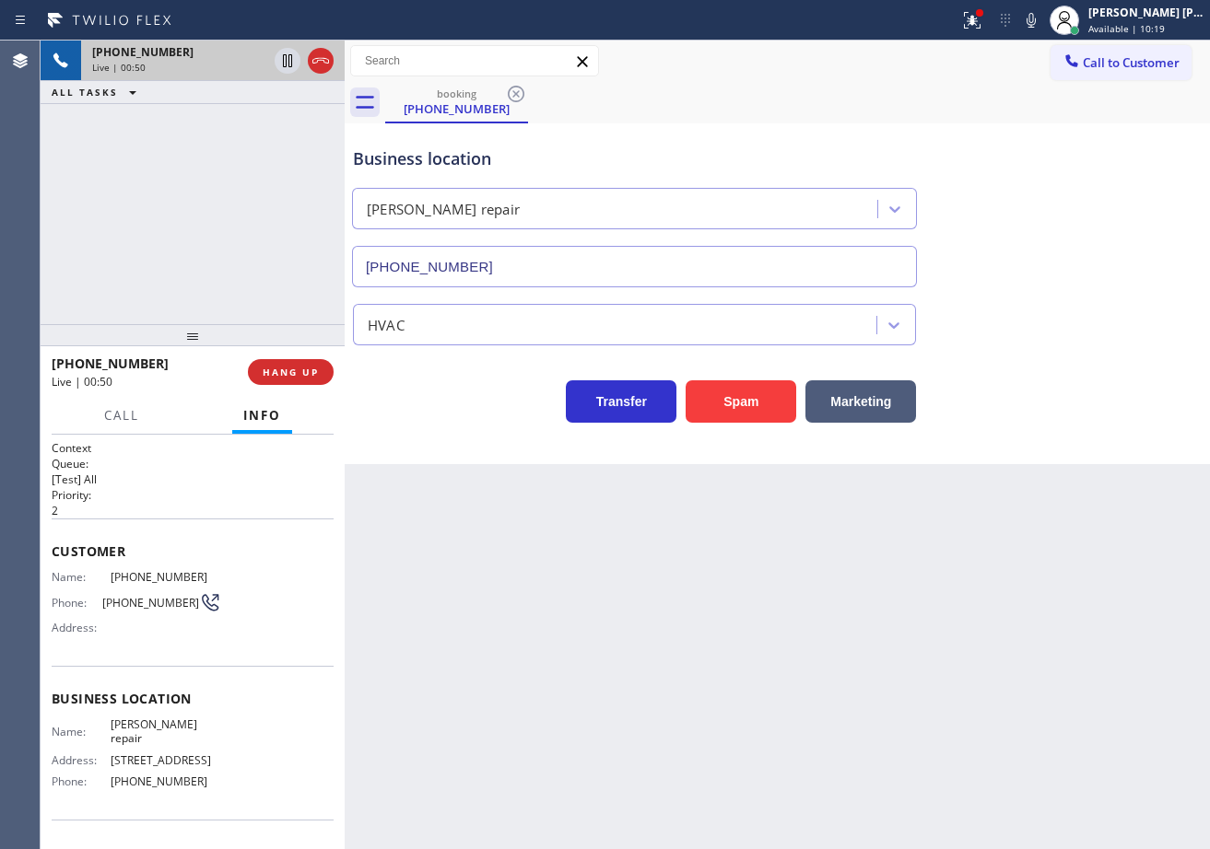
drag, startPoint x: 193, startPoint y: 394, endPoint x: 185, endPoint y: 335, distance: 59.4
click at [185, 335] on div at bounding box center [193, 335] width 304 height 22
click at [226, 172] on div "+16264349670 Live | 00:56 ALL TASKS ALL TASKS ACTIVE TASKS TASKS IN WRAP UP" at bounding box center [193, 183] width 304 height 284
click at [1095, 222] on div "Business location Duarte AC repair (626) 470-6107" at bounding box center [777, 204] width 856 height 167
click at [975, 19] on icon at bounding box center [969, 18] width 11 height 13
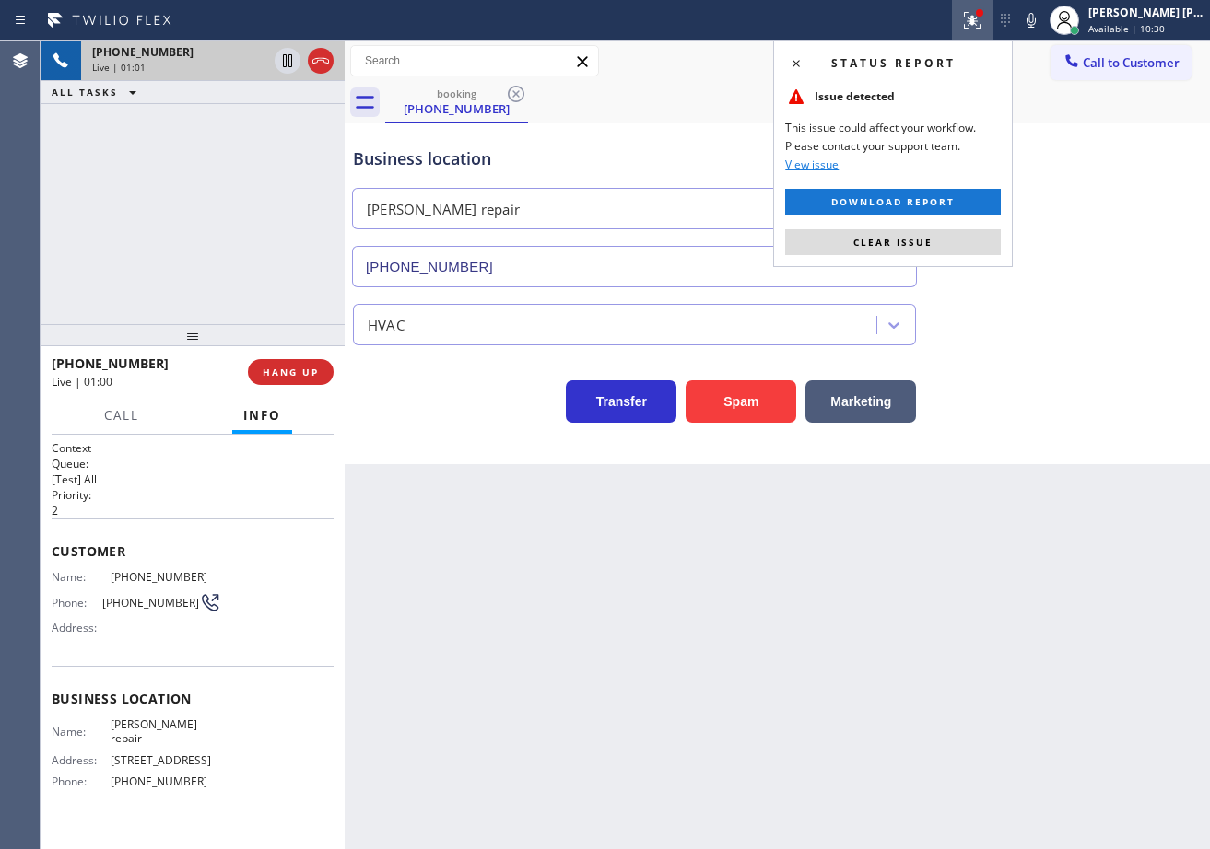
drag, startPoint x: 996, startPoint y: 244, endPoint x: 1011, endPoint y: 275, distance: 33.8
click at [996, 247] on button "Clear issue" at bounding box center [893, 242] width 216 height 26
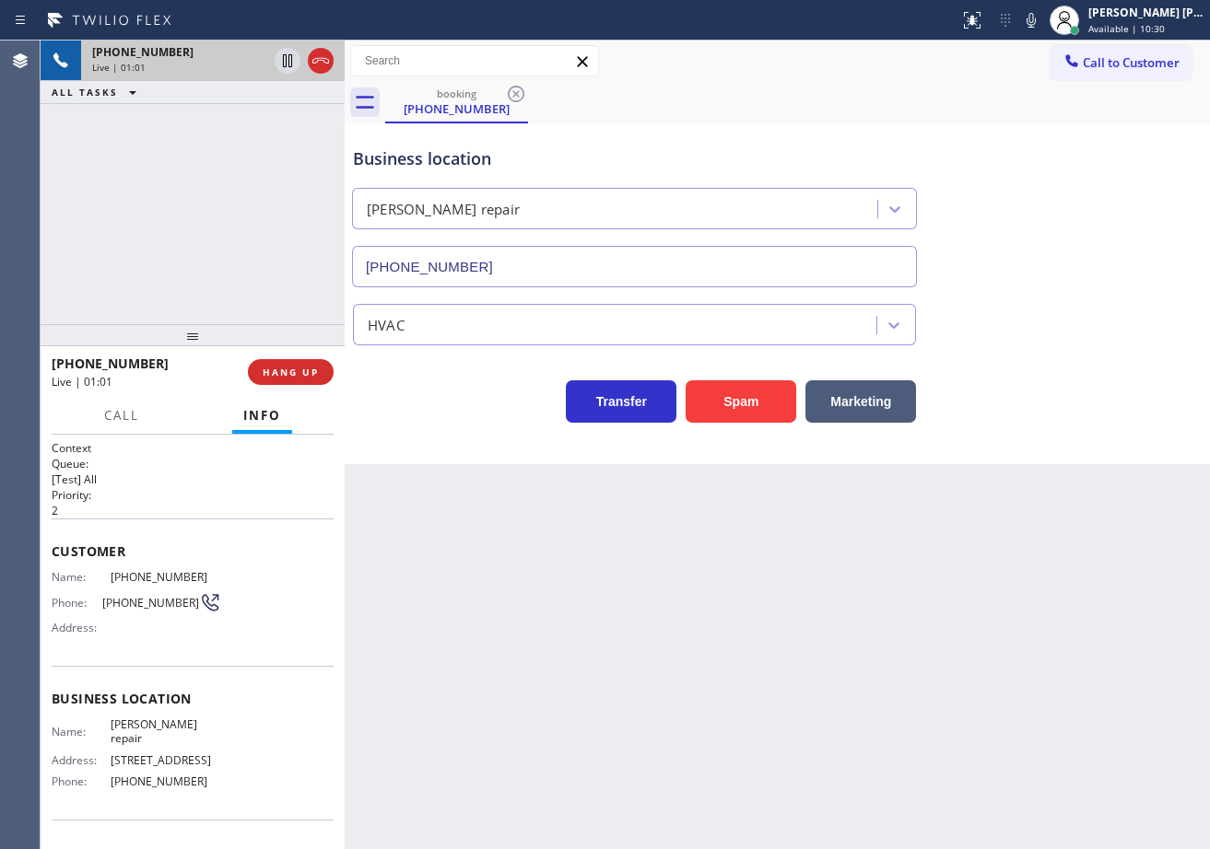
drag, startPoint x: 1056, startPoint y: 303, endPoint x: 1056, endPoint y: 586, distance: 282.8
click at [1056, 361] on div "Business location Duarte AC repair (626) 470-6107 HVAC Transfer Spam Marketing" at bounding box center [777, 275] width 856 height 295
click at [868, 736] on div "Back to Dashboard Change Sender ID Customers Technicians Select a contact Outbo…" at bounding box center [777, 445] width 865 height 809
click at [201, 267] on div "+16264349670 Live | 01:09 ALL TASKS ALL TASKS ACTIVE TASKS TASKS IN WRAP UP" at bounding box center [193, 183] width 304 height 284
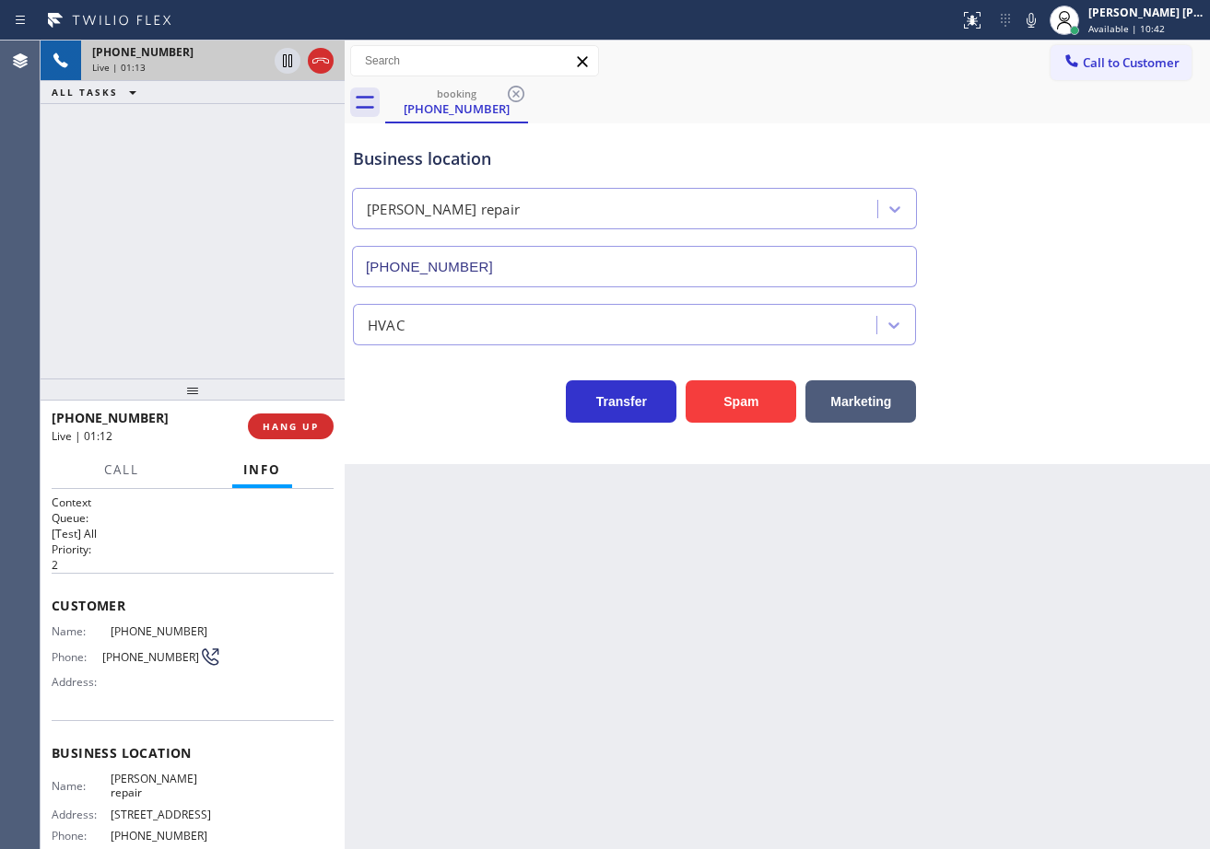
drag, startPoint x: 200, startPoint y: 340, endPoint x: 222, endPoint y: 309, distance: 38.3
click at [199, 394] on div at bounding box center [193, 390] width 304 height 22
click at [224, 297] on div "+16264349670 Live | 01:13 ALL TASKS ALL TASKS ACTIVE TASKS TASKS IN WRAP UP" at bounding box center [193, 210] width 304 height 338
click at [224, 296] on div "+16264349670 Live | 01:13 ALL TASKS ALL TASKS ACTIVE TASKS TASKS IN WRAP UP" at bounding box center [193, 210] width 304 height 338
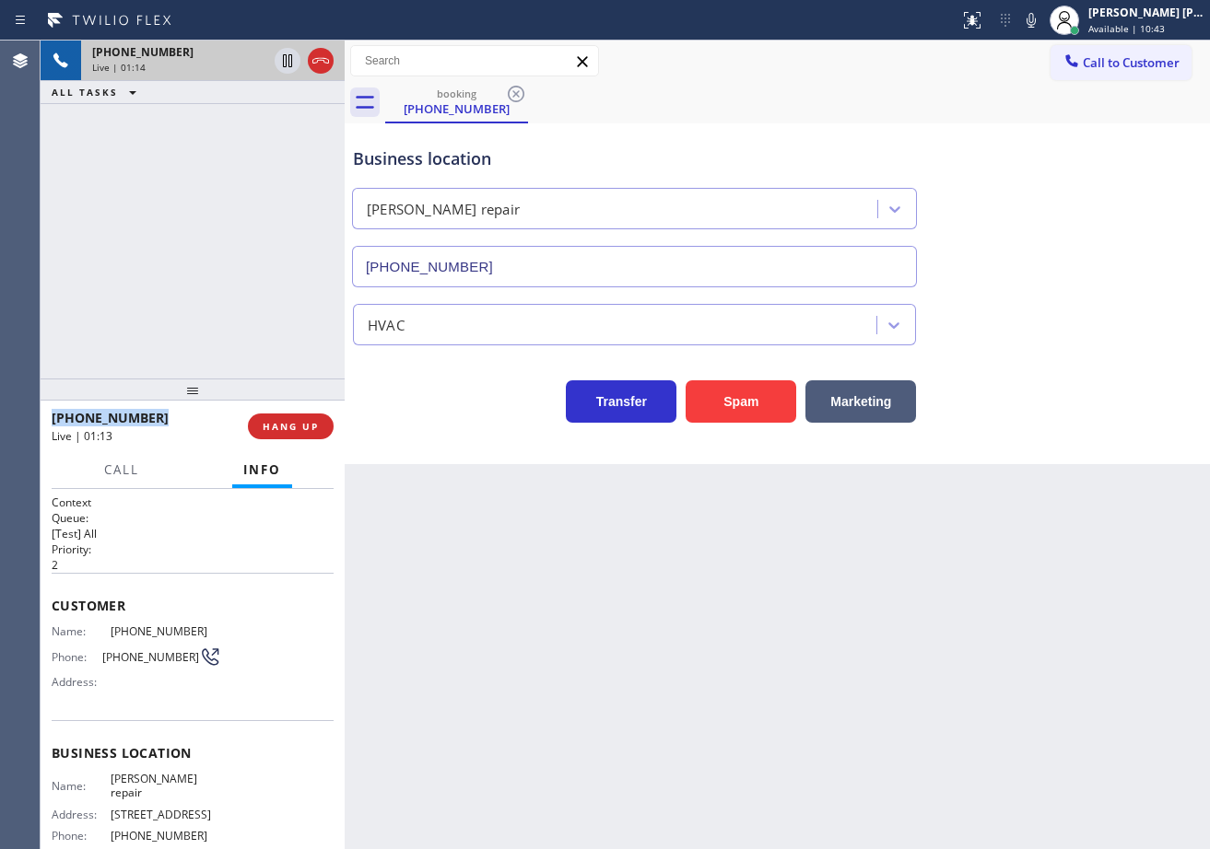
click at [224, 296] on div "+16264349670 Live | 01:14 ALL TASKS ALL TASKS ACTIVE TASKS TASKS IN WRAP UP" at bounding box center [193, 210] width 304 height 338
click at [209, 239] on div "+16264349670 Live | 01:16 ALL TASKS ALL TASKS ACTIVE TASKS TASKS IN WRAP UP" at bounding box center [193, 210] width 304 height 338
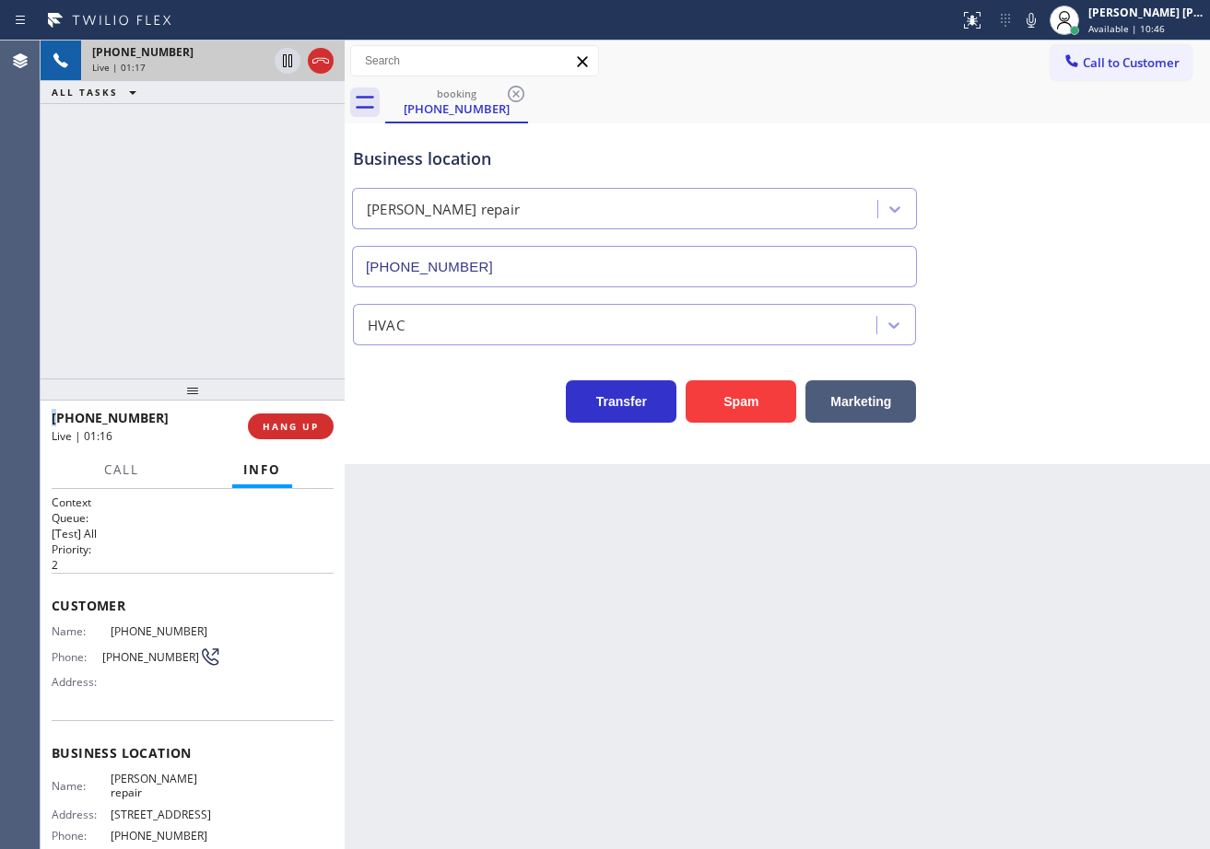
click at [209, 239] on div "+16264349670 Live | 01:17 ALL TASKS ALL TASKS ACTIVE TASKS TASKS IN WRAP UP" at bounding box center [193, 210] width 304 height 338
click at [313, 422] on span "HANG UP" at bounding box center [291, 426] width 56 height 13
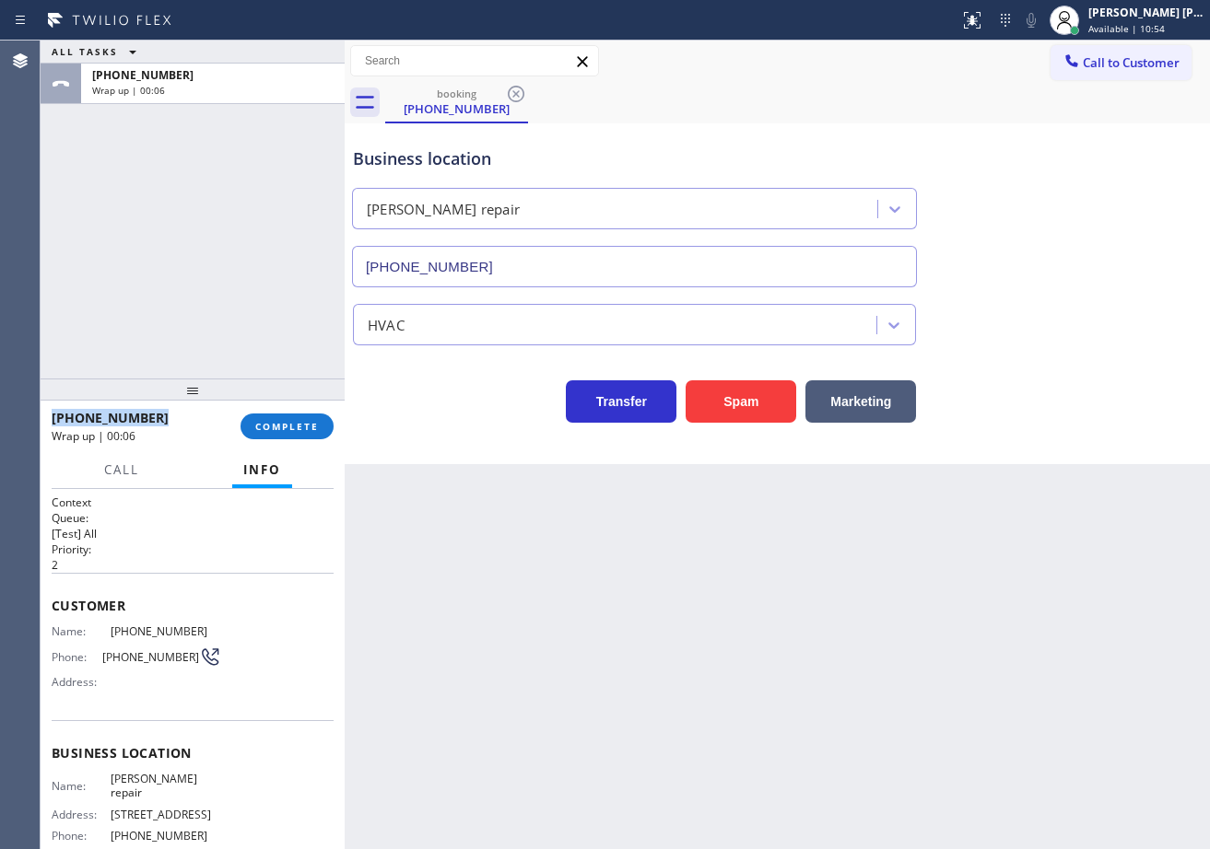
click at [159, 255] on div "ALL TASKS ALL TASKS ACTIVE TASKS TASKS IN WRAP UP +16264349670 Wrap up | 00:06" at bounding box center [193, 210] width 304 height 338
click at [276, 419] on button "COMPLETE" at bounding box center [286, 427] width 93 height 26
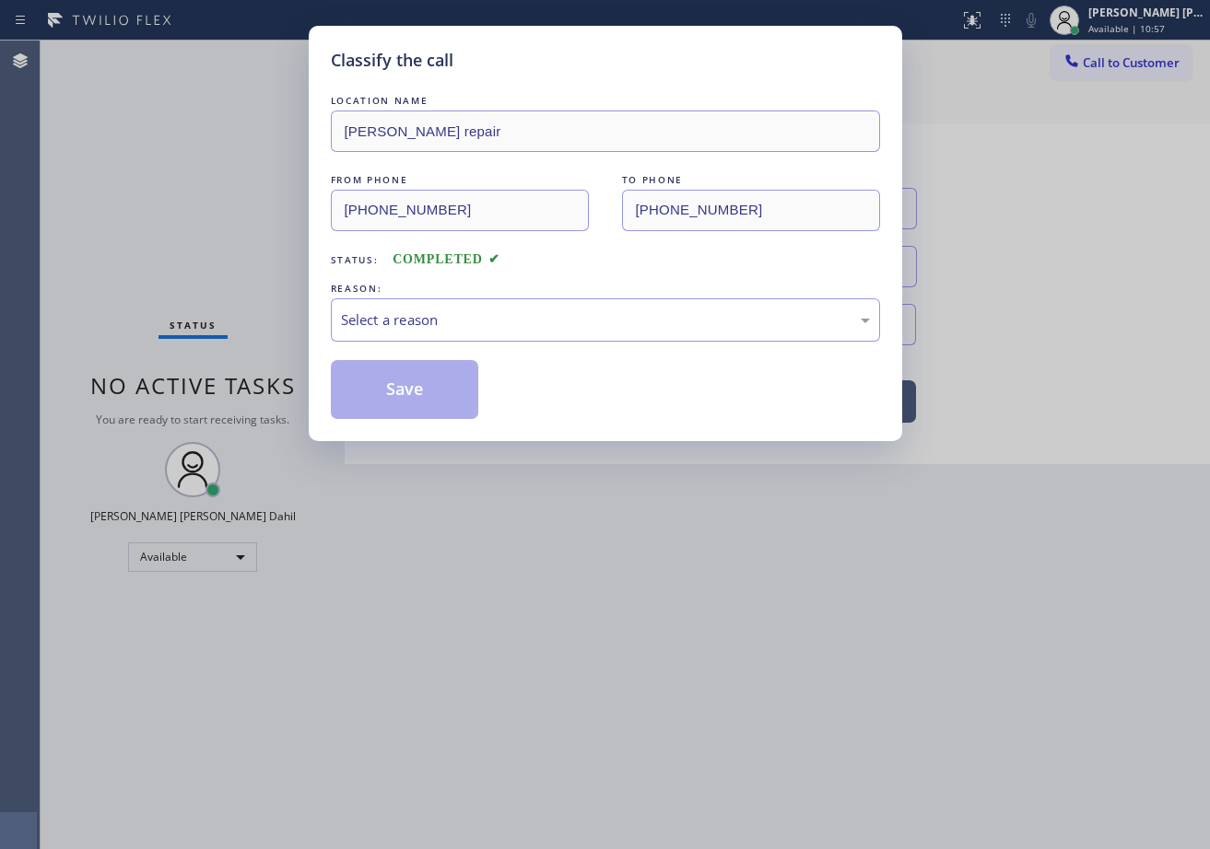
click at [411, 314] on div "Select a reason" at bounding box center [605, 320] width 529 height 21
click at [397, 389] on button "Save" at bounding box center [405, 389] width 148 height 59
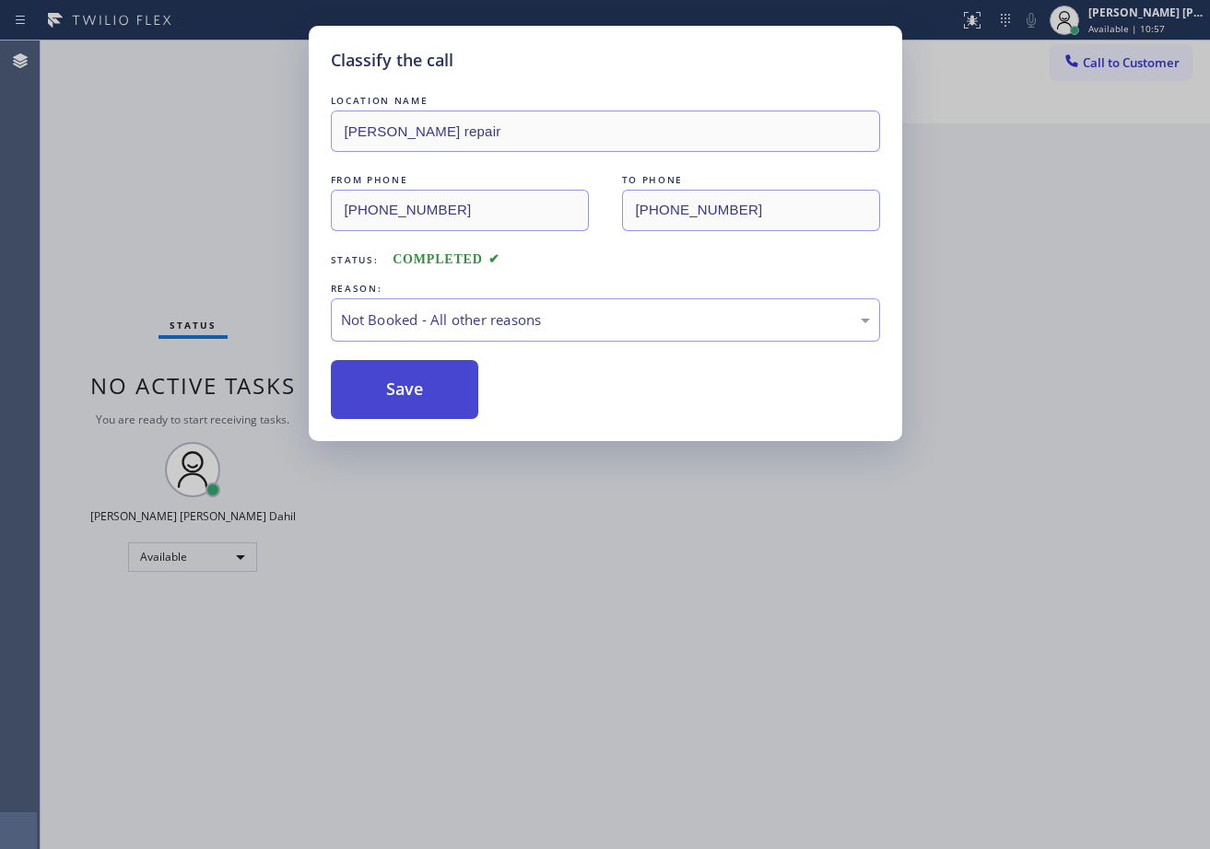
click at [395, 389] on button "Save" at bounding box center [405, 389] width 148 height 59
click at [1124, 14] on div "[PERSON_NAME] [PERSON_NAME] Dahil" at bounding box center [1146, 13] width 116 height 16
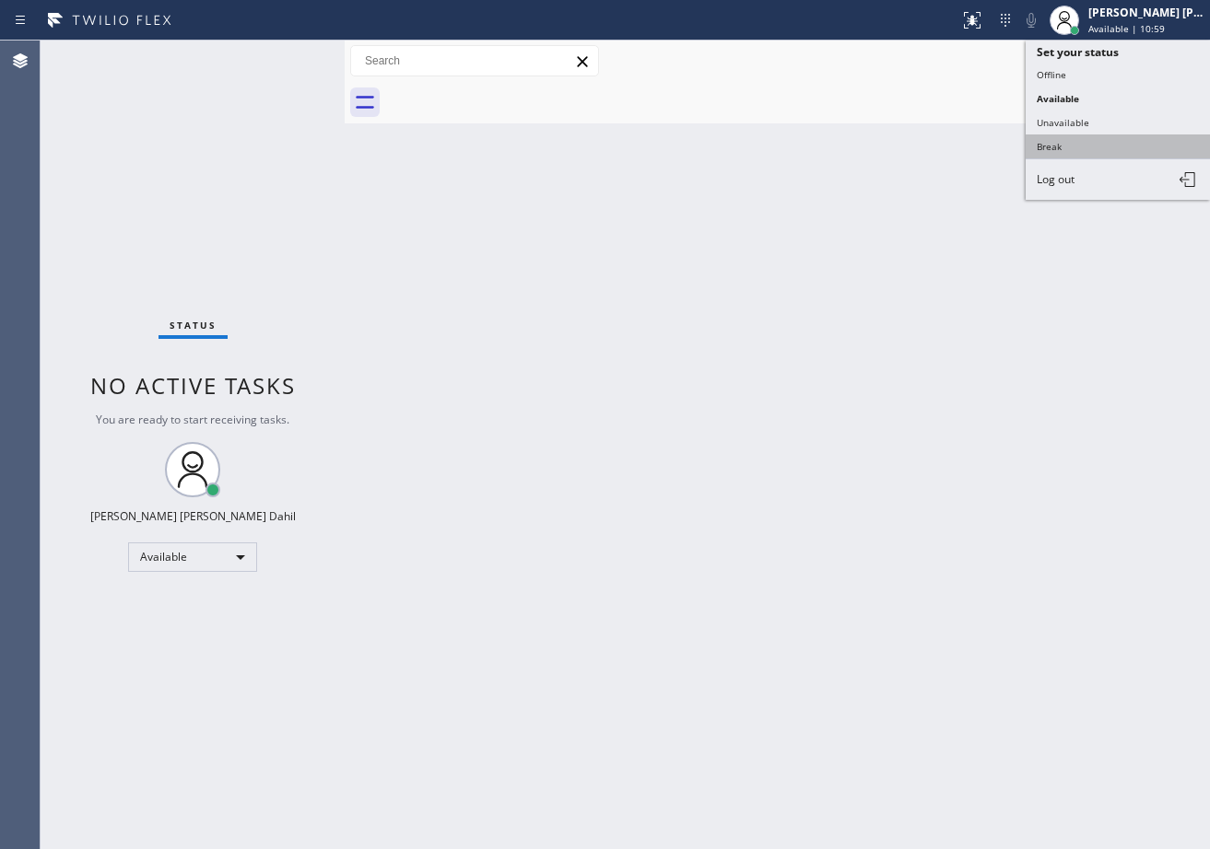
click at [1047, 139] on button "Break" at bounding box center [1117, 147] width 184 height 24
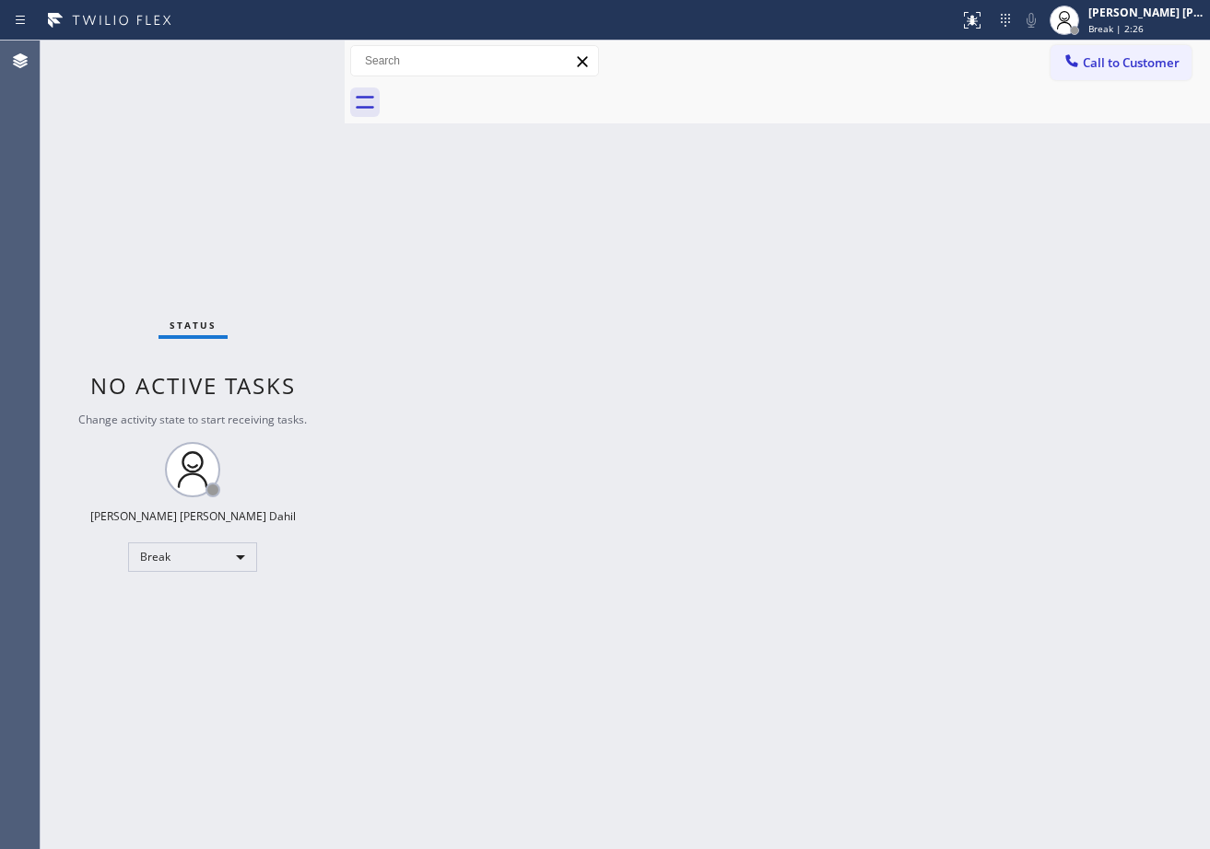
drag, startPoint x: 1127, startPoint y: 3, endPoint x: 1128, endPoint y: 58, distance: 55.3
click at [1127, 5] on div "Joshua Jake Dahil Break | 2:26" at bounding box center [1127, 20] width 166 height 41
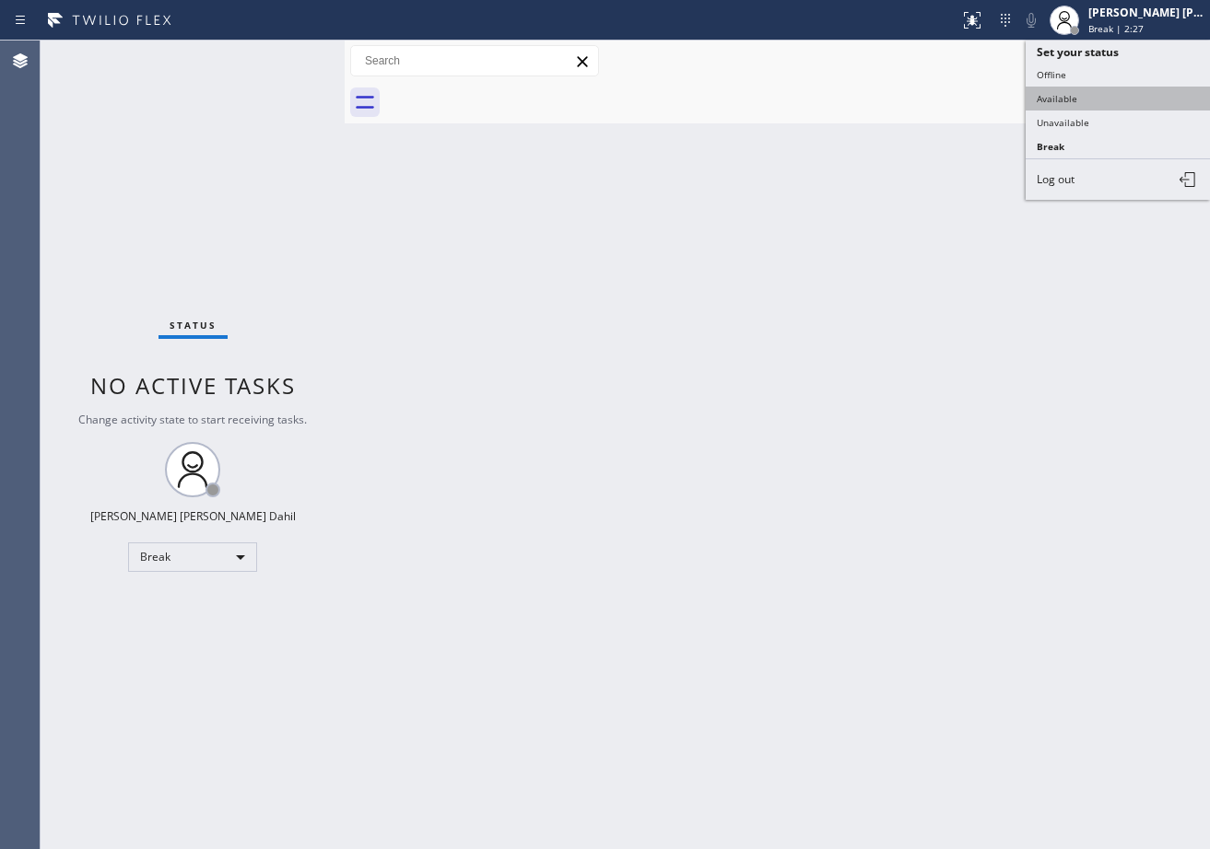
click at [1119, 93] on button "Available" at bounding box center [1117, 99] width 184 height 24
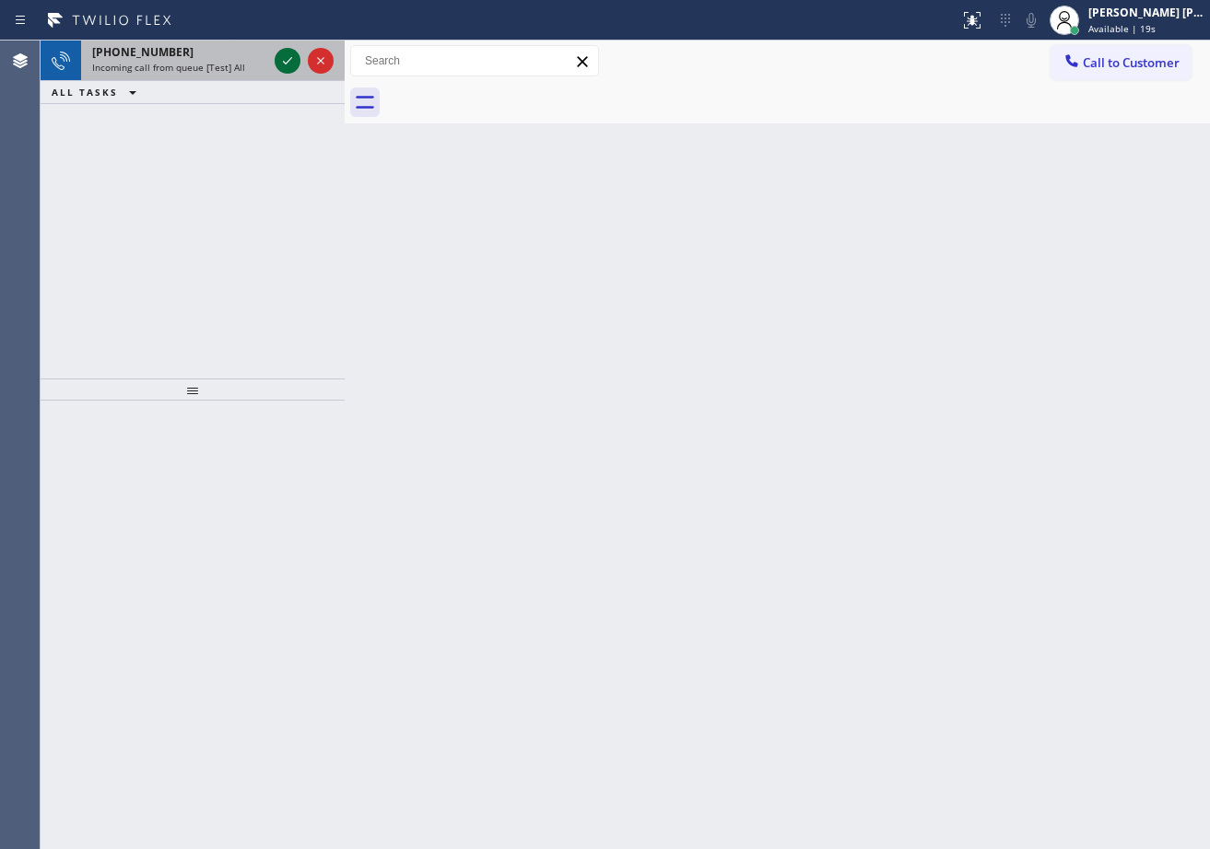
click at [287, 59] on icon at bounding box center [287, 61] width 22 height 22
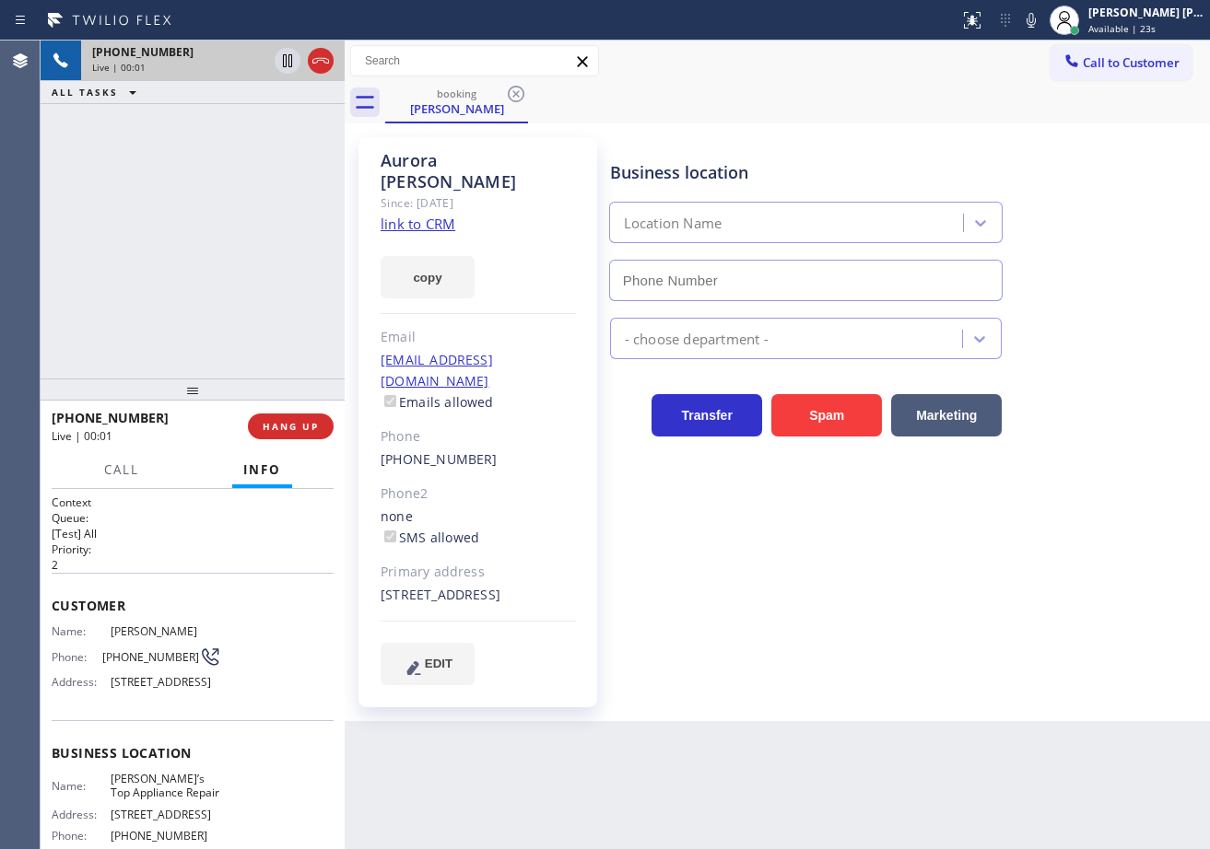
type input "(714) 215-9649"
click at [417, 215] on link "link to CRM" at bounding box center [418, 224] width 75 height 18
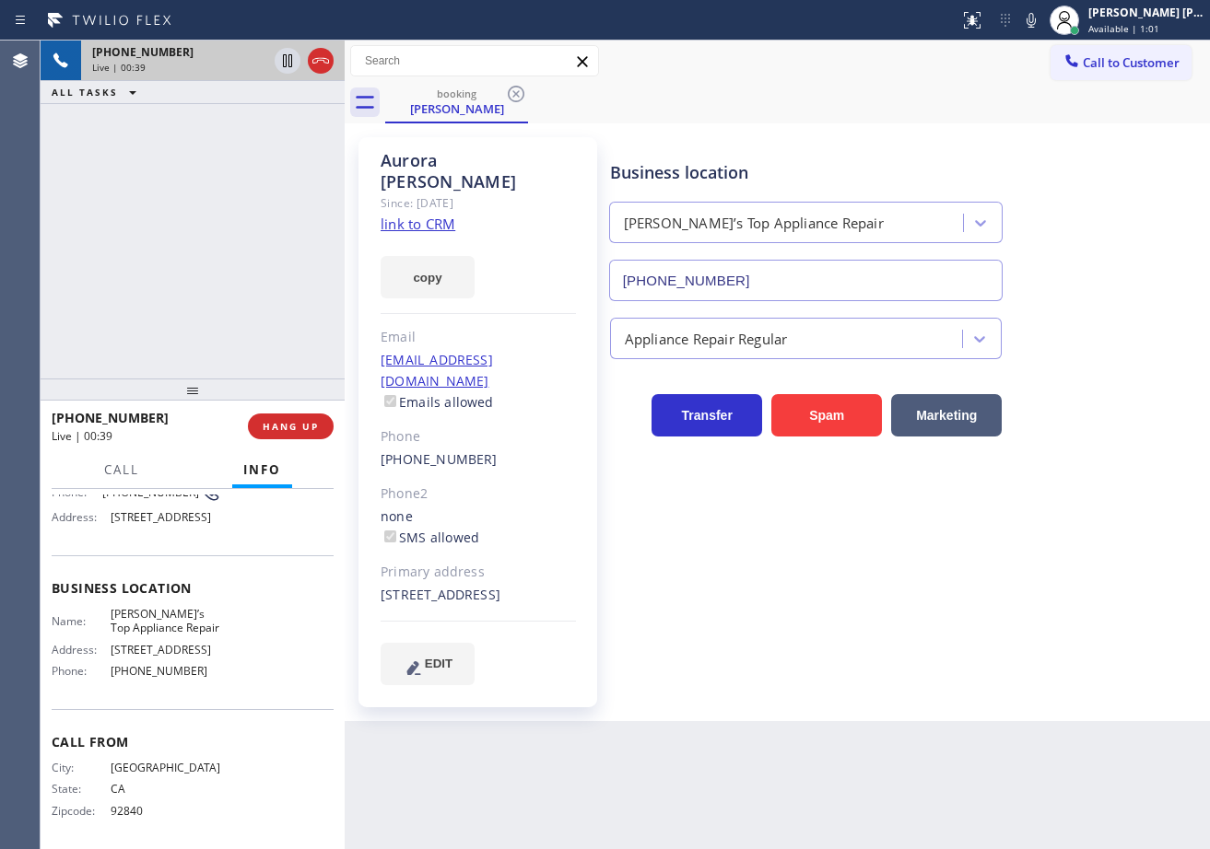
scroll to position [184, 0]
click at [282, 226] on div "+17147432150 Live | 00:39 ALL TASKS ALL TASKS ACTIVE TASKS TASKS IN WRAP UP" at bounding box center [193, 210] width 304 height 338
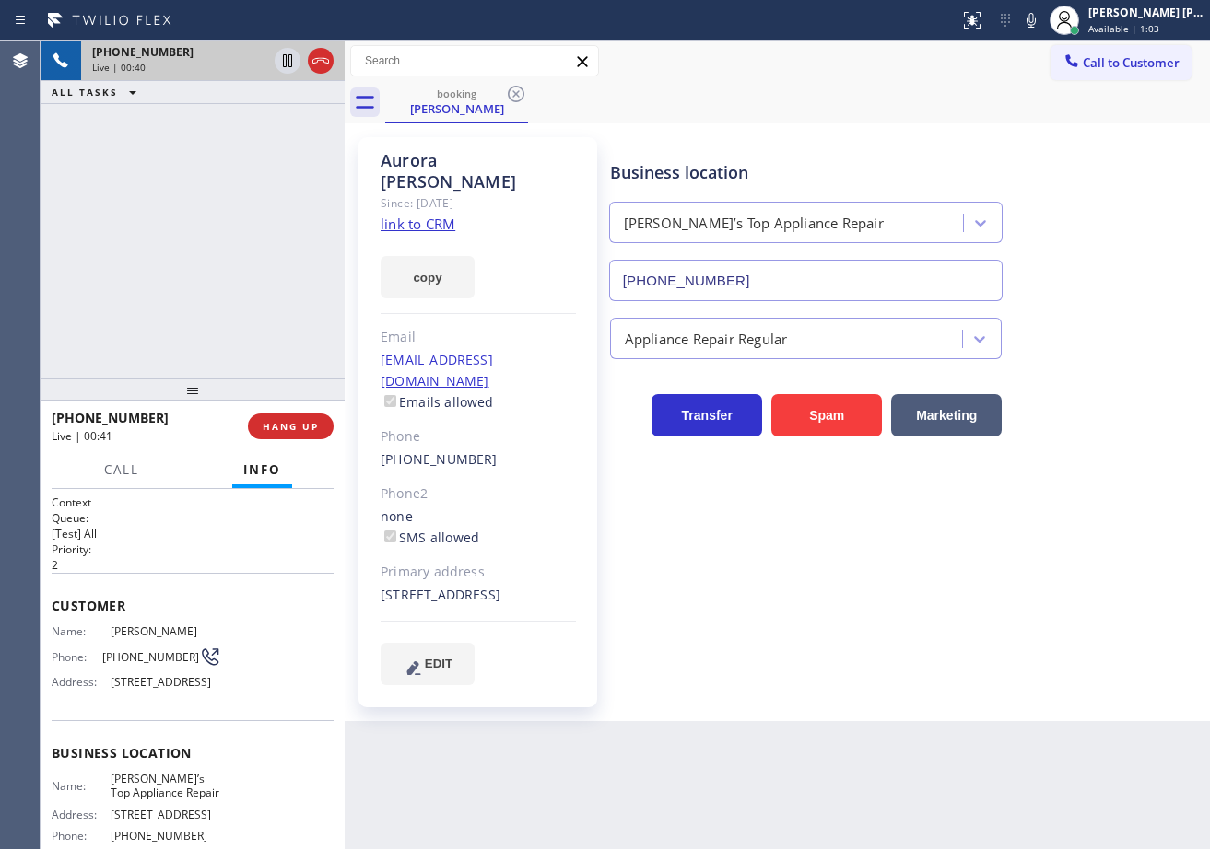
click at [276, 161] on div "+17147432150 Live | 00:40 ALL TASKS ALL TASKS ACTIVE TASKS TASKS IN WRAP UP" at bounding box center [193, 210] width 304 height 338
click at [206, 237] on div "+17147432150 Live | 00:52 ALL TASKS ALL TASKS ACTIVE TASKS TASKS IN WRAP UP" at bounding box center [193, 210] width 304 height 338
click at [161, 263] on div "+17147432150 Live | 00:53 ALL TASKS ALL TASKS ACTIVE TASKS TASKS IN WRAP UP" at bounding box center [193, 210] width 304 height 338
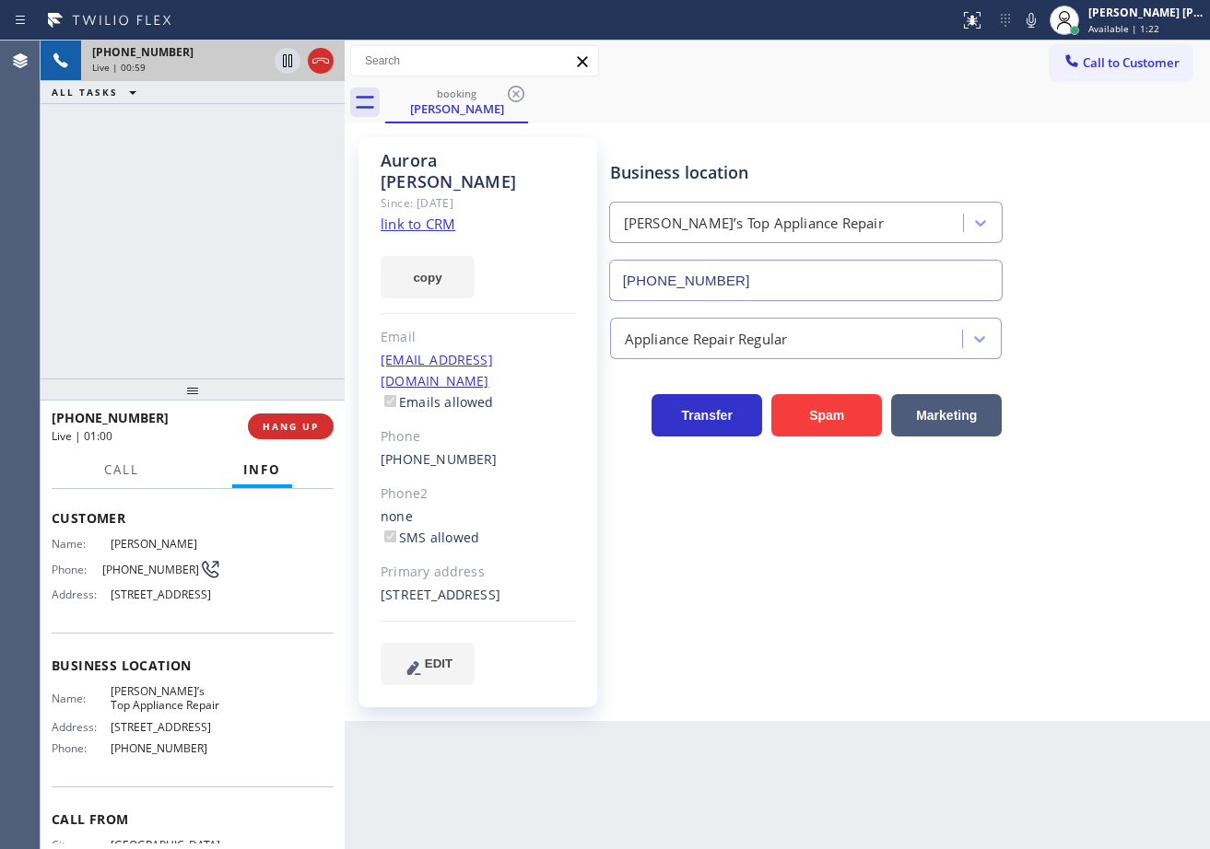
scroll to position [184, 0]
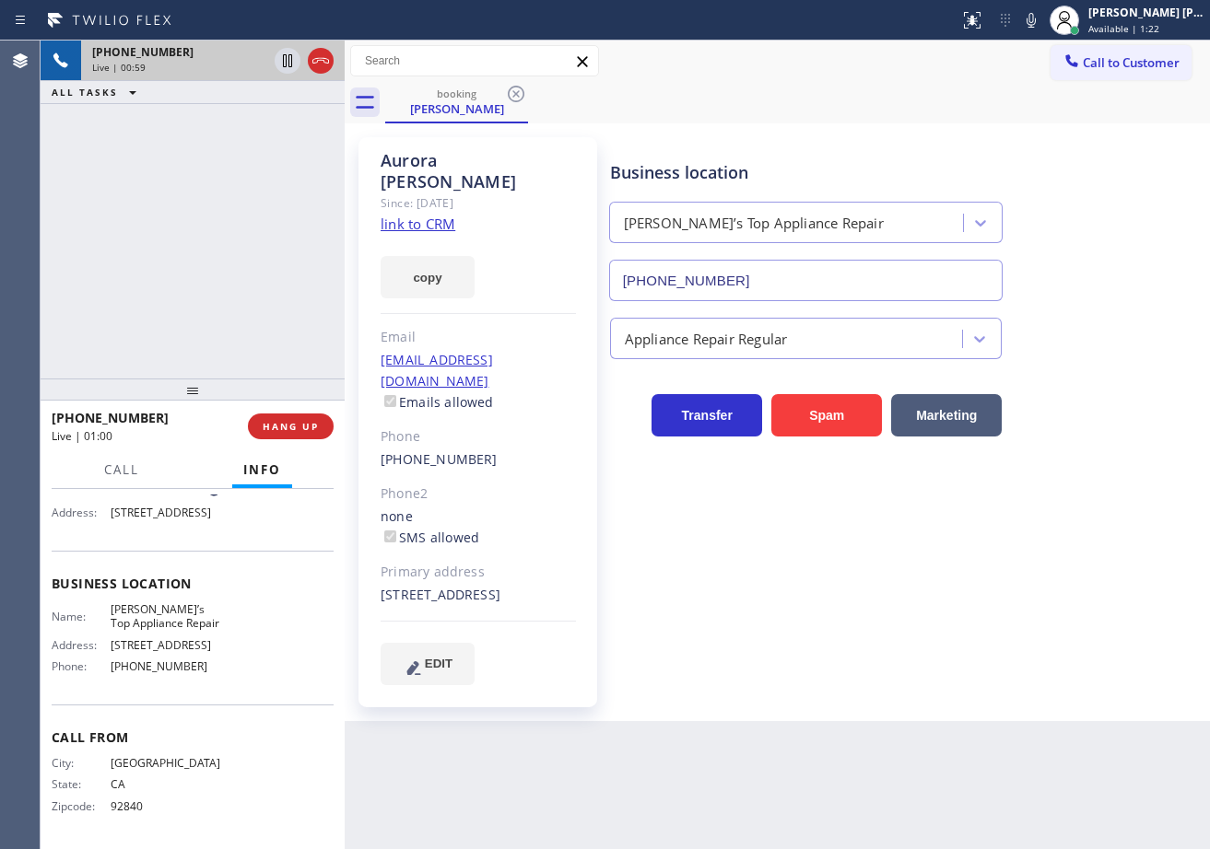
click at [217, 220] on div "+17147432150 Live | 00:59 ALL TASKS ALL TASKS ACTIVE TASKS TASKS IN WRAP UP" at bounding box center [193, 210] width 304 height 338
click at [269, 336] on div "+17147432150 Live | 01:01 ALL TASKS ALL TASKS ACTIVE TASKS TASKS IN WRAP UP" at bounding box center [193, 210] width 304 height 338
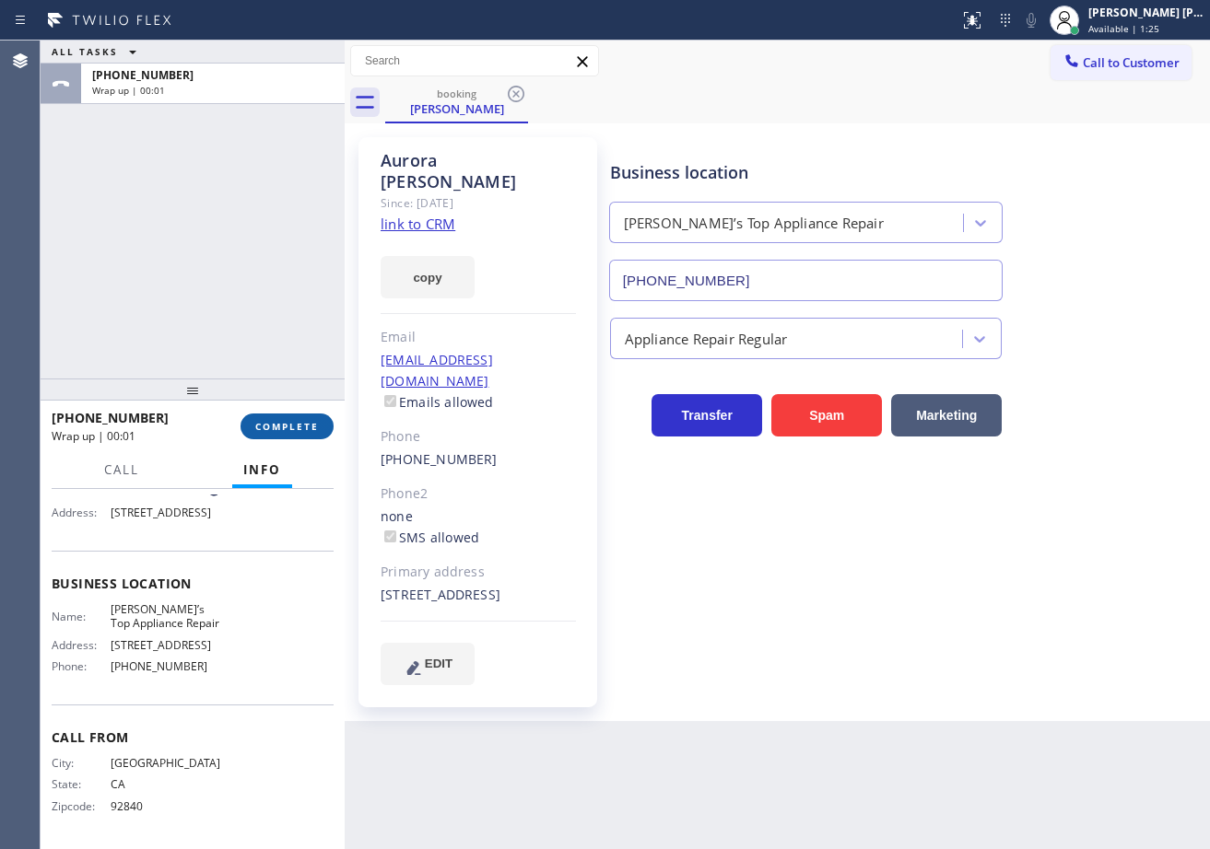
click at [277, 421] on span "COMPLETE" at bounding box center [287, 426] width 64 height 13
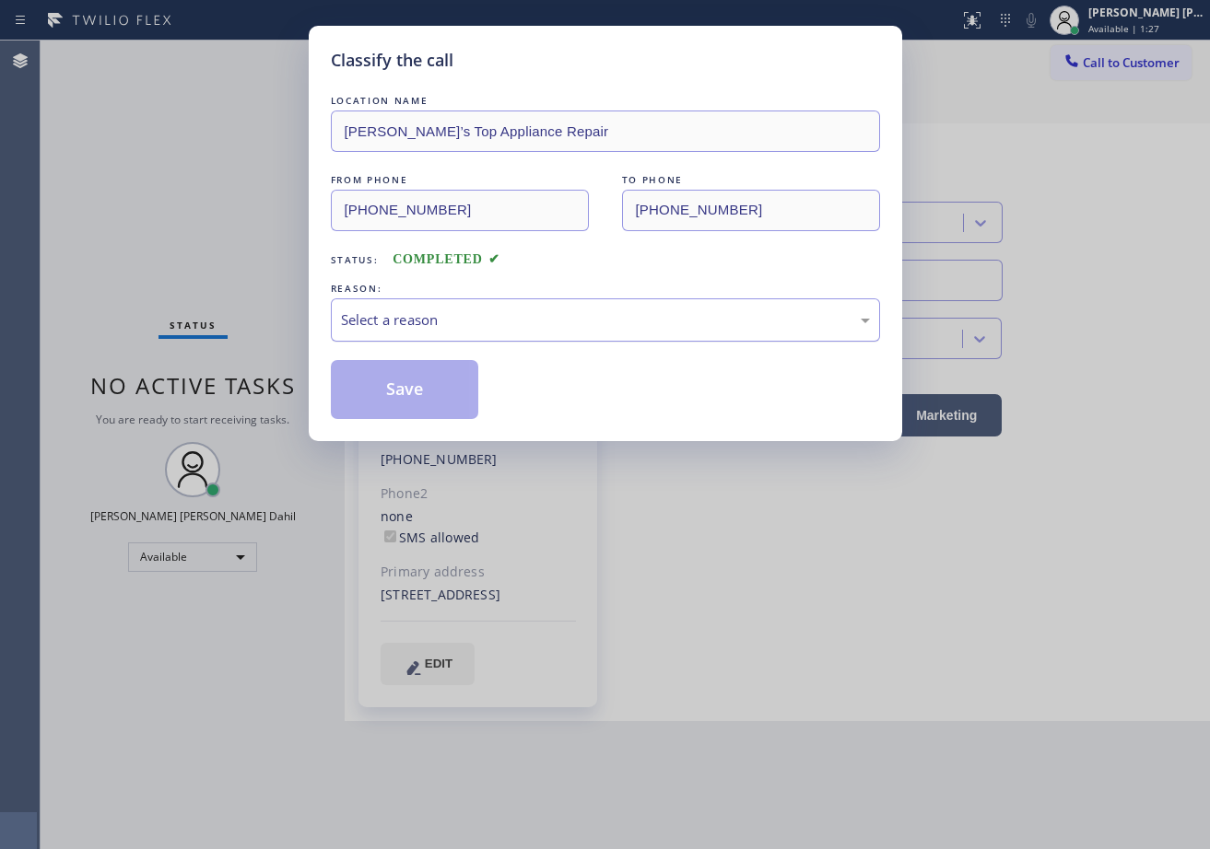
click at [435, 320] on div "Select a reason" at bounding box center [605, 320] width 529 height 21
click at [434, 381] on button "Save" at bounding box center [405, 389] width 148 height 59
click at [432, 381] on button "Save" at bounding box center [405, 389] width 148 height 59
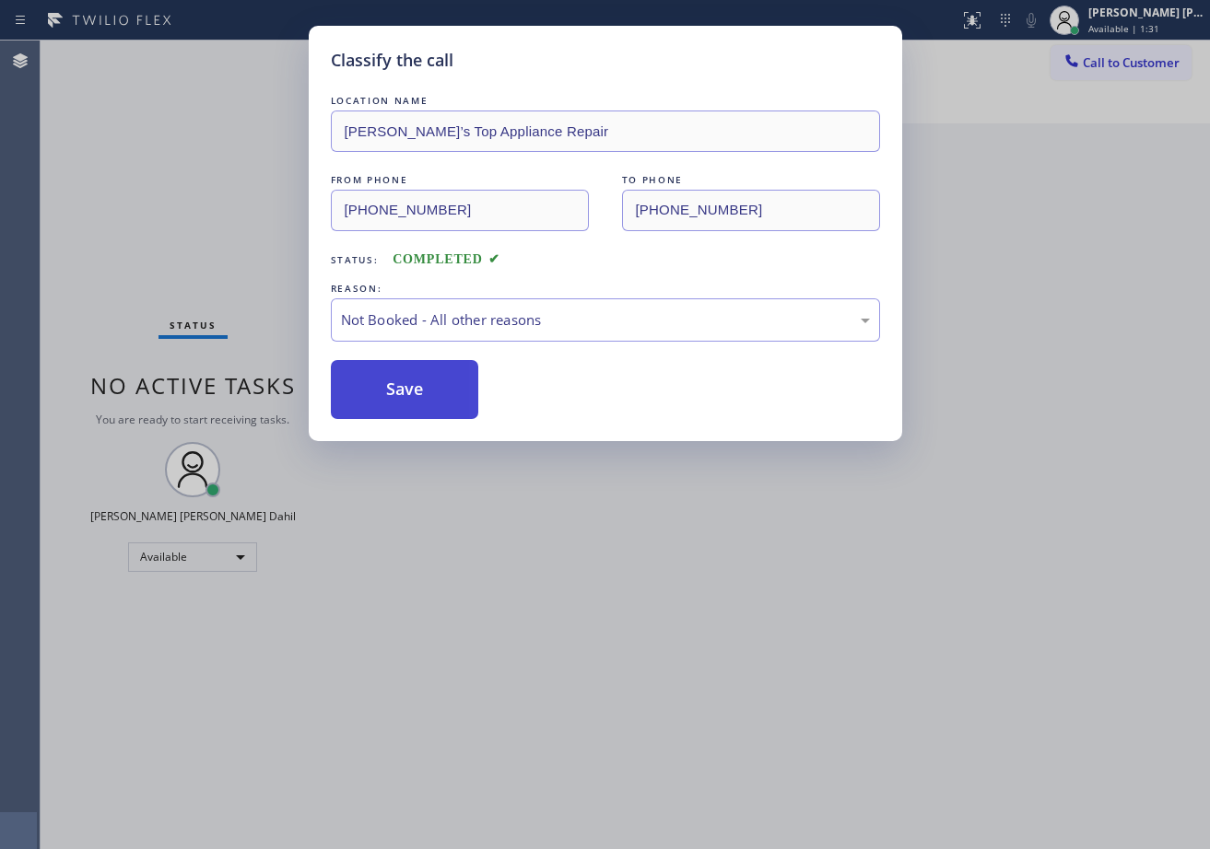
click at [432, 381] on button "Save" at bounding box center [405, 389] width 148 height 59
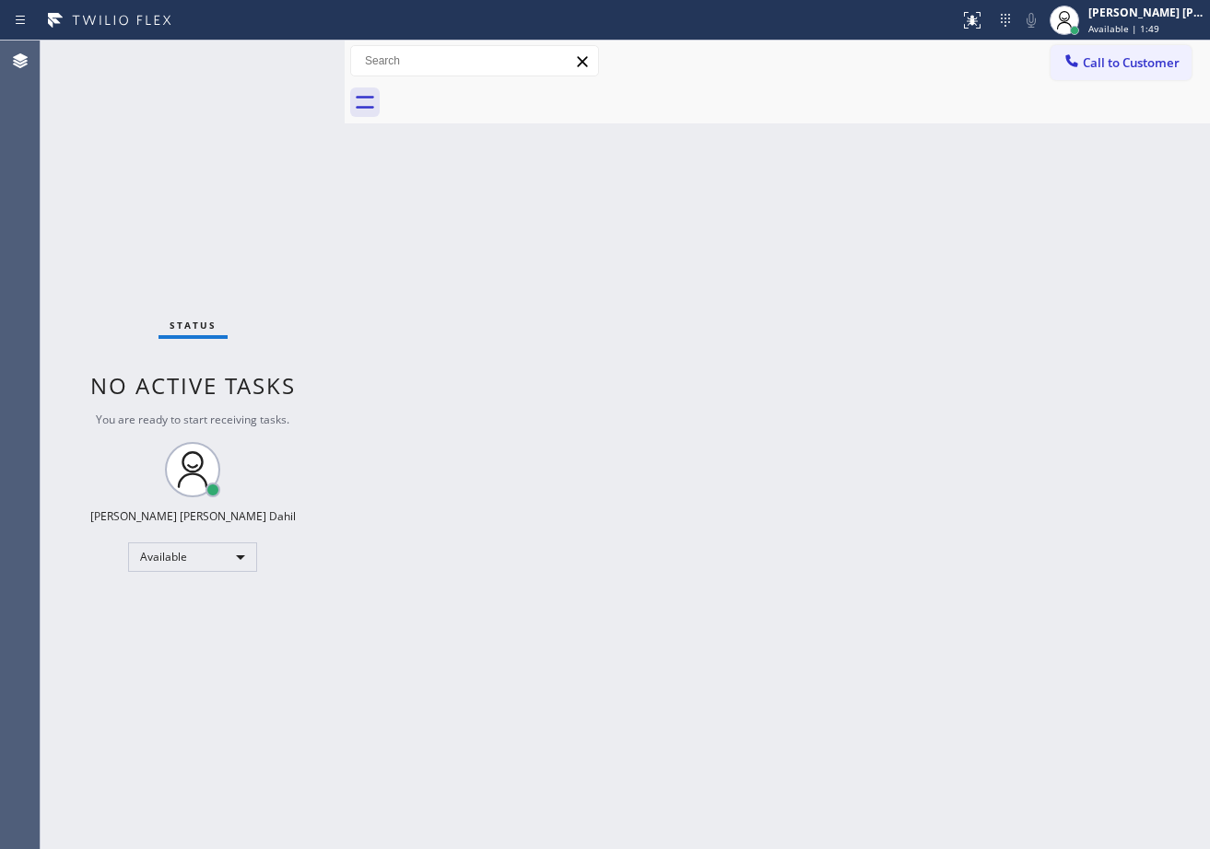
click at [432, 381] on div "Back to Dashboard Change Sender ID Customers Technicians Select a contact Outbo…" at bounding box center [777, 445] width 865 height 809
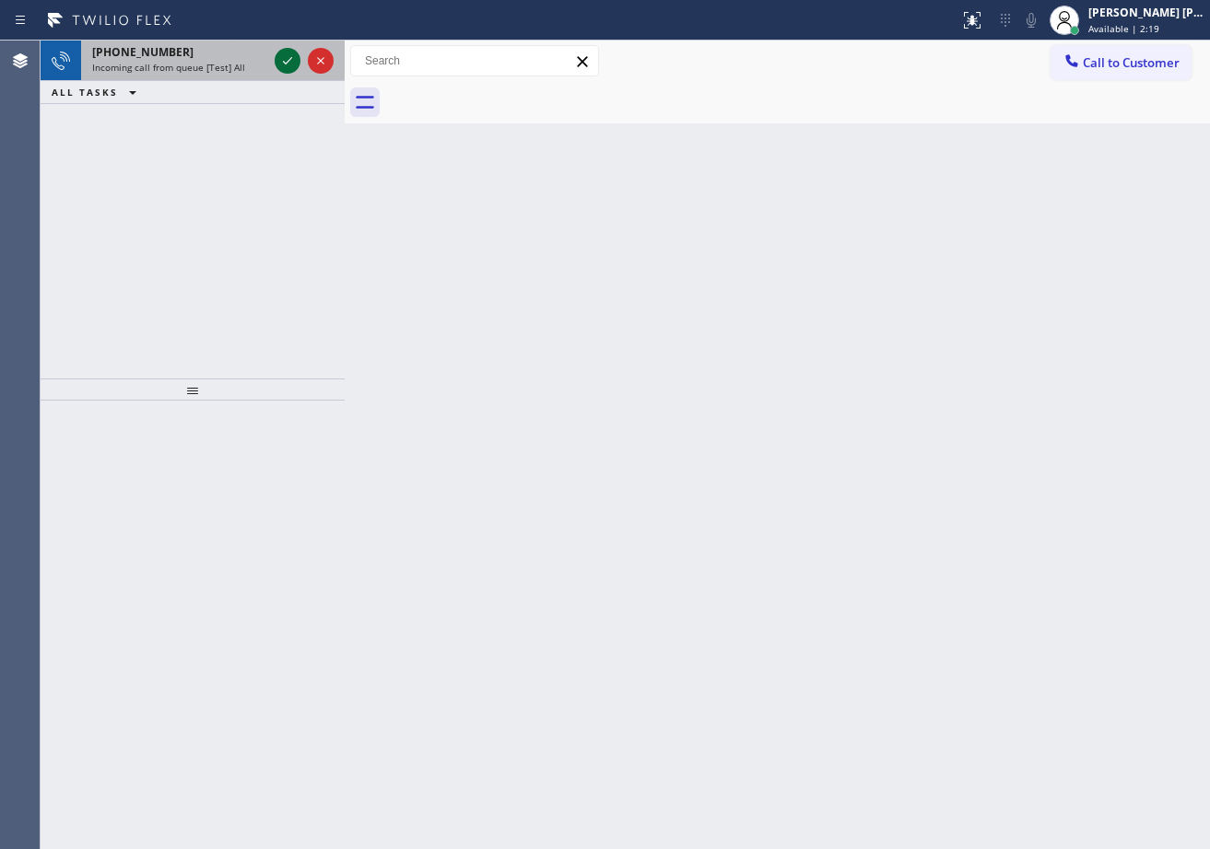
click at [249, 73] on div "Incoming call from queue [Test] All" at bounding box center [179, 67] width 175 height 13
click at [259, 70] on div "Incoming call from queue [Test] All" at bounding box center [179, 67] width 175 height 13
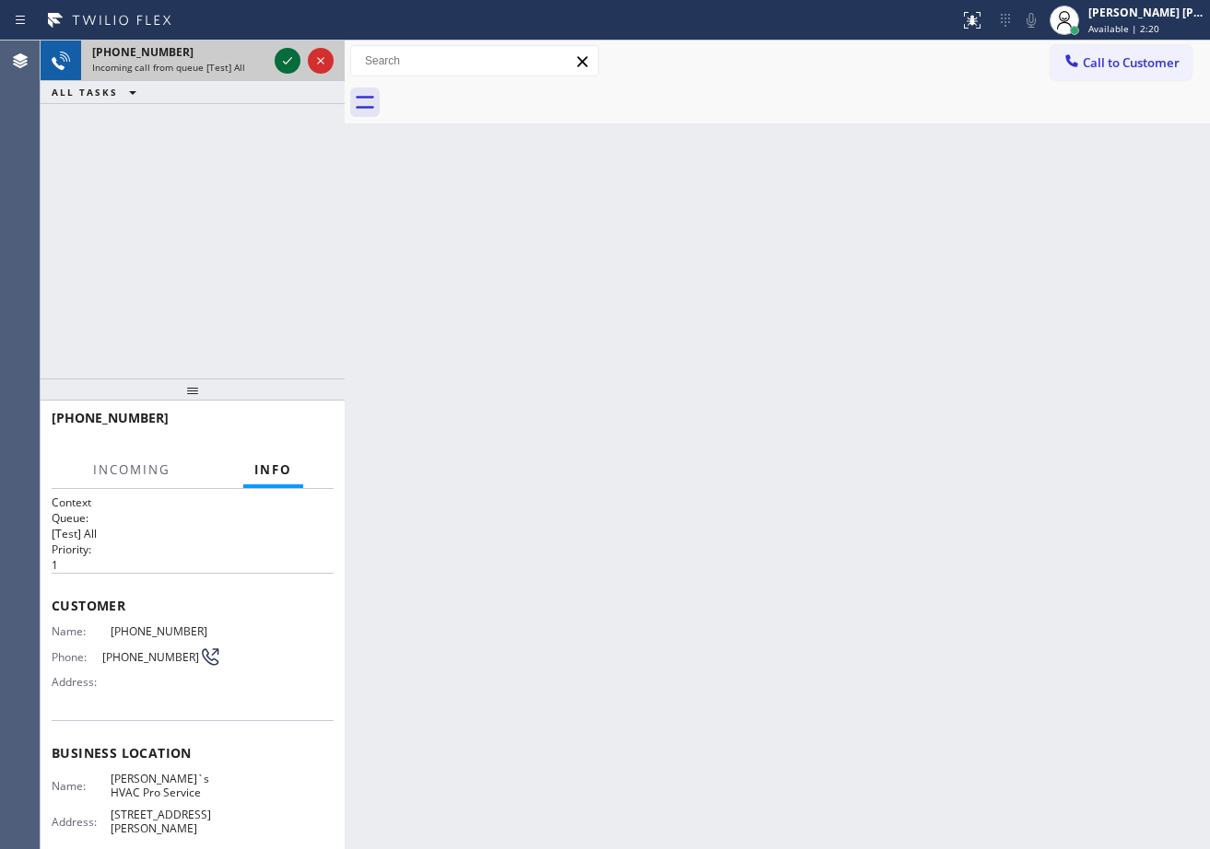
click at [283, 61] on icon at bounding box center [287, 61] width 22 height 22
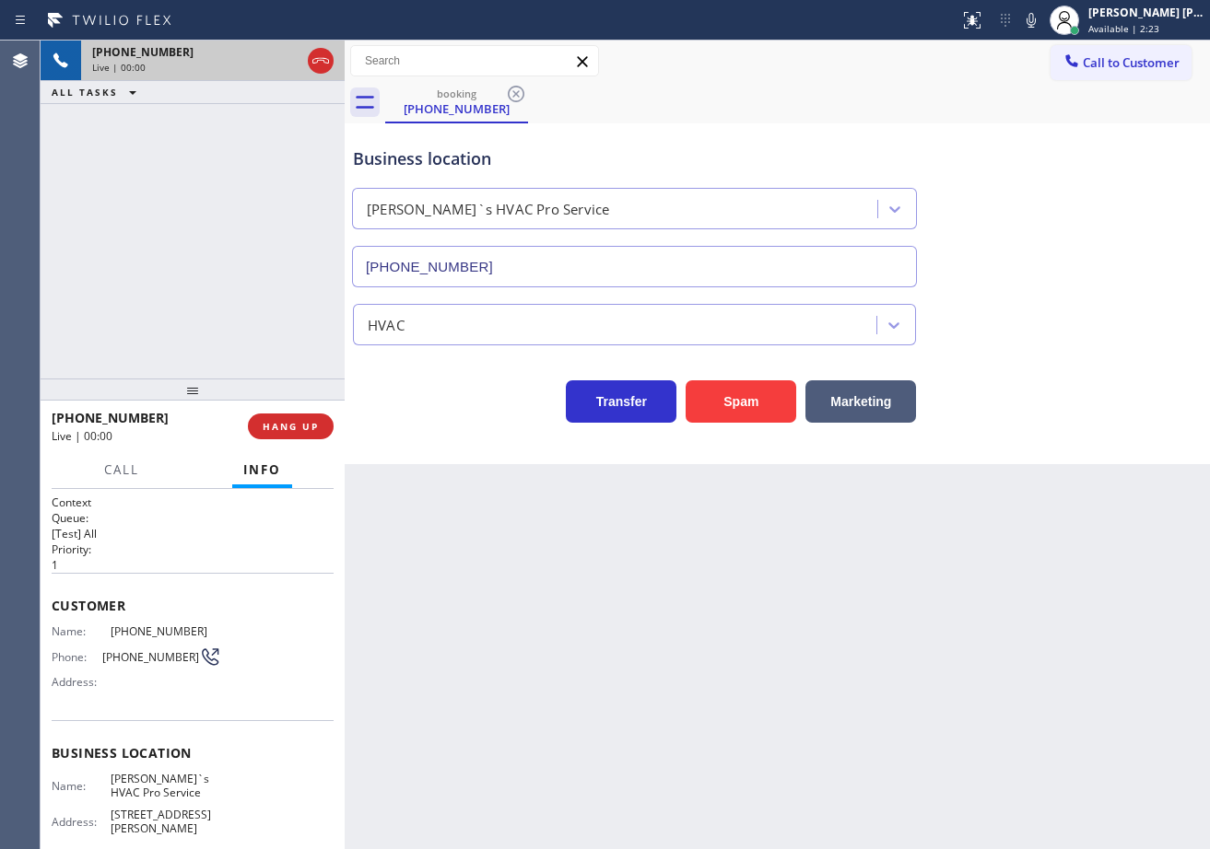
type input "(415) 527-5164"
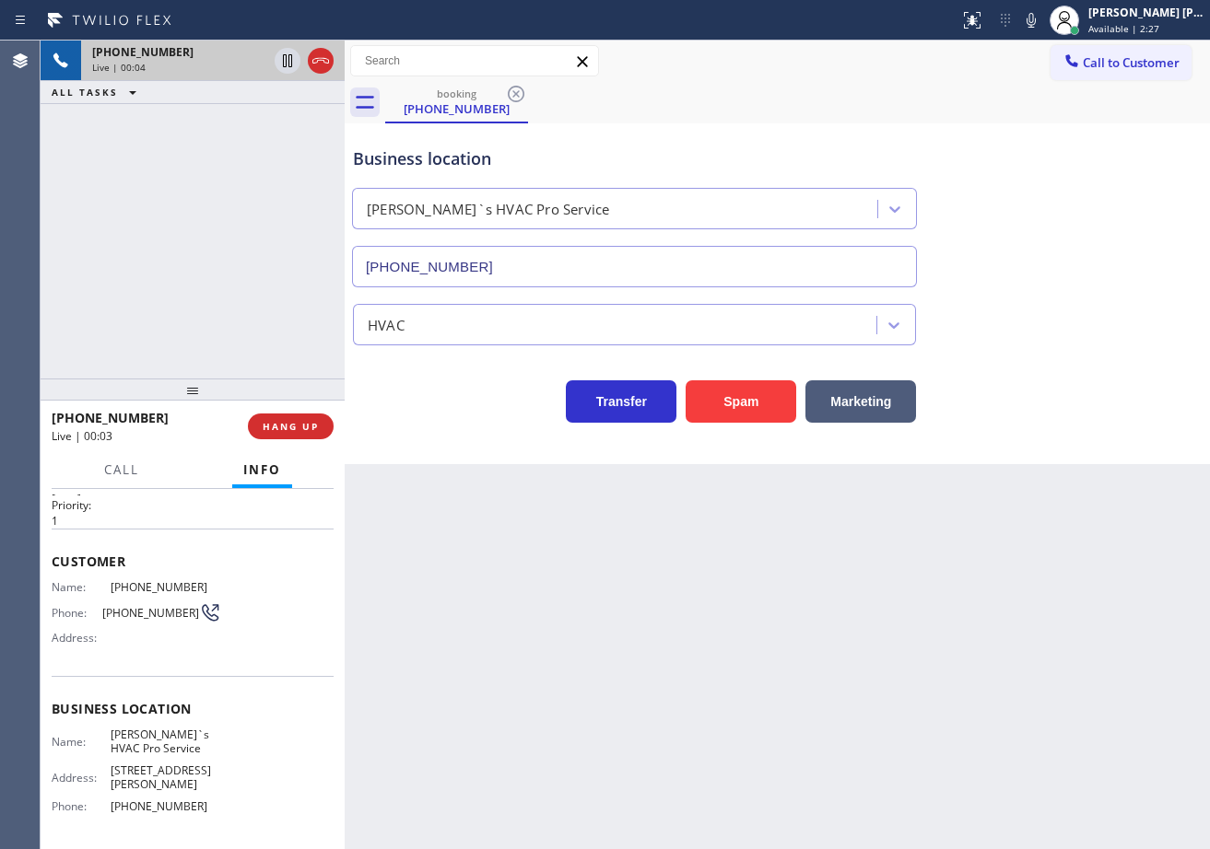
scroll to position [170, 0]
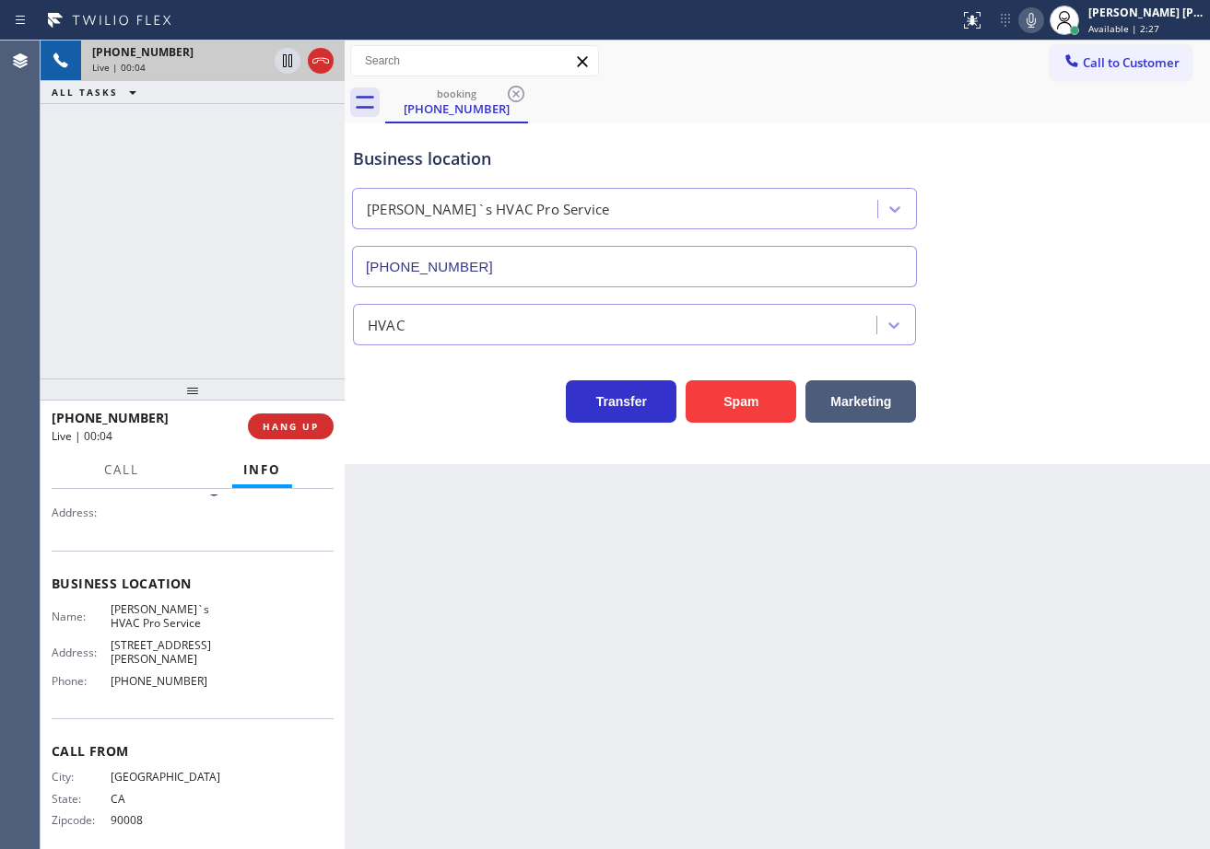
click at [1042, 19] on icon at bounding box center [1031, 20] width 22 height 22
click at [1074, 319] on div "HVAC" at bounding box center [777, 321] width 856 height 49
drag, startPoint x: 1050, startPoint y: 29, endPoint x: 1056, endPoint y: 135, distance: 106.1
click at [1042, 29] on icon at bounding box center [1031, 20] width 22 height 22
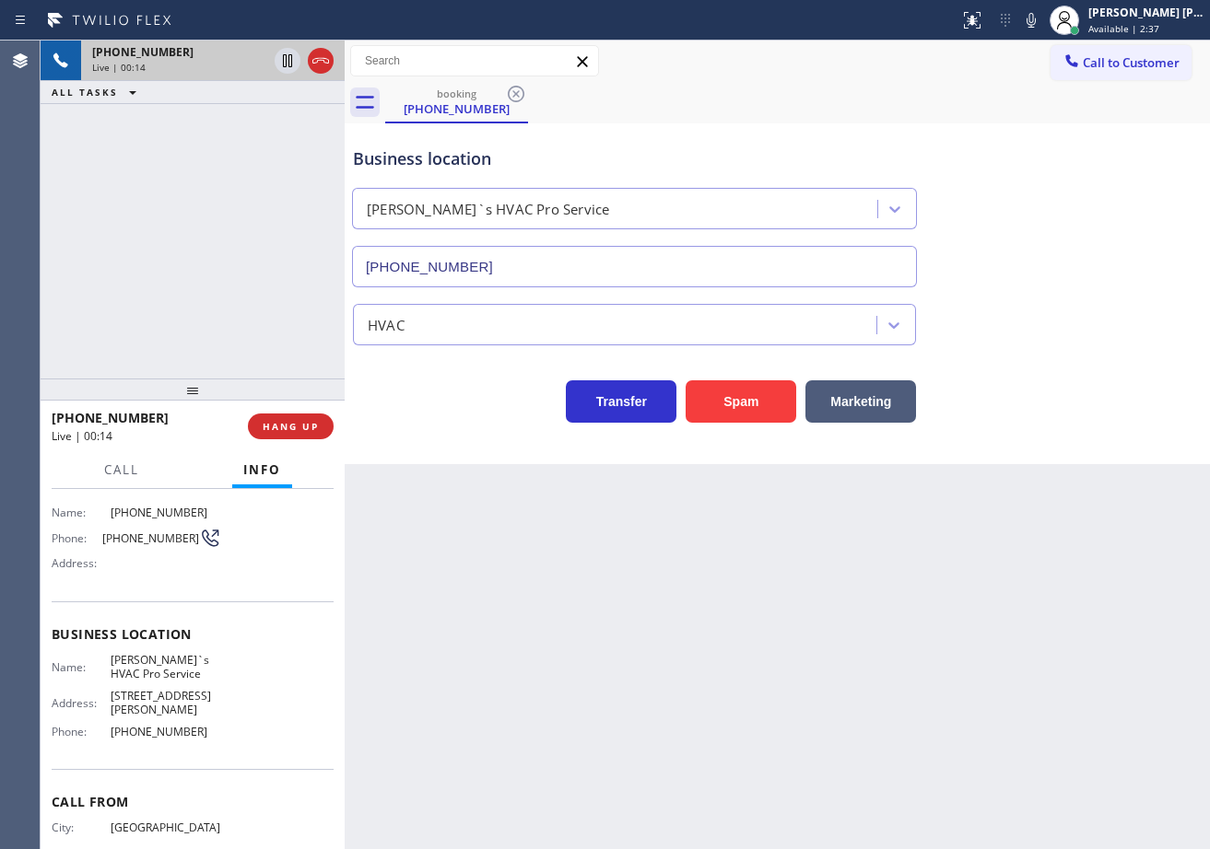
scroll to position [0, 0]
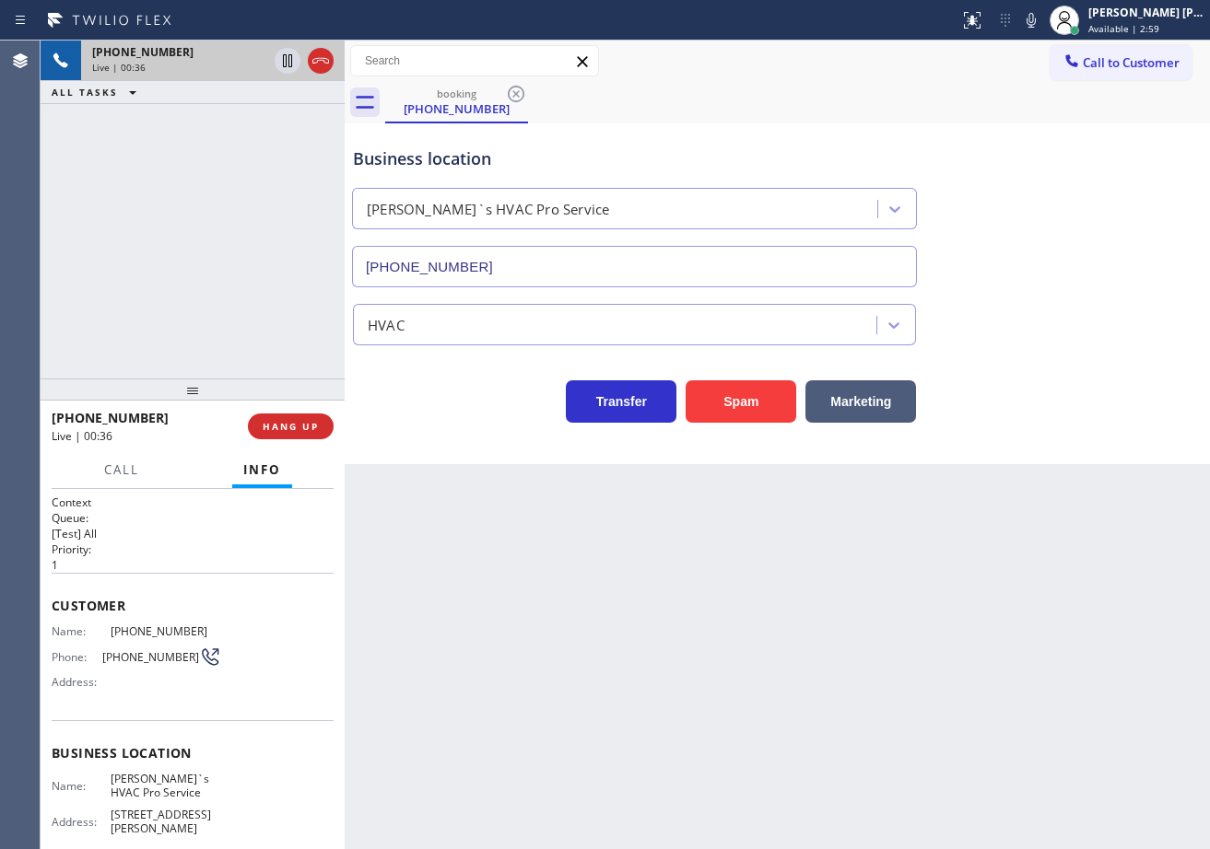
click at [243, 350] on div "+13236056196 Live | 00:36 ALL TASKS ALL TASKS ACTIVE TASKS TASKS IN WRAP UP" at bounding box center [193, 210] width 304 height 338
click at [296, 420] on span "HANG UP" at bounding box center [291, 426] width 56 height 13
click at [298, 420] on span "HANG UP" at bounding box center [291, 426] width 56 height 13
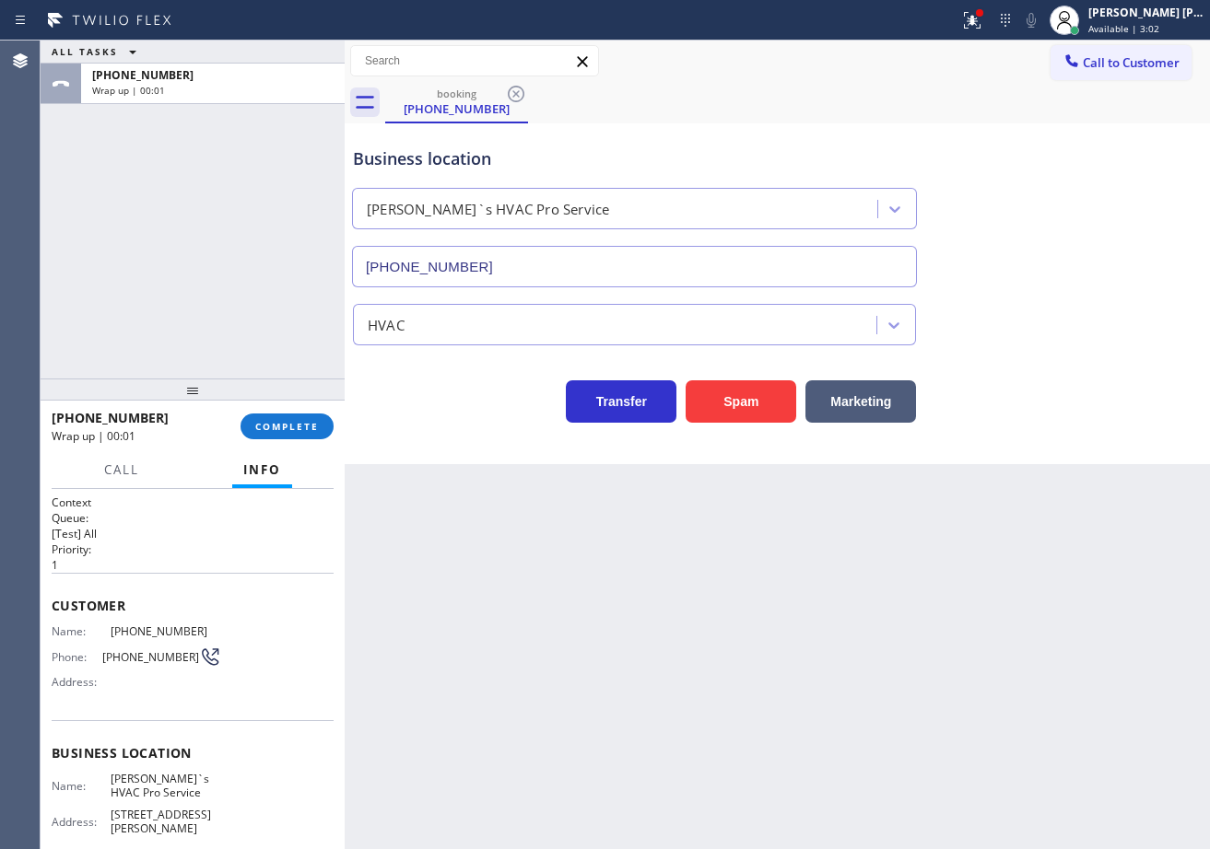
click at [308, 409] on div "+13236056196 Wrap up | 00:01 COMPLETE" at bounding box center [193, 427] width 282 height 48
click at [310, 415] on div "+13236056196 Wrap up | 00:01 COMPLETE" at bounding box center [193, 427] width 282 height 48
click at [309, 425] on span "COMPLETE" at bounding box center [287, 426] width 64 height 13
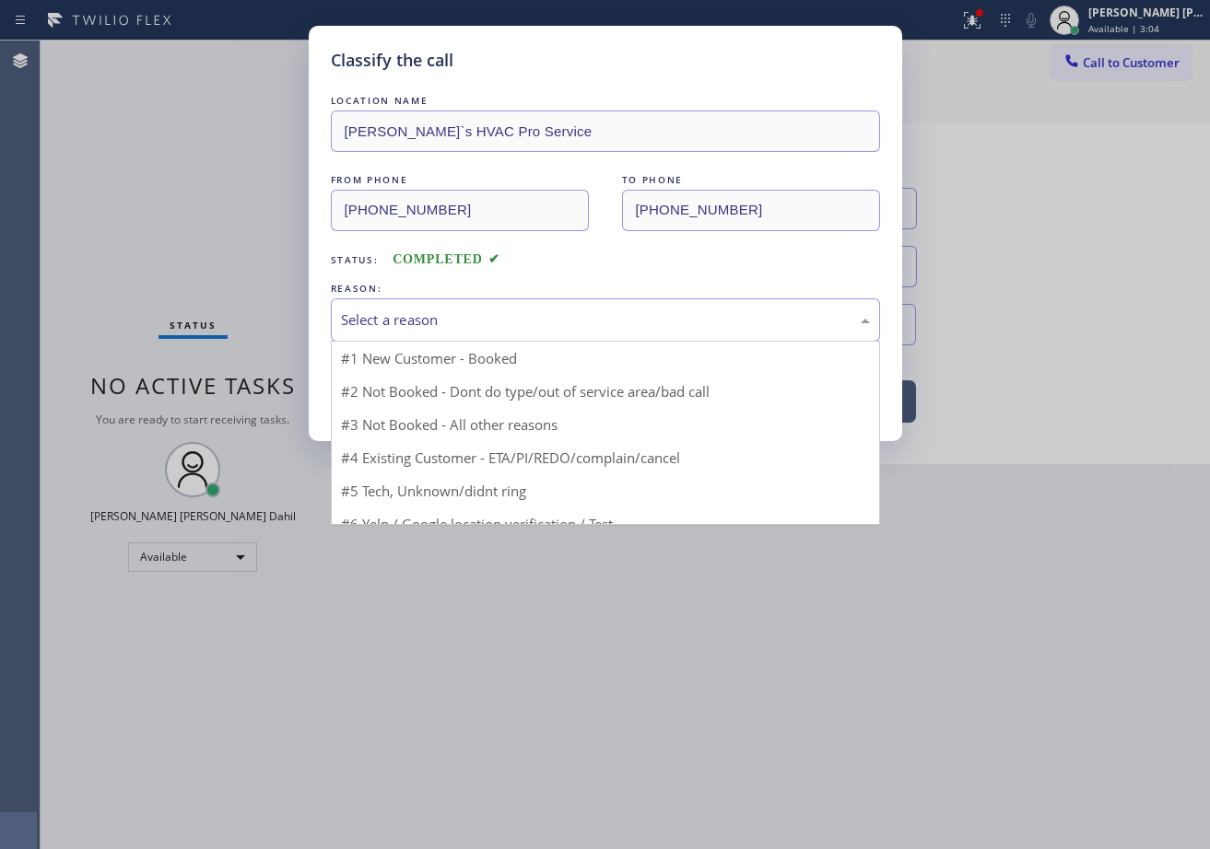
click at [455, 316] on div "Select a reason" at bounding box center [605, 320] width 529 height 21
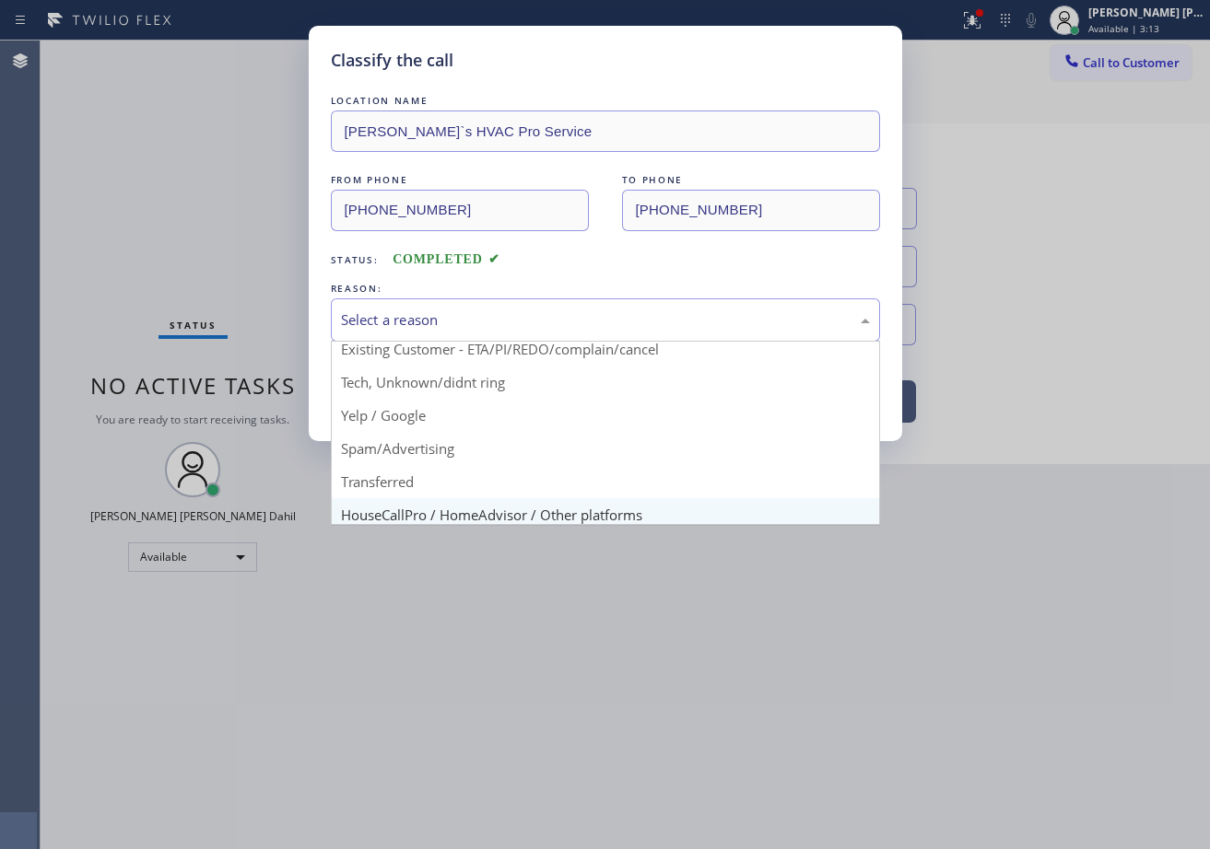
scroll to position [116, 0]
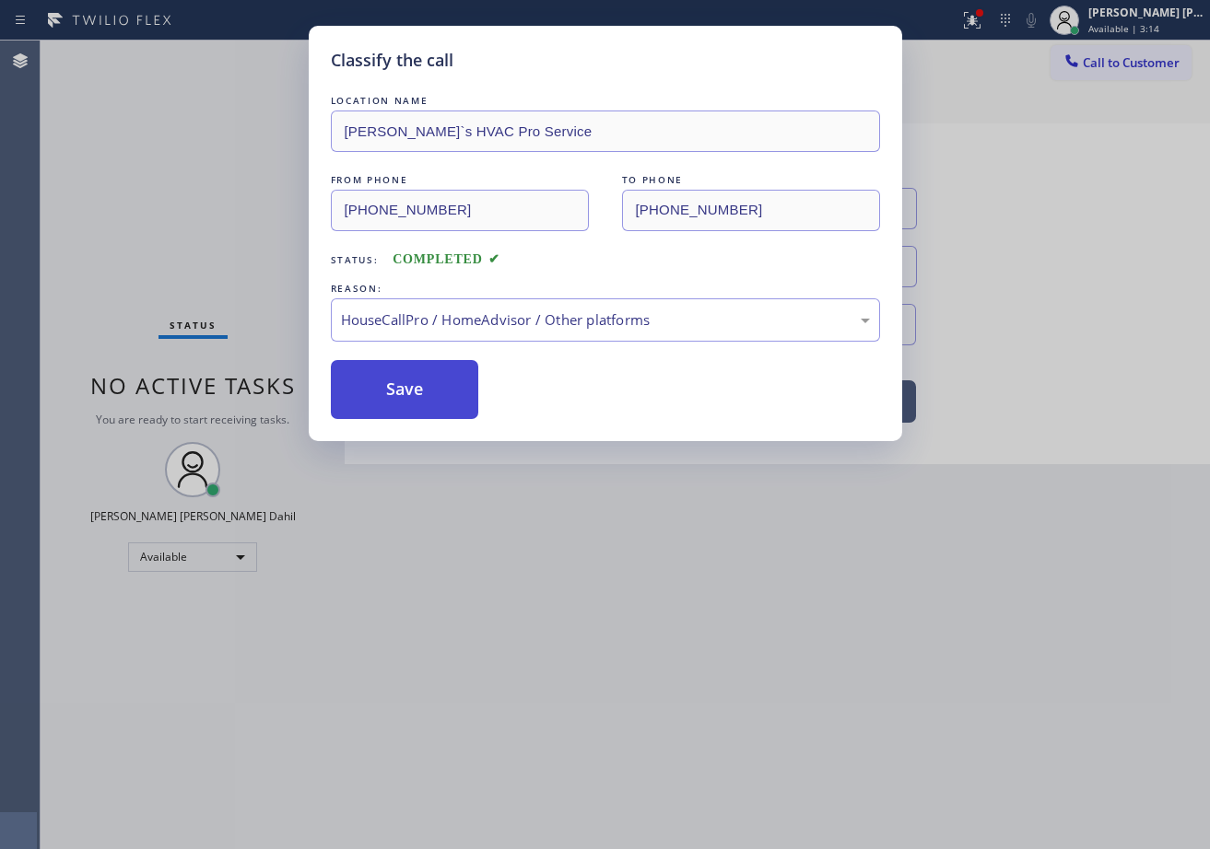
click at [472, 390] on button "Save" at bounding box center [405, 389] width 148 height 59
click at [467, 389] on button "Save" at bounding box center [405, 389] width 148 height 59
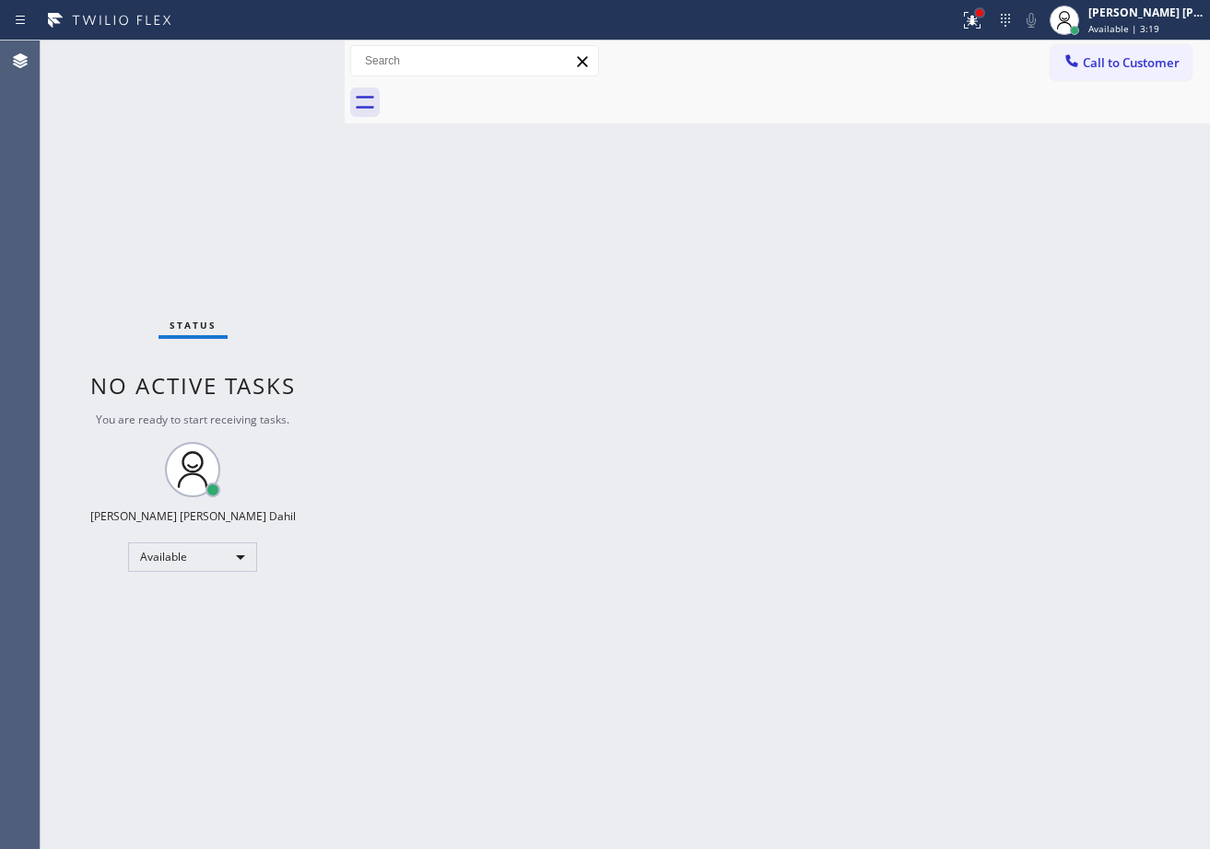
click at [985, 18] on div at bounding box center [979, 12] width 11 height 11
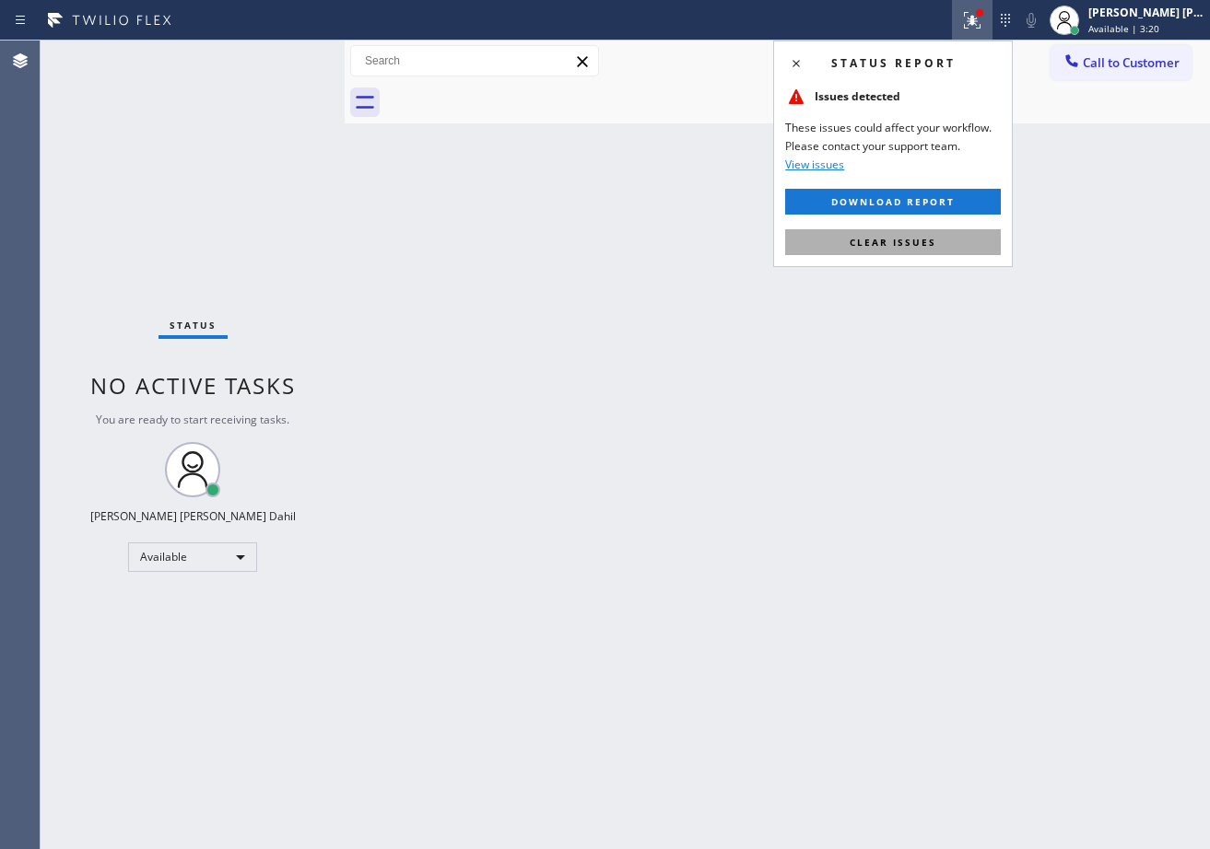
click at [932, 249] on button "Clear issues" at bounding box center [893, 242] width 216 height 26
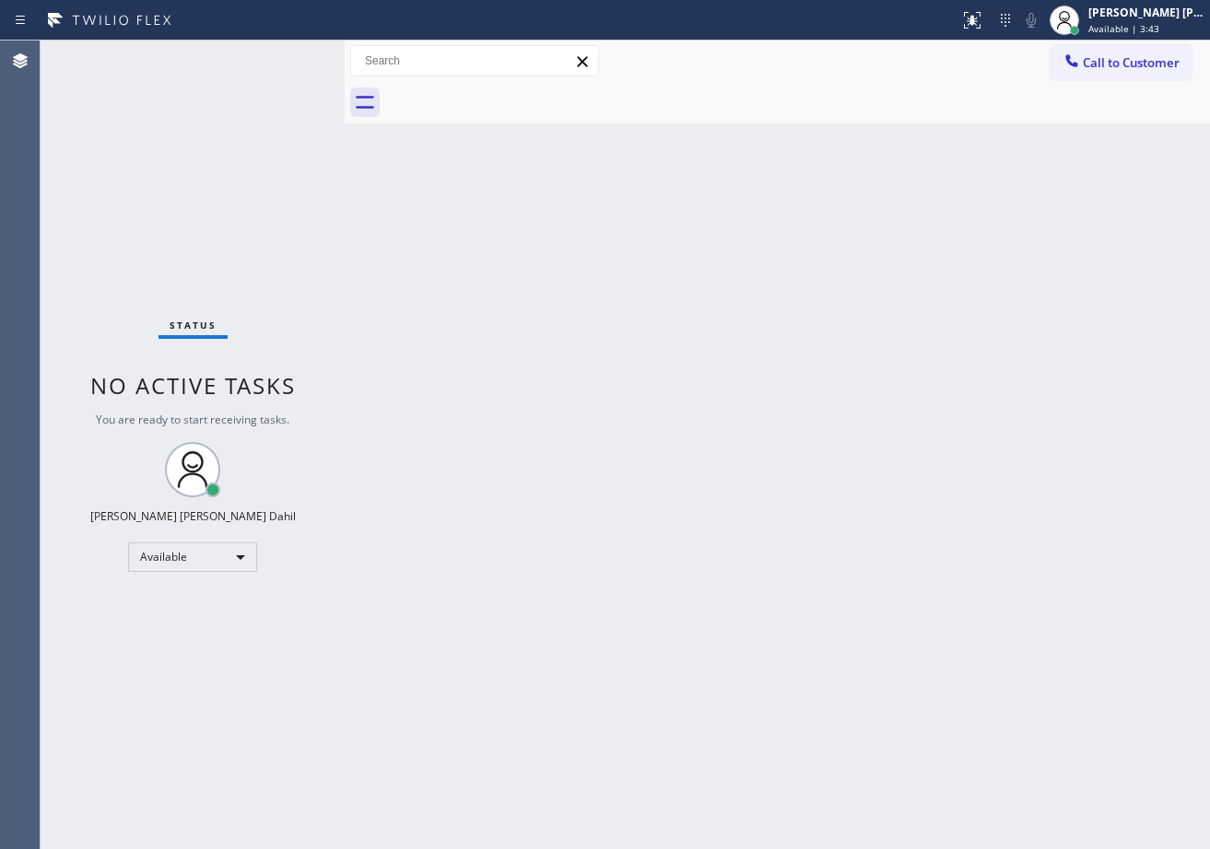
click at [662, 275] on div "Back to Dashboard Change Sender ID Customers Technicians Select a contact Outbo…" at bounding box center [777, 445] width 865 height 809
click at [490, 150] on div "Back to Dashboard Change Sender ID Customers Technicians Select a contact Outbo…" at bounding box center [777, 445] width 865 height 809
click at [268, 51] on div "Status No active tasks You are ready to start receiving tasks. [PERSON_NAME] [P…" at bounding box center [193, 445] width 304 height 809
click at [290, 64] on div "Status No active tasks You are ready to start receiving tasks. [PERSON_NAME] [P…" at bounding box center [193, 445] width 304 height 809
click at [281, 52] on div "Status No active tasks You are ready to start receiving tasks. [PERSON_NAME] [P…" at bounding box center [193, 445] width 304 height 809
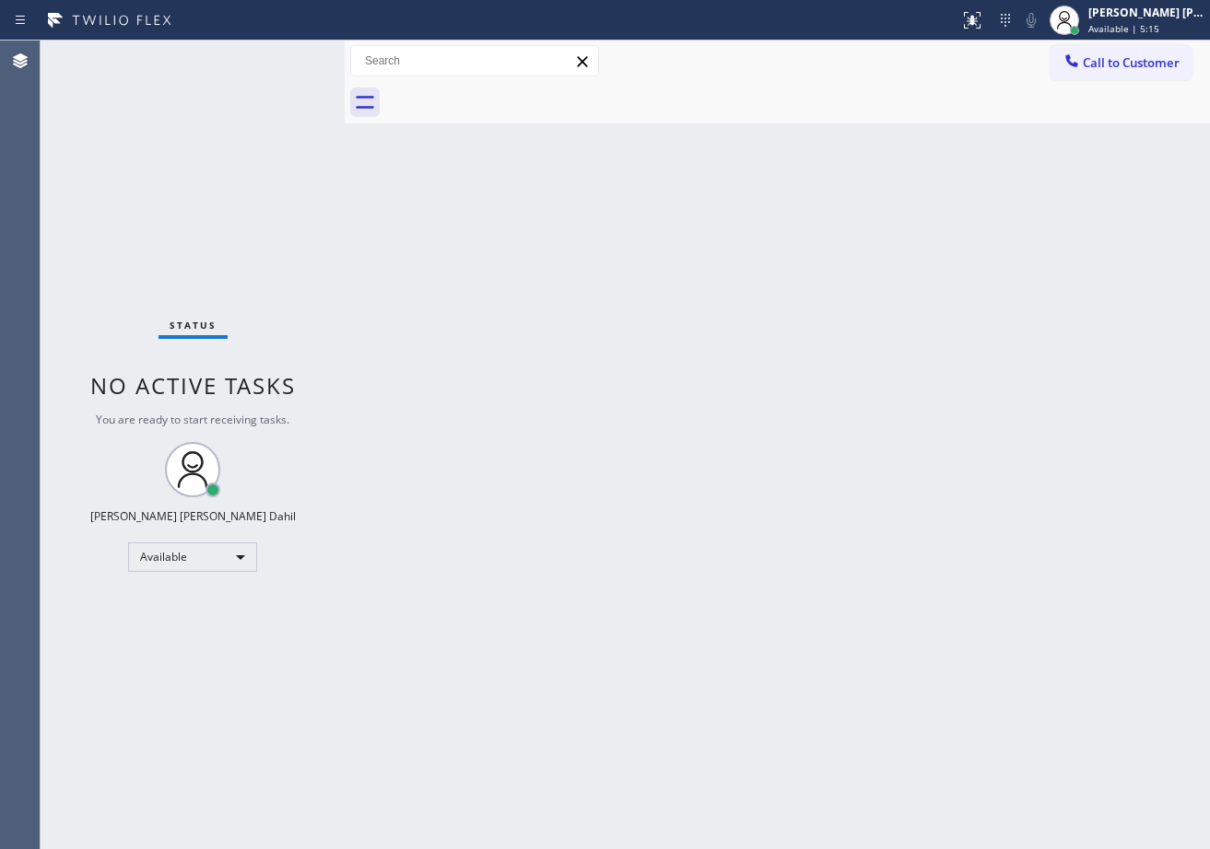
click at [281, 52] on div "Status No active tasks You are ready to start receiving tasks. [PERSON_NAME] [P…" at bounding box center [193, 445] width 304 height 809
click at [281, 54] on div "Status No active tasks You are ready to start receiving tasks. [PERSON_NAME] [P…" at bounding box center [193, 445] width 304 height 809
click at [474, 535] on div "Back to Dashboard Change Sender ID Customers Technicians Select a contact Outbo…" at bounding box center [777, 445] width 865 height 809
click at [485, 530] on div "Back to Dashboard Change Sender ID Customers Technicians Select a contact Outbo…" at bounding box center [777, 445] width 865 height 809
click at [557, 439] on div "Back to Dashboard Change Sender ID Customers Technicians Select a contact Outbo…" at bounding box center [777, 445] width 865 height 809
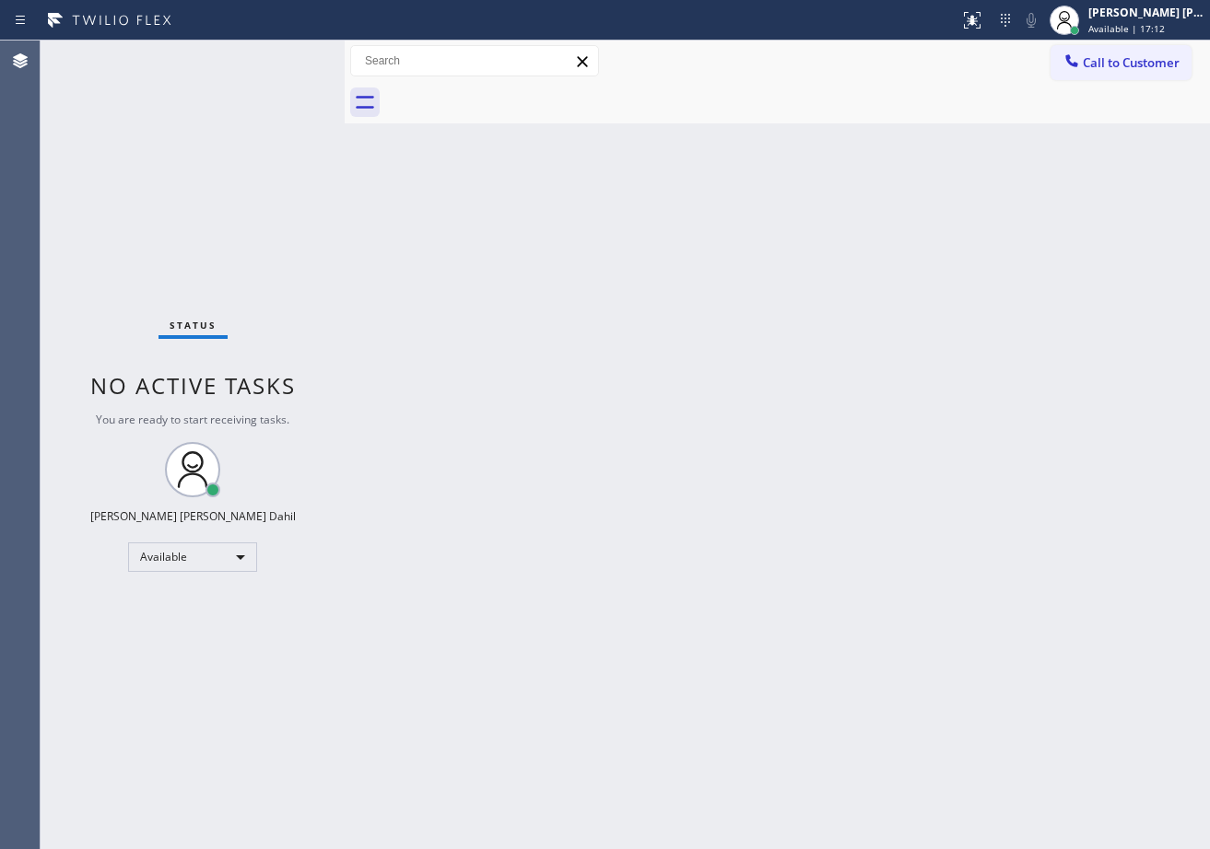
click at [269, 62] on div "Status No active tasks You are ready to start receiving tasks. [PERSON_NAME] [P…" at bounding box center [193, 445] width 304 height 809
click at [269, 63] on div "Status No active tasks You are ready to start receiving tasks. [PERSON_NAME] [P…" at bounding box center [193, 445] width 304 height 809
drag, startPoint x: 706, startPoint y: 489, endPoint x: 720, endPoint y: 494, distance: 15.4
click at [707, 490] on div "Back to Dashboard Change Sender ID Customers Technicians Select a contact Outbo…" at bounding box center [777, 445] width 865 height 809
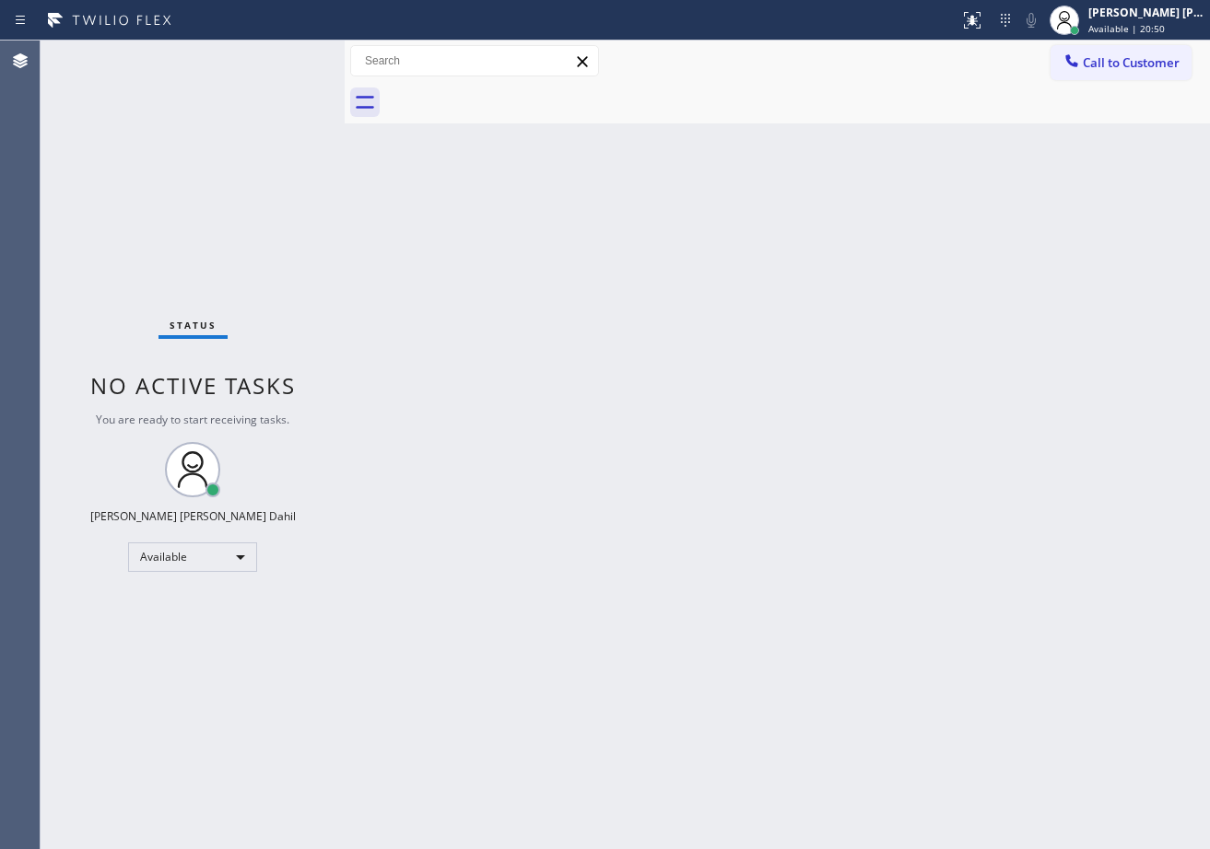
click at [267, 76] on div "Status No active tasks You are ready to start receiving tasks. [PERSON_NAME] [P…" at bounding box center [193, 445] width 304 height 809
click at [983, 660] on div "Back to Dashboard Change Sender ID Customers Technicians Select a contact Outbo…" at bounding box center [777, 445] width 865 height 809
click at [858, 532] on div "Back to Dashboard Change Sender ID Customers Technicians Select a contact Outbo…" at bounding box center [777, 445] width 865 height 809
click at [281, 105] on div "Status No active tasks You are ready to start receiving tasks. [PERSON_NAME] [P…" at bounding box center [193, 445] width 304 height 809
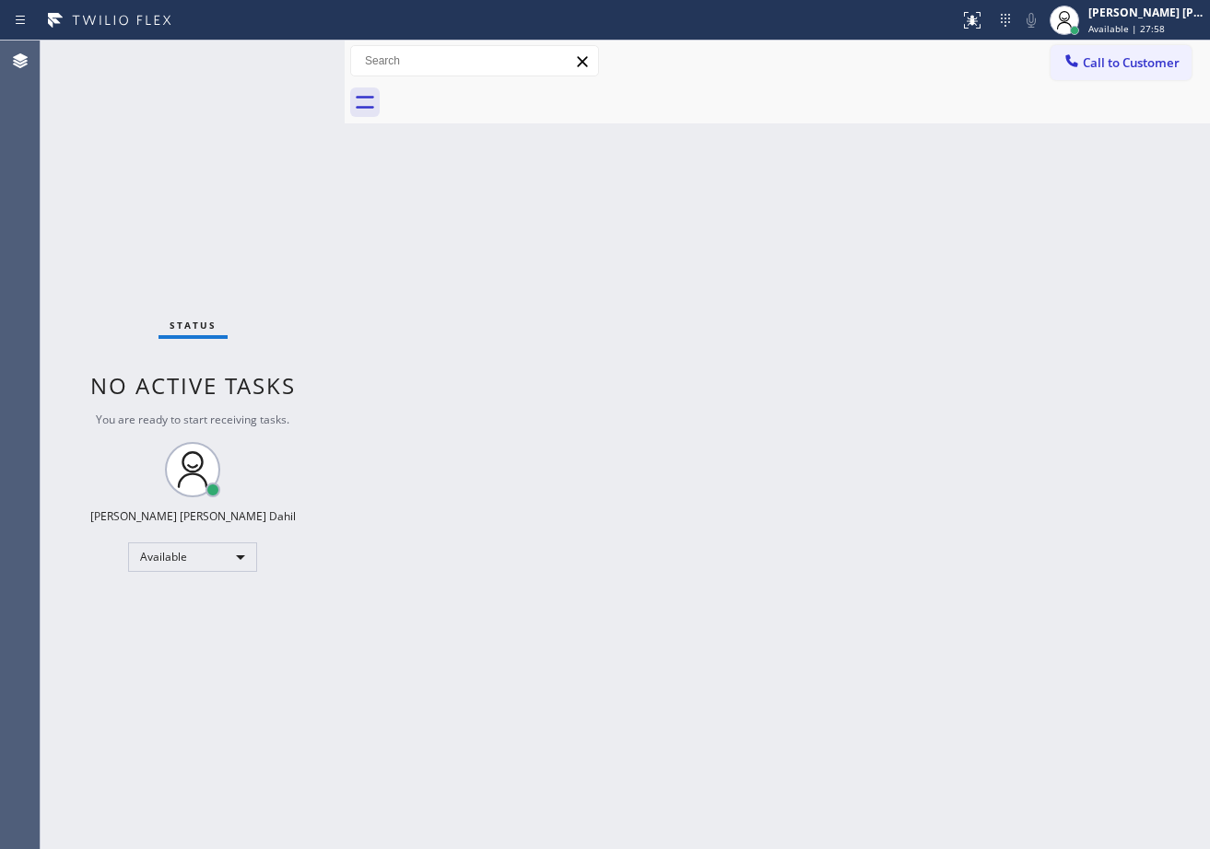
click at [872, 640] on div "Back to Dashboard Change Sender ID Customers Technicians Select a contact Outbo…" at bounding box center [777, 445] width 865 height 809
click at [747, 357] on div "Back to Dashboard Change Sender ID Customers Technicians Select a contact Outbo…" at bounding box center [777, 445] width 865 height 809
click at [814, 670] on div "Back to Dashboard Change Sender ID Customers Technicians Select a contact Outbo…" at bounding box center [777, 445] width 865 height 809
click at [268, 75] on div "Status No active tasks You are ready to start receiving tasks. [PERSON_NAME] [P…" at bounding box center [193, 445] width 304 height 809
click at [282, 61] on div "Status No active tasks You are ready to start receiving tasks. [PERSON_NAME] [P…" at bounding box center [193, 445] width 304 height 809
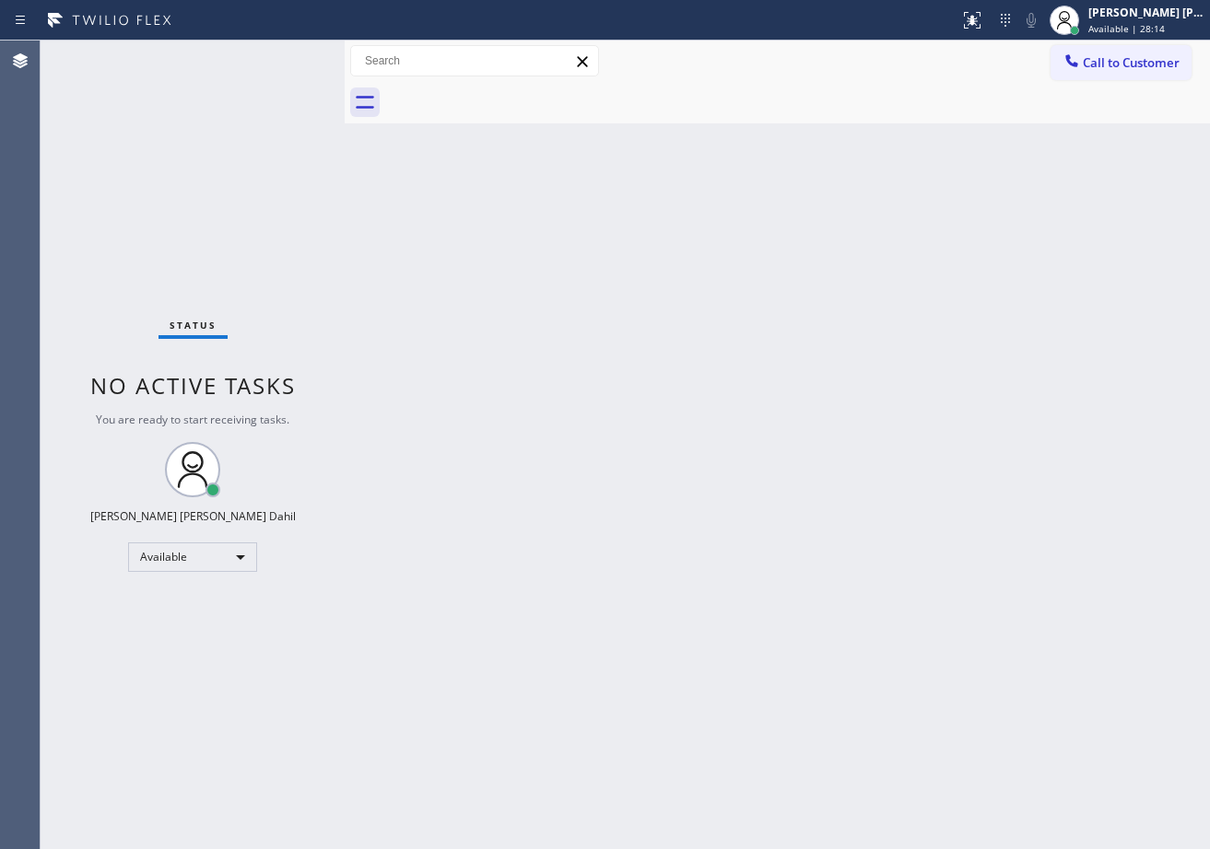
click at [282, 52] on div "Status No active tasks You are ready to start receiving tasks. [PERSON_NAME] [P…" at bounding box center [193, 445] width 304 height 809
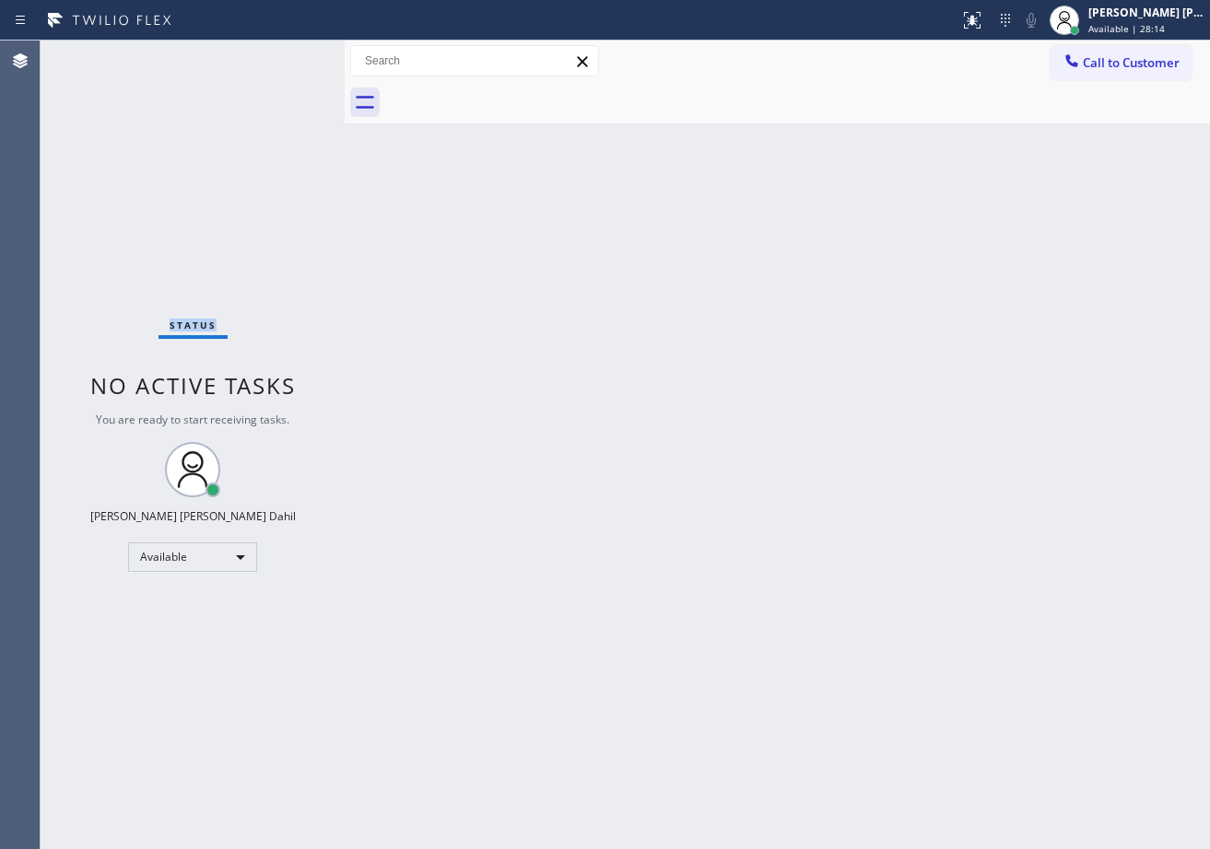
click at [282, 52] on div "Status No active tasks You are ready to start receiving tasks. [PERSON_NAME] [P…" at bounding box center [193, 445] width 304 height 809
click at [612, 602] on div "Back to Dashboard Change Sender ID Customers Technicians Select a contact Outbo…" at bounding box center [777, 445] width 865 height 809
drag, startPoint x: 872, startPoint y: 669, endPoint x: 883, endPoint y: 701, distance: 34.1
click at [872, 669] on div "Back to Dashboard Change Sender ID Customers Technicians Select a contact Outbo…" at bounding box center [777, 445] width 865 height 809
click at [254, 44] on div "Status report No issues detected If you experience an issue, please download th…" at bounding box center [605, 424] width 1210 height 849
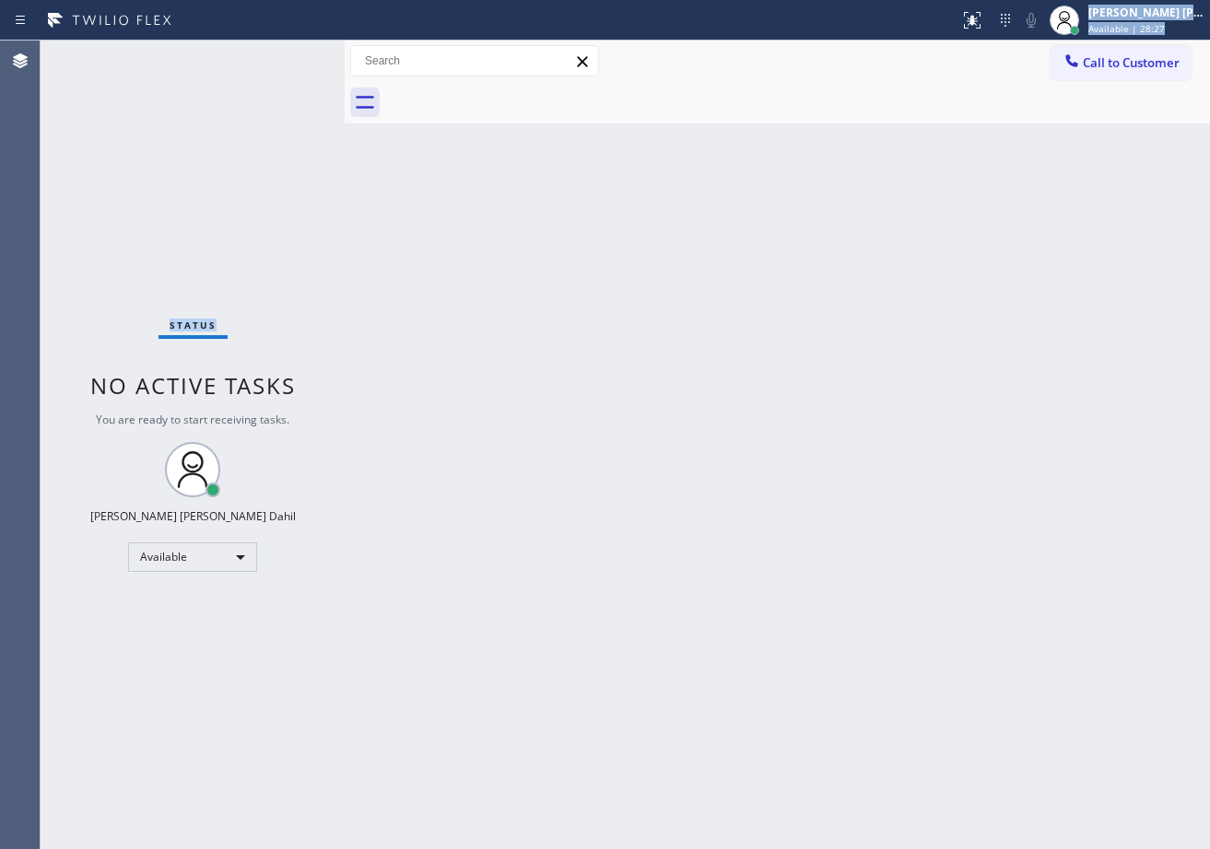
click at [280, 64] on div "Status No active tasks You are ready to start receiving tasks. [PERSON_NAME] [P…" at bounding box center [193, 445] width 304 height 809
click at [292, 63] on div "Status No active tasks You are ready to start receiving tasks. [PERSON_NAME] [P…" at bounding box center [193, 445] width 304 height 809
drag, startPoint x: 483, startPoint y: 498, endPoint x: 294, endPoint y: 106, distance: 435.6
click at [480, 497] on div "Back to Dashboard Change Sender ID Customers Technicians Select a contact Outbo…" at bounding box center [777, 445] width 865 height 809
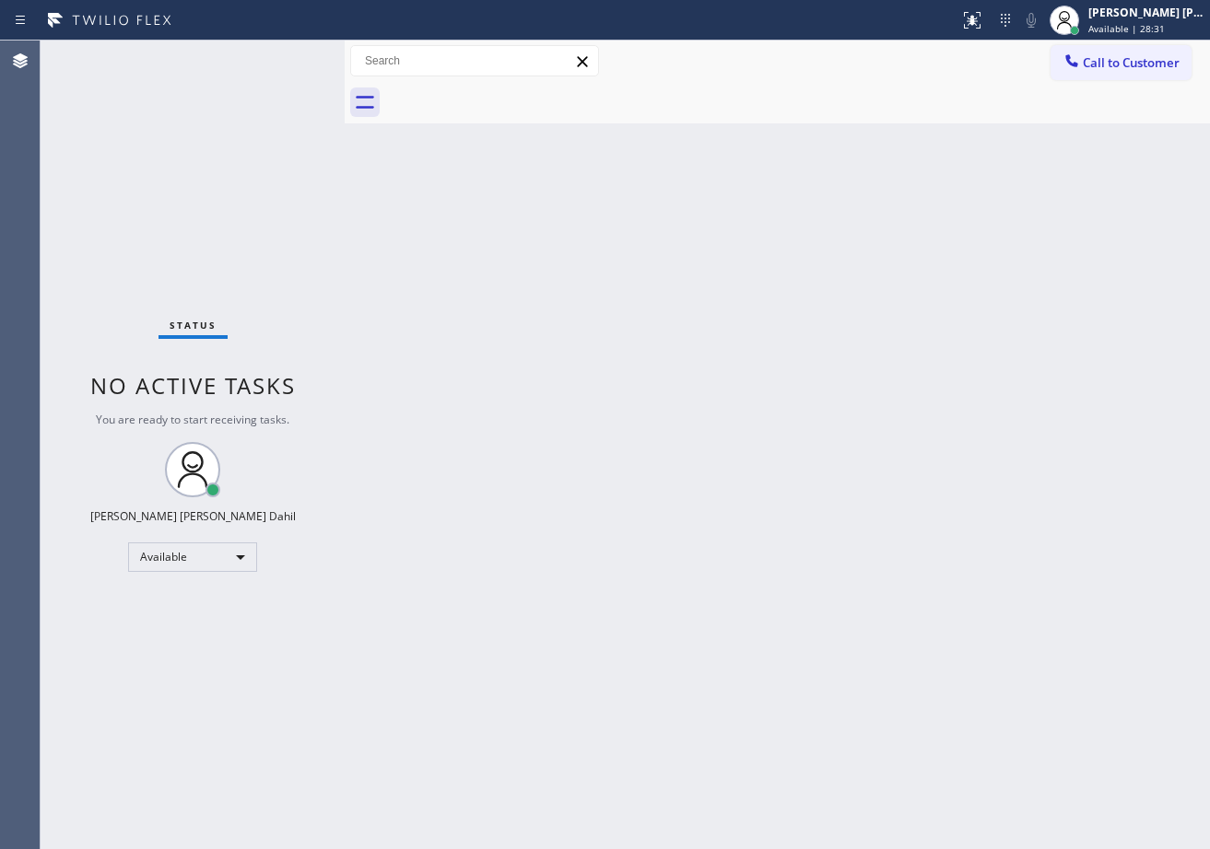
click at [275, 51] on div "Status No active tasks You are ready to start receiving tasks. [PERSON_NAME] [P…" at bounding box center [193, 445] width 304 height 809
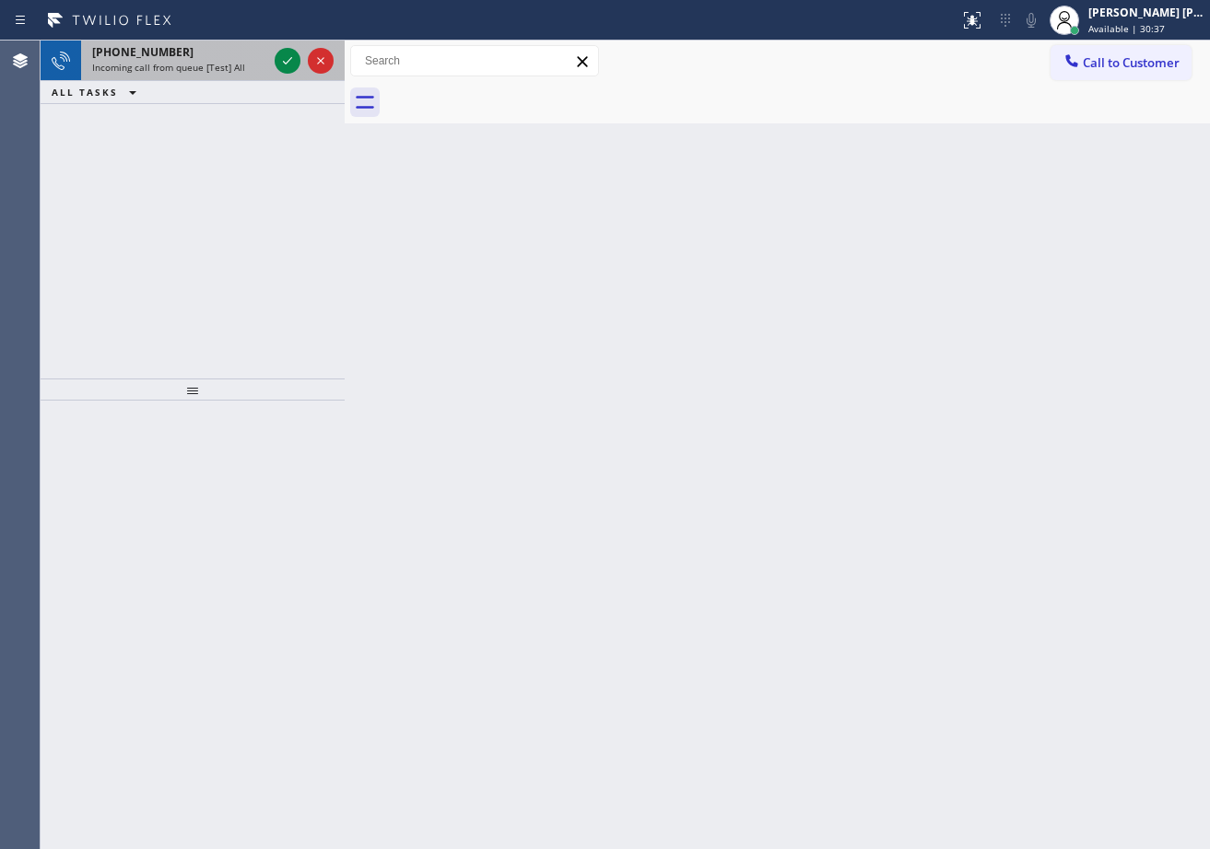
click at [250, 69] on div "Incoming call from queue [Test] All" at bounding box center [179, 67] width 175 height 13
click at [250, 67] on div "Incoming call from queue [Test] All" at bounding box center [179, 67] width 175 height 13
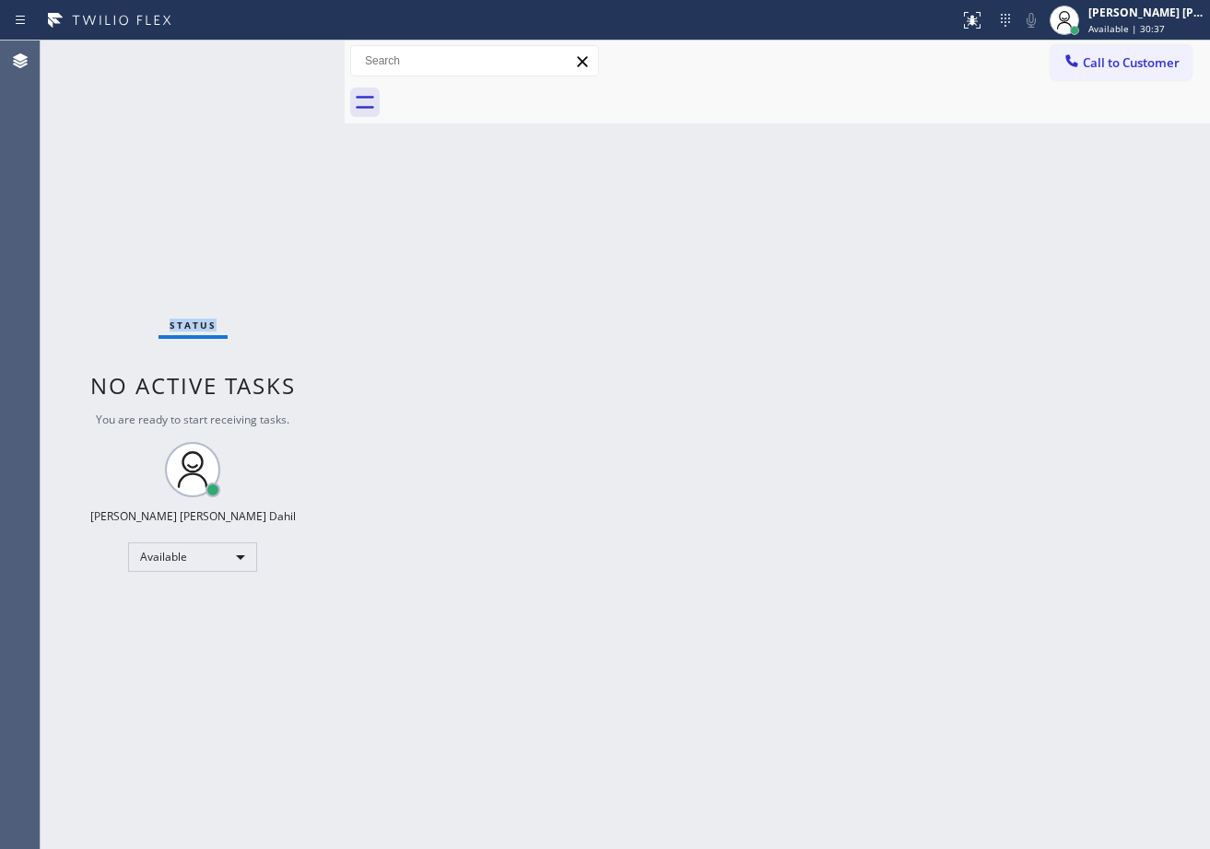
click at [251, 67] on div "Status No active tasks You are ready to start receiving tasks. [PERSON_NAME] [P…" at bounding box center [193, 445] width 304 height 809
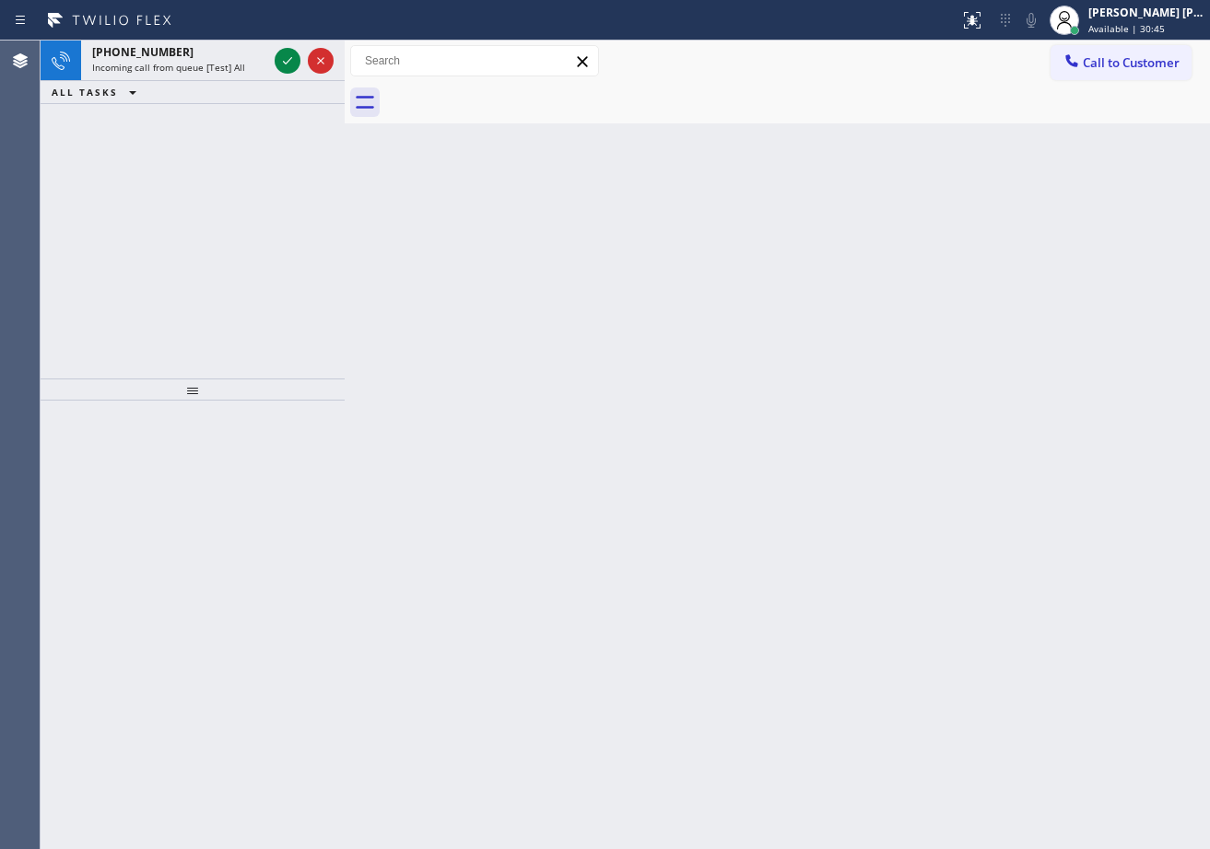
click at [241, 90] on div "ALL TASKS ALL TASKS ACTIVE TASKS TASKS IN WRAP UP" at bounding box center [193, 92] width 304 height 23
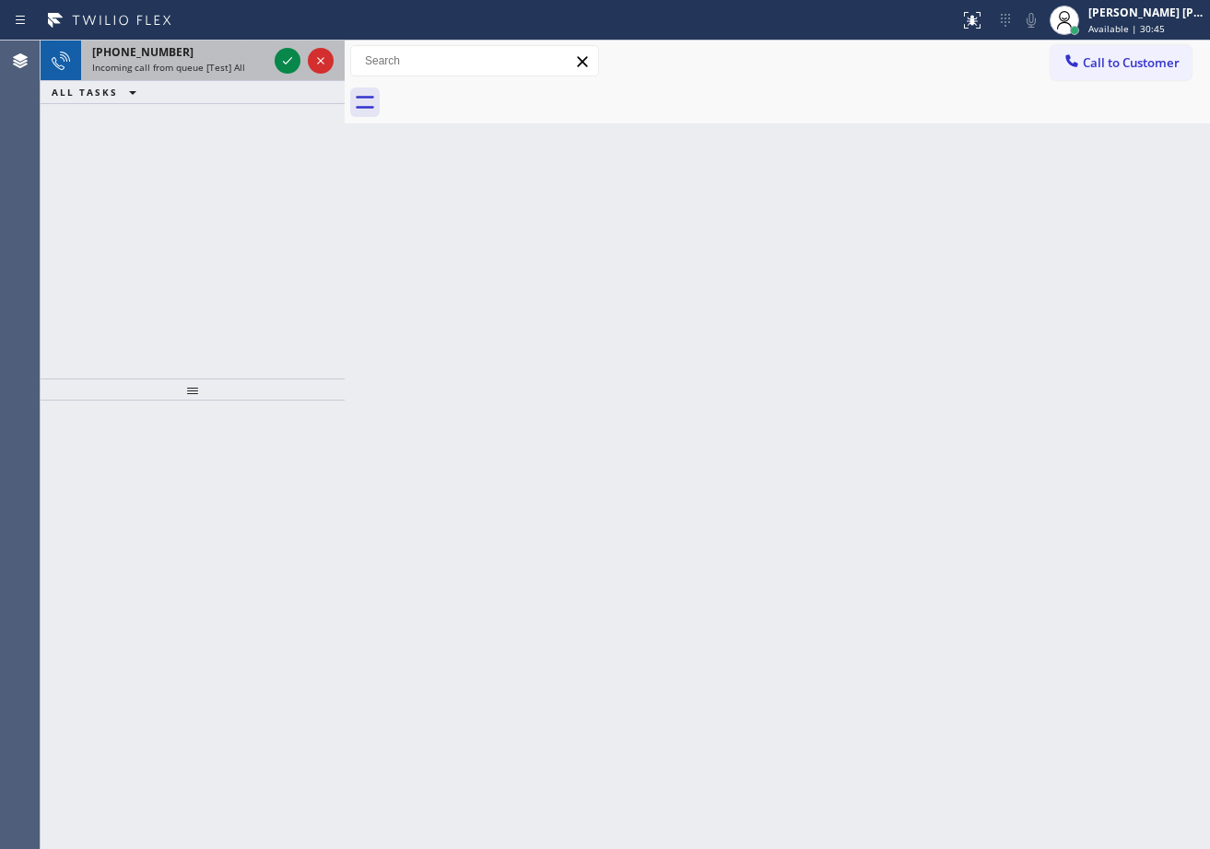
click at [246, 67] on div "Incoming call from queue [Test] All" at bounding box center [179, 67] width 175 height 13
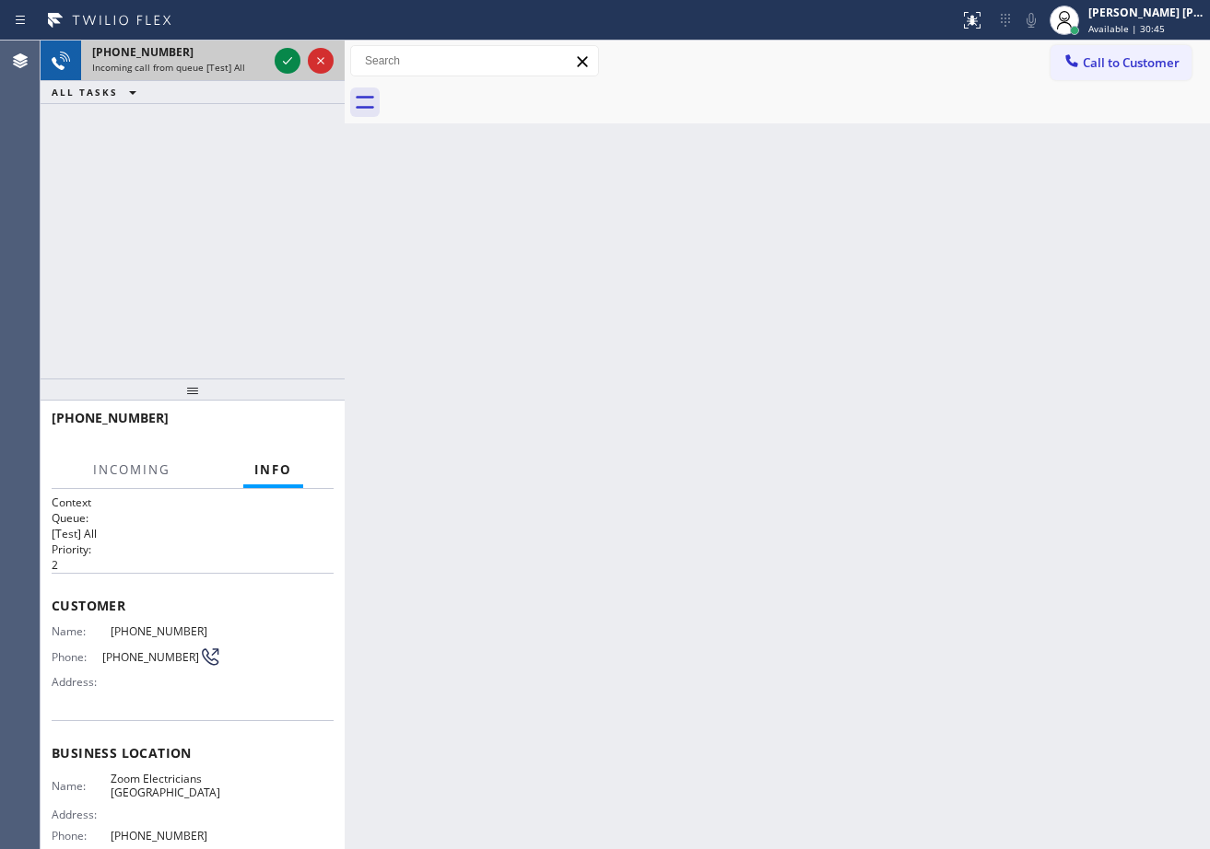
click at [246, 67] on div "Incoming call from queue [Test] All" at bounding box center [179, 67] width 175 height 13
click at [280, 55] on icon at bounding box center [287, 61] width 22 height 22
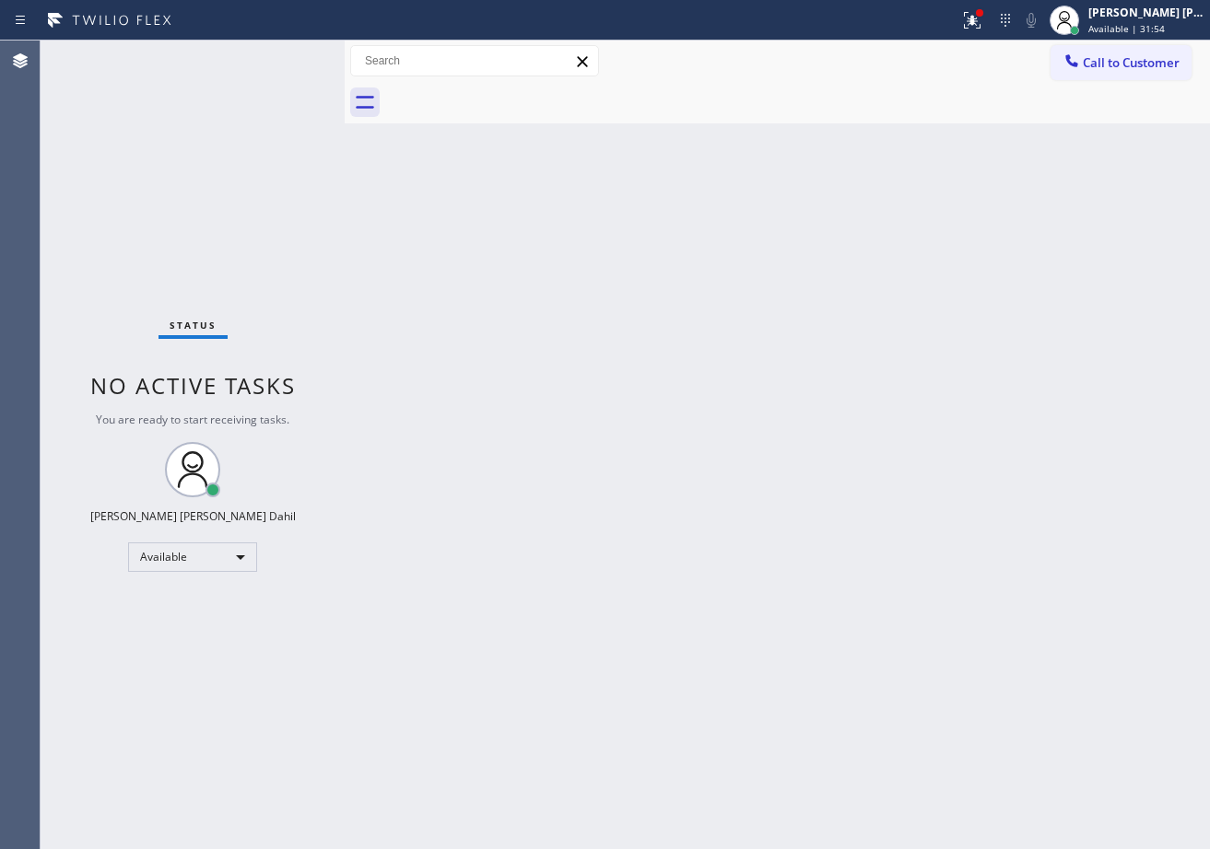
click at [885, 548] on div "Back to Dashboard Change Sender ID Customers Technicians Select a contact Outbo…" at bounding box center [777, 445] width 865 height 809
click at [1112, 645] on div "Back to Dashboard Change Sender ID Customers Technicians Select a contact Outbo…" at bounding box center [777, 445] width 865 height 809
drag, startPoint x: 269, startPoint y: 67, endPoint x: 276, endPoint y: 61, distance: 9.8
click at [271, 65] on div "Status No active tasks You are ready to start receiving tasks. [PERSON_NAME] [P…" at bounding box center [193, 445] width 304 height 809
click at [279, 57] on div "Status No active tasks You are ready to start receiving tasks. [PERSON_NAME] [P…" at bounding box center [193, 445] width 304 height 809
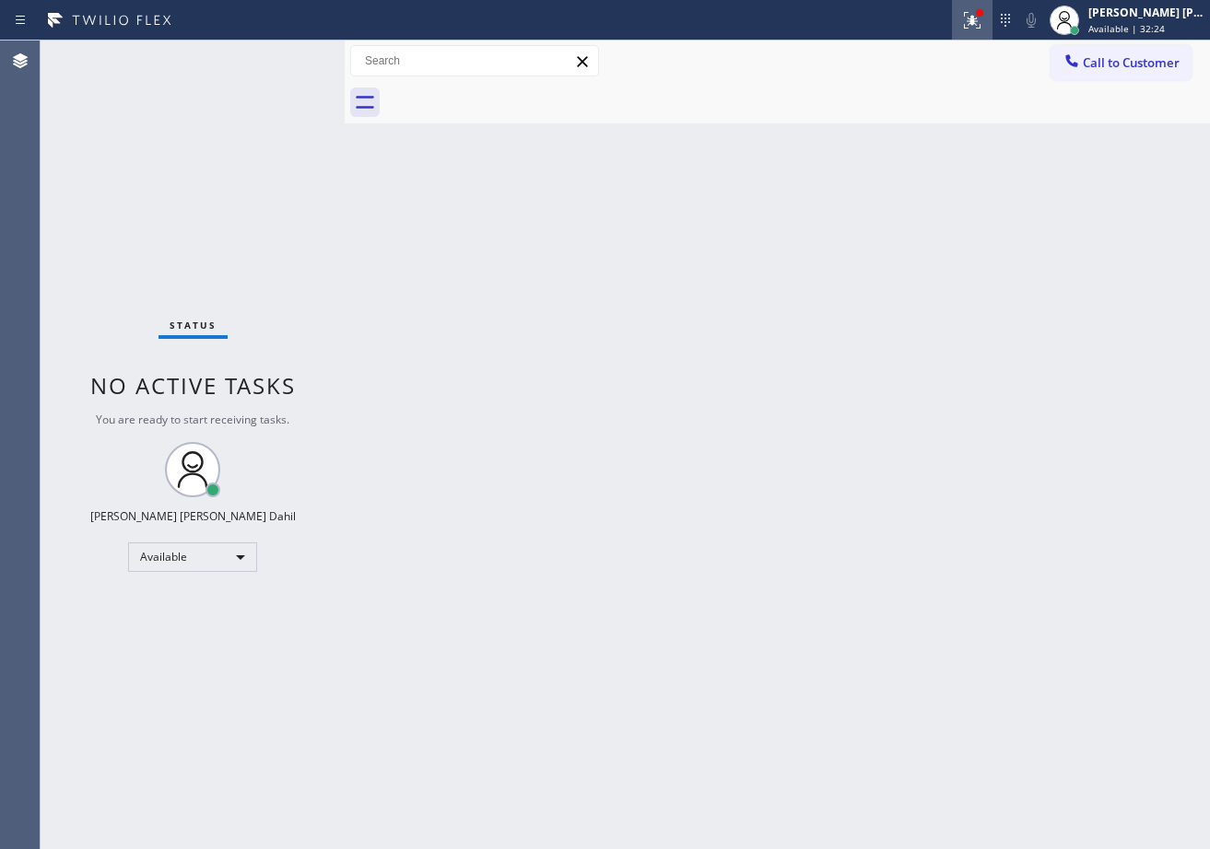
click at [983, 24] on icon at bounding box center [972, 20] width 22 height 22
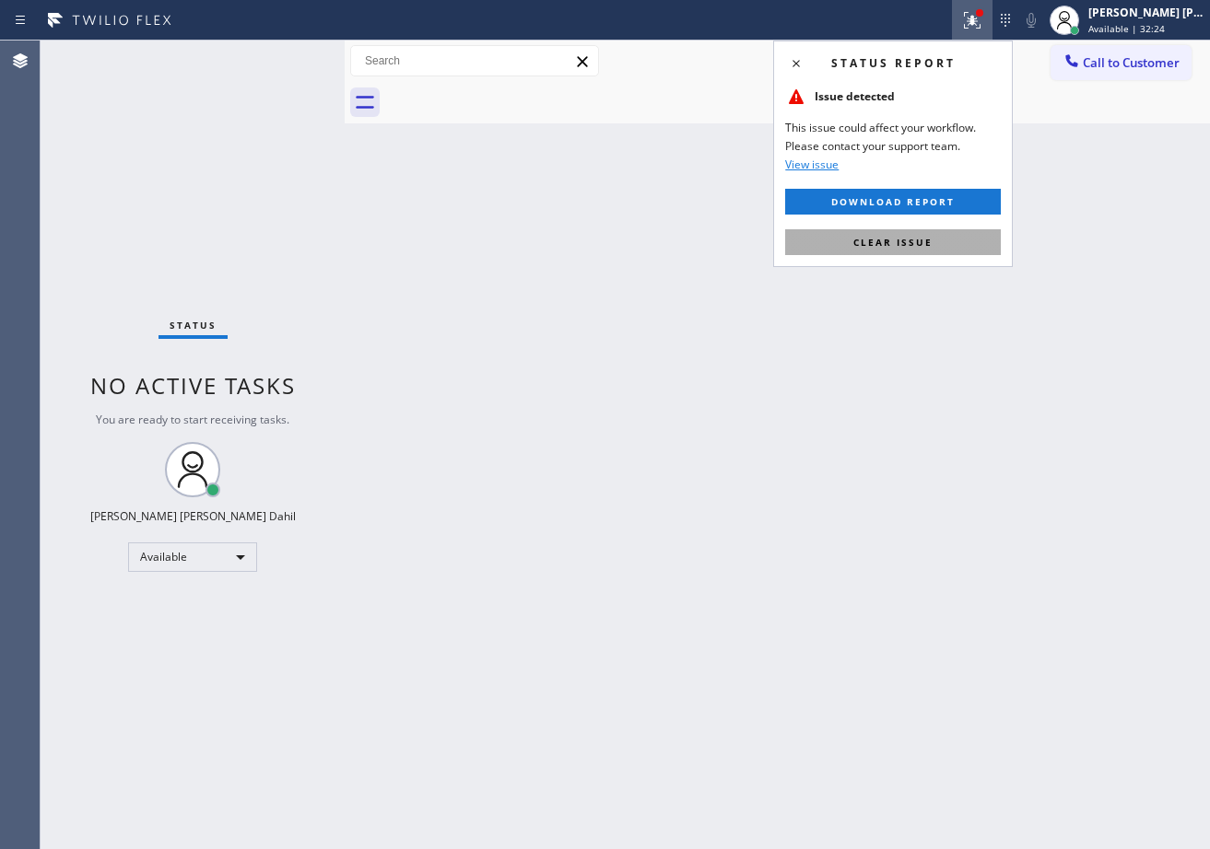
click at [948, 249] on button "Clear issue" at bounding box center [893, 242] width 216 height 26
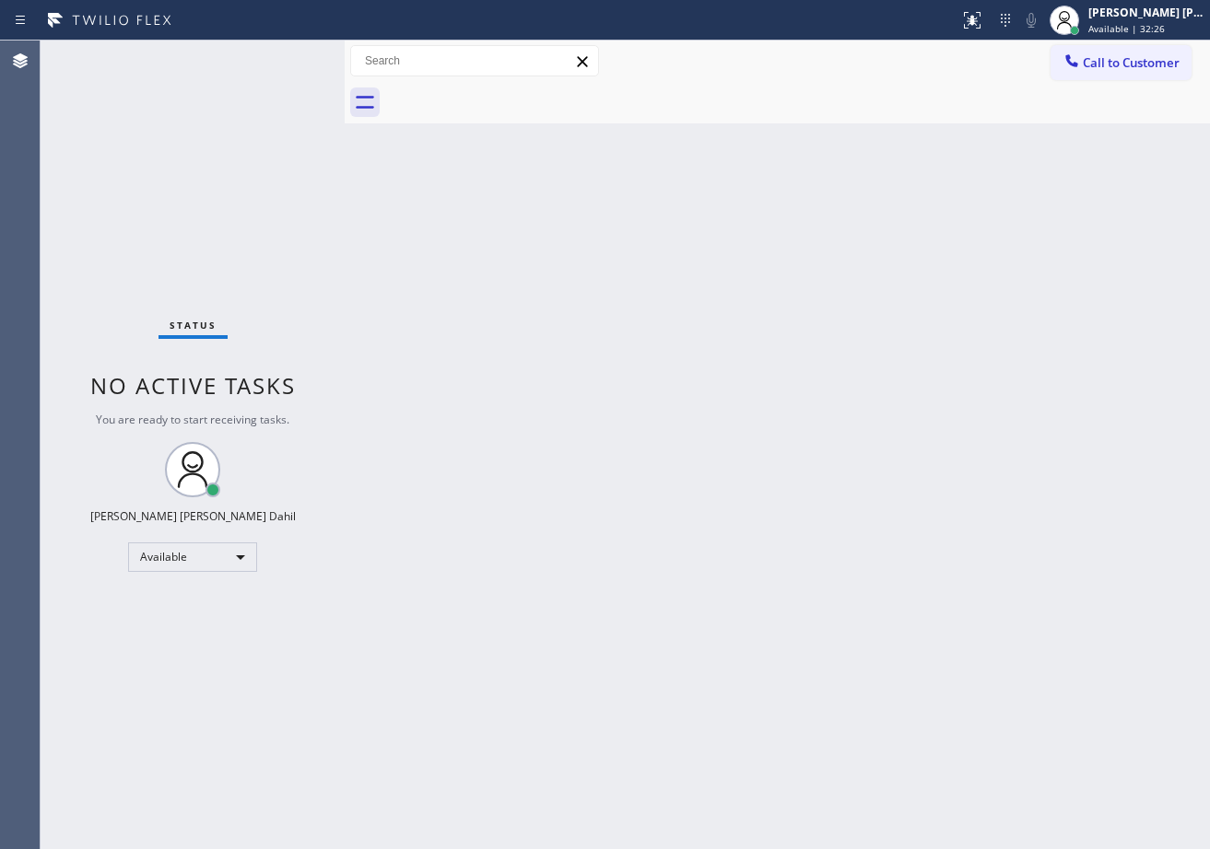
click at [932, 458] on div "Back to Dashboard Change Sender ID Customers Technicians Select a contact Outbo…" at bounding box center [777, 445] width 865 height 809
click at [931, 461] on div "Back to Dashboard Change Sender ID Customers Technicians Select a contact Outbo…" at bounding box center [777, 445] width 865 height 809
click at [278, 55] on div "Status No active tasks You are ready to start receiving tasks. [PERSON_NAME] [P…" at bounding box center [193, 445] width 304 height 809
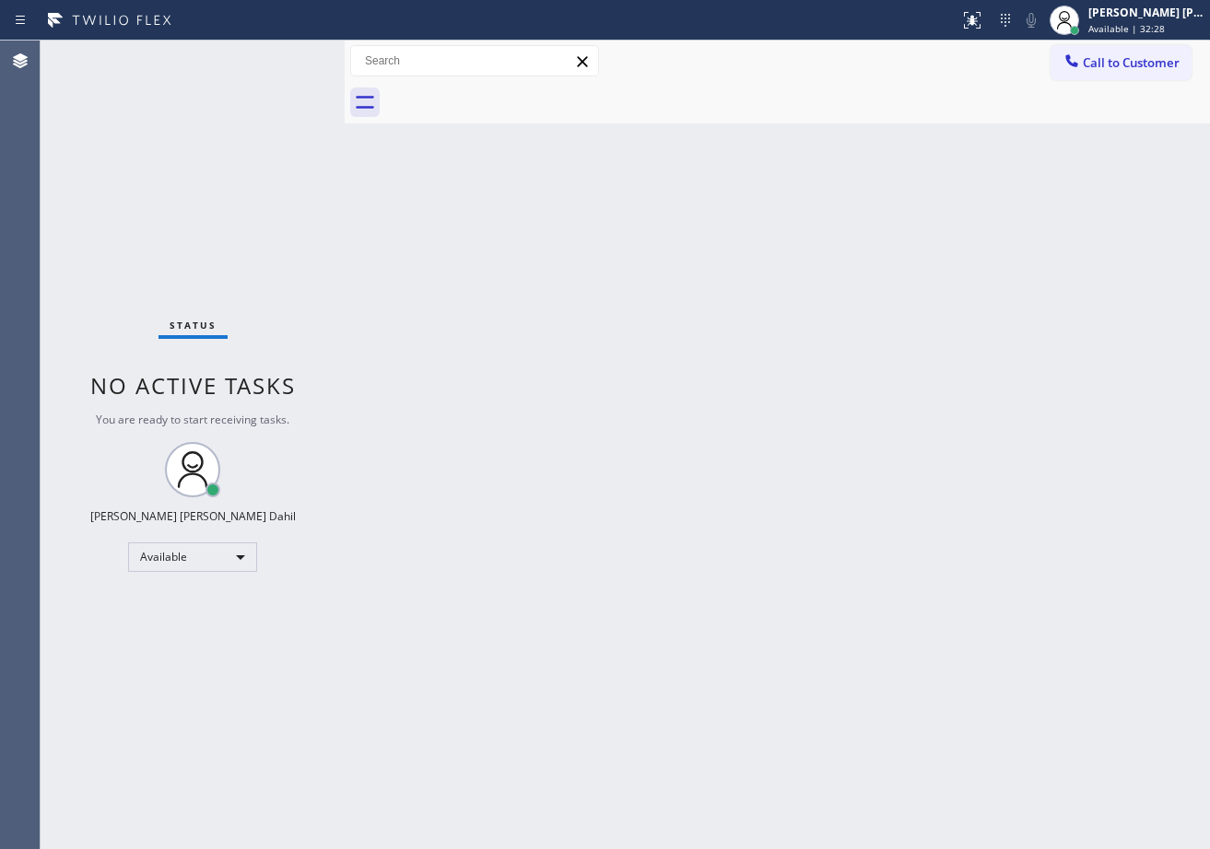
click at [278, 55] on div "Status No active tasks You are ready to start receiving tasks. [PERSON_NAME] [P…" at bounding box center [193, 445] width 304 height 809
click at [298, 63] on div "Status No active tasks You are ready to start receiving tasks. [PERSON_NAME] [P…" at bounding box center [193, 445] width 304 height 809
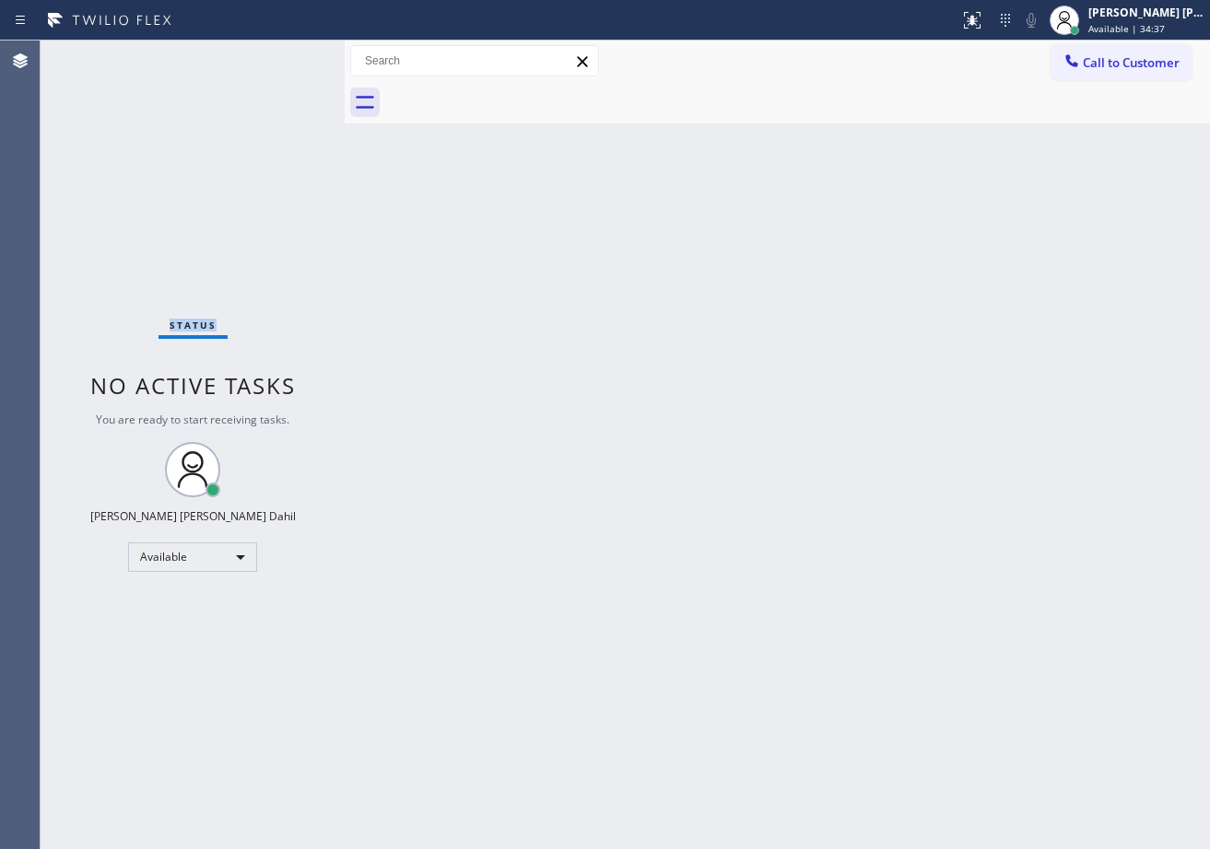
click at [298, 55] on div "Status No active tasks You are ready to start receiving tasks. [PERSON_NAME] [P…" at bounding box center [193, 445] width 304 height 809
click at [270, 95] on div "Status No active tasks You are ready to start receiving tasks. [PERSON_NAME] [P…" at bounding box center [193, 445] width 304 height 809
click at [555, 416] on div "Back to Dashboard Change Sender ID Customers Technicians Select a contact Outbo…" at bounding box center [777, 445] width 865 height 809
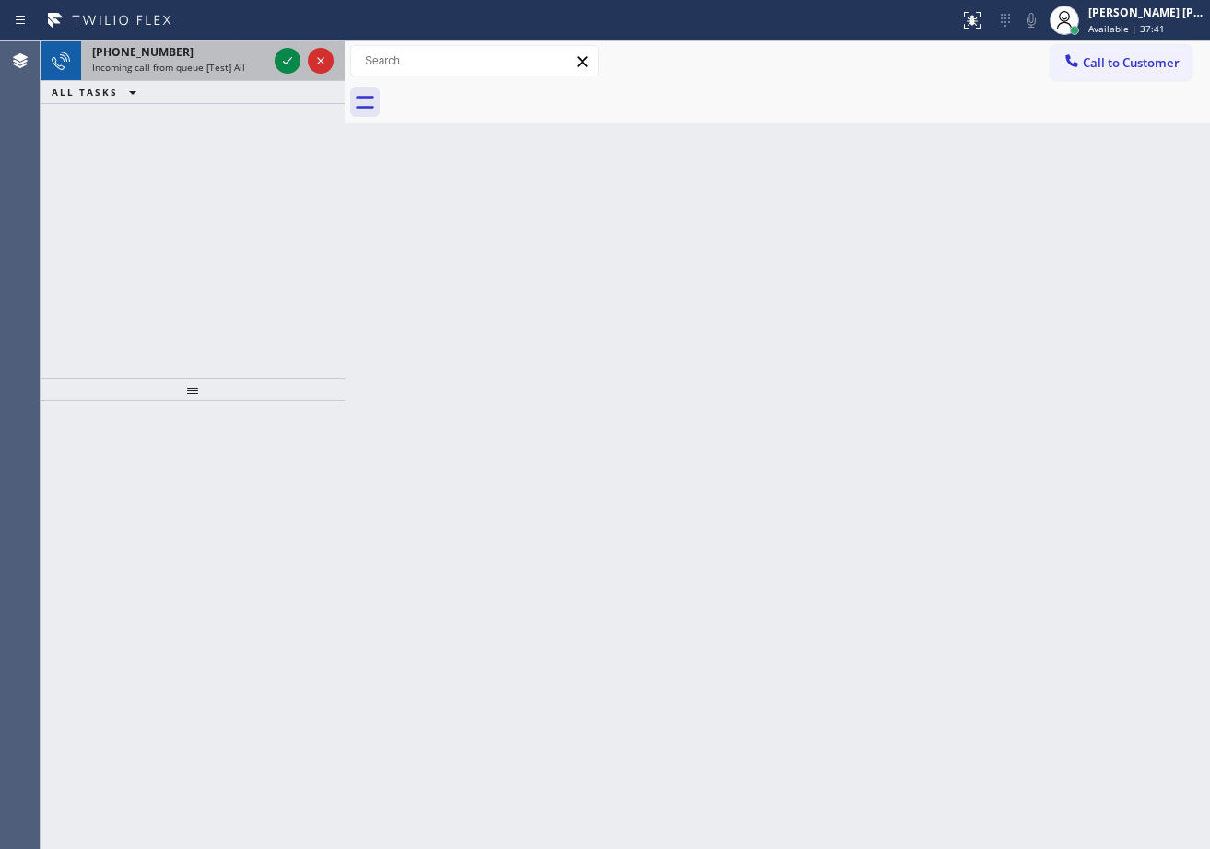
click at [250, 61] on div "Incoming call from queue [Test] All" at bounding box center [179, 67] width 175 height 13
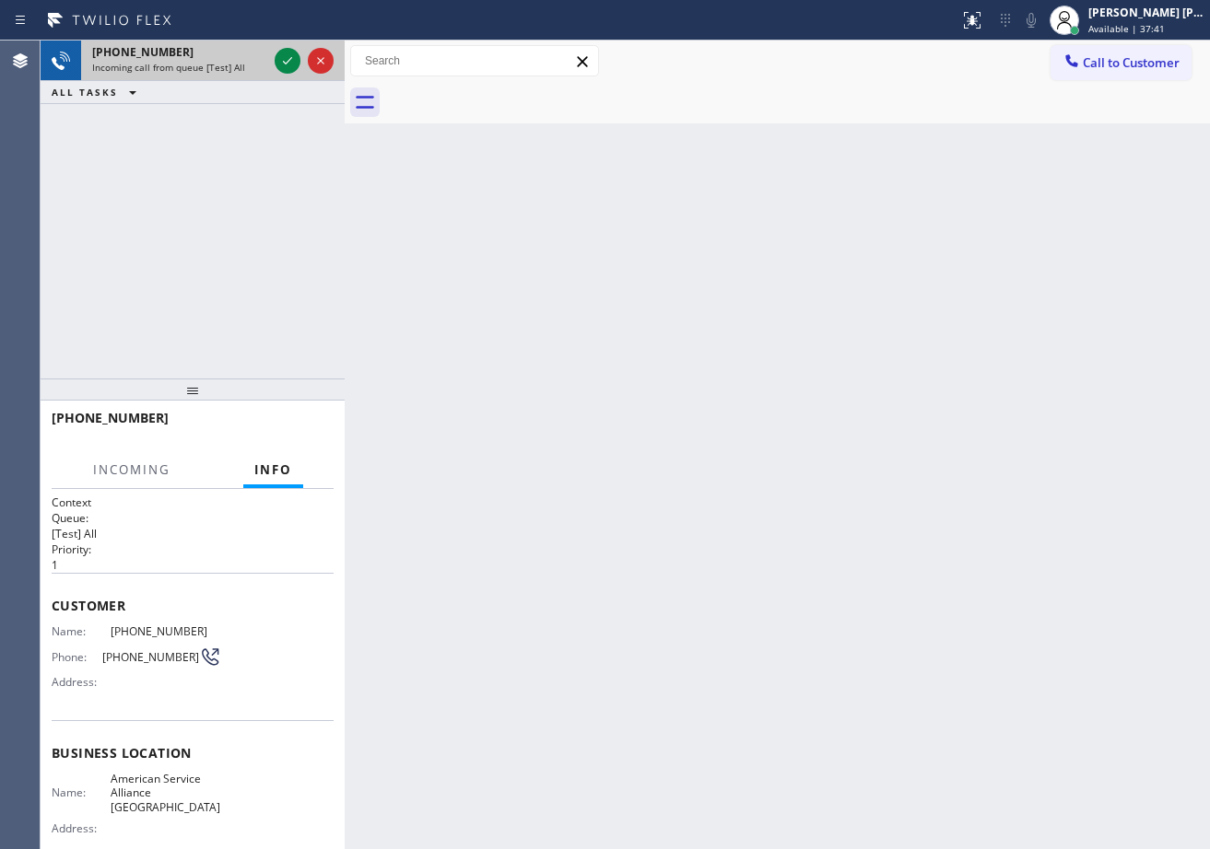
click at [250, 61] on div "Incoming call from queue [Test] All" at bounding box center [179, 67] width 175 height 13
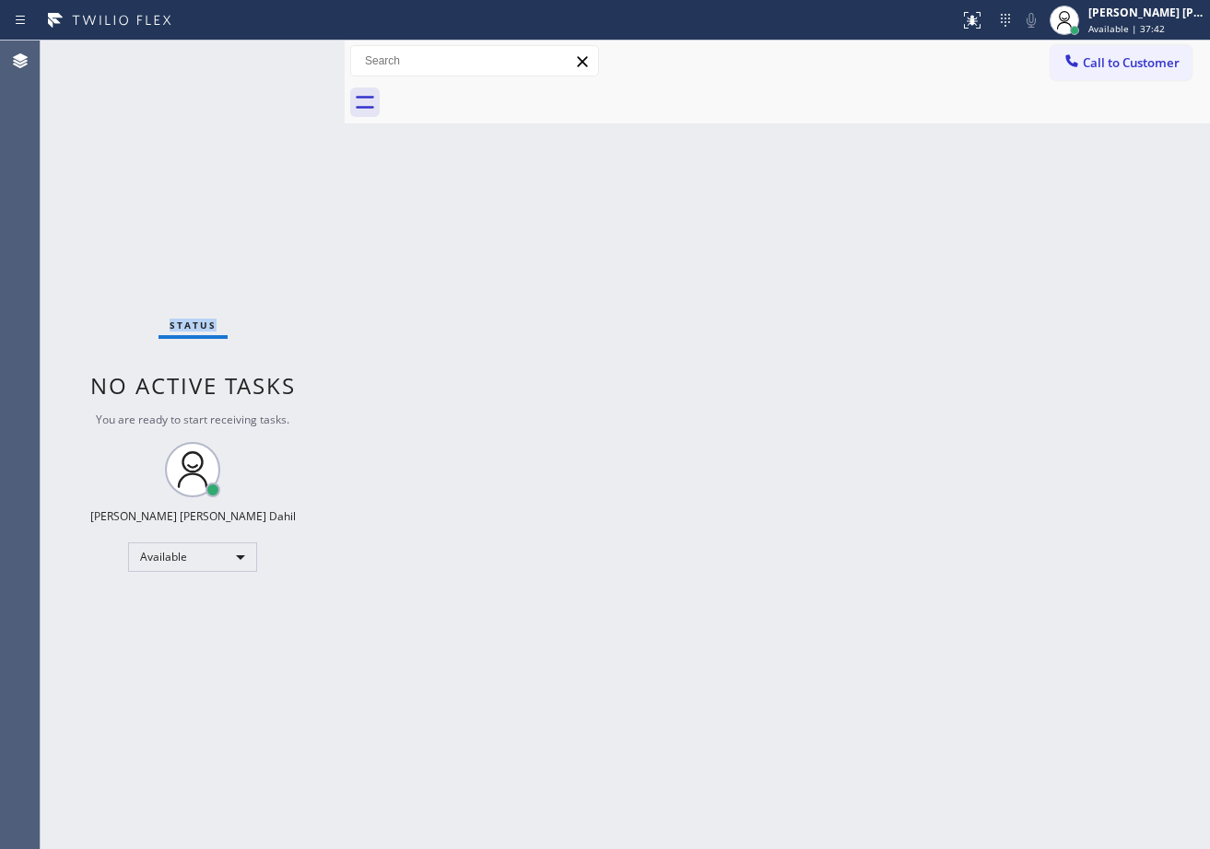
click at [250, 61] on div "Status No active tasks You are ready to start receiving tasks. [PERSON_NAME] [P…" at bounding box center [193, 445] width 304 height 809
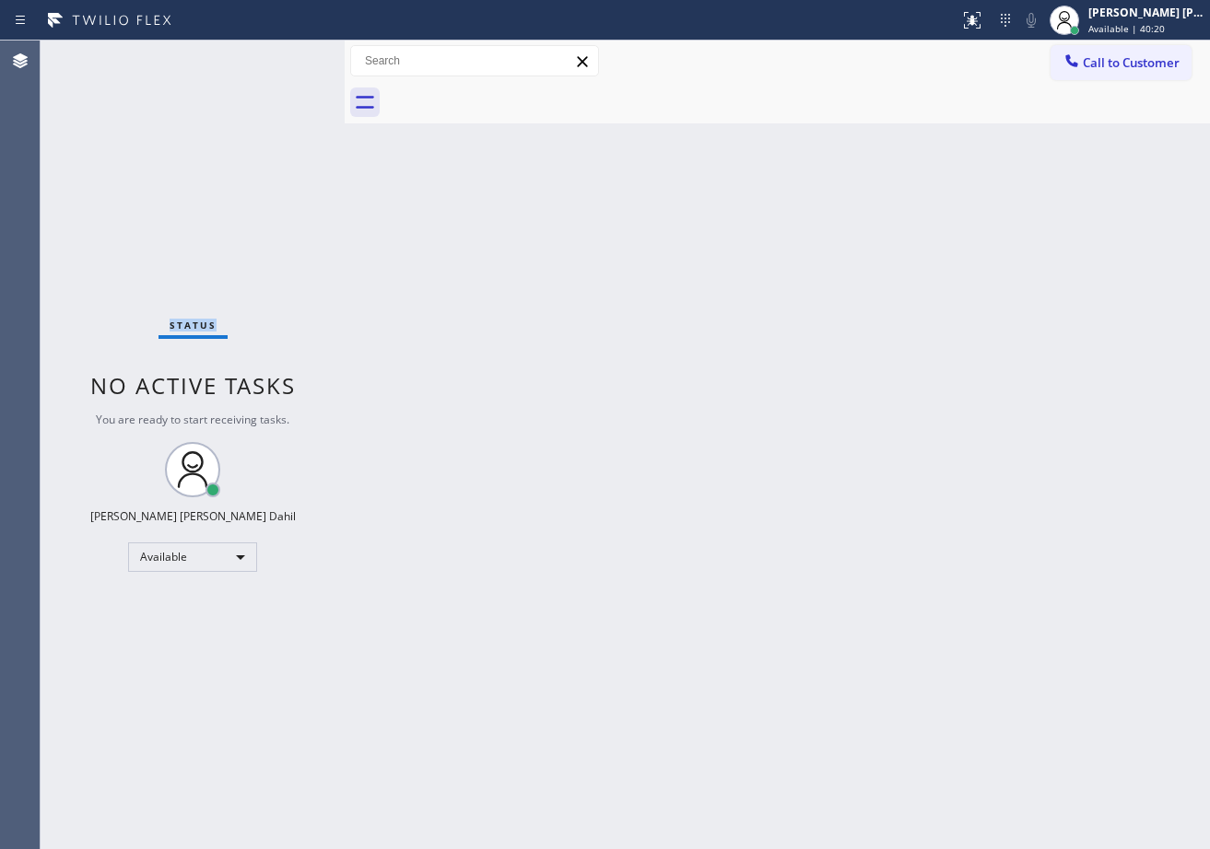
click at [278, 50] on div "Status No active tasks You are ready to start receiving tasks. [PERSON_NAME] [P…" at bounding box center [193, 445] width 304 height 809
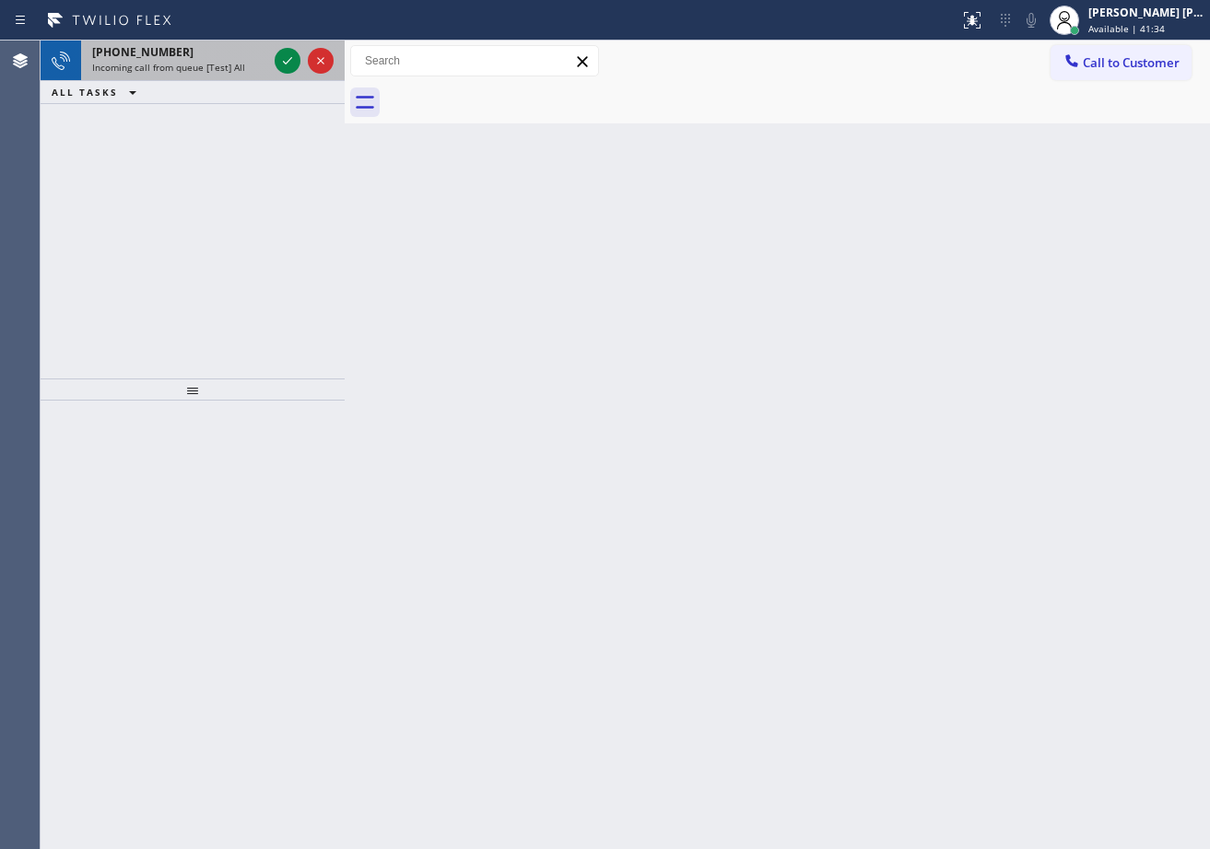
click at [224, 61] on span "Incoming call from queue [Test] All" at bounding box center [168, 67] width 153 height 13
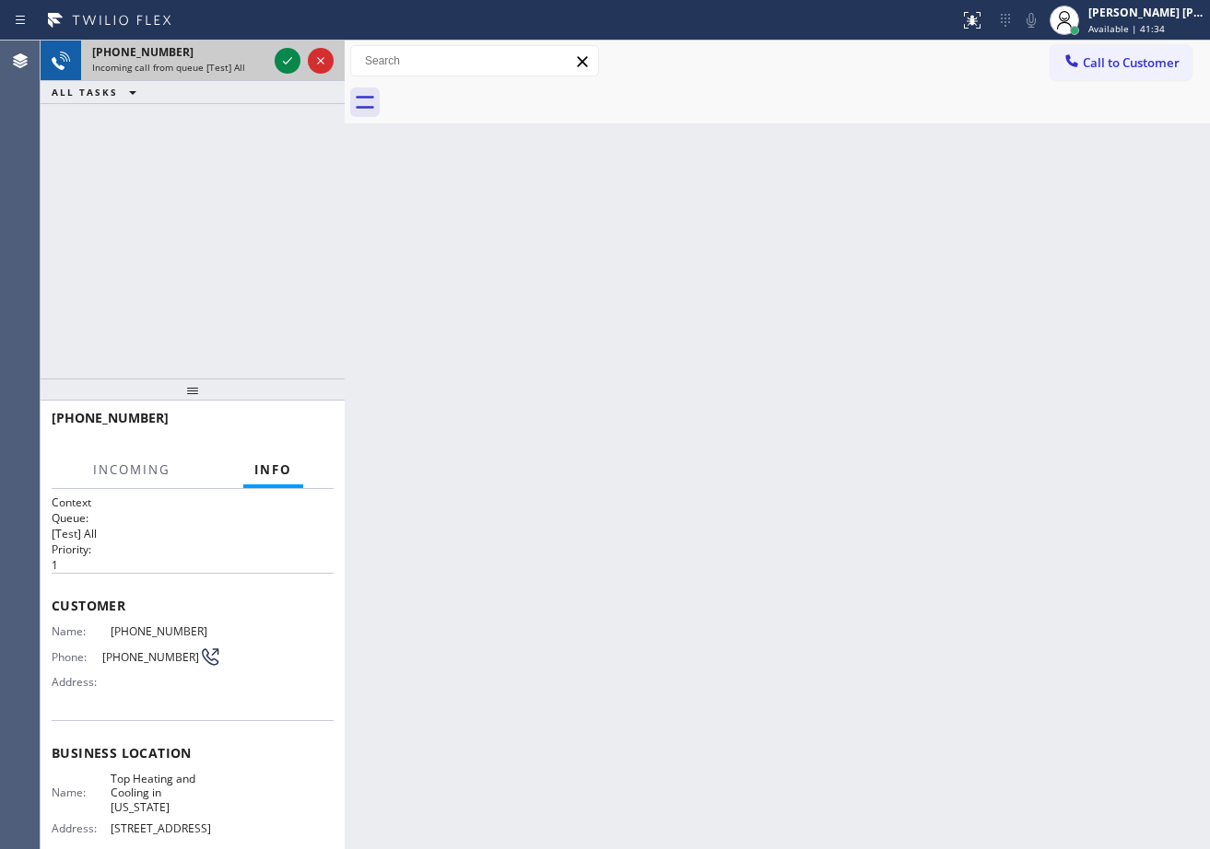
click at [224, 61] on span "Incoming call from queue [Test] All" at bounding box center [168, 67] width 153 height 13
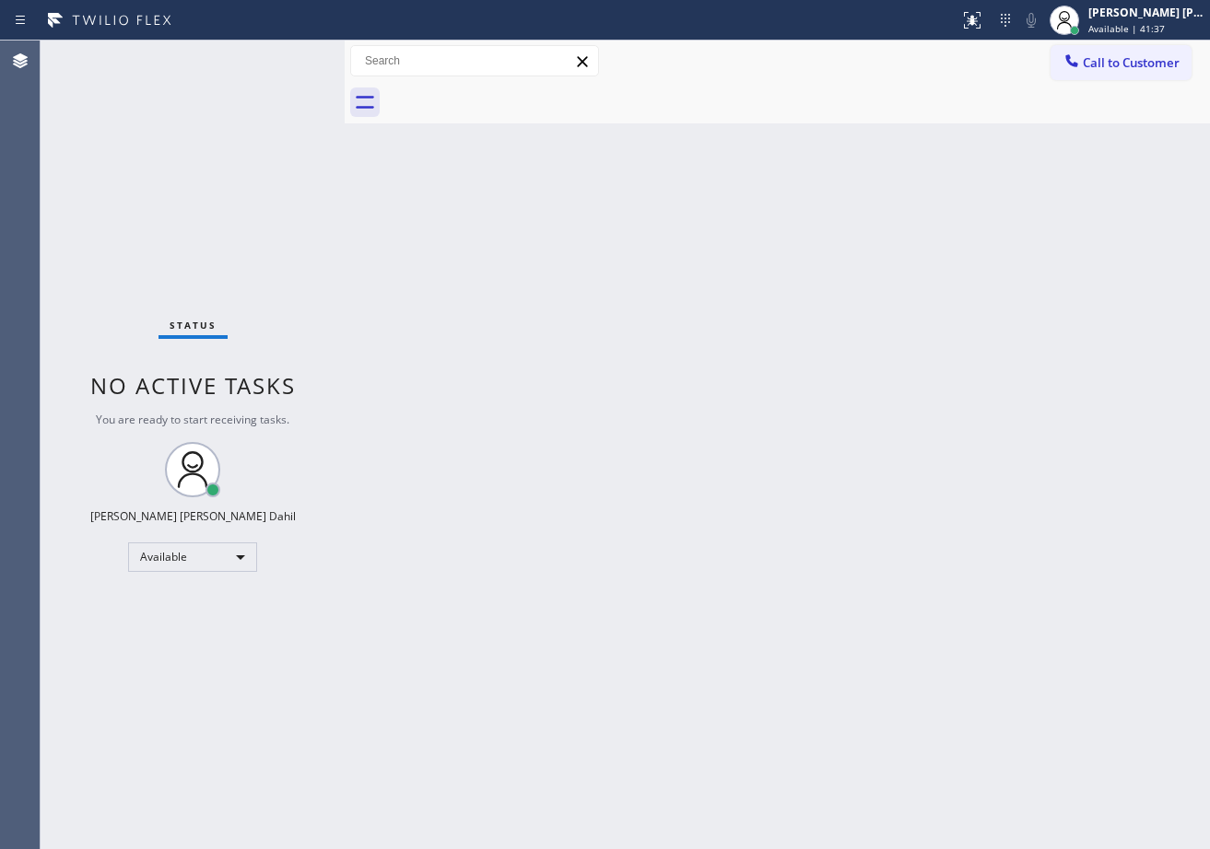
click at [802, 562] on div "Back to Dashboard Change Sender ID Customers Technicians Select a contact Outbo…" at bounding box center [777, 445] width 865 height 809
click at [228, 56] on div "Status No active tasks You are ready to start receiving tasks. [PERSON_NAME] [P…" at bounding box center [193, 445] width 304 height 809
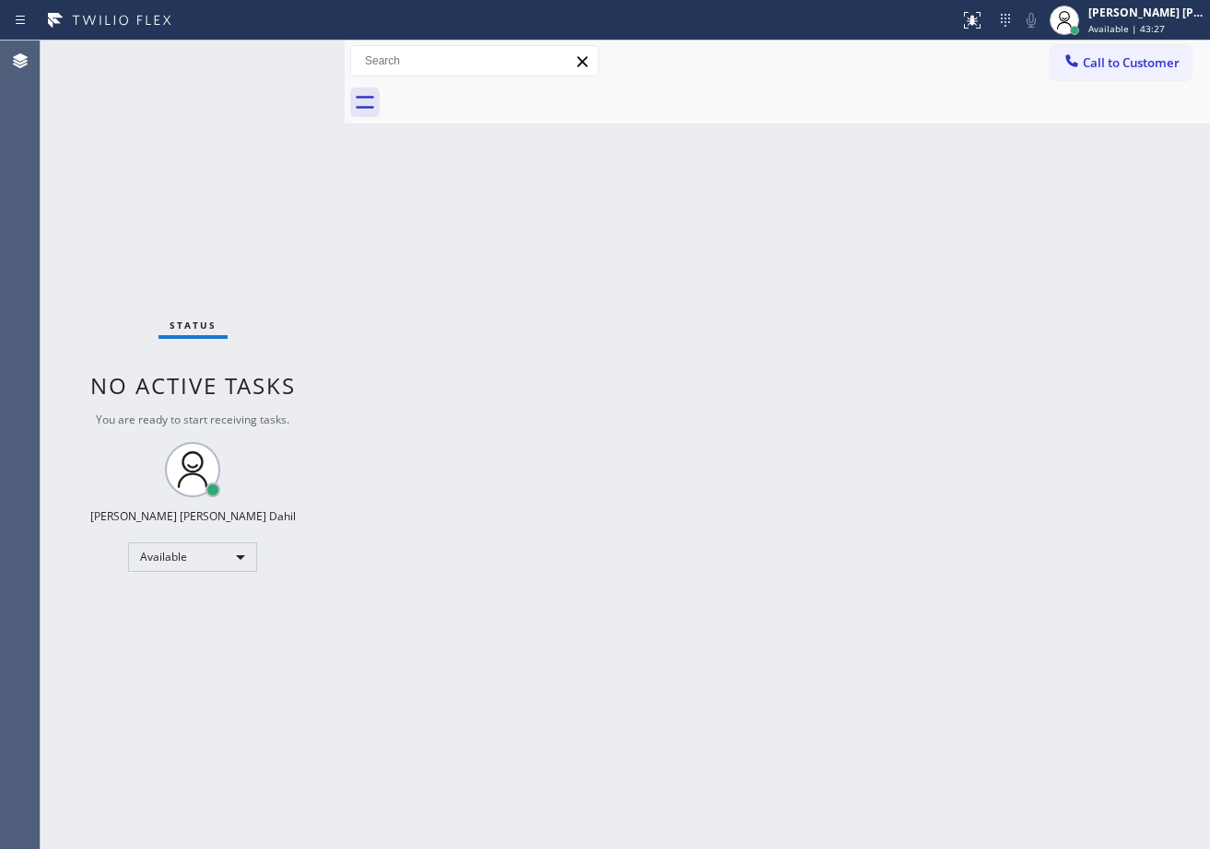
click at [228, 56] on div "Status No active tasks You are ready to start receiving tasks. [PERSON_NAME] [P…" at bounding box center [193, 445] width 304 height 809
click at [247, 58] on div "Status No active tasks You are ready to start receiving tasks. [PERSON_NAME] [P…" at bounding box center [193, 445] width 304 height 809
click at [801, 438] on div "Back to Dashboard Change Sender ID Customers Technicians Select a contact Outbo…" at bounding box center [777, 445] width 865 height 809
click at [1108, 648] on div "Back to Dashboard Change Sender ID Customers Technicians Select a contact Outbo…" at bounding box center [777, 445] width 865 height 809
click at [436, 225] on div "Back to Dashboard Change Sender ID Customers Technicians Select a contact Outbo…" at bounding box center [777, 445] width 865 height 809
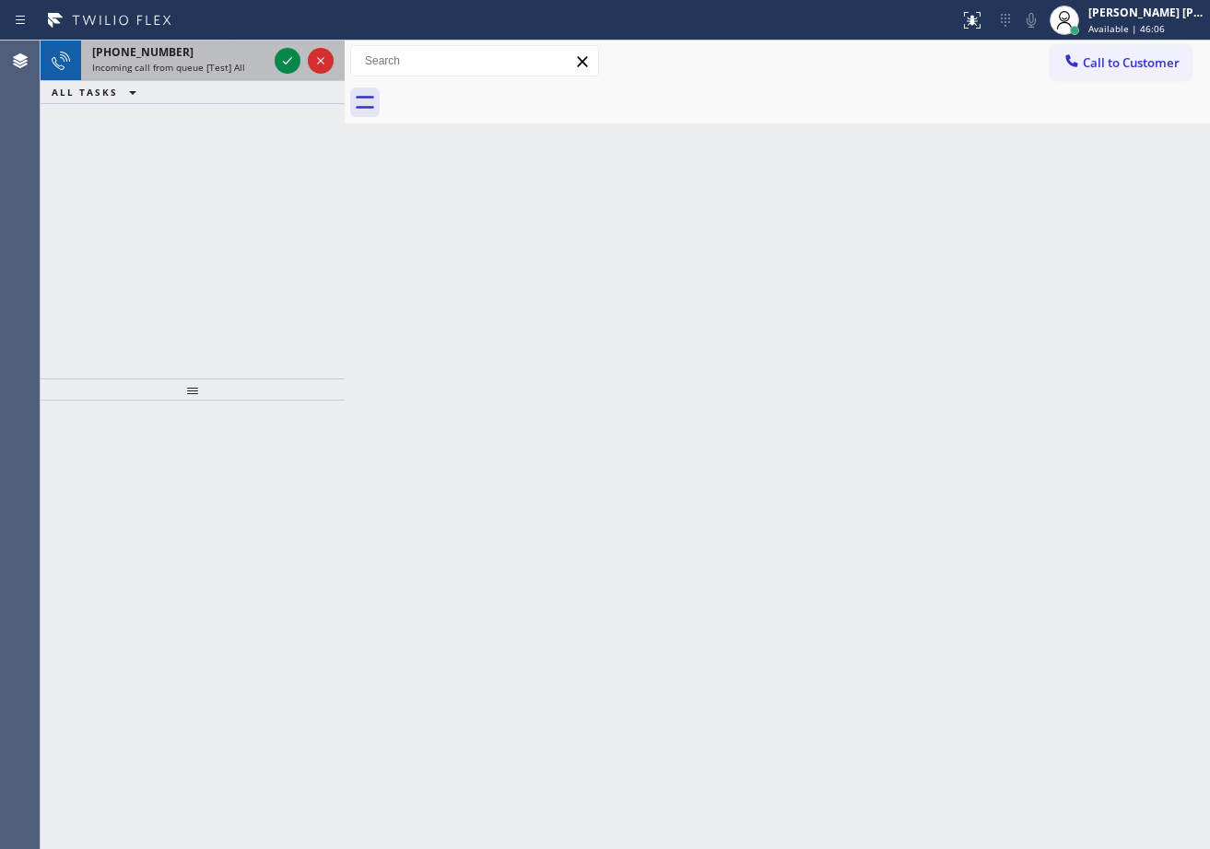
click at [237, 70] on span "Incoming call from queue [Test] All" at bounding box center [168, 67] width 153 height 13
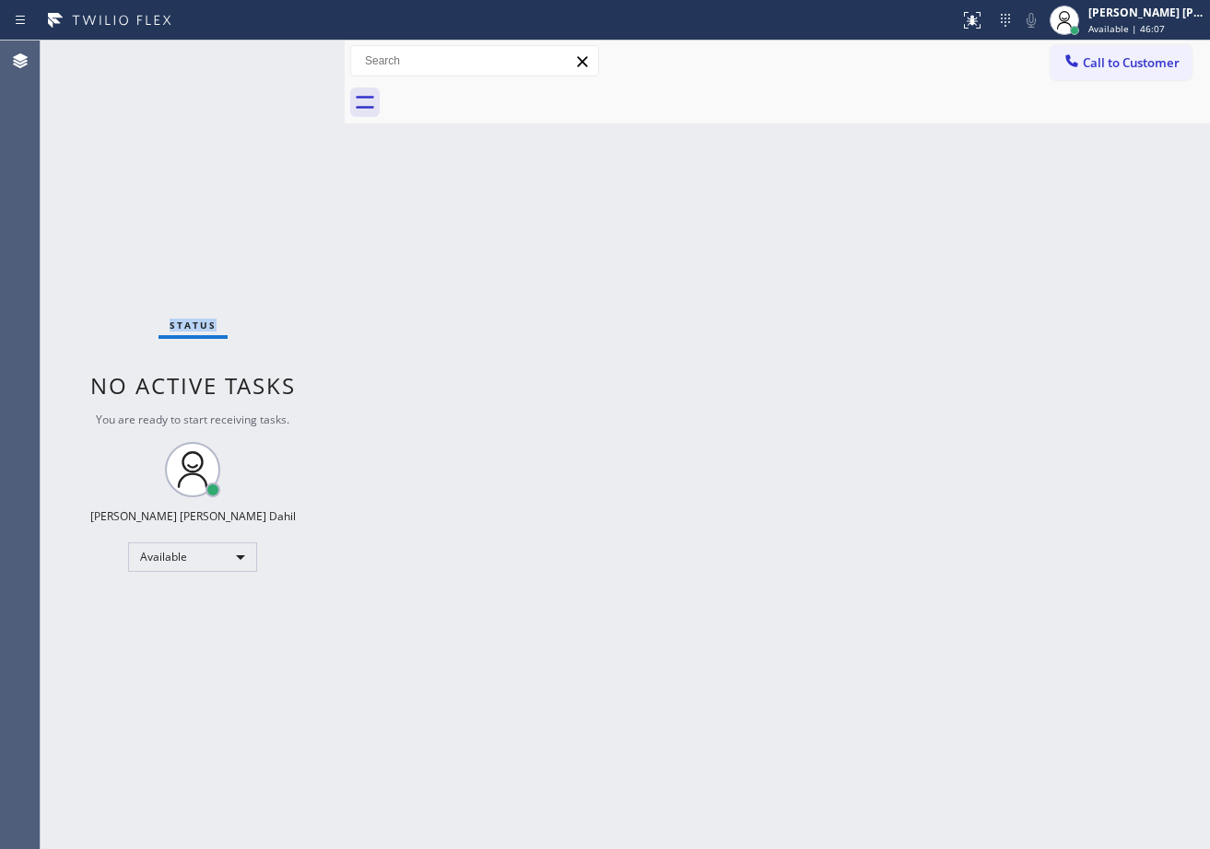
click at [237, 67] on div "Status No active tasks You are ready to start receiving tasks. [PERSON_NAME] [P…" at bounding box center [193, 445] width 304 height 809
click at [269, 60] on div "Status No active tasks You are ready to start receiving tasks. [PERSON_NAME] [P…" at bounding box center [193, 445] width 304 height 809
click at [286, 54] on div "Status No active tasks You are ready to start receiving tasks. [PERSON_NAME] [P…" at bounding box center [193, 445] width 304 height 809
click at [345, 299] on div at bounding box center [345, 445] width 0 height 809
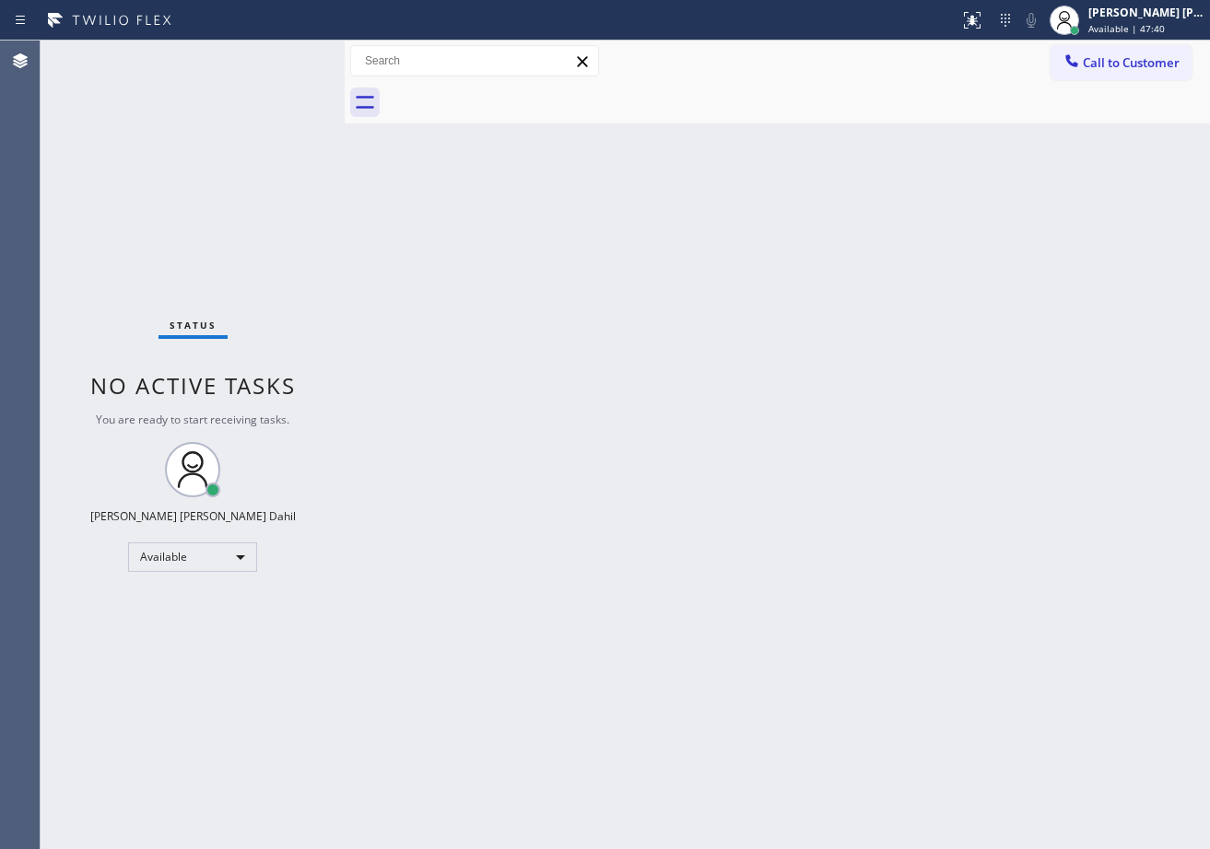
drag, startPoint x: 451, startPoint y: 283, endPoint x: 430, endPoint y: 270, distance: 24.8
click at [439, 277] on div "Back to Dashboard Change Sender ID Customers Technicians Select a contact Outbo…" at bounding box center [777, 445] width 865 height 809
click at [602, 351] on div "Back to Dashboard Change Sender ID Customers Technicians Select a contact Outbo…" at bounding box center [777, 445] width 865 height 809
click at [889, 515] on div "Back to Dashboard Change Sender ID Customers Technicians Select a contact Outbo…" at bounding box center [777, 445] width 865 height 809
click at [885, 515] on div "Back to Dashboard Change Sender ID Customers Technicians Select a contact Outbo…" at bounding box center [777, 445] width 865 height 809
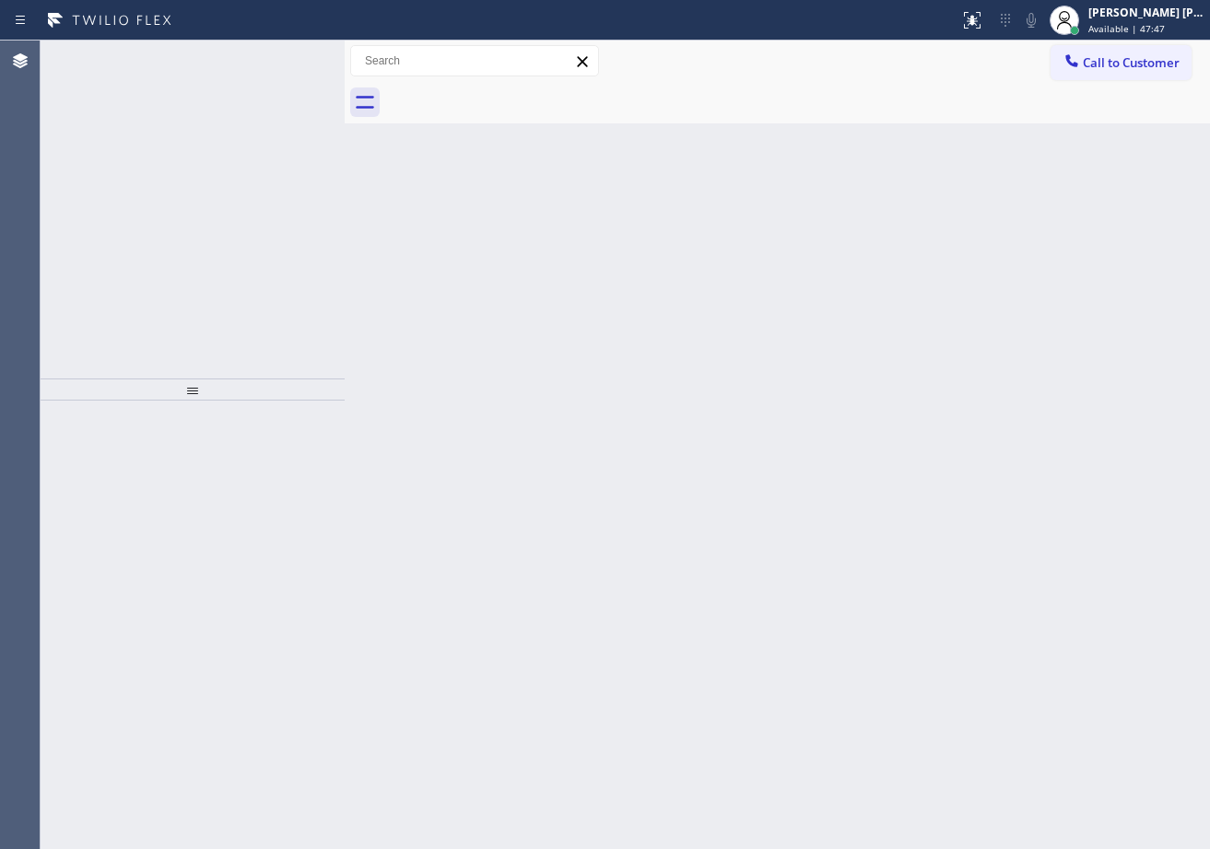
click at [793, 509] on div "Back to Dashboard Change Sender ID Customers Technicians Select a contact Outbo…" at bounding box center [777, 445] width 865 height 809
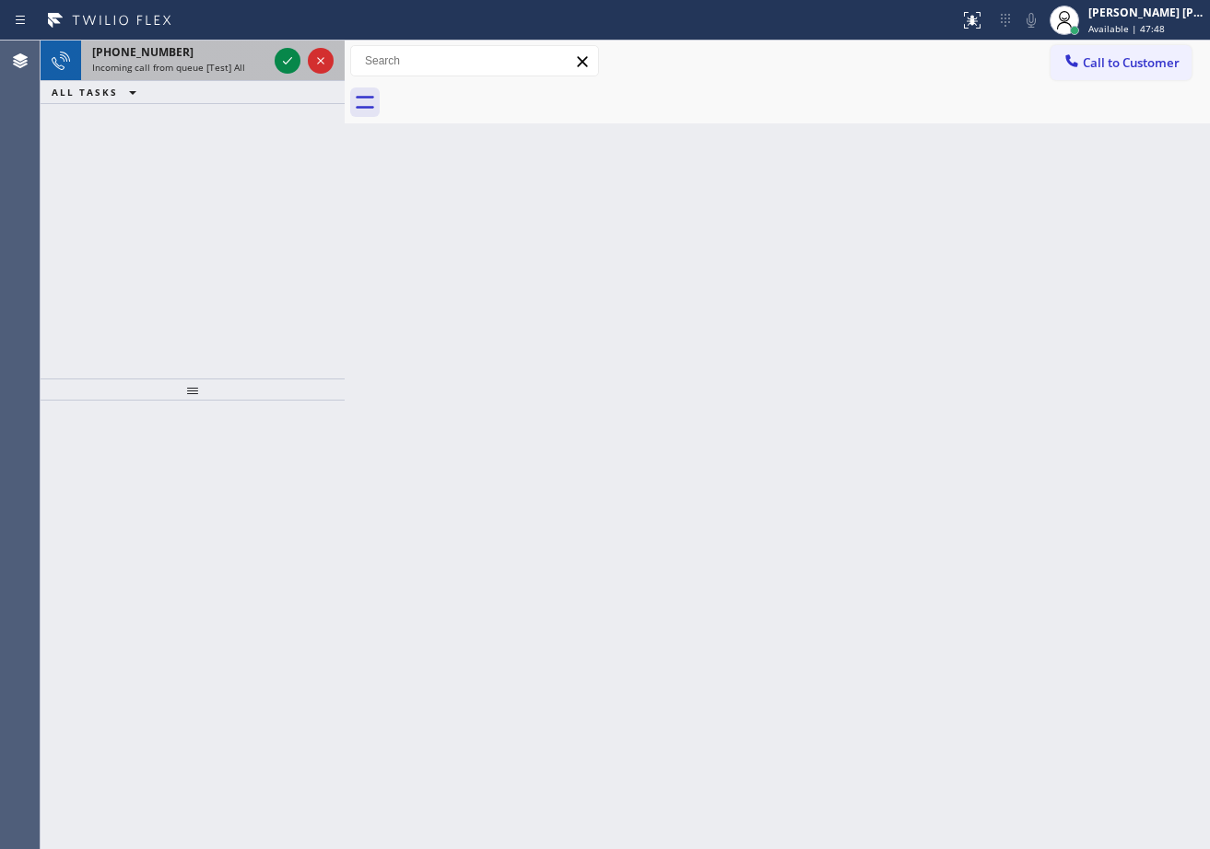
click at [256, 55] on div "+18083663460" at bounding box center [179, 52] width 175 height 16
click at [255, 55] on div "+18083663460" at bounding box center [179, 52] width 175 height 16
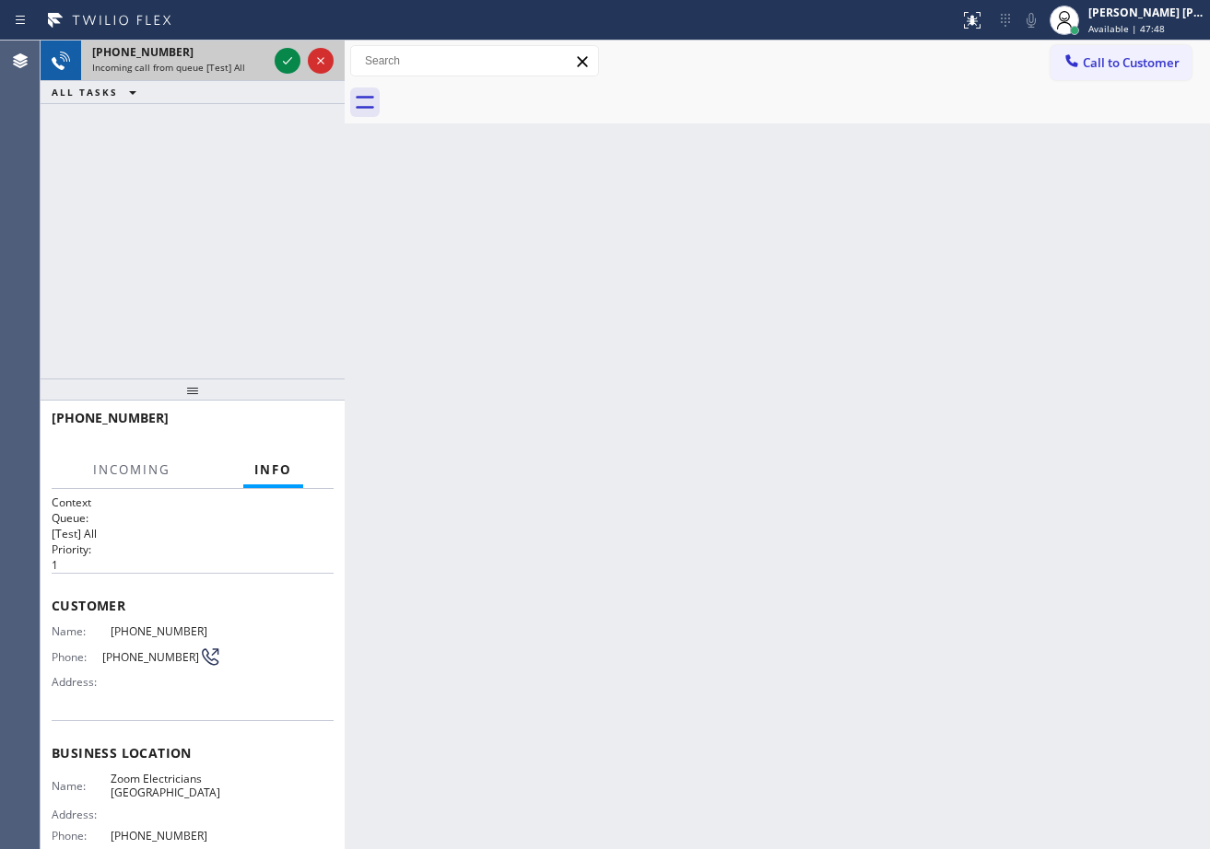
click at [254, 57] on div "+18083663460" at bounding box center [179, 52] width 175 height 16
click at [252, 57] on div "+18083663460" at bounding box center [179, 52] width 175 height 16
click at [252, 55] on div "+18083663460" at bounding box center [179, 52] width 175 height 16
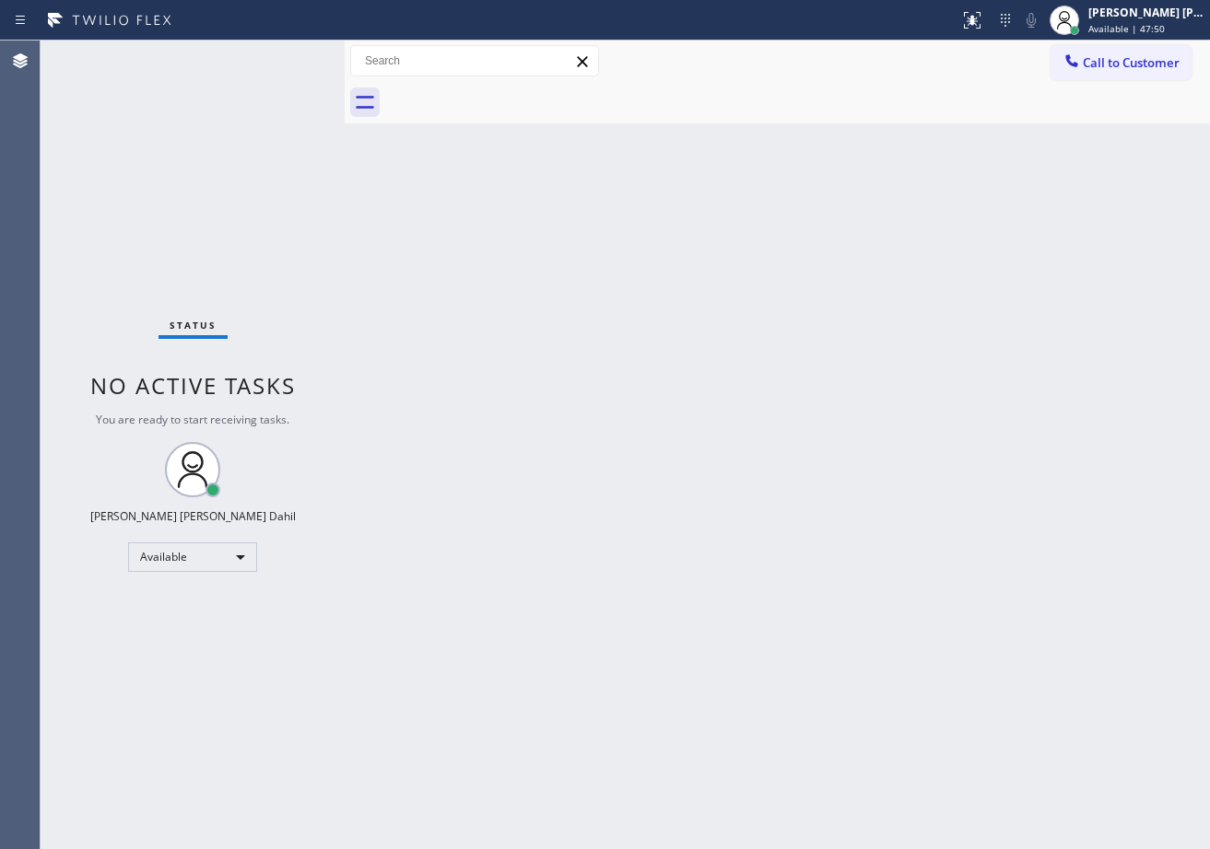
click at [282, 57] on div "Status No active tasks You are ready to start receiving tasks. [PERSON_NAME] [P…" at bounding box center [193, 445] width 304 height 809
click at [282, 54] on div "Status No active tasks You are ready to start receiving tasks. [PERSON_NAME] [P…" at bounding box center [193, 445] width 304 height 809
click at [616, 750] on div "Back to Dashboard Change Sender ID Customers Technicians Select a contact Outbo…" at bounding box center [777, 445] width 865 height 809
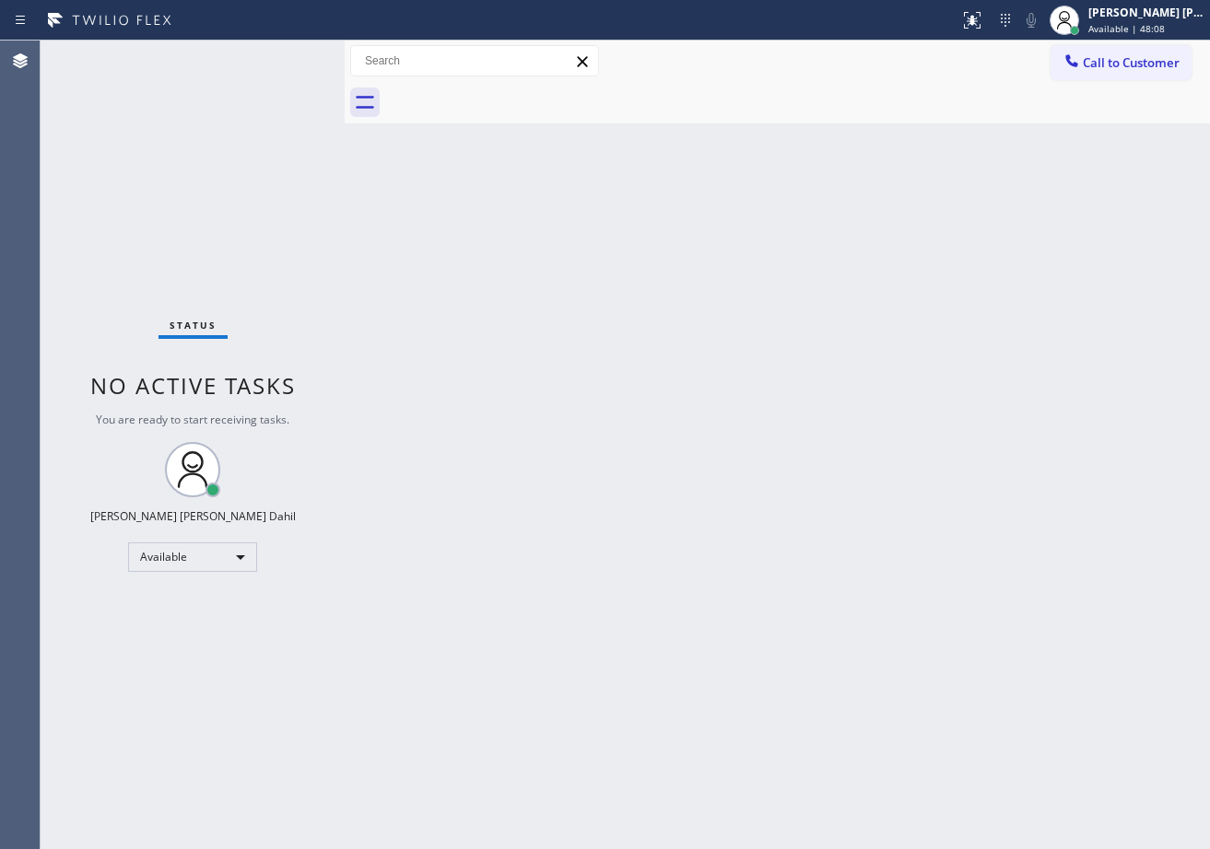
click at [763, 407] on div "Back to Dashboard Change Sender ID Customers Technicians Select a contact Outbo…" at bounding box center [777, 445] width 865 height 809
click at [864, 608] on div "Back to Dashboard Change Sender ID Customers Technicians Select a contact Outbo…" at bounding box center [777, 445] width 865 height 809
drag, startPoint x: 268, startPoint y: 83, endPoint x: 263, endPoint y: 71, distance: 13.2
click at [267, 80] on div "Status No active tasks You are ready to start receiving tasks. [PERSON_NAME] [P…" at bounding box center [193, 445] width 304 height 809
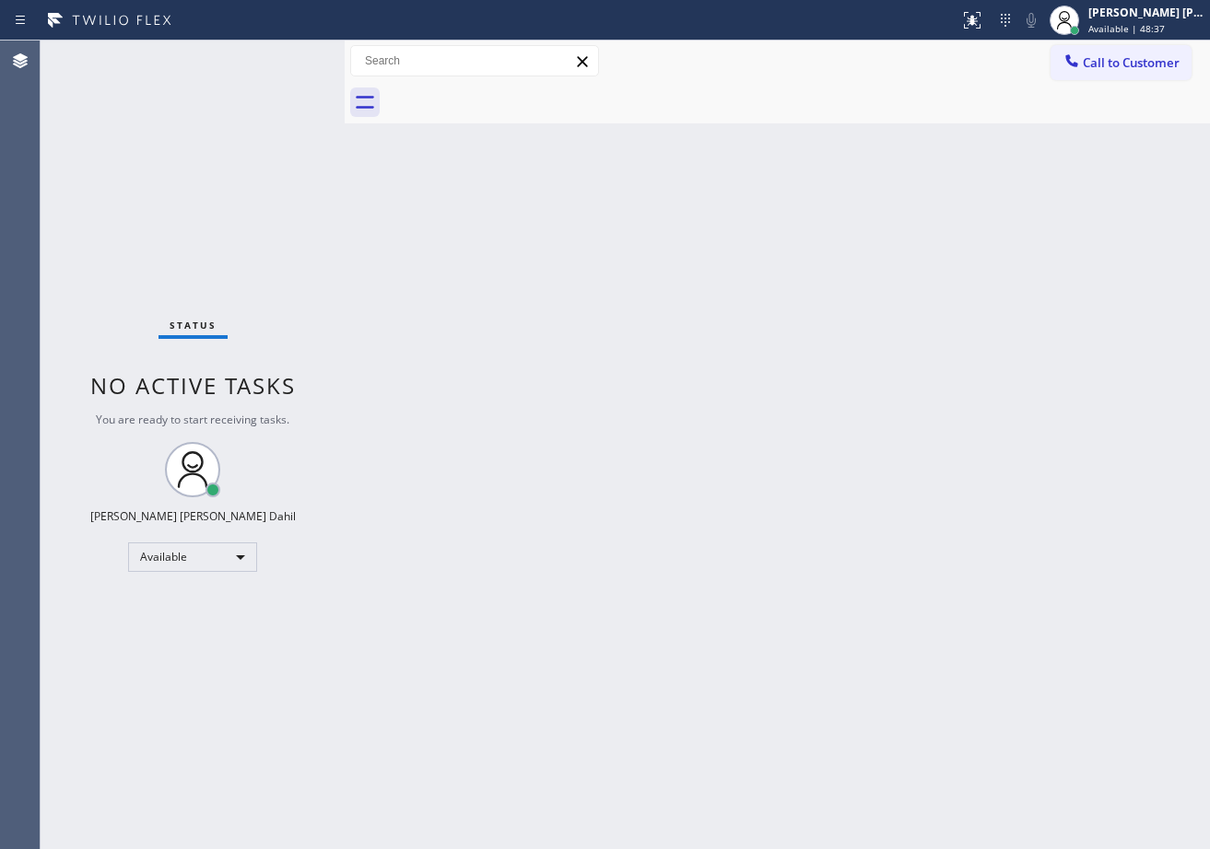
click at [381, 236] on div "Back to Dashboard Change Sender ID Customers Technicians Select a contact Outbo…" at bounding box center [777, 445] width 865 height 809
click at [278, 55] on div "Status No active tasks You are ready to start receiving tasks. [PERSON_NAME] [P…" at bounding box center [193, 445] width 304 height 809
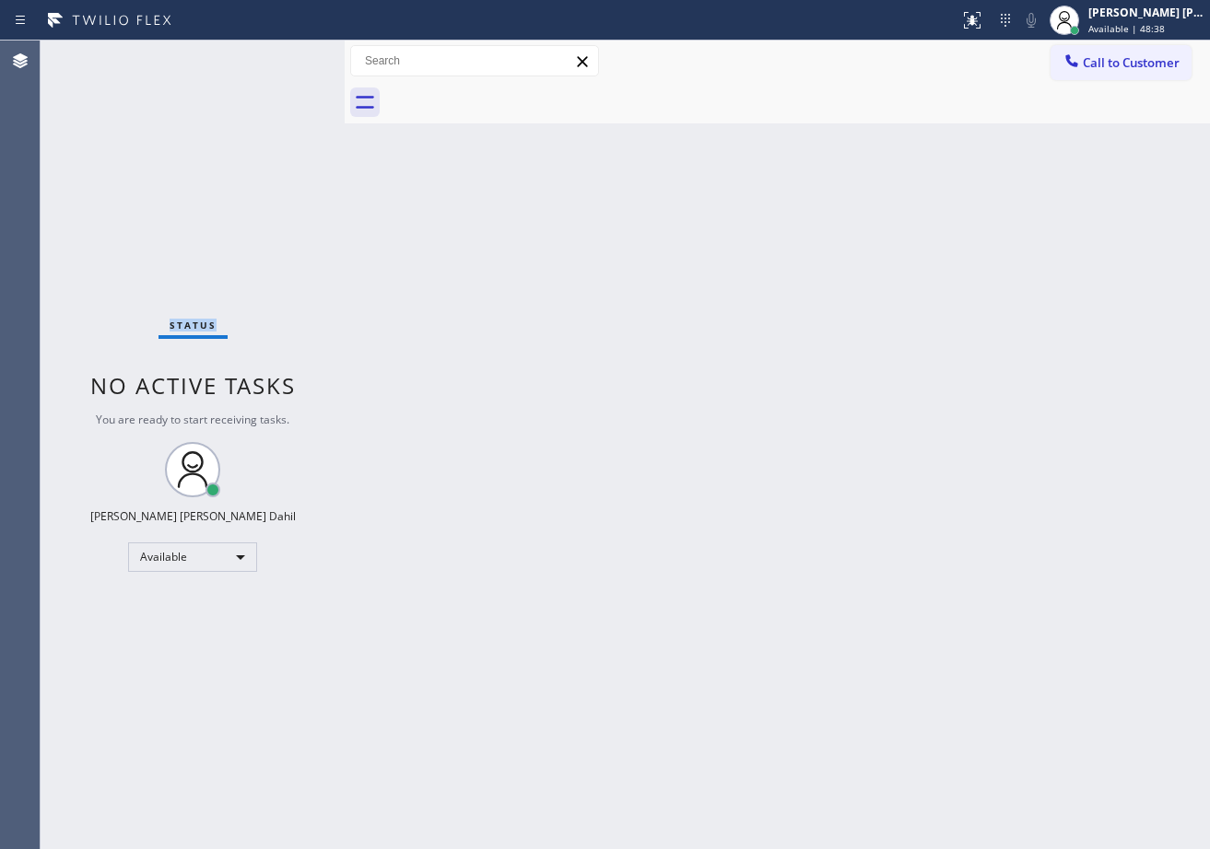
click at [278, 55] on div "Status No active tasks You are ready to start receiving tasks. [PERSON_NAME] [P…" at bounding box center [193, 445] width 304 height 809
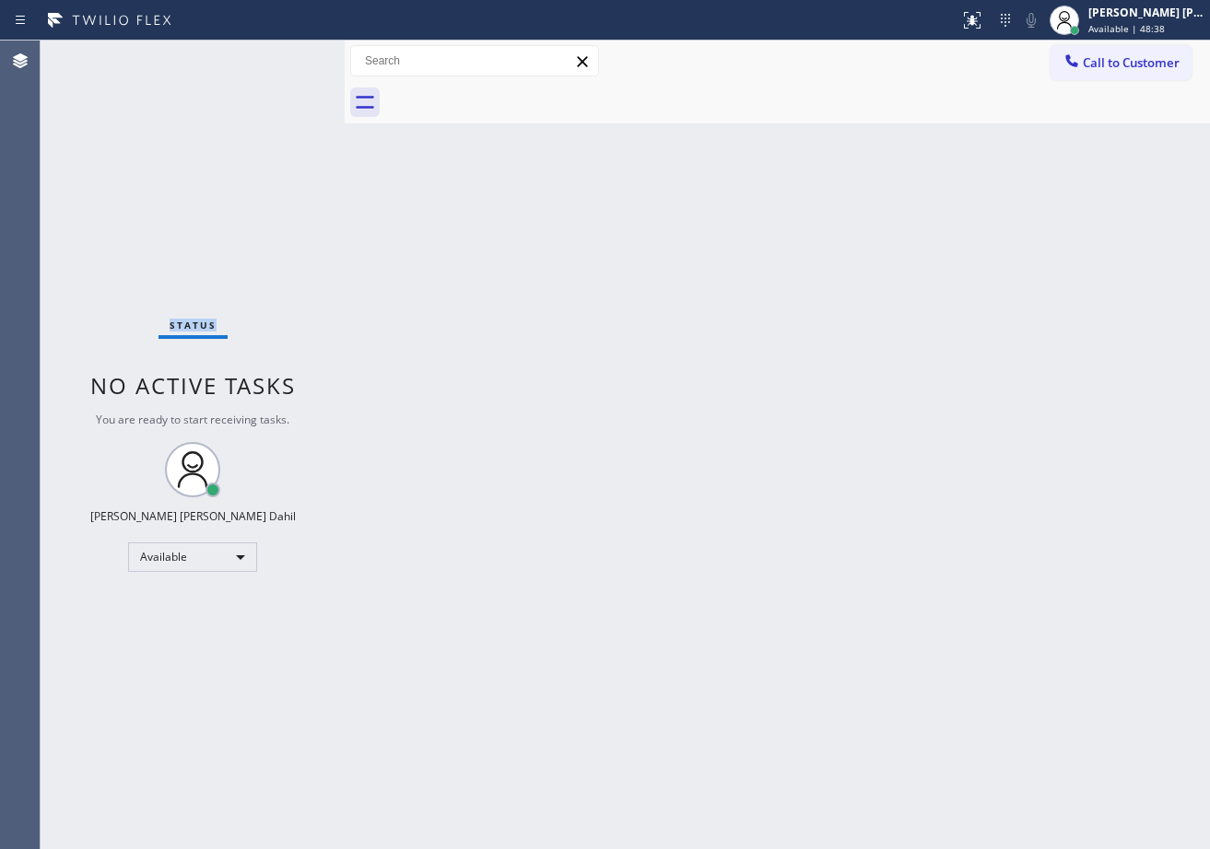
click at [278, 55] on div "Status No active tasks You are ready to start receiving tasks. [PERSON_NAME] [P…" at bounding box center [193, 445] width 304 height 809
click at [428, 356] on div "Back to Dashboard Change Sender ID Customers Technicians Select a contact Outbo…" at bounding box center [777, 445] width 865 height 809
click at [228, 91] on div "Status No active tasks You are ready to start receiving tasks. [PERSON_NAME] [P…" at bounding box center [193, 445] width 304 height 809
click at [625, 394] on div "Back to Dashboard Change Sender ID Customers Technicians Select a contact Outbo…" at bounding box center [777, 445] width 865 height 809
drag, startPoint x: 625, startPoint y: 394, endPoint x: 685, endPoint y: 419, distance: 65.7
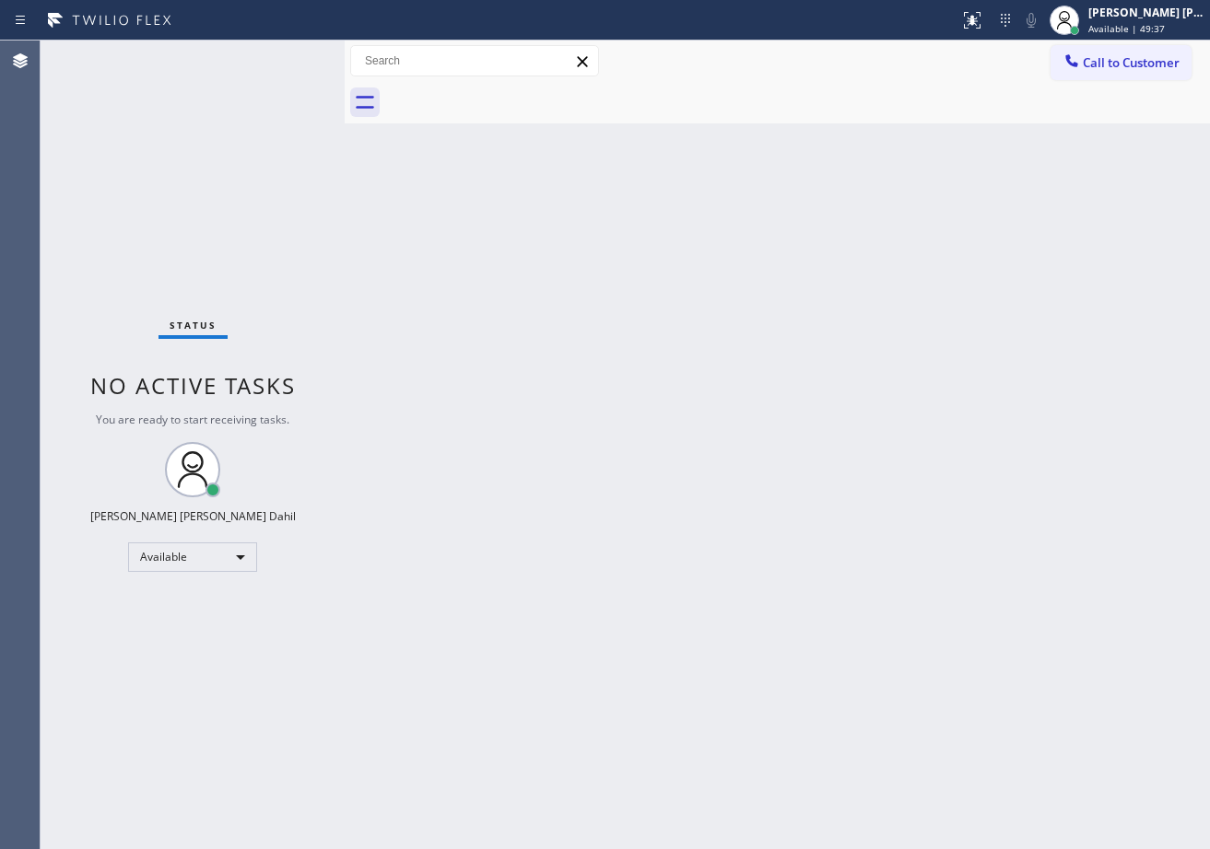
click at [628, 394] on div "Back to Dashboard Change Sender ID Customers Technicians Select a contact Outbo…" at bounding box center [777, 445] width 865 height 809
click at [794, 489] on div "Back to Dashboard Change Sender ID Customers Technicians Select a contact Outbo…" at bounding box center [777, 445] width 865 height 809
click at [278, 55] on div "Status No active tasks You are ready to start receiving tasks. [PERSON_NAME] [P…" at bounding box center [193, 445] width 304 height 809
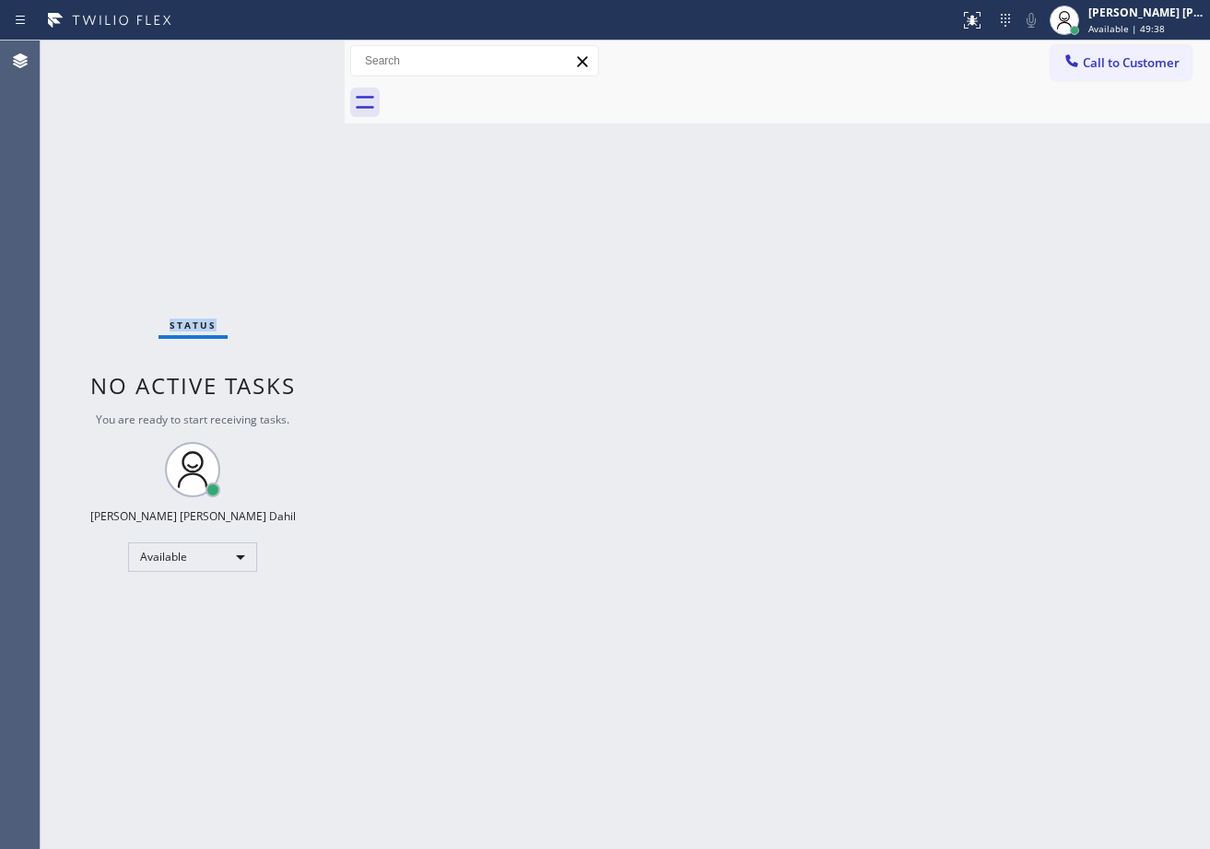
click at [278, 55] on div "Status No active tasks You are ready to start receiving tasks. [PERSON_NAME] [P…" at bounding box center [193, 445] width 304 height 809
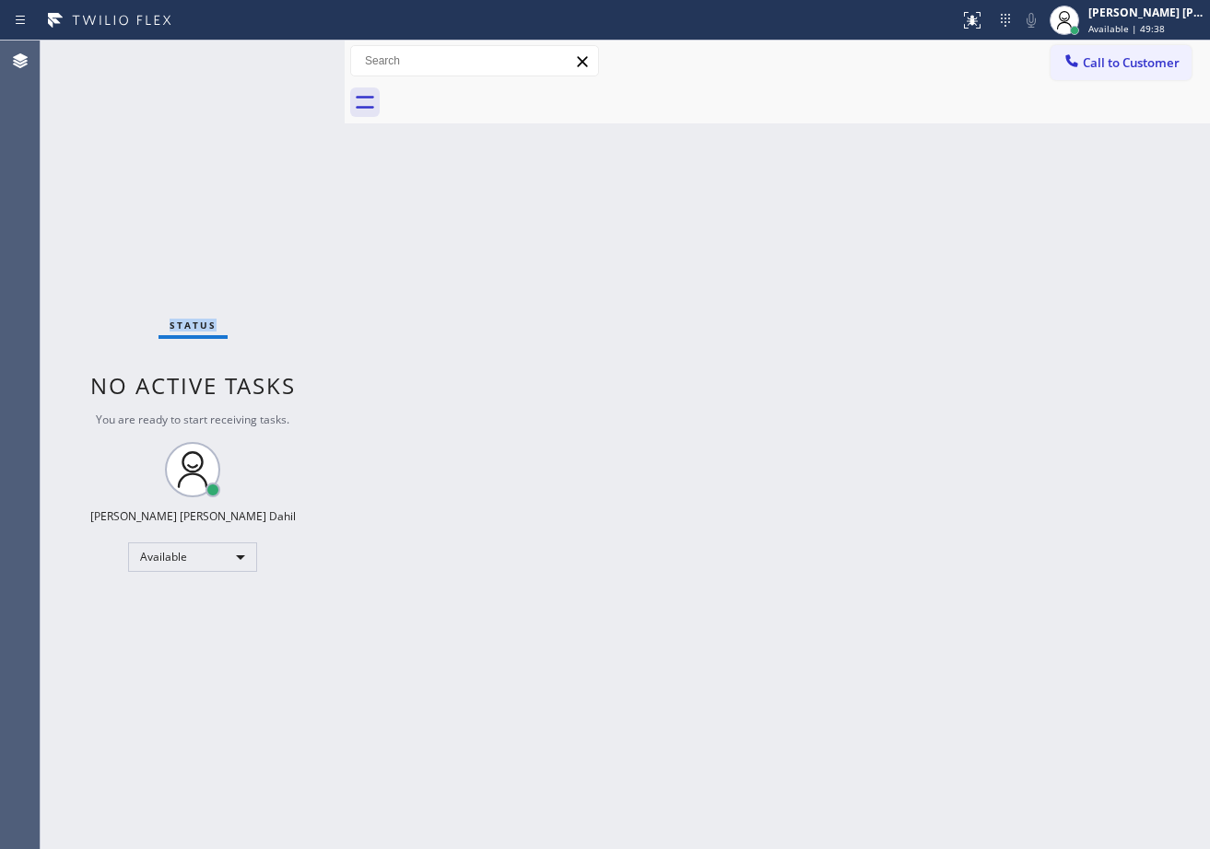
click at [278, 55] on div "Status No active tasks You are ready to start receiving tasks. [PERSON_NAME] [P…" at bounding box center [193, 445] width 304 height 809
click at [638, 313] on div "Back to Dashboard Change Sender ID Customers Technicians Select a contact Outbo…" at bounding box center [777, 445] width 865 height 809
click at [890, 580] on div "Back to Dashboard Change Sender ID Customers Technicians Select a contact Outbo…" at bounding box center [777, 445] width 865 height 809
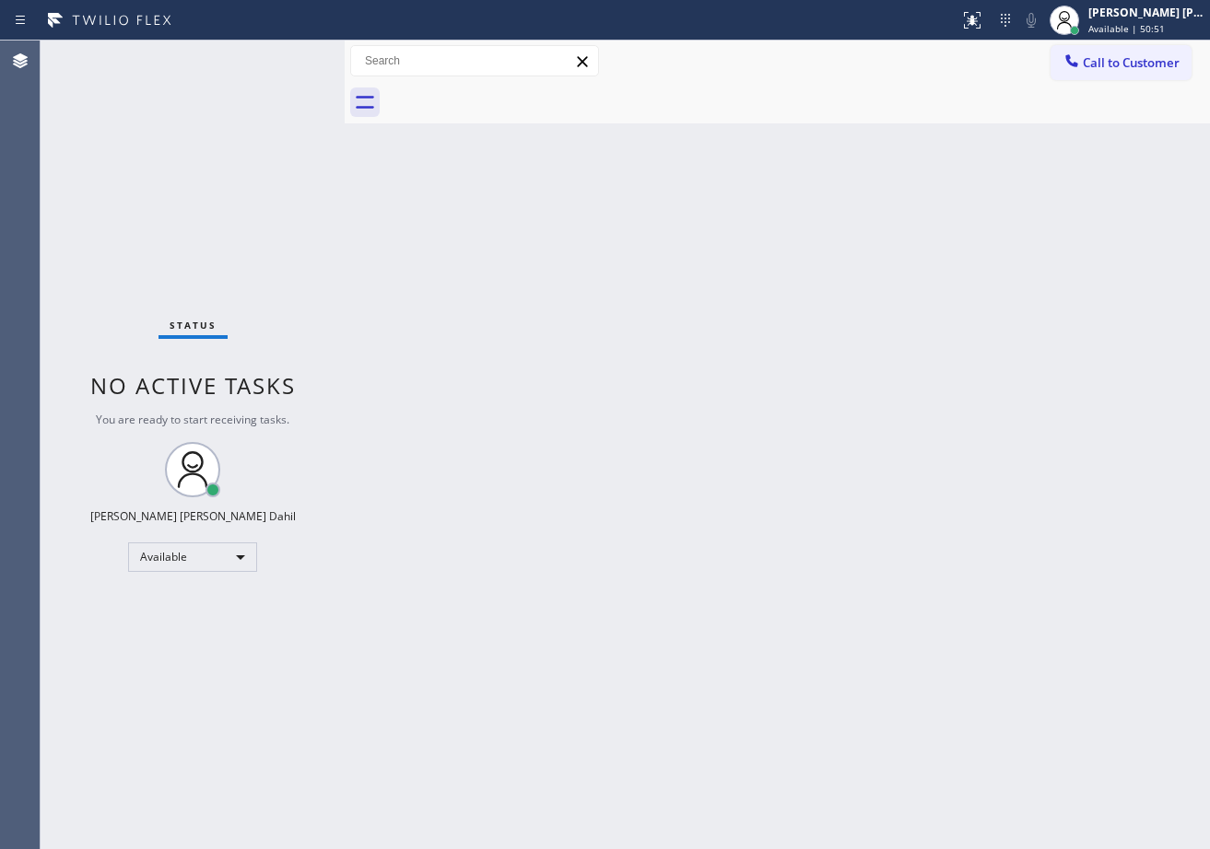
click at [252, 74] on div "Status No active tasks You are ready to start receiving tasks. [PERSON_NAME] [P…" at bounding box center [193, 445] width 304 height 809
click at [246, 47] on div "Status No active tasks You are ready to start receiving tasks. [PERSON_NAME] [P…" at bounding box center [193, 445] width 304 height 809
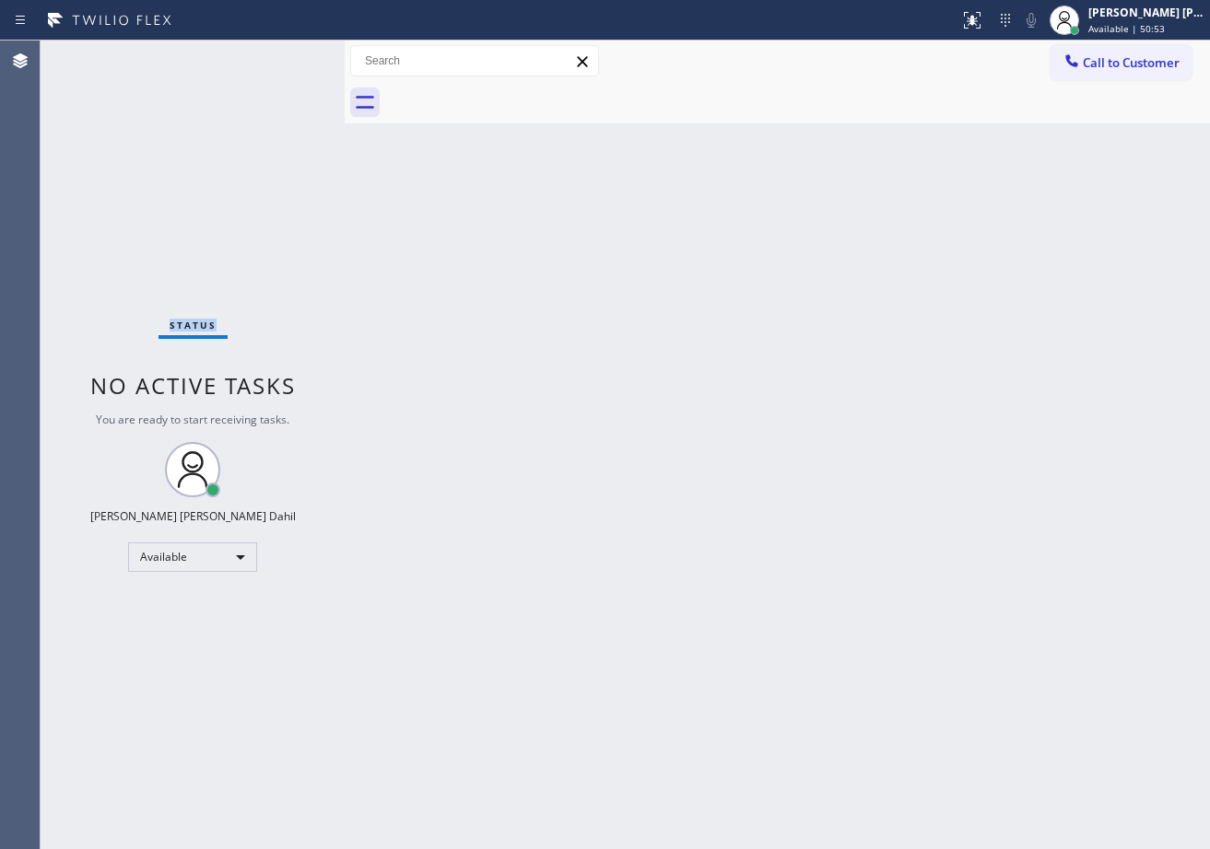
click at [246, 47] on div "Status No active tasks You are ready to start receiving tasks. [PERSON_NAME] [P…" at bounding box center [193, 445] width 304 height 809
drag, startPoint x: 742, startPoint y: 385, endPoint x: 749, endPoint y: 378, distance: 10.4
click at [743, 385] on div "Back to Dashboard Change Sender ID Customers Technicians Select a contact Outbo…" at bounding box center [777, 445] width 865 height 809
click at [938, 650] on div "Back to Dashboard Change Sender ID Customers Technicians Select a contact Outbo…" at bounding box center [777, 445] width 865 height 809
click at [477, 221] on div "Back to Dashboard Change Sender ID Customers Technicians Select a contact Outbo…" at bounding box center [777, 445] width 865 height 809
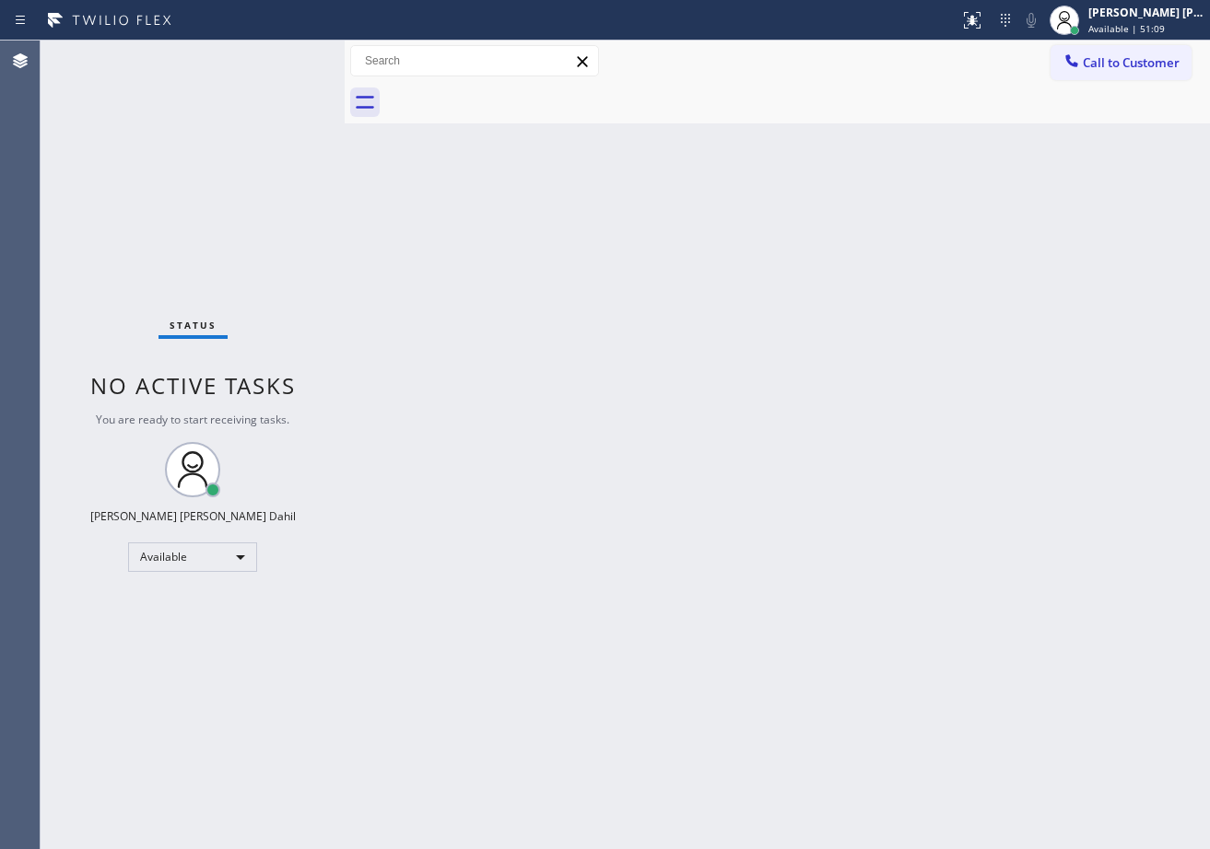
click at [449, 174] on div "Back to Dashboard Change Sender ID Customers Technicians Select a contact Outbo…" at bounding box center [777, 445] width 865 height 809
click at [474, 135] on div "Back to Dashboard Change Sender ID Customers Technicians Select a contact Outbo…" at bounding box center [777, 445] width 865 height 809
click at [360, 110] on icon at bounding box center [364, 102] width 29 height 29
click at [539, 64] on input "text" at bounding box center [474, 60] width 247 height 29
click at [640, 276] on div "Back to Dashboard Change Sender ID Customers Technicians Select a contact Outbo…" at bounding box center [777, 445] width 865 height 809
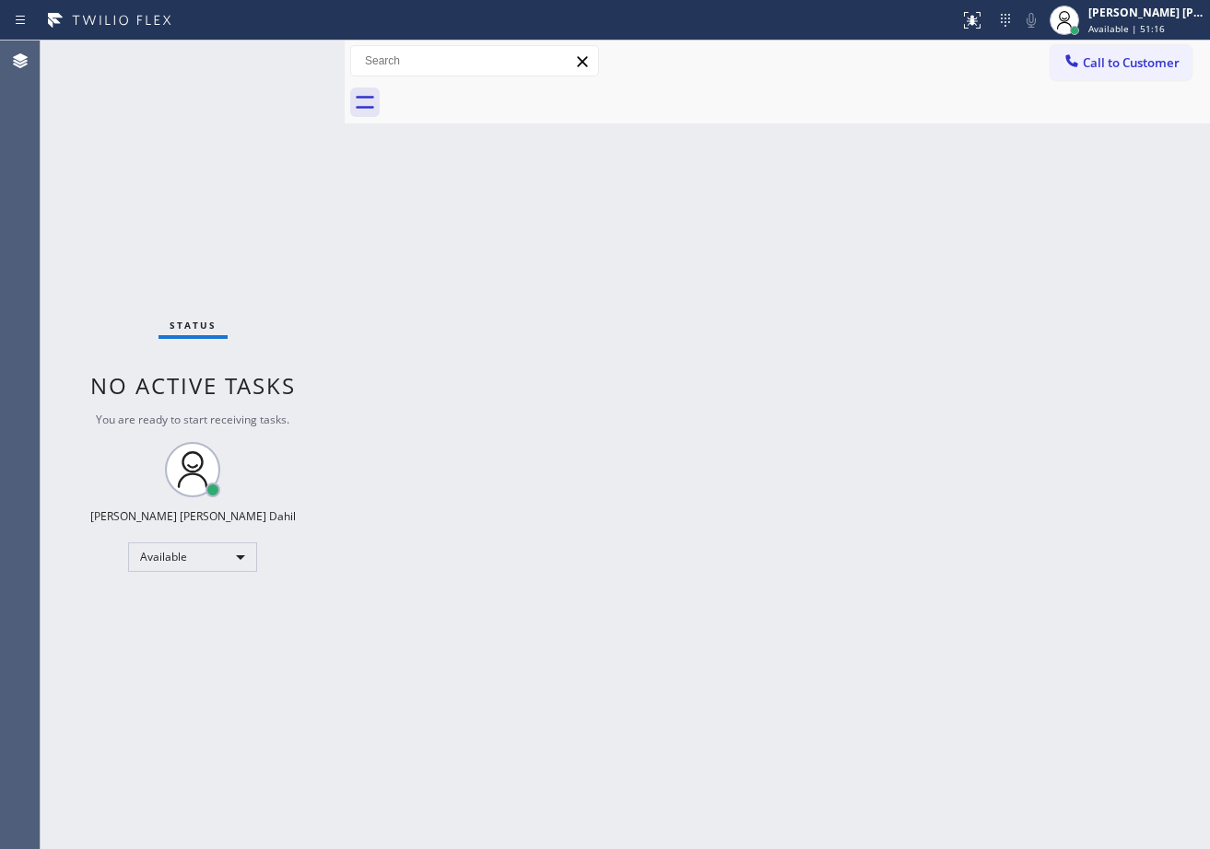
click at [423, 198] on div "Back to Dashboard Change Sender ID Customers Technicians Select a contact Outbo…" at bounding box center [777, 445] width 865 height 809
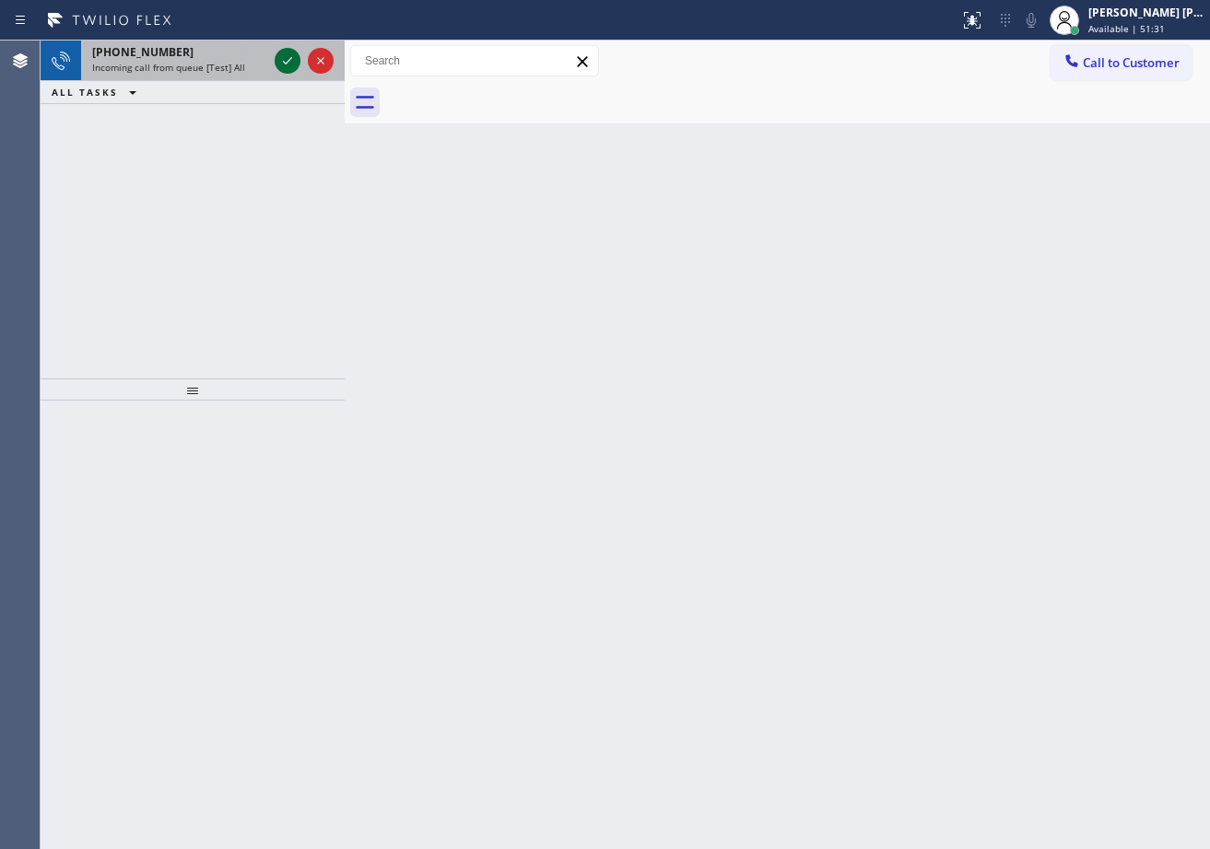
click at [240, 71] on span "Incoming call from queue [Test] All" at bounding box center [168, 67] width 153 height 13
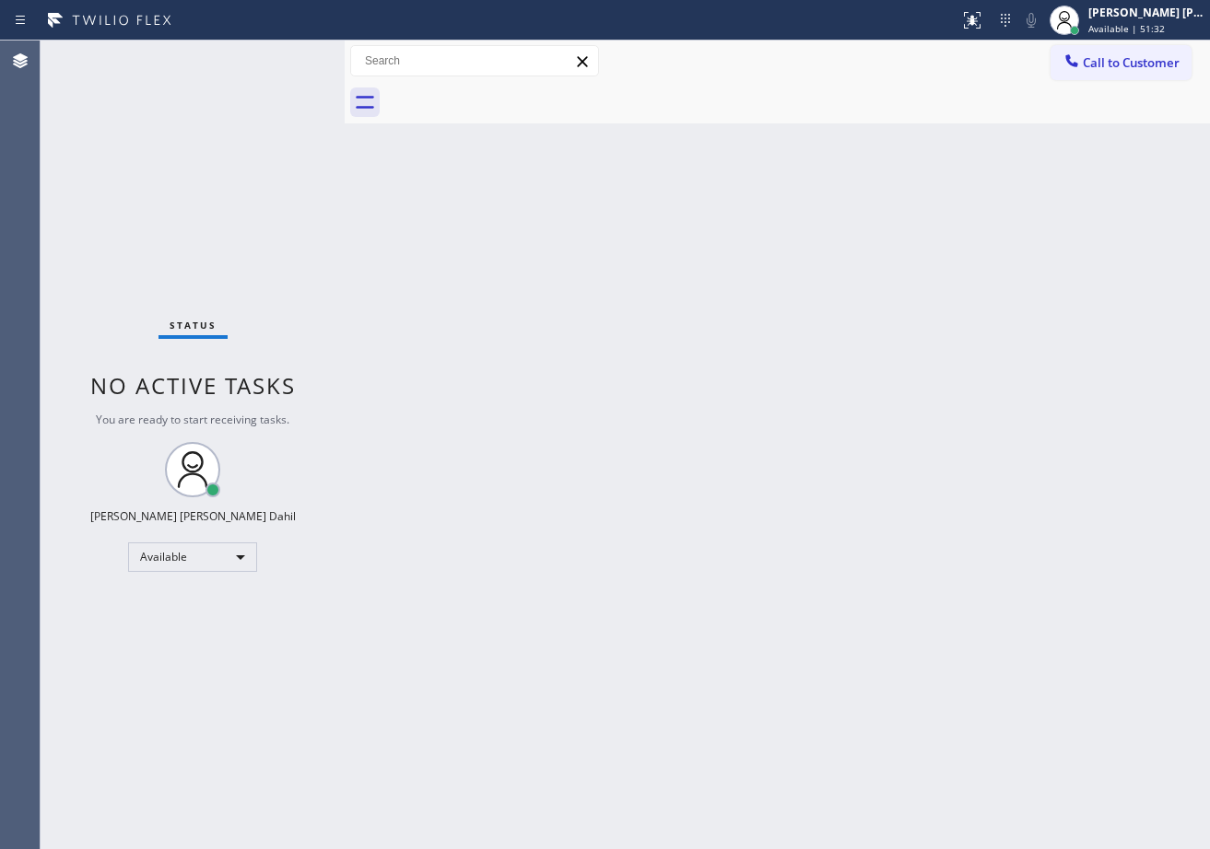
click at [290, 64] on div "Status No active tasks You are ready to start receiving tasks. [PERSON_NAME] [P…" at bounding box center [193, 445] width 304 height 809
click at [291, 64] on div "Status No active tasks You are ready to start receiving tasks. [PERSON_NAME] [P…" at bounding box center [193, 445] width 304 height 809
click at [280, 64] on div "Status No active tasks You are ready to start receiving tasks. [PERSON_NAME] [P…" at bounding box center [193, 445] width 304 height 809
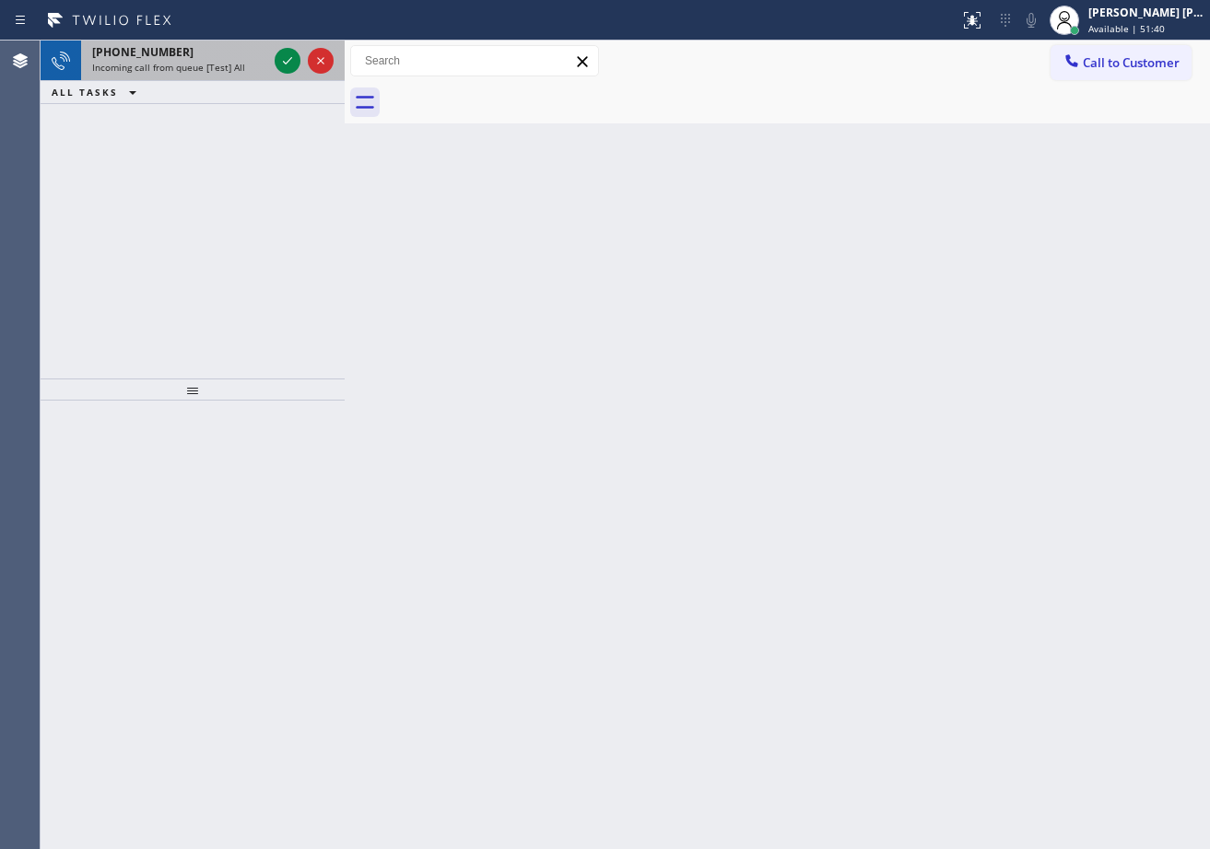
click at [245, 46] on div "+18187444071" at bounding box center [179, 52] width 175 height 16
click at [245, 47] on div "+18187444071" at bounding box center [179, 52] width 175 height 16
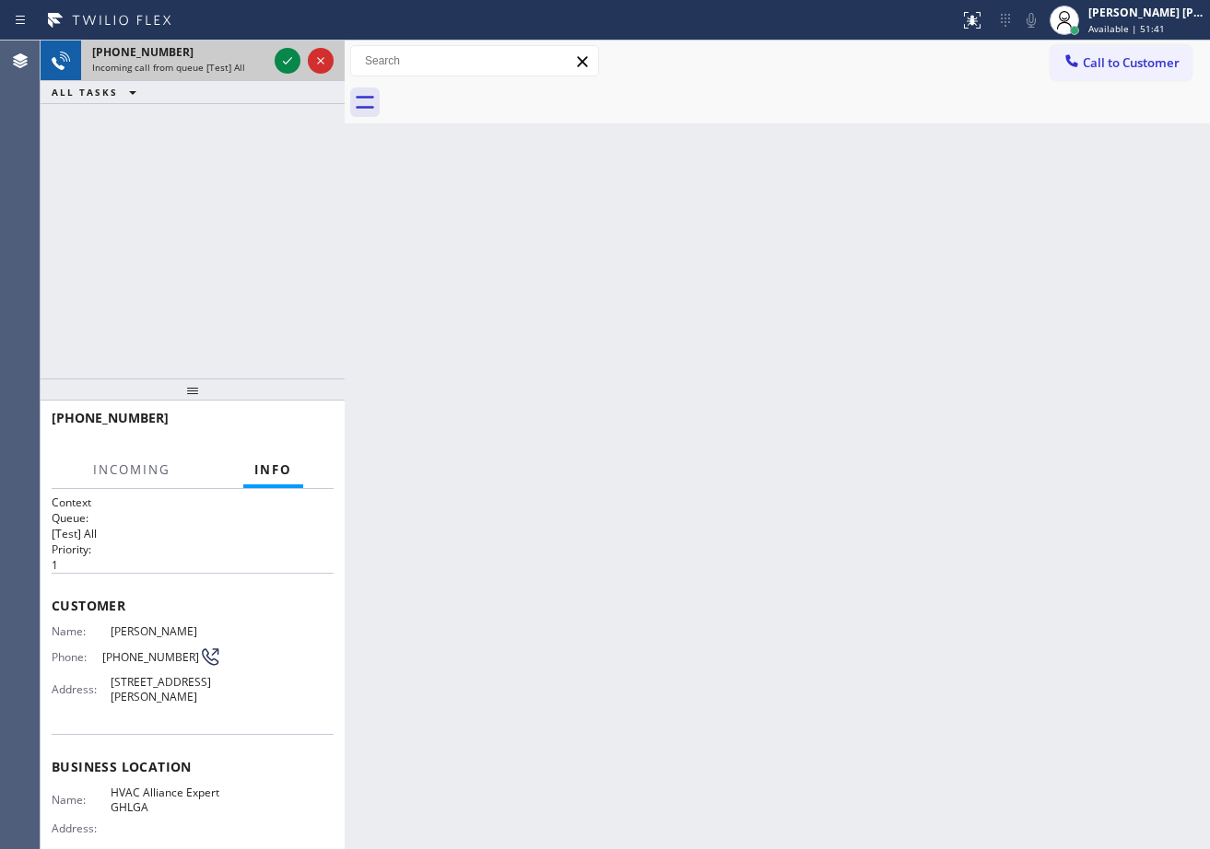
click at [249, 60] on div "+18187444071 Incoming call from queue [Test] All" at bounding box center [176, 61] width 190 height 41
click at [250, 61] on div "Incoming call from queue [Test] All" at bounding box center [179, 67] width 175 height 13
click at [283, 61] on icon at bounding box center [287, 61] width 22 height 22
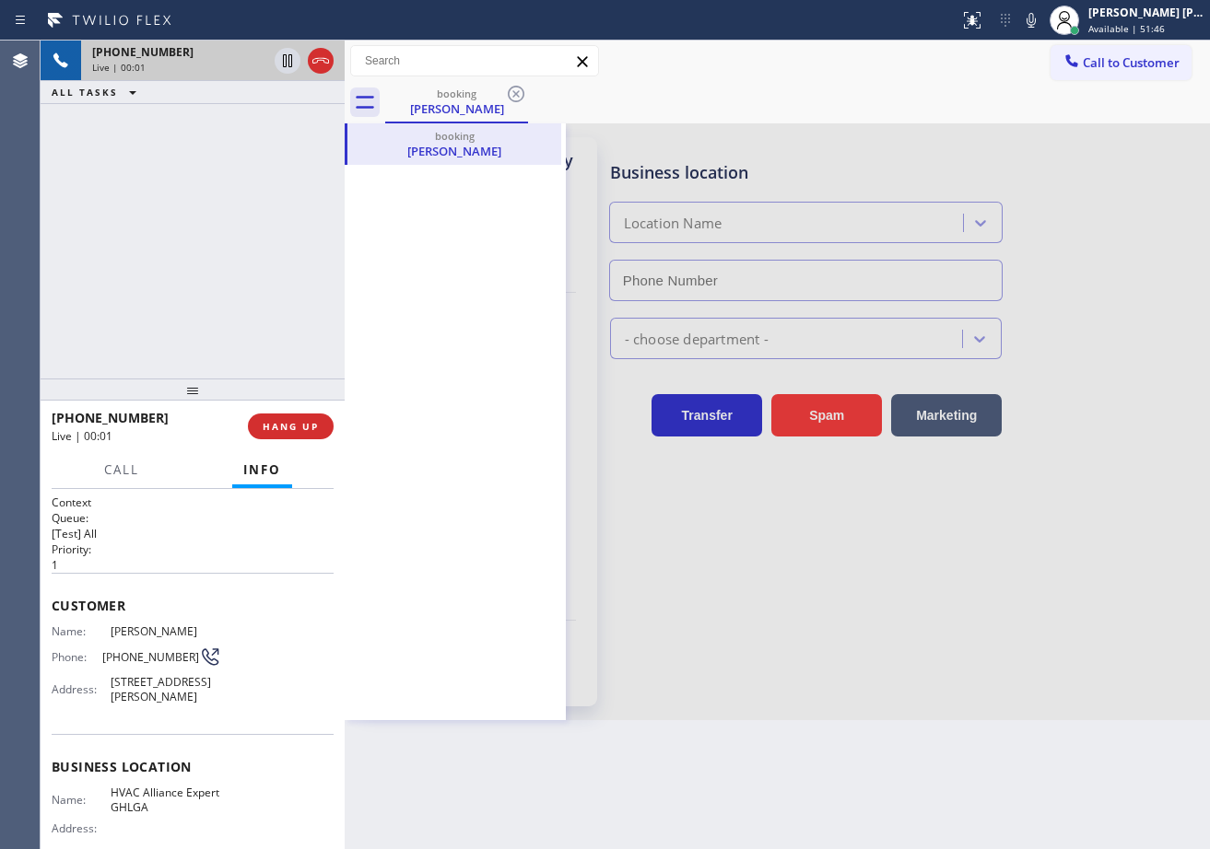
type input "(213) 799-4696"
click at [229, 238] on div "+18187444071 Live | 00:04 ALL TASKS ALL TASKS ACTIVE TASKS TASKS IN WRAP UP" at bounding box center [193, 210] width 304 height 338
click at [444, 97] on div "booking" at bounding box center [456, 94] width 139 height 14
click at [908, 681] on div at bounding box center [777, 421] width 865 height 597
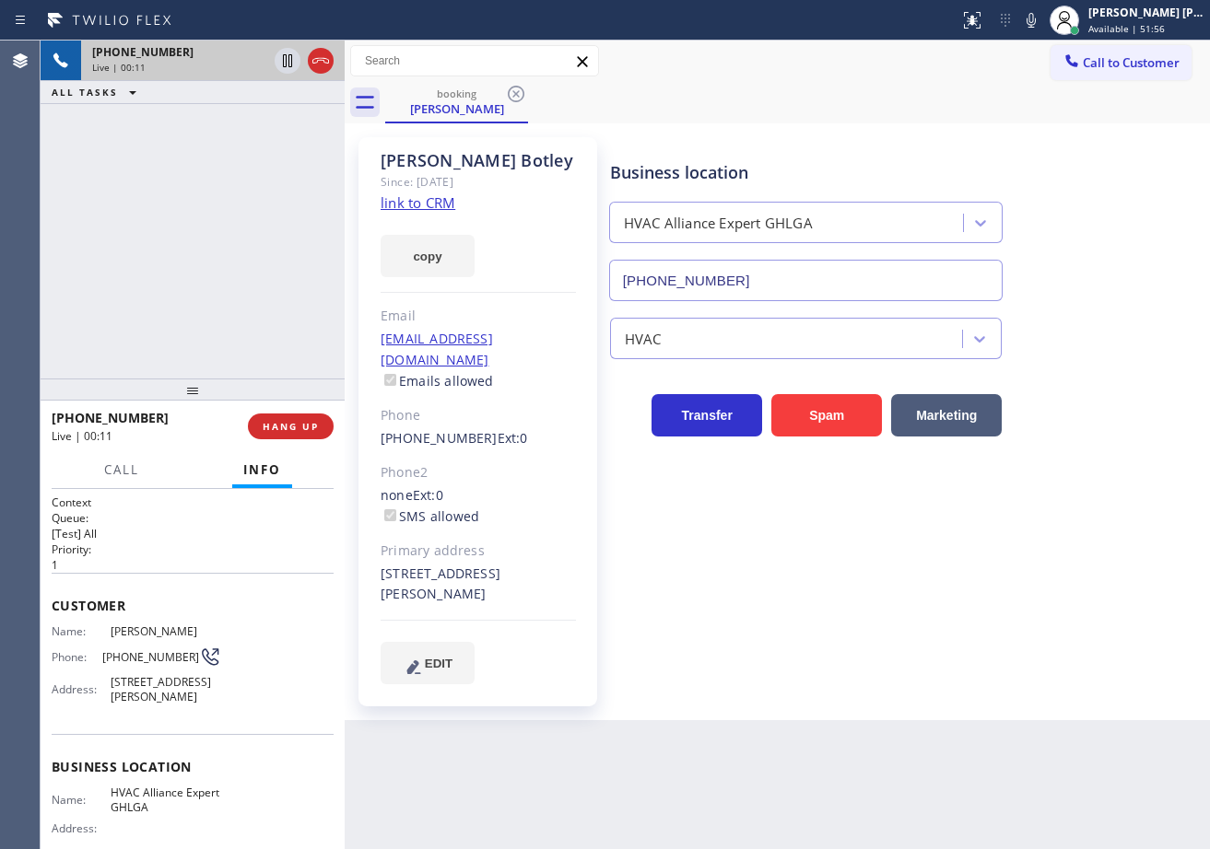
click at [429, 205] on link "link to CRM" at bounding box center [418, 202] width 75 height 18
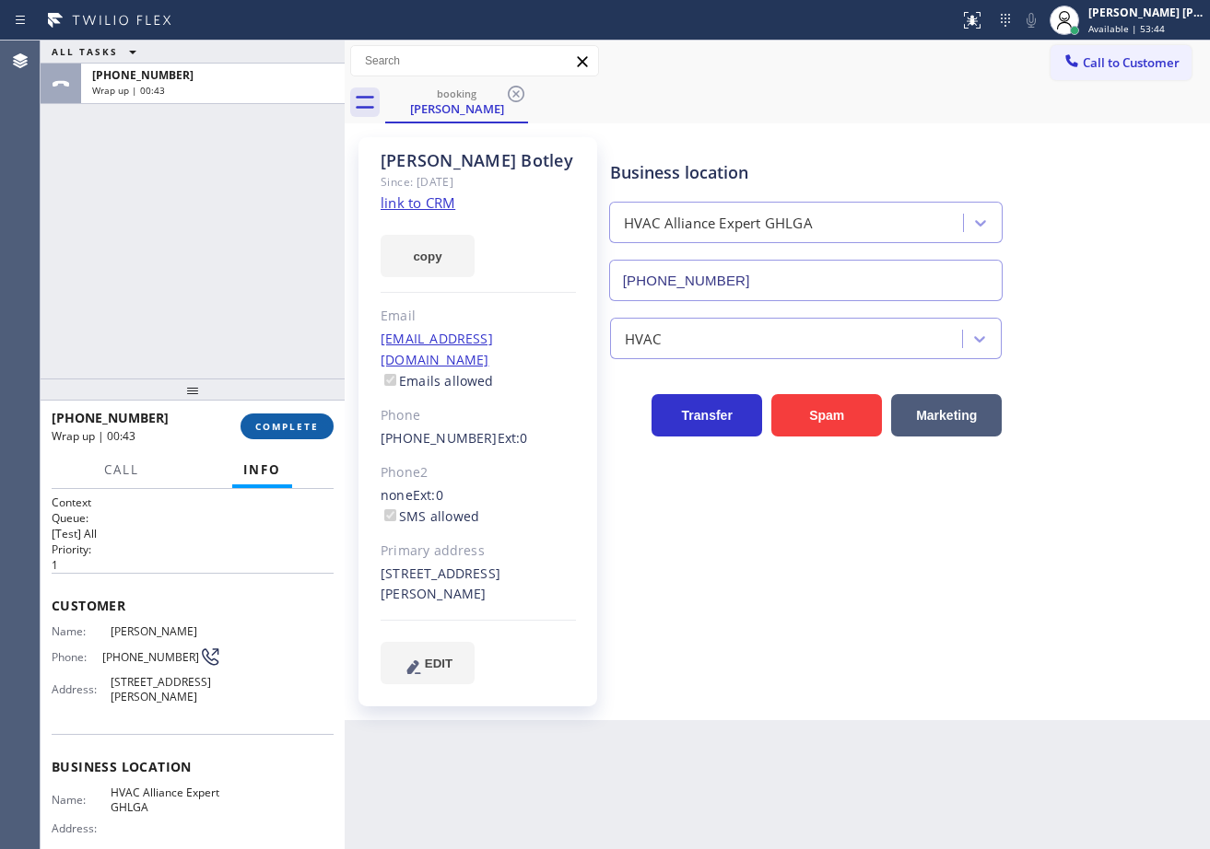
click at [241, 428] on button "COMPLETE" at bounding box center [286, 427] width 93 height 26
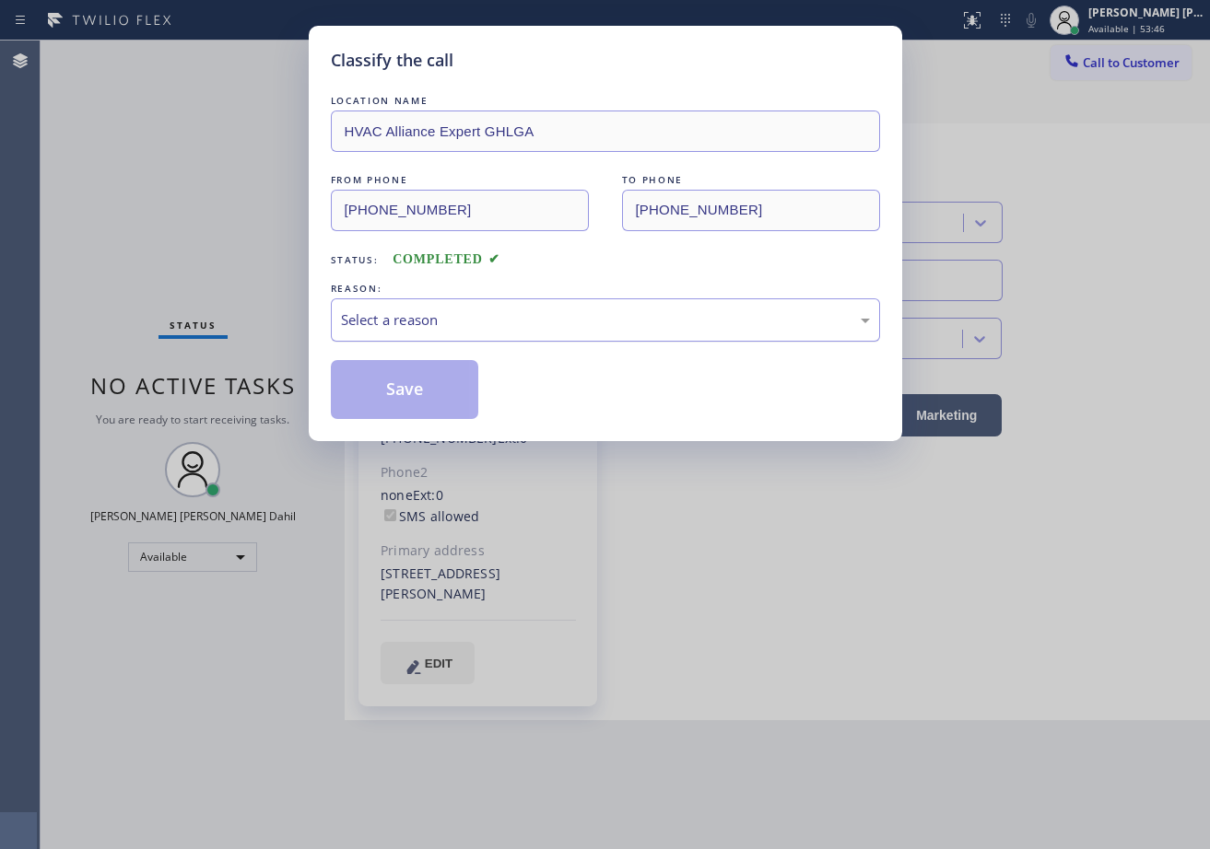
click at [425, 319] on div "Select a reason" at bounding box center [605, 320] width 529 height 21
click at [381, 394] on button "Save" at bounding box center [405, 389] width 148 height 59
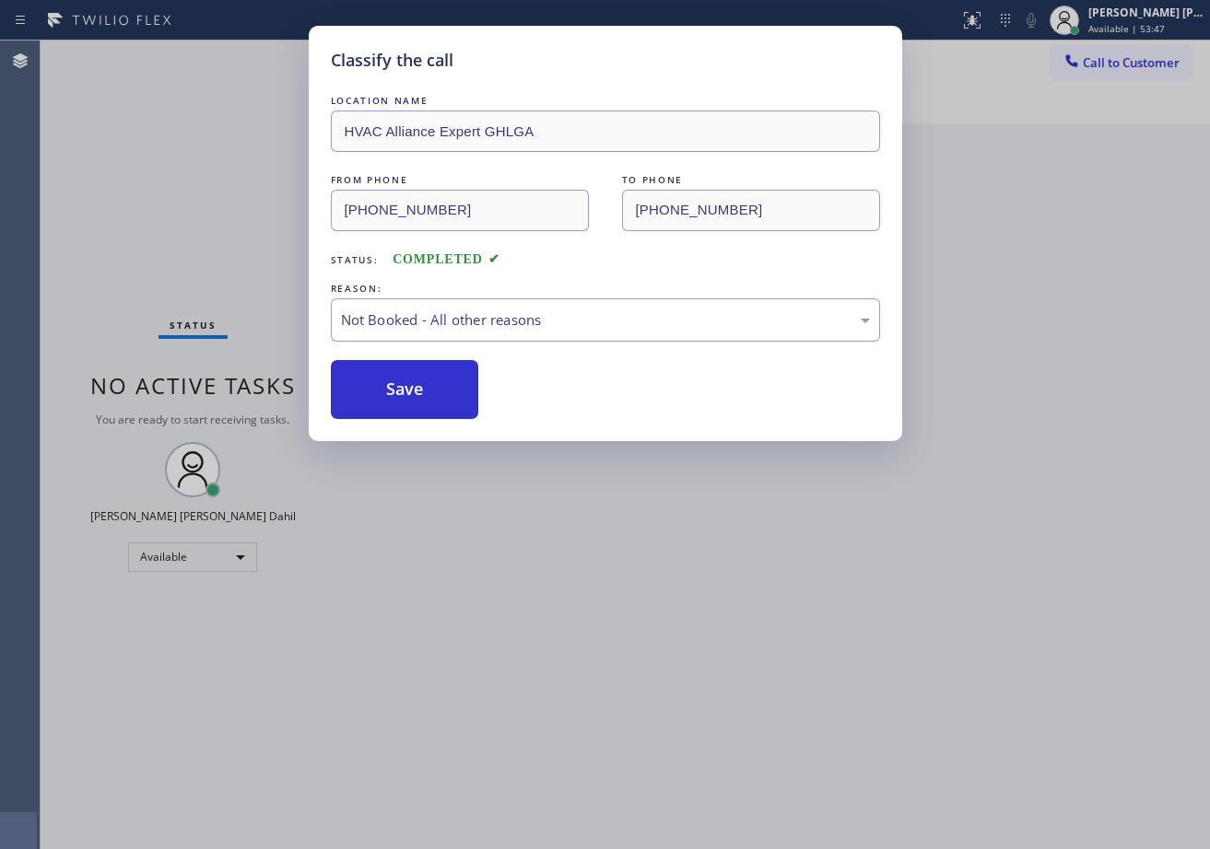
click at [381, 394] on button "Save" at bounding box center [405, 389] width 148 height 59
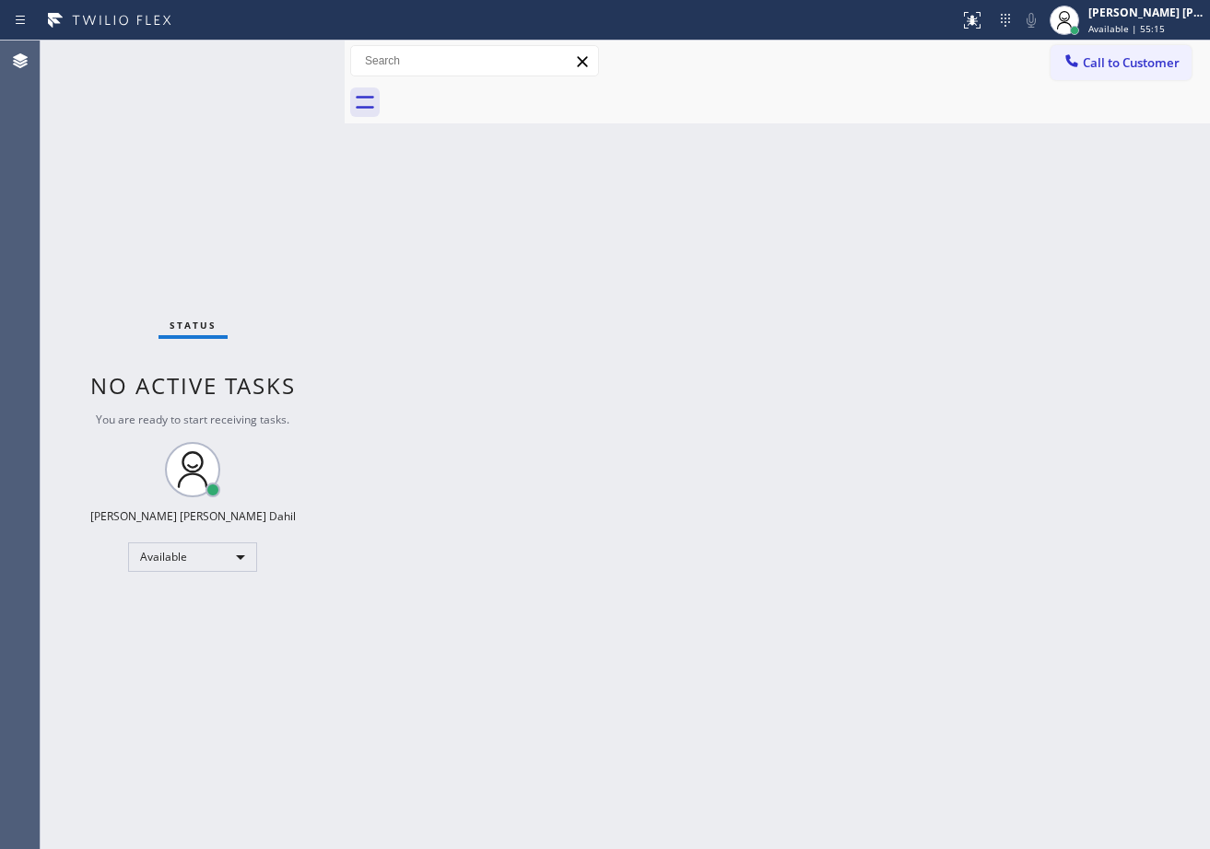
drag, startPoint x: 680, startPoint y: 383, endPoint x: 698, endPoint y: 394, distance: 21.5
click at [698, 394] on div "Back to Dashboard Change Sender ID Customers Technicians Select a contact Outbo…" at bounding box center [777, 445] width 865 height 809
click at [785, 690] on div "Back to Dashboard Change Sender ID Customers Technicians Select a contact Outbo…" at bounding box center [777, 445] width 865 height 809
click at [270, 75] on div "Status No active tasks You are ready to start receiving tasks. [PERSON_NAME] [P…" at bounding box center [193, 445] width 304 height 809
click at [259, 136] on div "Status No active tasks You are ready to start receiving tasks. [PERSON_NAME] [P…" at bounding box center [193, 445] width 304 height 809
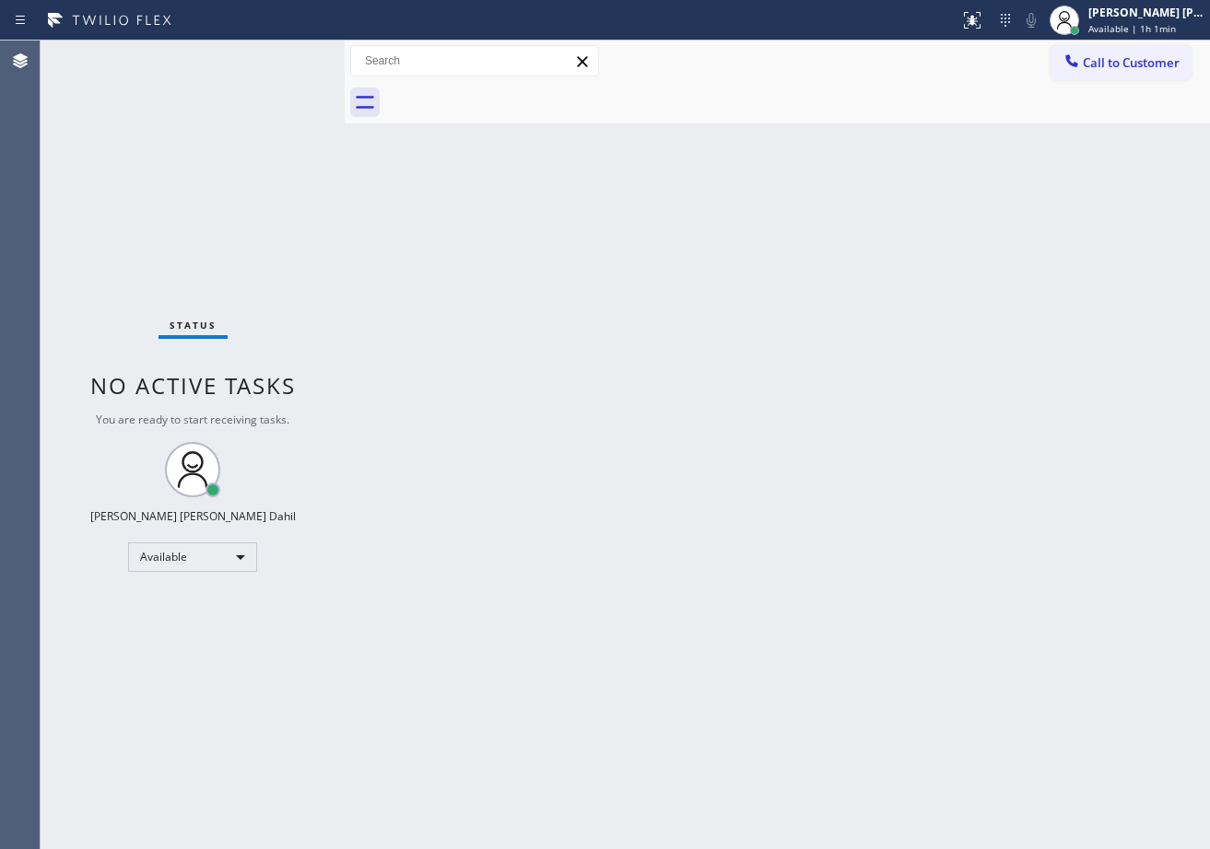
click at [586, 131] on div "Back to Dashboard Change Sender ID Customers Technicians Select a contact Outbo…" at bounding box center [777, 445] width 865 height 809
click at [293, 67] on div "Status No active tasks You are ready to start receiving tasks. [PERSON_NAME] [P…" at bounding box center [193, 445] width 304 height 809
click at [286, 60] on div "Status No active tasks You are ready to start receiving tasks. [PERSON_NAME] [P…" at bounding box center [193, 445] width 304 height 809
drag, startPoint x: 286, startPoint y: 60, endPoint x: 290, endPoint y: 41, distance: 19.0
click at [290, 41] on div "Status No active tasks You are ready to start receiving tasks. [PERSON_NAME] [P…" at bounding box center [193, 445] width 304 height 809
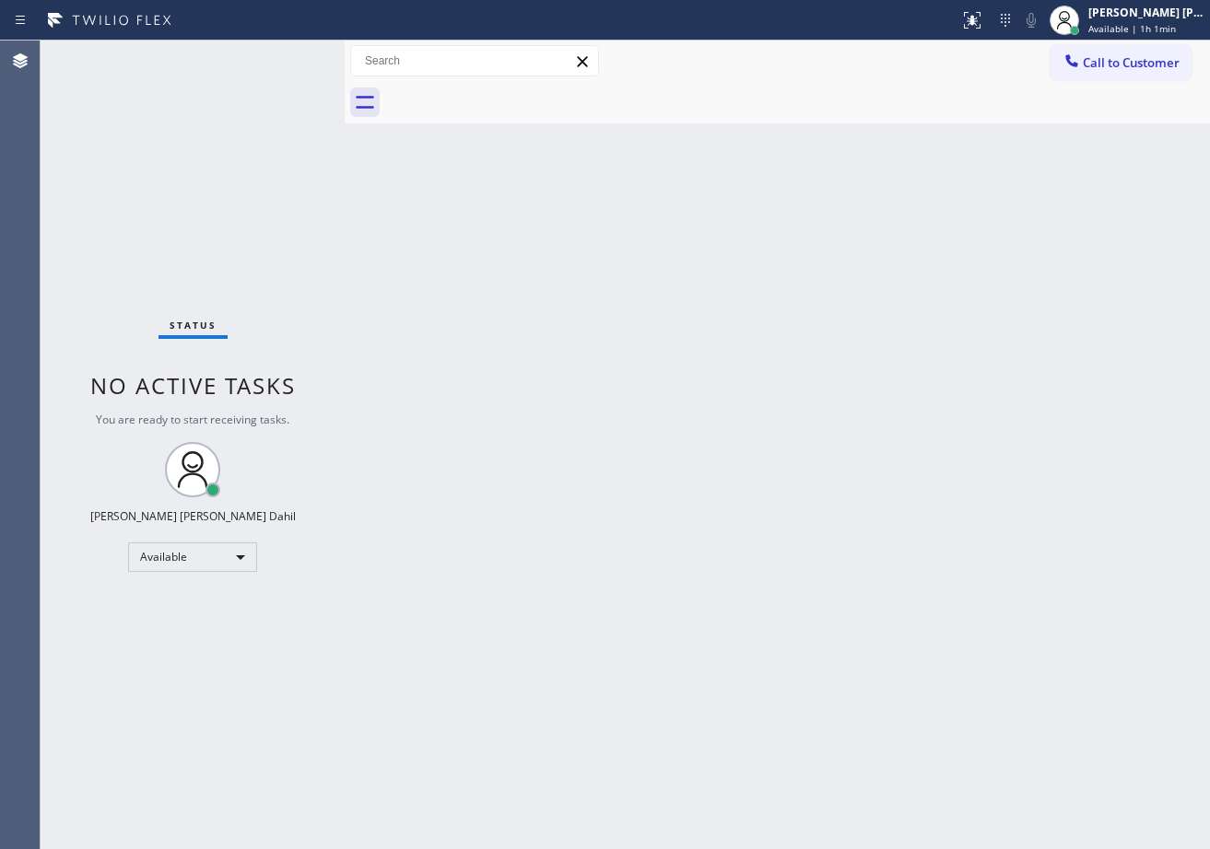
click at [290, 41] on div "Status No active tasks You are ready to start receiving tasks. [PERSON_NAME] [P…" at bounding box center [193, 445] width 304 height 809
click at [273, 70] on div "Status No active tasks You are ready to start receiving tasks. [PERSON_NAME] [P…" at bounding box center [193, 445] width 304 height 809
click at [273, 71] on div "Status No active tasks You are ready to start receiving tasks. [PERSON_NAME] [P…" at bounding box center [193, 445] width 304 height 809
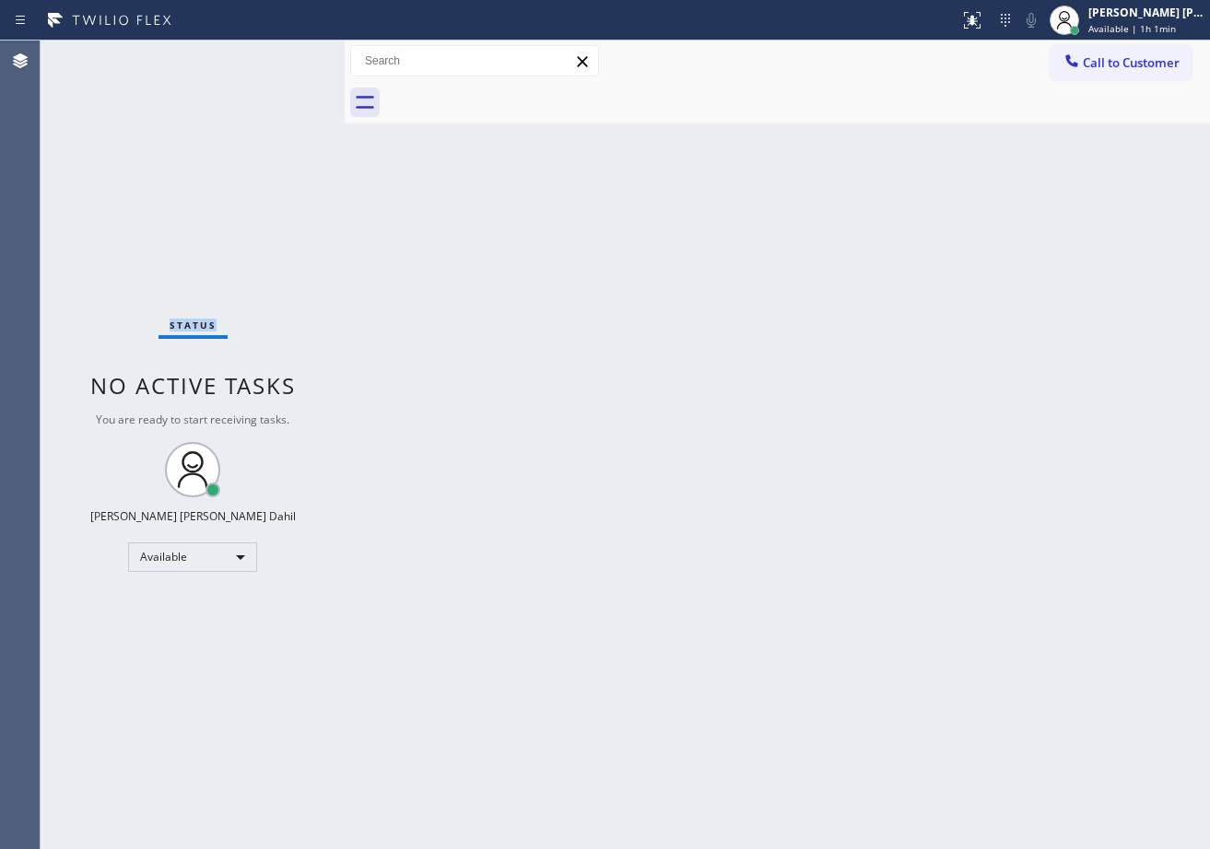
click at [273, 71] on div "Status No active tasks You are ready to start receiving tasks. [PERSON_NAME] [P…" at bounding box center [193, 445] width 304 height 809
click at [283, 62] on div "Status No active tasks You are ready to start receiving tasks. [PERSON_NAME] [P…" at bounding box center [193, 445] width 304 height 809
click at [278, 55] on div "Status No active tasks You are ready to start receiving tasks. [PERSON_NAME] [P…" at bounding box center [193, 445] width 304 height 809
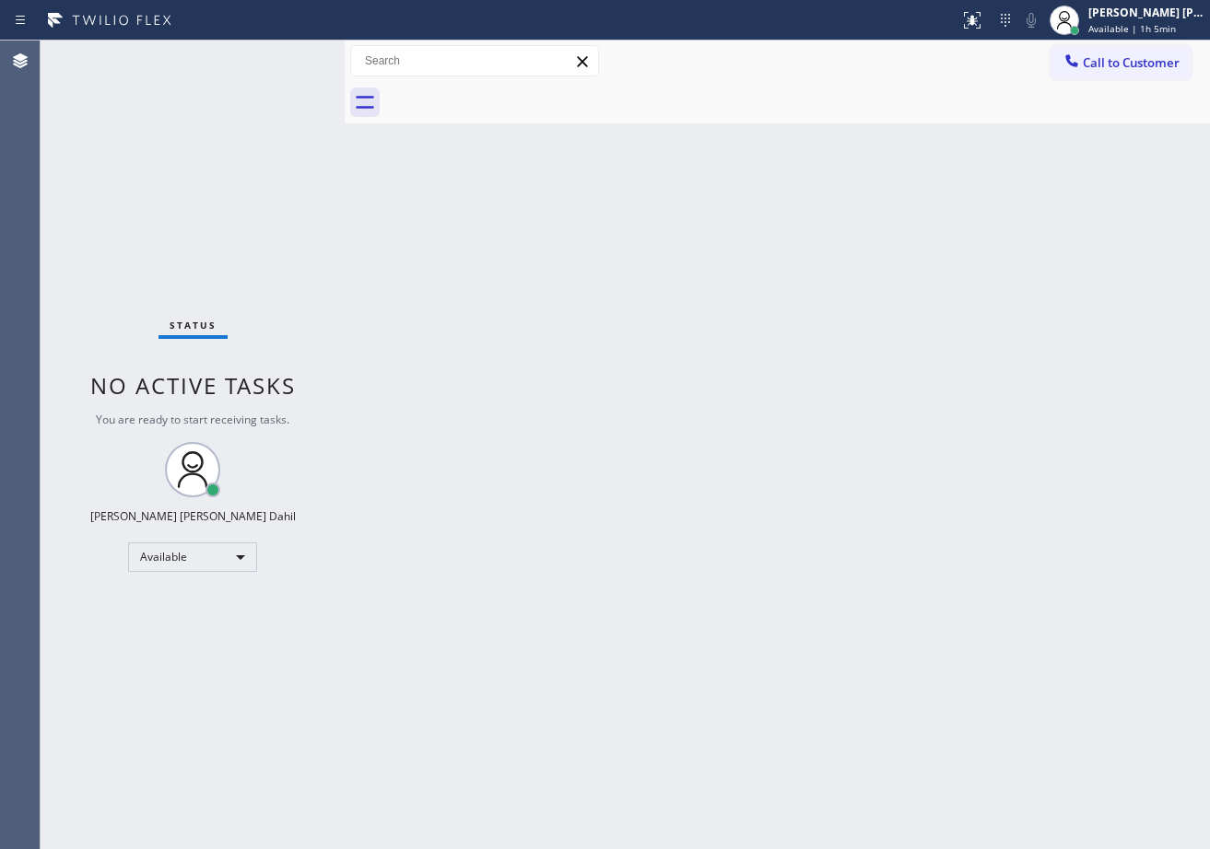
click at [278, 55] on div "Status No active tasks You are ready to start receiving tasks. [PERSON_NAME] [P…" at bounding box center [193, 445] width 304 height 809
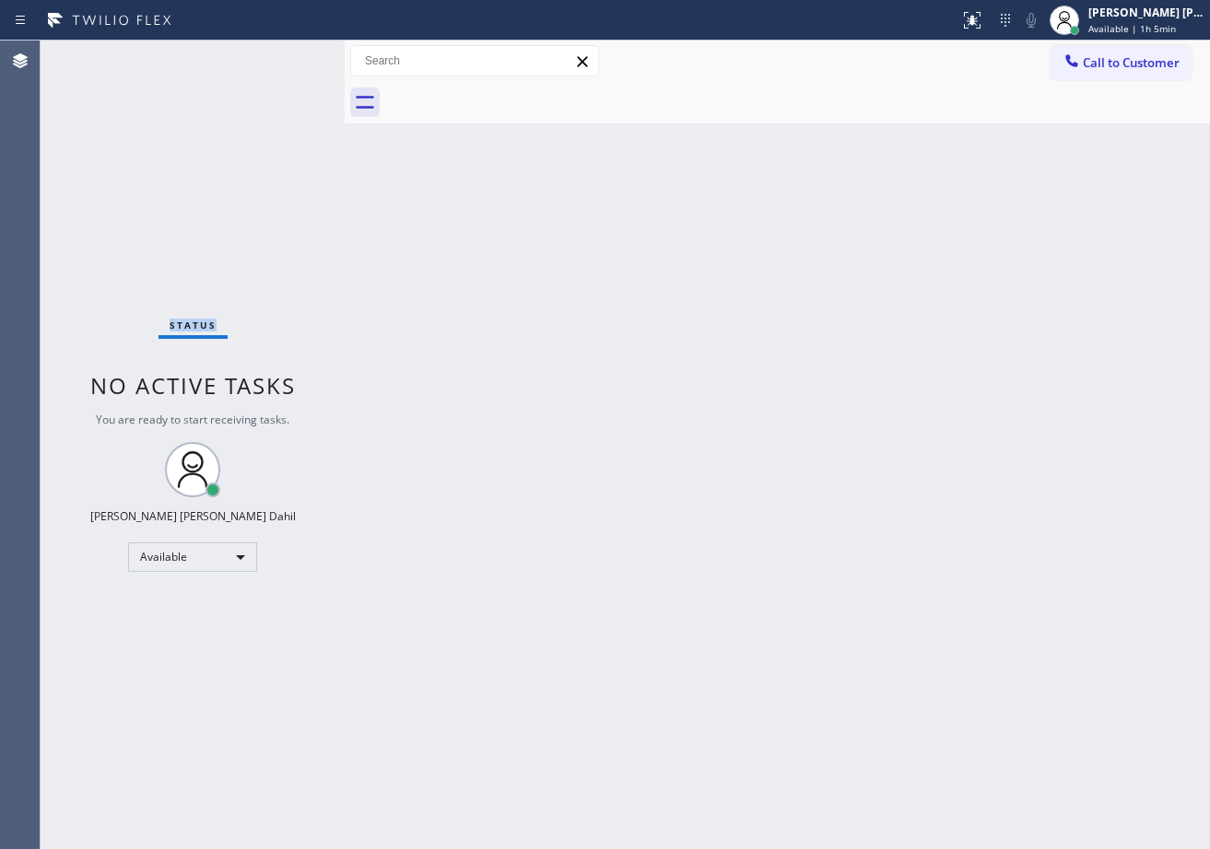
click at [278, 55] on div "Status No active tasks You are ready to start receiving tasks. [PERSON_NAME] [P…" at bounding box center [193, 445] width 304 height 809
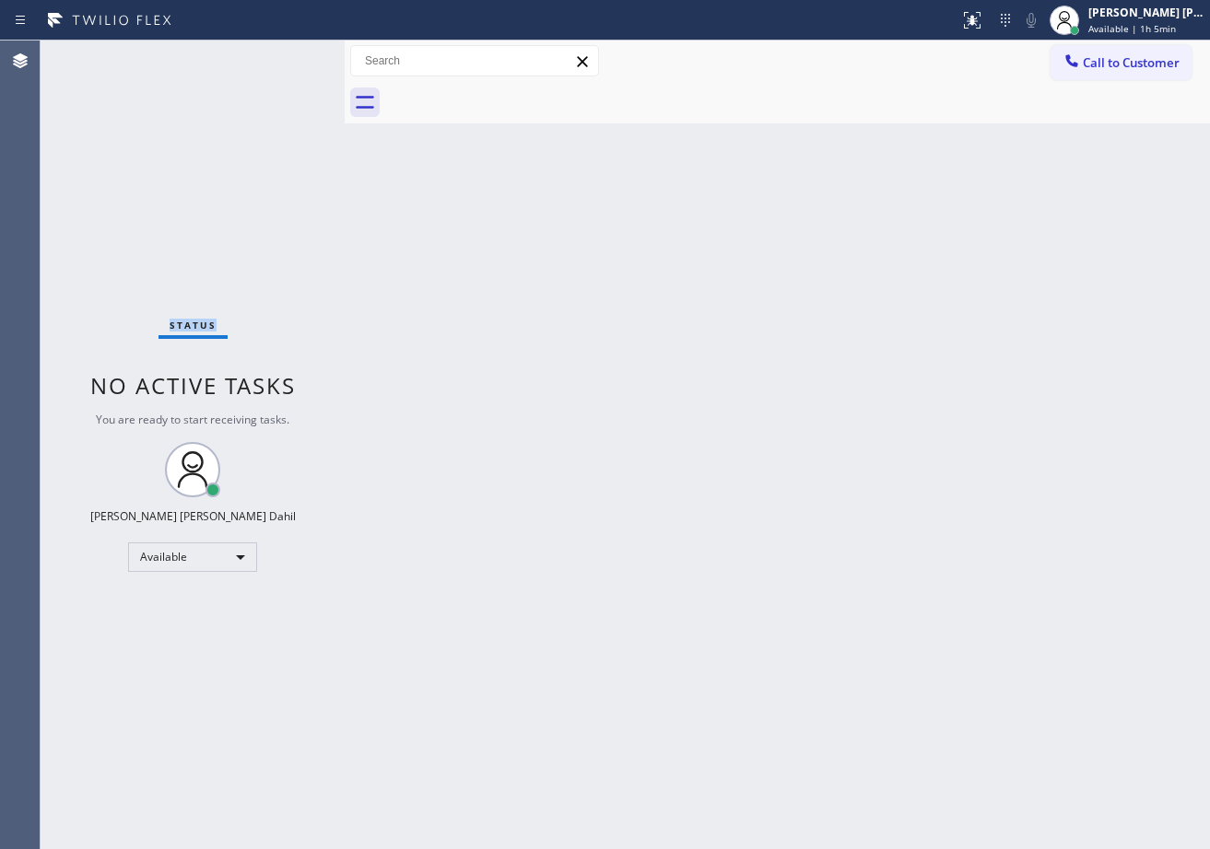
click at [278, 55] on div "Status No active tasks You are ready to start receiving tasks. [PERSON_NAME] [P…" at bounding box center [193, 445] width 304 height 809
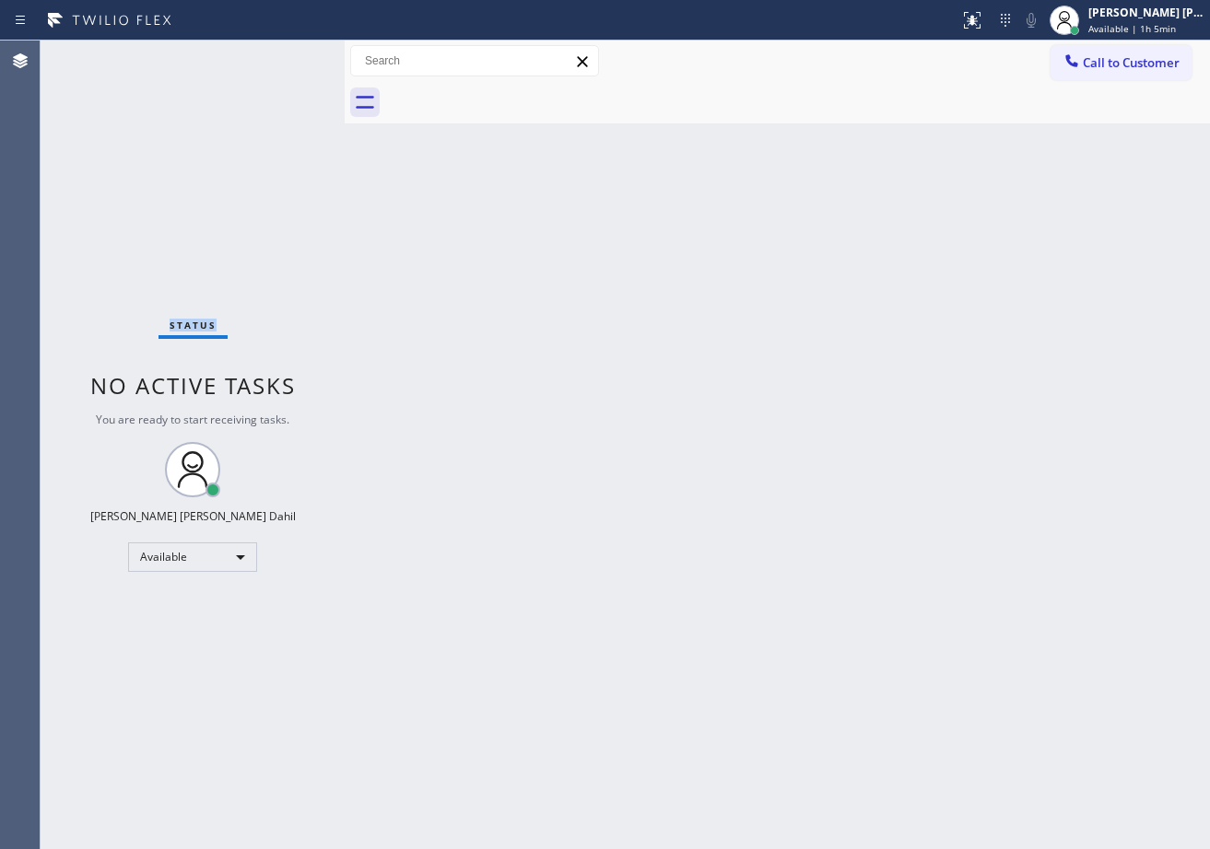
click at [278, 55] on div "Status No active tasks You are ready to start receiving tasks. [PERSON_NAME] [P…" at bounding box center [193, 445] width 304 height 809
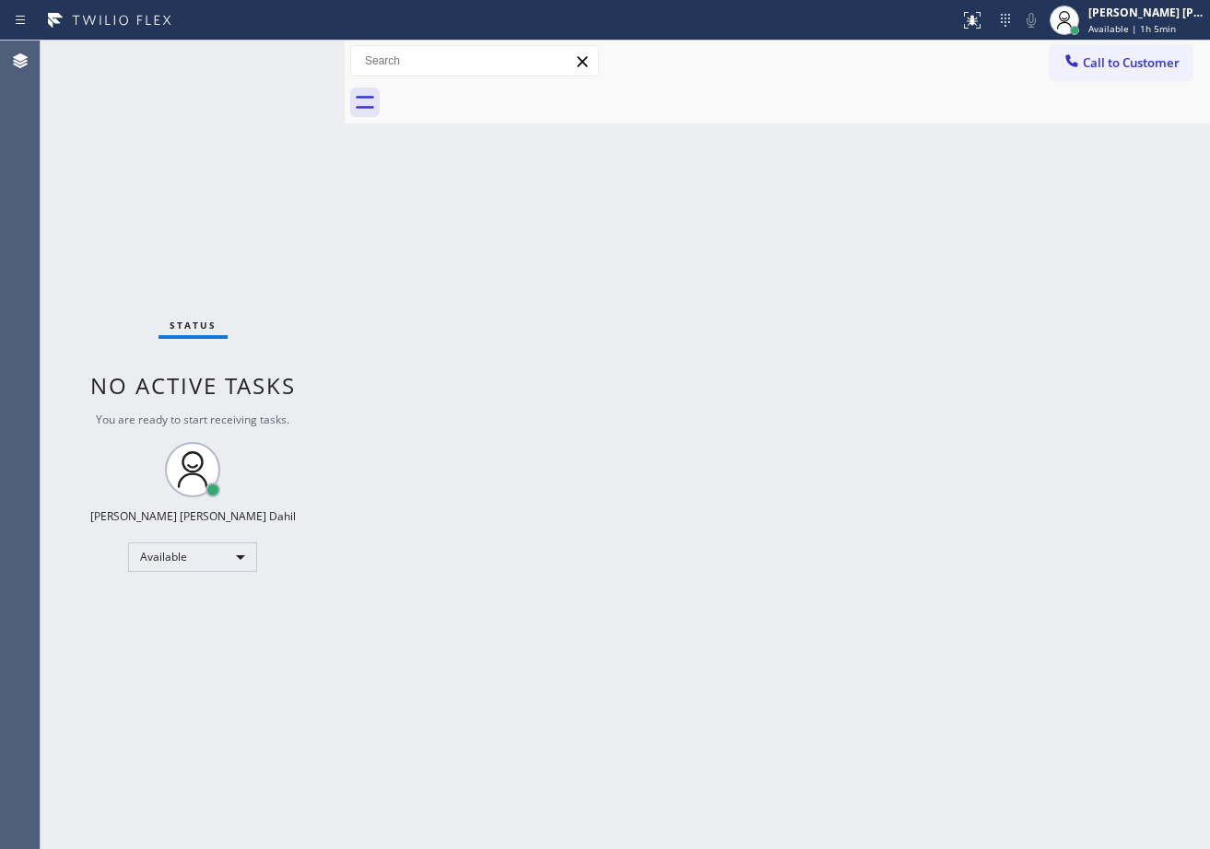
click at [278, 55] on div "Status No active tasks You are ready to start receiving tasks. [PERSON_NAME] [P…" at bounding box center [193, 445] width 304 height 809
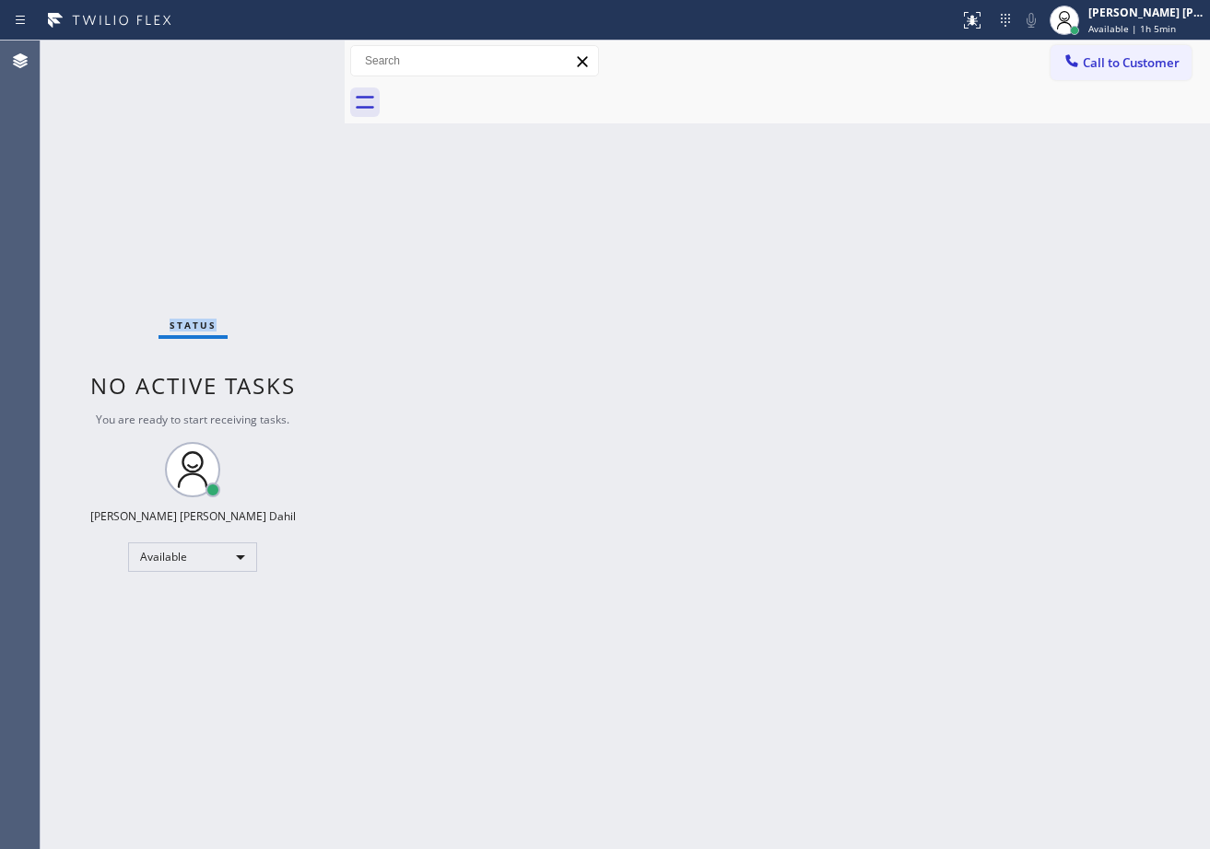
click at [278, 55] on div "Status No active tasks You are ready to start receiving tasks. [PERSON_NAME] [P…" at bounding box center [193, 445] width 304 height 809
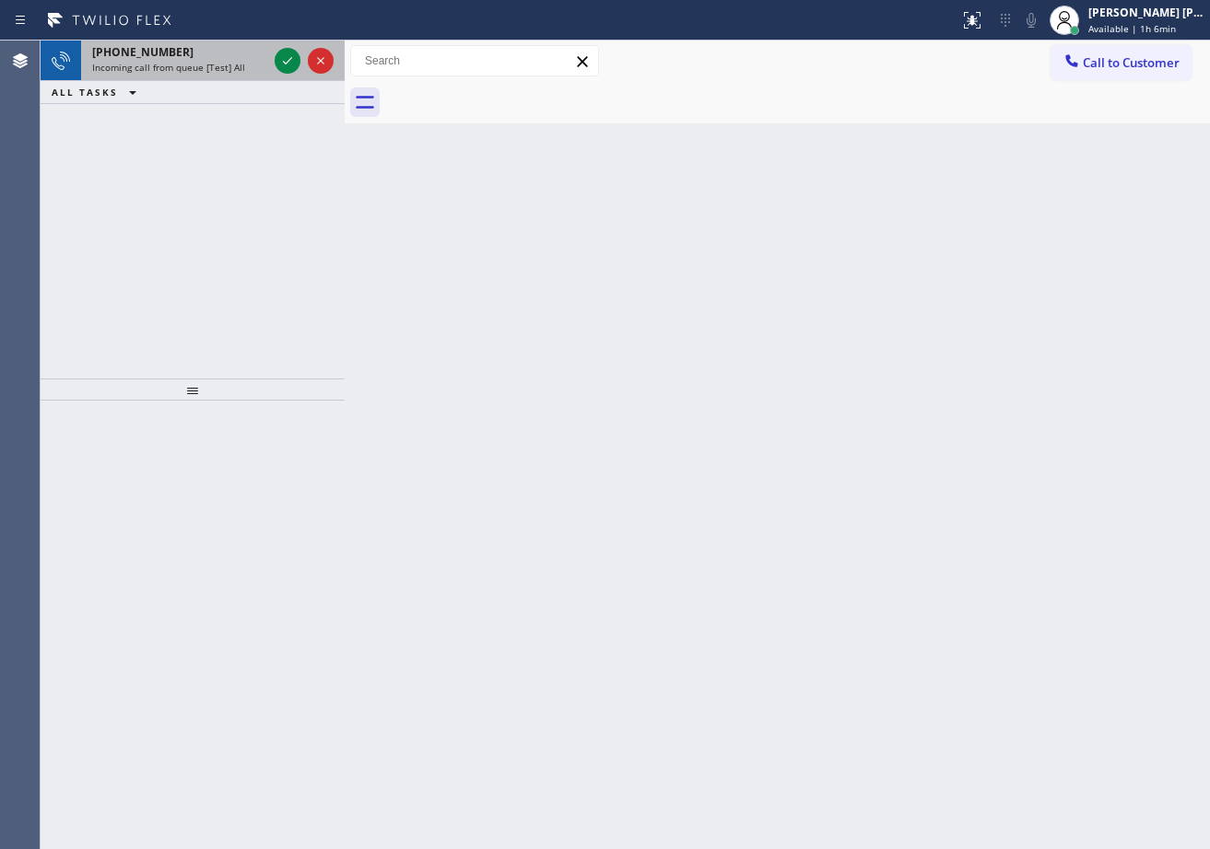
click at [237, 55] on div "+17602133682" at bounding box center [179, 52] width 175 height 16
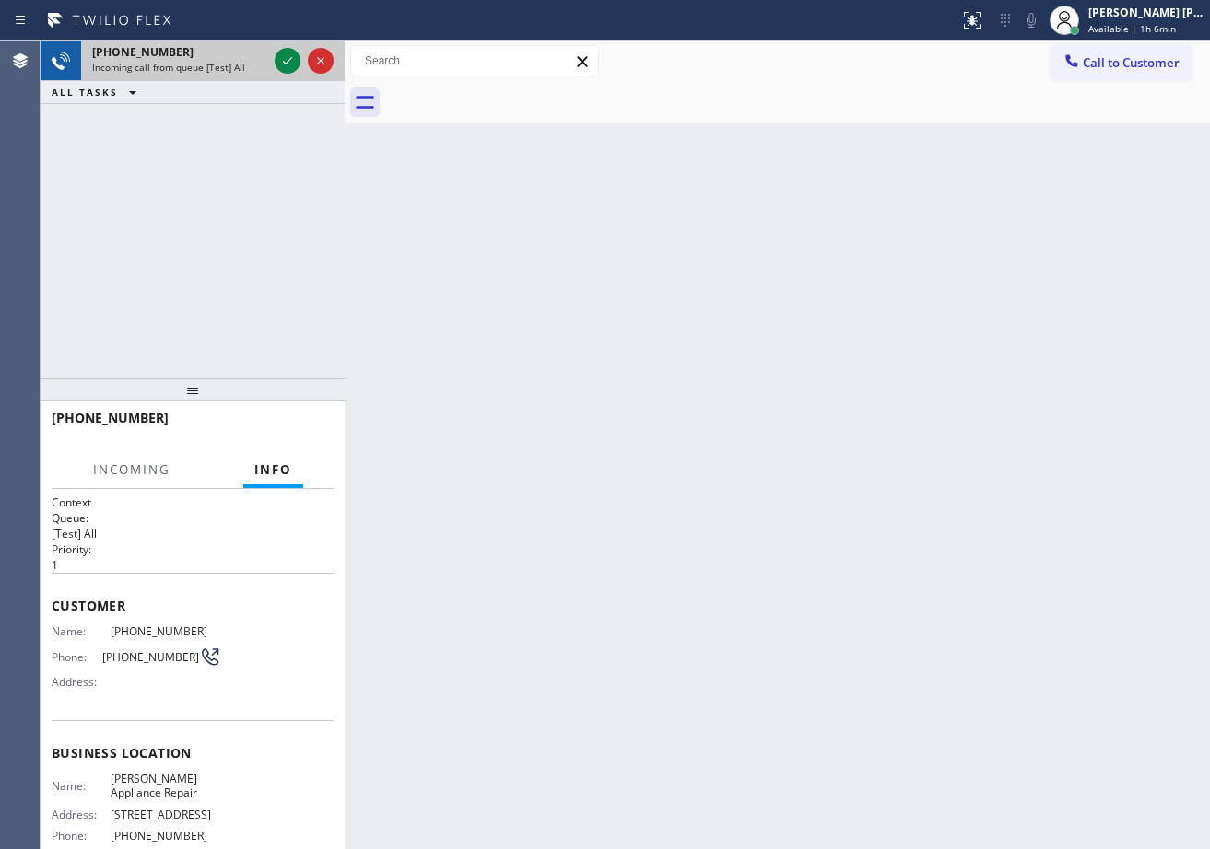
click at [239, 56] on div "+17602133682" at bounding box center [179, 52] width 175 height 16
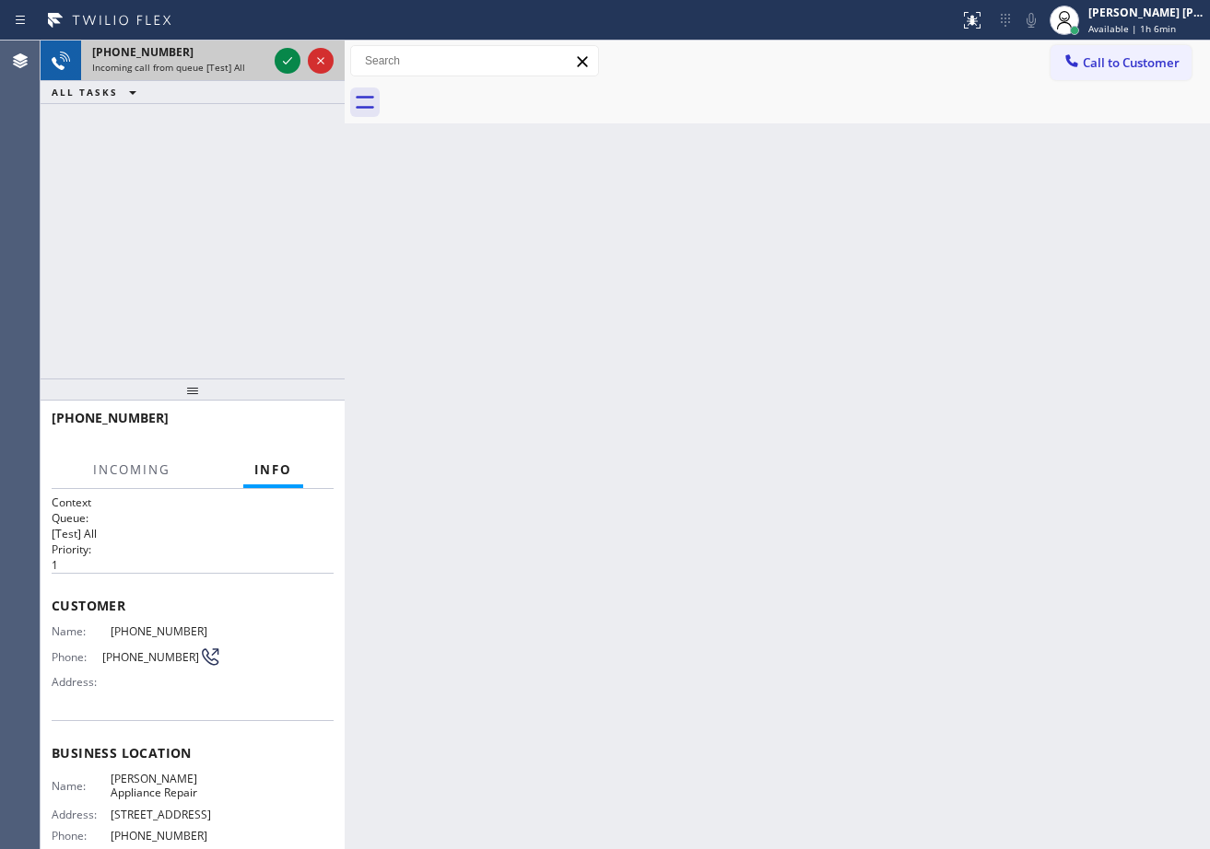
click at [239, 56] on div "+17602133682" at bounding box center [179, 52] width 175 height 16
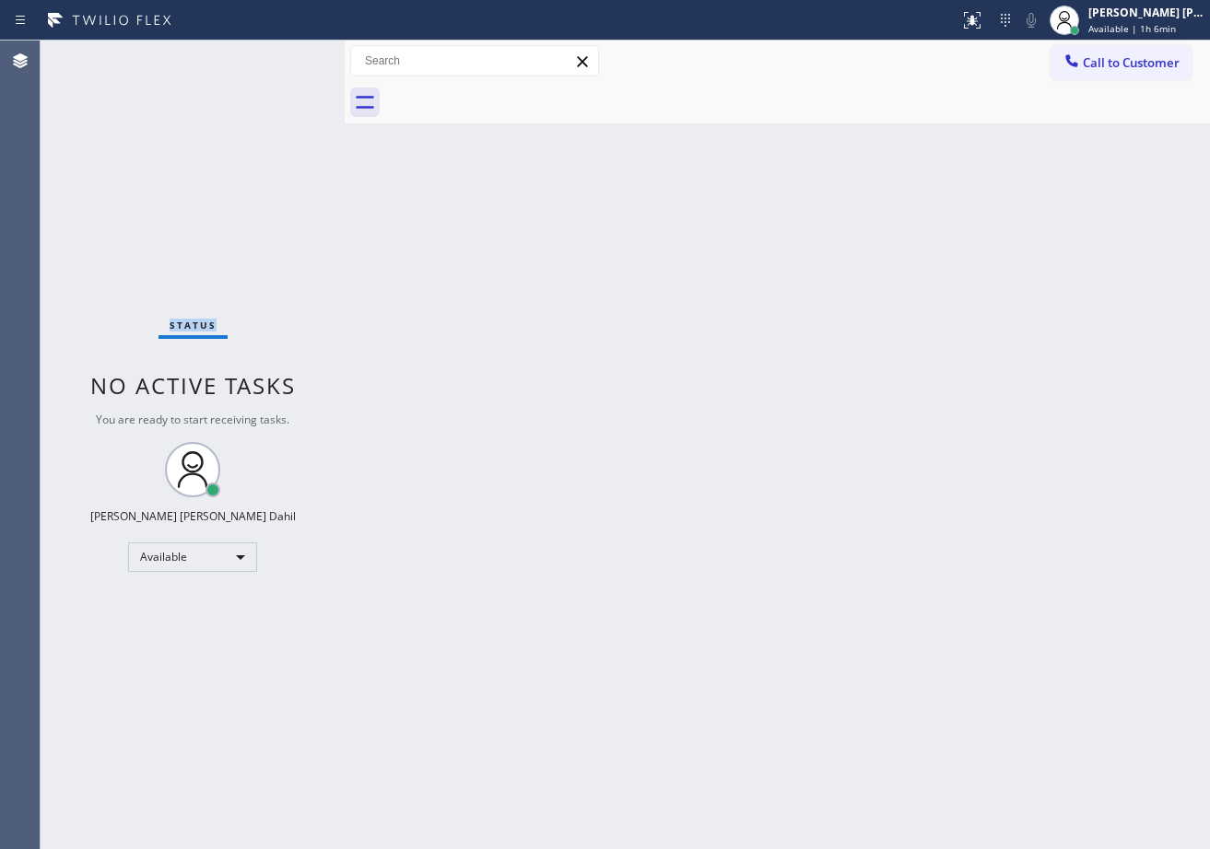
click at [239, 56] on div "Status No active tasks You are ready to start receiving tasks. [PERSON_NAME] [P…" at bounding box center [193, 445] width 304 height 809
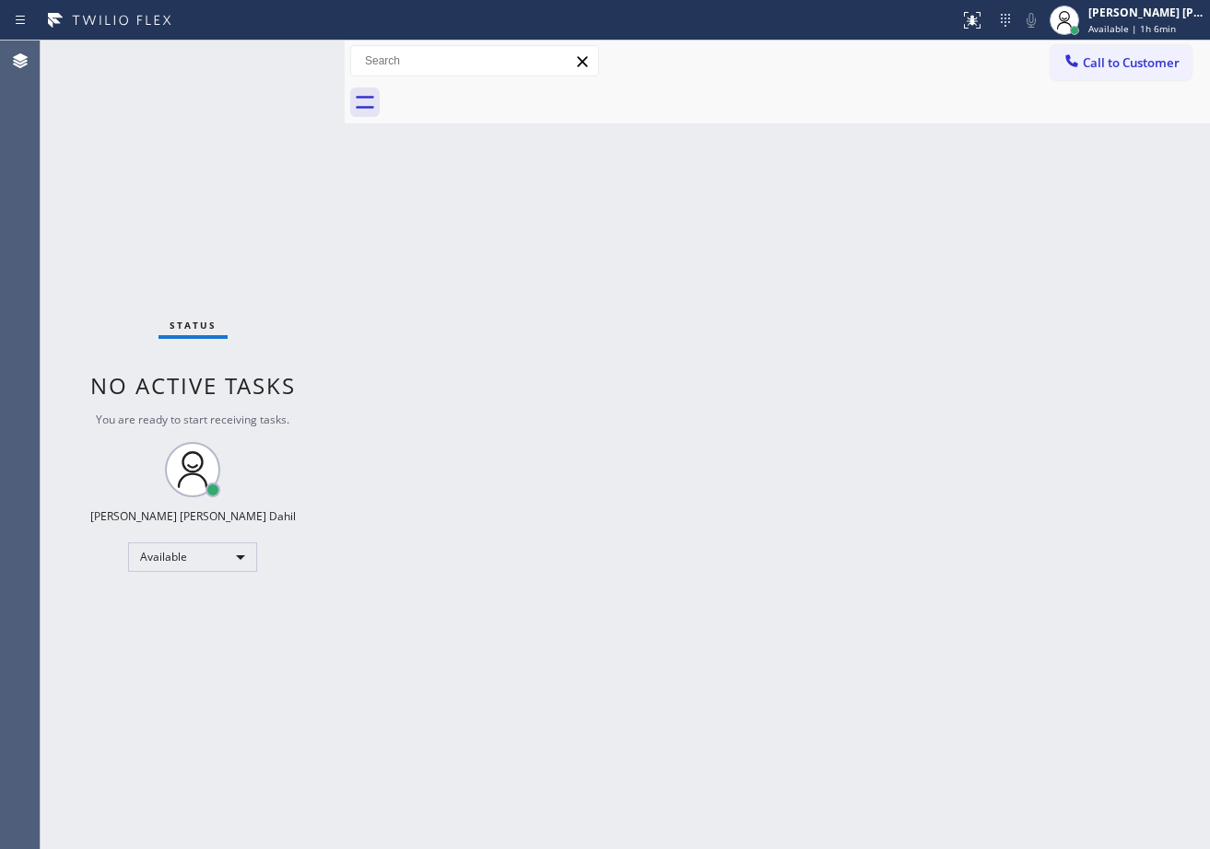
click at [711, 552] on div "Back to Dashboard Change Sender ID Customers Technicians Select a contact Outbo…" at bounding box center [777, 445] width 865 height 809
click at [492, 227] on div "Back to Dashboard Change Sender ID Customers Technicians Select a contact Outbo…" at bounding box center [777, 445] width 865 height 809
click at [711, 381] on div "Back to Dashboard Change Sender ID Customers Technicians Select a contact Outbo…" at bounding box center [777, 445] width 865 height 809
drag, startPoint x: 467, startPoint y: 453, endPoint x: 498, endPoint y: 470, distance: 35.4
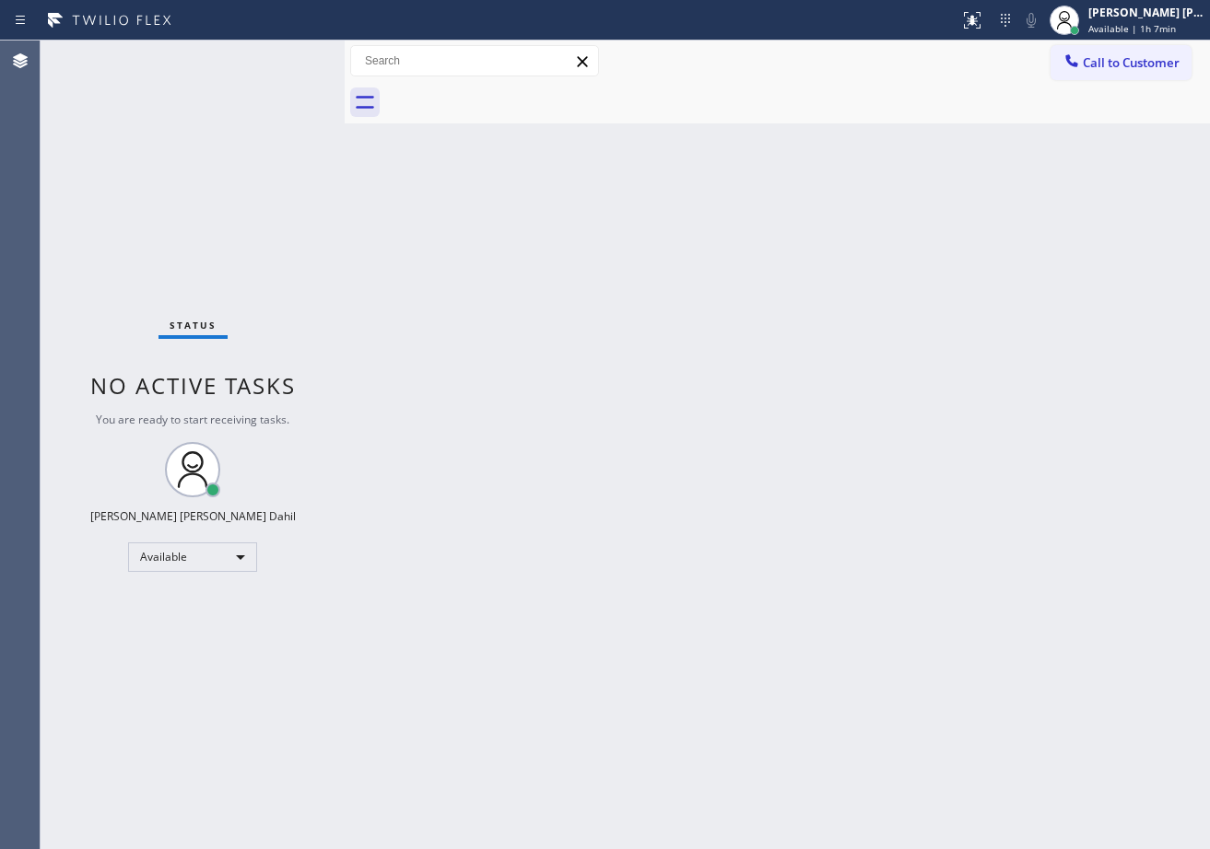
click at [470, 453] on div "Back to Dashboard Change Sender ID Customers Technicians Select a contact Outbo…" at bounding box center [777, 445] width 865 height 809
click at [228, 87] on div "Status No active tasks You are ready to start receiving tasks. [PERSON_NAME] [P…" at bounding box center [193, 445] width 304 height 809
drag, startPoint x: 1116, startPoint y: 28, endPoint x: 1124, endPoint y: 94, distance: 66.9
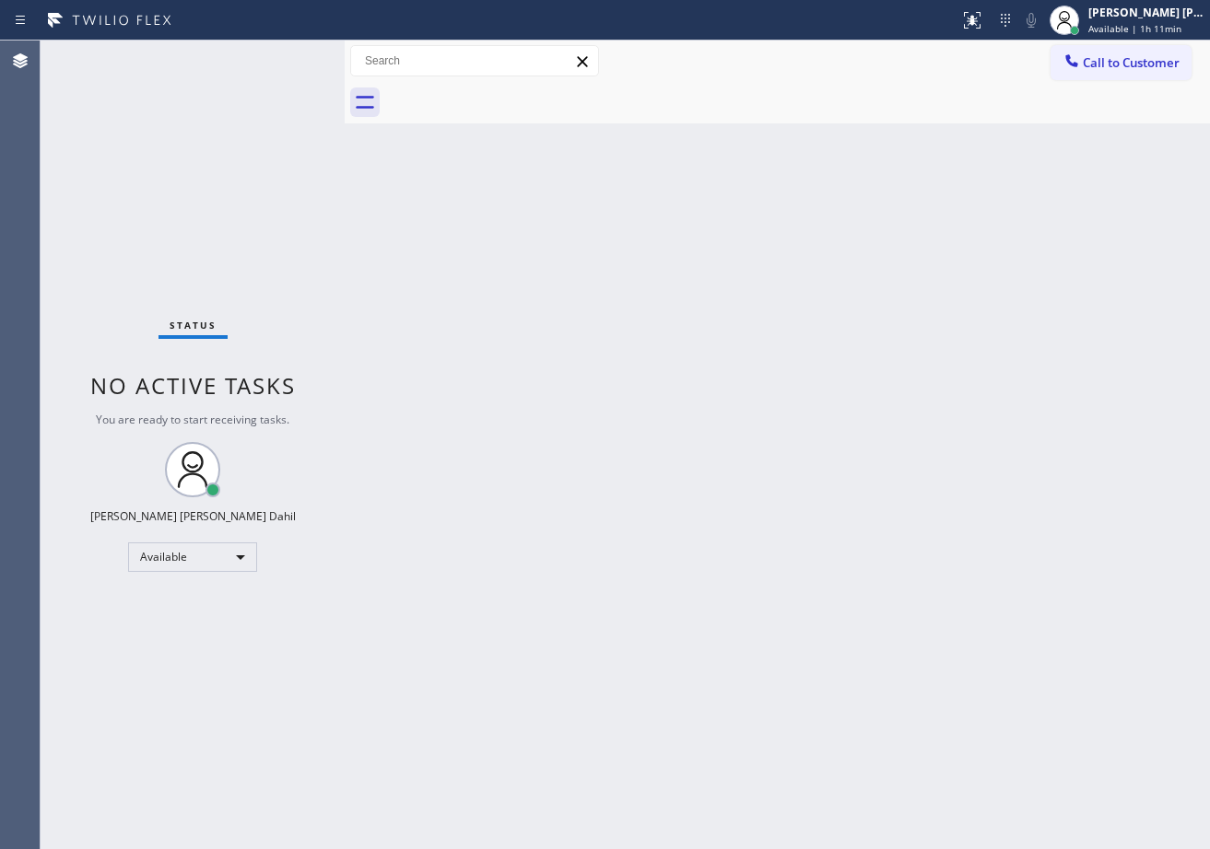
click at [1116, 28] on span "Available | 1h 11min" at bounding box center [1134, 28] width 93 height 13
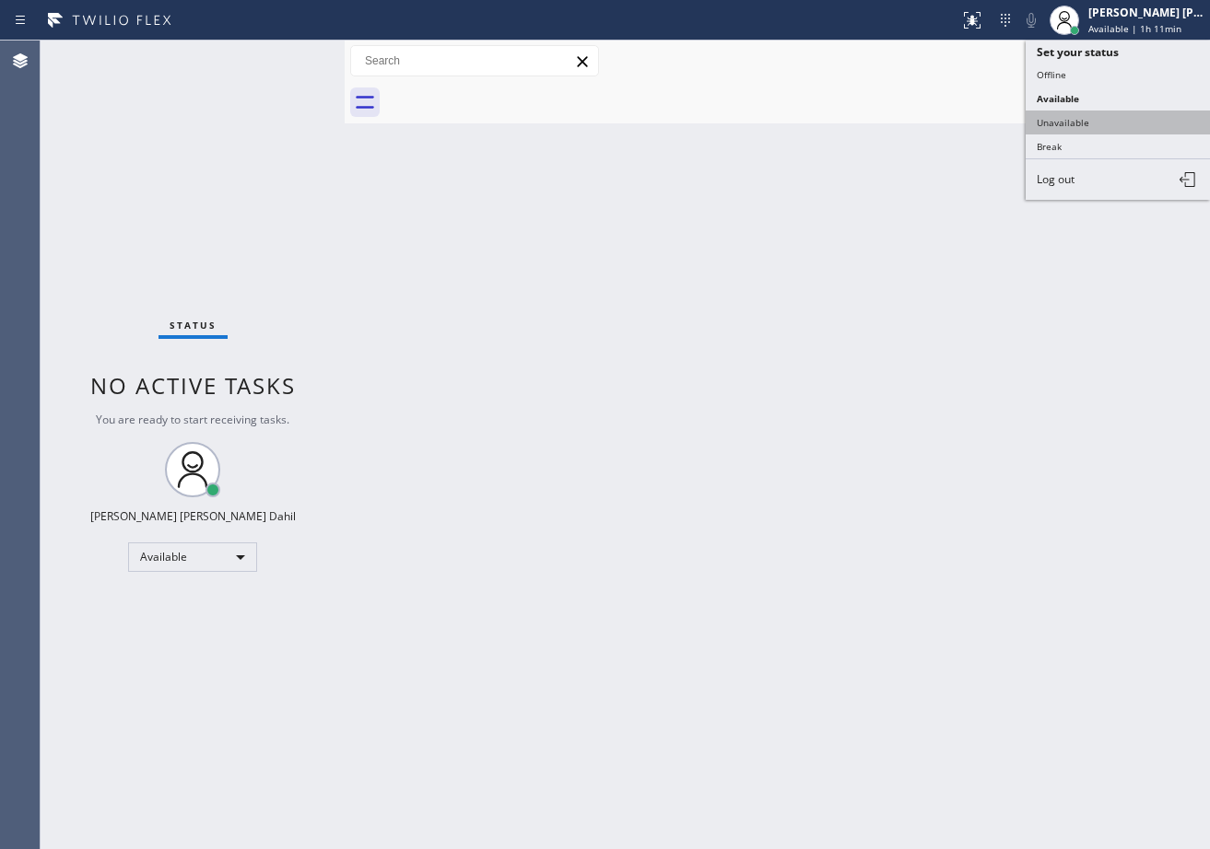
click at [1111, 127] on button "Unavailable" at bounding box center [1117, 123] width 184 height 24
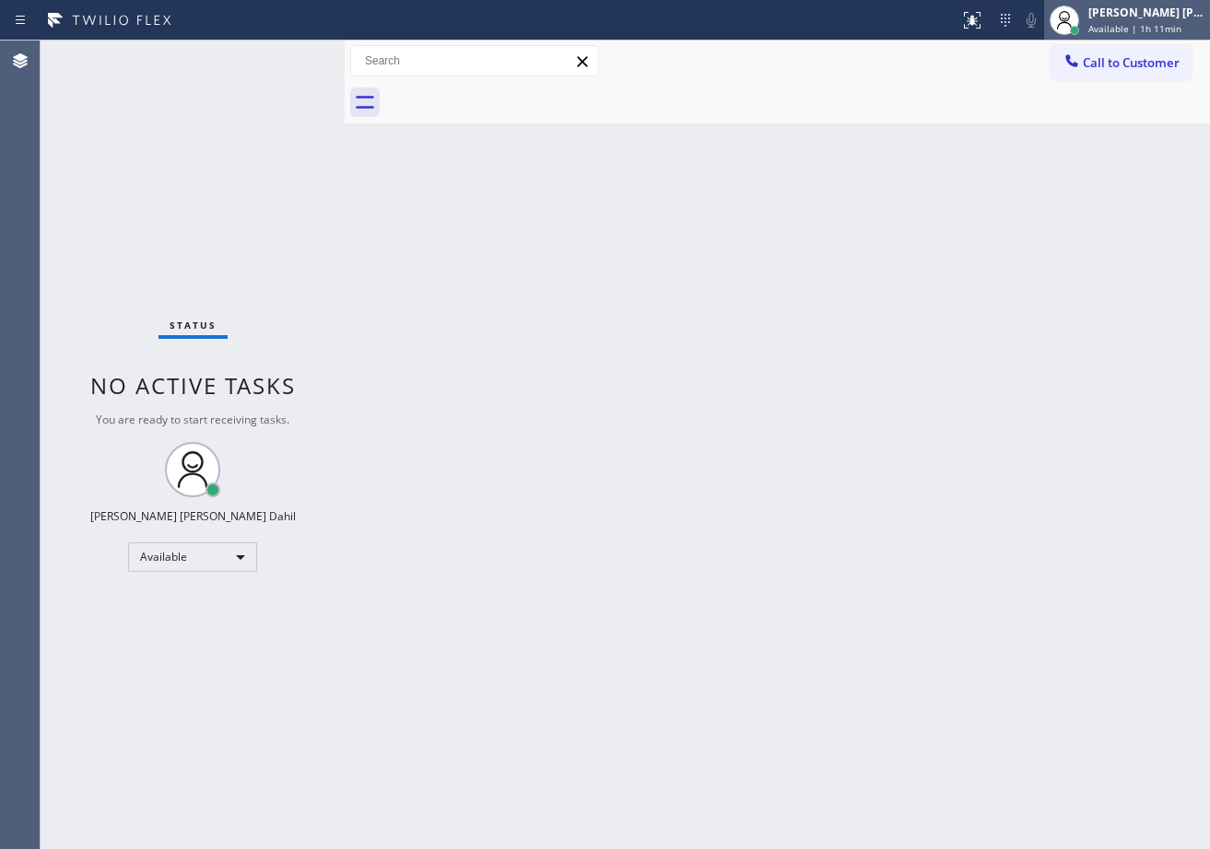
click at [1115, 31] on span "Available | 1h 11min" at bounding box center [1134, 28] width 93 height 13
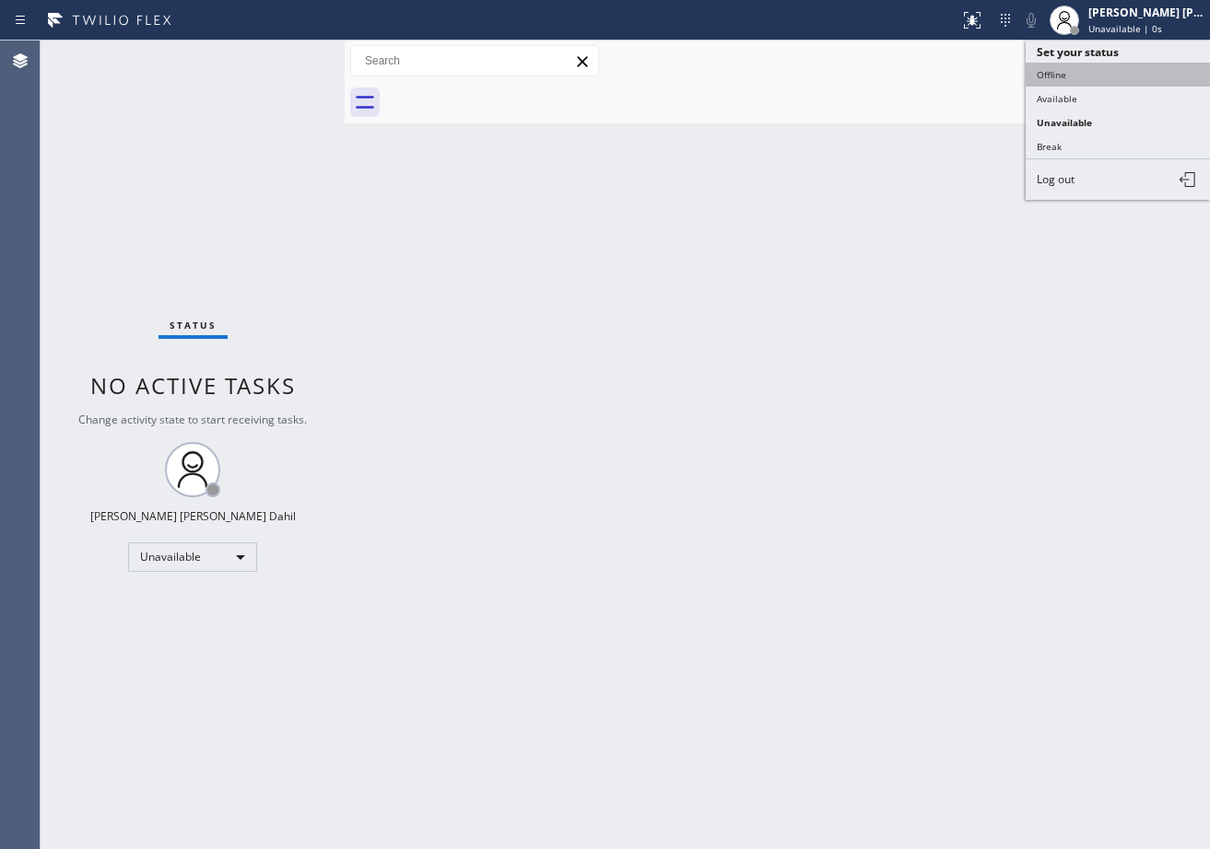
click at [1083, 80] on button "Offline" at bounding box center [1117, 75] width 184 height 24
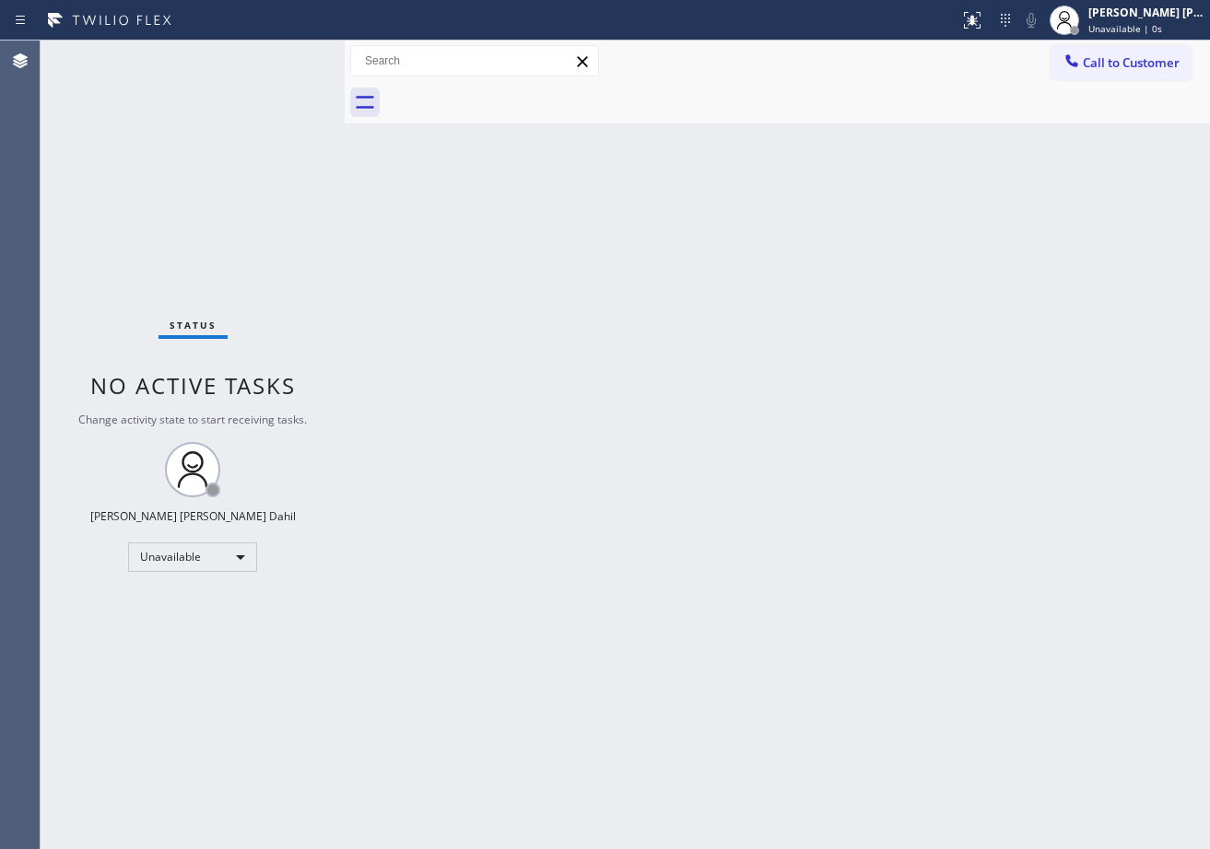
click at [1084, 23] on div at bounding box center [1064, 20] width 41 height 41
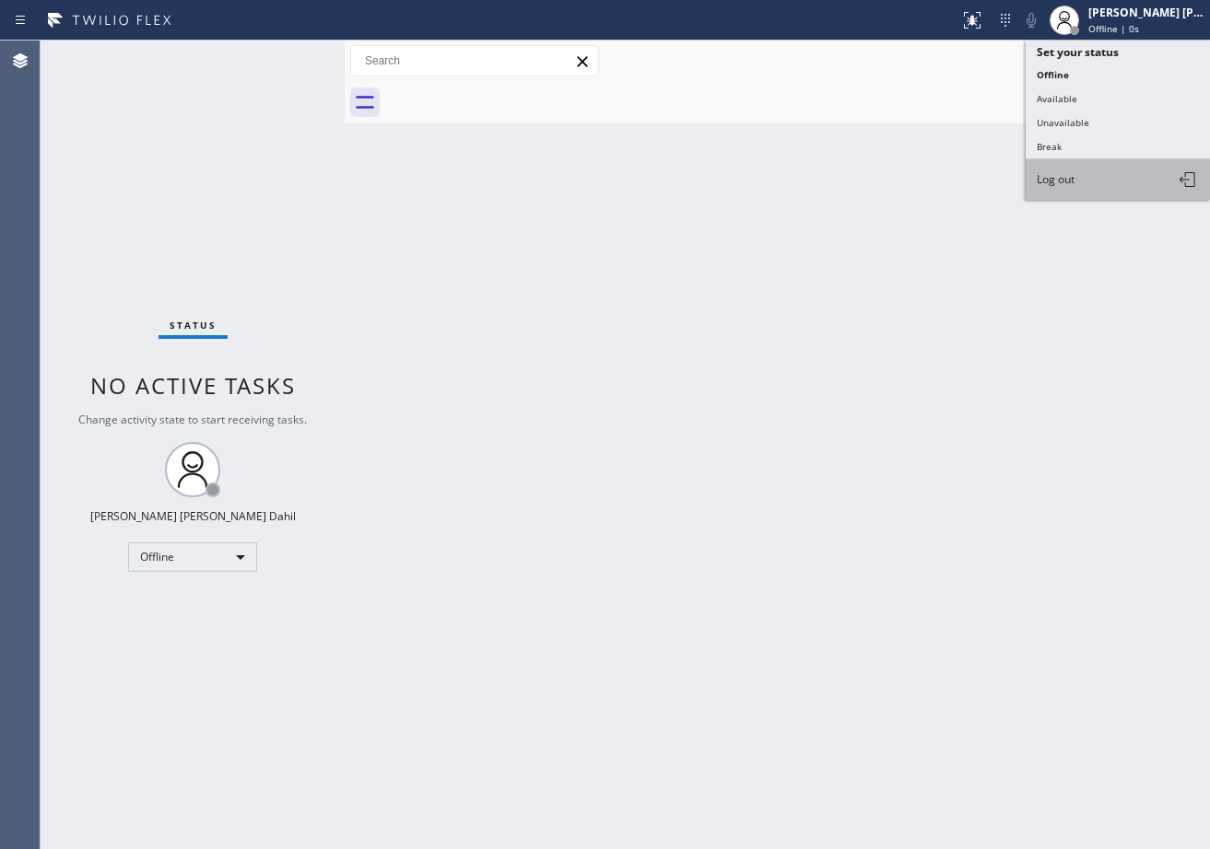
drag, startPoint x: 1071, startPoint y: 180, endPoint x: 1037, endPoint y: 188, distance: 34.2
click at [1069, 180] on span "Log out" at bounding box center [1055, 179] width 38 height 16
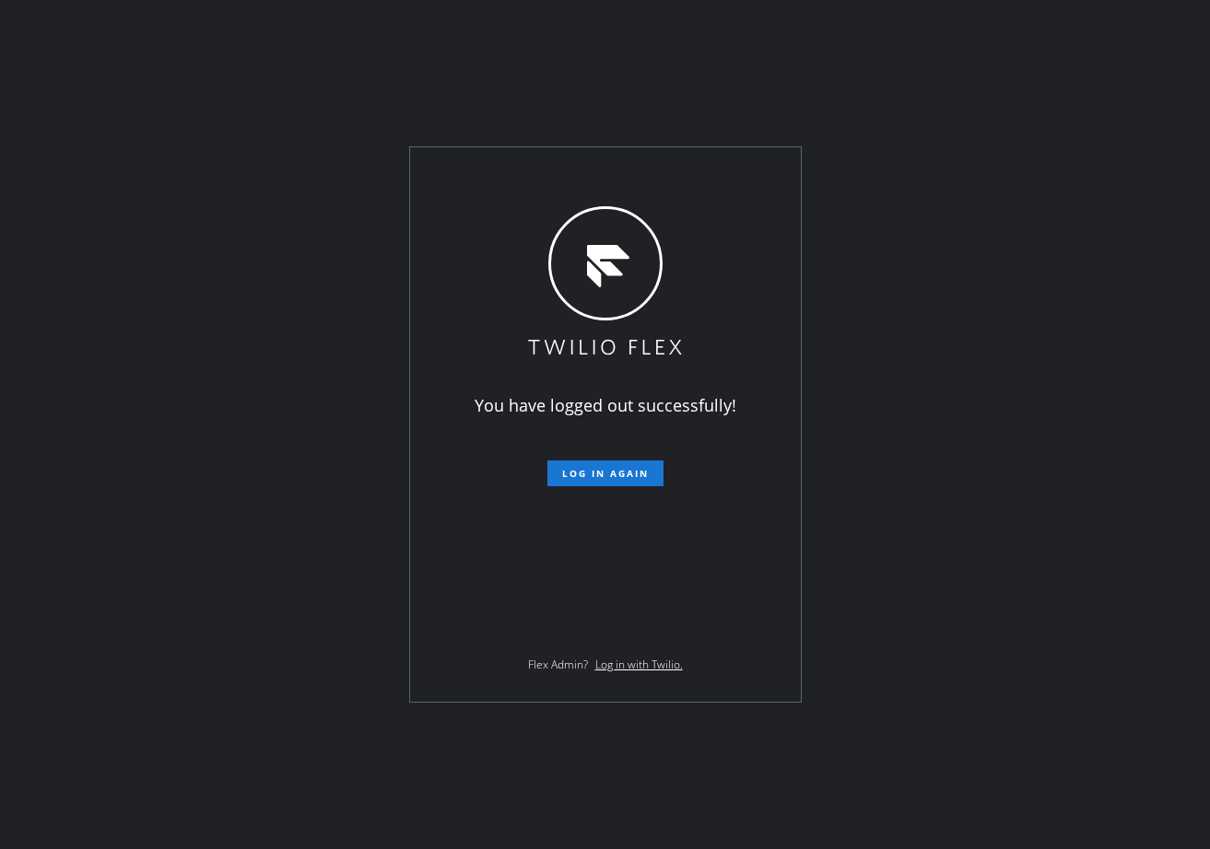
click at [179, 545] on div "You have logged out successfully! Log in again Flex Admin? Log in with Twilio." at bounding box center [605, 424] width 1210 height 849
